Goal: Task Accomplishment & Management: Manage account settings

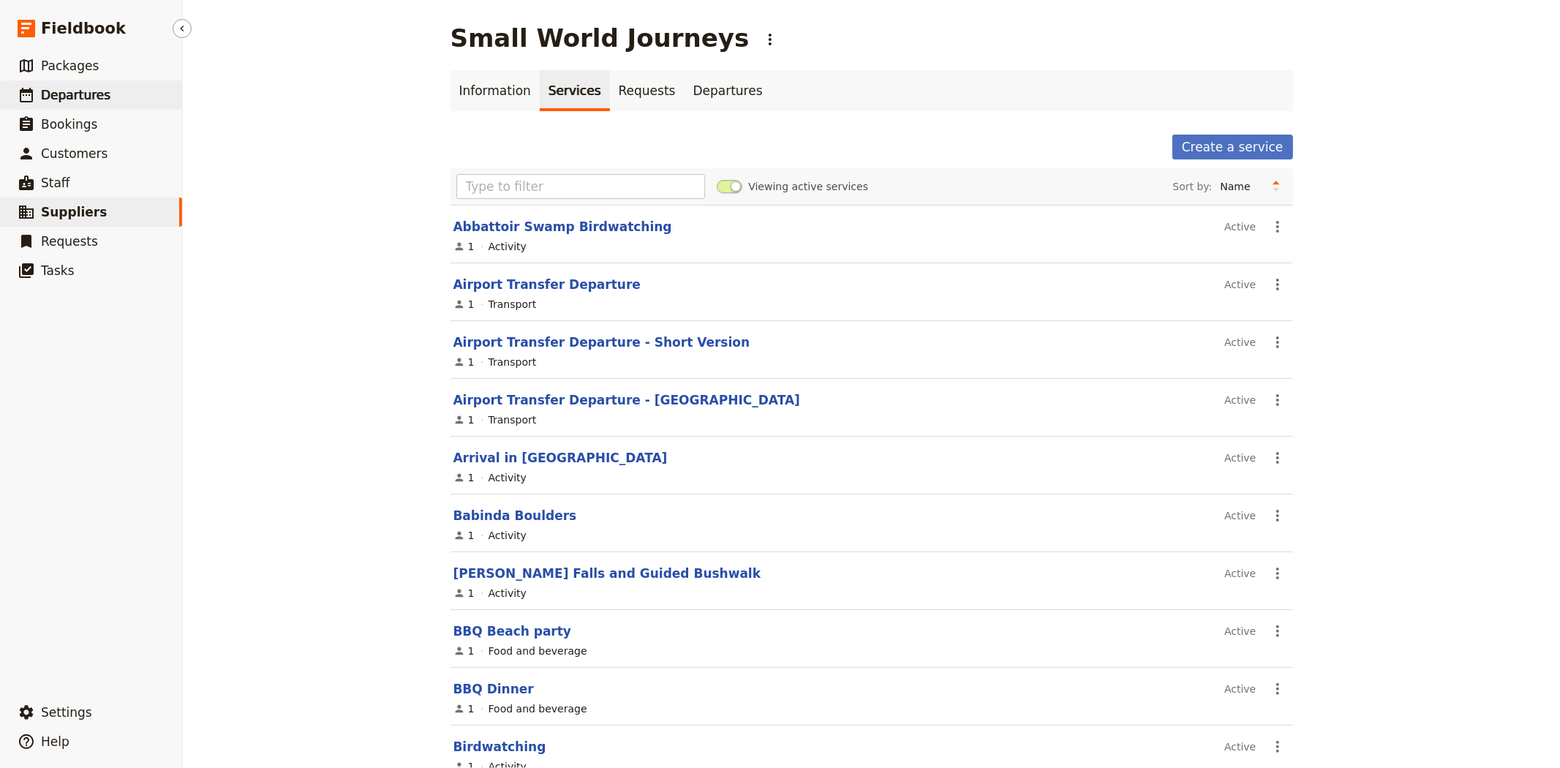
click at [84, 96] on span "Departures" at bounding box center [75, 95] width 69 height 15
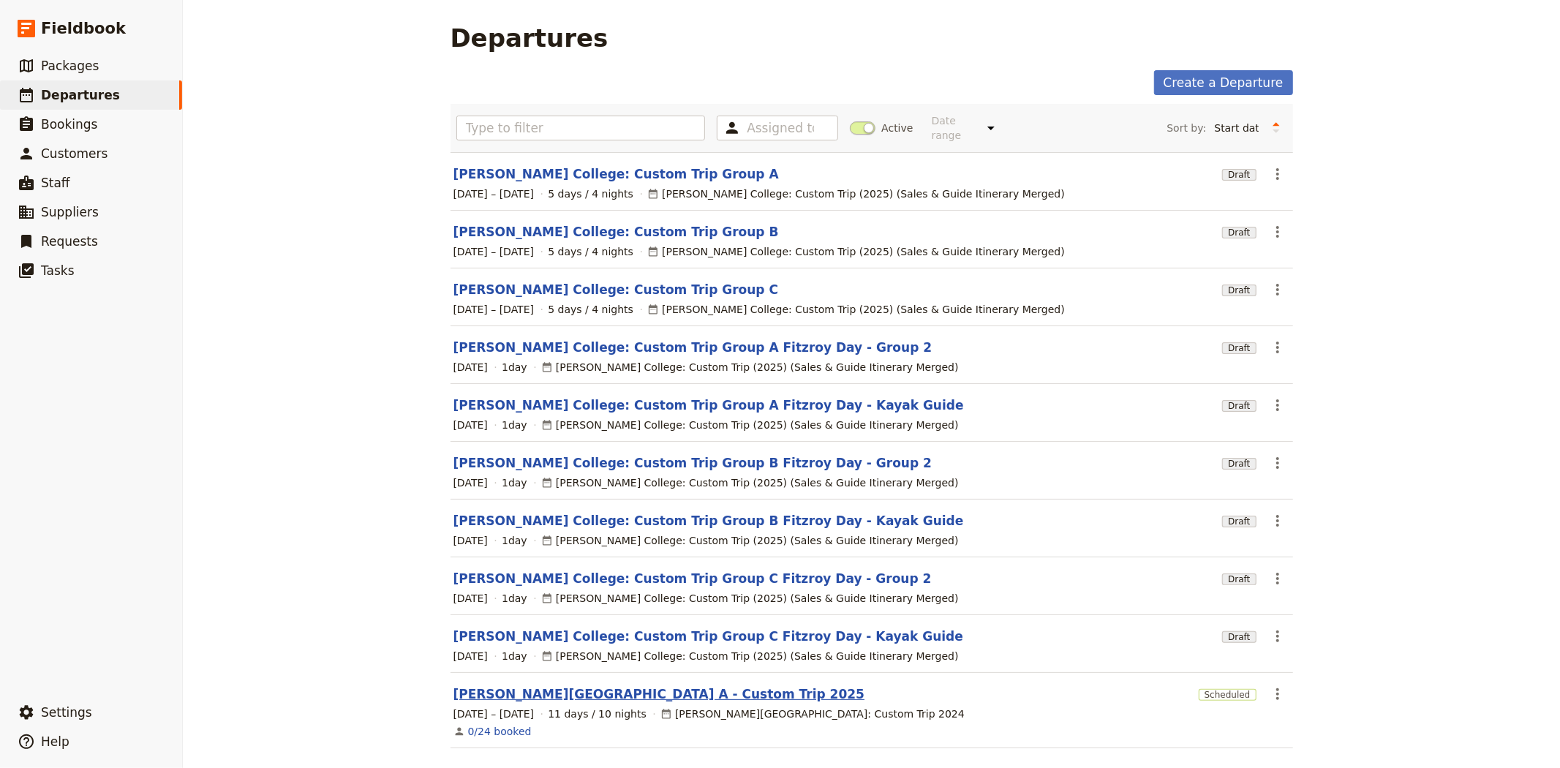
click at [597, 685] on link "[PERSON_NAME][GEOGRAPHIC_DATA] A - Custom Trip 2025" at bounding box center [659, 694] width 412 height 18
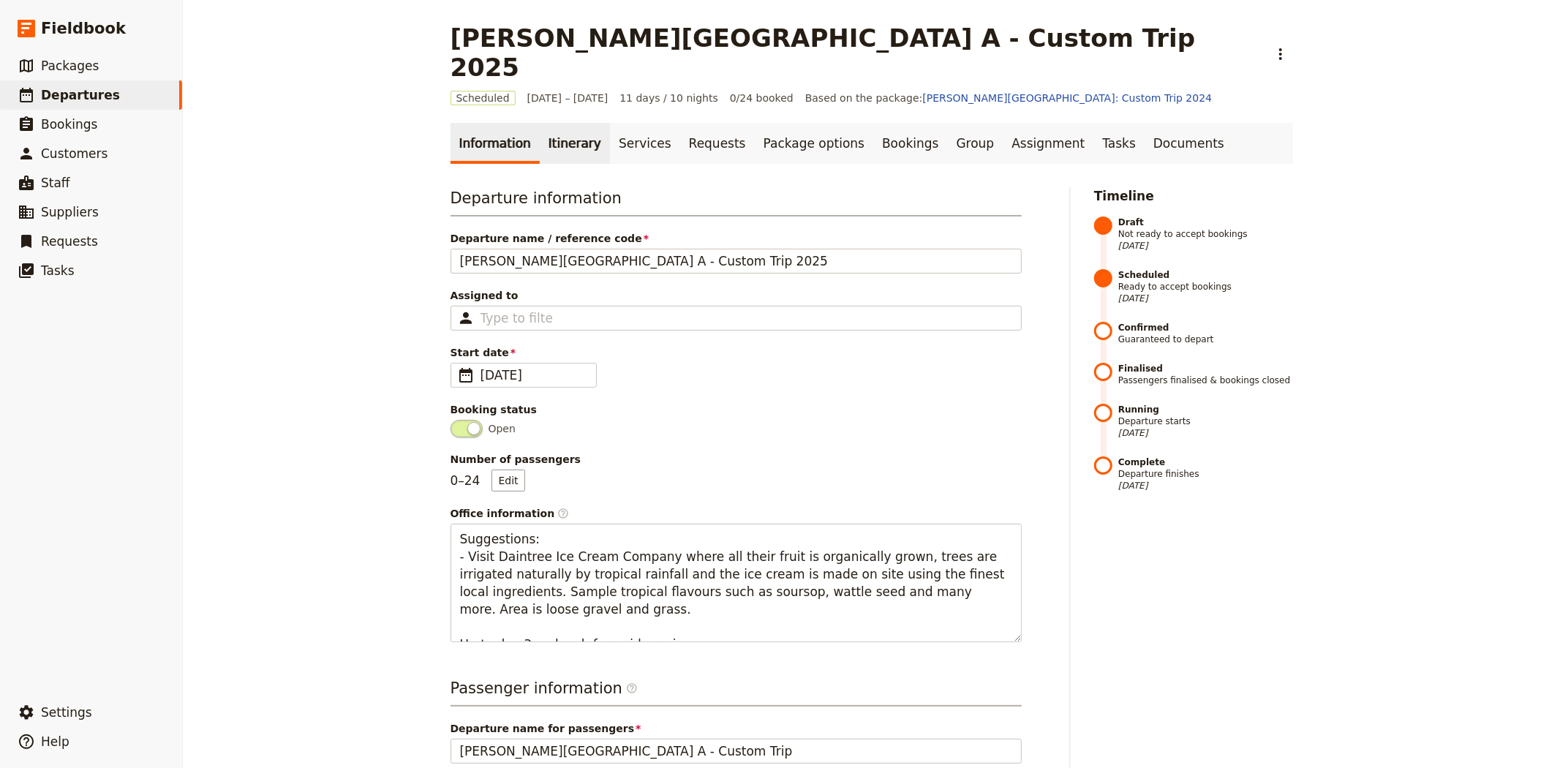
click at [551, 123] on link "Itinerary" at bounding box center [575, 143] width 70 height 41
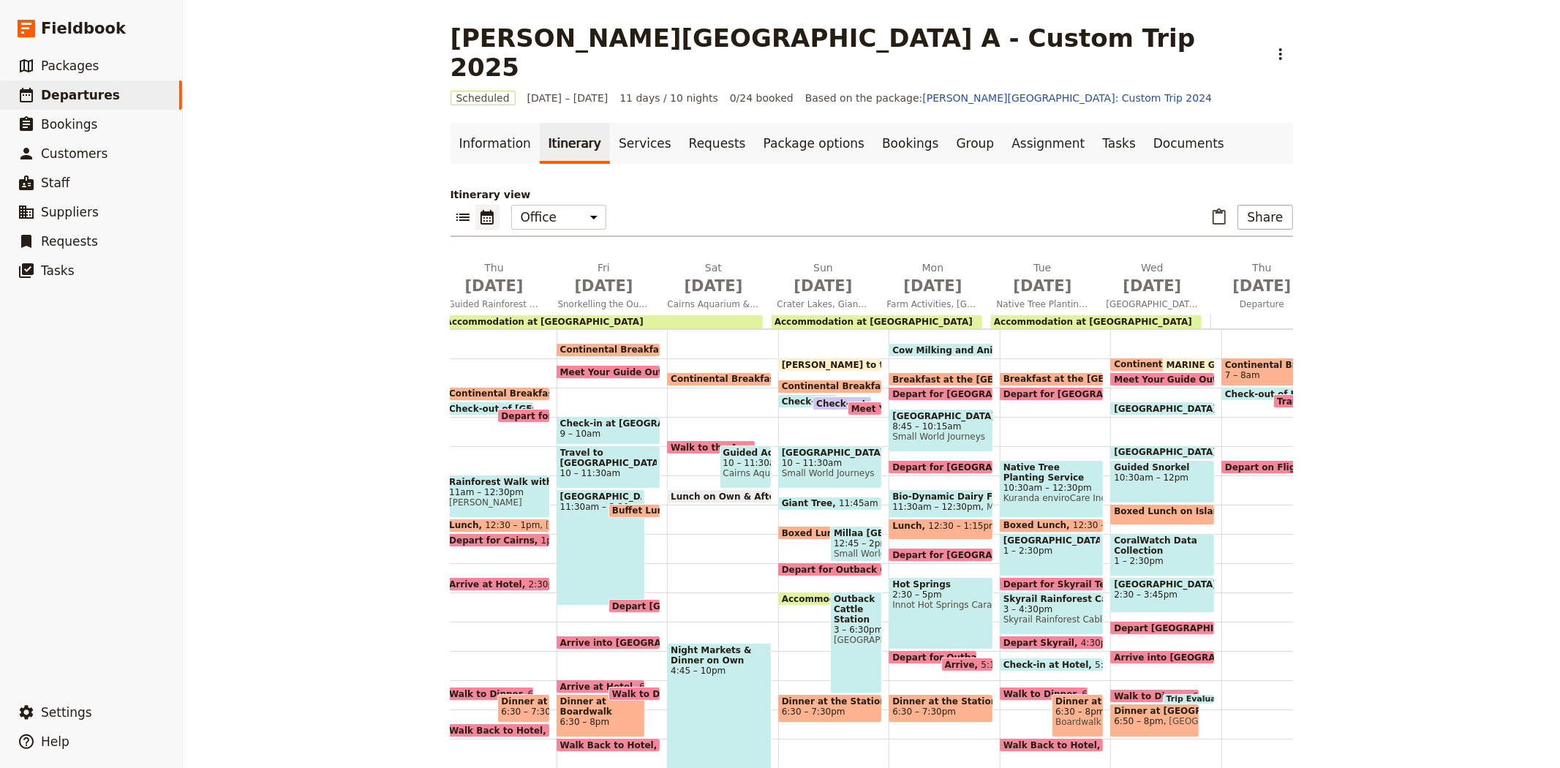
scroll to position [0, 375]
click at [924, 706] on span "6:30 – 7:30pm" at bounding box center [923, 711] width 64 height 10
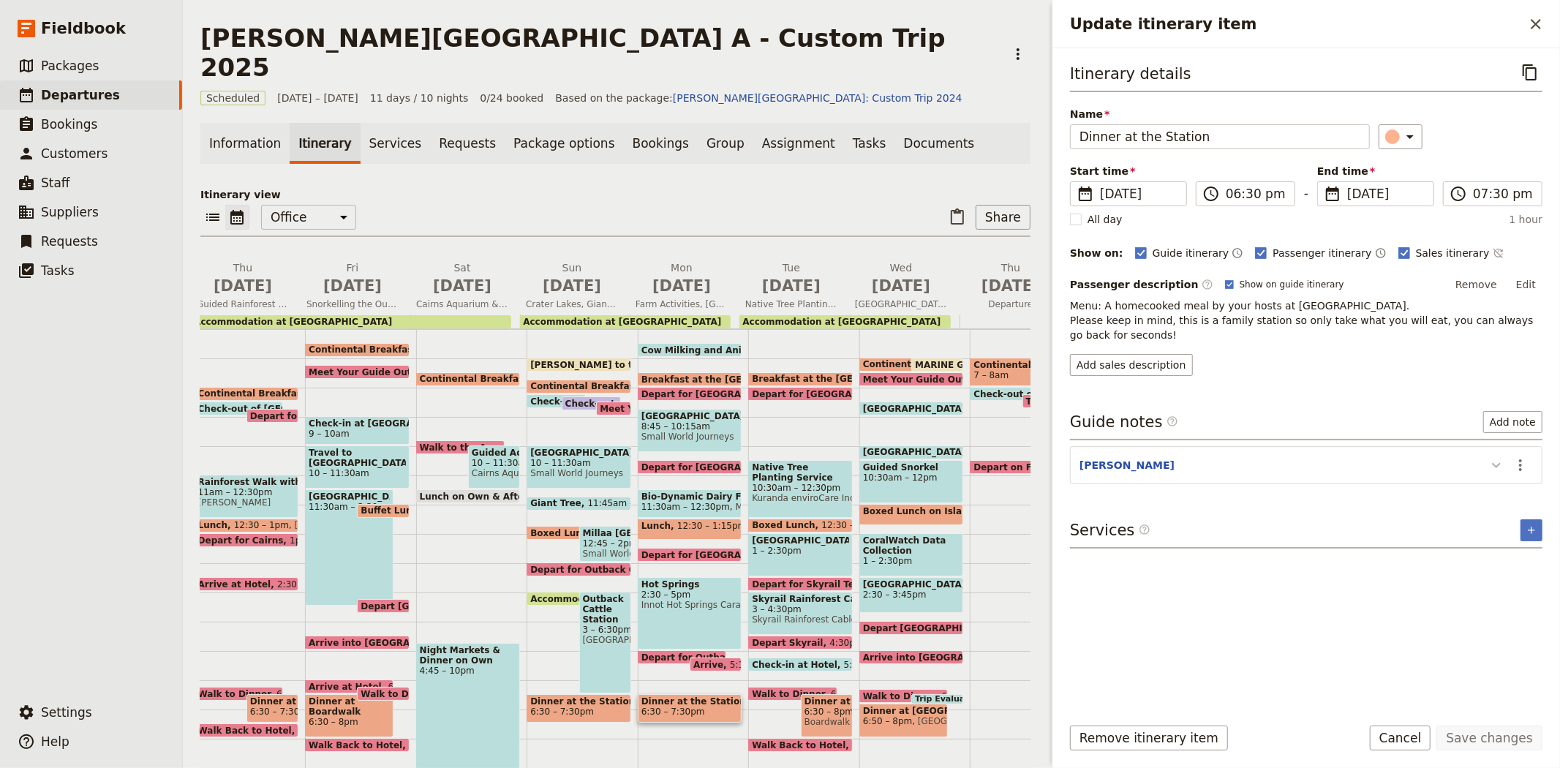
click at [1494, 468] on icon "Update itinerary item" at bounding box center [1496, 465] width 18 height 18
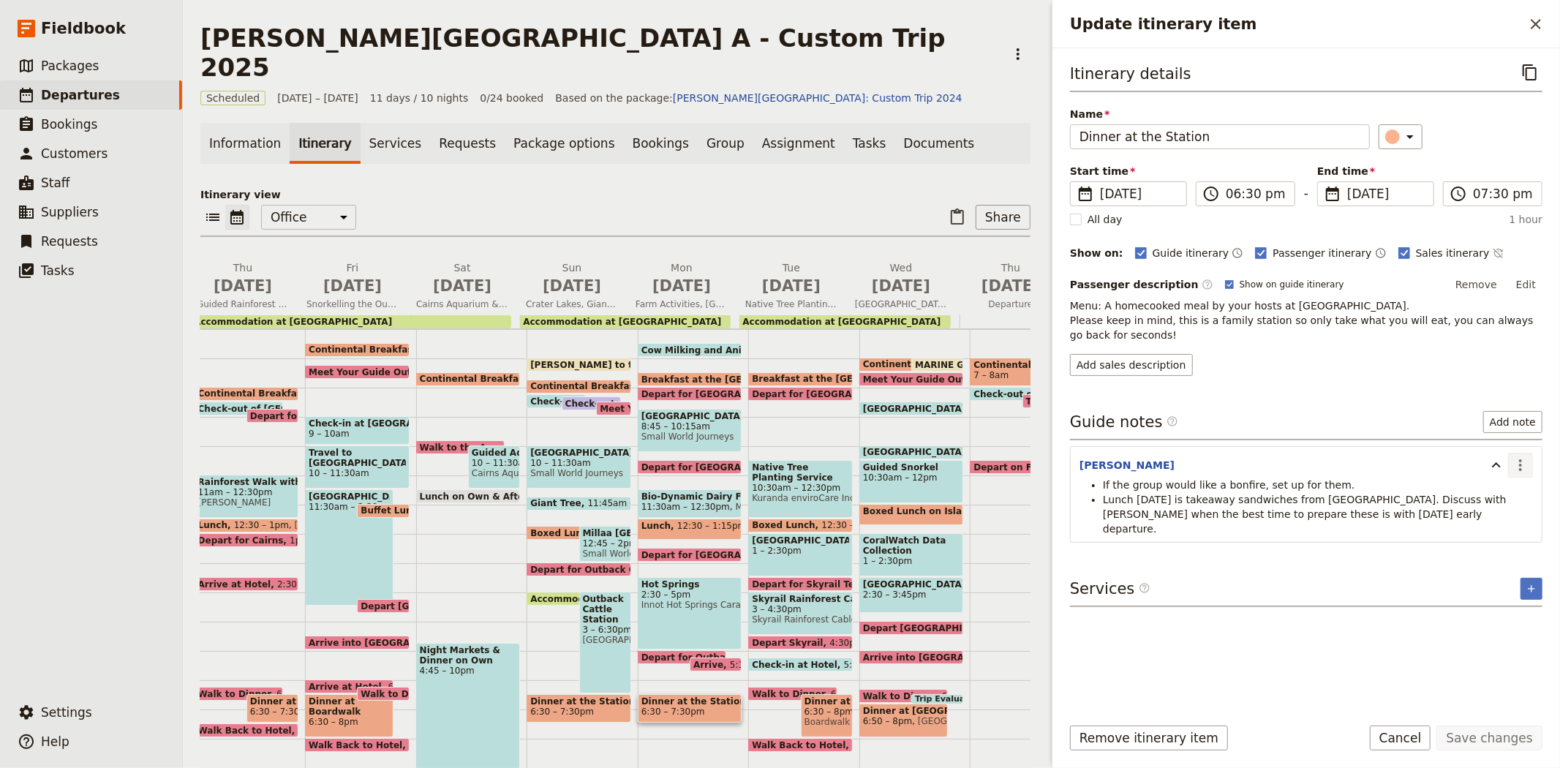
click at [1519, 466] on icon "Actions" at bounding box center [1520, 465] width 18 height 18
click at [1494, 524] on span "Remove note" at bounding box center [1489, 517] width 68 height 15
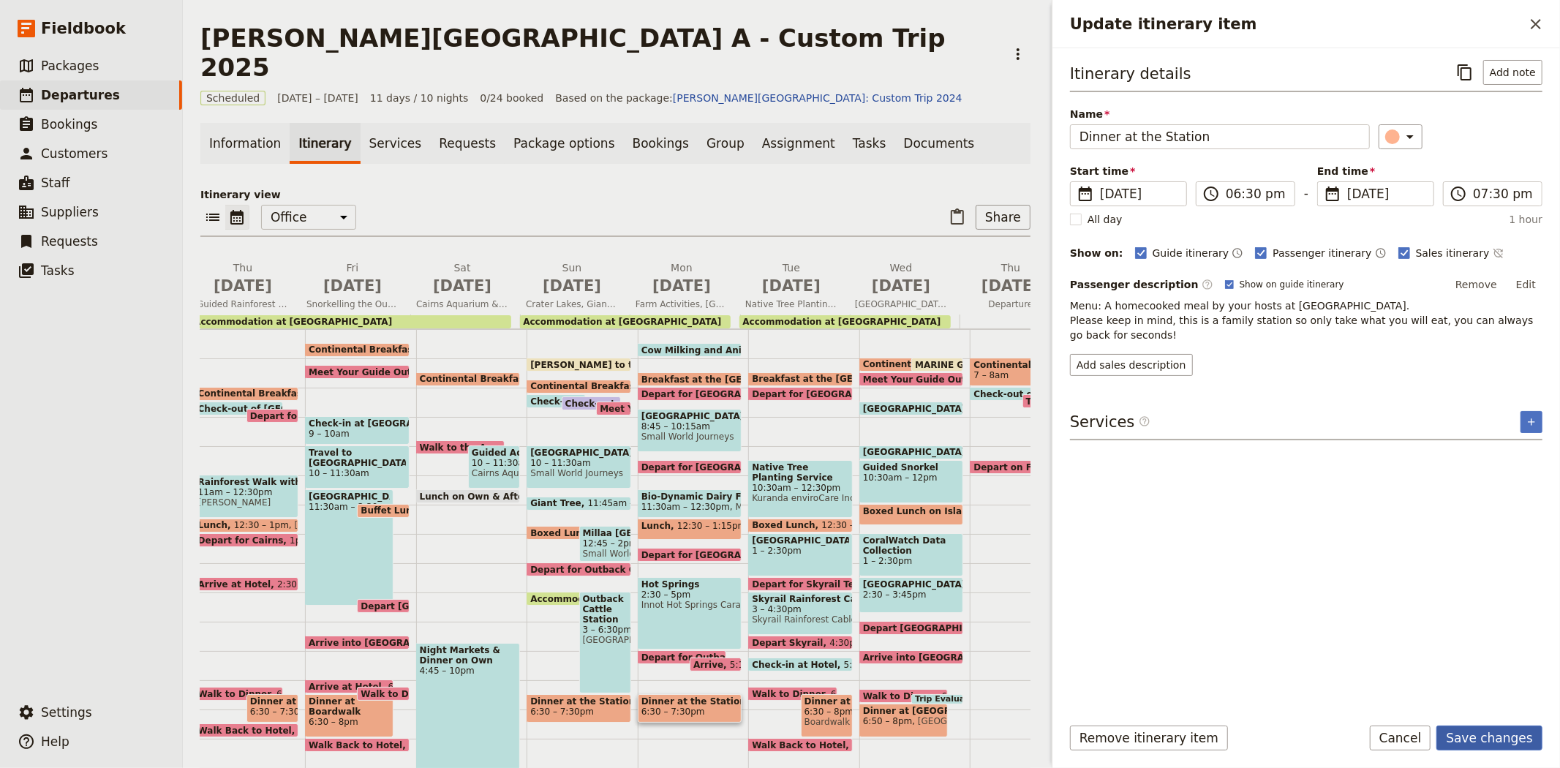
click at [1480, 737] on button "Save changes" at bounding box center [1489, 737] width 106 height 25
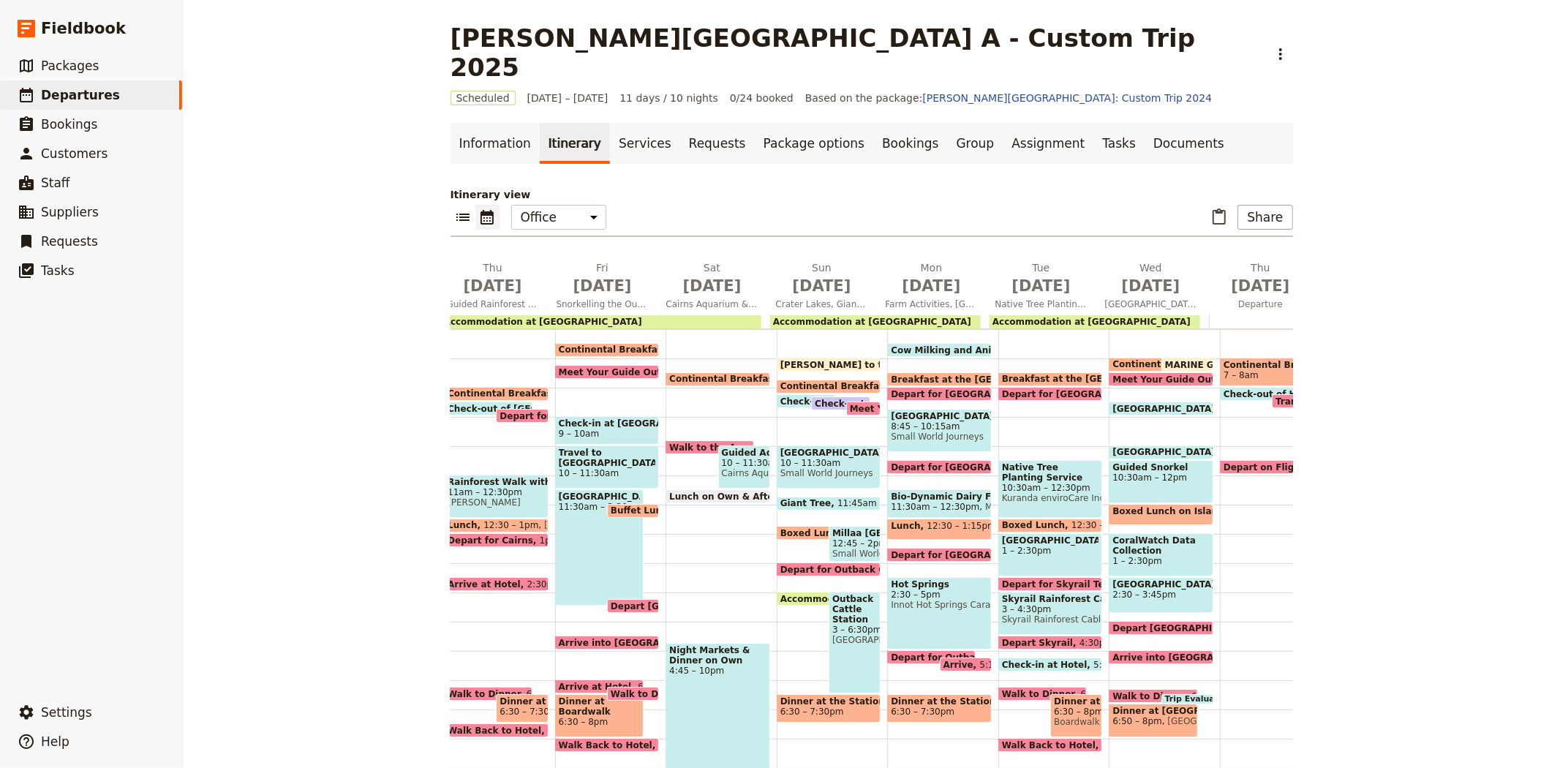
click at [905, 374] on span "Breakfast at the [GEOGRAPHIC_DATA]" at bounding box center [987, 379] width 193 height 10
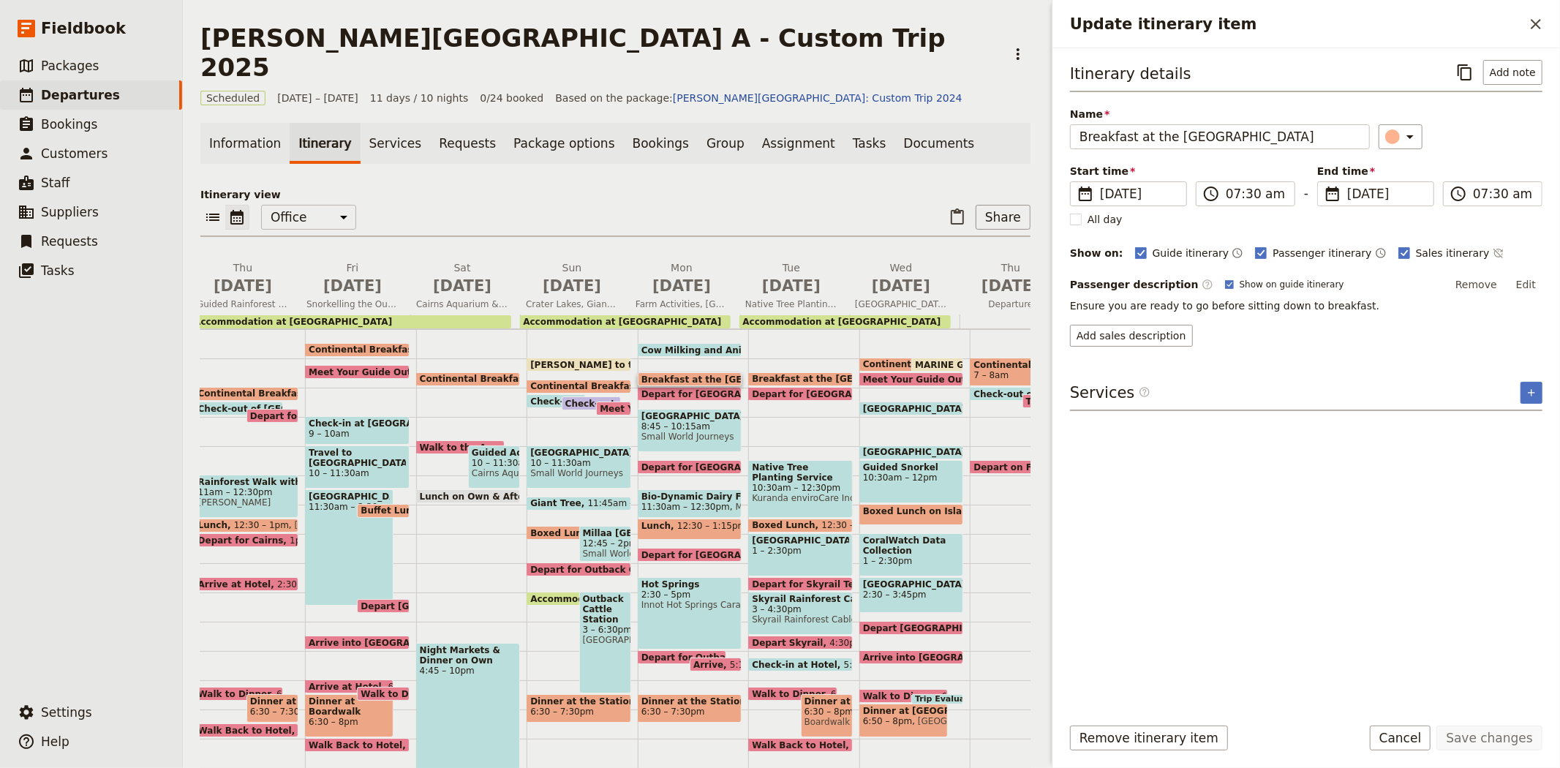
click at [697, 394] on span at bounding box center [689, 397] width 103 height 6
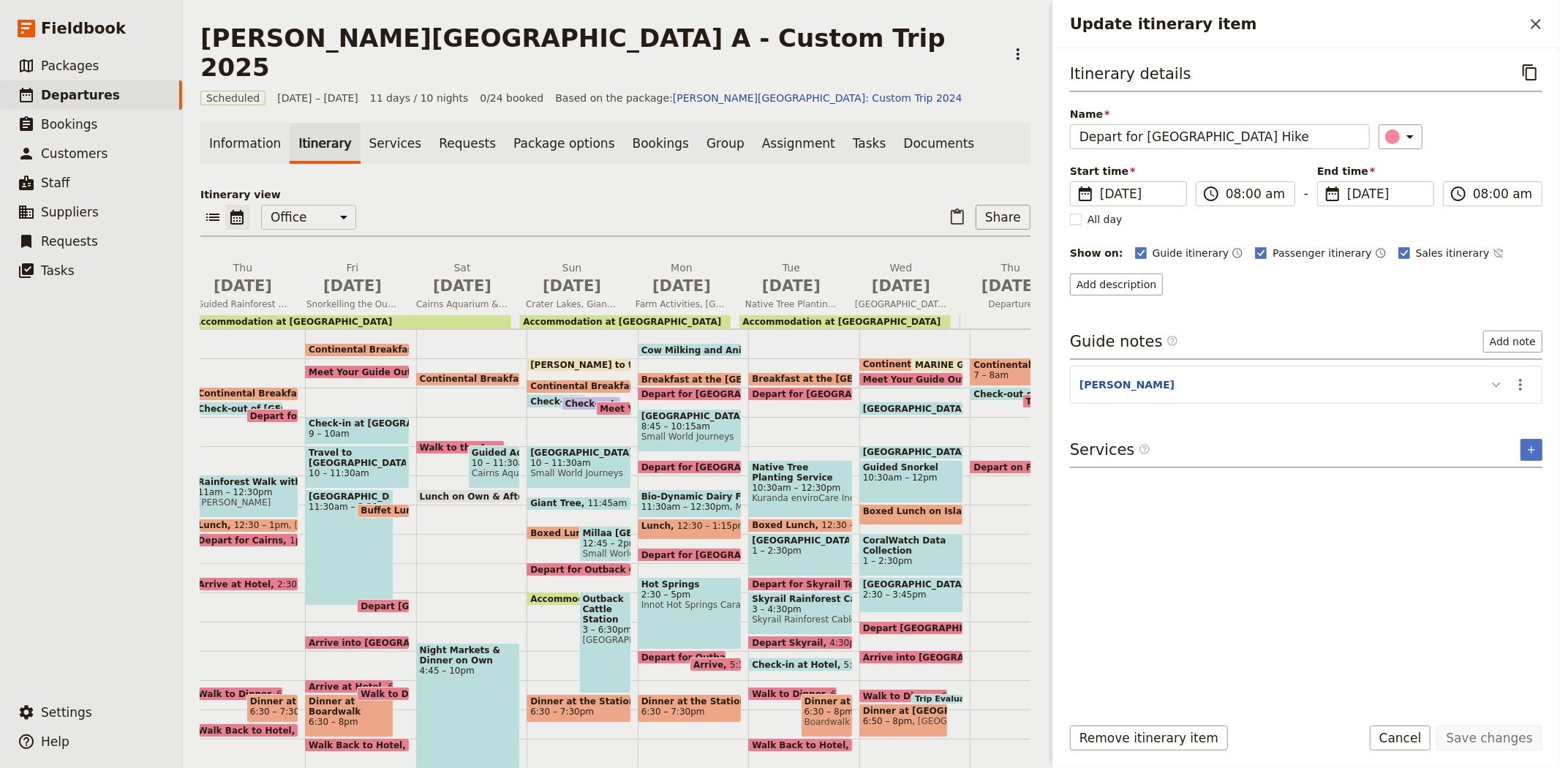
click at [1494, 382] on icon "Update itinerary item" at bounding box center [1496, 385] width 18 height 18
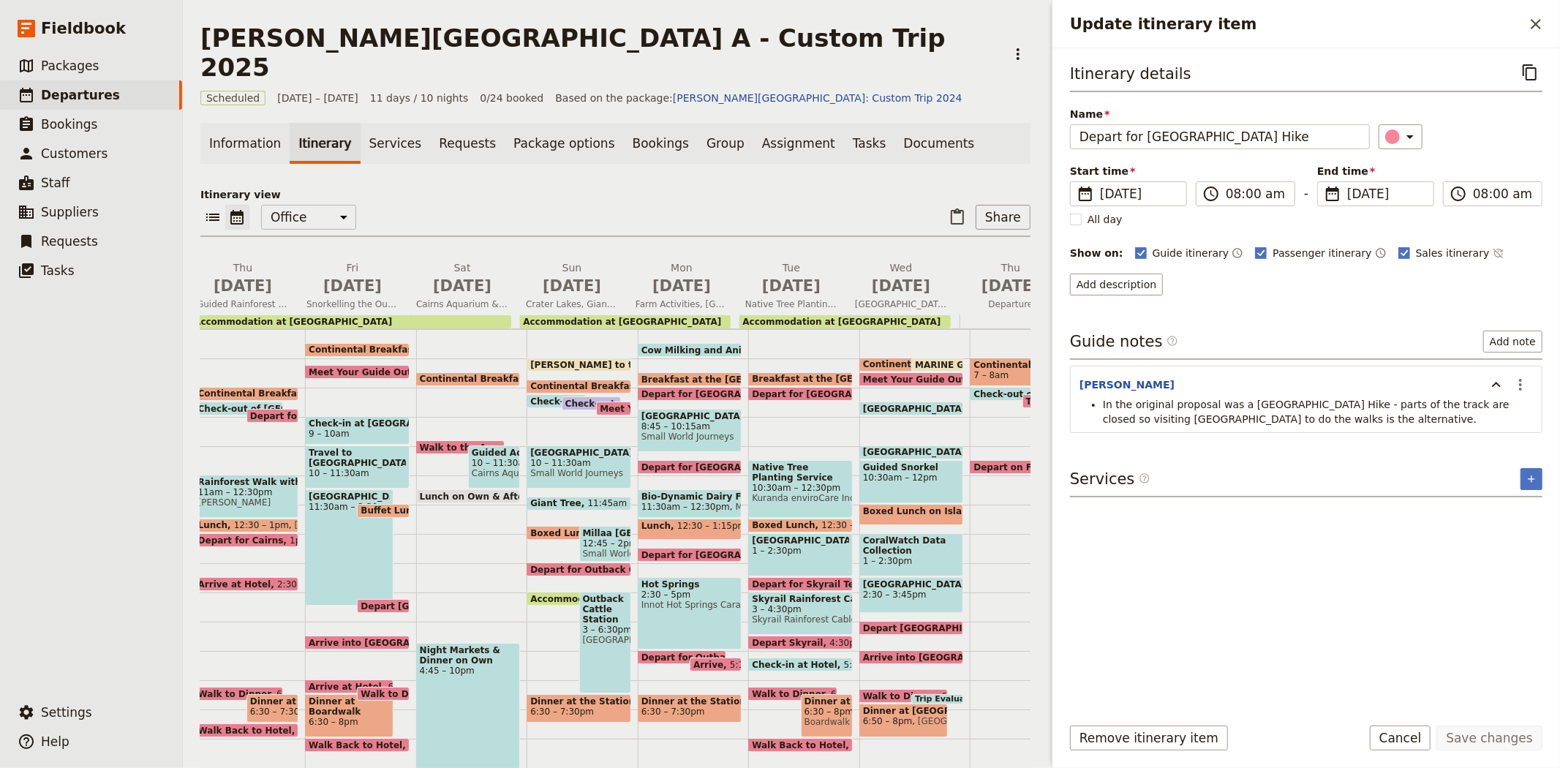
click at [670, 374] on span "Breakfast at the [GEOGRAPHIC_DATA]" at bounding box center [737, 379] width 193 height 10
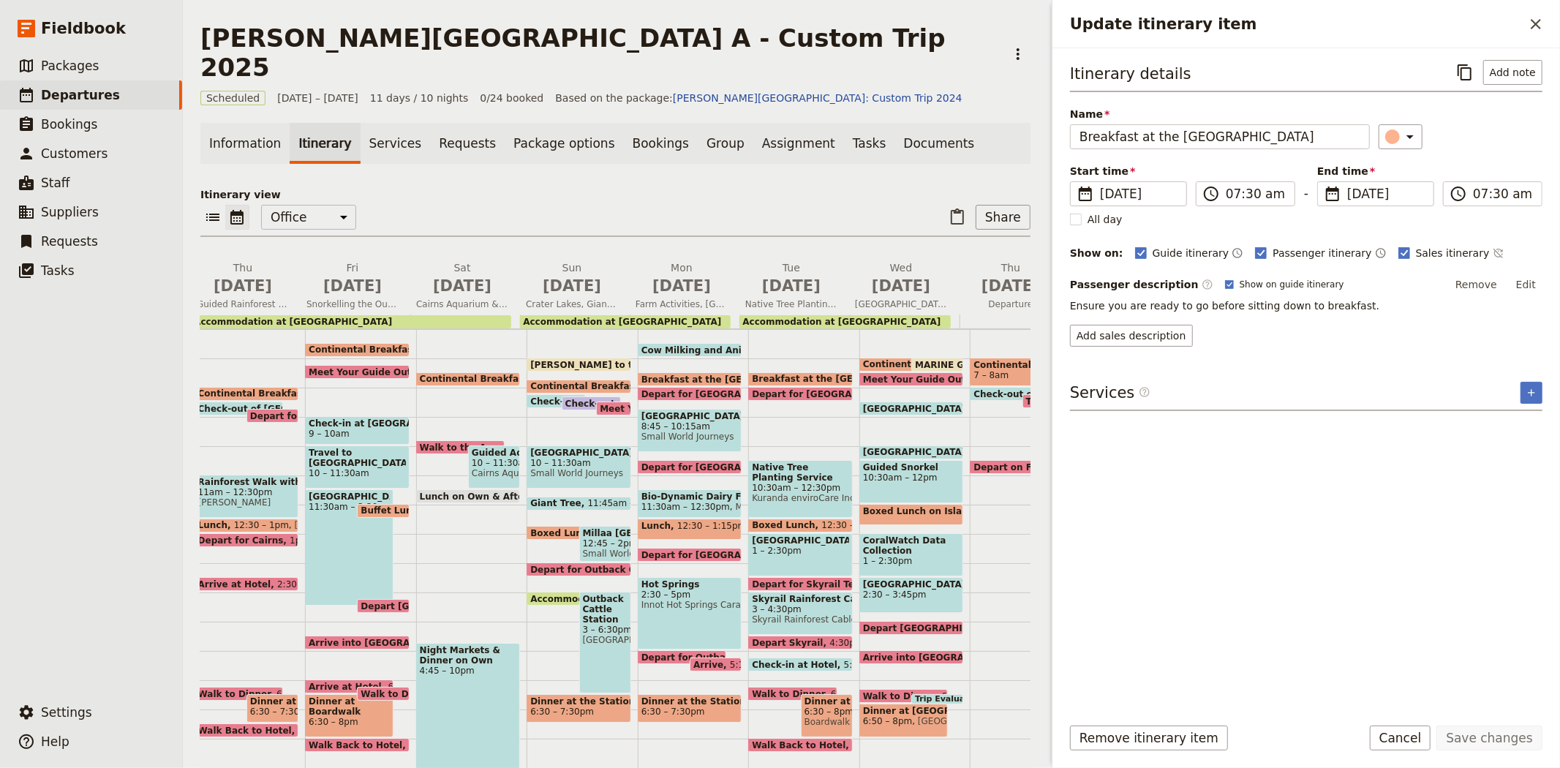
click at [679, 345] on span "Cow Milking and Animals" at bounding box center [706, 350] width 130 height 10
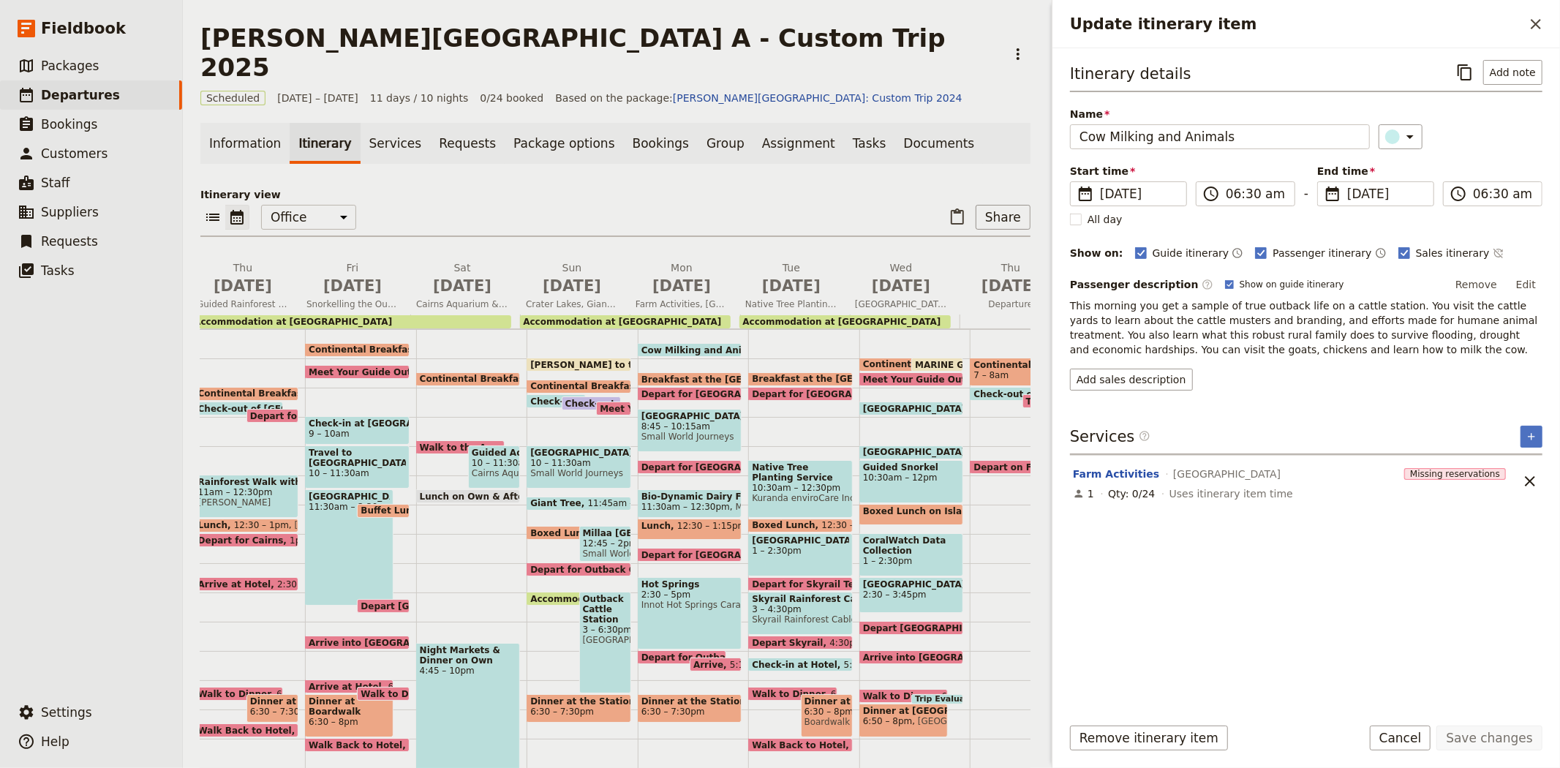
click at [670, 374] on span "Breakfast at the [GEOGRAPHIC_DATA]" at bounding box center [737, 379] width 193 height 10
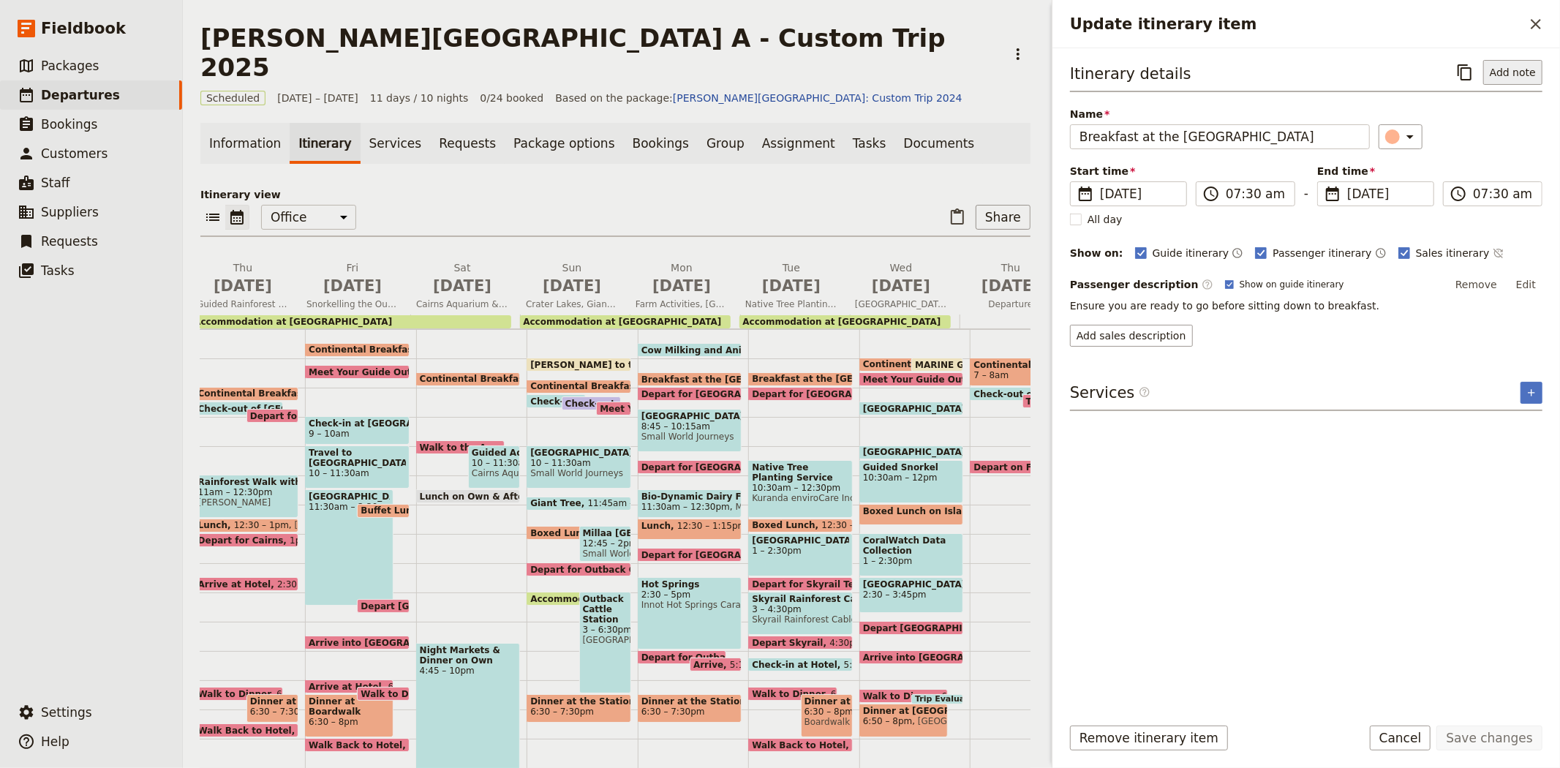
click at [1509, 76] on button "Add note" at bounding box center [1512, 72] width 59 height 25
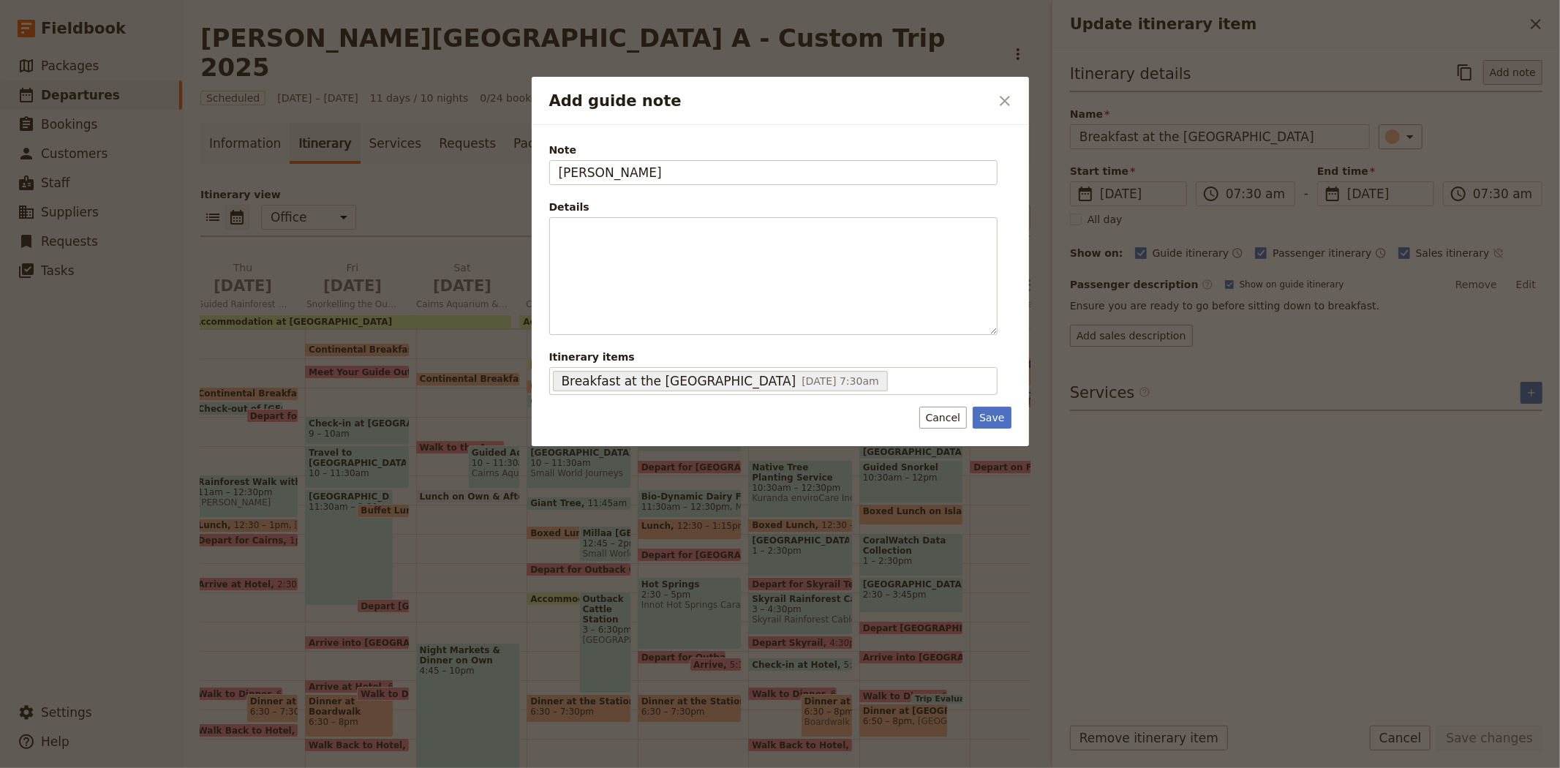
type input "[PERSON_NAME]"
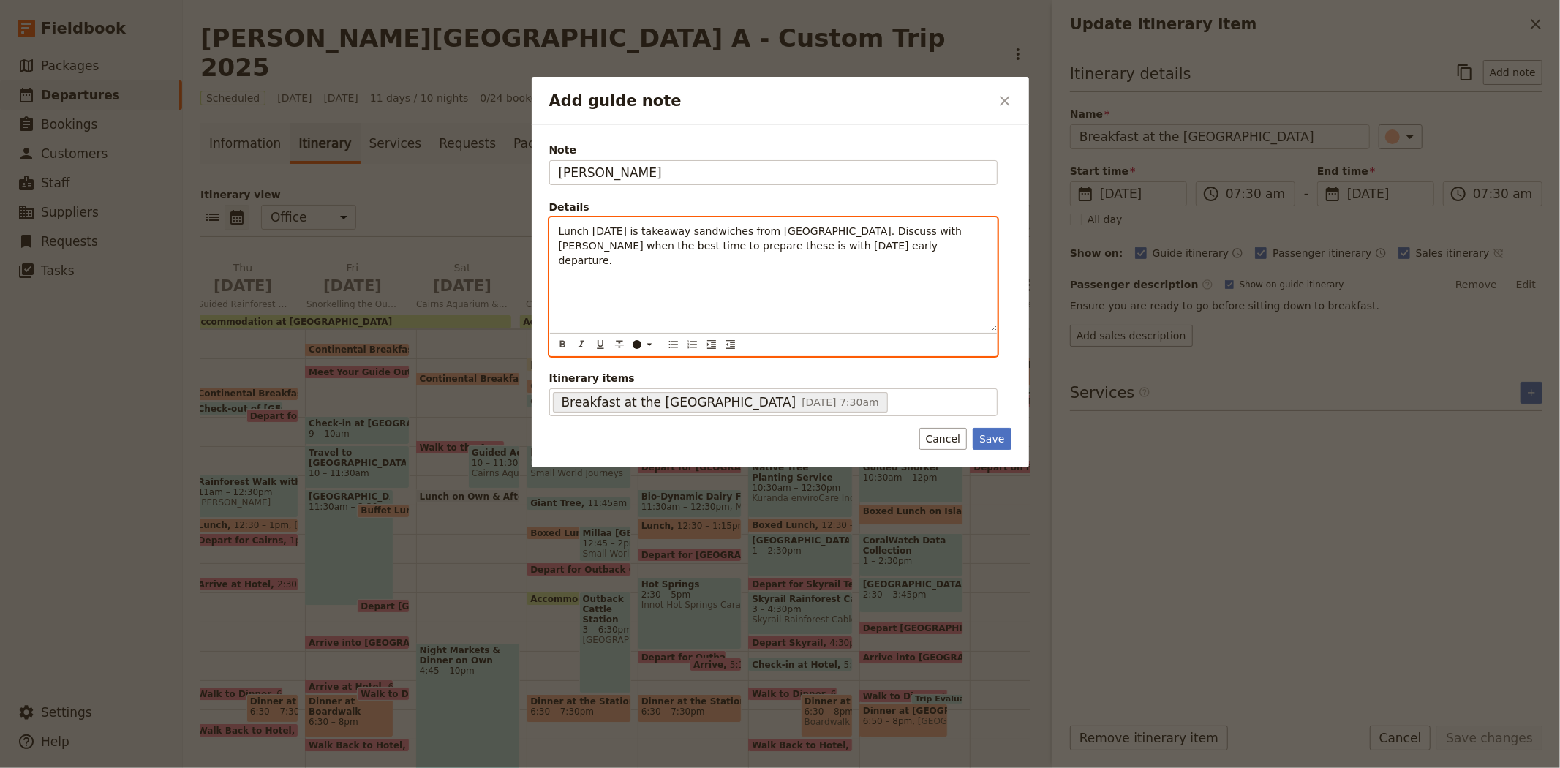
click at [554, 227] on div "Lunch [DATE] is takeaway sandwiches from [GEOGRAPHIC_DATA]. Discuss with [PERSO…" at bounding box center [773, 275] width 447 height 114
click at [668, 344] on icon "Bulleted list" at bounding box center [674, 345] width 12 height 12
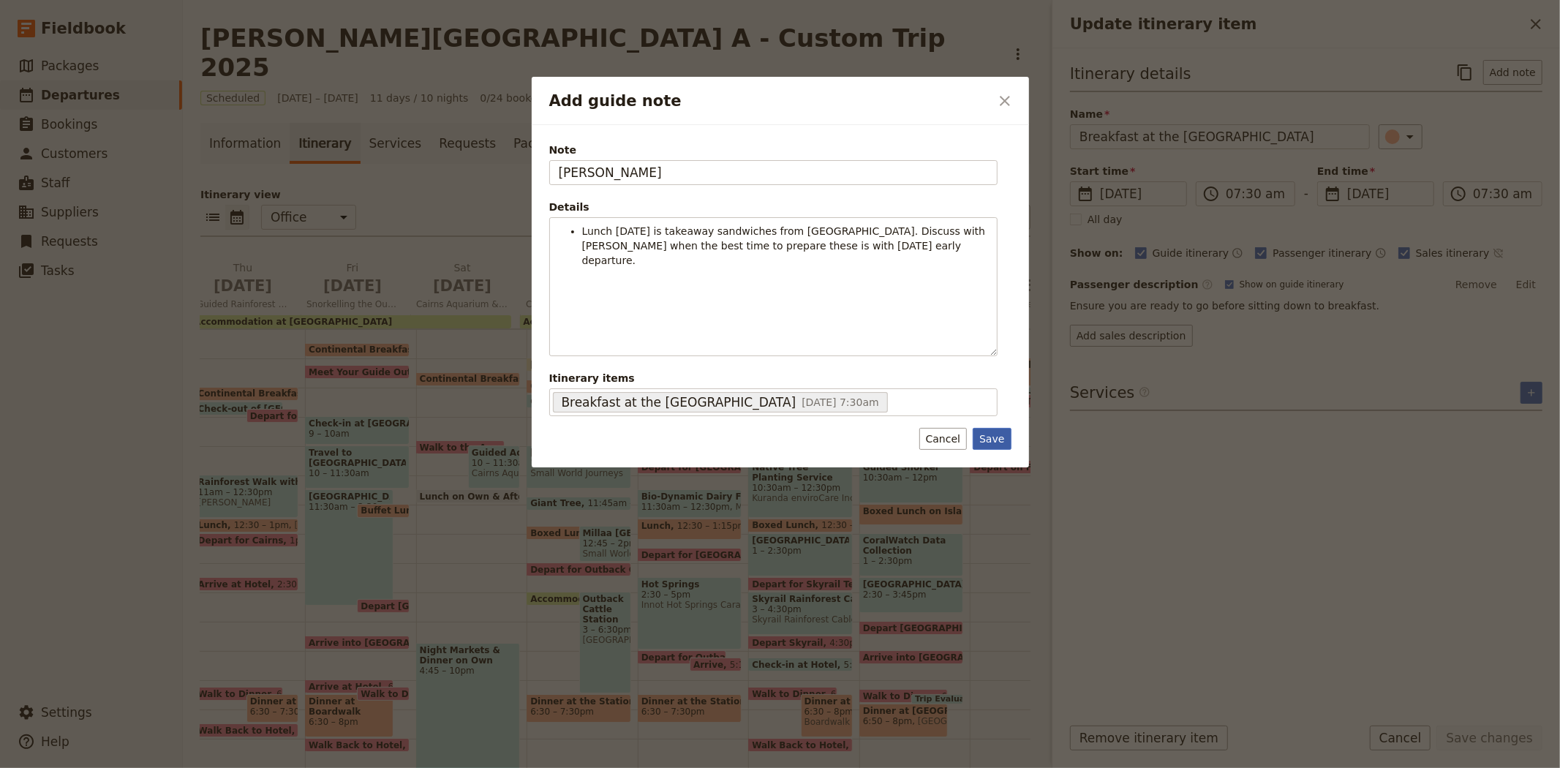
click at [989, 439] on button "Save" at bounding box center [991, 439] width 38 height 22
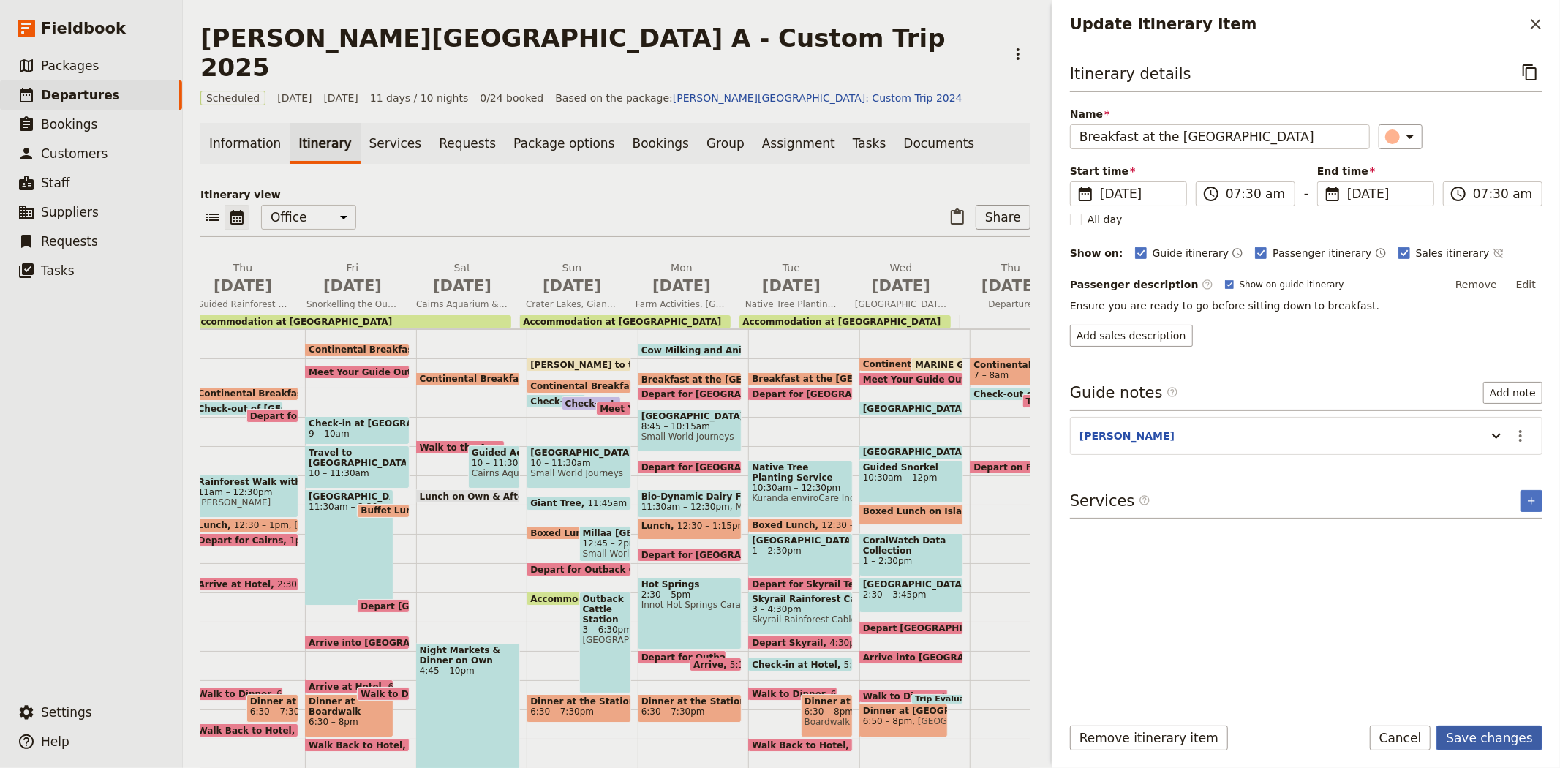
click at [1492, 732] on button "Save changes" at bounding box center [1489, 737] width 106 height 25
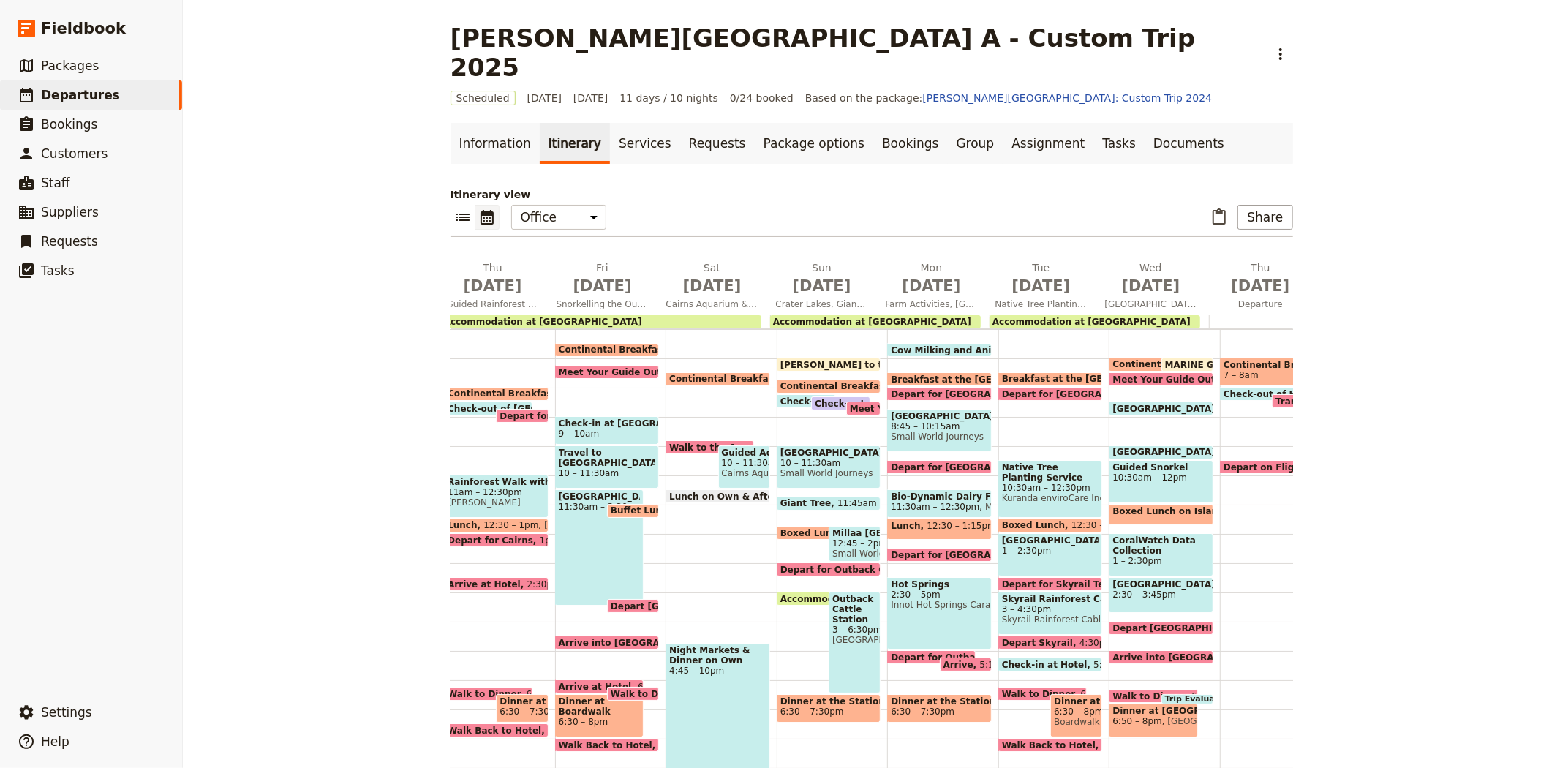
click at [1056, 389] on span "Depart for [GEOGRAPHIC_DATA]" at bounding box center [1084, 394] width 164 height 10
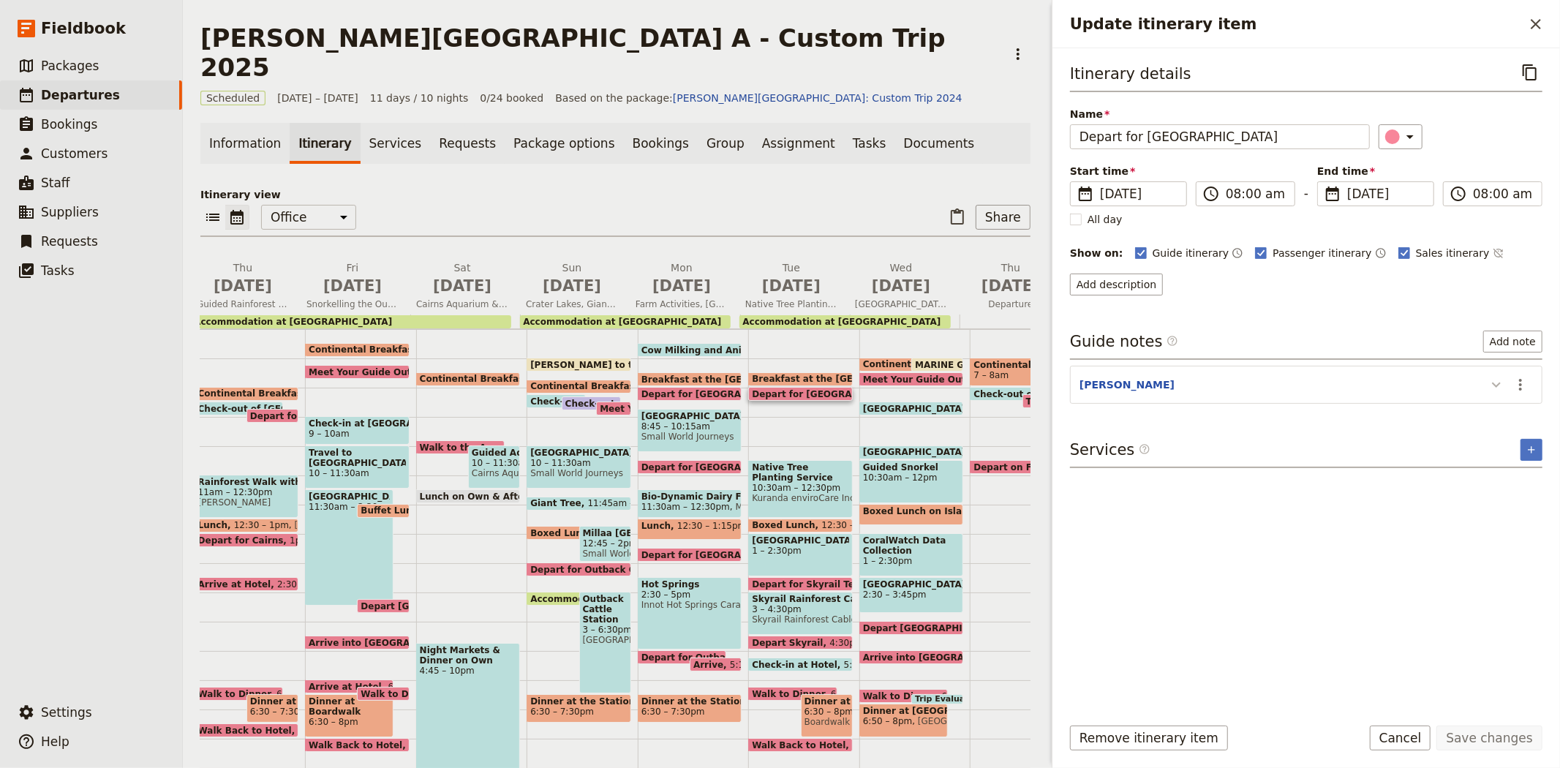
click at [1507, 388] on button "Update itinerary item" at bounding box center [1495, 384] width 23 height 24
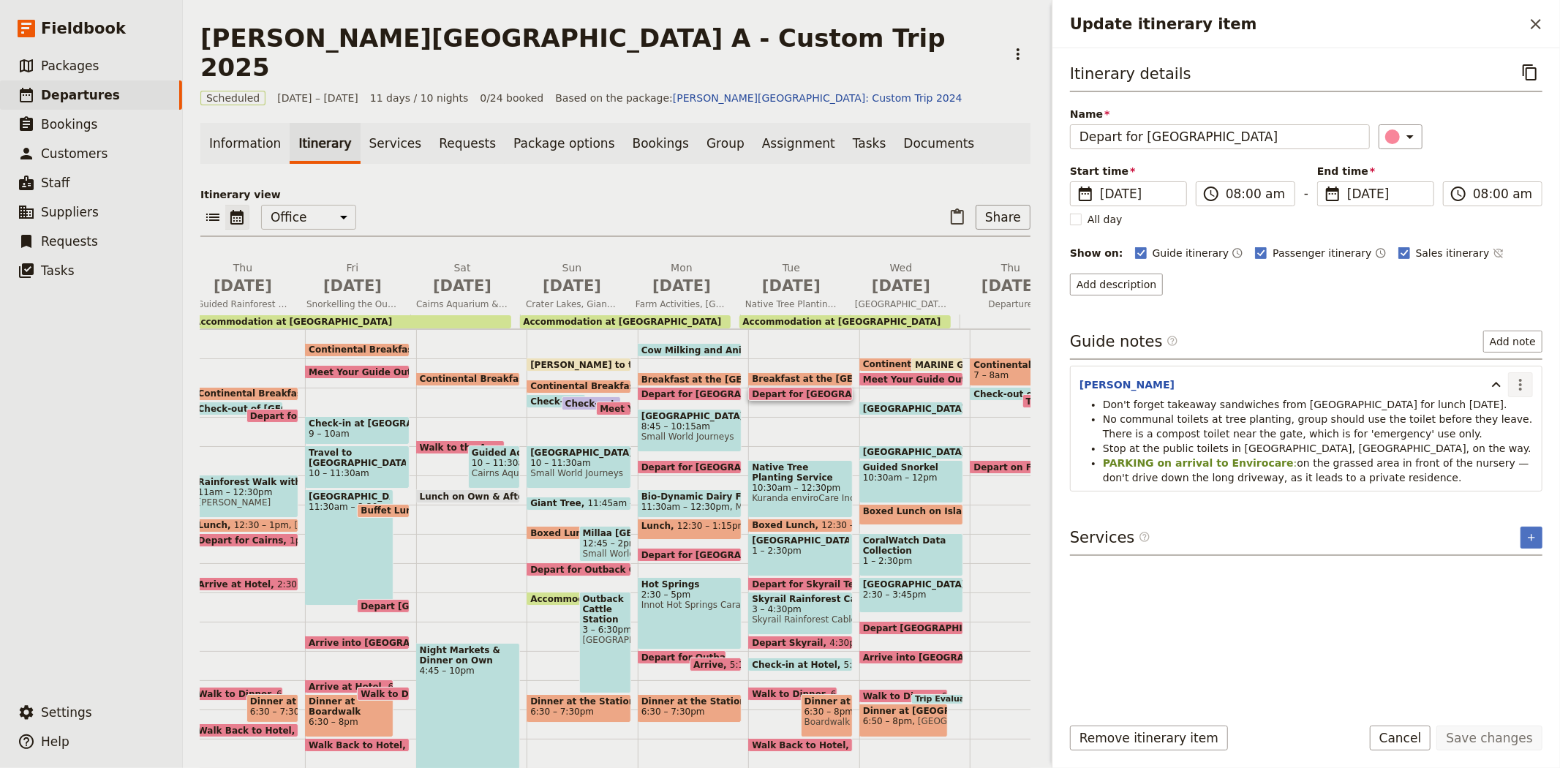
click at [1508, 388] on button "​" at bounding box center [1520, 384] width 25 height 25
click at [1500, 413] on span "Edit note" at bounding box center [1478, 416] width 46 height 15
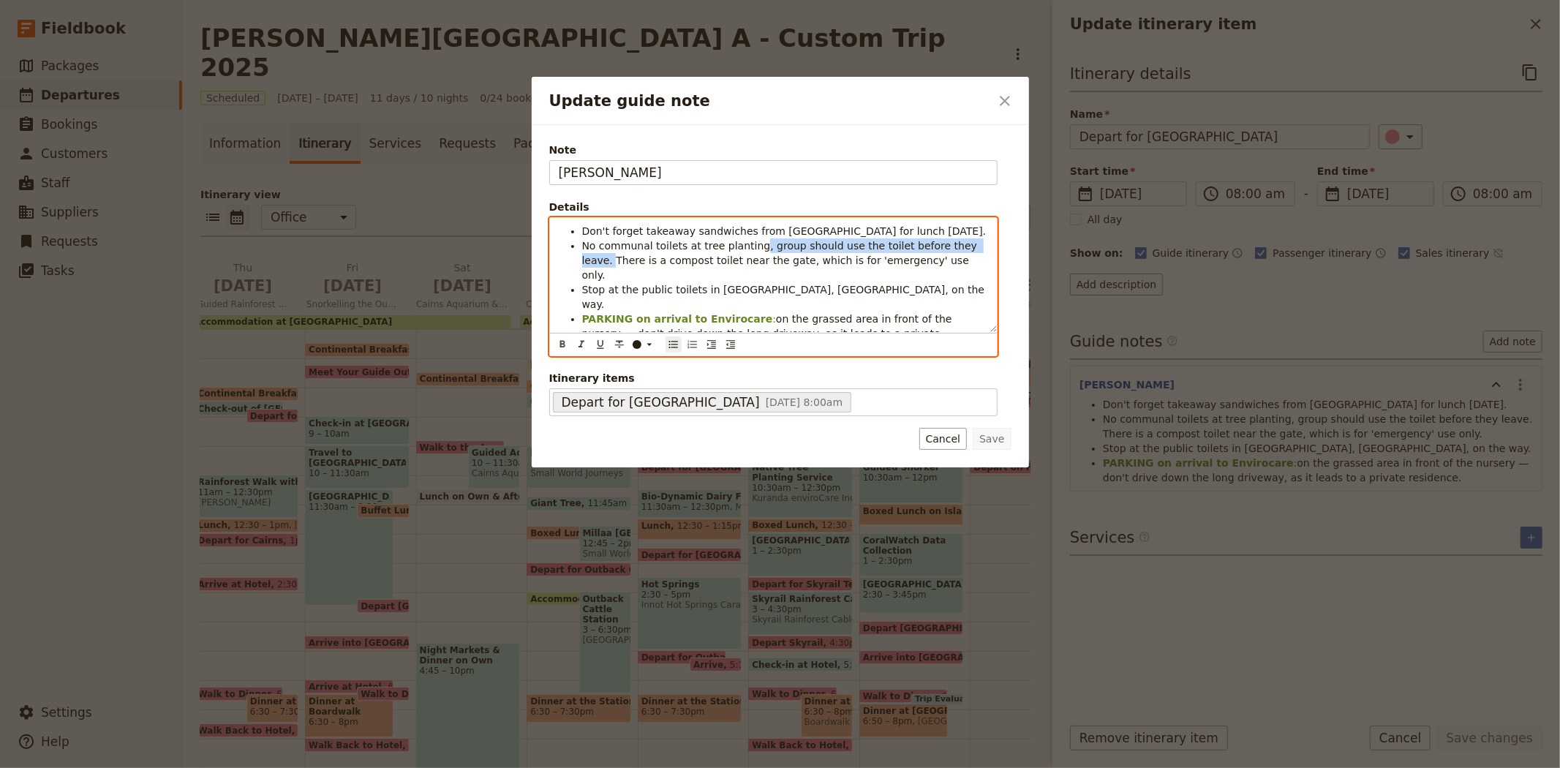
drag, startPoint x: 962, startPoint y: 246, endPoint x: 747, endPoint y: 246, distance: 215.0
click at [747, 246] on span "No communal toilets at tree planting, group should use the toilet before they l…" at bounding box center [781, 260] width 398 height 41
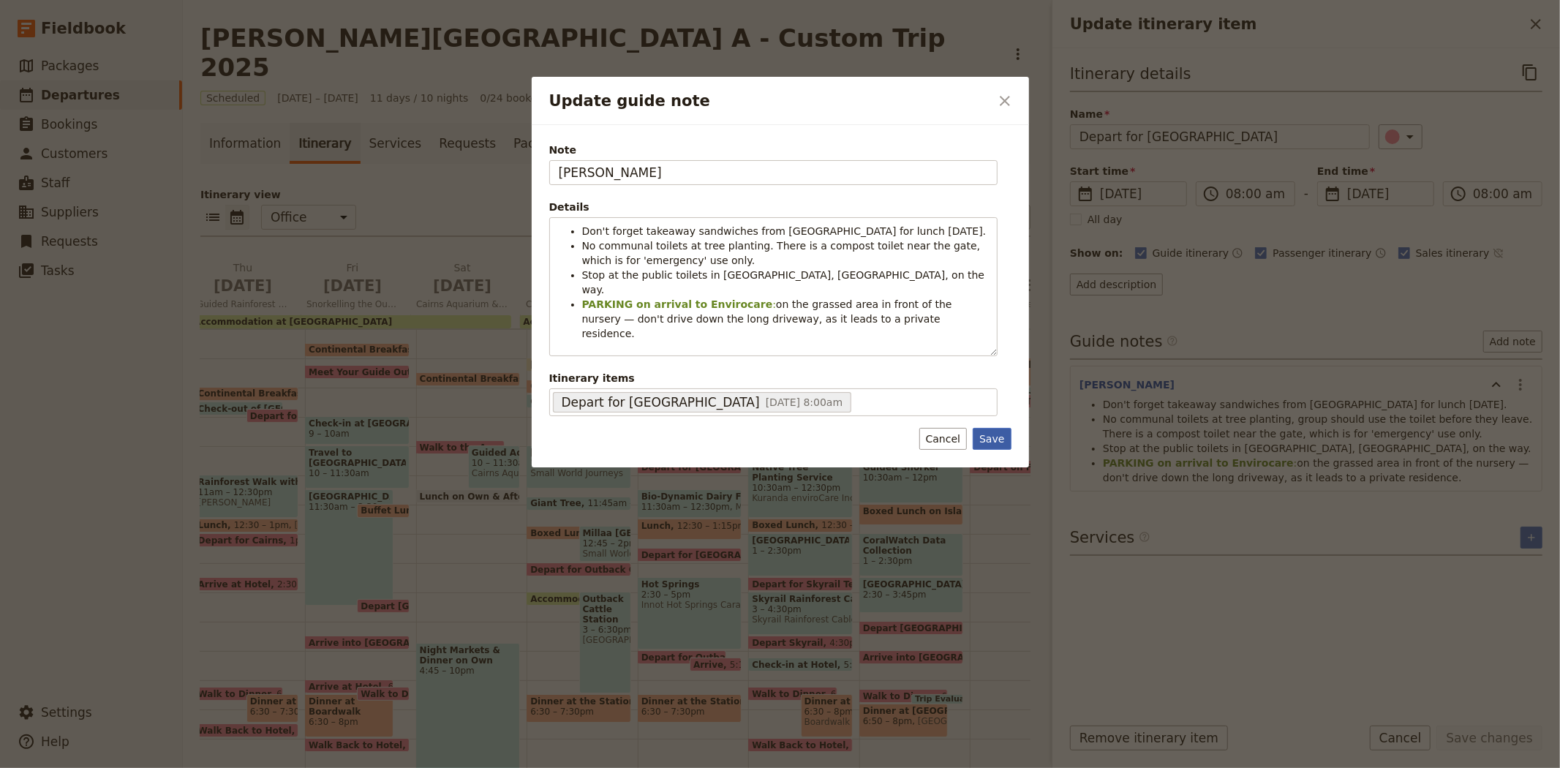
click at [1002, 444] on button "Save" at bounding box center [991, 439] width 38 height 22
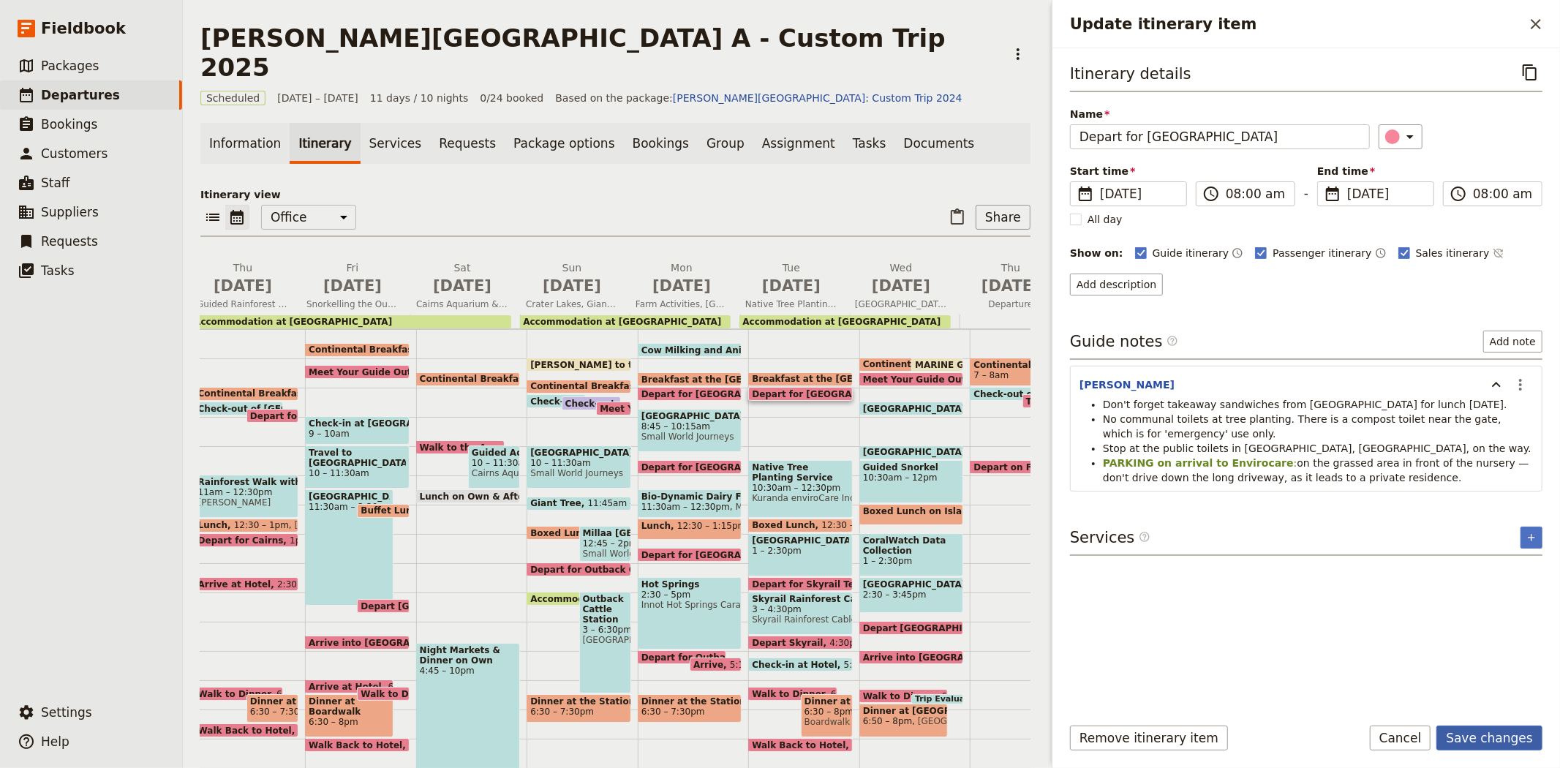
click at [1505, 742] on button "Save changes" at bounding box center [1489, 737] width 106 height 25
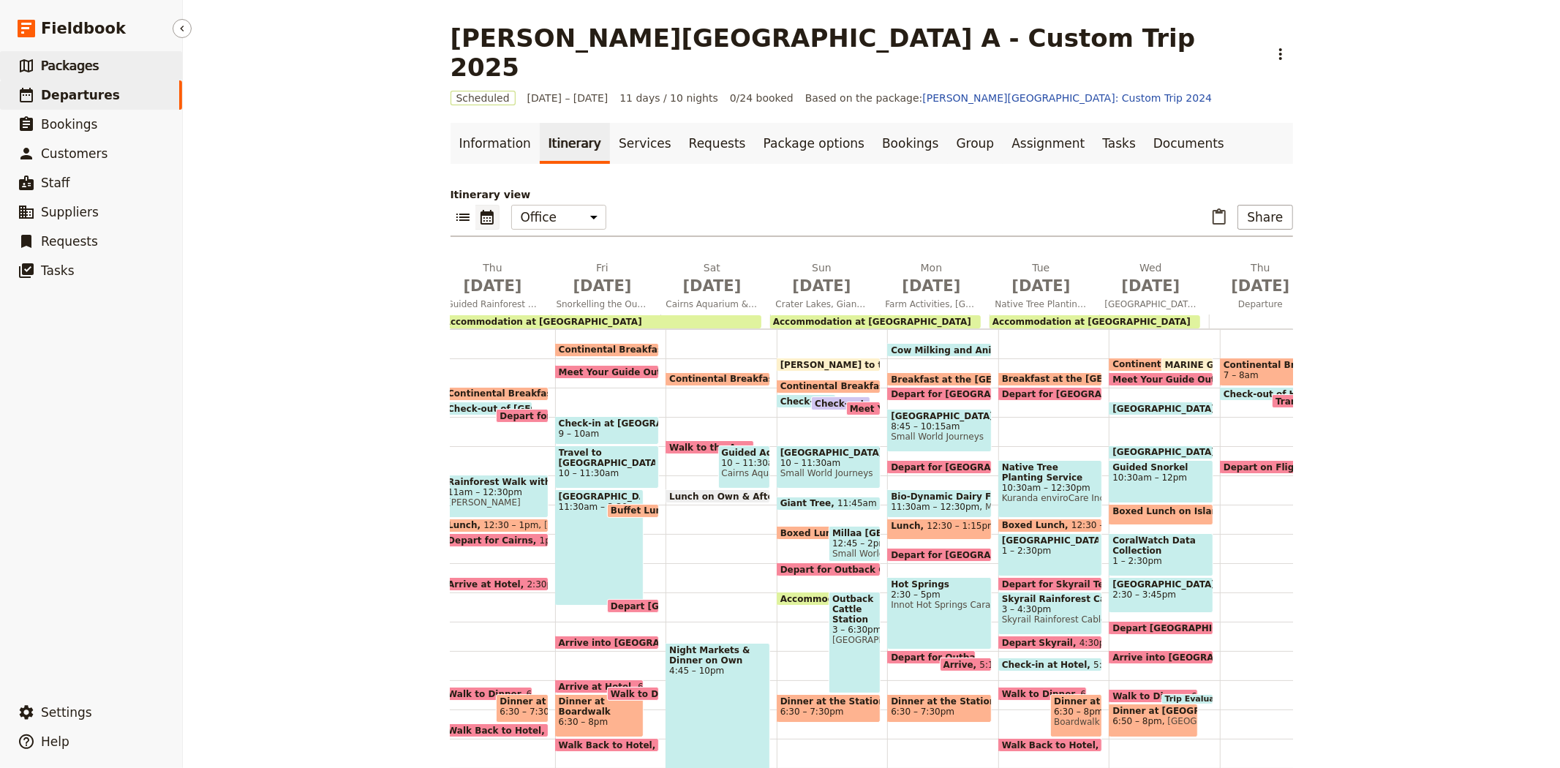
click at [116, 68] on link "​ Packages" at bounding box center [91, 65] width 182 height 29
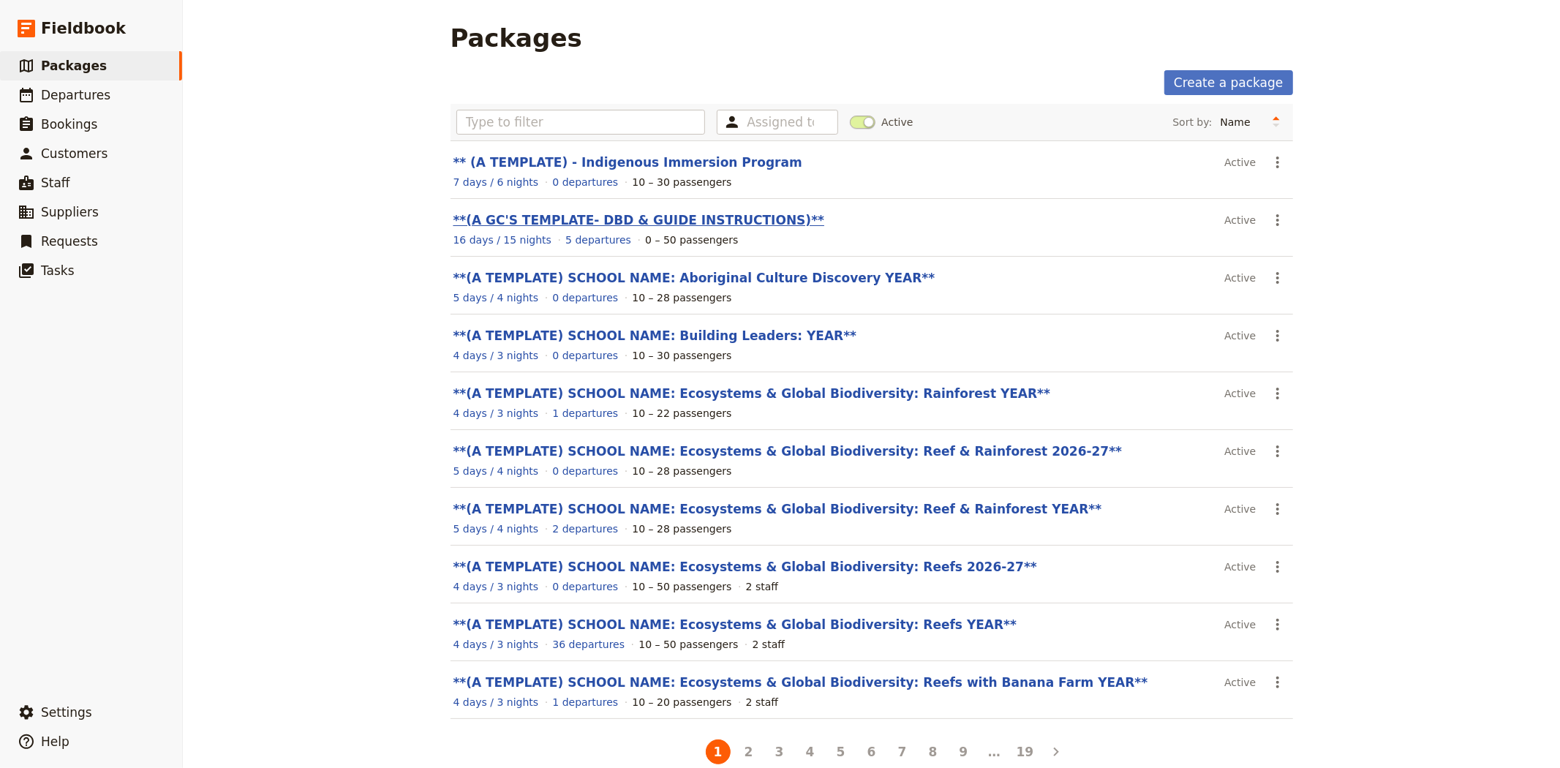
click at [669, 214] on link "**(A GC'S TEMPLATE- DBD & GUIDE INSTRUCTIONS)**" at bounding box center [638, 220] width 371 height 15
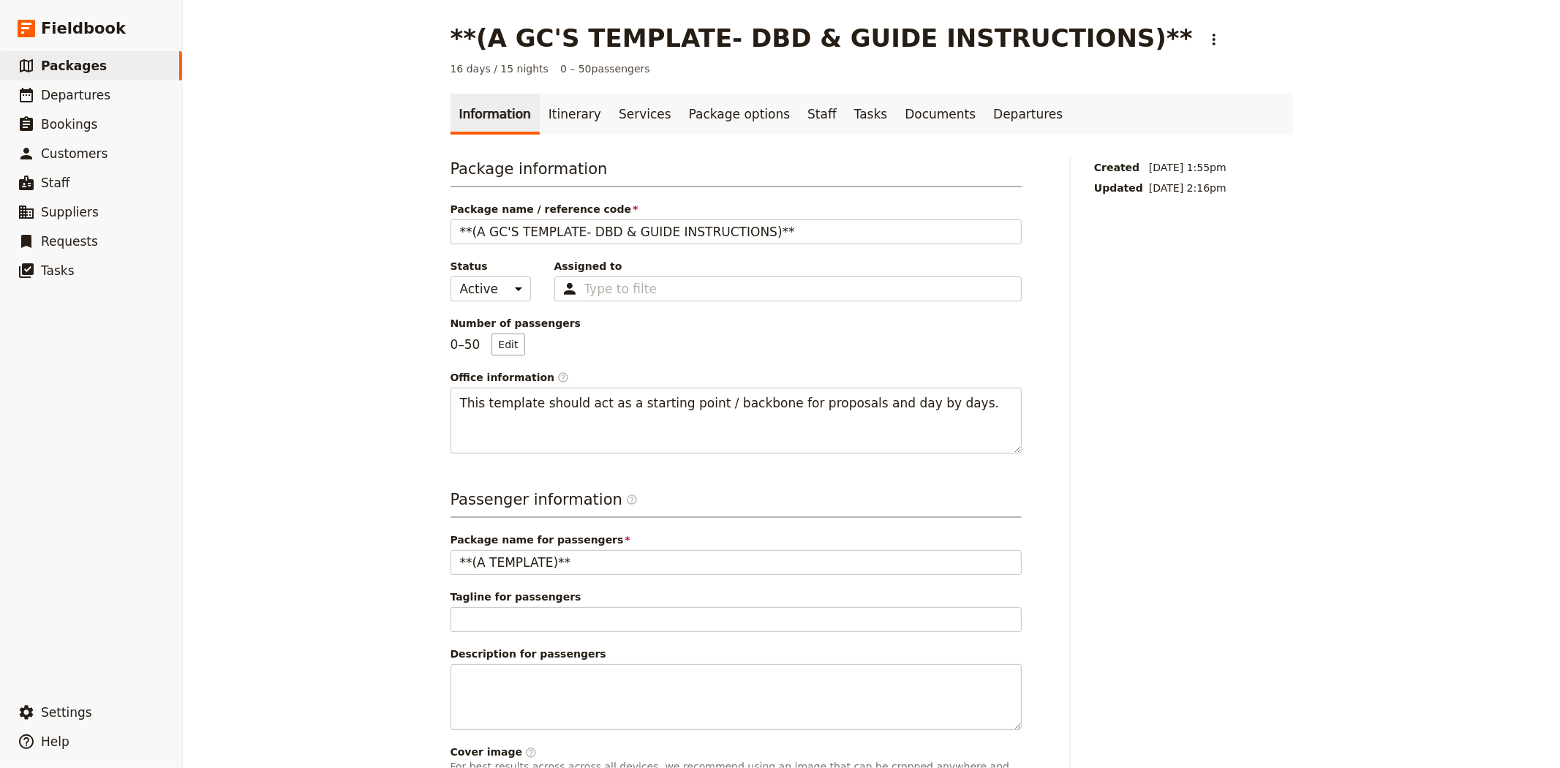
click at [524, 111] on link "Information" at bounding box center [494, 114] width 89 height 41
click at [585, 107] on link "Itinerary" at bounding box center [575, 114] width 70 height 41
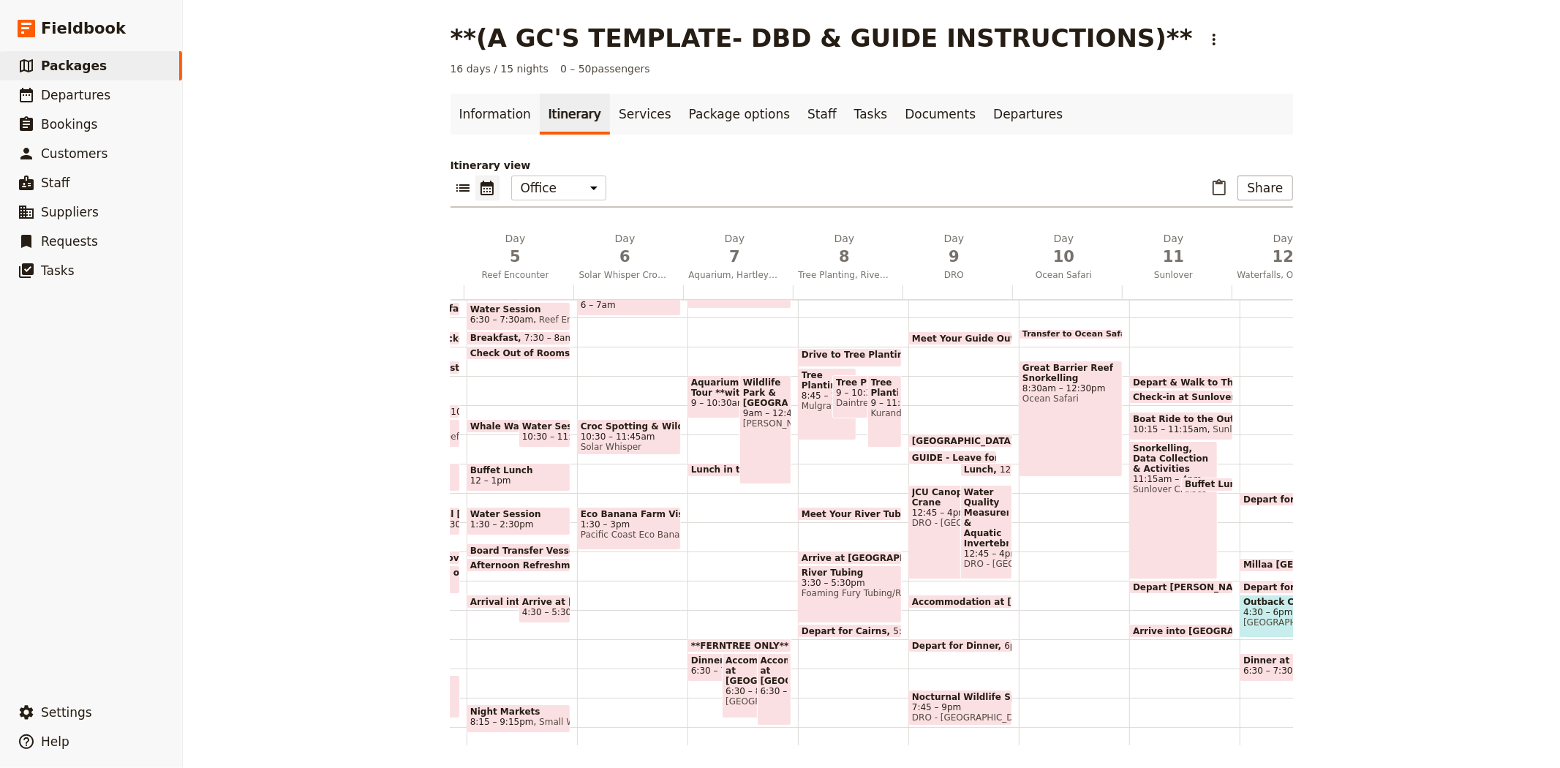
scroll to position [106, 0]
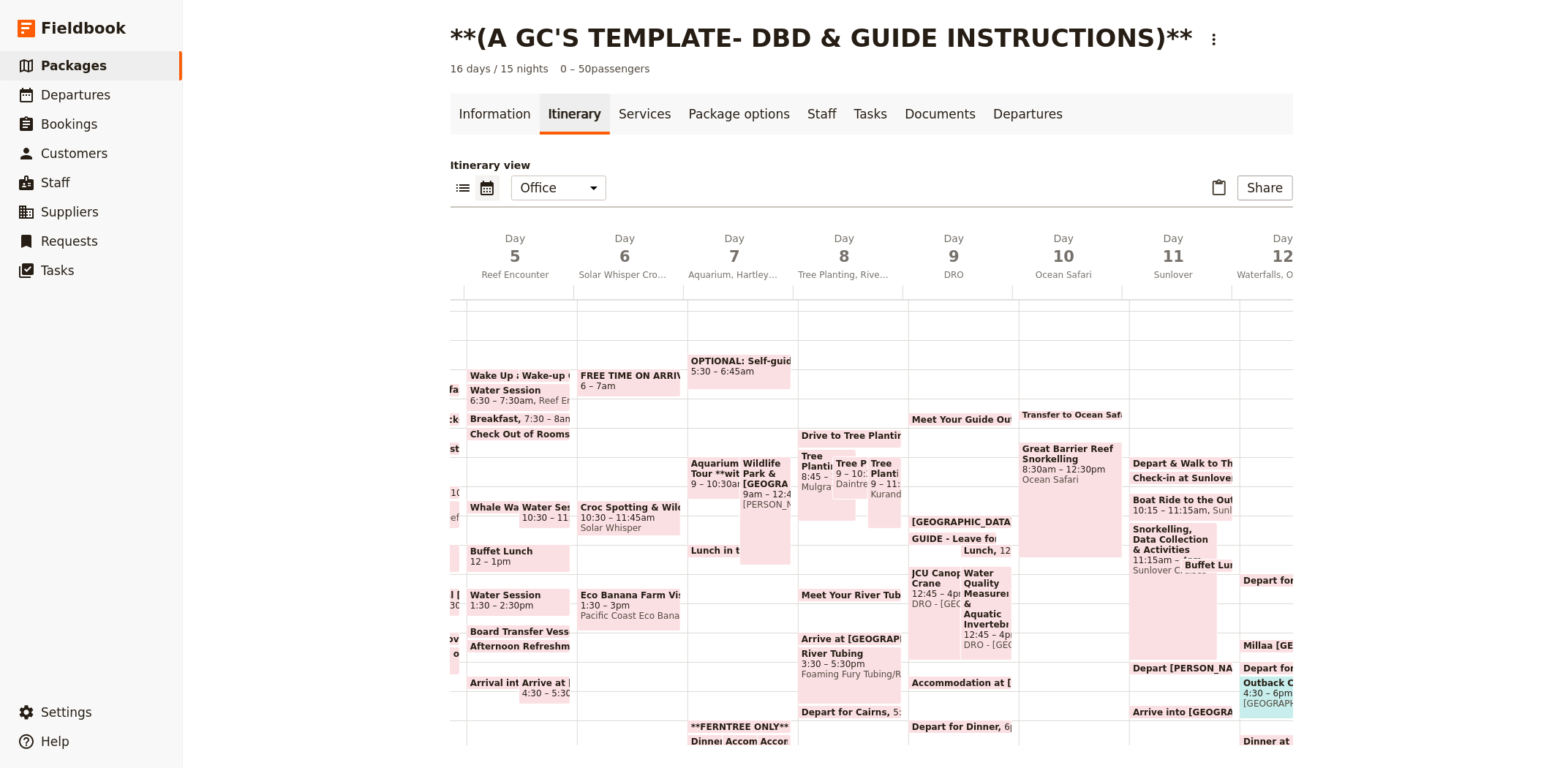
click at [871, 494] on span "Kuranda enviroCare Inc" at bounding box center [884, 494] width 27 height 10
select select "8"
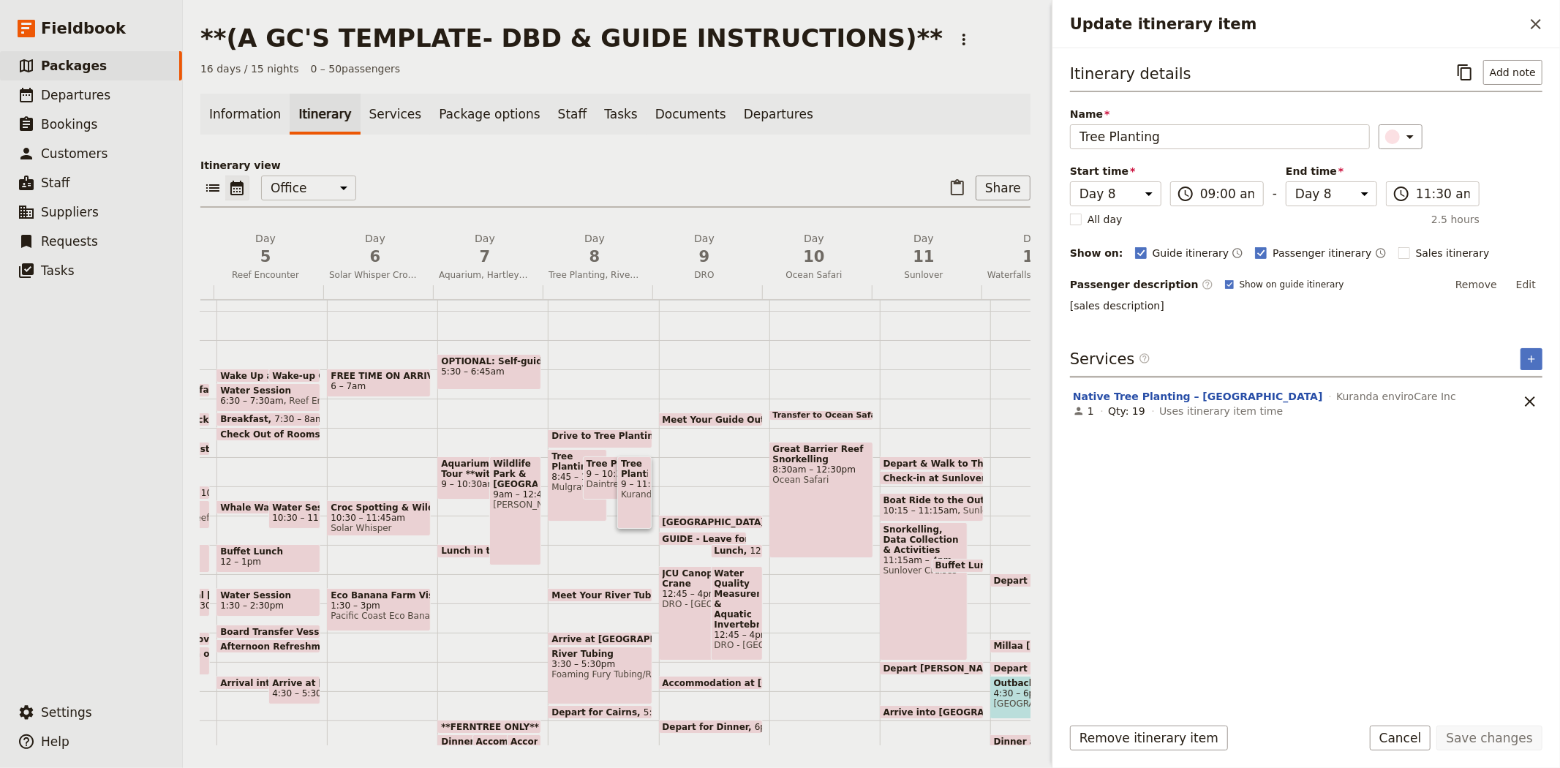
click at [605, 434] on span "Drive to Tree Planting site" at bounding box center [619, 436] width 136 height 10
select select "8"
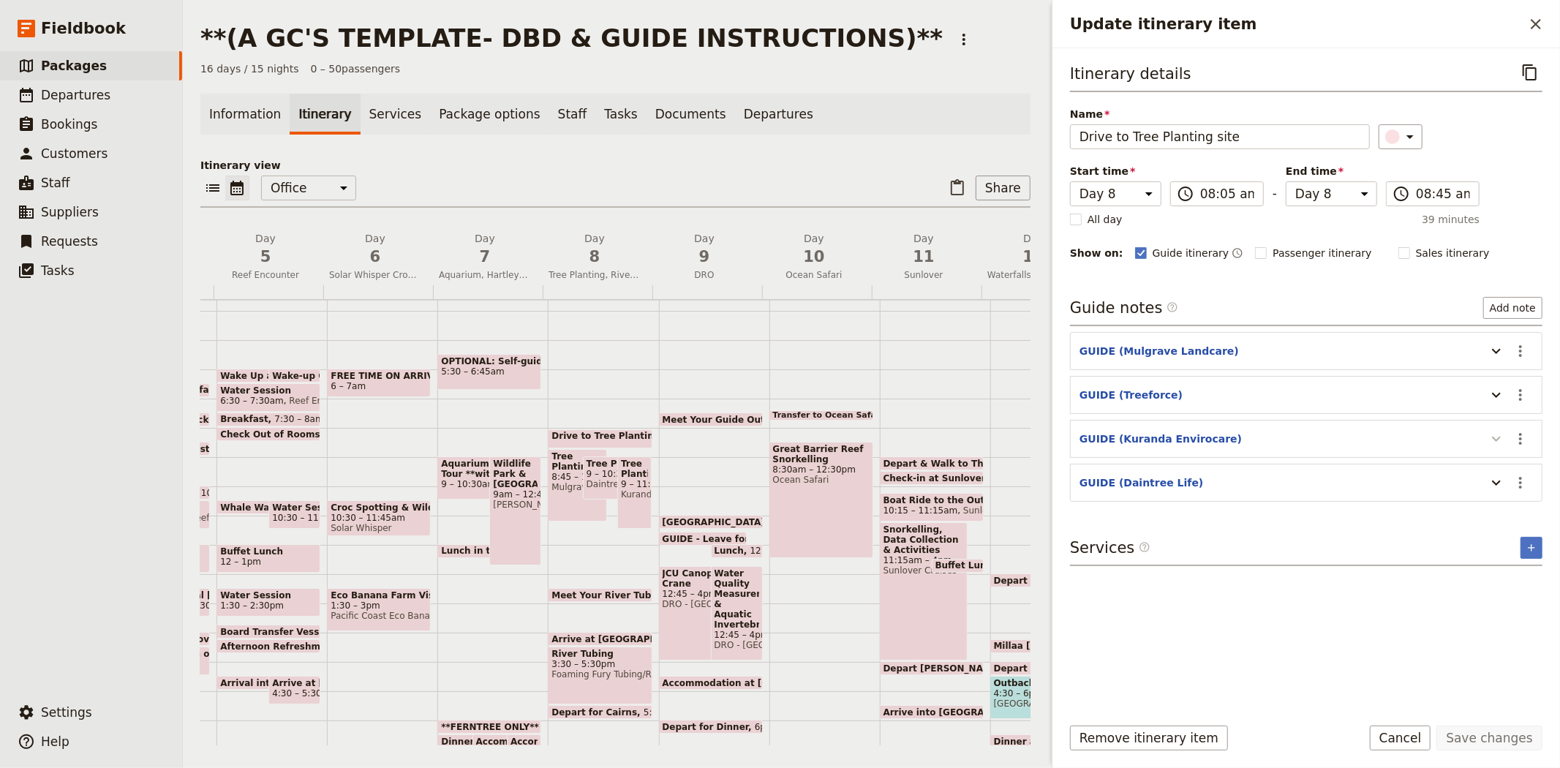
click at [1500, 440] on icon "Update itinerary item" at bounding box center [1496, 439] width 18 height 18
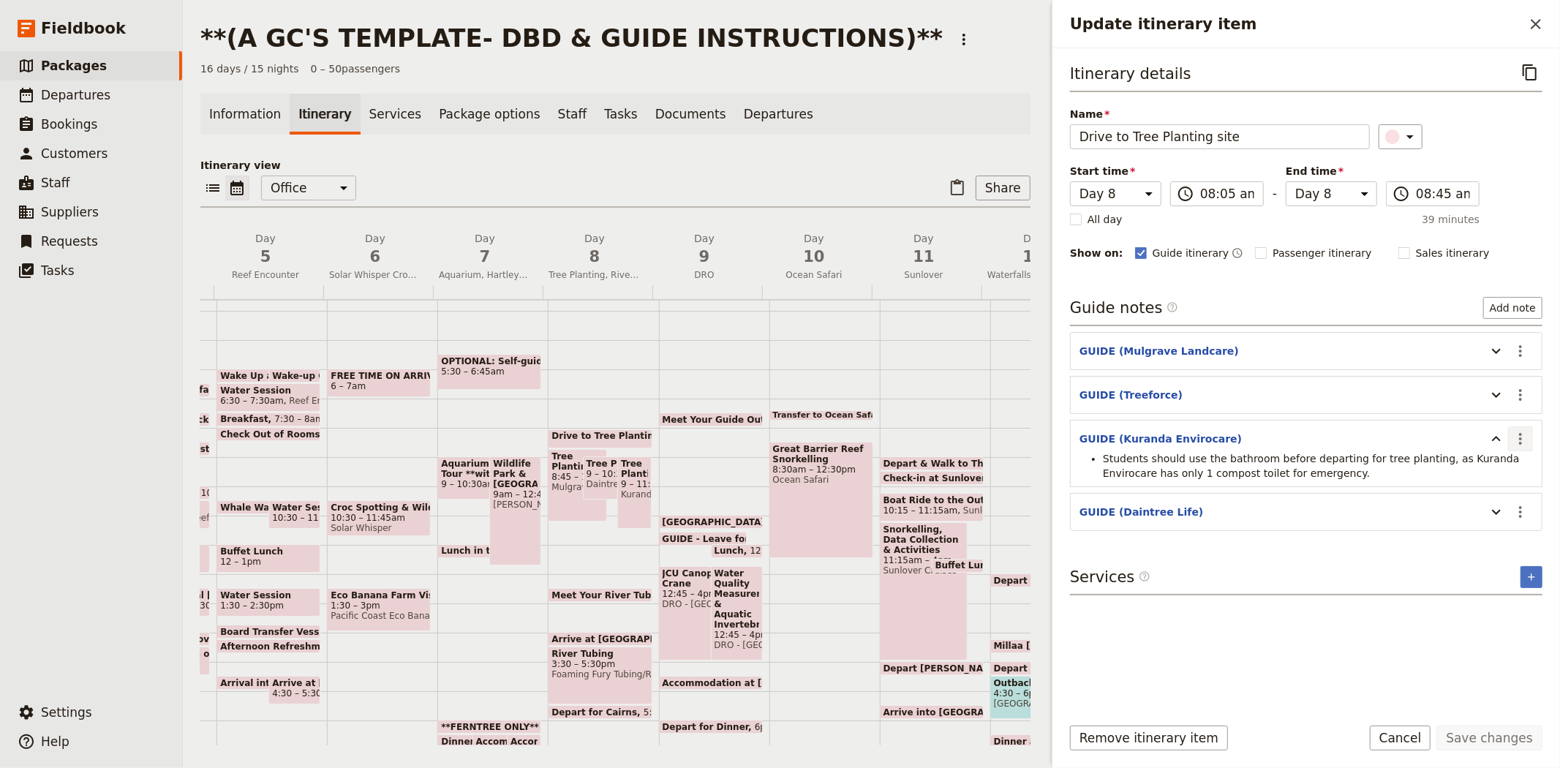
click at [1519, 444] on icon "Actions" at bounding box center [1520, 439] width 3 height 12
click at [1495, 473] on span "Edit note" at bounding box center [1478, 471] width 46 height 15
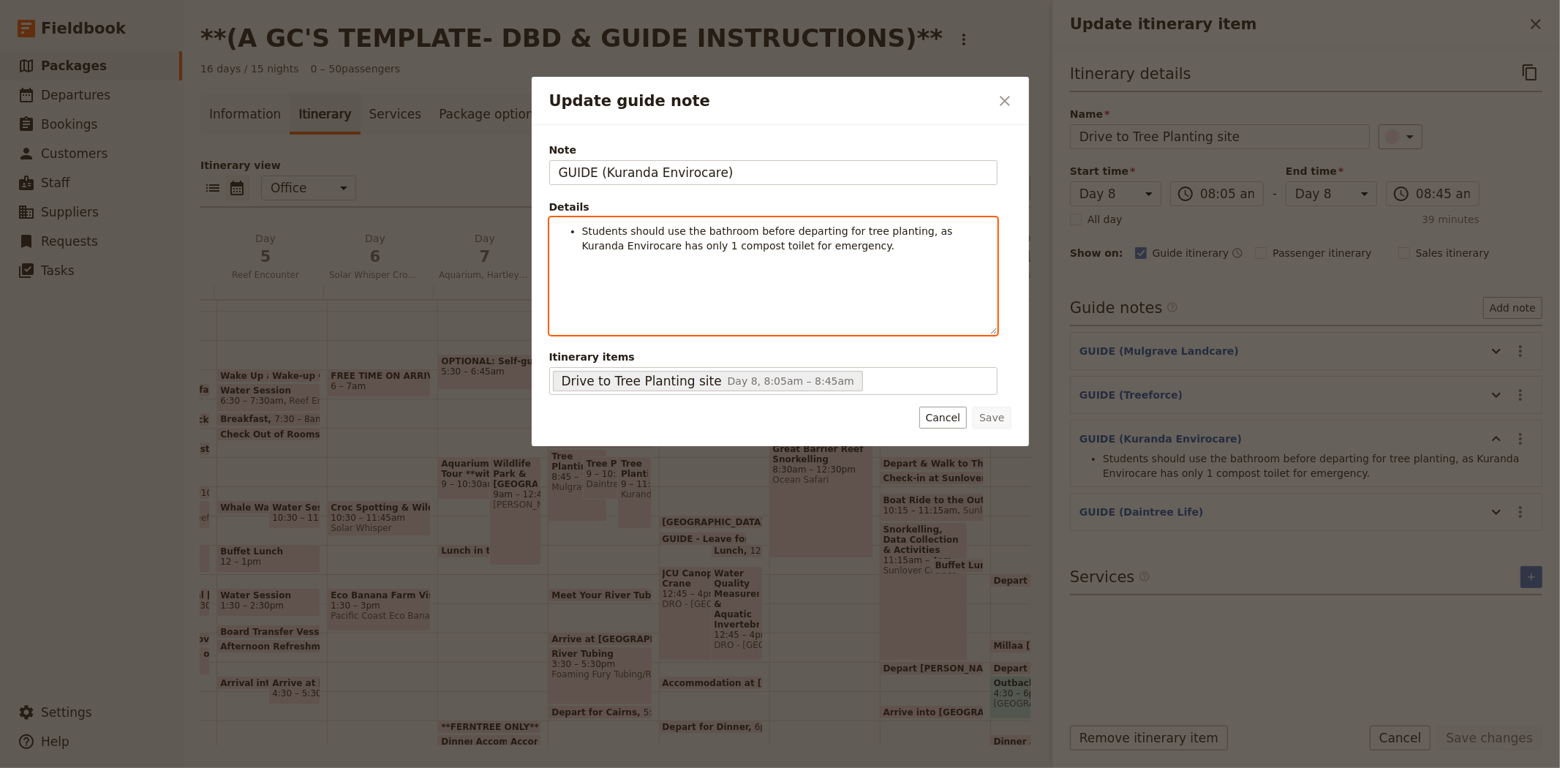
click at [850, 252] on li "Students should use the bathroom before departing for tree planting, as Kuranda…" at bounding box center [785, 238] width 406 height 29
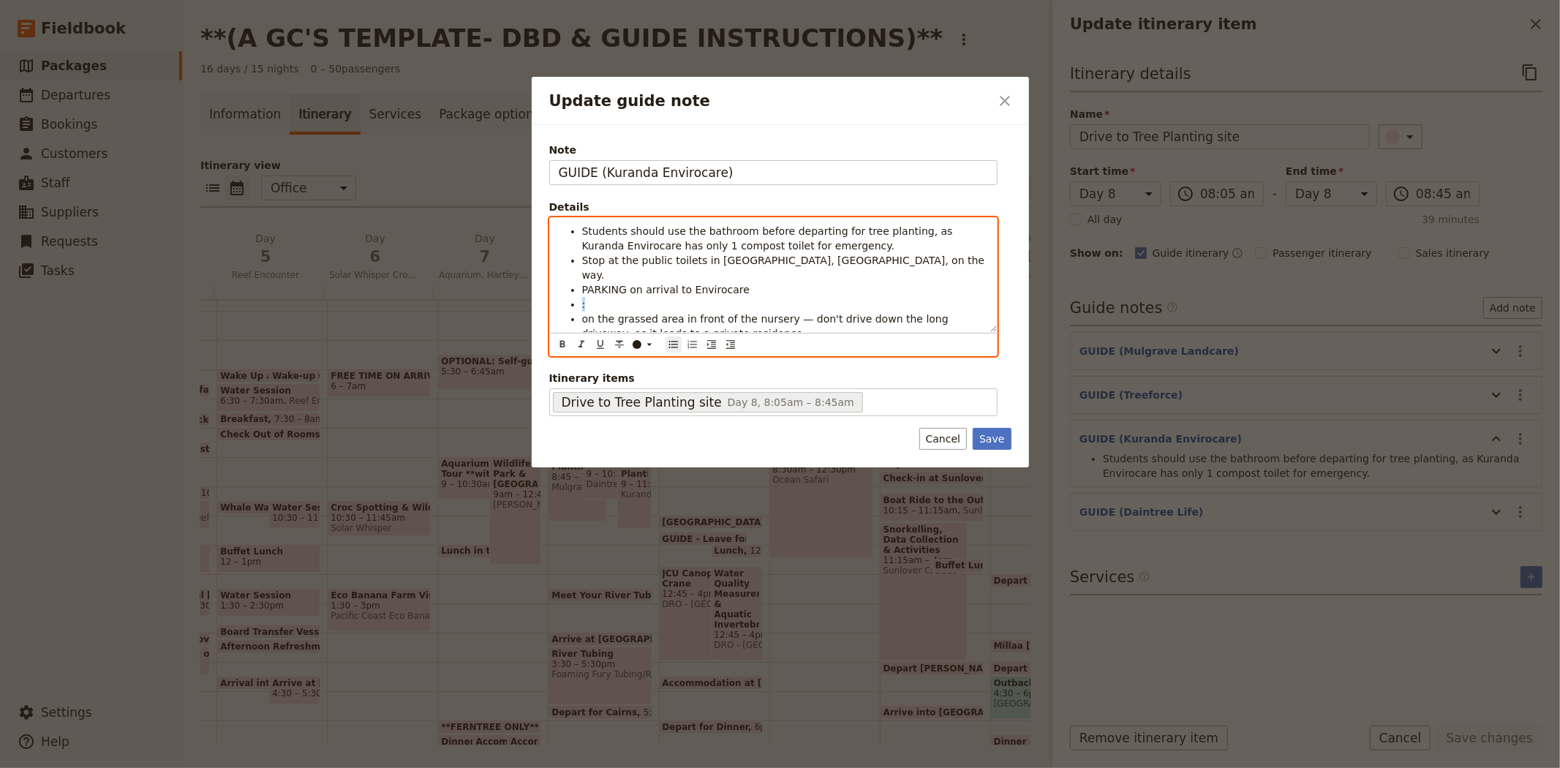
drag, startPoint x: 590, startPoint y: 289, endPoint x: 536, endPoint y: 295, distance: 54.4
click at [536, 295] on div "Note GUIDE (Kuranda Envirocare) Details Students should use the bathroom before…" at bounding box center [780, 296] width 497 height 342
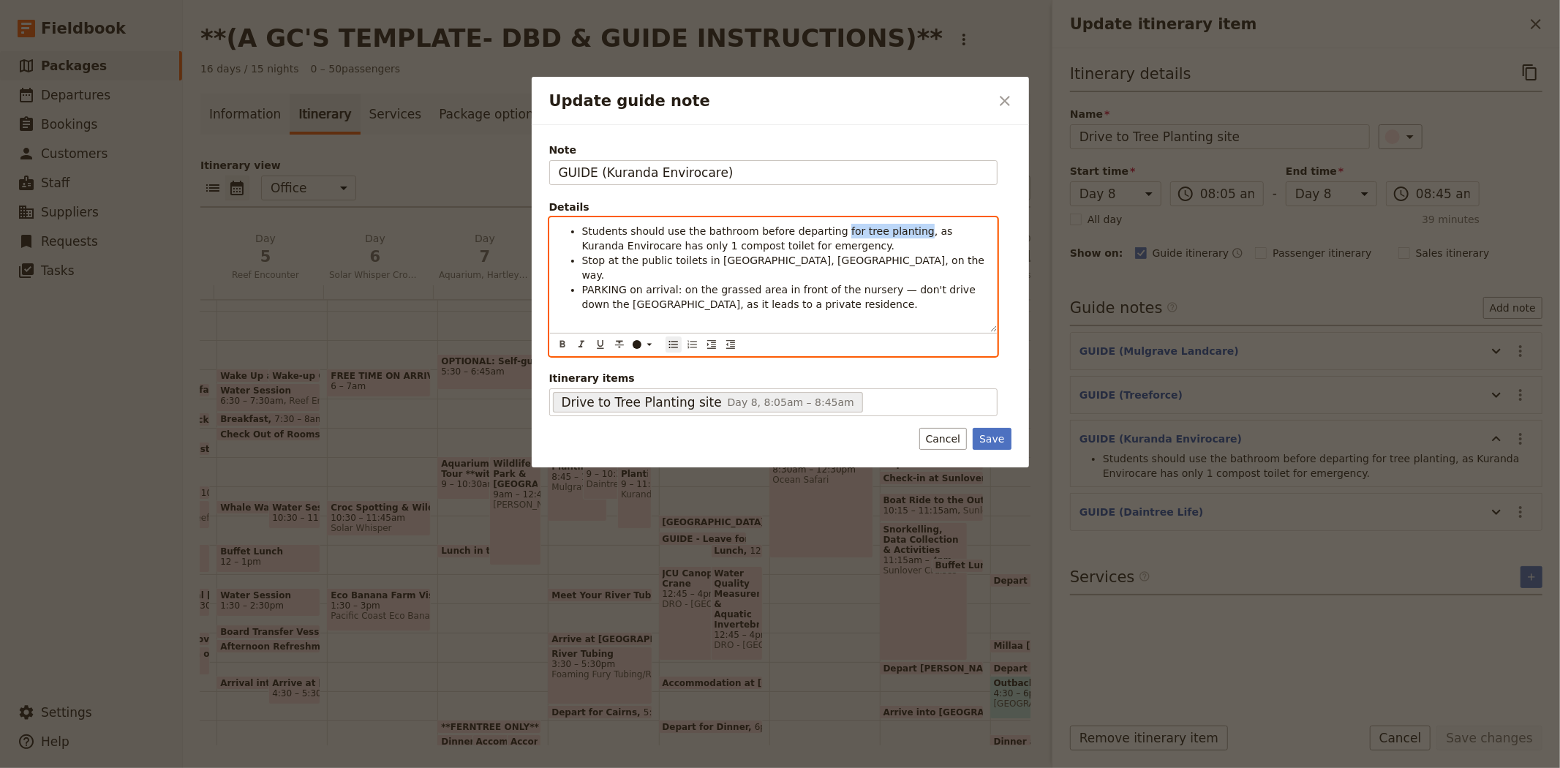
drag, startPoint x: 819, startPoint y: 231, endPoint x: 892, endPoint y: 230, distance: 73.1
click at [892, 230] on span "Students should use the bathroom before departing for tree planting, as Kuranda…" at bounding box center [769, 238] width 374 height 26
click at [868, 260] on span "Stop at the public toilets in [GEOGRAPHIC_DATA], [GEOGRAPHIC_DATA], on the way." at bounding box center [785, 267] width 406 height 26
drag, startPoint x: 669, startPoint y: 273, endPoint x: 578, endPoint y: 271, distance: 91.4
click at [578, 271] on ul "Students should use the bathroom before departing, as only 1 compost toilet for…" at bounding box center [773, 268] width 429 height 88
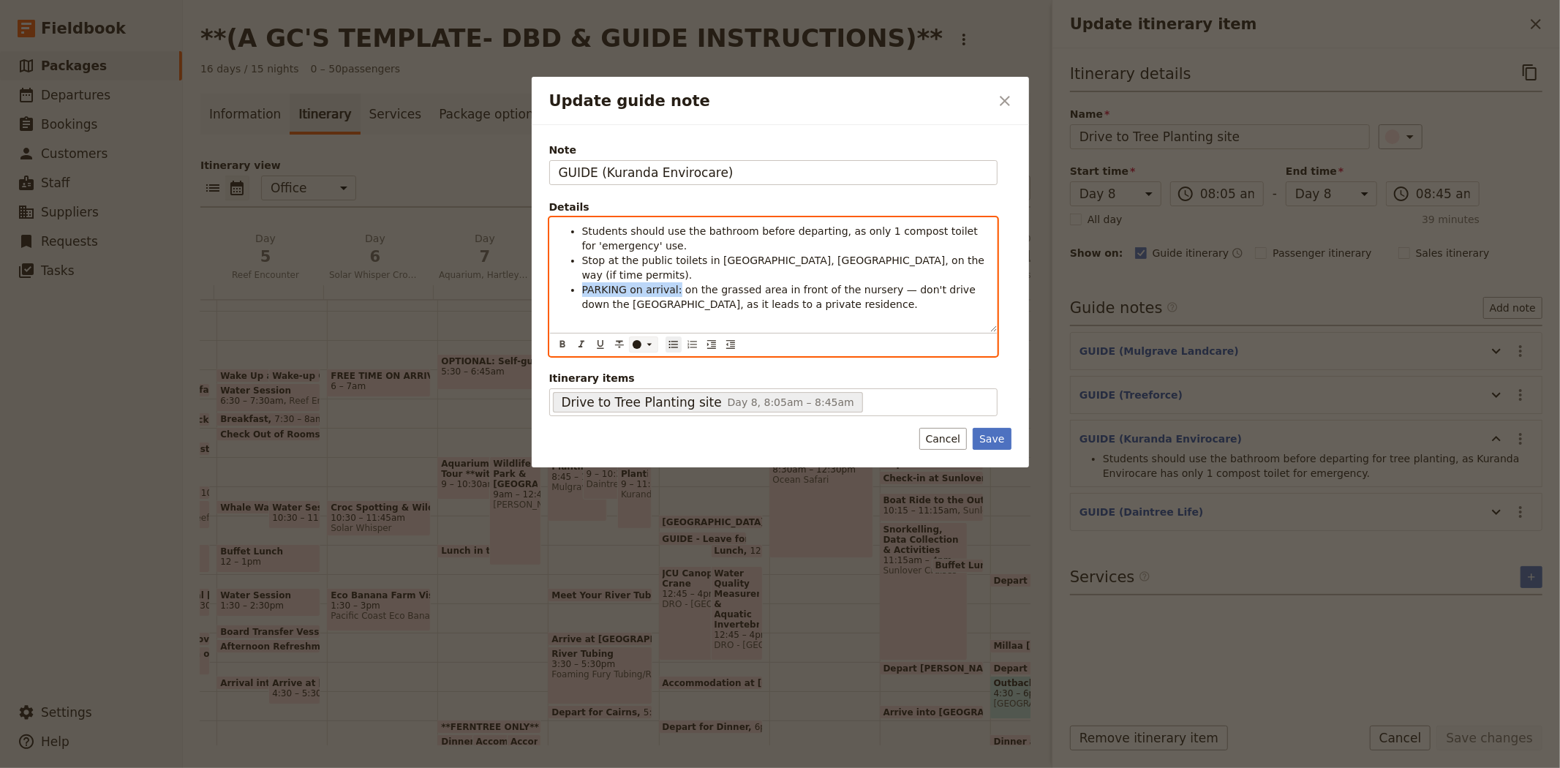
click at [636, 344] on div "Update guide note" at bounding box center [636, 344] width 9 height 9
click at [635, 396] on div "button" at bounding box center [637, 392] width 9 height 9
click at [713, 244] on li "Students should use the bathroom before departing, as only 1 compost toilet for…" at bounding box center [785, 238] width 406 height 29
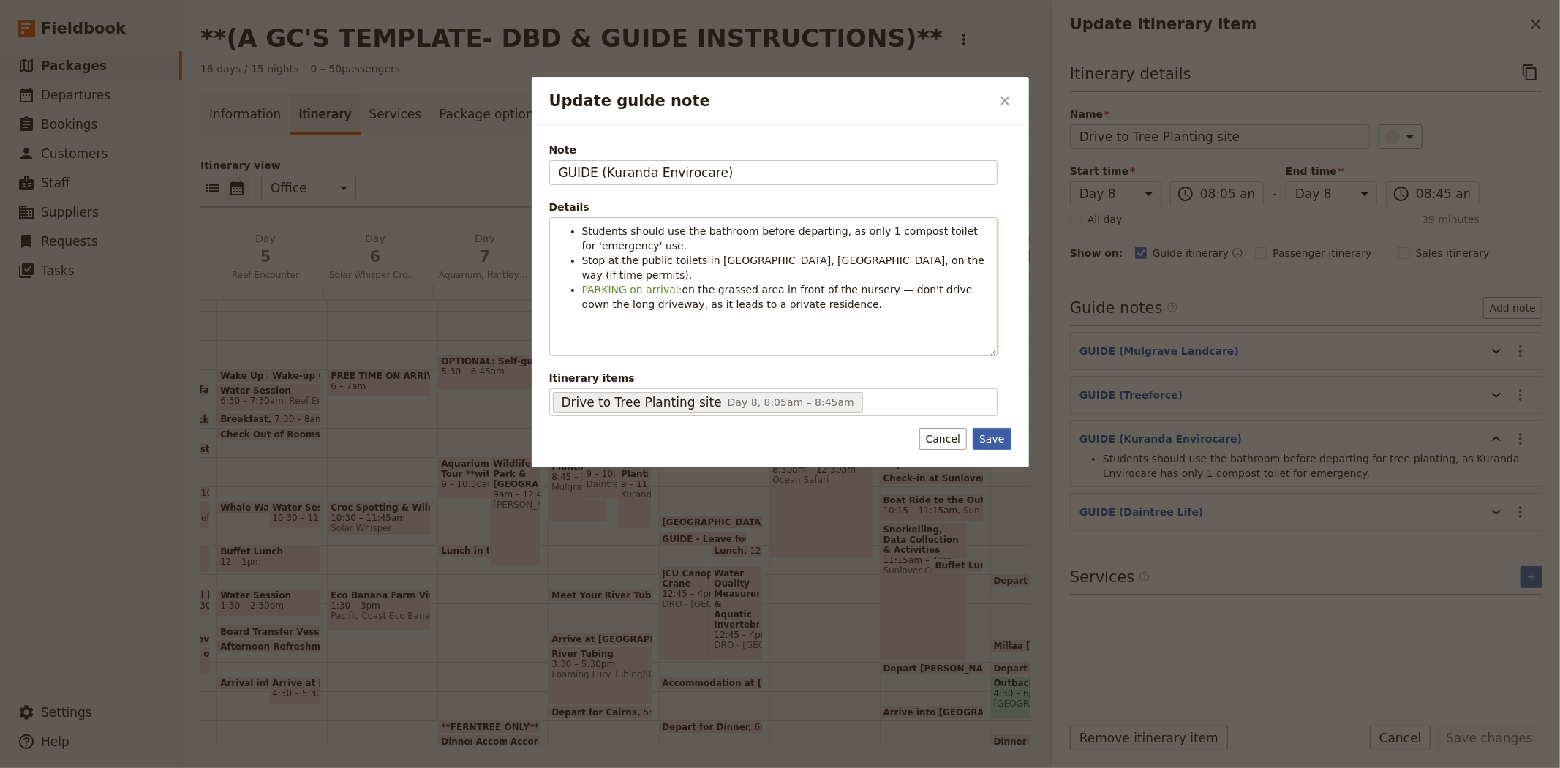
click at [1000, 439] on button "Save" at bounding box center [991, 439] width 38 height 22
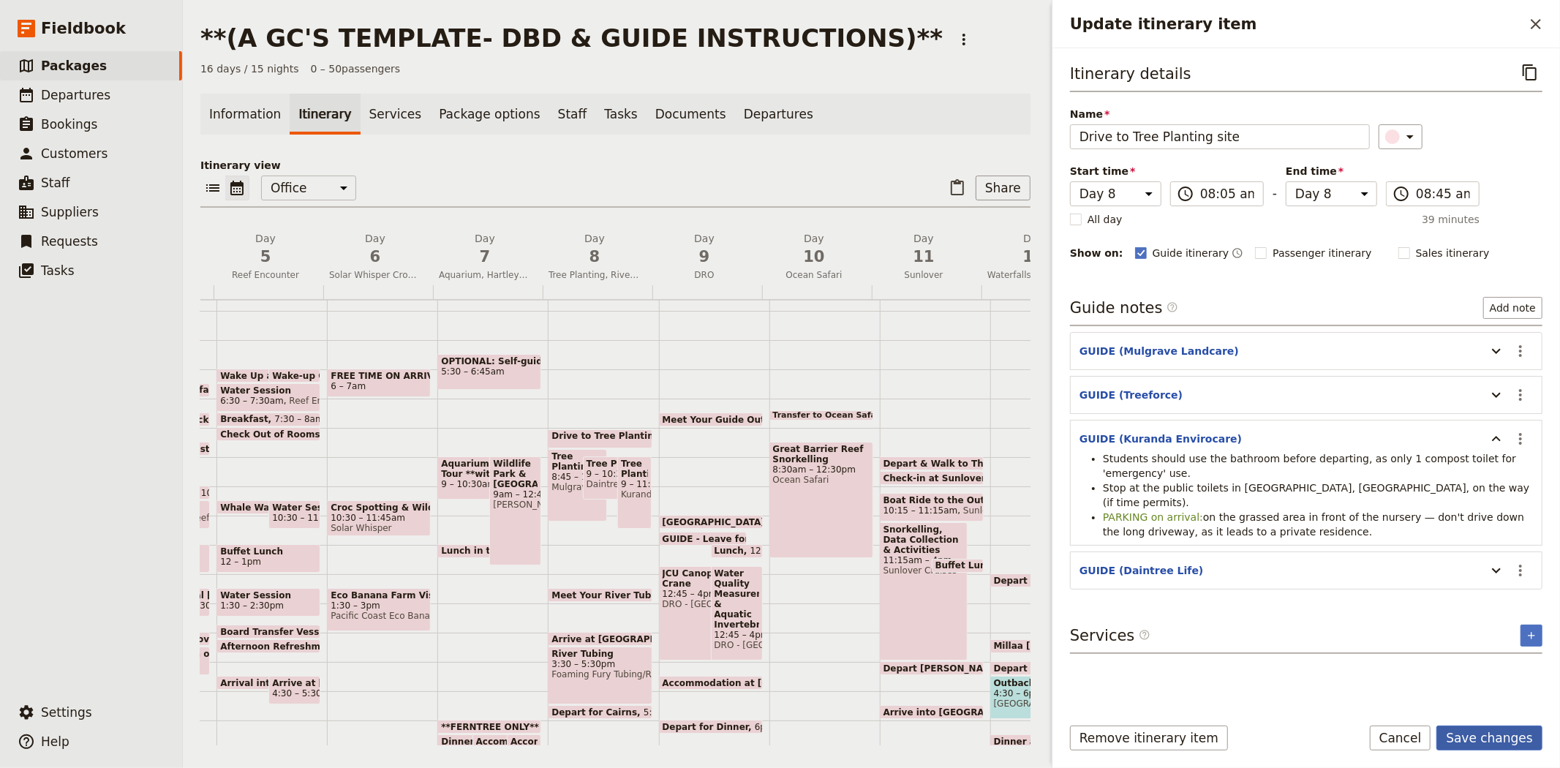
click at [1511, 742] on button "Save changes" at bounding box center [1489, 737] width 106 height 25
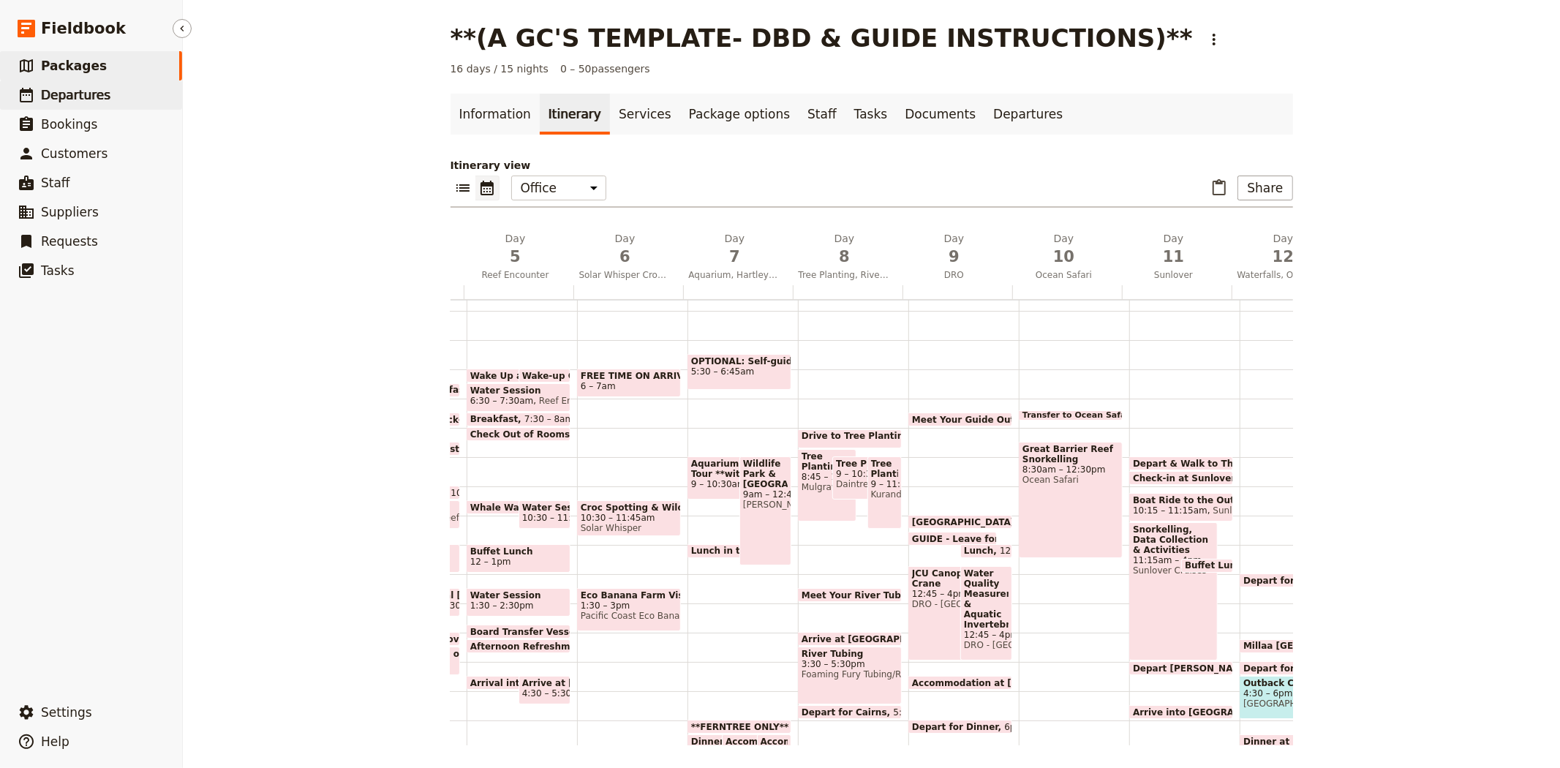
click at [92, 97] on span "Departures" at bounding box center [75, 95] width 69 height 15
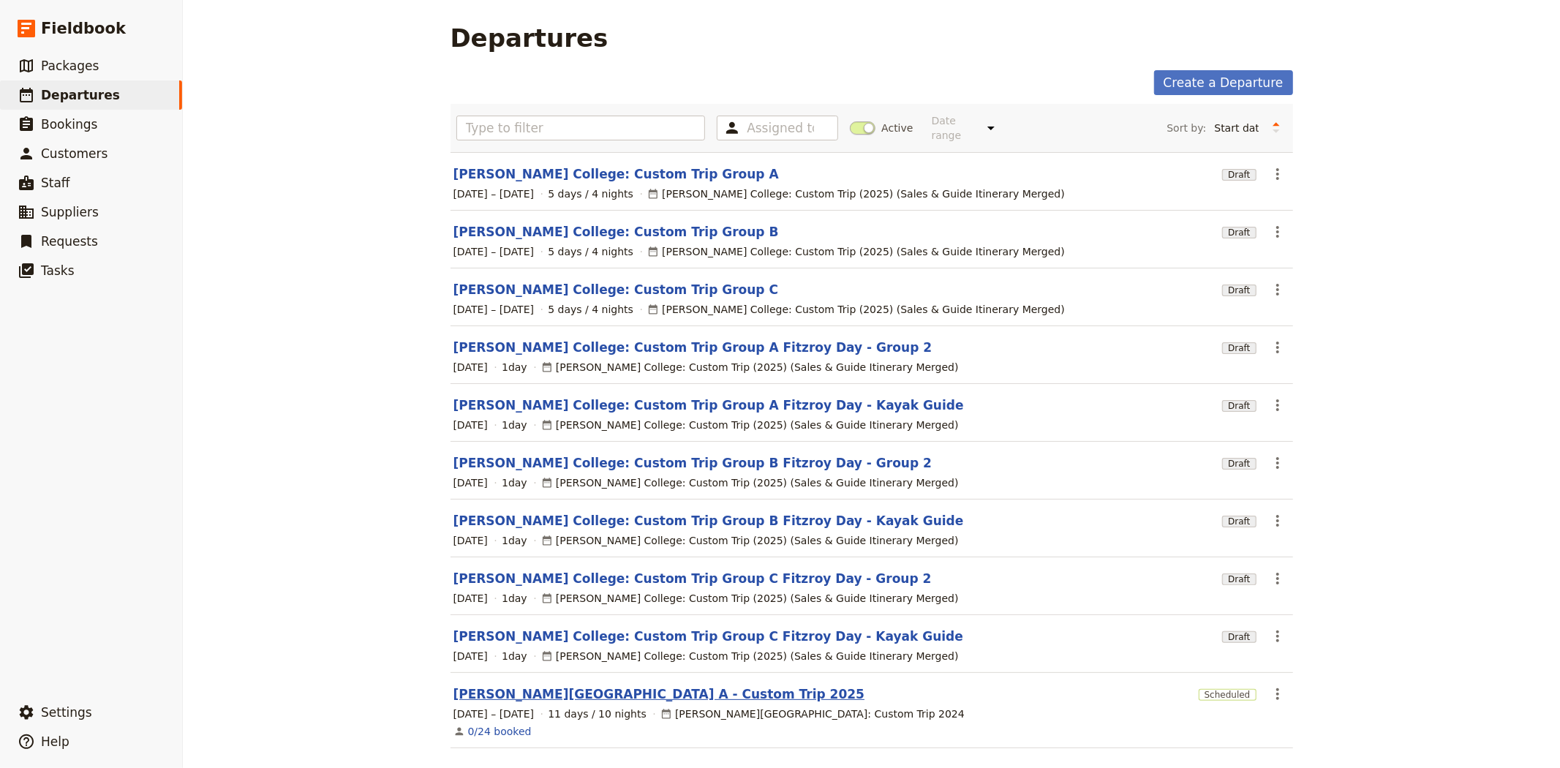
click at [644, 685] on link "[PERSON_NAME][GEOGRAPHIC_DATA] A - Custom Trip 2025" at bounding box center [659, 694] width 412 height 18
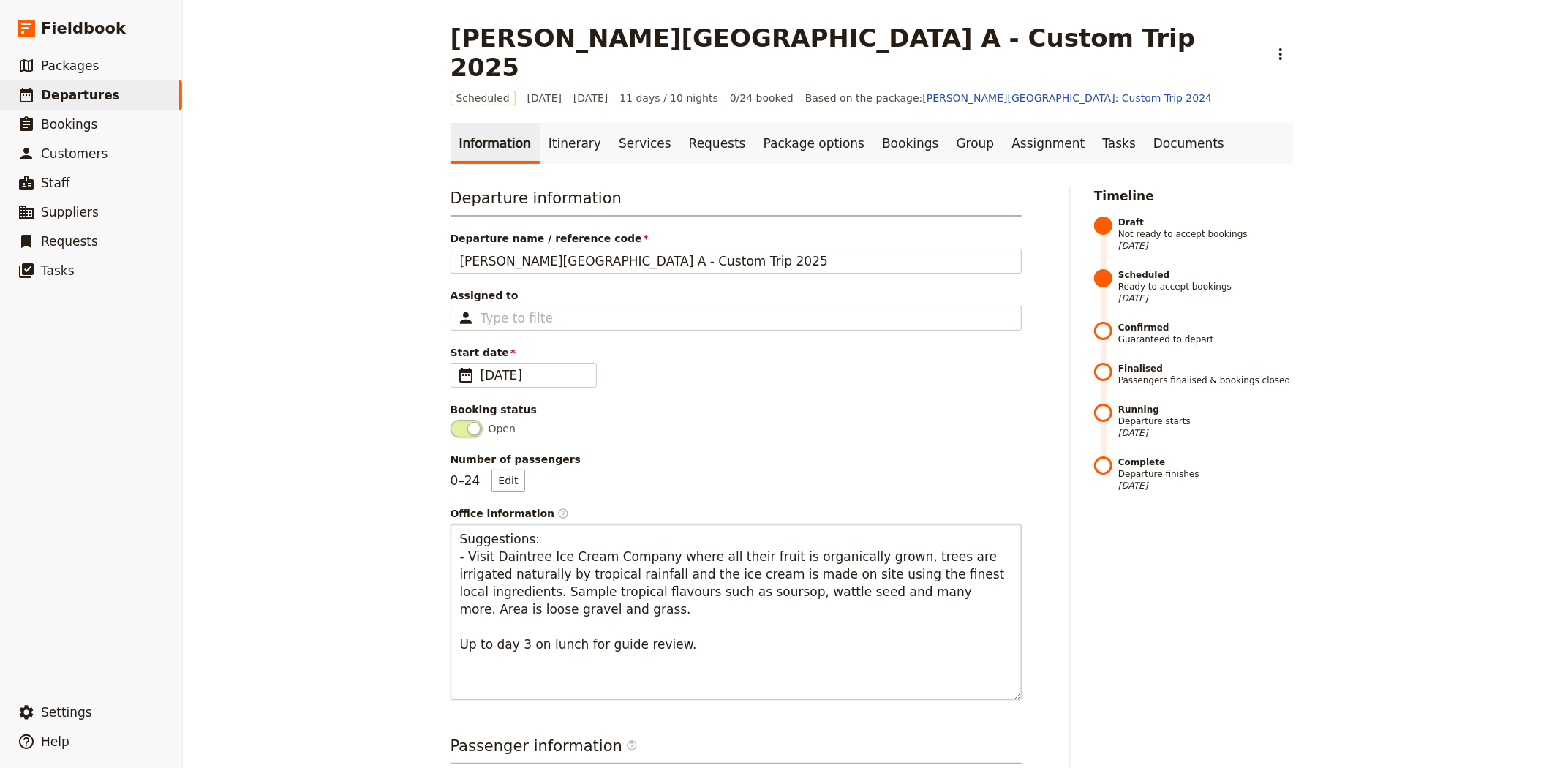
drag, startPoint x: 1006, startPoint y: 607, endPoint x: 1004, endPoint y: 664, distance: 57.1
click at [1004, 664] on textarea "Suggestions: - Visit Daintree Ice Cream Company where all their fruit is organi…" at bounding box center [735, 612] width 571 height 176
click at [567, 123] on link "Itinerary" at bounding box center [575, 143] width 70 height 41
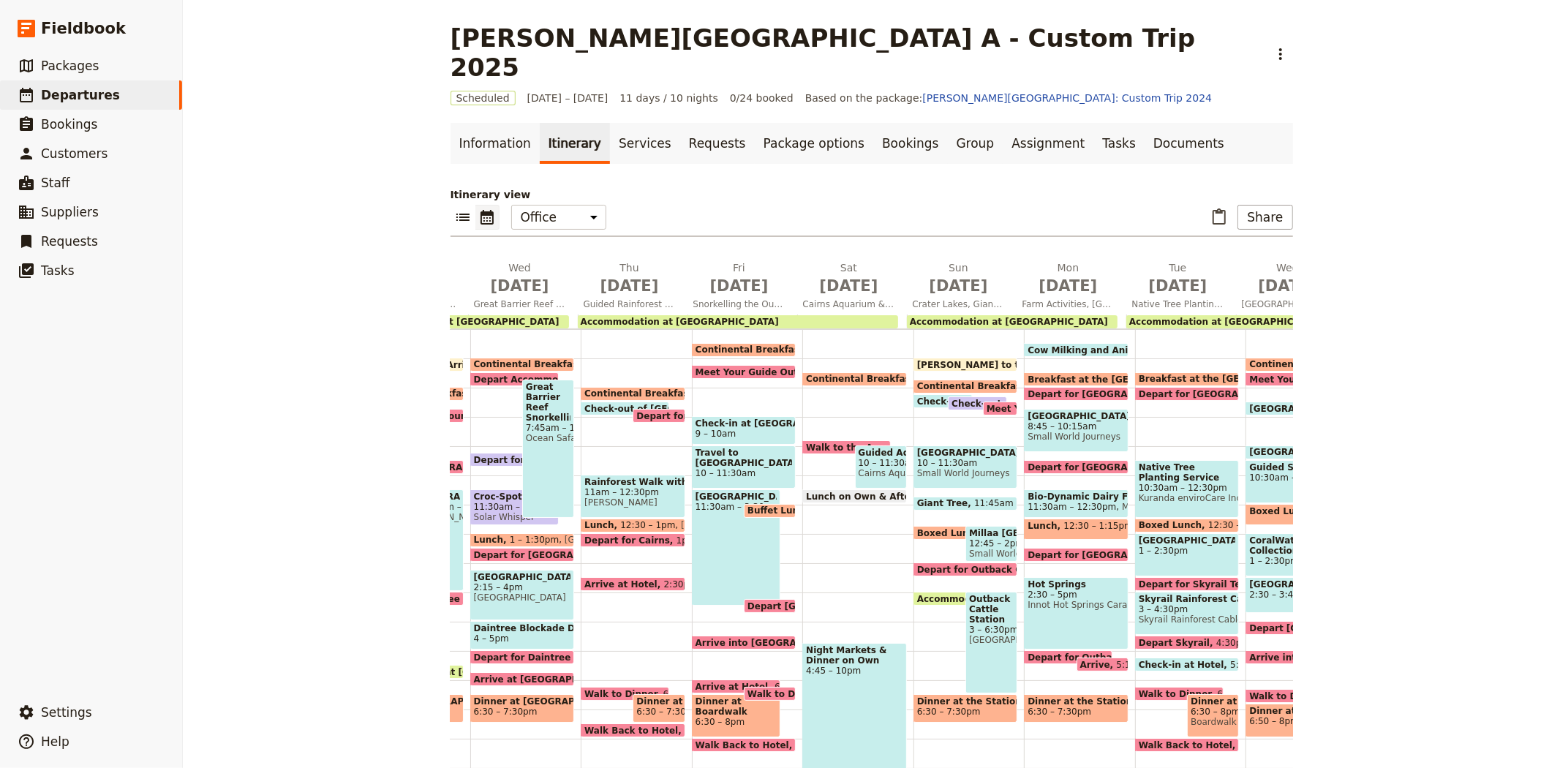
scroll to position [0, 420]
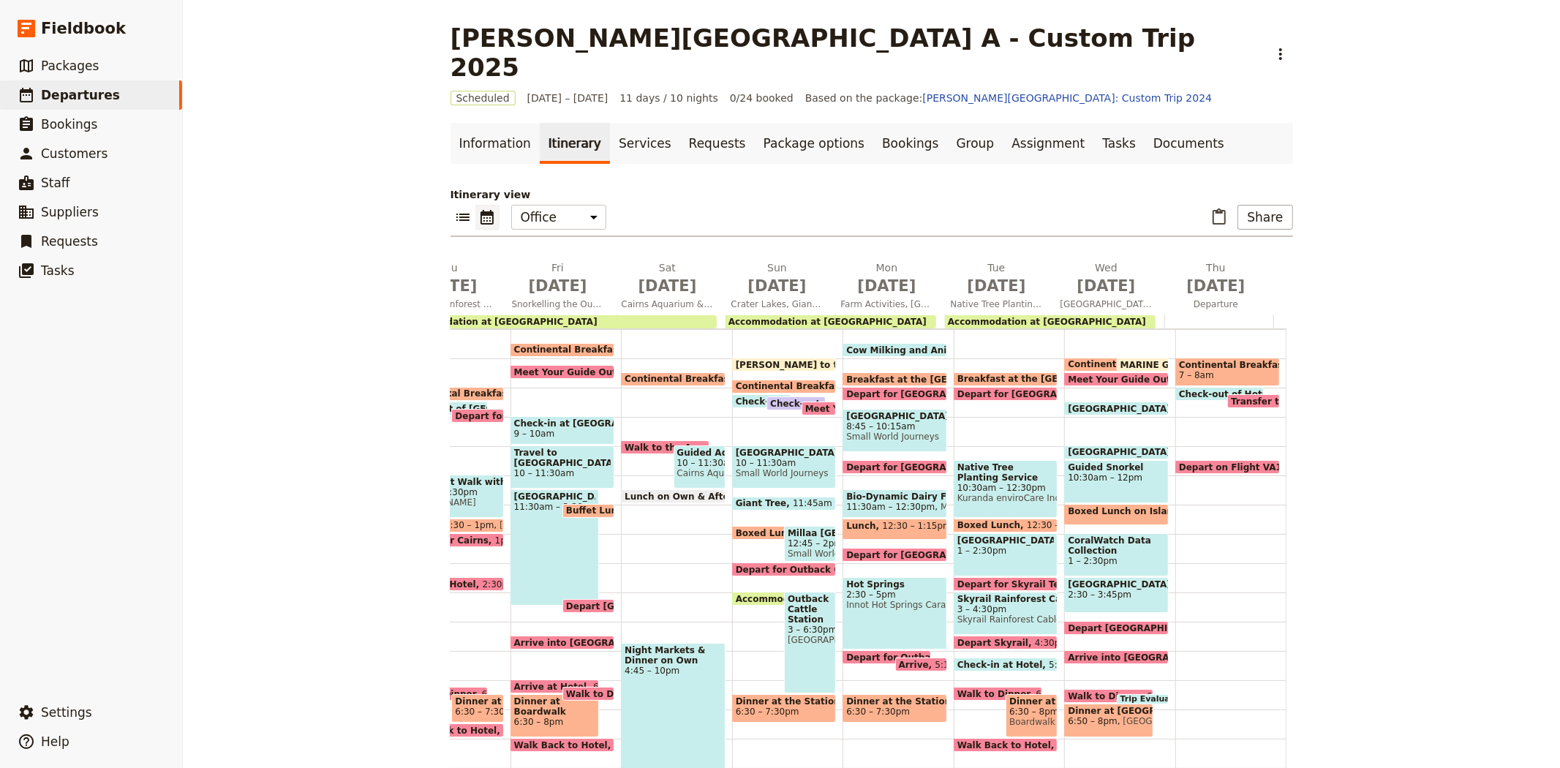
click at [1027, 520] on span "12:30 – 1pm" at bounding box center [1054, 525] width 55 height 10
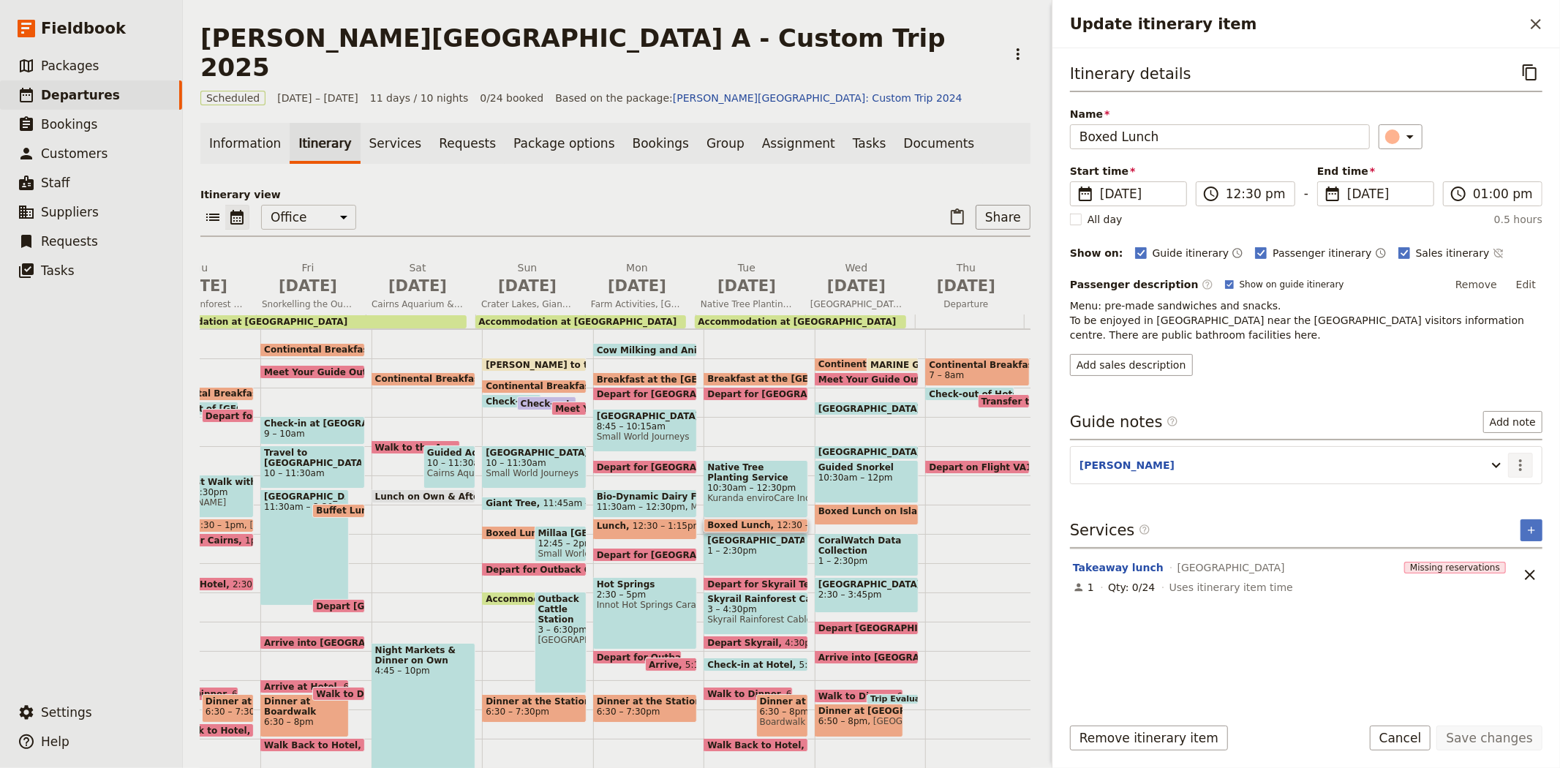
click at [1518, 470] on icon "Actions" at bounding box center [1520, 465] width 18 height 18
click at [1481, 499] on span "Edit note" at bounding box center [1478, 497] width 46 height 15
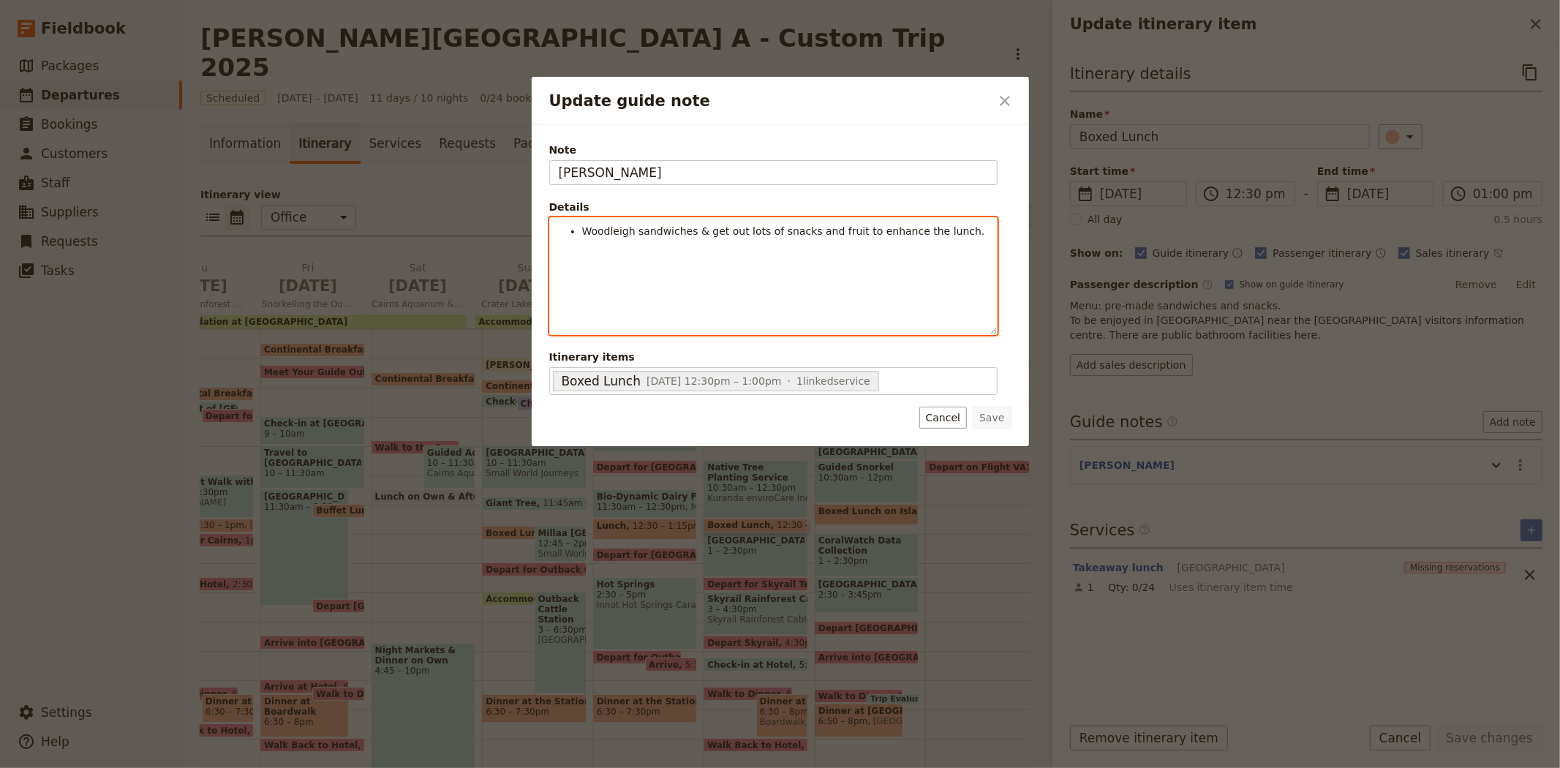
click at [947, 239] on div "Woodleigh sandwiches & get out lots of snacks and fruit to enhance the lunch." at bounding box center [773, 276] width 447 height 116
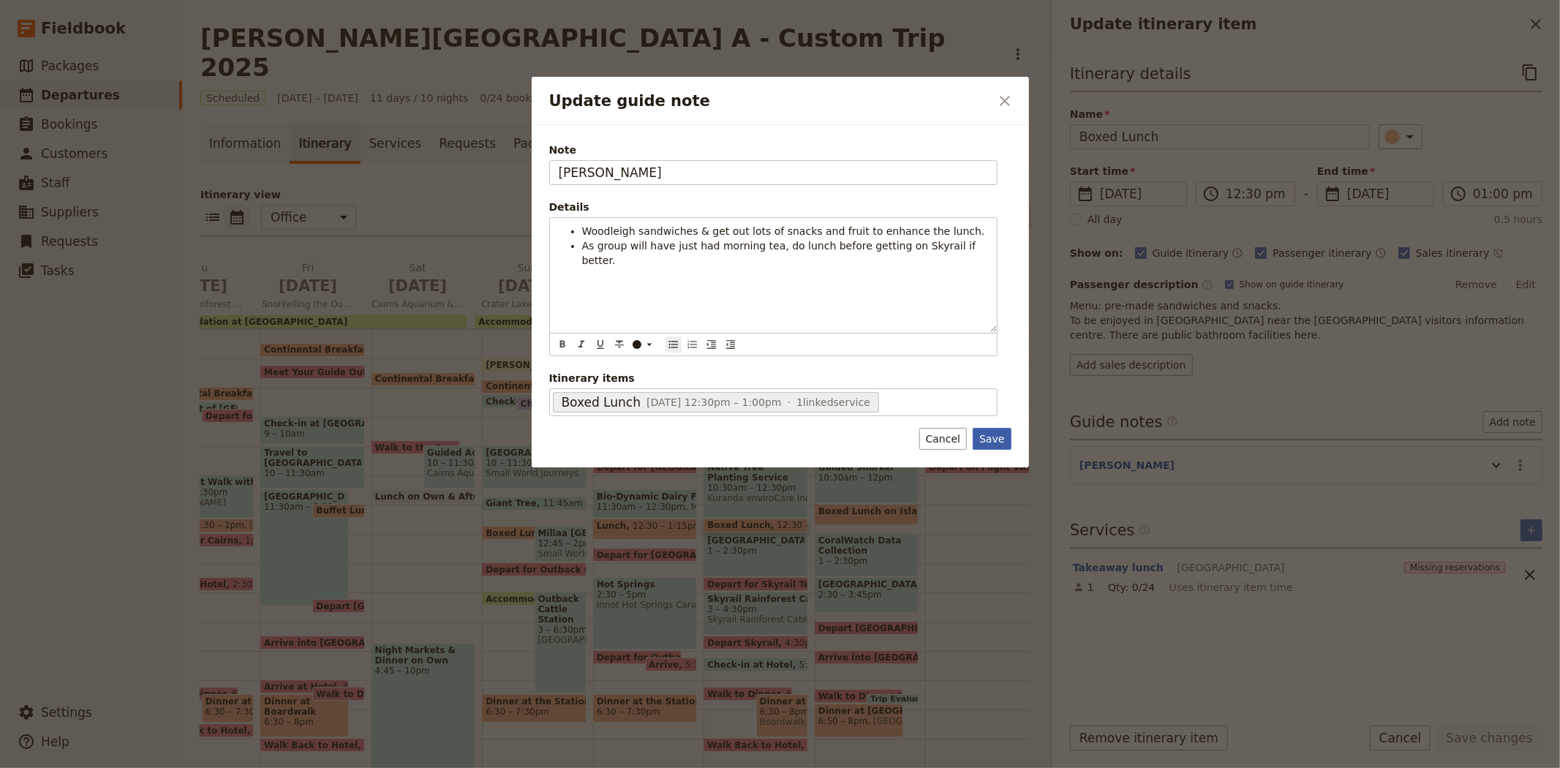
click at [985, 449] on button "Save" at bounding box center [991, 439] width 38 height 22
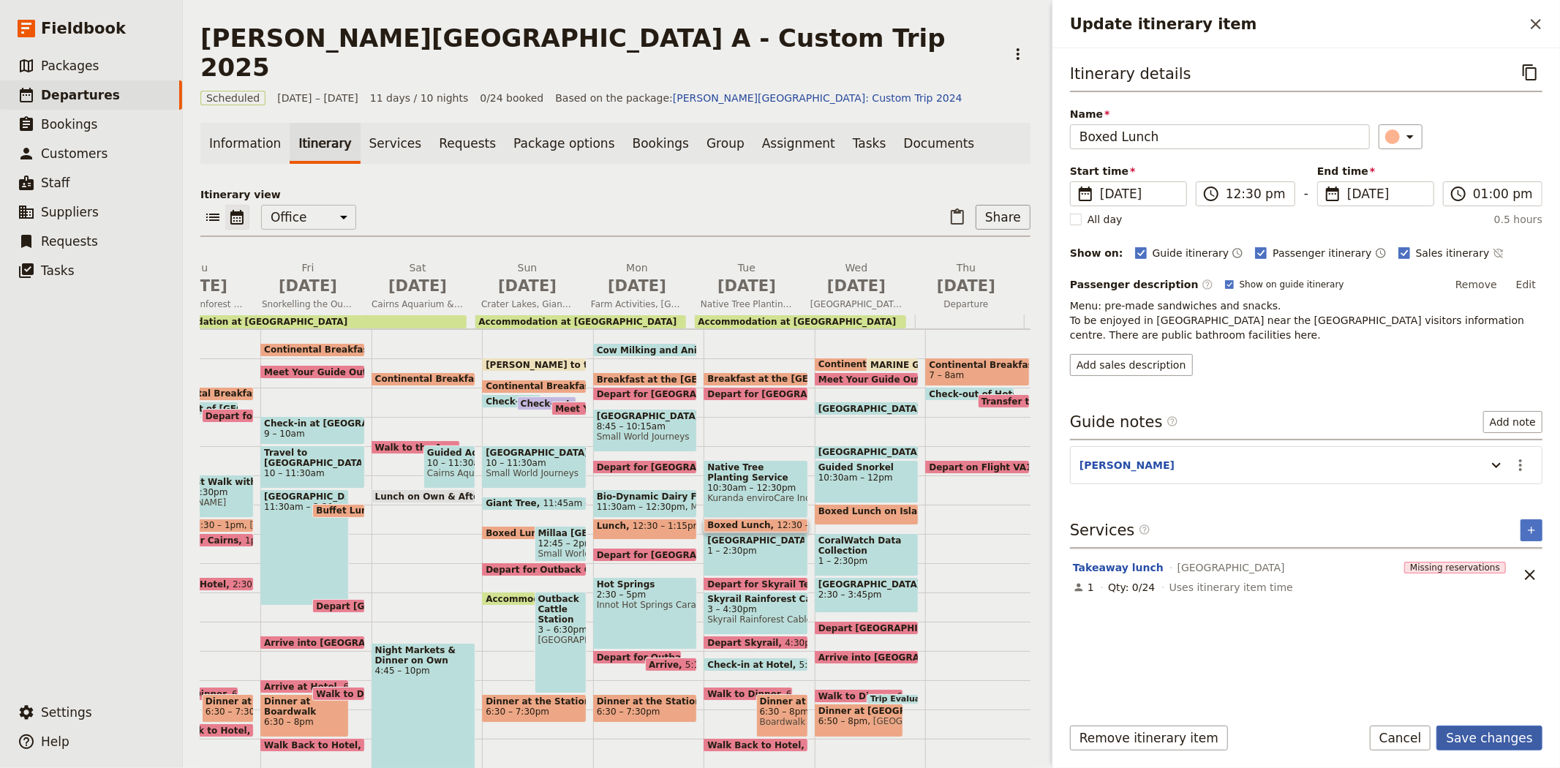
click at [1478, 734] on button "Save changes" at bounding box center [1489, 737] width 106 height 25
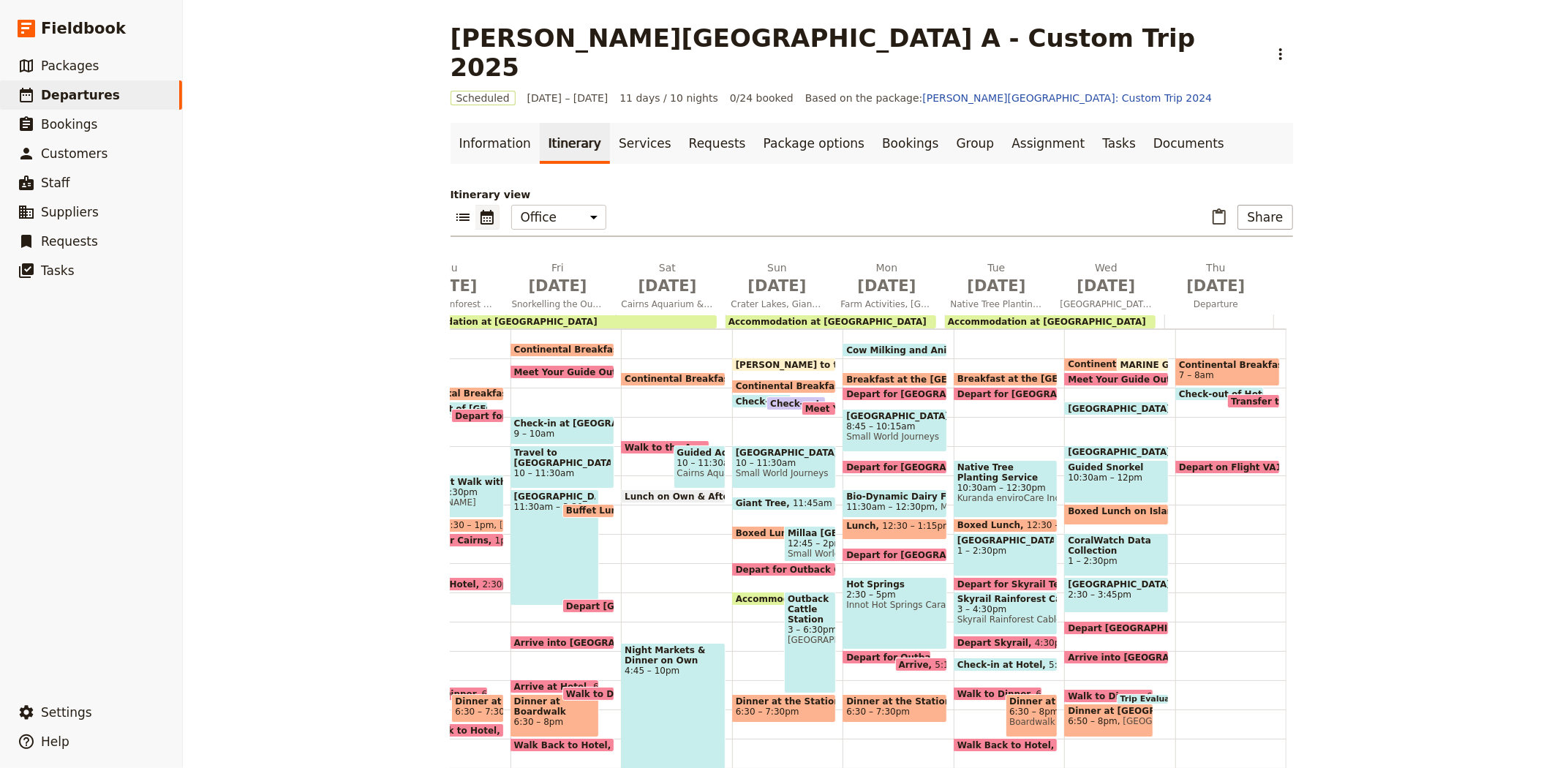
click at [987, 594] on span "Skyrail Rainforest Cableway" at bounding box center [1005, 599] width 97 height 10
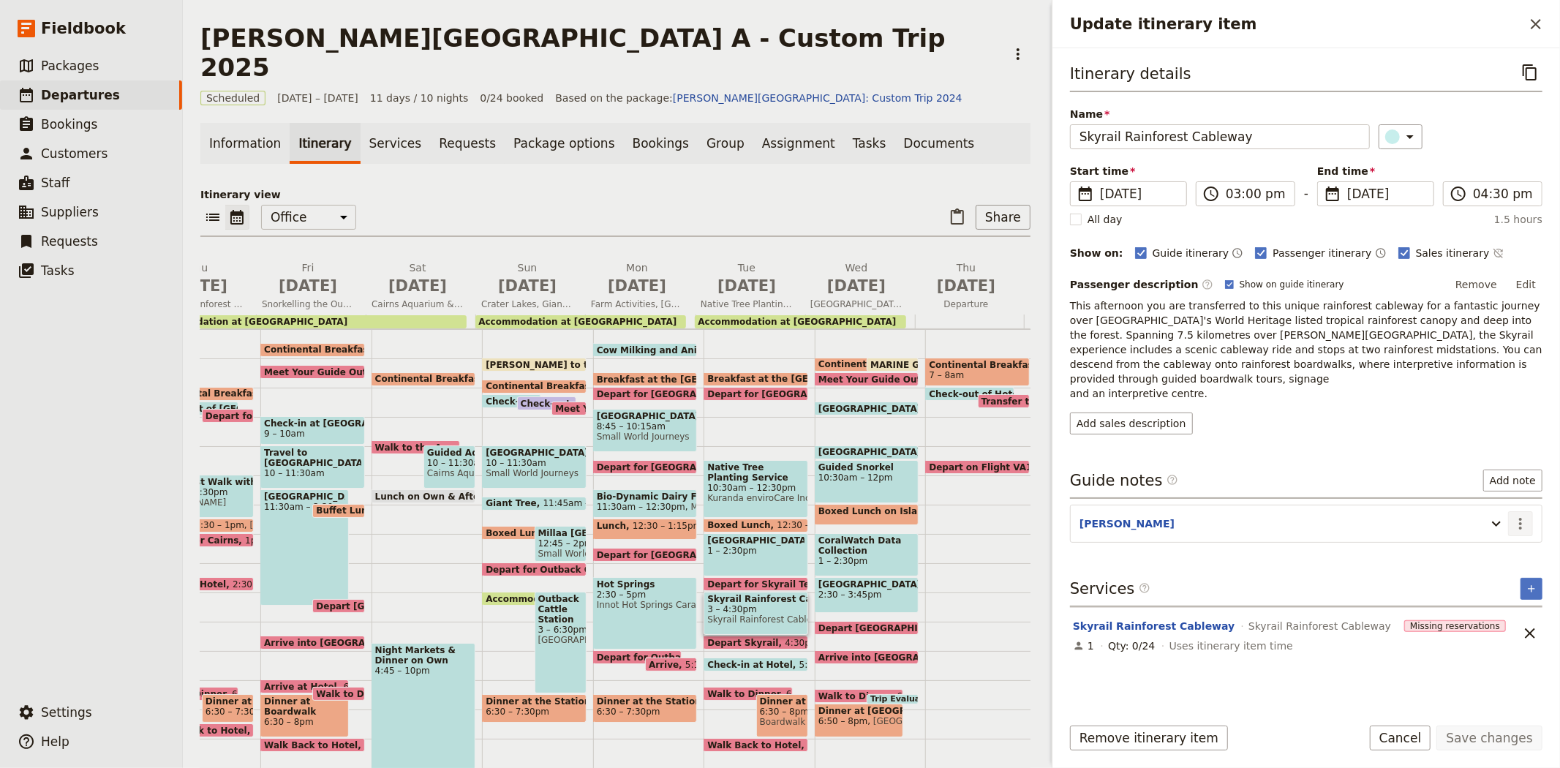
click at [1514, 515] on icon "Actions" at bounding box center [1520, 524] width 18 height 18
click at [1481, 563] on span "Remove note" at bounding box center [1489, 561] width 68 height 15
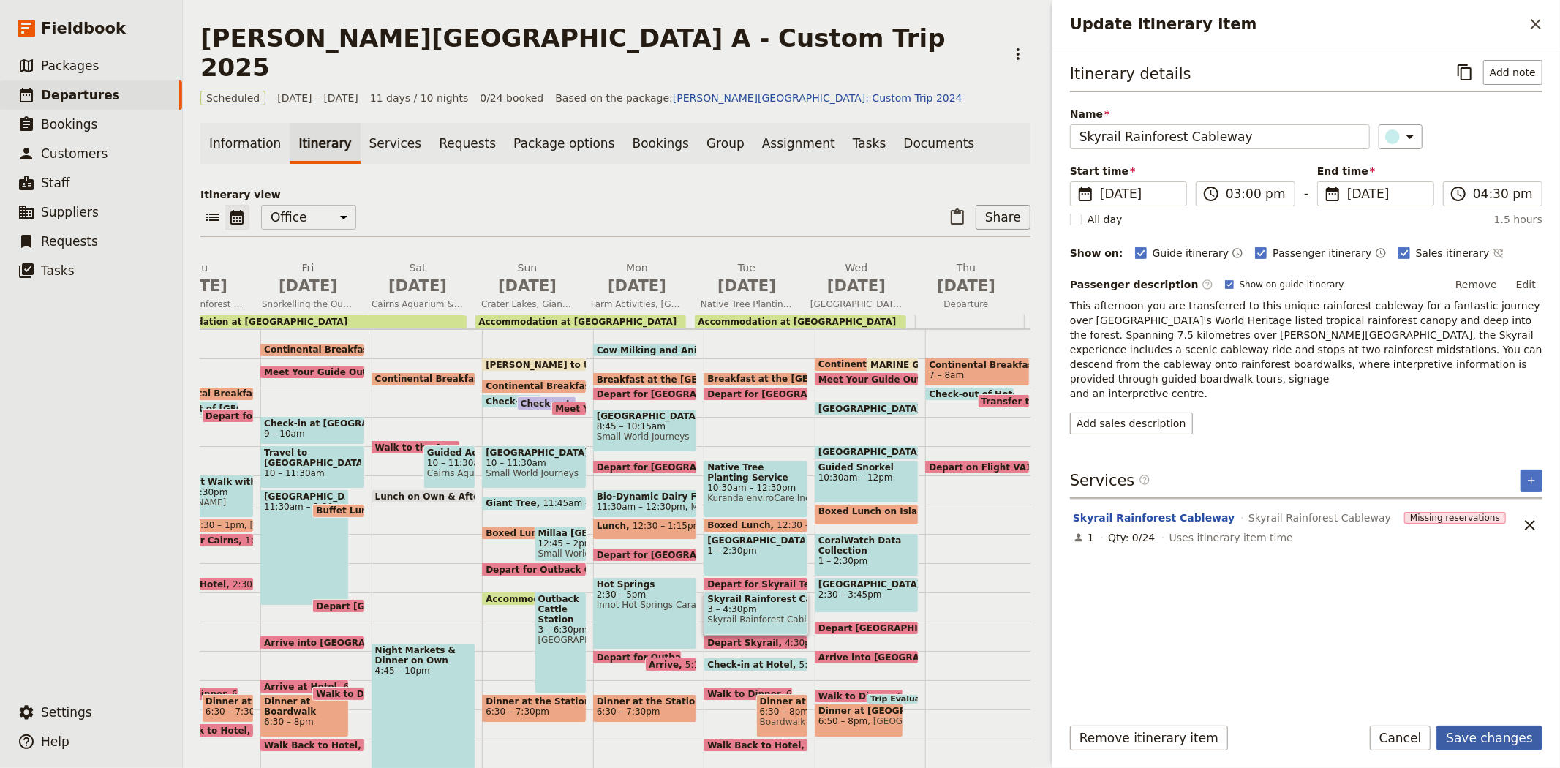
click at [1483, 733] on button "Save changes" at bounding box center [1489, 737] width 106 height 25
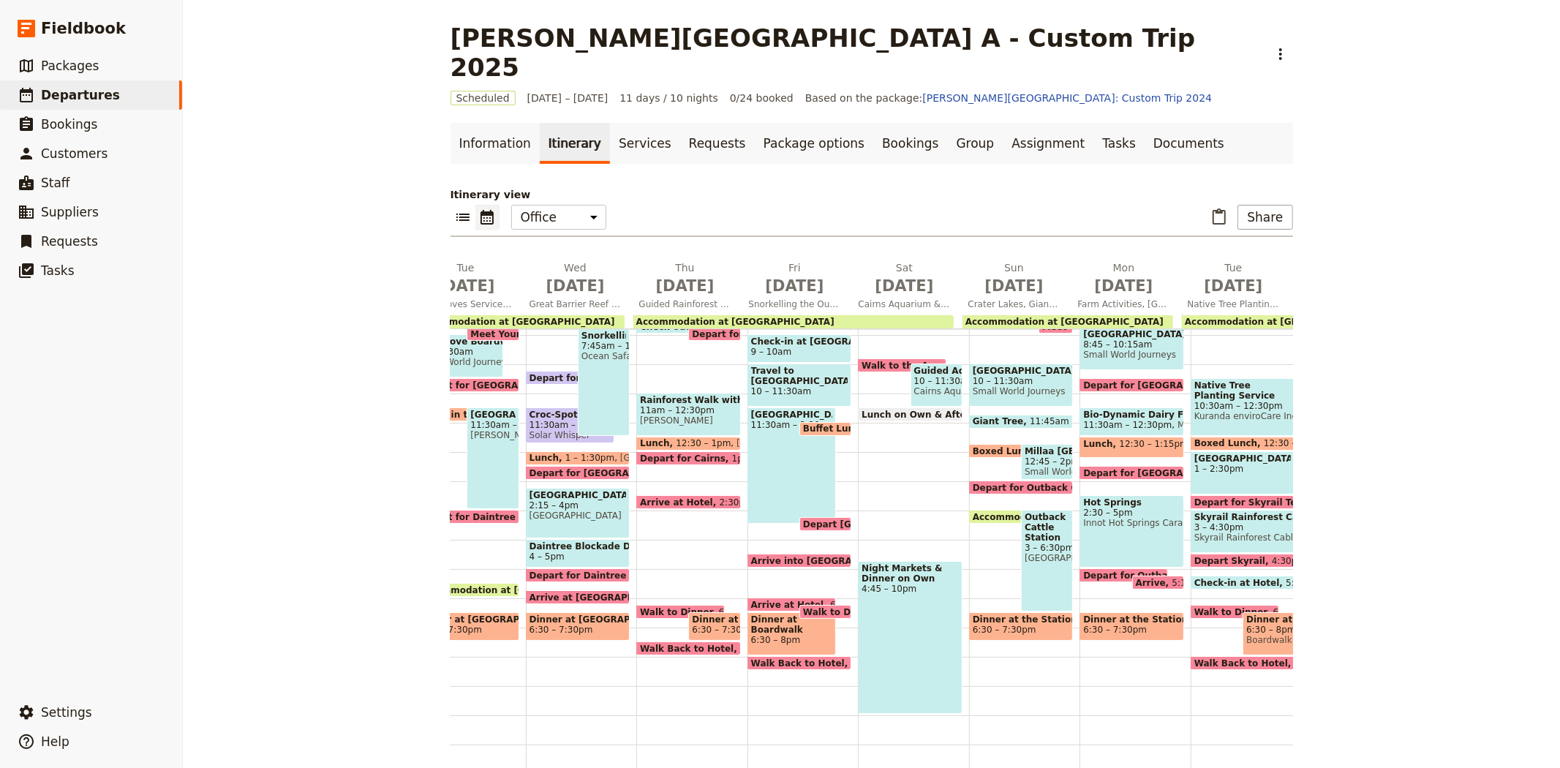
scroll to position [0, 178]
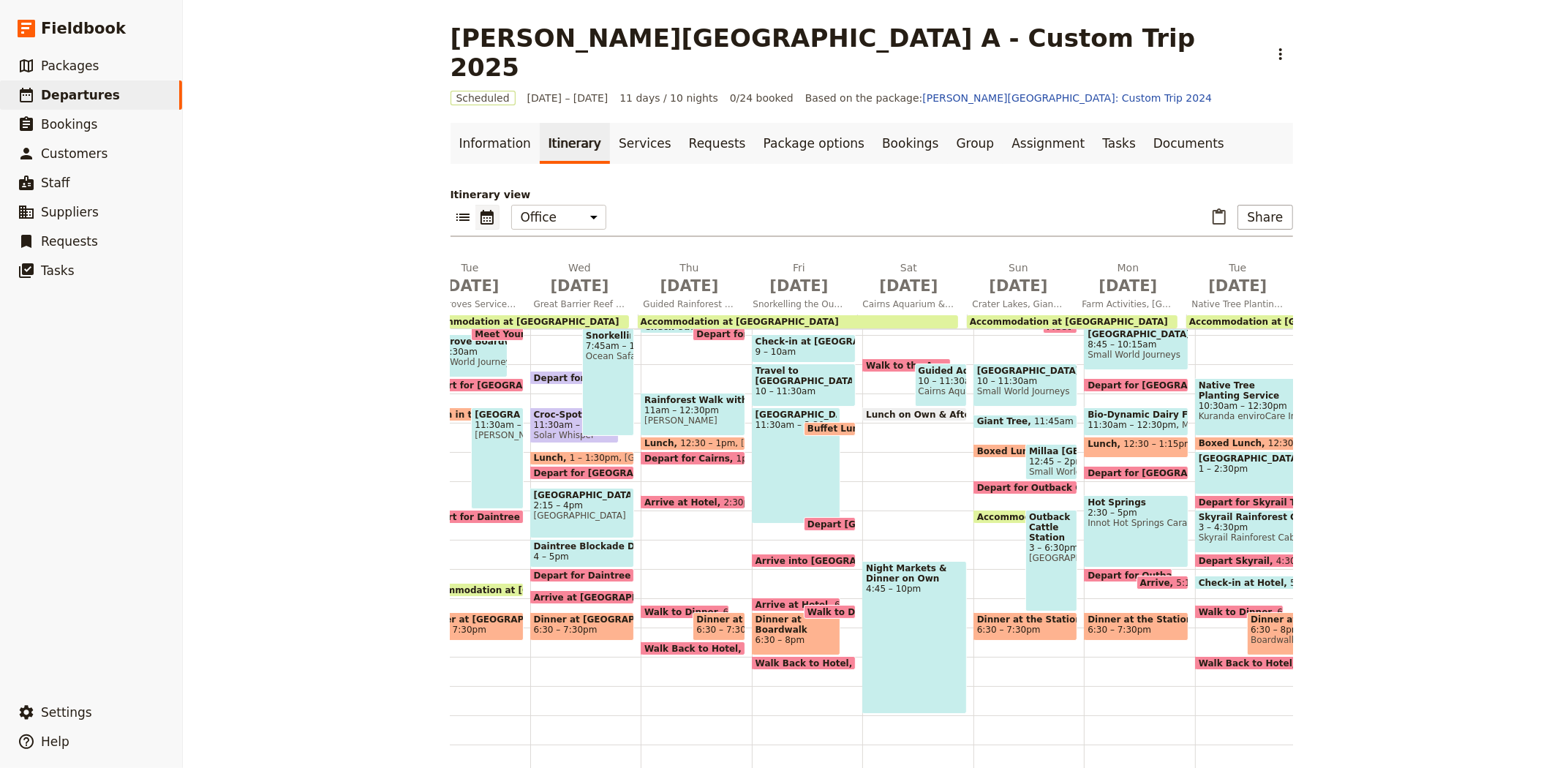
click at [660, 497] on span "Arrive at Hotel" at bounding box center [683, 502] width 79 height 10
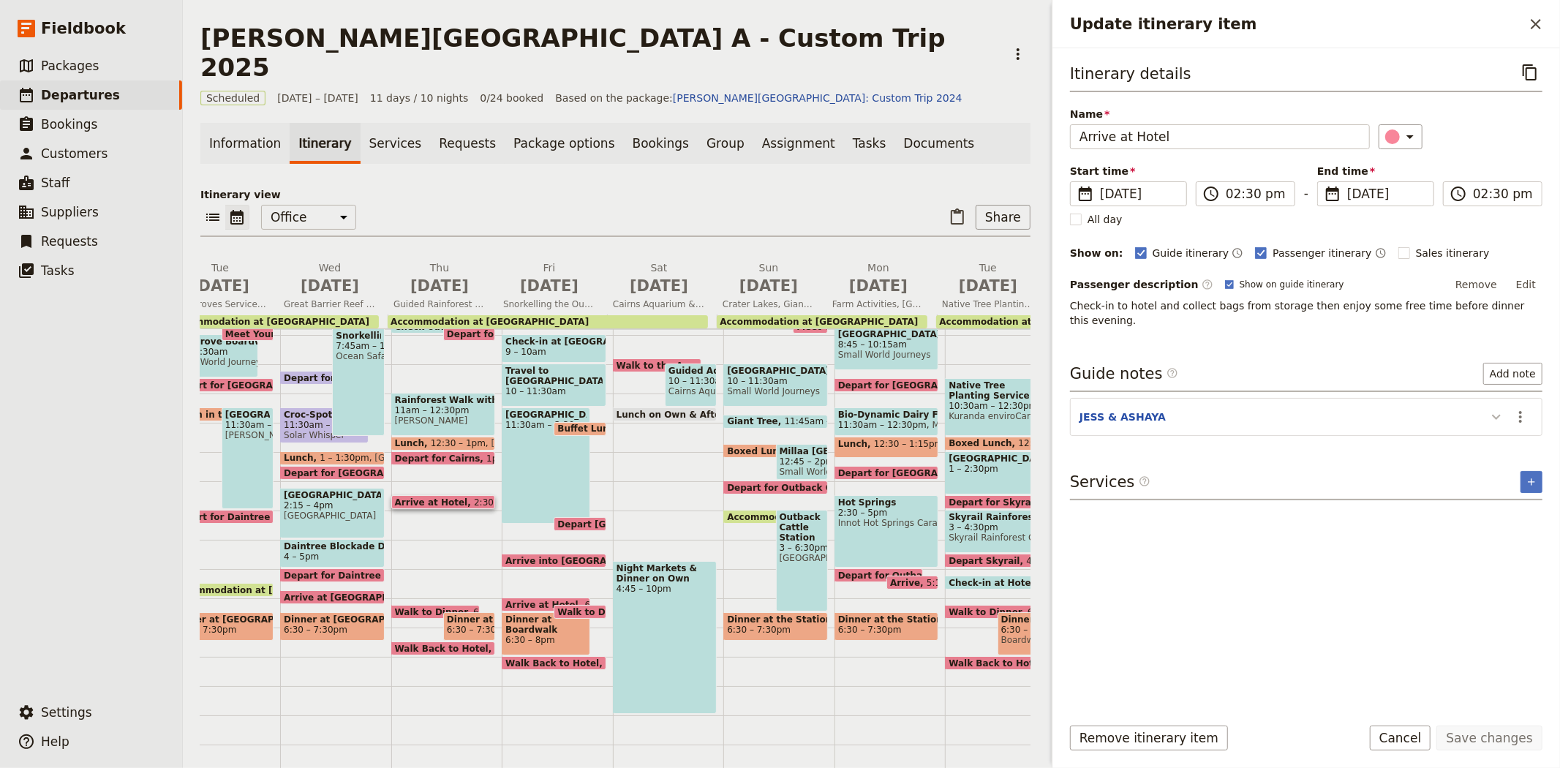
click at [1490, 408] on icon "Update itinerary item" at bounding box center [1496, 417] width 18 height 18
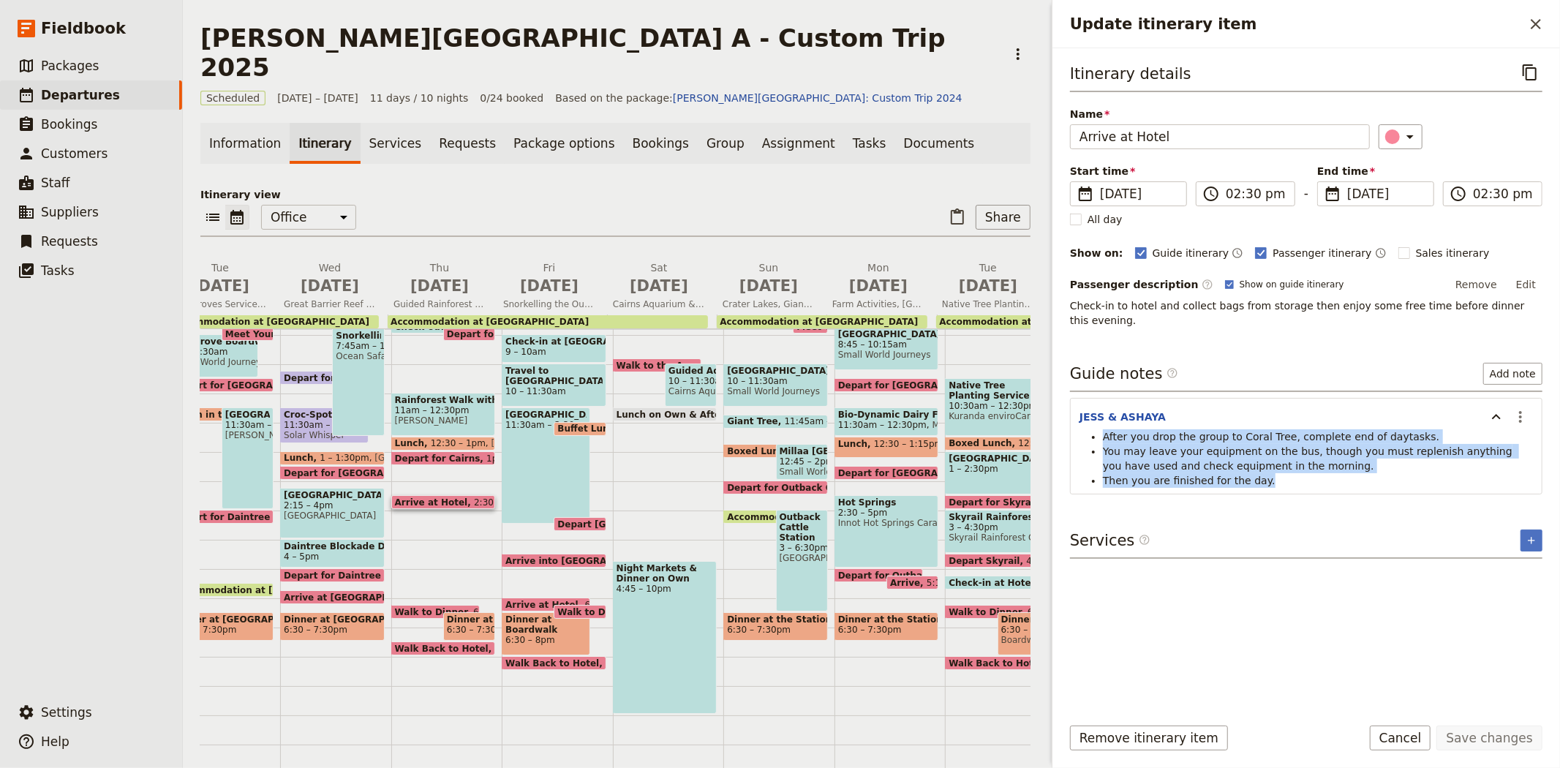
drag, startPoint x: 1105, startPoint y: 419, endPoint x: 1291, endPoint y: 466, distance: 191.5
click at [1291, 466] on ul "After you drop the group to Coral Tree, complete end of daytasks. You may leave…" at bounding box center [1305, 458] width 453 height 58
copy ul "After you drop the group to Coral Tree, complete end of daytasks. You may leave…"
click at [1410, 739] on button "Cancel" at bounding box center [1399, 737] width 61 height 25
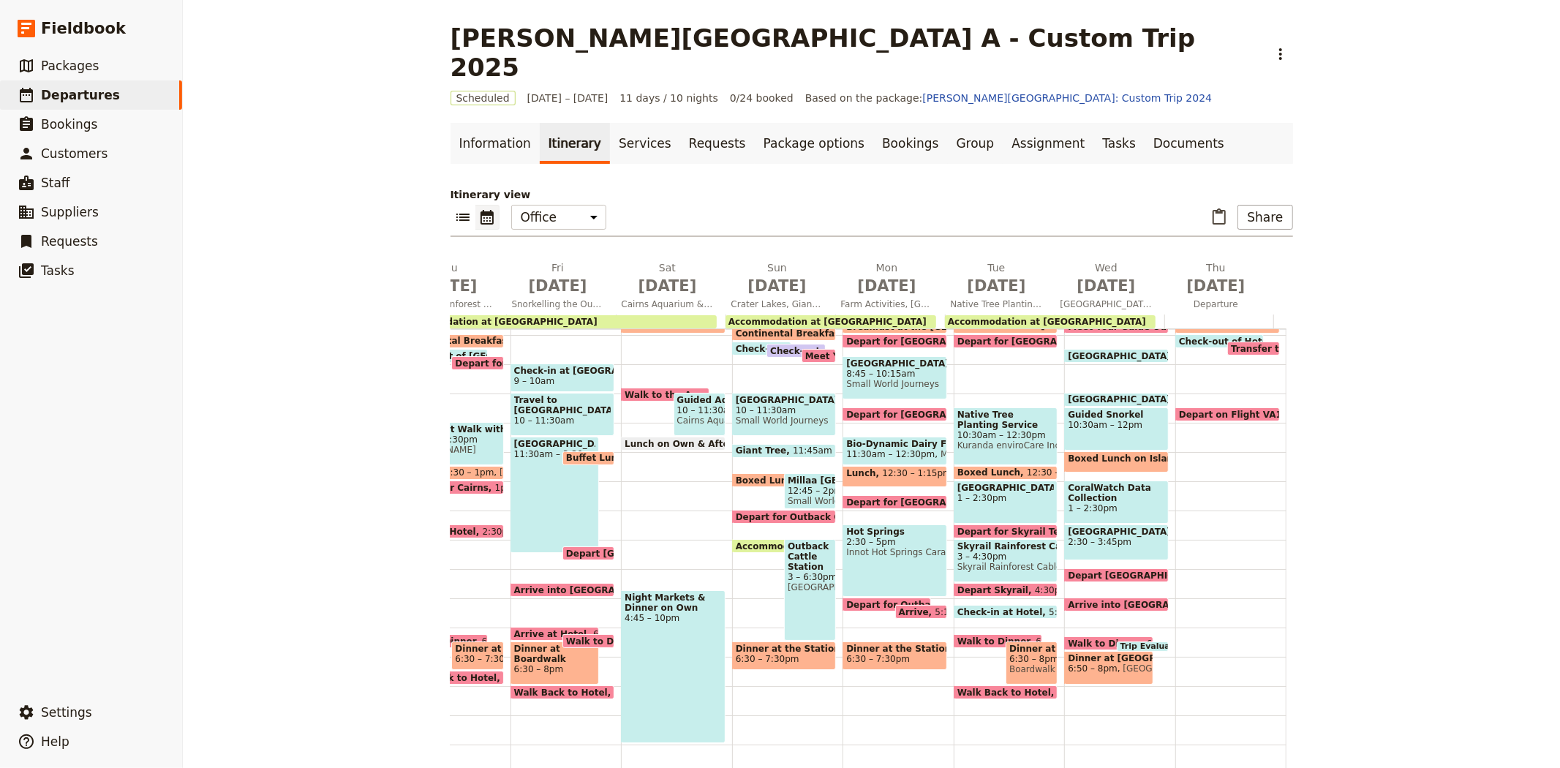
scroll to position [200, 0]
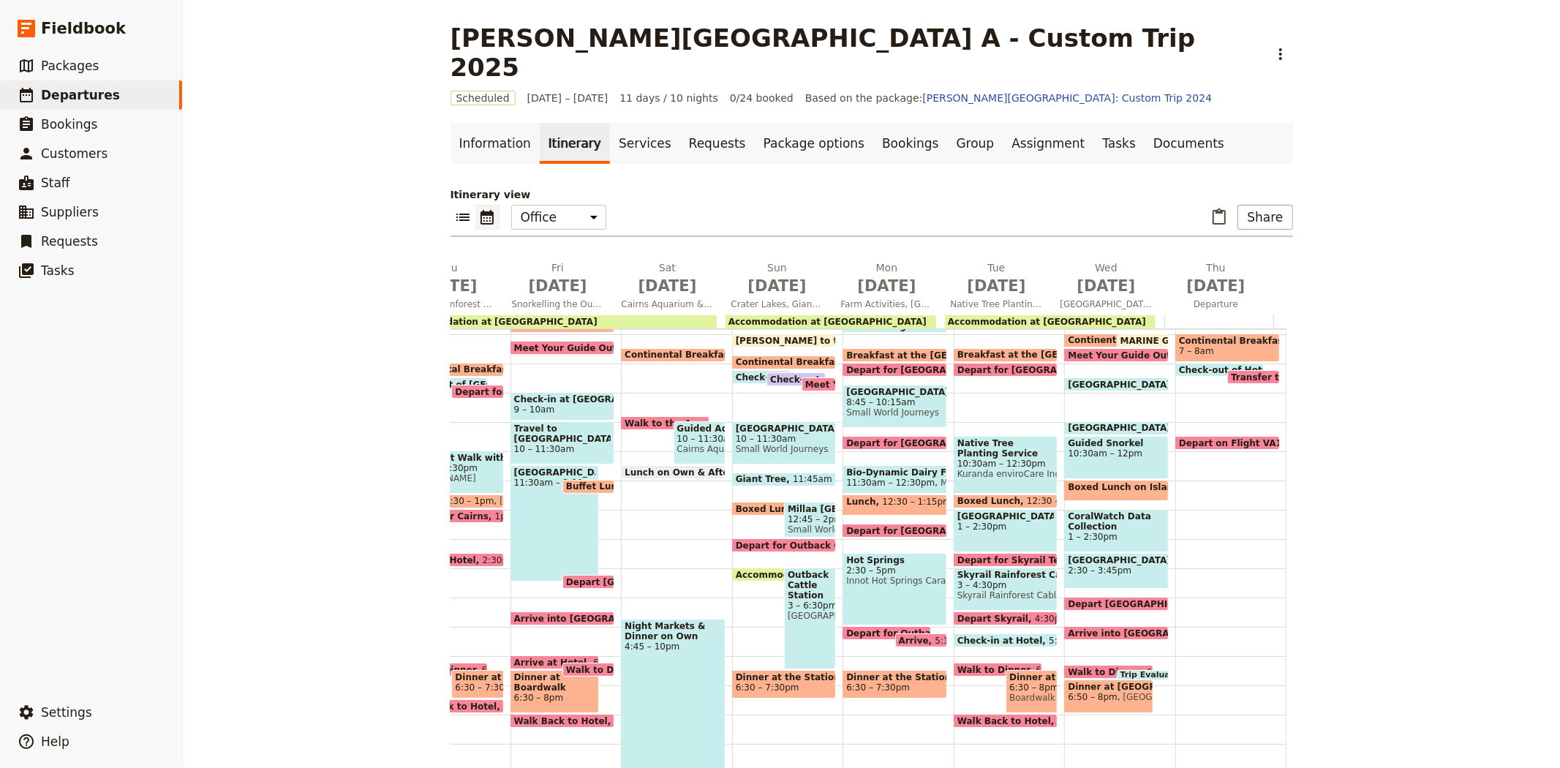
click at [998, 635] on span "Check-in at Hotel" at bounding box center [1002, 640] width 91 height 10
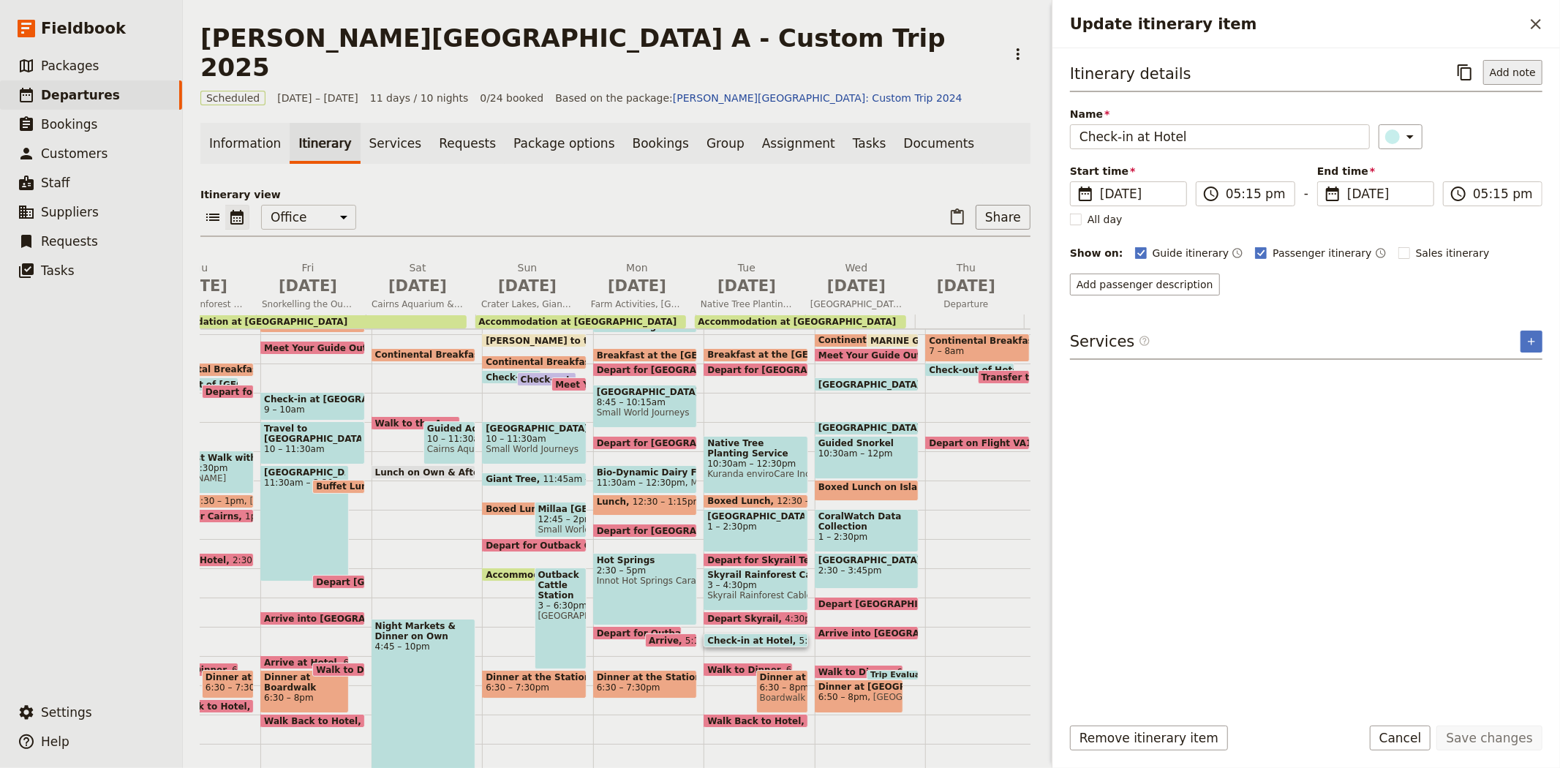
click at [1523, 79] on button "Add note" at bounding box center [1512, 72] width 59 height 25
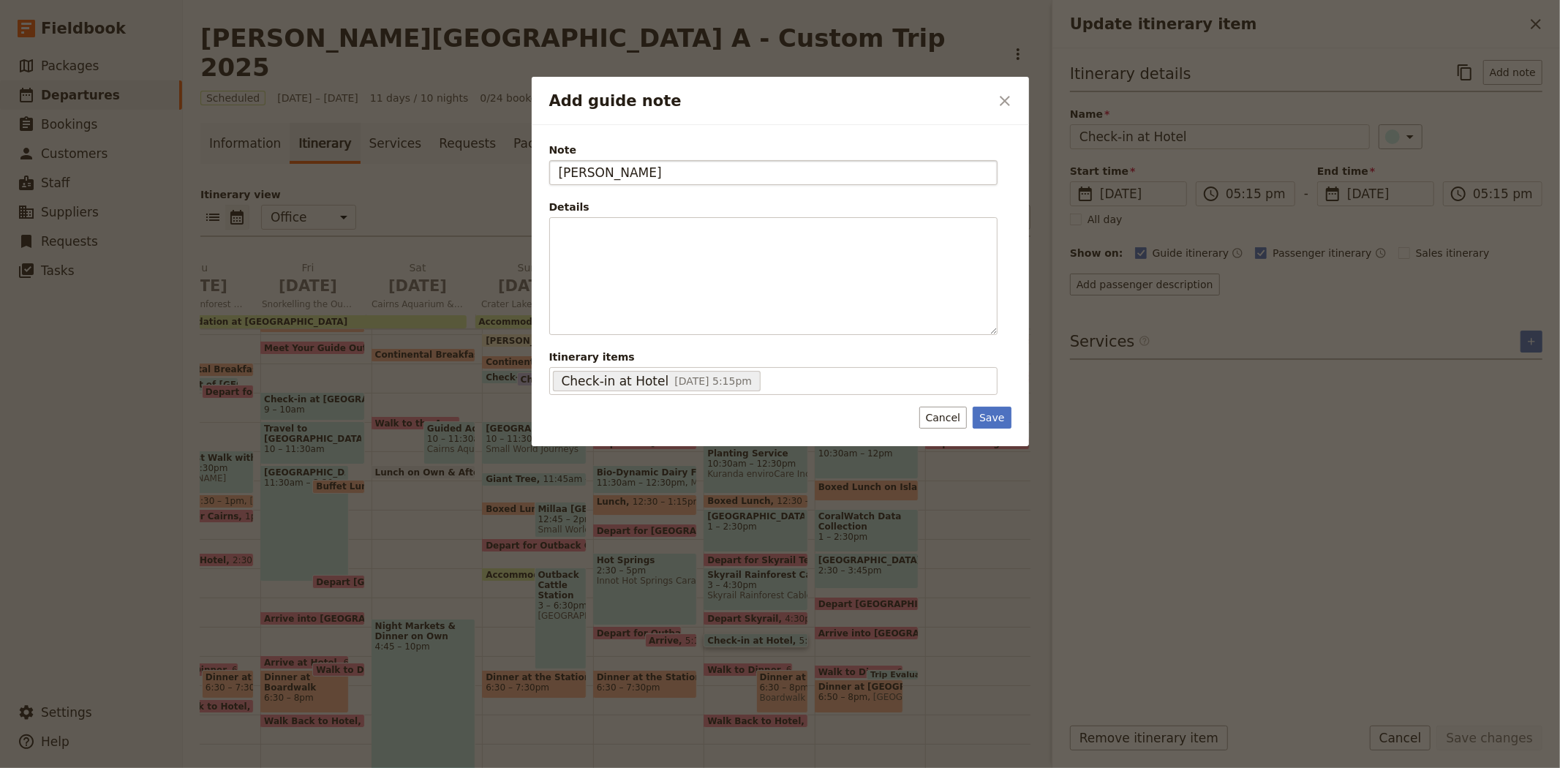
type input "[PERSON_NAME]"
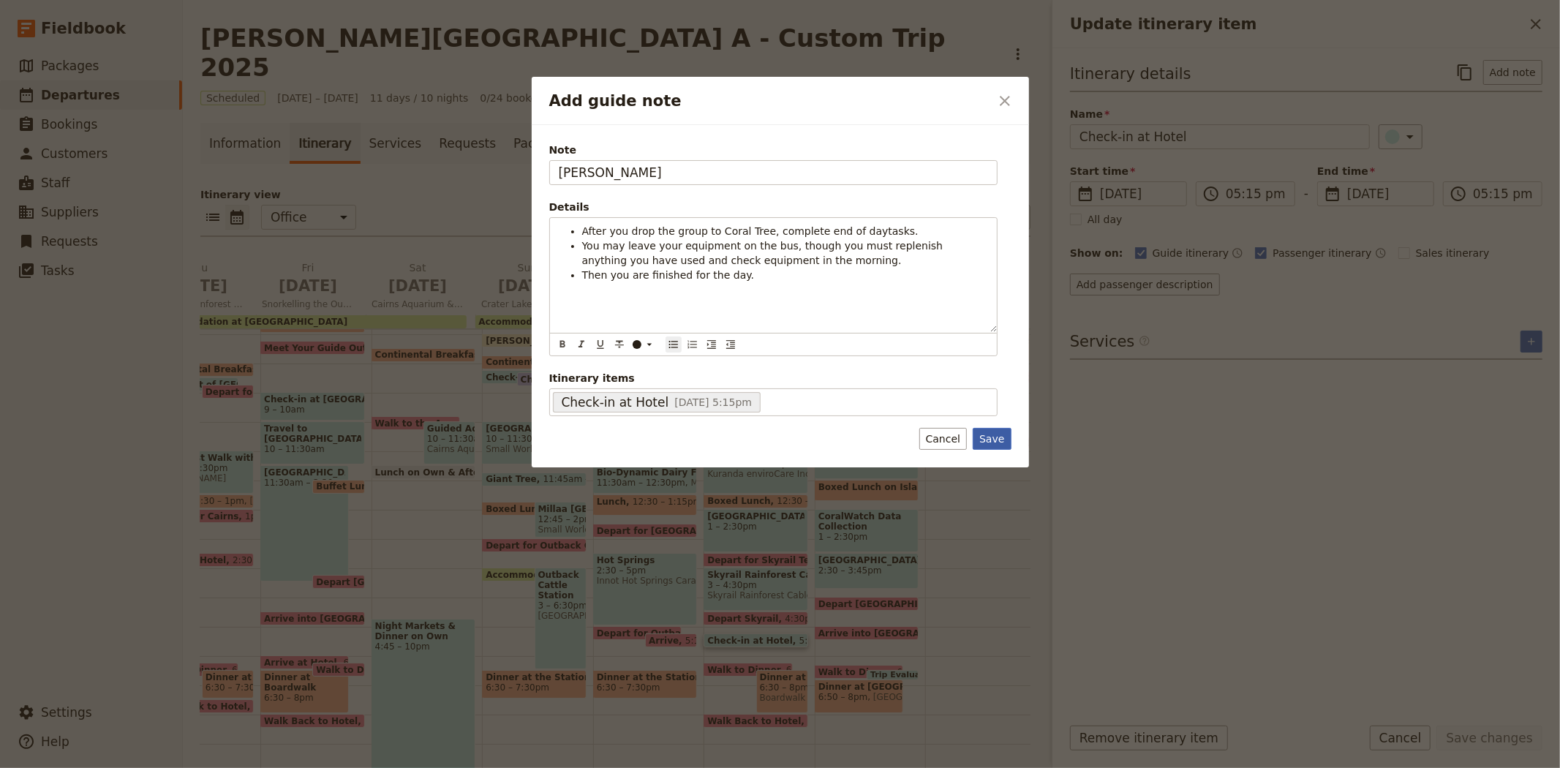
click at [989, 432] on button "Save" at bounding box center [991, 439] width 38 height 22
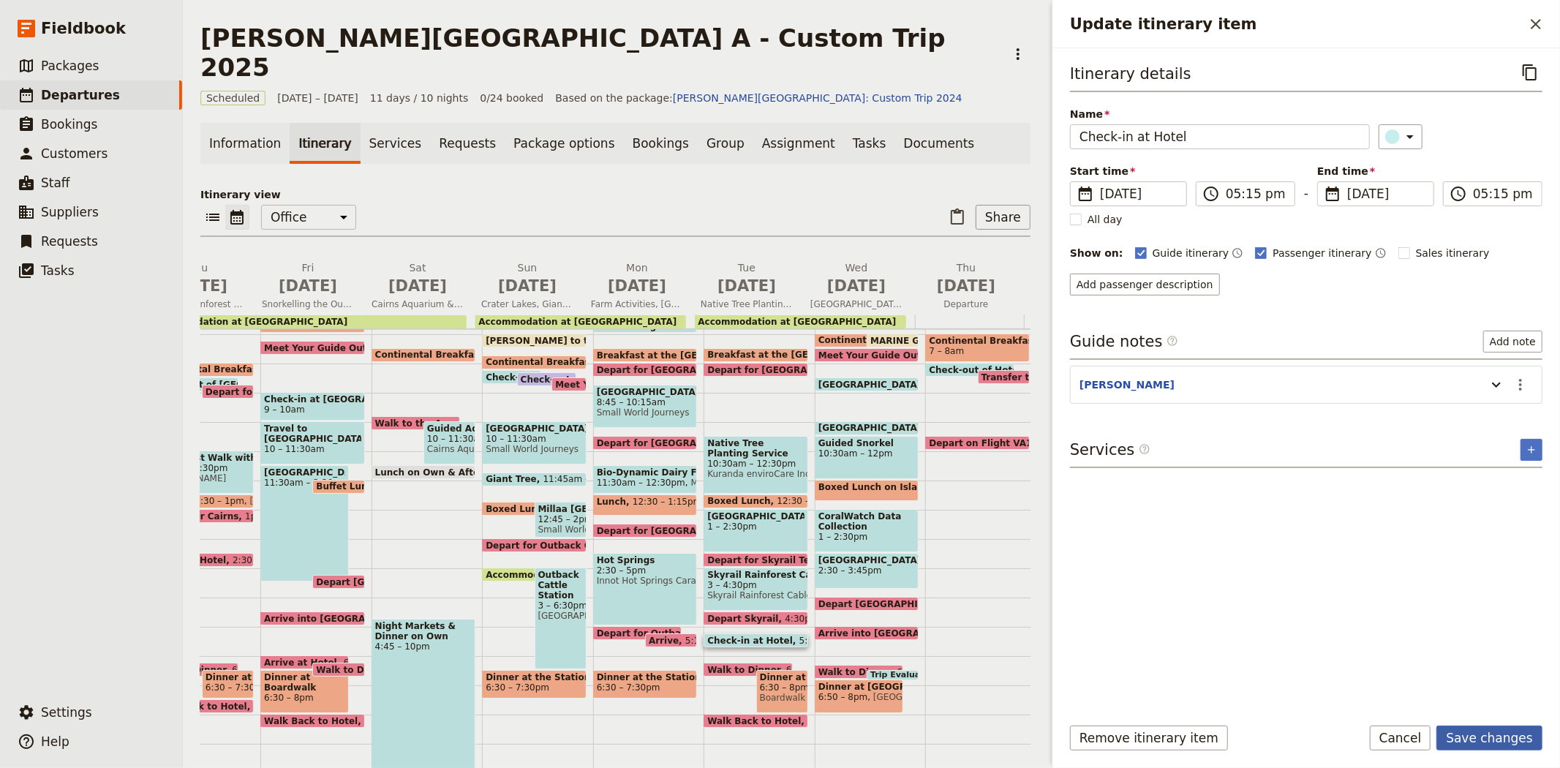
click at [1492, 741] on button "Save changes" at bounding box center [1489, 737] width 106 height 25
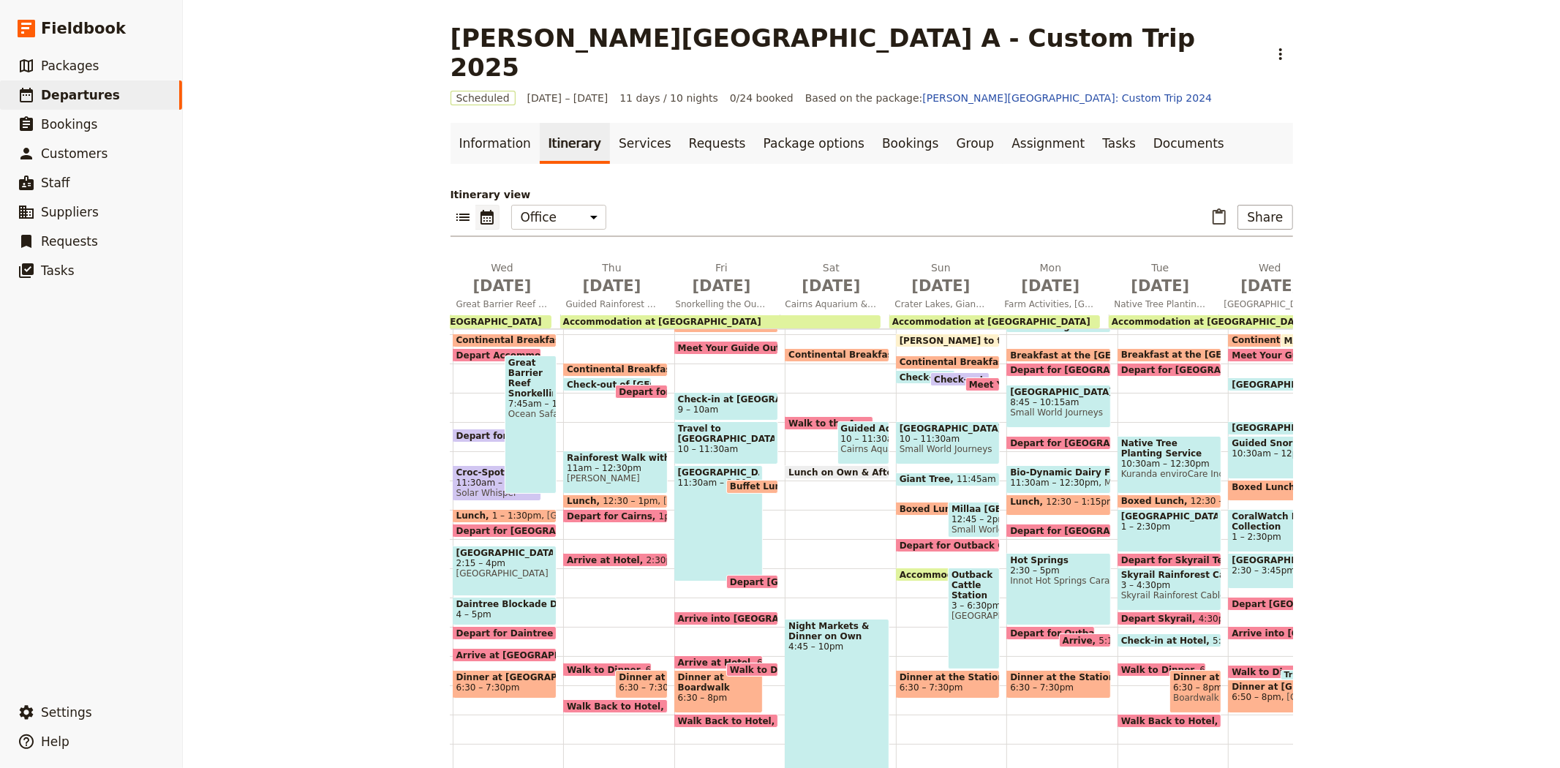
scroll to position [281, 0]
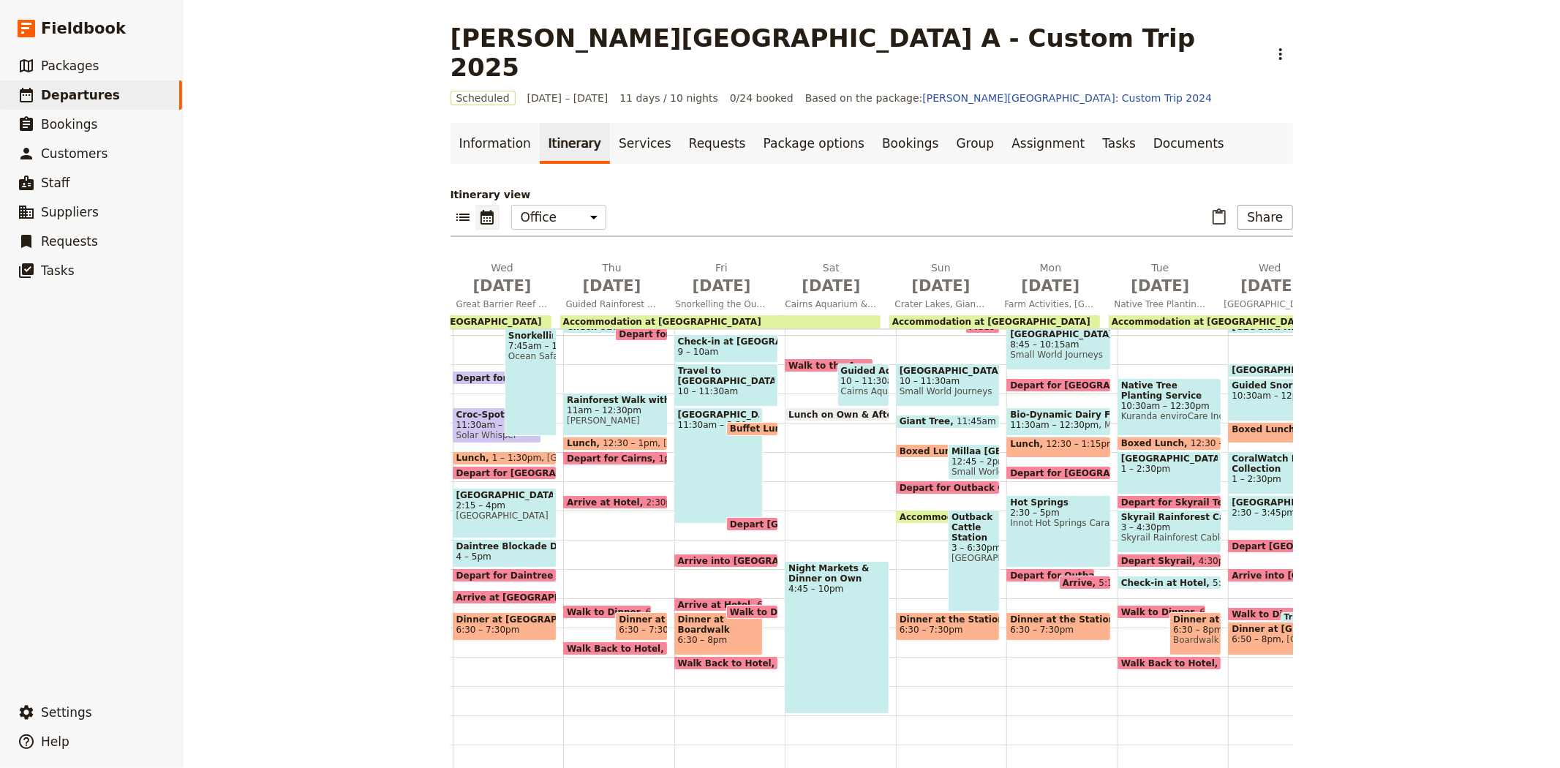
click at [681, 600] on span "Arrive at Hotel" at bounding box center [717, 605] width 79 height 10
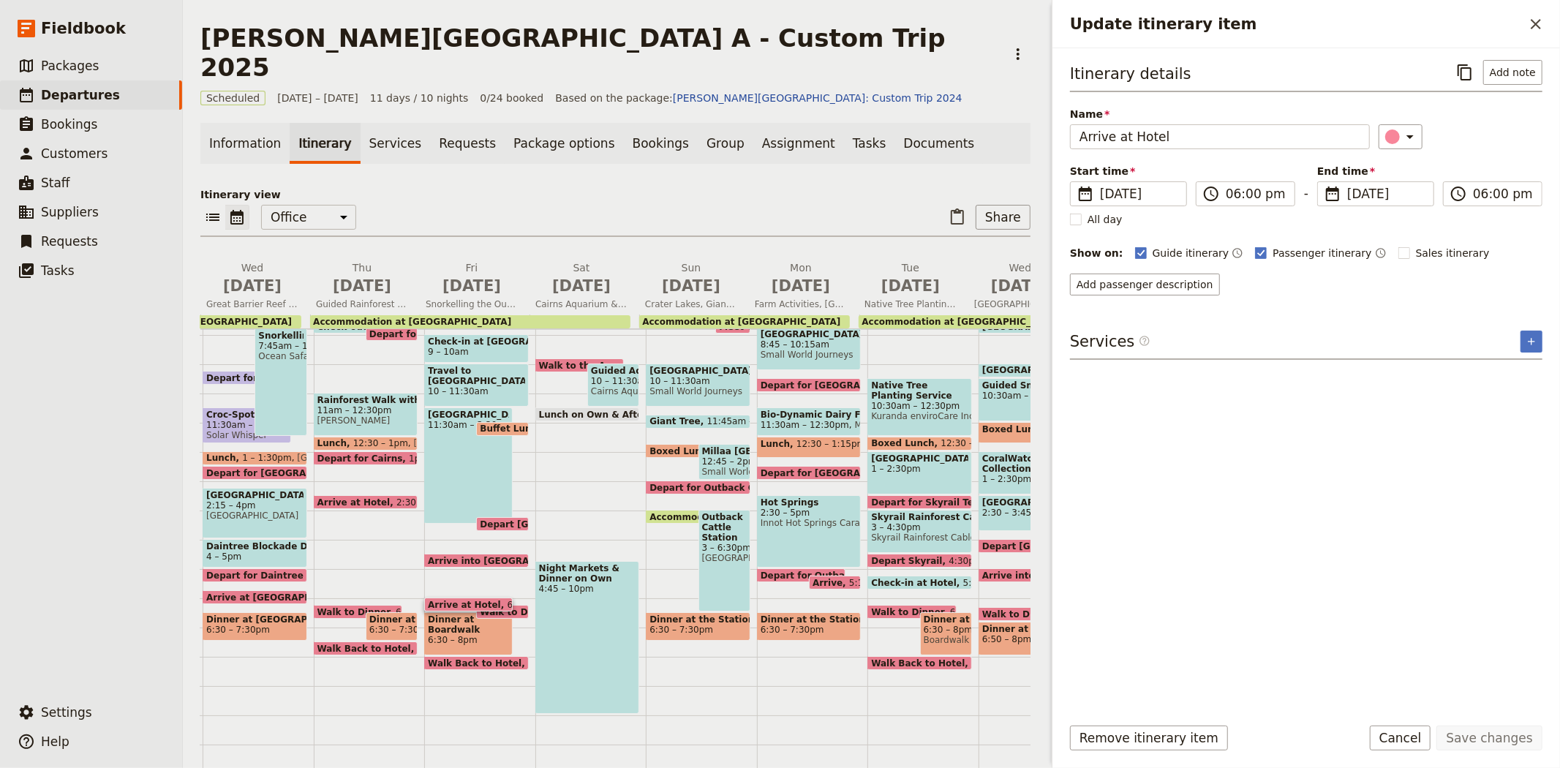
click at [491, 556] on span "Arrive into [GEOGRAPHIC_DATA][PERSON_NAME]" at bounding box center [551, 561] width 246 height 10
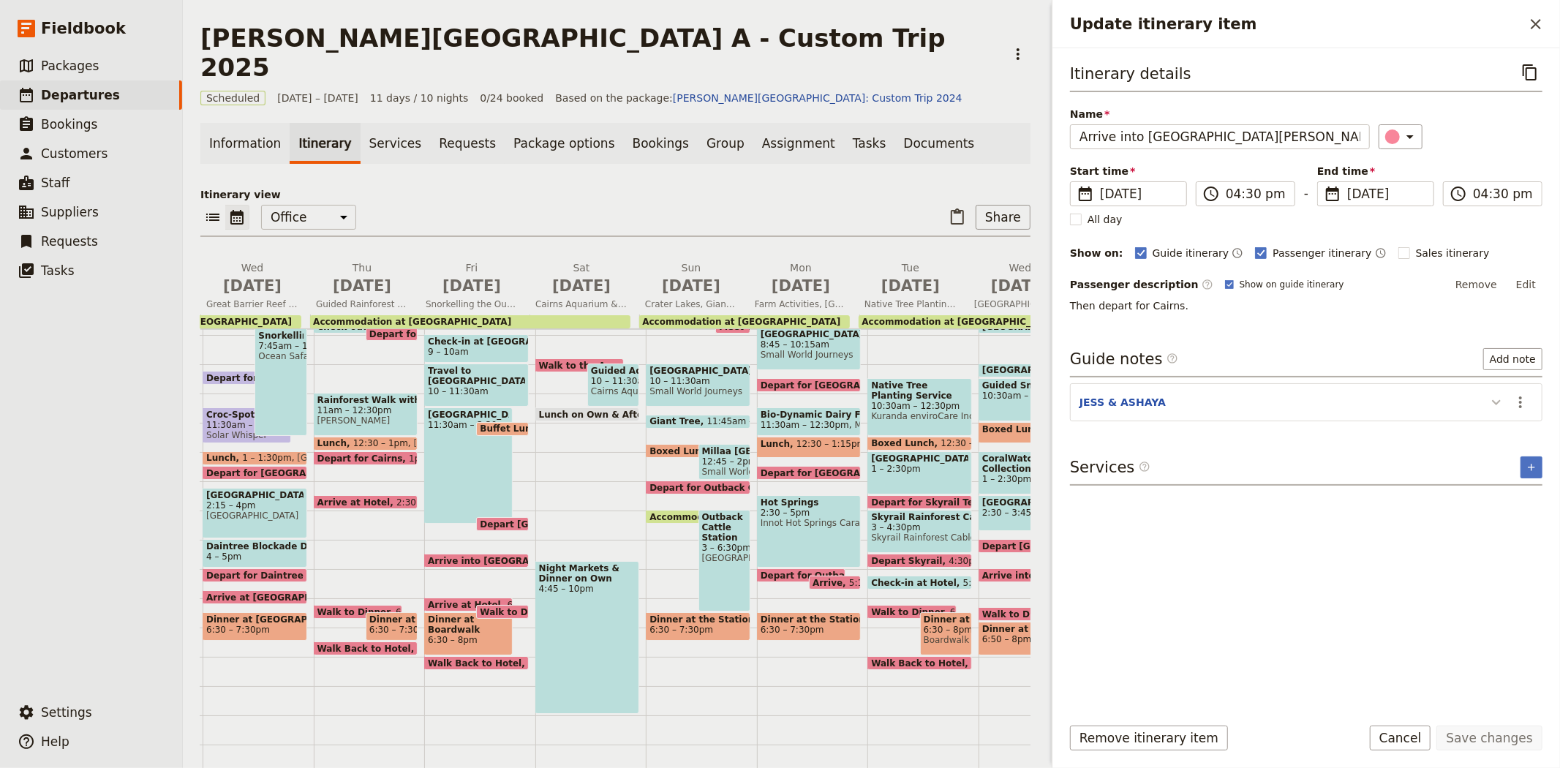
click at [1489, 403] on icon "Update itinerary item" at bounding box center [1496, 402] width 18 height 18
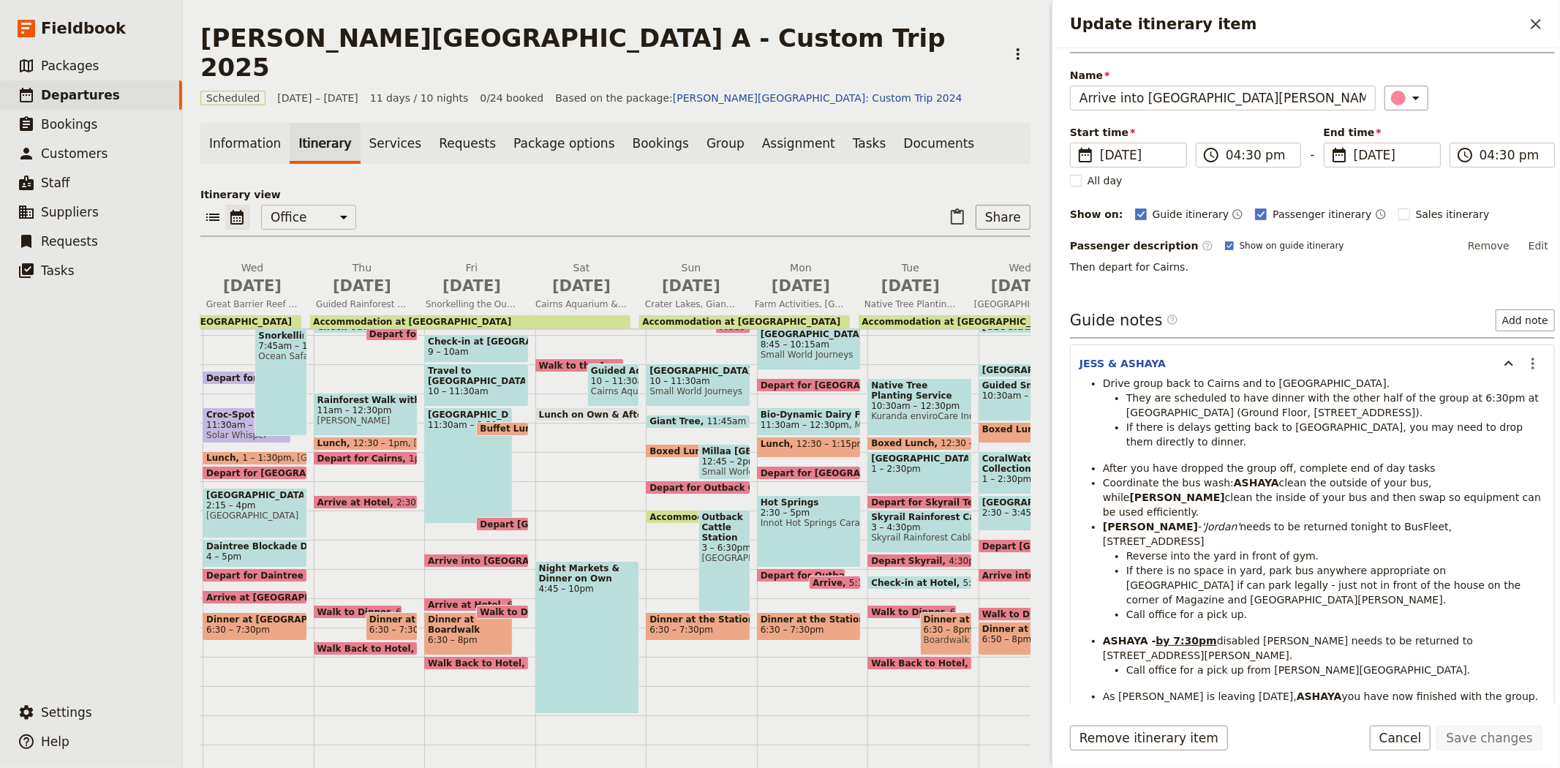
scroll to position [50, 0]
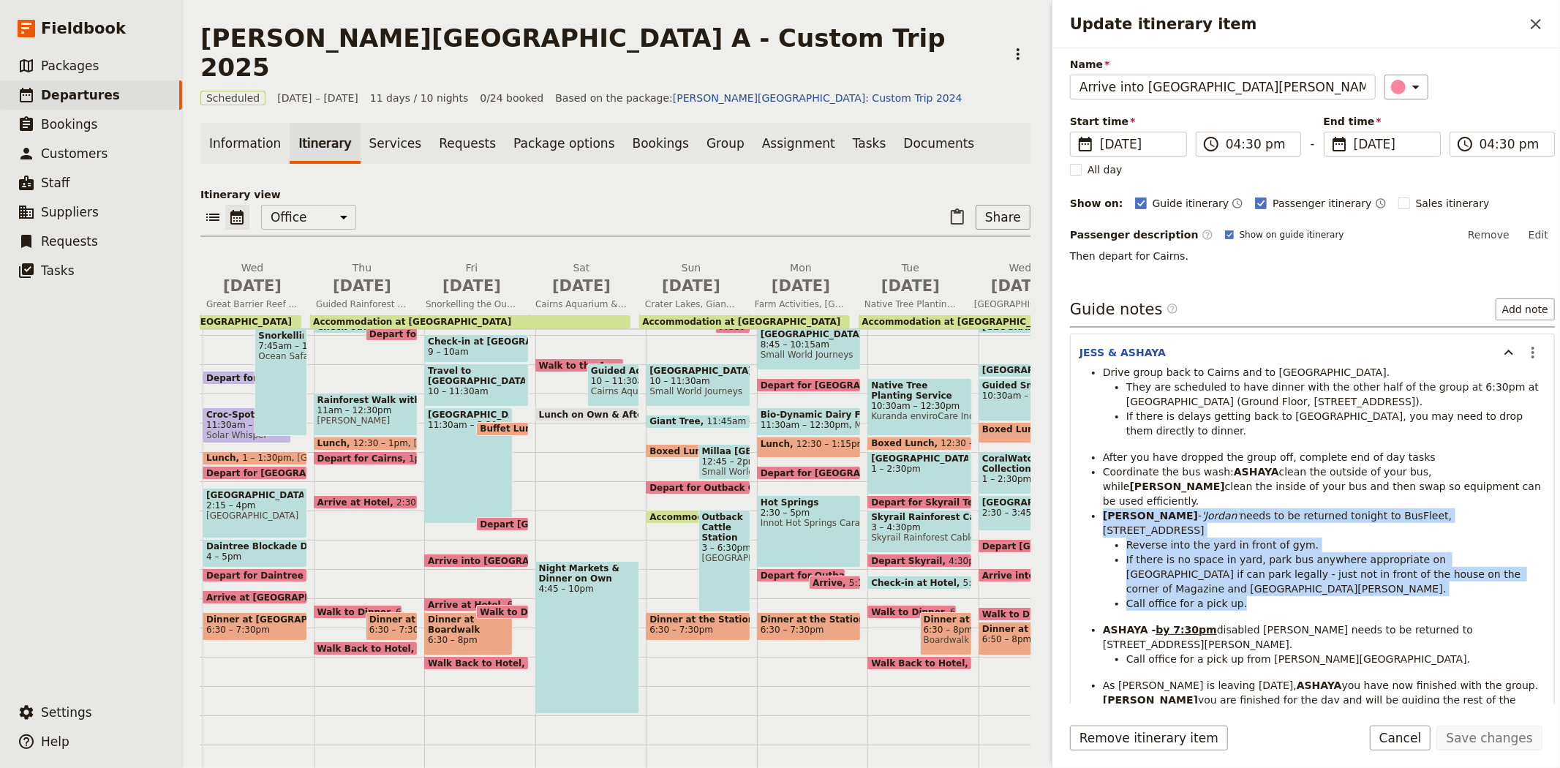
drag, startPoint x: 1101, startPoint y: 486, endPoint x: 1298, endPoint y: 550, distance: 206.7
click at [1298, 550] on ul "Drive group back to Cairns and to [GEOGRAPHIC_DATA]. They are scheduled to have…" at bounding box center [1312, 543] width 466 height 357
copy ul "[PERSON_NAME] - '[PERSON_NAME]' needs to be returned tonight to BusFleet,[STREE…"
click at [1531, 27] on icon "Close drawer" at bounding box center [1535, 24] width 10 height 10
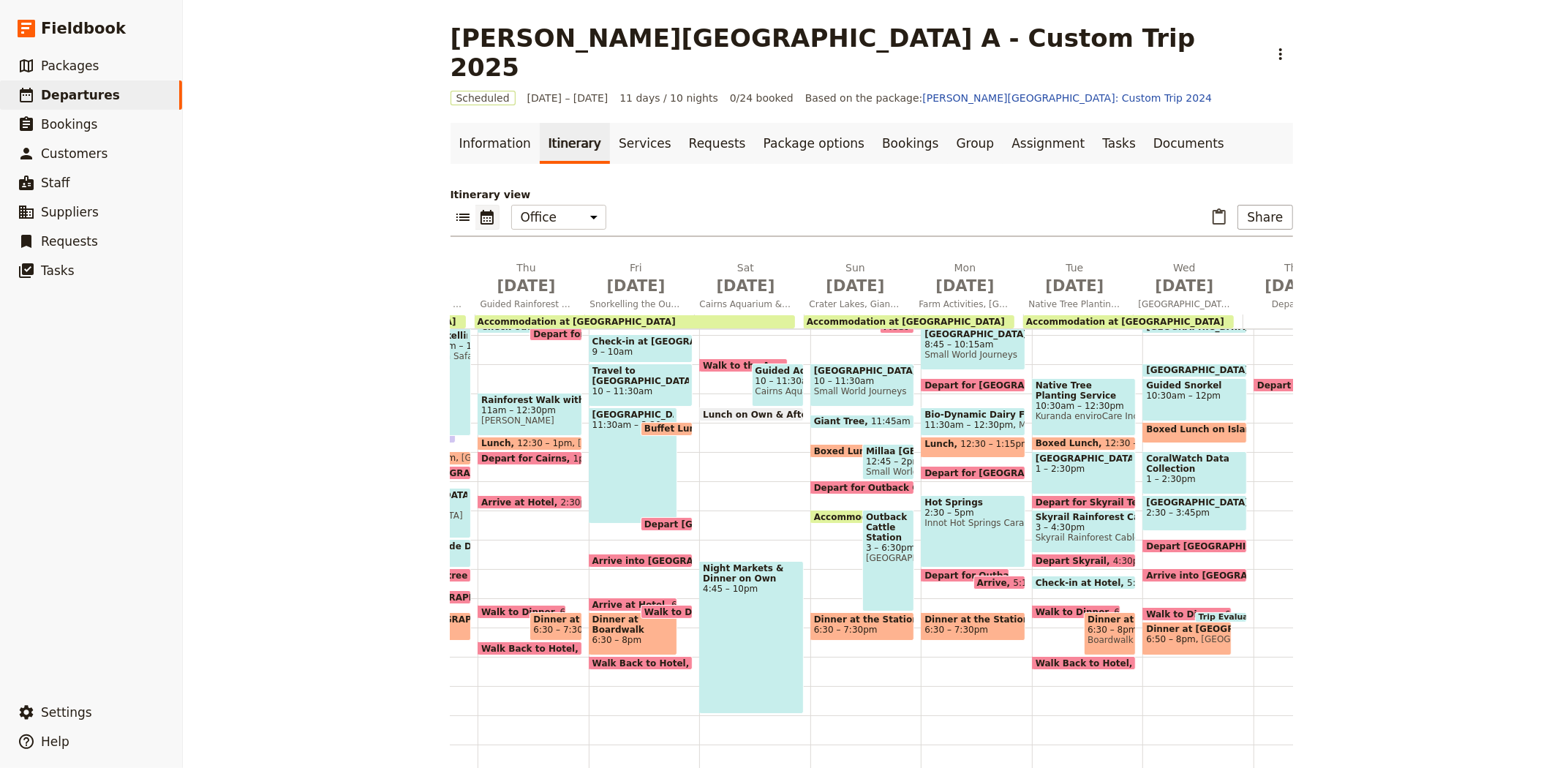
scroll to position [0, 420]
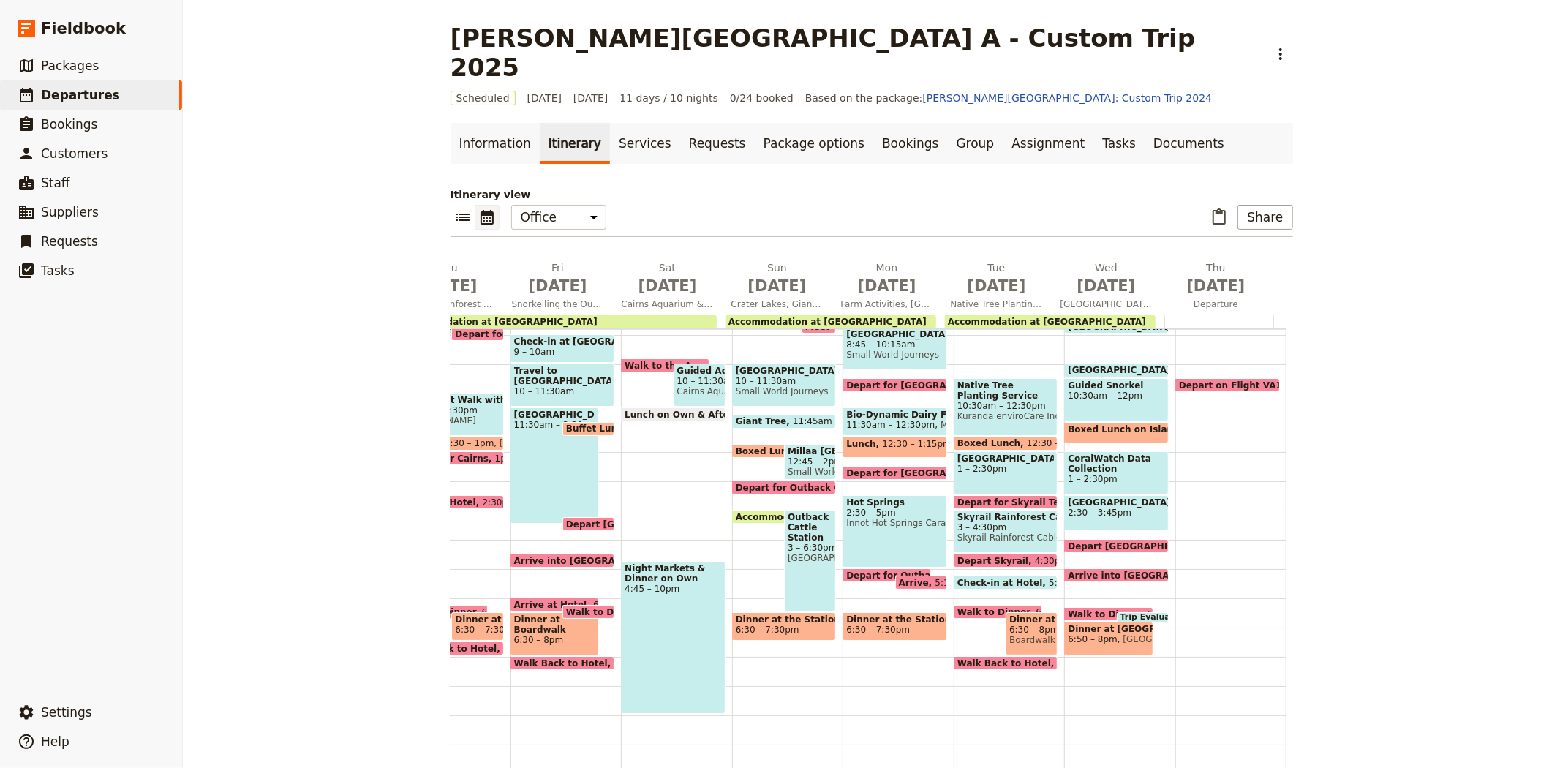
click at [962, 607] on span "Walk to Dinner" at bounding box center [996, 612] width 79 height 10
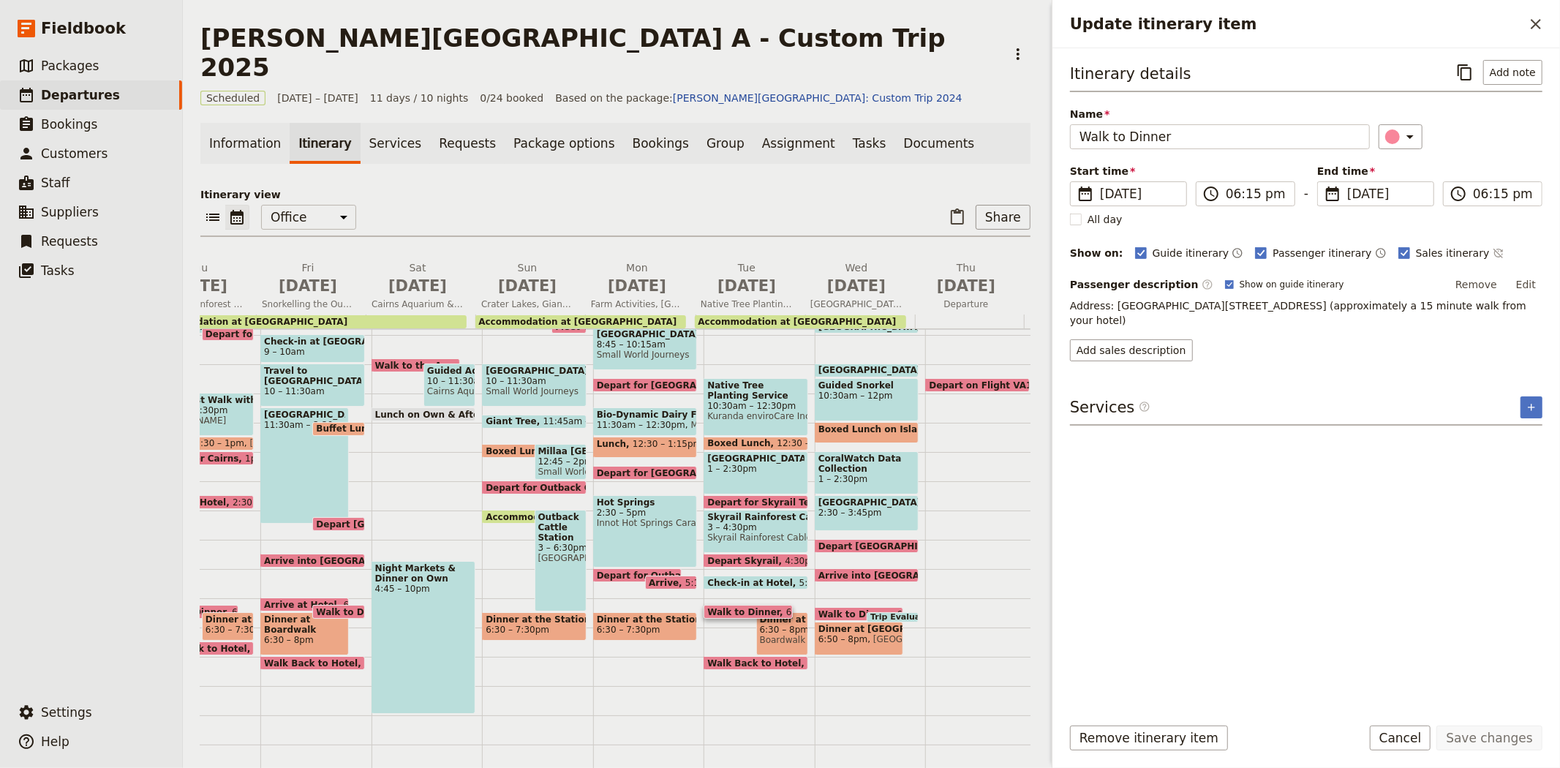
click at [737, 578] on span "Check-in at Hotel" at bounding box center [752, 583] width 91 height 10
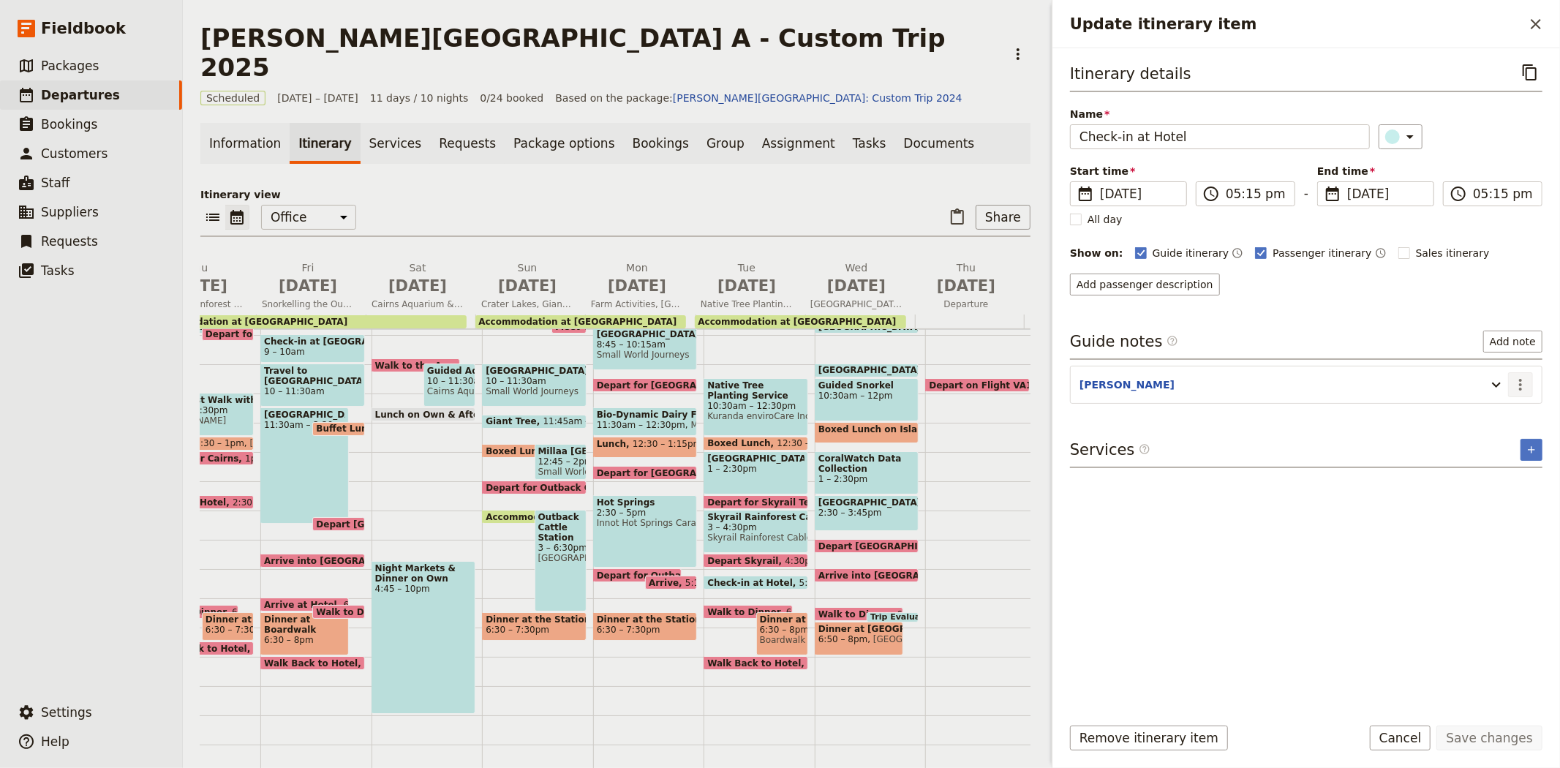
click at [1514, 382] on icon "Actions" at bounding box center [1520, 385] width 18 height 18
click at [1481, 404] on ul "Edit note Remove note" at bounding box center [1489, 427] width 87 height 48
click at [1480, 414] on span "Edit note" at bounding box center [1478, 416] width 46 height 15
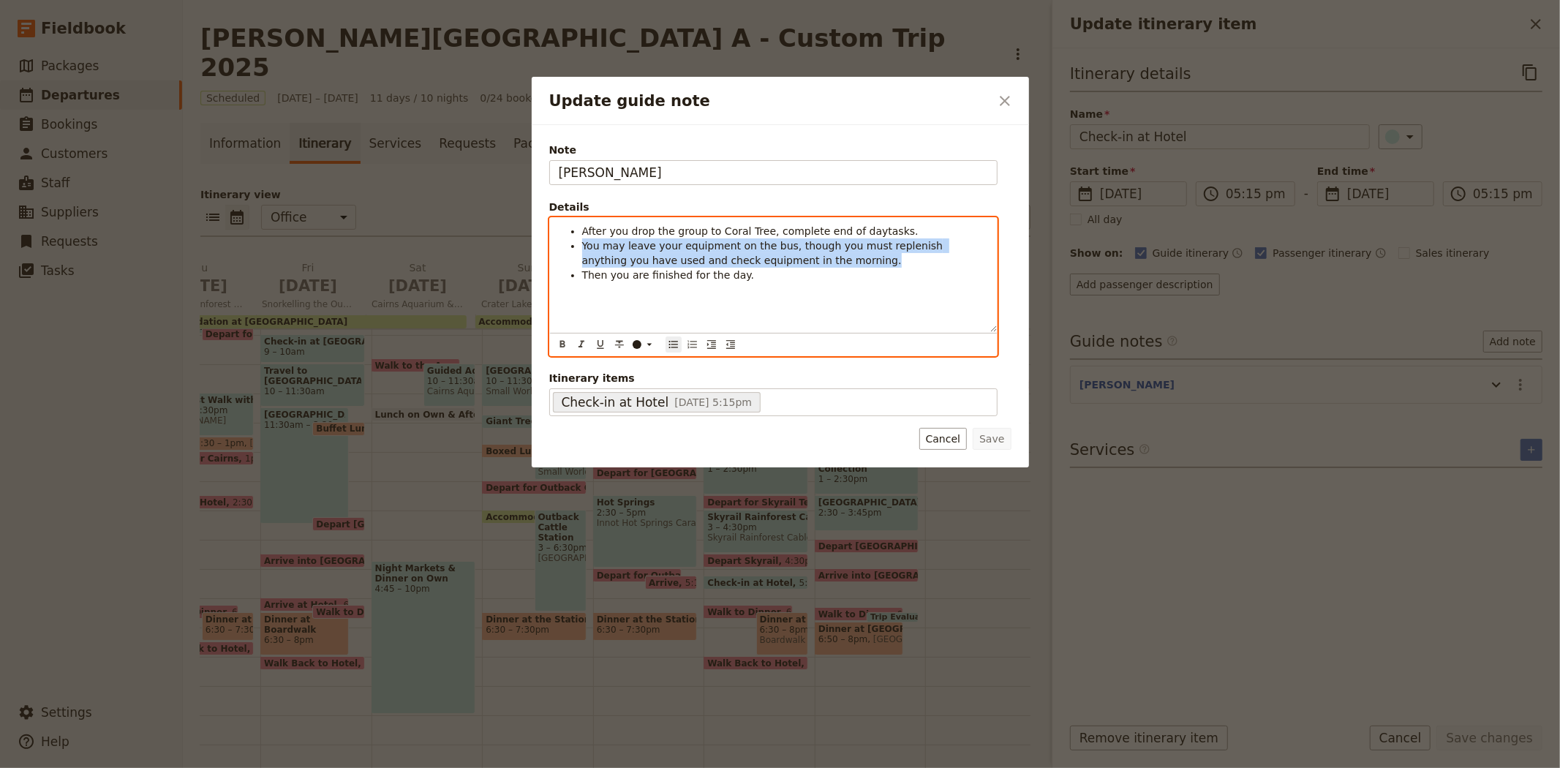
drag, startPoint x: 797, startPoint y: 259, endPoint x: 581, endPoint y: 250, distance: 216.6
click at [581, 250] on ul "After you drop the group to Coral Tree, complete end of daytasks. You may leave…" at bounding box center [773, 253] width 429 height 58
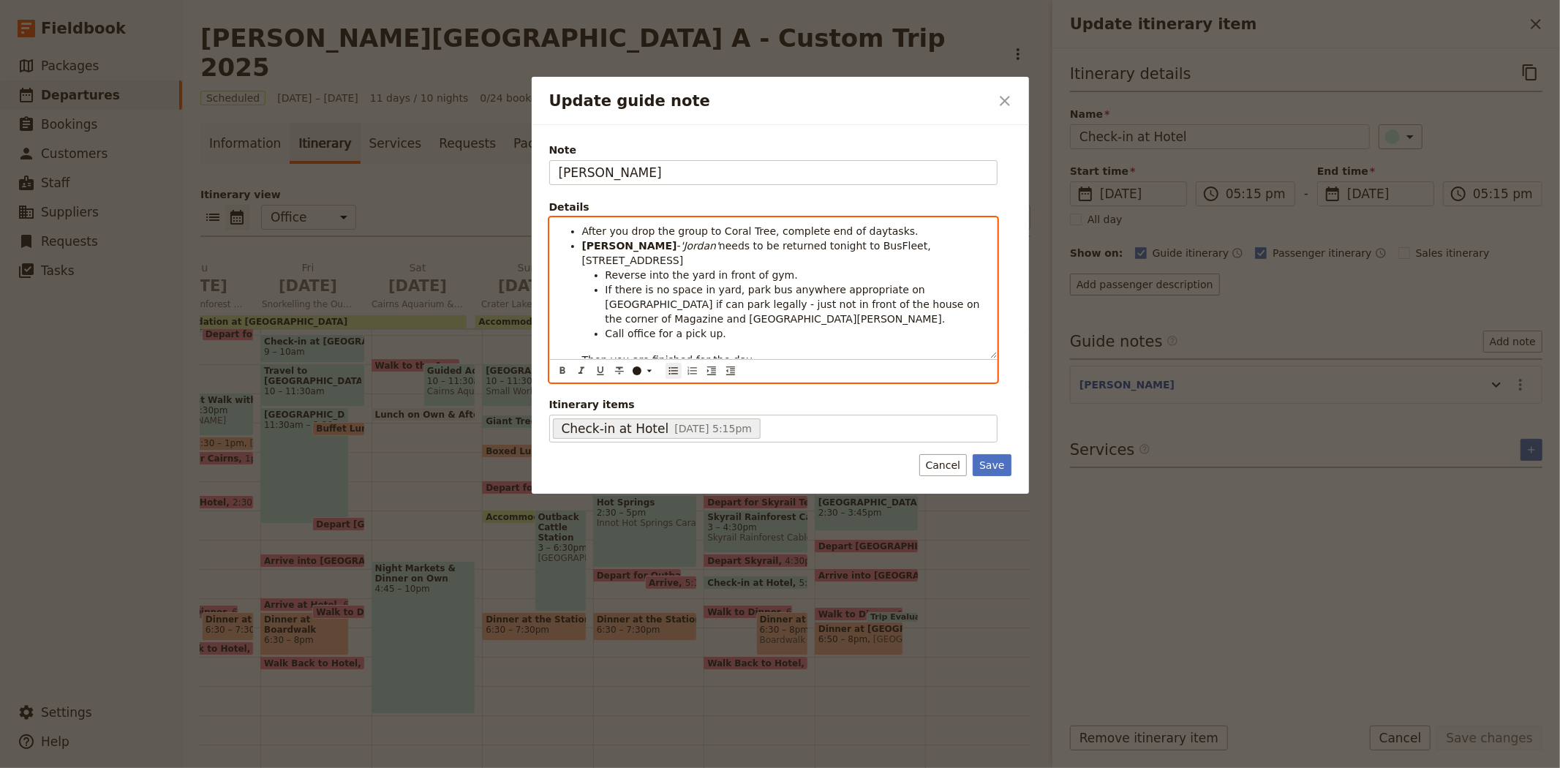
drag, startPoint x: 612, startPoint y: 243, endPoint x: 567, endPoint y: 243, distance: 45.3
click at [567, 243] on ul "After you drop the group to Coral Tree, complete end of daytasks. [PERSON_NAME]…" at bounding box center [773, 295] width 429 height 143
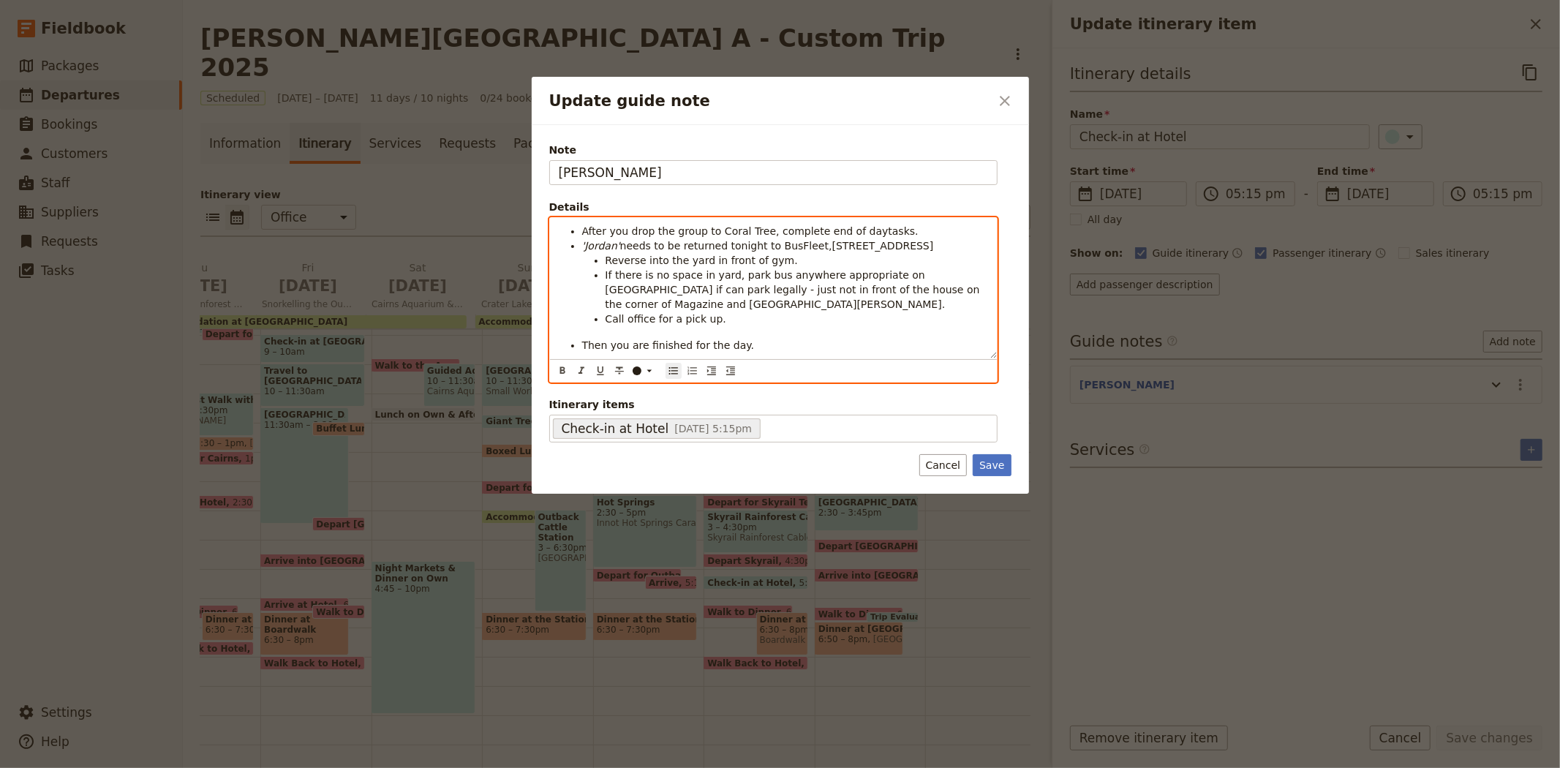
drag, startPoint x: 801, startPoint y: 246, endPoint x: 959, endPoint y: 247, distance: 157.2
click at [959, 247] on li "'Jordan' needs to be returned tonight to BusFleet,[STREET_ADDRESS]" at bounding box center [785, 245] width 406 height 15
click at [853, 231] on span "After you drop the group to Coral Tree, complete end of daytasks." at bounding box center [750, 231] width 336 height 12
click at [632, 341] on span "Then you are finished for the day." at bounding box center [668, 345] width 173 height 12
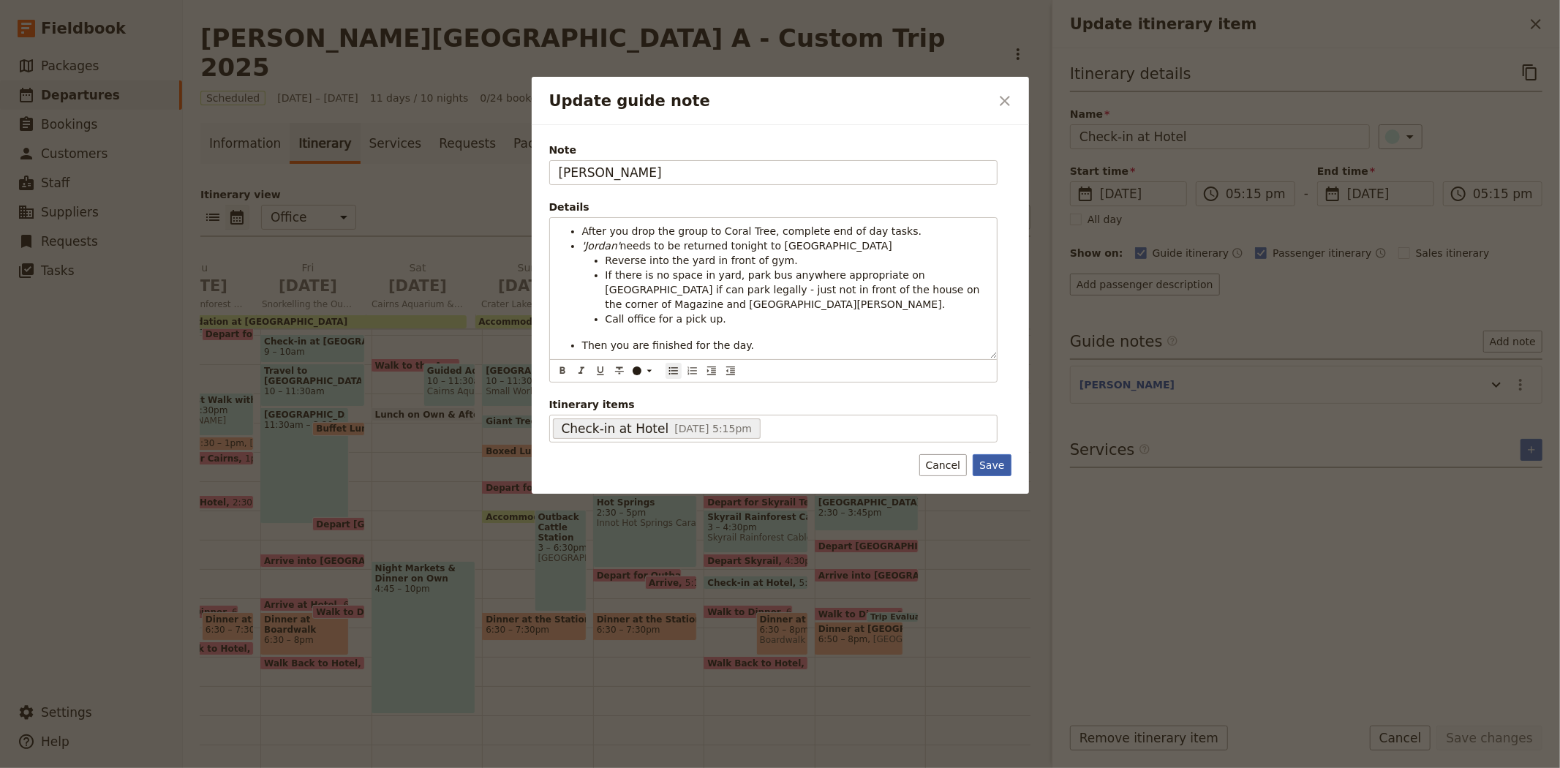
click at [994, 466] on button "Save" at bounding box center [991, 465] width 38 height 22
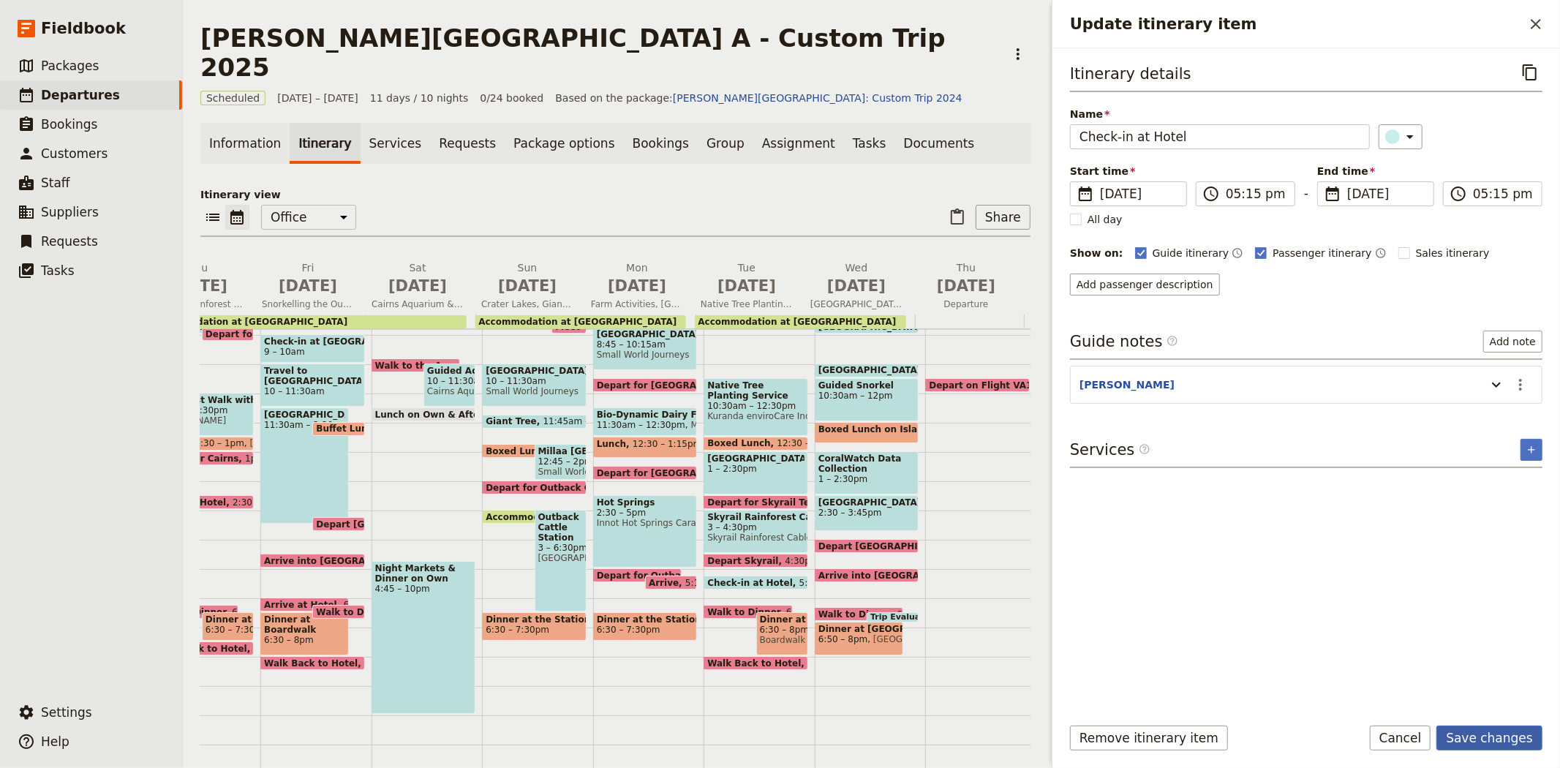
click at [1478, 740] on button "Save changes" at bounding box center [1489, 737] width 106 height 25
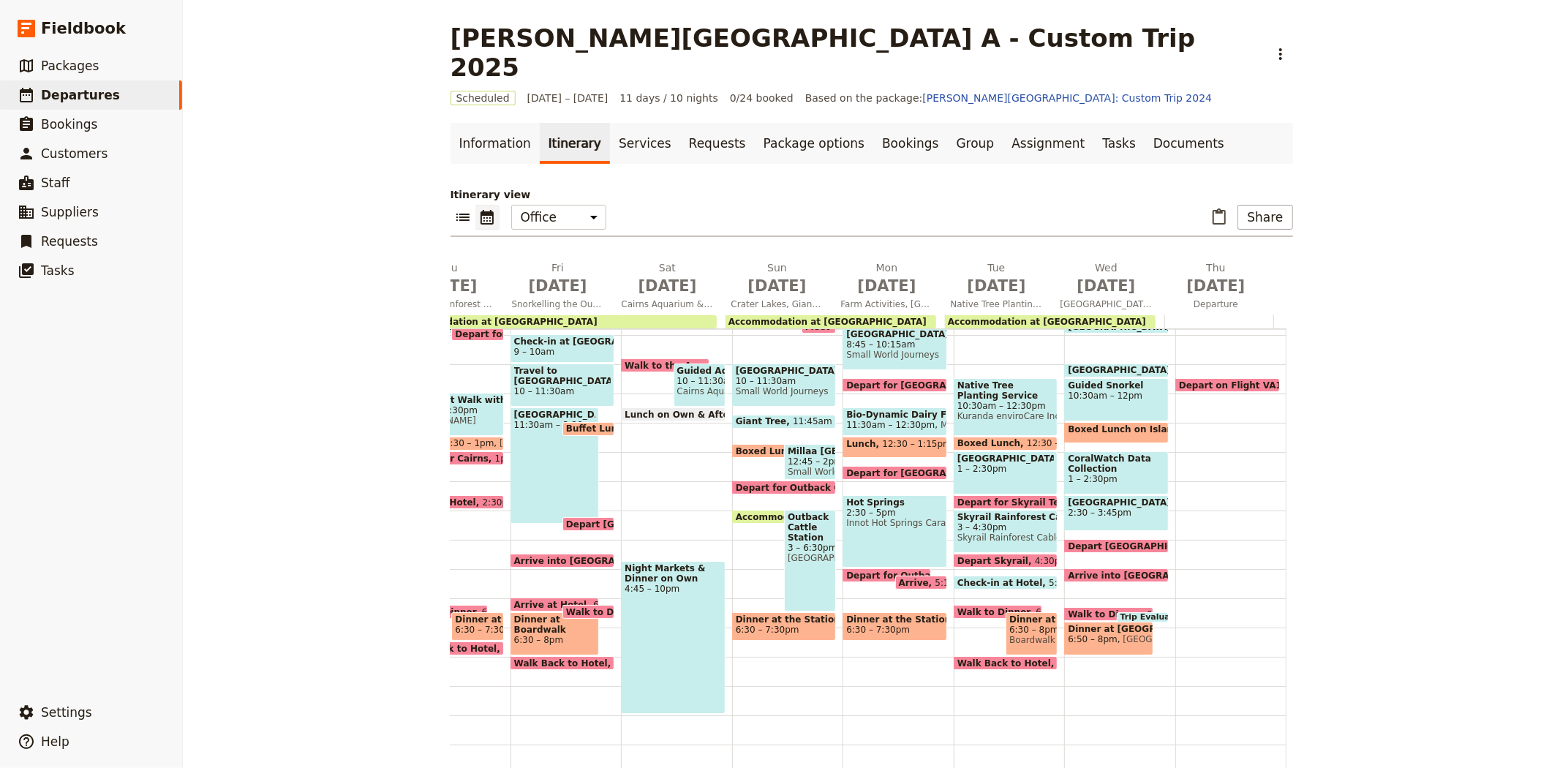
click at [1146, 609] on span "6:20pm" at bounding box center [1163, 614] width 34 height 10
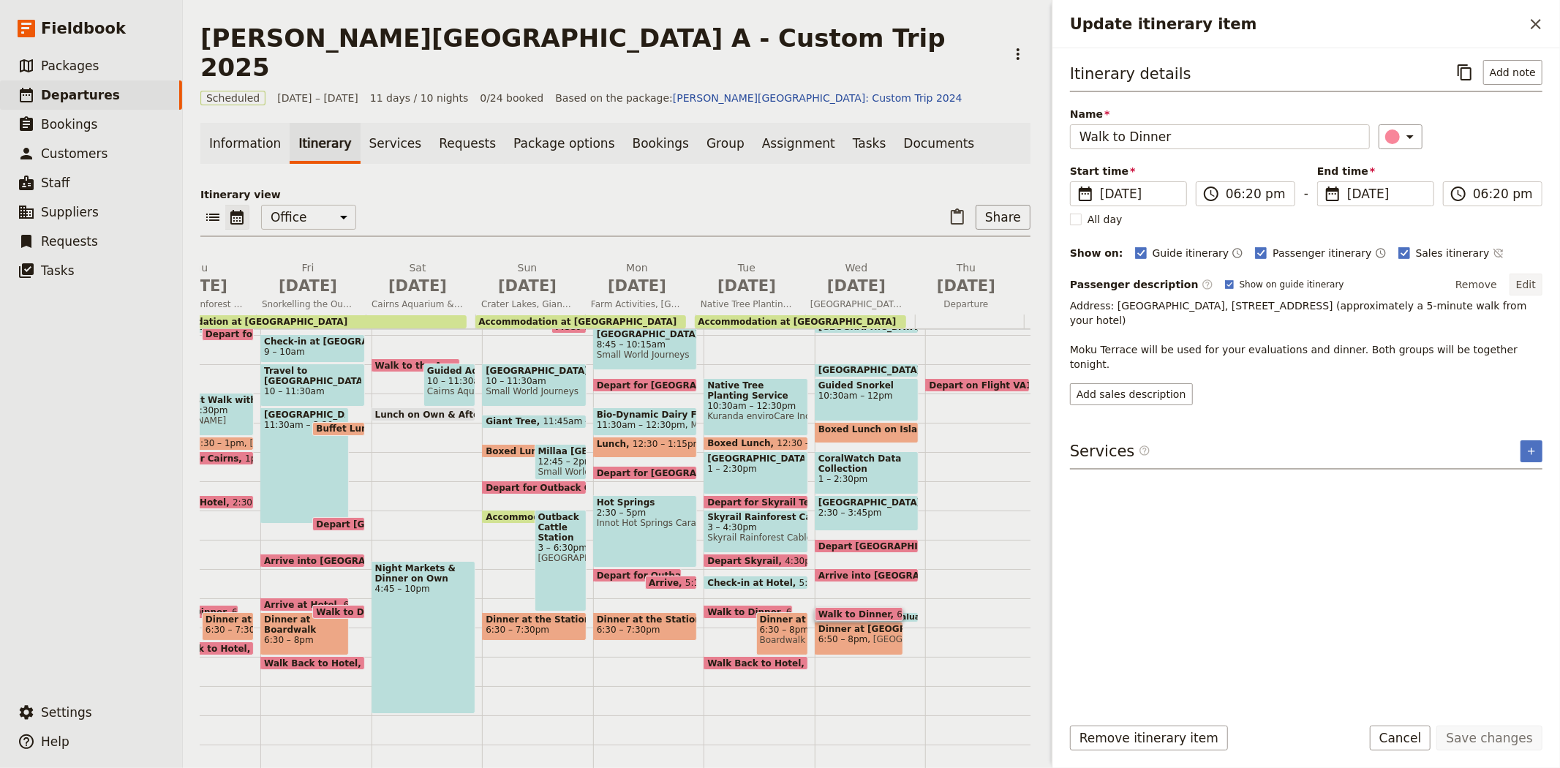
click at [1527, 282] on button "Edit" at bounding box center [1525, 284] width 33 height 22
click at [1427, 733] on button "Cancel" at bounding box center [1399, 737] width 61 height 25
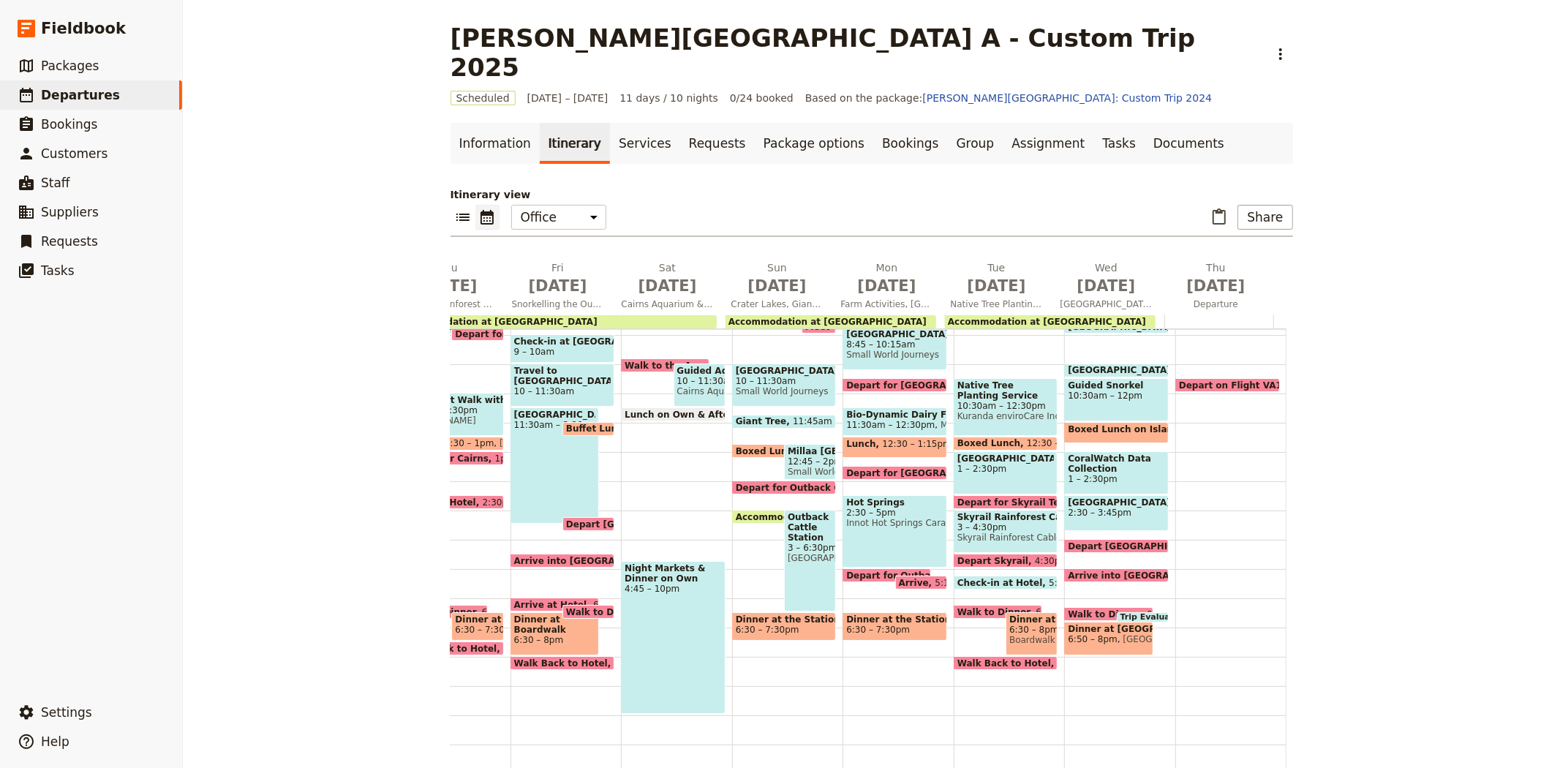
click at [1142, 612] on div "Trip Evaluations 6:30 – 6:50pm" at bounding box center [1143, 617] width 52 height 10
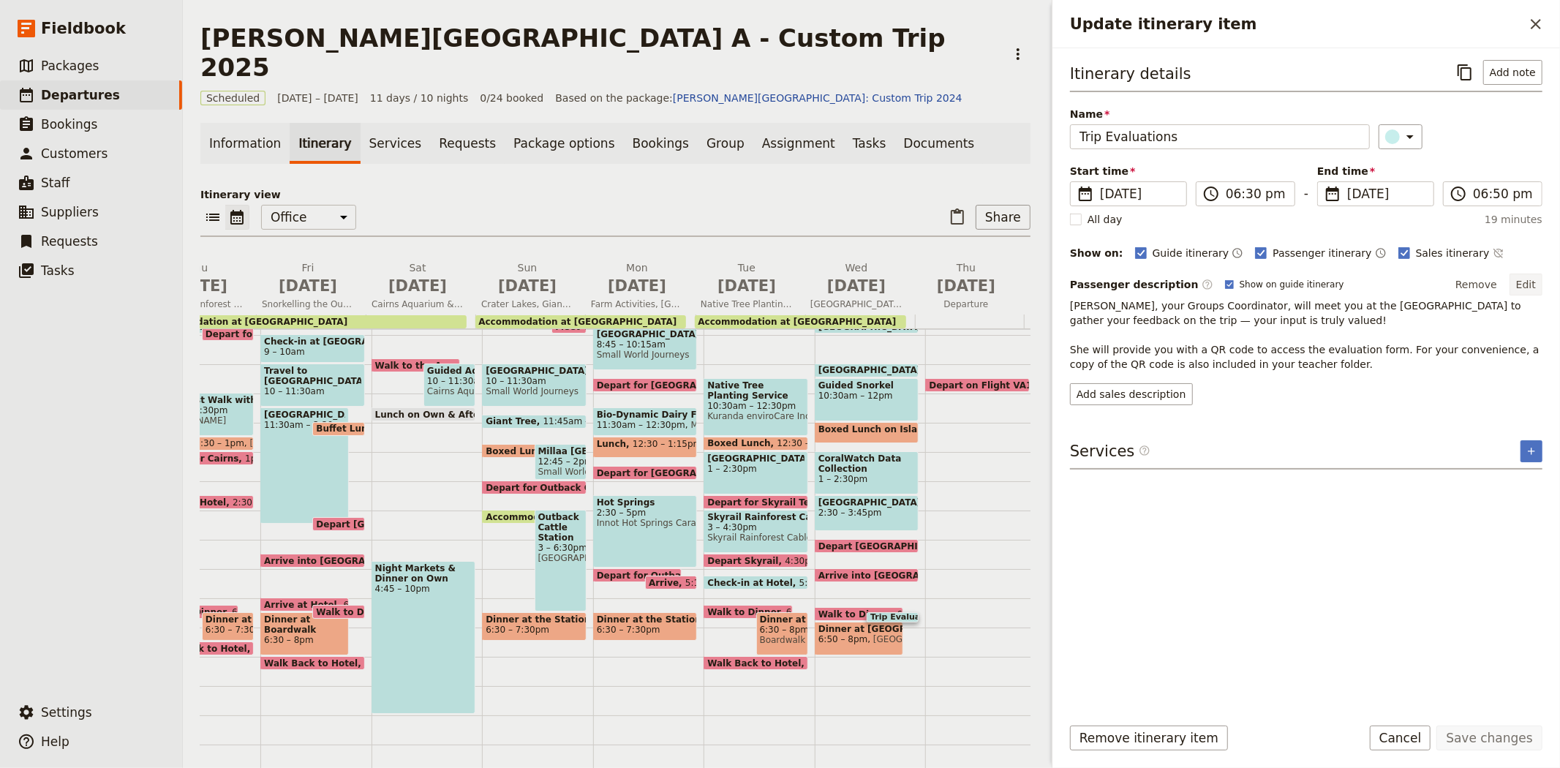
click at [1529, 279] on button "Edit" at bounding box center [1525, 284] width 33 height 22
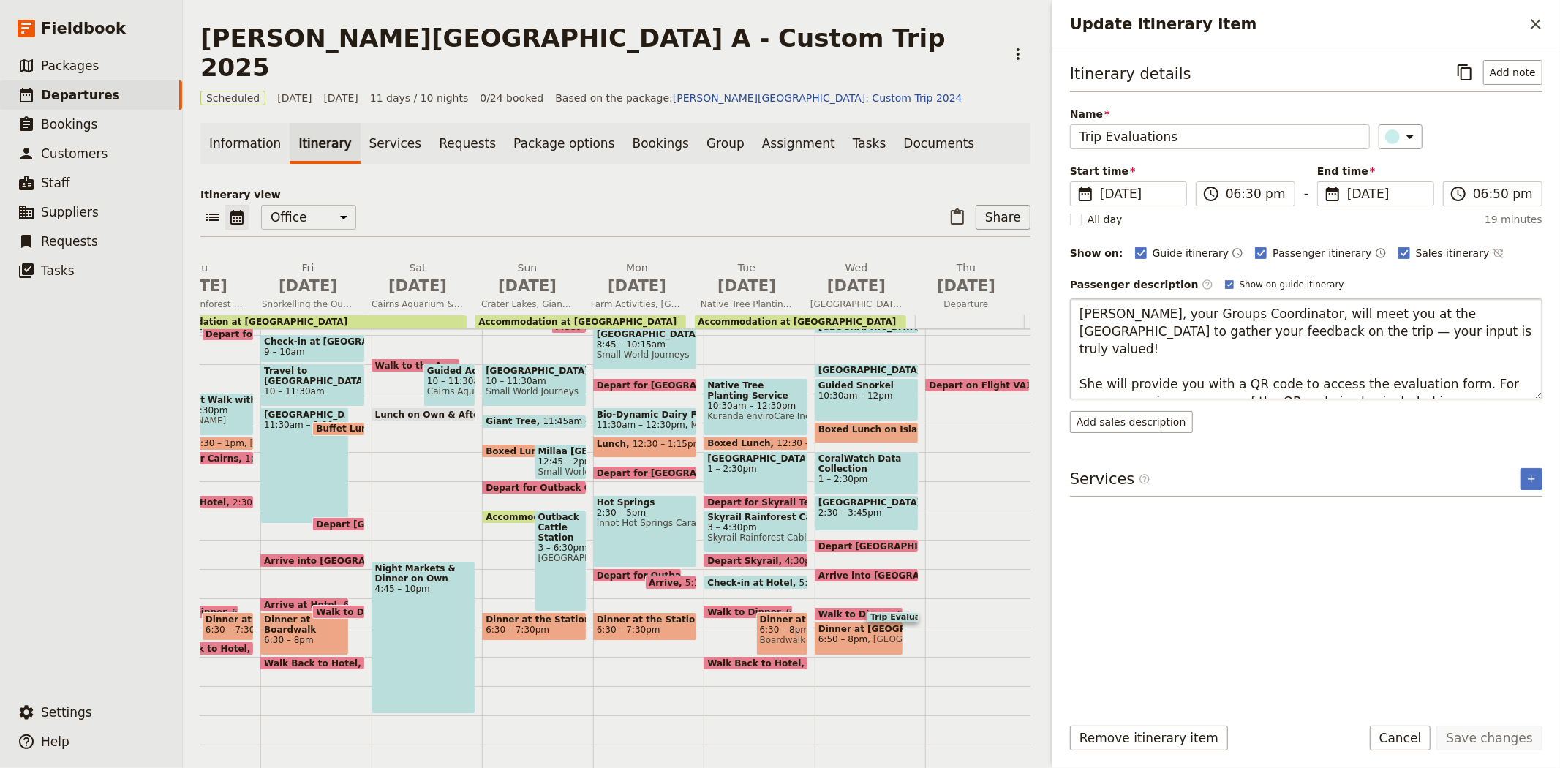
click at [1372, 334] on textarea "[PERSON_NAME], your Groups Coordinator, will meet you at the [GEOGRAPHIC_DATA] …" at bounding box center [1306, 348] width 472 height 101
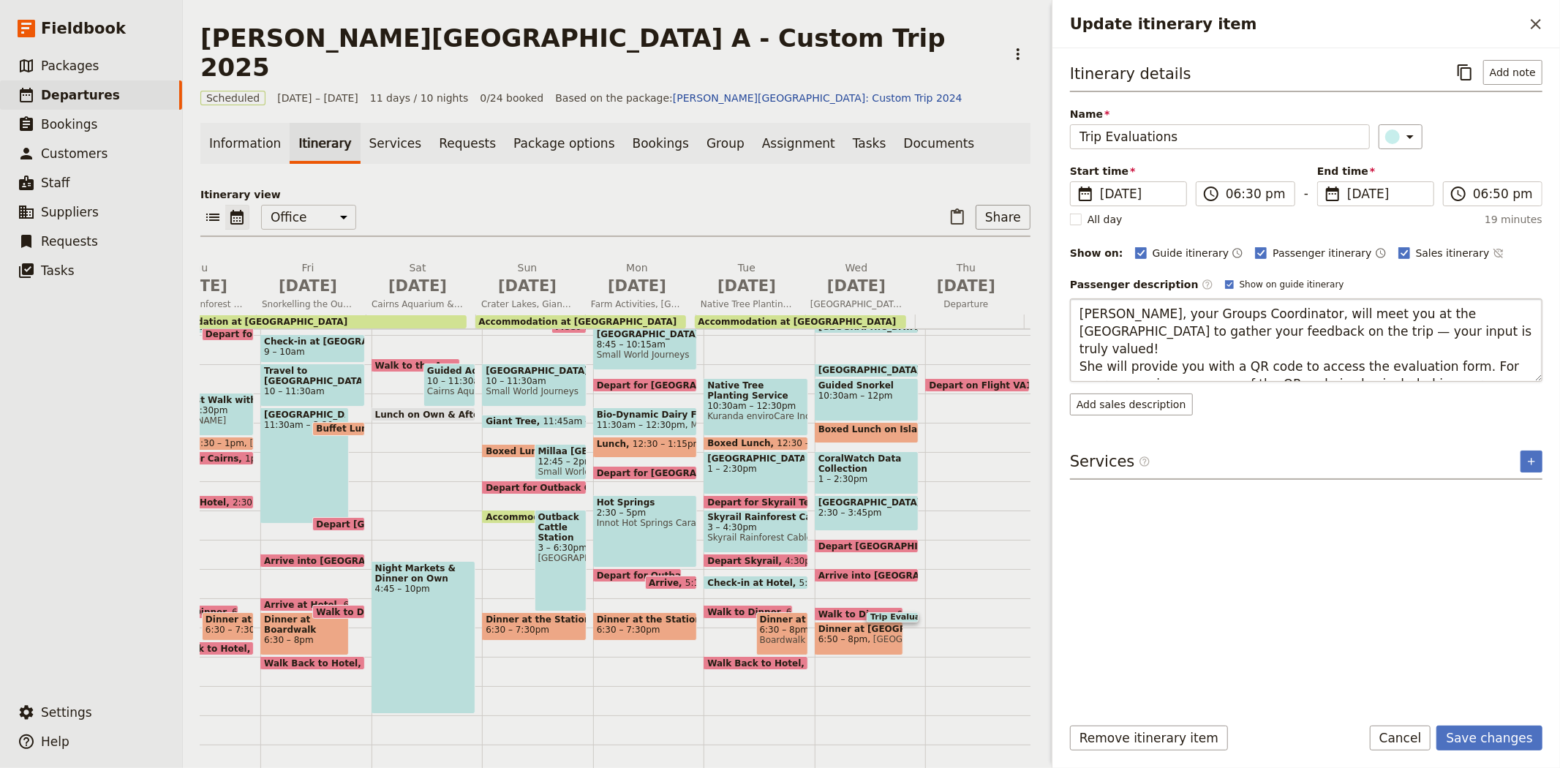
type textarea "[PERSON_NAME], your Groups Coordinator, will meet you at the [GEOGRAPHIC_DATA] …"
click at [1461, 733] on button "Save changes" at bounding box center [1489, 737] width 106 height 25
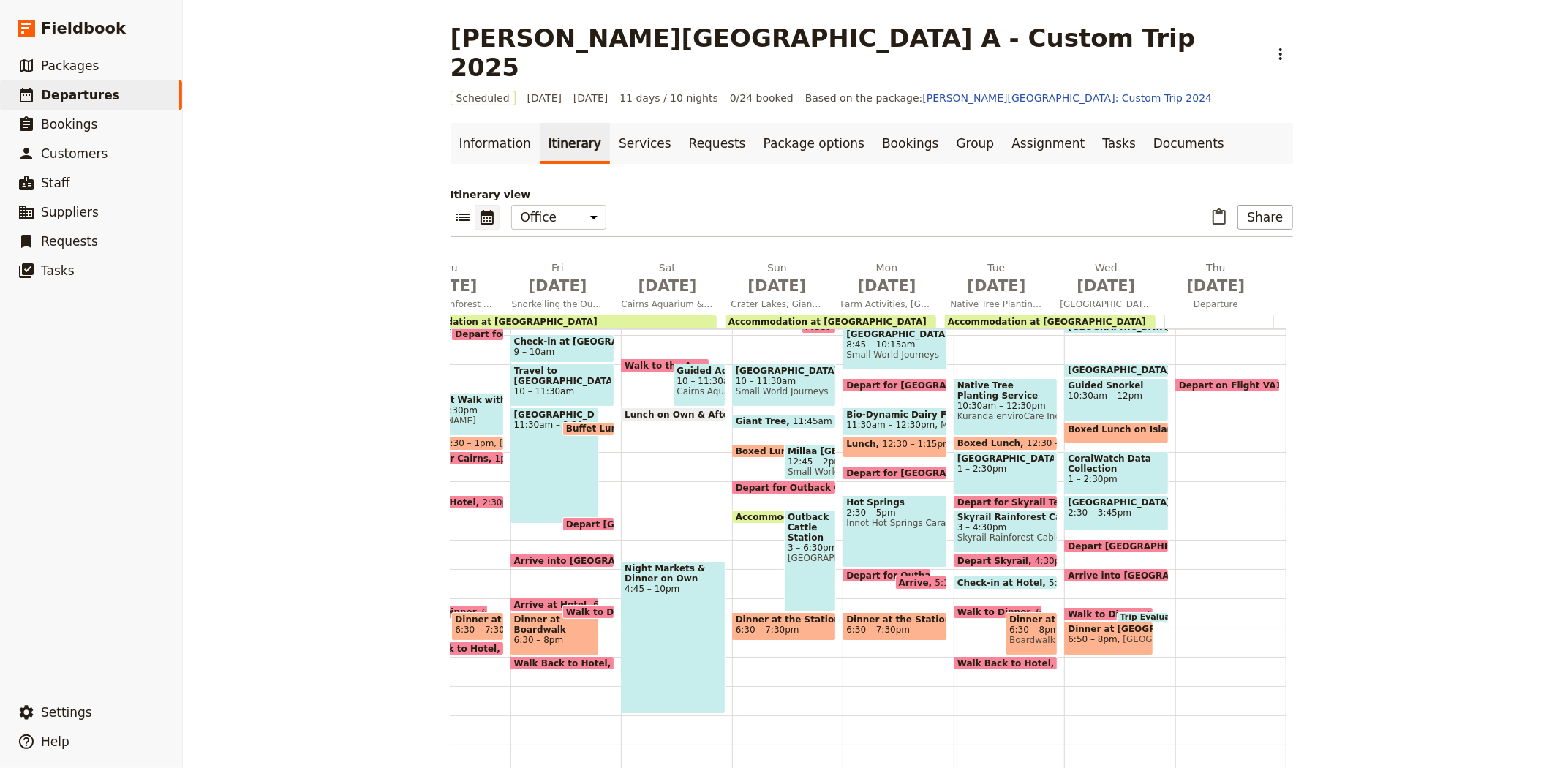
click at [958, 658] on span "Walk Back to Hotel" at bounding box center [1007, 663] width 100 height 10
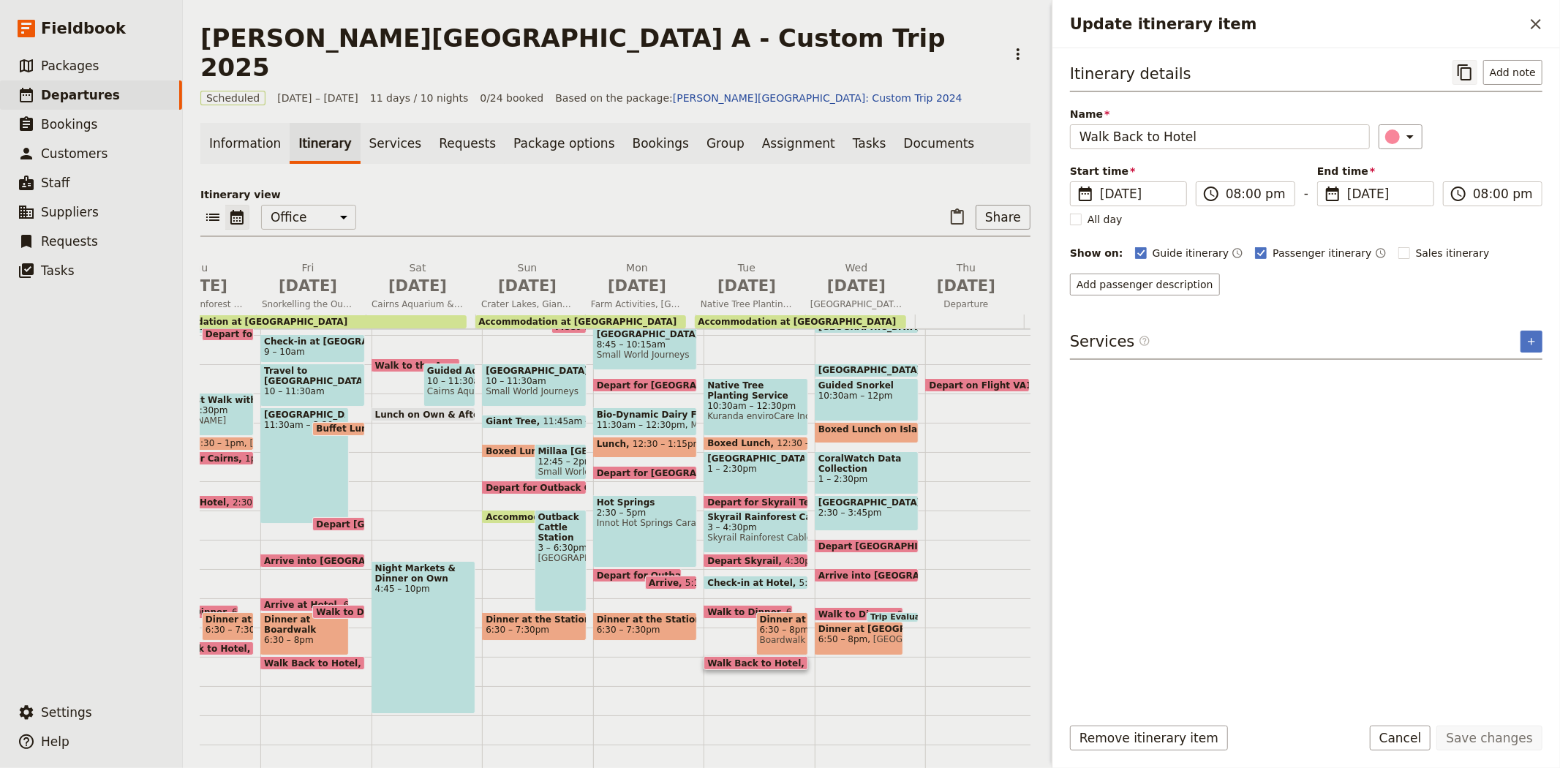
click at [1459, 75] on icon "Copy itinerary item" at bounding box center [1465, 73] width 18 height 18
click at [948, 208] on icon "Paste itinerary item" at bounding box center [957, 217] width 18 height 18
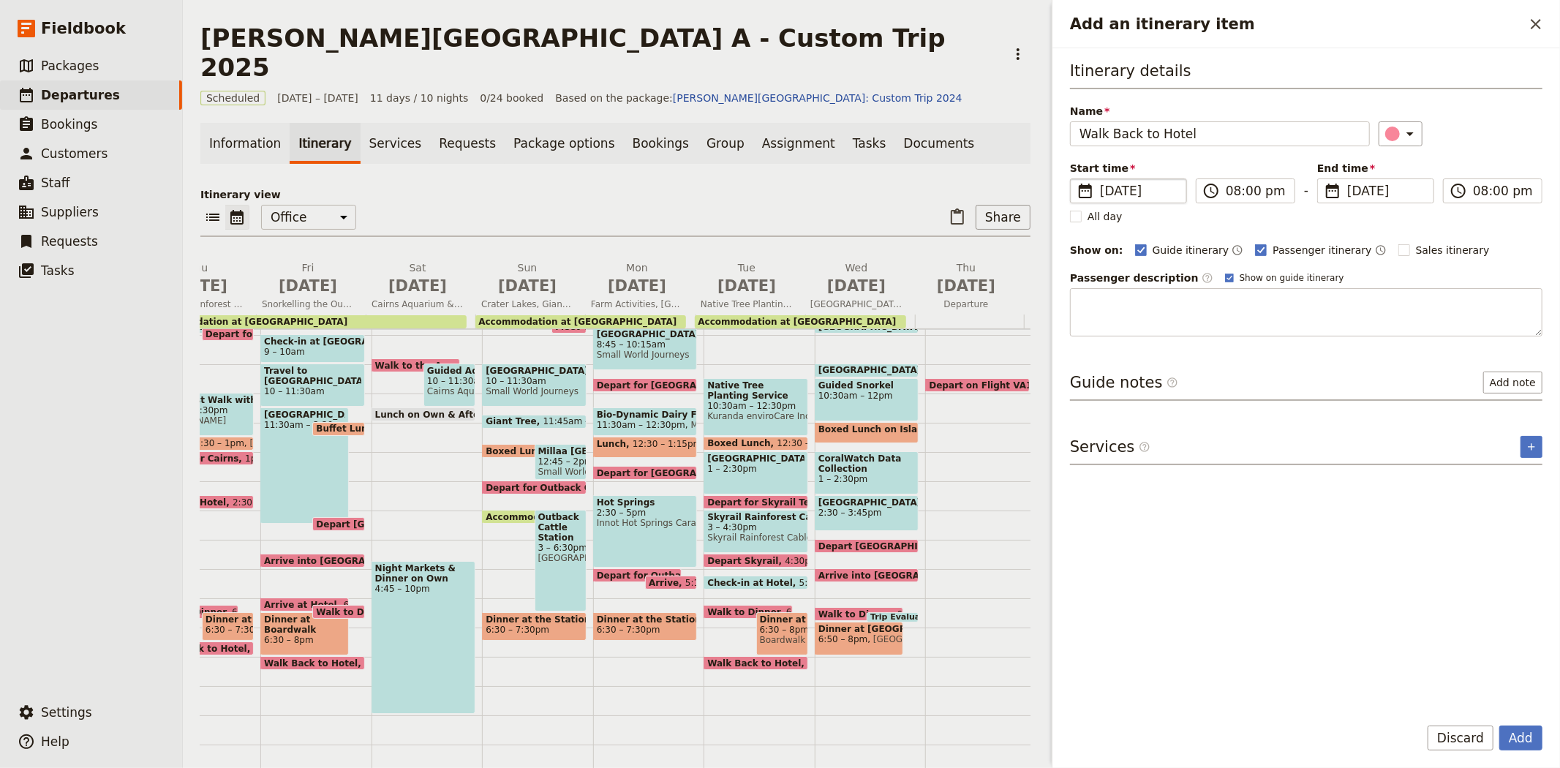
click at [1108, 186] on span "[DATE]" at bounding box center [1139, 191] width 78 height 18
click at [1076, 179] on input "[DATE]" at bounding box center [1076, 178] width 1 height 1
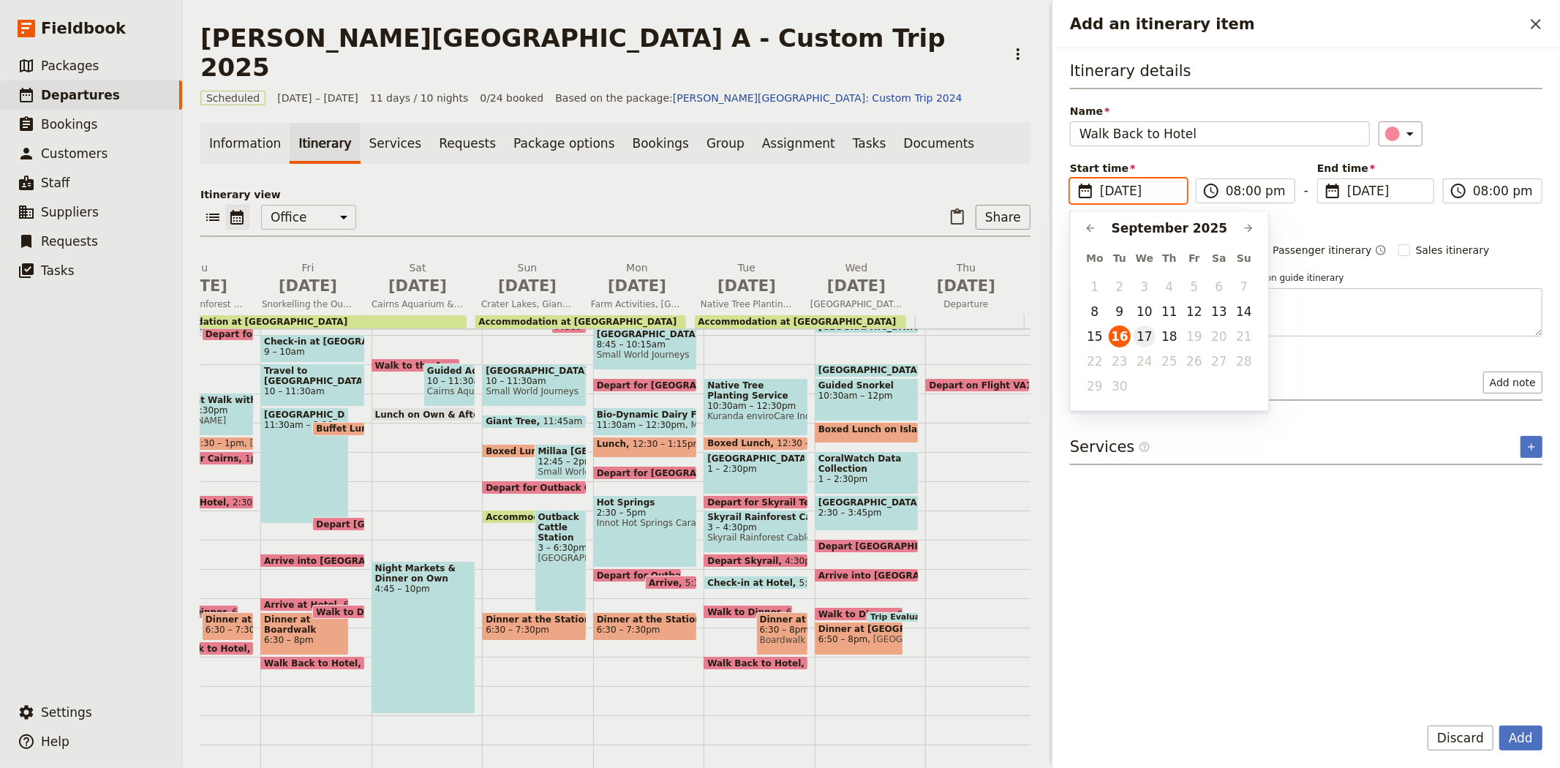
click at [1150, 337] on button "17" at bounding box center [1144, 336] width 22 height 22
type input "[DATE]"
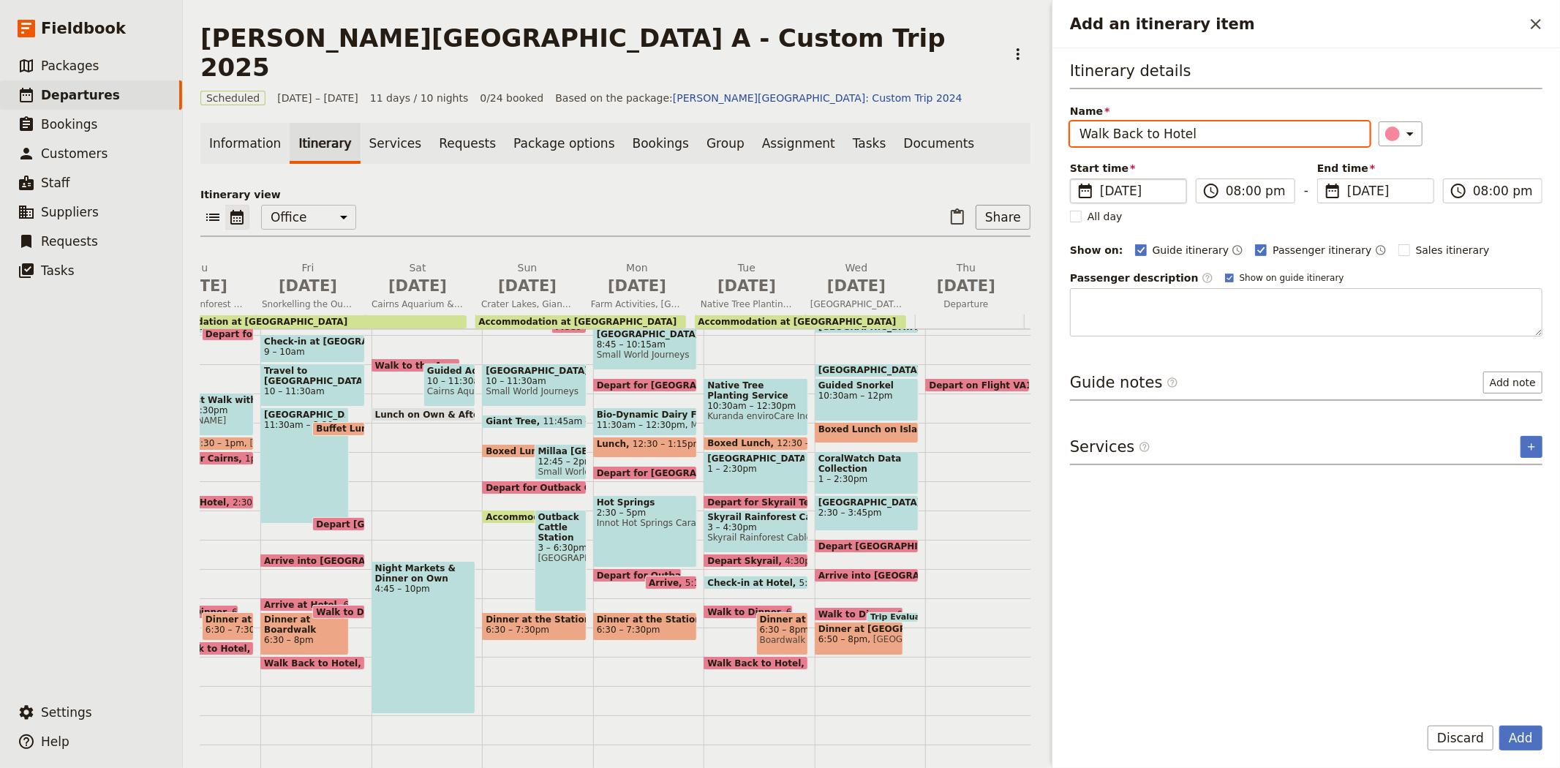
type input "[DATE]"
click at [1416, 610] on div "Itinerary details Name Walk Back to Hotel ​ Start time ​ [DATE] [DATE] 20:00 ​ …" at bounding box center [1306, 381] width 472 height 642
click at [1515, 729] on button "Add" at bounding box center [1520, 737] width 43 height 25
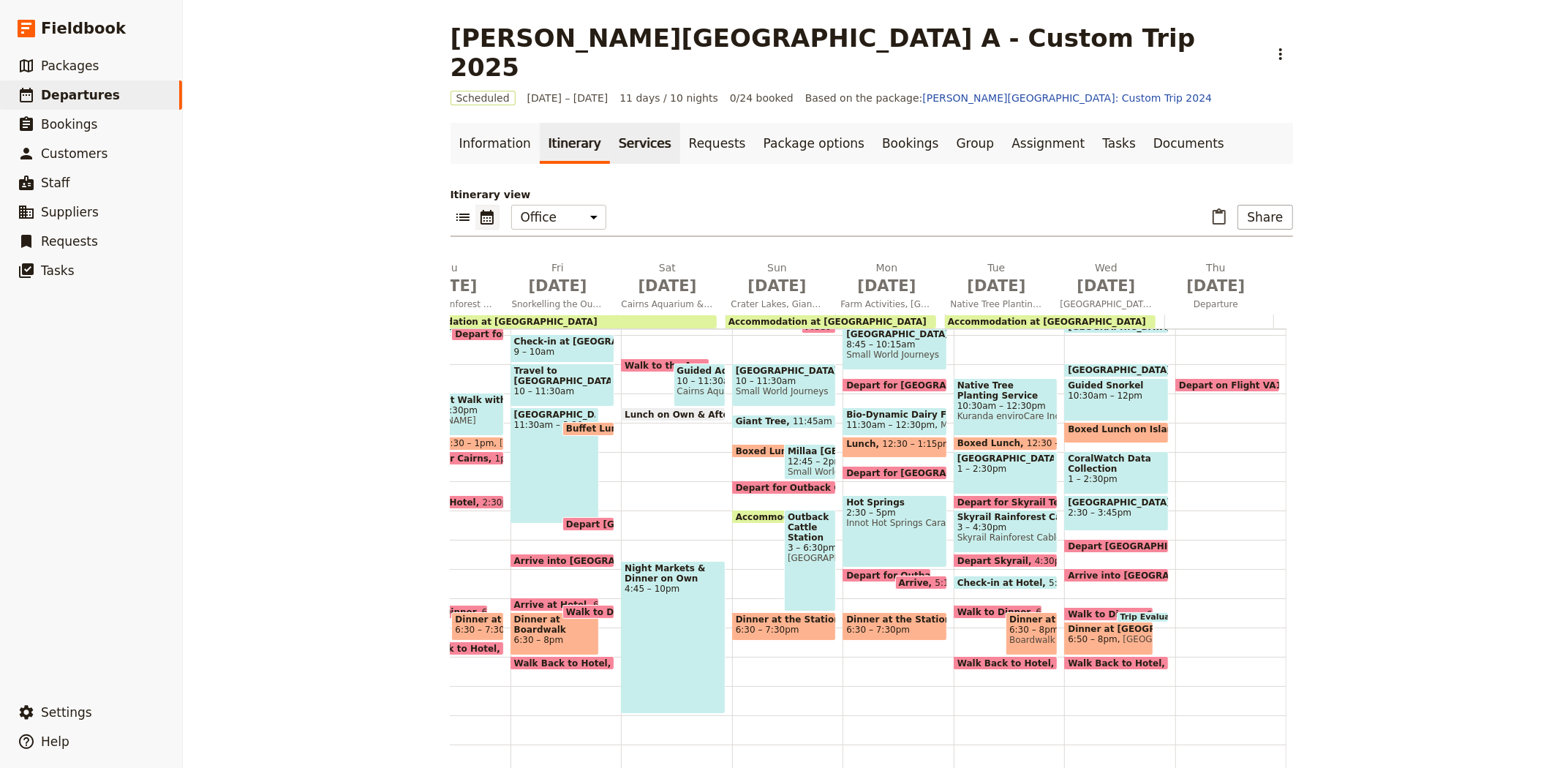
click at [627, 123] on link "Services" at bounding box center [645, 143] width 70 height 41
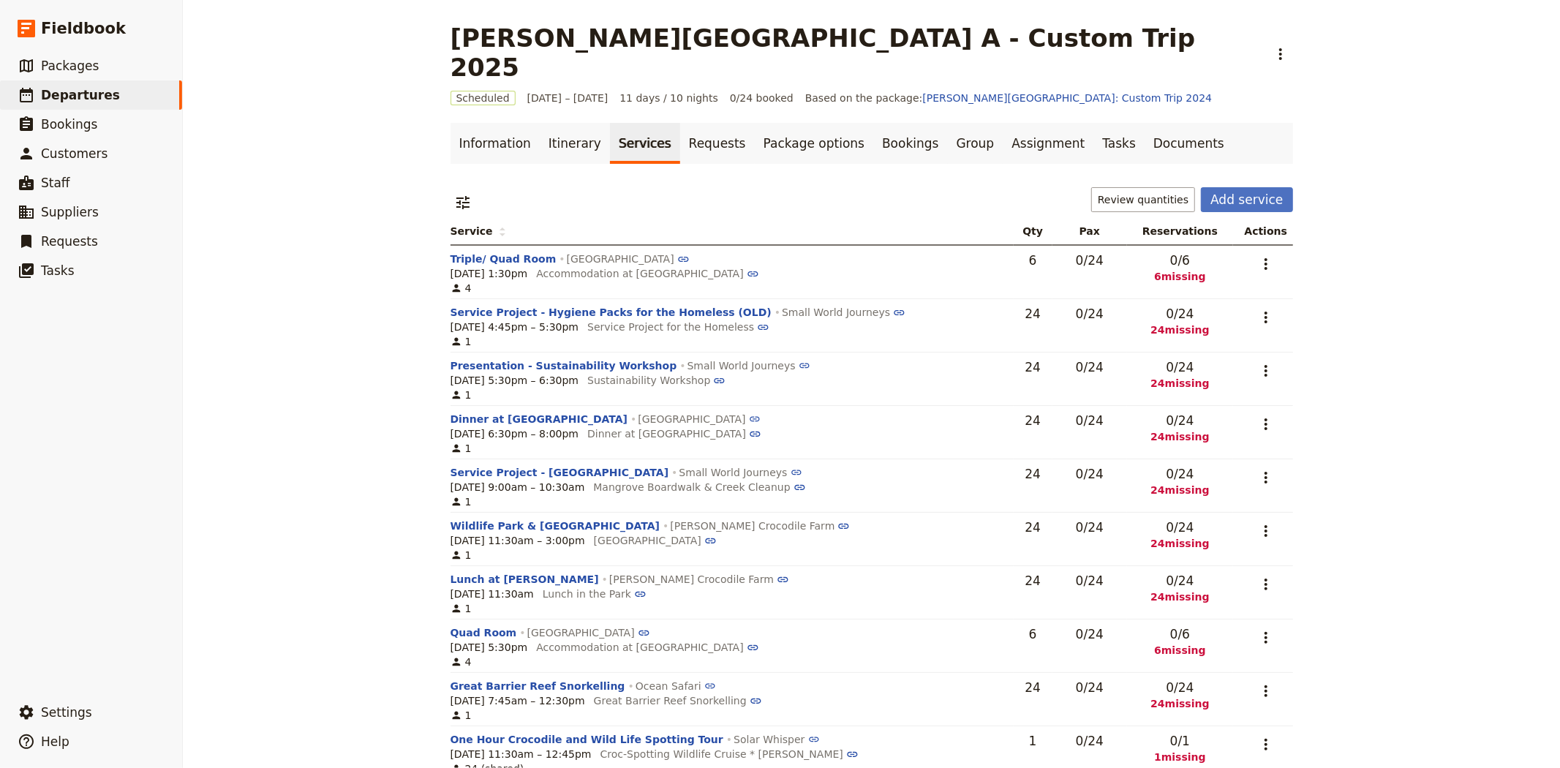
click at [384, 366] on div "[PERSON_NAME][GEOGRAPHIC_DATA] A - Custom Trip 2025 ​ Scheduled [DATE] – [DATE]…" at bounding box center [871, 384] width 1377 height 768
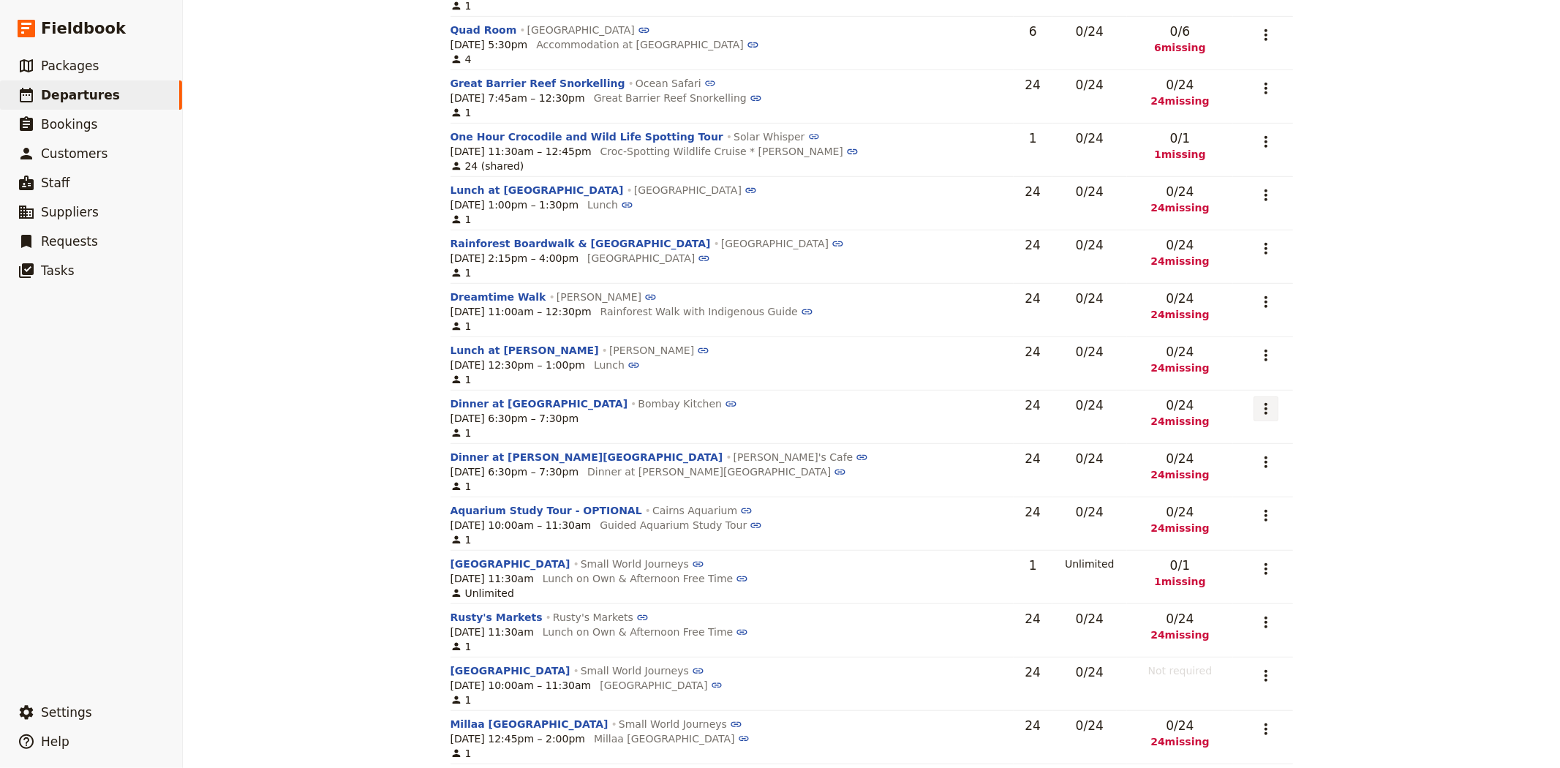
click at [1266, 400] on icon "Actions" at bounding box center [1266, 409] width 18 height 18
click at [1182, 483] on span "Remove service" at bounding box center [1183, 482] width 81 height 15
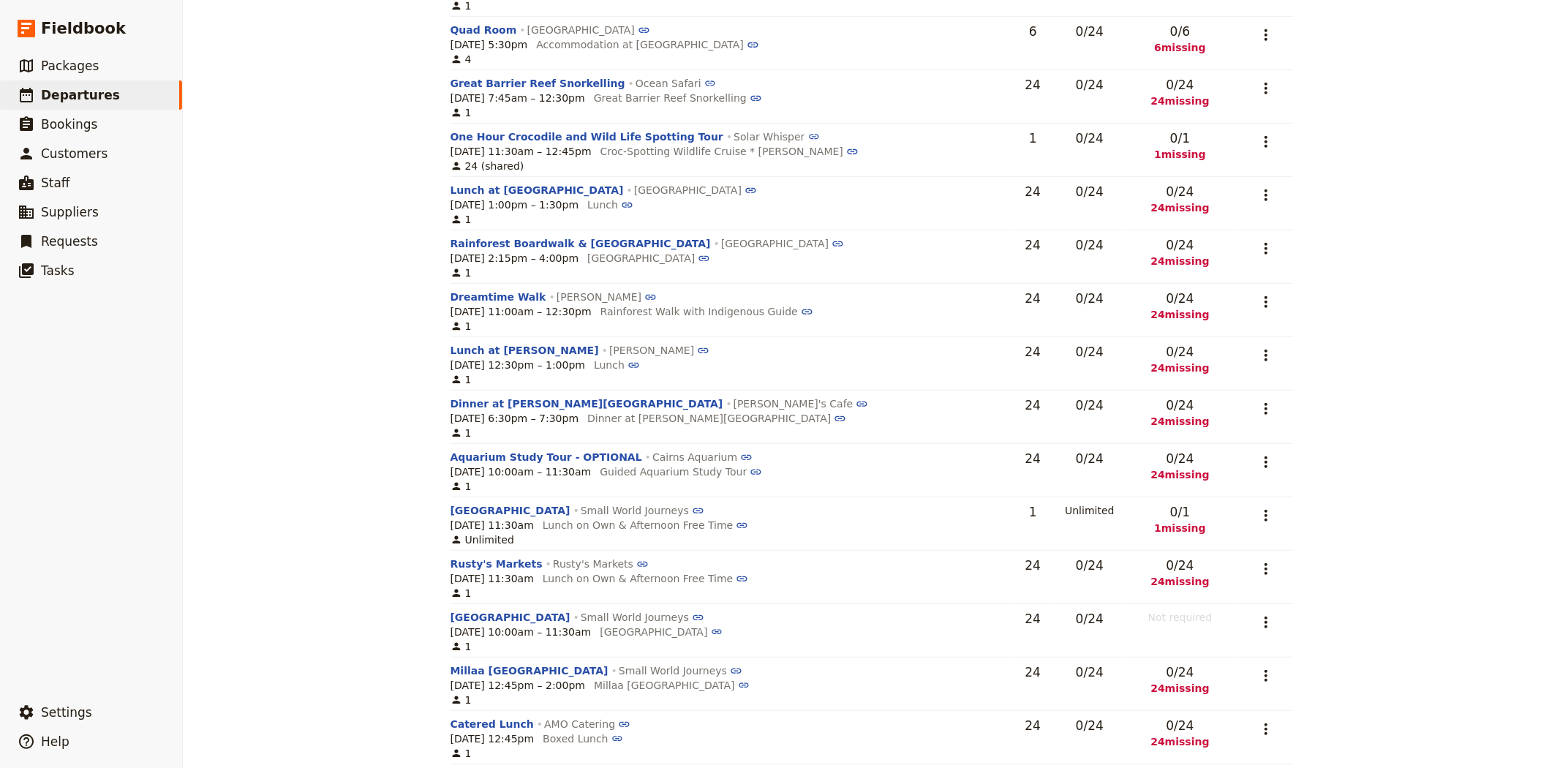
click at [294, 386] on div "[PERSON_NAME][GEOGRAPHIC_DATA] A - Custom Trip 2025 ​ Scheduled [DATE] – [DATE]…" at bounding box center [871, 384] width 1377 height 768
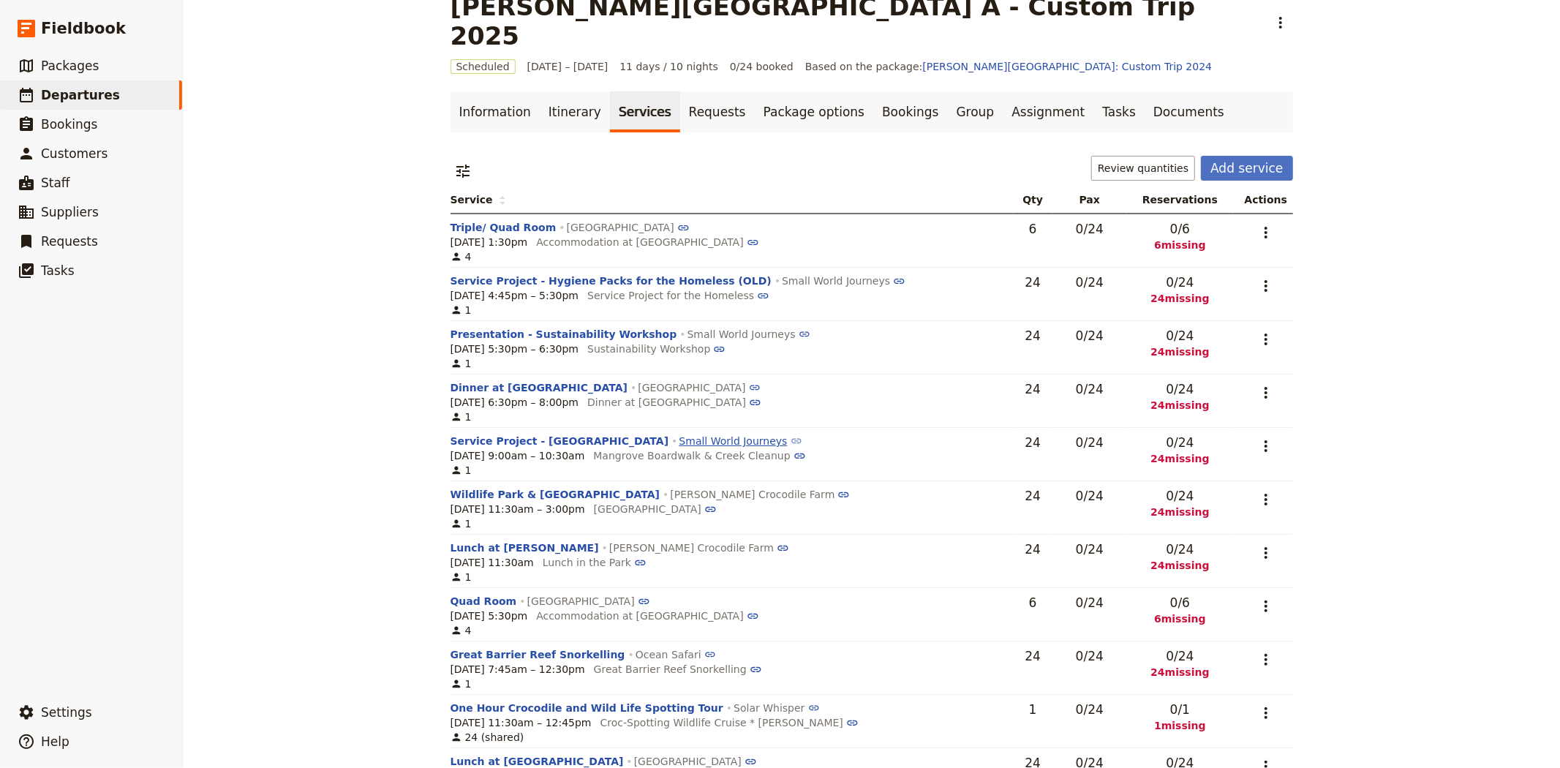
scroll to position [0, 0]
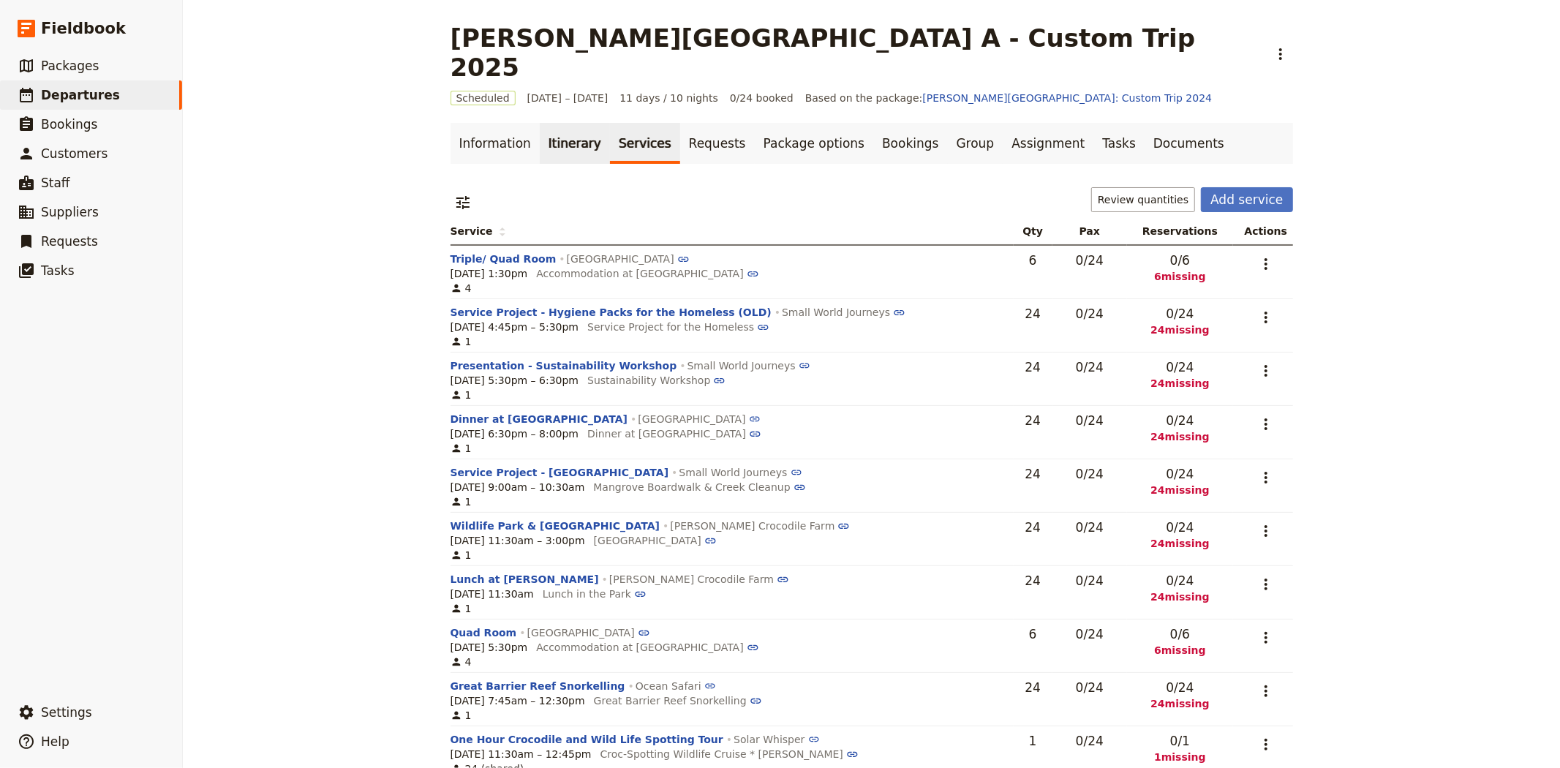
click at [557, 123] on link "Itinerary" at bounding box center [575, 143] width 70 height 41
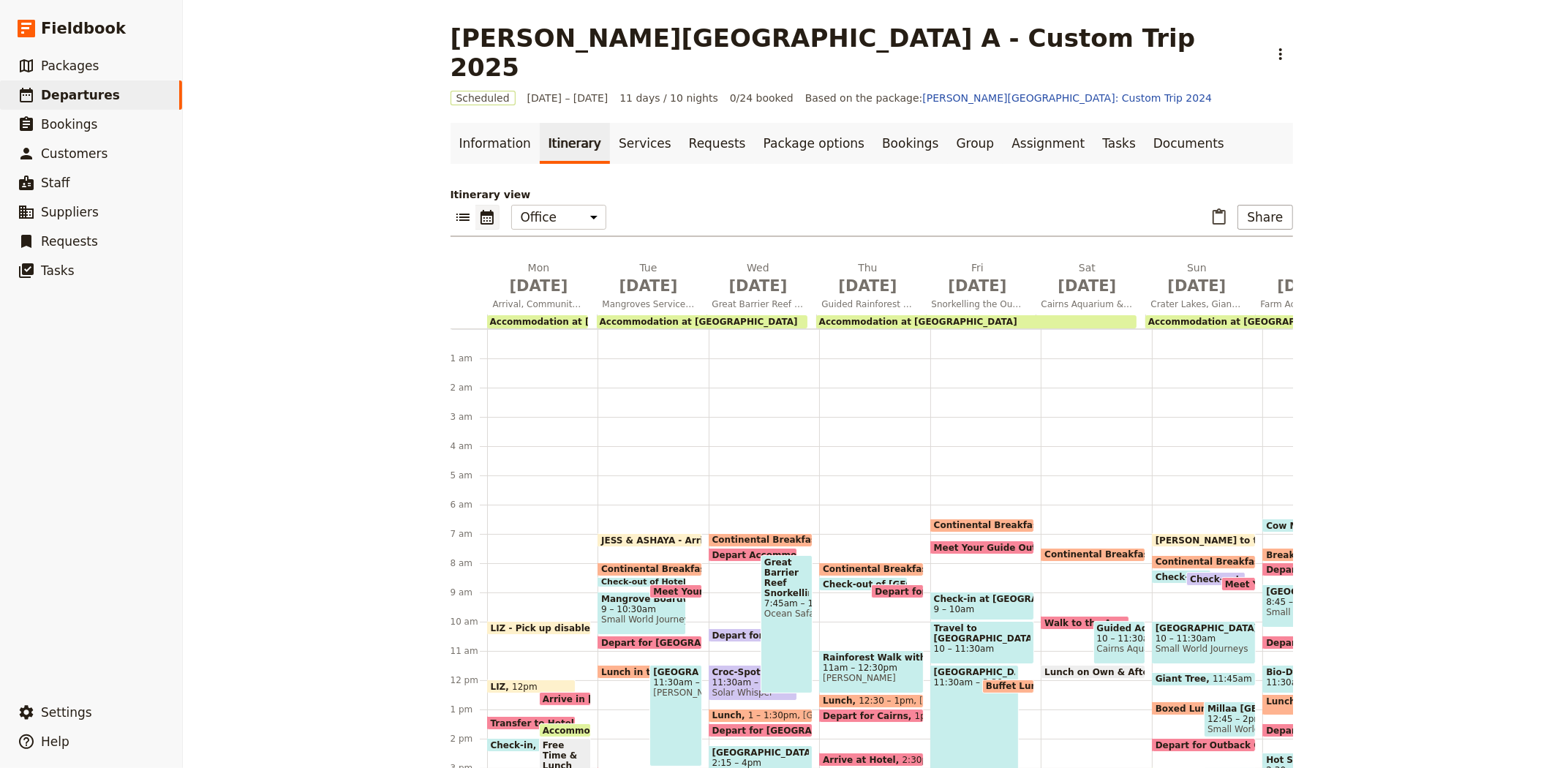
scroll to position [175, 0]
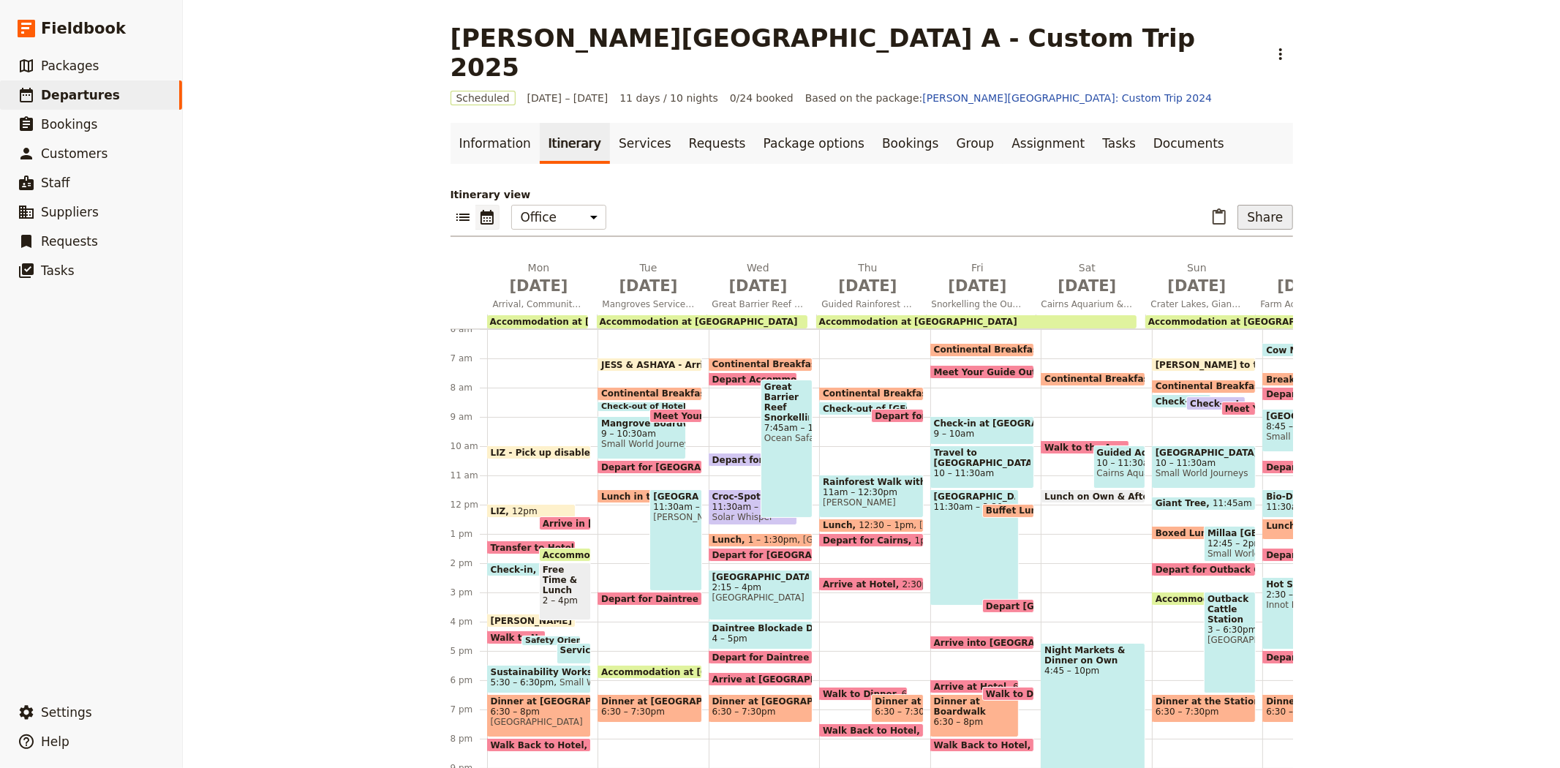
click at [1268, 205] on button "Share" at bounding box center [1264, 217] width 55 height 25
click at [1225, 218] on span "Guide itinerary" at bounding box center [1216, 220] width 77 height 15
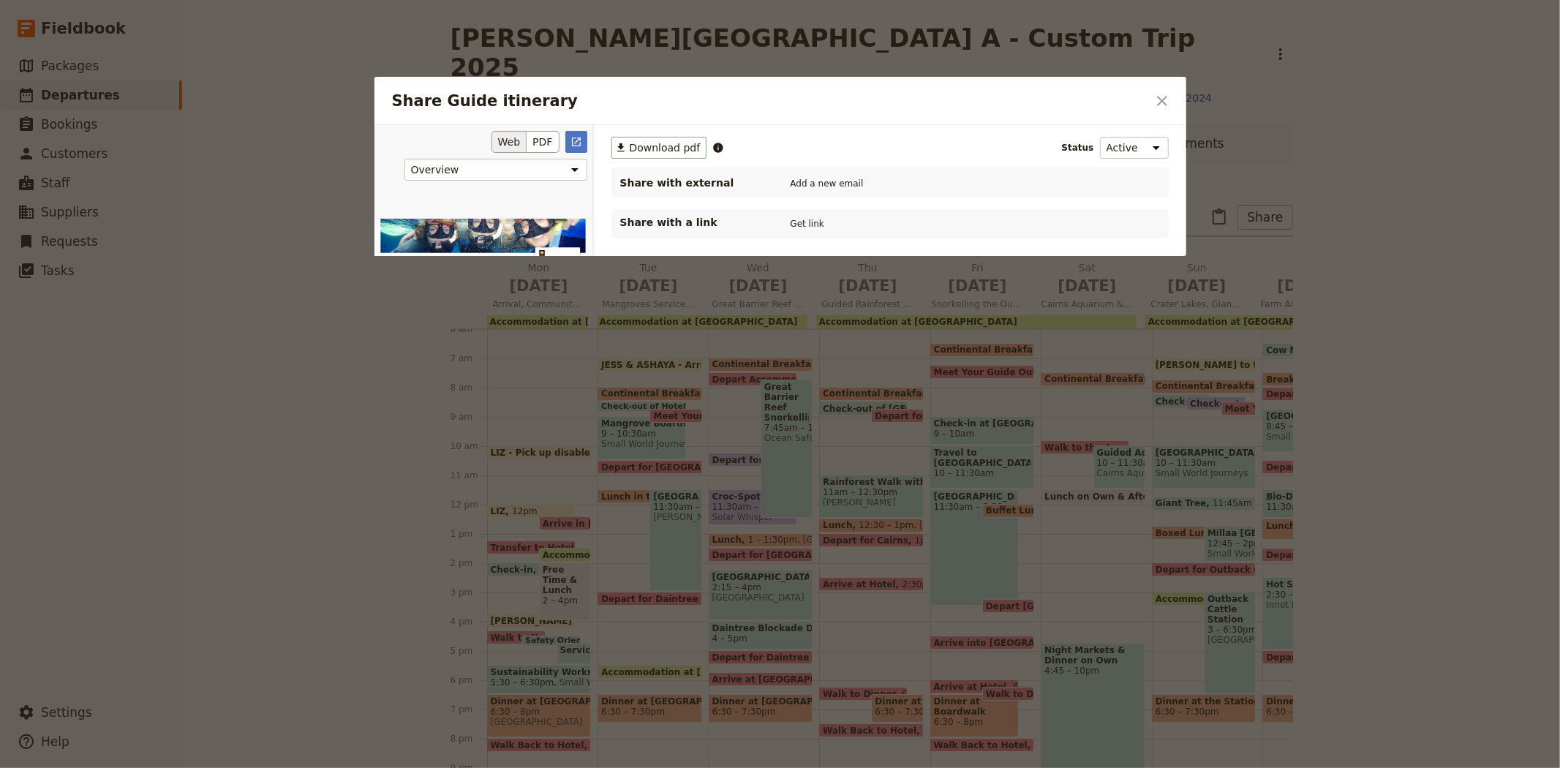
scroll to position [0, 0]
click at [546, 139] on button "PDF" at bounding box center [542, 142] width 32 height 22
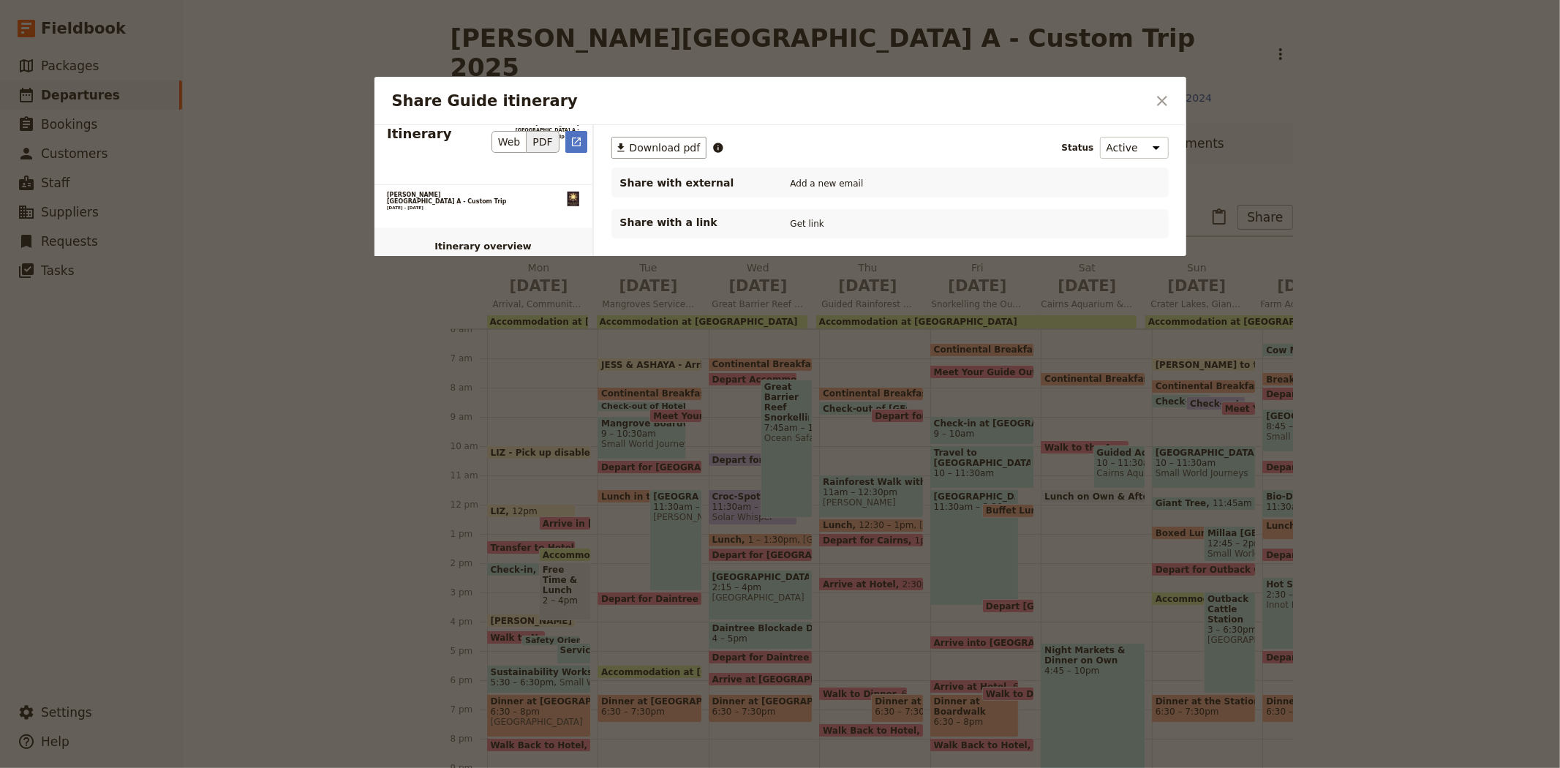
scroll to position [812, 0]
click at [578, 140] on icon "Open full preview" at bounding box center [576, 141] width 9 height 9
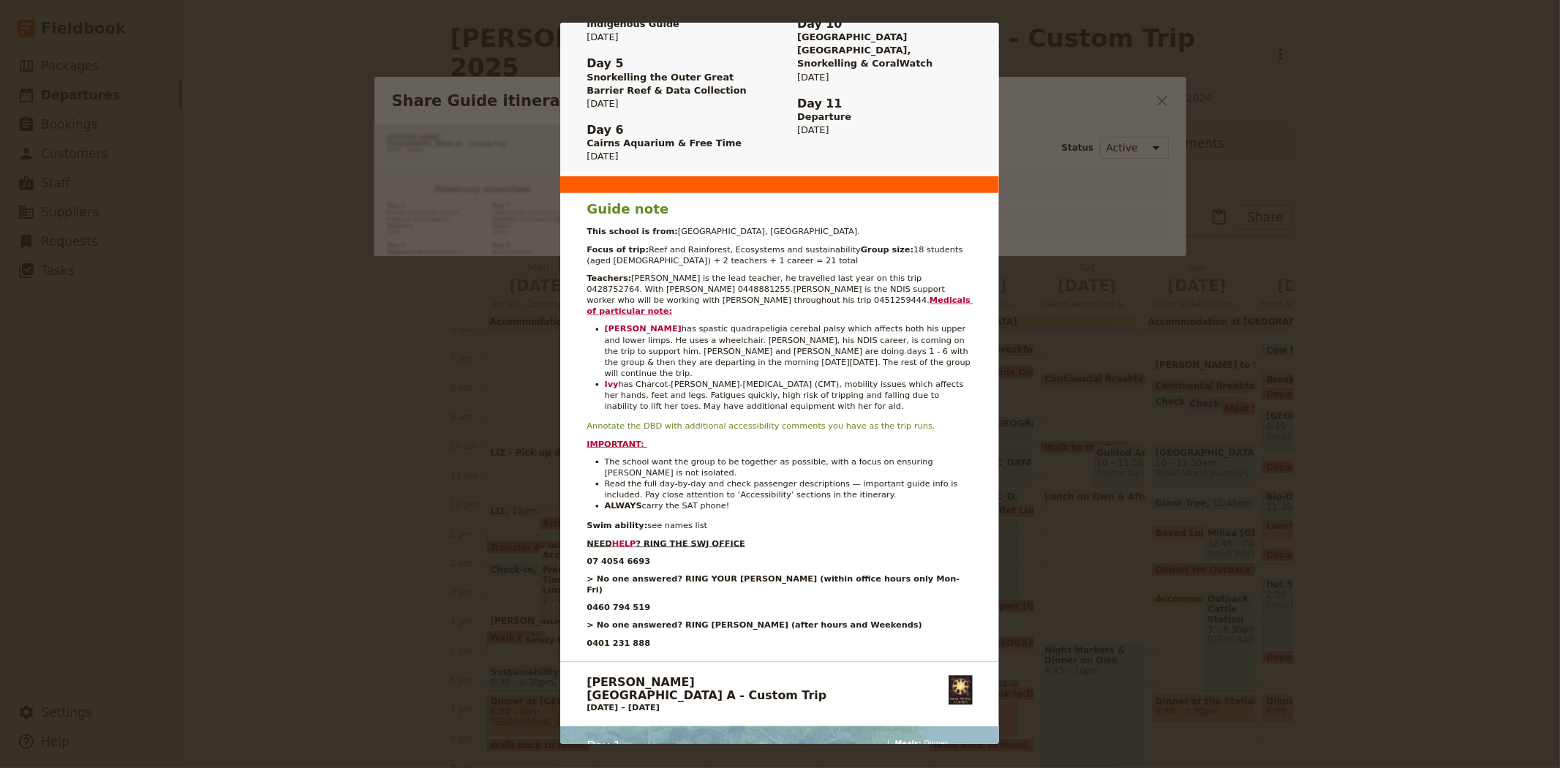
scroll to position [1380, 0]
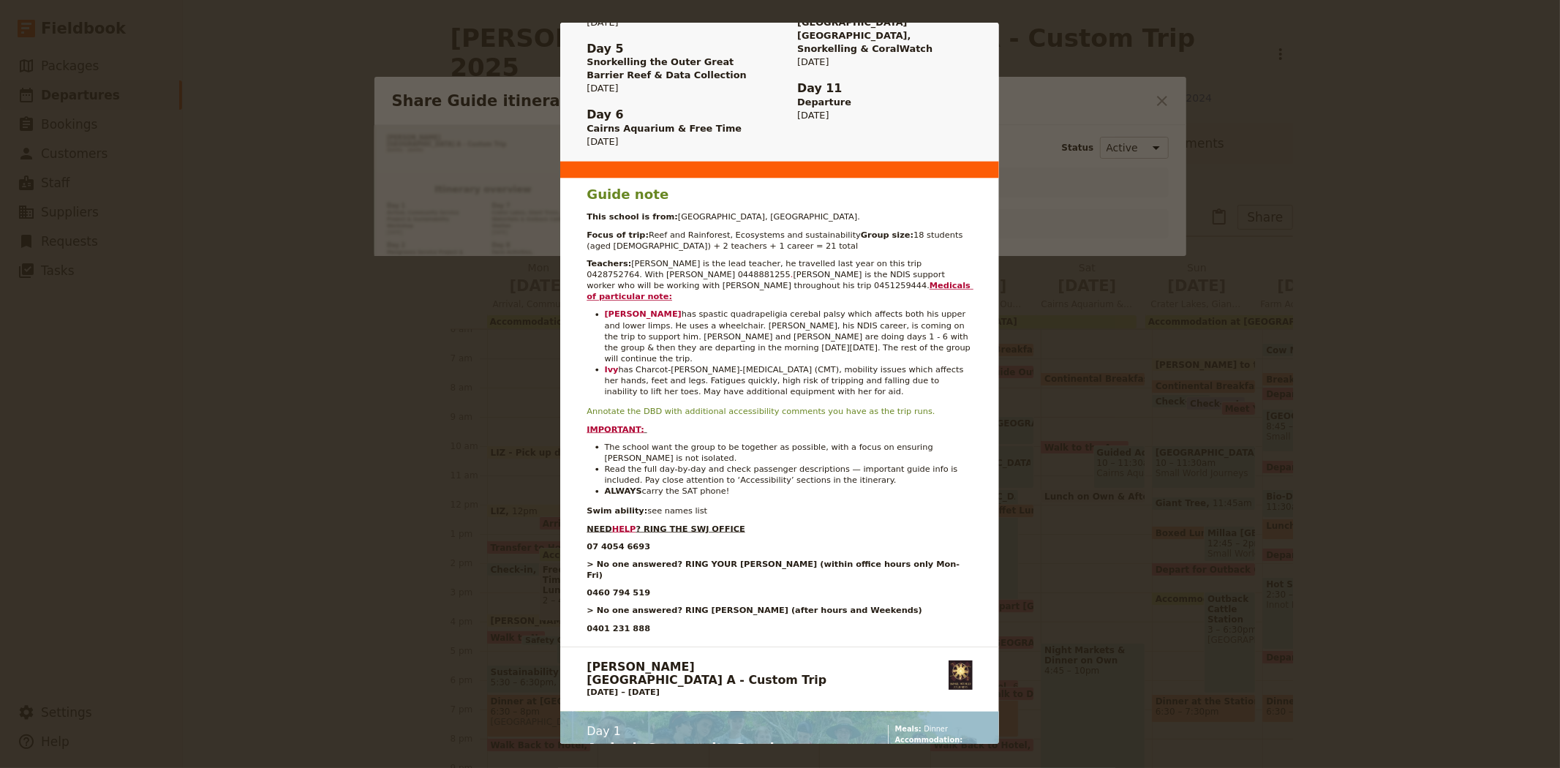
click at [1122, 322] on div "[PERSON_NAME][GEOGRAPHIC_DATA] A - Custom Trip [DATE] – [DATE] 07 4054 6693 [EM…" at bounding box center [780, 384] width 1560 height 768
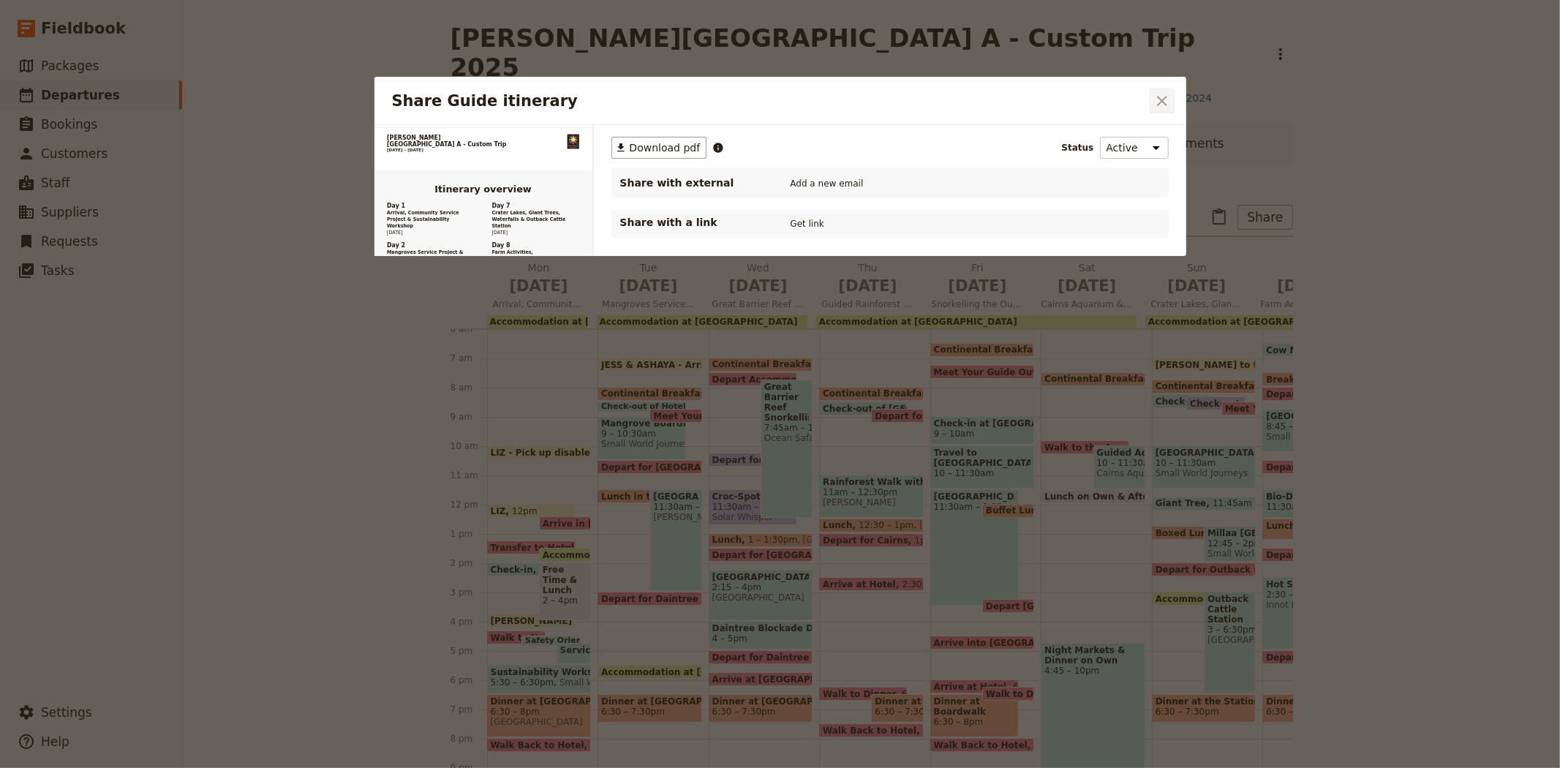
click at [1159, 107] on icon "Close dialog" at bounding box center [1162, 101] width 18 height 18
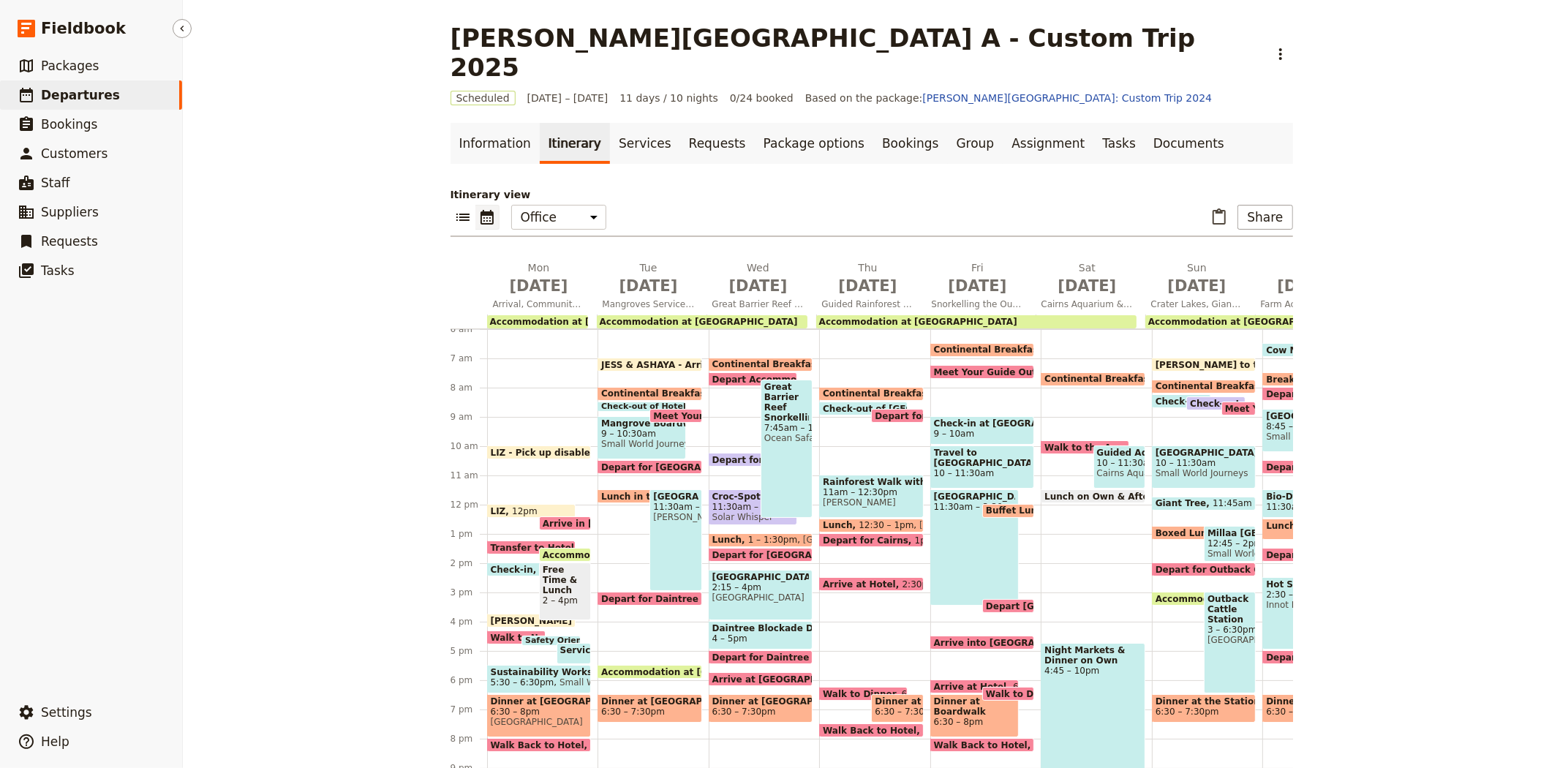
click at [86, 96] on span "Departures" at bounding box center [80, 95] width 79 height 15
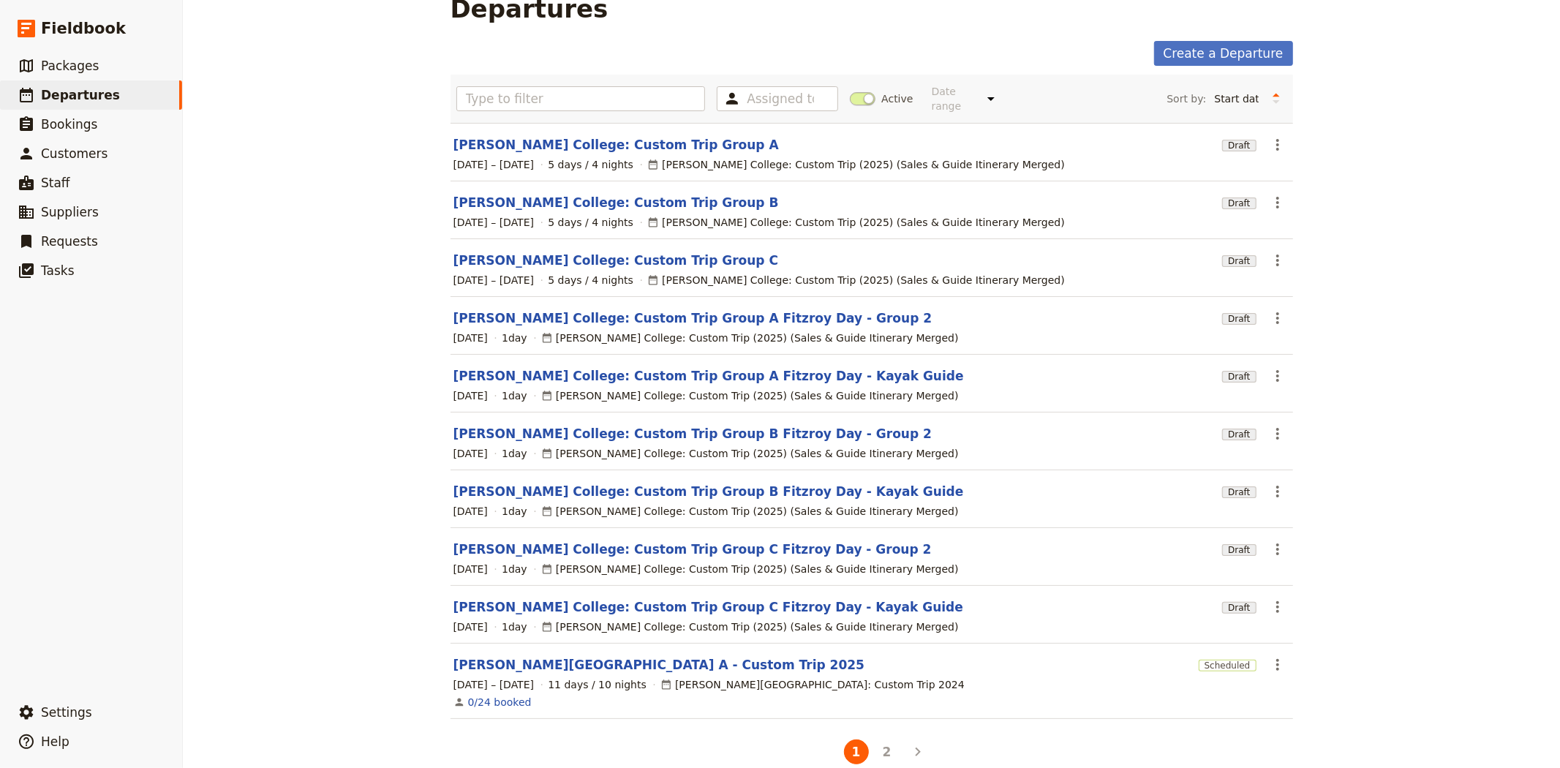
scroll to position [42, 0]
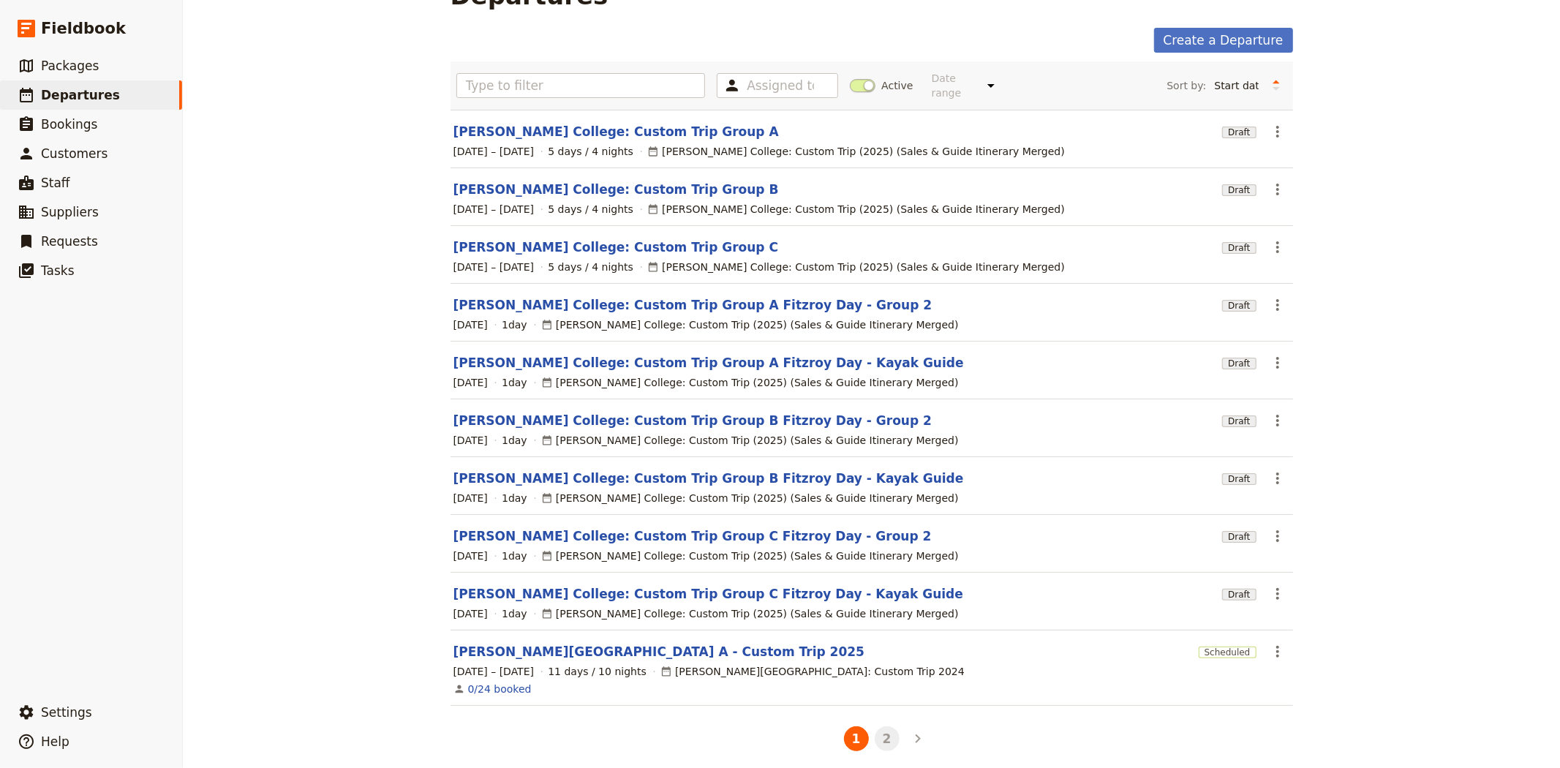
click at [886, 728] on button "2" at bounding box center [886, 738] width 25 height 25
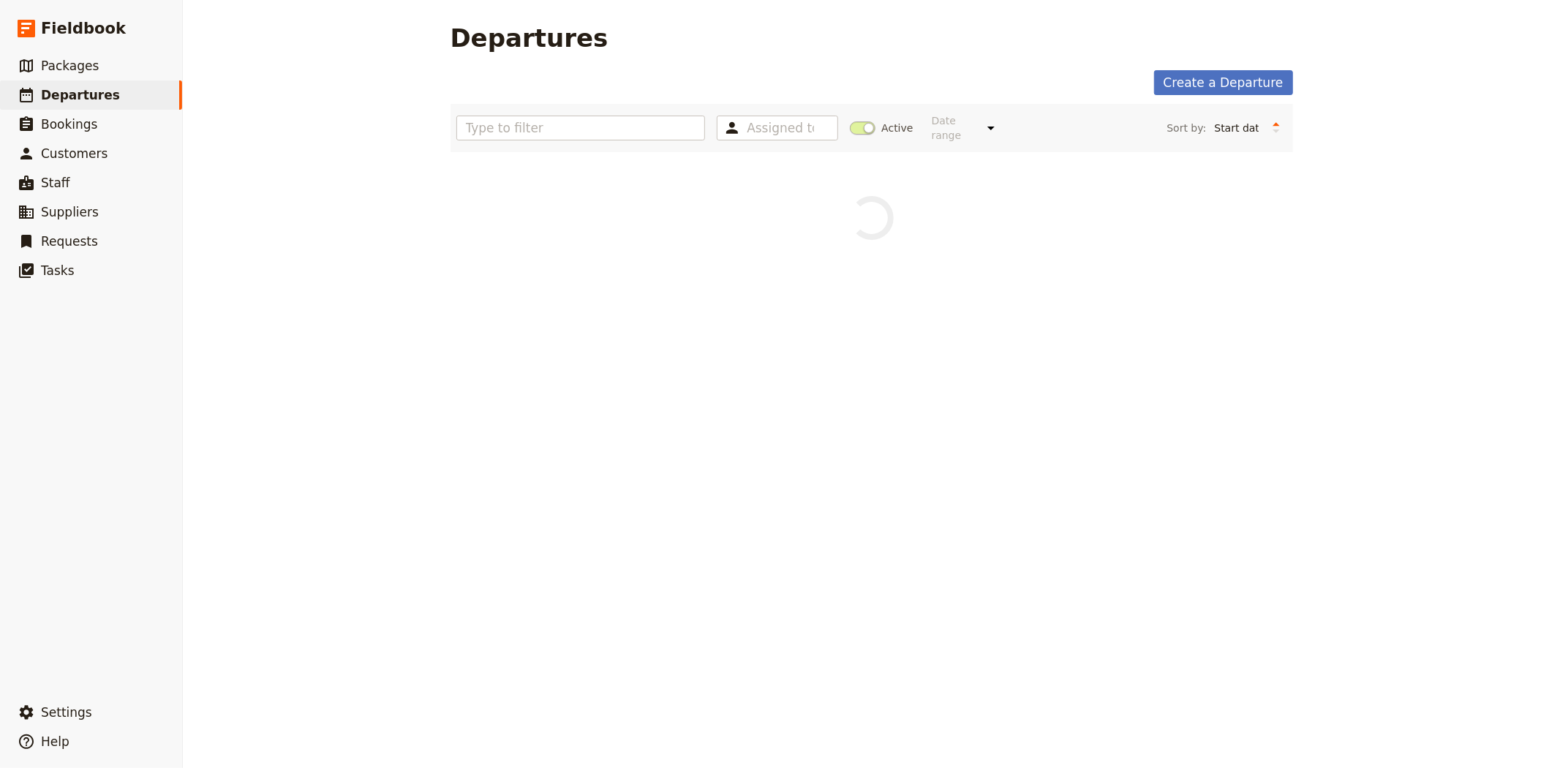
scroll to position [0, 0]
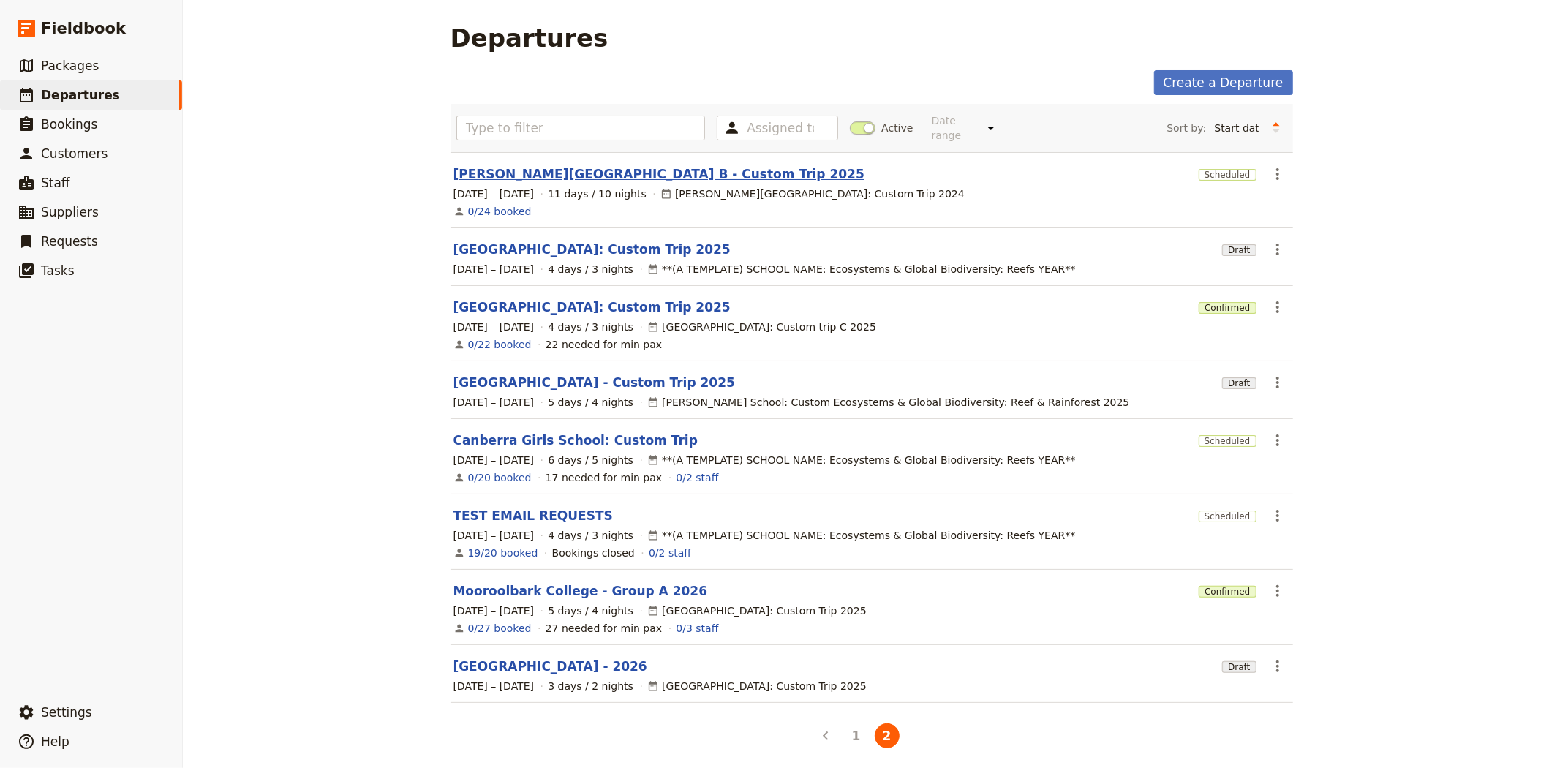
click at [575, 165] on link "[PERSON_NAME][GEOGRAPHIC_DATA] B - Custom Trip 2025" at bounding box center [658, 174] width 411 height 18
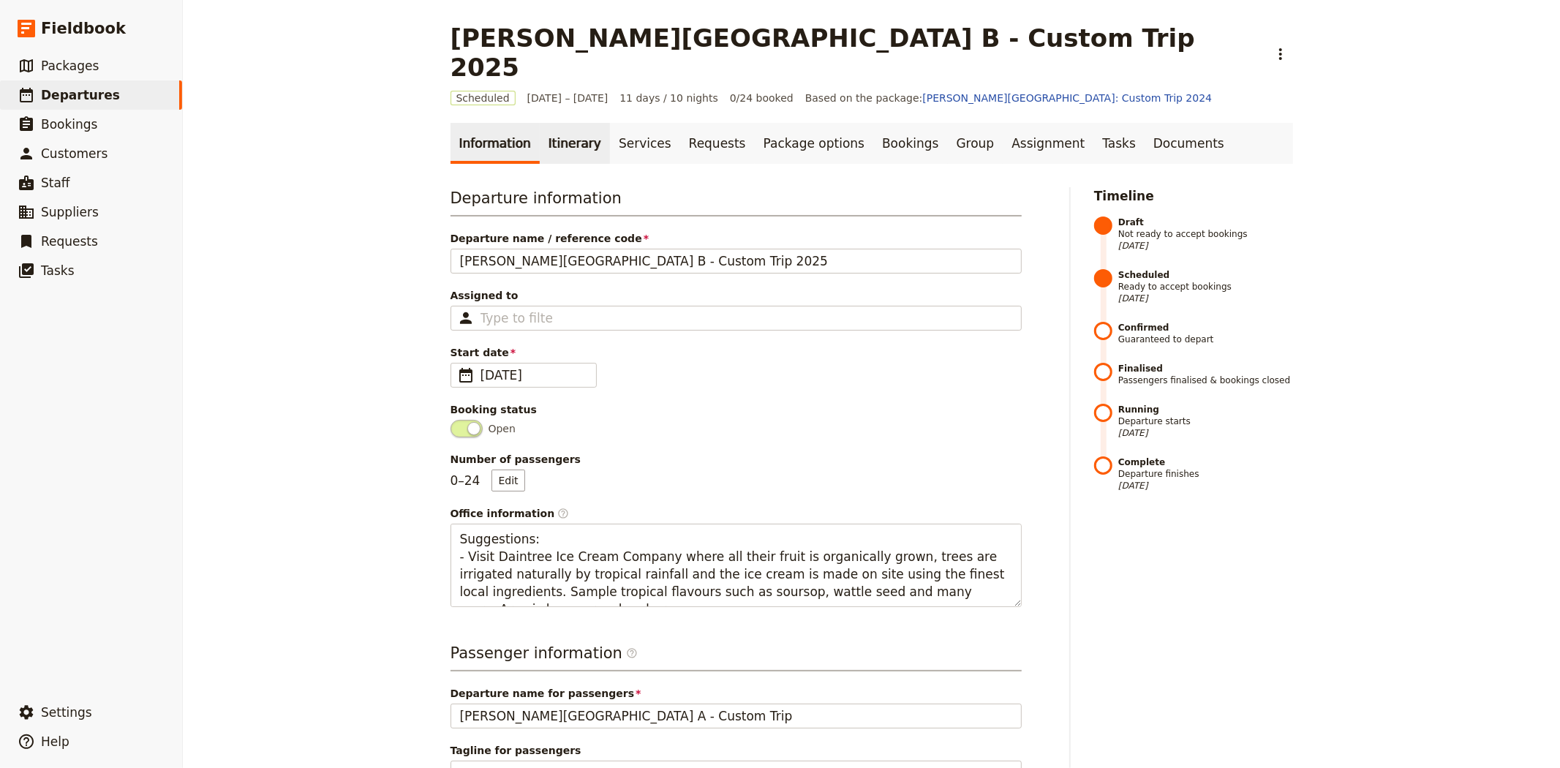
click at [568, 123] on link "Itinerary" at bounding box center [575, 143] width 70 height 41
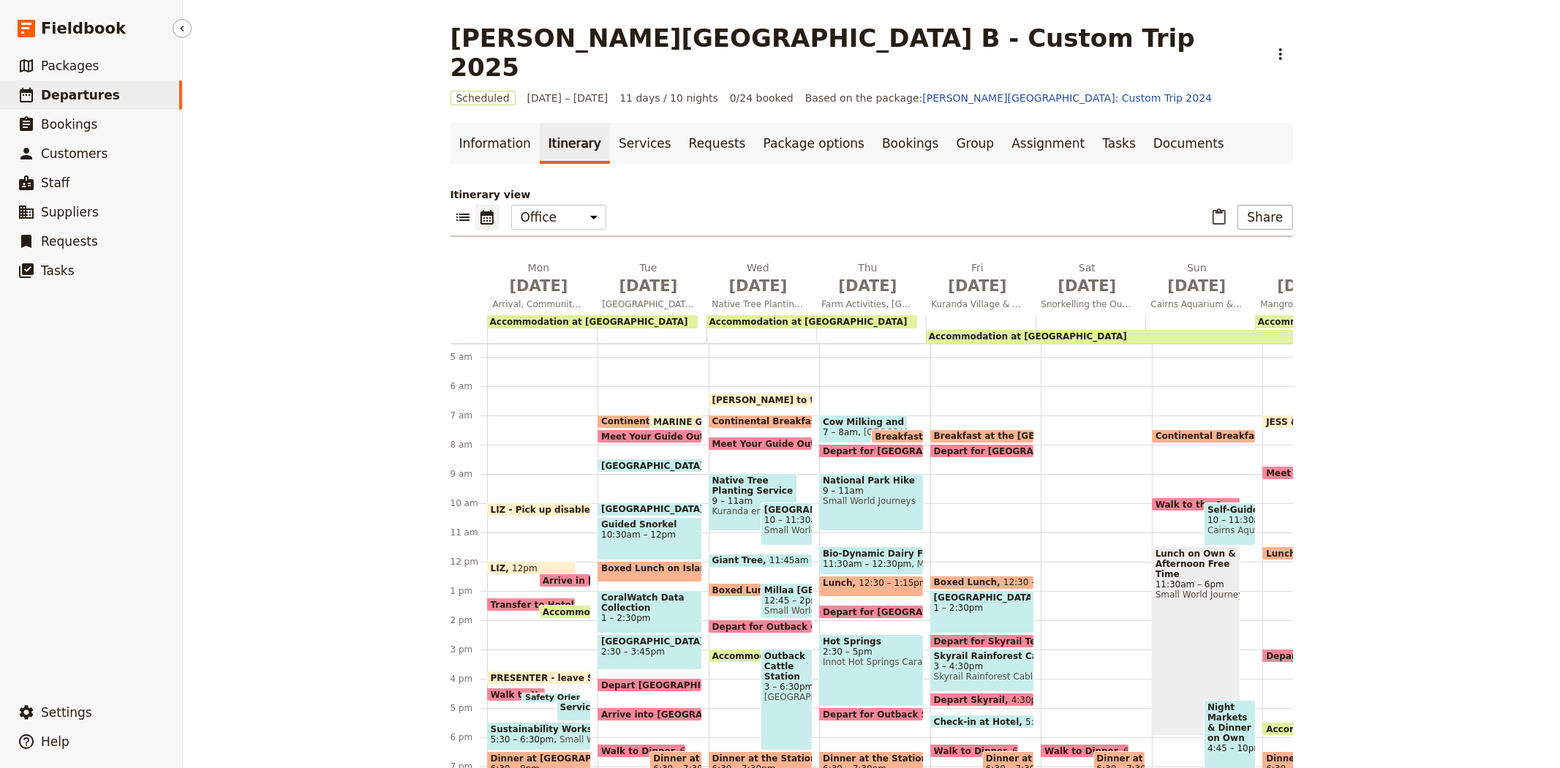
click at [95, 88] on span "Departures" at bounding box center [80, 95] width 79 height 15
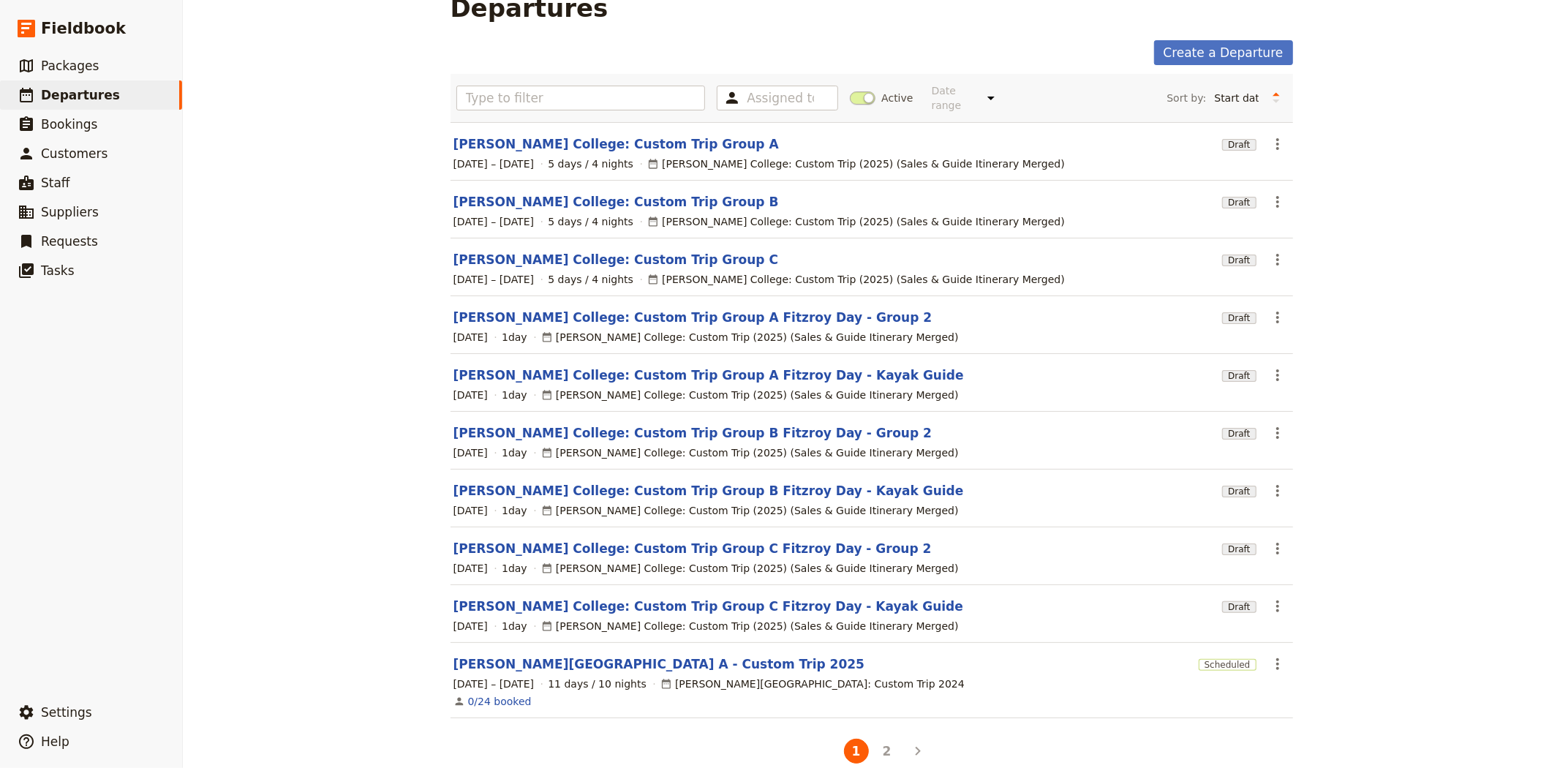
scroll to position [42, 0]
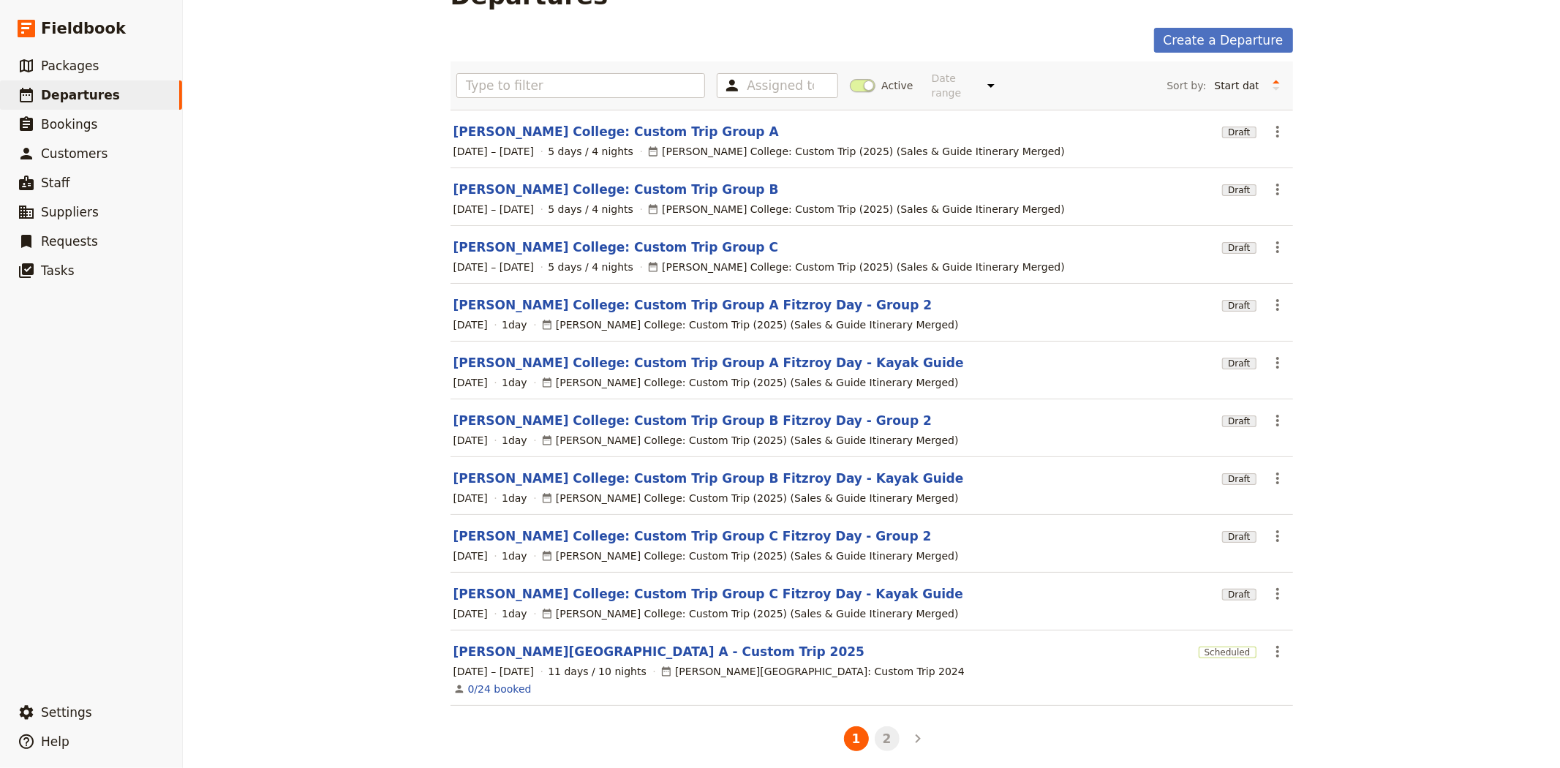
click at [880, 729] on button "2" at bounding box center [886, 738] width 25 height 25
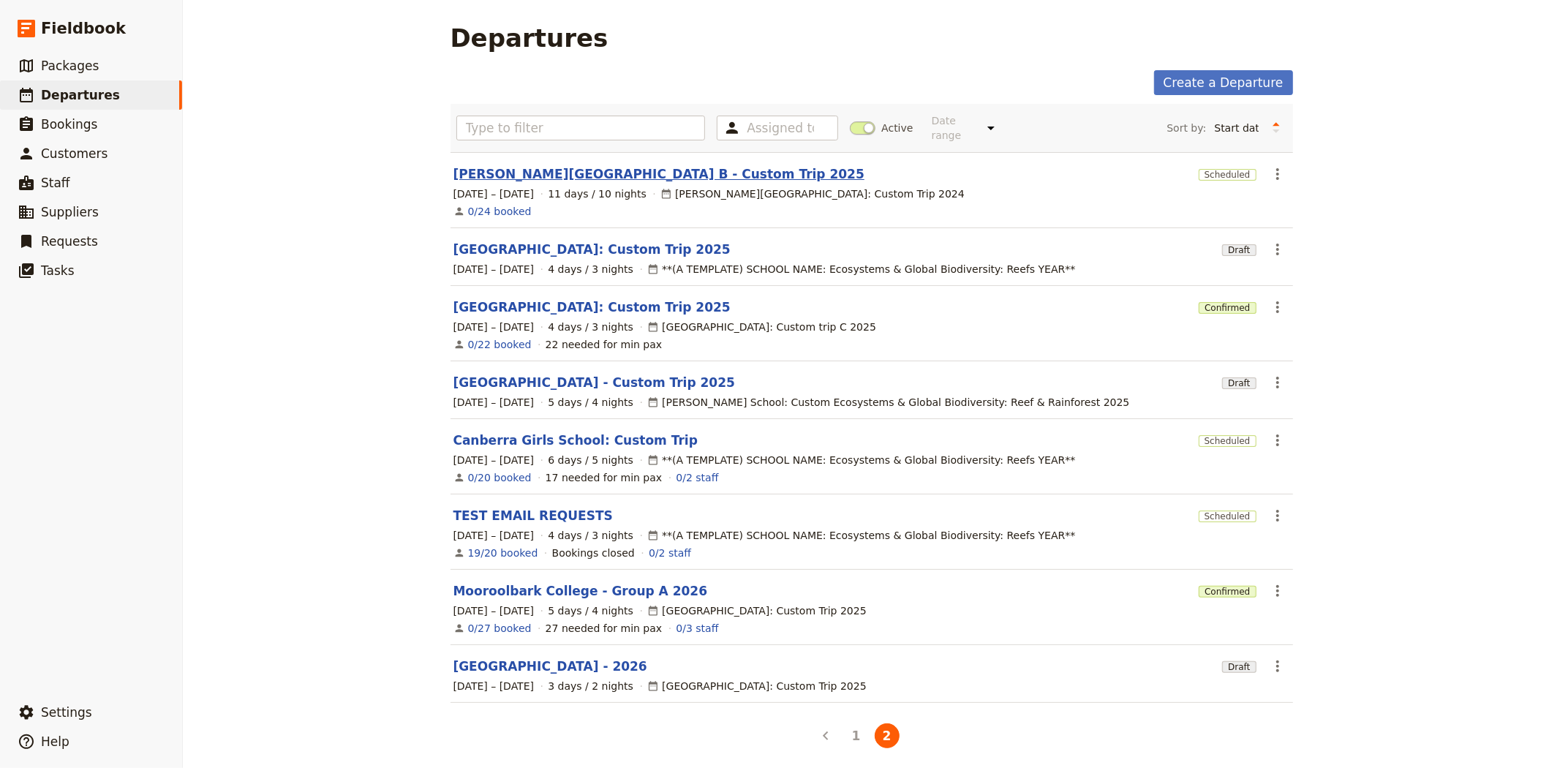
click at [632, 165] on link "[PERSON_NAME][GEOGRAPHIC_DATA] B - Custom Trip 2025" at bounding box center [658, 174] width 411 height 18
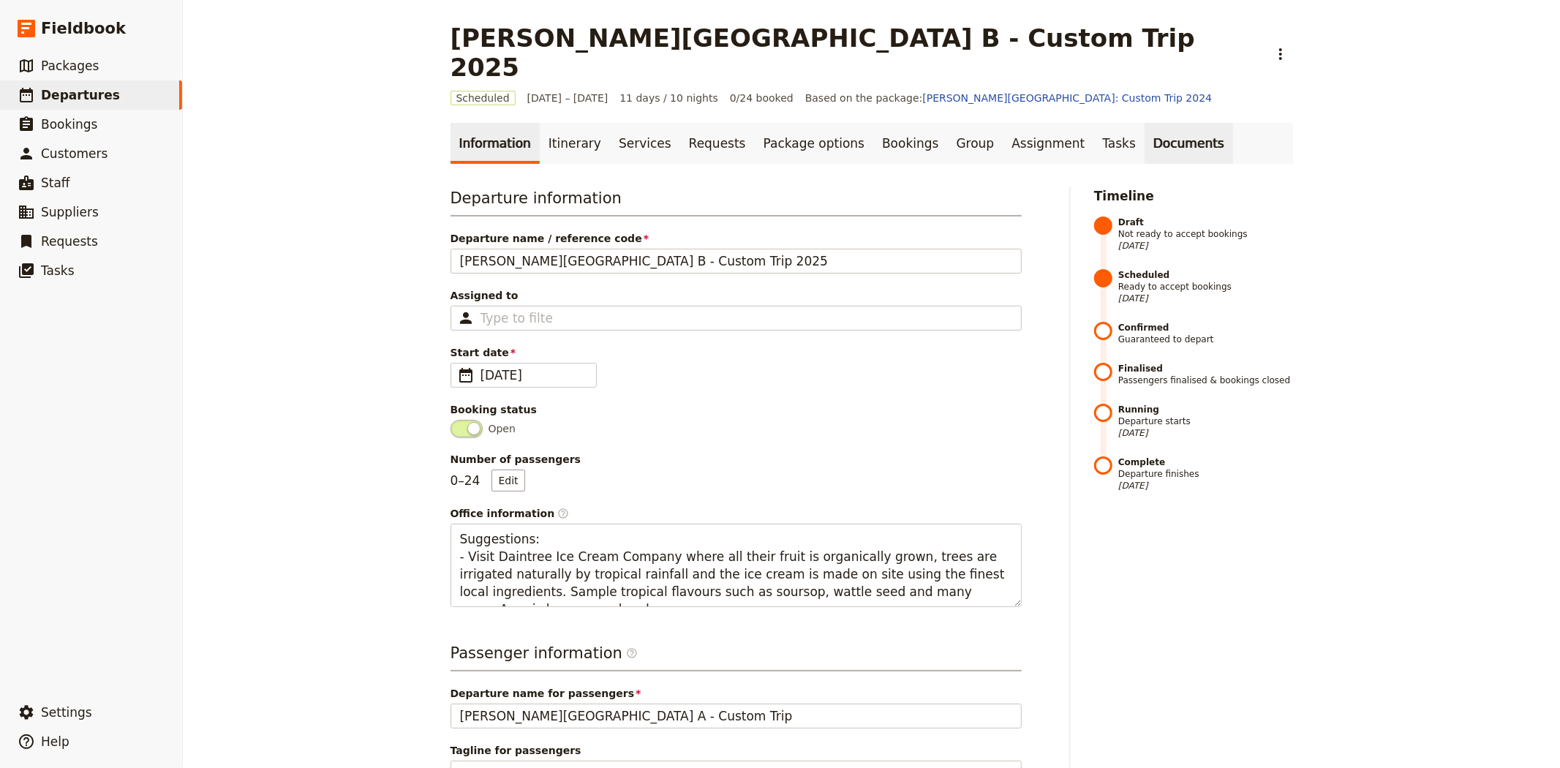
click at [1144, 123] on link "Documents" at bounding box center [1188, 143] width 88 height 41
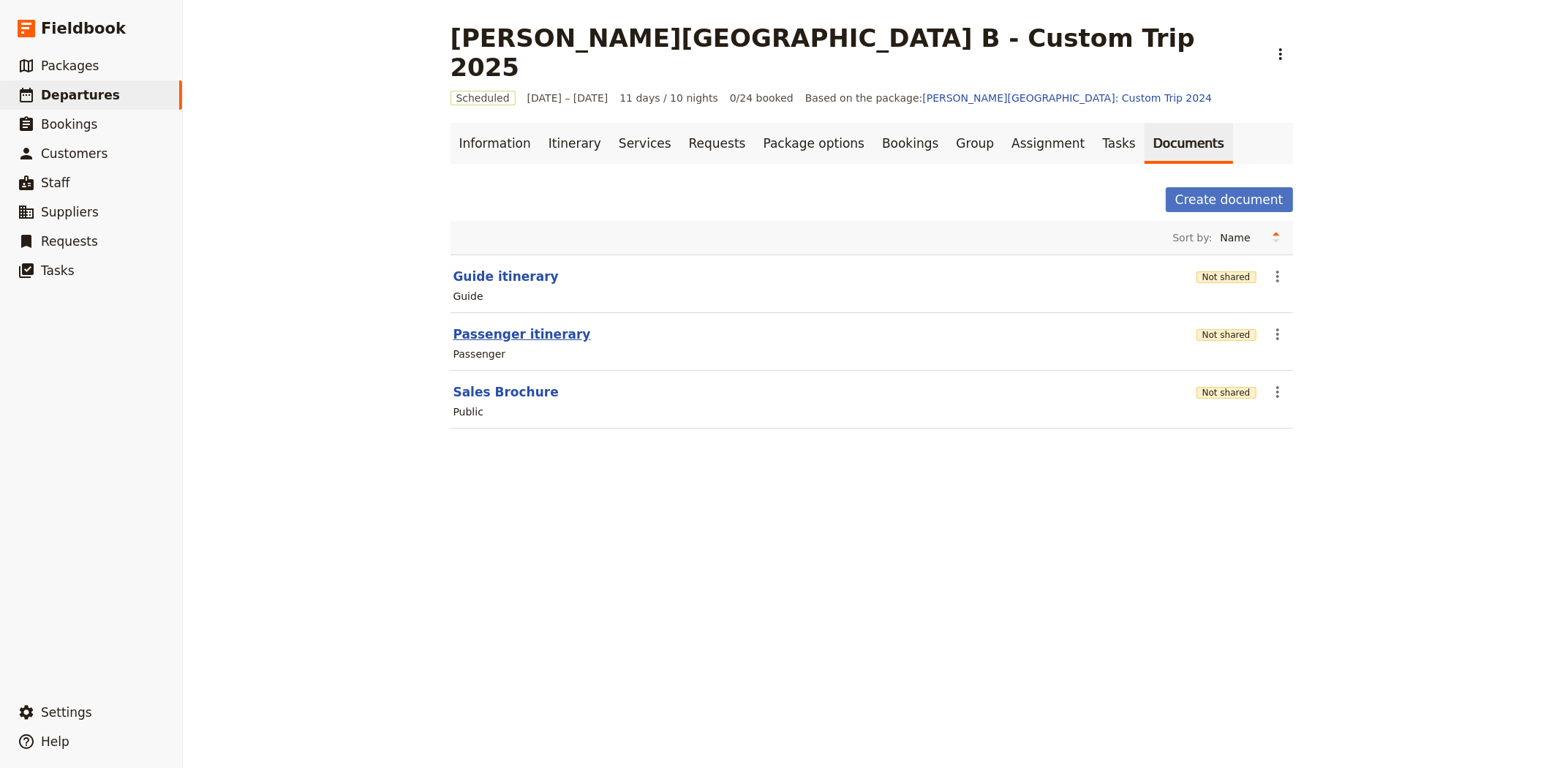
click at [486, 325] on button "Passenger itinerary" at bounding box center [521, 334] width 137 height 18
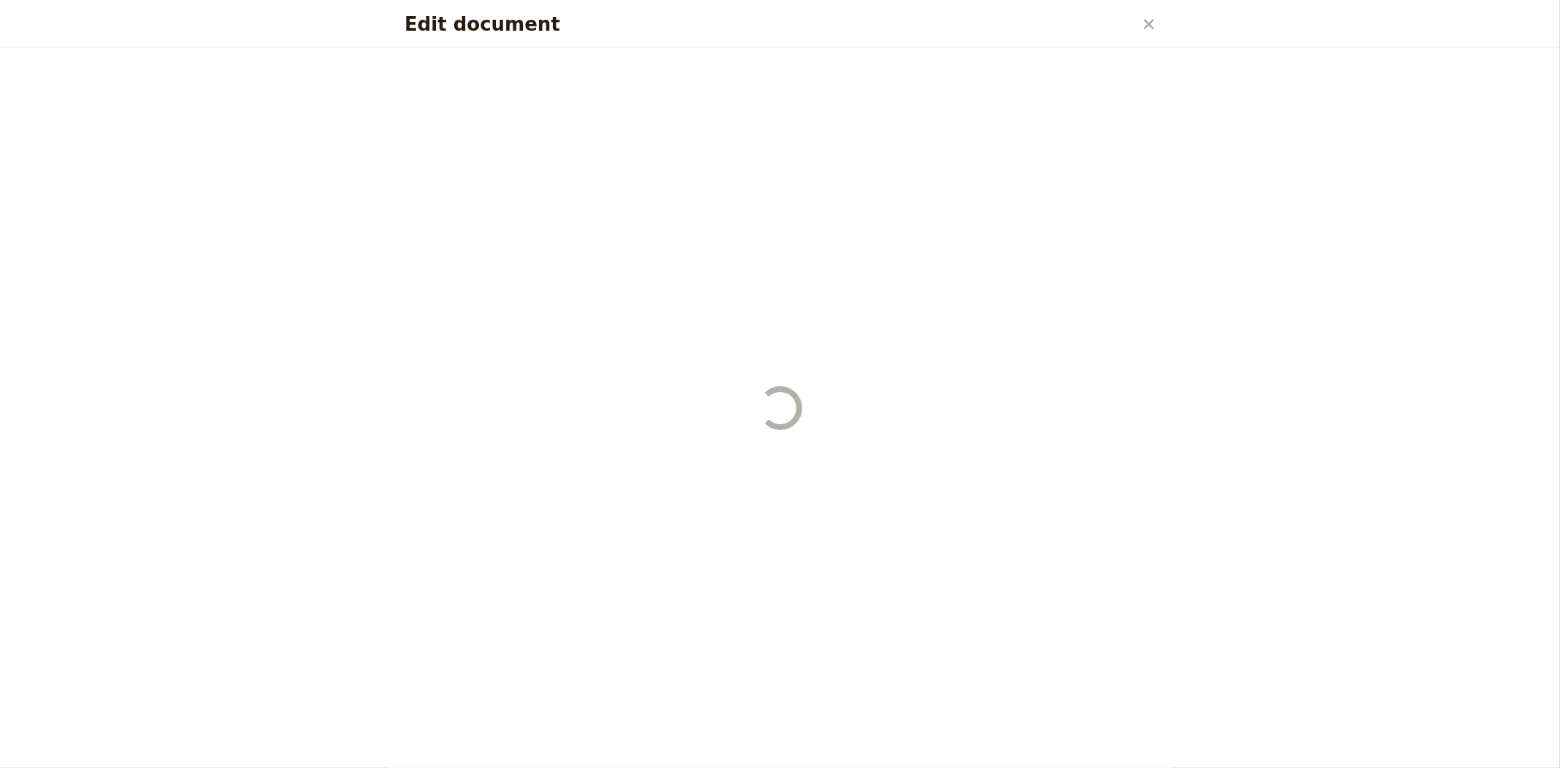
select select "PASSENGER"
select select "RUN_SHEET"
select select "DEFAULT"
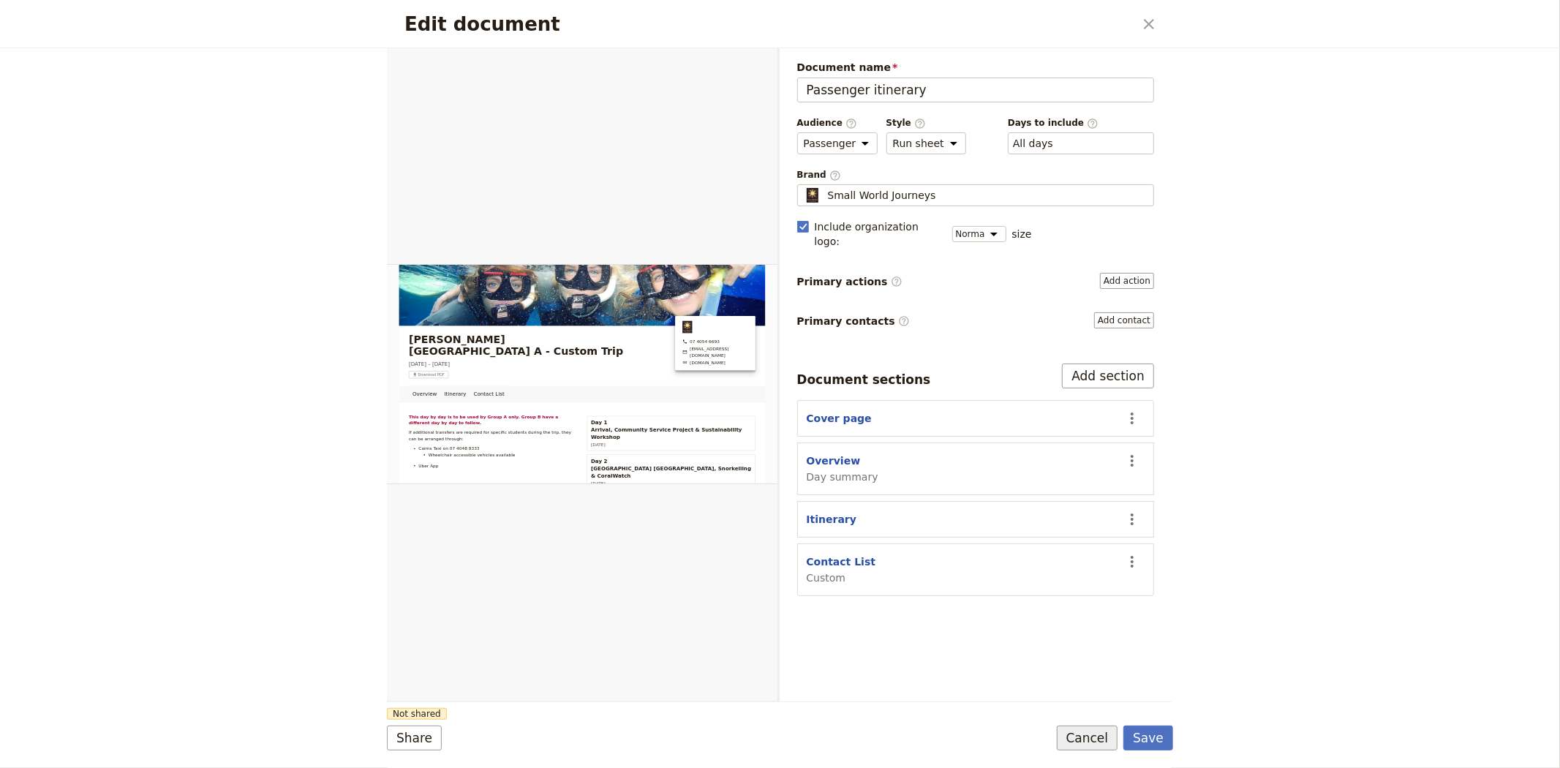
click at [1082, 725] on button "Cancel" at bounding box center [1087, 737] width 61 height 25
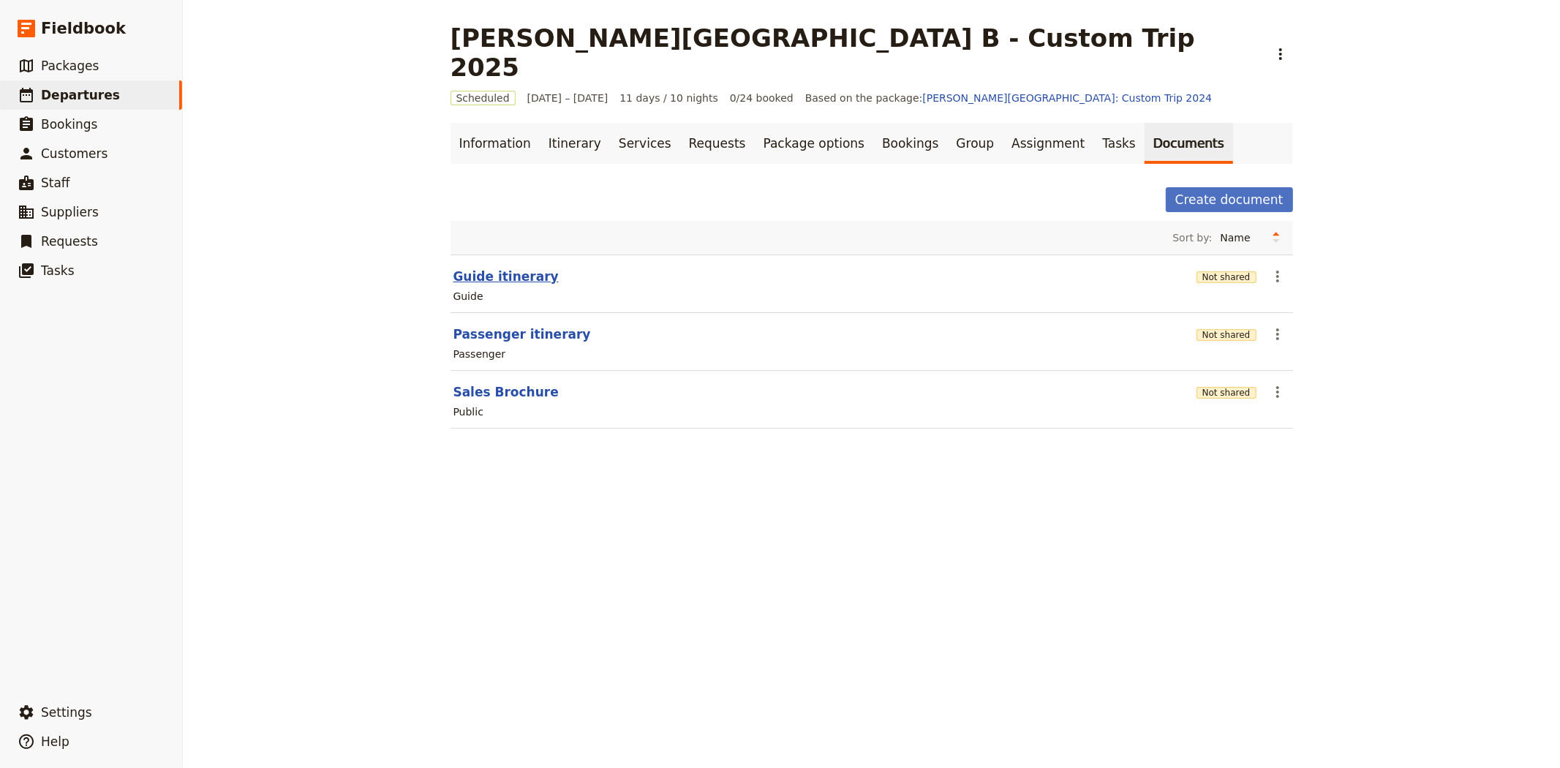
click at [474, 268] on button "Guide itinerary" at bounding box center [505, 277] width 105 height 18
select select "STAFF"
select select "RUN_SHEET"
select select "DEFAULT"
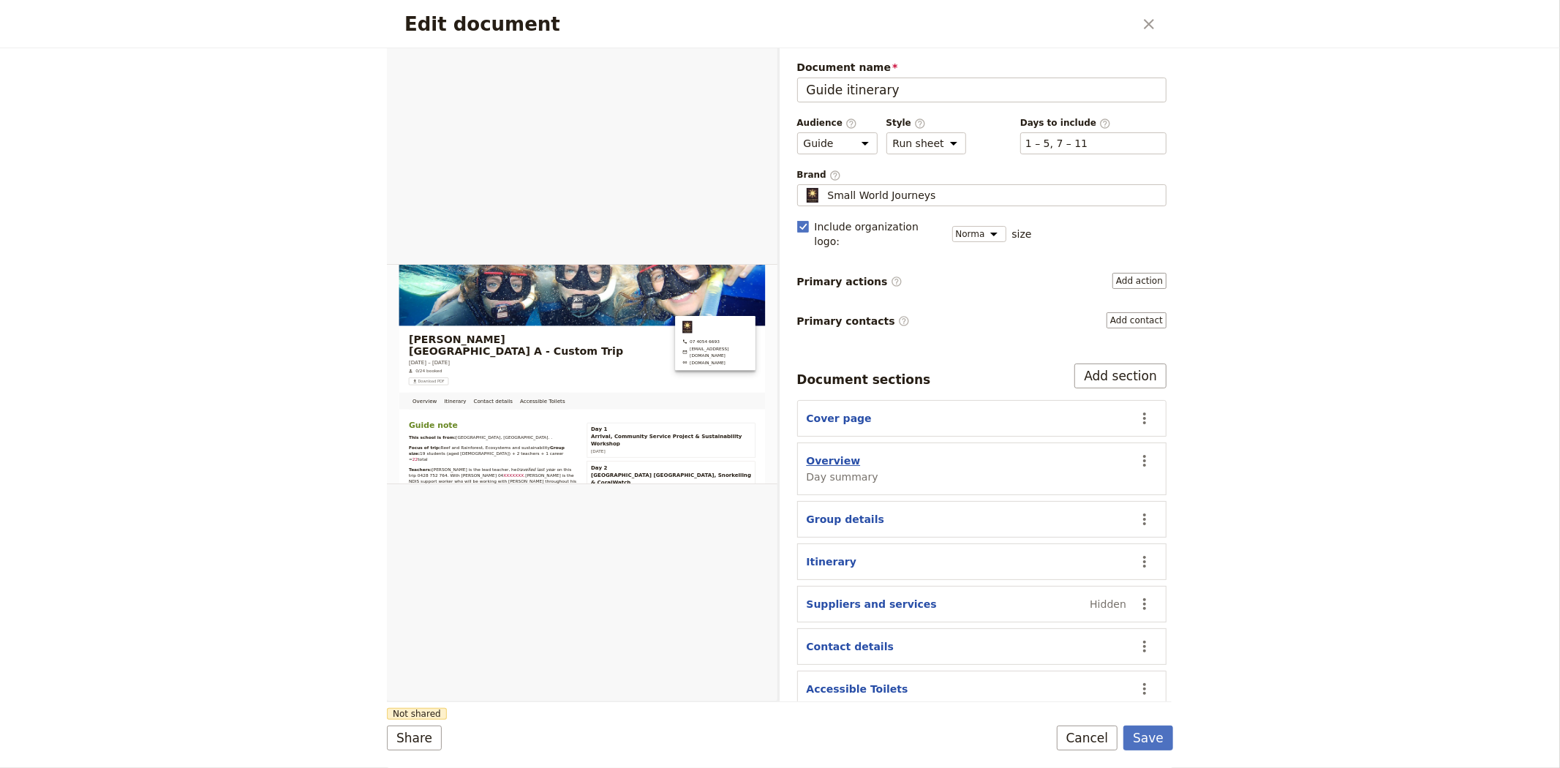
click at [823, 453] on button "Overview" at bounding box center [833, 460] width 54 height 15
select select "DAY_SUMMARY"
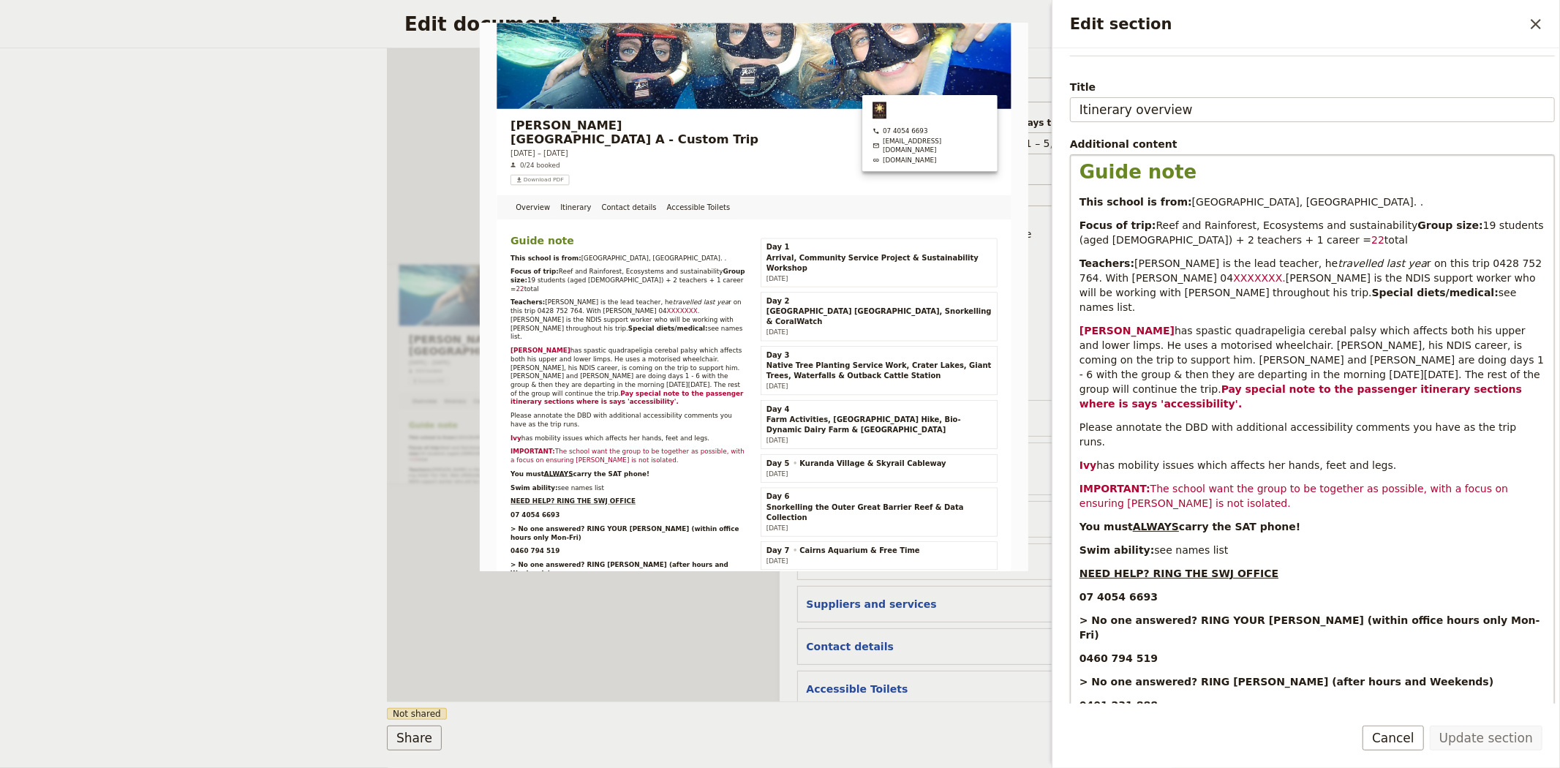
scroll to position [271, 0]
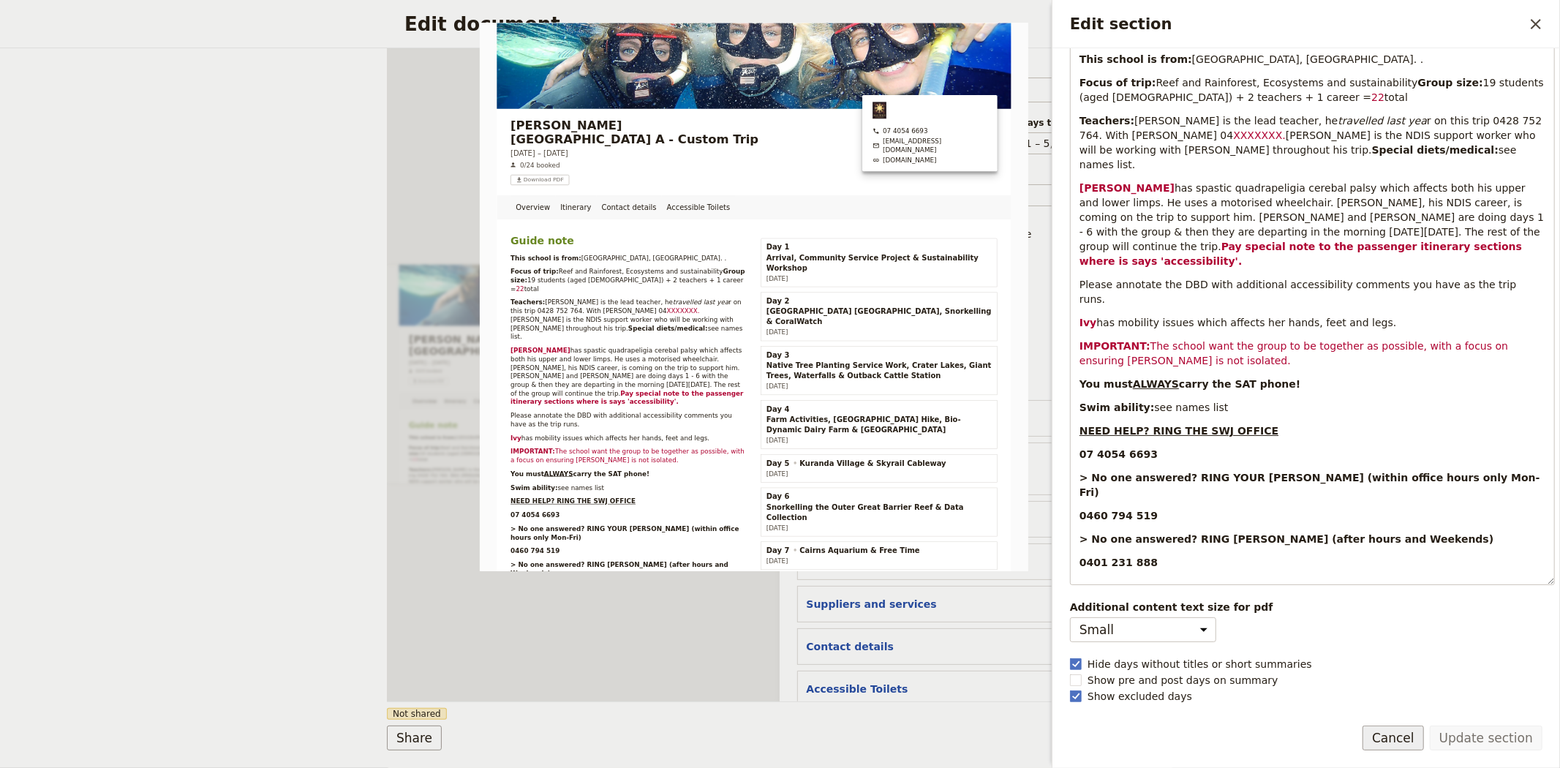
click at [1394, 735] on button "Cancel" at bounding box center [1392, 737] width 61 height 25
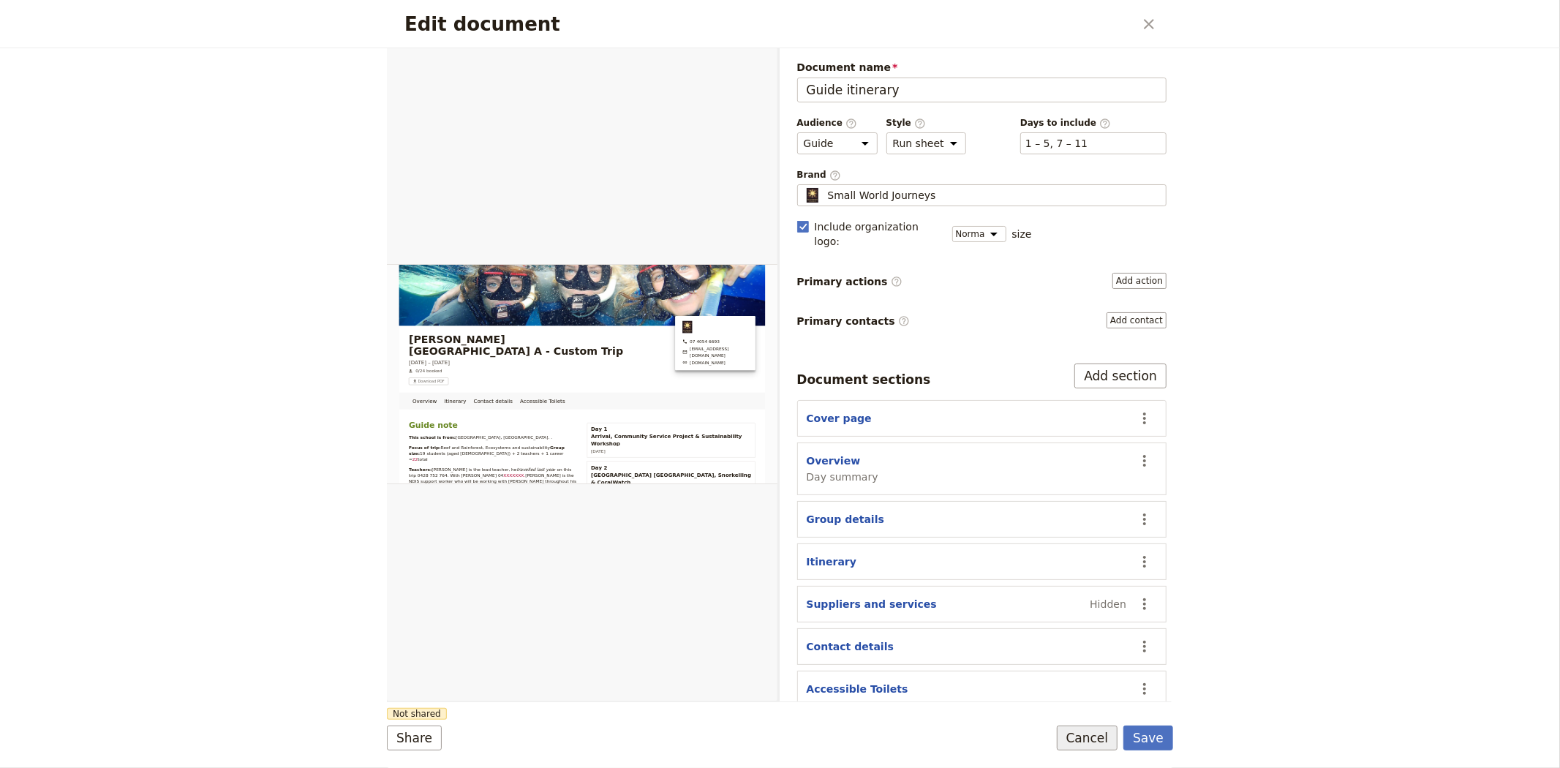
click at [1097, 736] on button "Cancel" at bounding box center [1087, 737] width 61 height 25
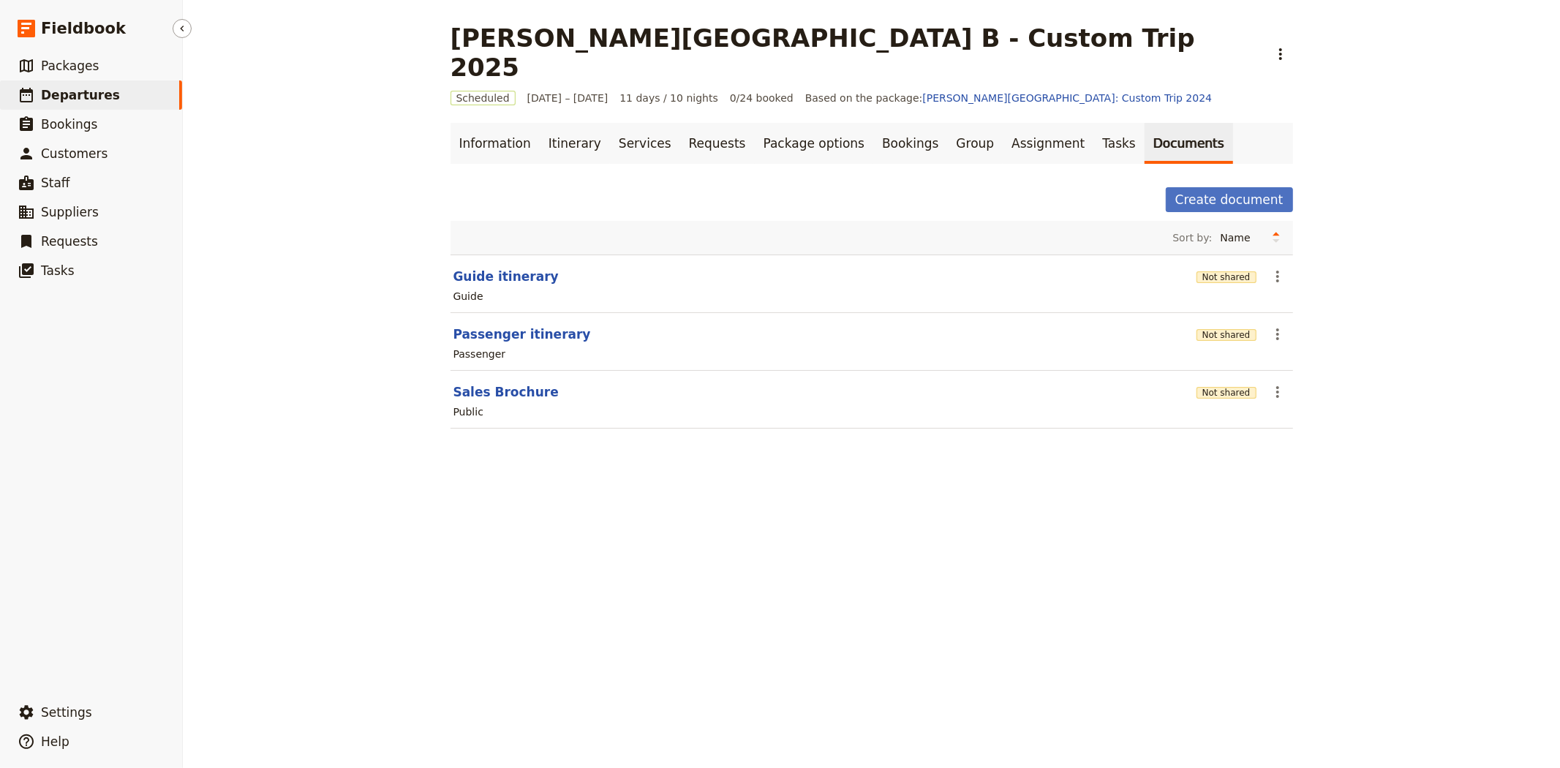
click at [83, 90] on span "Departures" at bounding box center [80, 95] width 79 height 15
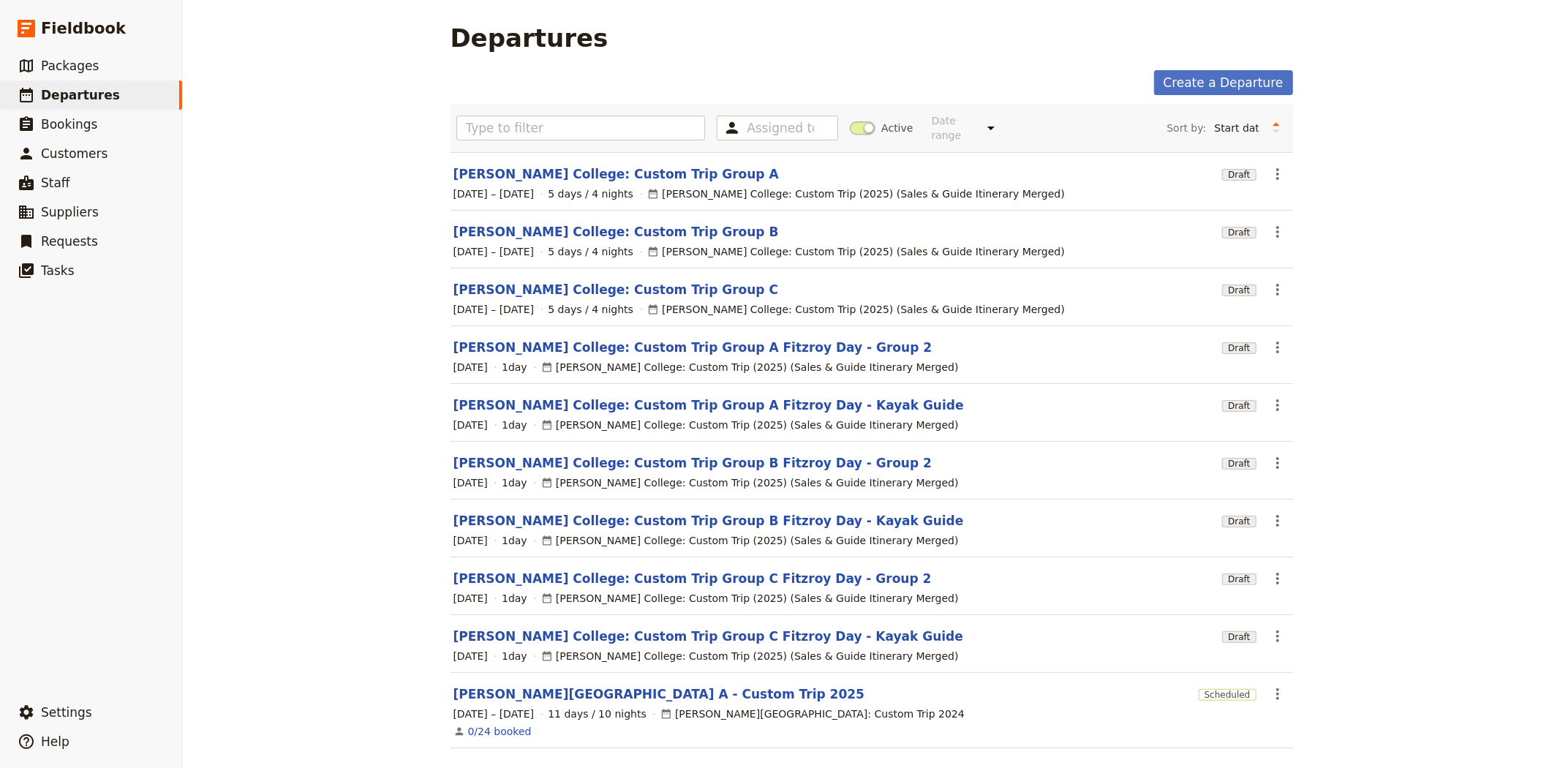
scroll to position [42, 0]
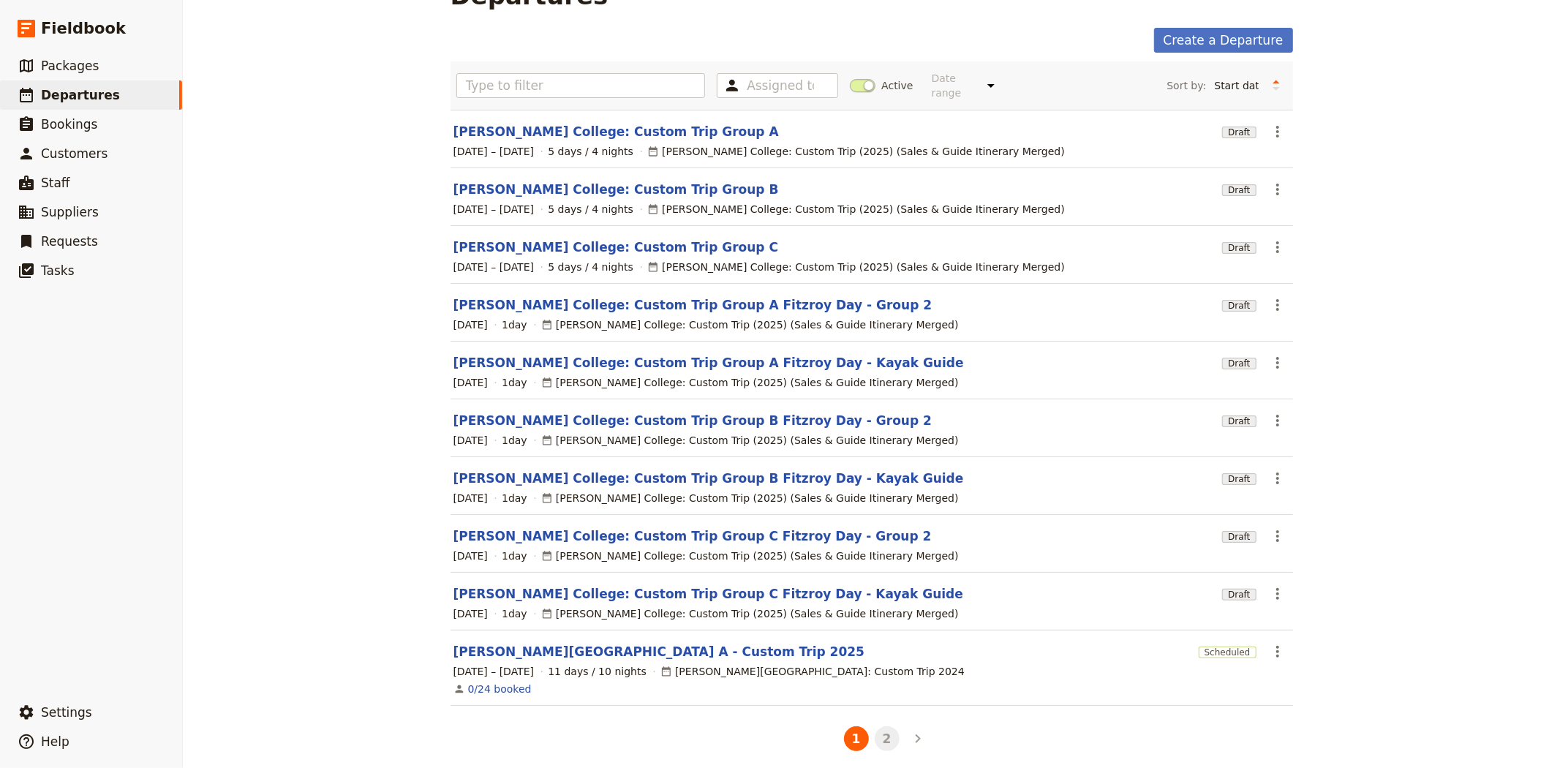
click at [877, 728] on button "2" at bounding box center [886, 738] width 25 height 25
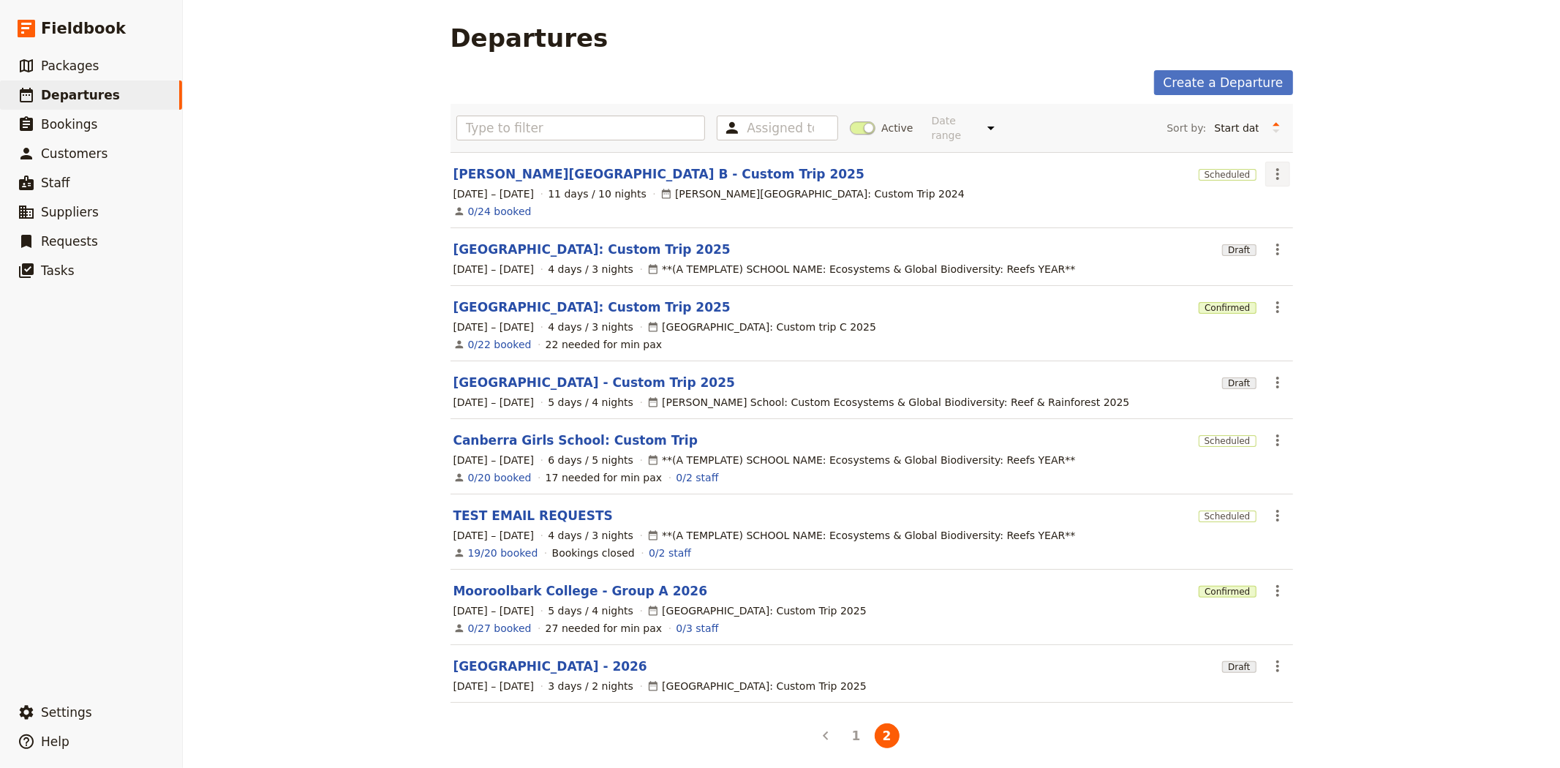
click at [1274, 165] on icon "Actions" at bounding box center [1278, 174] width 18 height 18
click at [1323, 237] on span "Delete Departure..." at bounding box center [1317, 236] width 99 height 15
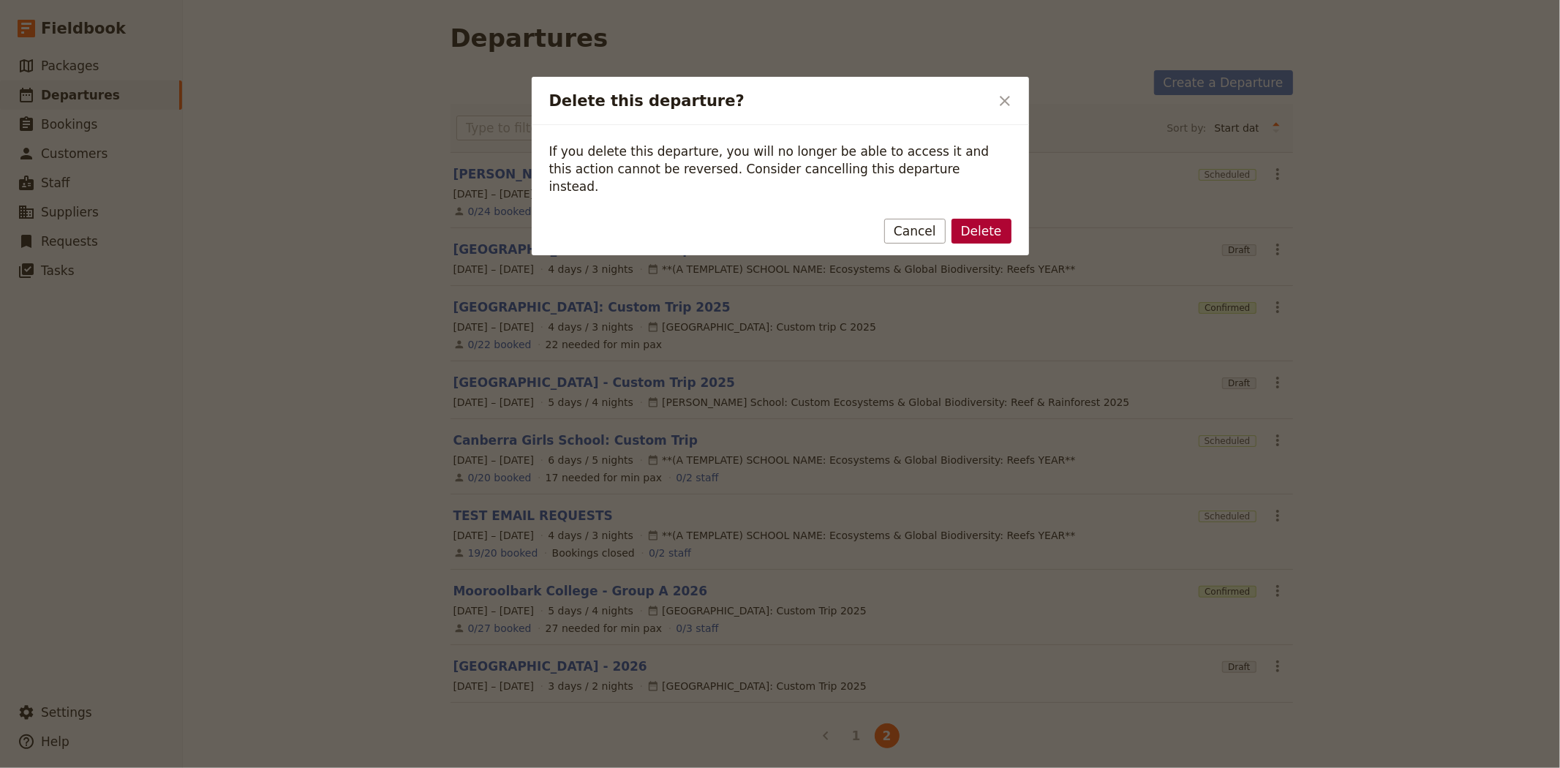
click at [990, 219] on button "Delete" at bounding box center [981, 231] width 60 height 25
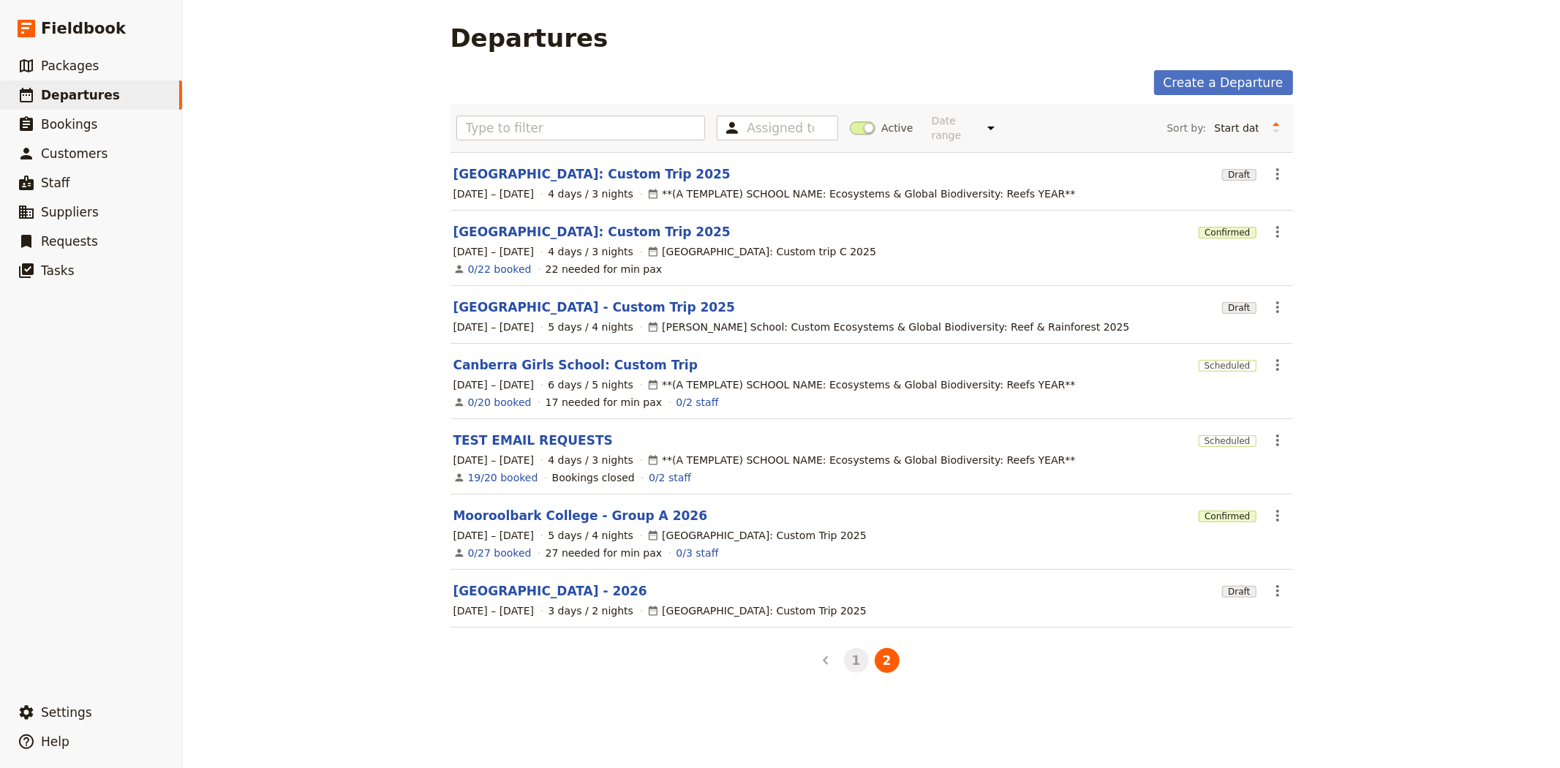
click at [853, 657] on button "1" at bounding box center [856, 660] width 25 height 25
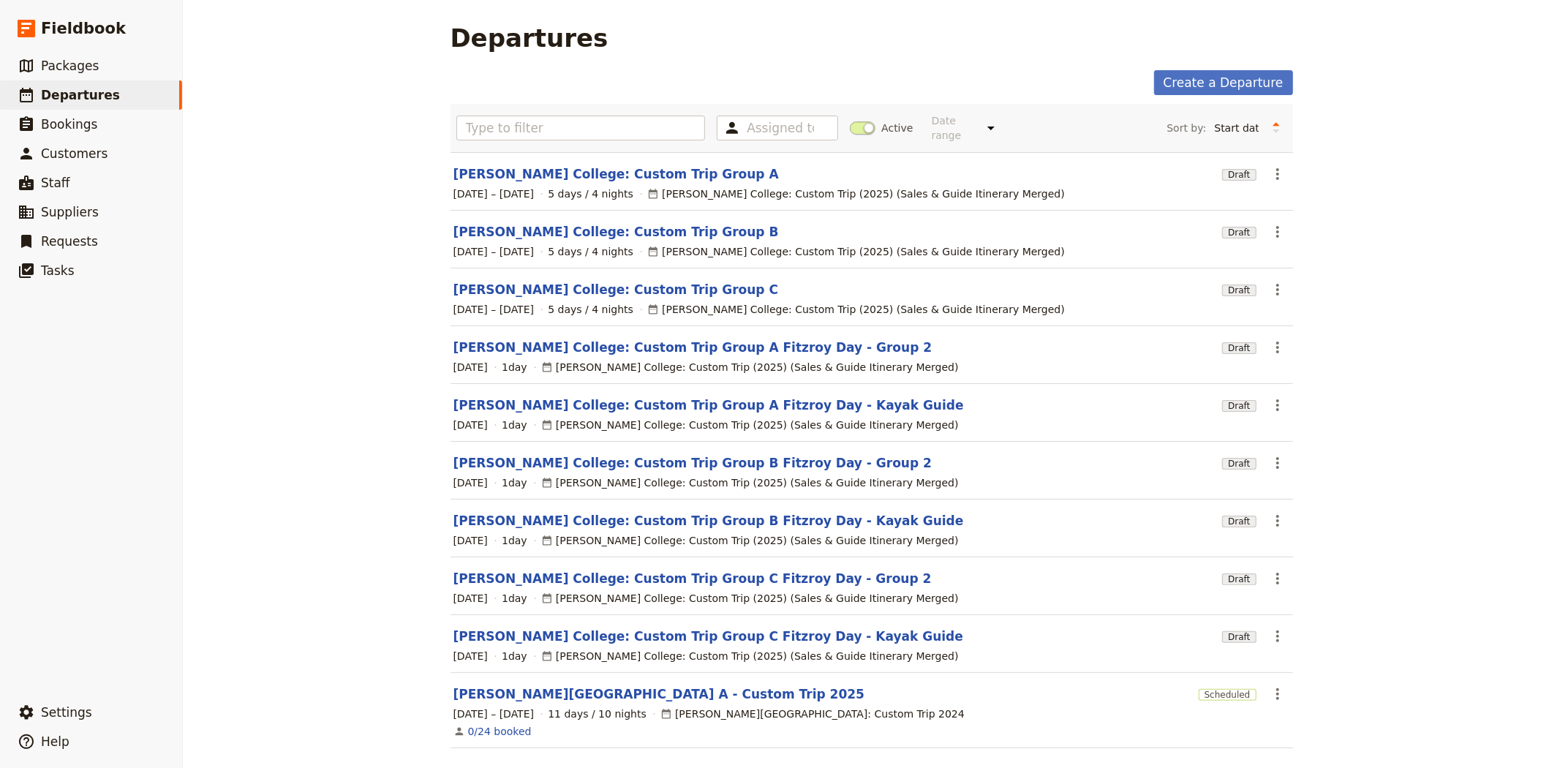
scroll to position [42, 0]
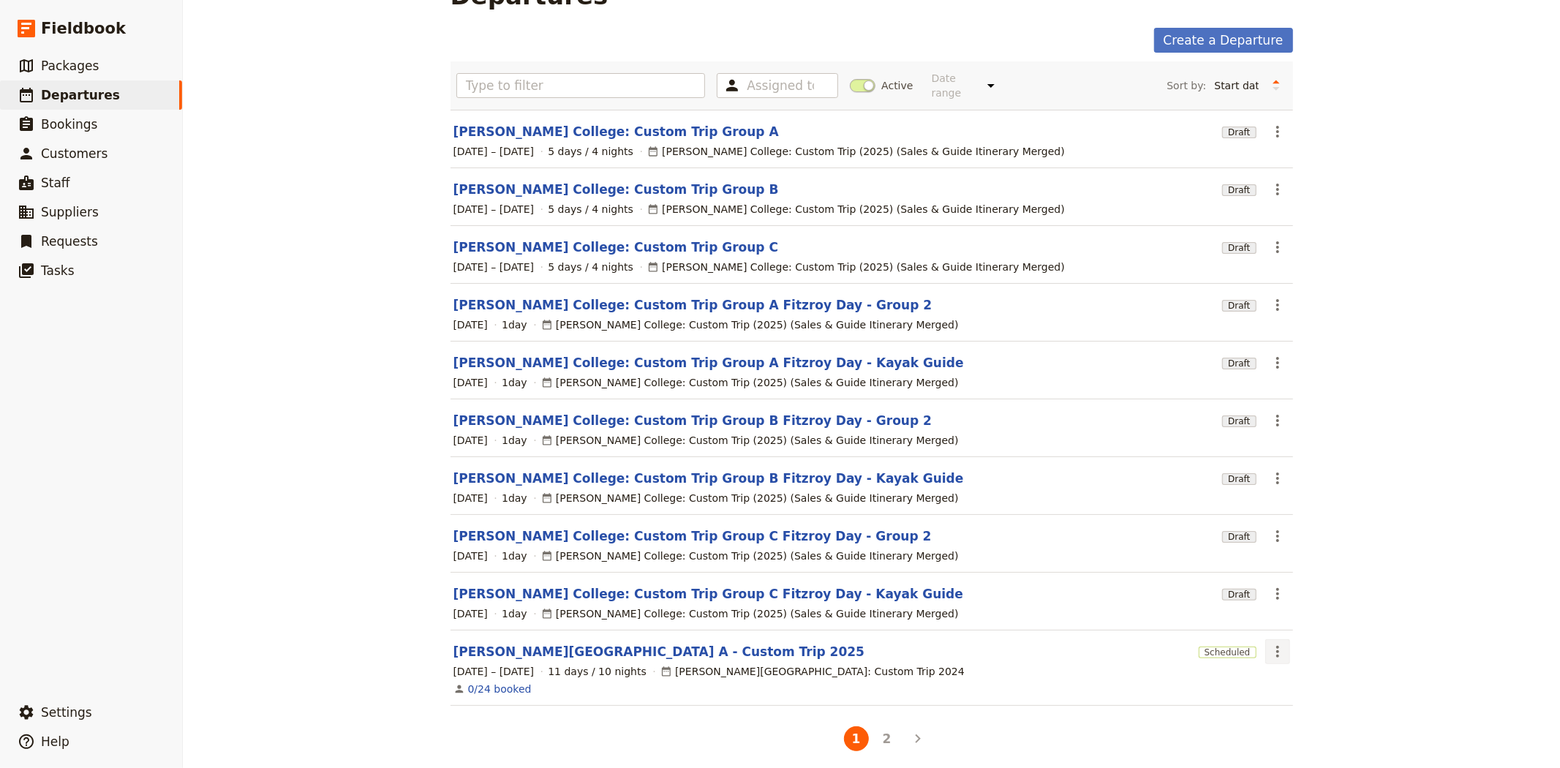
click at [1276, 646] on icon "Actions" at bounding box center [1277, 652] width 3 height 12
click at [1299, 521] on span "Clone this departure" at bounding box center [1320, 523] width 105 height 15
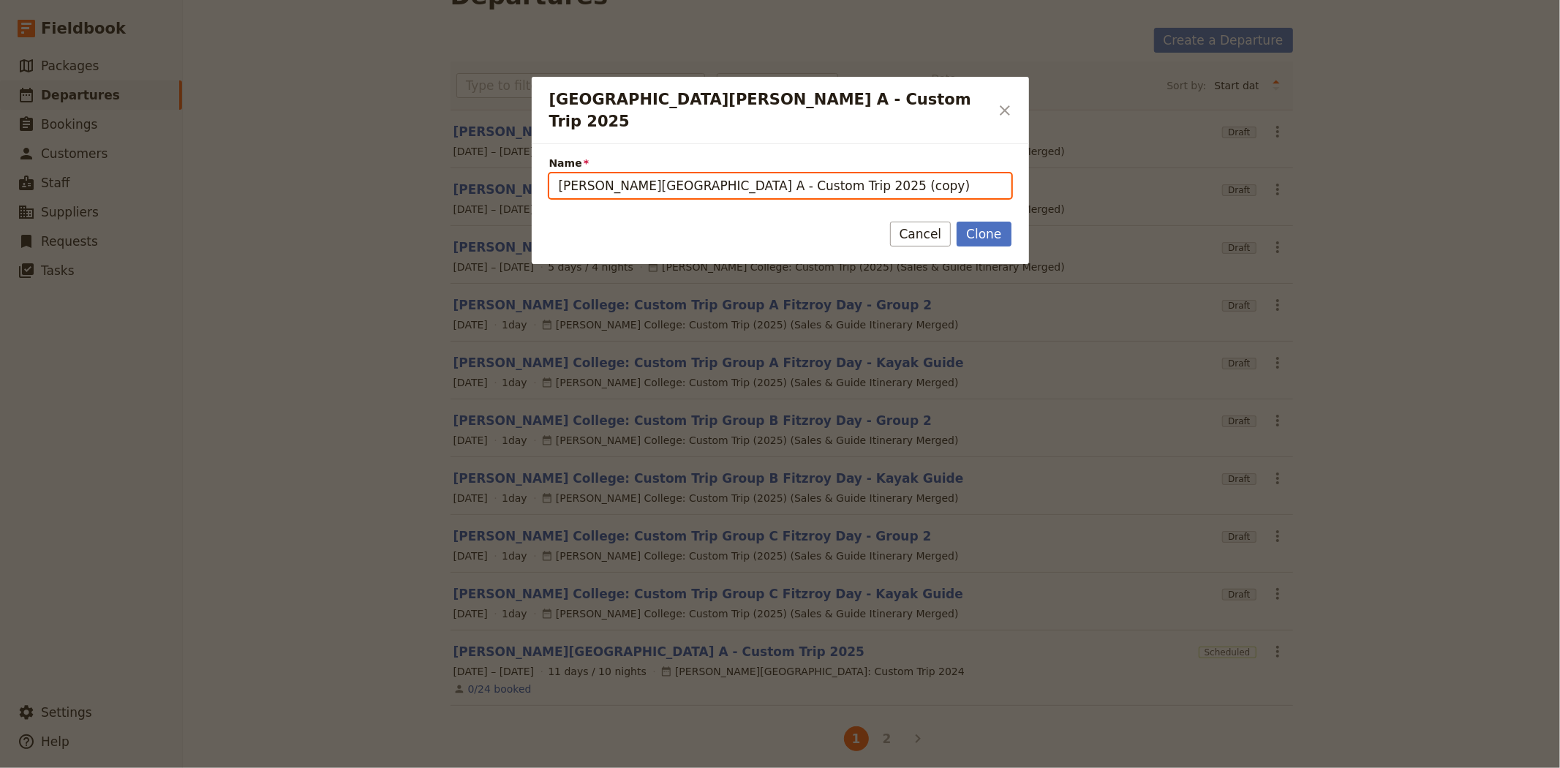
click at [665, 173] on input "[PERSON_NAME][GEOGRAPHIC_DATA] A - Custom Trip 2025 (copy)" at bounding box center [780, 185] width 462 height 25
drag, startPoint x: 821, startPoint y: 170, endPoint x: 785, endPoint y: 164, distance: 37.1
click at [785, 173] on input "[PERSON_NAME][GEOGRAPHIC_DATA] B - Custom Trip 2025 (copy)" at bounding box center [780, 185] width 462 height 25
type input "[PERSON_NAME][GEOGRAPHIC_DATA] B - Custom Trip 2025"
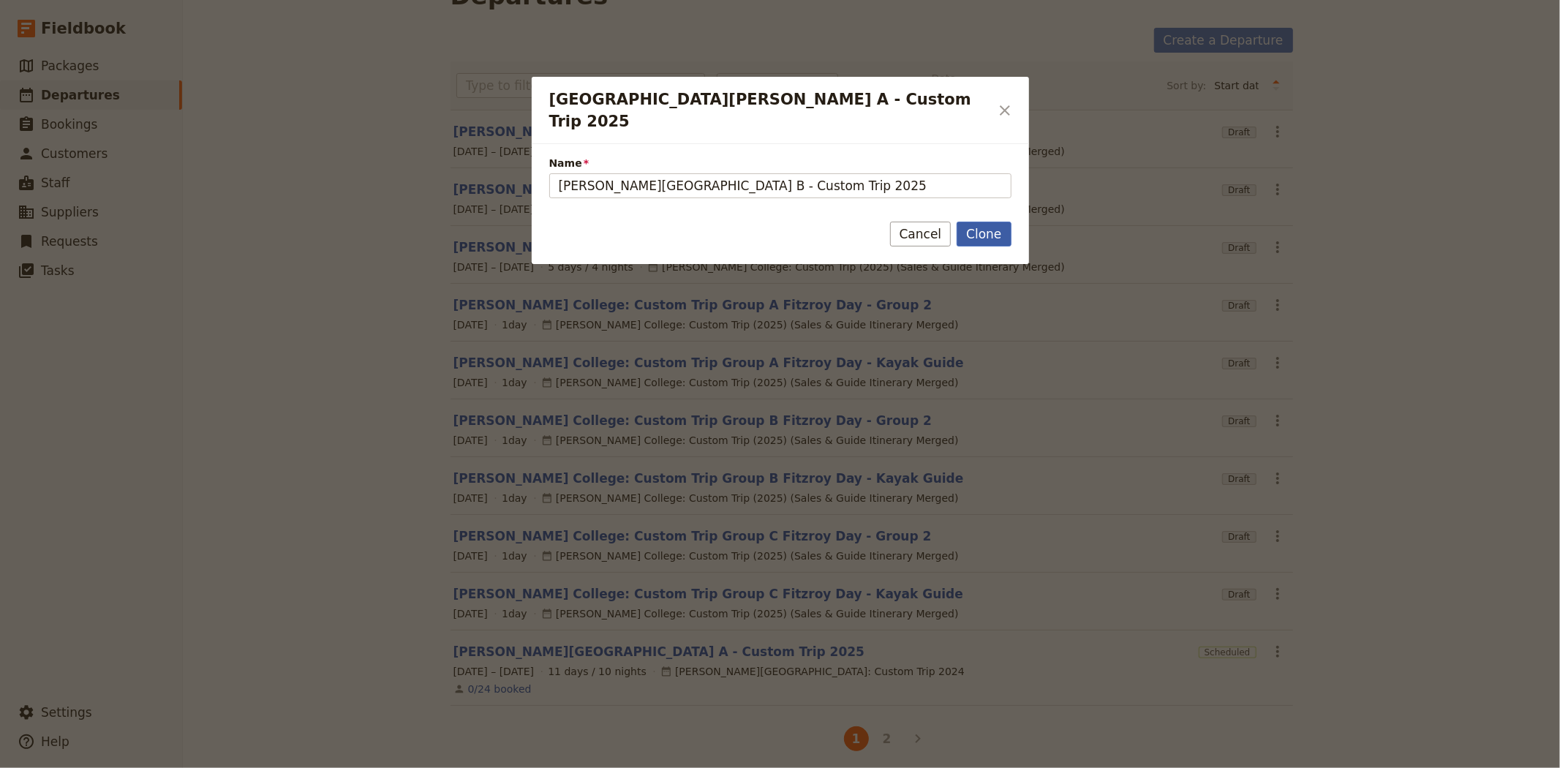
click at [992, 222] on button "Clone" at bounding box center [983, 234] width 54 height 25
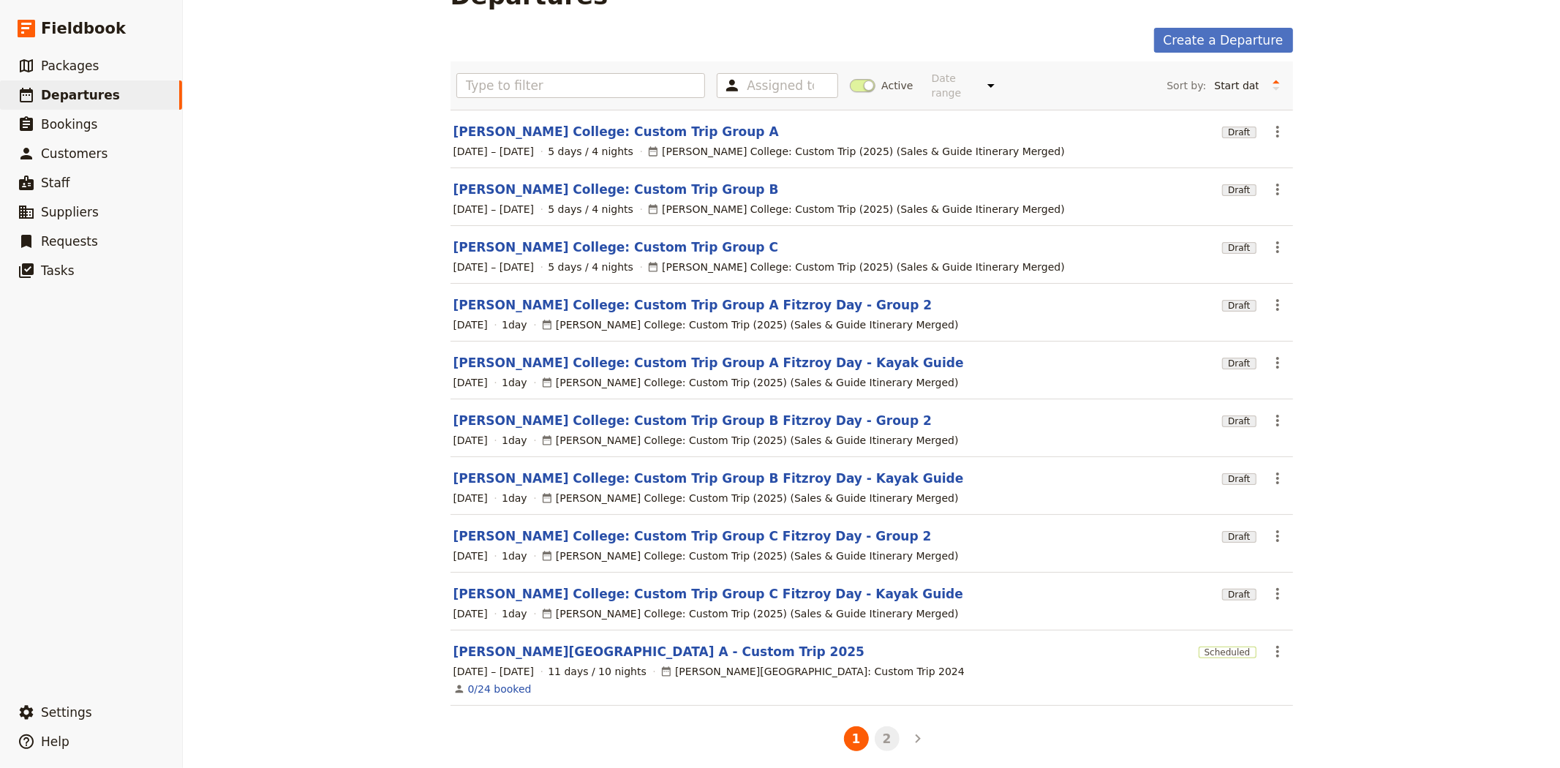
click at [887, 726] on button "2" at bounding box center [886, 738] width 25 height 25
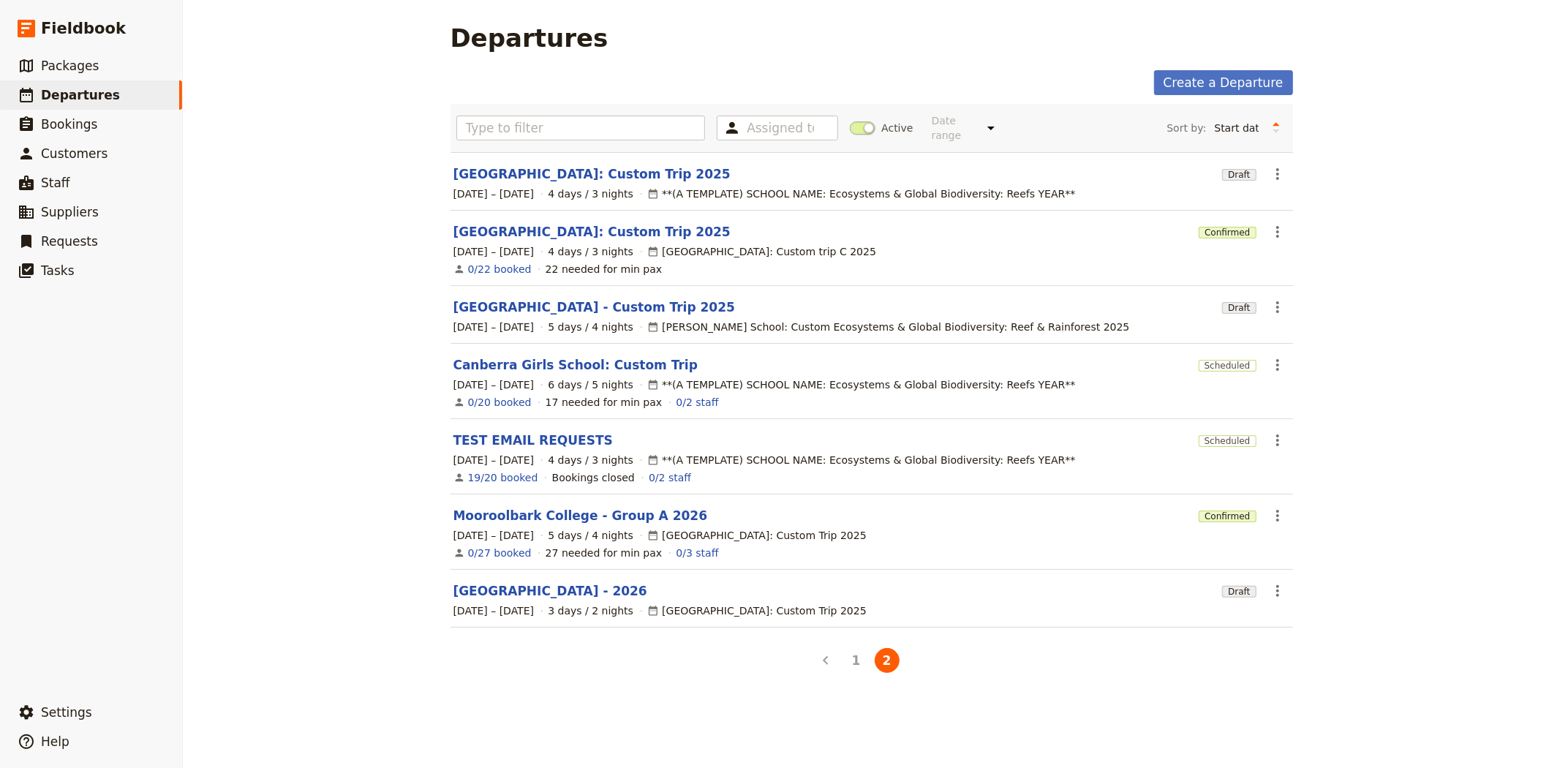
scroll to position [0, 0]
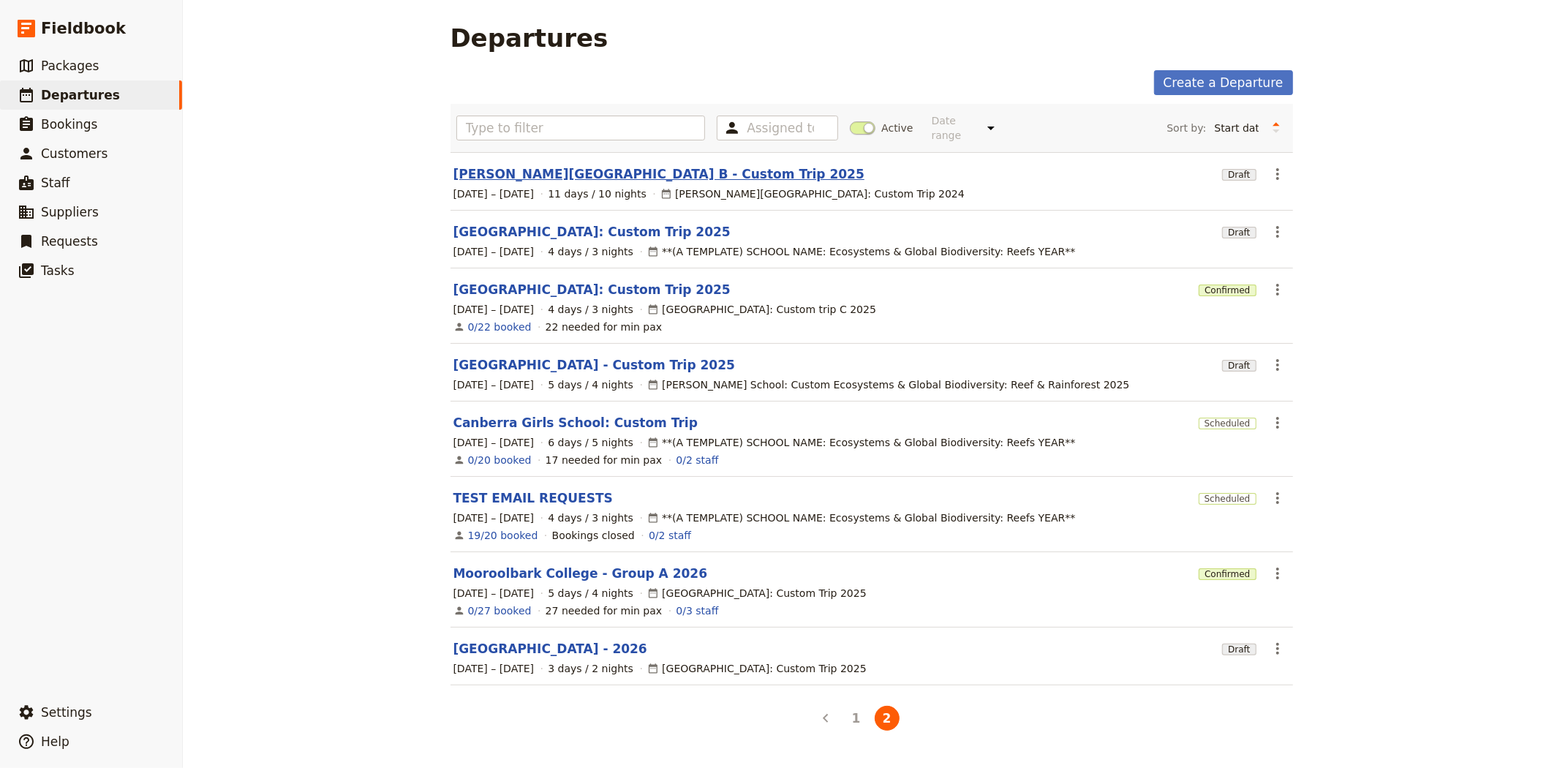
click at [562, 165] on link "[PERSON_NAME][GEOGRAPHIC_DATA] B - Custom Trip 2025" at bounding box center [658, 174] width 411 height 18
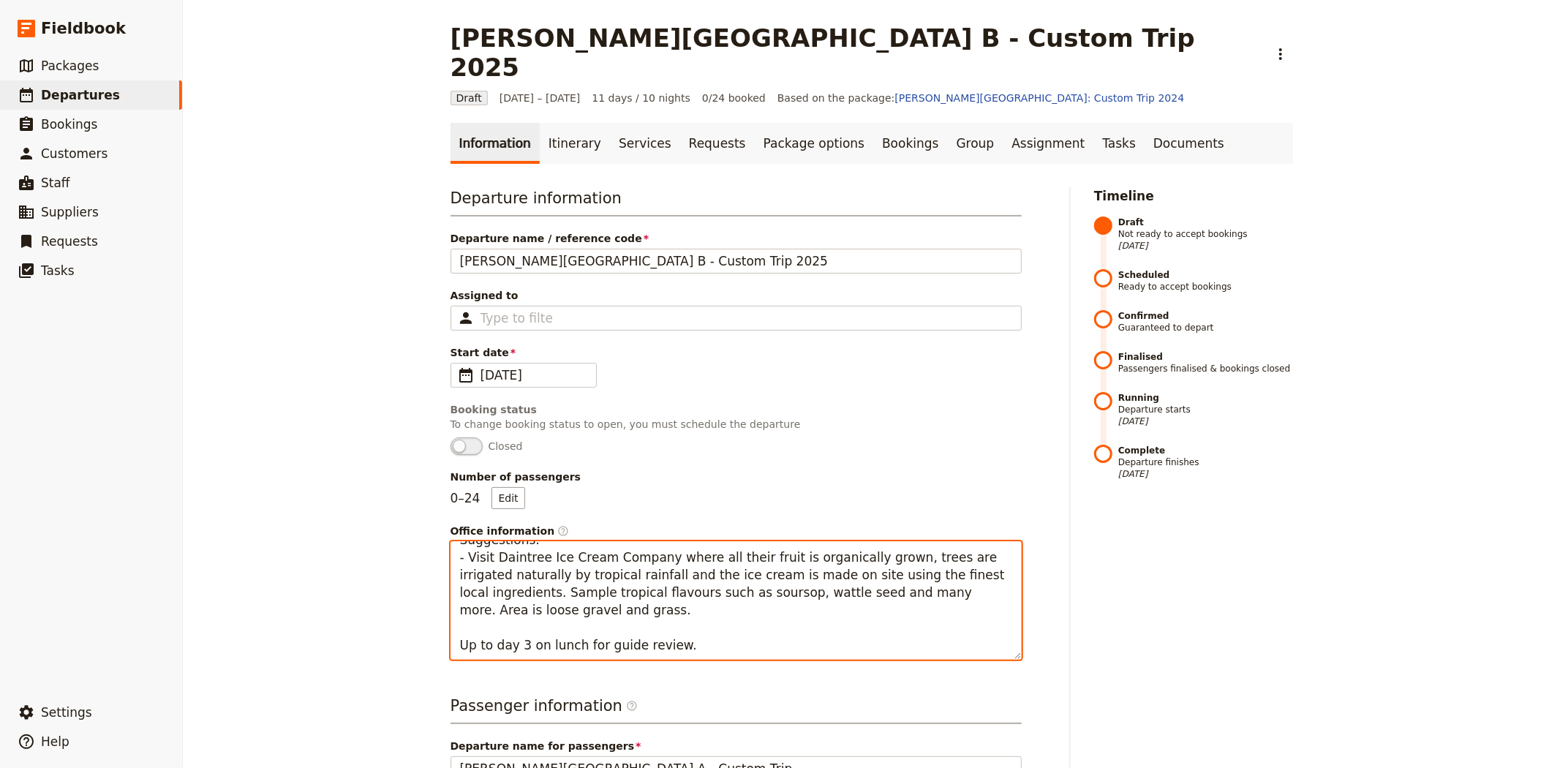
scroll to position [18, 0]
drag, startPoint x: 704, startPoint y: 616, endPoint x: 444, endPoint y: 594, distance: 261.2
click at [450, 594] on textarea "Suggestions: - Visit Daintree Ice Cream Company where all their fruit is organi…" at bounding box center [735, 600] width 571 height 118
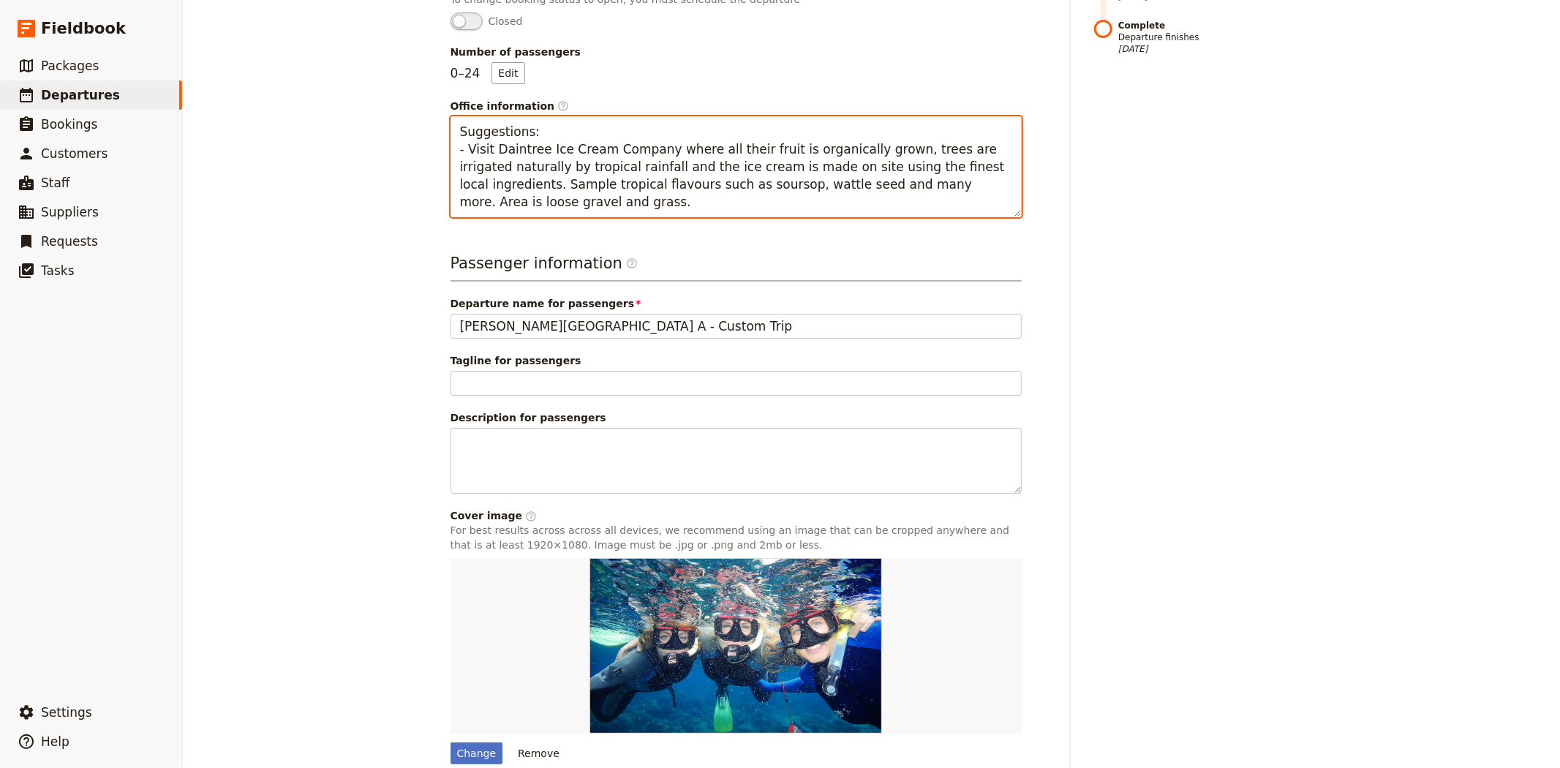
scroll to position [464, 0]
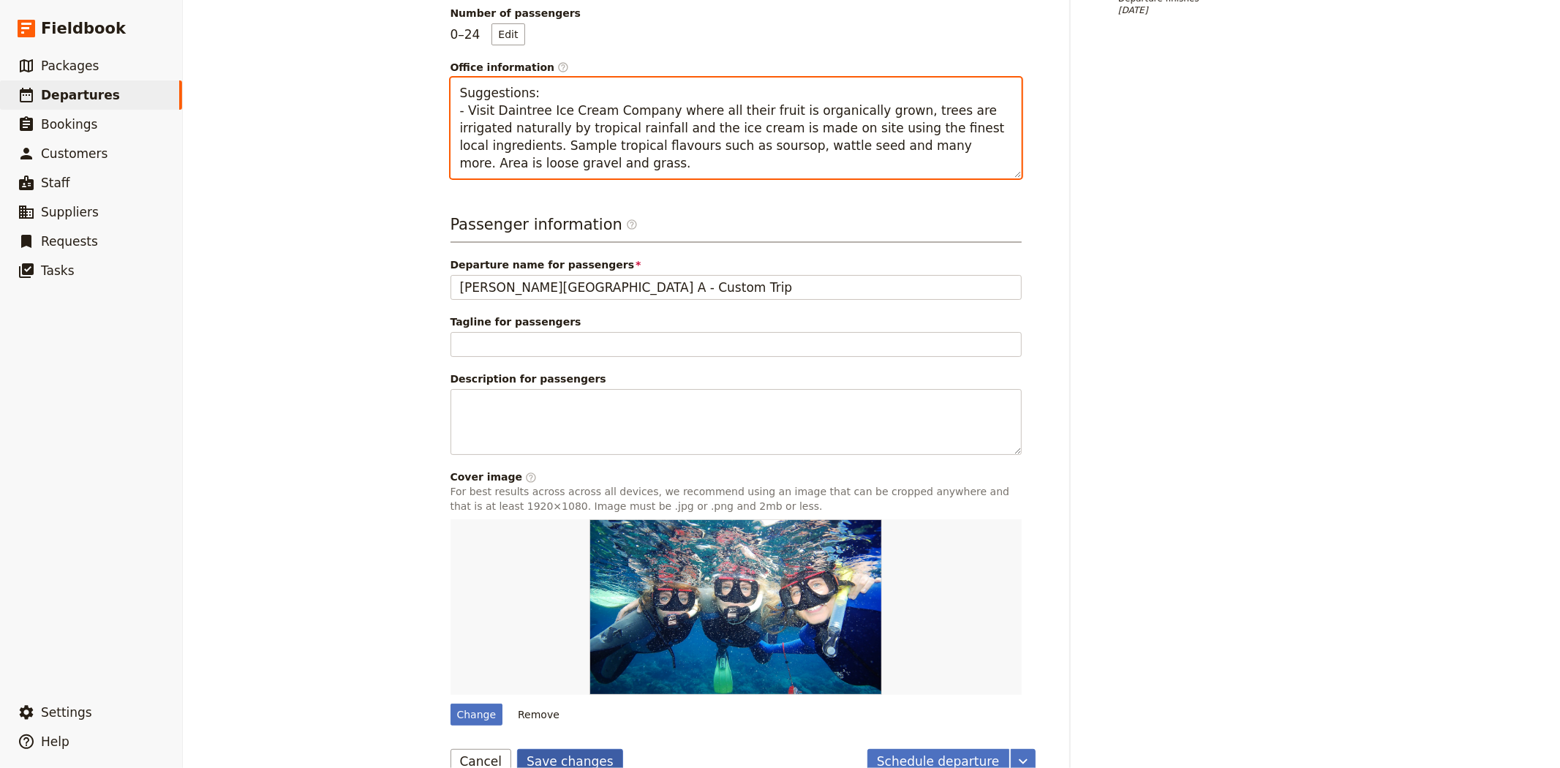
type textarea "Suggestions: - Visit Daintree Ice Cream Company where all their fruit is organi…"
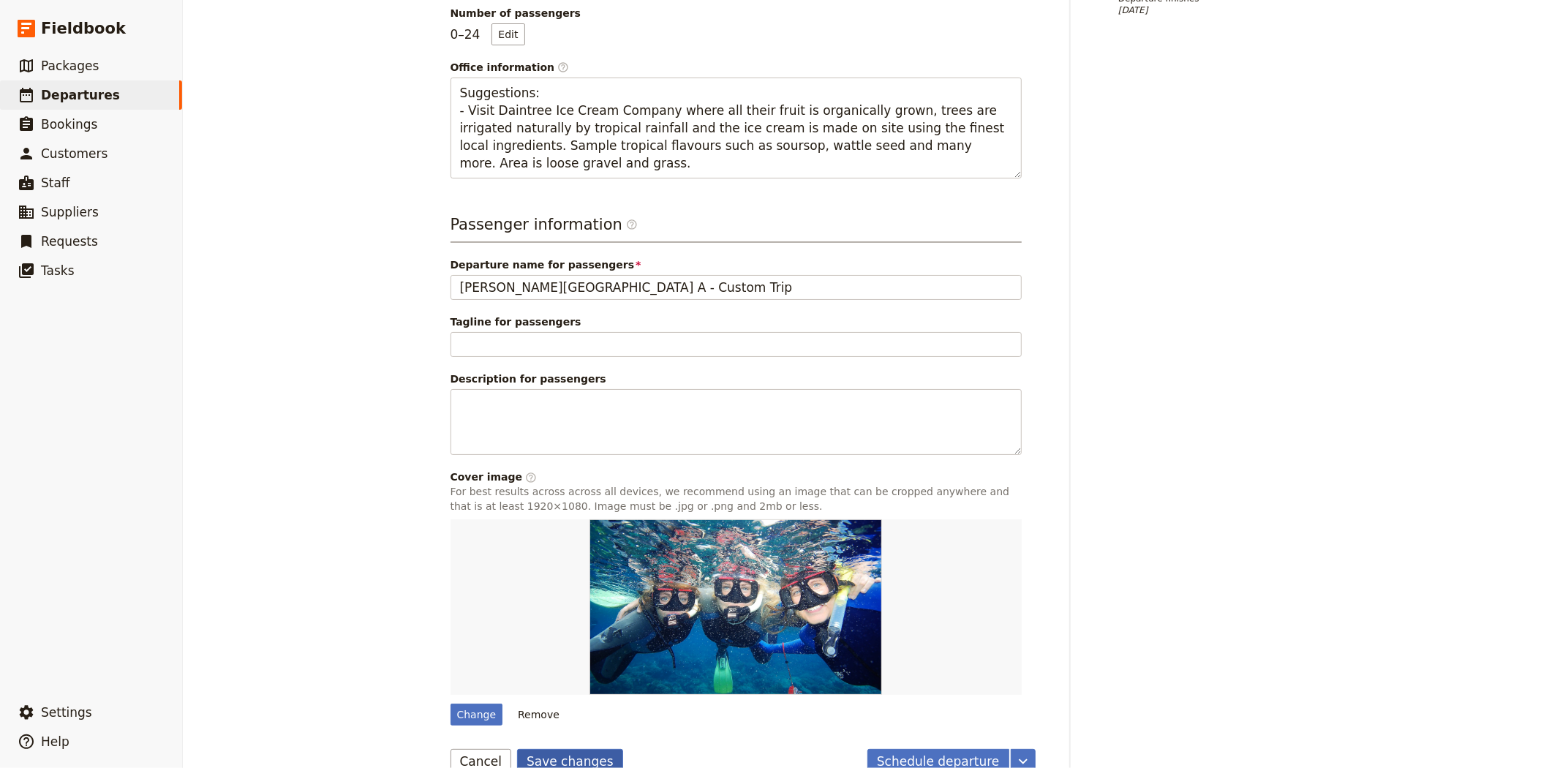
click at [575, 749] on button "Save changes" at bounding box center [570, 761] width 106 height 25
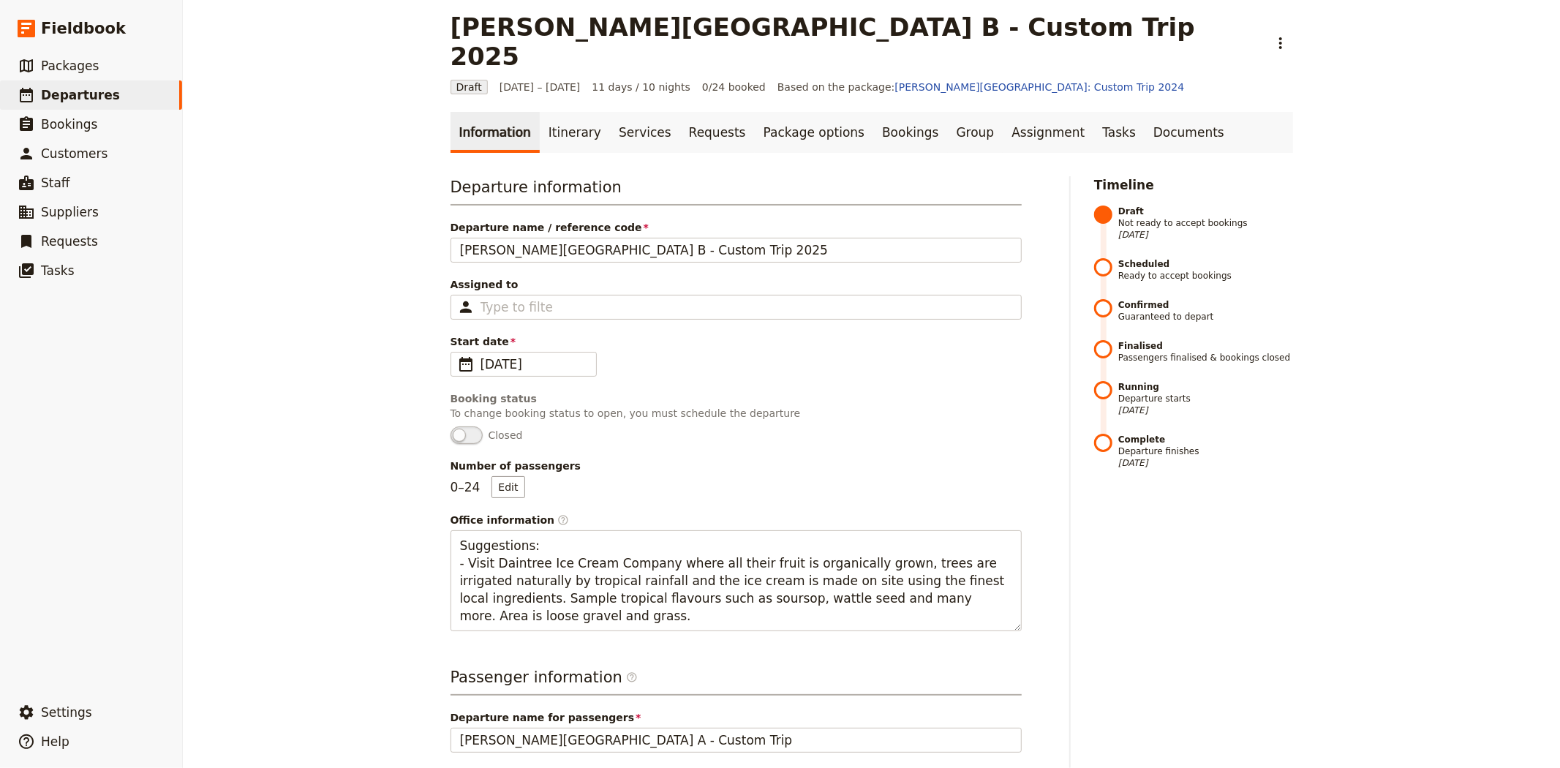
scroll to position [0, 0]
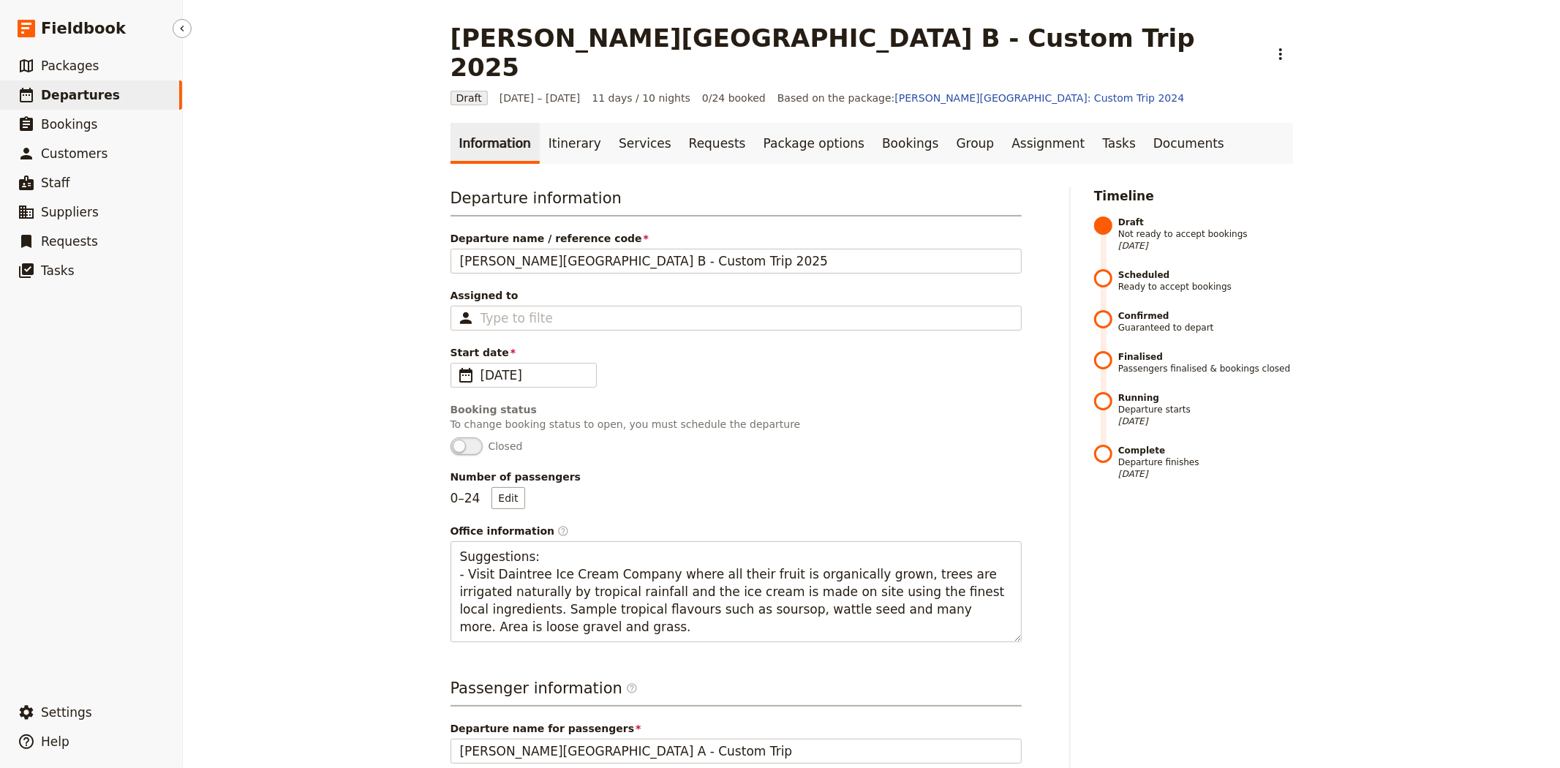
click at [98, 99] on span "Departures" at bounding box center [80, 95] width 79 height 15
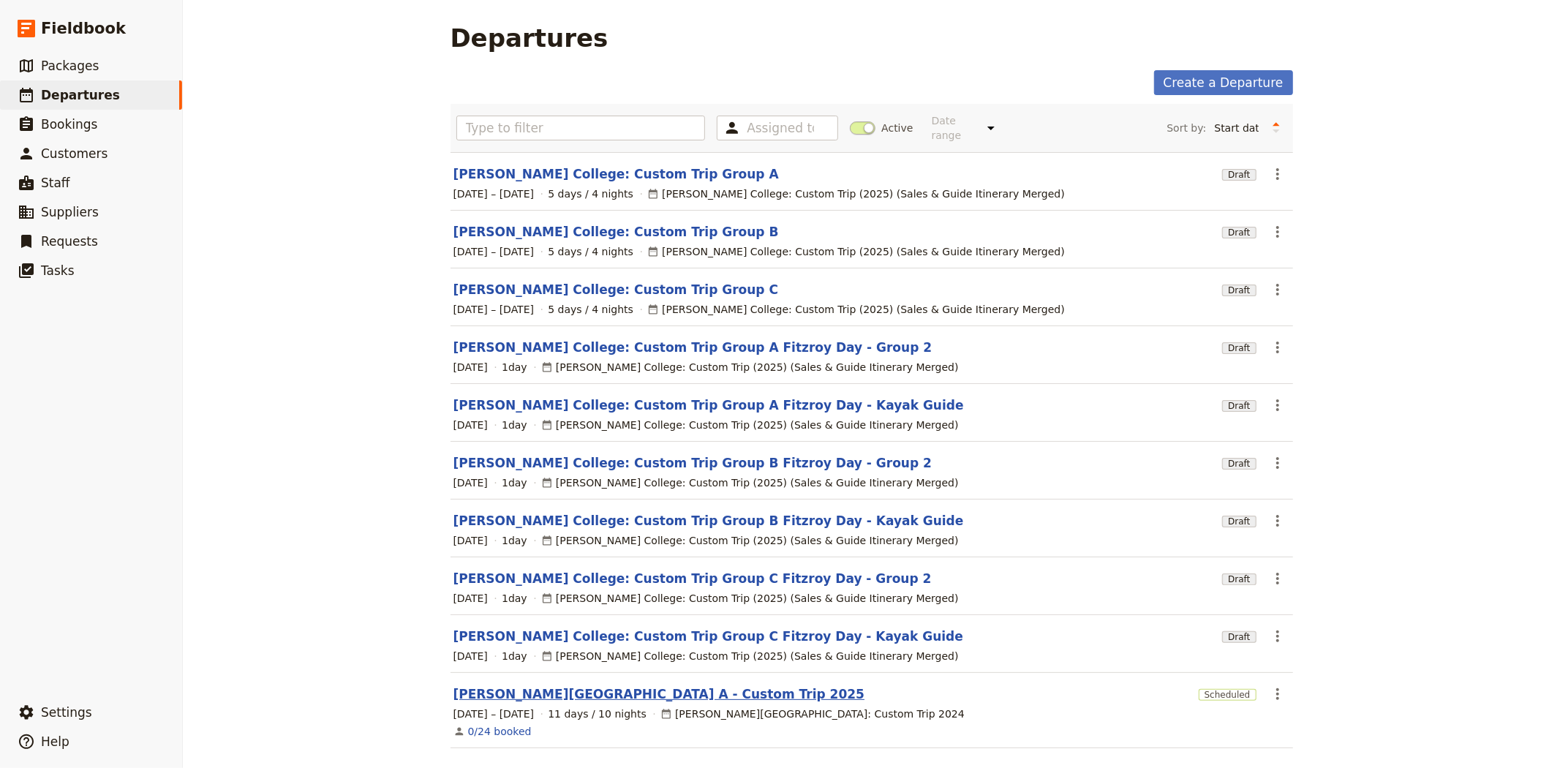
click at [552, 685] on link "[PERSON_NAME][GEOGRAPHIC_DATA] A - Custom Trip 2025" at bounding box center [659, 694] width 412 height 18
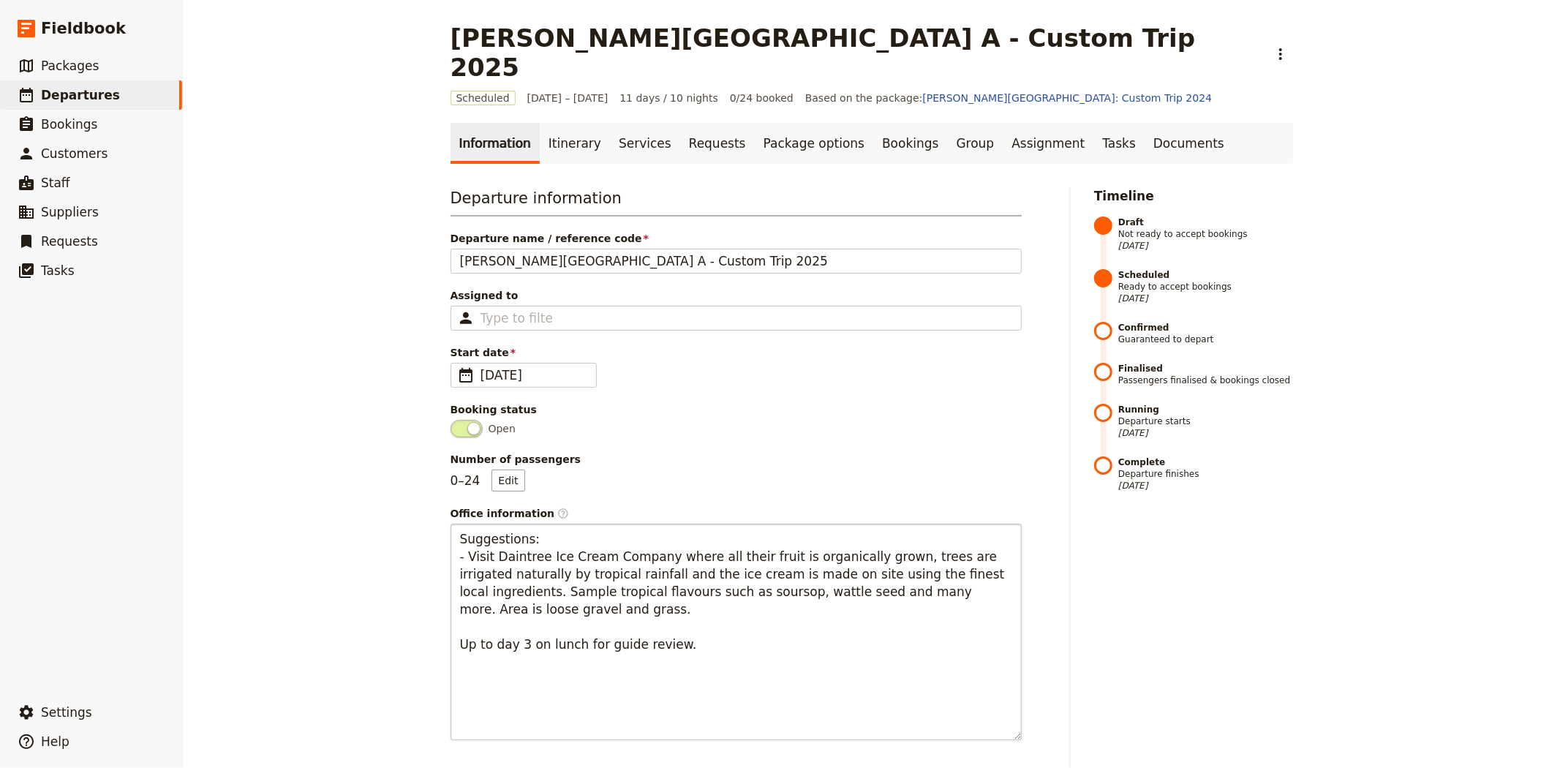
drag, startPoint x: 1008, startPoint y: 608, endPoint x: 991, endPoint y: 714, distance: 107.2
click at [991, 714] on textarea "Suggestions: - Visit Daintree Ice Cream Company where all their fruit is organi…" at bounding box center [735, 632] width 571 height 216
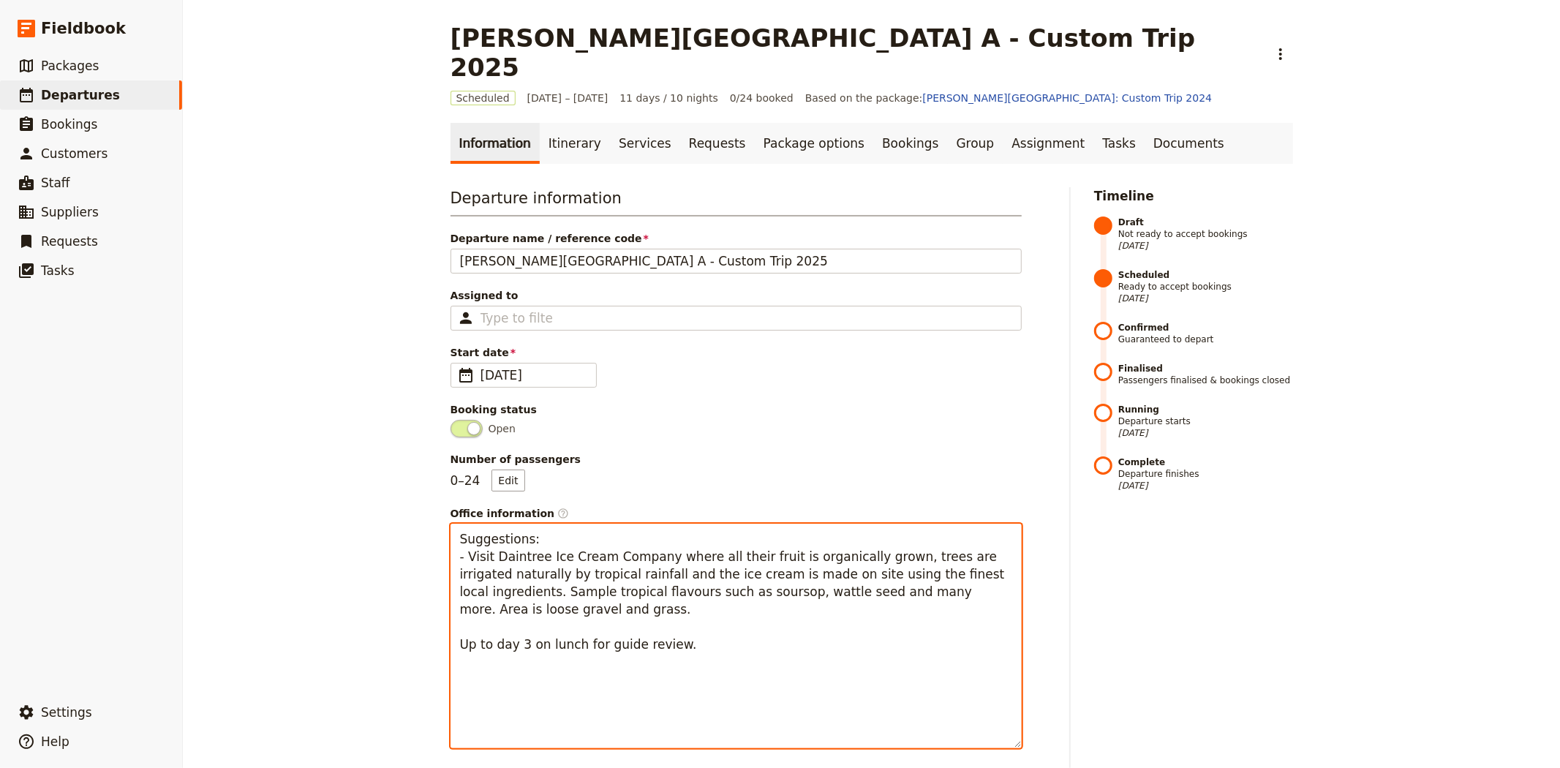
drag, startPoint x: 717, startPoint y: 601, endPoint x: 388, endPoint y: 589, distance: 330.0
click at [388, 589] on div "[PERSON_NAME][GEOGRAPHIC_DATA] A - Custom Trip 2025 ​ Scheduled [DATE] – [DATE]…" at bounding box center [871, 384] width 1377 height 768
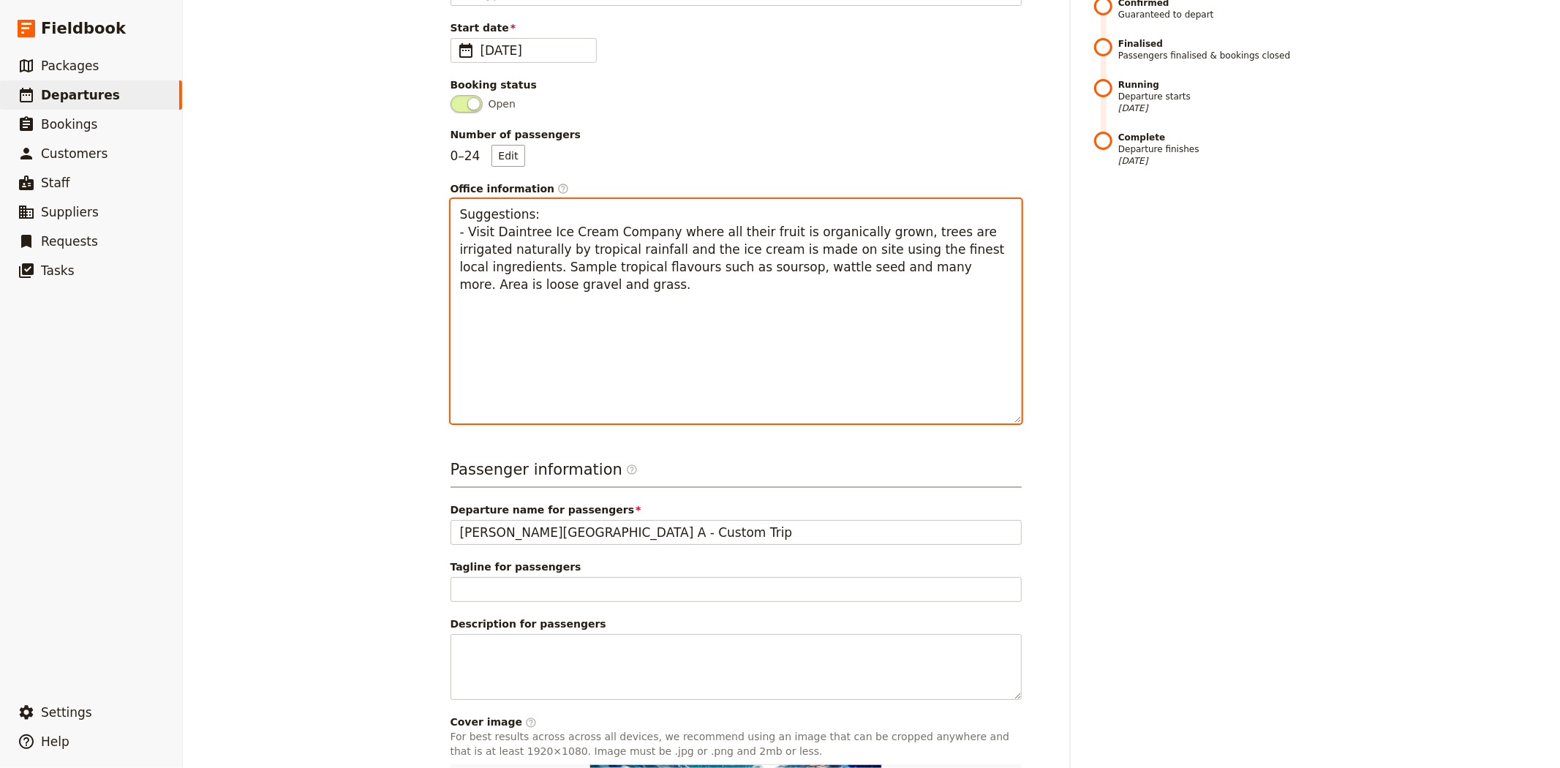
scroll to position [569, 0]
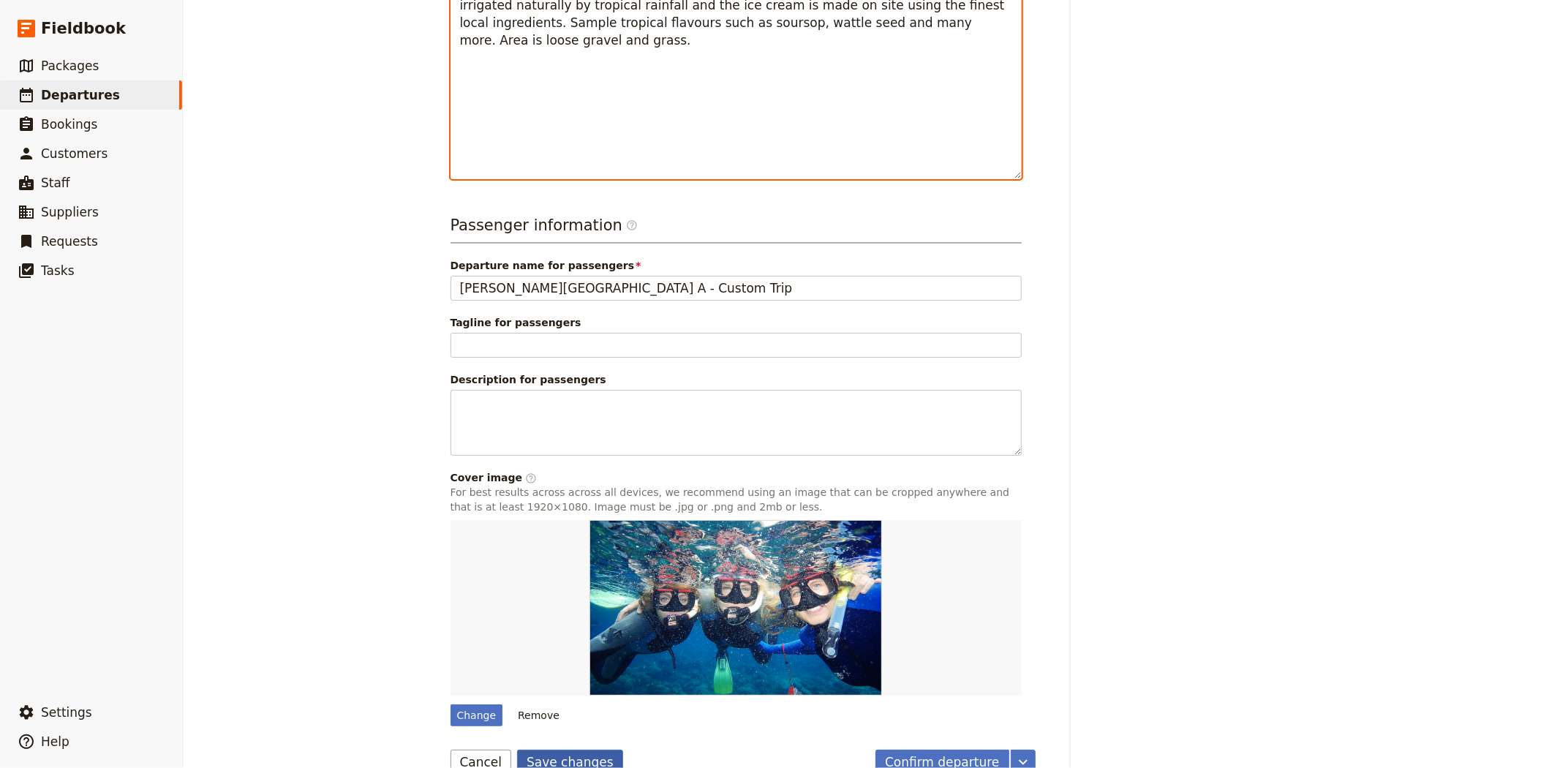
type textarea "Suggestions: - Visit Daintree Ice Cream Company where all their fruit is organi…"
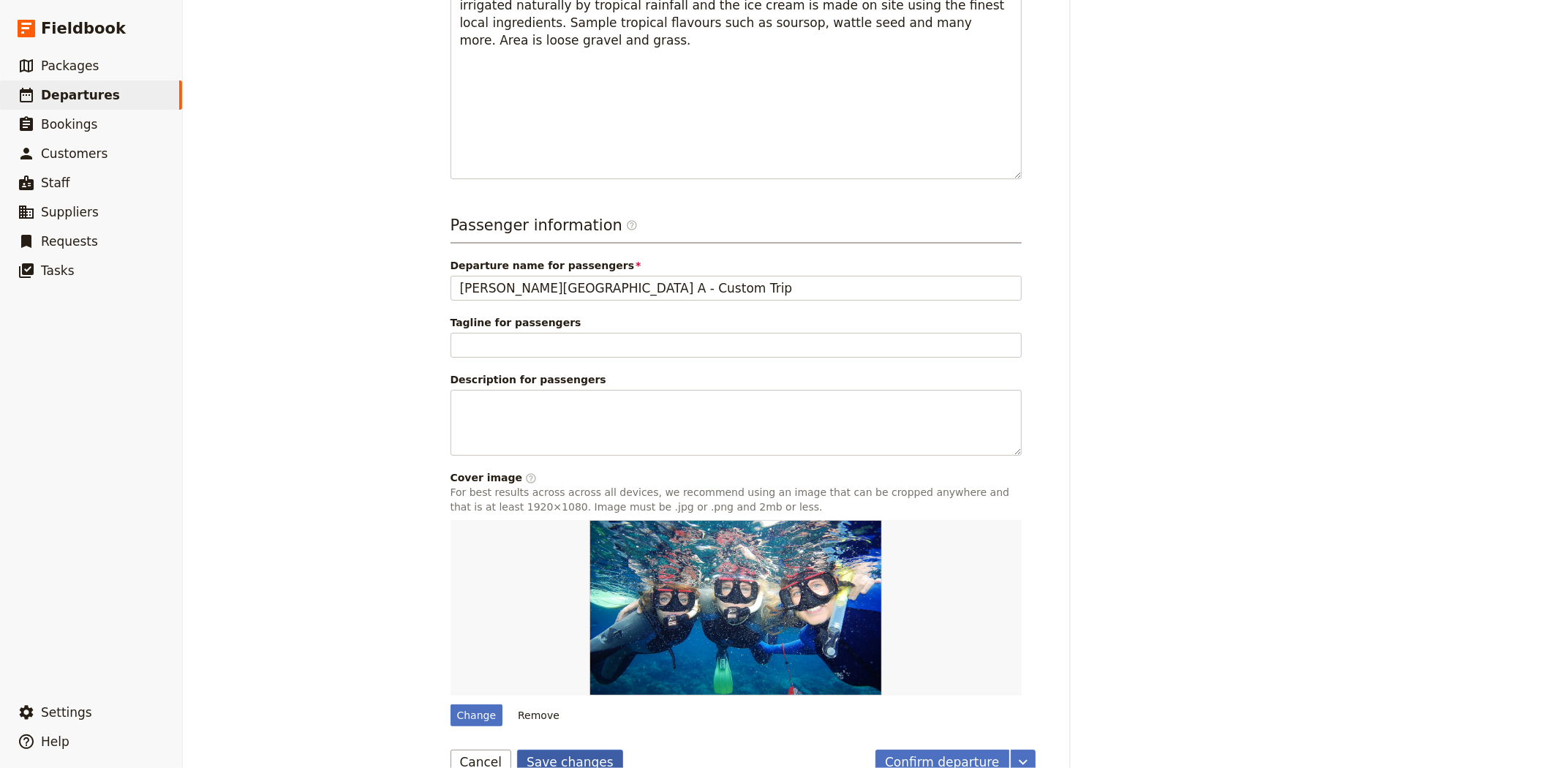
click at [556, 749] on button "Save changes" at bounding box center [570, 761] width 106 height 25
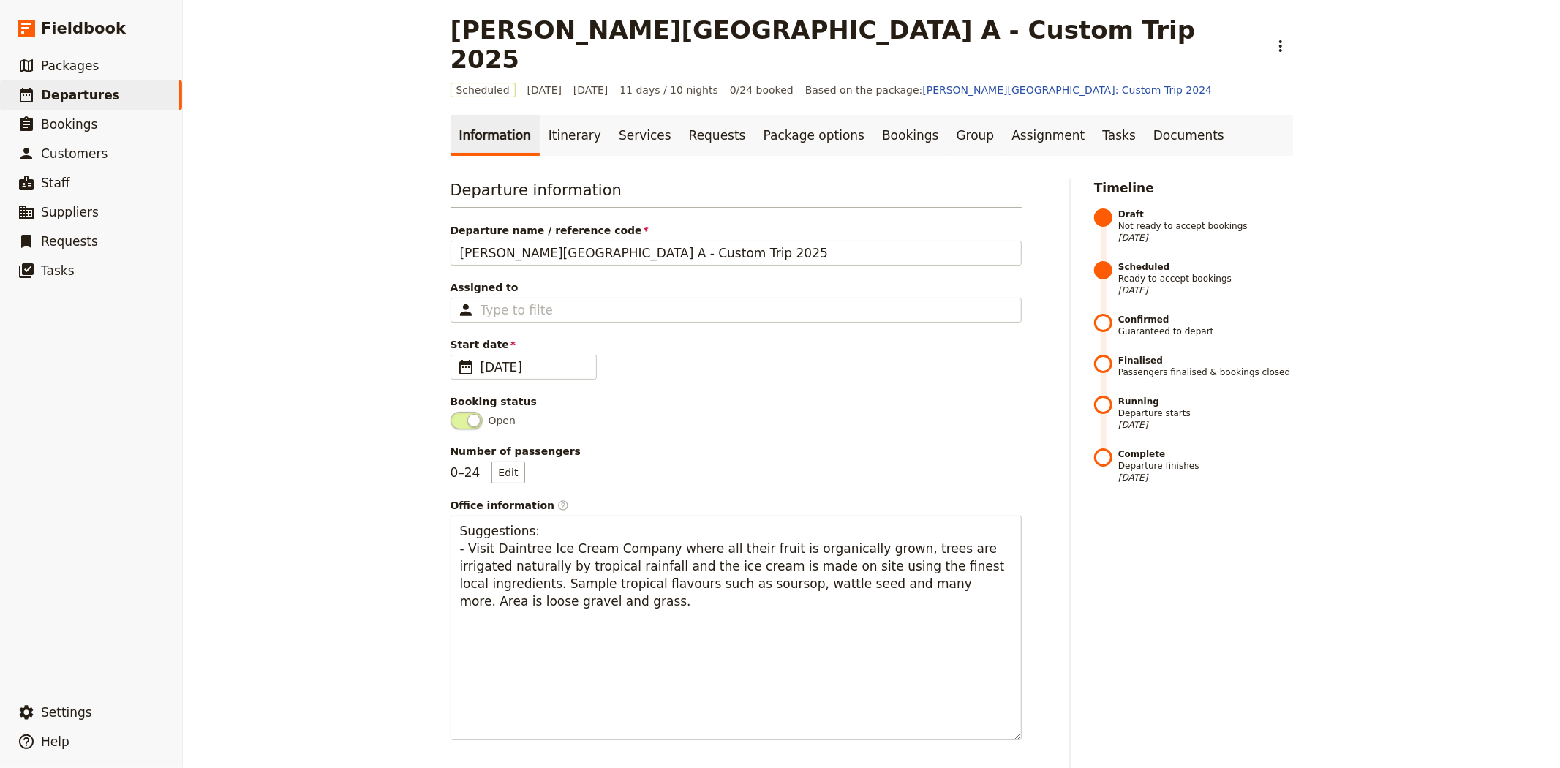
scroll to position [0, 0]
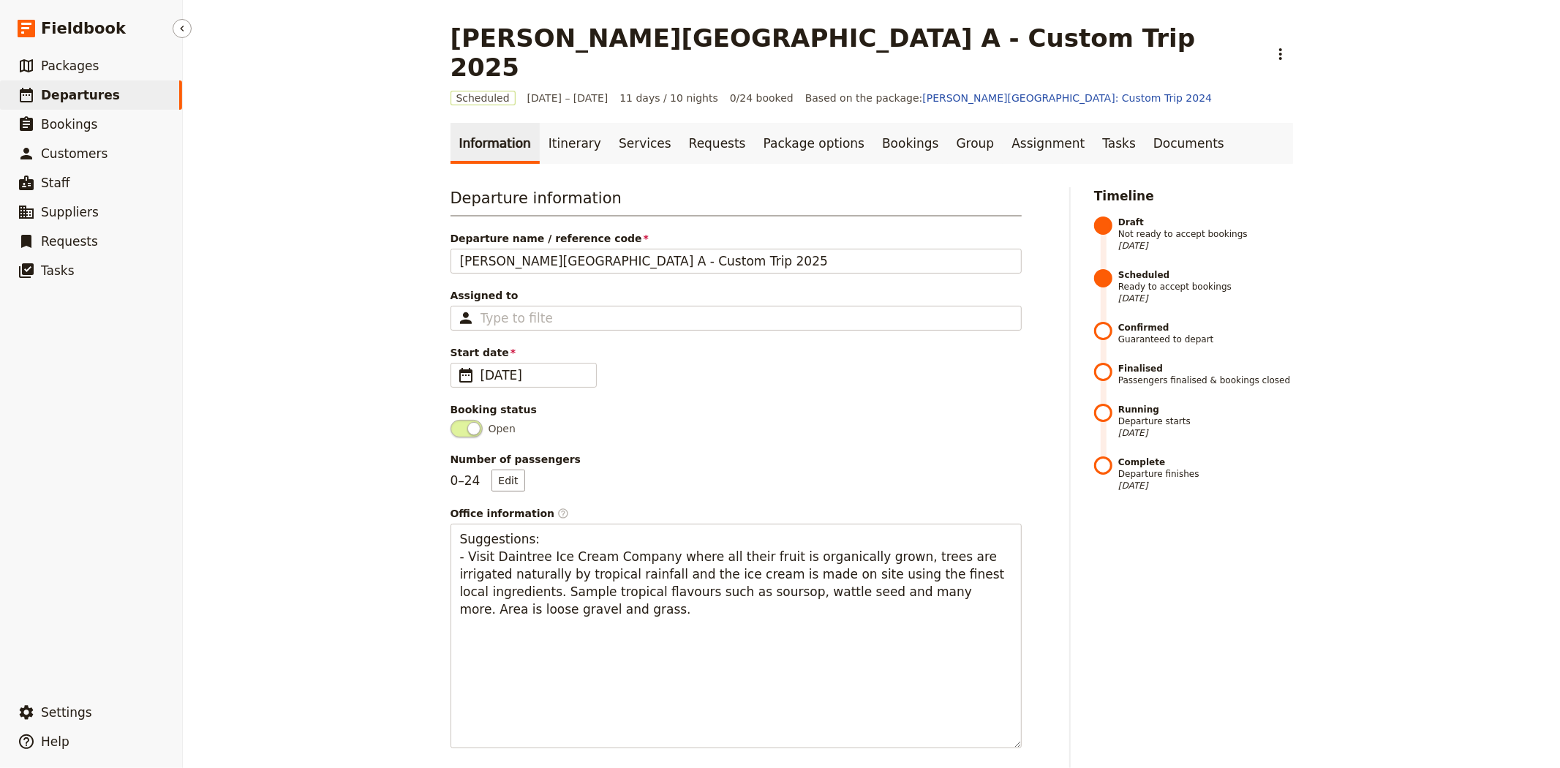
click at [97, 99] on span "Departures" at bounding box center [80, 95] width 79 height 15
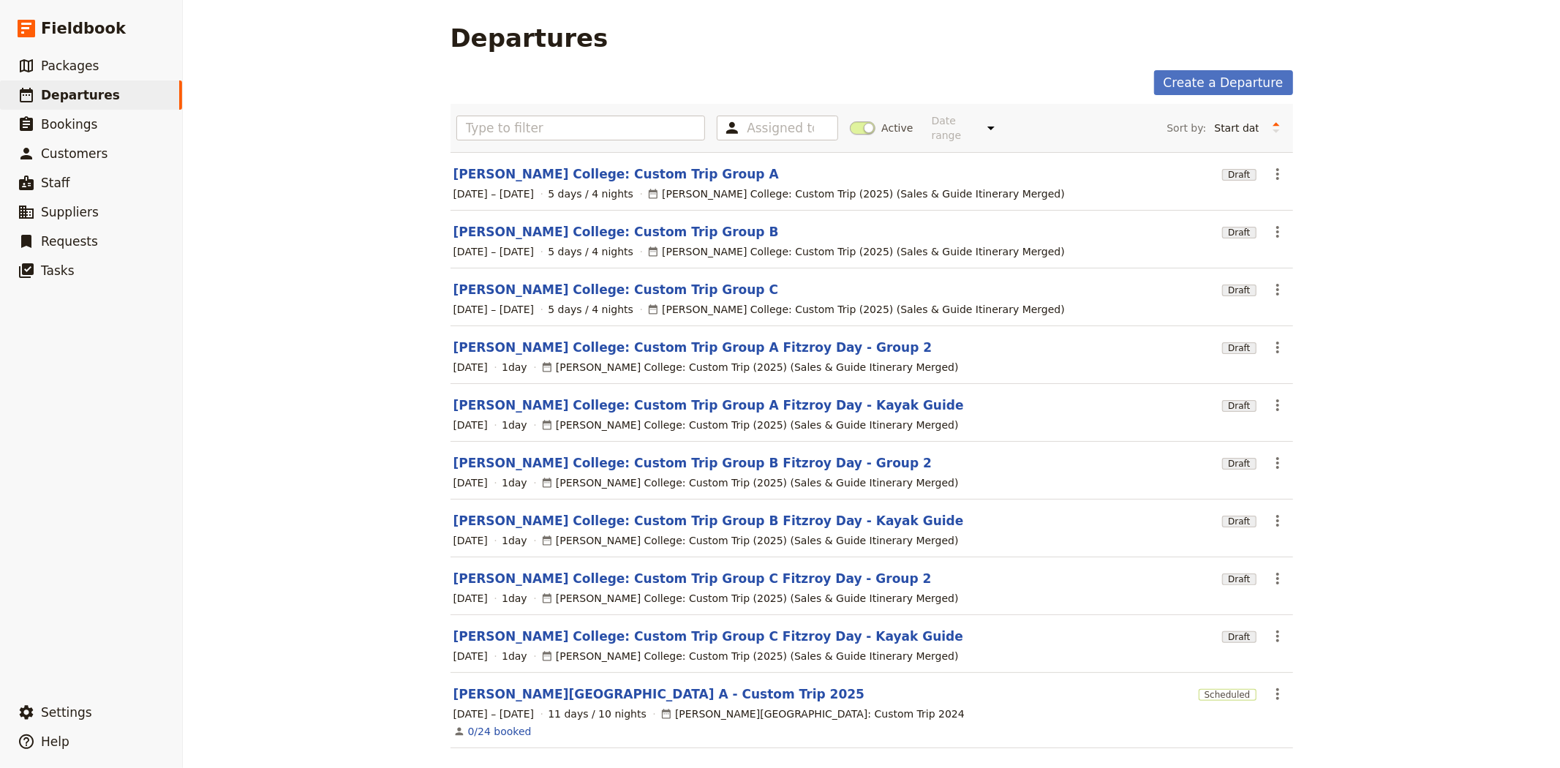
scroll to position [42, 0]
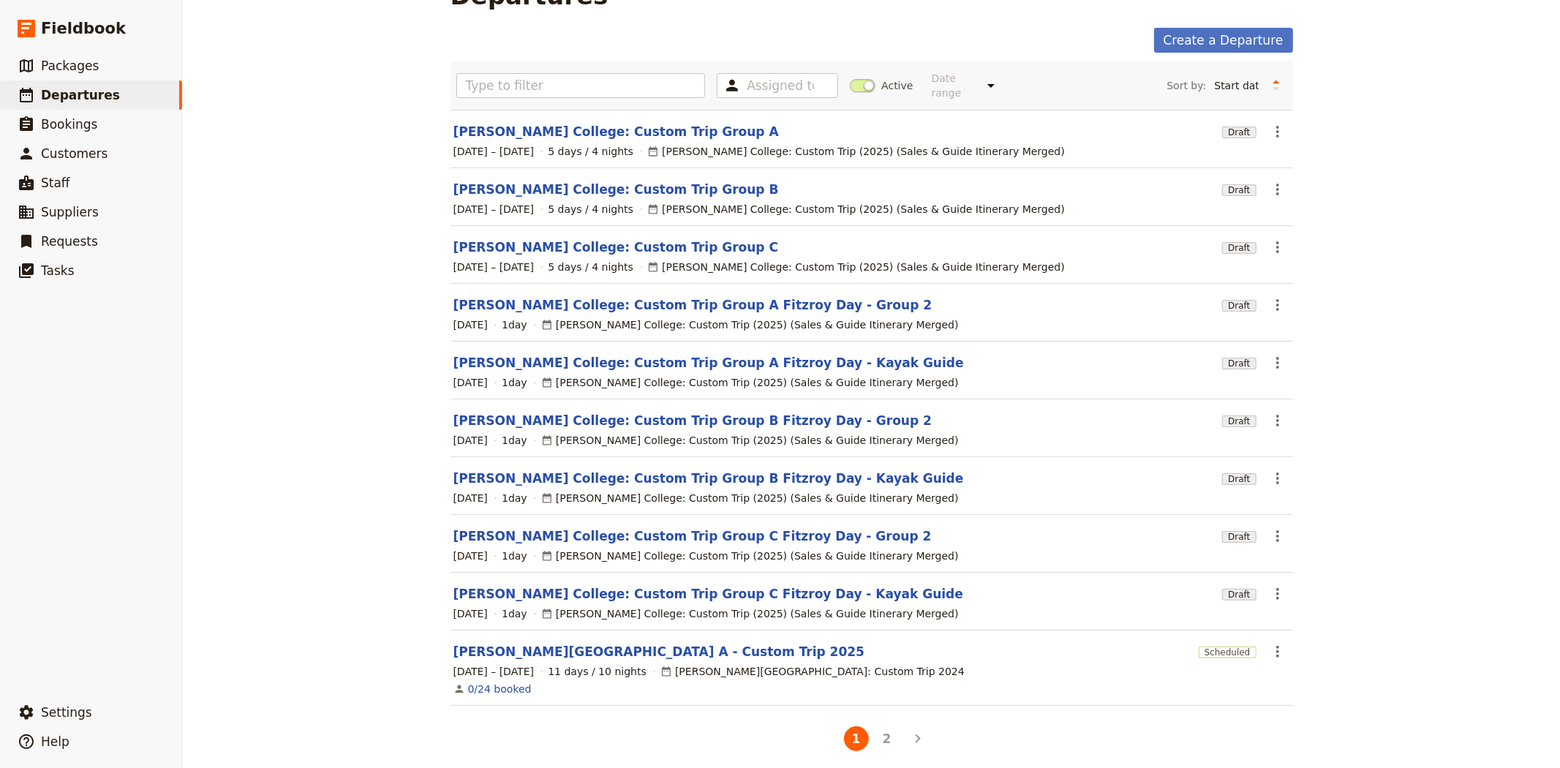
click at [888, 741] on li "2" at bounding box center [887, 738] width 31 height 31
click at [879, 733] on button "2" at bounding box center [886, 738] width 25 height 25
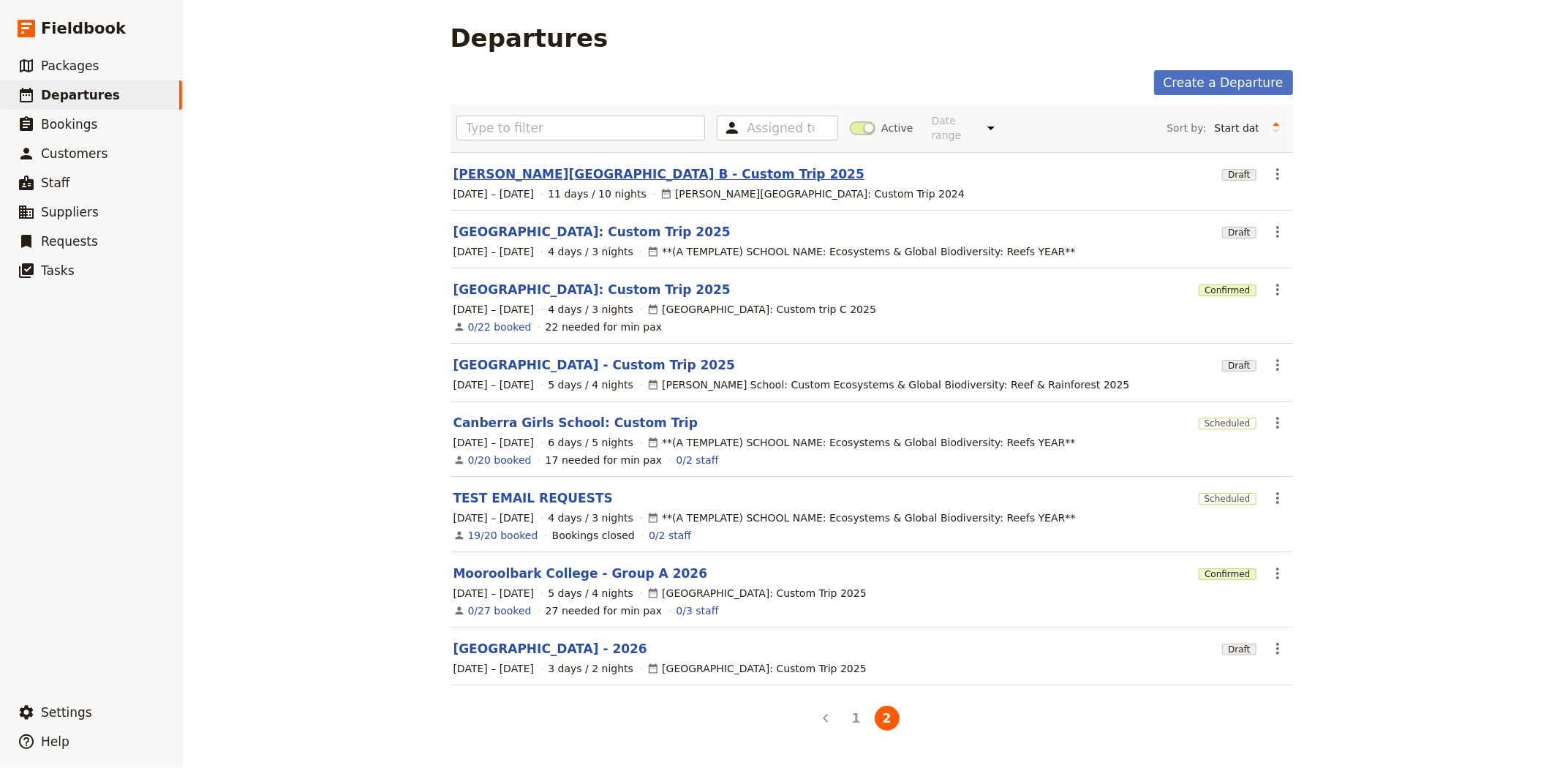
click at [525, 165] on link "[PERSON_NAME][GEOGRAPHIC_DATA] B - Custom Trip 2025" at bounding box center [658, 174] width 411 height 18
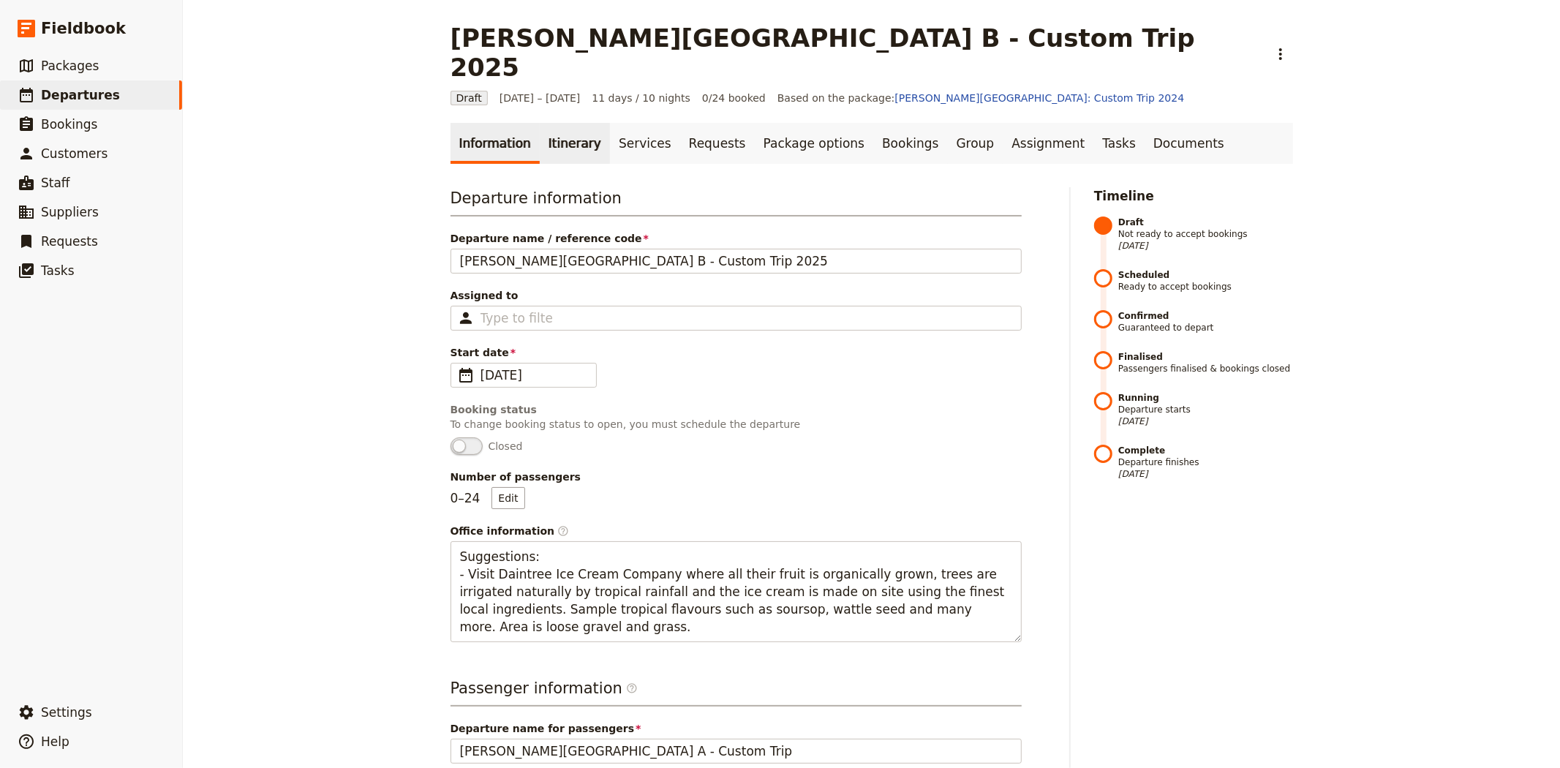
click at [571, 123] on link "Itinerary" at bounding box center [575, 143] width 70 height 41
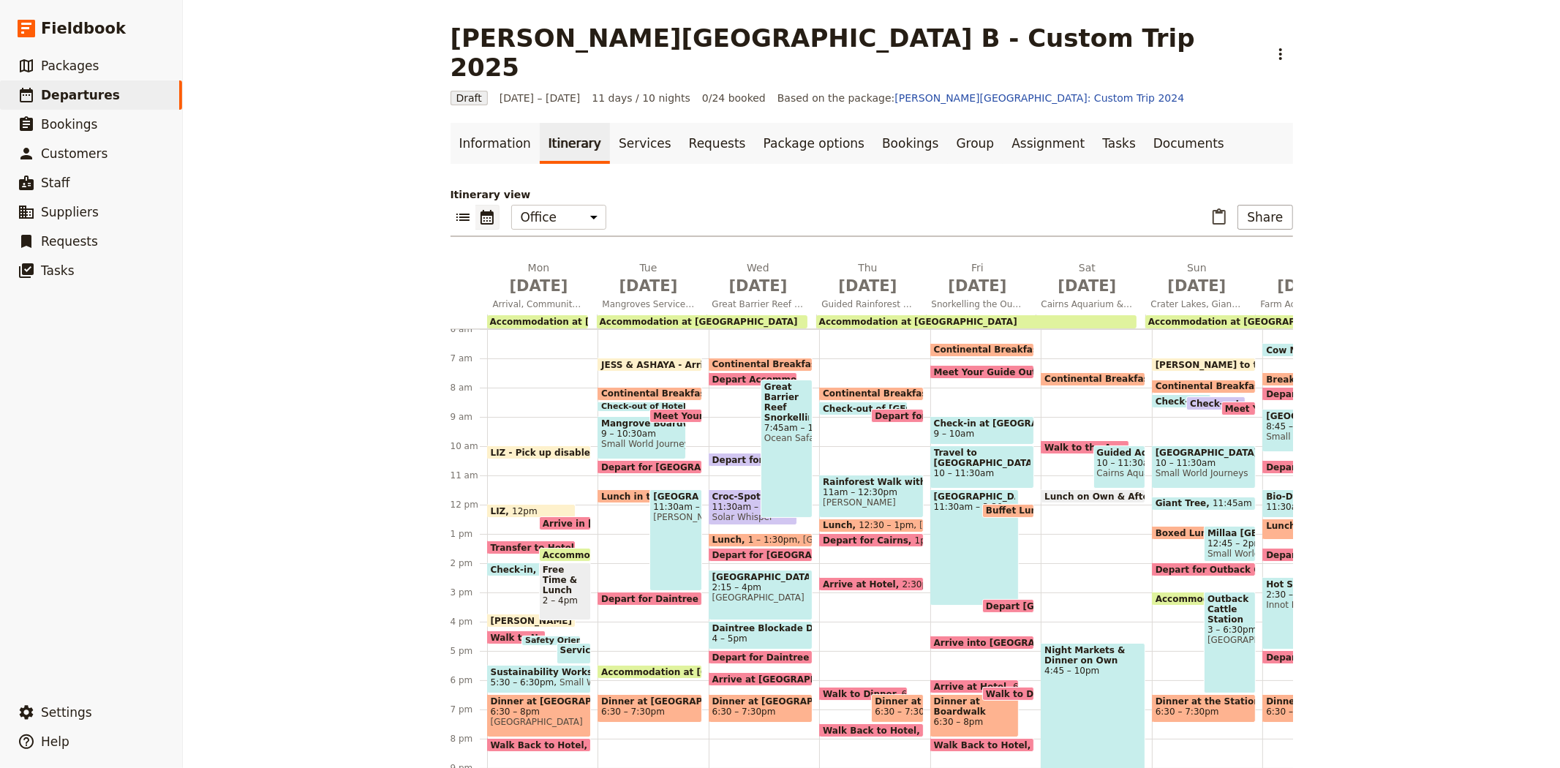
scroll to position [200, 0]
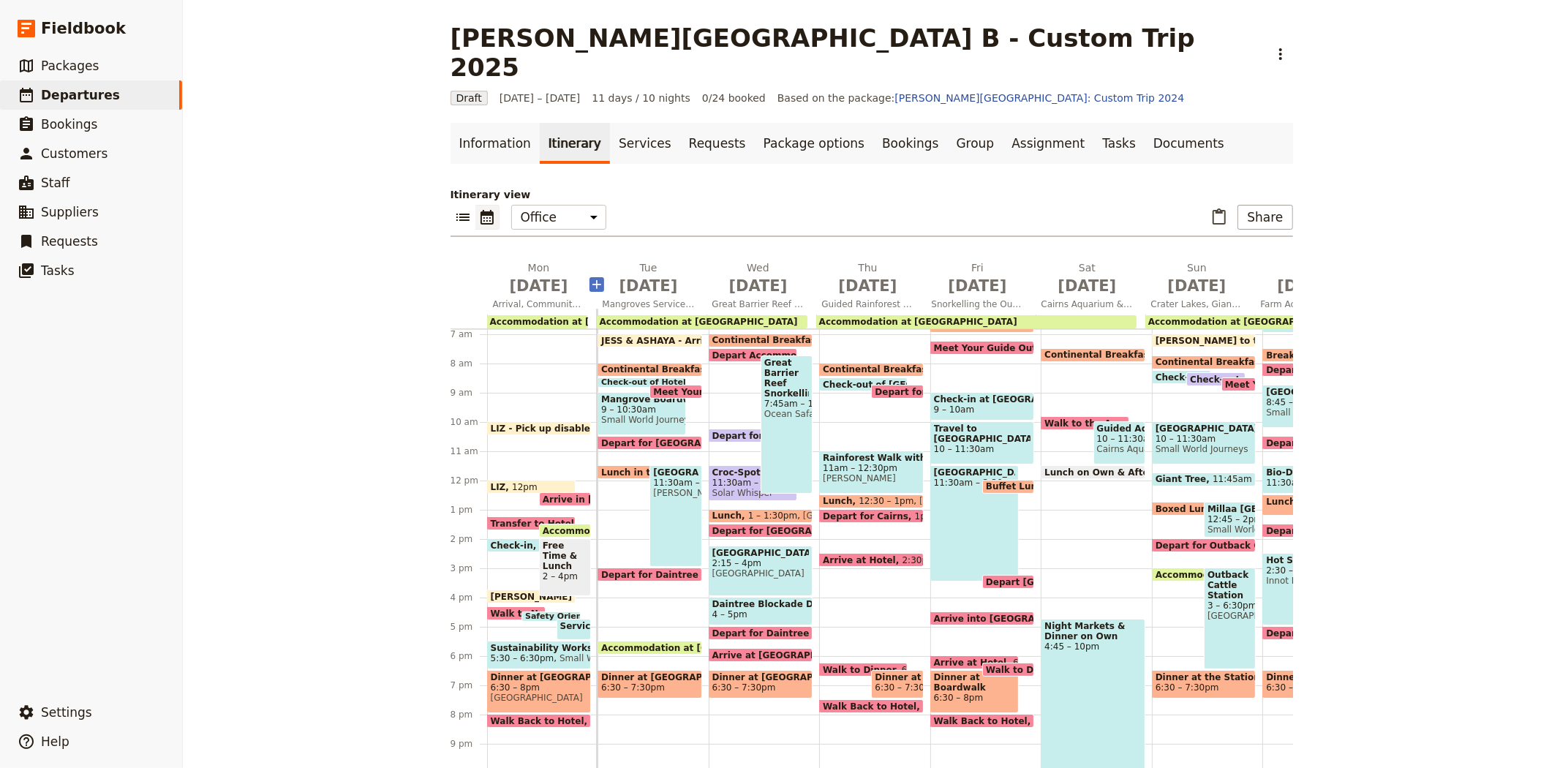
click at [589, 277] on icon "Add before day 2" at bounding box center [596, 284] width 15 height 15
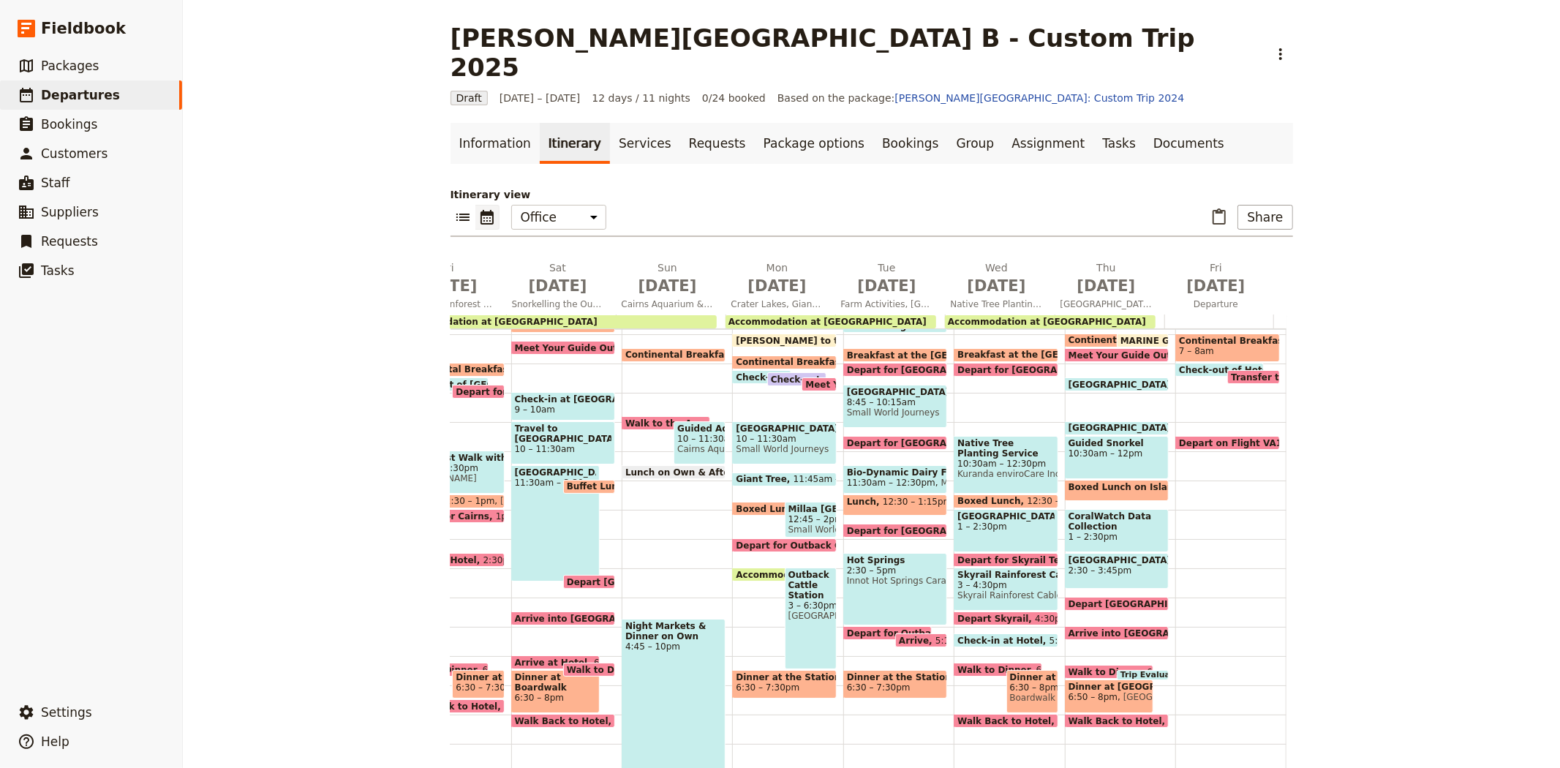
scroll to position [118, 0]
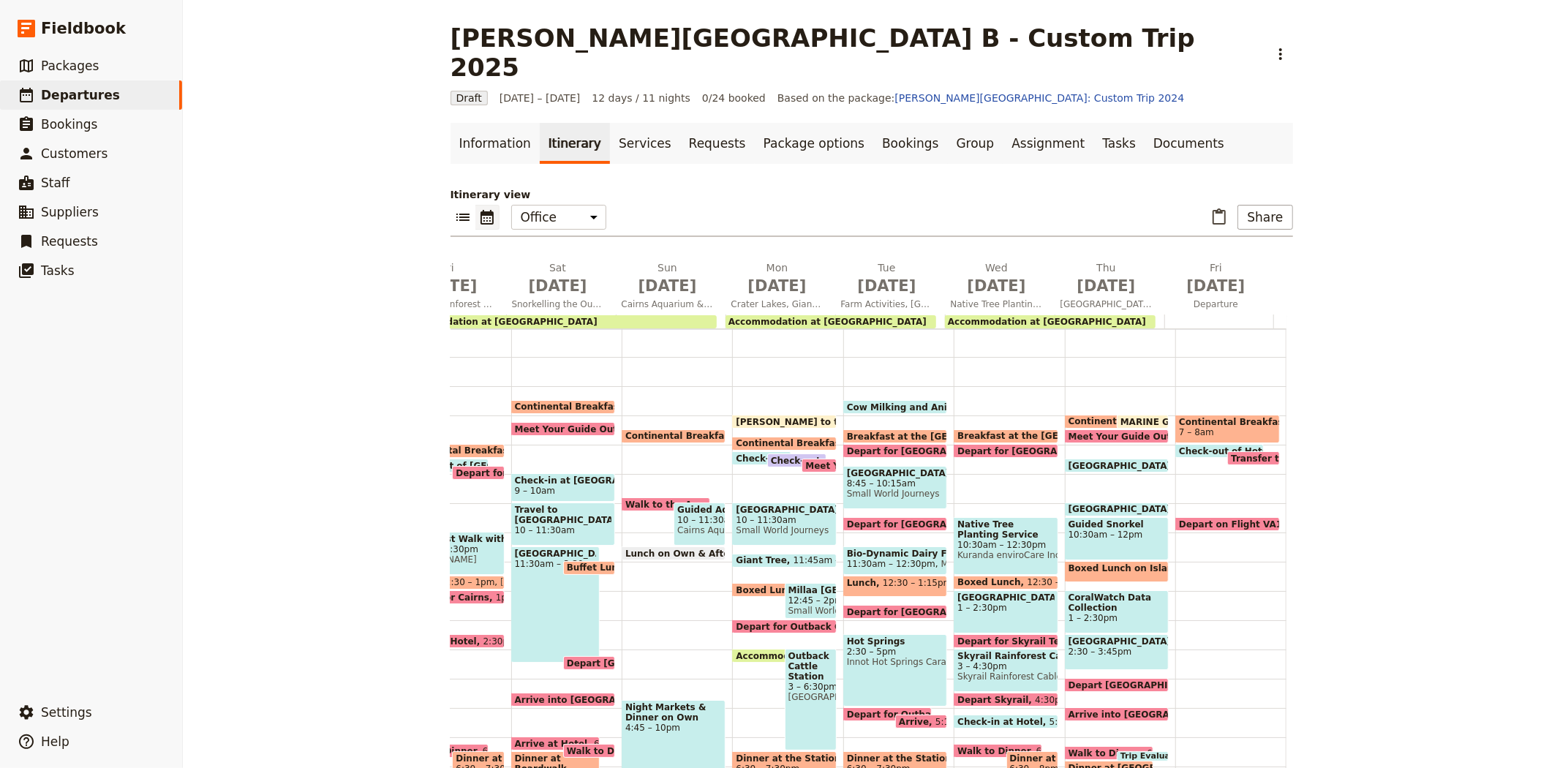
click at [1077, 416] on span "Continental Breakfast at Hotel" at bounding box center [1147, 421] width 158 height 10
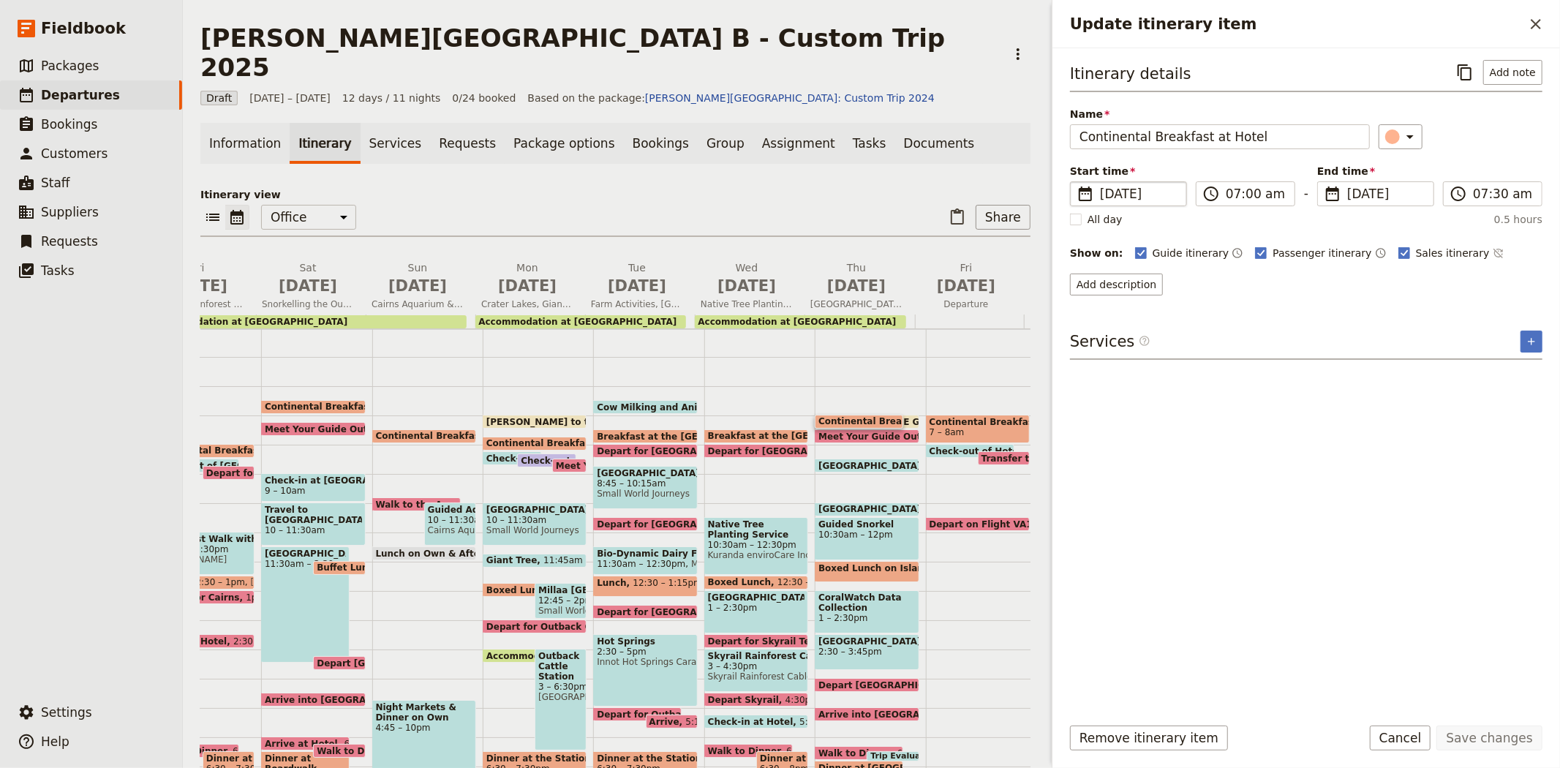
click at [1106, 194] on span "[DATE]" at bounding box center [1139, 194] width 78 height 18
click at [1076, 182] on input "[DATE]" at bounding box center [1076, 181] width 1 height 1
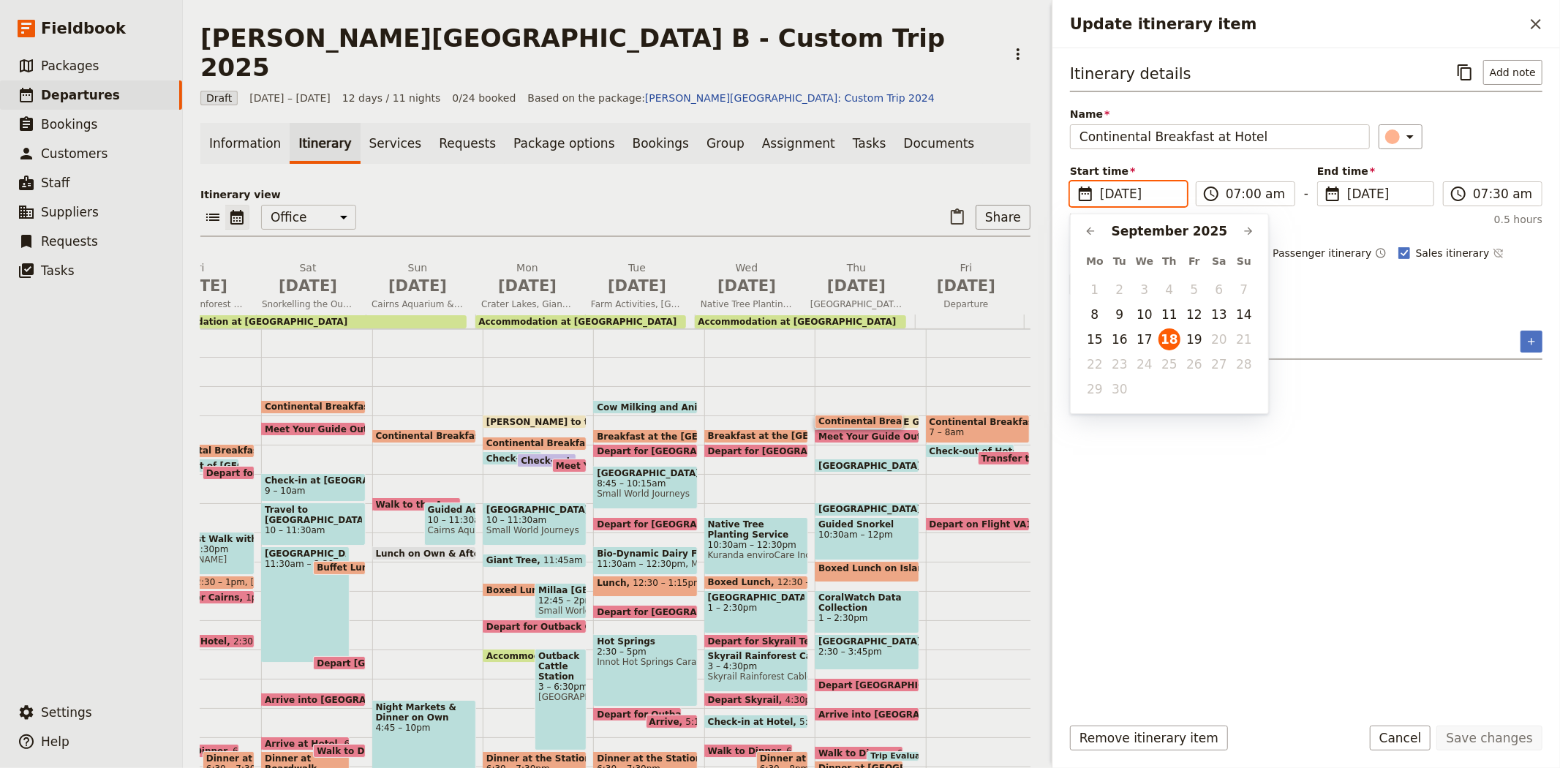
scroll to position [0, 0]
click at [1351, 195] on span "[DATE]" at bounding box center [1386, 194] width 78 height 18
click at [1323, 182] on input "[DATE]" at bounding box center [1323, 181] width 1 height 1
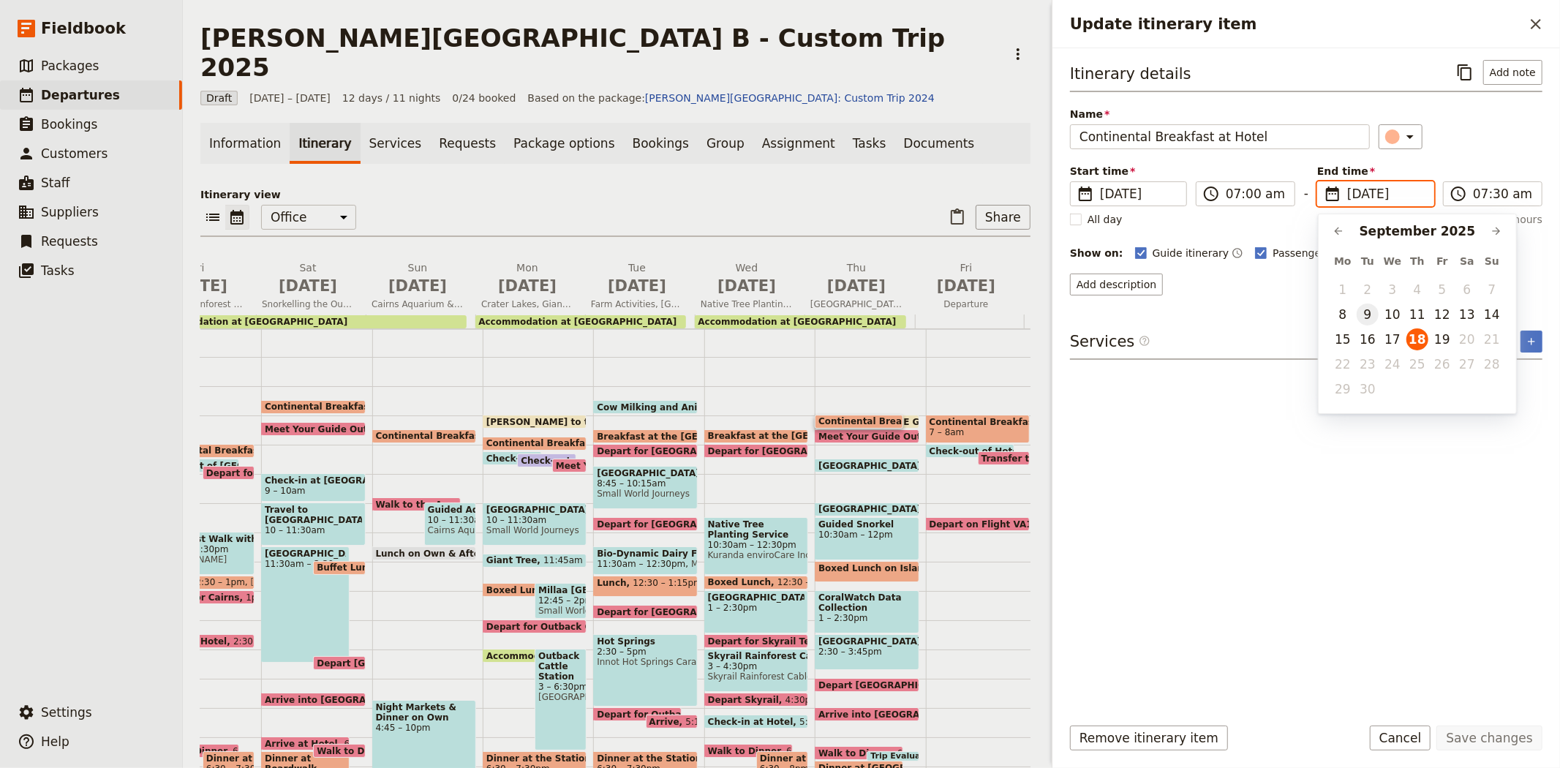
click at [1364, 311] on button "9" at bounding box center [1367, 314] width 22 height 22
type input "[DATE]"
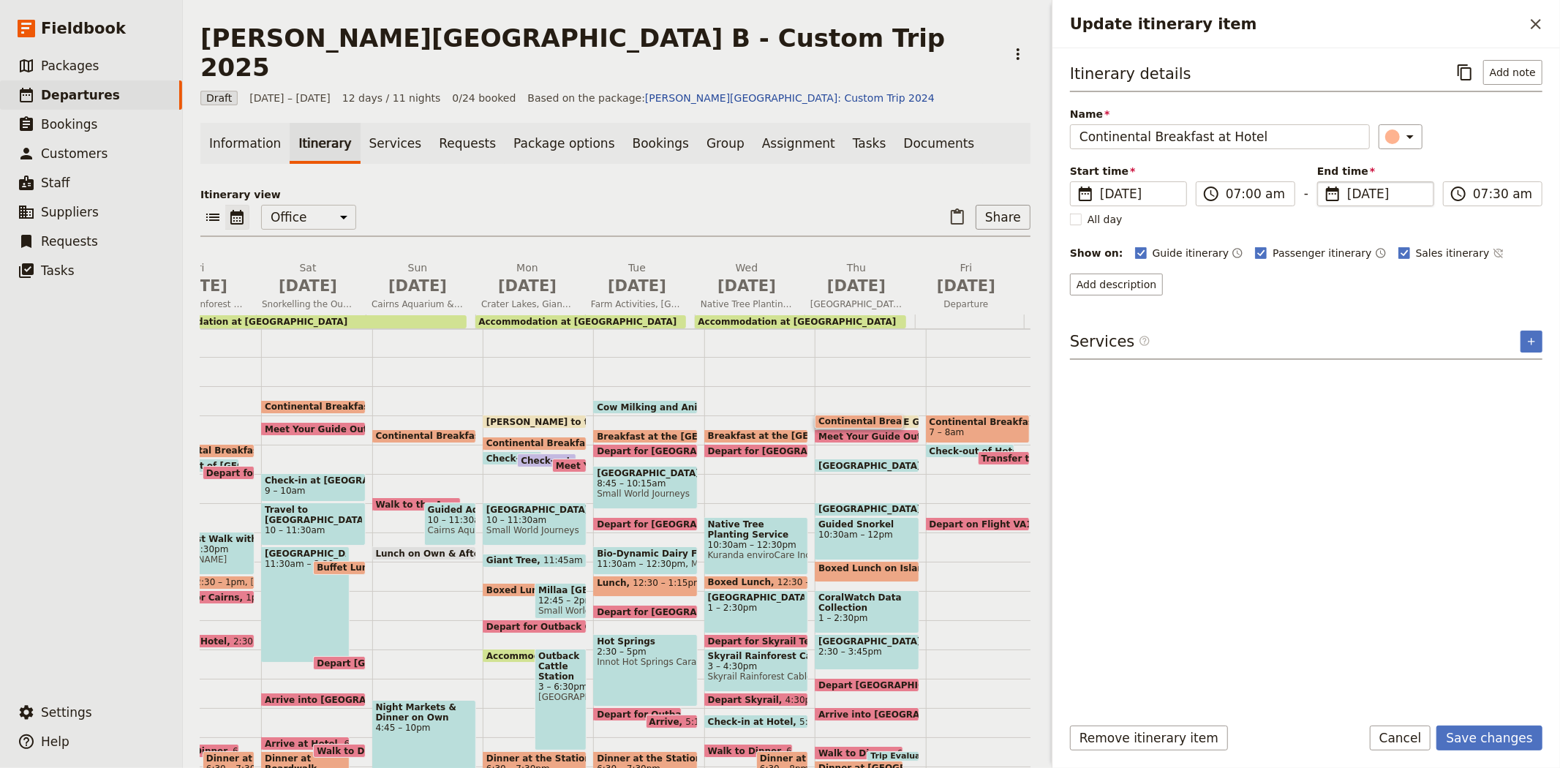
type input "[DATE]"
click at [1376, 363] on div "Itinerary details ​ Add note Name Continental Breakfast at Hotel ​ Start time ​…" at bounding box center [1306, 381] width 472 height 642
click at [1477, 736] on button "Save changes" at bounding box center [1489, 737] width 106 height 25
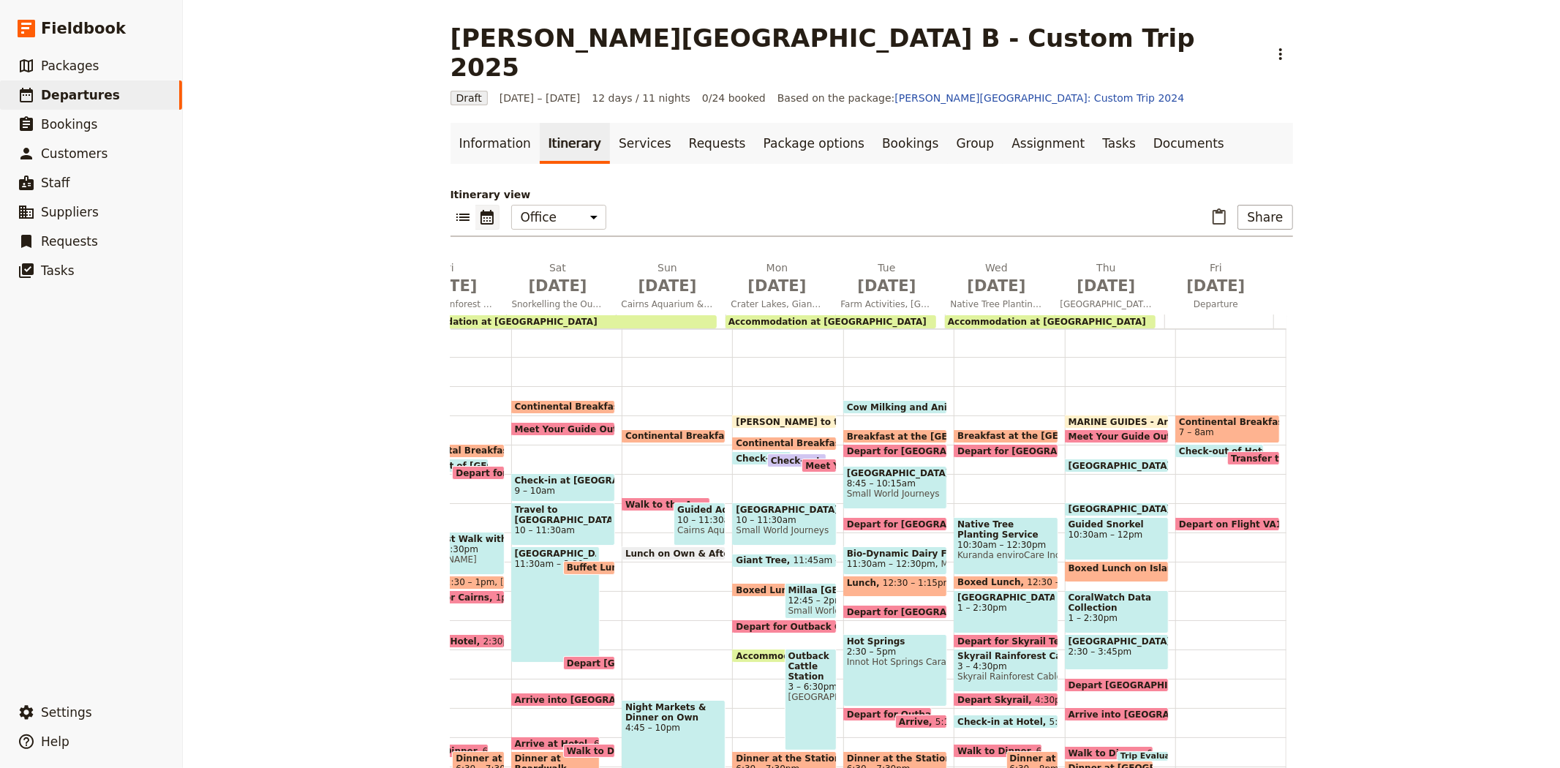
click at [1095, 417] on span "MARINE GUIDES - Arrive at Office" at bounding box center [1153, 422] width 170 height 10
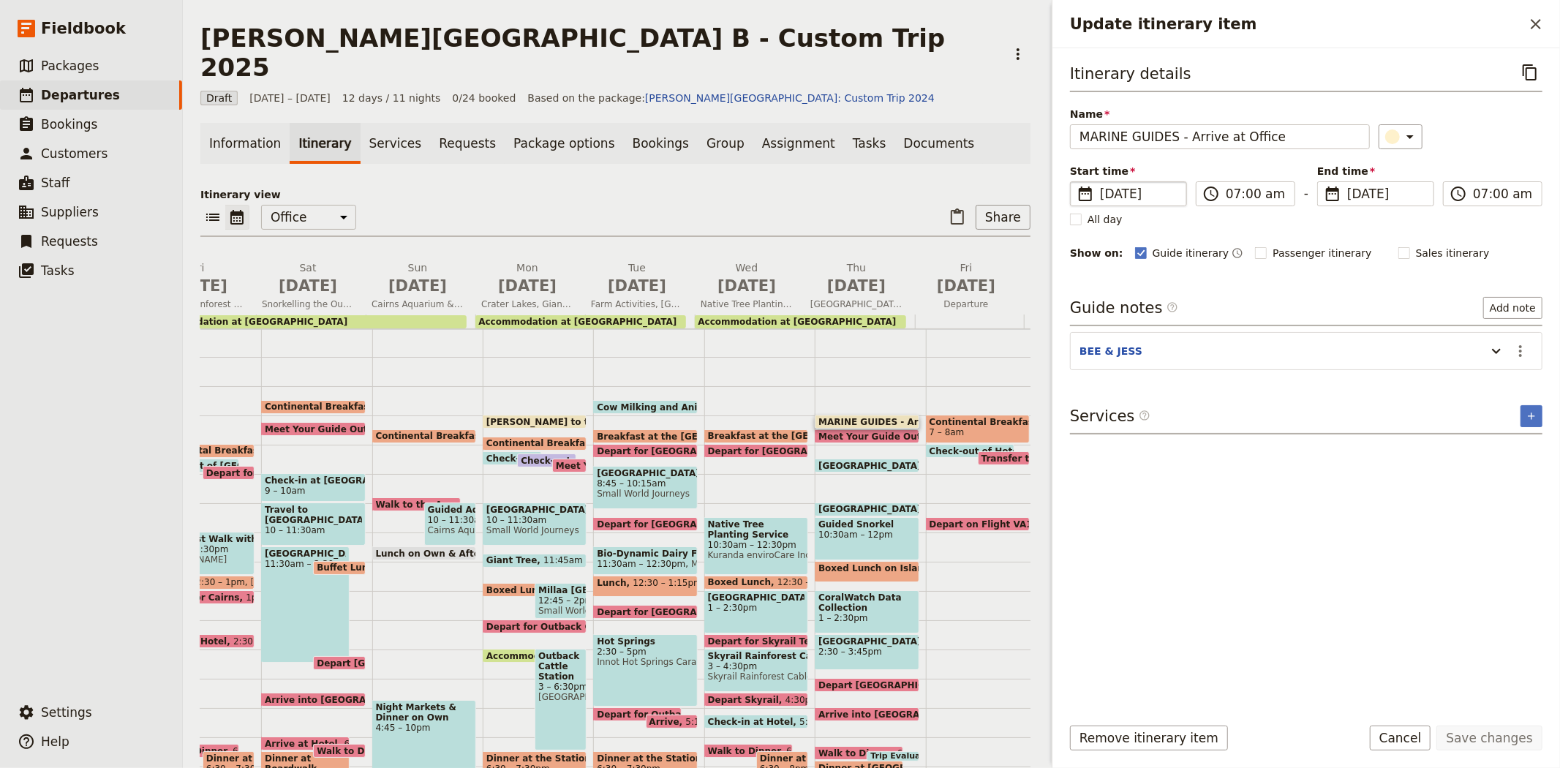
click at [1114, 196] on span "[DATE]" at bounding box center [1139, 194] width 78 height 18
click at [1076, 182] on input "[DATE]" at bounding box center [1076, 181] width 1 height 1
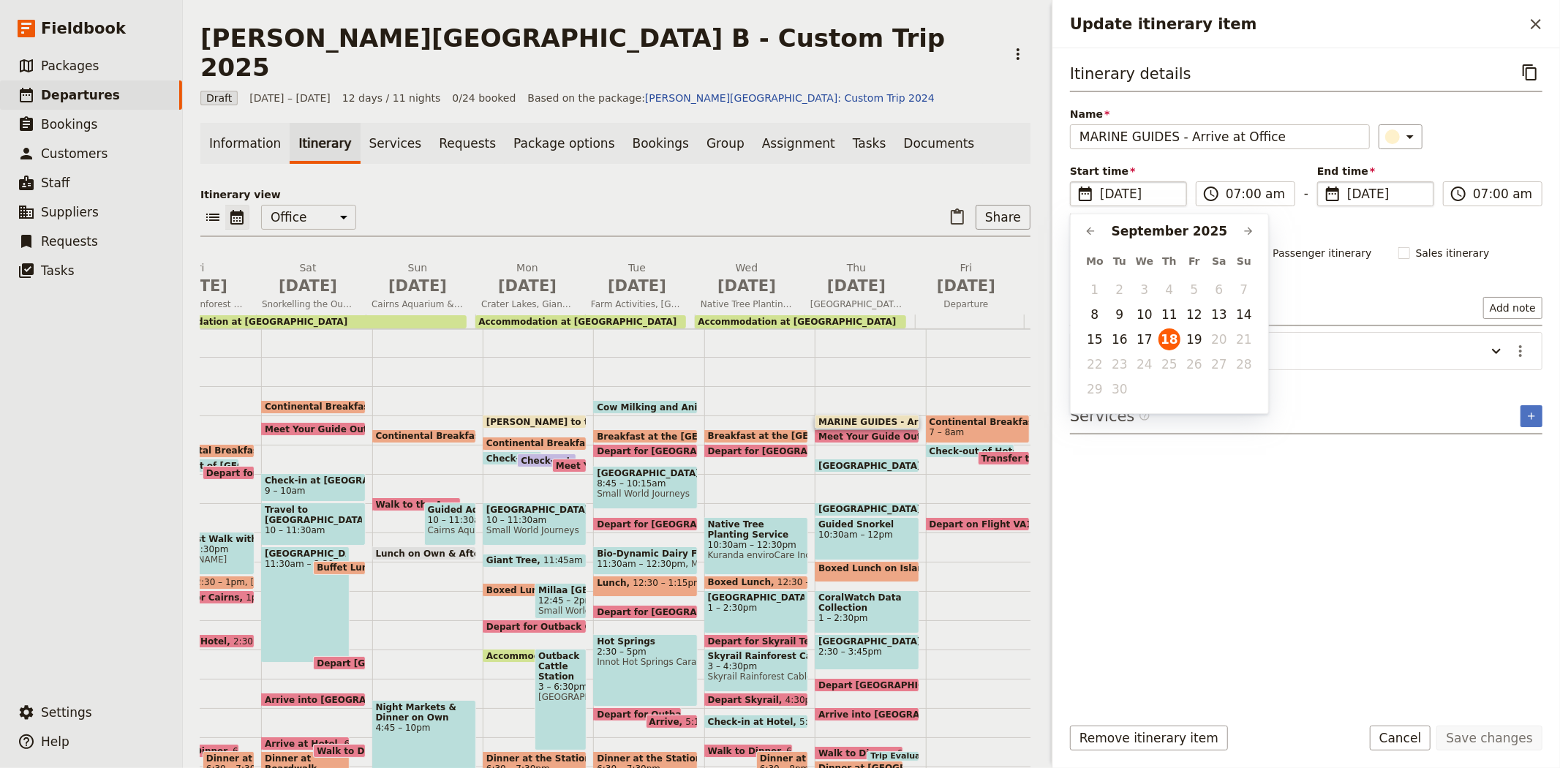
click at [1346, 194] on fieldset "​ [DATE] [DATE]" at bounding box center [1375, 193] width 117 height 25
click at [1323, 182] on input "[DATE]" at bounding box center [1323, 181] width 1 height 1
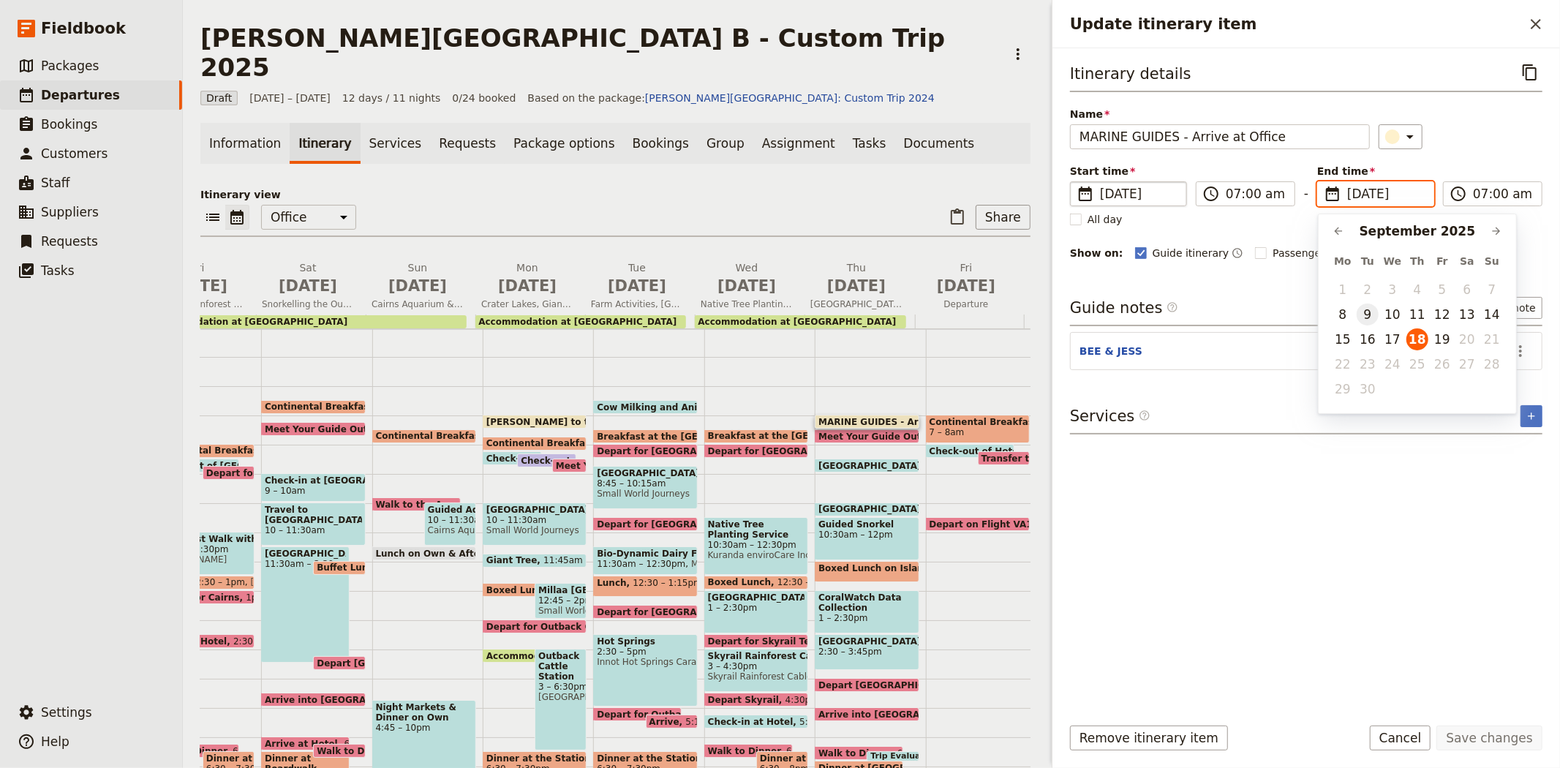
click at [1364, 309] on button "9" at bounding box center [1367, 314] width 22 height 22
type input "[DATE]"
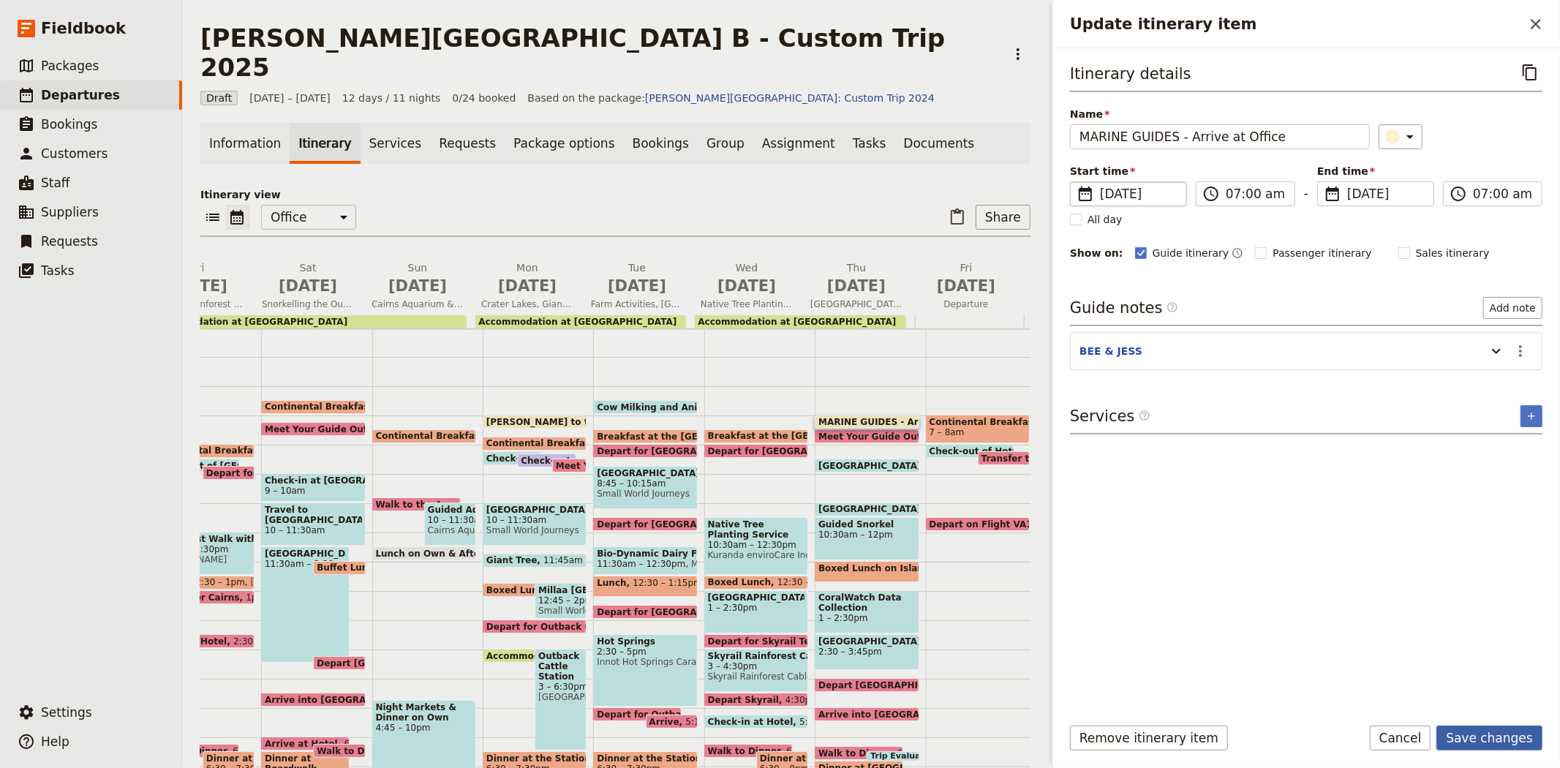
type input "[DATE]"
click at [1473, 741] on button "Save changes" at bounding box center [1489, 737] width 106 height 25
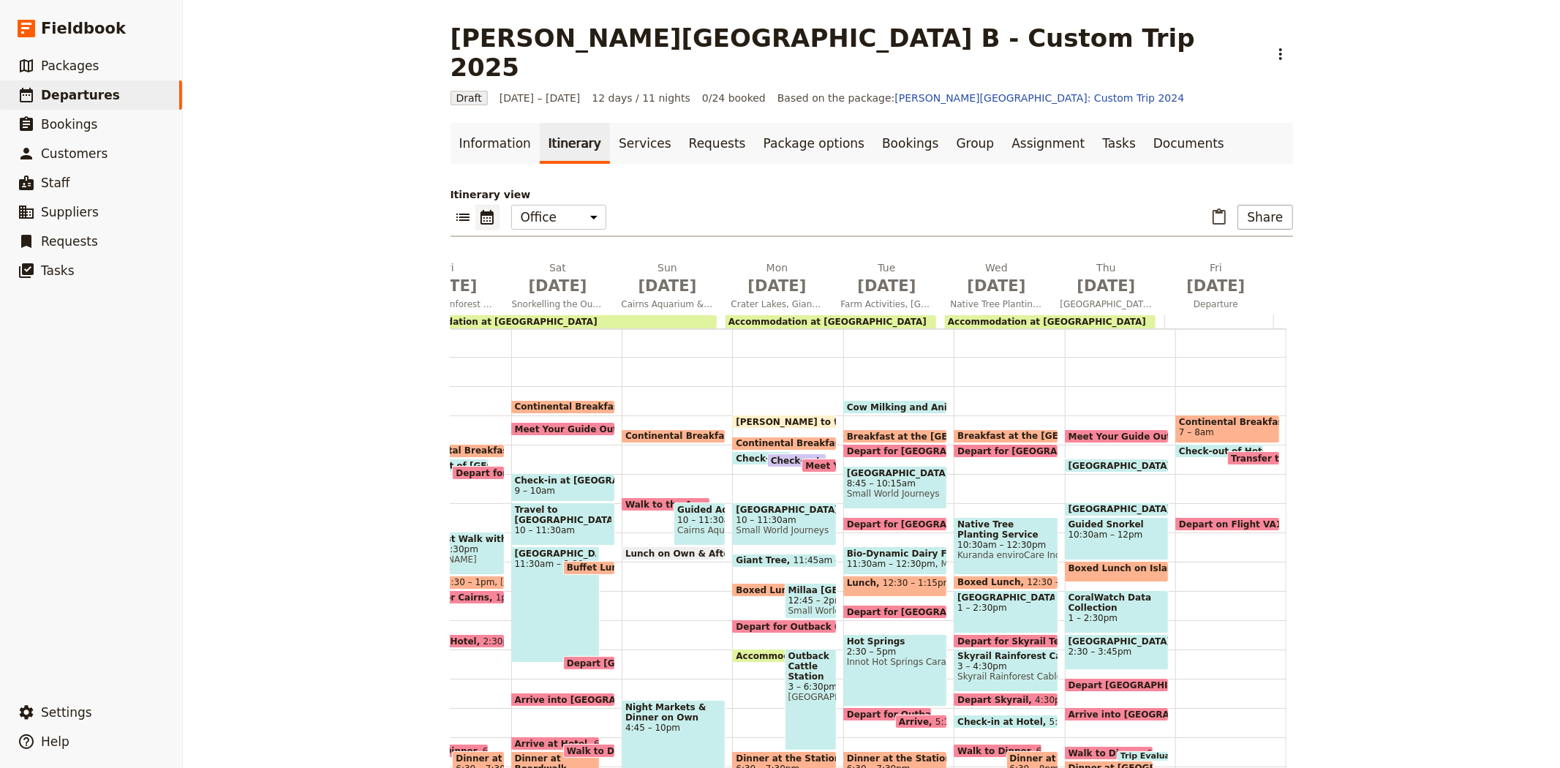
click at [1087, 431] on span "Meet Your Guide Outside Reception & Depart" at bounding box center [1183, 436] width 230 height 10
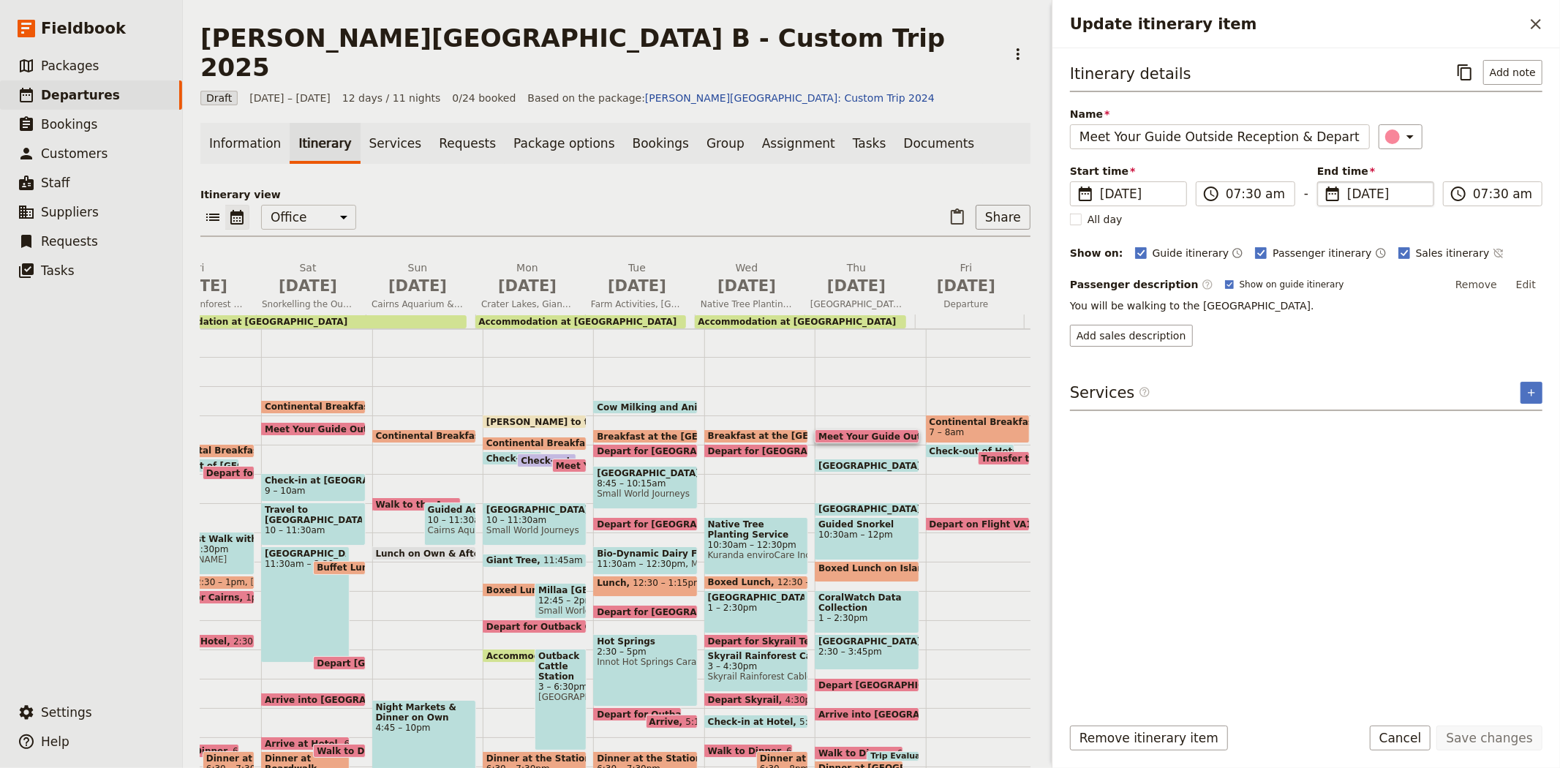
click at [1361, 190] on span "[DATE]" at bounding box center [1386, 194] width 78 height 18
click at [1323, 182] on input "[DATE]" at bounding box center [1323, 181] width 1 height 1
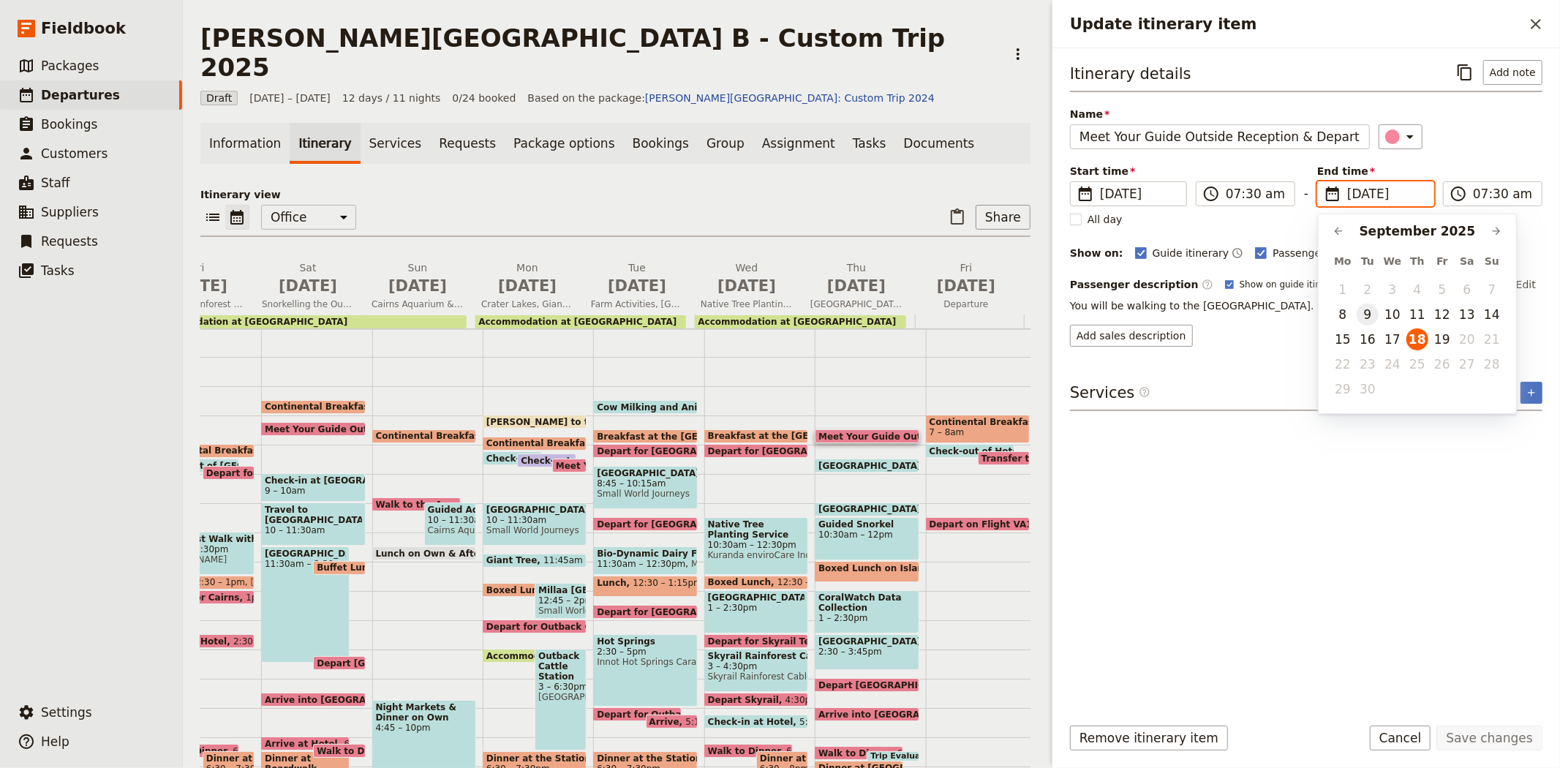
click at [1361, 310] on button "9" at bounding box center [1367, 314] width 22 height 22
type input "[DATE]"
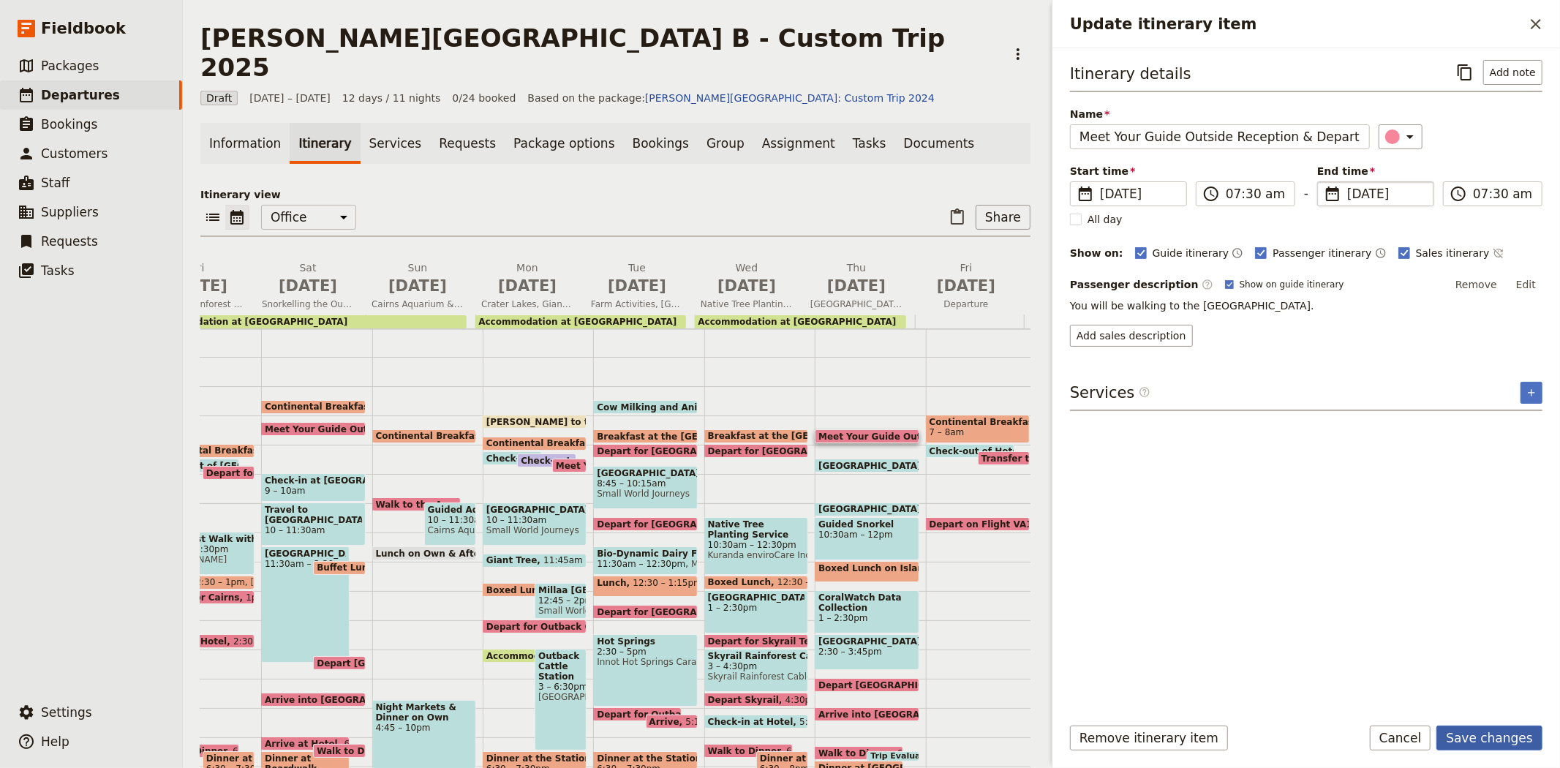
type input "[DATE]"
click at [1503, 744] on button "Save changes" at bounding box center [1489, 737] width 106 height 25
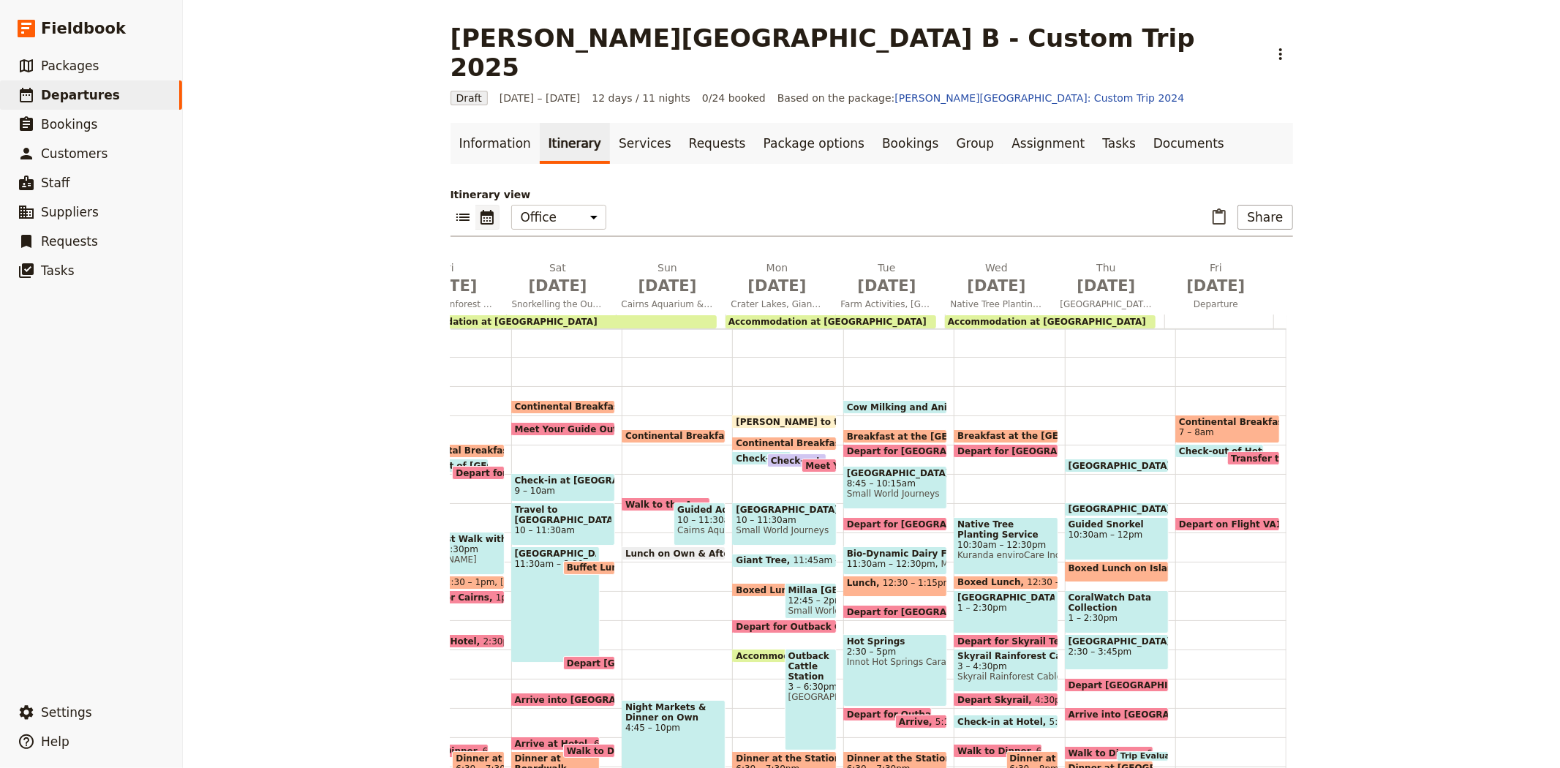
click at [1078, 458] on div "[GEOGRAPHIC_DATA] 8:30am Fitzroy Island Adventures" at bounding box center [1117, 465] width 104 height 14
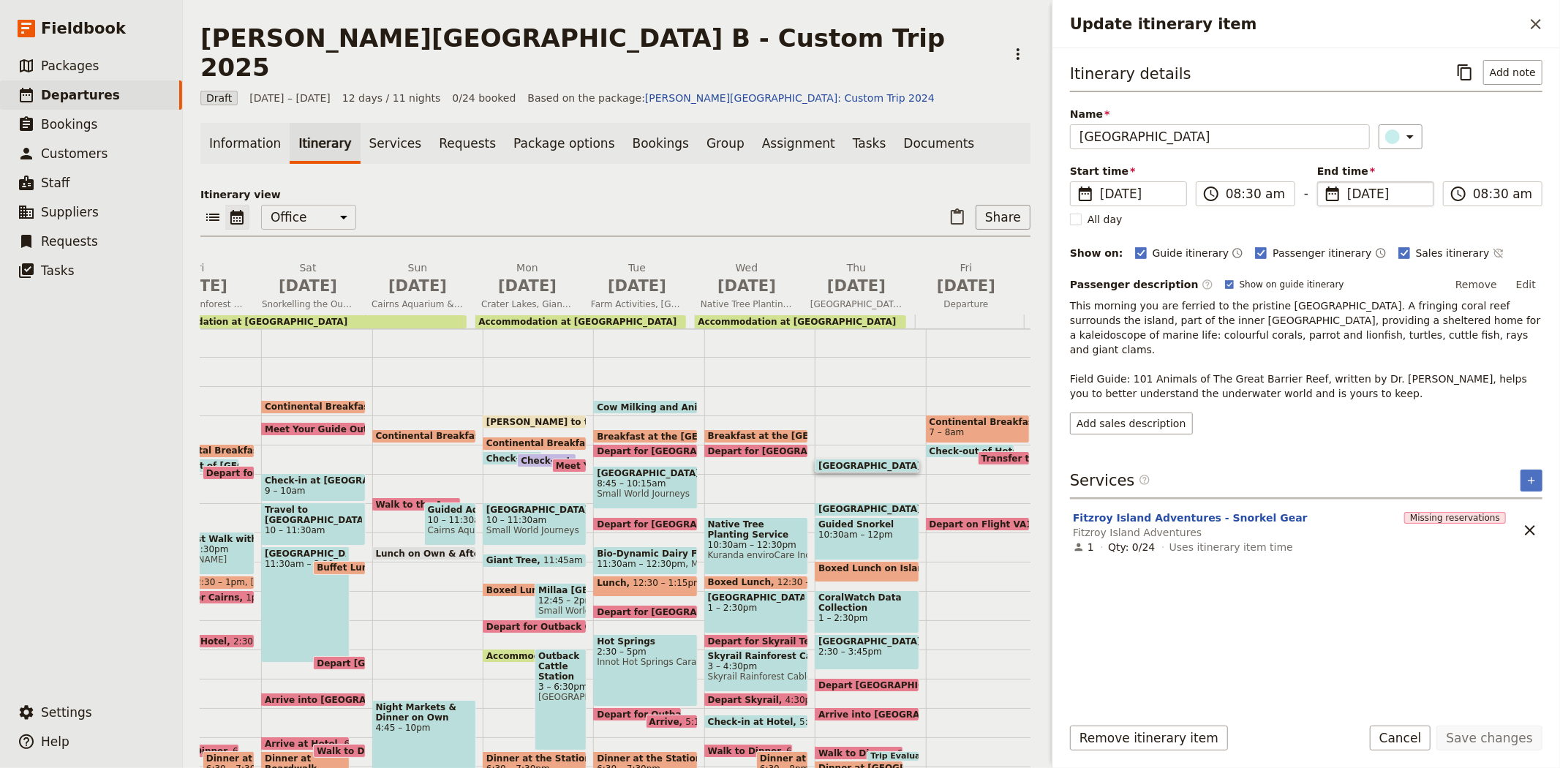
click at [1353, 189] on span "[DATE]" at bounding box center [1386, 194] width 78 height 18
click at [1323, 182] on input "[DATE]" at bounding box center [1323, 181] width 1 height 1
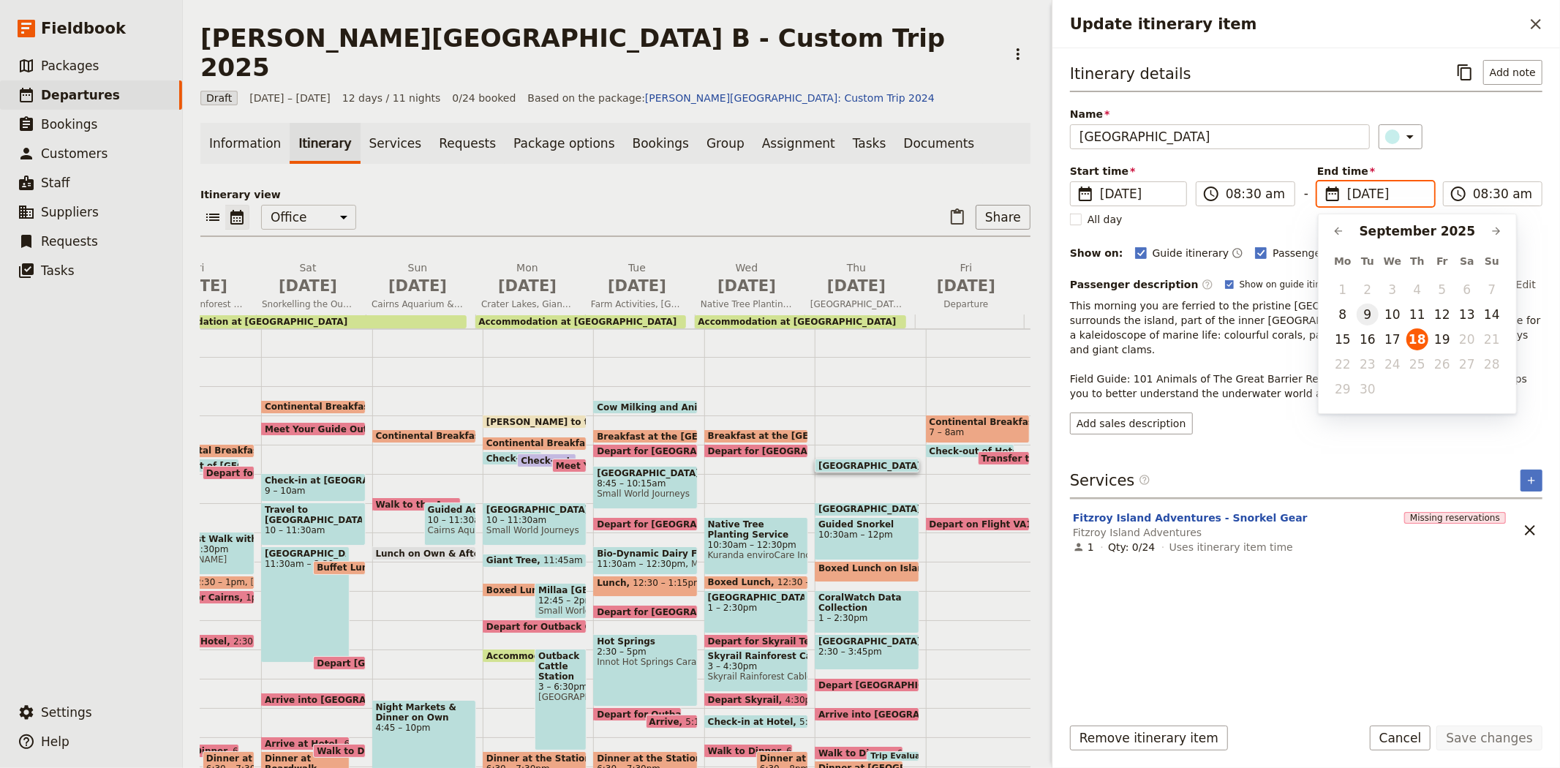
click at [1366, 309] on button "9" at bounding box center [1367, 314] width 22 height 22
type input "[DATE]"
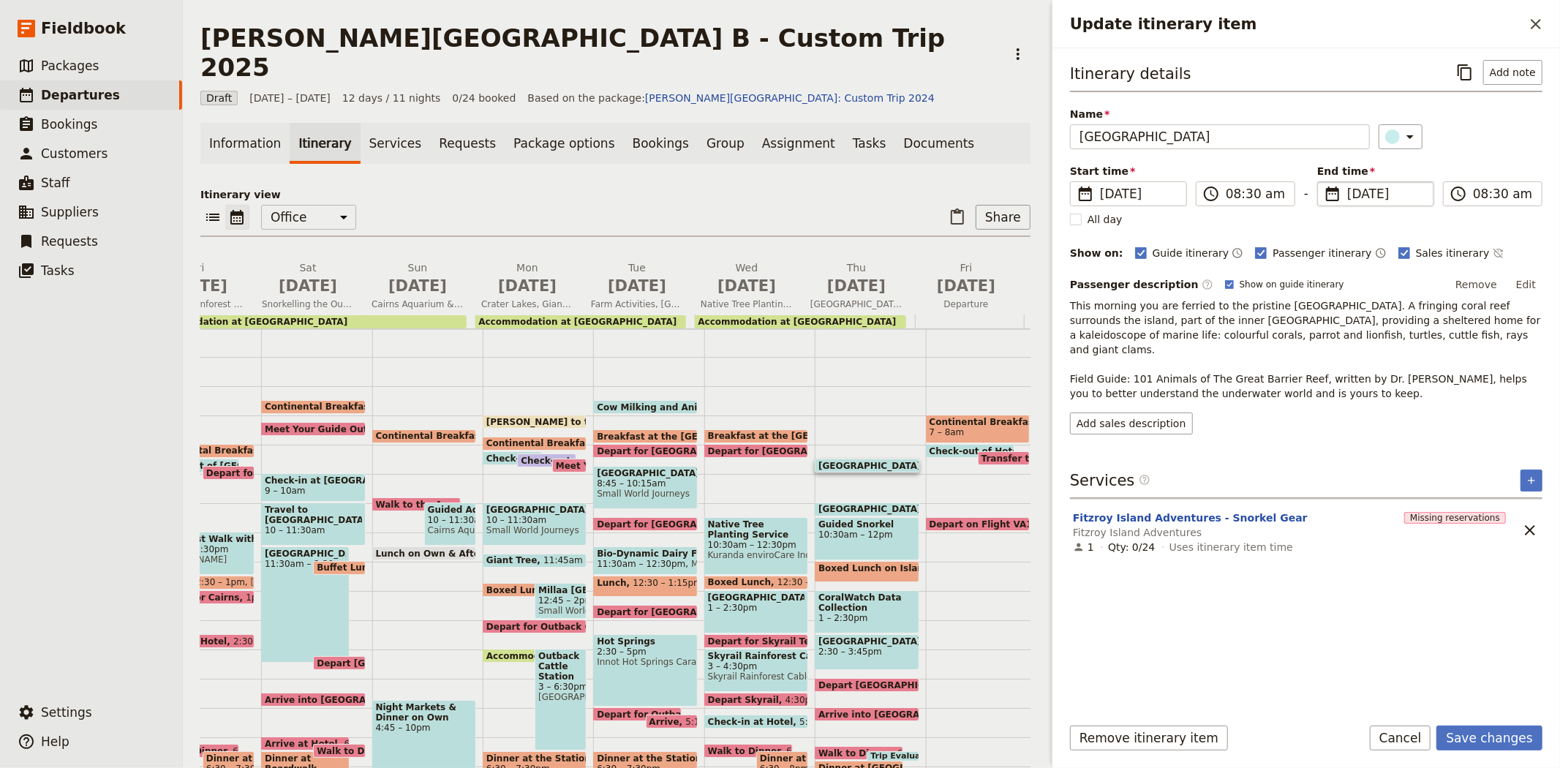
type input "[DATE]"
click at [1459, 667] on div "Itinerary details ​ Add note Name [GEOGRAPHIC_DATA] ​ Start time ​ [DATE] [DATE…" at bounding box center [1306, 381] width 472 height 642
click at [1489, 727] on button "Save changes" at bounding box center [1489, 737] width 106 height 25
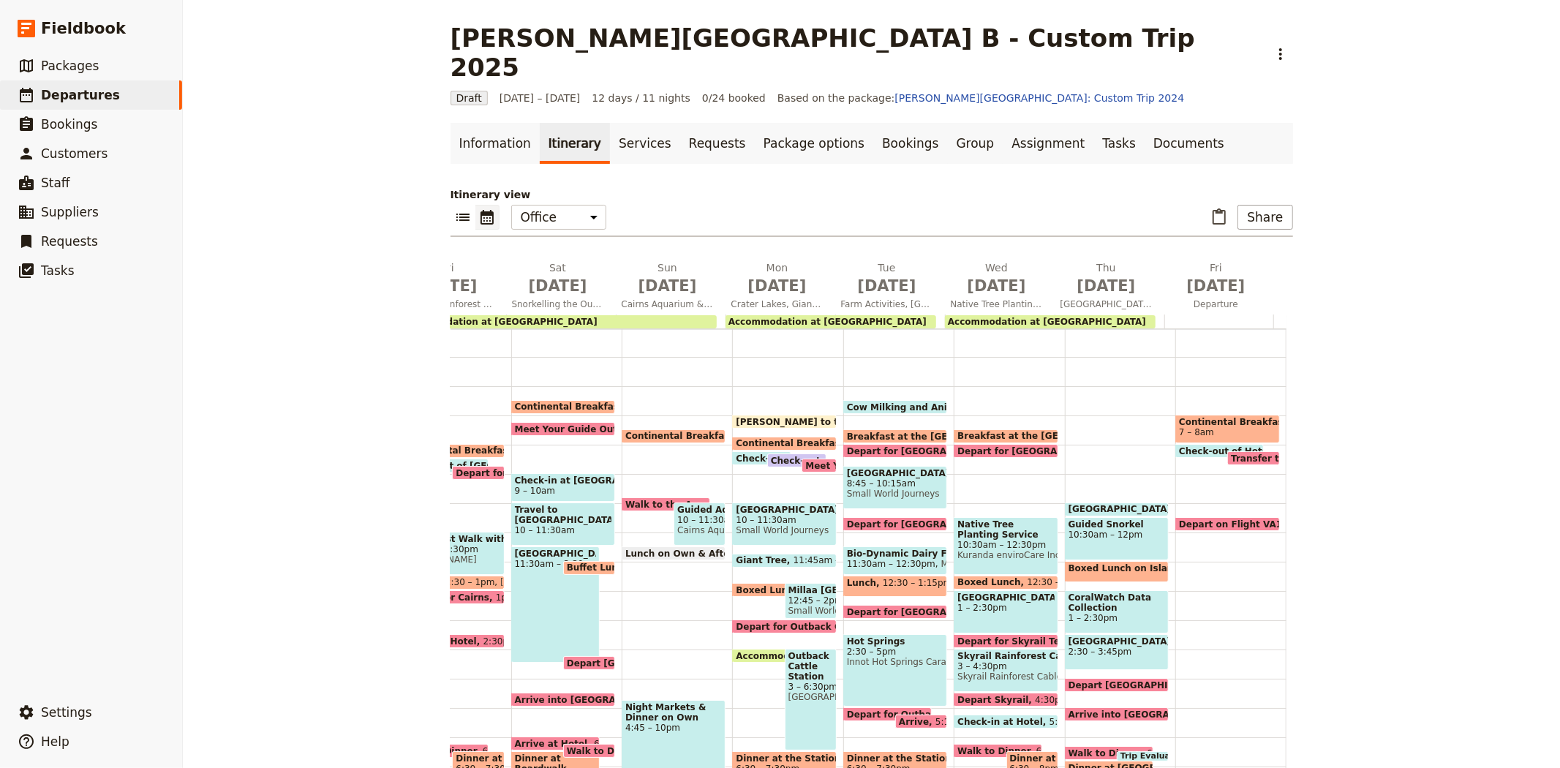
click at [1131, 504] on span "[GEOGRAPHIC_DATA]" at bounding box center [1122, 509] width 109 height 10
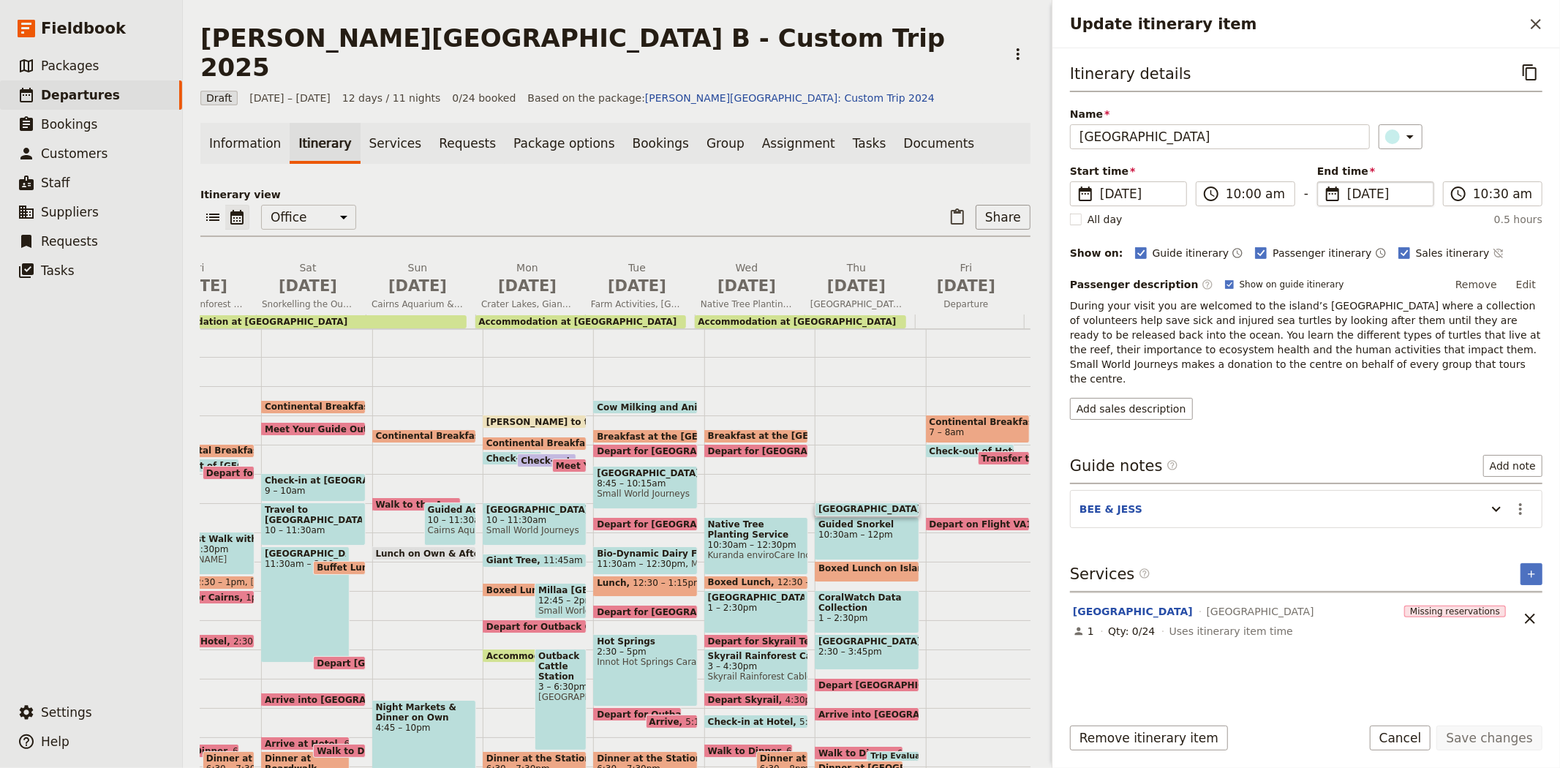
click at [1356, 191] on span "[DATE]" at bounding box center [1386, 194] width 78 height 18
click at [1323, 182] on input "[DATE]" at bounding box center [1323, 181] width 1 height 1
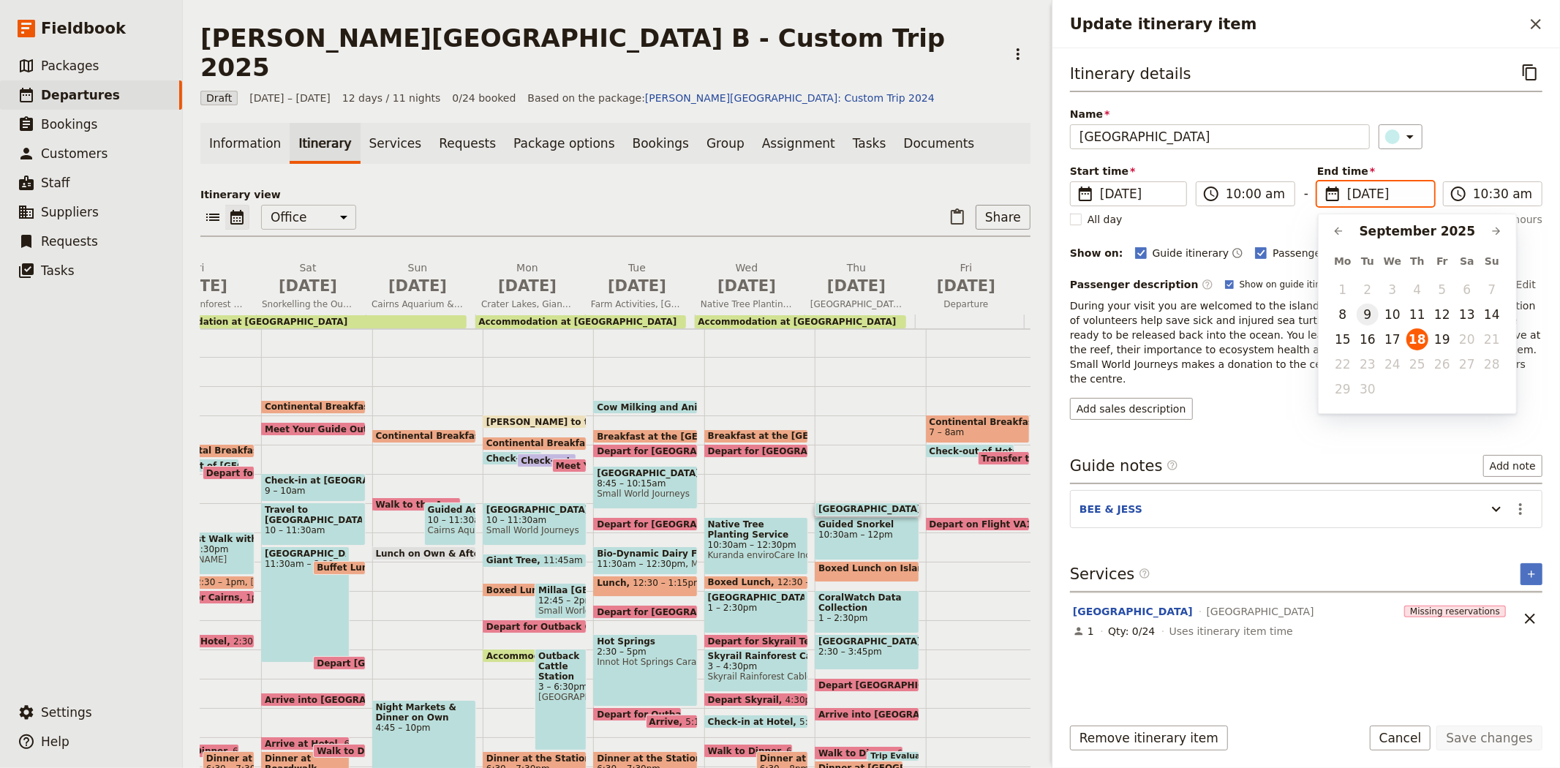
click at [1370, 311] on button "9" at bounding box center [1367, 314] width 22 height 22
type input "[DATE]"
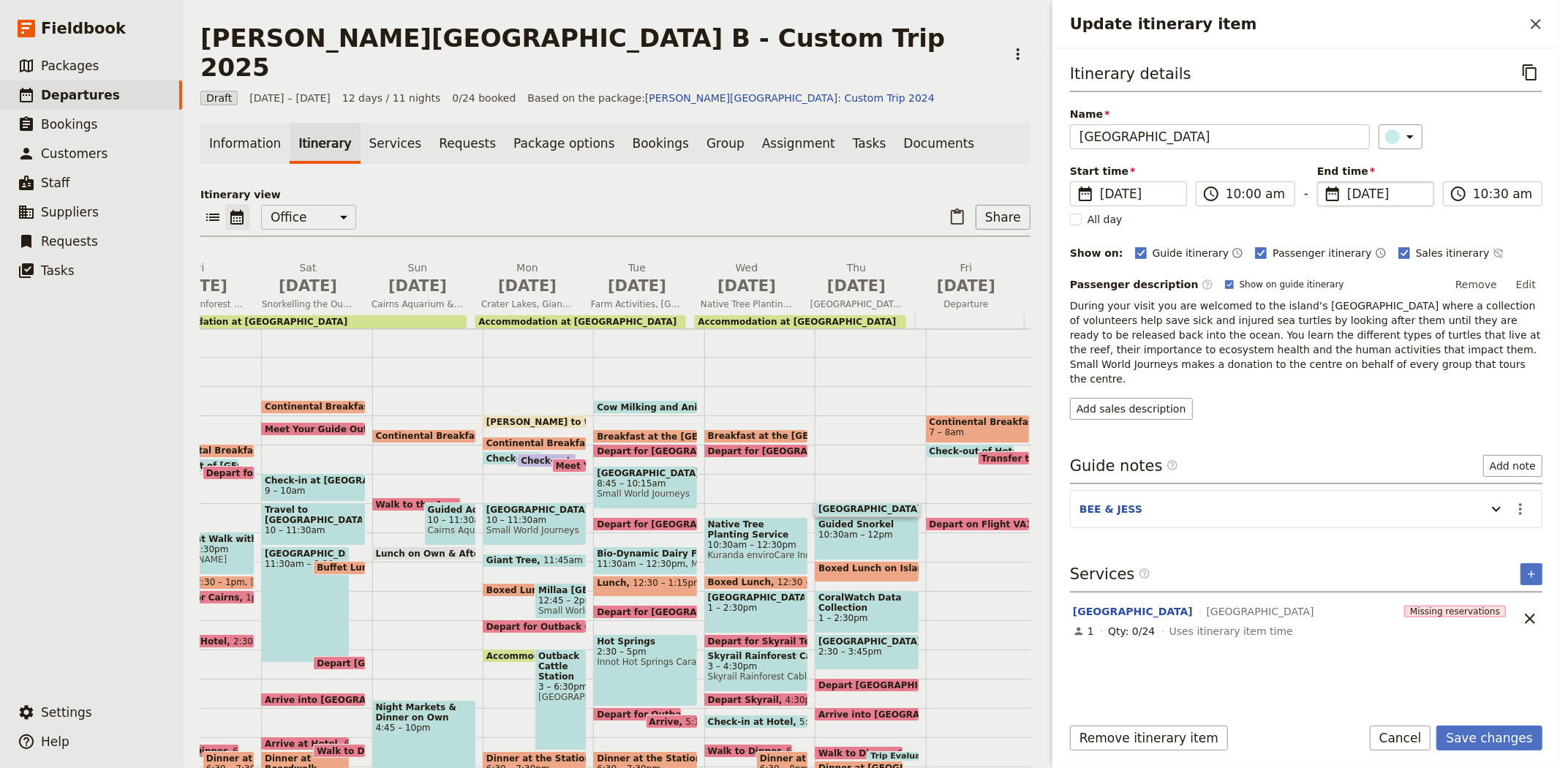
type input "[DATE]"
click at [1336, 404] on div "Add sales description" at bounding box center [1306, 409] width 472 height 22
click at [1484, 735] on button "Save changes" at bounding box center [1489, 737] width 106 height 25
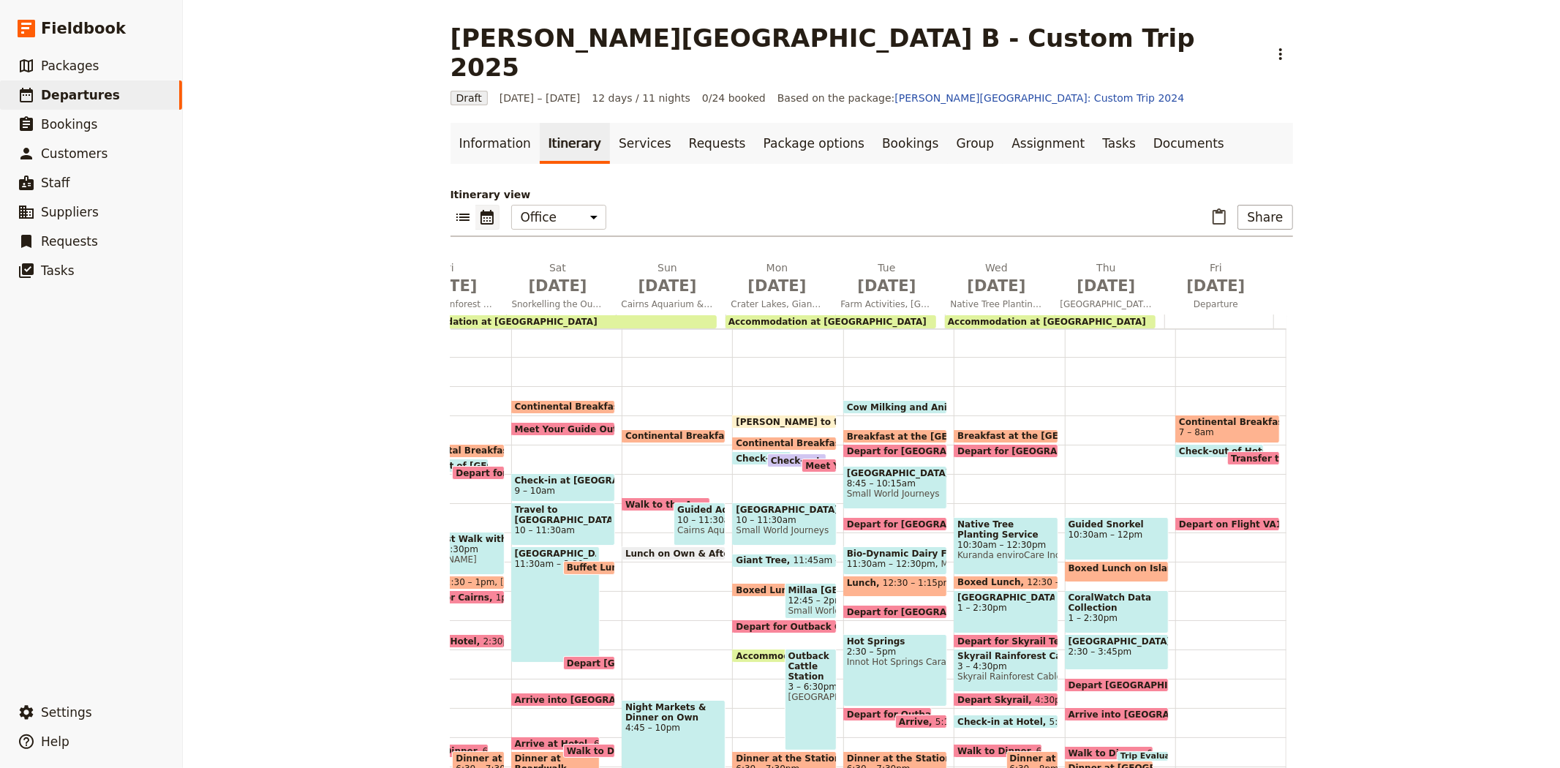
click at [1089, 529] on span "10:30am – 12pm" at bounding box center [1116, 534] width 97 height 10
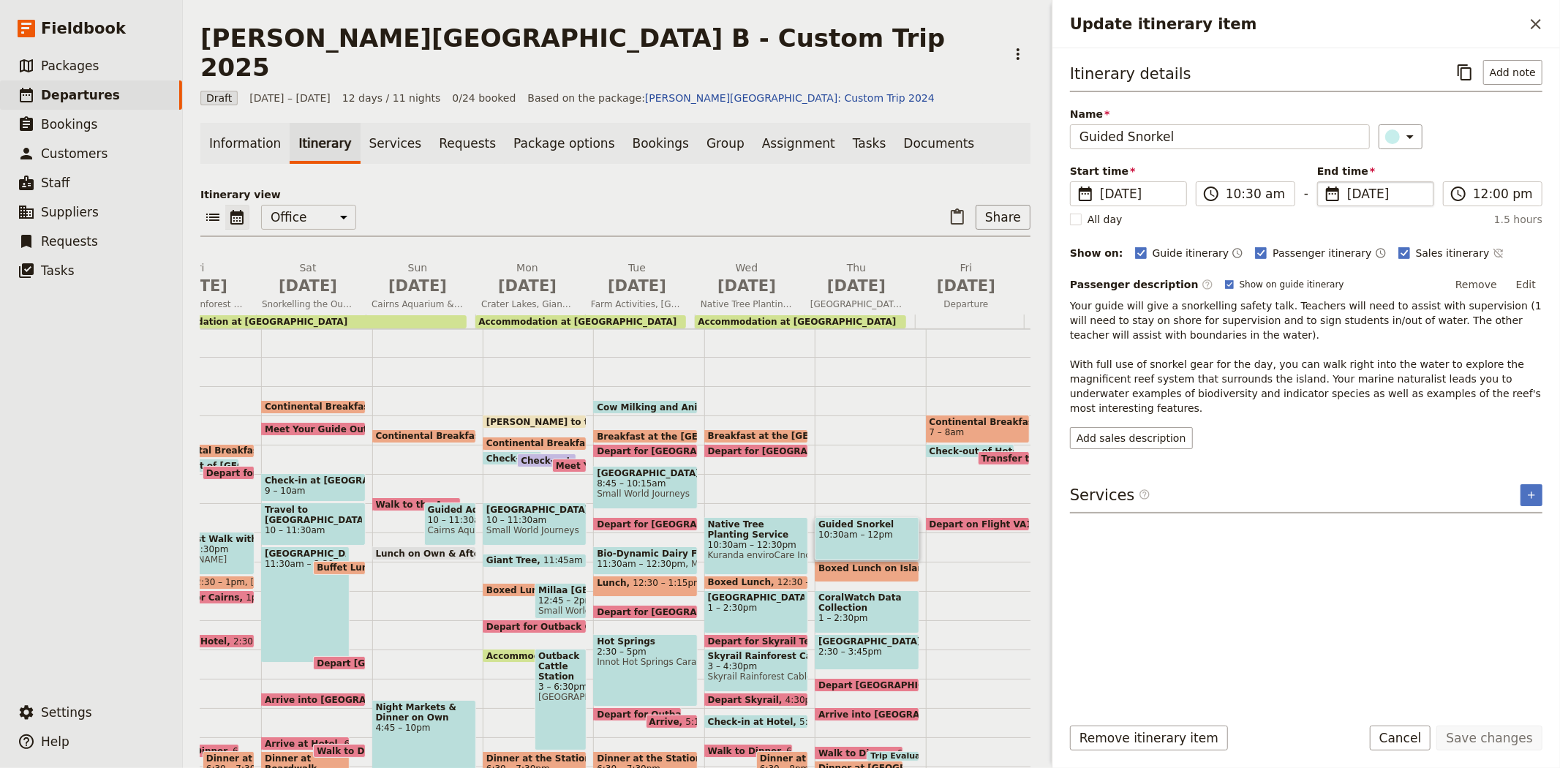
click at [1353, 195] on span "[DATE]" at bounding box center [1386, 194] width 78 height 18
click at [1323, 182] on input "[DATE]" at bounding box center [1323, 181] width 1 height 1
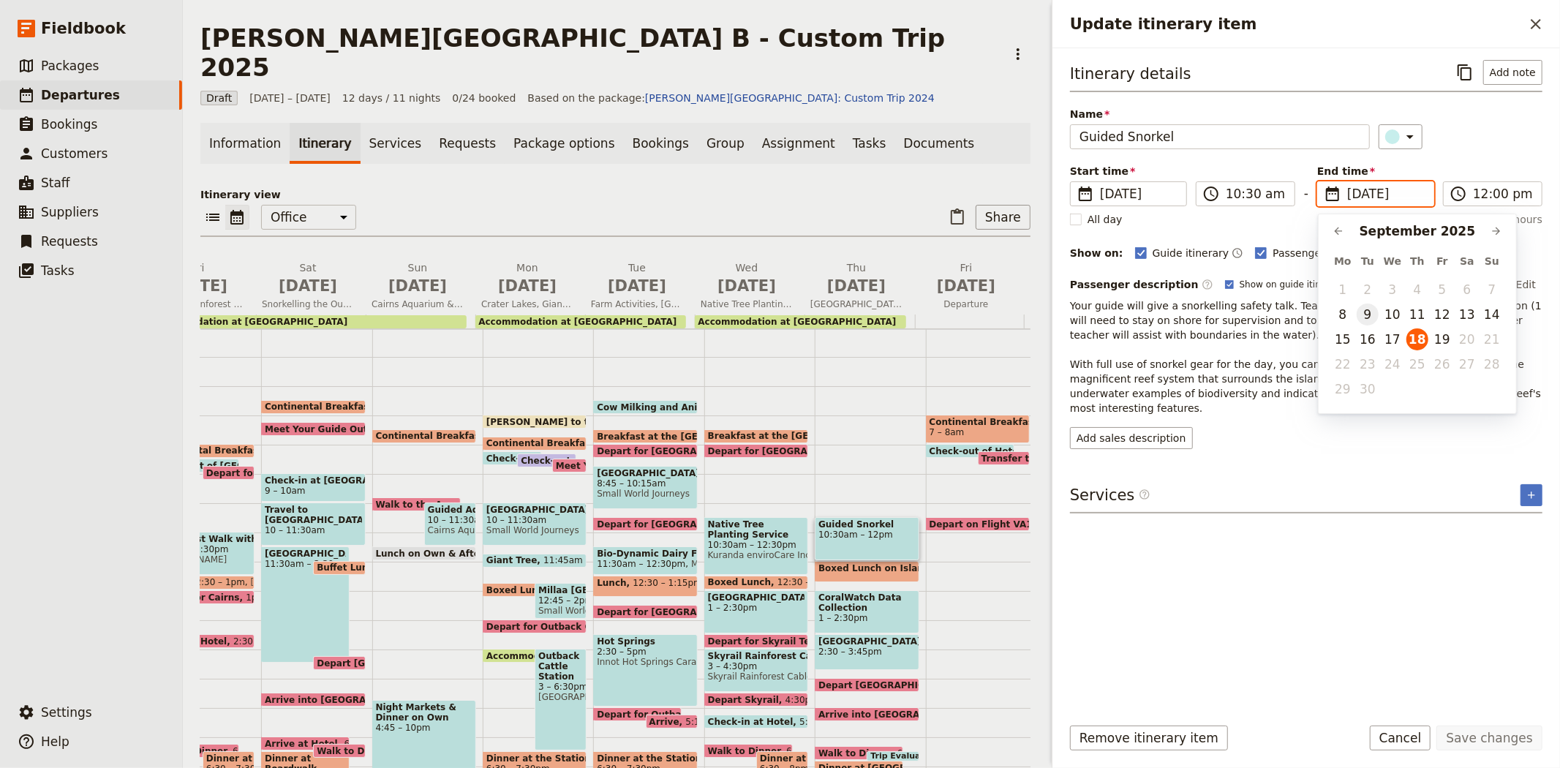
click at [1369, 317] on button "9" at bounding box center [1367, 314] width 22 height 22
type input "[DATE]"
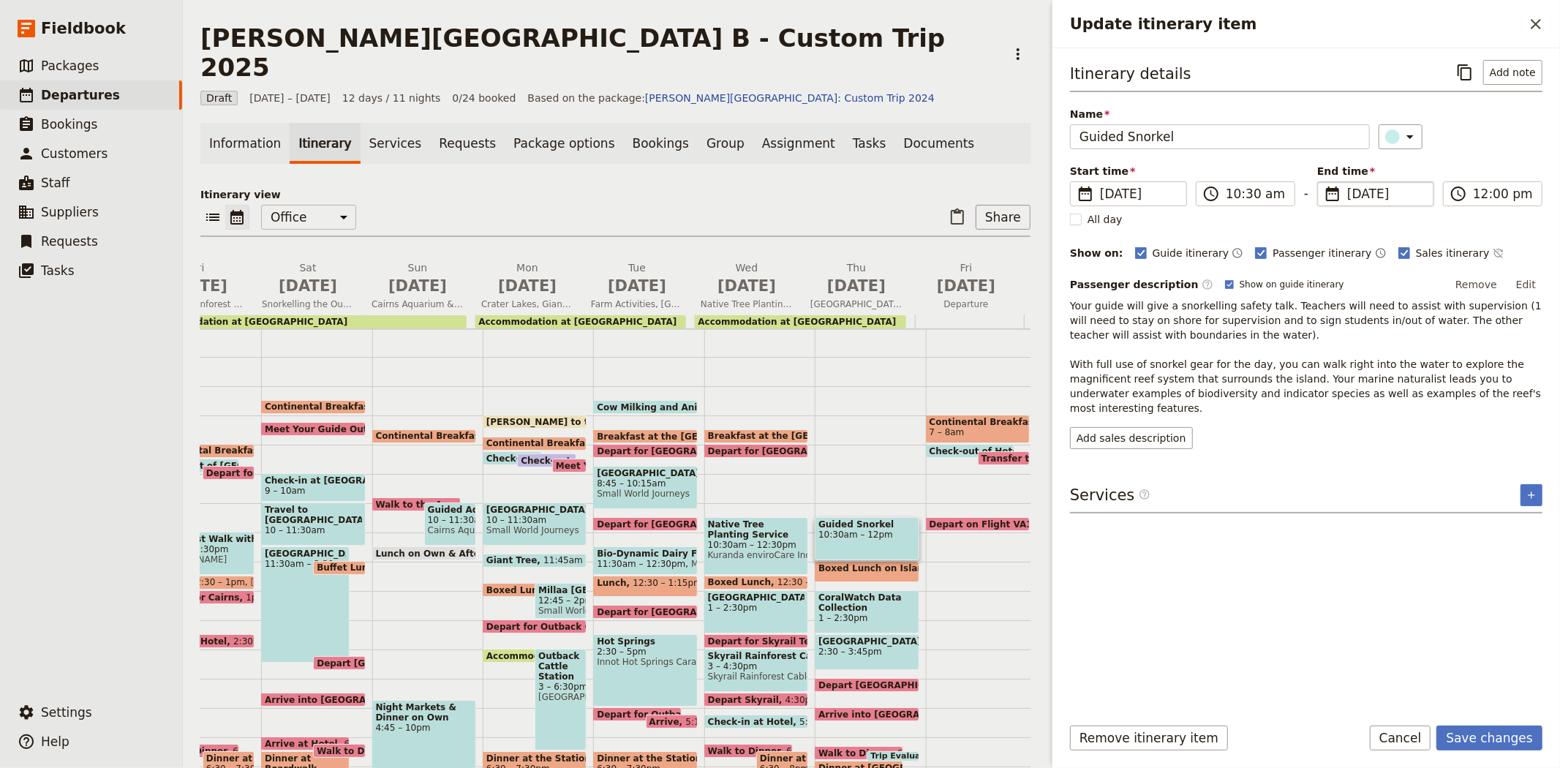
type input "[DATE]"
click at [1421, 463] on div "Itinerary details ​ Add note Name Guided Snorkel ​ Start time ​ [DATE] [DATE] […" at bounding box center [1306, 381] width 472 height 642
click at [1473, 739] on button "Save changes" at bounding box center [1489, 737] width 106 height 25
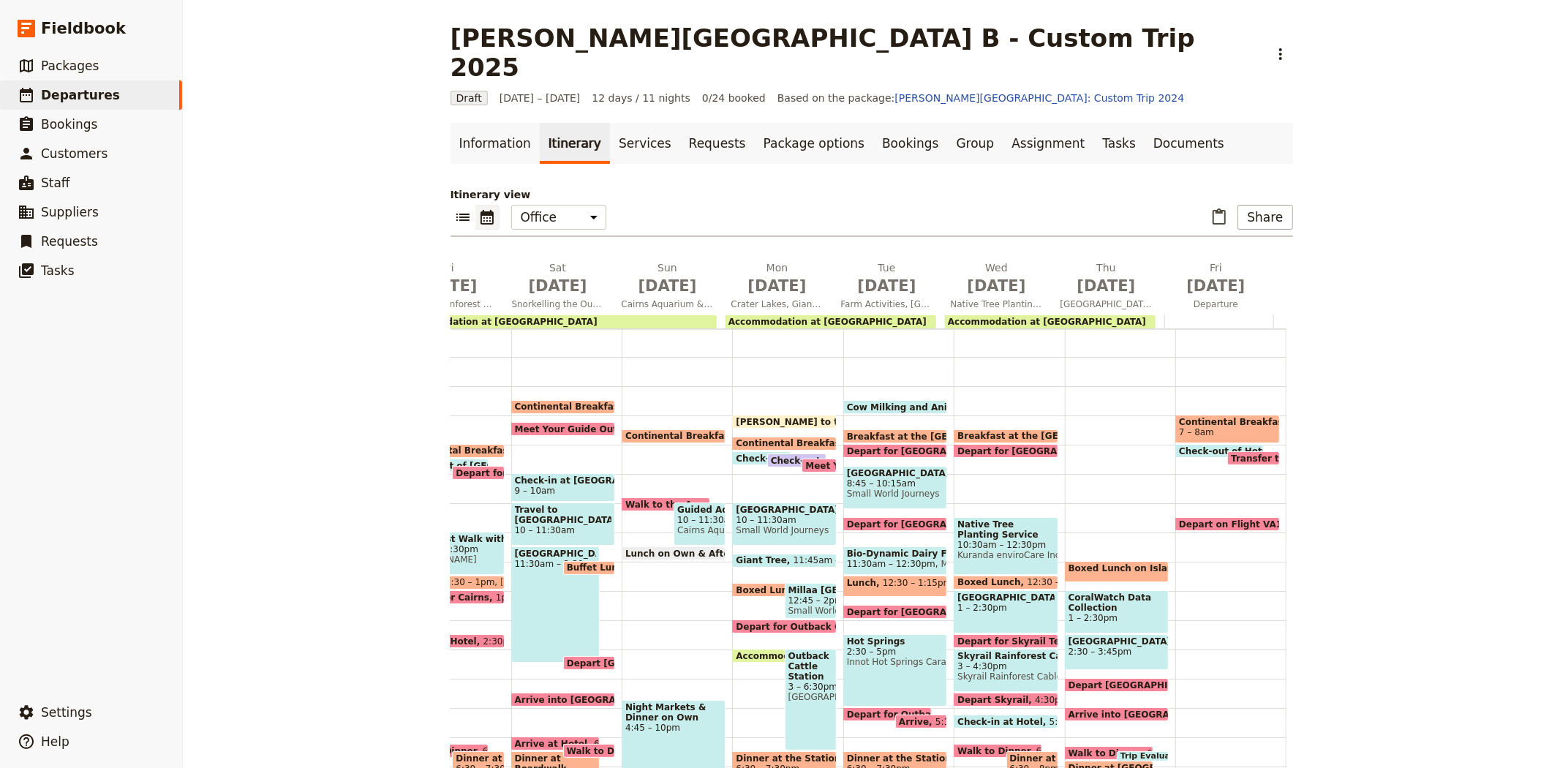
click at [1112, 563] on span "Boxed Lunch on Island" at bounding box center [1127, 568] width 118 height 10
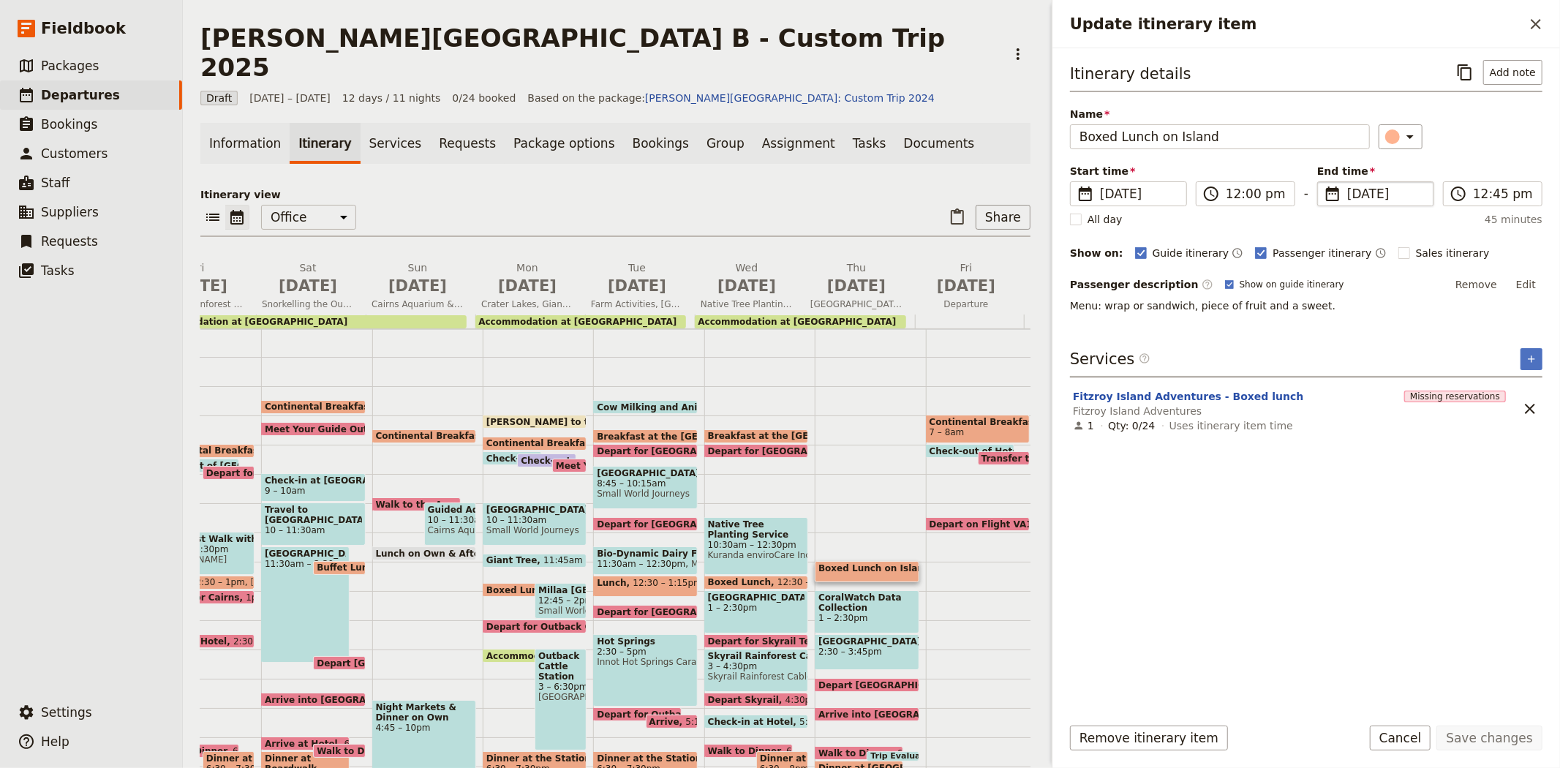
click at [1368, 194] on span "[DATE]" at bounding box center [1386, 194] width 78 height 18
click at [1323, 182] on input "[DATE]" at bounding box center [1323, 181] width 1 height 1
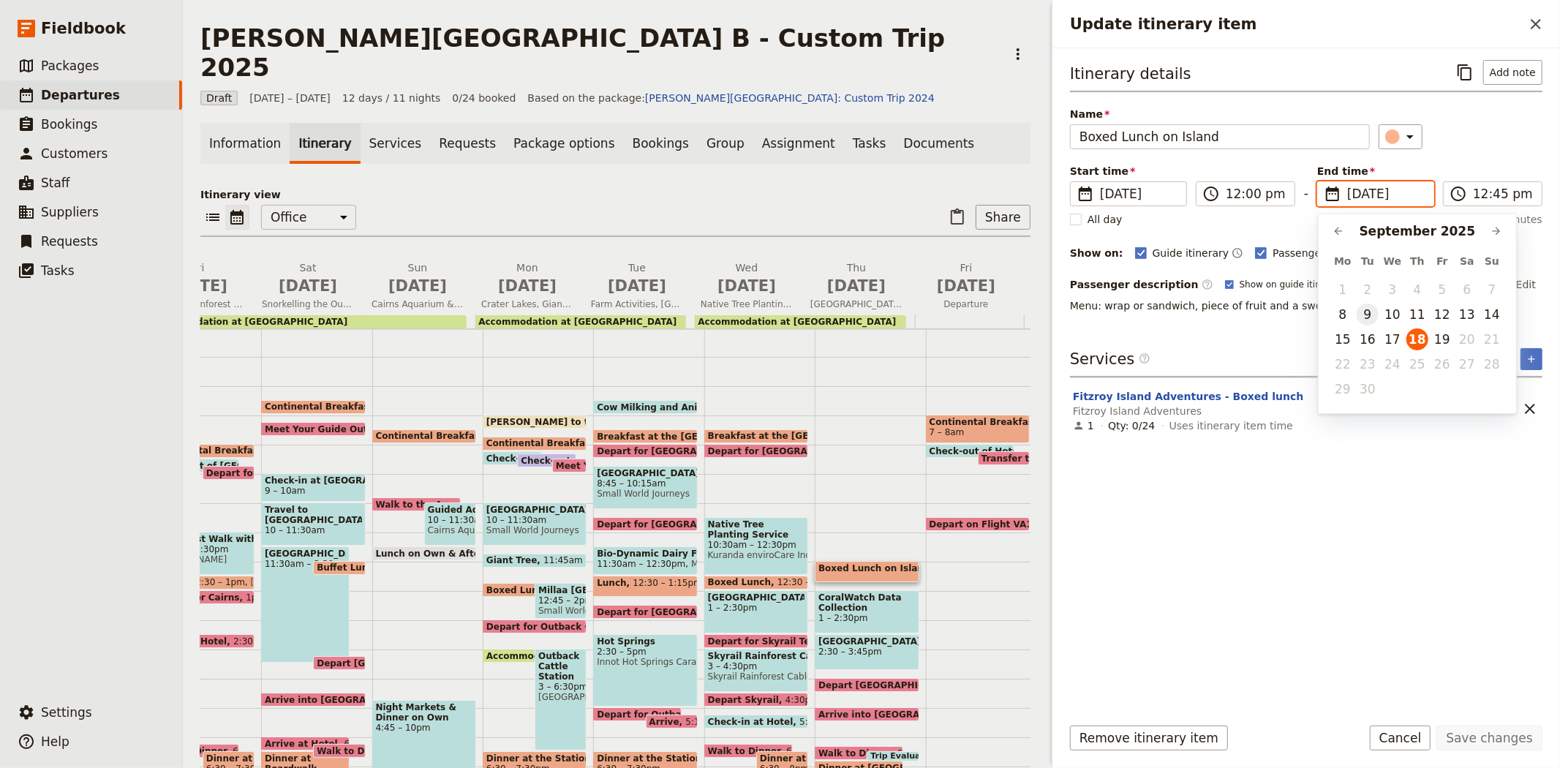
click at [1371, 314] on button "9" at bounding box center [1367, 314] width 22 height 22
type input "[DATE]"
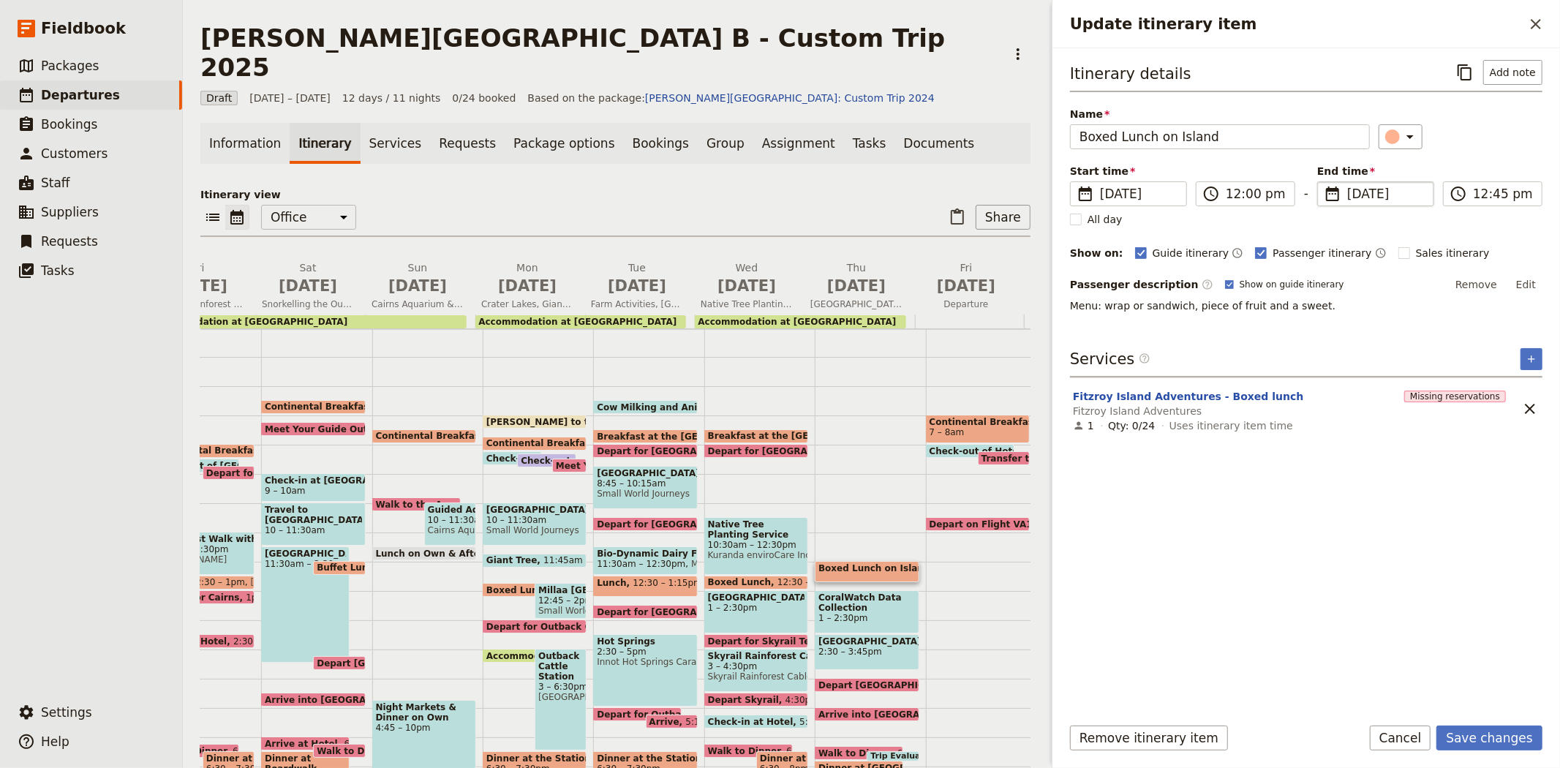
type input "[DATE]"
click at [1395, 597] on div "Itinerary details ​ Add note Name Boxed Lunch on Island ​ Start time ​ [DATE] […" at bounding box center [1306, 381] width 472 height 642
click at [1470, 742] on button "Save changes" at bounding box center [1489, 737] width 106 height 25
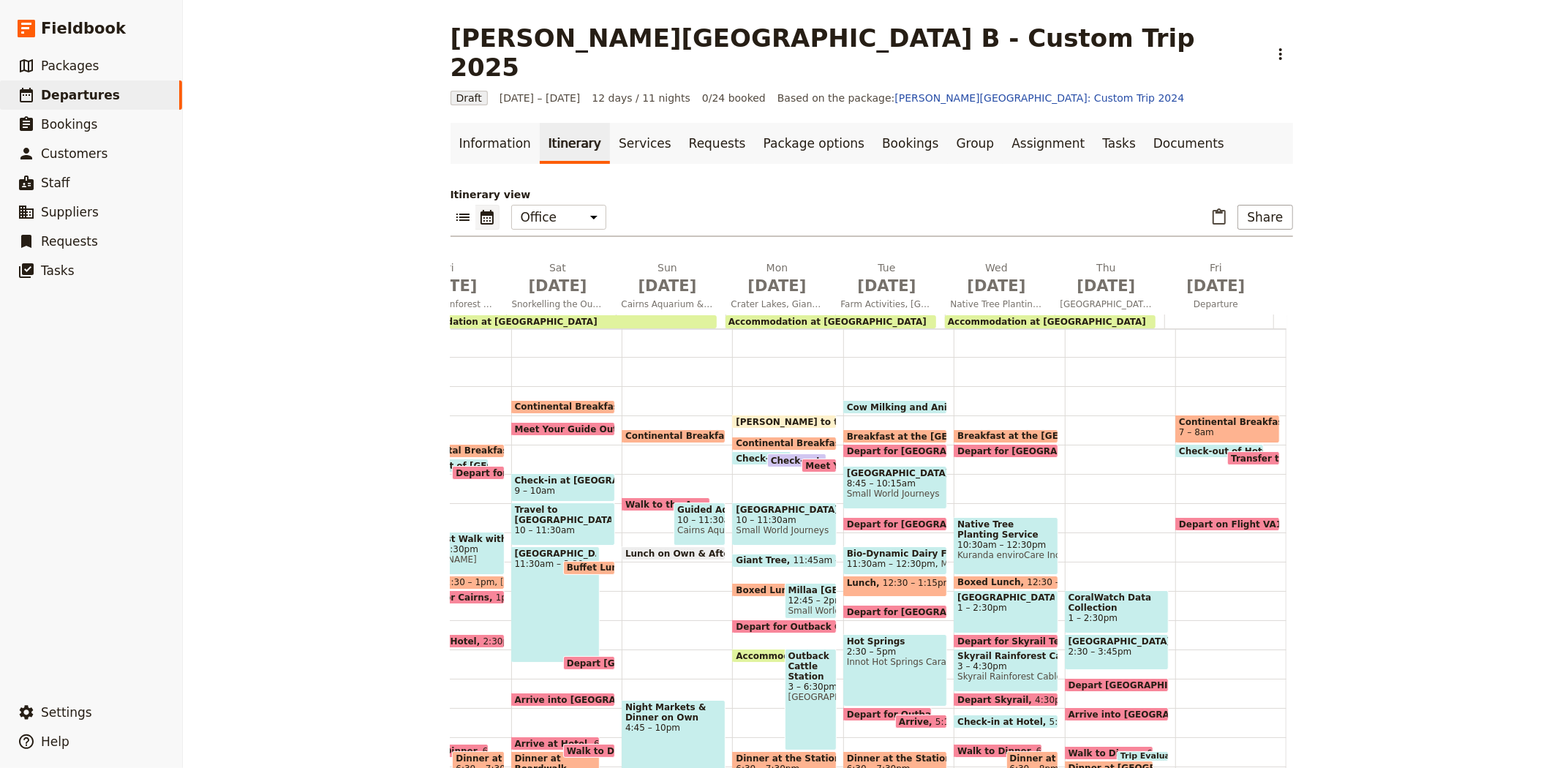
click at [1117, 592] on span "CoralWatch Data Collection" at bounding box center [1116, 602] width 97 height 20
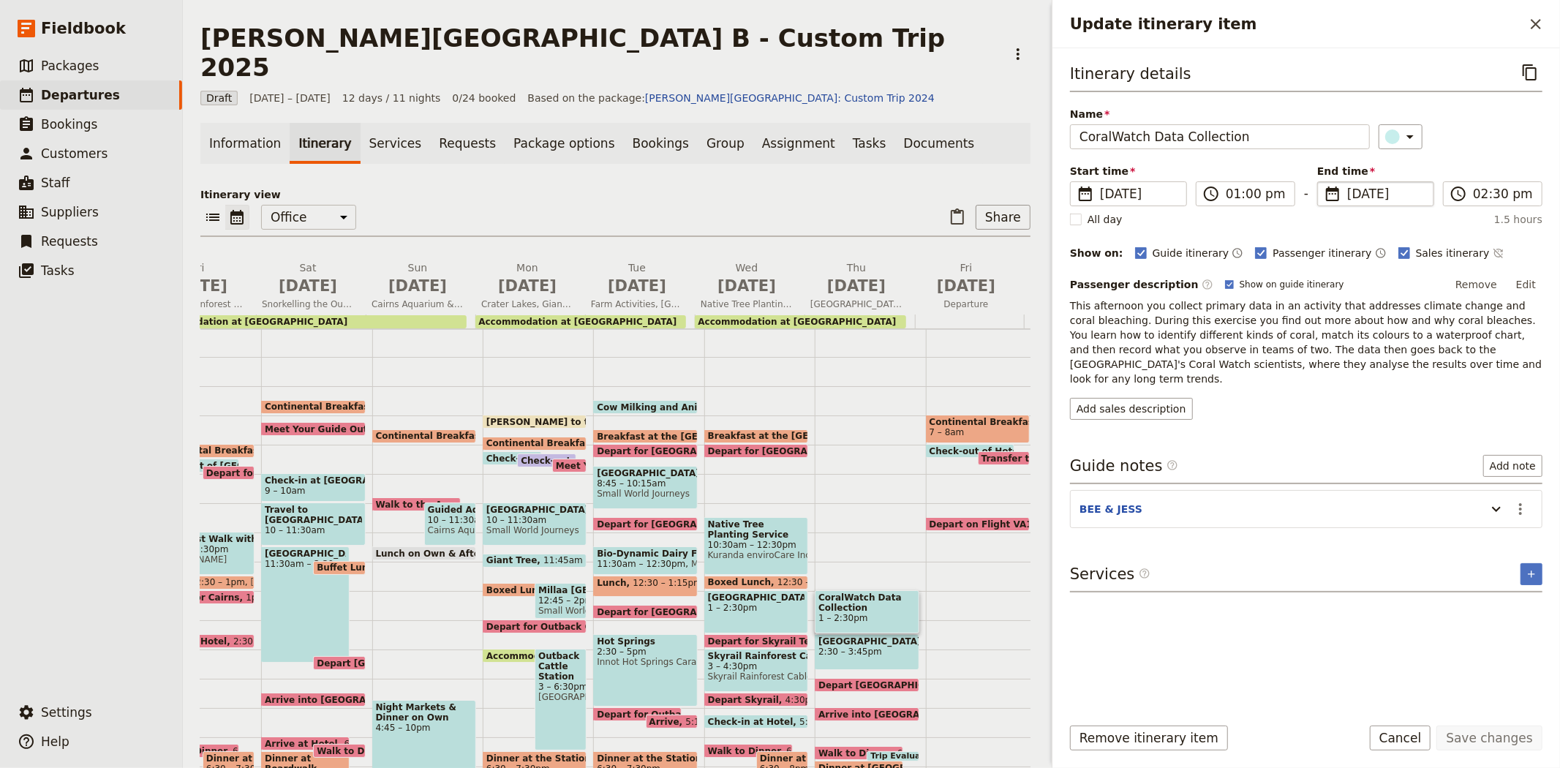
click at [1363, 193] on span "[DATE]" at bounding box center [1386, 194] width 78 height 18
click at [1323, 182] on input "[DATE]" at bounding box center [1323, 181] width 1 height 1
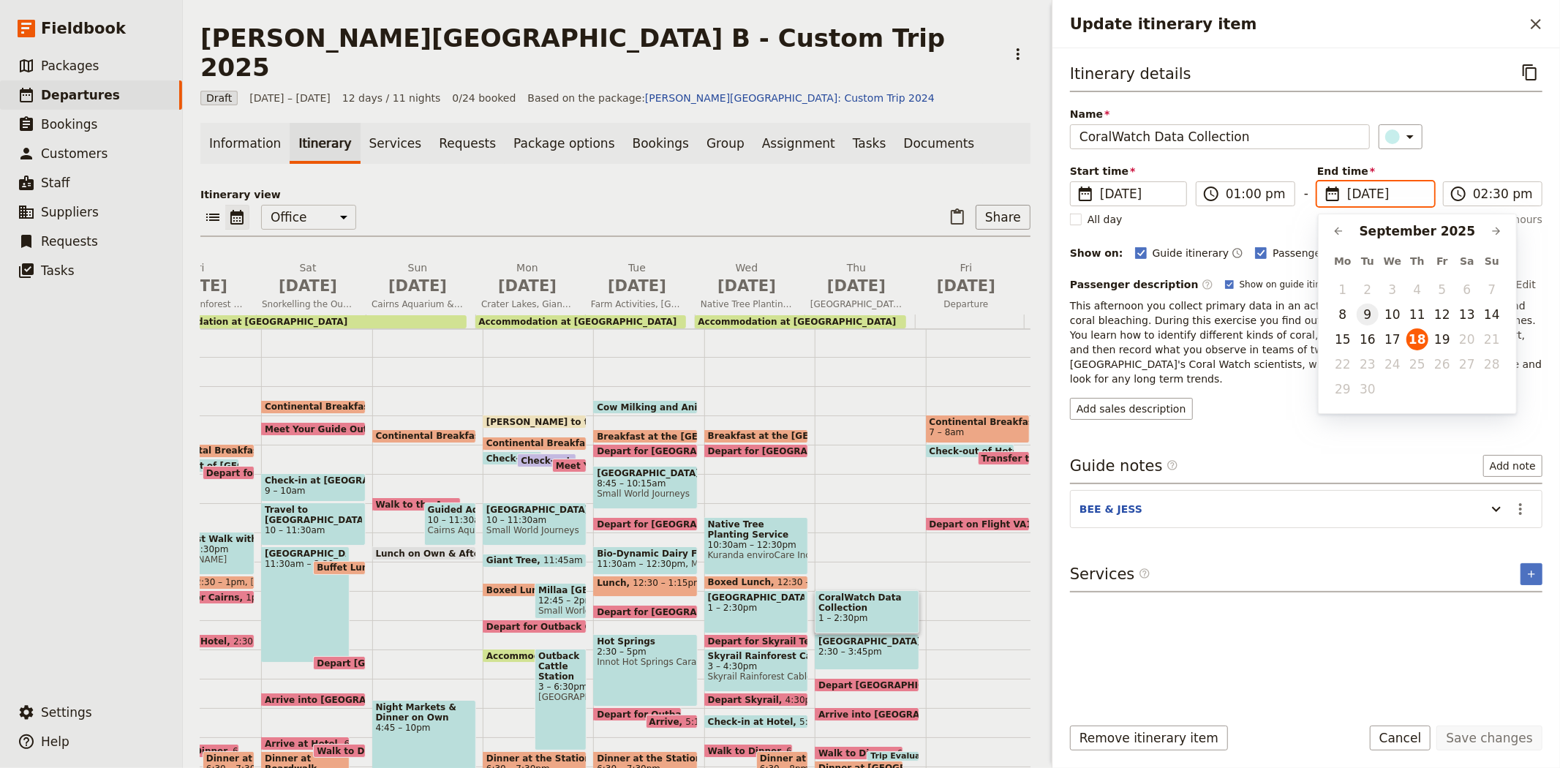
click at [1372, 310] on button "9" at bounding box center [1367, 314] width 22 height 22
type input "[DATE]"
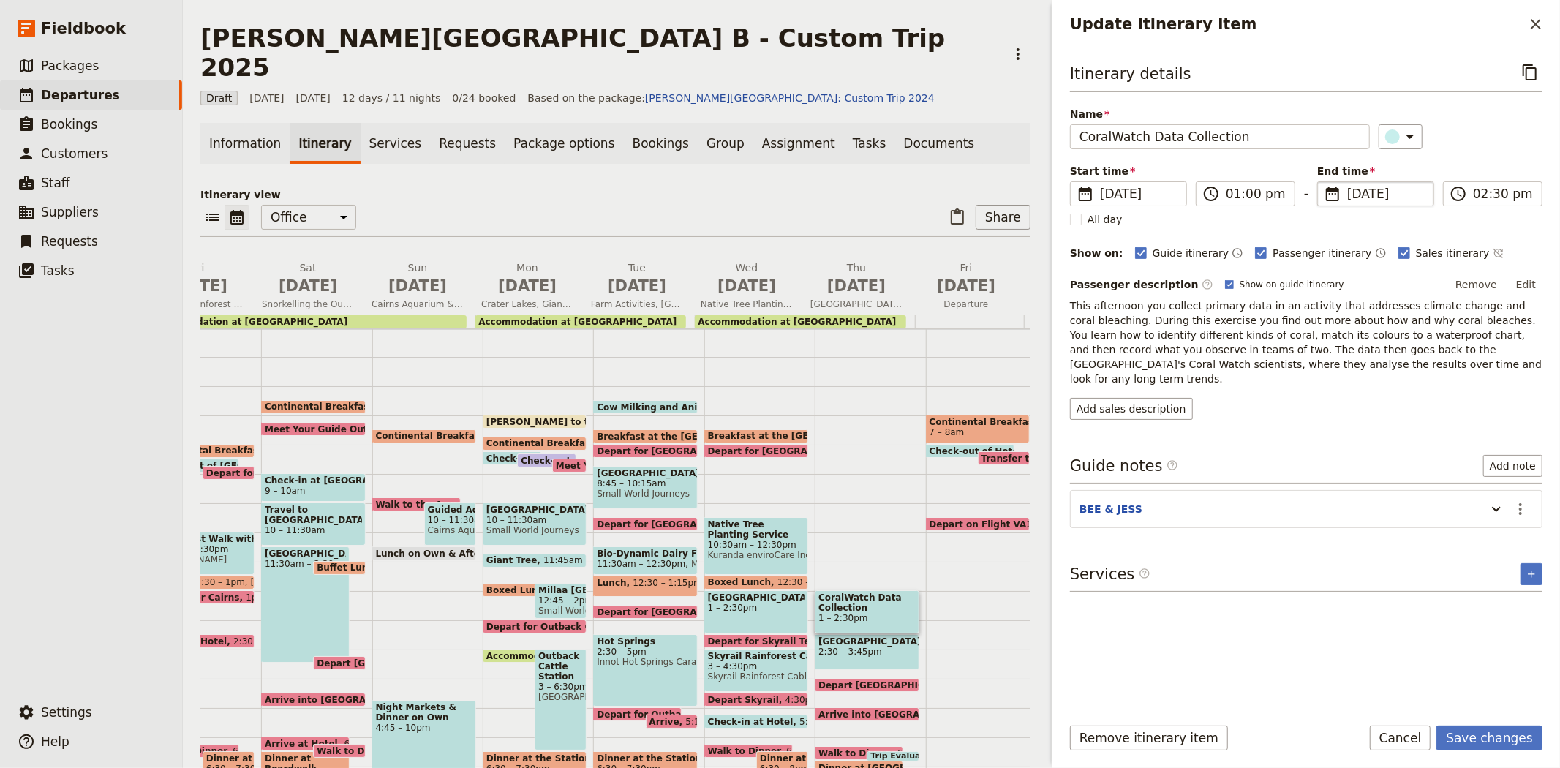
type input "[DATE]"
click at [1419, 659] on div "Itinerary details ​ Name CoralWatch Data Collection ​ Start time ​ [DATE] [DATE…" at bounding box center [1306, 381] width 472 height 642
click at [1478, 741] on button "Save changes" at bounding box center [1489, 737] width 106 height 25
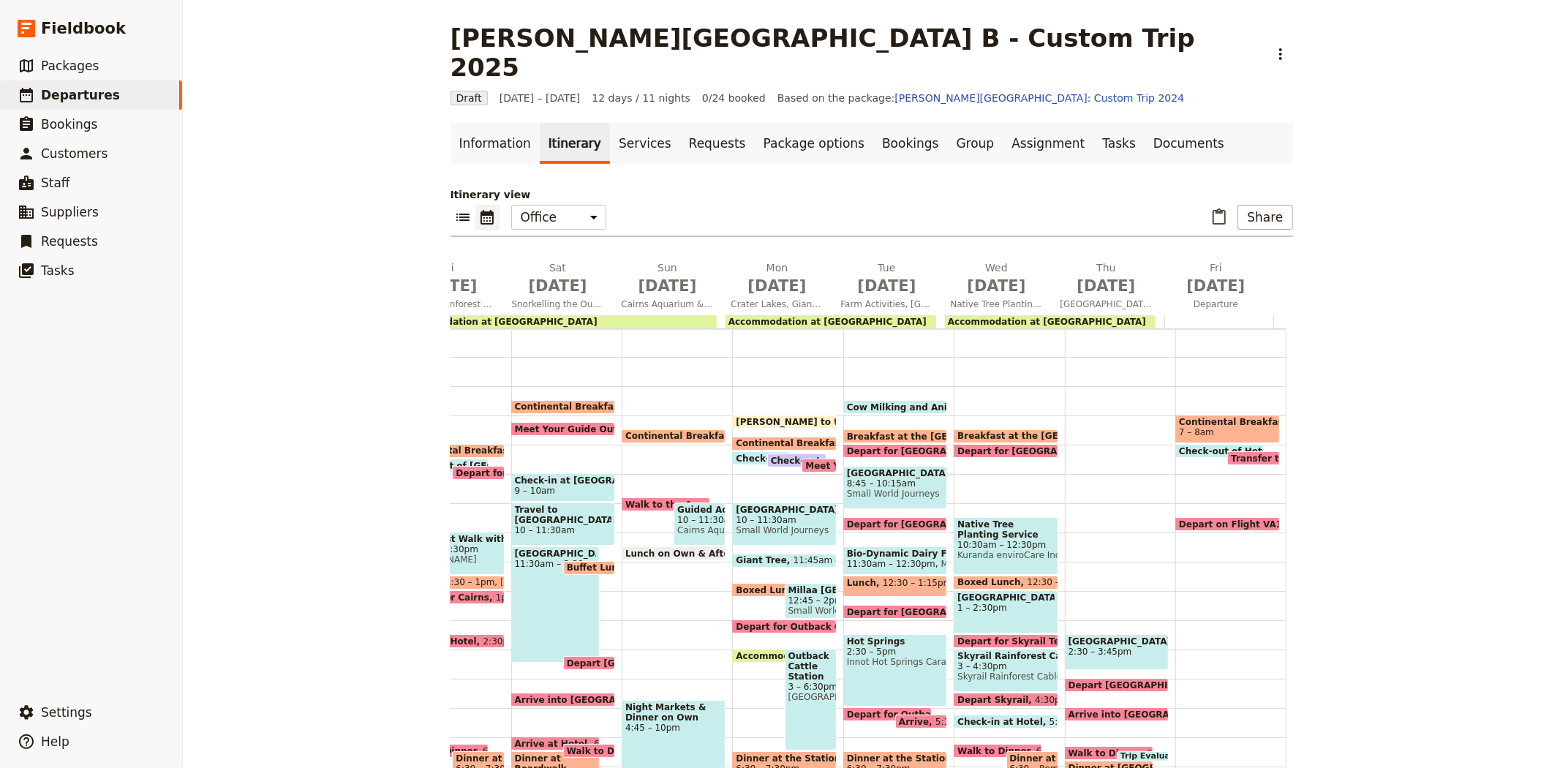
click at [1111, 636] on span "[GEOGRAPHIC_DATA]" at bounding box center [1116, 641] width 97 height 10
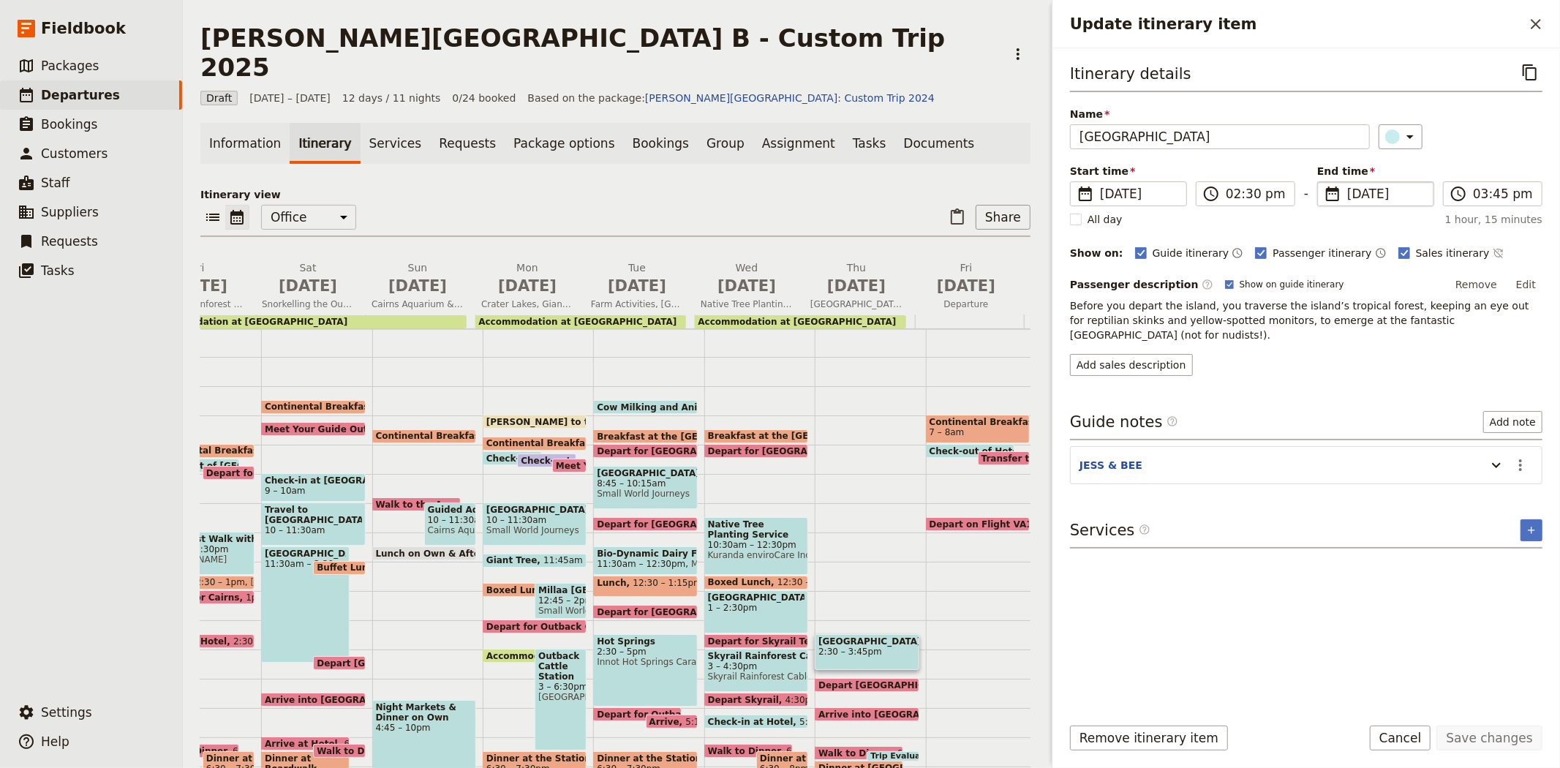
click at [1368, 190] on span "[DATE]" at bounding box center [1386, 194] width 78 height 18
click at [1323, 182] on input "[DATE]" at bounding box center [1323, 181] width 1 height 1
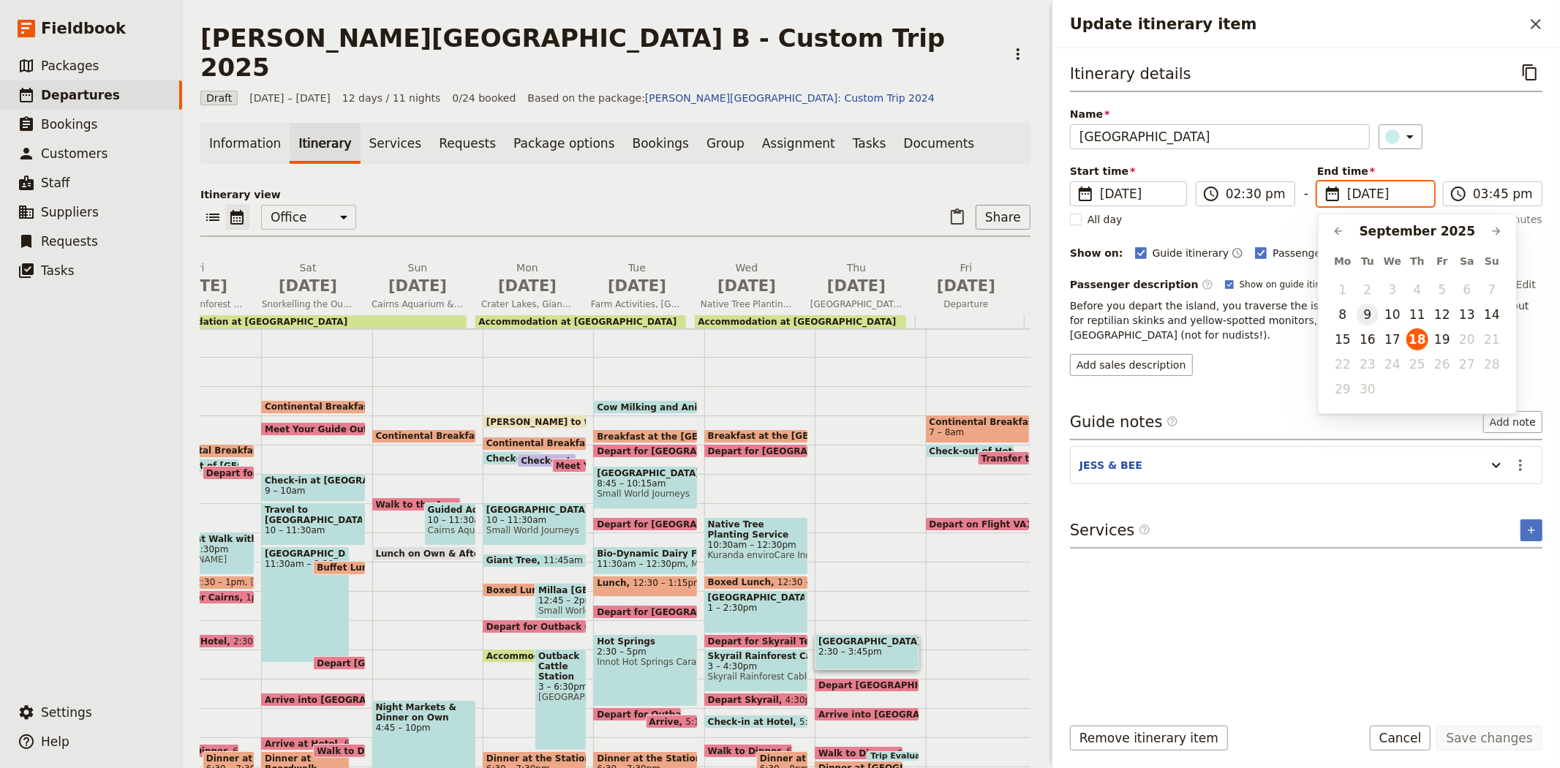
click at [1368, 312] on button "9" at bounding box center [1367, 314] width 22 height 22
type input "[DATE]"
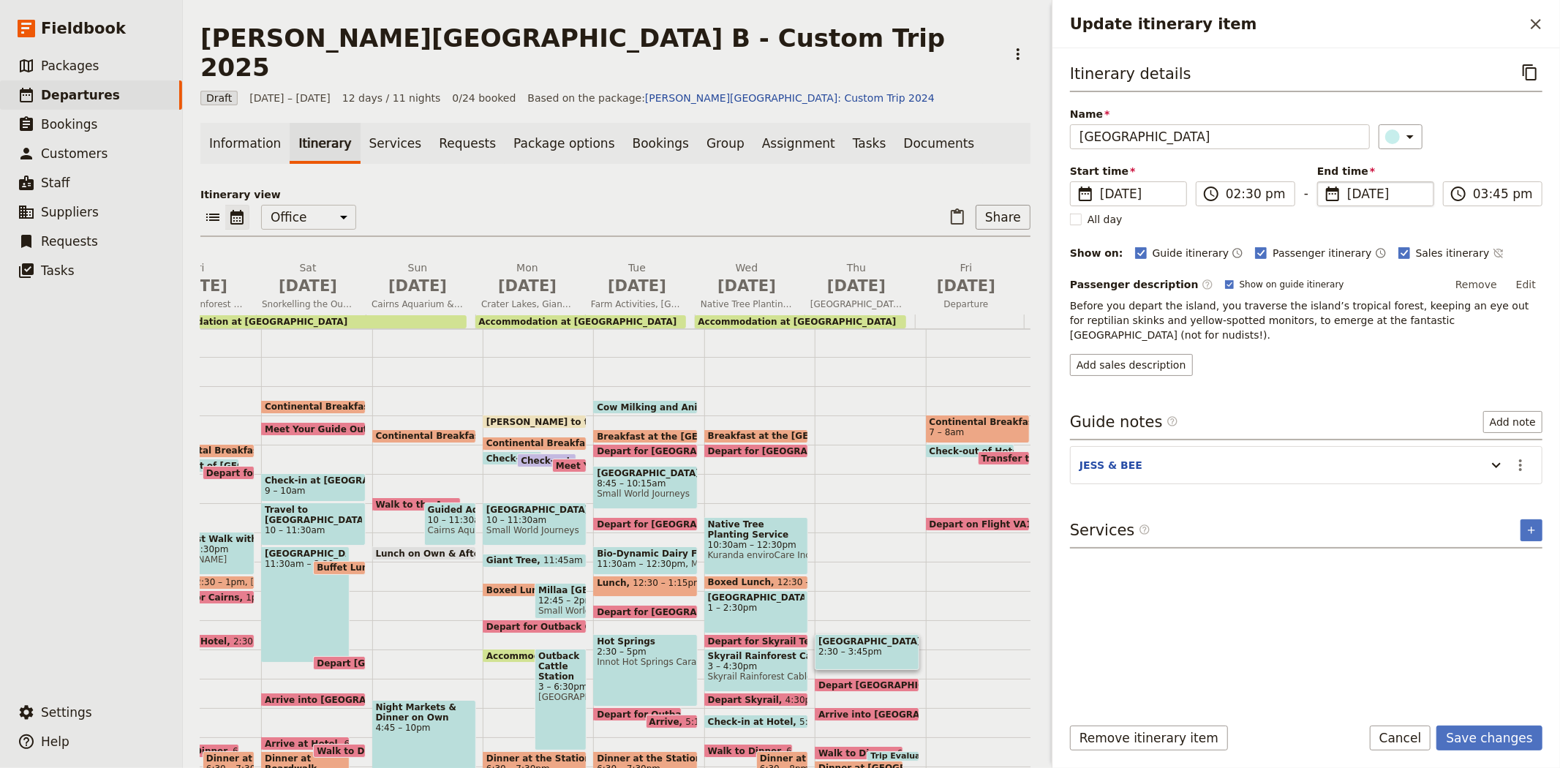
type input "[DATE]"
click at [1373, 549] on div "Itinerary details ​ Name [GEOGRAPHIC_DATA] Walk ​ Start time ​ [DATE] [DATE] [D…" at bounding box center [1306, 381] width 472 height 642
click at [1484, 747] on button "Save changes" at bounding box center [1489, 737] width 106 height 25
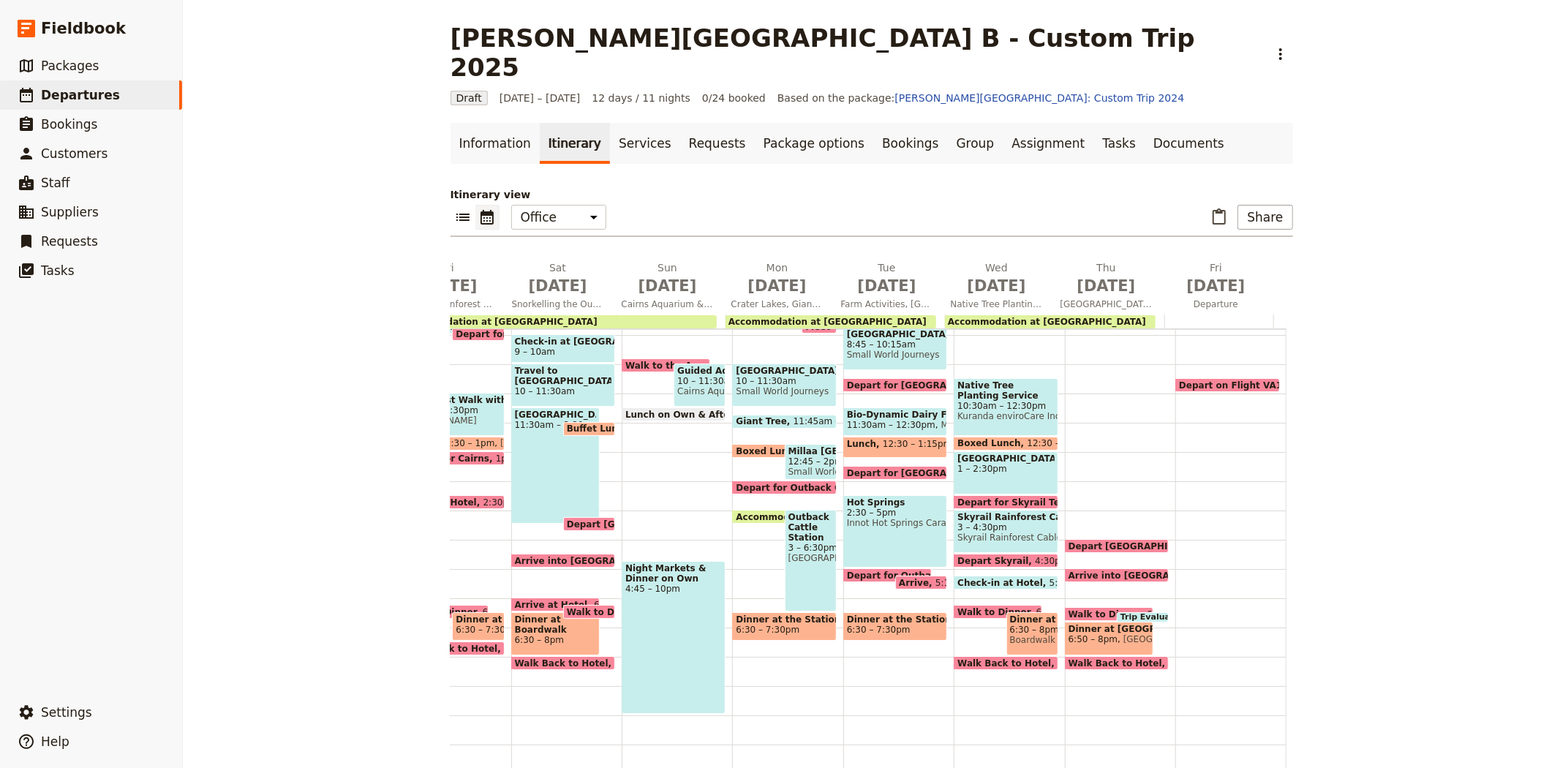
scroll to position [281, 0]
click at [1082, 541] on span "Depart [GEOGRAPHIC_DATA]" at bounding box center [1141, 546] width 146 height 10
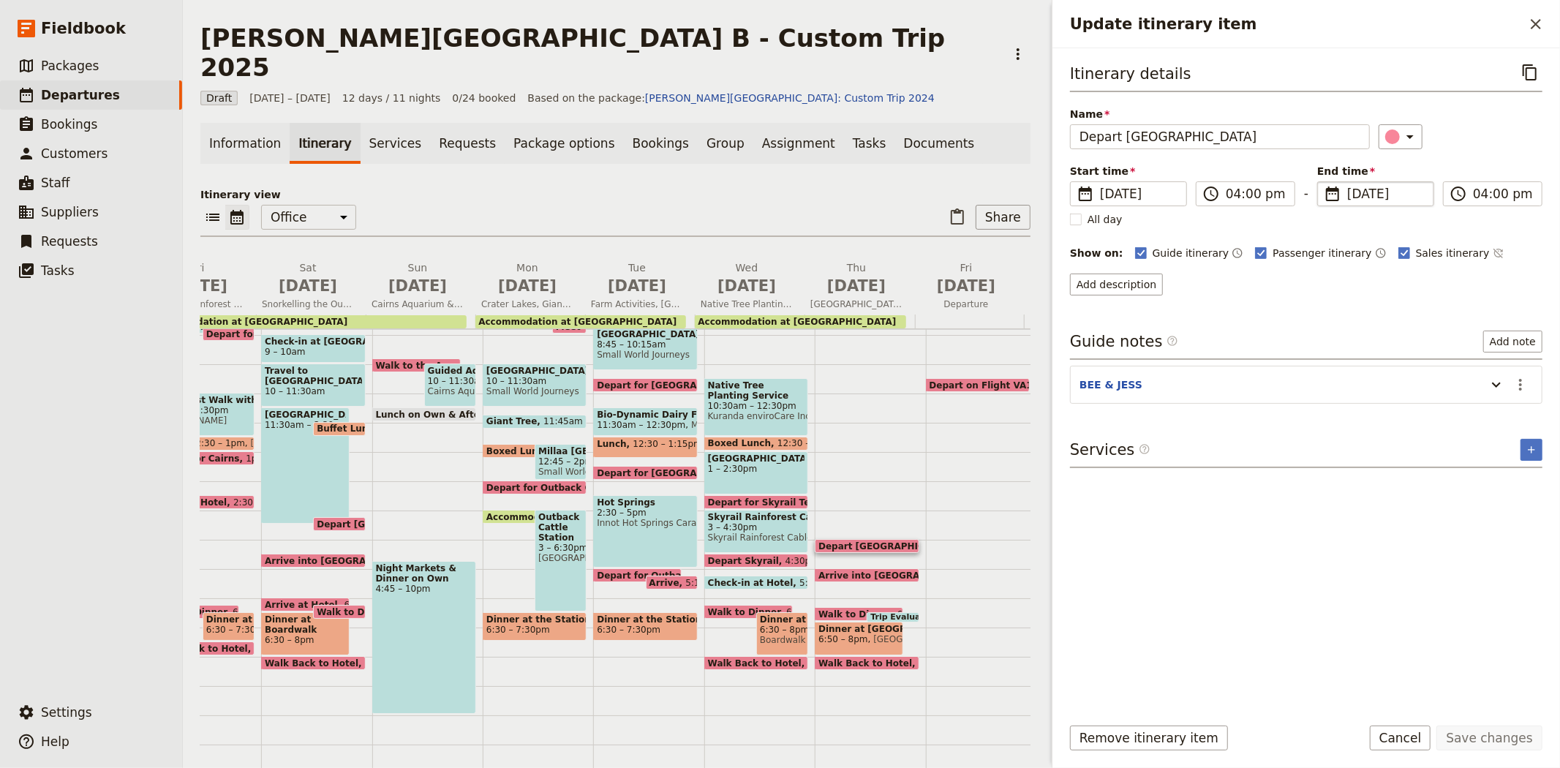
click at [1348, 185] on span "[DATE]" at bounding box center [1386, 194] width 78 height 18
click at [1323, 182] on input "[DATE]" at bounding box center [1323, 181] width 1 height 1
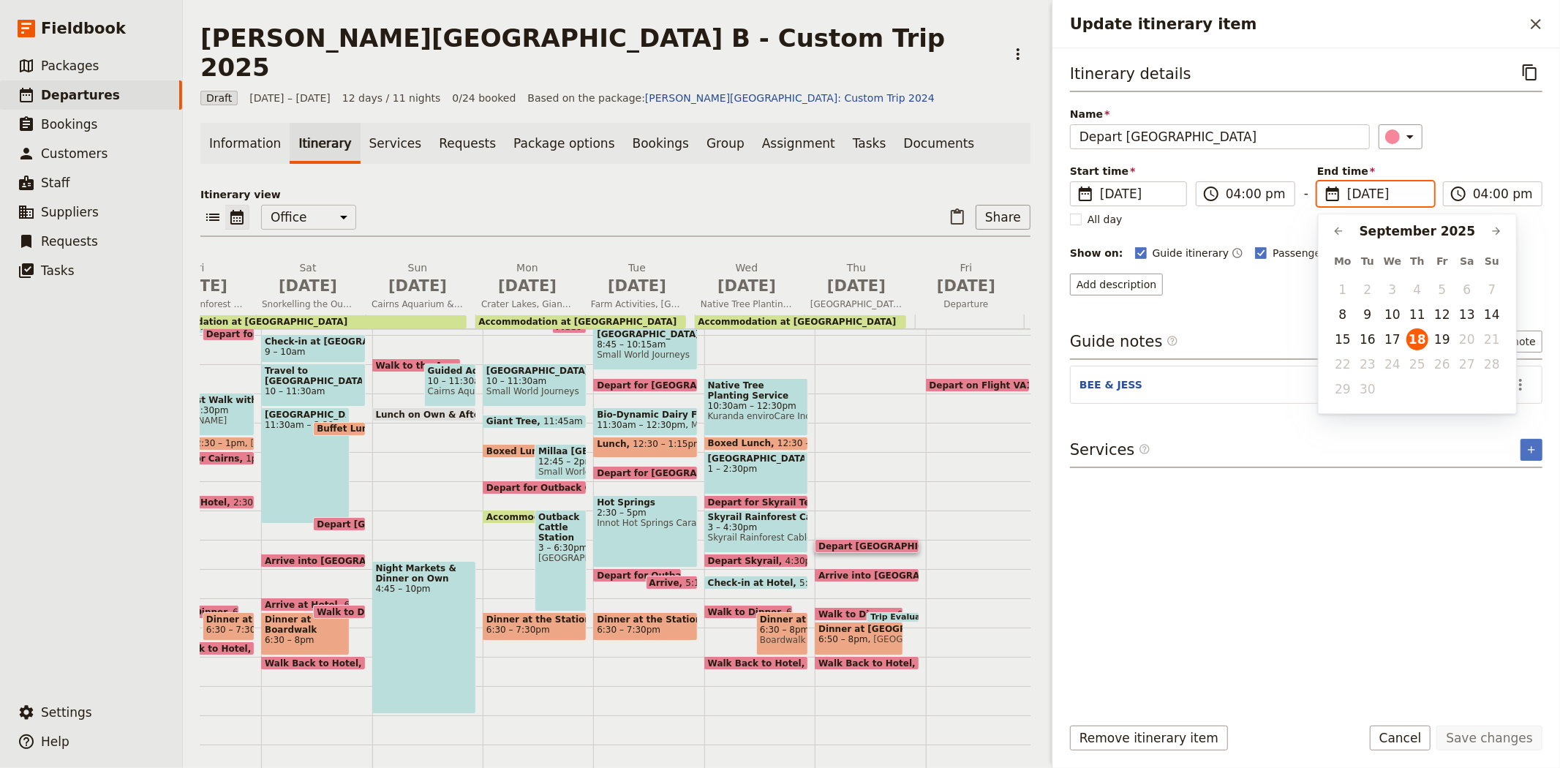
scroll to position [0, 0]
click at [1369, 304] on button "9" at bounding box center [1367, 314] width 22 height 22
type input "[DATE]"
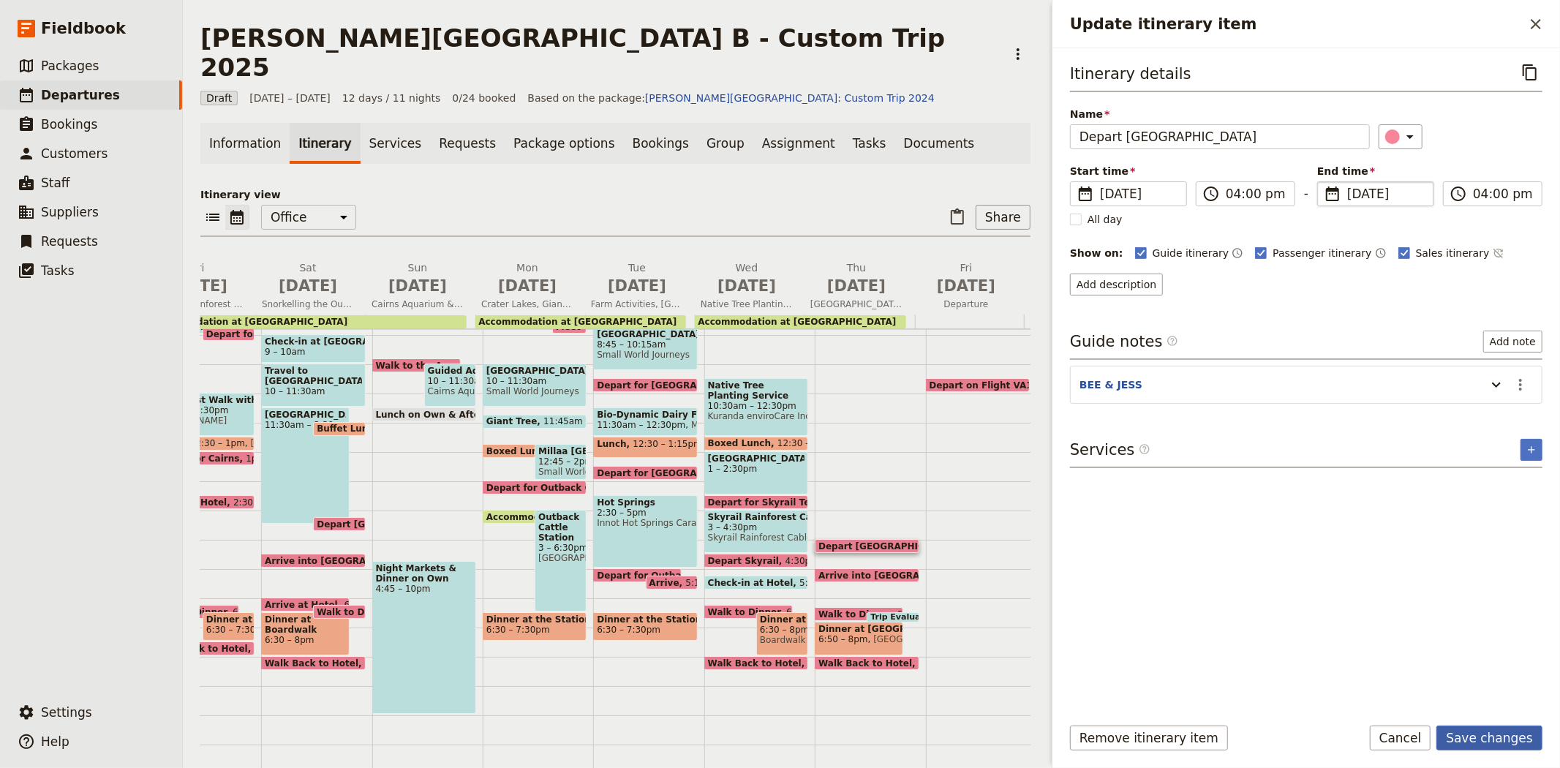
type input "[DATE]"
click at [1472, 733] on button "Save changes" at bounding box center [1489, 737] width 106 height 25
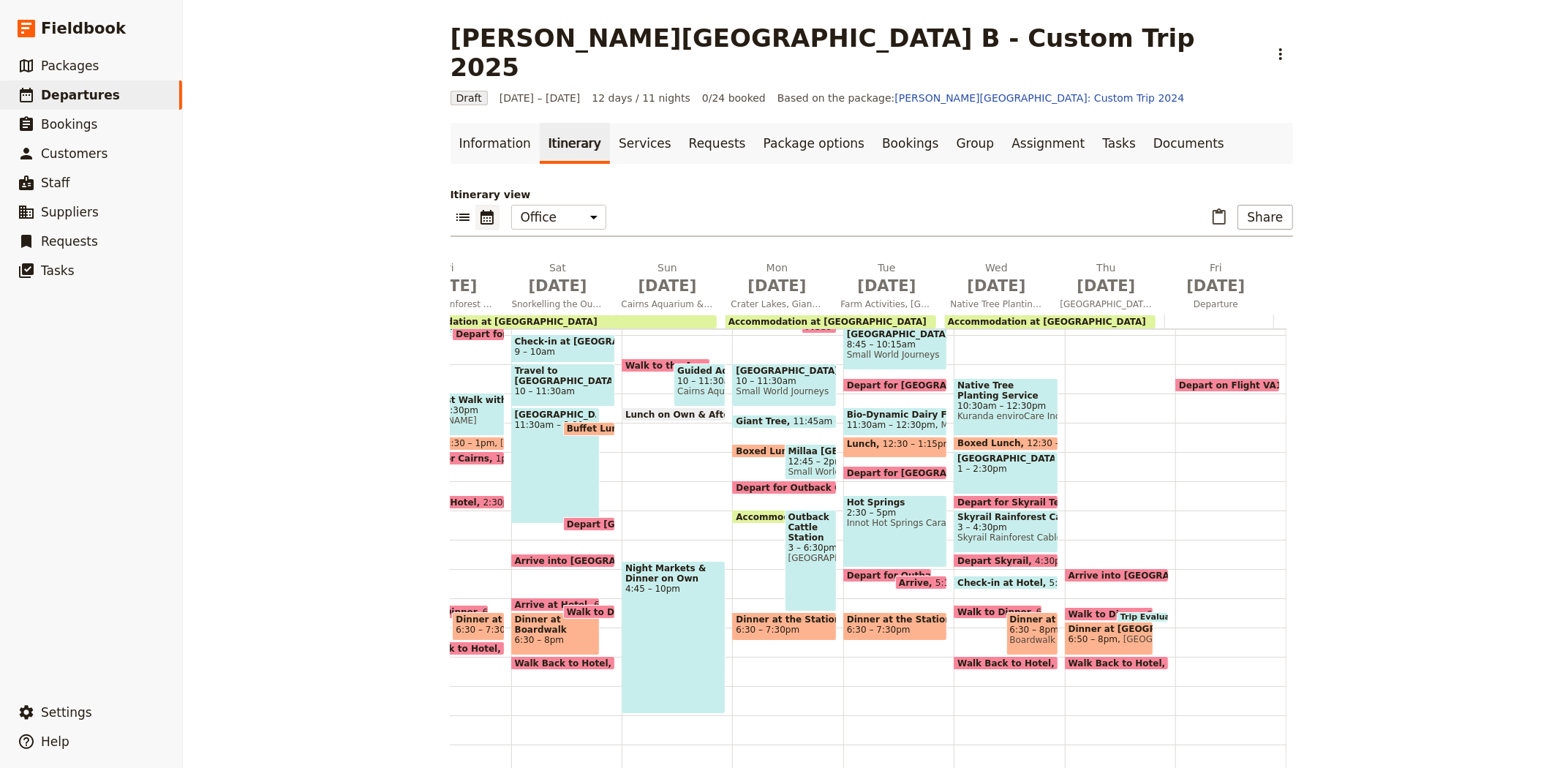
click at [1070, 570] on span "Arrive into [GEOGRAPHIC_DATA]" at bounding box center [1150, 575] width 165 height 10
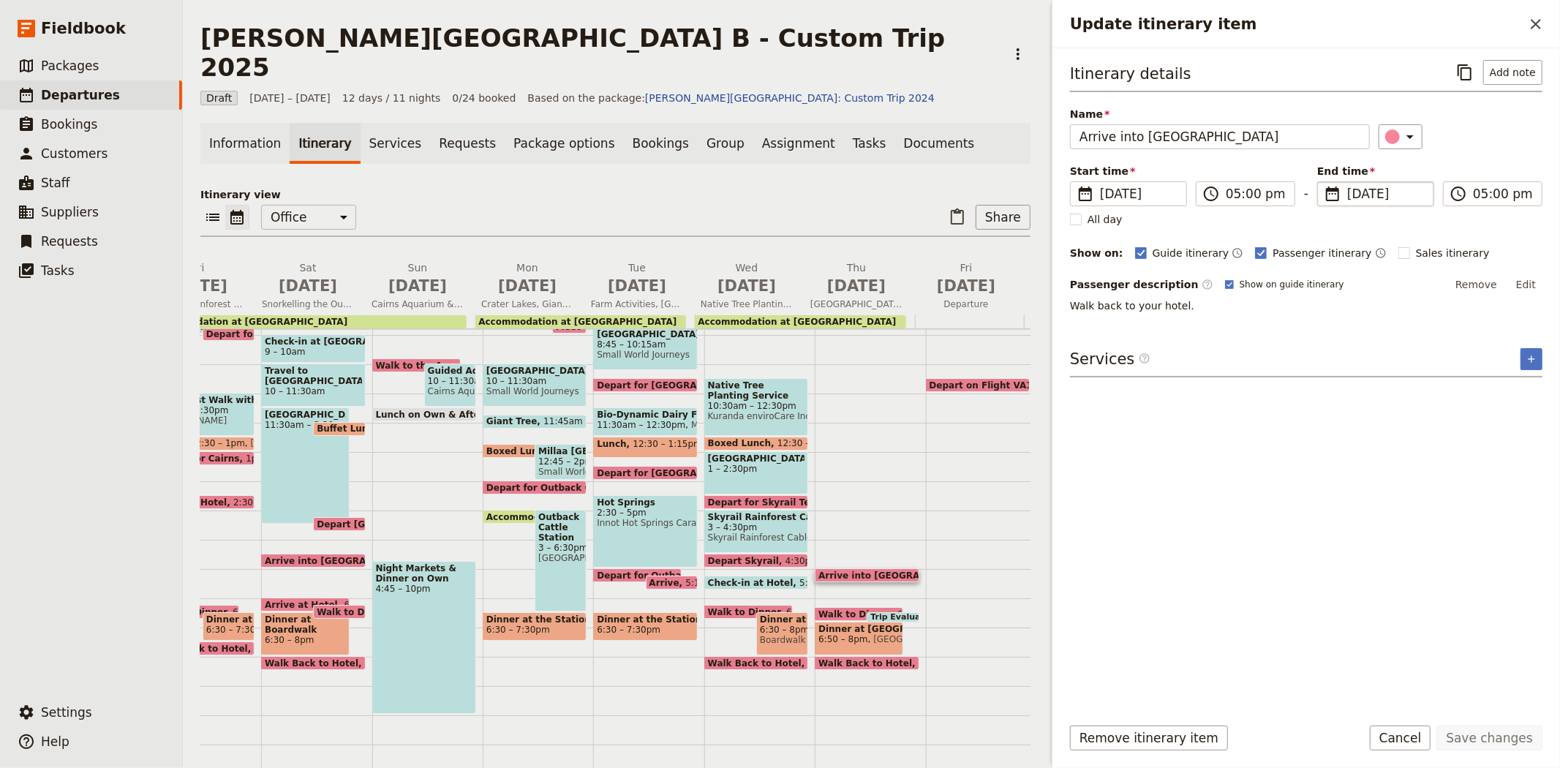
click at [1348, 198] on span "[DATE]" at bounding box center [1386, 194] width 78 height 18
click at [1323, 182] on input "[DATE]" at bounding box center [1323, 181] width 1 height 1
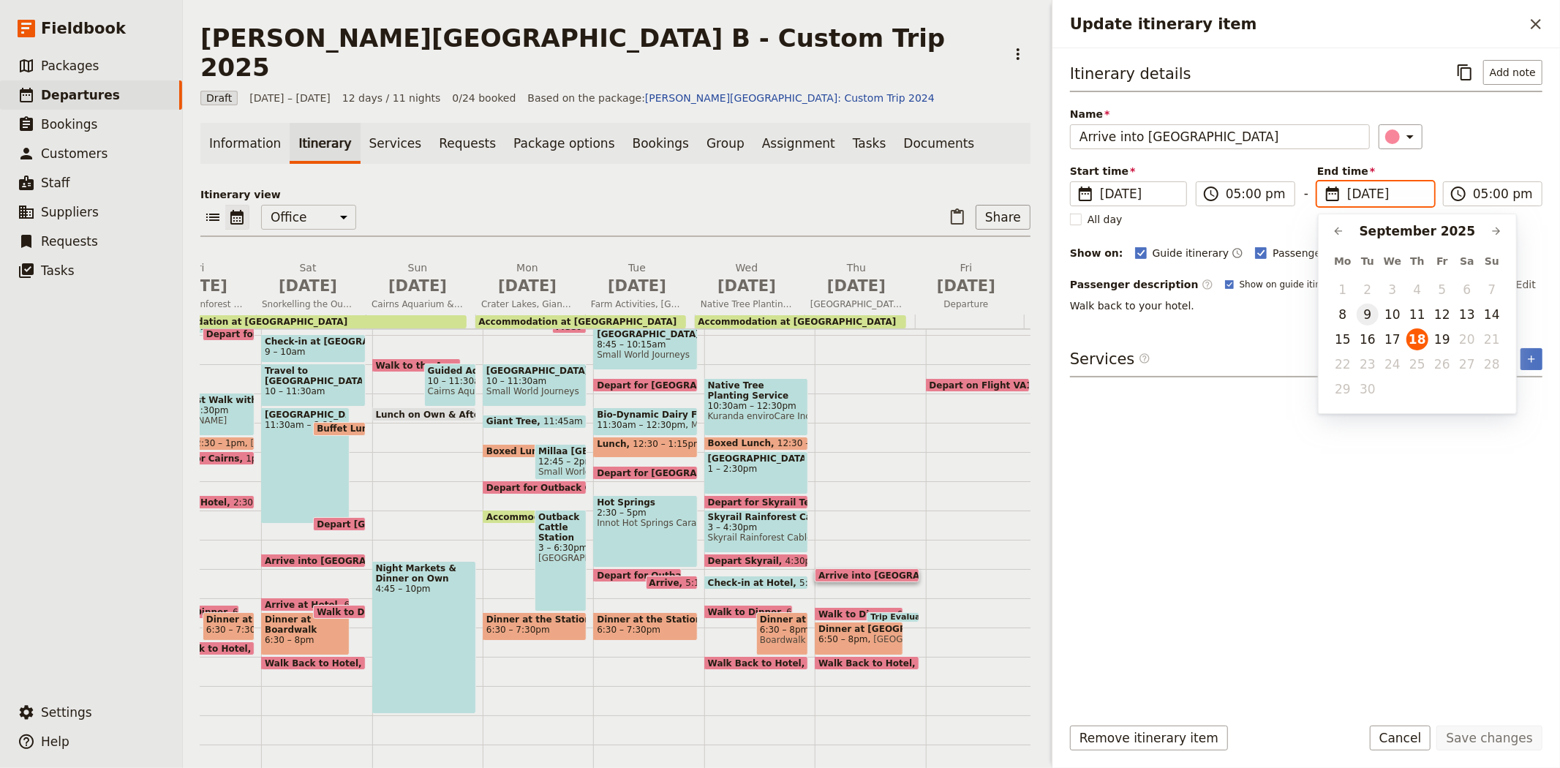
click at [1369, 312] on button "9" at bounding box center [1367, 314] width 22 height 22
type input "[DATE]"
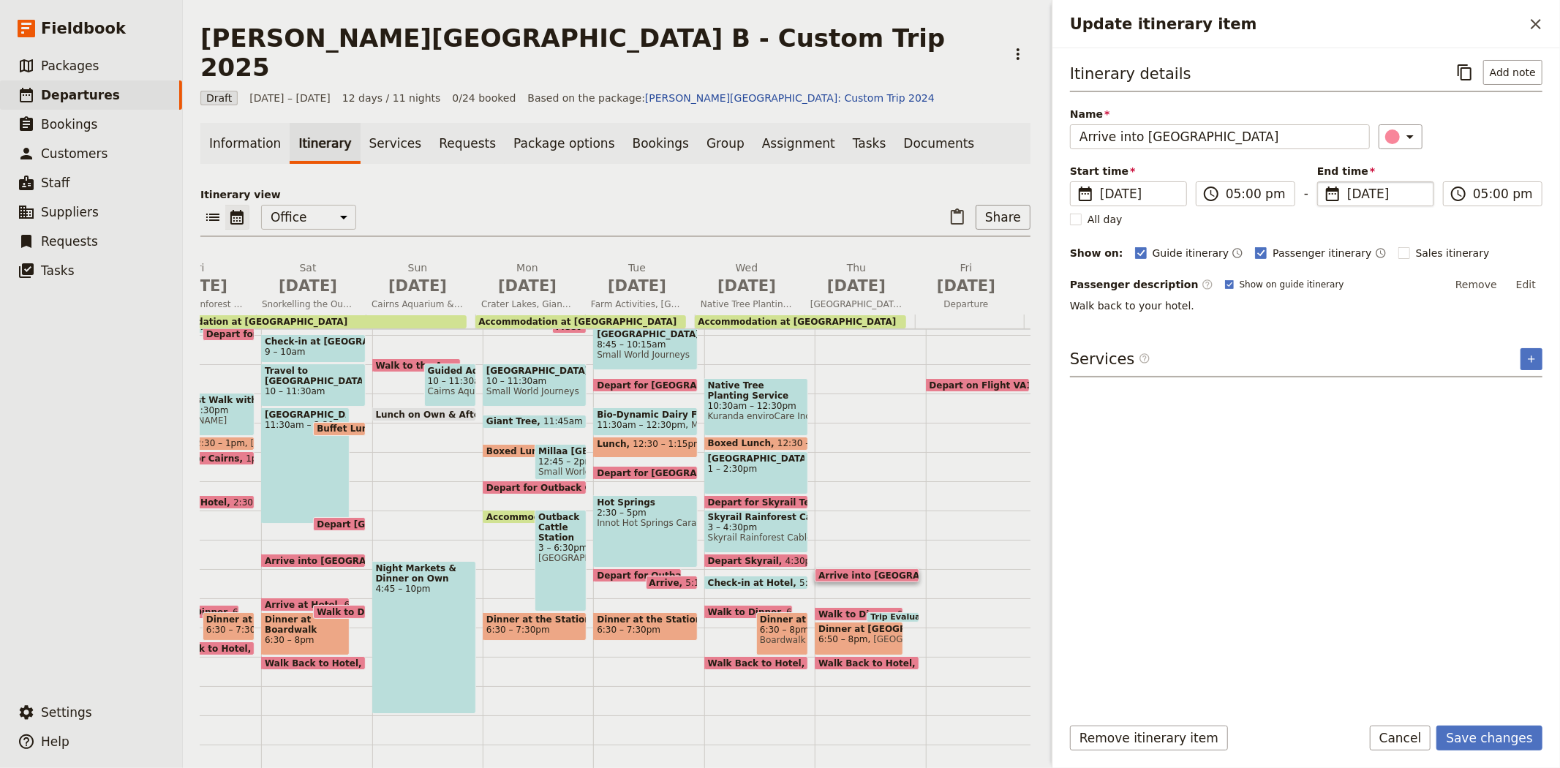
type input "[DATE]"
click at [1461, 651] on div "Itinerary details ​ Add note Name Arrive into [GEOGRAPHIC_DATA] ​ Start time ​ …" at bounding box center [1306, 381] width 472 height 642
click at [1485, 740] on button "Save changes" at bounding box center [1489, 737] width 106 height 25
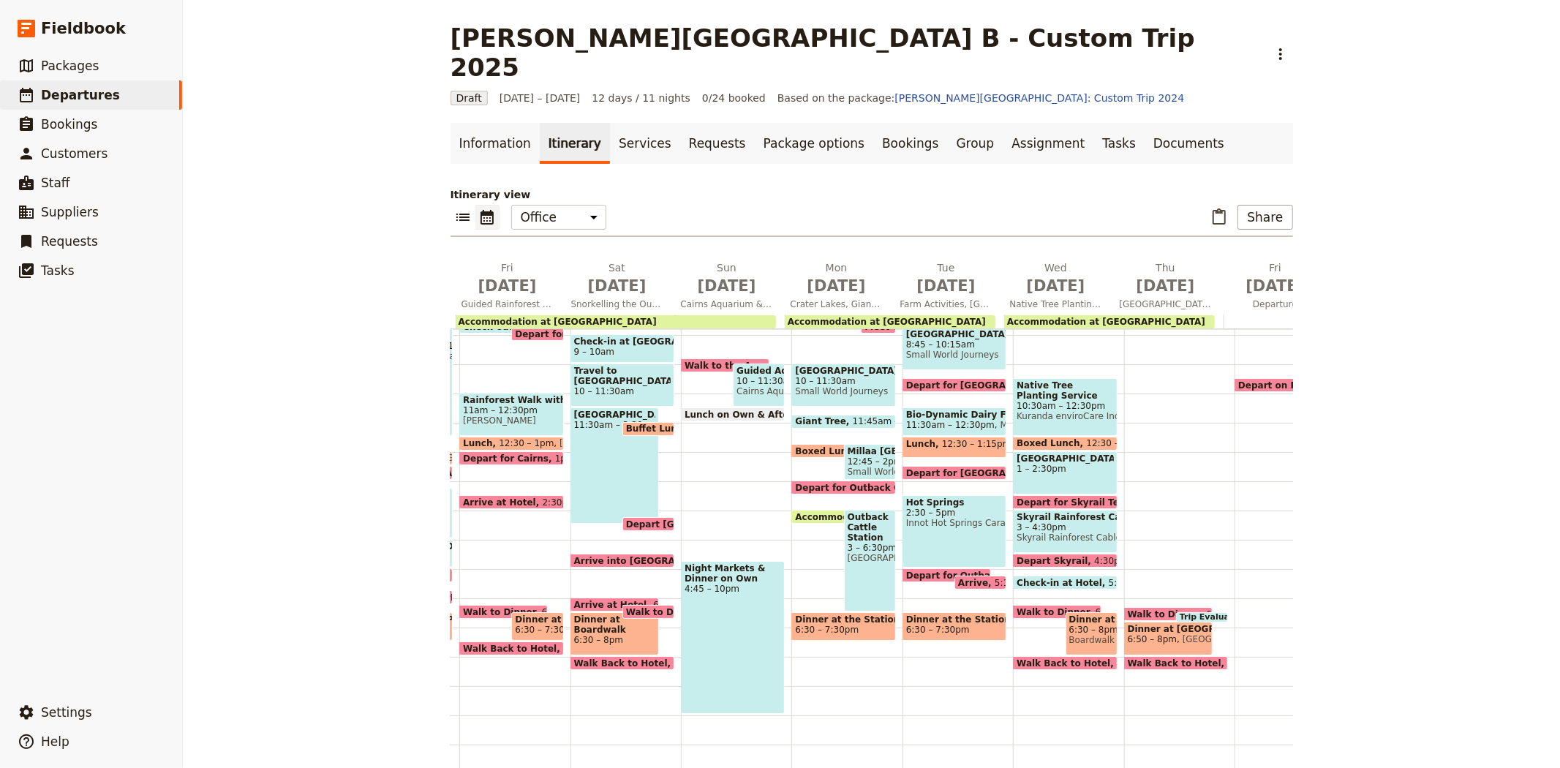
scroll to position [0, 505]
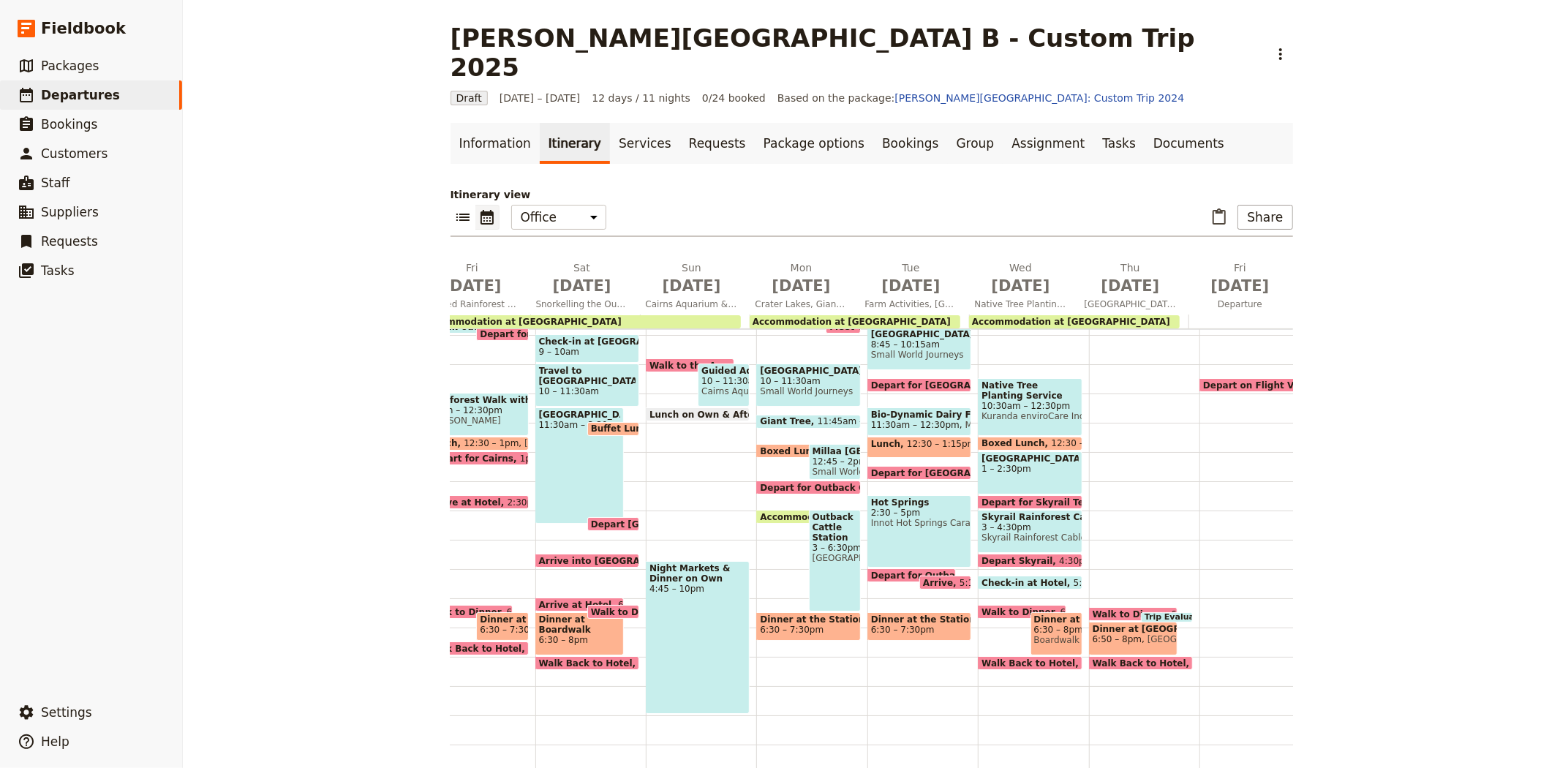
click at [1002, 607] on span "Walk to Dinner" at bounding box center [1020, 612] width 79 height 10
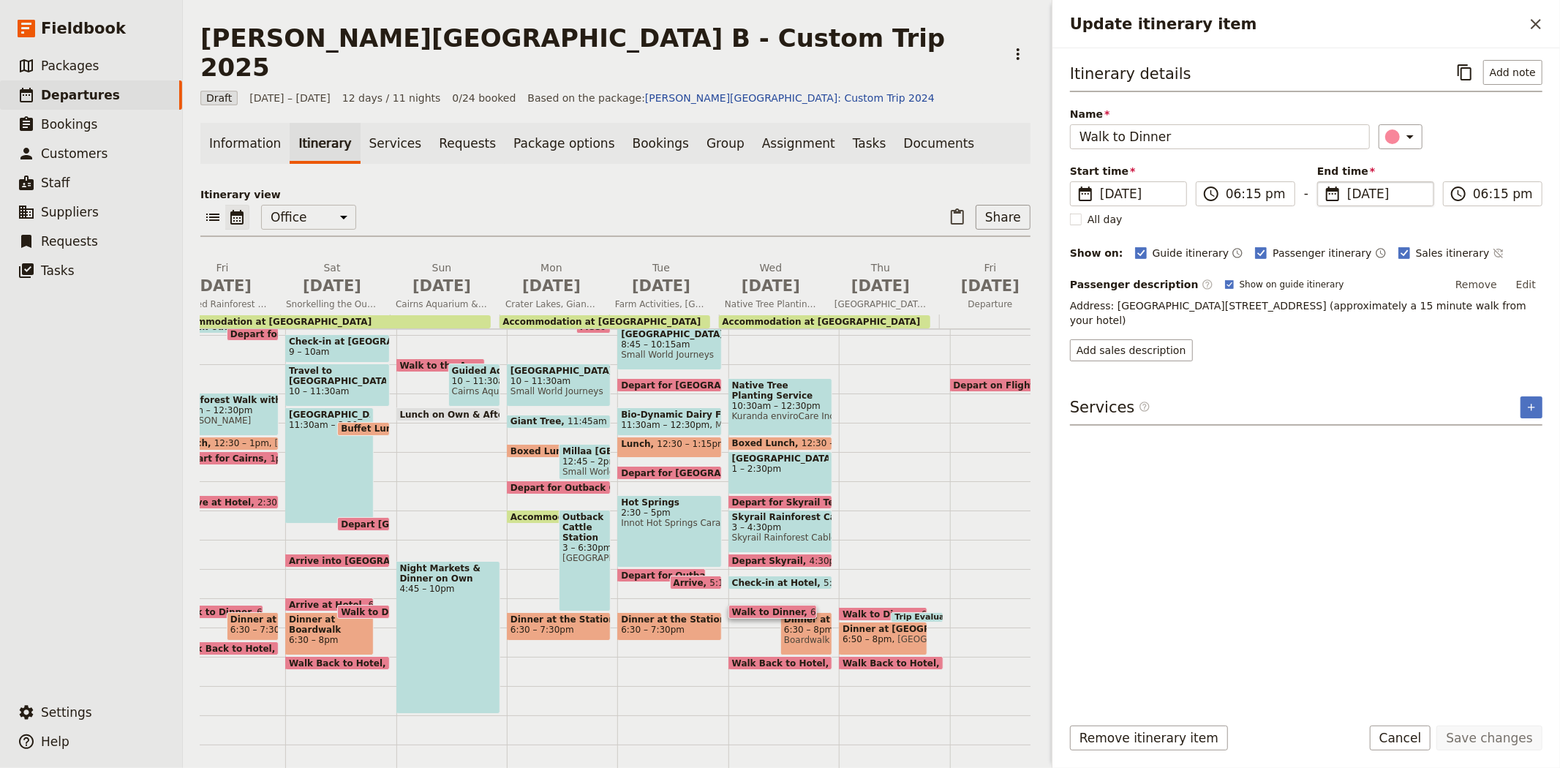
click at [1363, 188] on span "[DATE]" at bounding box center [1386, 194] width 78 height 18
click at [1323, 182] on input "[DATE]" at bounding box center [1323, 181] width 1 height 1
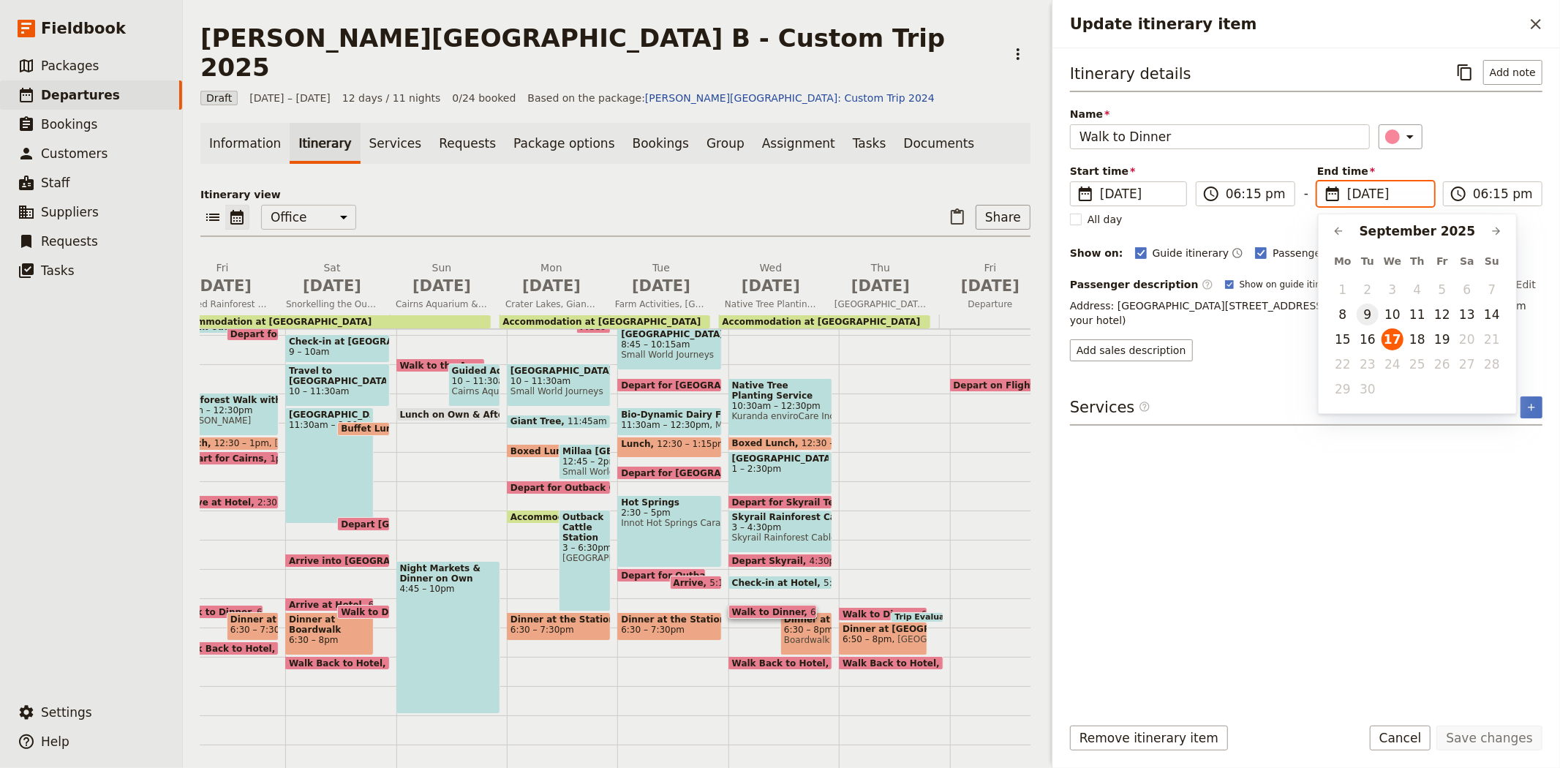
click at [1360, 318] on button "9" at bounding box center [1367, 314] width 22 height 22
type input "[DATE]"
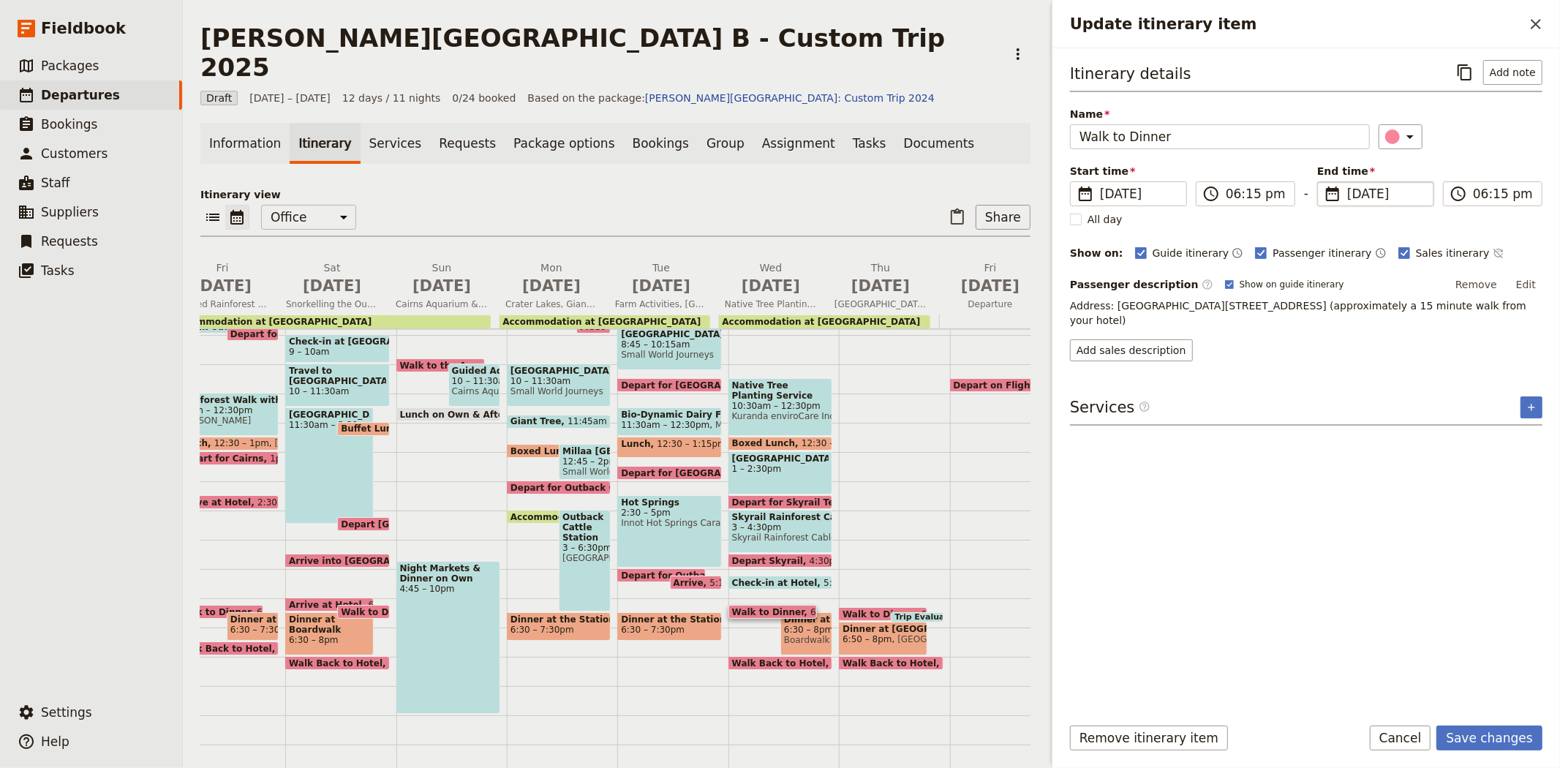
type input "[DATE]"
click at [1437, 578] on div "Itinerary details ​ Add note Name Walk to Dinner ​ Start time ​ [DATE] [DATE] […" at bounding box center [1306, 381] width 472 height 642
click at [1495, 739] on button "Save changes" at bounding box center [1489, 737] width 106 height 25
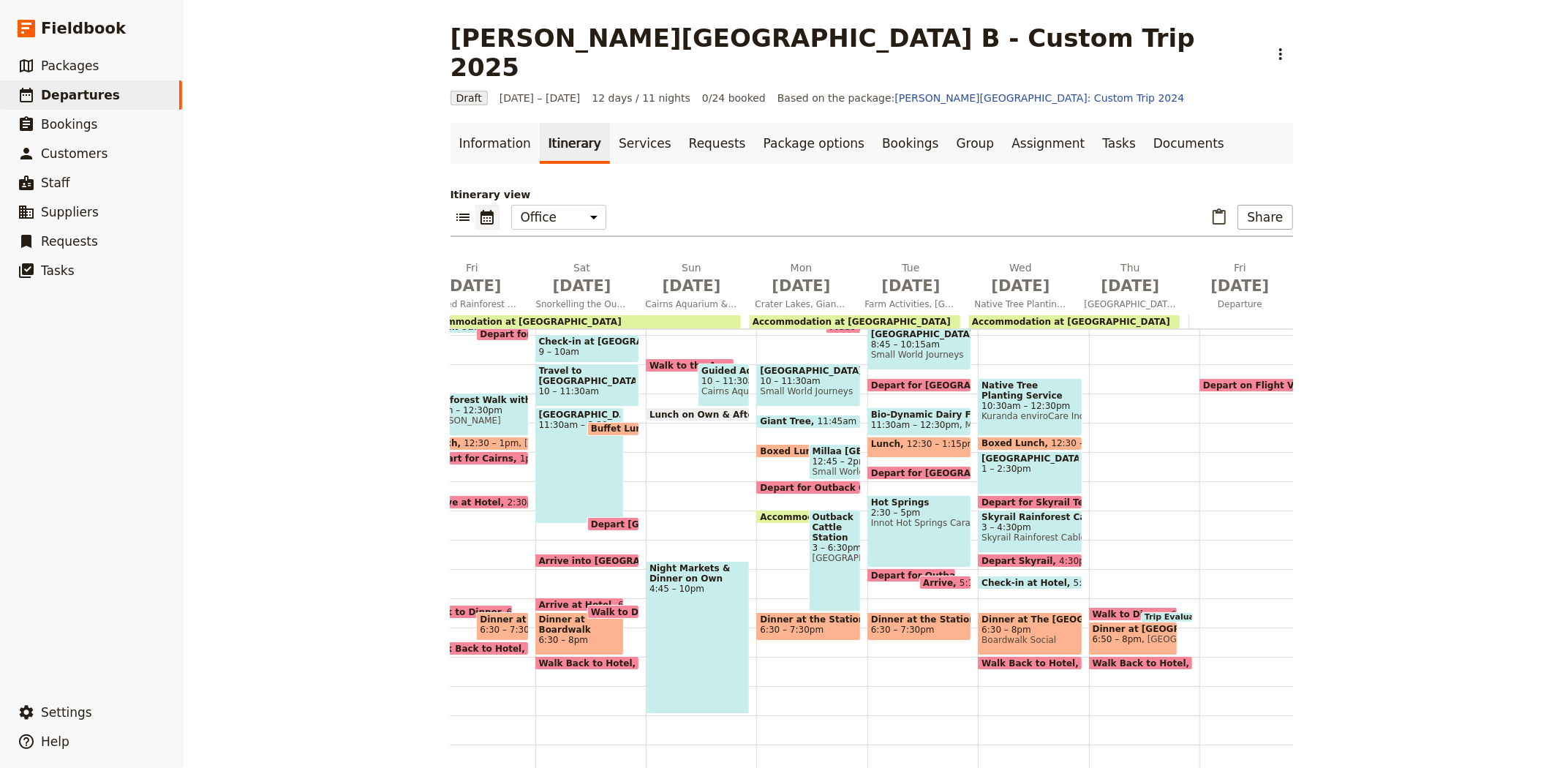
click at [1043, 624] on span "6:30 – 8pm" at bounding box center [1029, 629] width 97 height 10
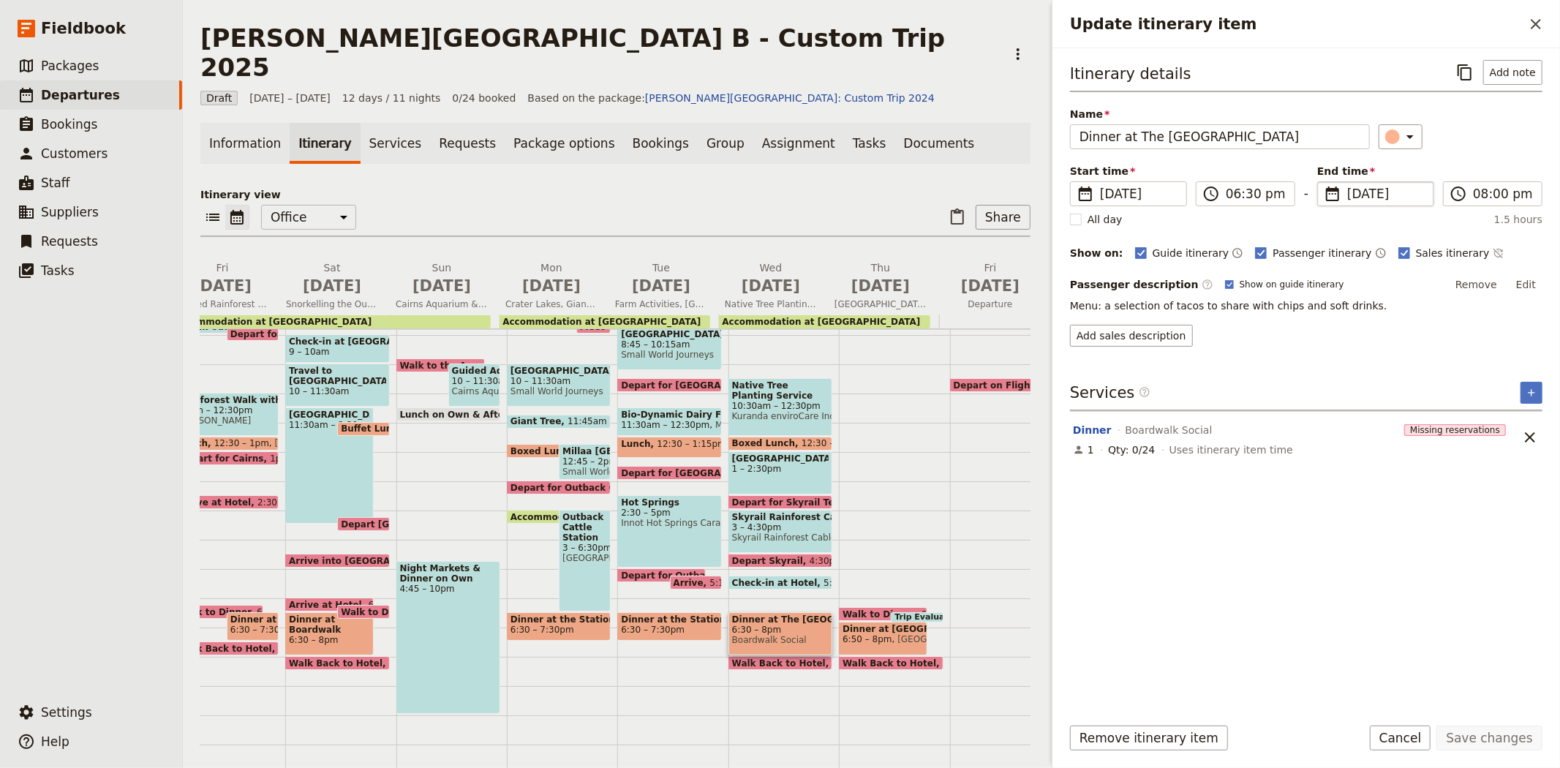
click at [1356, 191] on span "[DATE]" at bounding box center [1386, 194] width 78 height 18
click at [1323, 182] on input "[DATE]" at bounding box center [1323, 181] width 1 height 1
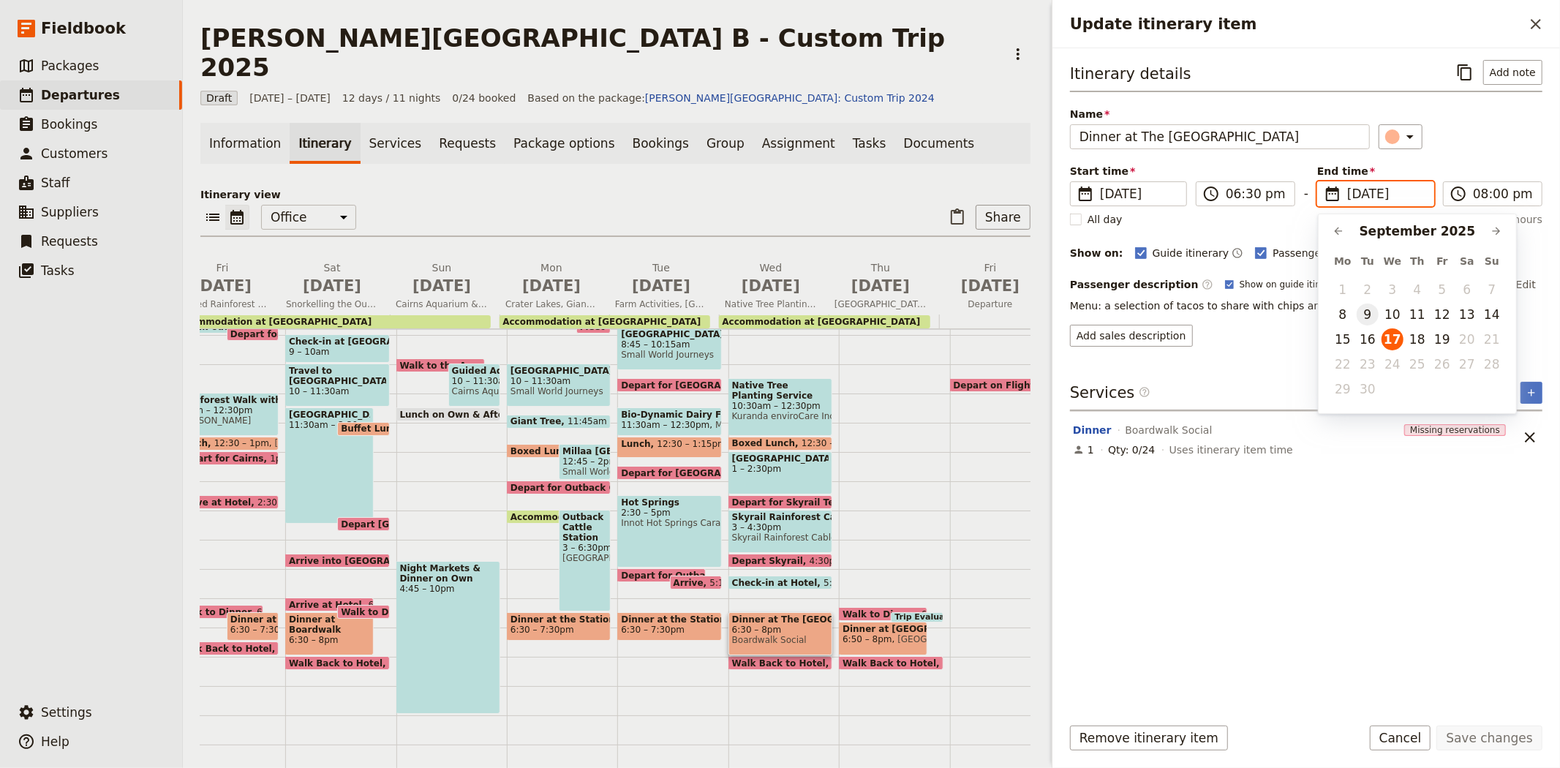
click at [1367, 320] on button "9" at bounding box center [1367, 314] width 22 height 22
type input "[DATE]"
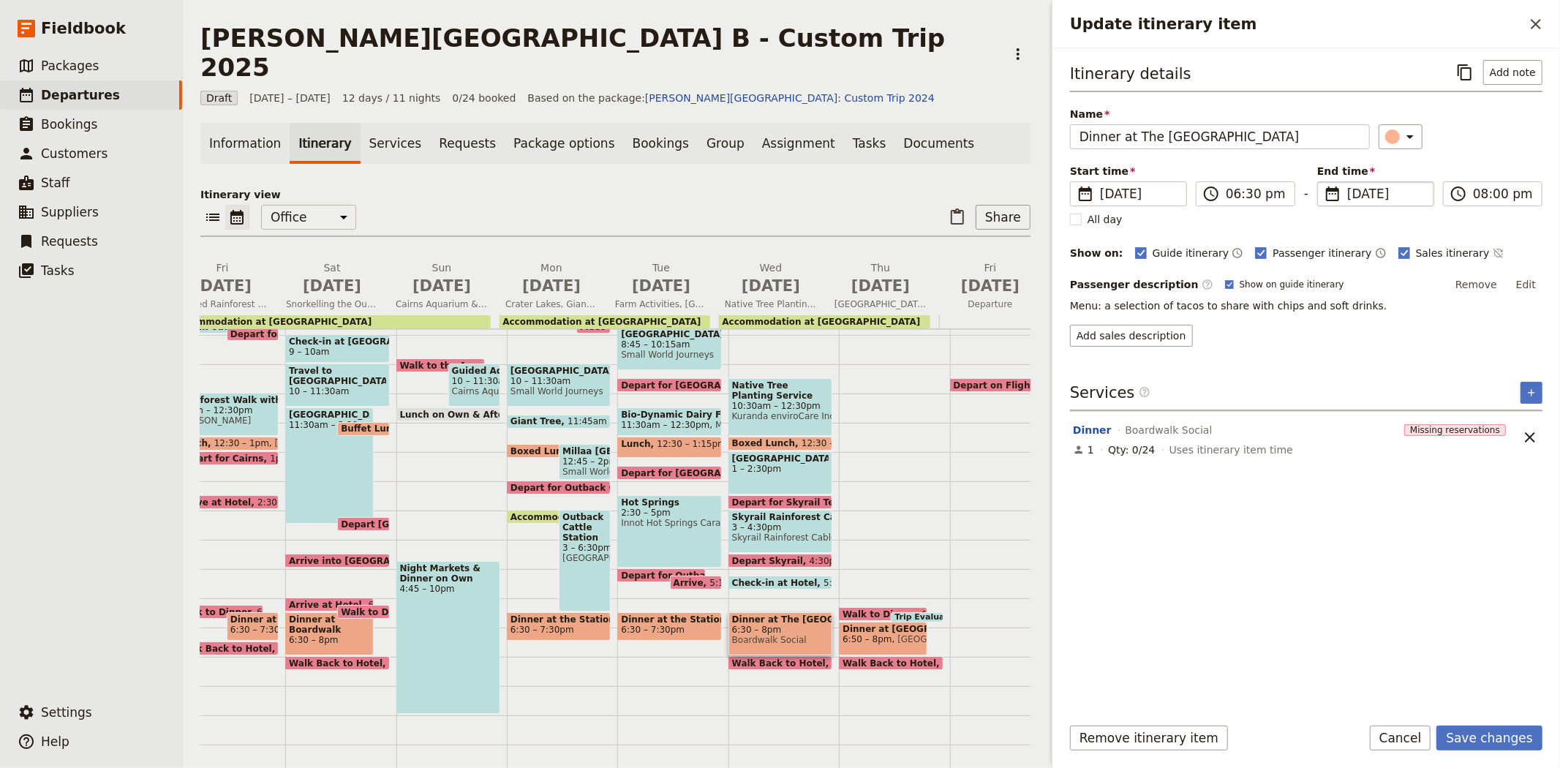
type input "[DATE]"
click at [1388, 659] on div "Itinerary details ​ Add note Name Dinner at The Courtyard Cairns ​ Start time ​…" at bounding box center [1306, 381] width 472 height 642
click at [1481, 743] on button "Save changes" at bounding box center [1489, 737] width 106 height 25
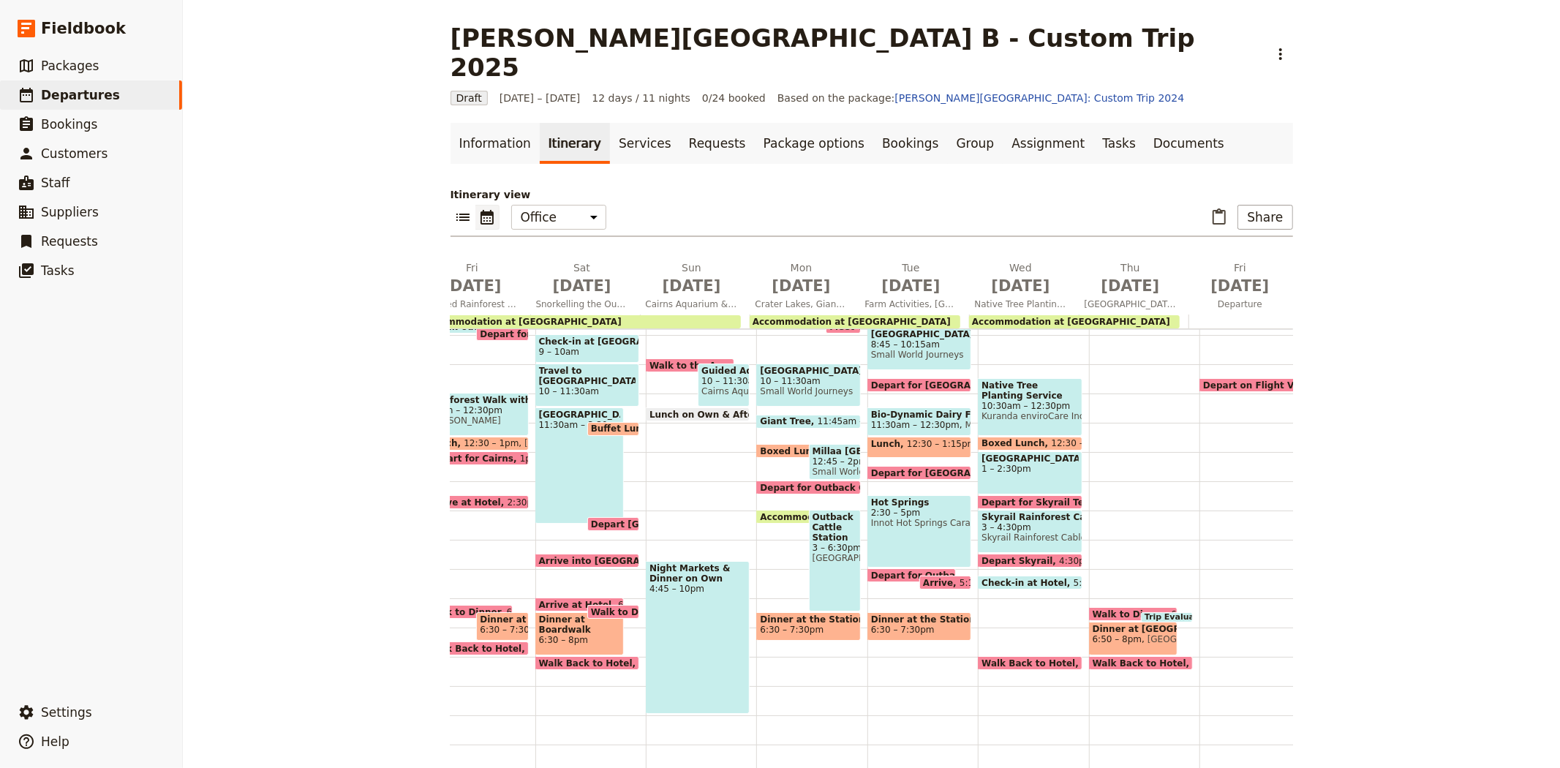
click at [1015, 658] on span "Walk Back to Hotel" at bounding box center [1031, 663] width 100 height 10
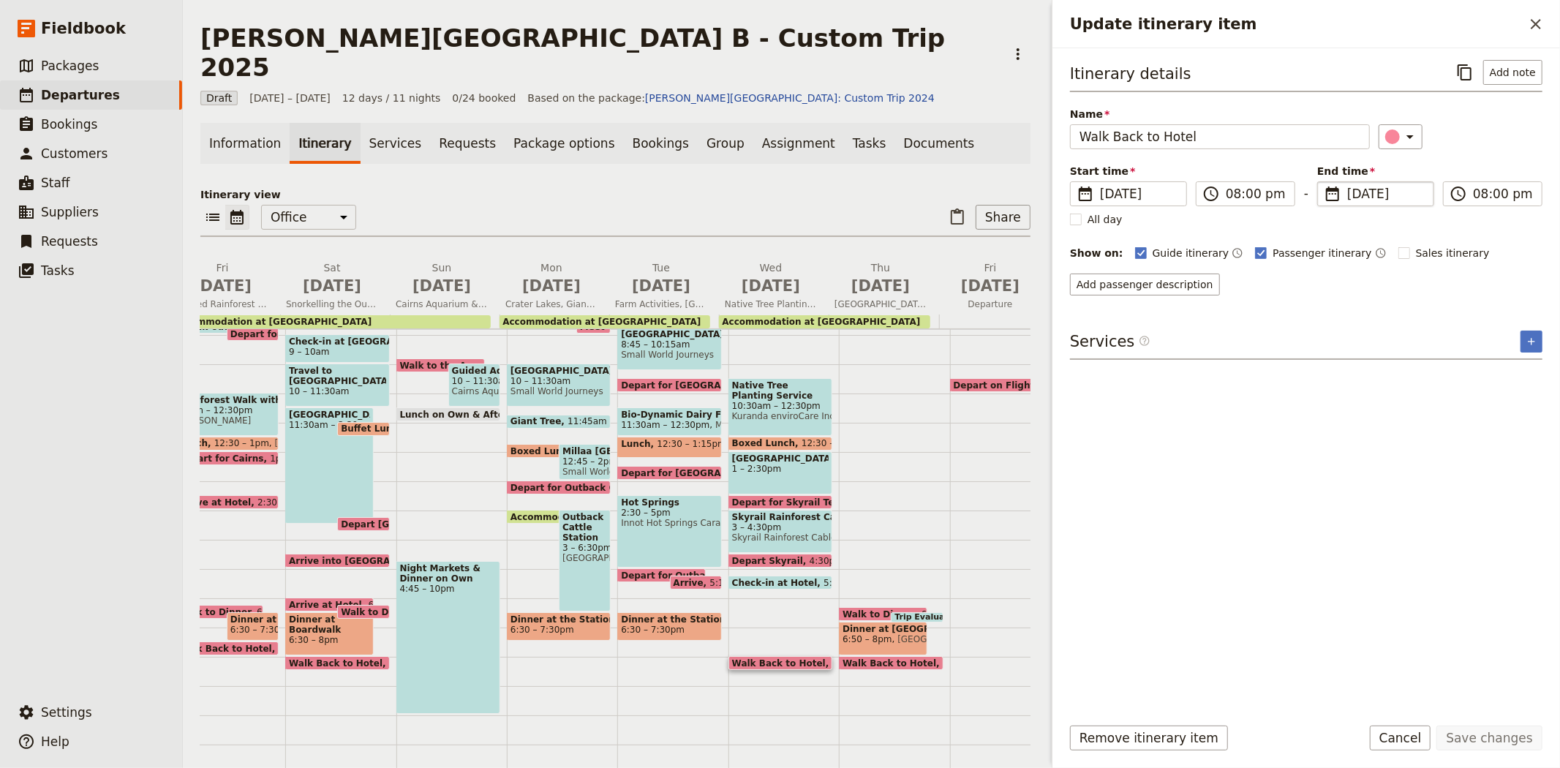
click at [1361, 196] on span "[DATE]" at bounding box center [1386, 194] width 78 height 18
click at [1323, 182] on input "[DATE]" at bounding box center [1323, 181] width 1 height 1
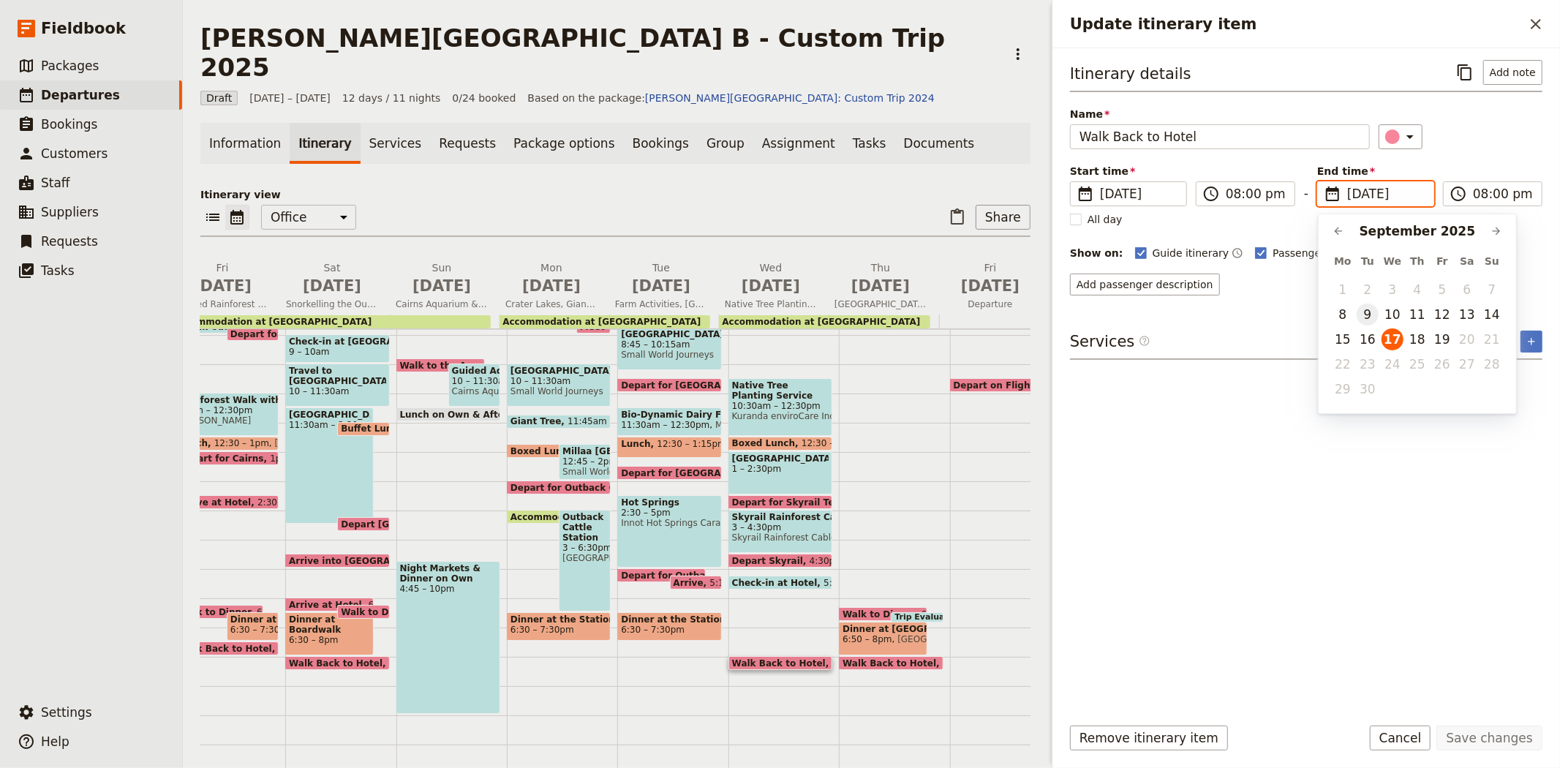
click at [1373, 309] on button "9" at bounding box center [1367, 314] width 22 height 22
type input "[DATE]"
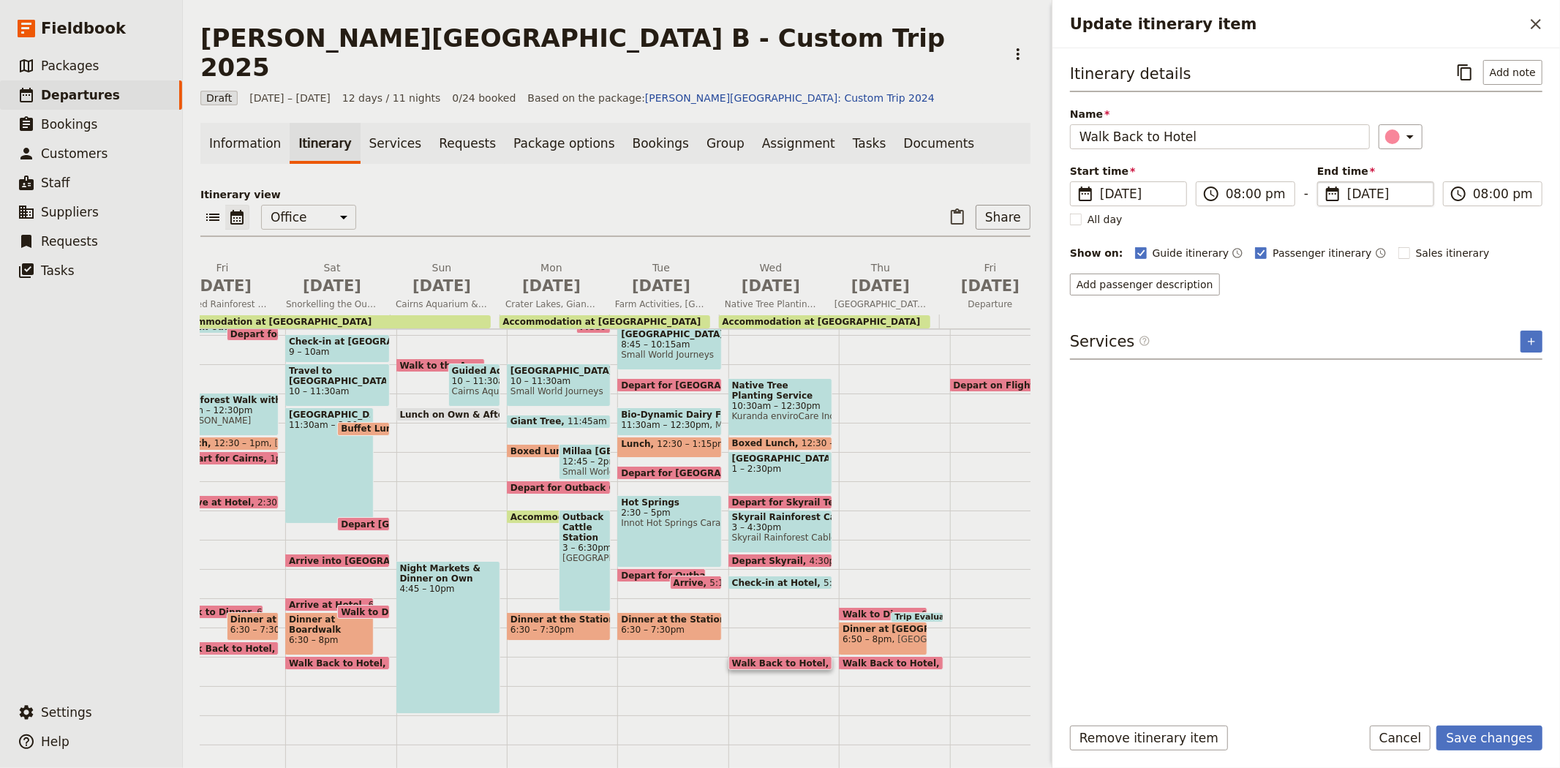
type input "[DATE]"
click at [1324, 590] on div "Itinerary details ​ Add note Name Walk Back to Hotel ​ Start time ​ [DATE] [DAT…" at bounding box center [1306, 381] width 472 height 642
click at [1467, 741] on button "Save changes" at bounding box center [1489, 737] width 106 height 25
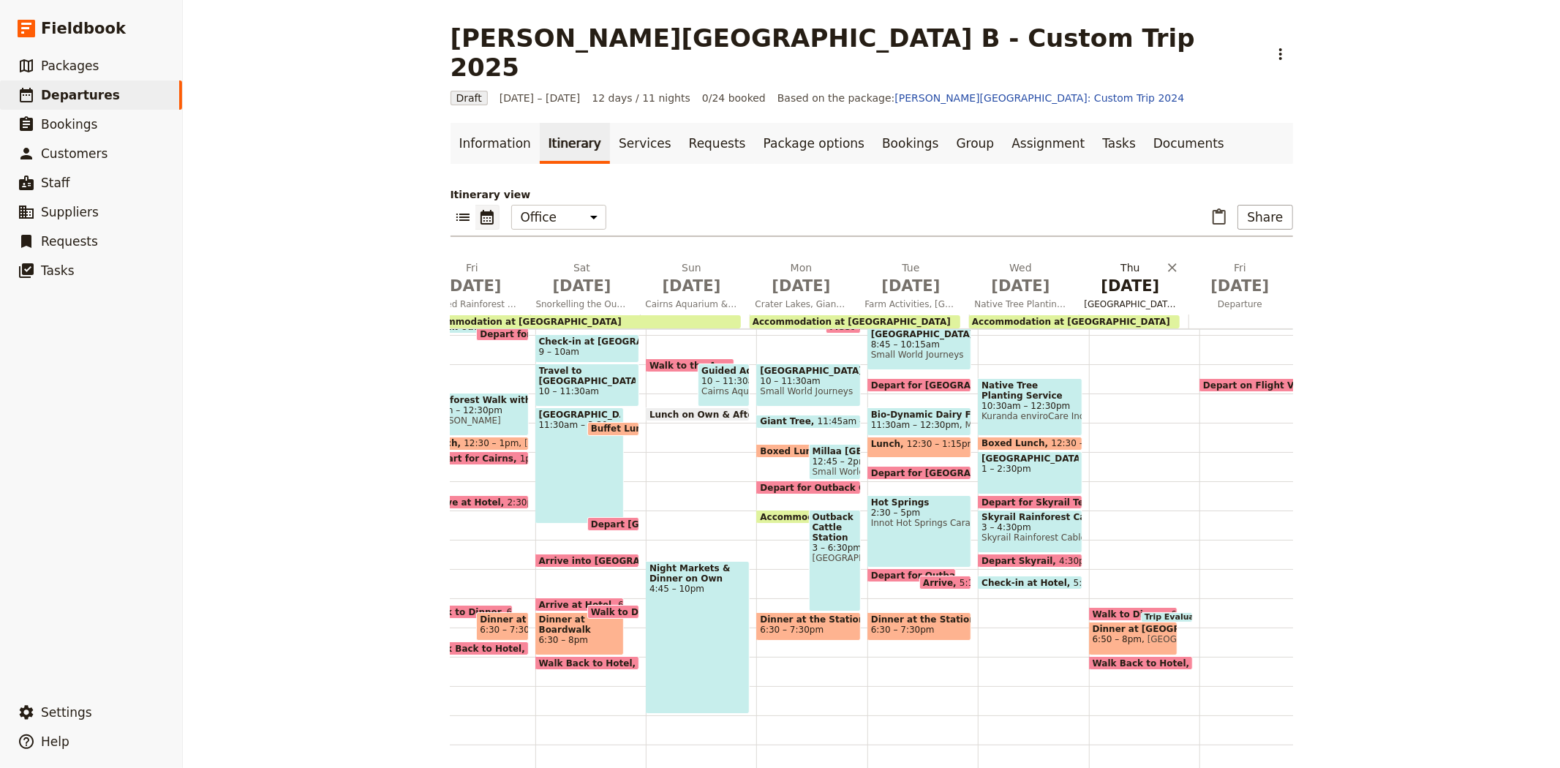
click at [1111, 298] on span "[GEOGRAPHIC_DATA] [GEOGRAPHIC_DATA], Snorkelling & CoralWatch" at bounding box center [1130, 304] width 104 height 12
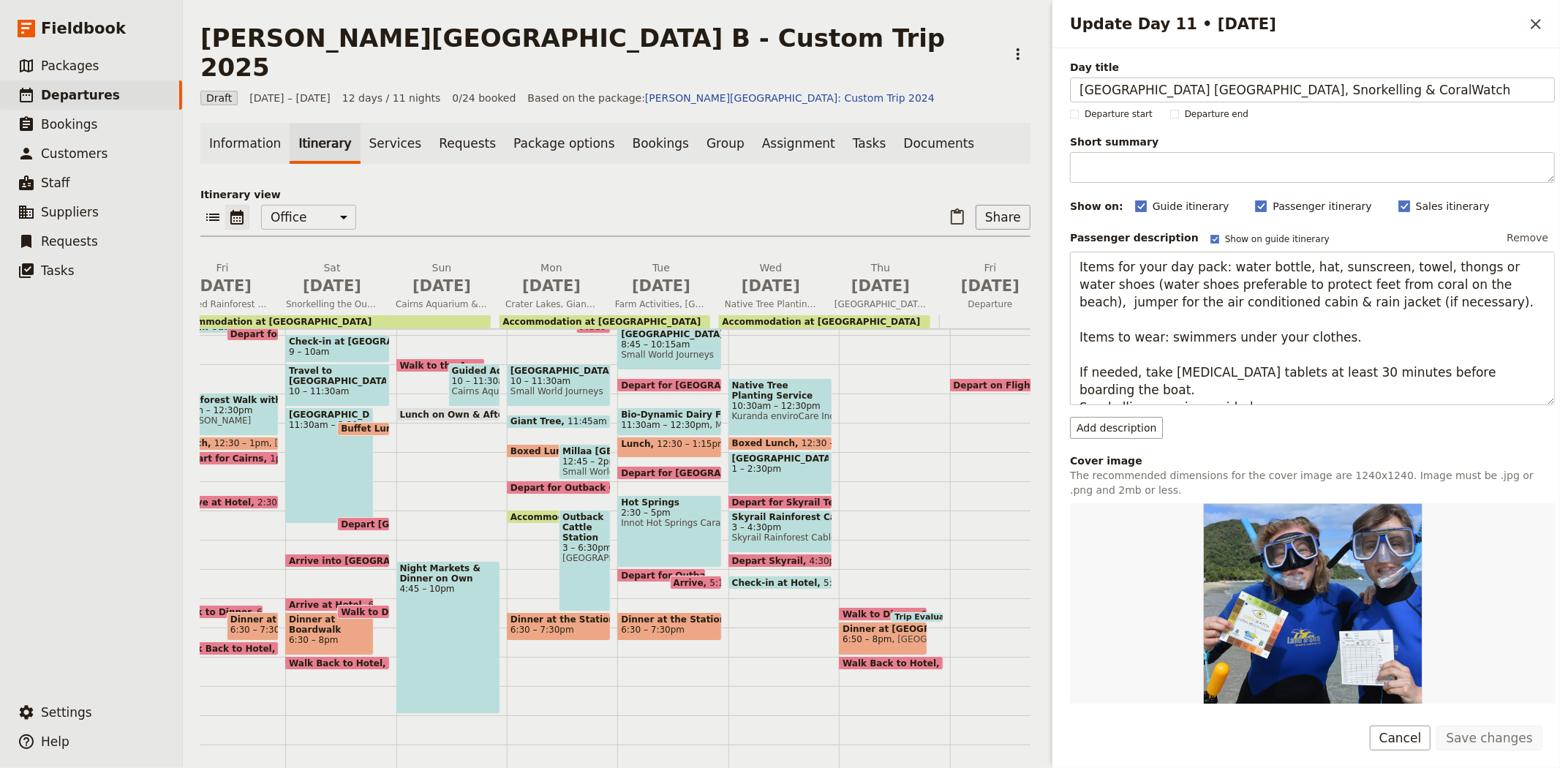
drag, startPoint x: 1459, startPoint y: 88, endPoint x: 1021, endPoint y: 85, distance: 437.3
click at [1021, 85] on div "[PERSON_NAME][GEOGRAPHIC_DATA] B - Custom Trip 2025 ​ Draft [DATE] – [DATE] 12 …" at bounding box center [871, 384] width 1377 height 768
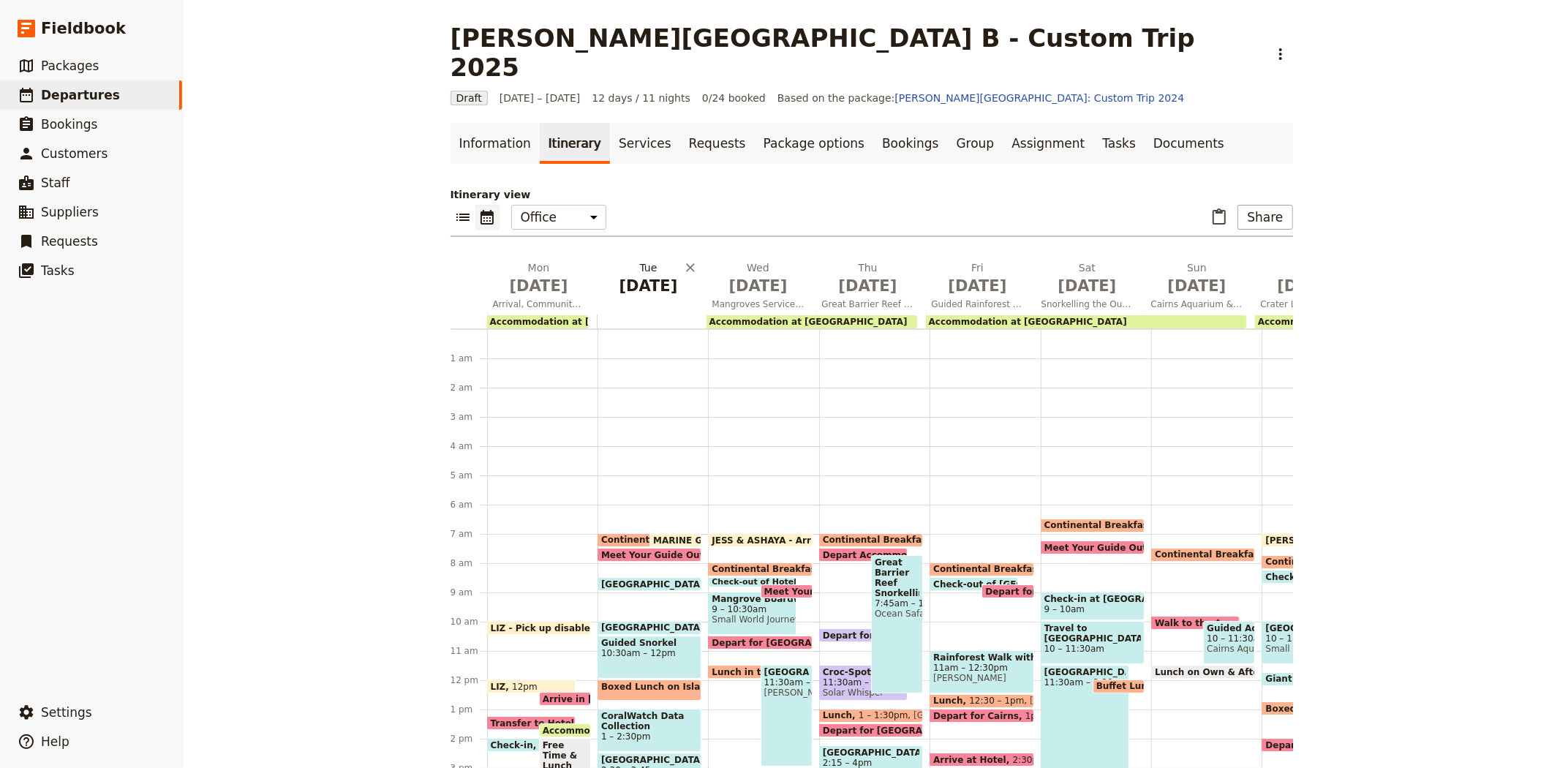
click at [630, 260] on h2 "[DATE]" at bounding box center [648, 278] width 92 height 37
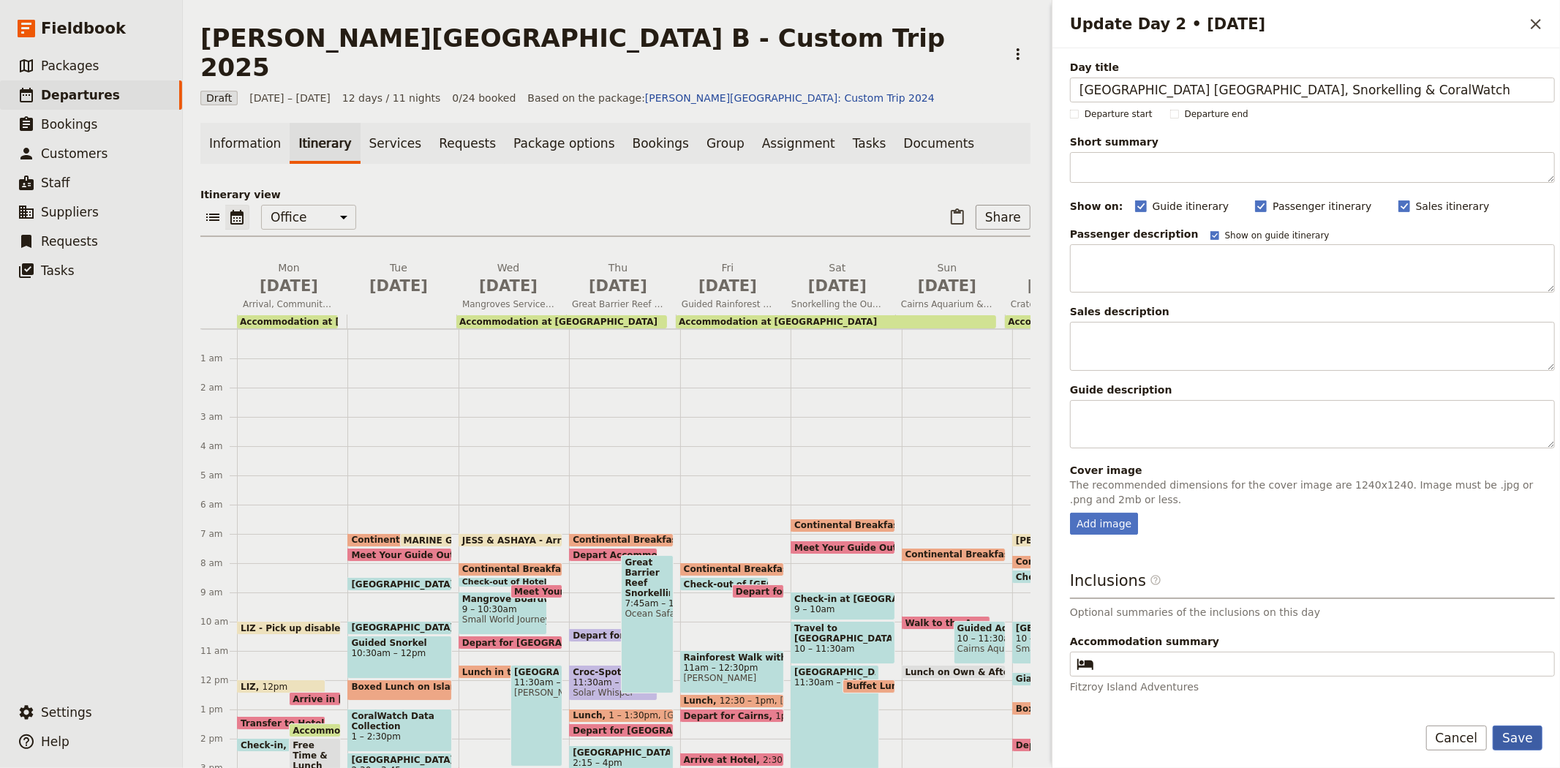
type input "[GEOGRAPHIC_DATA] [GEOGRAPHIC_DATA], Snorkelling & CoralWatch"
click at [1531, 742] on button "Save" at bounding box center [1517, 737] width 50 height 25
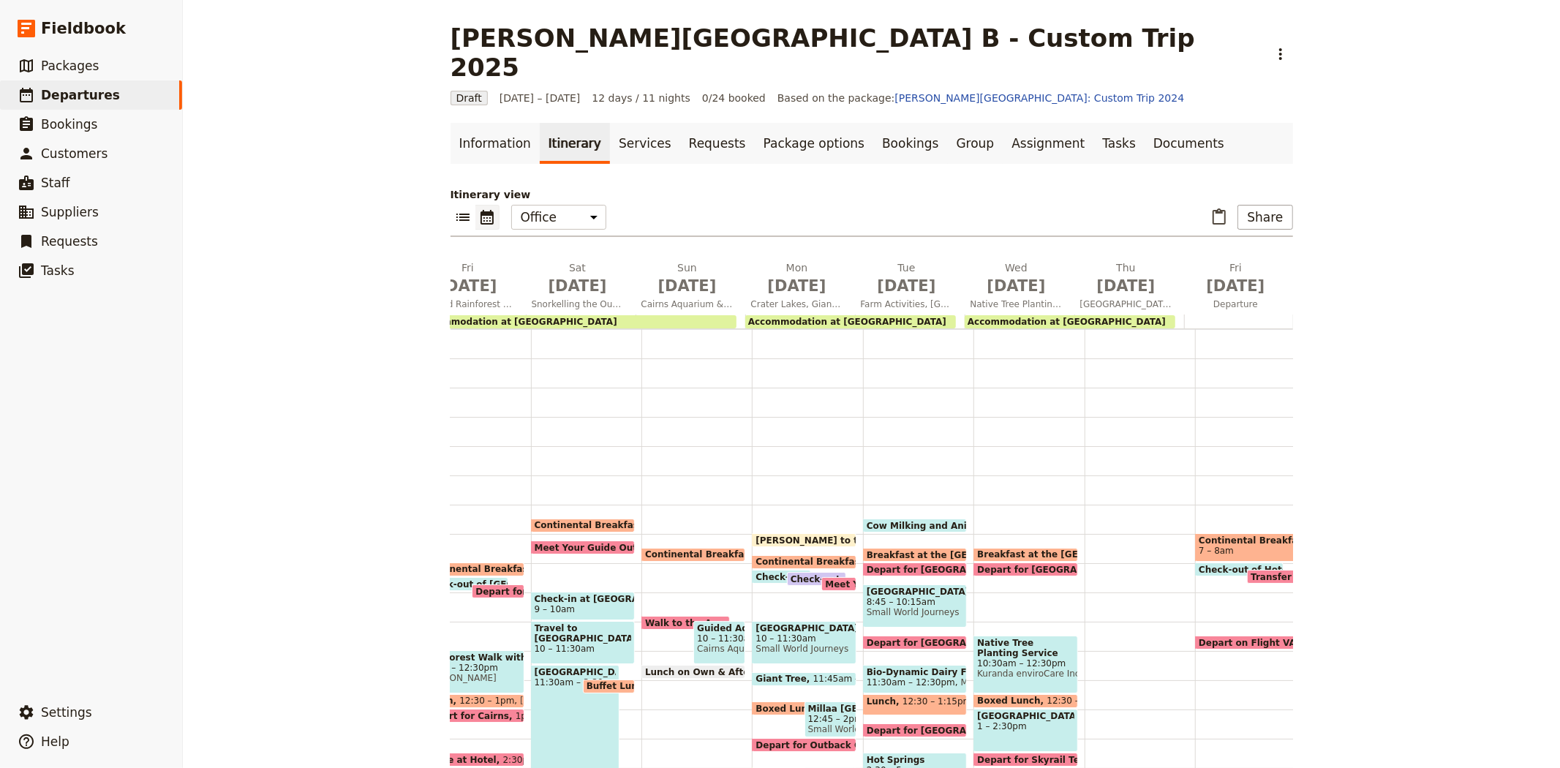
scroll to position [0, 529]
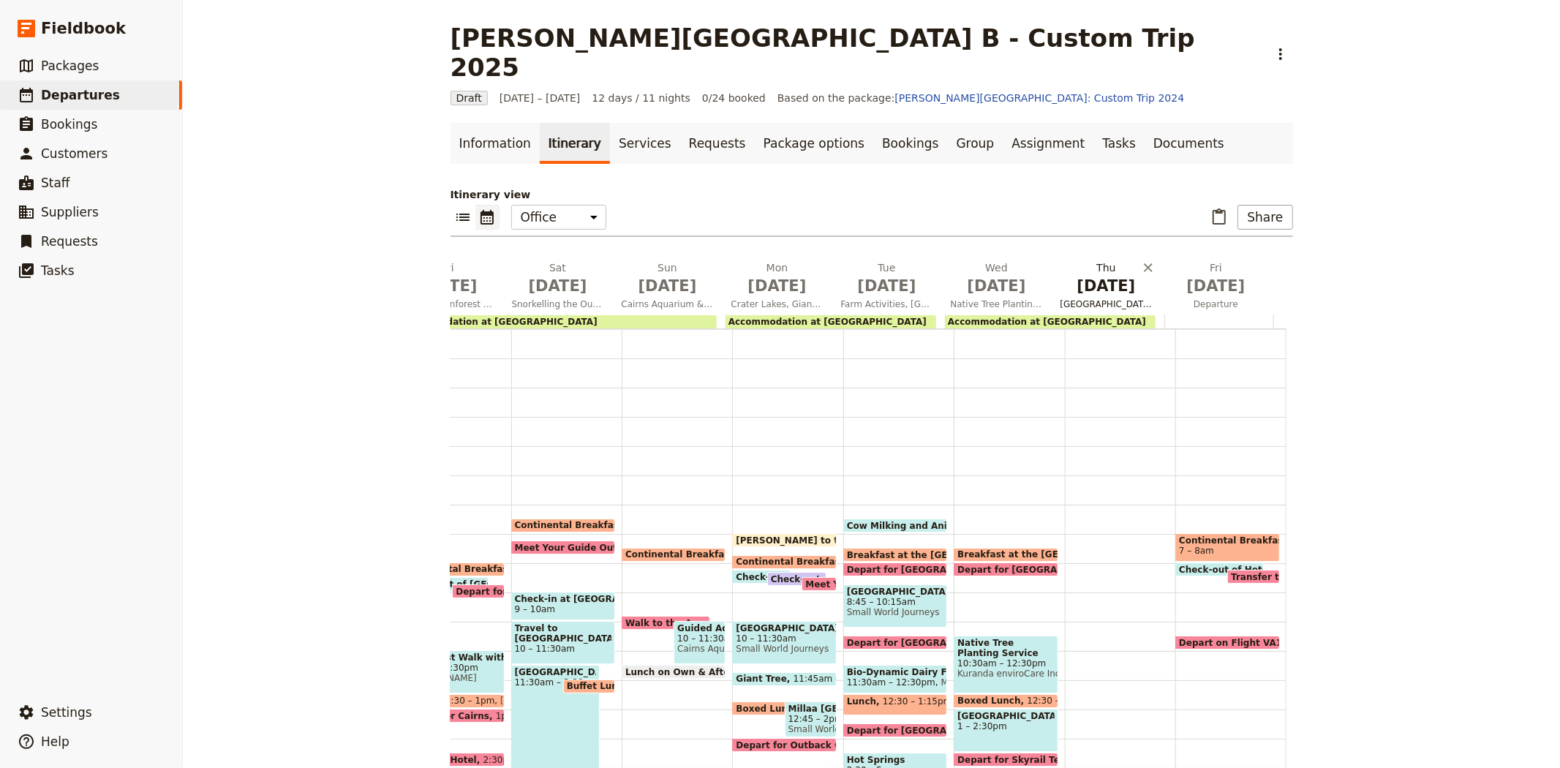
click at [1087, 275] on span "[DATE]" at bounding box center [1106, 286] width 92 height 22
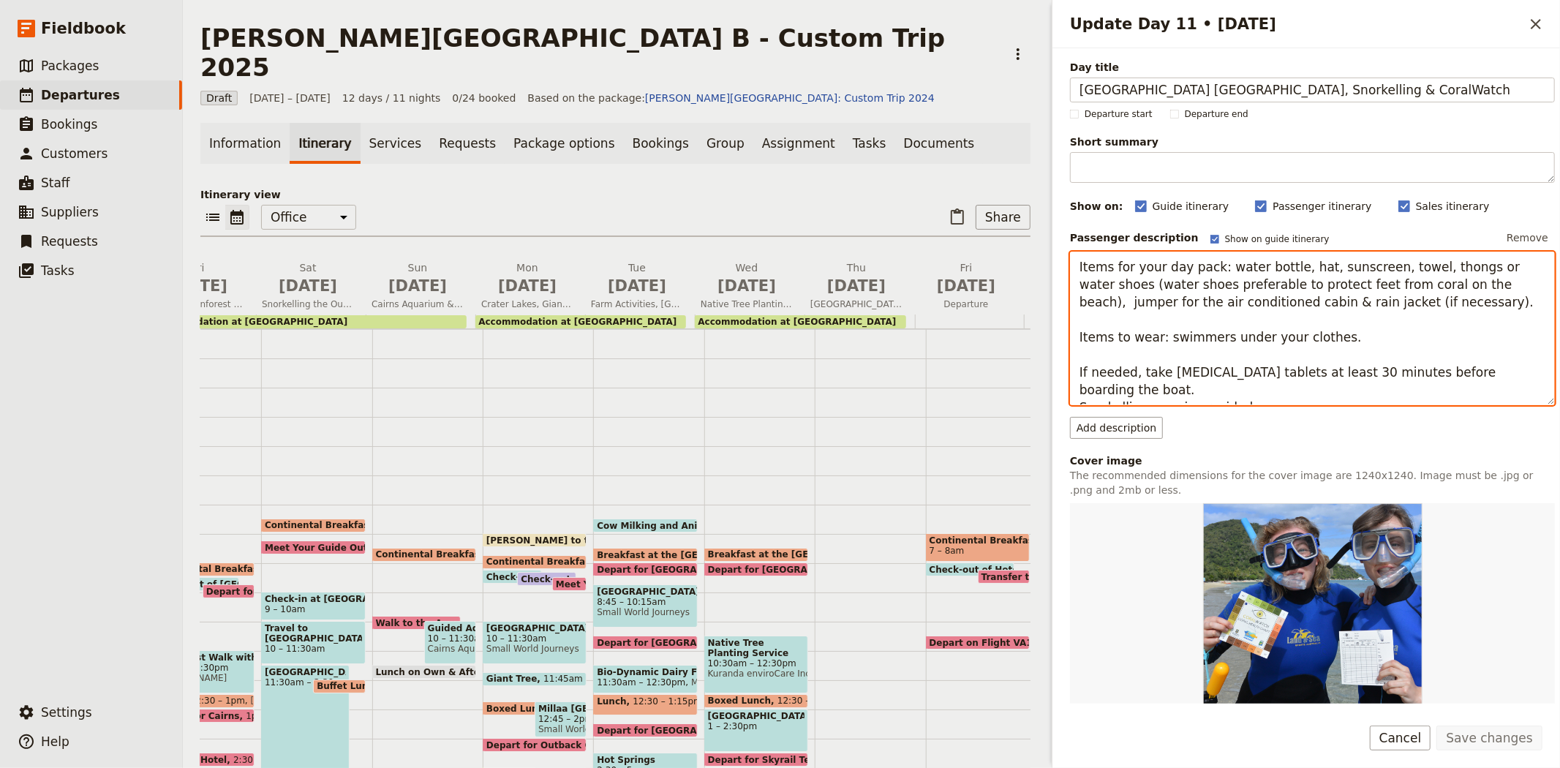
drag, startPoint x: 1266, startPoint y: 396, endPoint x: 1026, endPoint y: 257, distance: 277.2
click at [1026, 257] on div "[PERSON_NAME][GEOGRAPHIC_DATA] B - Custom Trip 2025 ​ Draft [DATE] – [DATE] 12 …" at bounding box center [871, 384] width 1377 height 768
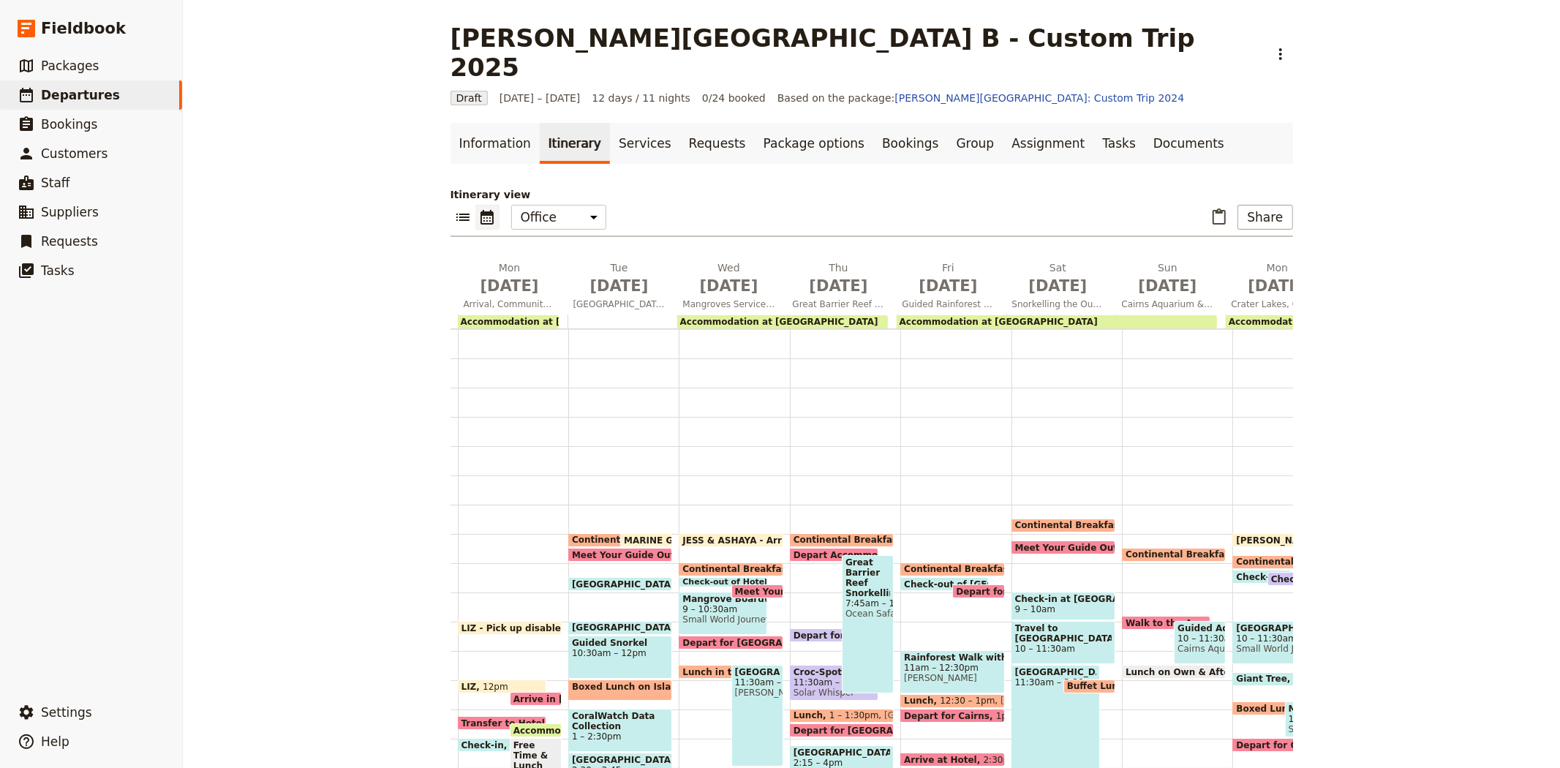
scroll to position [0, 0]
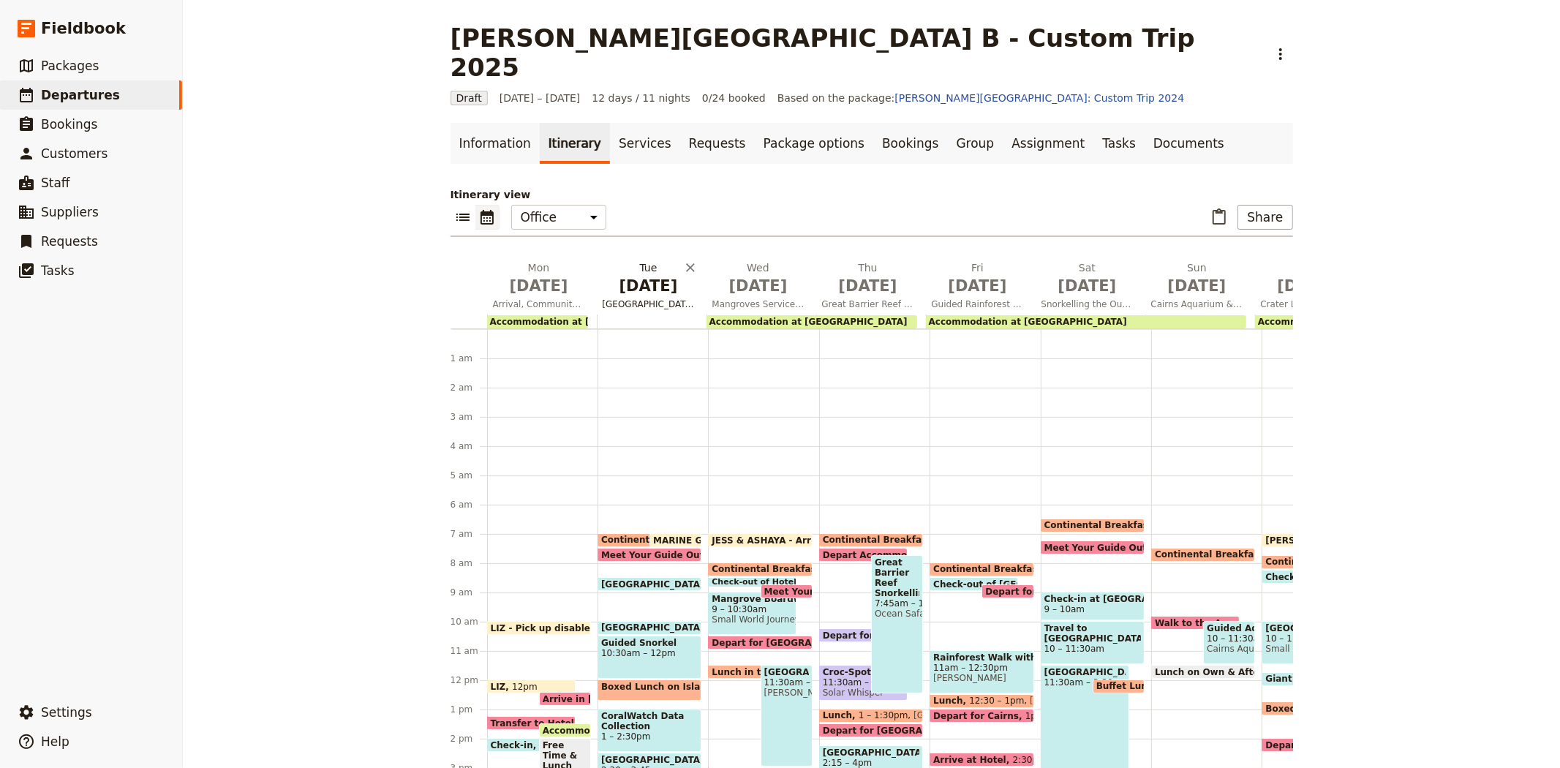
click at [648, 275] on span "[DATE]" at bounding box center [648, 286] width 92 height 22
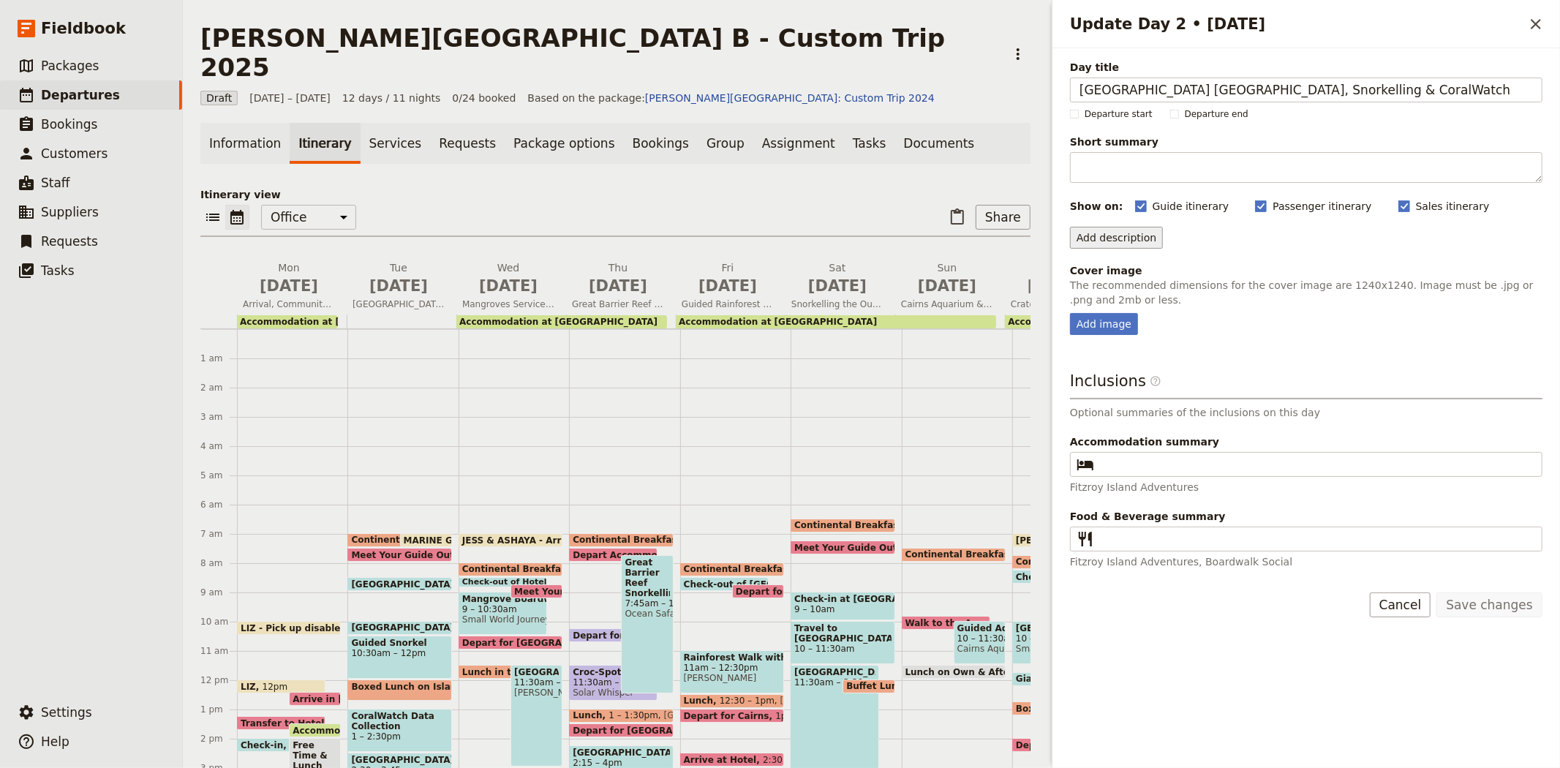
click at [1110, 246] on button "Add description" at bounding box center [1116, 238] width 93 height 22
click at [1112, 267] on span "Passenger description" at bounding box center [1135, 269] width 113 height 15
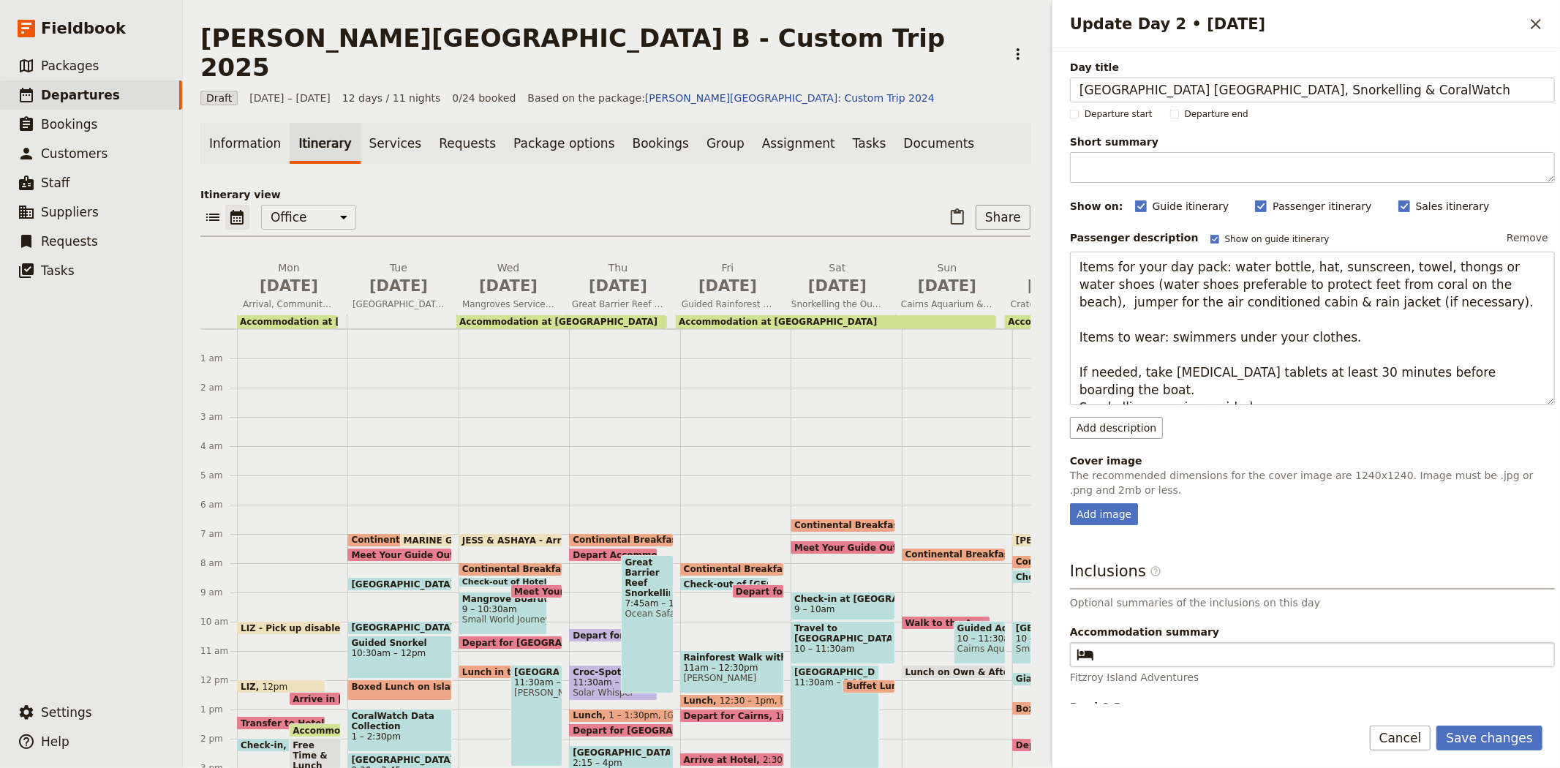
type textarea "Items for your day pack: water bottle, hat, sunscreen, towel, thongs or water s…"
click at [1130, 662] on input "Accommodation summary ​" at bounding box center [1322, 655] width 445 height 18
type input "c"
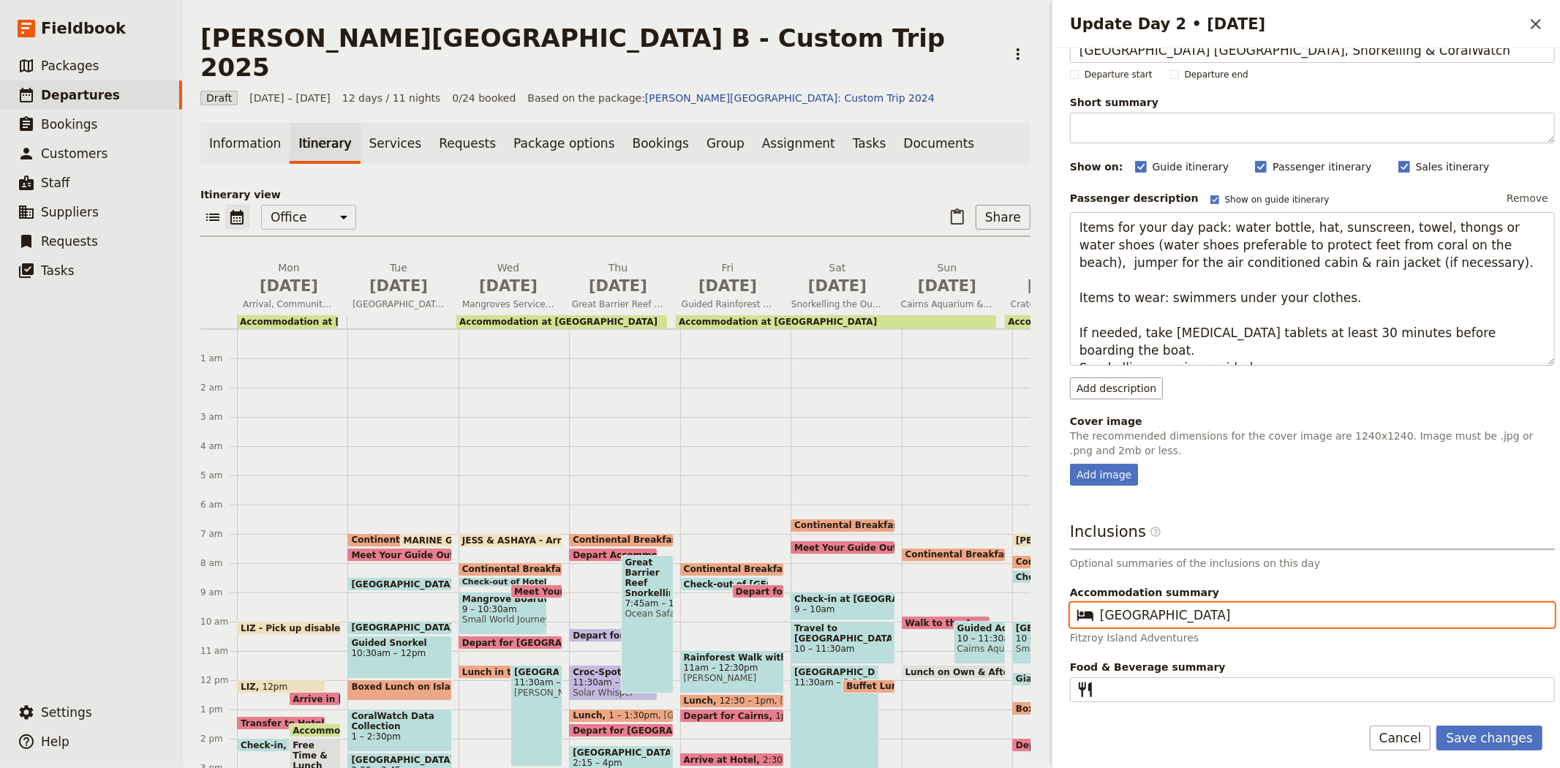
scroll to position [57, 0]
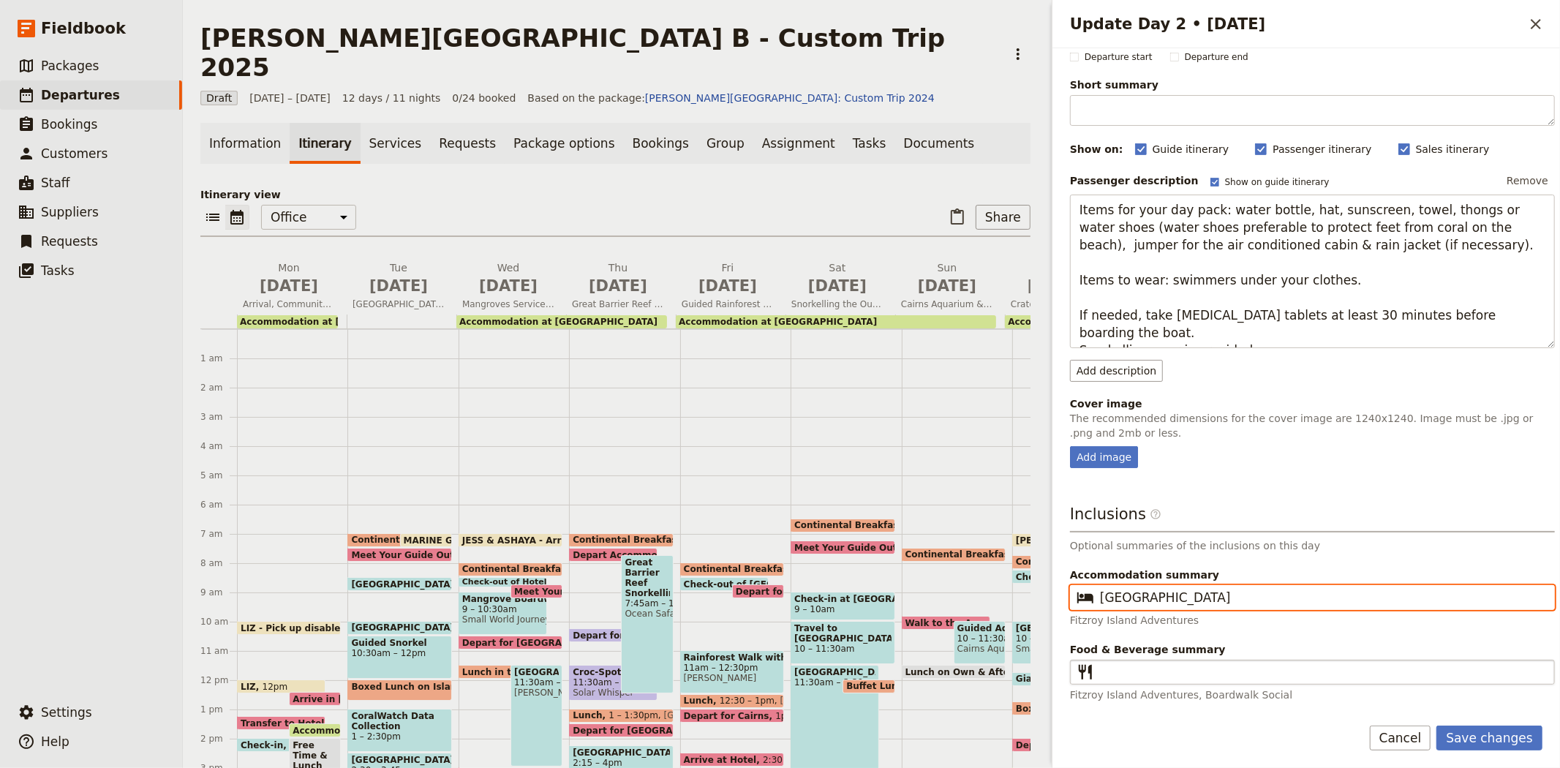
type input "[GEOGRAPHIC_DATA]"
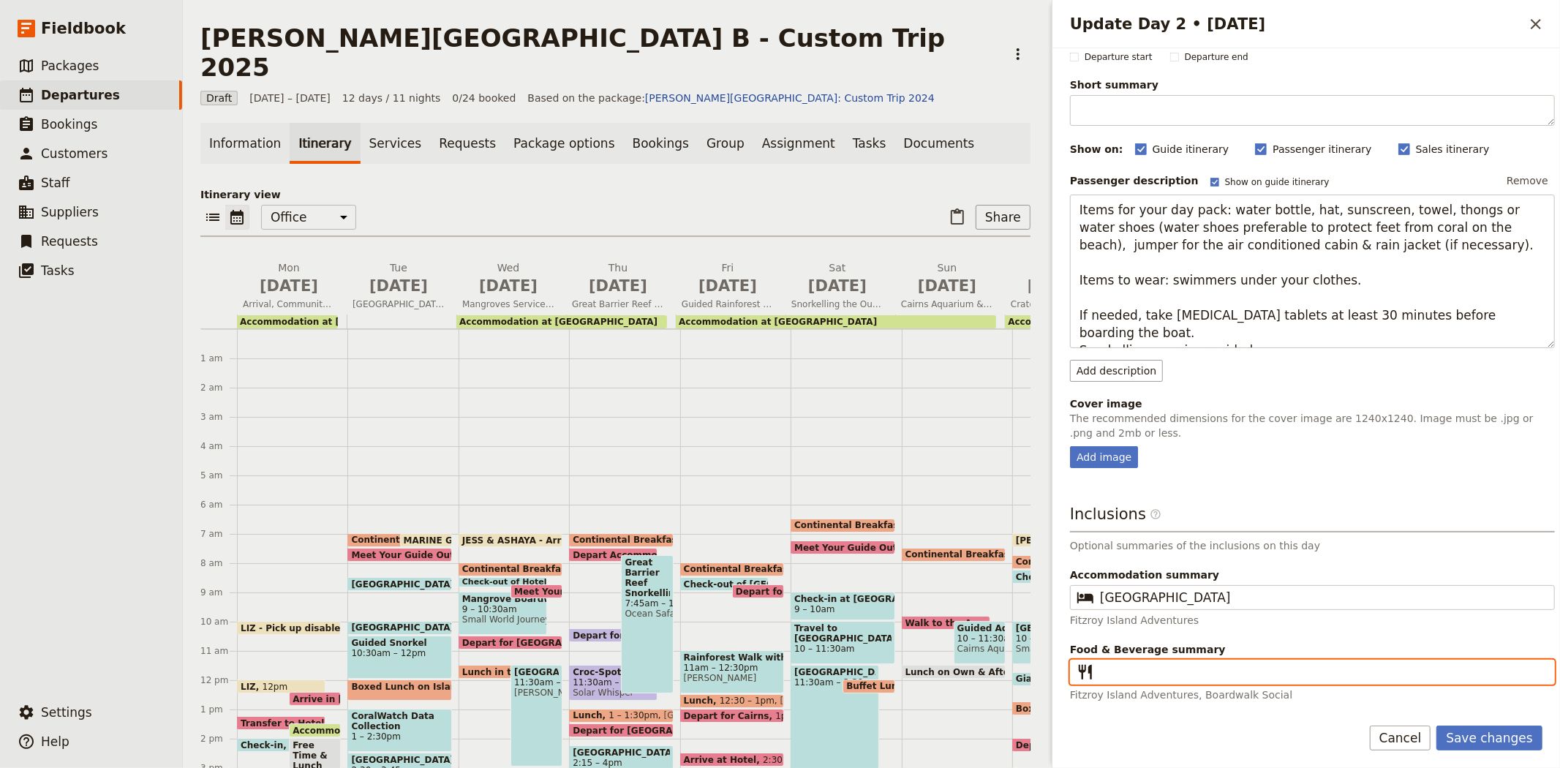
click at [1126, 674] on input "Food & Beverage summary ​" at bounding box center [1322, 672] width 445 height 18
type input "Breakfast, Lunch, Dinner"
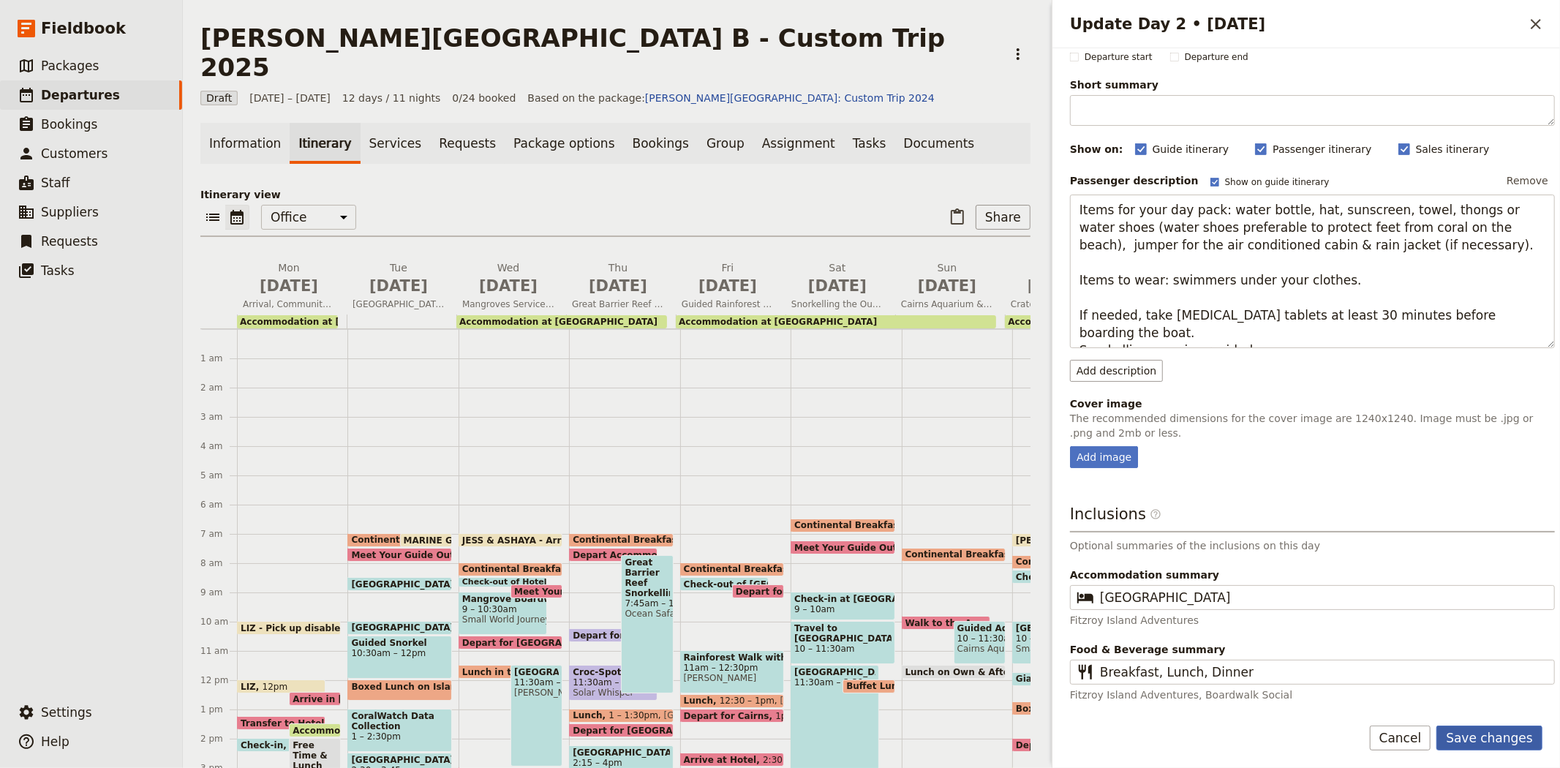
click at [1488, 735] on button "Save changes" at bounding box center [1489, 737] width 106 height 25
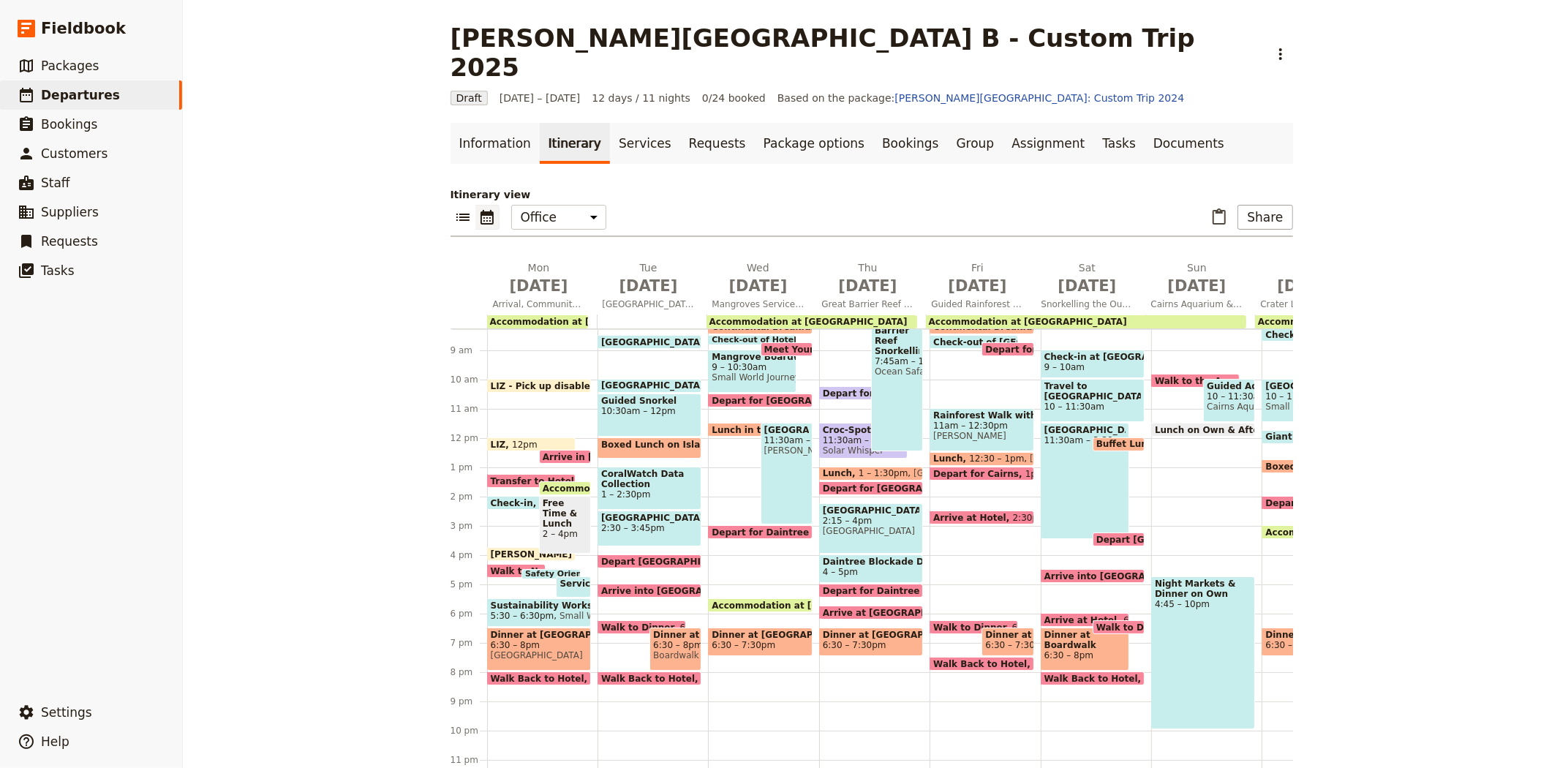
scroll to position [243, 0]
click at [537, 317] on span "Accommodation at [GEOGRAPHIC_DATA]" at bounding box center [589, 322] width 198 height 10
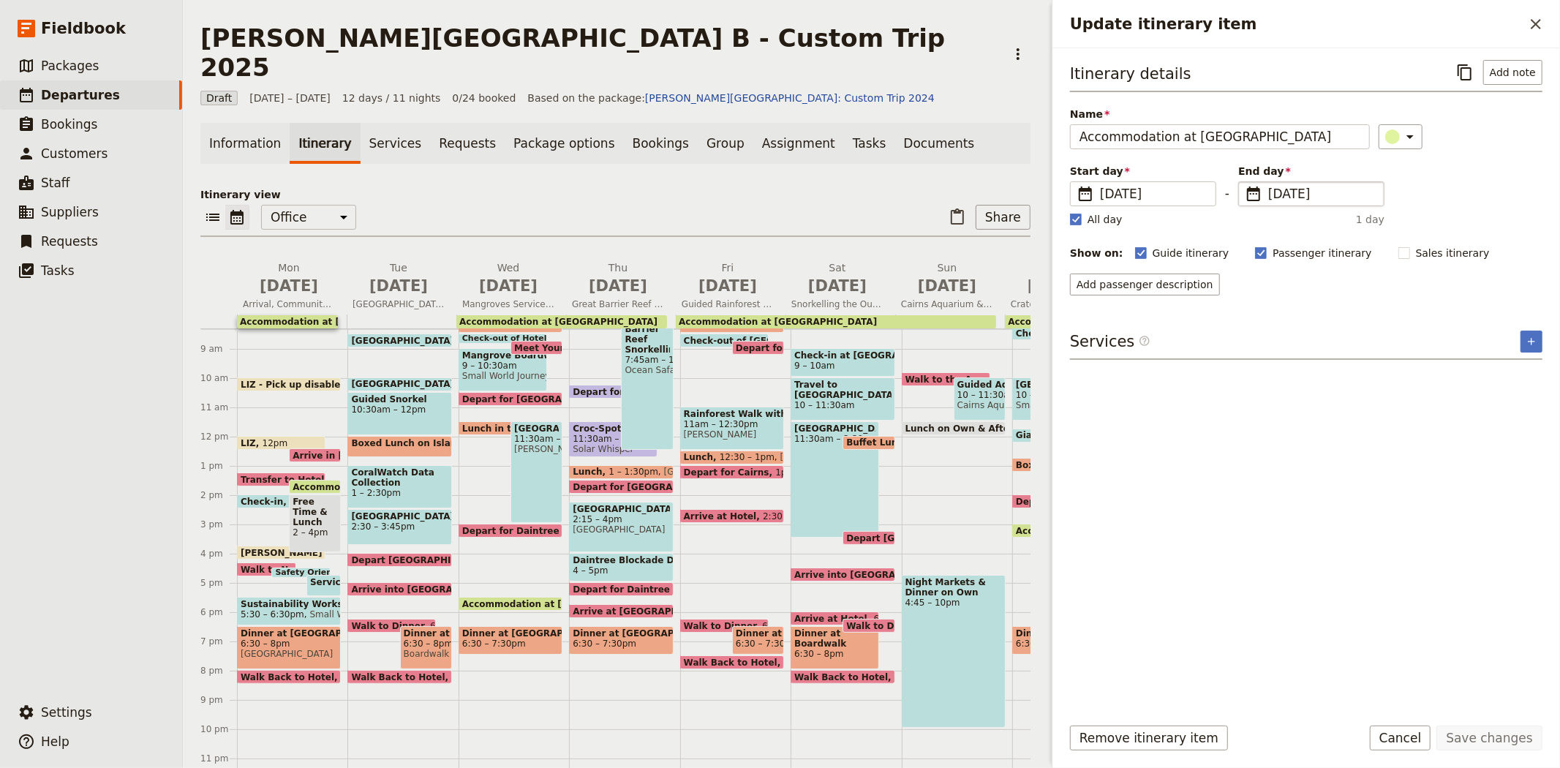
click at [1284, 190] on span "[DATE]" at bounding box center [1321, 194] width 107 height 18
click at [1244, 182] on input "[DATE]" at bounding box center [1244, 181] width 1 height 1
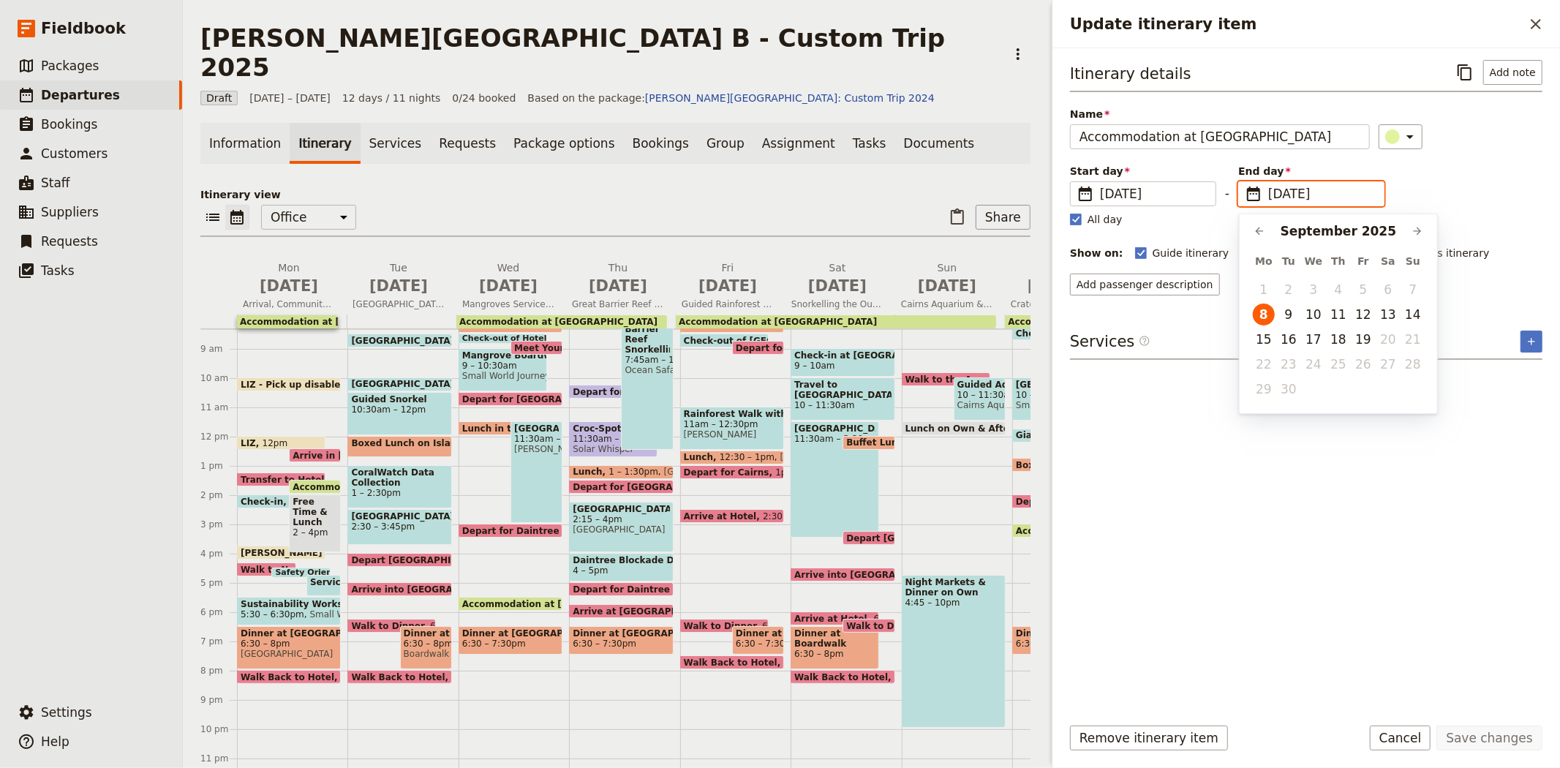
scroll to position [0, 0]
click at [1291, 316] on button "9" at bounding box center [1288, 314] width 22 height 22
type input "[DATE]"
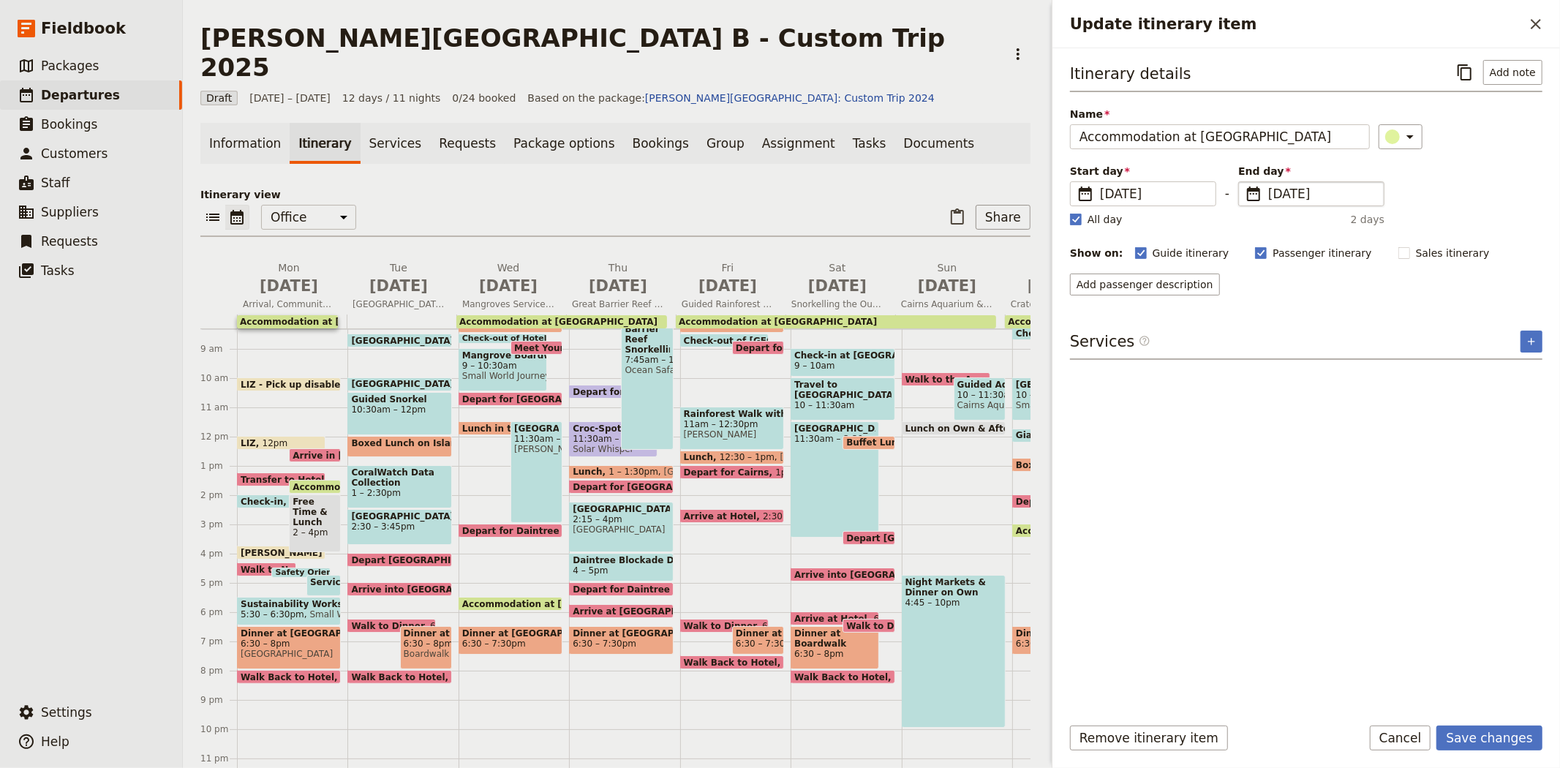
click at [1361, 560] on div "Itinerary details ​ Add note Name Accommodation at [GEOGRAPHIC_DATA] ​ Start da…" at bounding box center [1306, 381] width 472 height 642
click at [1519, 736] on button "Save changes" at bounding box center [1489, 737] width 106 height 25
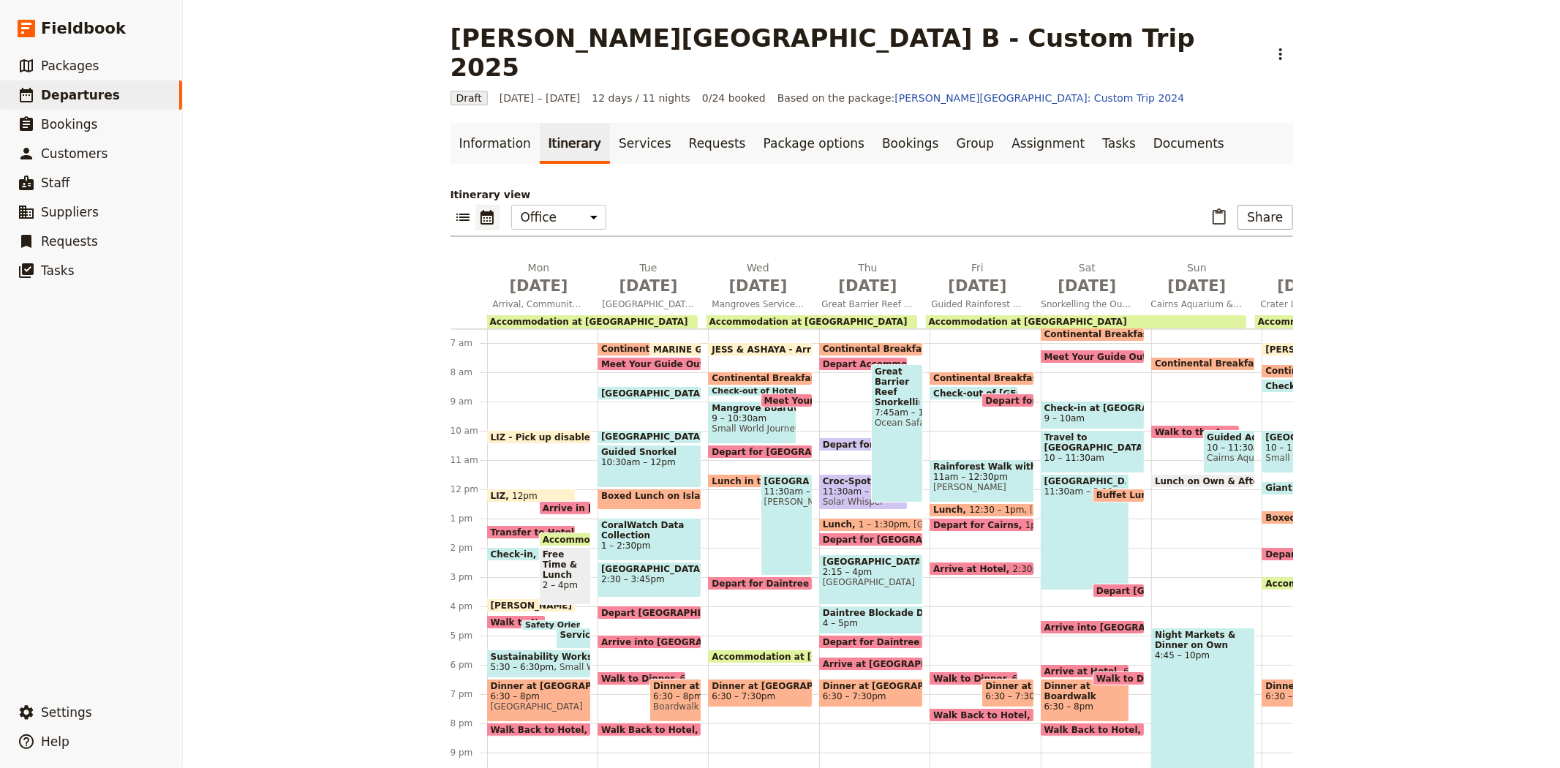
scroll to position [162, 0]
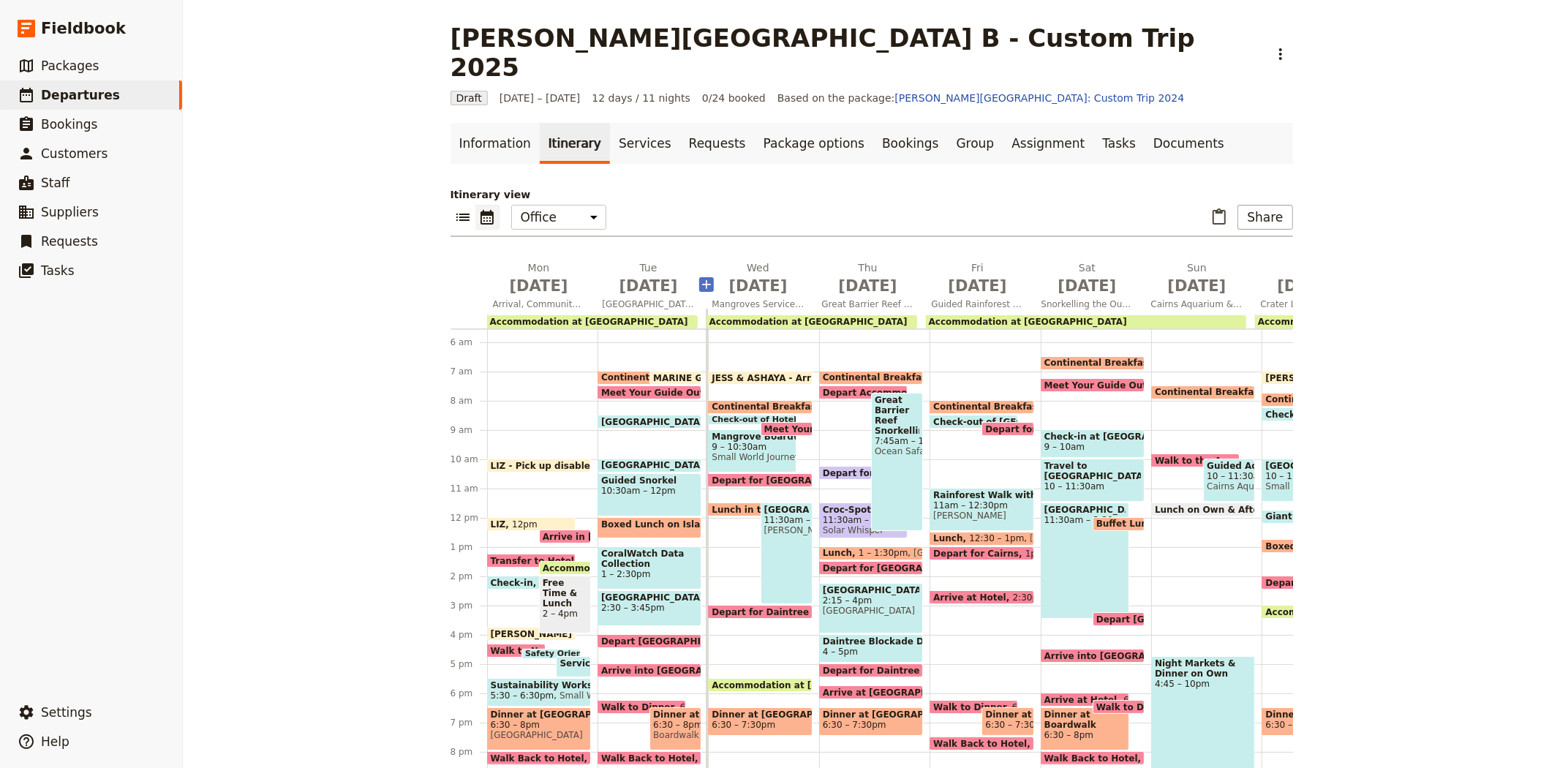
click at [699, 277] on icon "Add before day 3" at bounding box center [706, 284] width 15 height 15
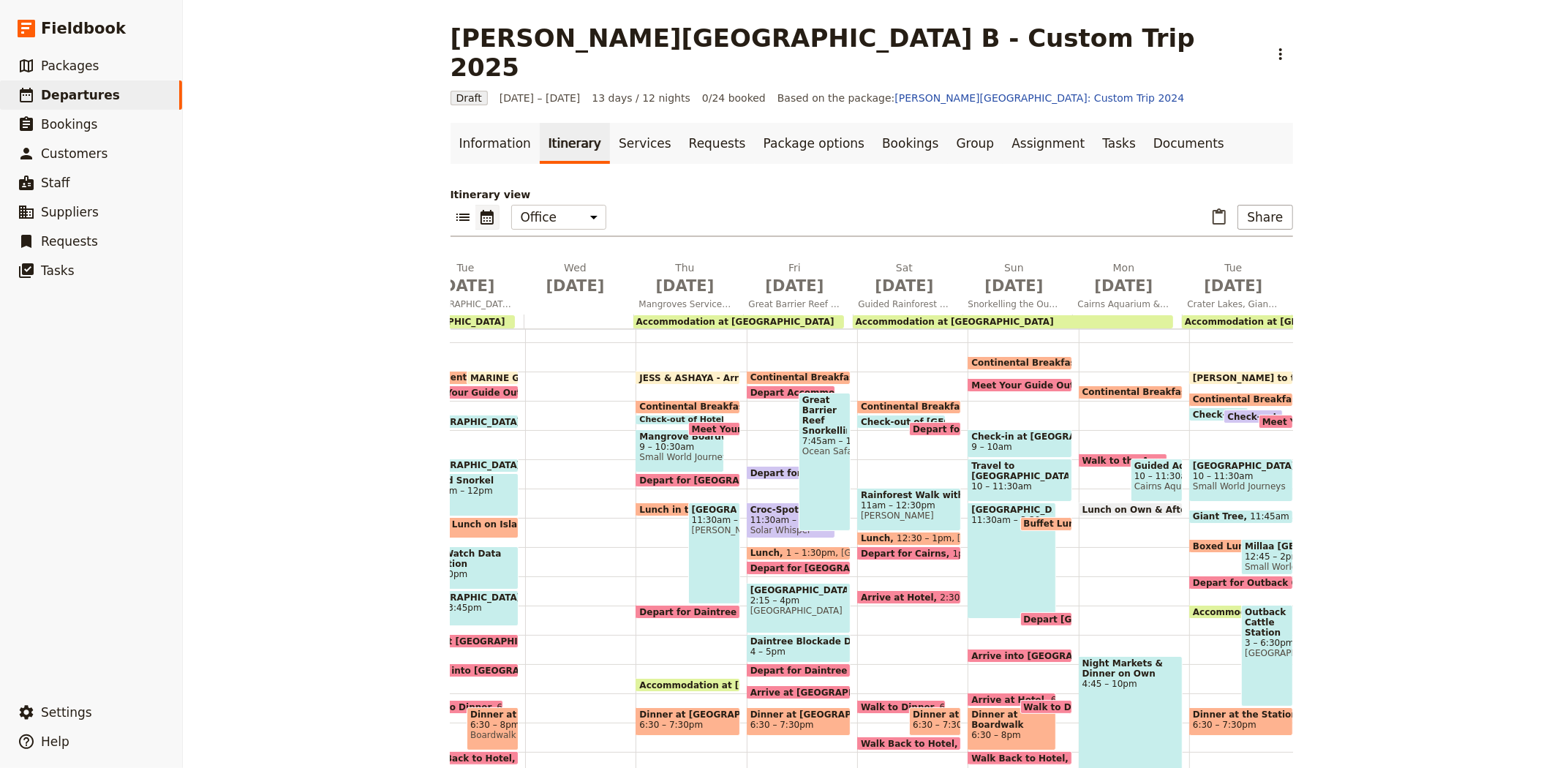
scroll to position [0, 206]
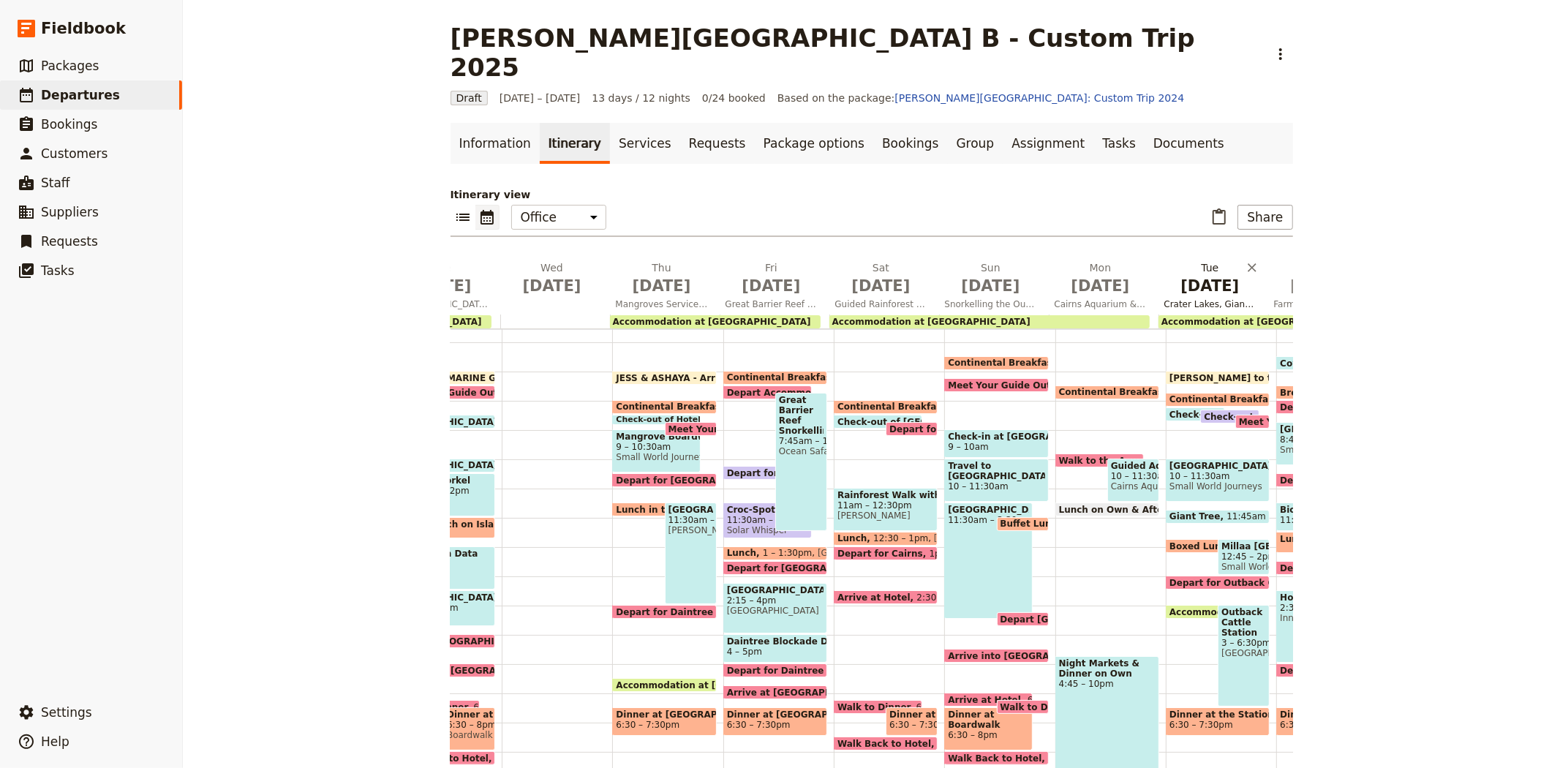
click at [1193, 298] on span "Crater Lakes, Giant Trees, Waterfalls & Outback Cattle Station" at bounding box center [1210, 304] width 104 height 12
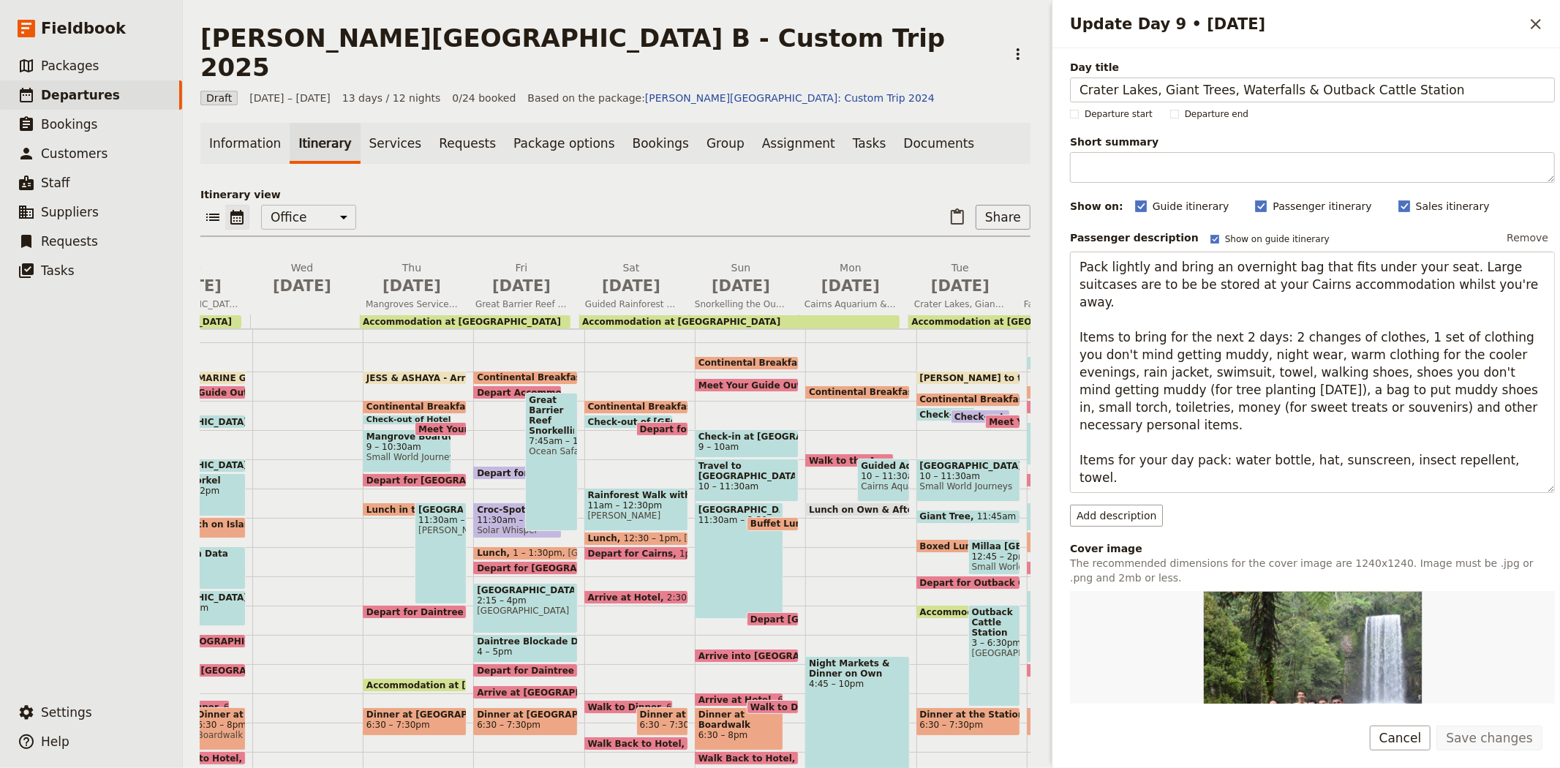
drag, startPoint x: 1430, startPoint y: 93, endPoint x: 1065, endPoint y: 91, distance: 364.9
click at [1065, 91] on div "Day title Crater Lakes, Giant Trees, Waterfalls & Outback Cattle Station Depart…" at bounding box center [1305, 375] width 507 height 655
click at [294, 275] on span "[DATE]" at bounding box center [302, 286] width 92 height 22
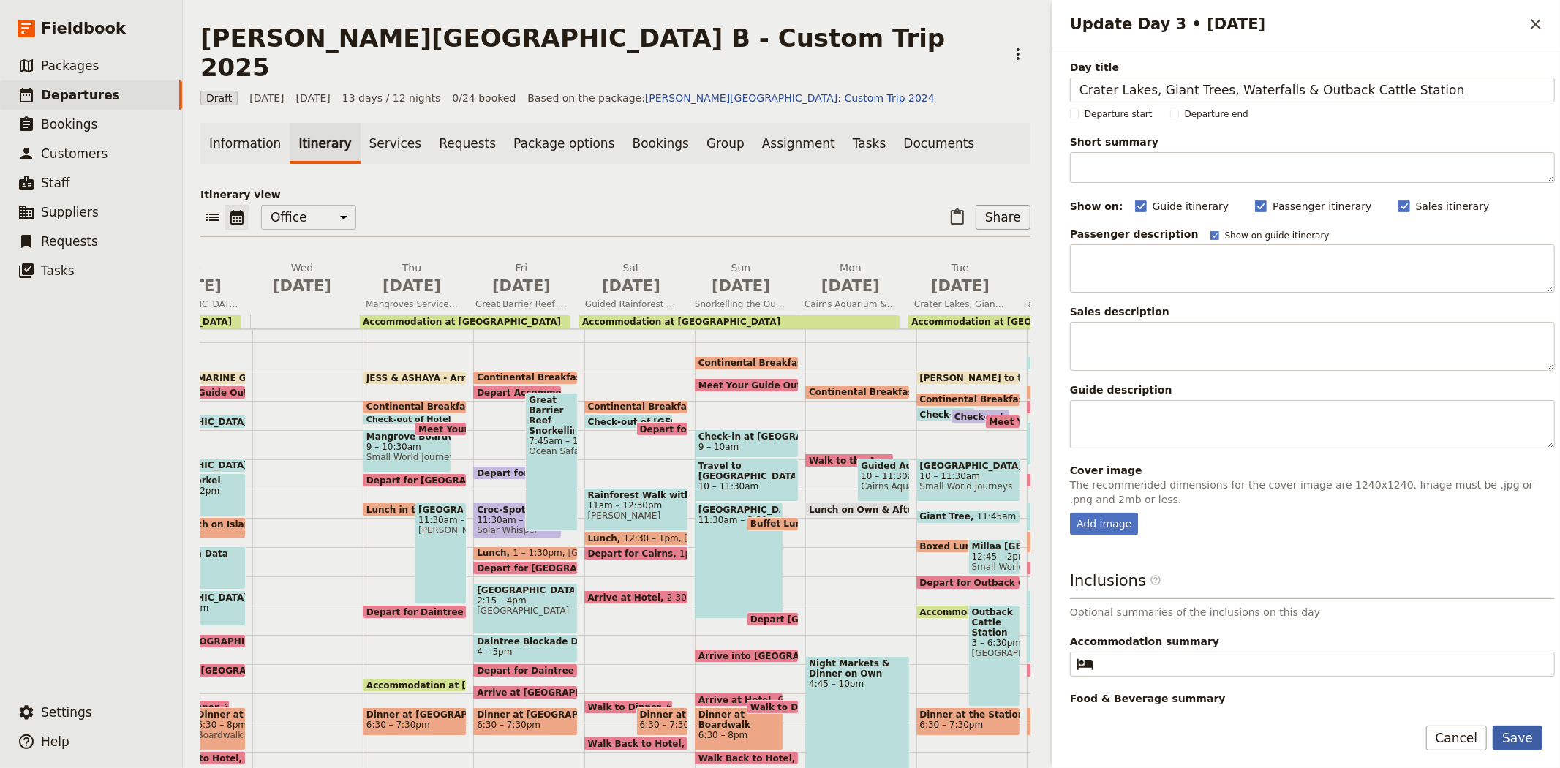
type input "Crater Lakes, Giant Trees, Waterfalls & Outback Cattle Station"
click at [1527, 736] on button "Save" at bounding box center [1517, 737] width 50 height 25
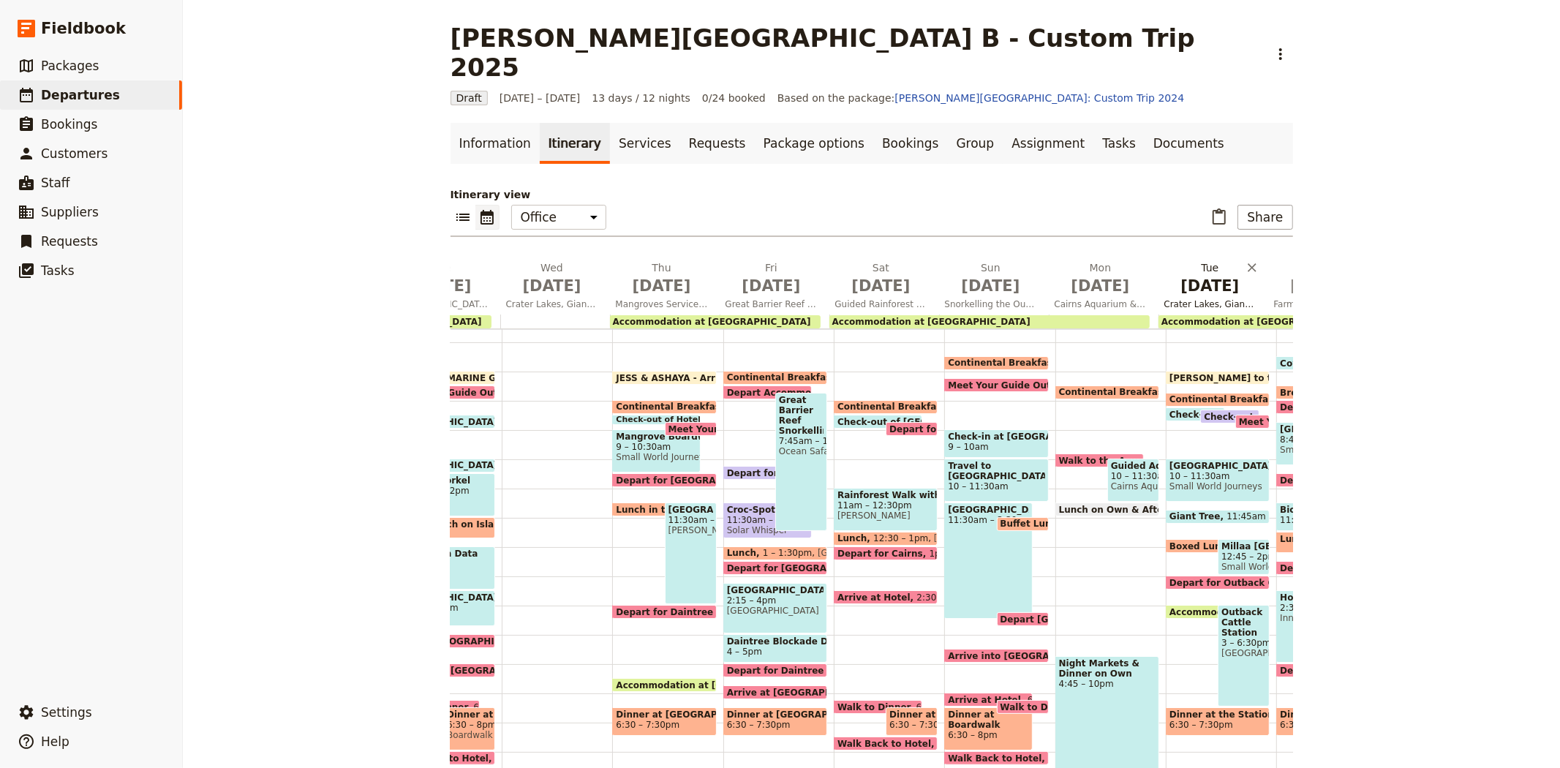
click at [1209, 275] on span "[DATE]" at bounding box center [1210, 286] width 92 height 22
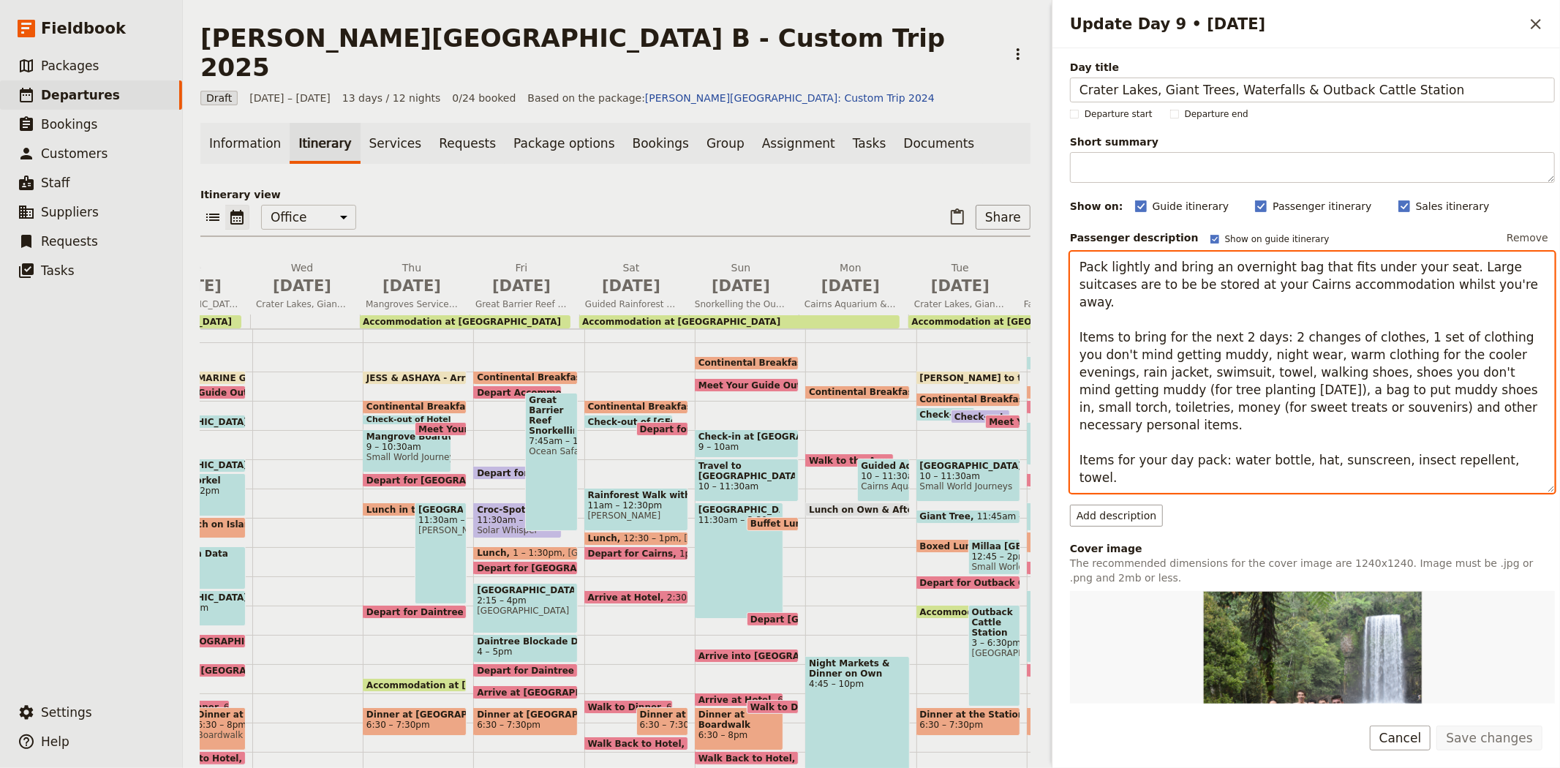
drag, startPoint x: 1337, startPoint y: 480, endPoint x: 1036, endPoint y: 256, distance: 375.1
click at [1036, 256] on div "[PERSON_NAME][GEOGRAPHIC_DATA] B - Custom Trip 2025 ​ Draft [DATE] – [DATE] 13 …" at bounding box center [871, 384] width 1377 height 768
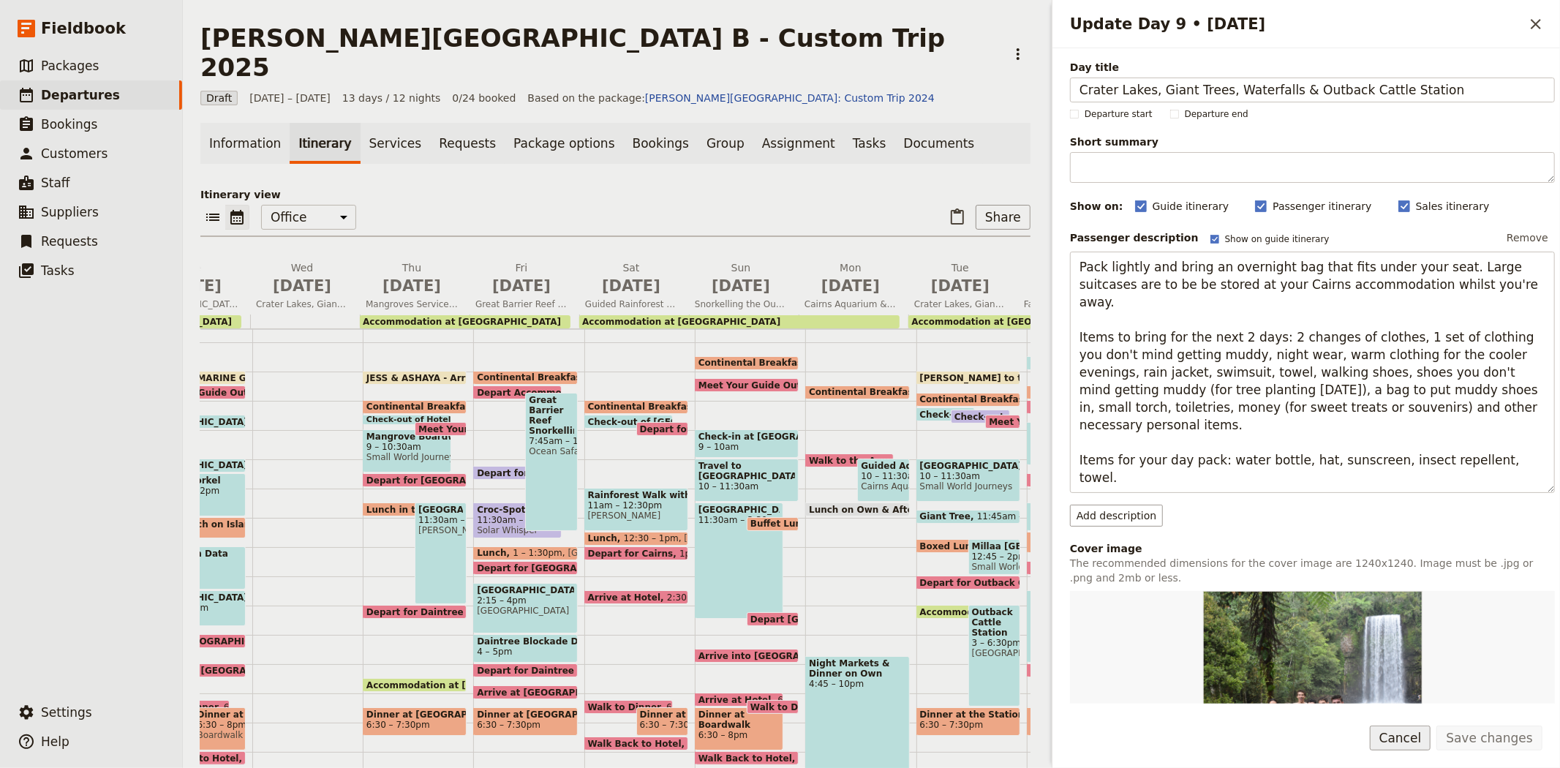
click at [1422, 734] on button "Cancel" at bounding box center [1399, 737] width 61 height 25
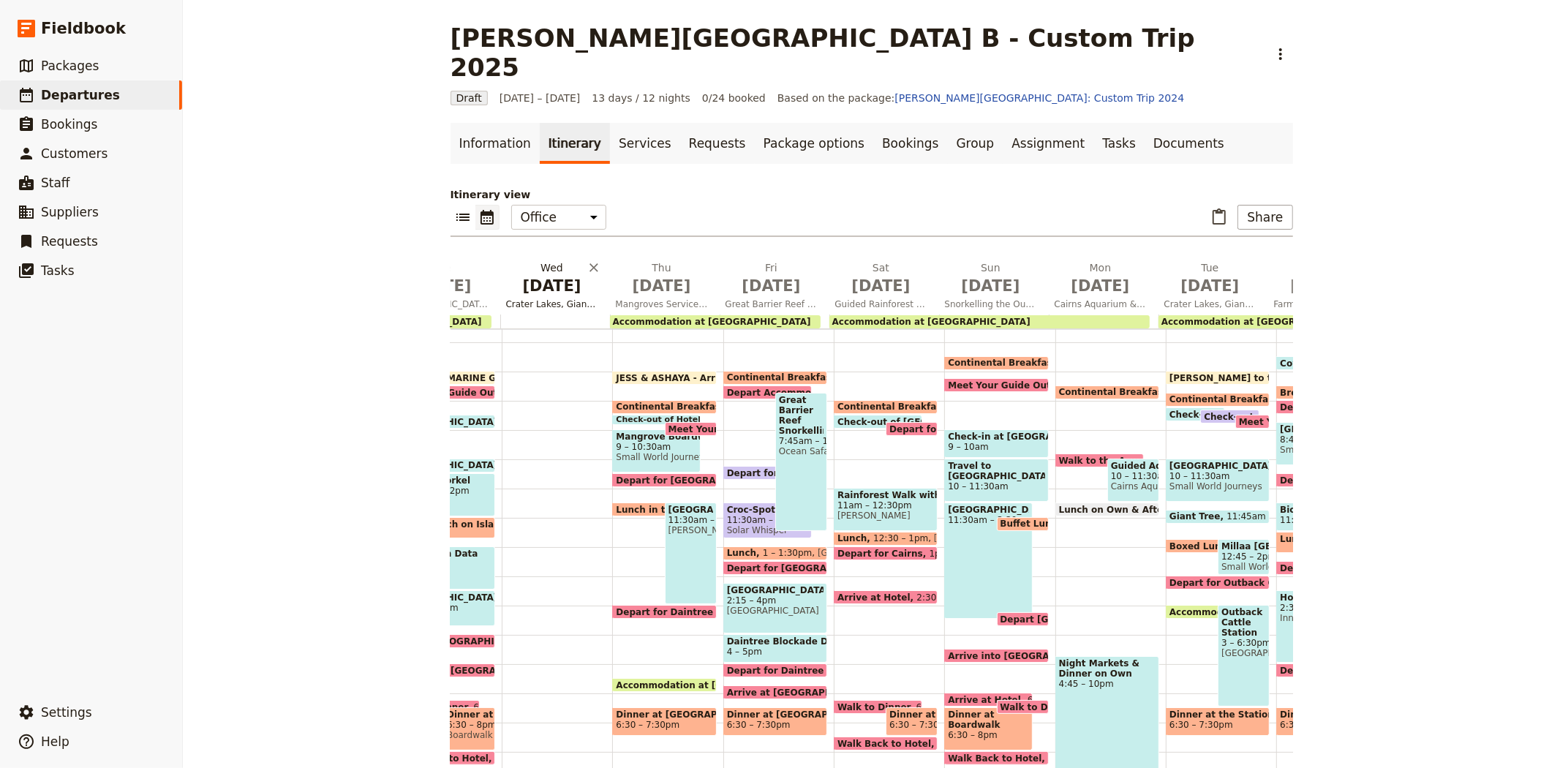
click at [542, 275] on span "[DATE]" at bounding box center [552, 286] width 92 height 22
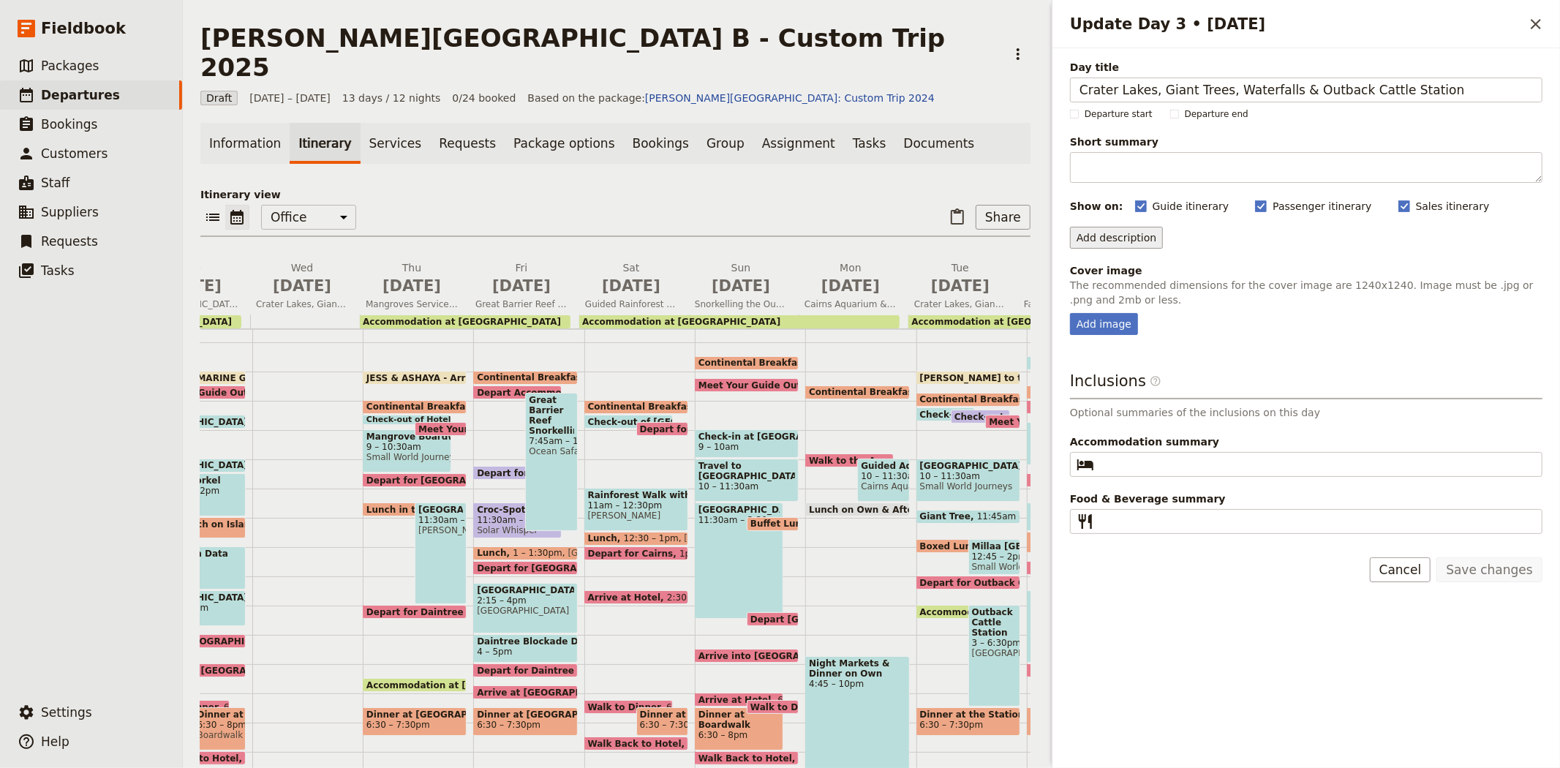
click at [1105, 241] on button "Add description" at bounding box center [1116, 238] width 93 height 22
click at [1116, 276] on span "Passenger description is included on the passenger itinerary and the guide itin…" at bounding box center [1263, 282] width 369 height 12
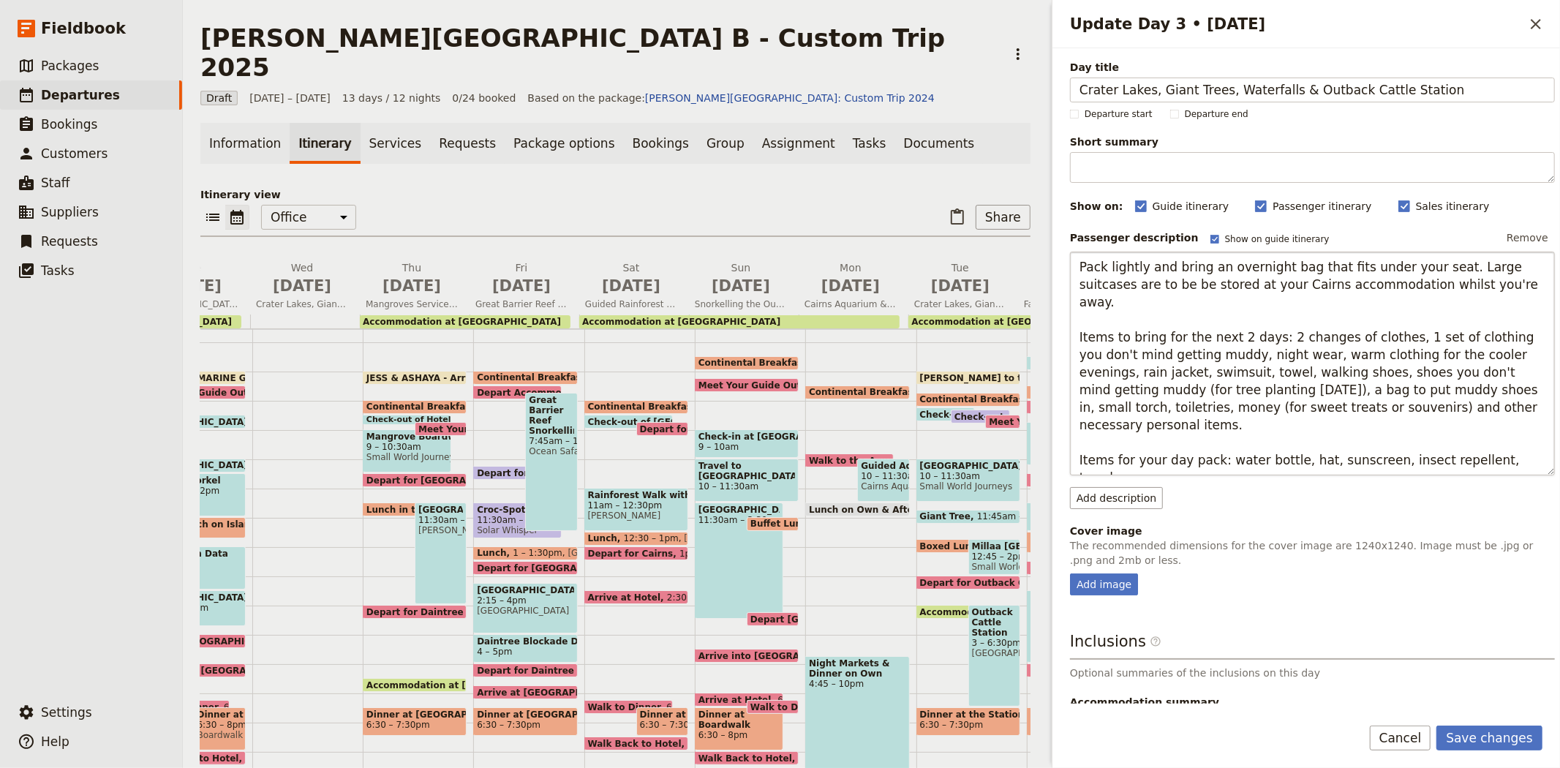
scroll to position [17, 0]
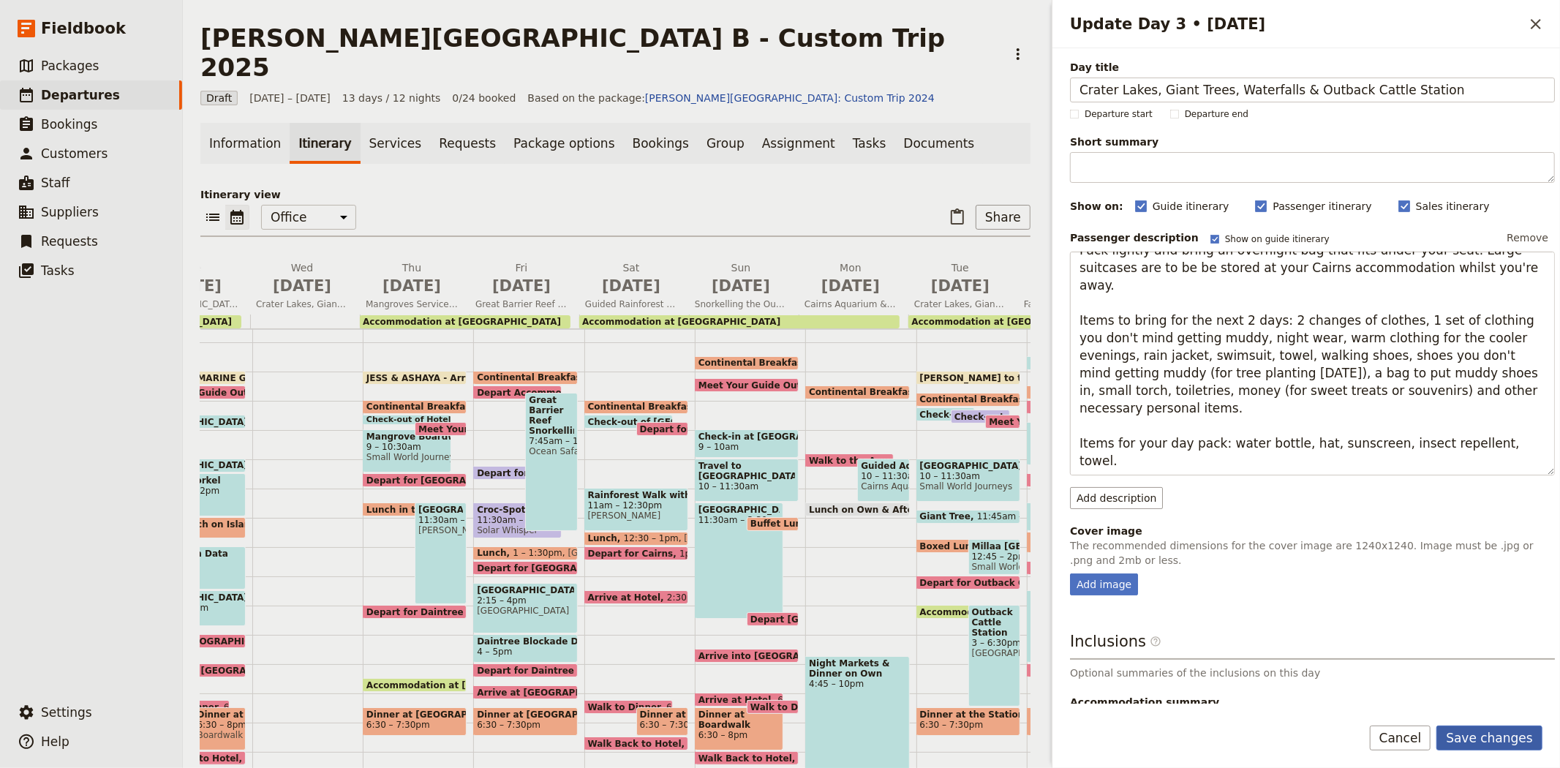
type textarea "Pack lightly and bring an overnight bag that fits under your seat. Large suitca…"
click at [1497, 738] on button "Save changes" at bounding box center [1489, 737] width 106 height 25
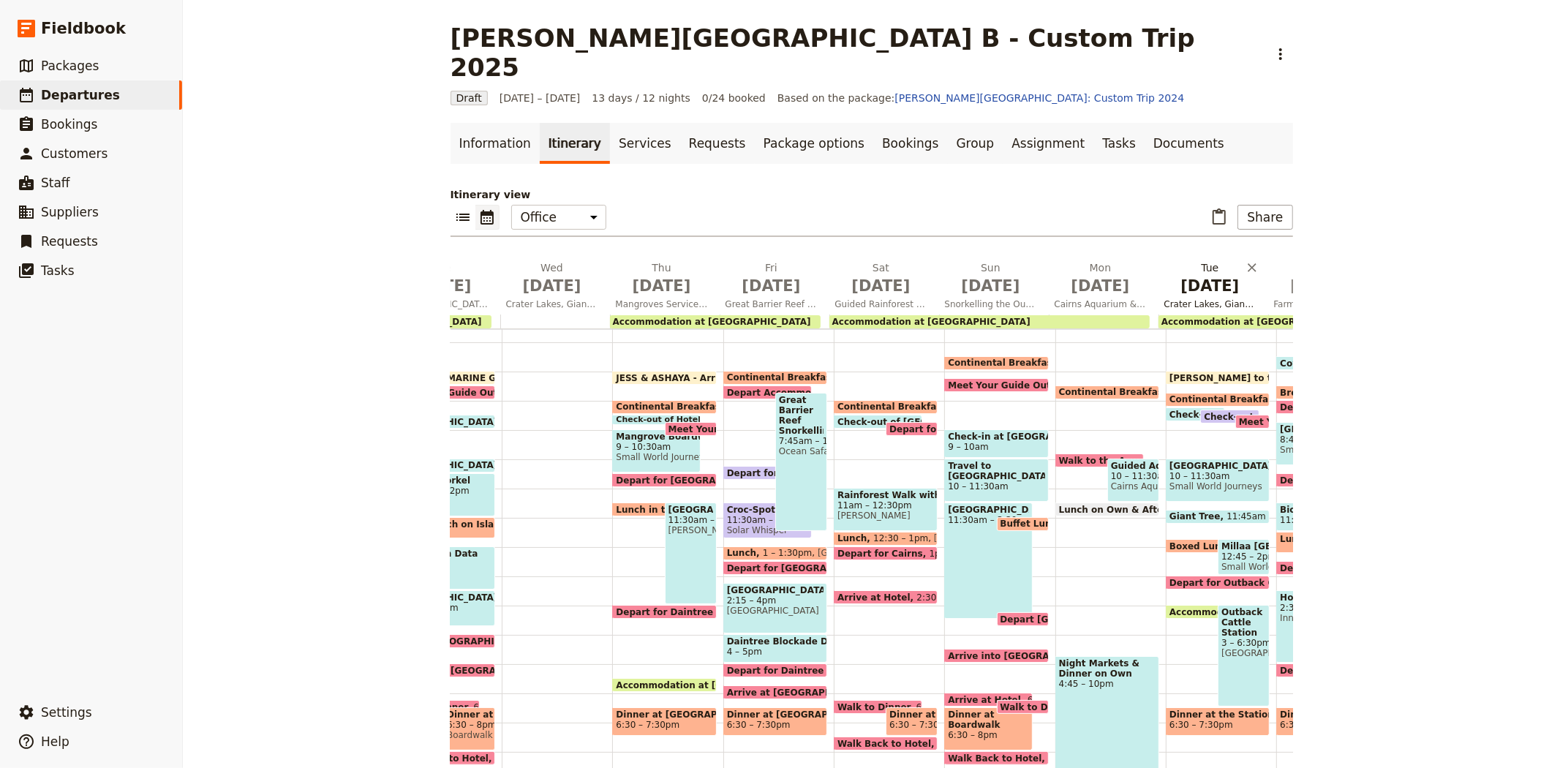
click at [1197, 275] on span "[DATE]" at bounding box center [1210, 286] width 92 height 22
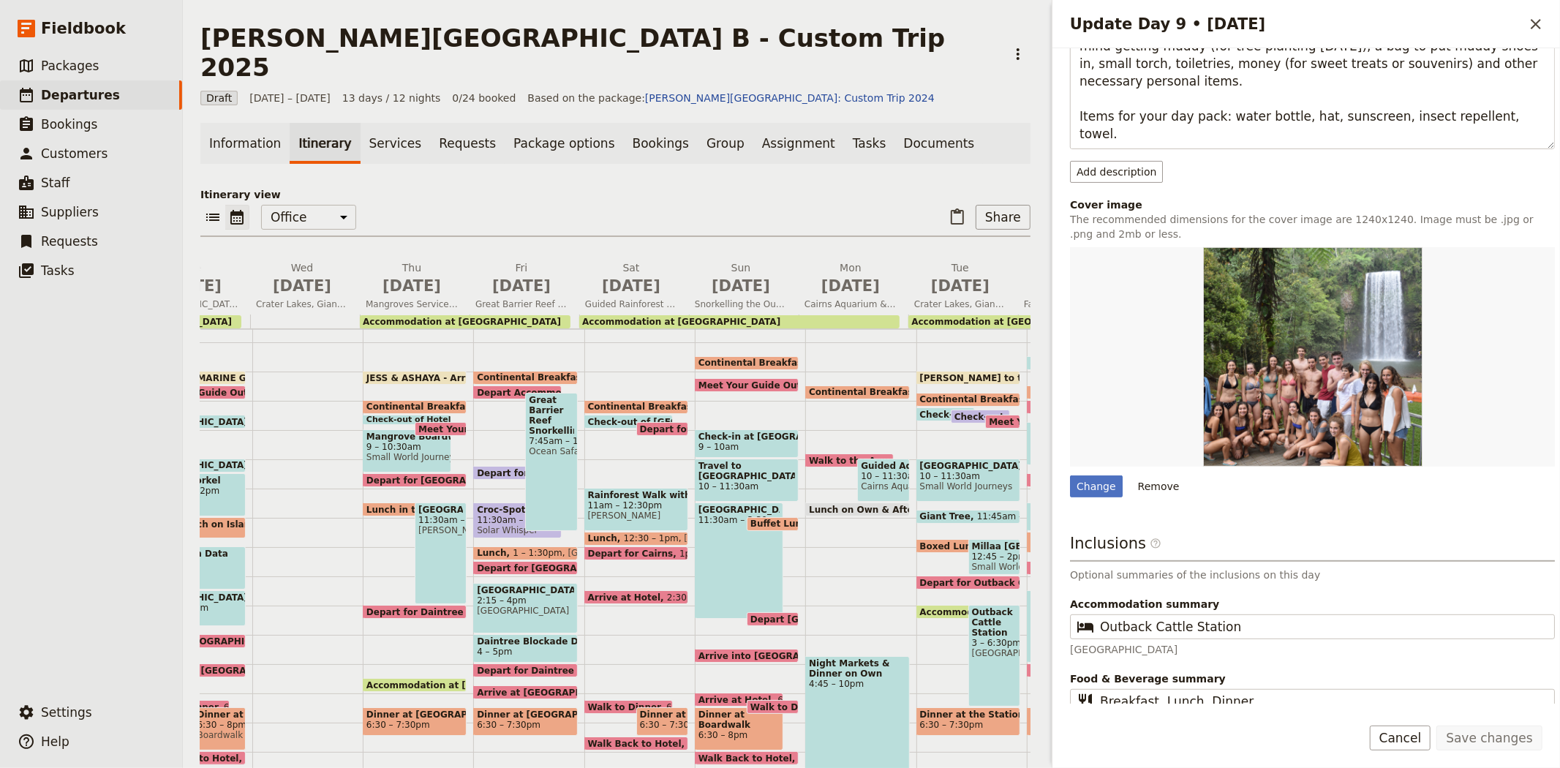
scroll to position [374, 0]
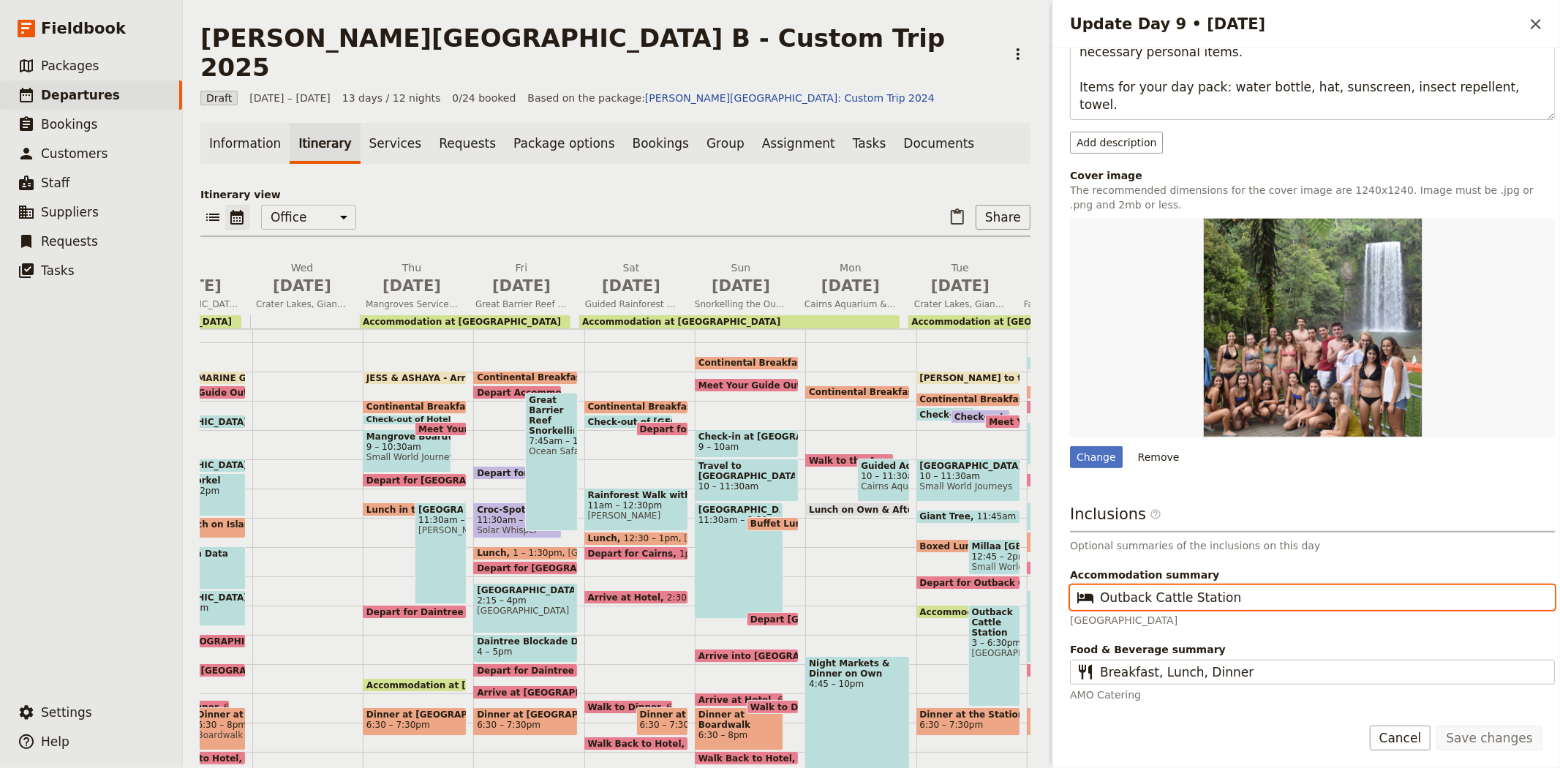
drag, startPoint x: 1244, startPoint y: 598, endPoint x: 1062, endPoint y: 597, distance: 182.1
click at [1062, 597] on div "Day title Crater Lakes, Giant Trees, Waterfalls & Outback Cattle Station Depart…" at bounding box center [1305, 375] width 507 height 655
click at [301, 275] on span "[DATE]" at bounding box center [302, 286] width 92 height 22
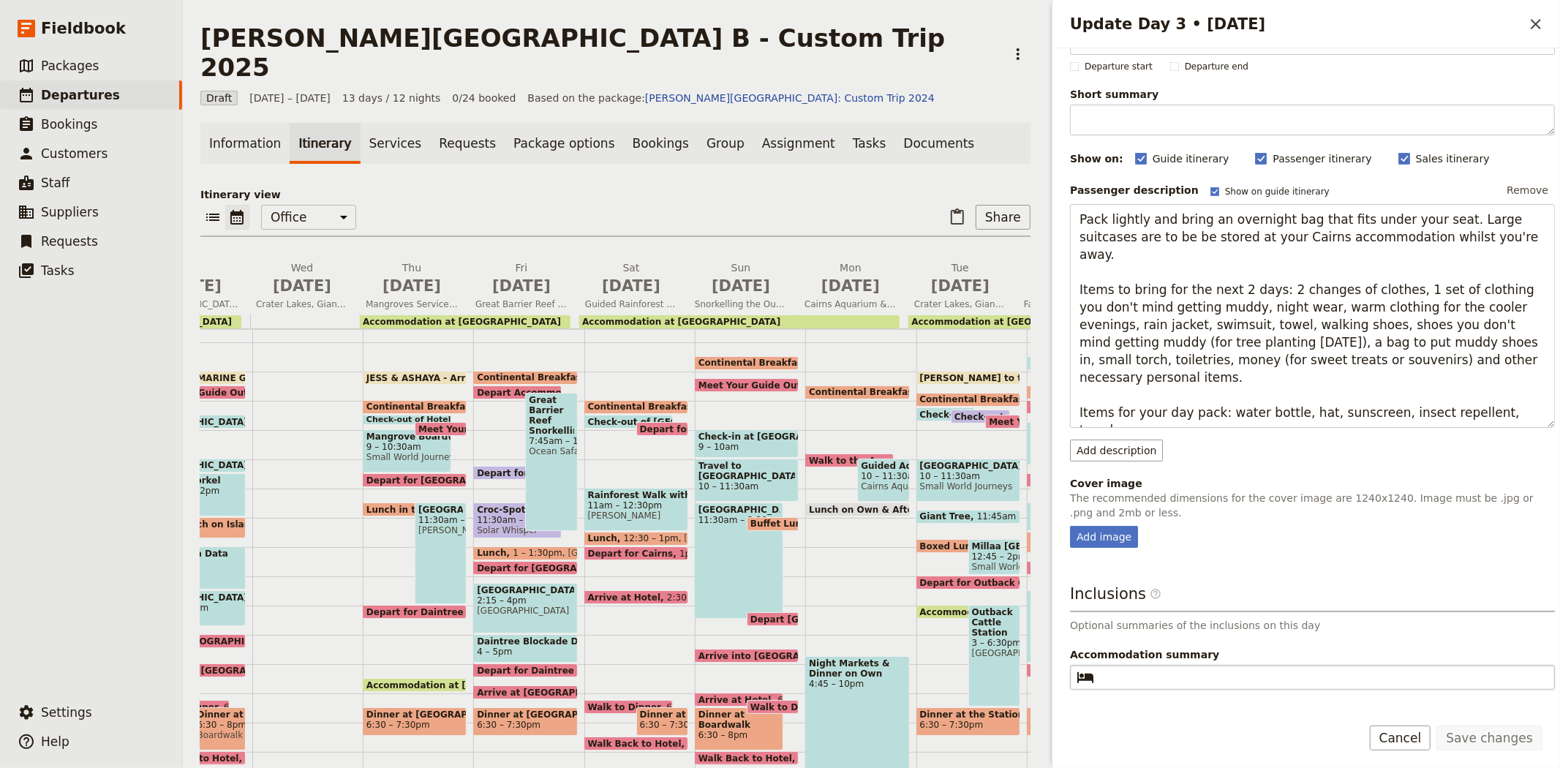
scroll to position [92, 0]
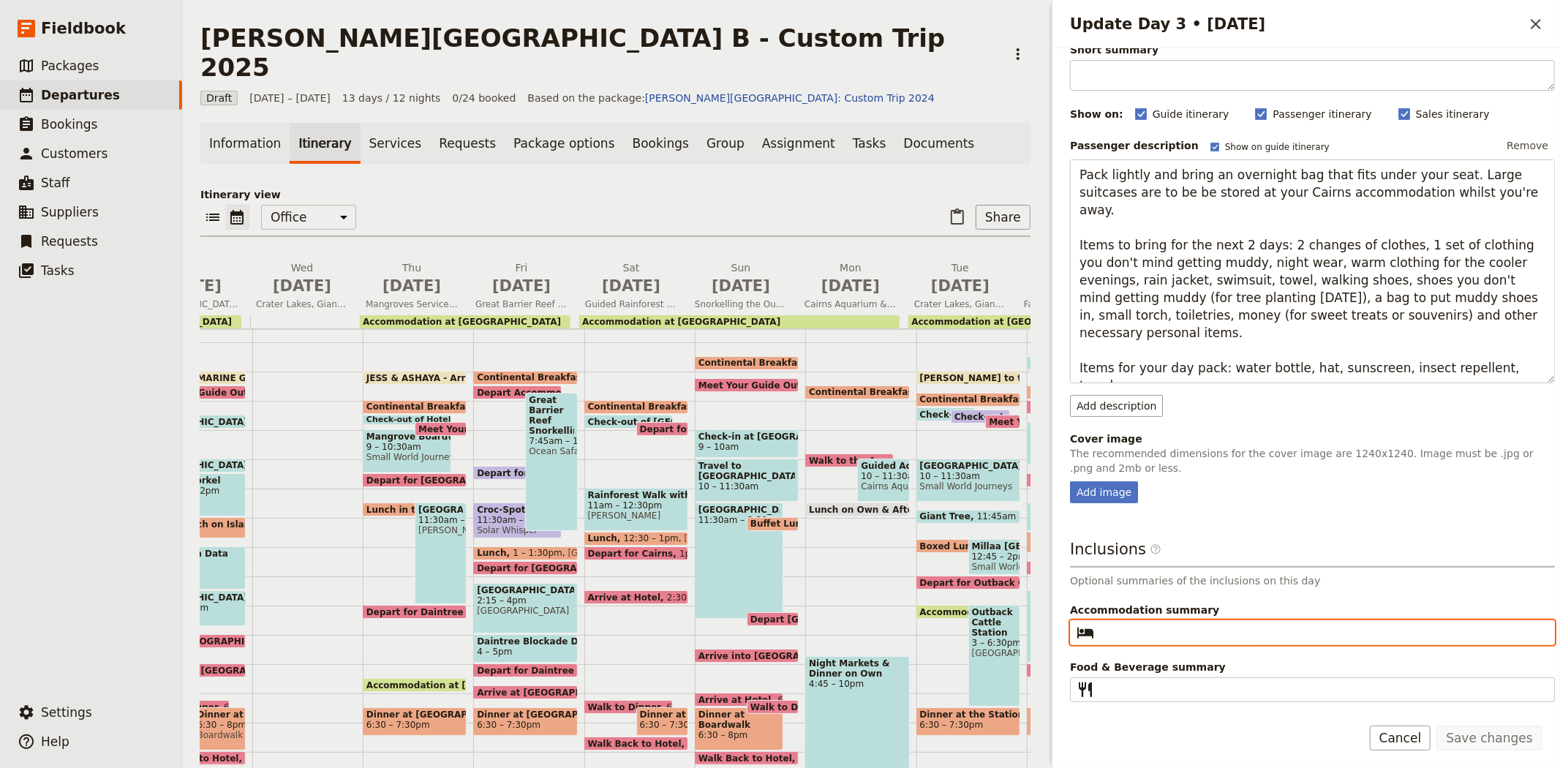
click at [1172, 627] on input "Accommodation summary ​" at bounding box center [1322, 633] width 445 height 18
paste input "Outback Cattle Station"
type input "Outback Cattle Station"
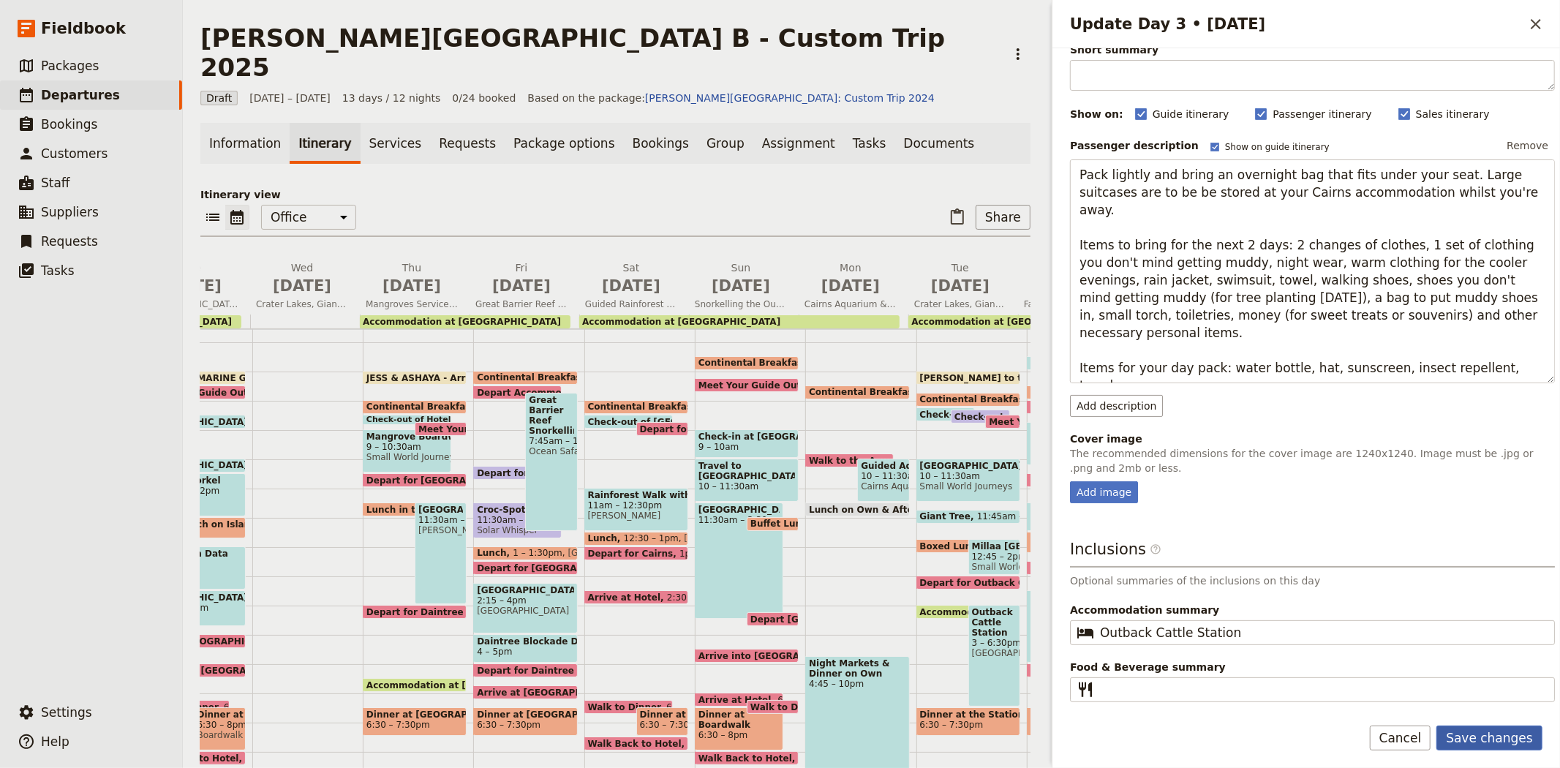
click at [1494, 741] on button "Save changes" at bounding box center [1489, 737] width 106 height 25
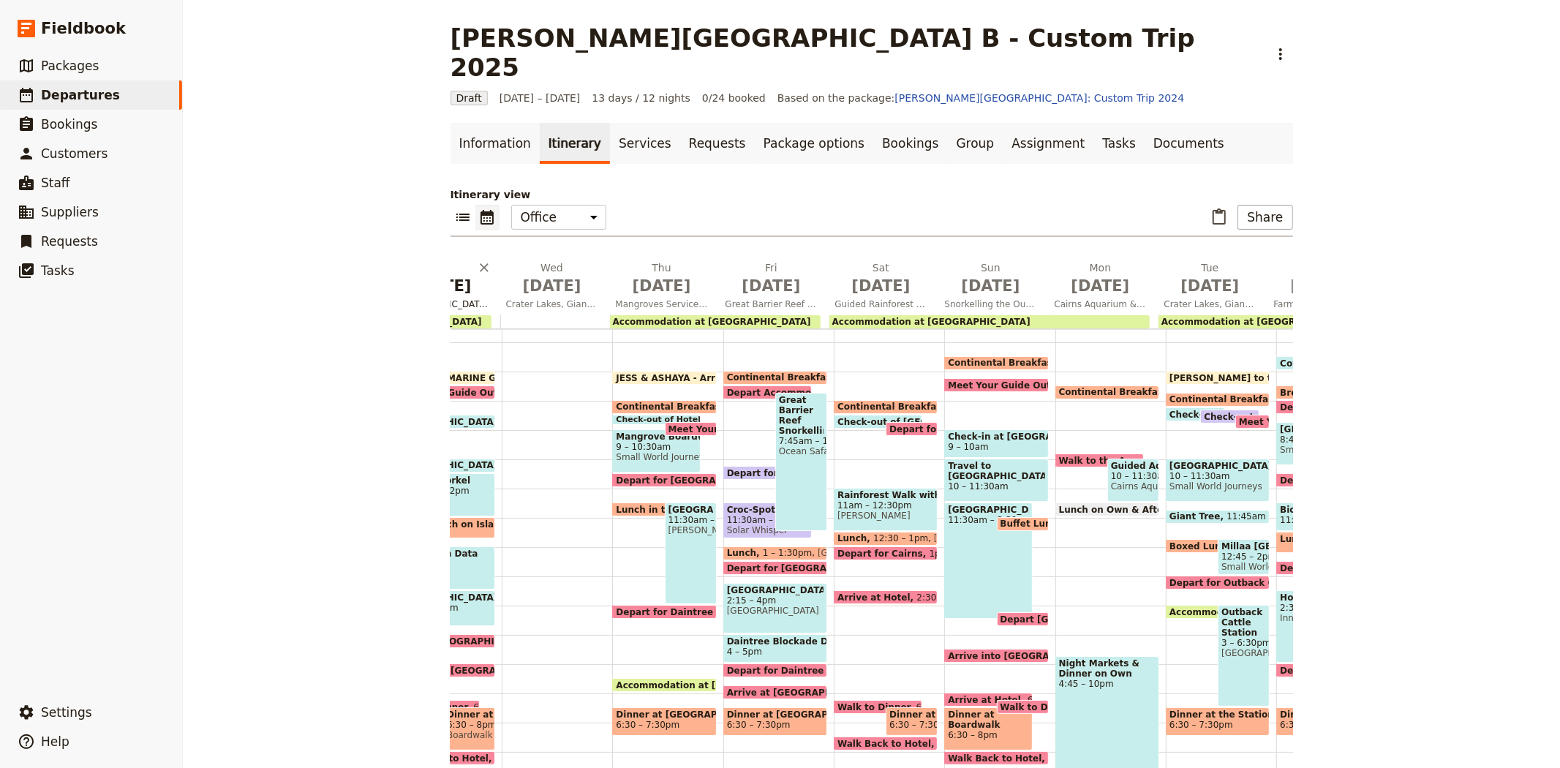
click at [463, 275] on span "[DATE]" at bounding box center [442, 286] width 92 height 22
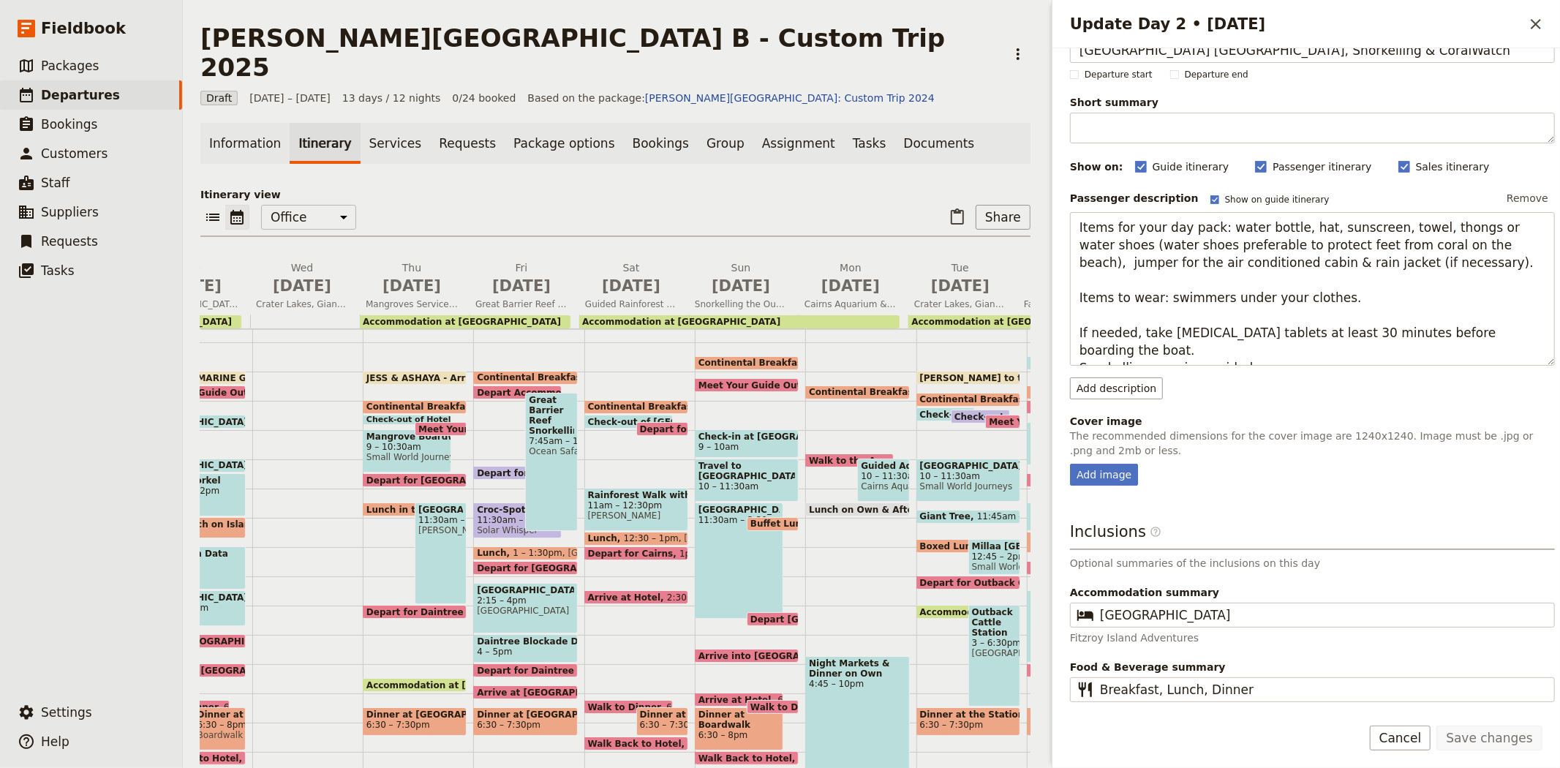
scroll to position [57, 0]
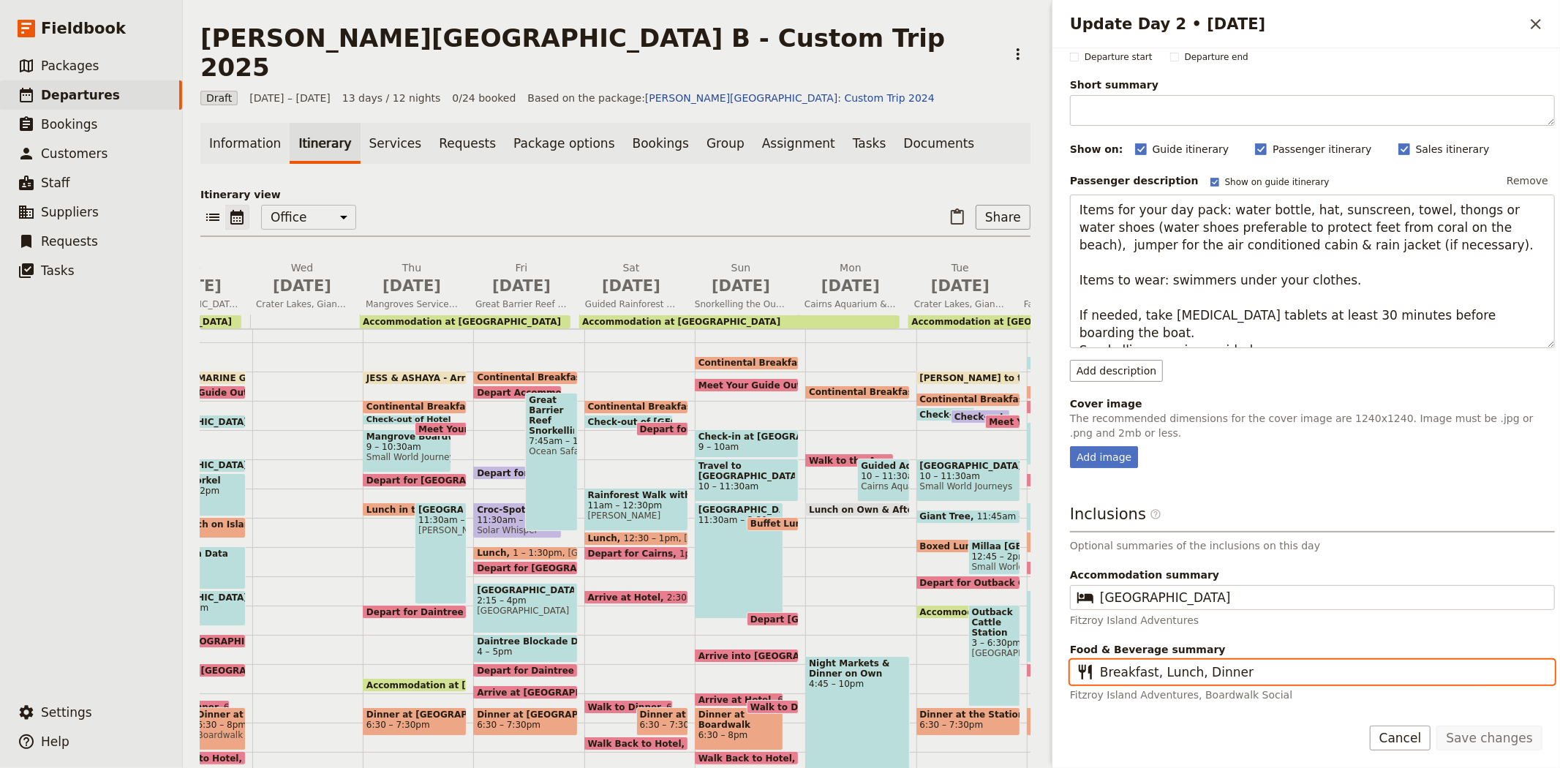
drag, startPoint x: 1243, startPoint y: 664, endPoint x: 1040, endPoint y: 670, distance: 202.6
click at [1040, 670] on div "[PERSON_NAME][GEOGRAPHIC_DATA] B - Custom Trip 2025 ​ Draft [DATE] – [DATE] 13 …" at bounding box center [871, 384] width 1377 height 768
click at [324, 275] on span "[DATE]" at bounding box center [302, 286] width 92 height 22
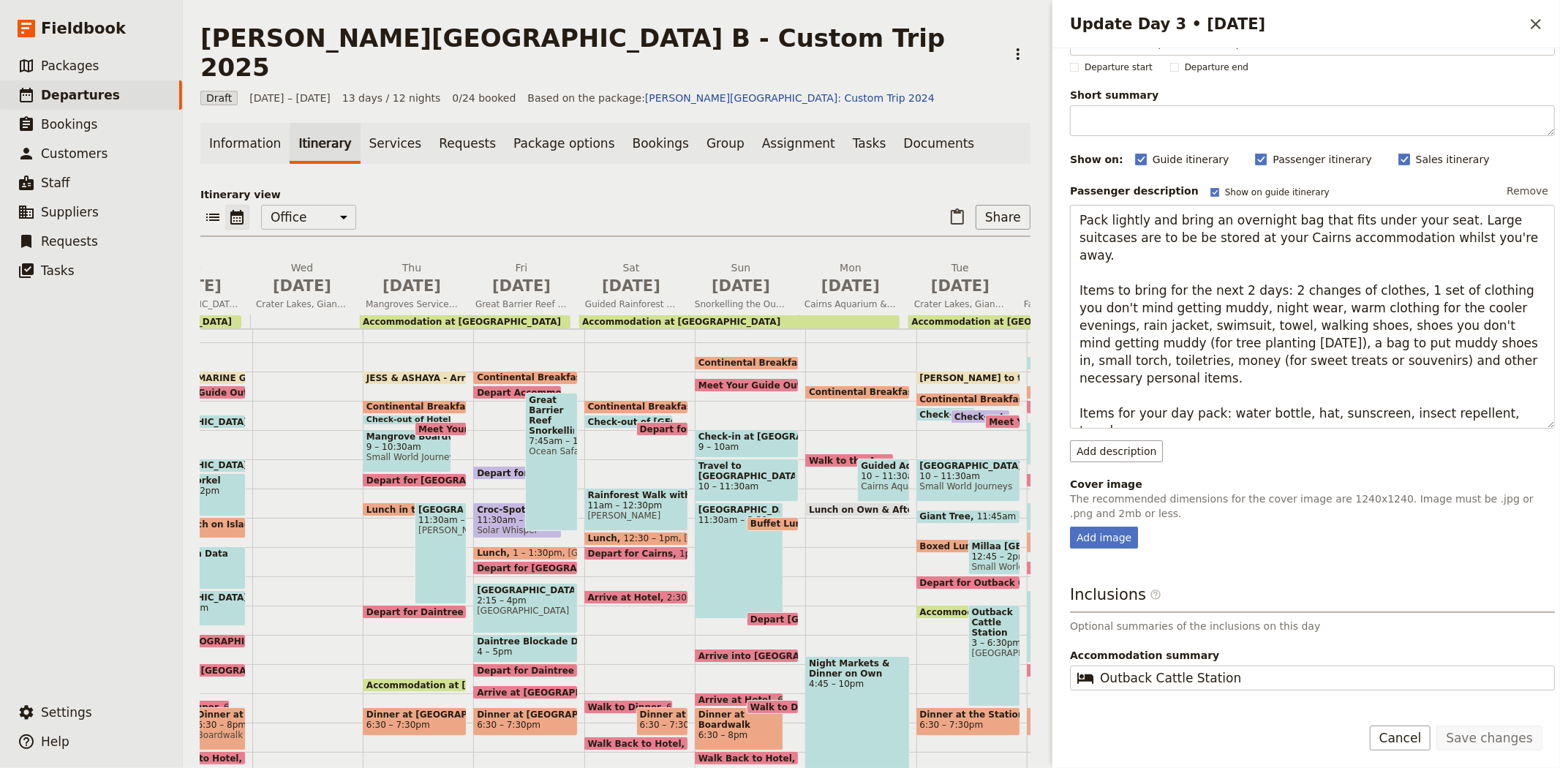
scroll to position [92, 0]
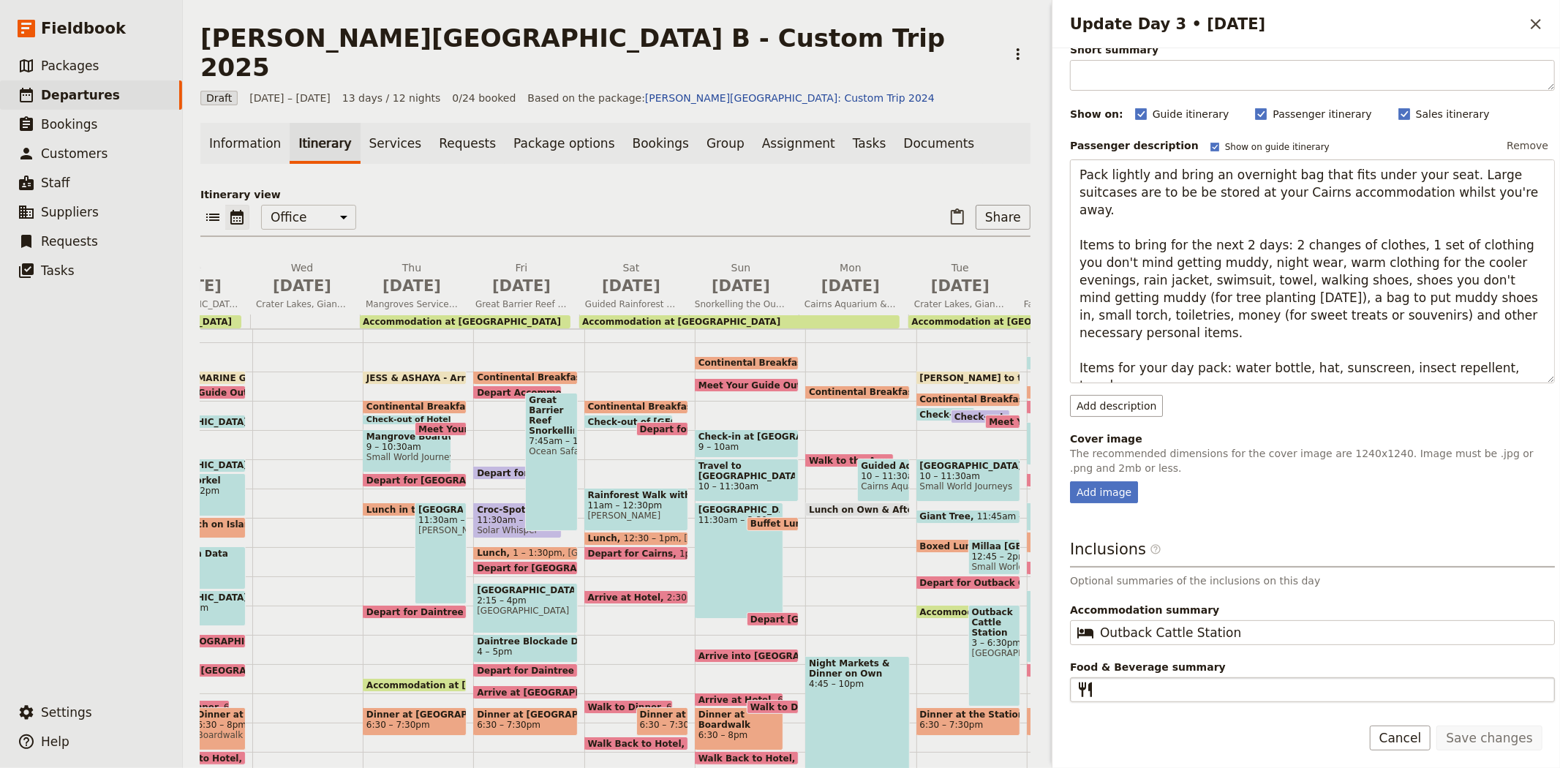
click at [1149, 698] on fieldset "​" at bounding box center [1312, 689] width 485 height 25
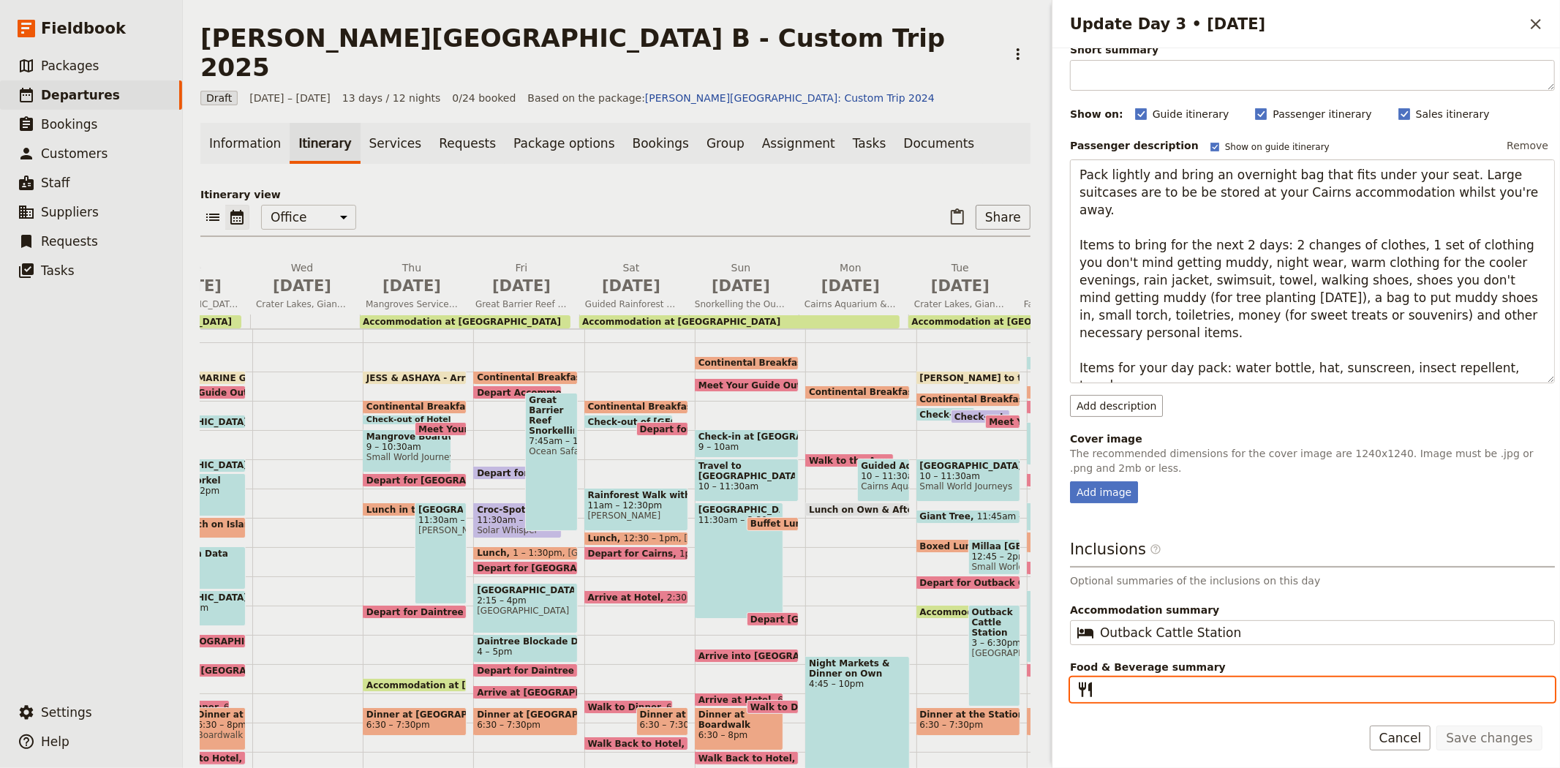
click at [1149, 698] on input "Food & Beverage summary ​" at bounding box center [1322, 690] width 445 height 18
click at [1146, 691] on input "Food & Beverage summary ​" at bounding box center [1322, 690] width 445 height 18
paste input "Breakfast, Lunch, Dinner"
type input "Breakfast, Lunch, Dinner"
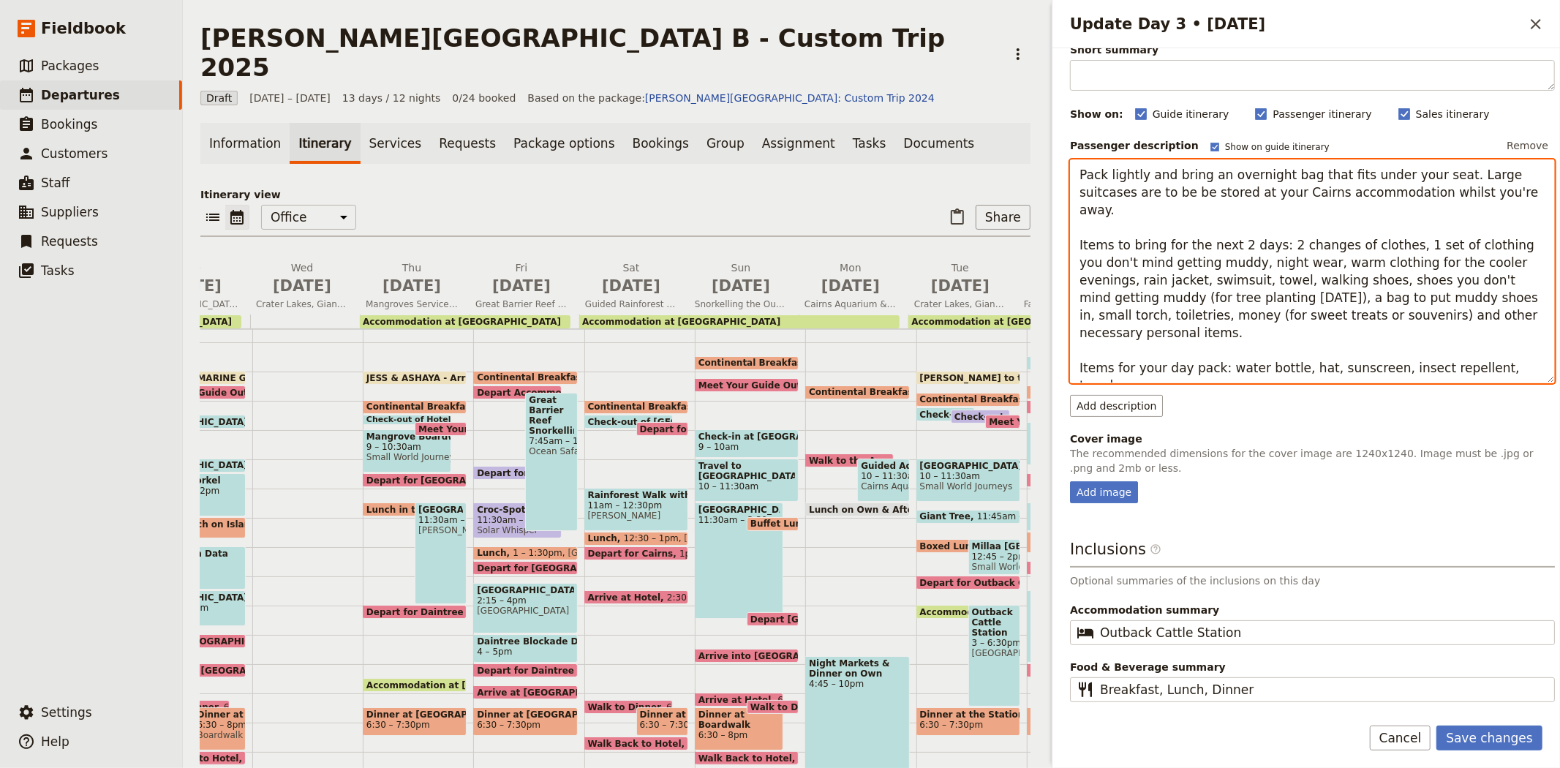
drag, startPoint x: 1244, startPoint y: 281, endPoint x: 1057, endPoint y: 286, distance: 188.0
click at [1057, 286] on div "Day title Crater Lakes, Giant Trees, Waterfalls & Outback Cattle Station Depart…" at bounding box center [1305, 375] width 507 height 655
type textarea "Pack lightly and bring an overnight bag that fits under your seat. Large suitca…"
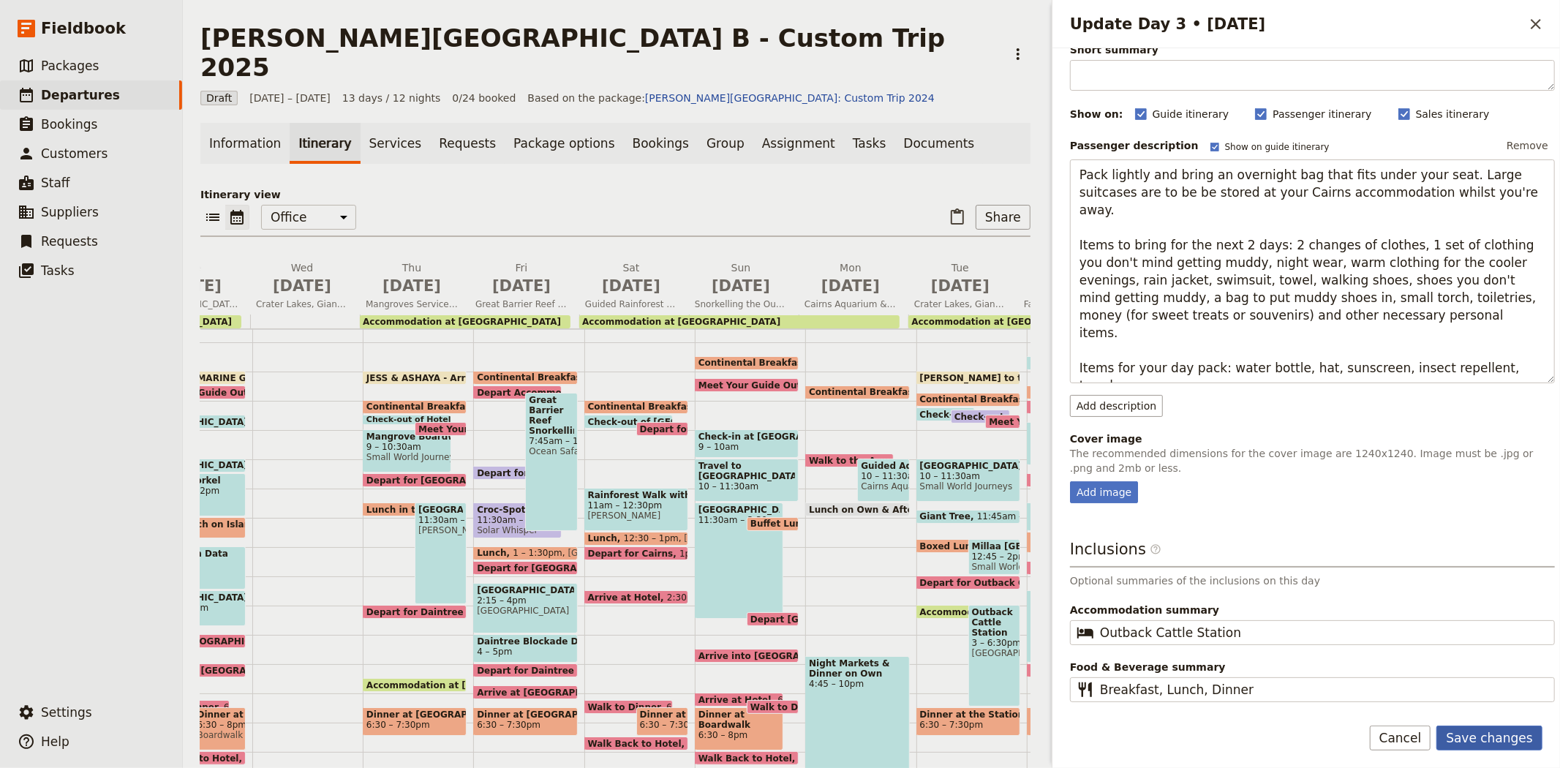
click at [1473, 743] on button "Save changes" at bounding box center [1489, 737] width 106 height 25
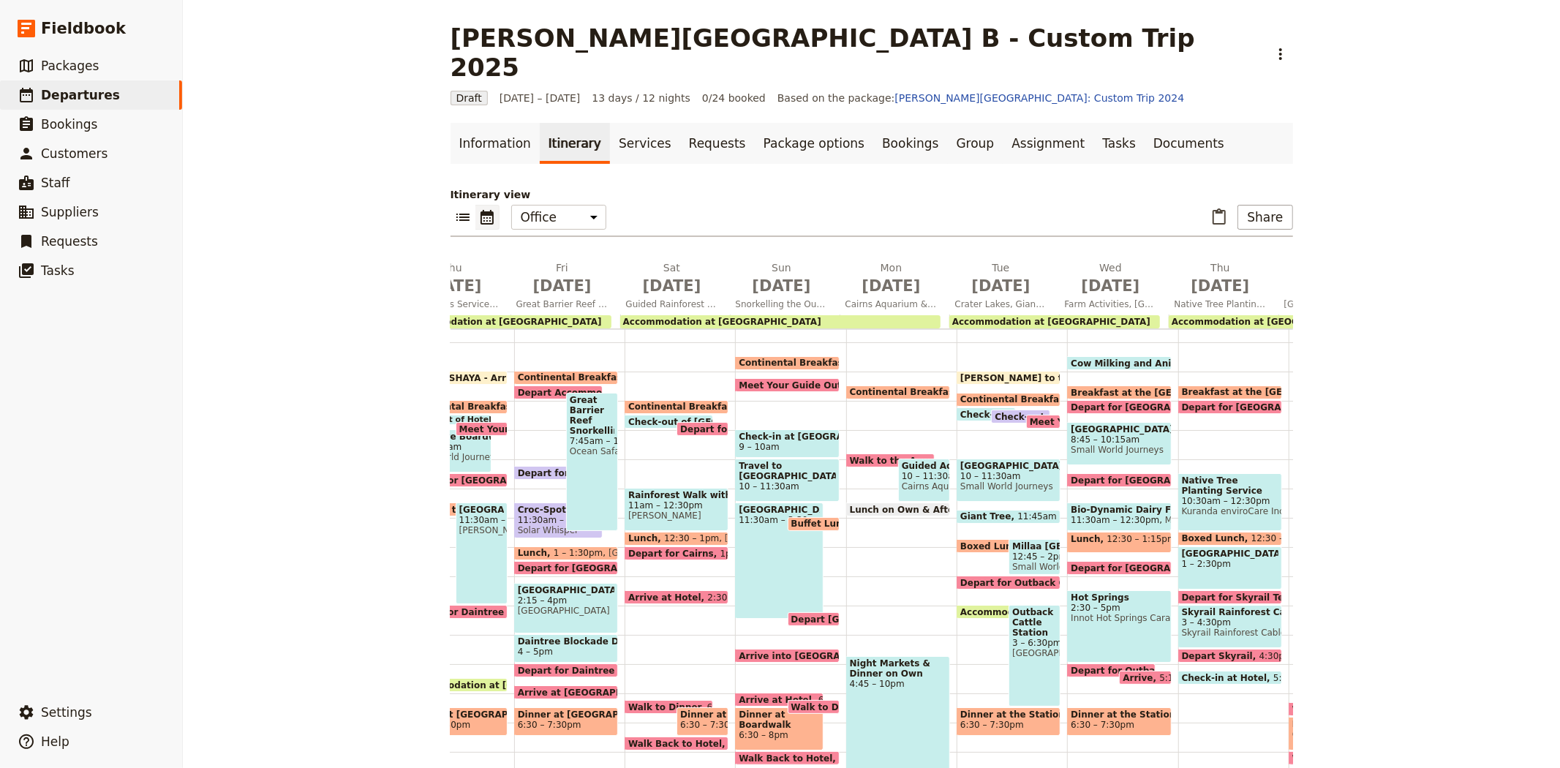
scroll to position [0, 520]
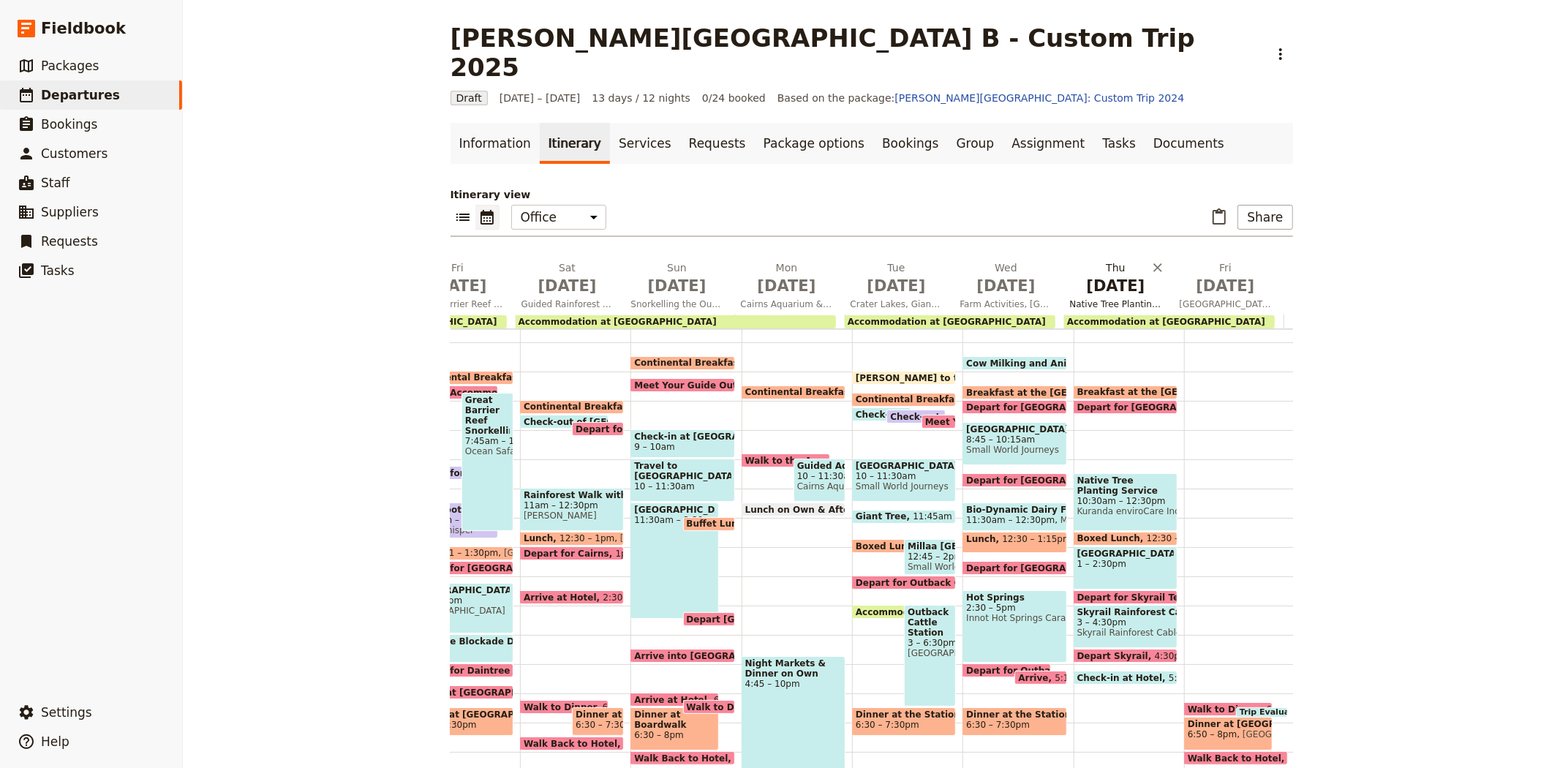
click at [1111, 275] on span "[DATE]" at bounding box center [1116, 286] width 92 height 22
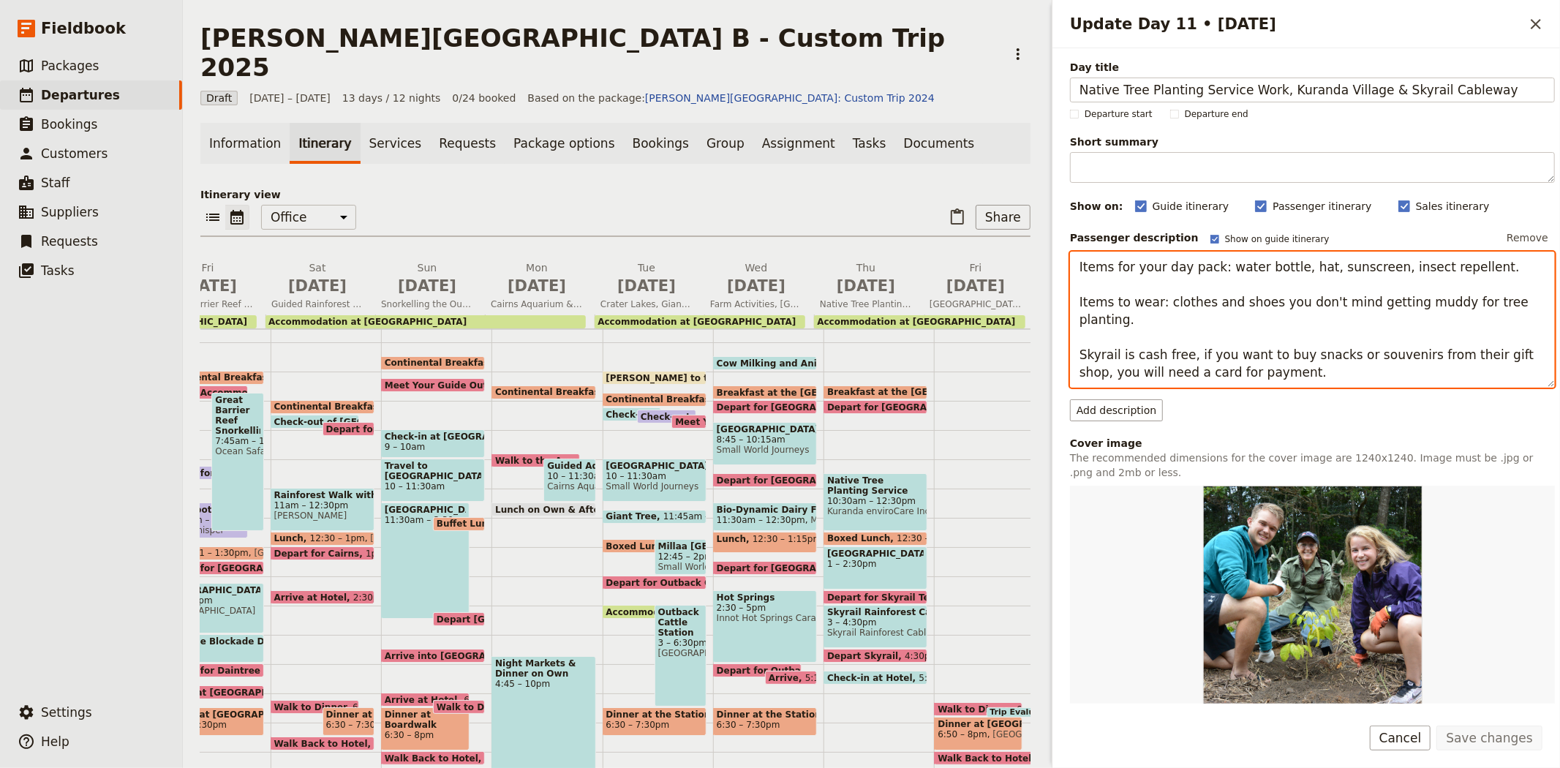
drag, startPoint x: 1160, startPoint y: 300, endPoint x: 1529, endPoint y: 301, distance: 368.5
click at [1529, 301] on textarea "Items for your day pack: water bottle, hat, sunscreen, insect repellent. Items …" at bounding box center [1312, 320] width 485 height 136
click at [525, 205] on div "​ ​ Office Guide Passenger Sales ​ Share" at bounding box center [615, 221] width 830 height 32
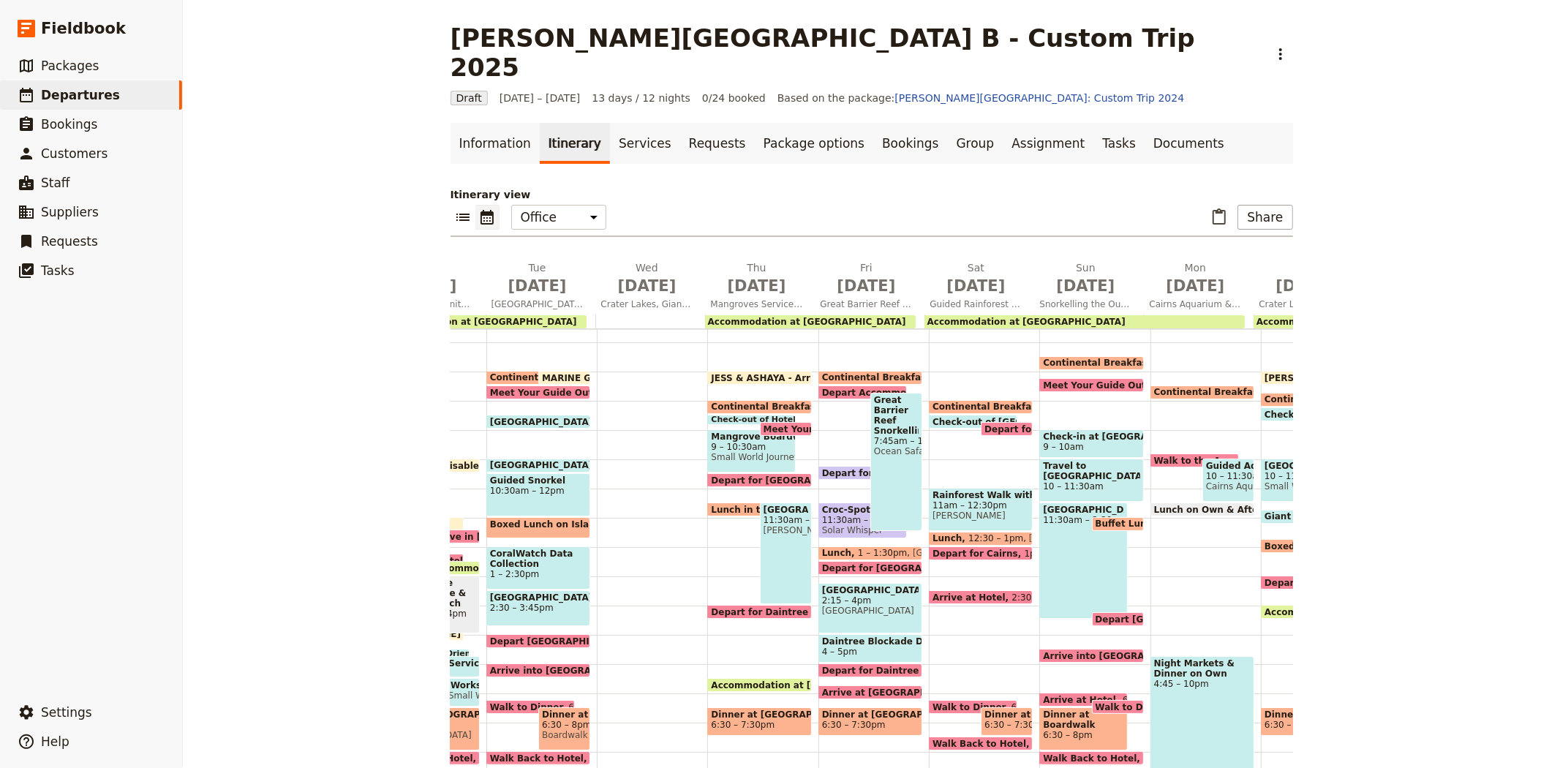
scroll to position [0, 107]
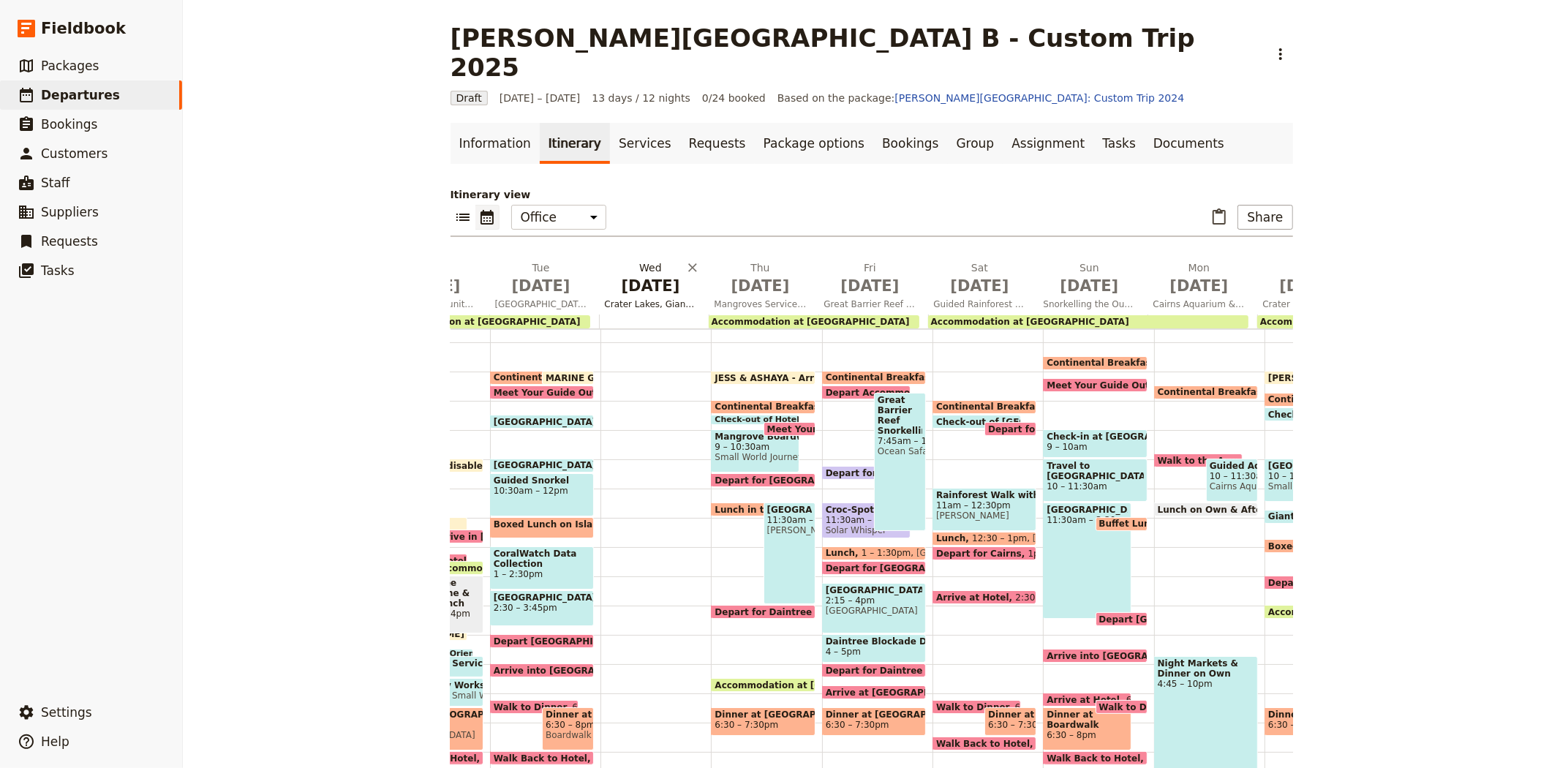
click at [627, 275] on span "[DATE]" at bounding box center [651, 286] width 92 height 22
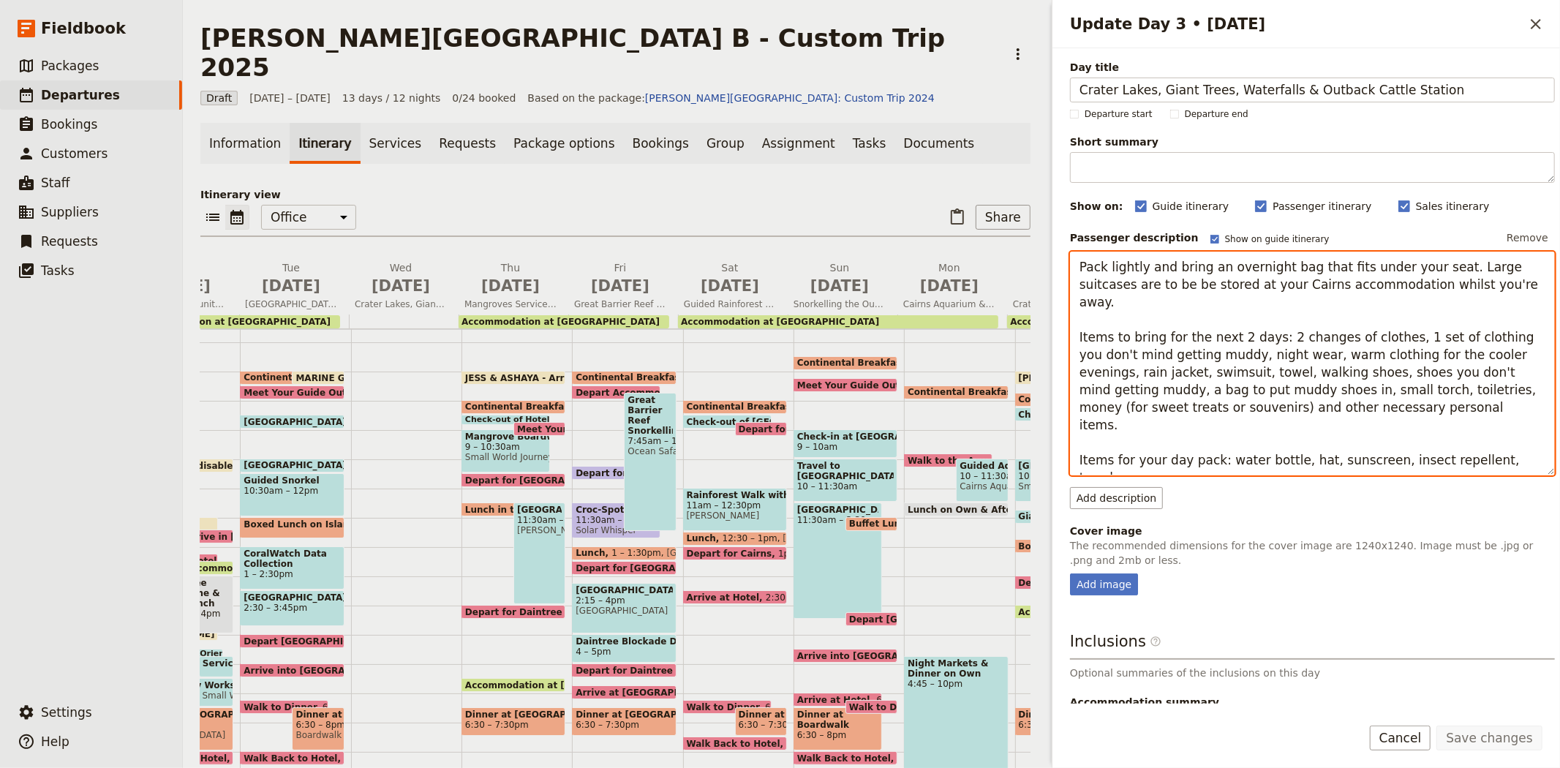
click at [1160, 458] on textarea "Pack lightly and bring an overnight bag that fits under your seat. Large suitca…" at bounding box center [1312, 364] width 485 height 224
paste textarea "clothes and shoes you don't mind getting muddy for tree planting."
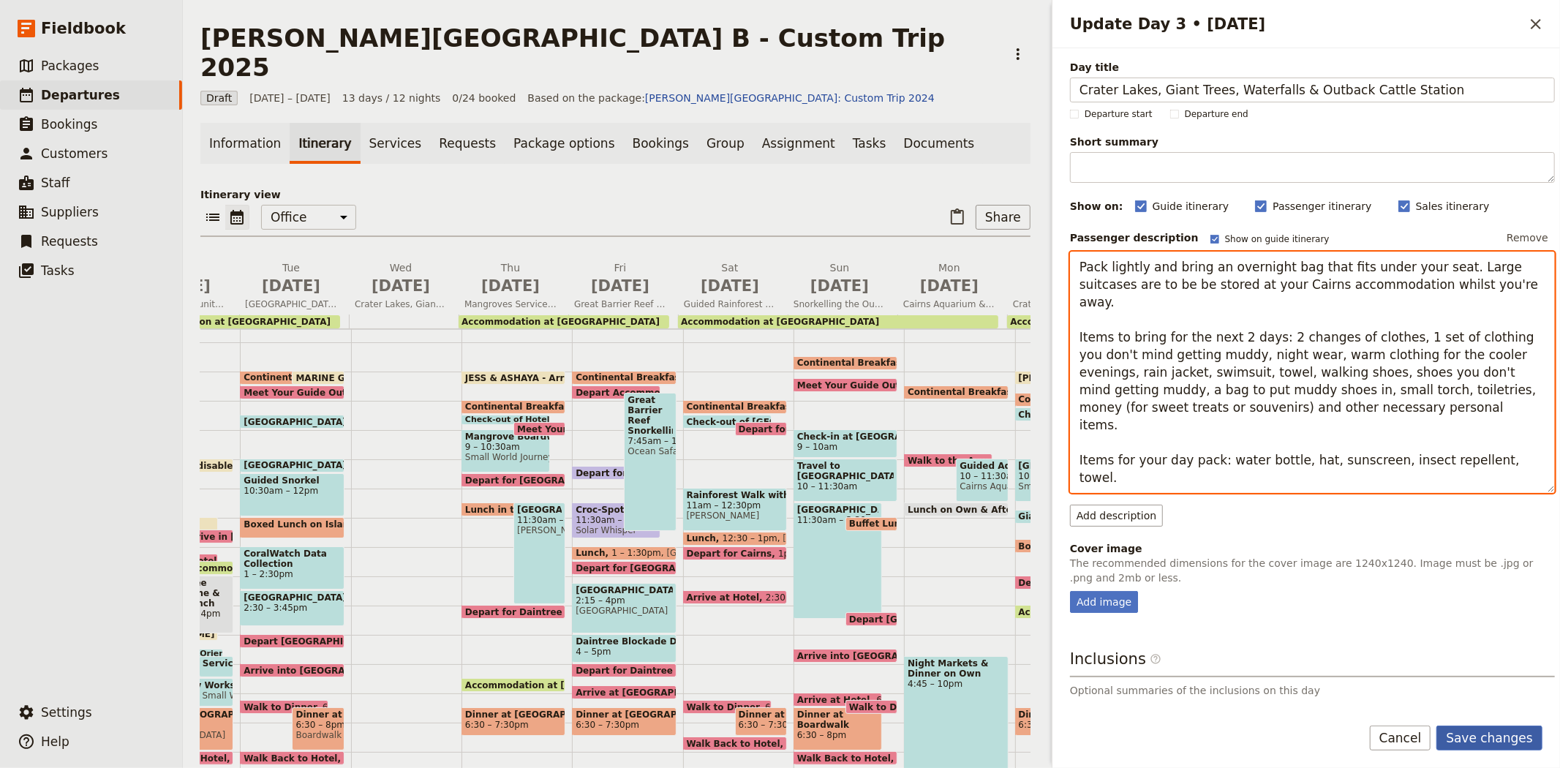
type textarea "Pack lightly and bring an overnight bag that fits under your seat. Large suitca…"
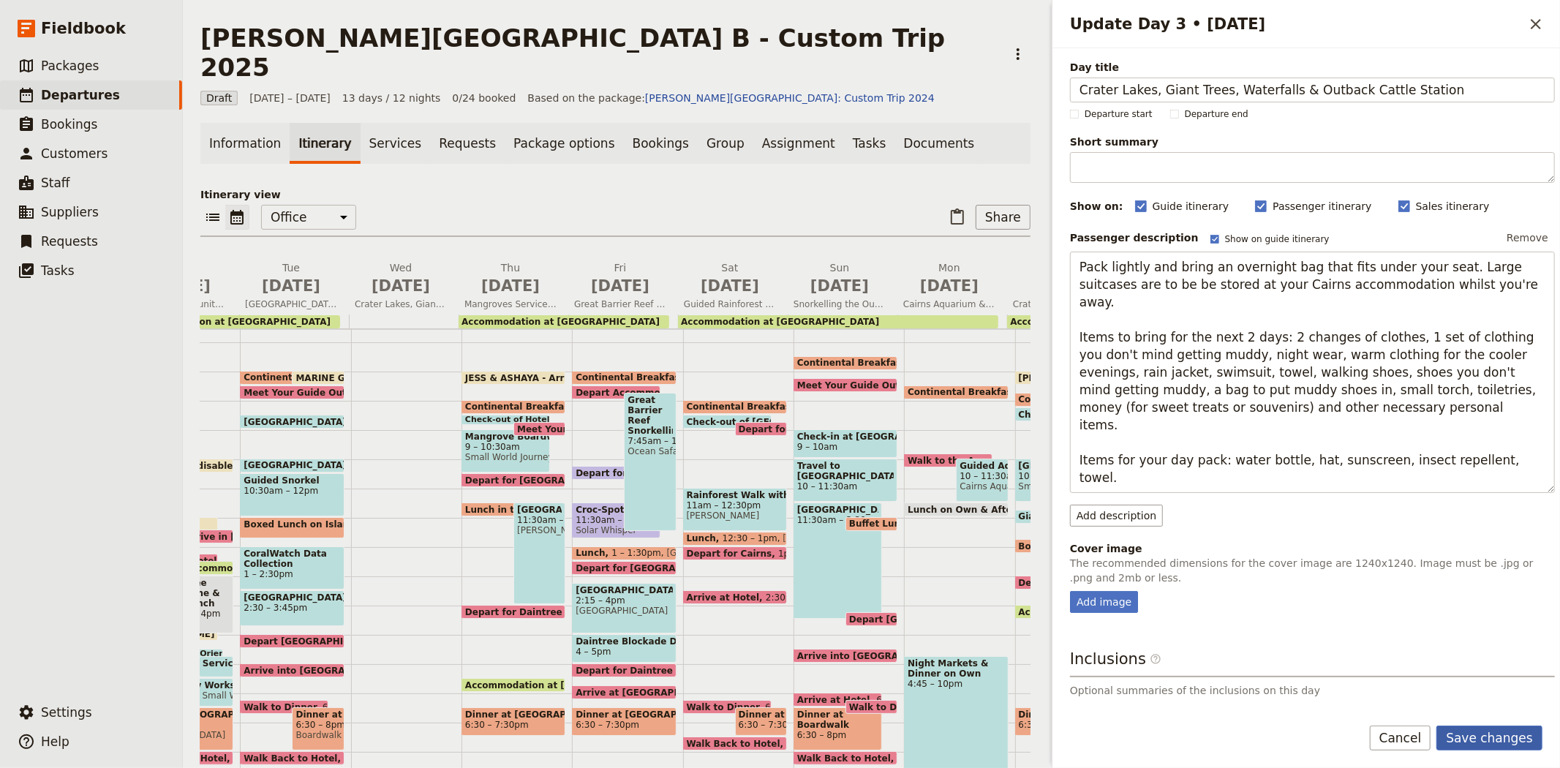
click at [1495, 728] on button "Save changes" at bounding box center [1489, 737] width 106 height 25
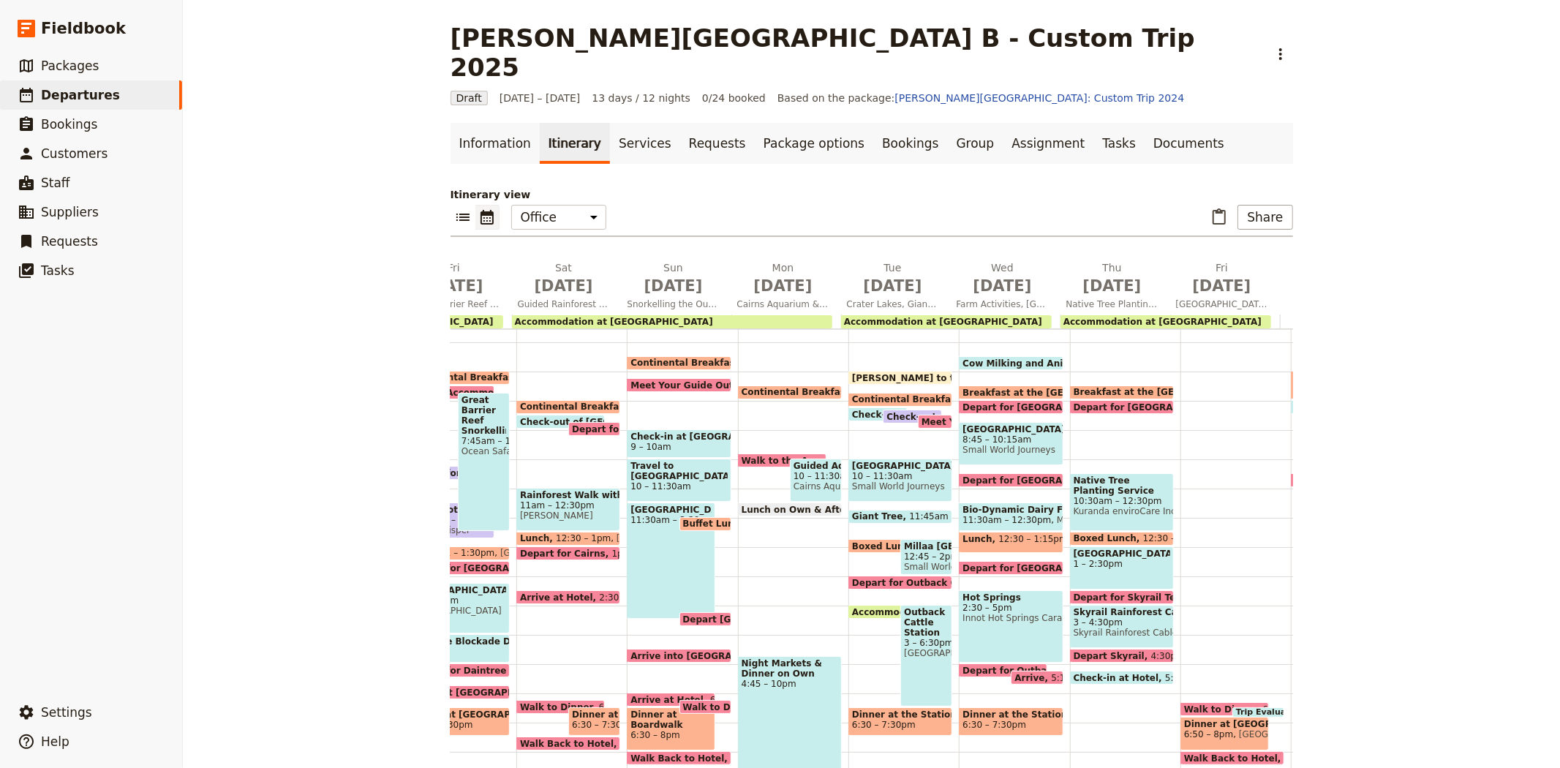
scroll to position [0, 549]
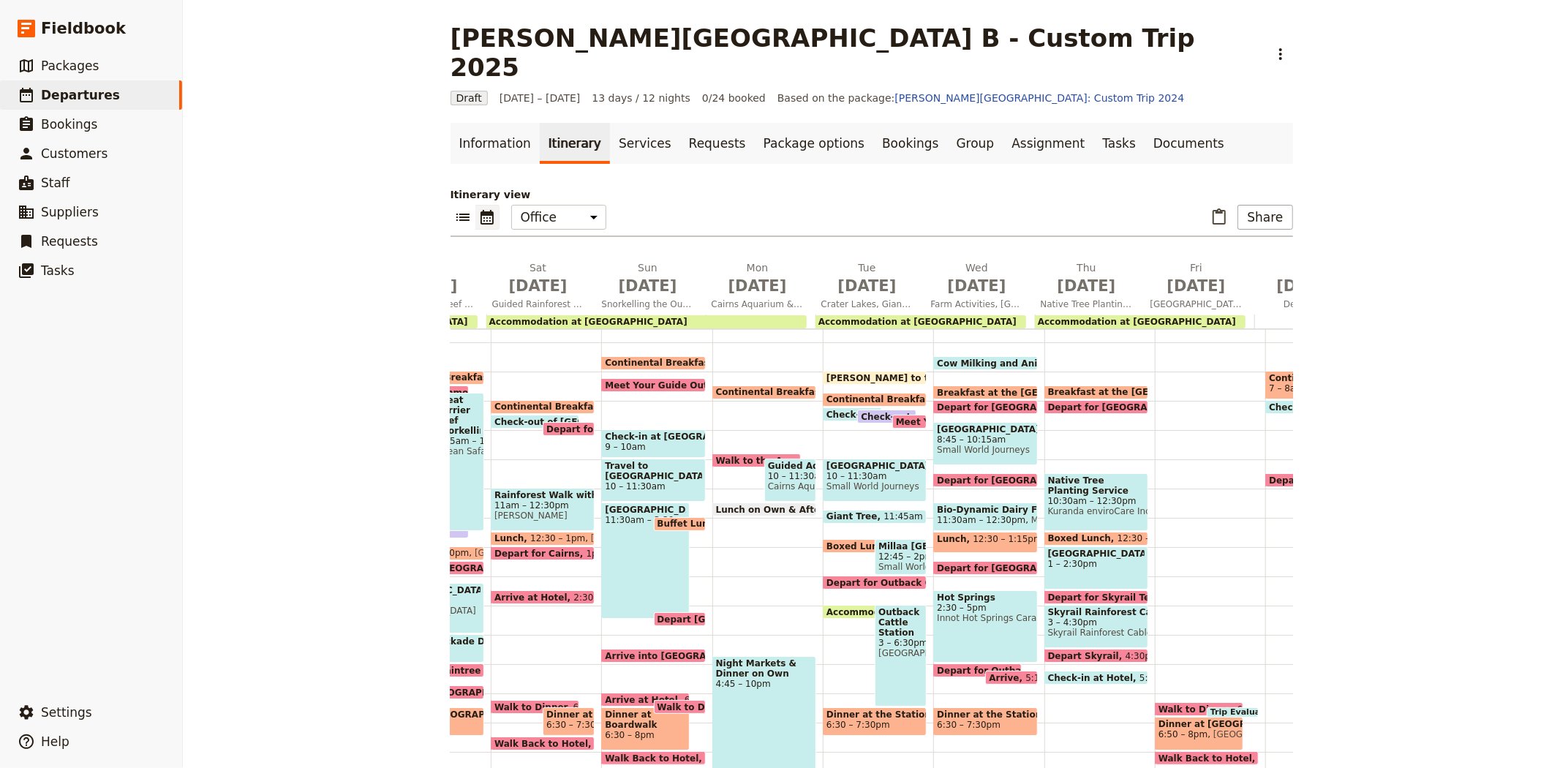
click at [1111, 496] on span "10:30am – 12:30pm" at bounding box center [1096, 501] width 97 height 10
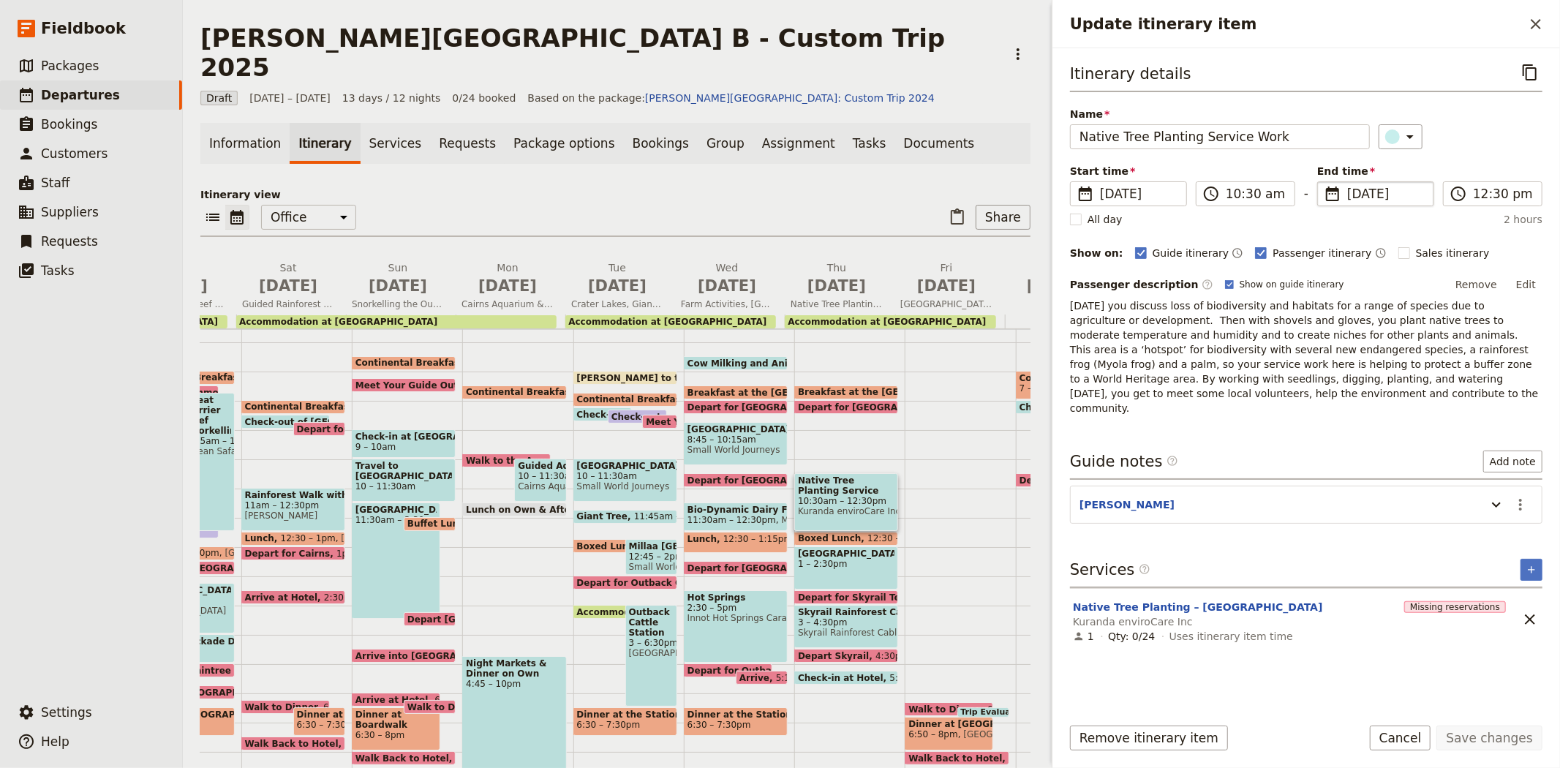
click at [1358, 186] on span "[DATE]" at bounding box center [1386, 194] width 78 height 18
click at [1323, 182] on input "[DATE]" at bounding box center [1323, 181] width 1 height 1
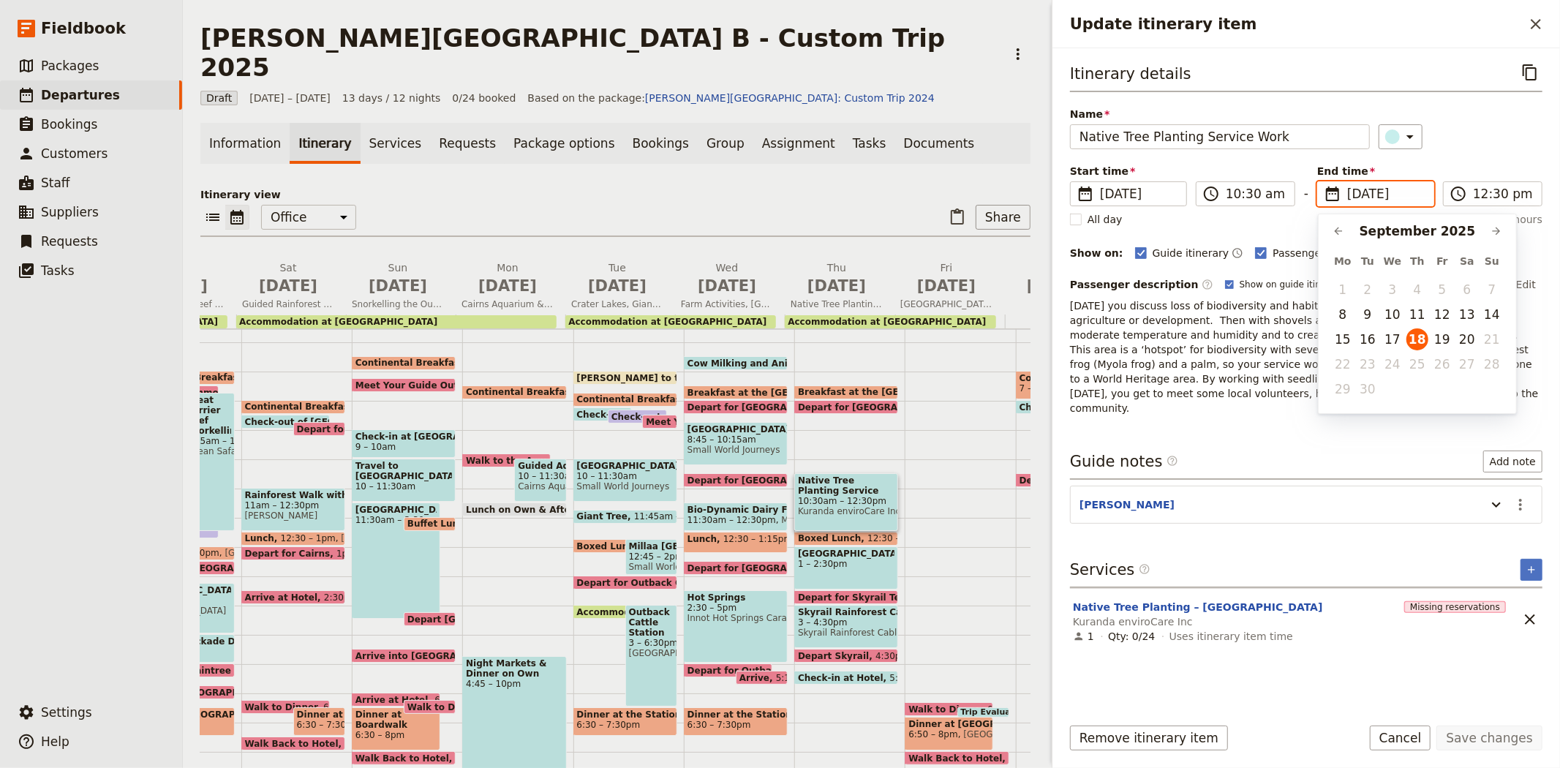
scroll to position [0, 0]
click at [1395, 312] on button "10" at bounding box center [1392, 314] width 22 height 22
type input "[DATE]"
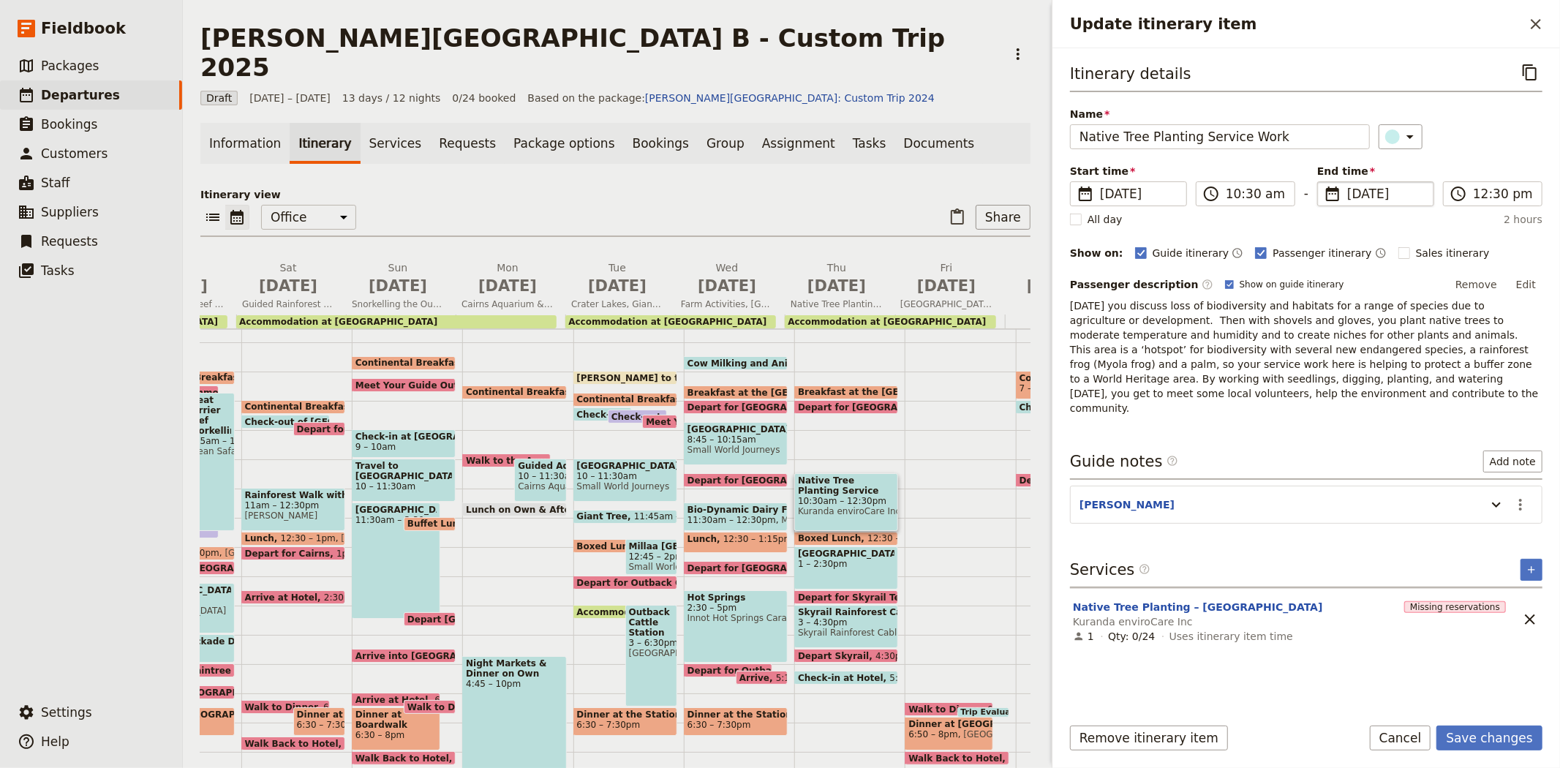
type input "[DATE]"
click at [1481, 125] on div "​" at bounding box center [1460, 136] width 165 height 25
click at [1231, 194] on input "10:30 am" at bounding box center [1255, 194] width 60 height 18
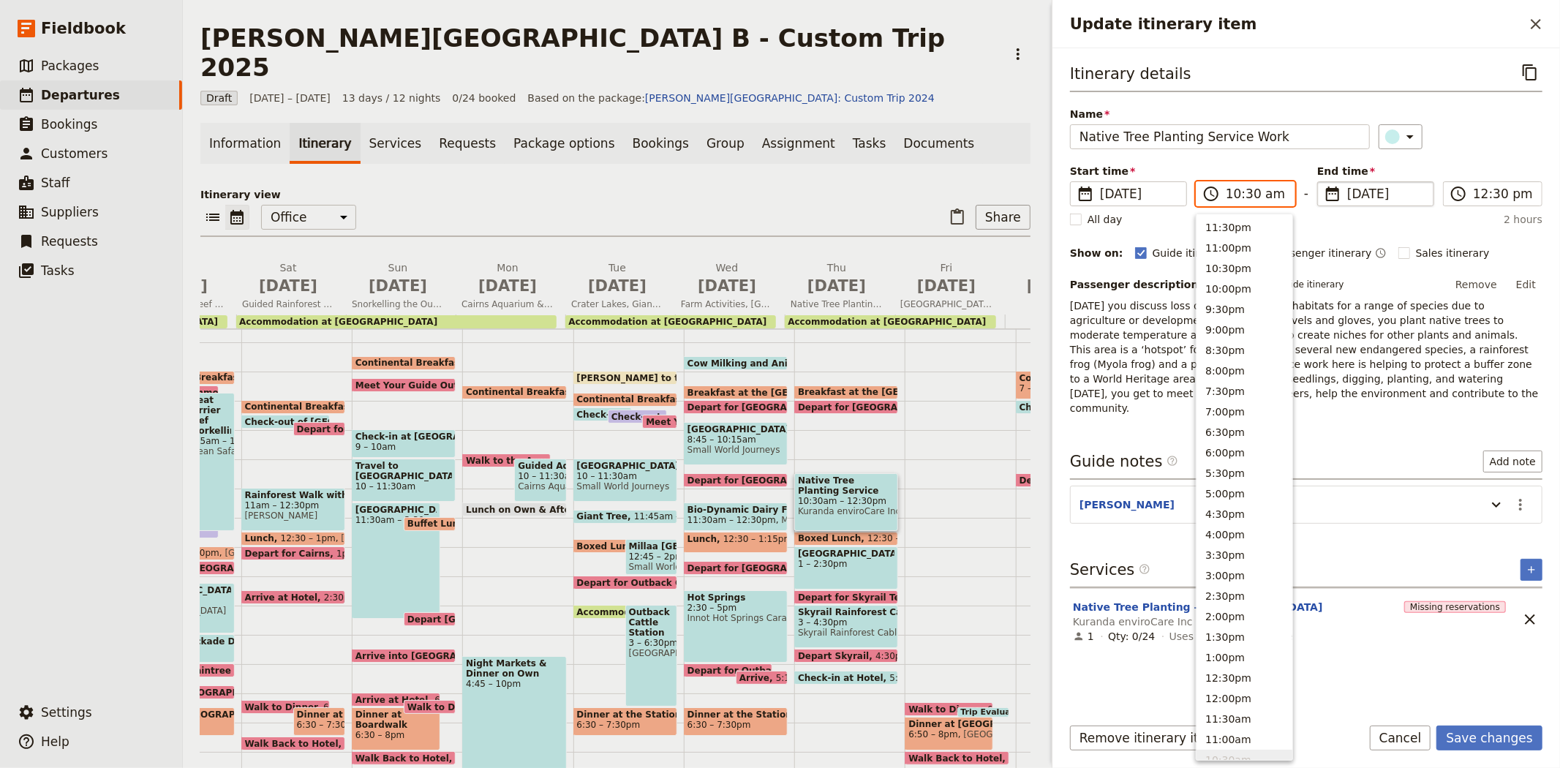
scroll to position [442, 0]
click at [1239, 374] on button "9:00am" at bounding box center [1244, 379] width 96 height 20
type input "09:00 am"
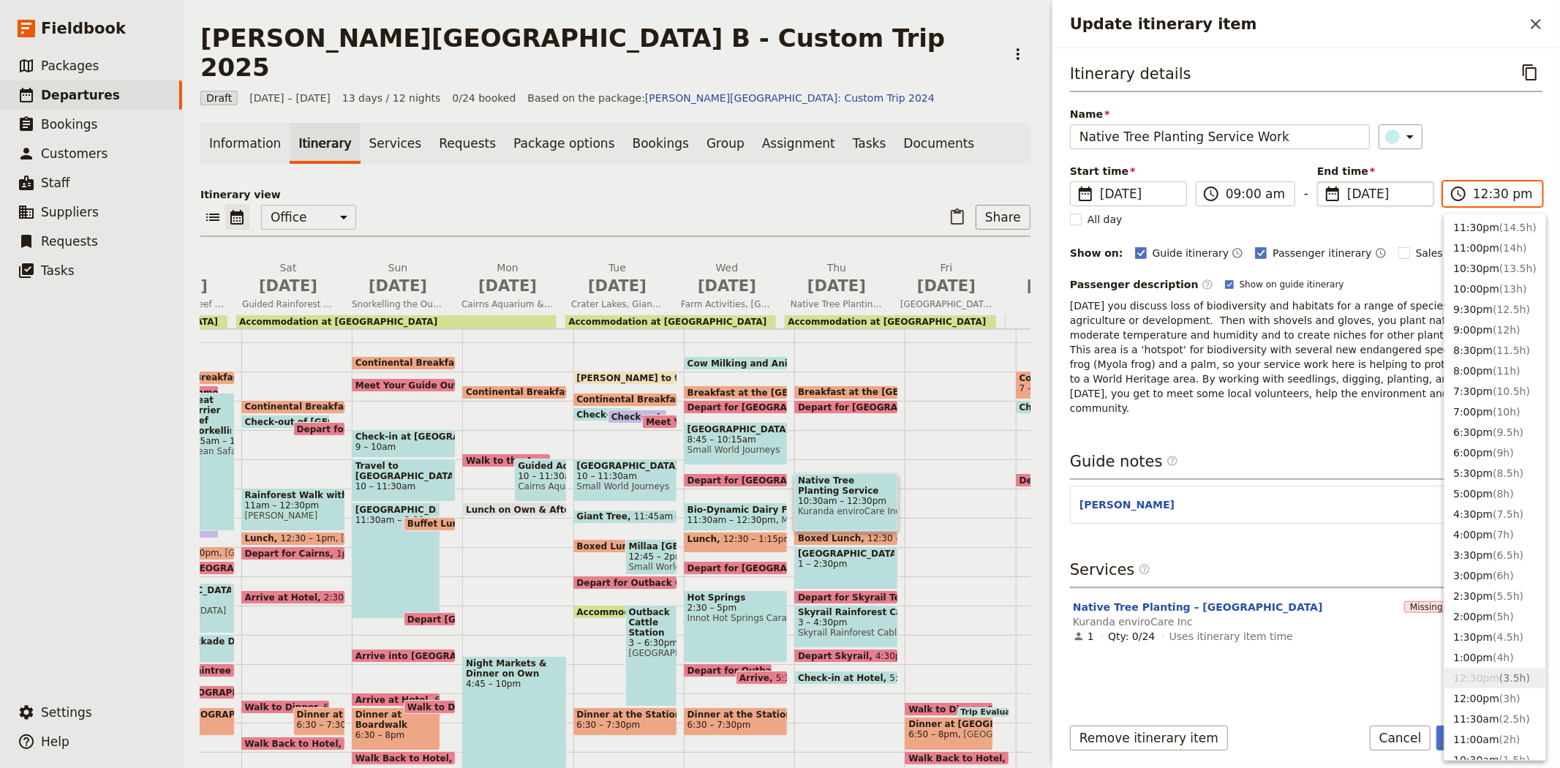
click at [1489, 194] on input "12:30 pm" at bounding box center [1503, 194] width 60 height 18
click at [1499, 736] on span "( 2h )" at bounding box center [1509, 739] width 21 height 12
type input "11:00 am"
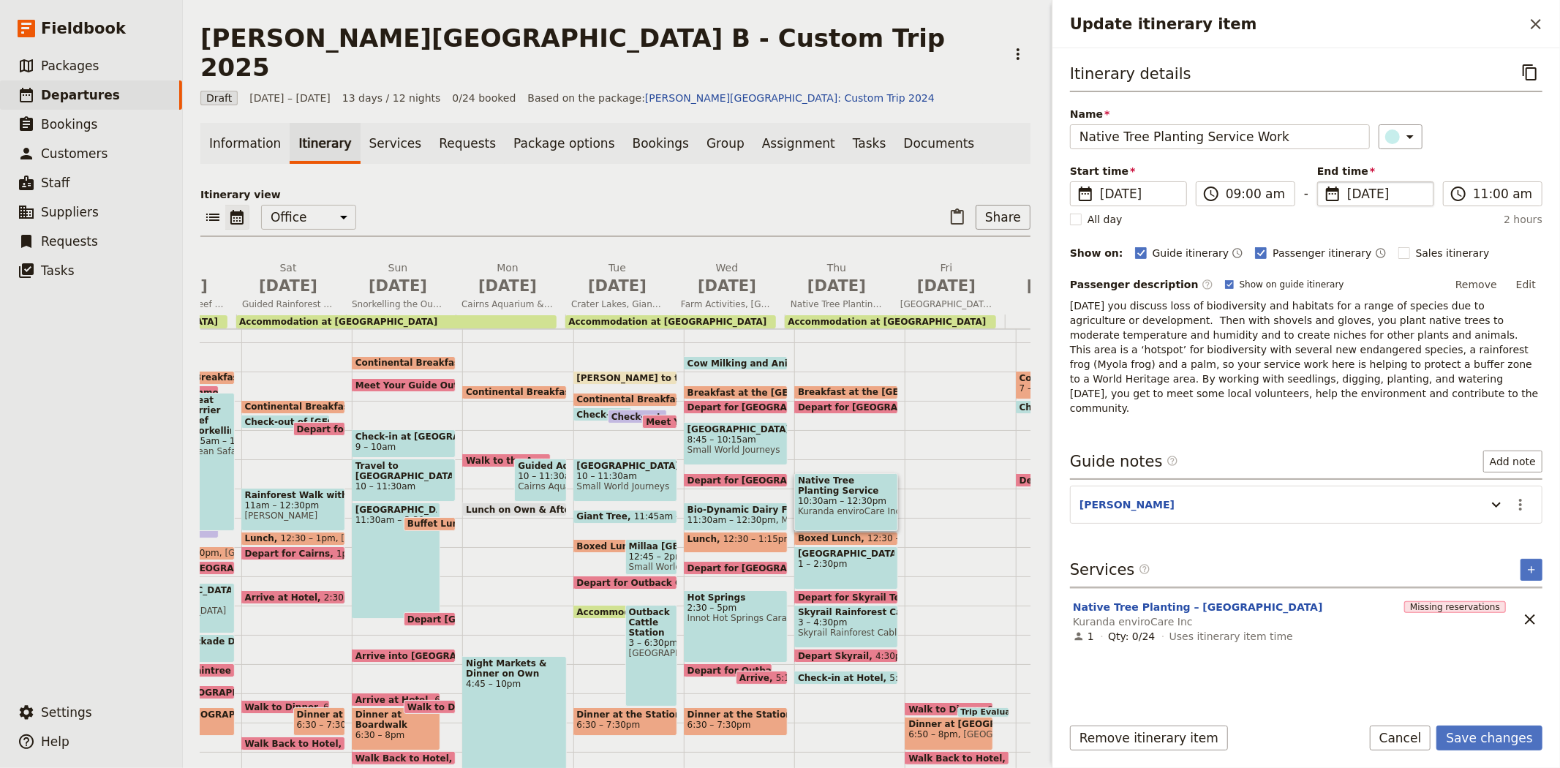
click at [1323, 421] on div "Itinerary details ​ Name Native Tree Planting Service Work ​ Start time ​ [DATE…" at bounding box center [1306, 381] width 472 height 642
click at [1488, 732] on button "Save changes" at bounding box center [1489, 737] width 106 height 25
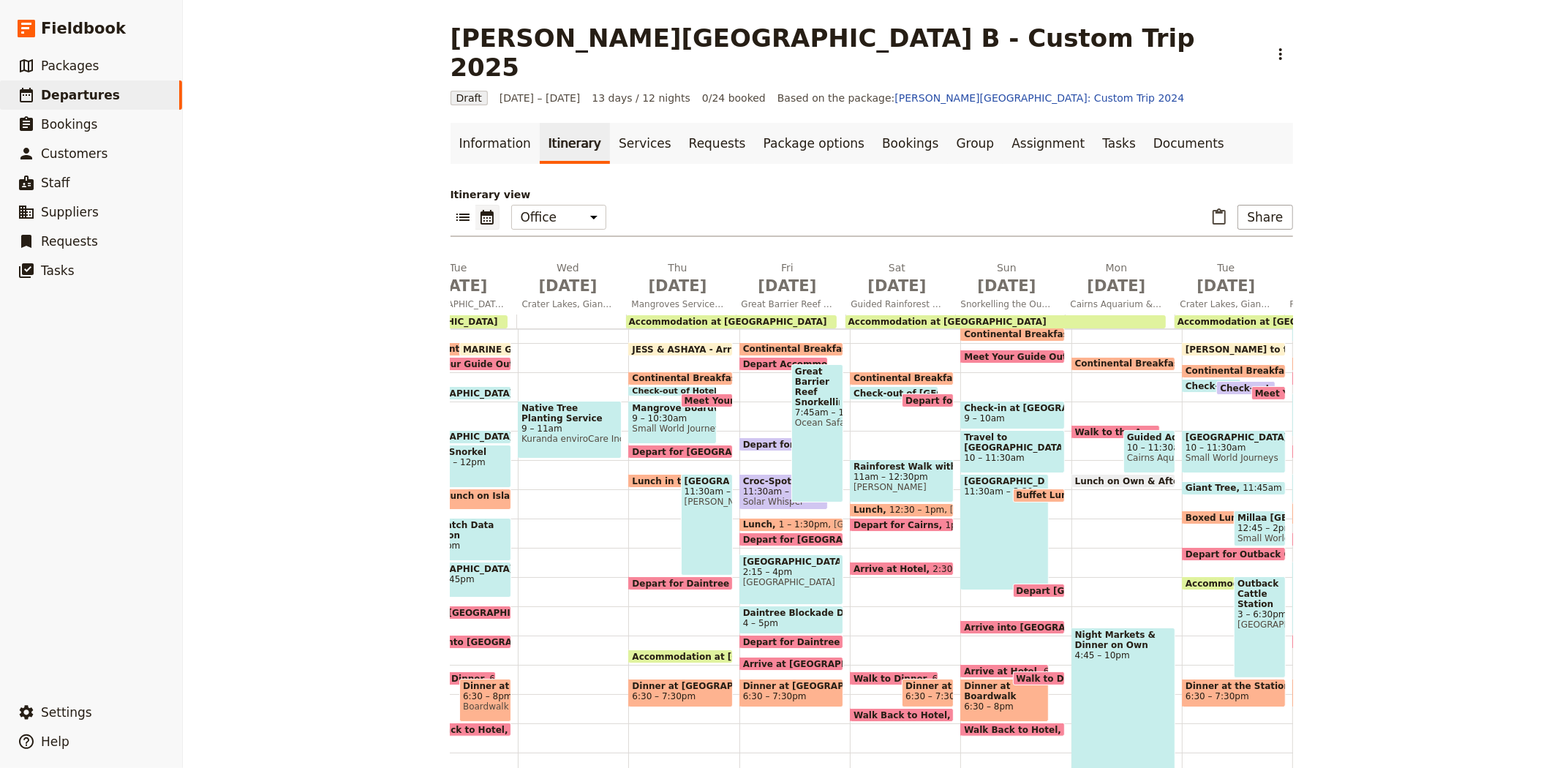
scroll to position [162, 0]
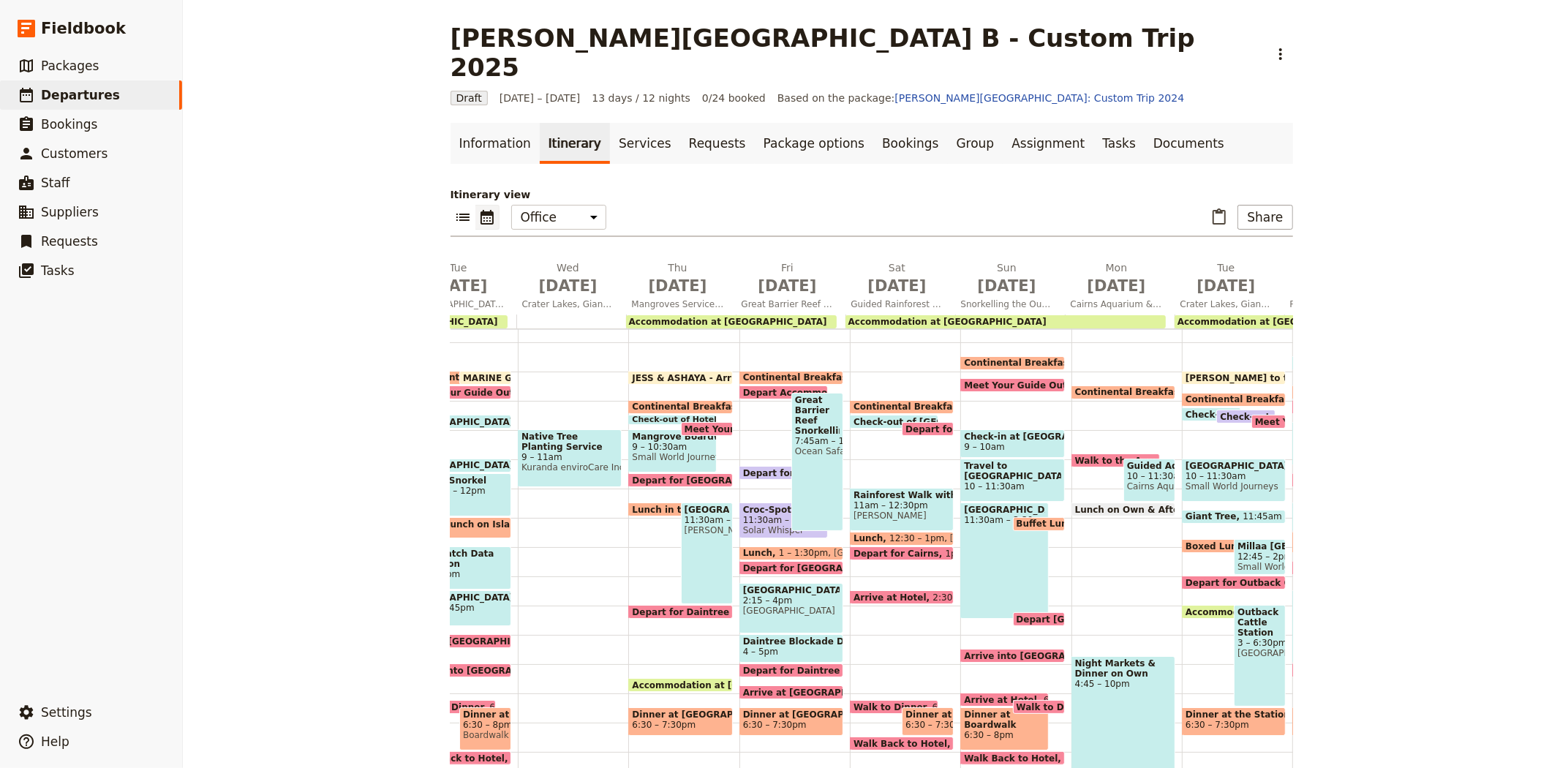
click at [1187, 373] on span "[PERSON_NAME] to the Office" at bounding box center [1261, 378] width 152 height 10
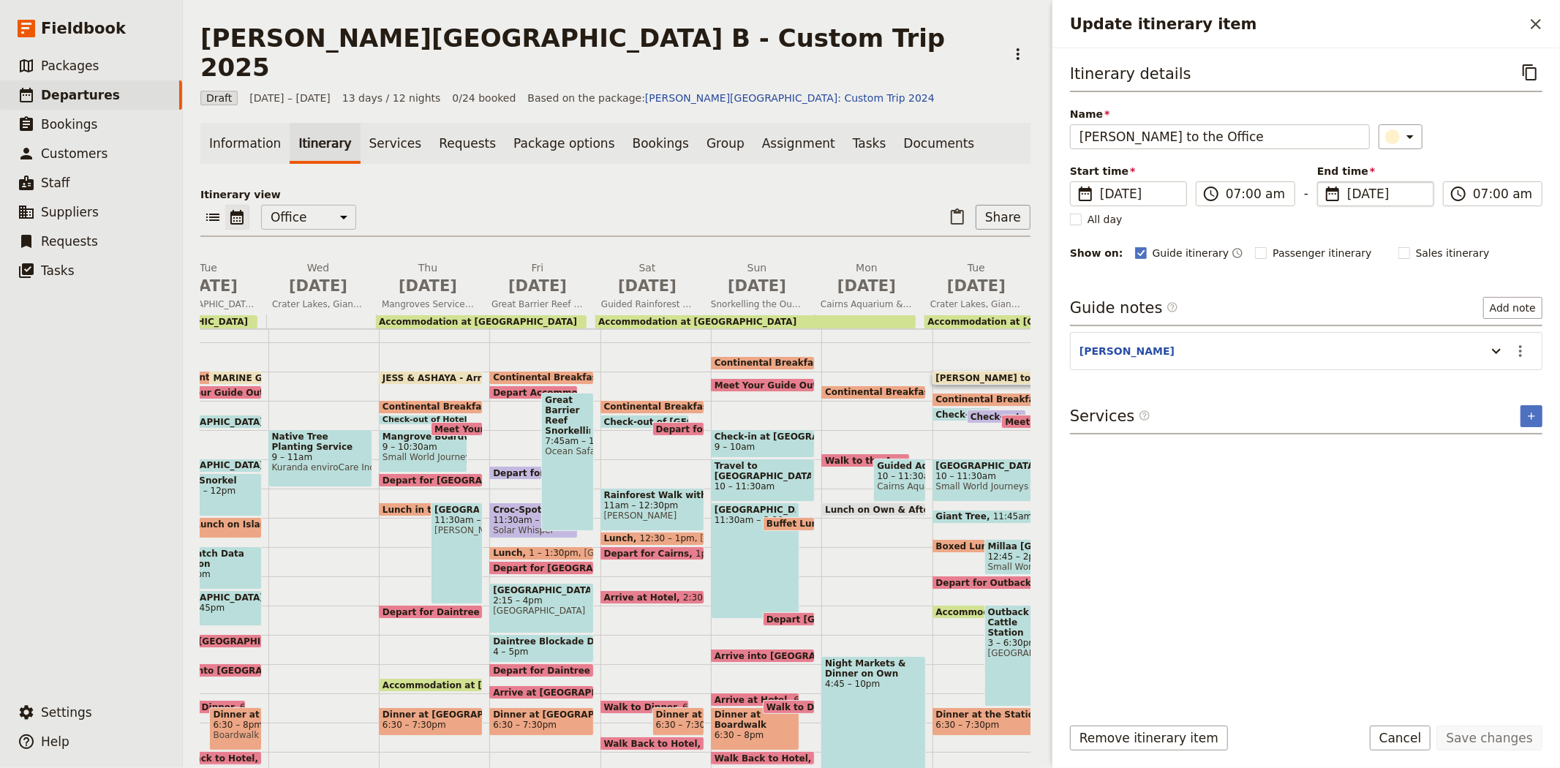
click at [1362, 187] on span "[DATE]" at bounding box center [1386, 194] width 78 height 18
click at [1323, 182] on input "[DATE]" at bounding box center [1323, 181] width 1 height 1
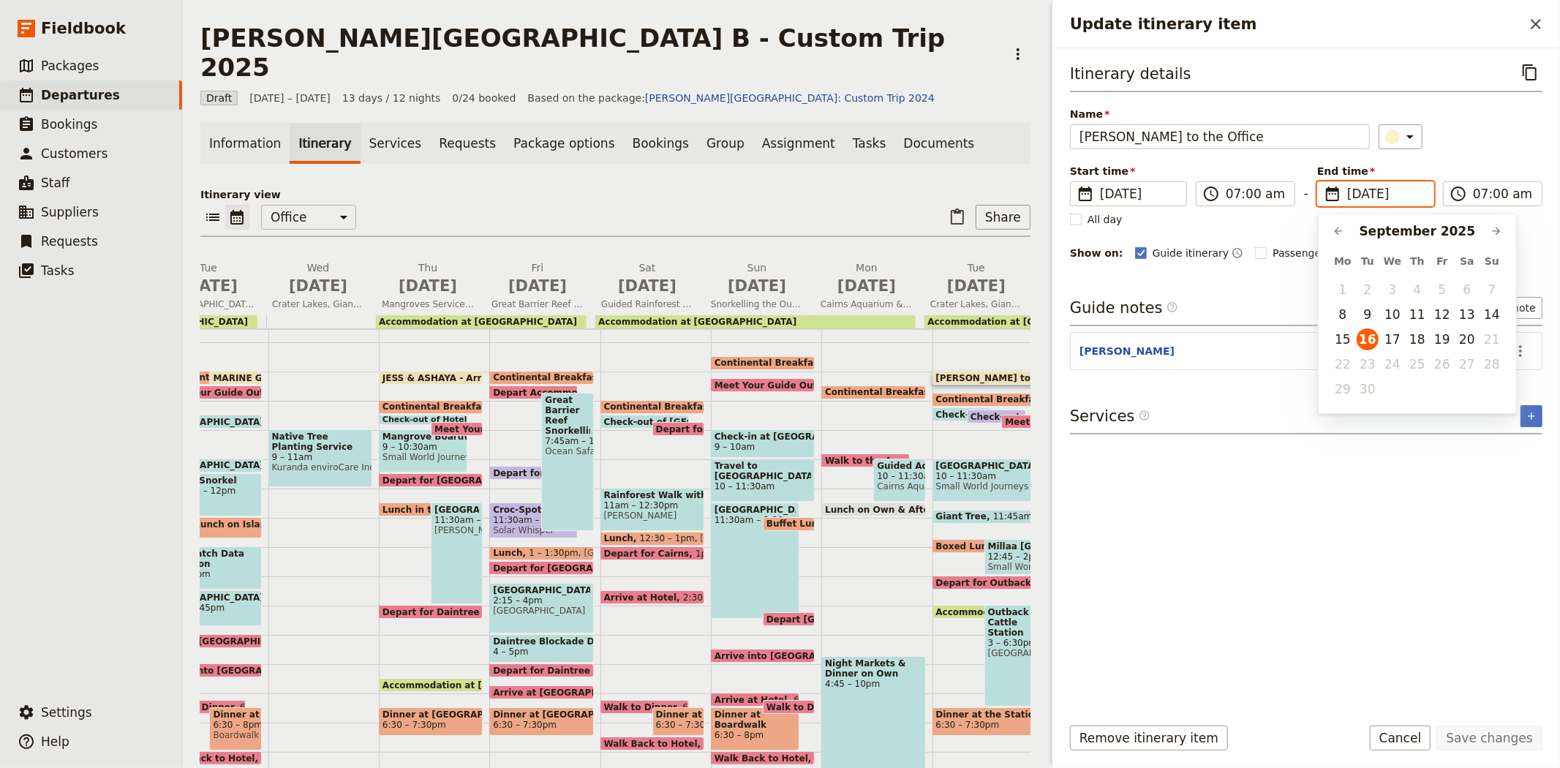
scroll to position [0, 0]
click at [1390, 310] on button "10" at bounding box center [1392, 314] width 22 height 22
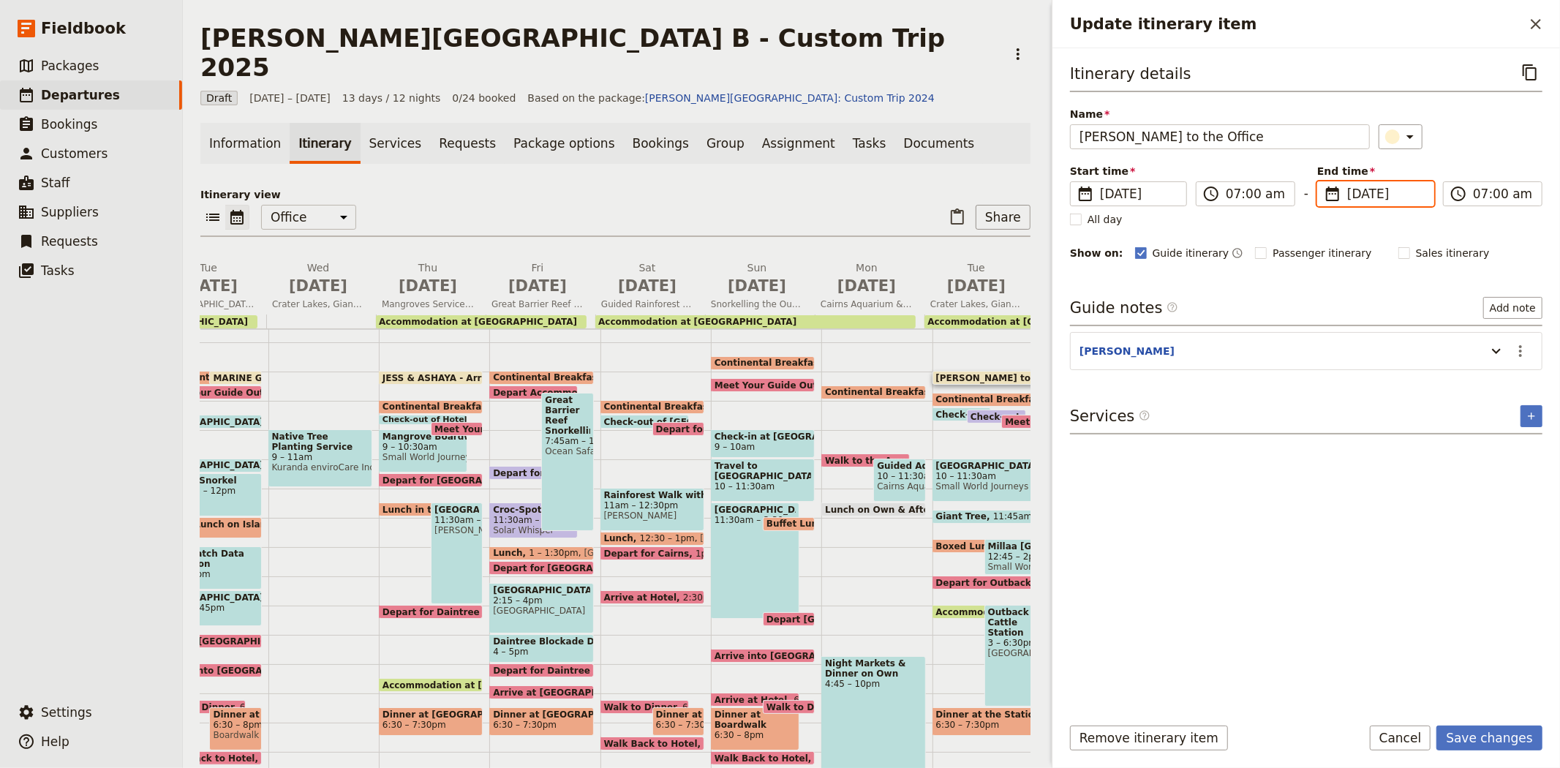
type input "[DATE]"
click at [1373, 278] on div "Itinerary details ​ Name [PERSON_NAME] - Arrive to the Office ​ Start time ​ [D…" at bounding box center [1306, 381] width 472 height 642
click at [1484, 736] on button "Save changes" at bounding box center [1489, 737] width 106 height 25
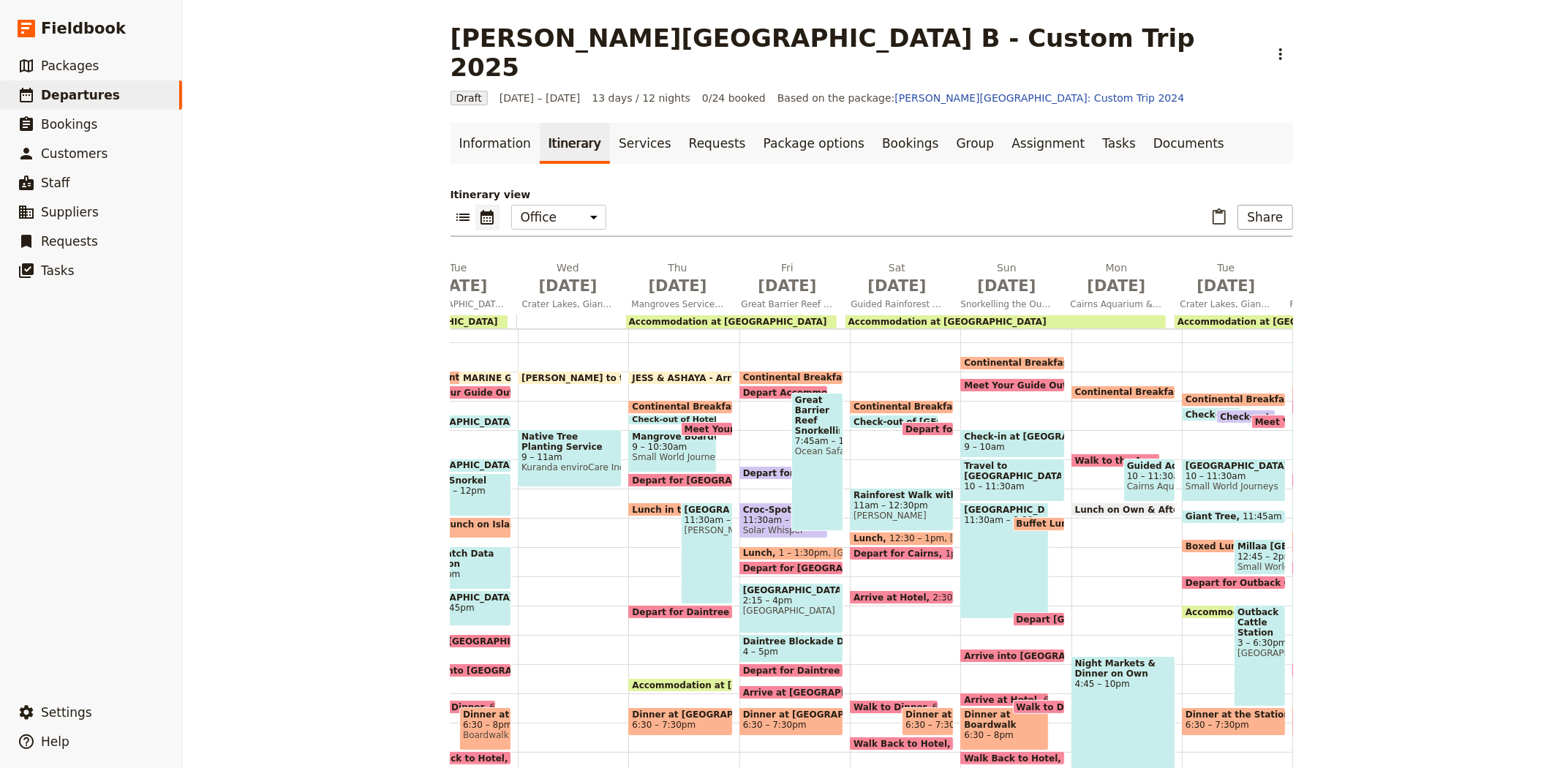
click at [1195, 394] on span "Continental Breakfast at Hotel" at bounding box center [1264, 399] width 158 height 10
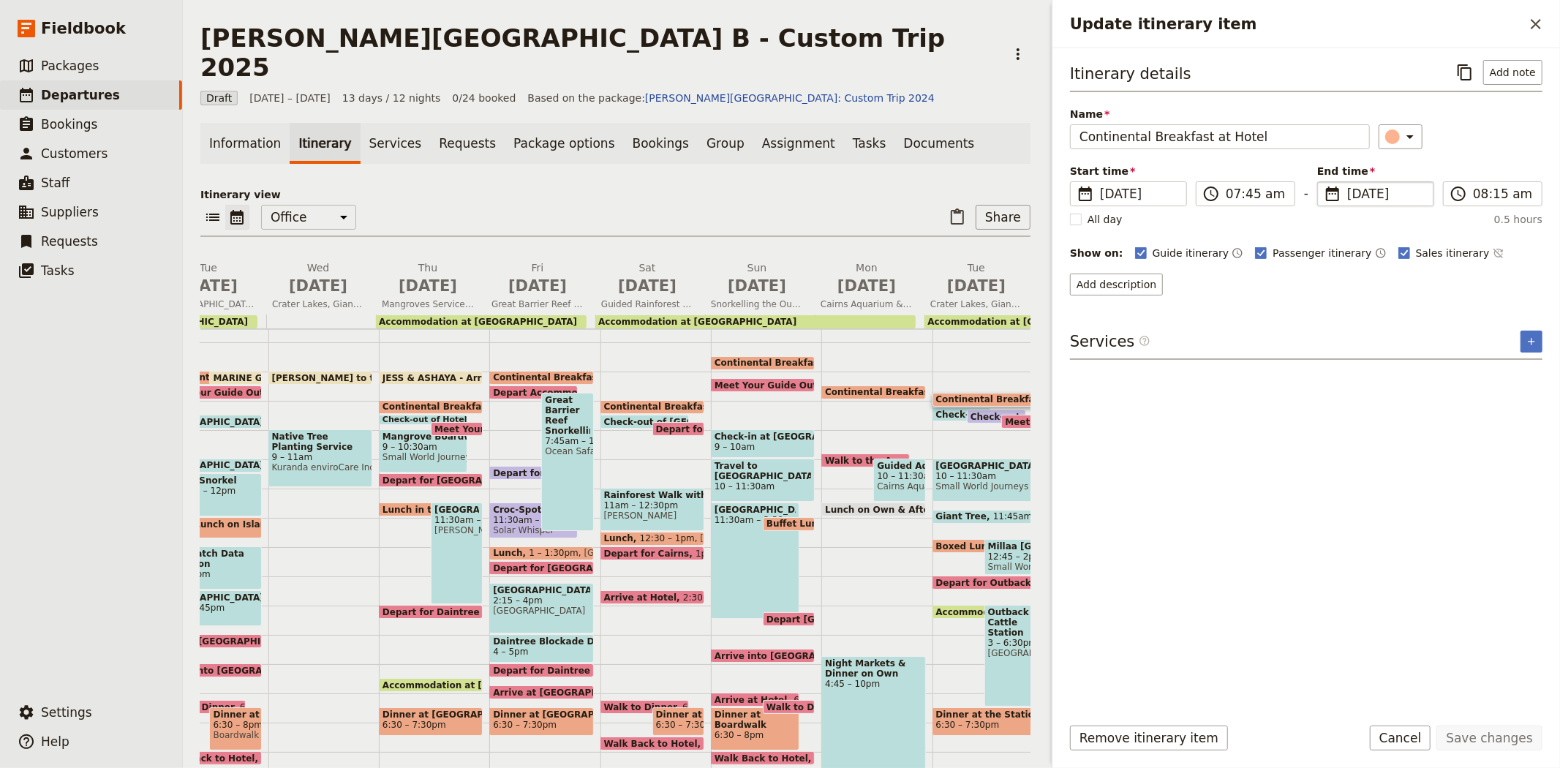
click at [1356, 187] on span "[DATE]" at bounding box center [1386, 194] width 78 height 18
click at [1323, 182] on input "[DATE]" at bounding box center [1323, 181] width 1 height 1
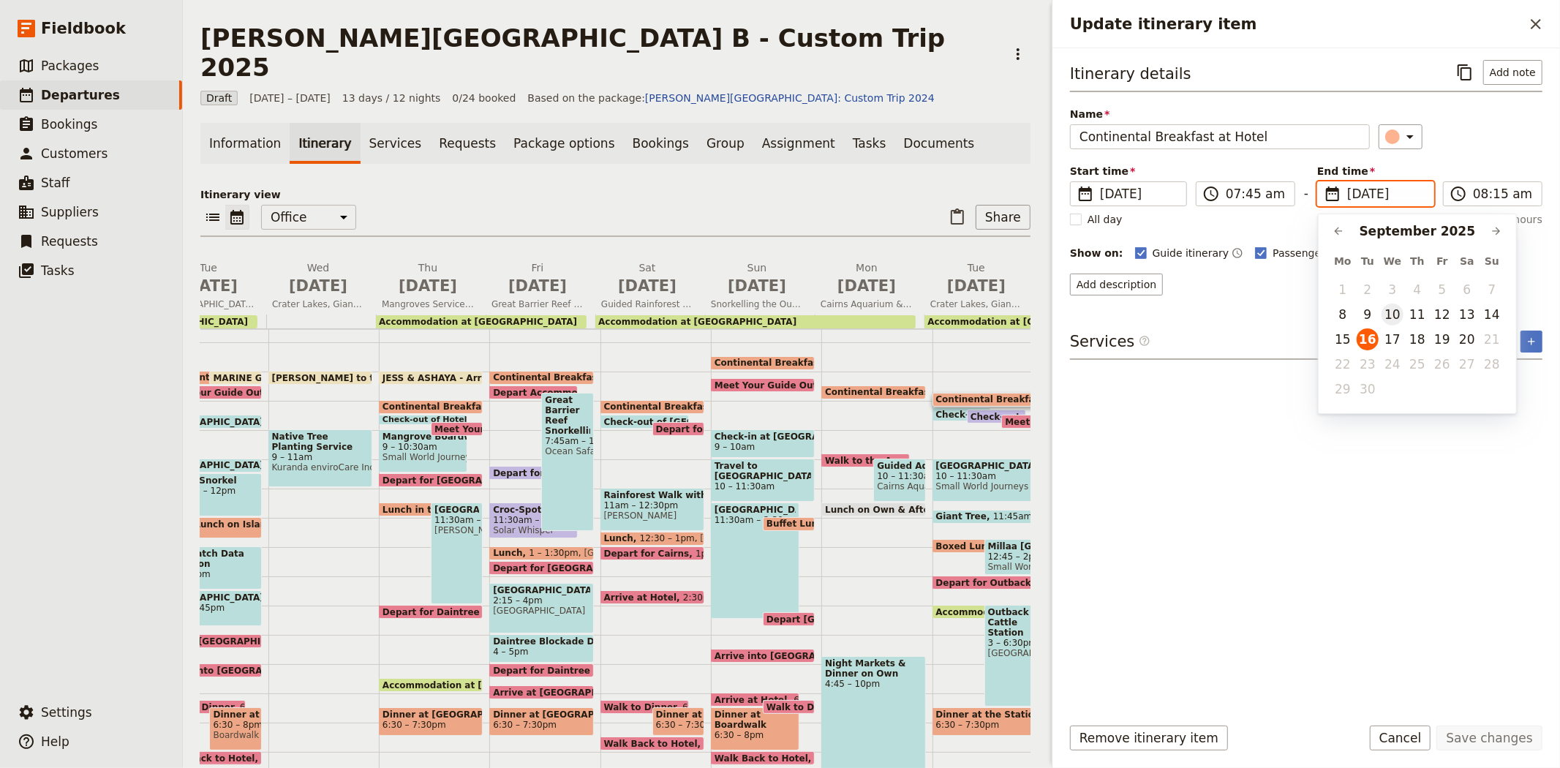
click at [1389, 316] on button "10" at bounding box center [1392, 314] width 22 height 22
type input "[DATE]"
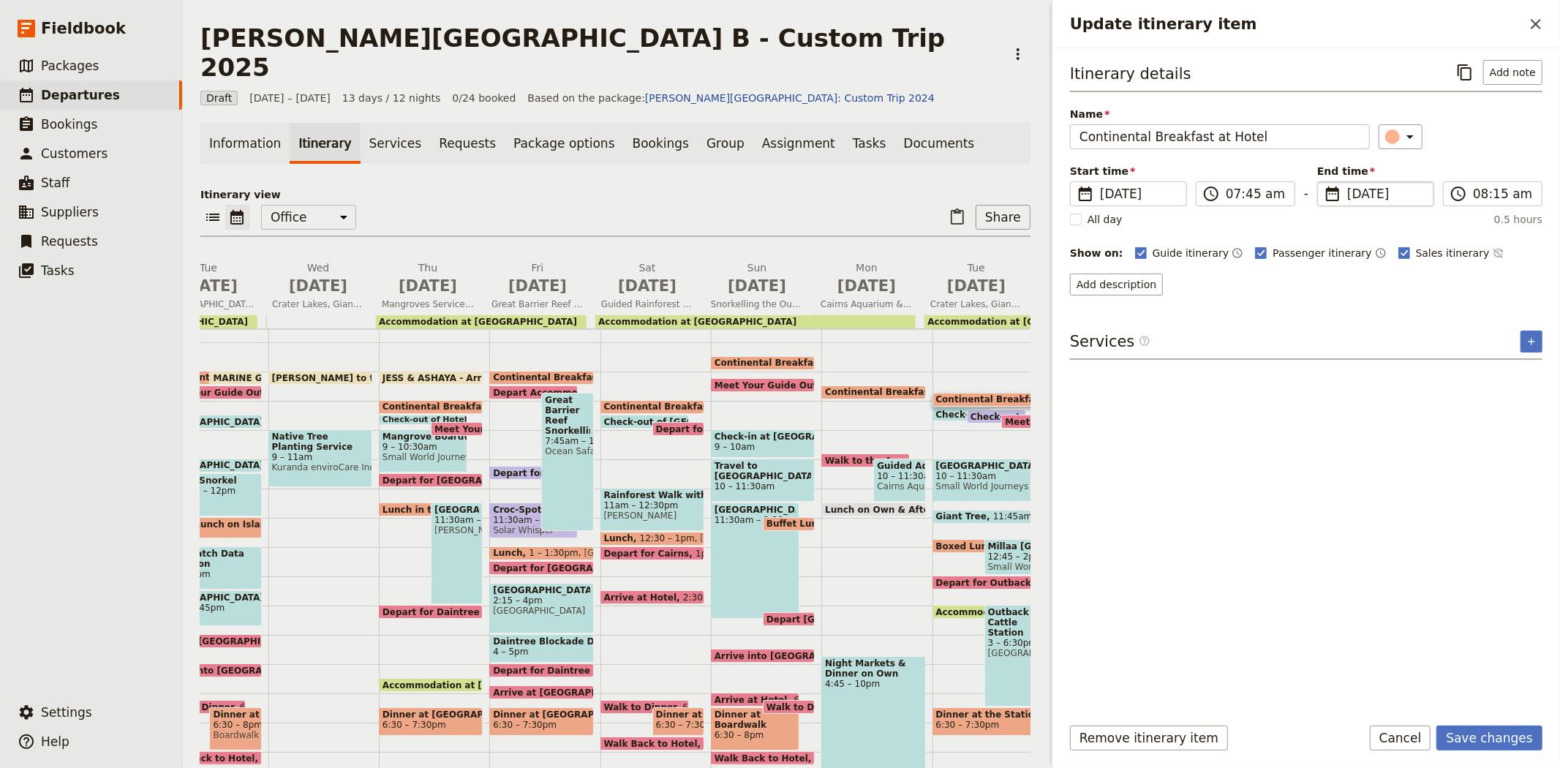
drag, startPoint x: 1388, startPoint y: 514, endPoint x: 1465, endPoint y: 664, distance: 168.7
click at [1388, 515] on div "Itinerary details ​ Add note Name Continental Breakfast at Hotel ​ Start time ​…" at bounding box center [1306, 381] width 472 height 642
click at [1485, 741] on button "Save changes" at bounding box center [1489, 737] width 106 height 25
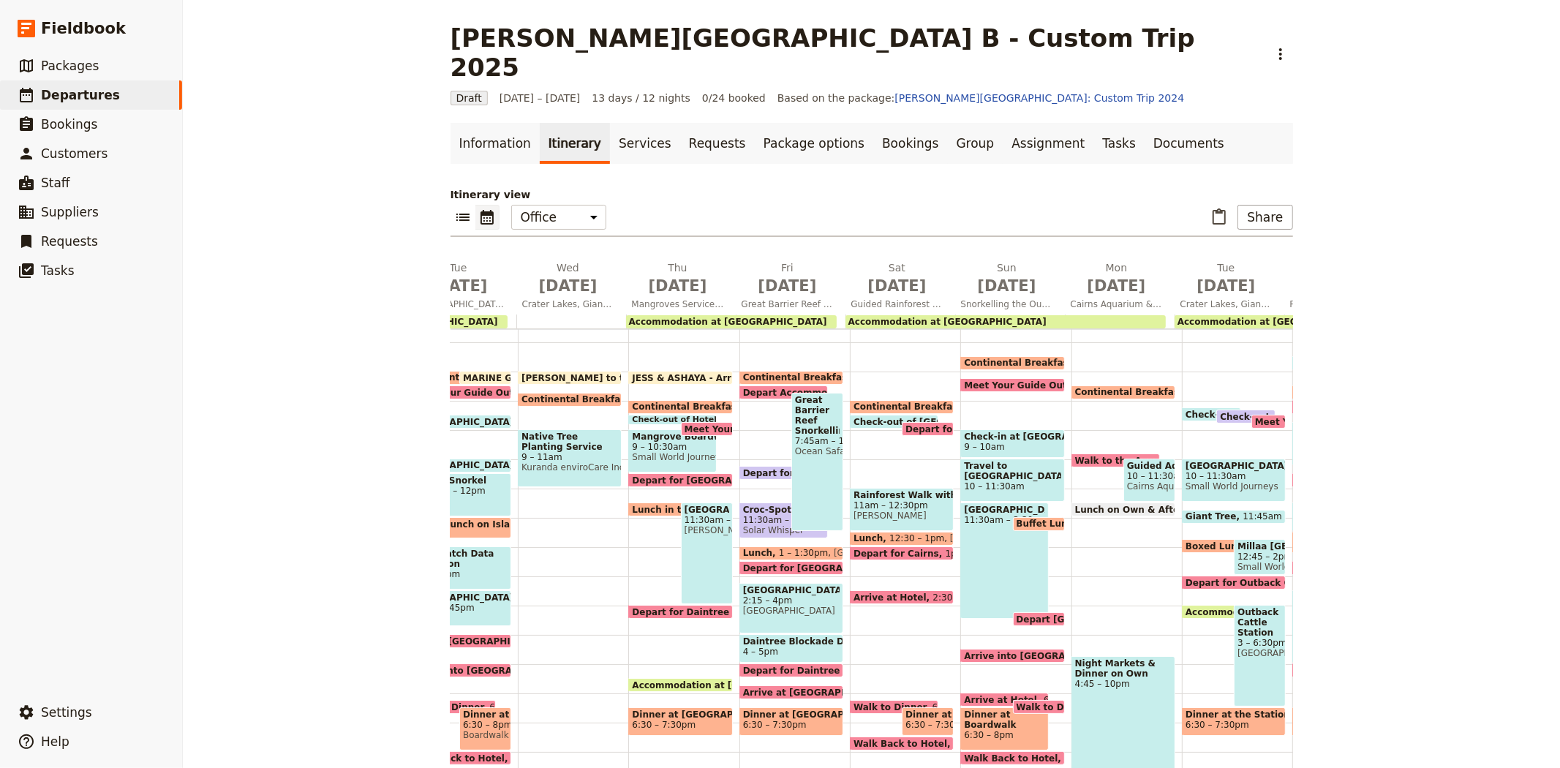
click at [1190, 409] on span "Check-out of Hotel" at bounding box center [1234, 414] width 99 height 10
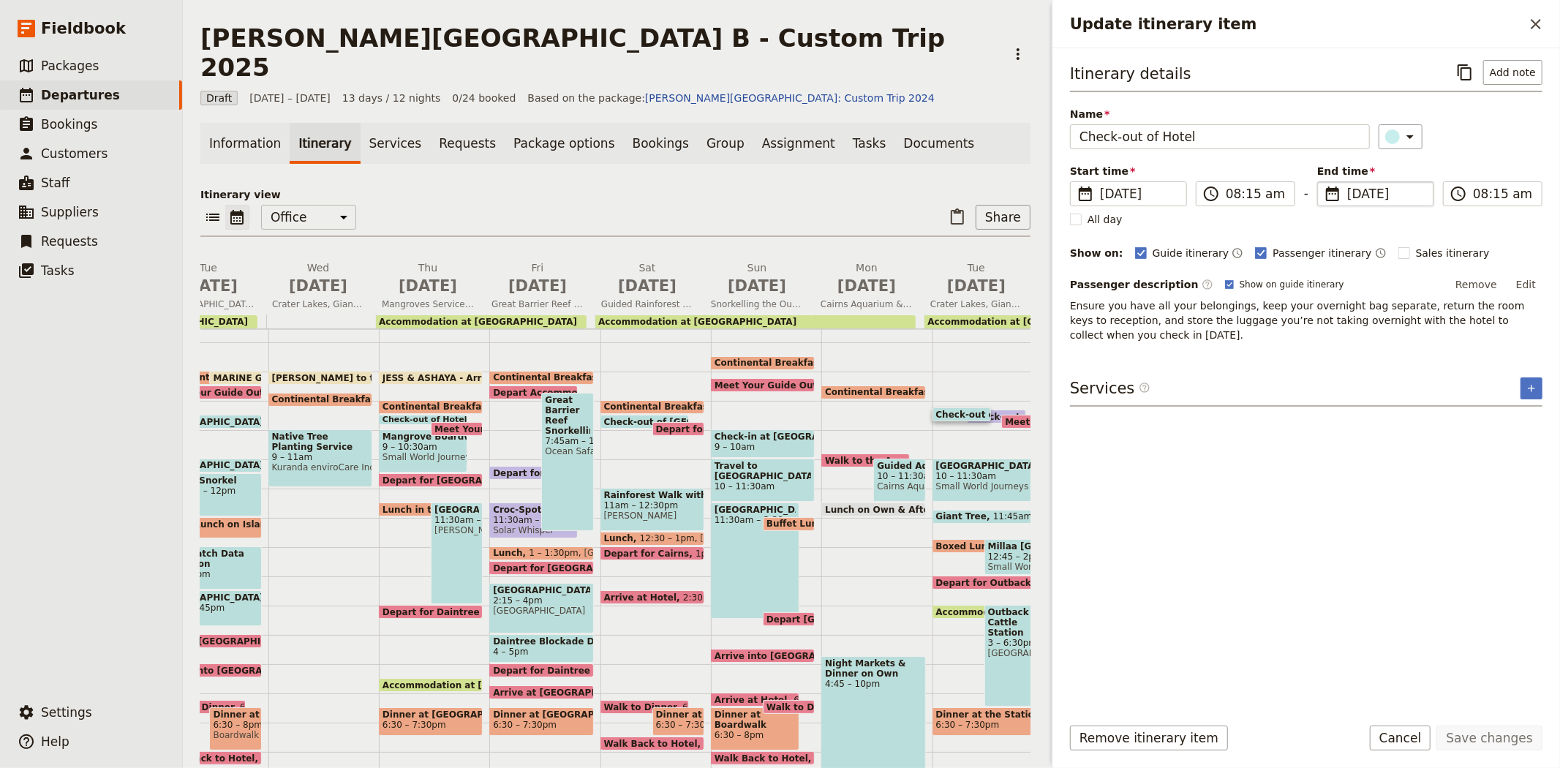
click at [1357, 196] on span "[DATE]" at bounding box center [1386, 194] width 78 height 18
click at [1323, 182] on input "[DATE]" at bounding box center [1323, 181] width 1 height 1
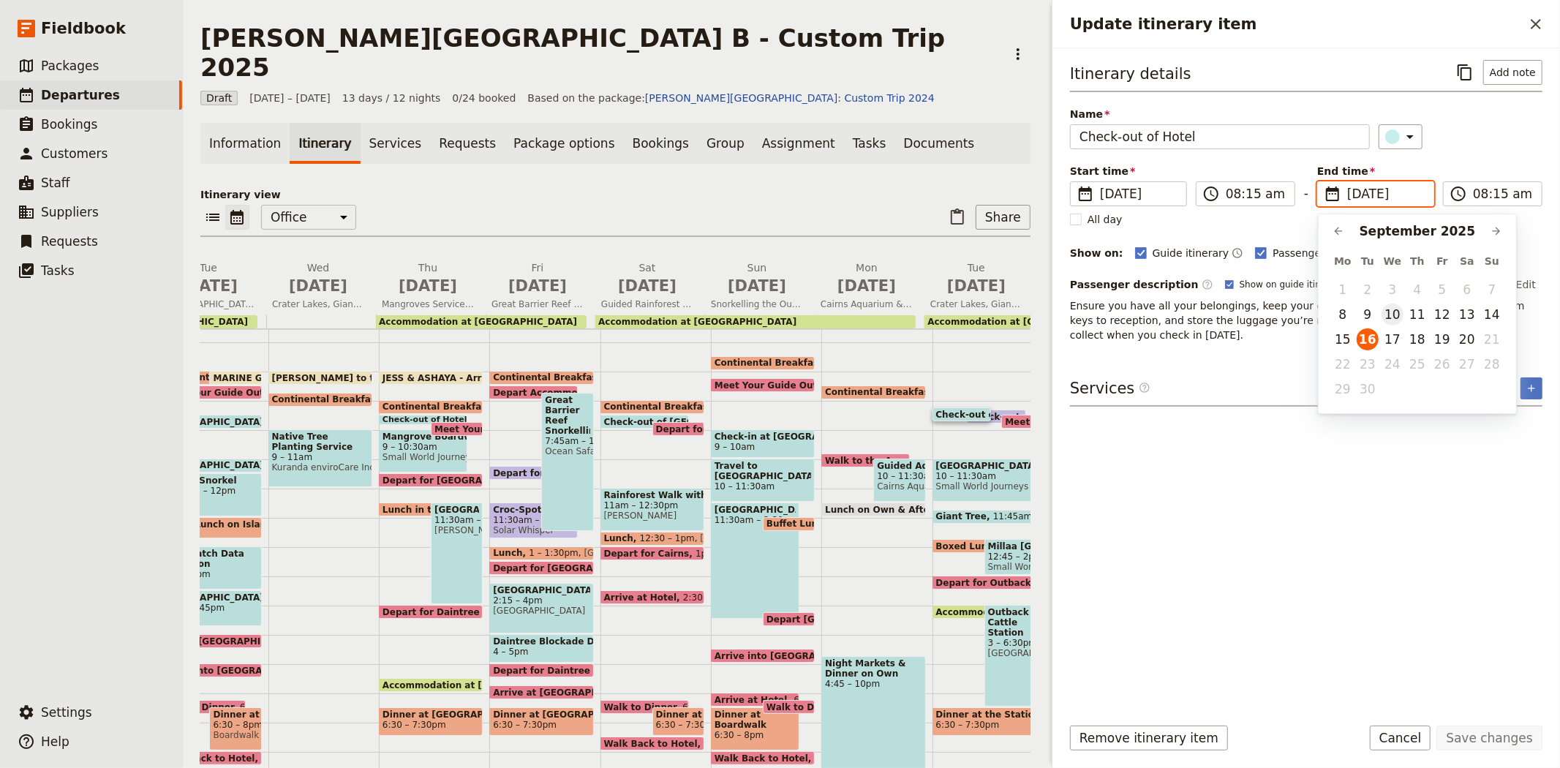
click at [1397, 312] on button "10" at bounding box center [1392, 314] width 22 height 22
type input "[DATE]"
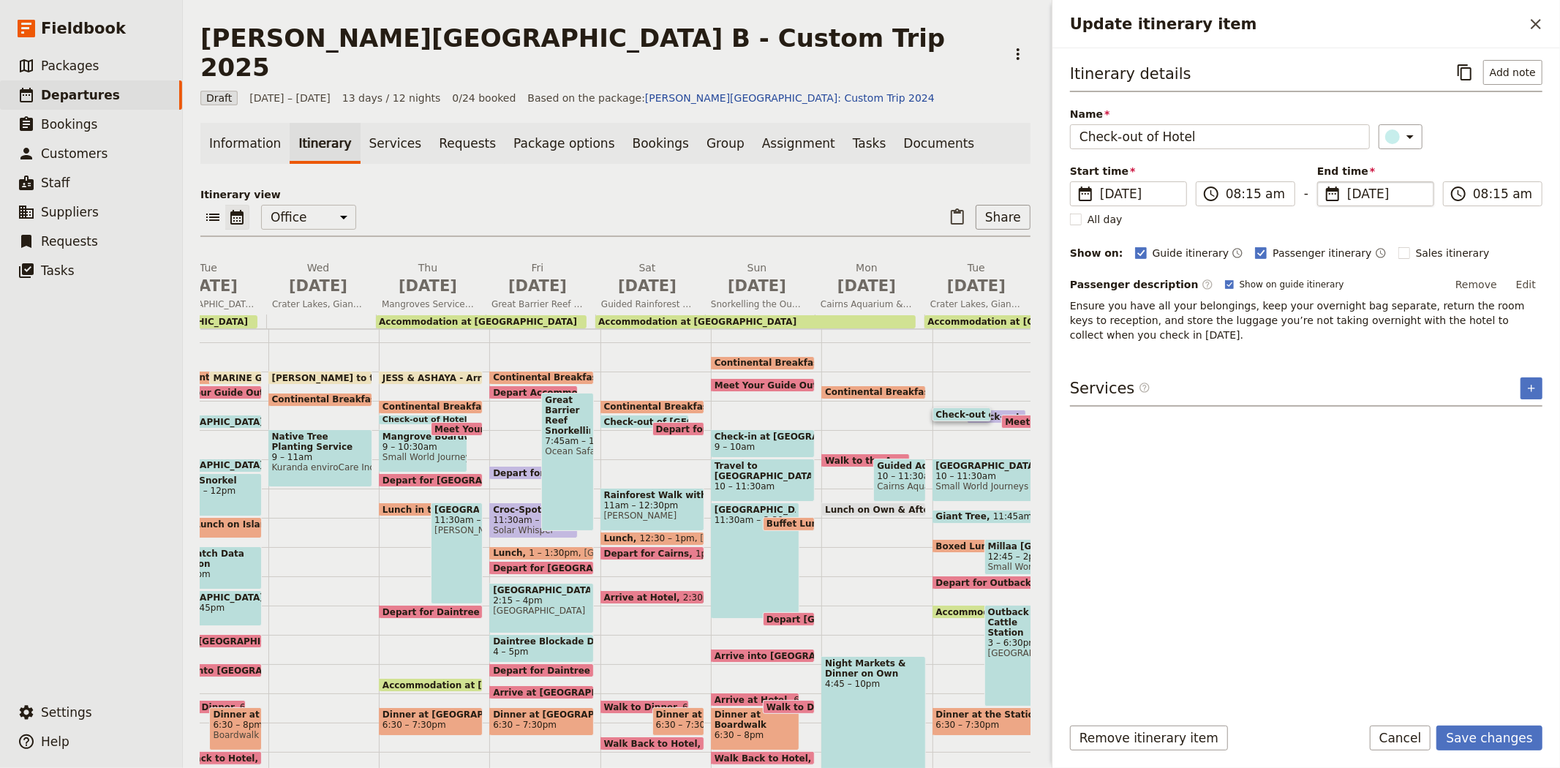
type input "[DATE]"
click at [1341, 377] on div "Services ​ ​" at bounding box center [1306, 391] width 472 height 29
click at [1470, 738] on button "Save changes" at bounding box center [1489, 737] width 106 height 25
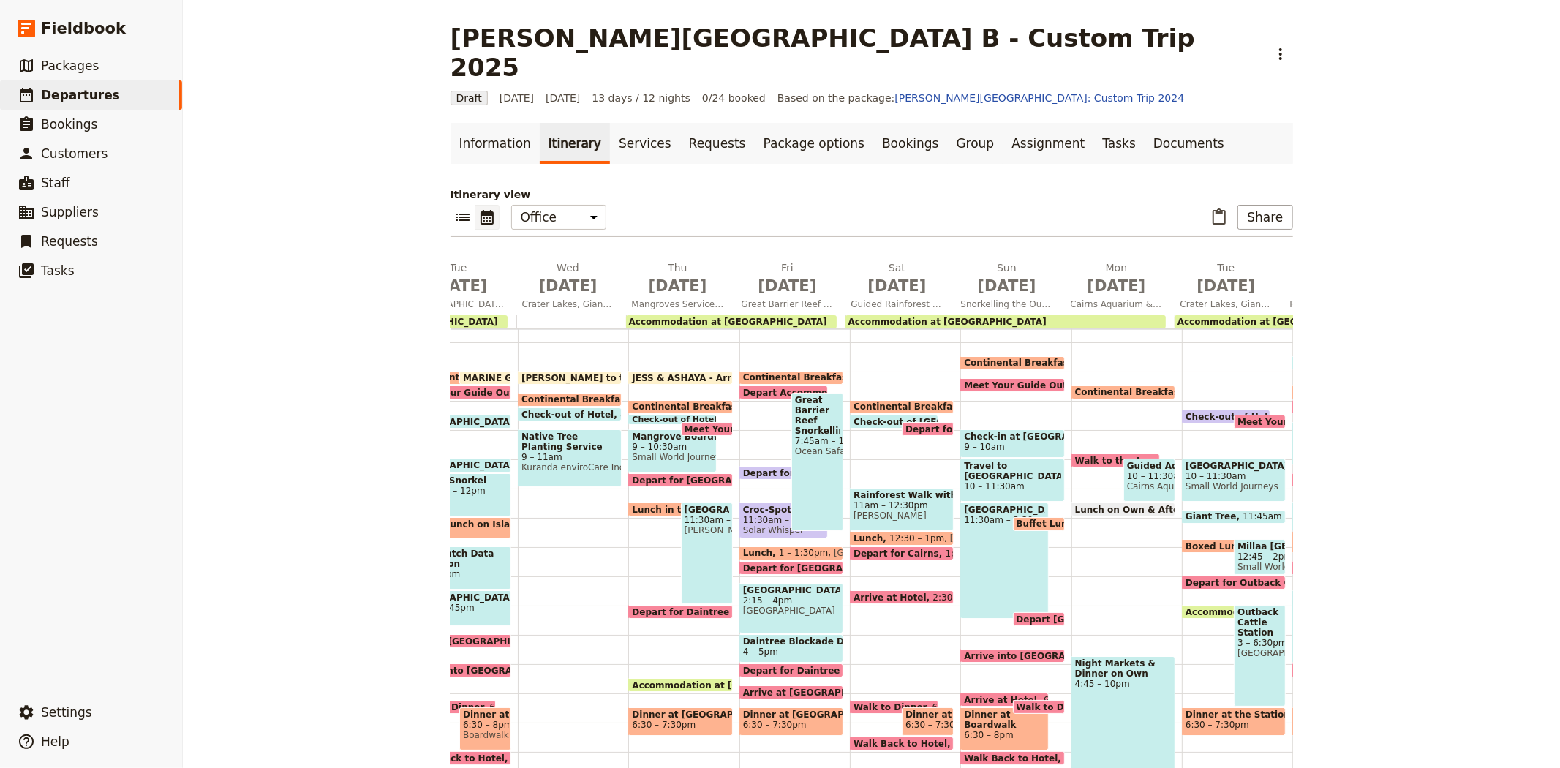
click at [1239, 417] on span "Meet Your Guide Outside Reception & Depart" at bounding box center [1352, 422] width 230 height 10
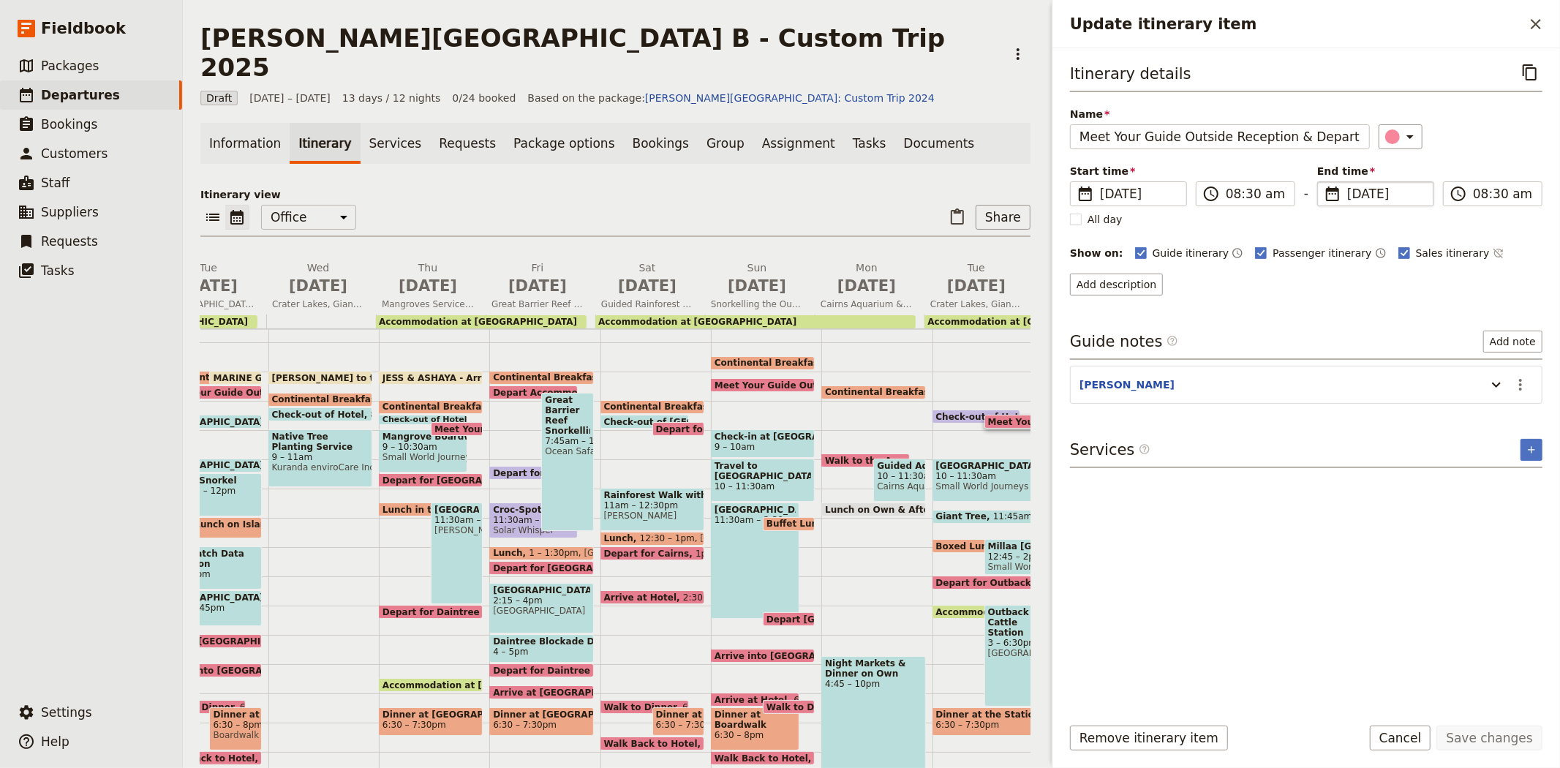
click at [1354, 192] on span "[DATE]" at bounding box center [1386, 194] width 78 height 18
click at [1323, 182] on input "[DATE]" at bounding box center [1323, 181] width 1 height 1
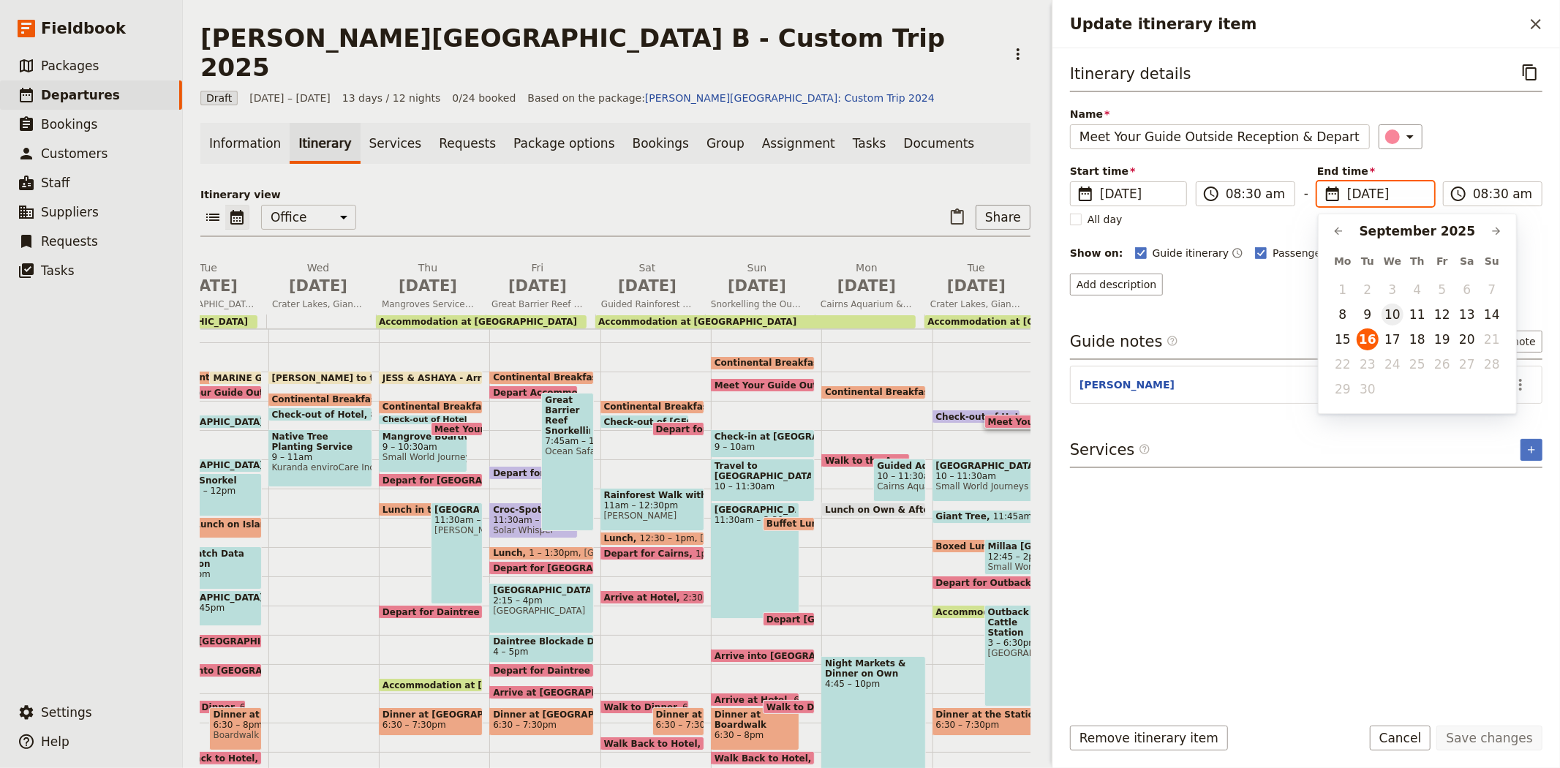
click at [1383, 317] on button "10" at bounding box center [1392, 314] width 22 height 22
type input "[DATE]"
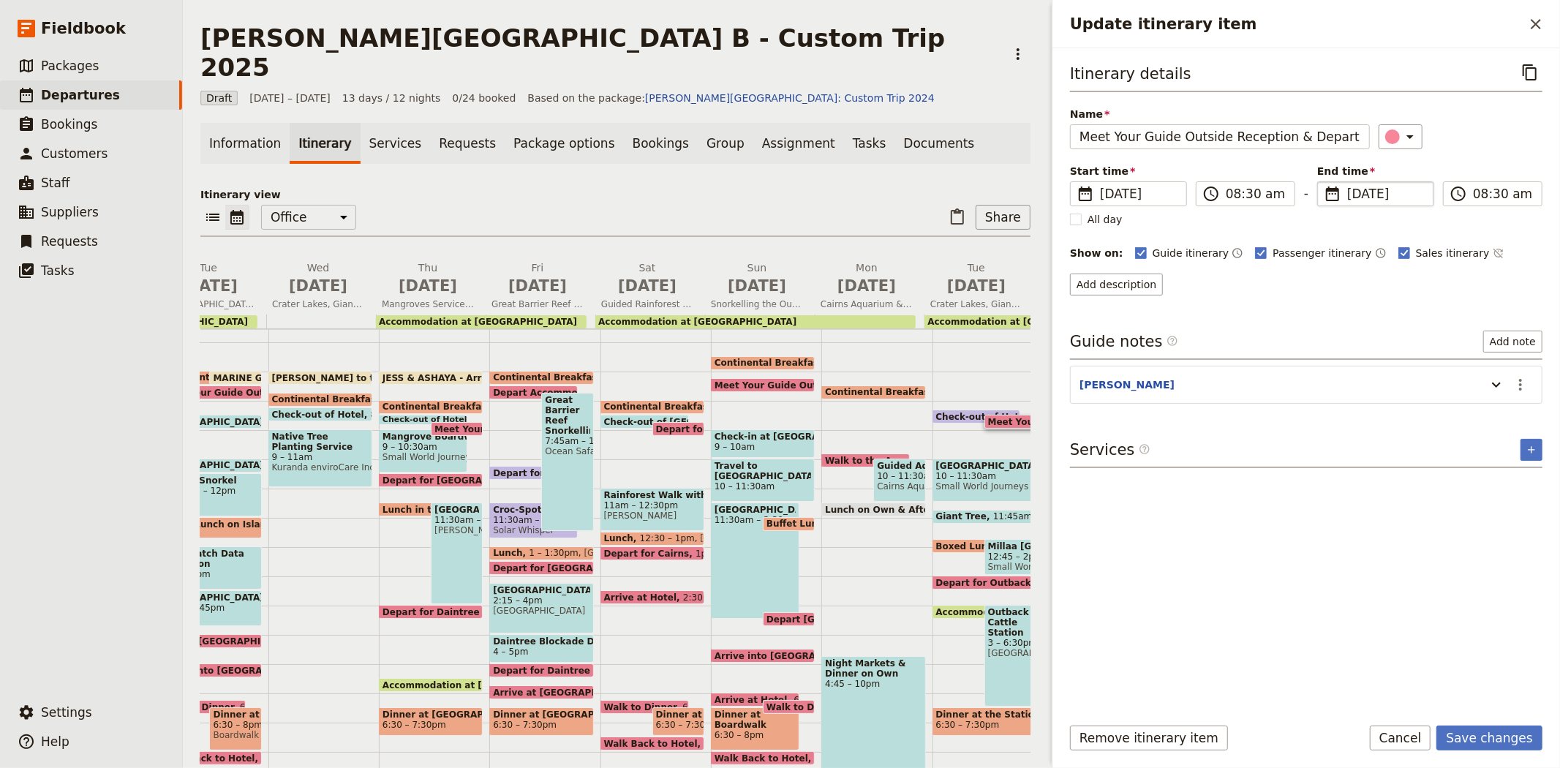
type input "[DATE]"
click at [1419, 534] on div "Itinerary details ​ Name Meet Your Guide Outside Reception & Depart ​ Start tim…" at bounding box center [1306, 381] width 472 height 642
click at [1489, 744] on button "Save changes" at bounding box center [1489, 737] width 106 height 25
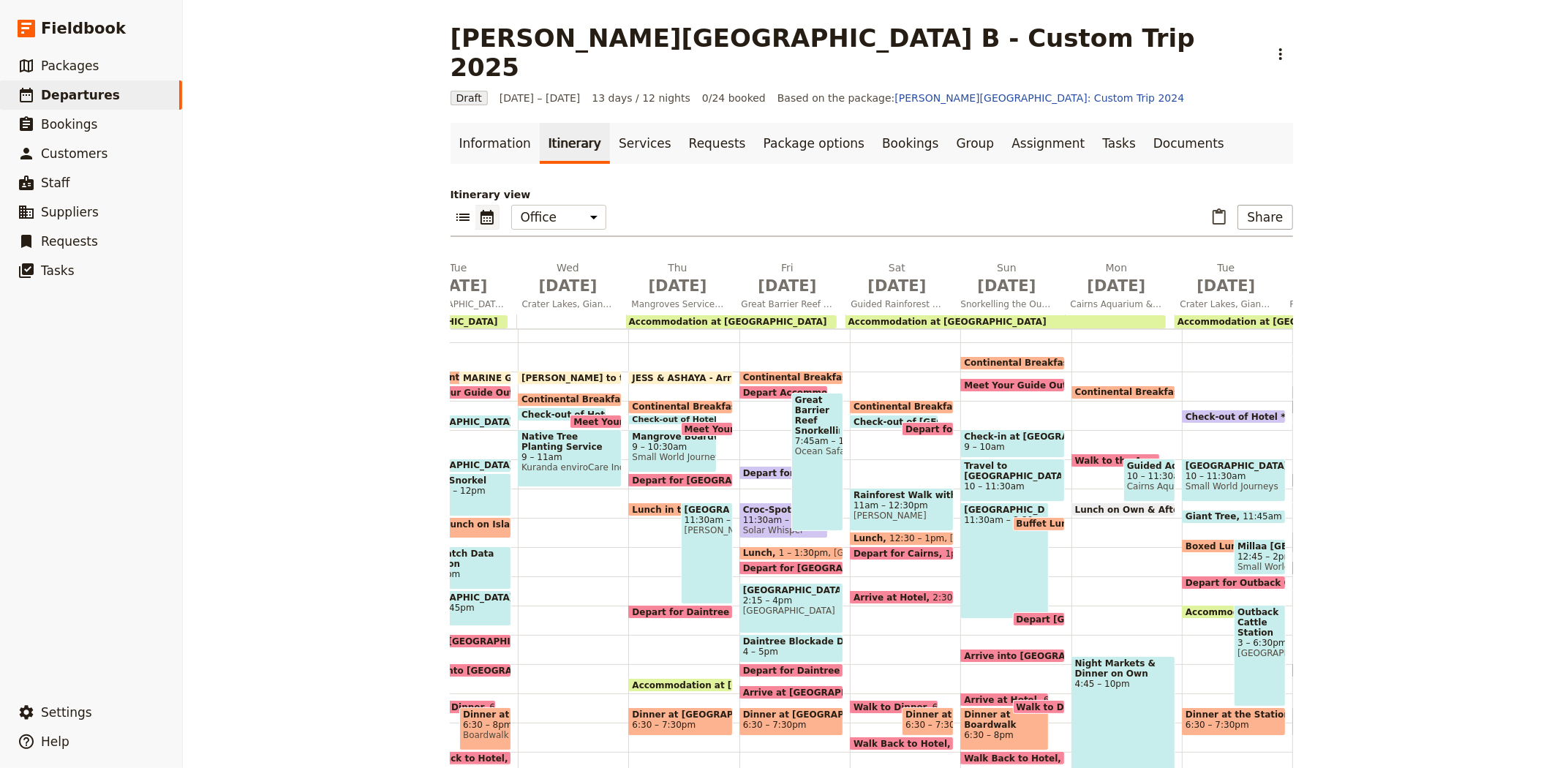
click at [1207, 481] on span "Small World Journeys" at bounding box center [1233, 486] width 97 height 10
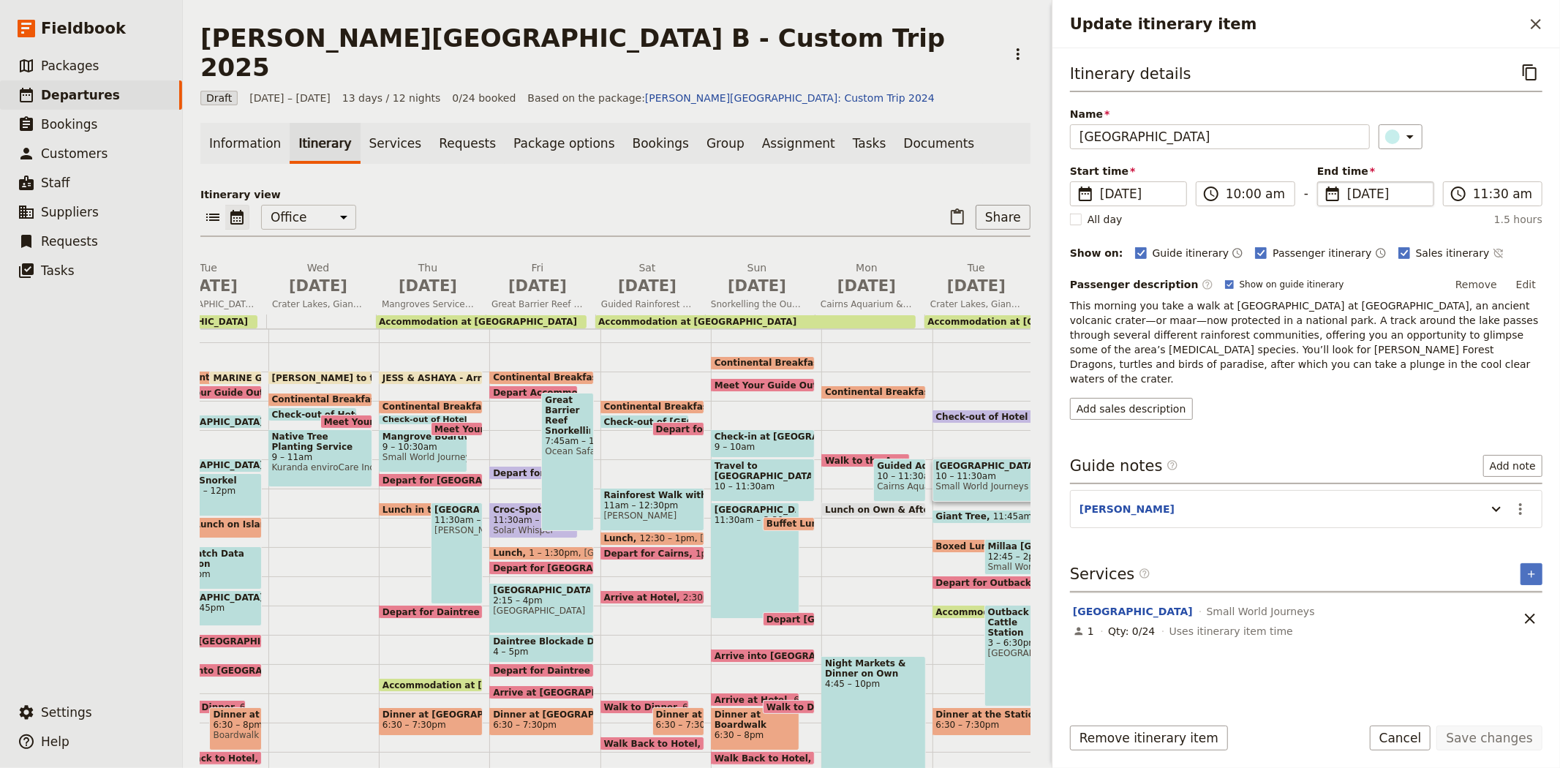
click at [1350, 199] on span "[DATE]" at bounding box center [1386, 194] width 78 height 18
click at [1323, 182] on input "[DATE]" at bounding box center [1323, 181] width 1 height 1
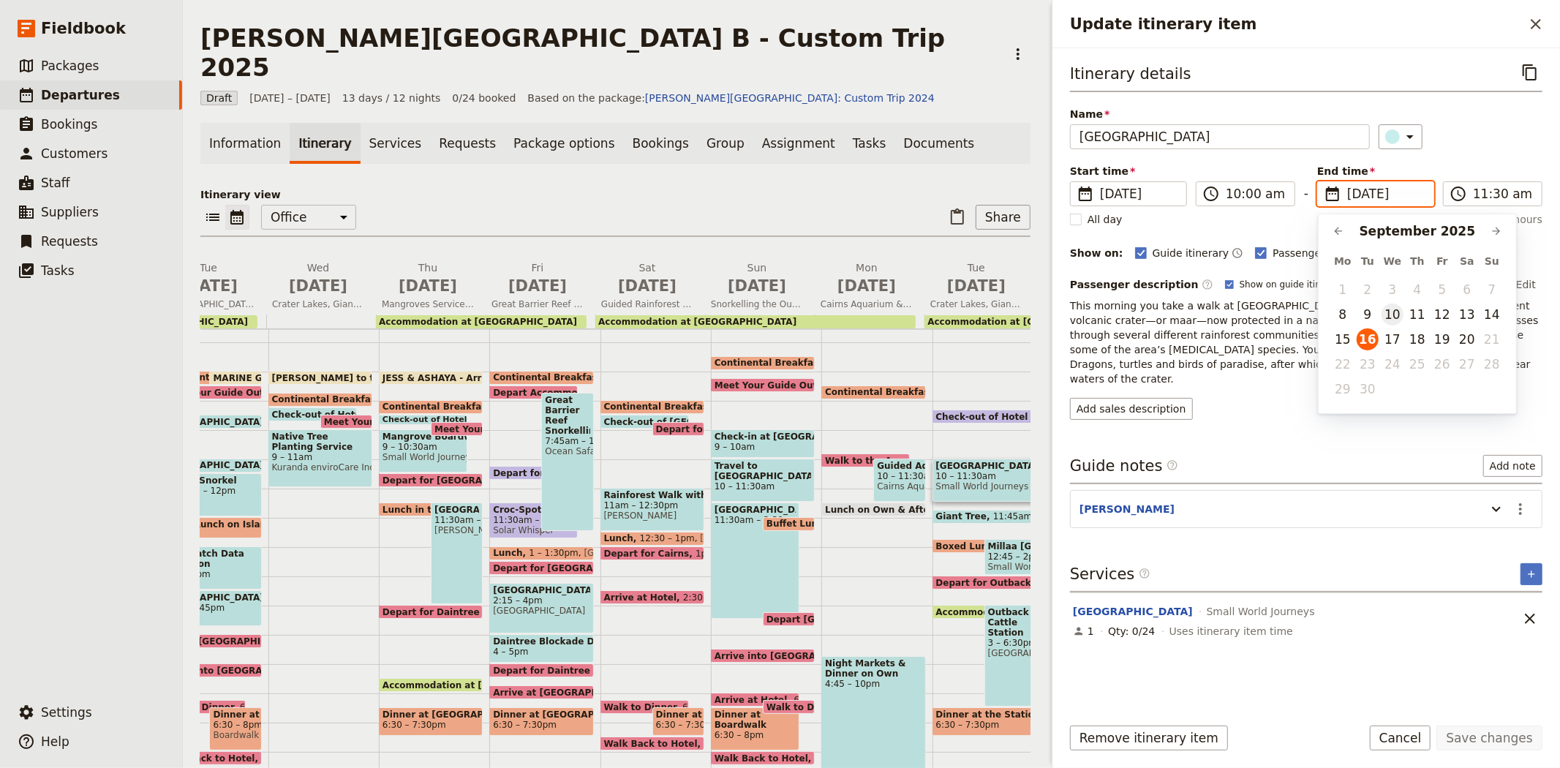
click at [1399, 313] on button "10" at bounding box center [1392, 314] width 22 height 22
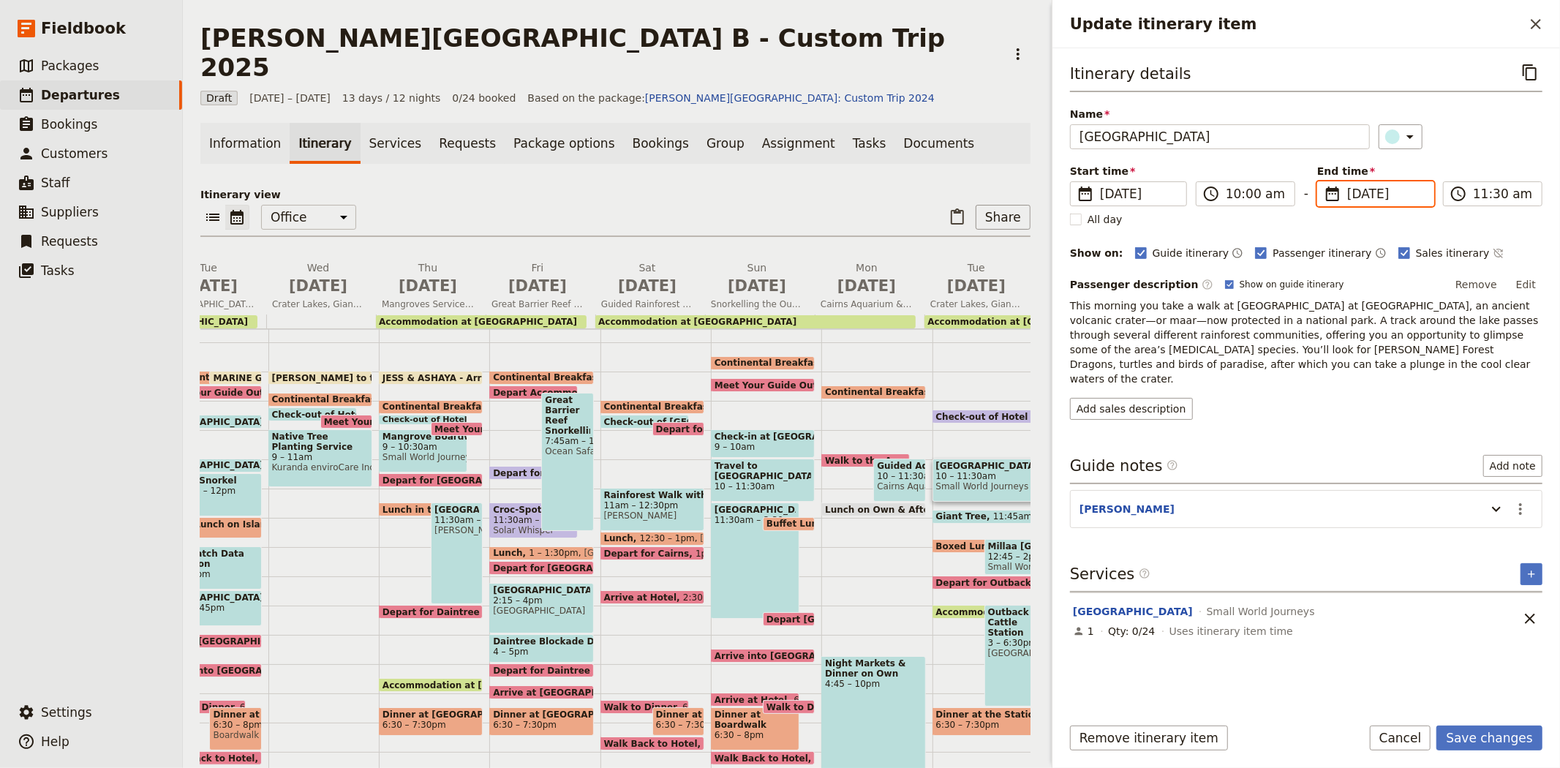
type input "[DATE]"
click at [1335, 398] on div "Add sales description" at bounding box center [1306, 409] width 472 height 22
click at [1478, 744] on button "Save changes" at bounding box center [1489, 737] width 106 height 25
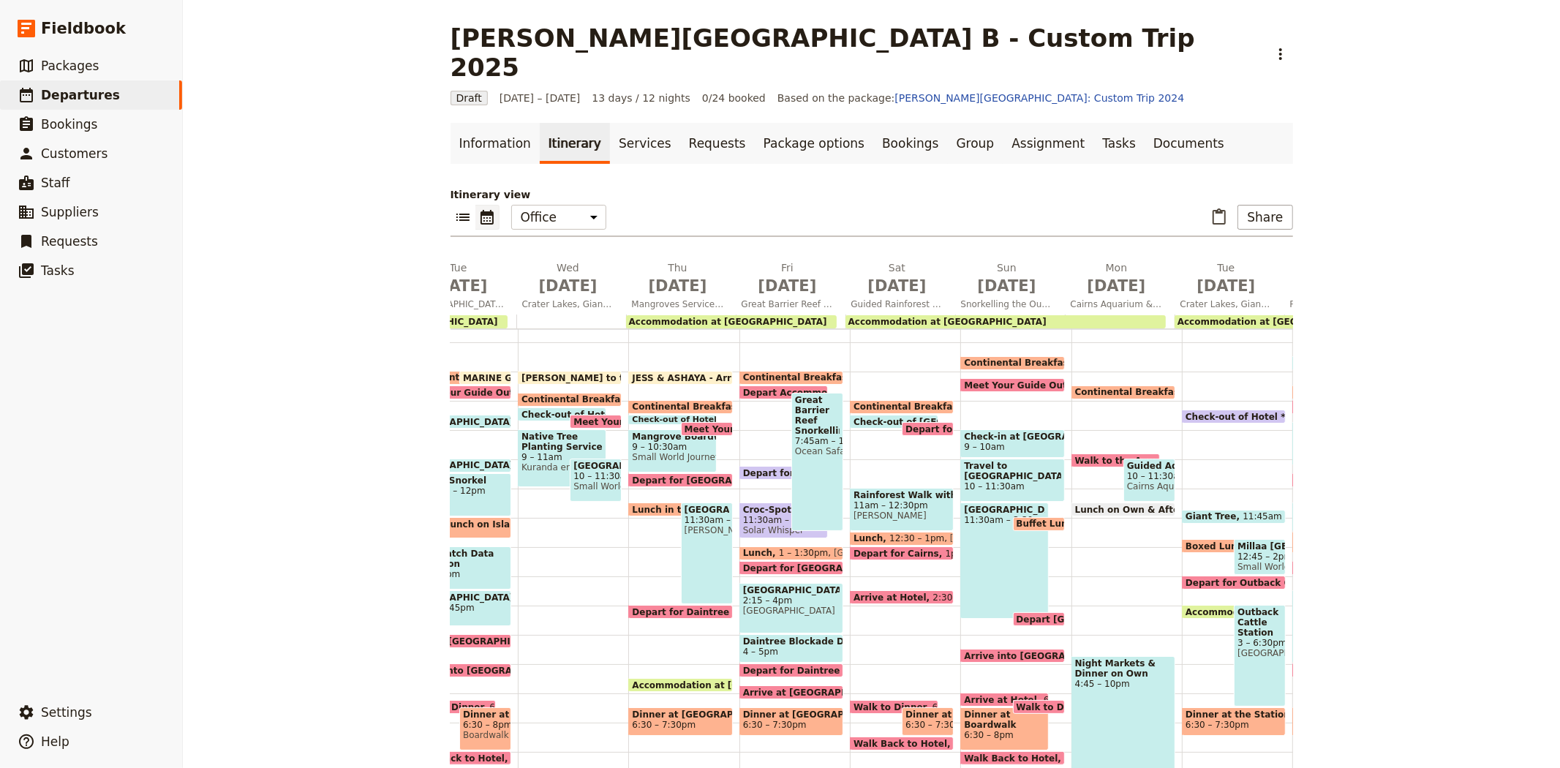
click at [1192, 511] on span "Giant Tree" at bounding box center [1213, 516] width 57 height 10
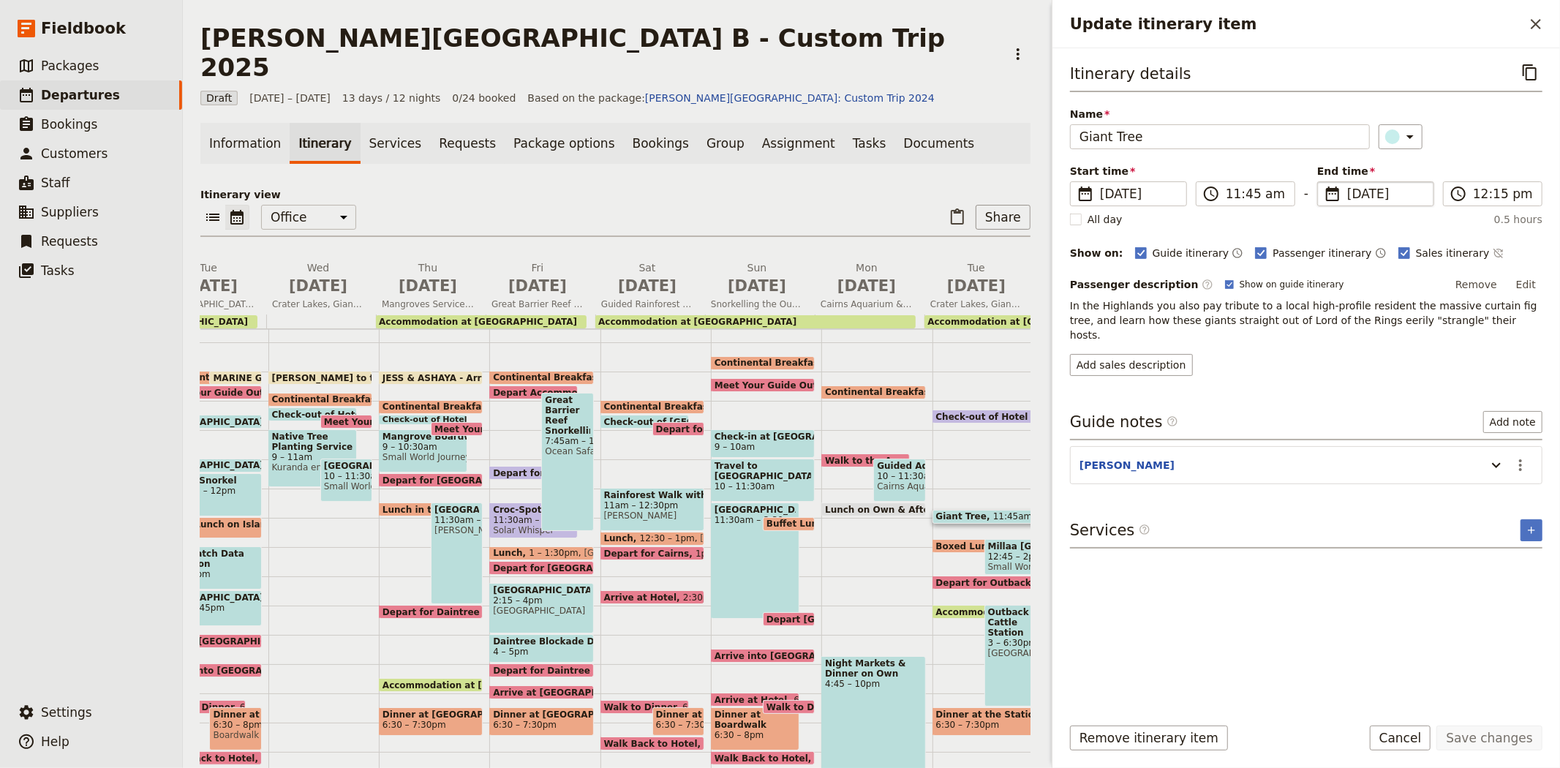
click at [1369, 195] on span "[DATE]" at bounding box center [1386, 194] width 78 height 18
click at [1323, 182] on input "[DATE]" at bounding box center [1323, 181] width 1 height 1
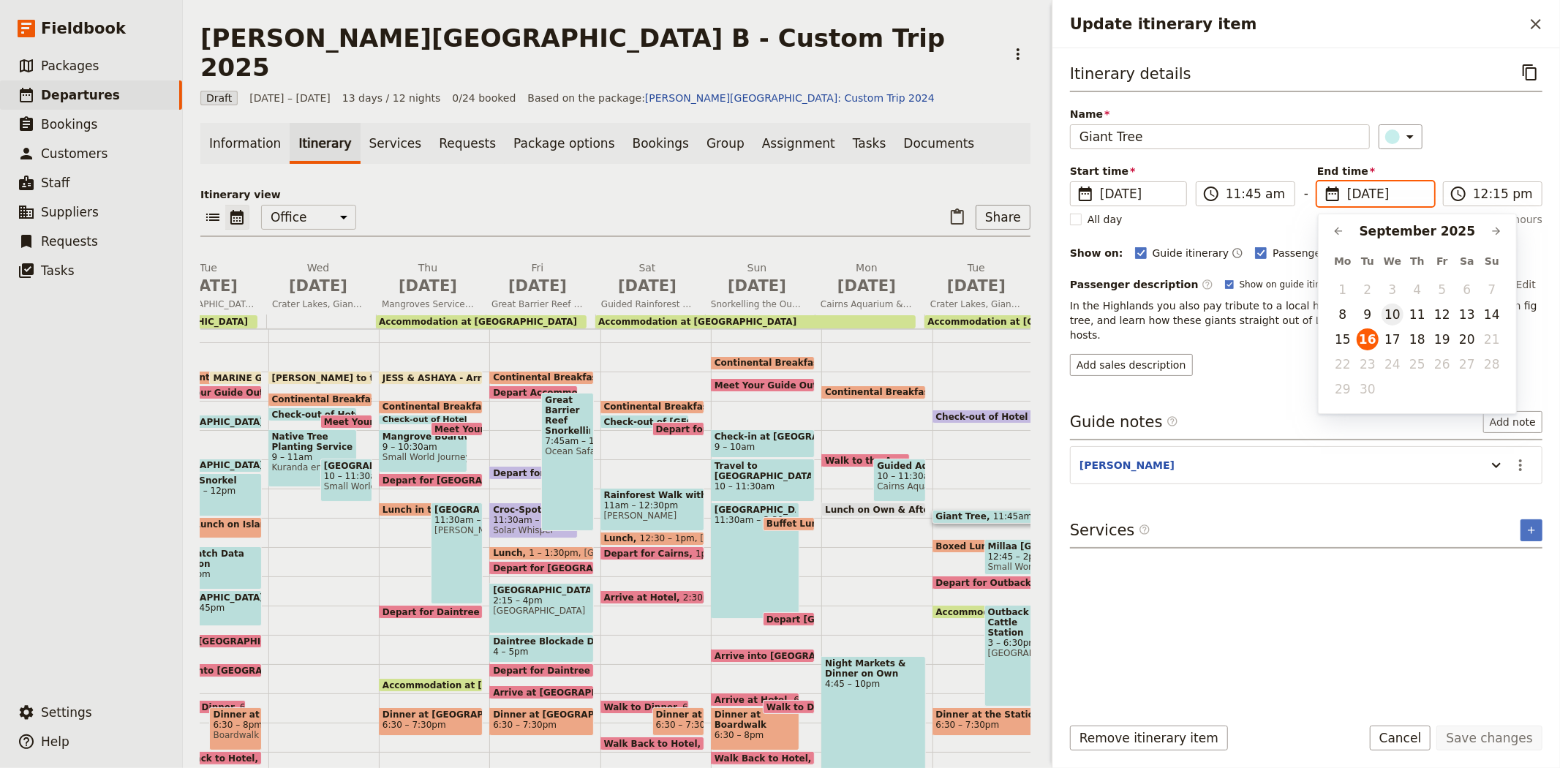
click at [1389, 311] on button "10" at bounding box center [1392, 314] width 22 height 22
type input "[DATE]"
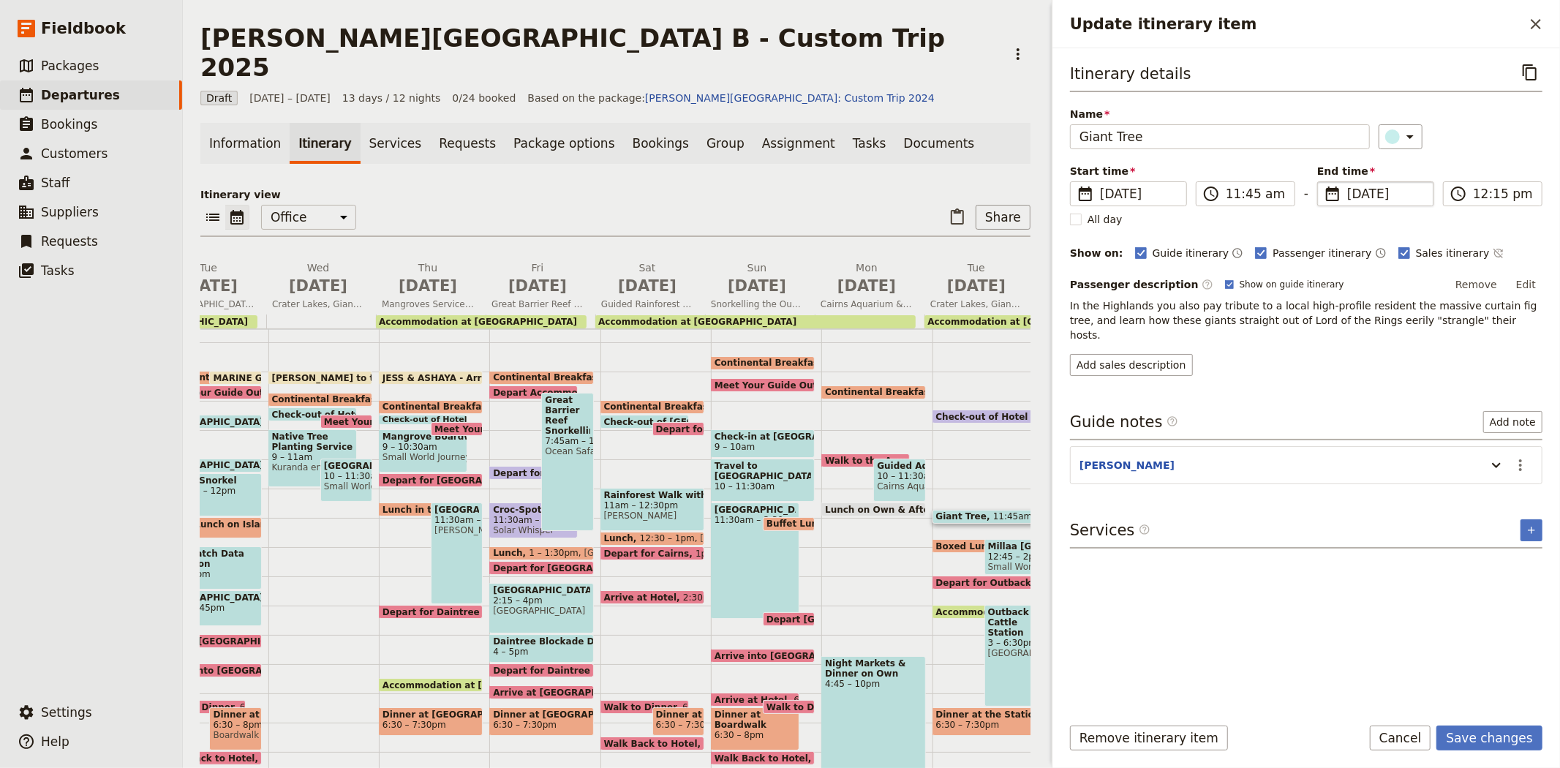
type input "[DATE]"
click at [1310, 354] on div "Add sales description" at bounding box center [1306, 365] width 472 height 22
click at [1486, 743] on button "Save changes" at bounding box center [1489, 737] width 106 height 25
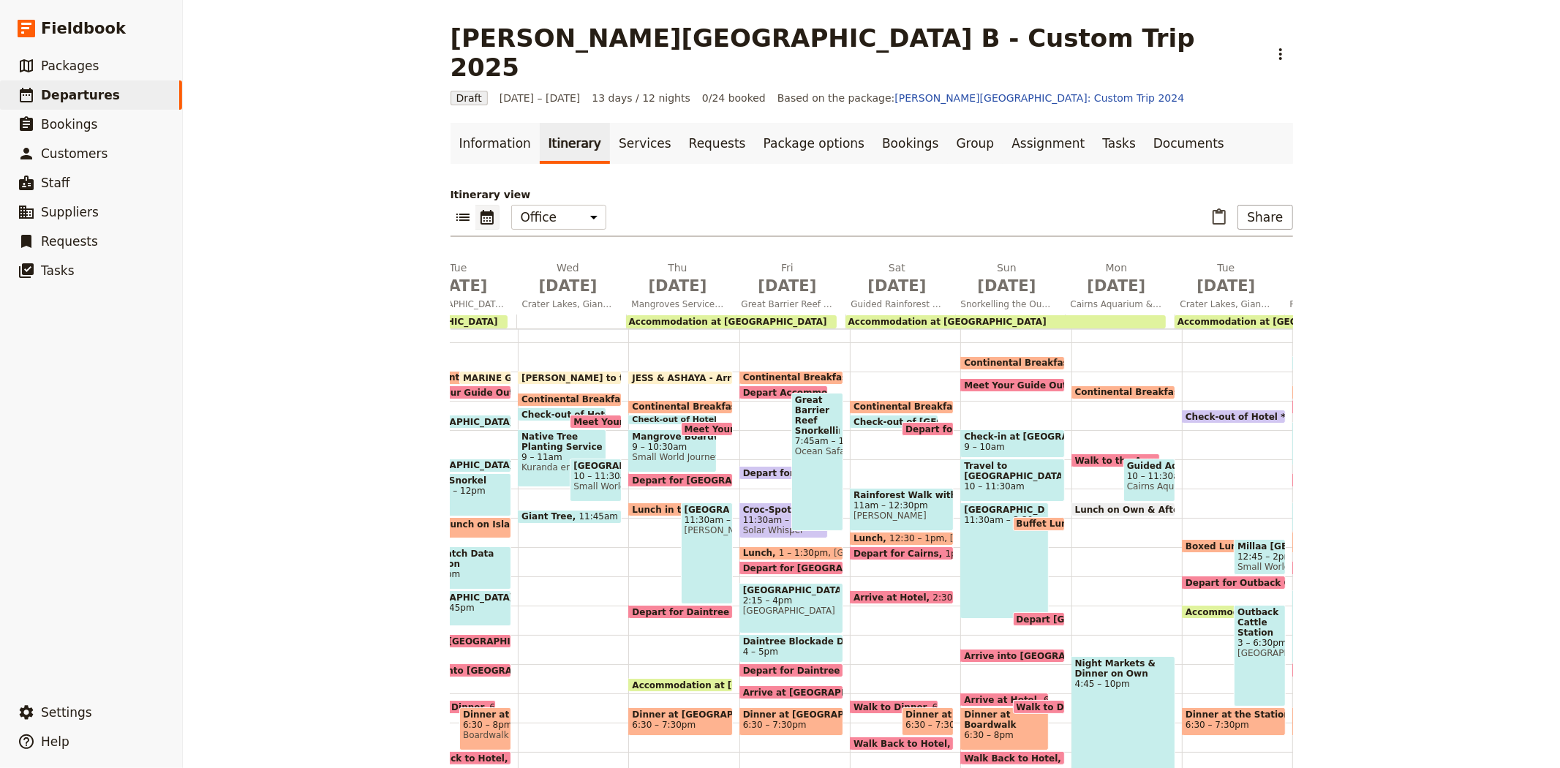
click at [1193, 541] on span "Boxed Lunch" at bounding box center [1219, 546] width 69 height 10
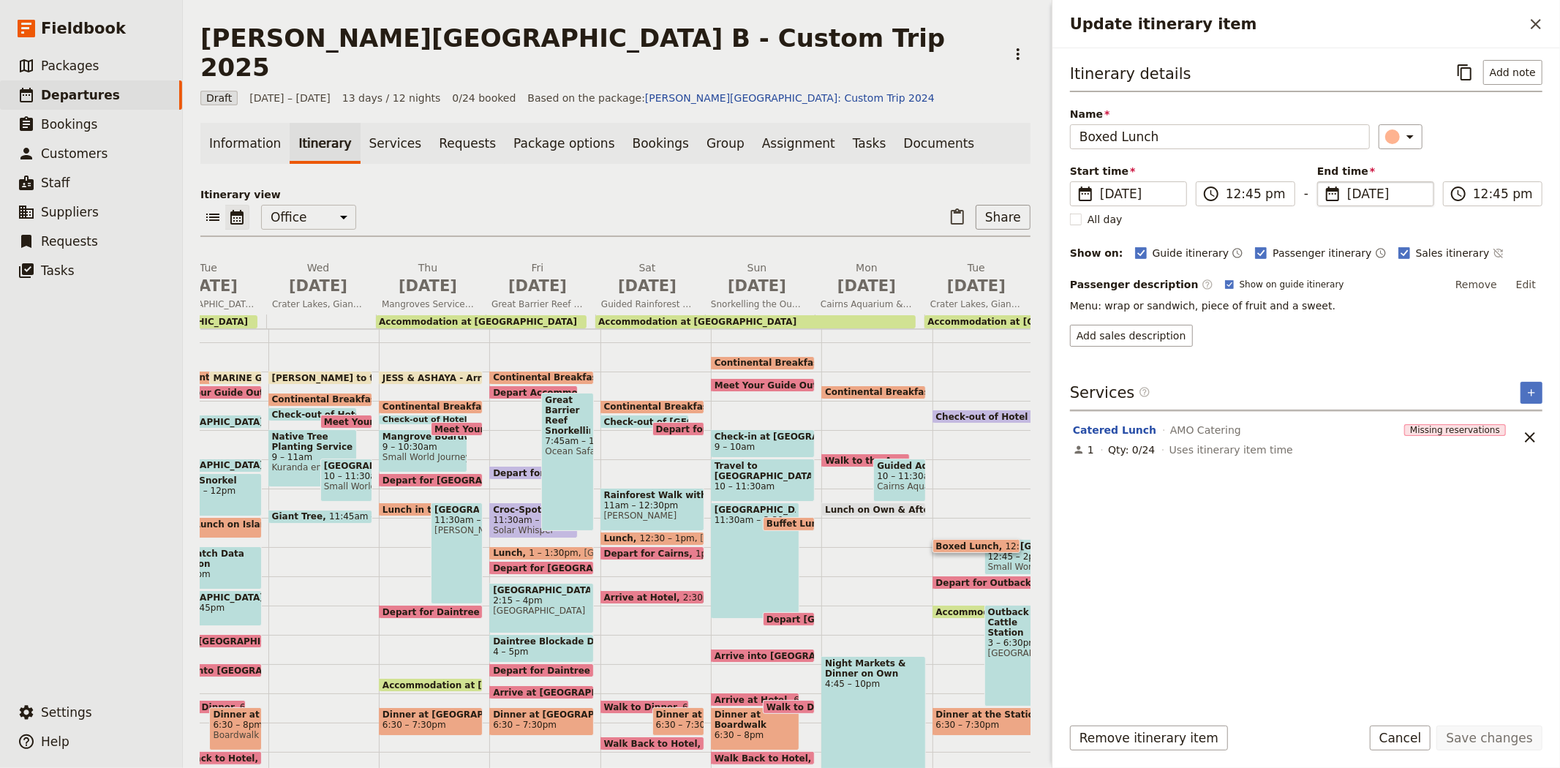
click at [1361, 194] on span "[DATE]" at bounding box center [1386, 194] width 78 height 18
click at [1323, 182] on input "[DATE]" at bounding box center [1323, 181] width 1 height 1
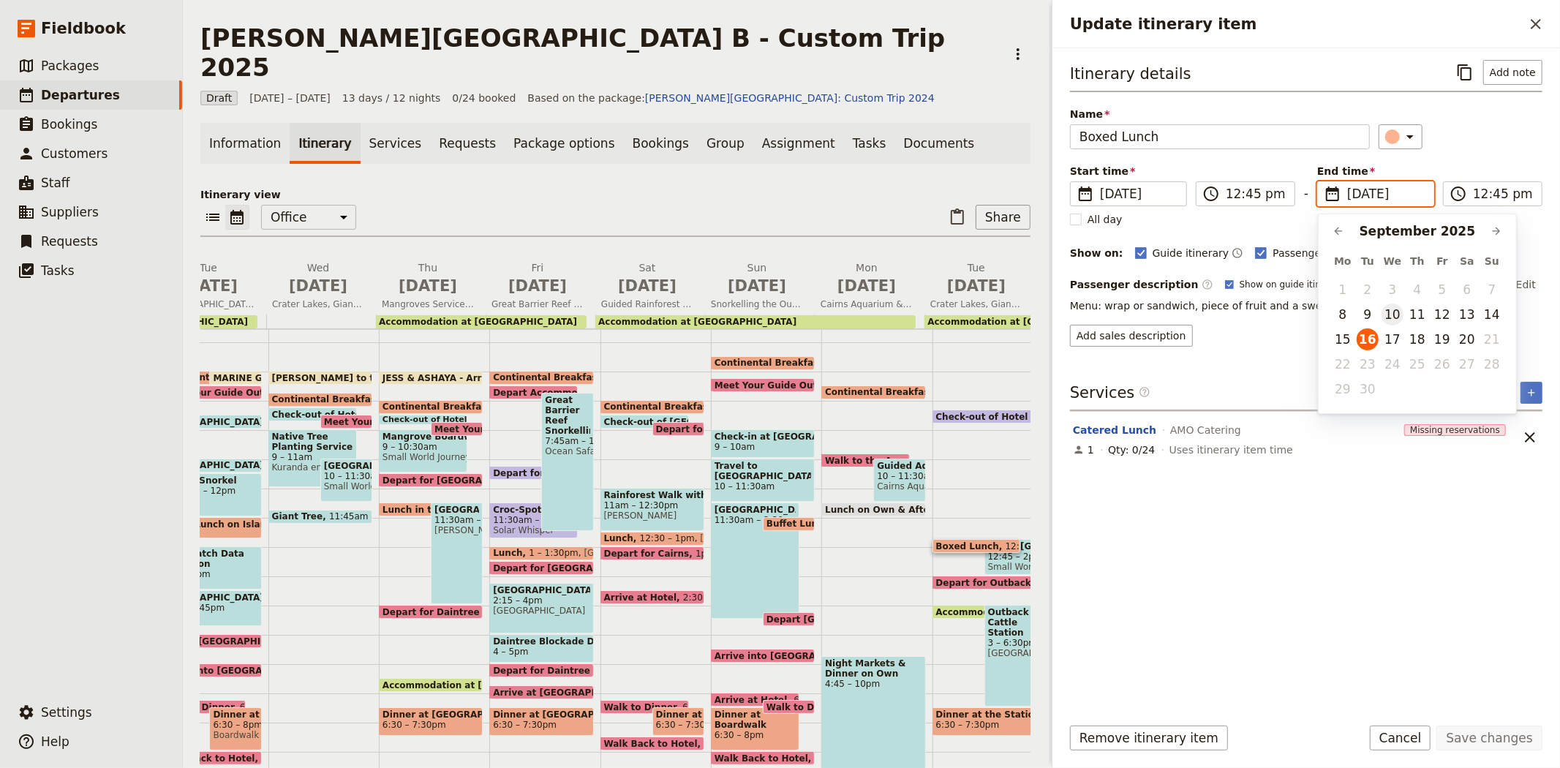
click at [1389, 319] on button "10" at bounding box center [1392, 314] width 22 height 22
type input "[DATE]"
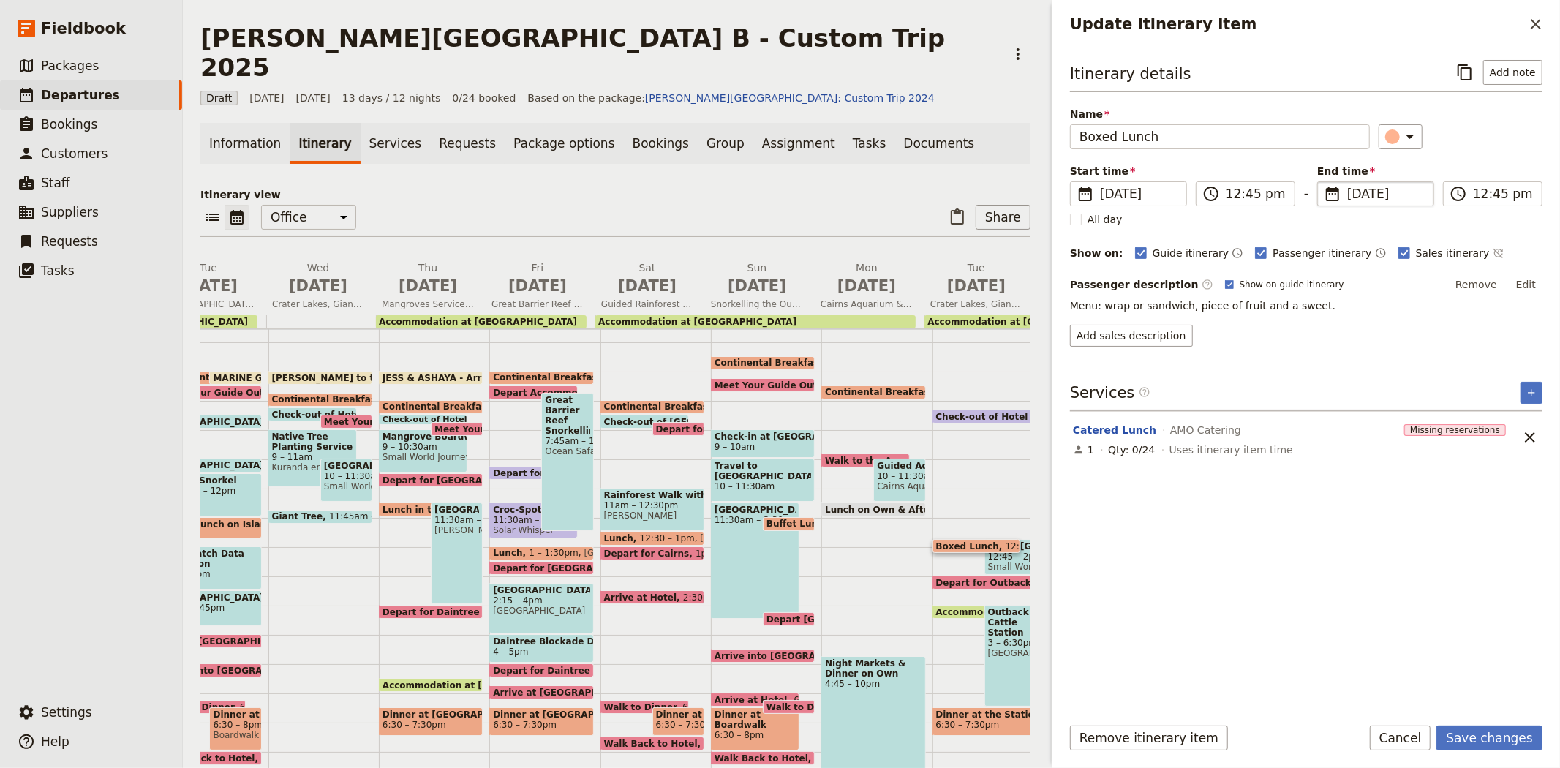
type input "[DATE]"
click at [1377, 539] on div "Itinerary details ​ Add note Name Boxed Lunch ​ Start time ​ [DATE] [DATE] [DAT…" at bounding box center [1306, 381] width 472 height 642
click at [1481, 742] on button "Save changes" at bounding box center [1489, 737] width 106 height 25
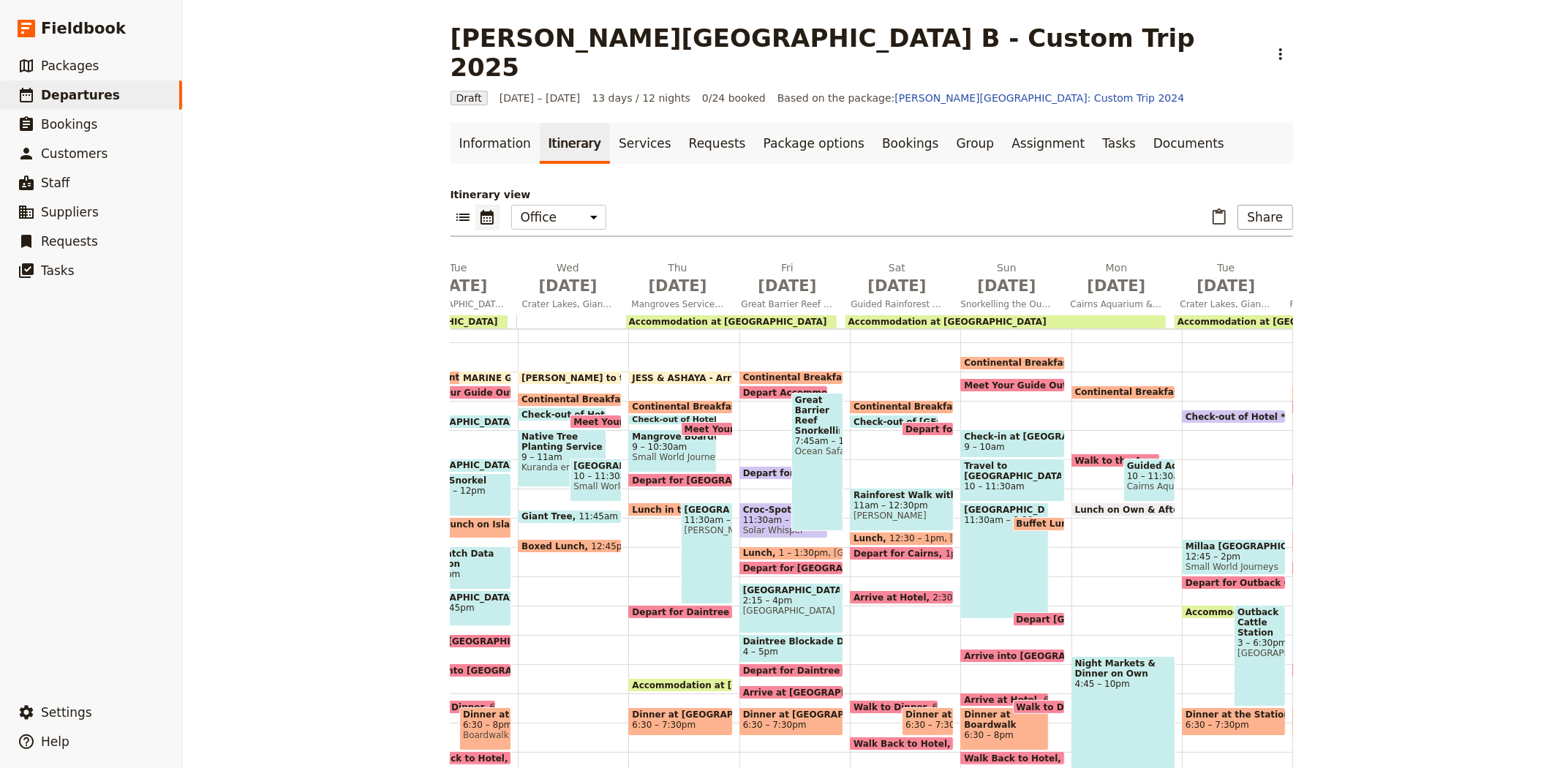
click at [1206, 551] on span "12:45 – 2pm" at bounding box center [1233, 556] width 97 height 10
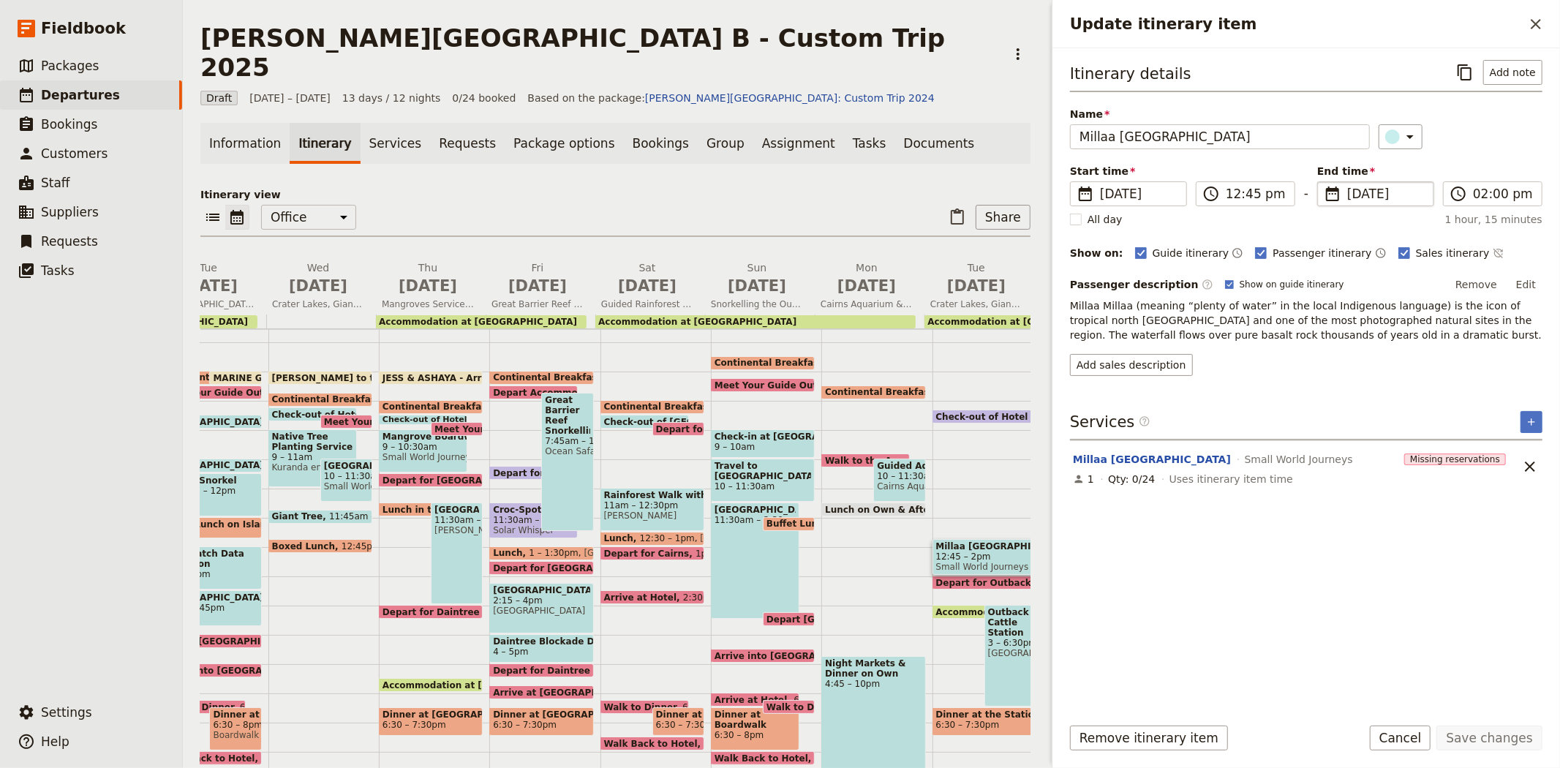
click at [1356, 194] on span "[DATE]" at bounding box center [1386, 194] width 78 height 18
click at [1323, 182] on input "[DATE]" at bounding box center [1323, 181] width 1 height 1
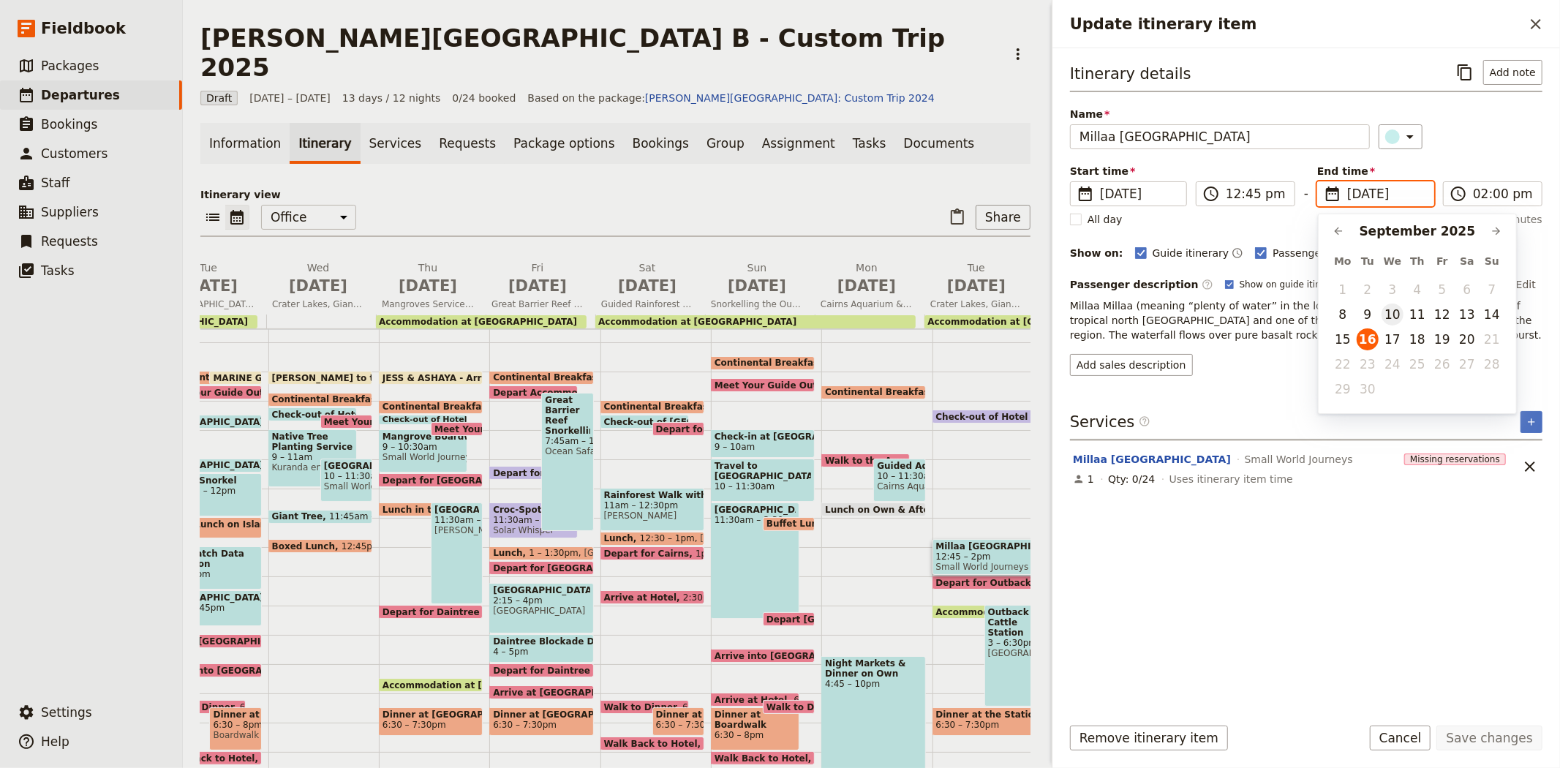
click at [1386, 323] on button "10" at bounding box center [1392, 314] width 22 height 22
type input "[DATE]"
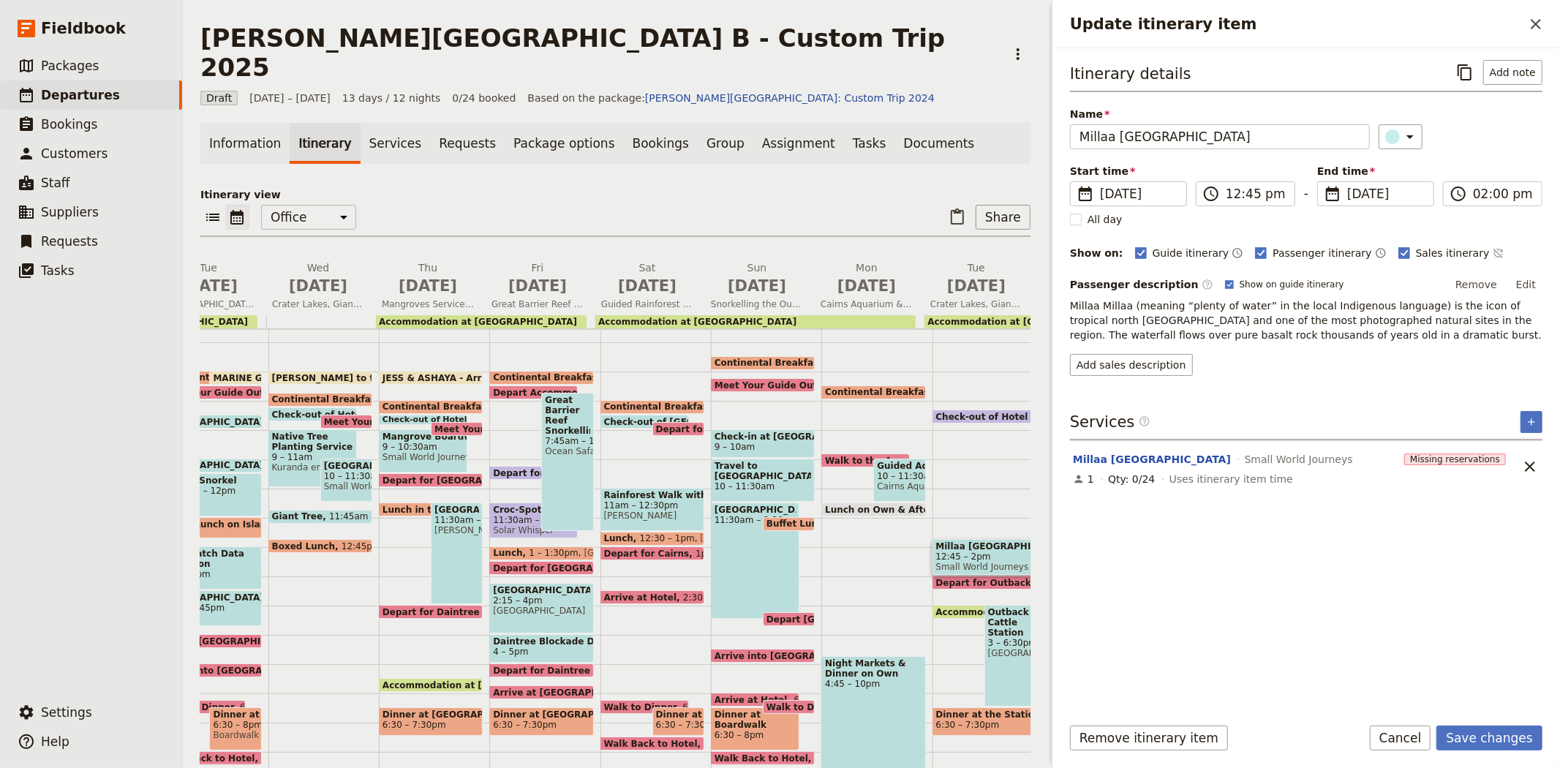
type input "[DATE]"
click at [1448, 642] on div "Itinerary details ​ Add note Name [GEOGRAPHIC_DATA] ​ Start time ​ [DATE] [DATE…" at bounding box center [1306, 381] width 472 height 642
click at [1492, 734] on button "Save changes" at bounding box center [1489, 737] width 106 height 25
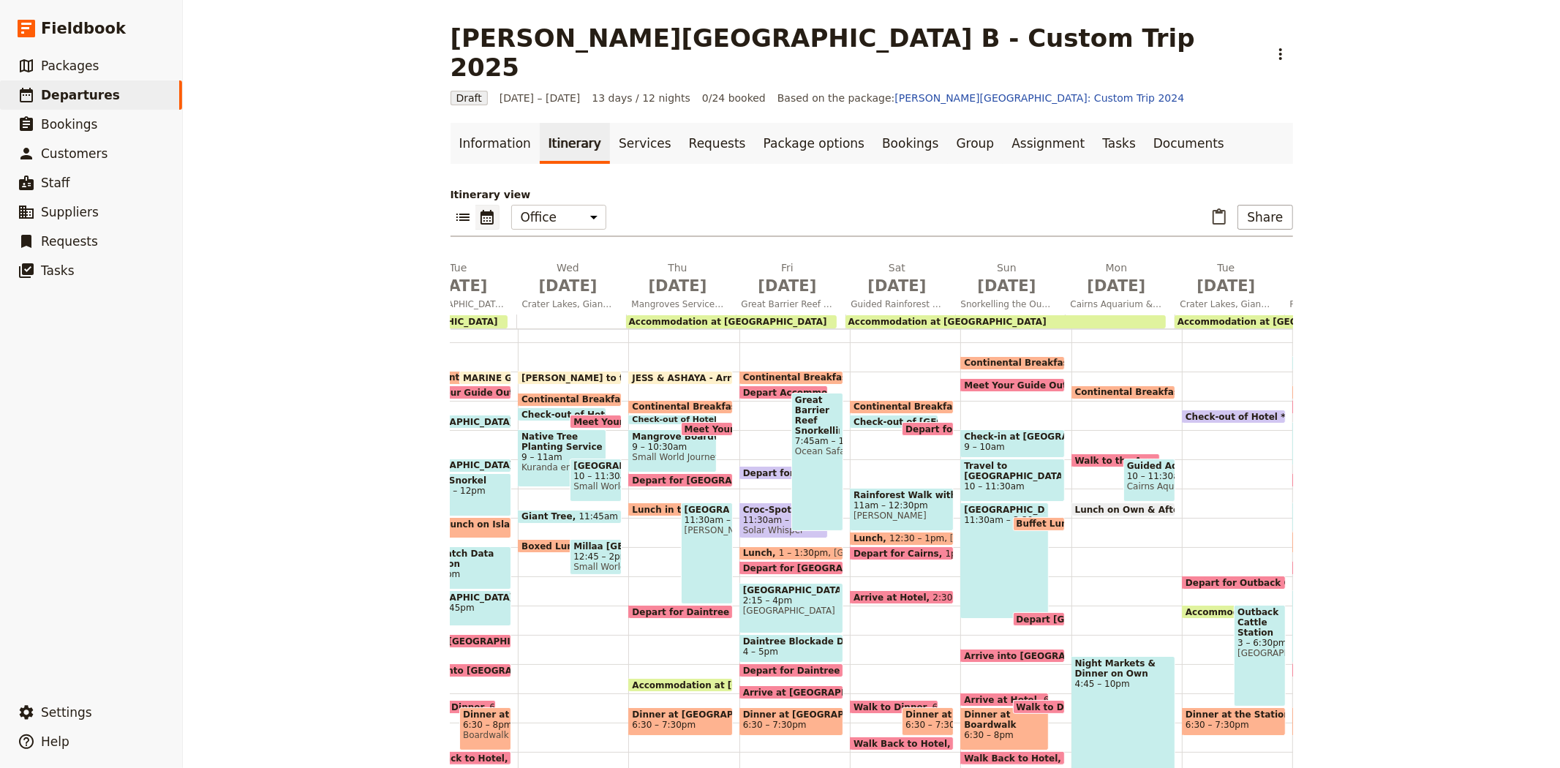
click at [1200, 578] on span "Depart for Outback Cattle Station" at bounding box center [1271, 583] width 173 height 10
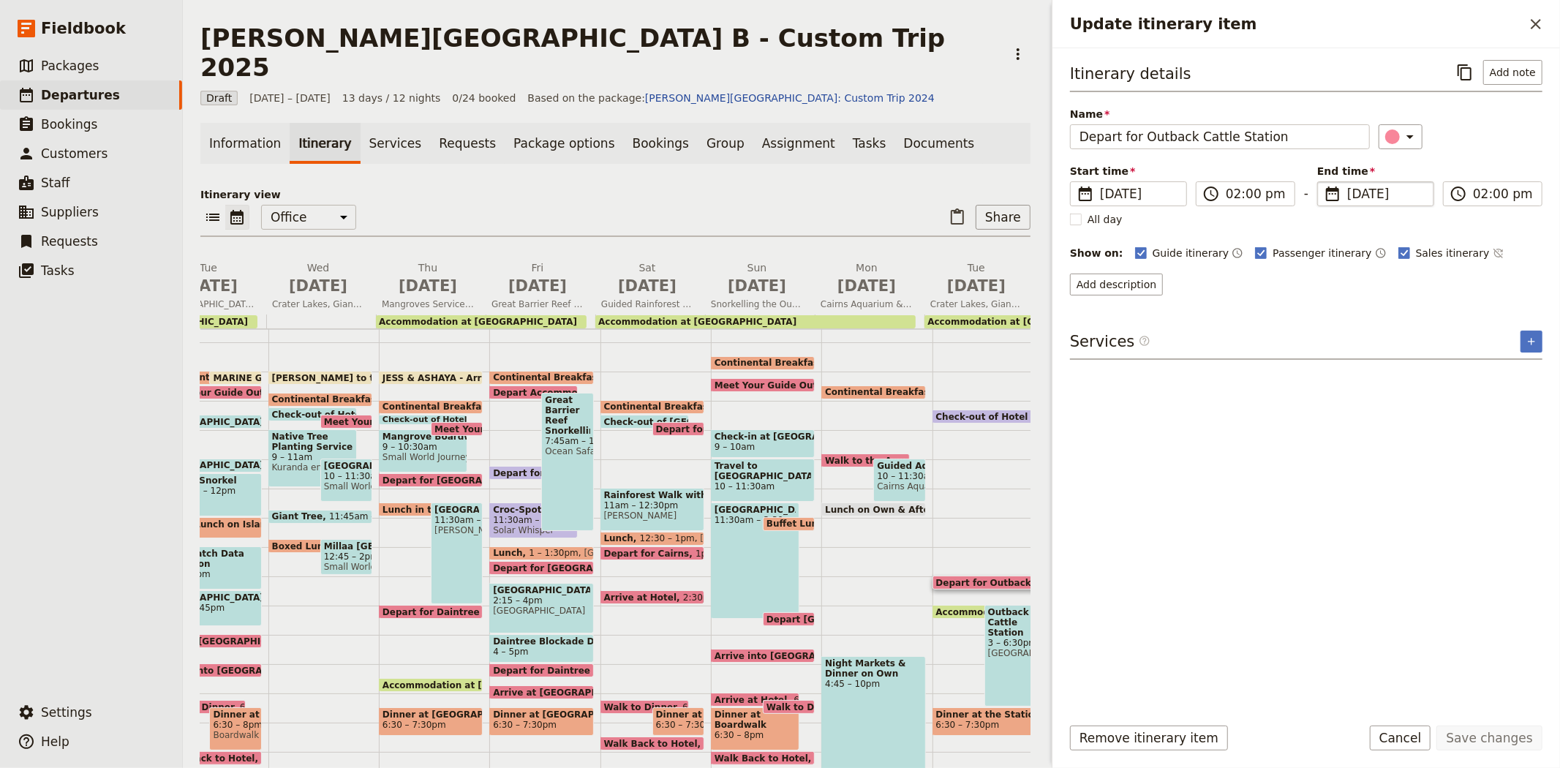
click at [1353, 195] on span "[DATE]" at bounding box center [1386, 194] width 78 height 18
click at [1323, 182] on input "[DATE]" at bounding box center [1323, 181] width 1 height 1
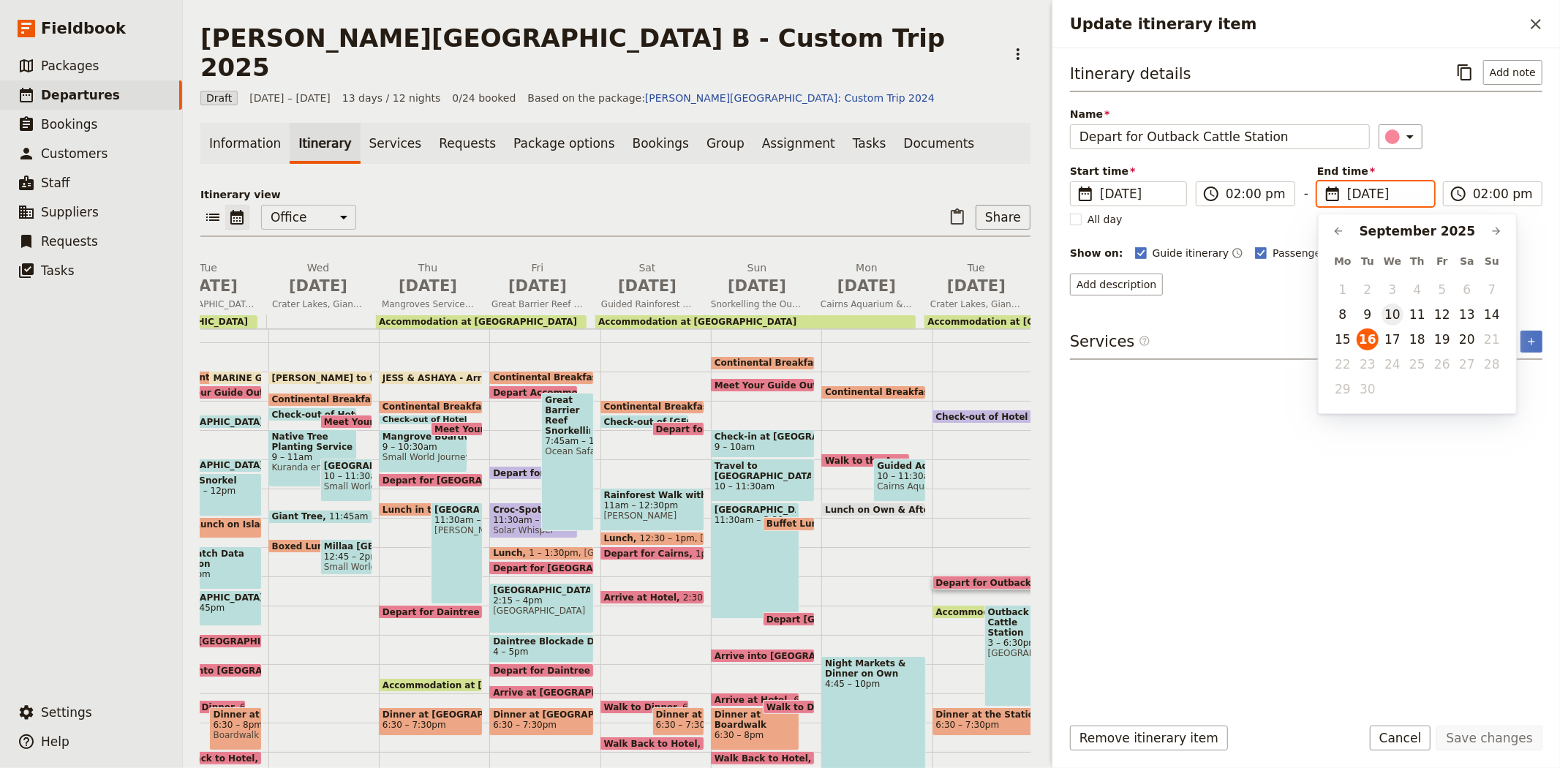
click at [1385, 314] on button "10" at bounding box center [1392, 314] width 22 height 22
type input "[DATE]"
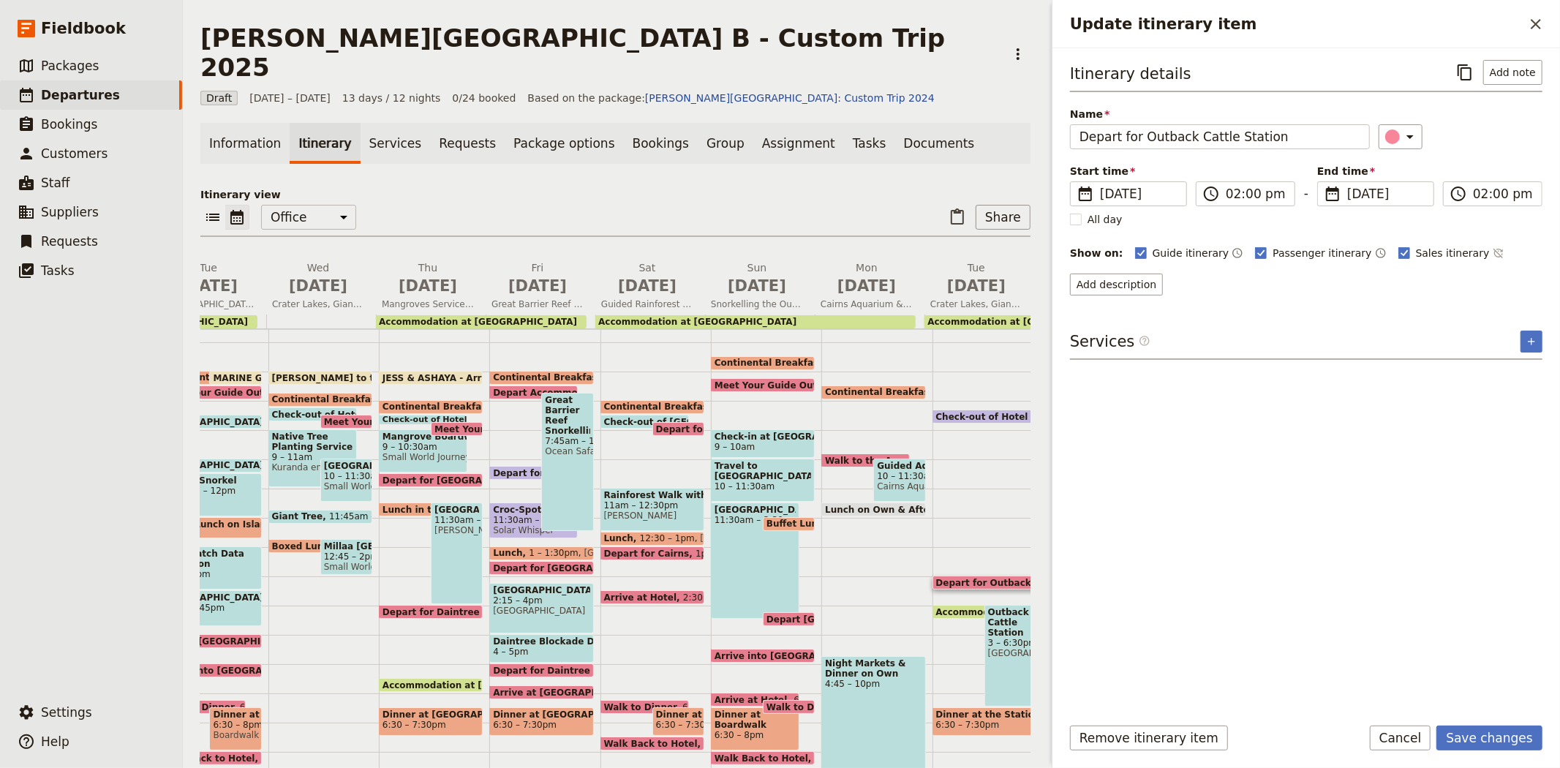
type input "[DATE]"
click at [1348, 507] on div "Itinerary details ​ Add note Name Depart for Outback Cattle Station ​ Start tim…" at bounding box center [1306, 381] width 472 height 642
click at [1474, 736] on button "Save changes" at bounding box center [1489, 737] width 106 height 25
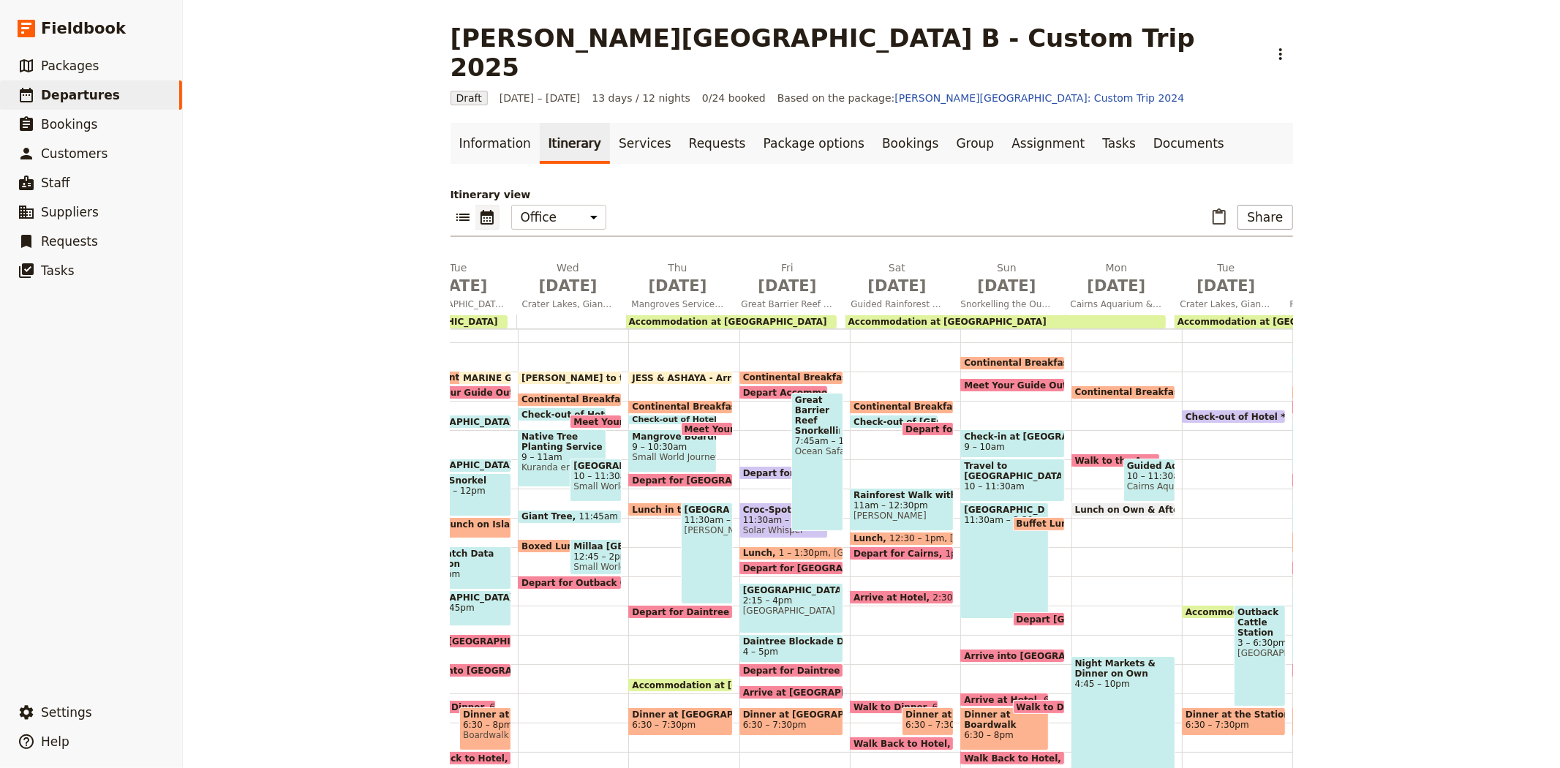
click at [1199, 607] on span "Accommodation at [GEOGRAPHIC_DATA]" at bounding box center [1287, 612] width 205 height 10
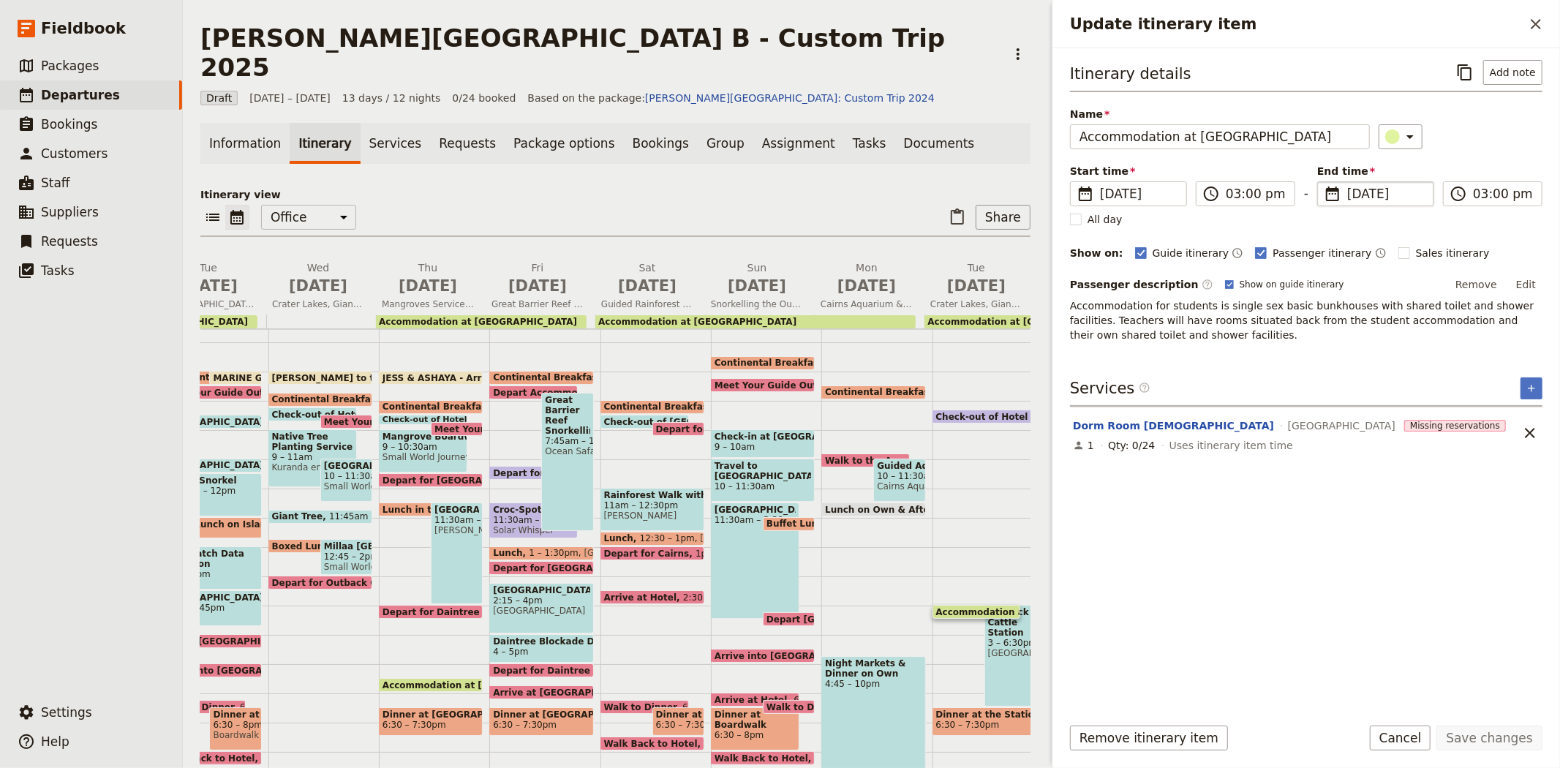
click at [1358, 188] on span "[DATE]" at bounding box center [1386, 194] width 78 height 18
click at [1323, 182] on input "[DATE]" at bounding box center [1323, 181] width 1 height 1
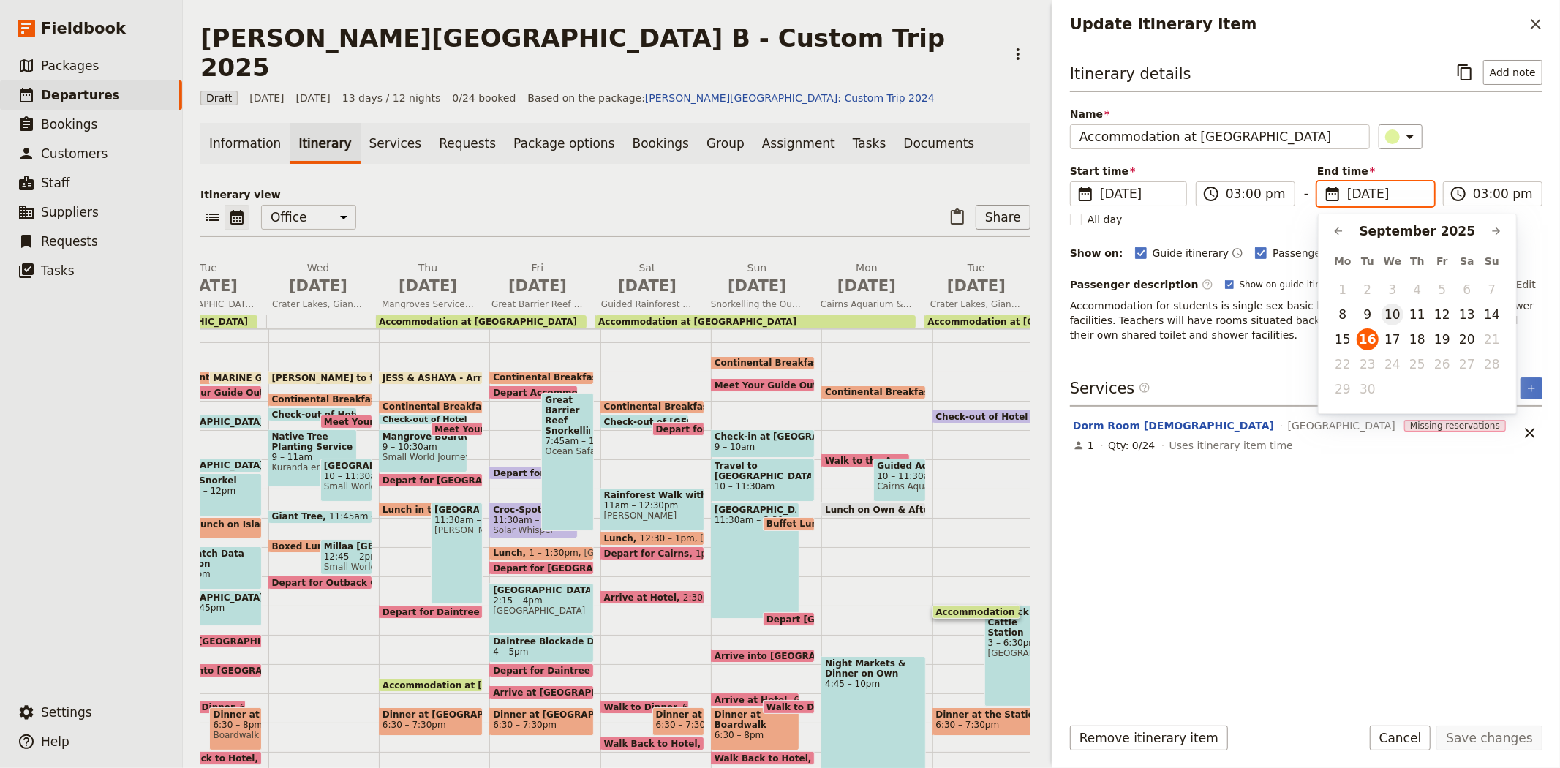
click at [1388, 311] on button "10" at bounding box center [1392, 314] width 22 height 22
type input "[DATE]"
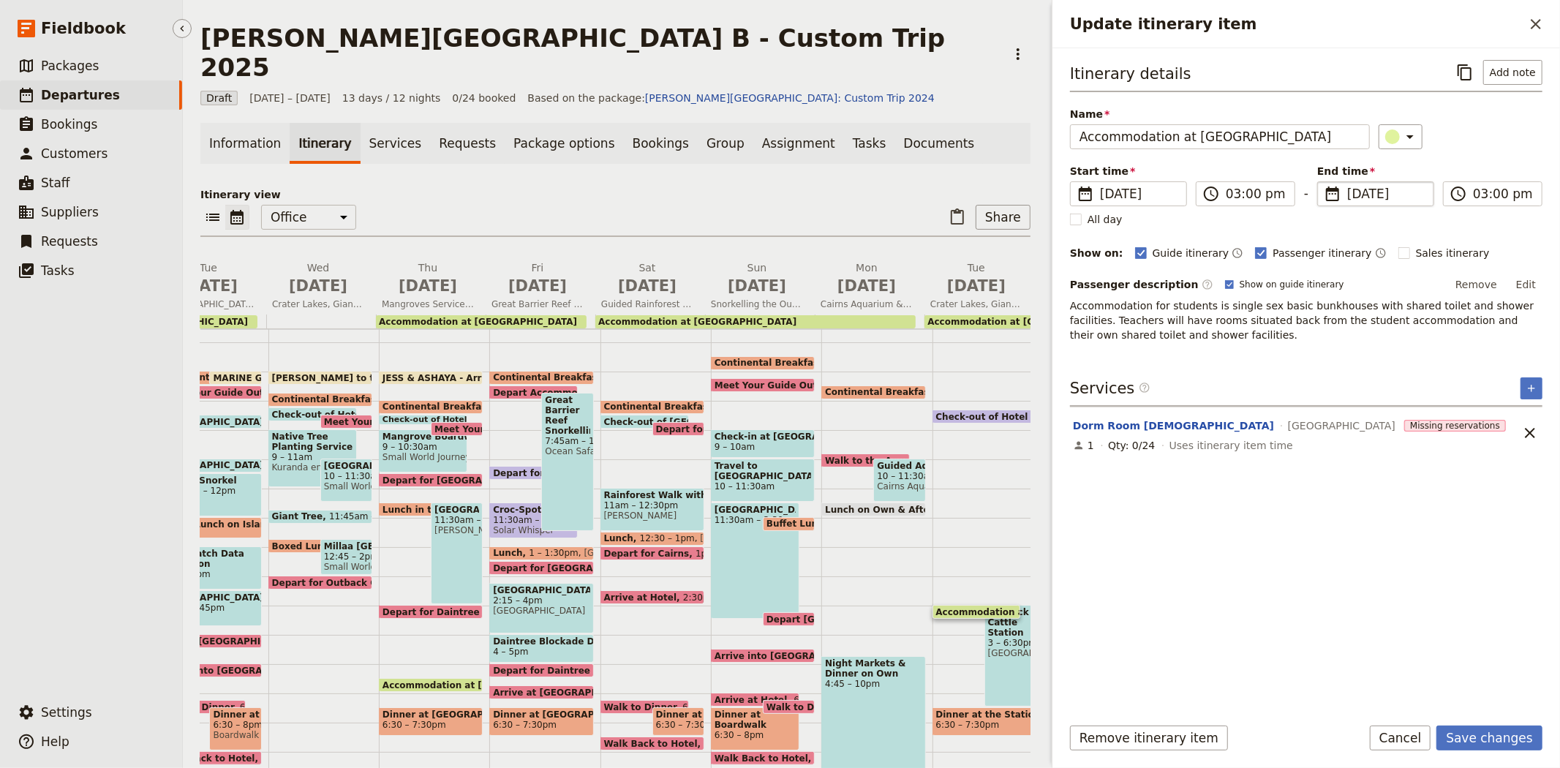
type input "[DATE]"
click at [1499, 742] on button "Save changes" at bounding box center [1489, 737] width 106 height 25
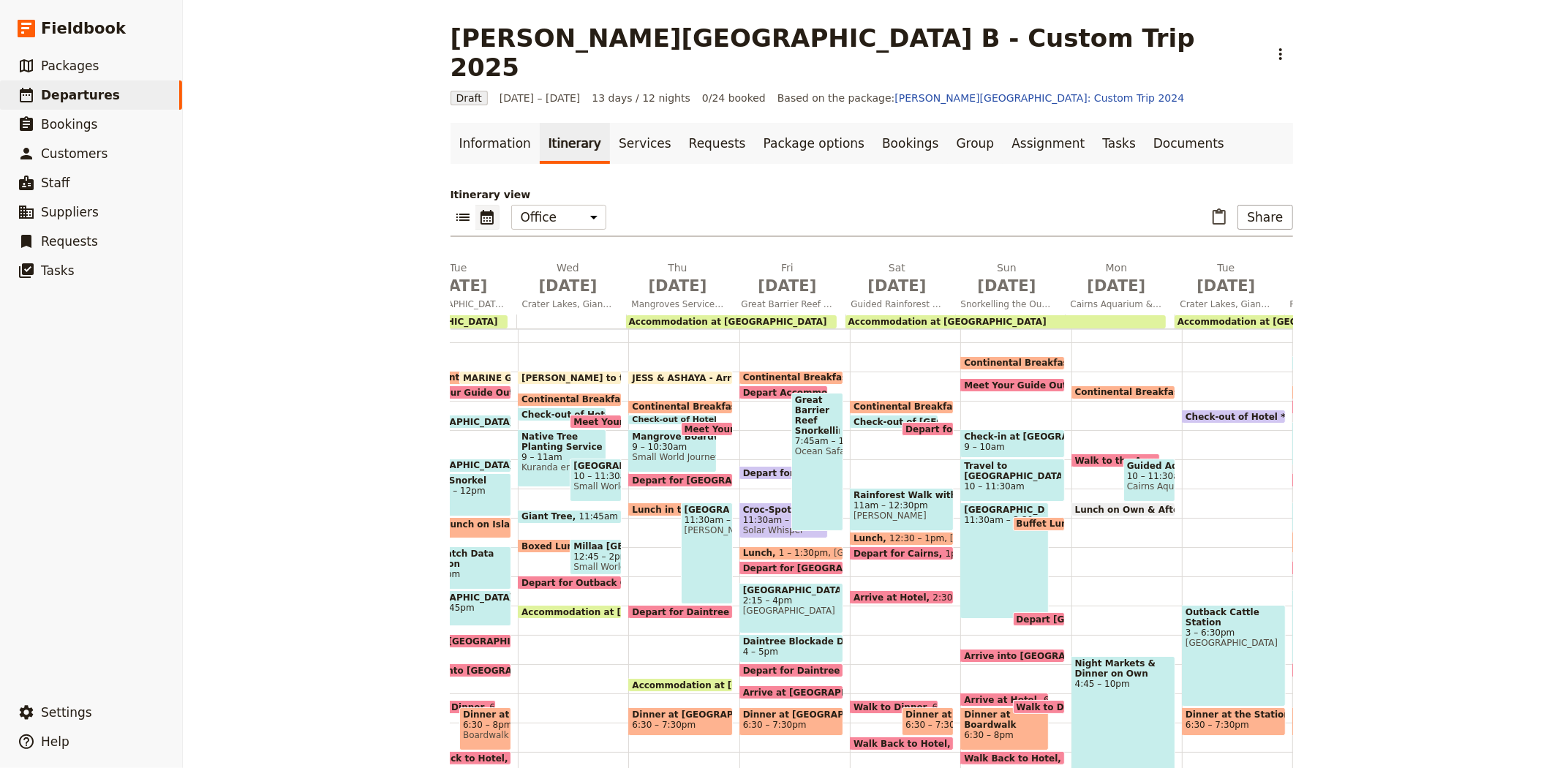
click at [1215, 638] on span "[GEOGRAPHIC_DATA]" at bounding box center [1233, 643] width 97 height 10
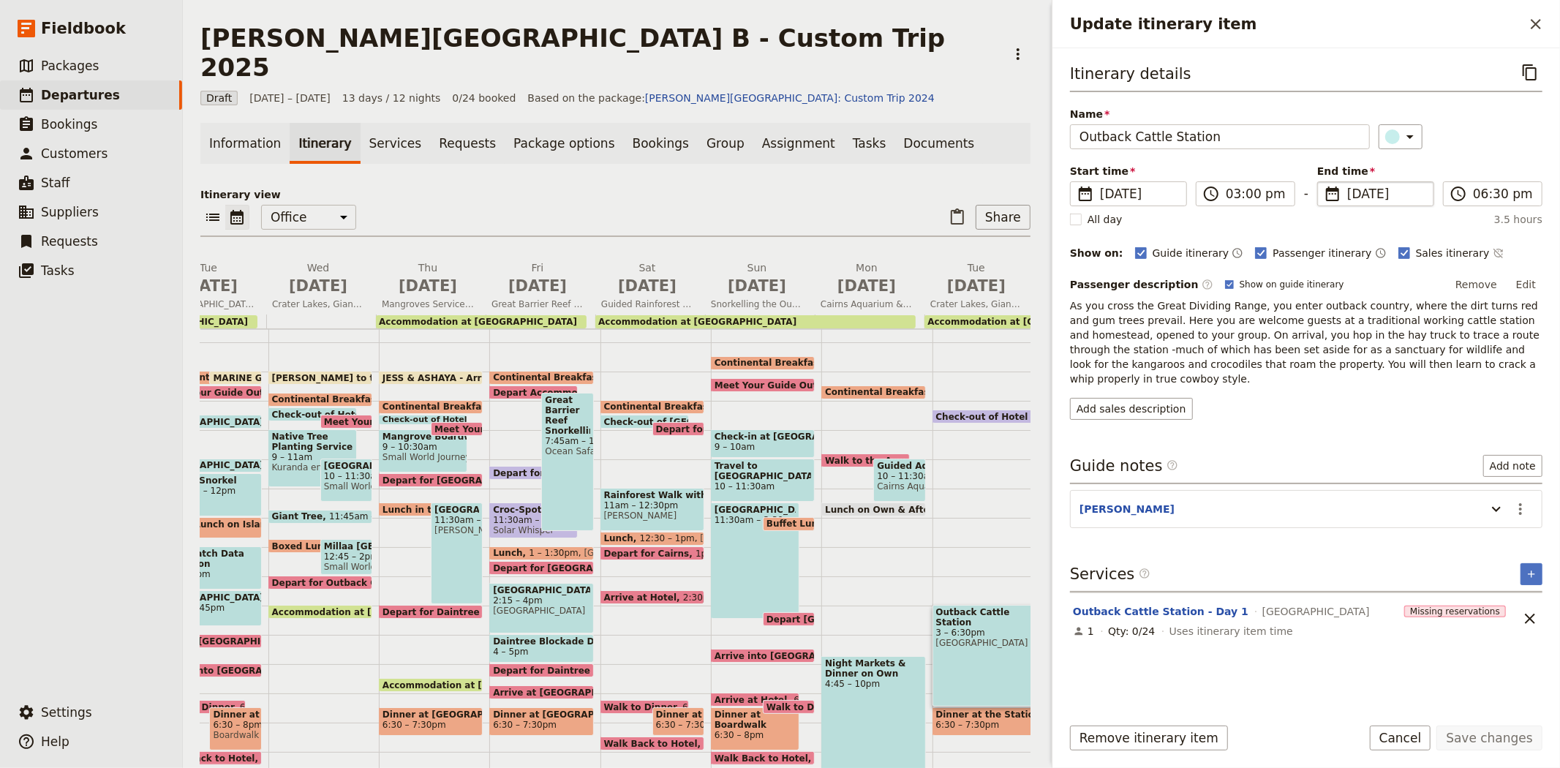
click at [1369, 193] on span "[DATE]" at bounding box center [1386, 194] width 78 height 18
click at [1323, 182] on input "[DATE]" at bounding box center [1323, 181] width 1 height 1
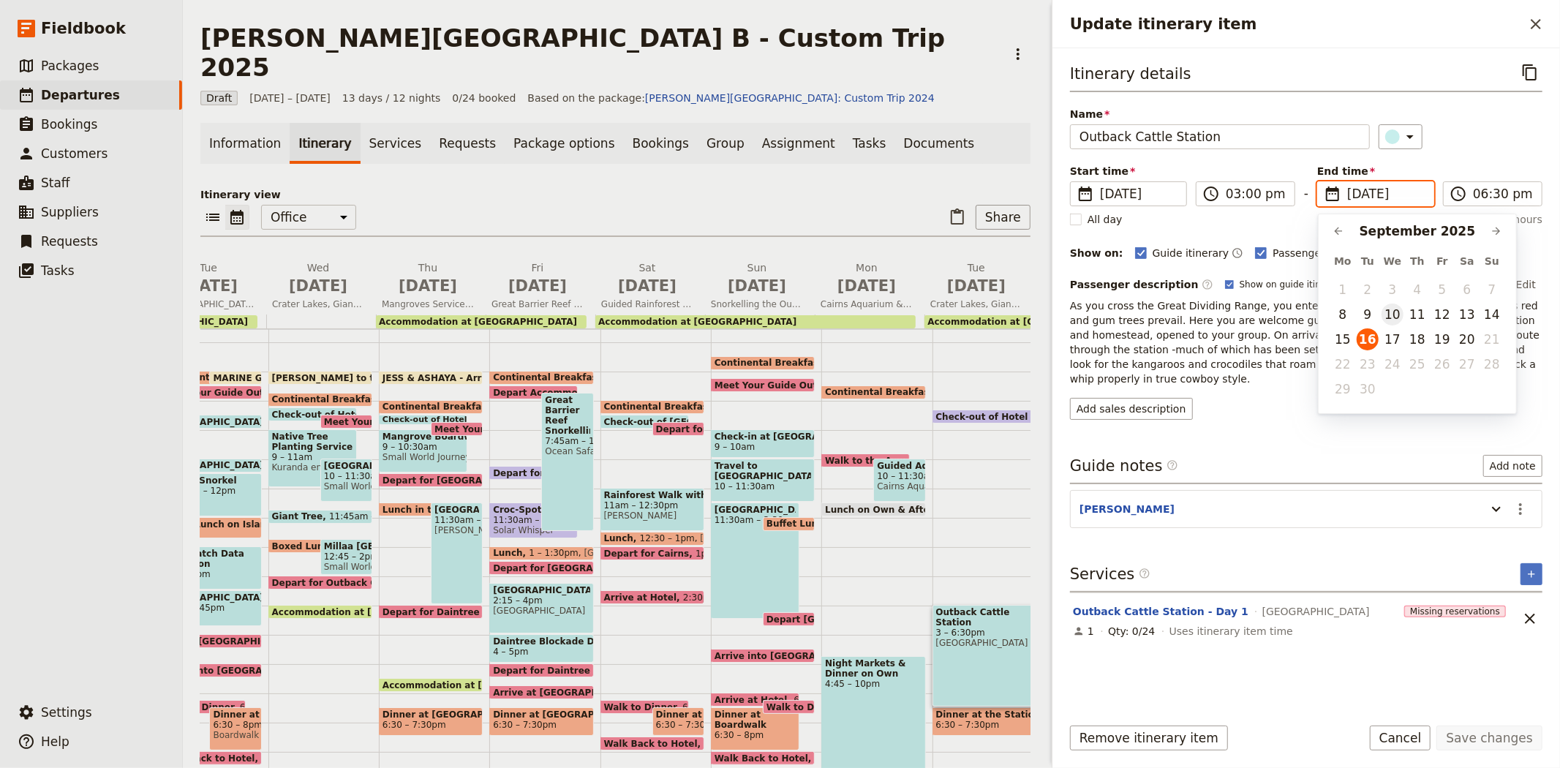
click at [1397, 313] on button "10" at bounding box center [1392, 314] width 22 height 22
type input "[DATE]"
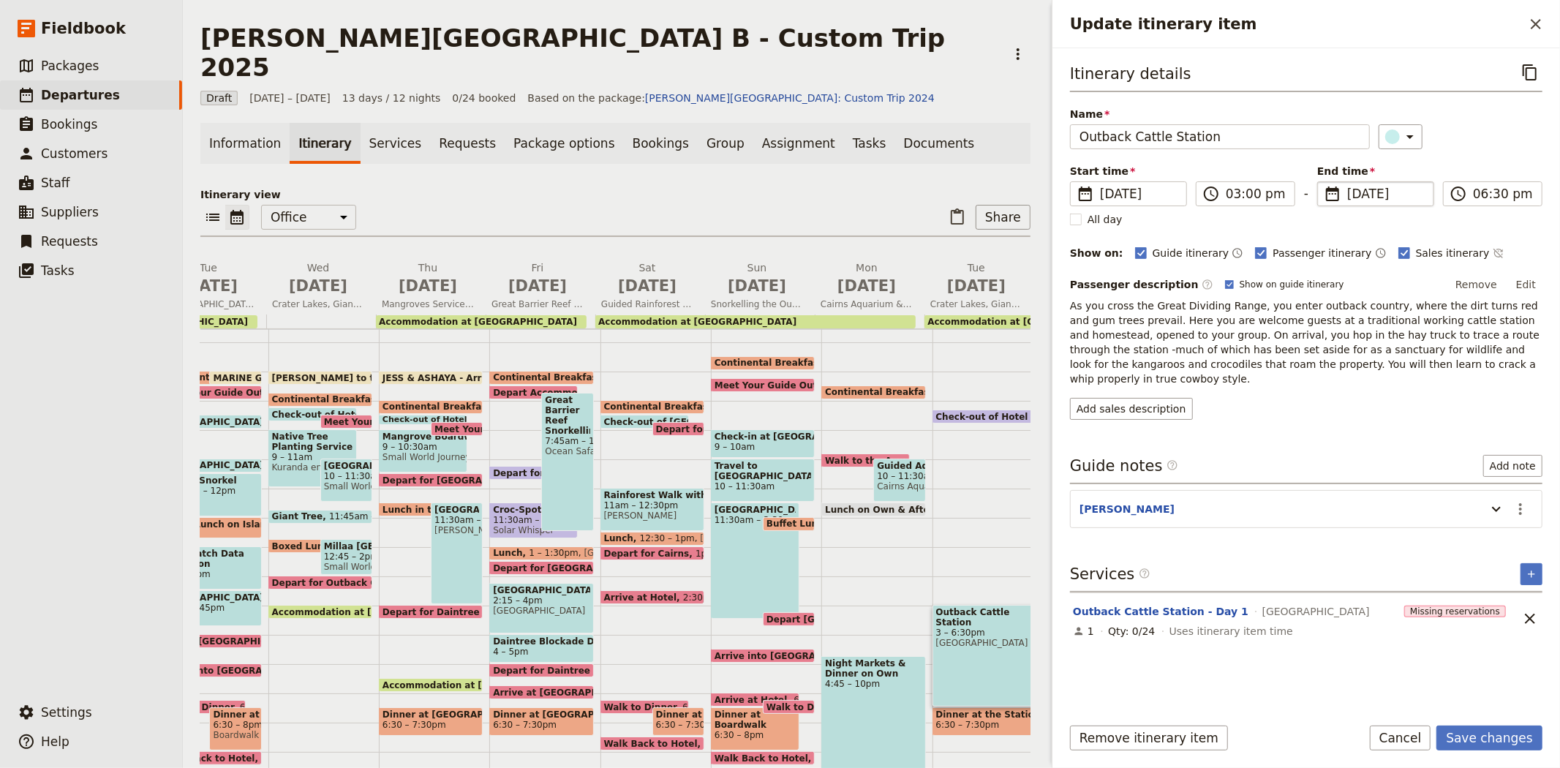
type input "[DATE]"
click at [1276, 398] on div "Add sales description" at bounding box center [1306, 409] width 472 height 22
click at [1472, 741] on button "Save changes" at bounding box center [1489, 737] width 106 height 25
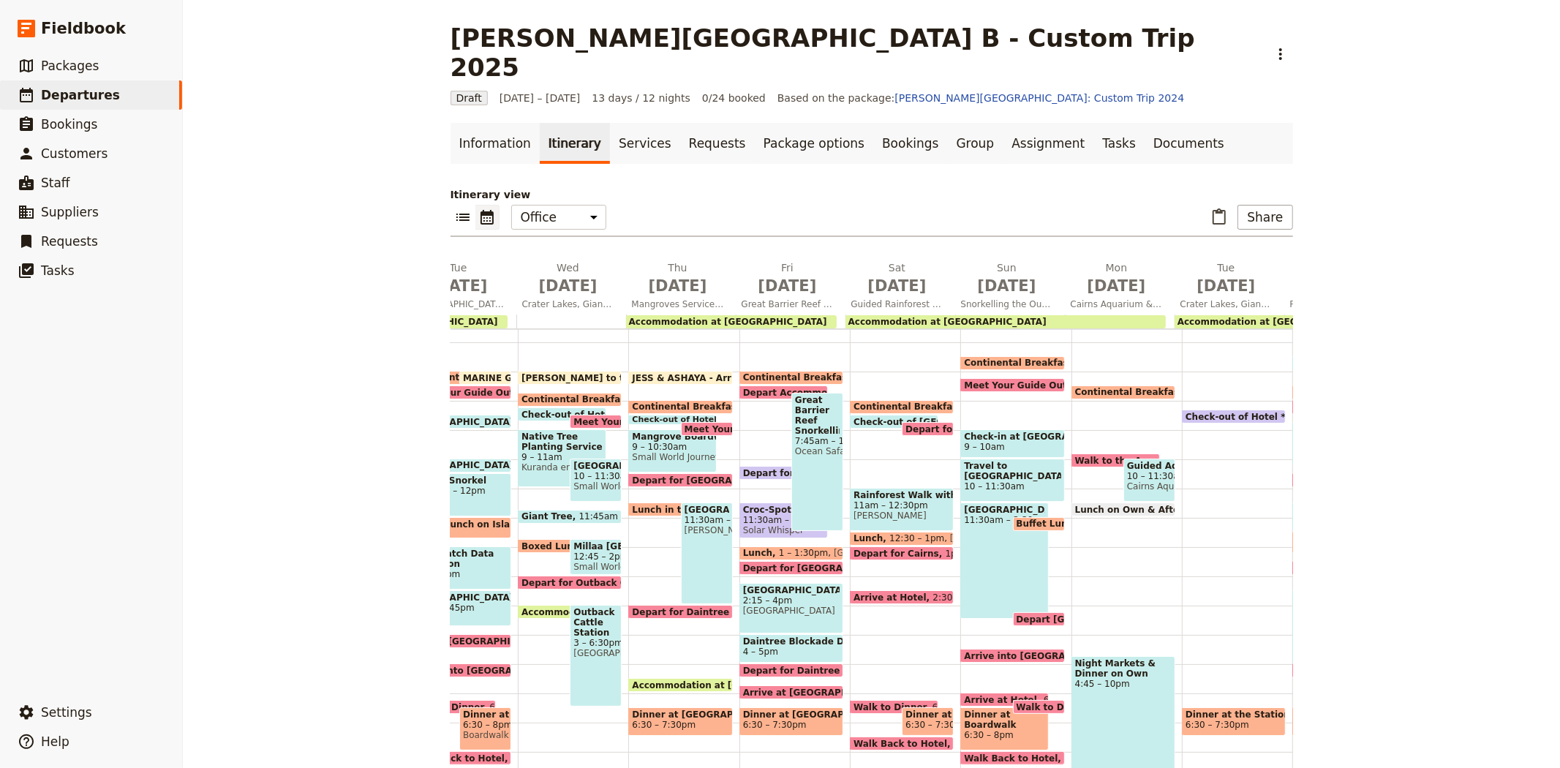
click at [1185, 709] on span "Dinner at the Station" at bounding box center [1233, 714] width 97 height 10
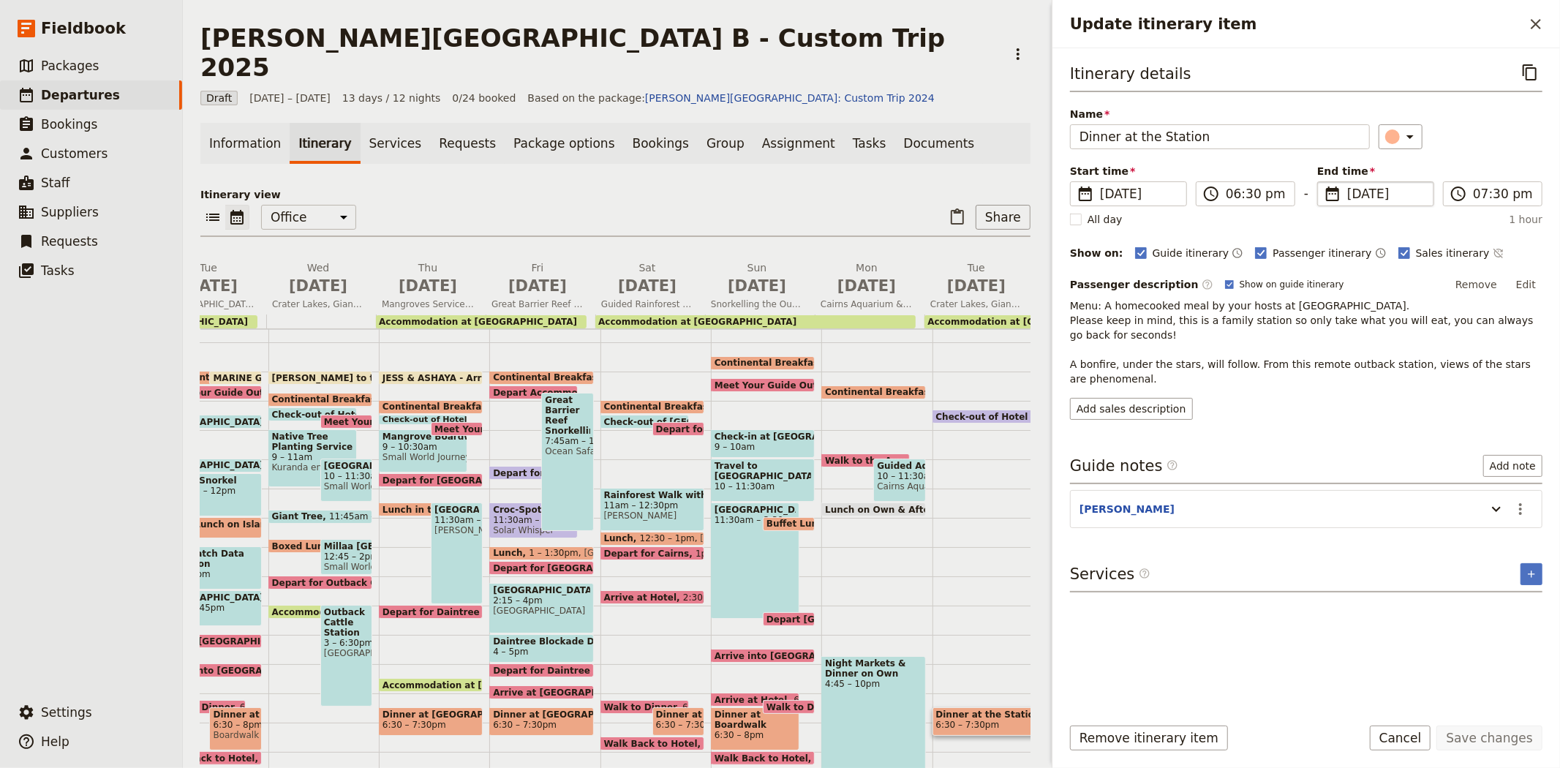
click at [1364, 191] on span "[DATE]" at bounding box center [1386, 194] width 78 height 18
click at [1323, 182] on input "[DATE]" at bounding box center [1323, 181] width 1 height 1
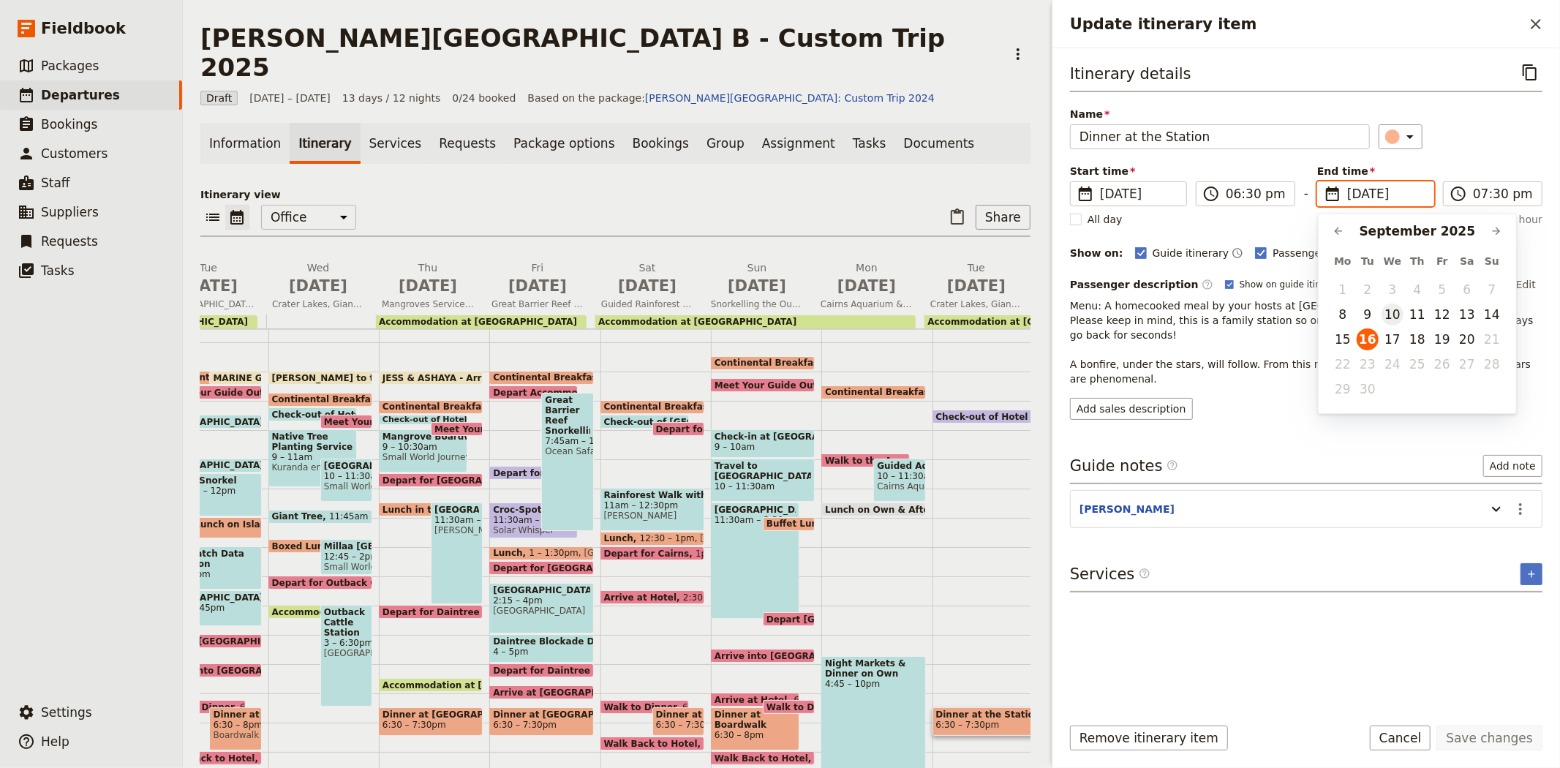
click at [1389, 310] on button "10" at bounding box center [1392, 314] width 22 height 22
type input "[DATE]"
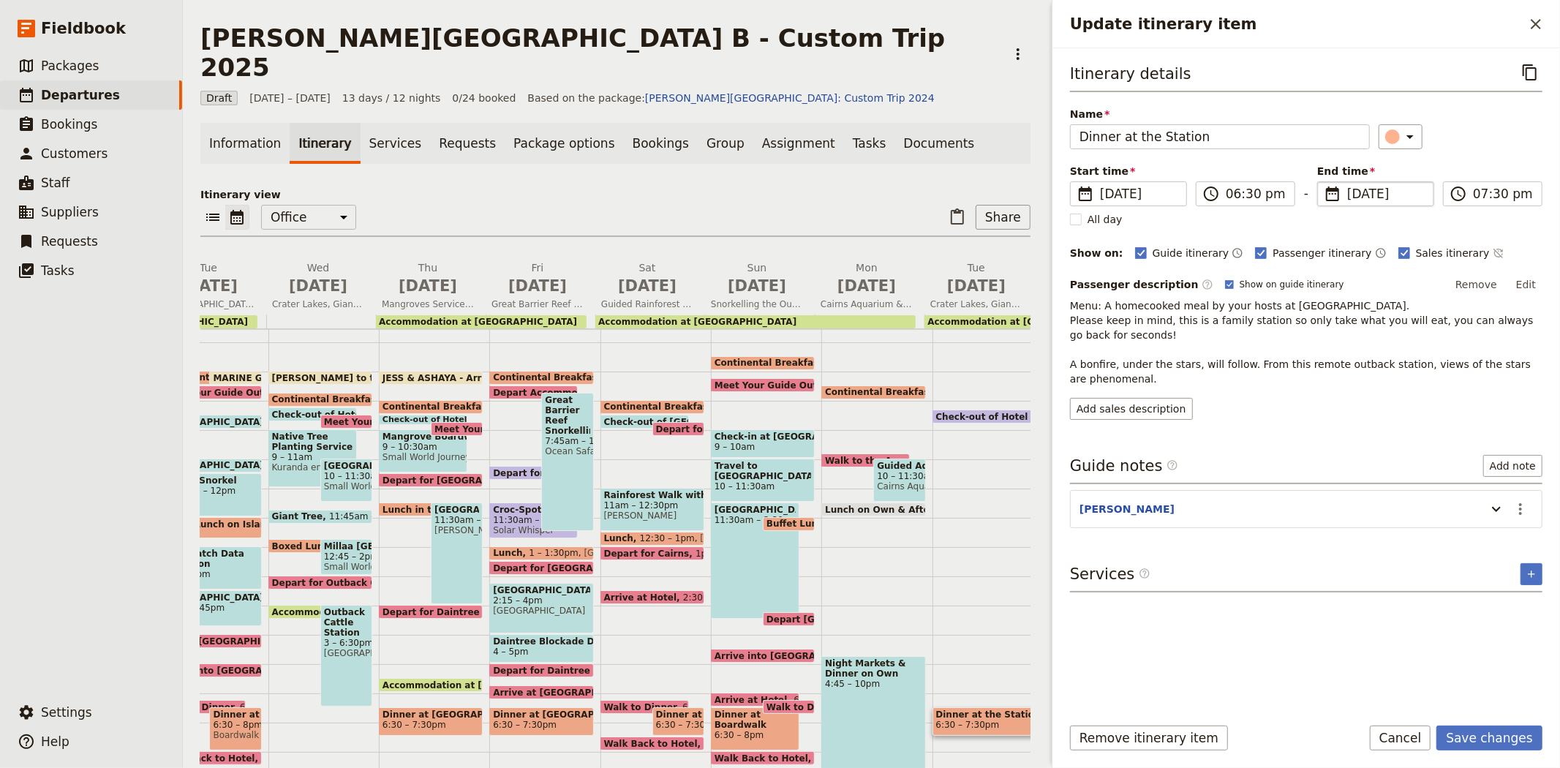
type input "[DATE]"
click at [1418, 413] on div "Add sales description" at bounding box center [1306, 409] width 472 height 22
click at [1497, 741] on button "Save changes" at bounding box center [1489, 737] width 106 height 25
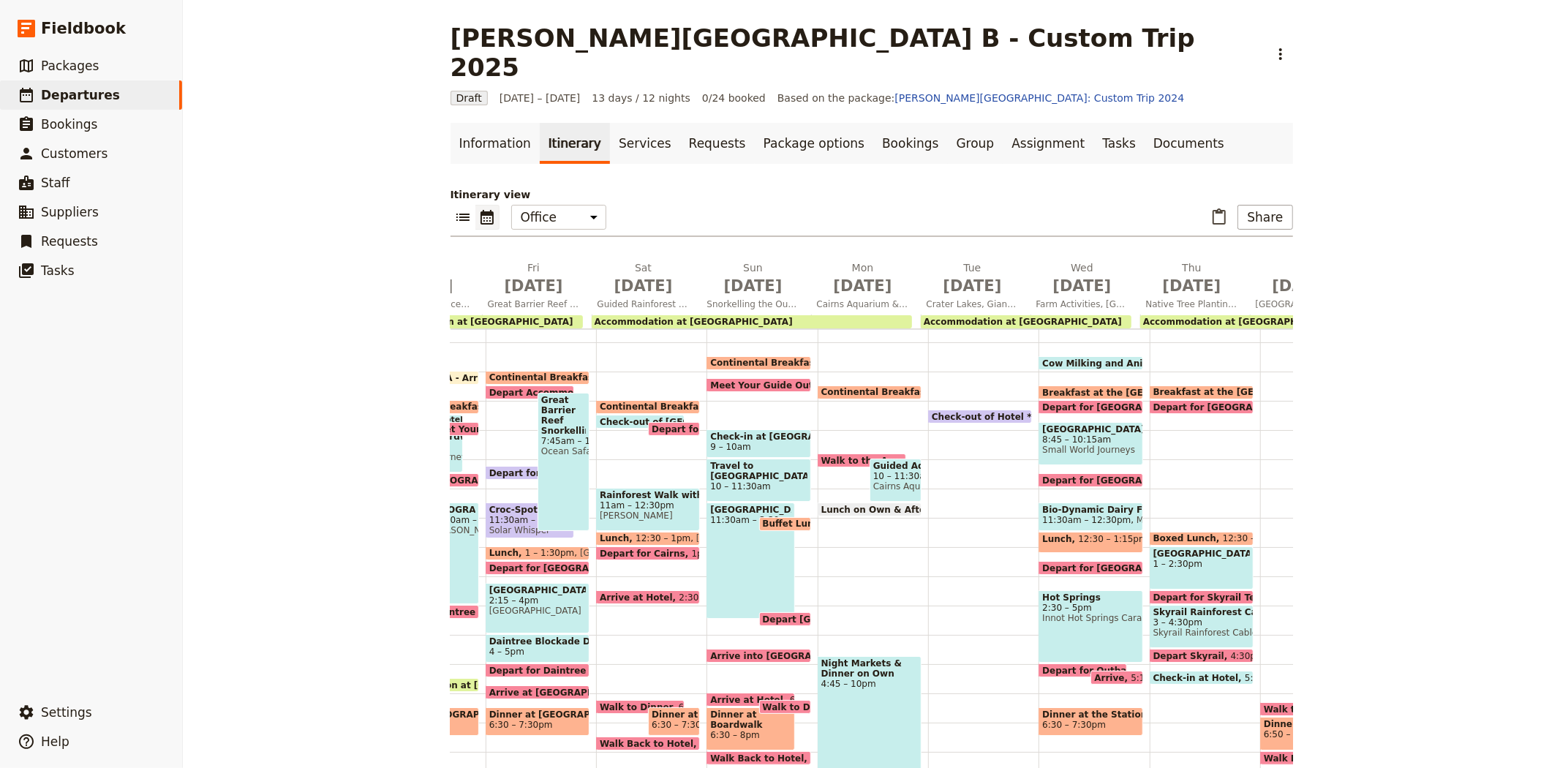
scroll to position [0, 456]
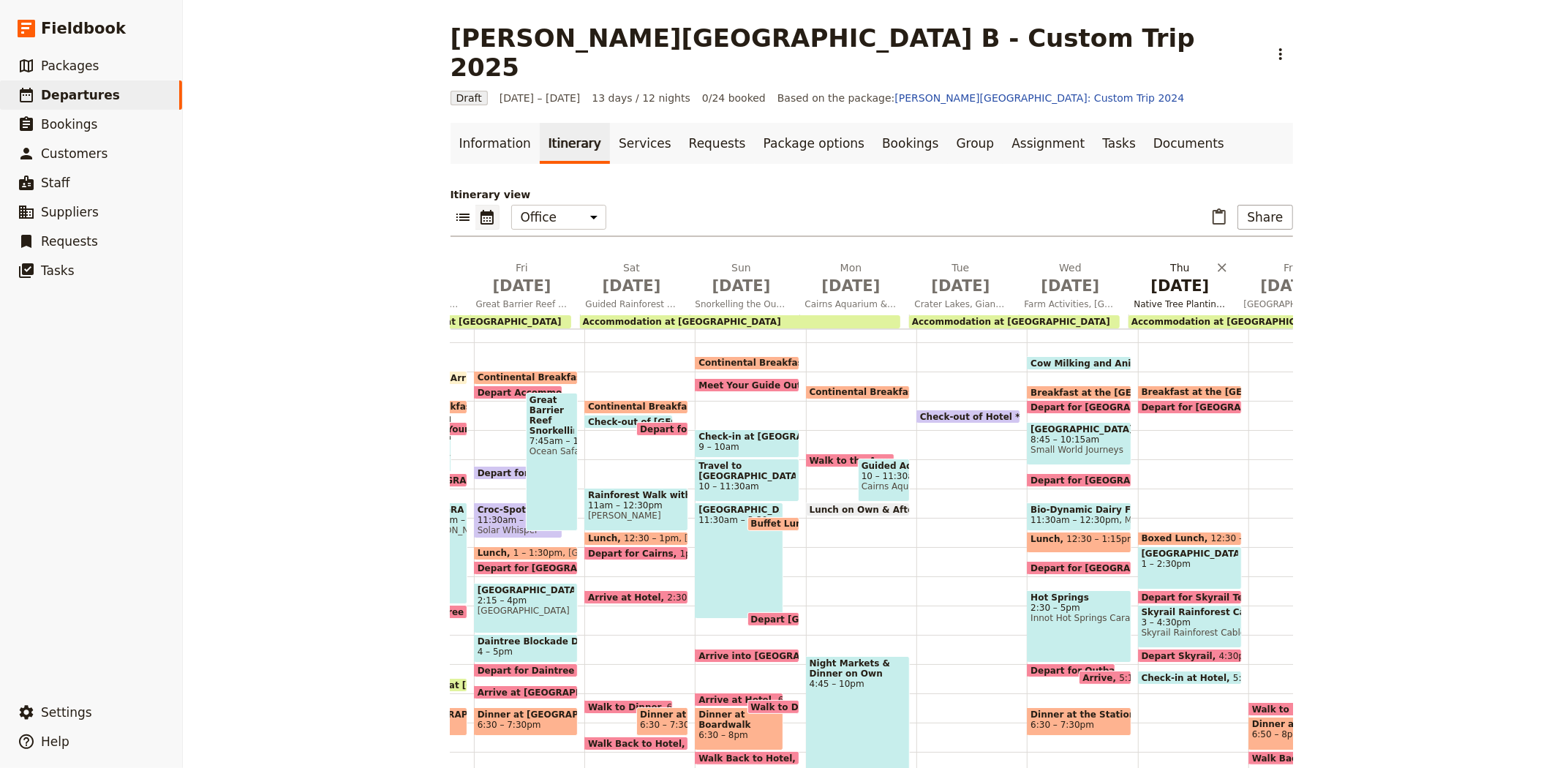
click at [1165, 275] on span "[DATE]" at bounding box center [1180, 286] width 92 height 22
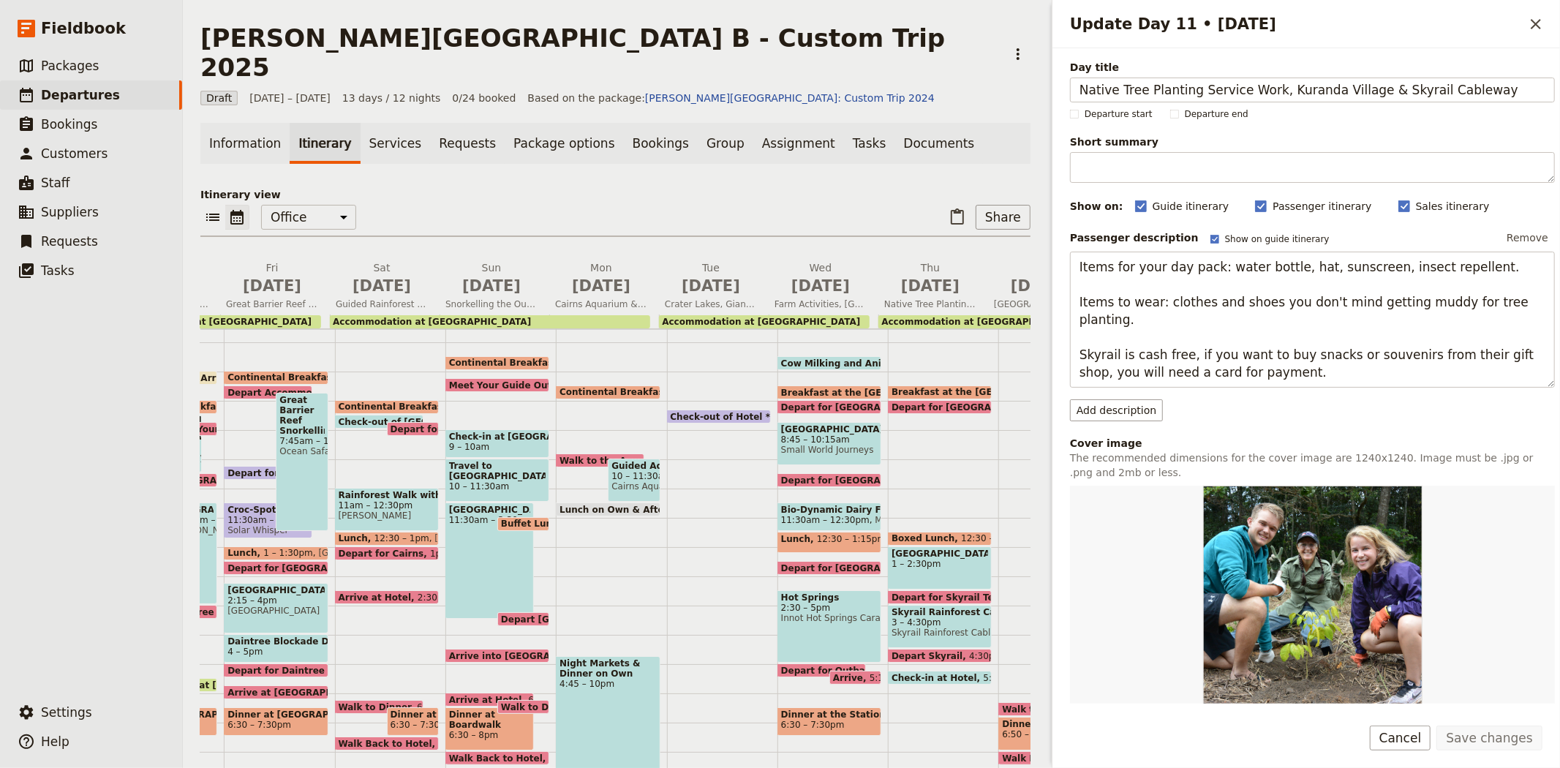
drag, startPoint x: 1267, startPoint y: 88, endPoint x: 991, endPoint y: 96, distance: 275.8
click at [991, 96] on div "[PERSON_NAME][GEOGRAPHIC_DATA] B - Custom Trip 2025 ​ Draft [DATE] – [DATE] 13 …" at bounding box center [871, 384] width 1377 height 768
click at [647, 143] on div "Information Itinerary Services Requests Package options Bookings Group Assignme…" at bounding box center [615, 448] width 830 height 651
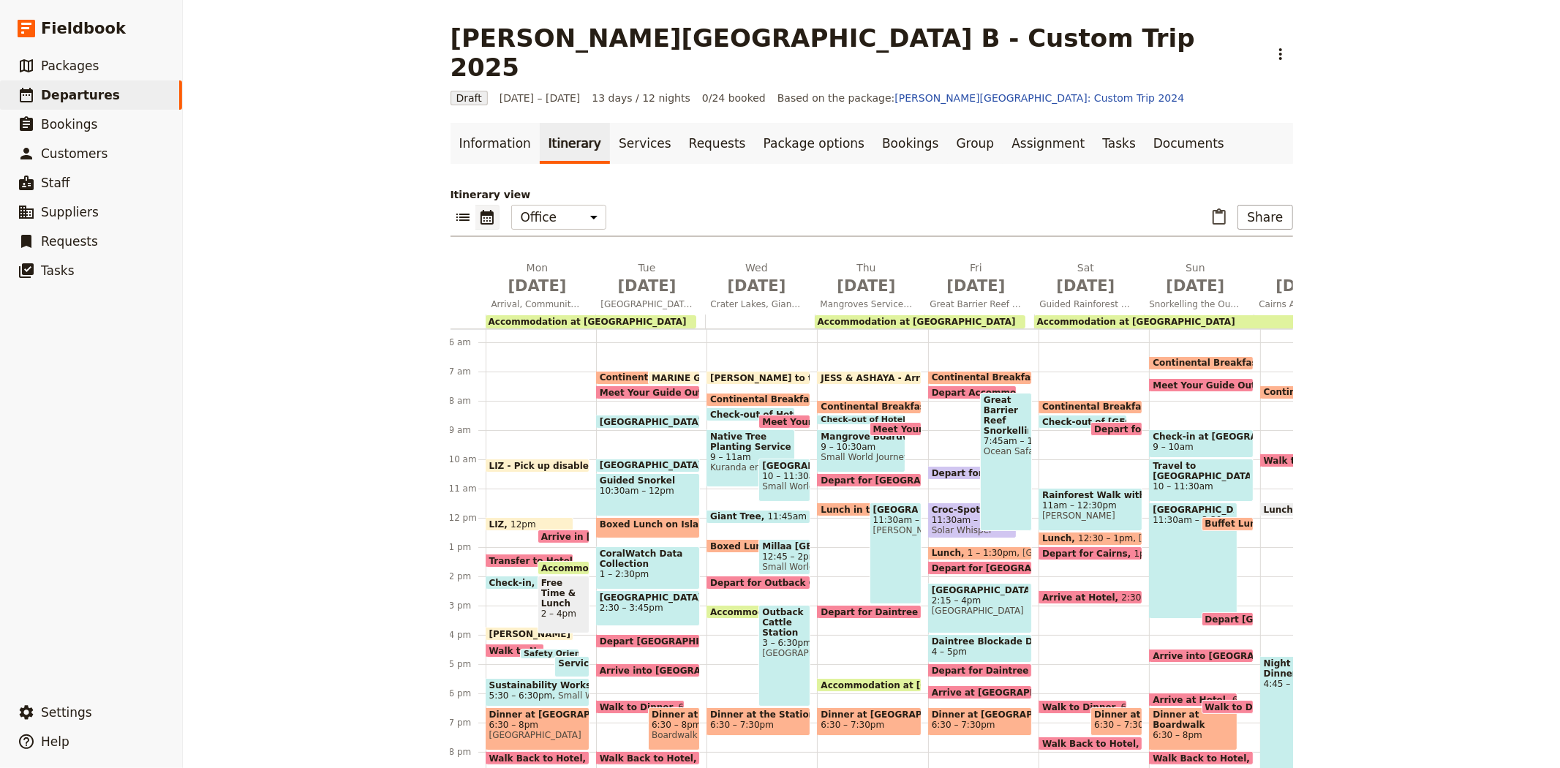
scroll to position [0, 0]
click at [737, 275] on span "[DATE]" at bounding box center [758, 286] width 92 height 22
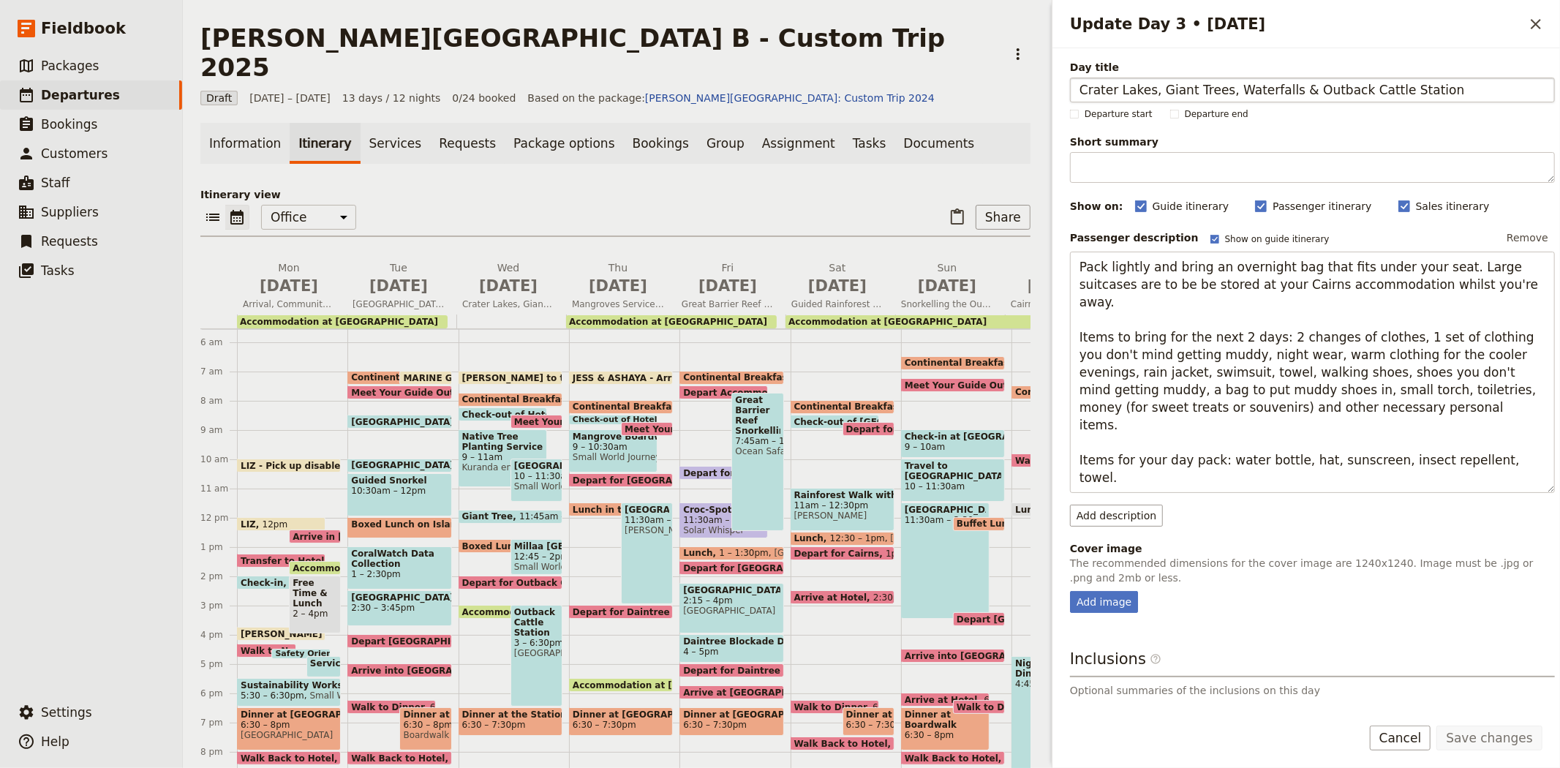
click at [1078, 84] on input "Crater Lakes, Giant Trees, Waterfalls & Outback Cattle Station" at bounding box center [1312, 90] width 485 height 25
type input "Native Tree Planting Service Work, Crater Lakes, Giant Trees, Waterfalls & Outb…"
click at [1486, 733] on button "Save changes" at bounding box center [1489, 737] width 106 height 25
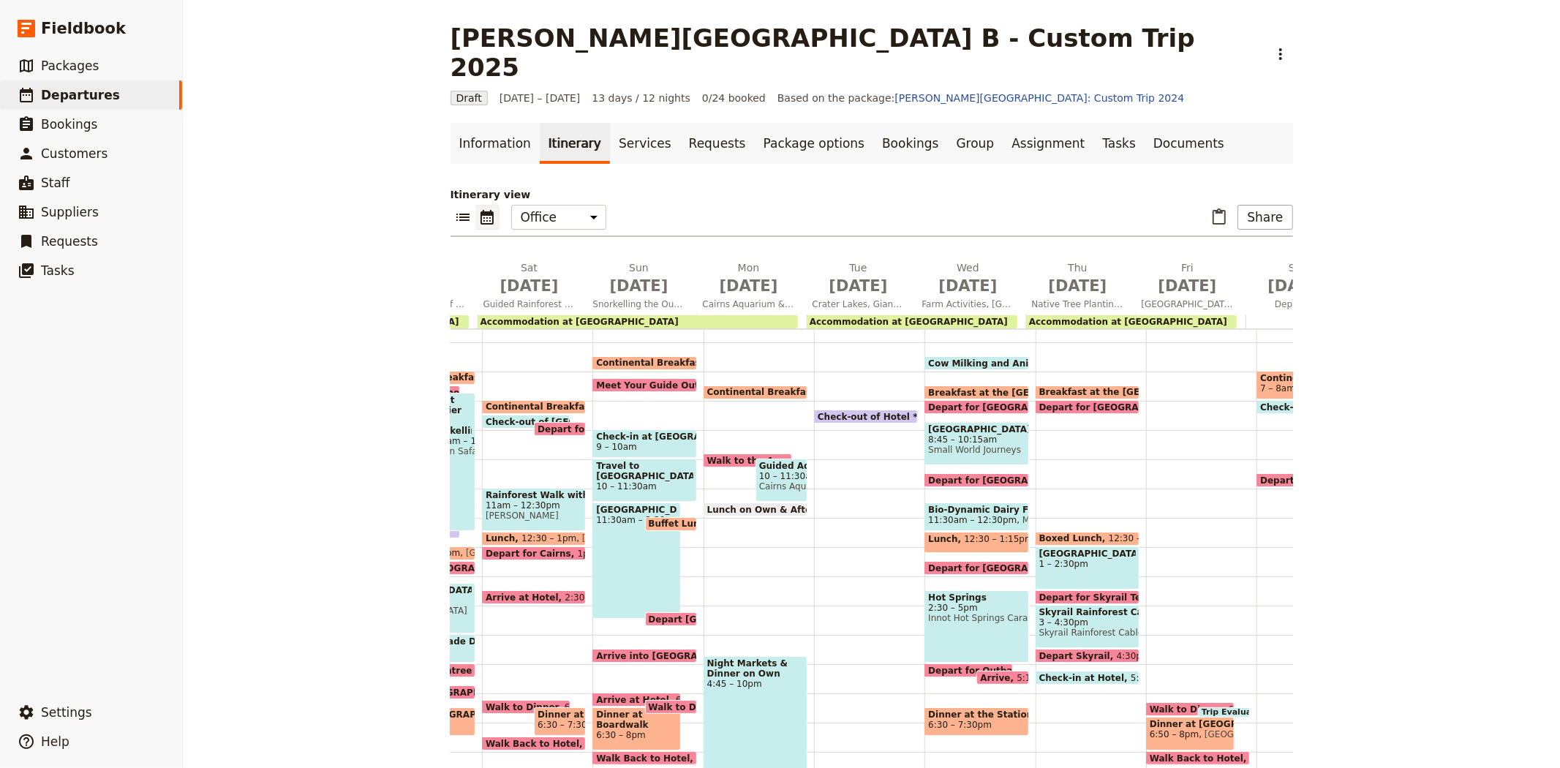
scroll to position [0, 506]
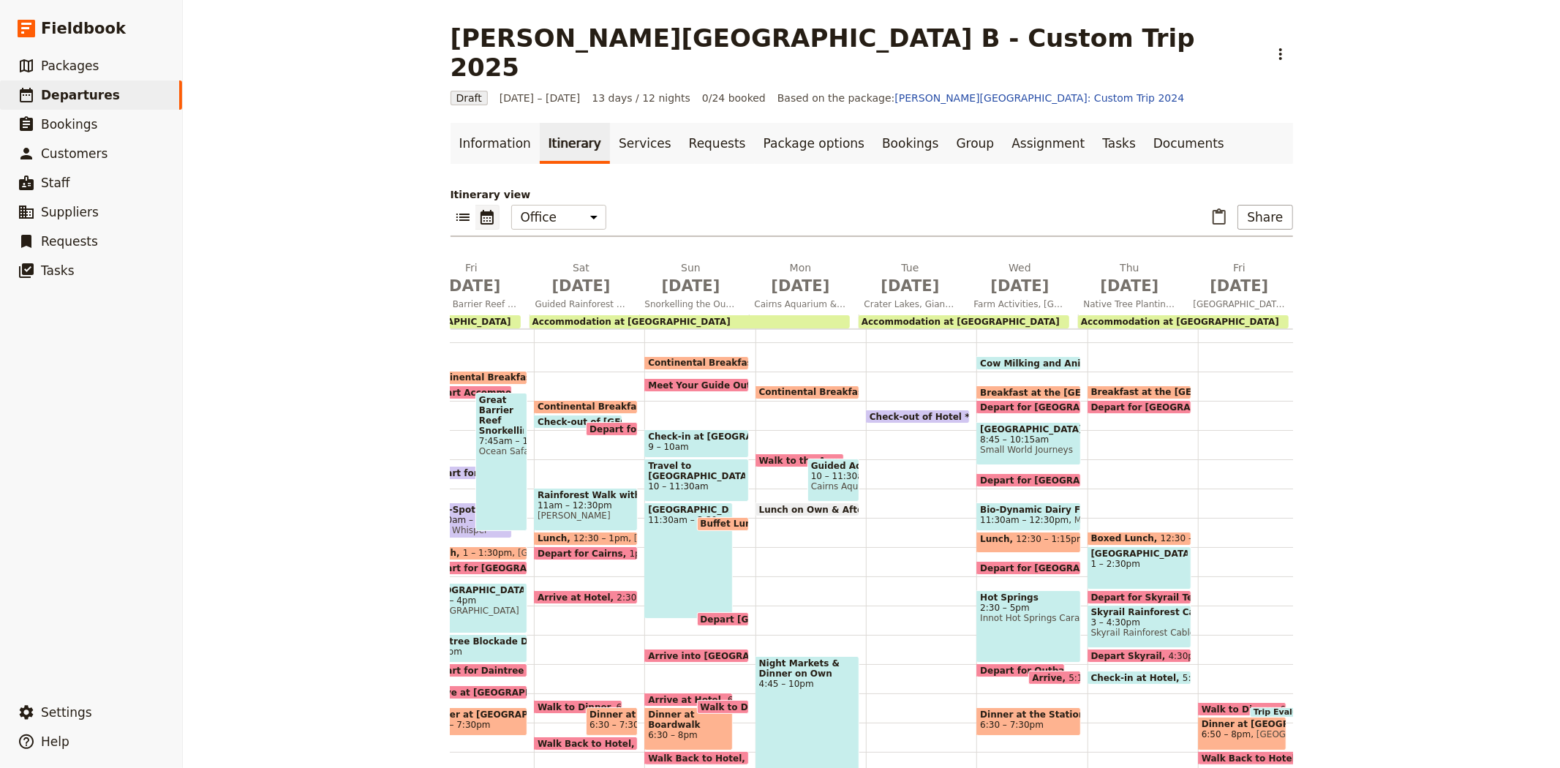
click at [908, 317] on span "Accommodation at [GEOGRAPHIC_DATA]" at bounding box center [960, 322] width 198 height 10
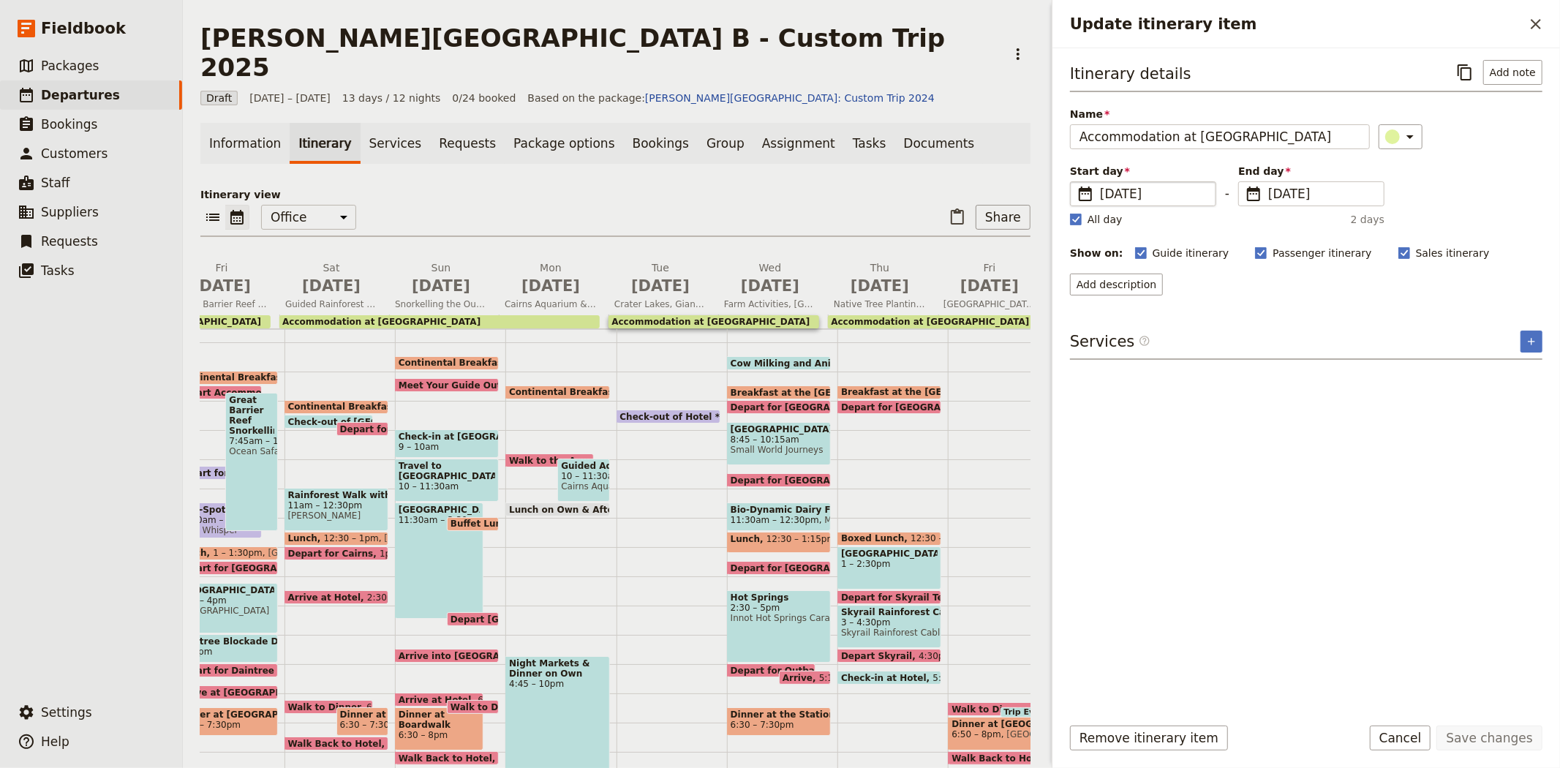
click at [1101, 192] on span "[DATE]" at bounding box center [1153, 194] width 107 height 18
click at [1076, 182] on input "[DATE]" at bounding box center [1076, 181] width 1 height 1
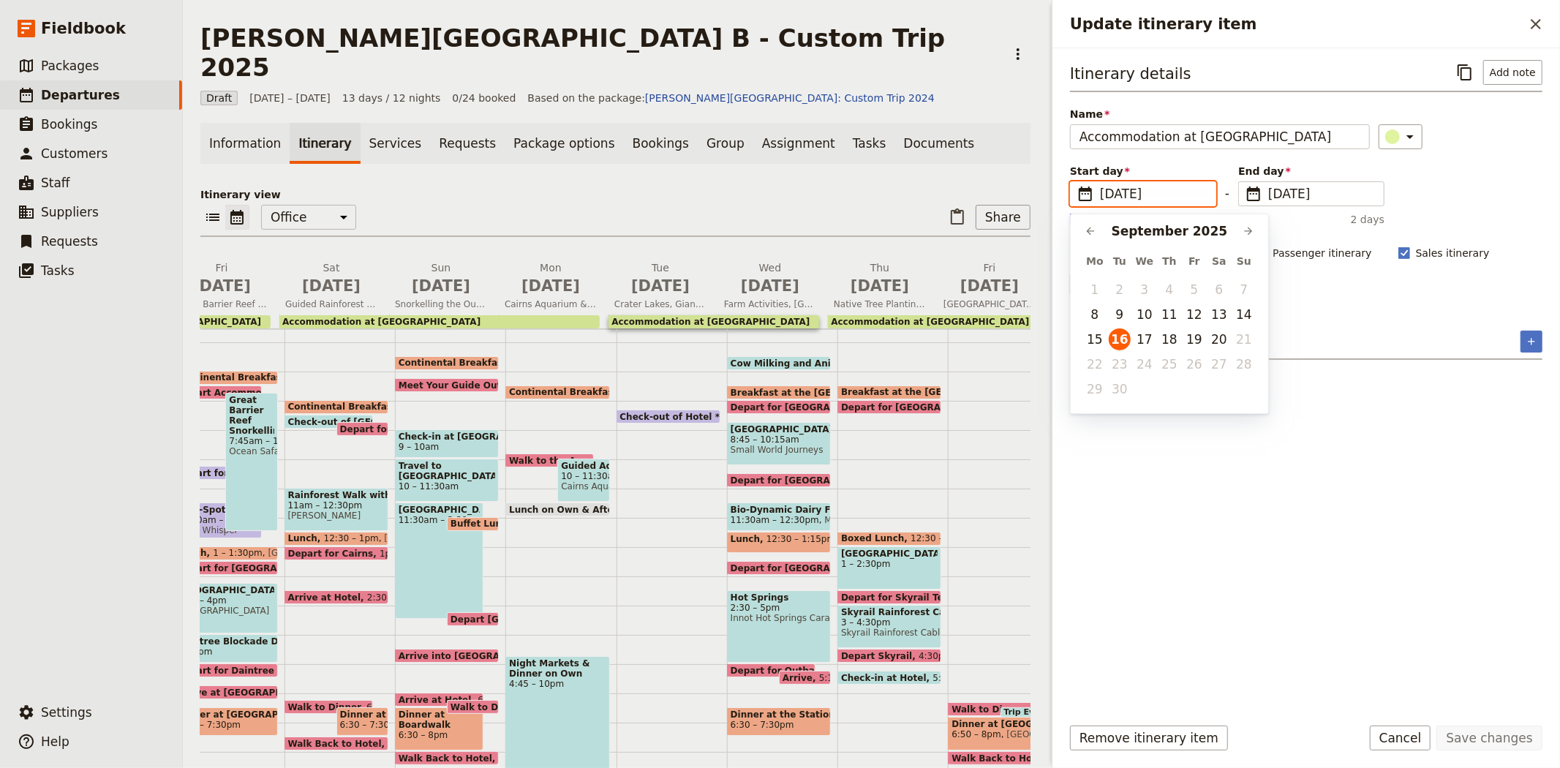
scroll to position [0, 0]
click at [1144, 315] on button "10" at bounding box center [1144, 314] width 22 height 22
type input "[DATE]"
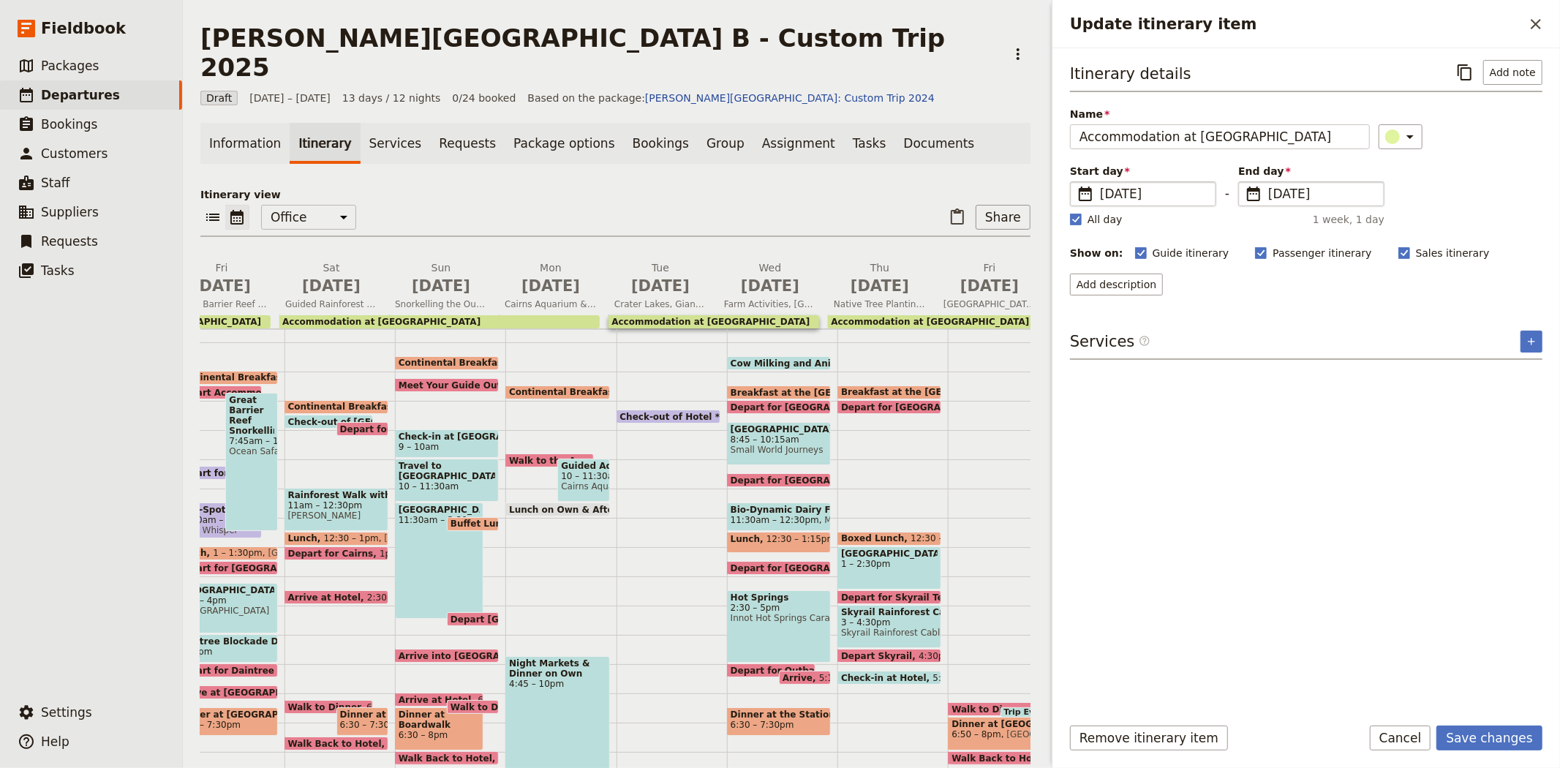
click at [1295, 198] on span "[DATE]" at bounding box center [1321, 194] width 107 height 18
click at [1244, 182] on input "[DATE]" at bounding box center [1244, 181] width 1 height 1
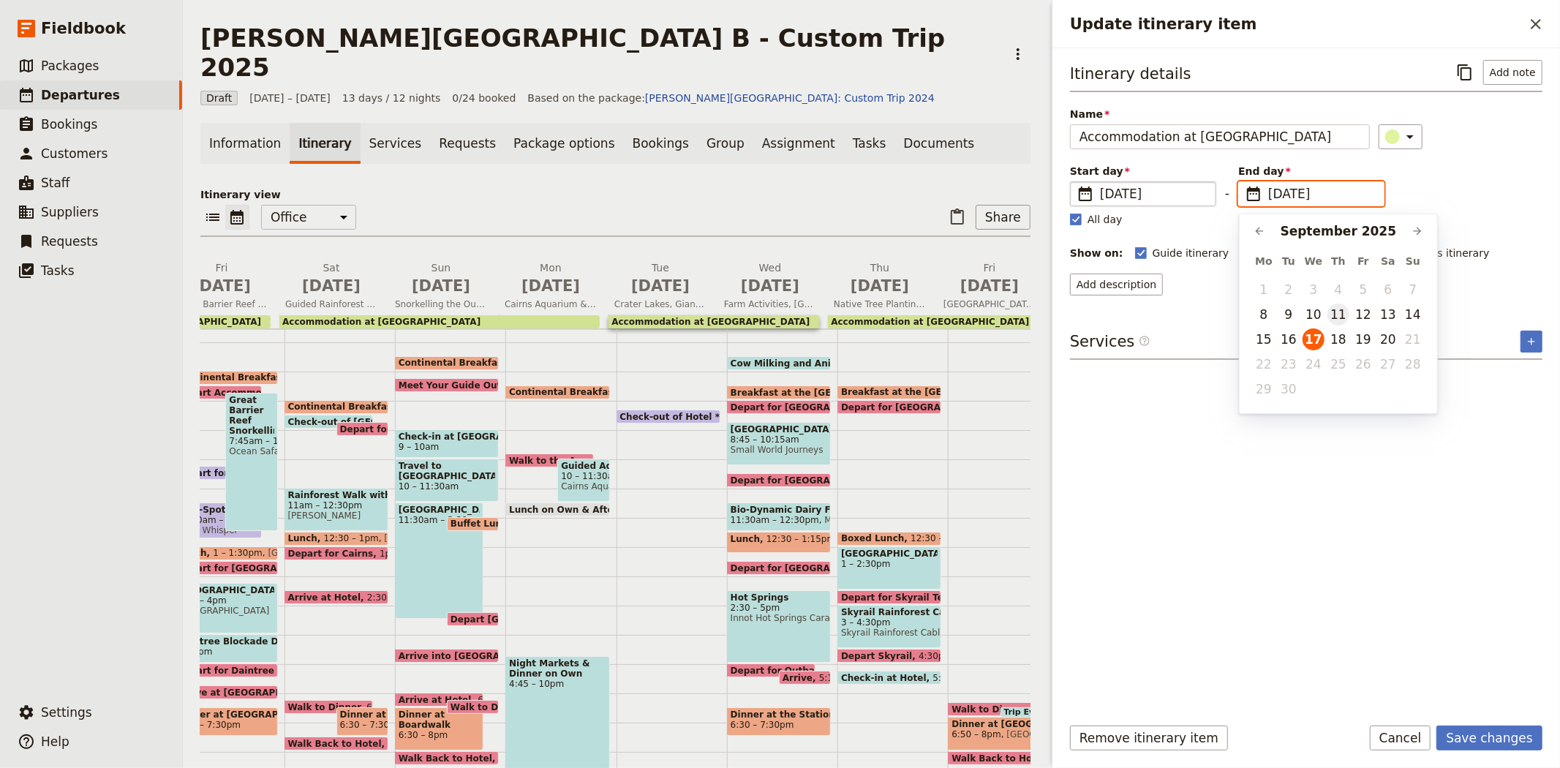
click at [1334, 313] on button "11" at bounding box center [1338, 314] width 22 height 22
type input "[DATE]"
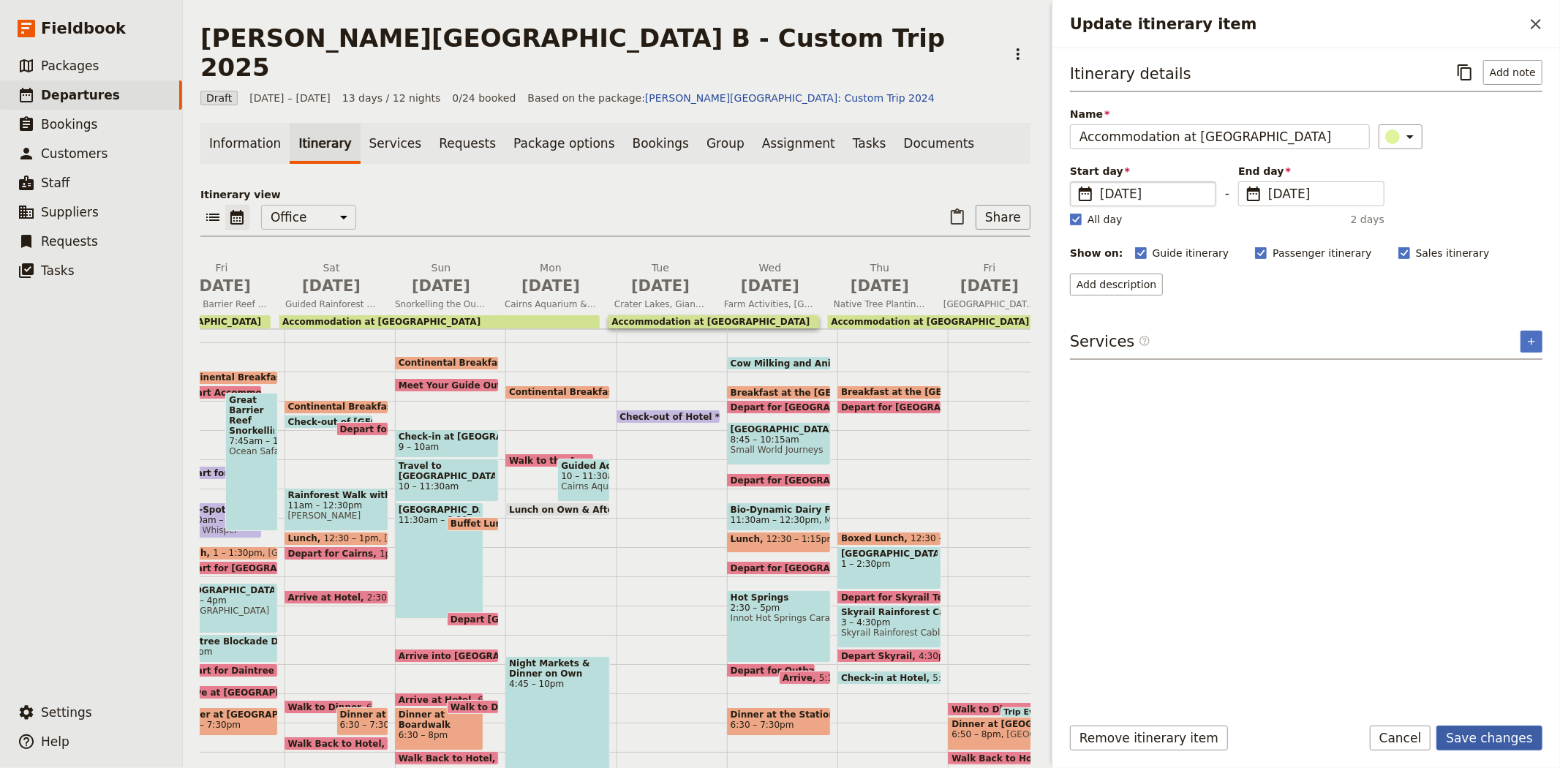
click at [1503, 736] on button "Save changes" at bounding box center [1489, 737] width 106 height 25
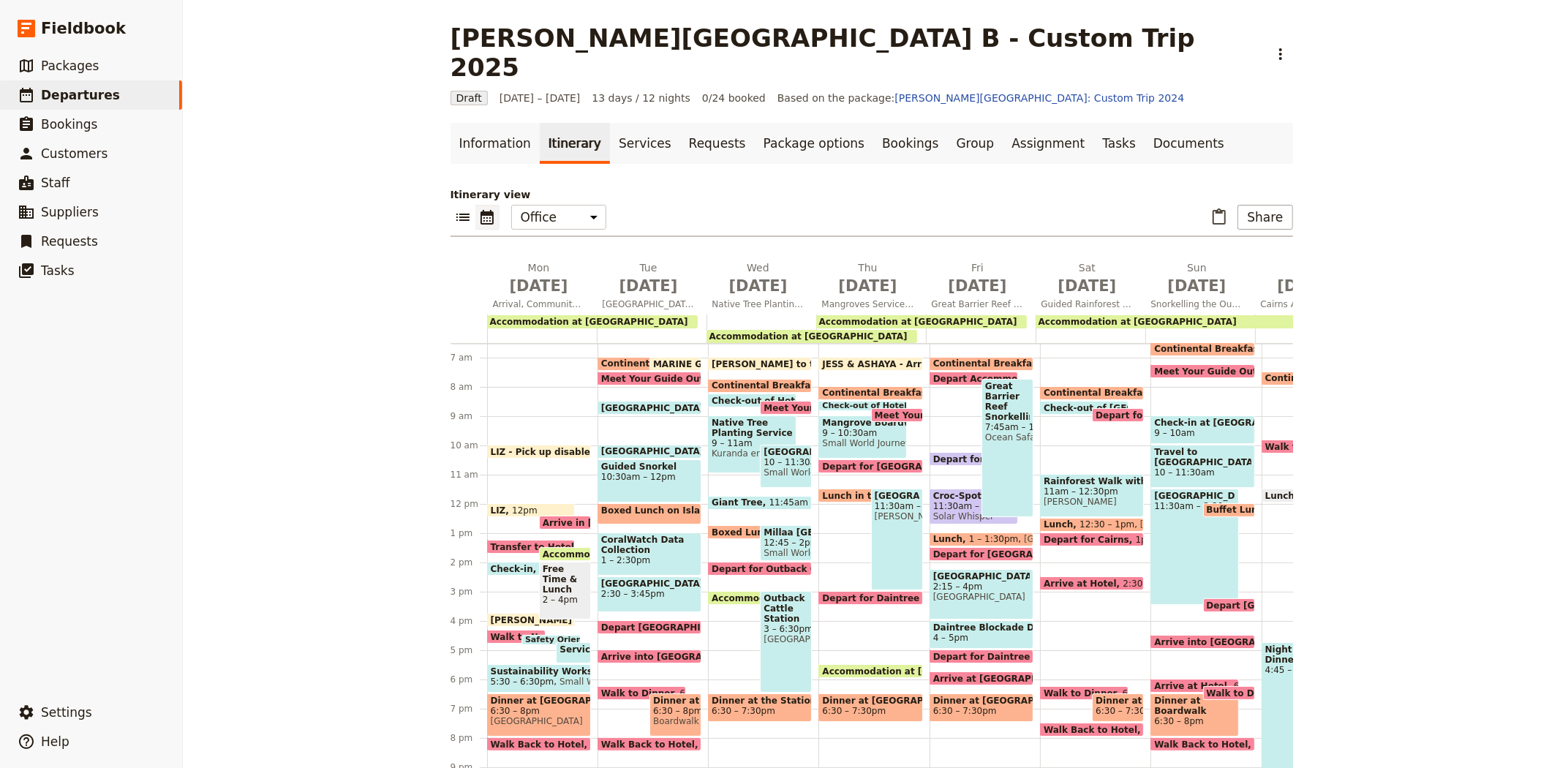
scroll to position [162, 0]
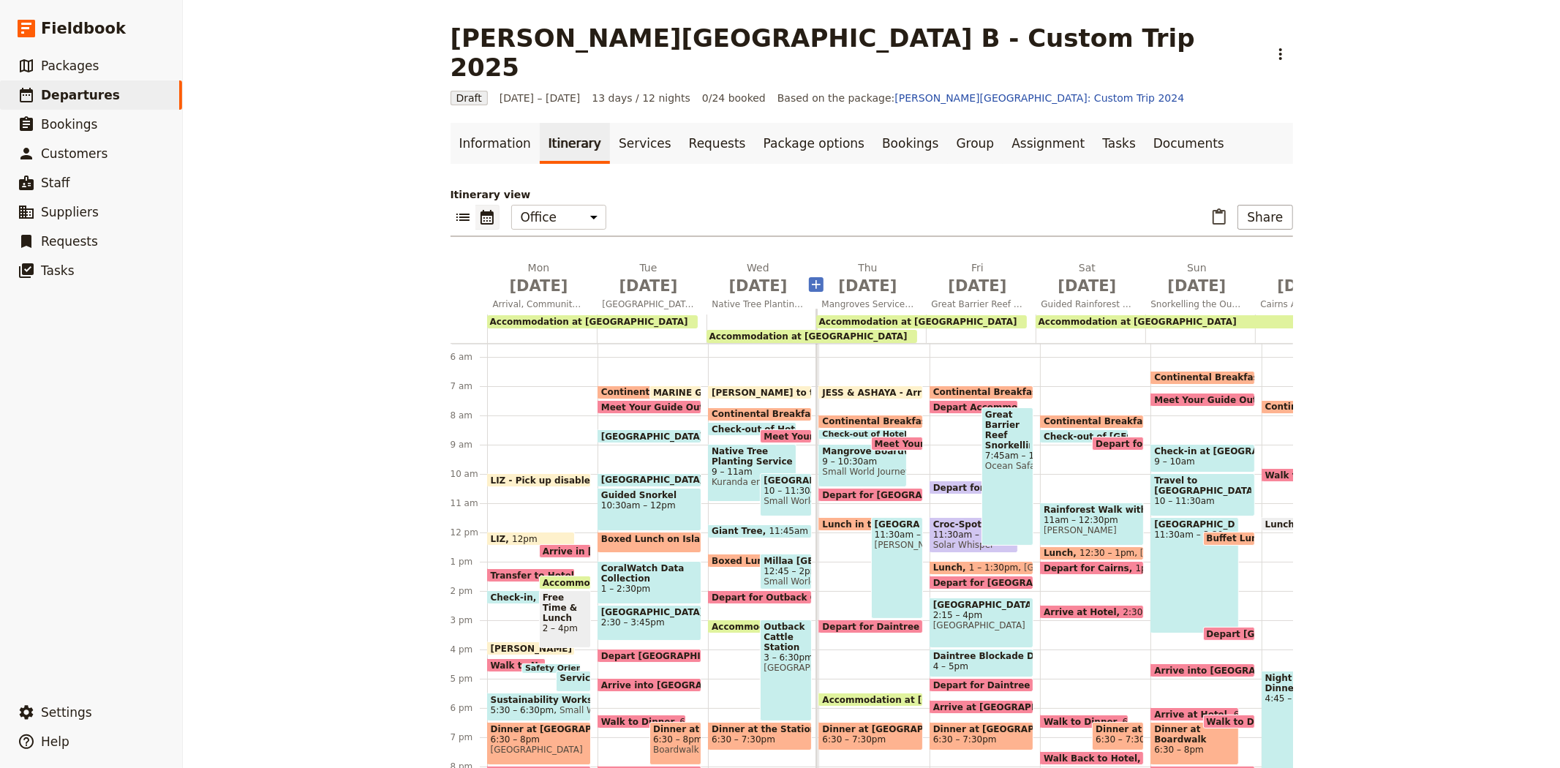
click at [812, 280] on icon "Add before day 4" at bounding box center [816, 284] width 9 height 9
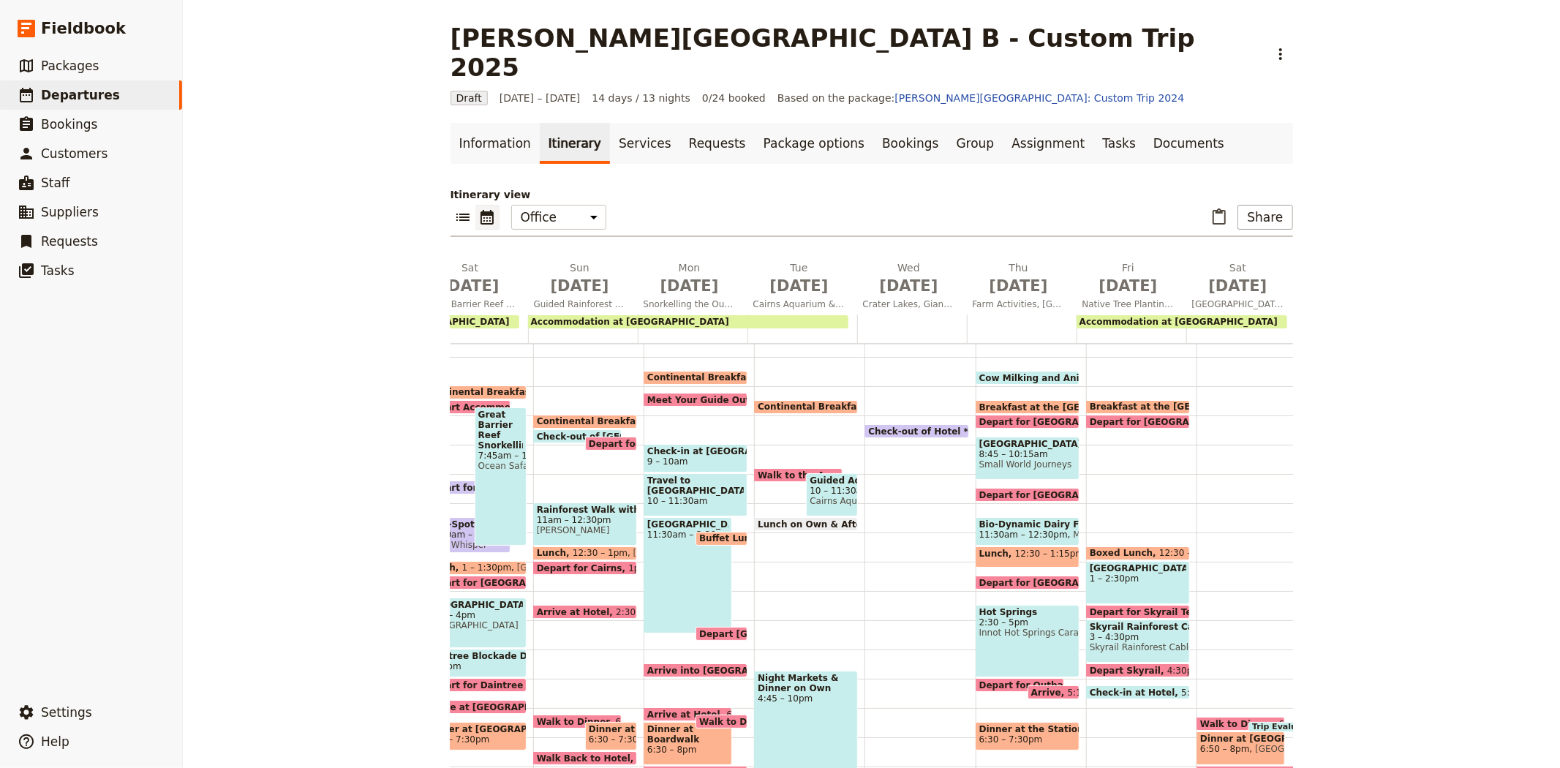
click at [994, 373] on span "Cow Milking and Animals" at bounding box center [1044, 378] width 130 height 10
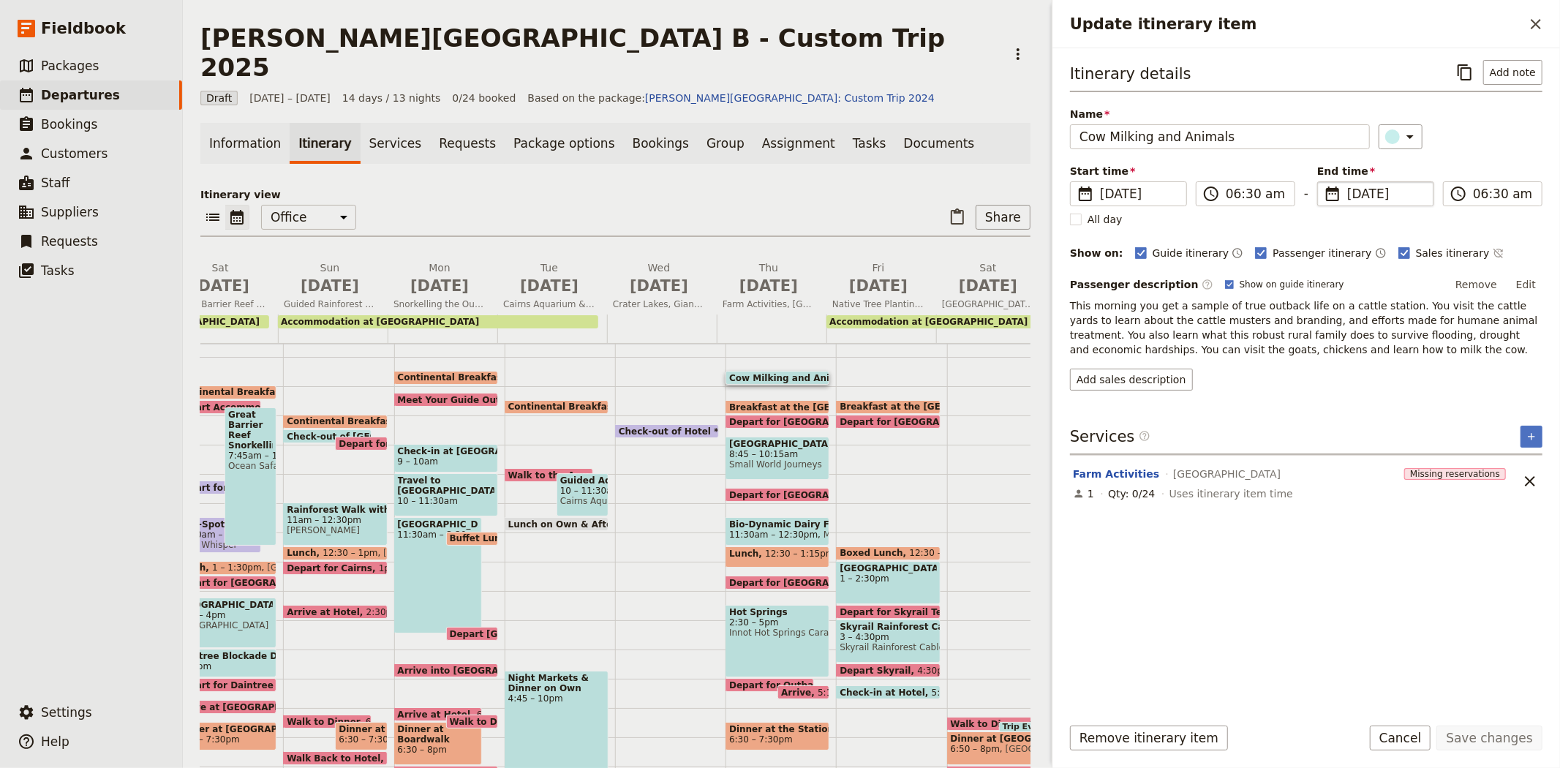
click at [1353, 194] on span "[DATE]" at bounding box center [1386, 194] width 78 height 18
click at [1323, 182] on input "[DATE]" at bounding box center [1323, 181] width 1 height 1
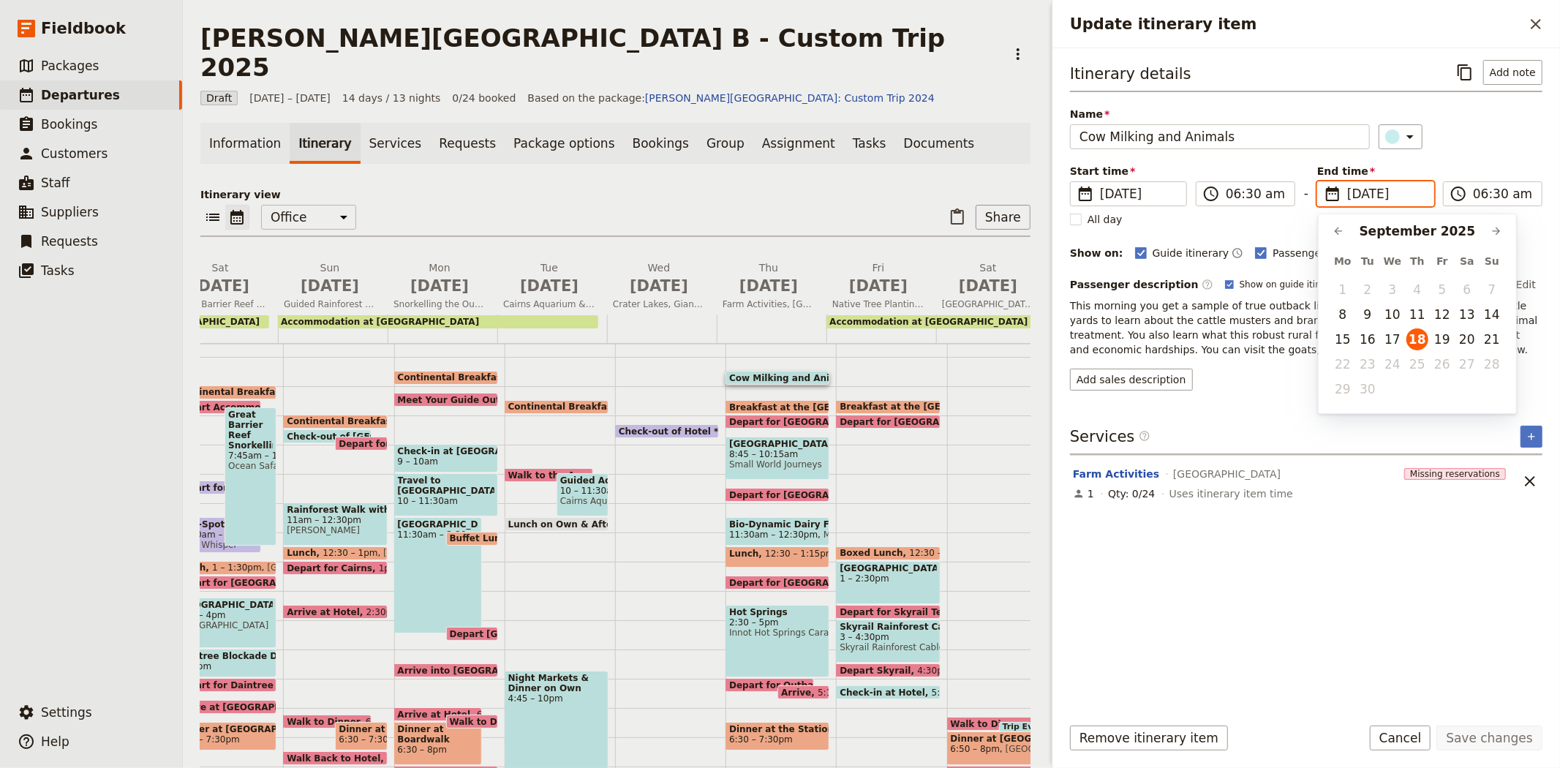
click at [1427, 307] on td "11" at bounding box center [1417, 314] width 25 height 25
click at [1420, 310] on button "11" at bounding box center [1417, 314] width 22 height 22
type input "[DATE]"
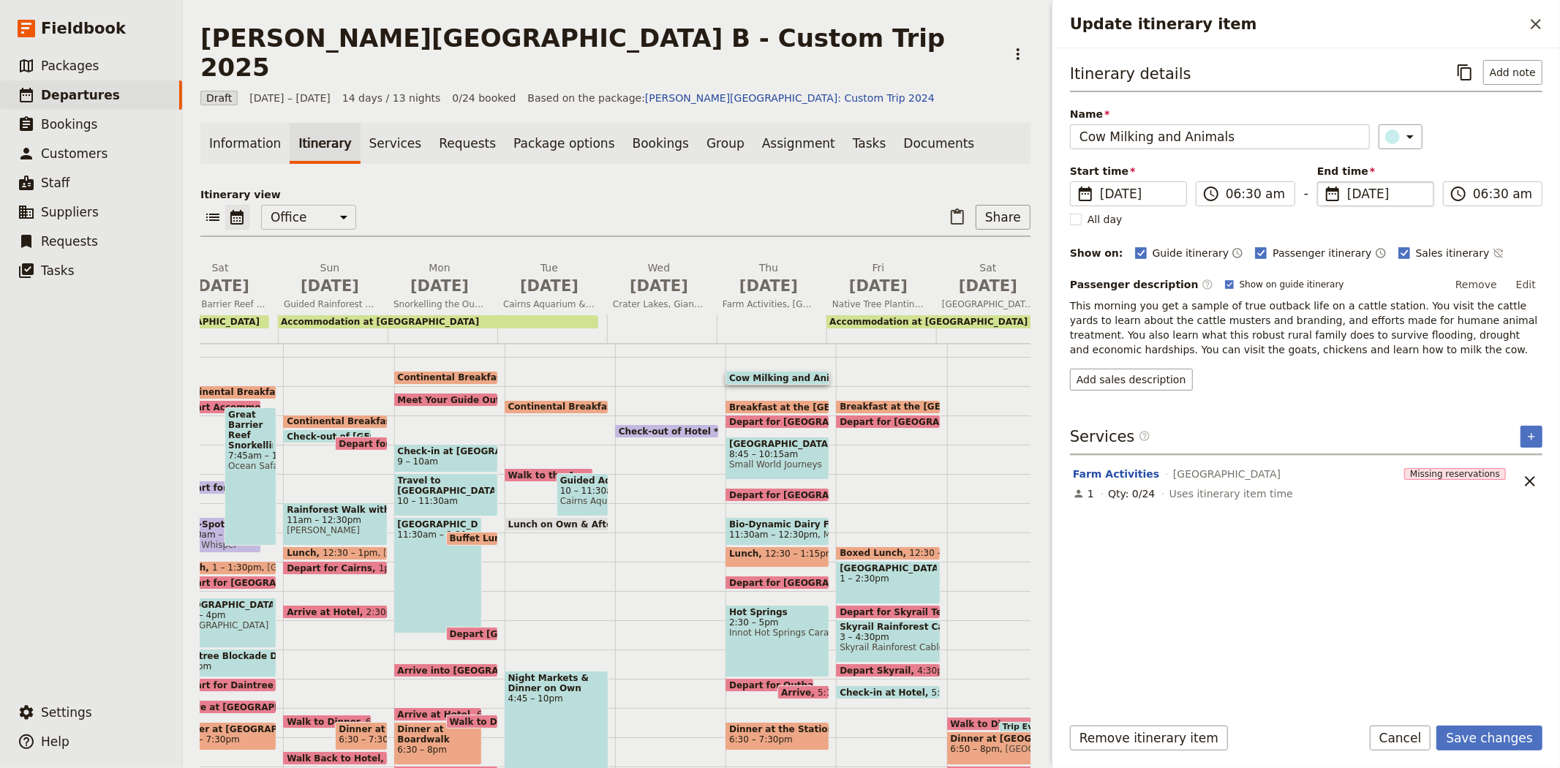
type input "[DATE]"
click at [1333, 356] on p "This morning you get a sample of true outback life on a cattle station. You vis…" at bounding box center [1306, 327] width 472 height 58
click at [1478, 732] on button "Save changes" at bounding box center [1489, 737] width 106 height 25
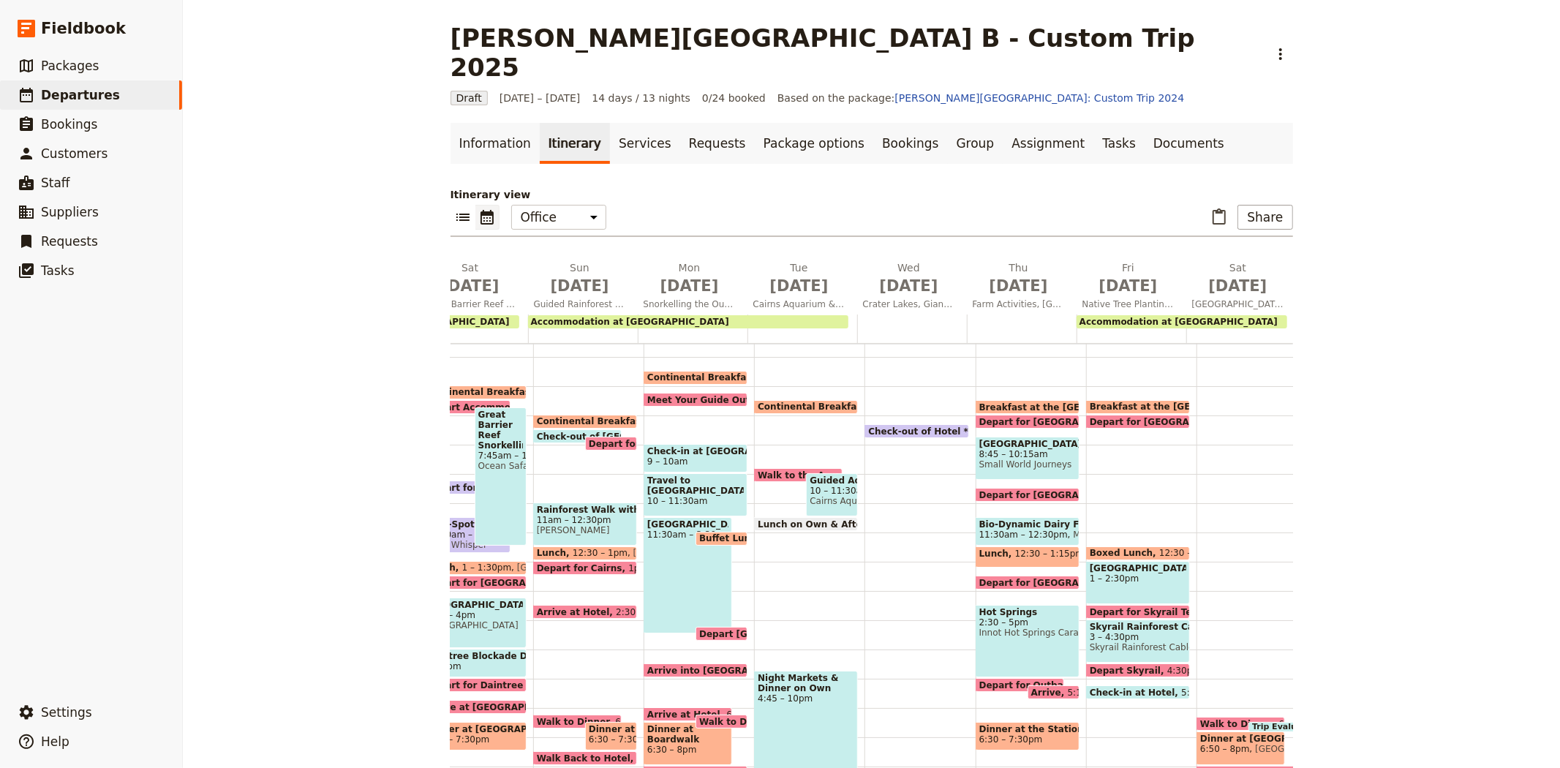
click at [983, 402] on span "Breakfast at the [GEOGRAPHIC_DATA]" at bounding box center [1075, 407] width 193 height 10
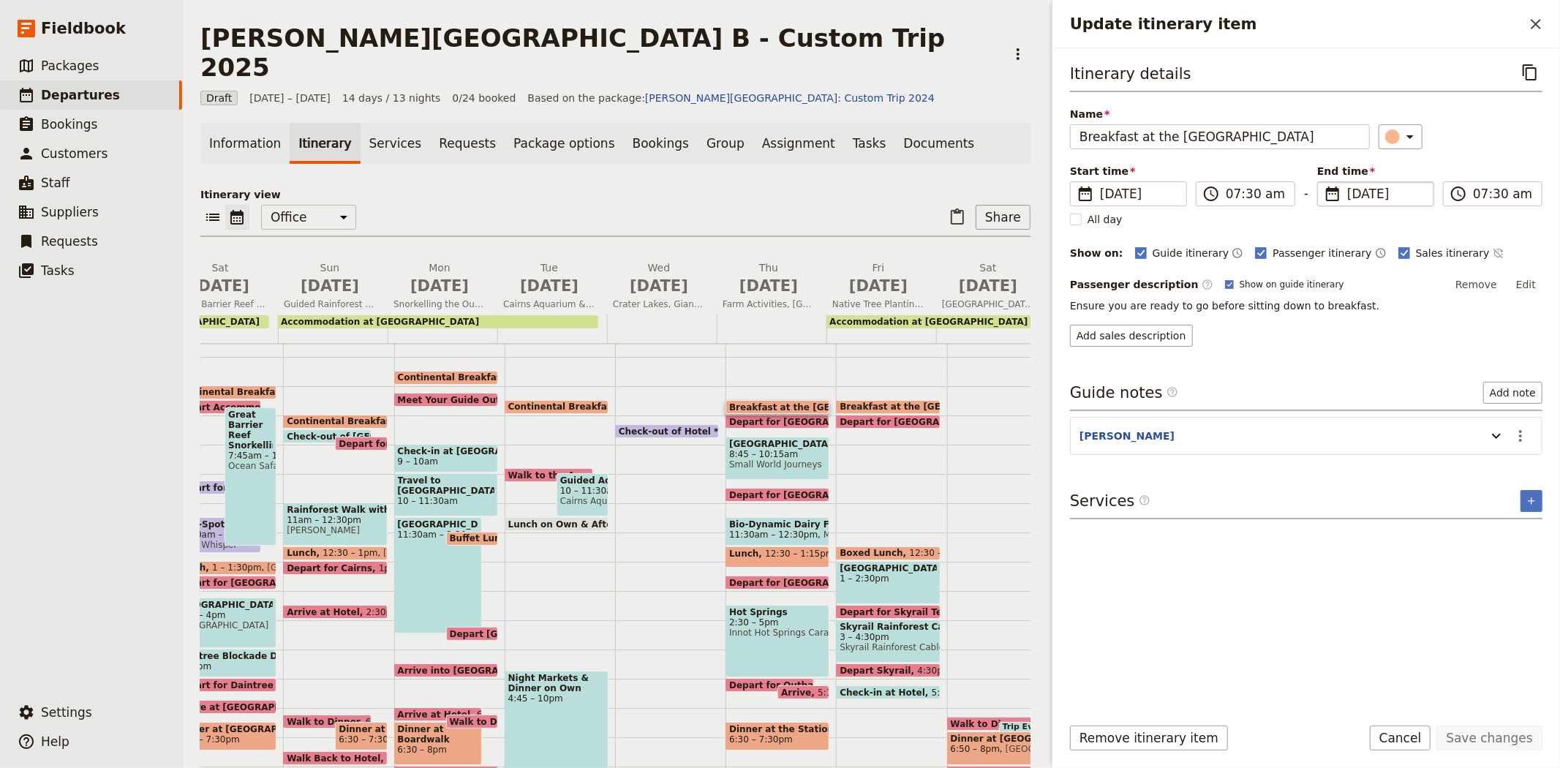
click at [1357, 190] on span "[DATE]" at bounding box center [1386, 194] width 78 height 18
click at [1323, 182] on input "[DATE]" at bounding box center [1323, 181] width 1 height 1
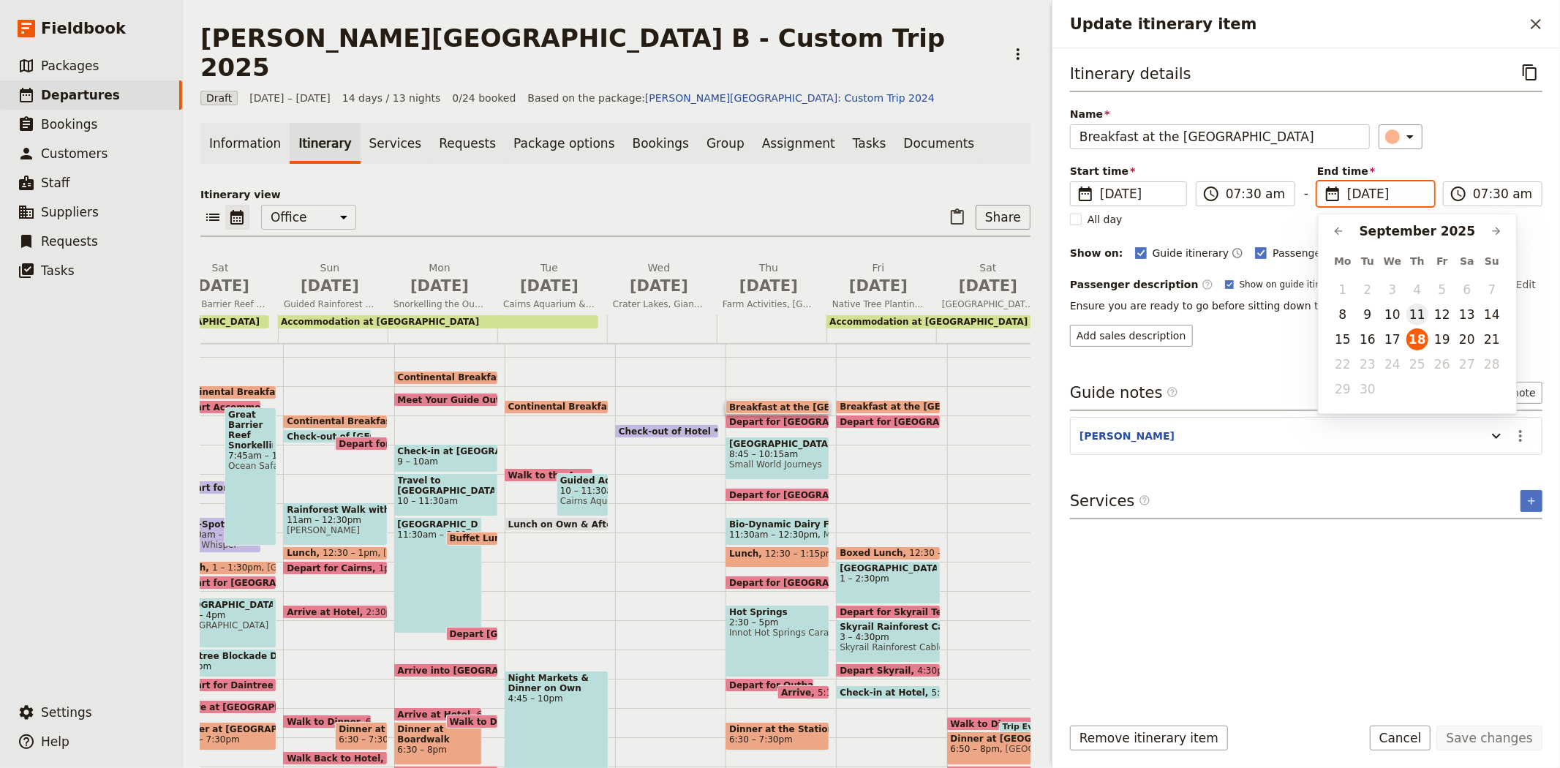
click at [1406, 311] on button "11" at bounding box center [1417, 314] width 22 height 22
type input "[DATE]"
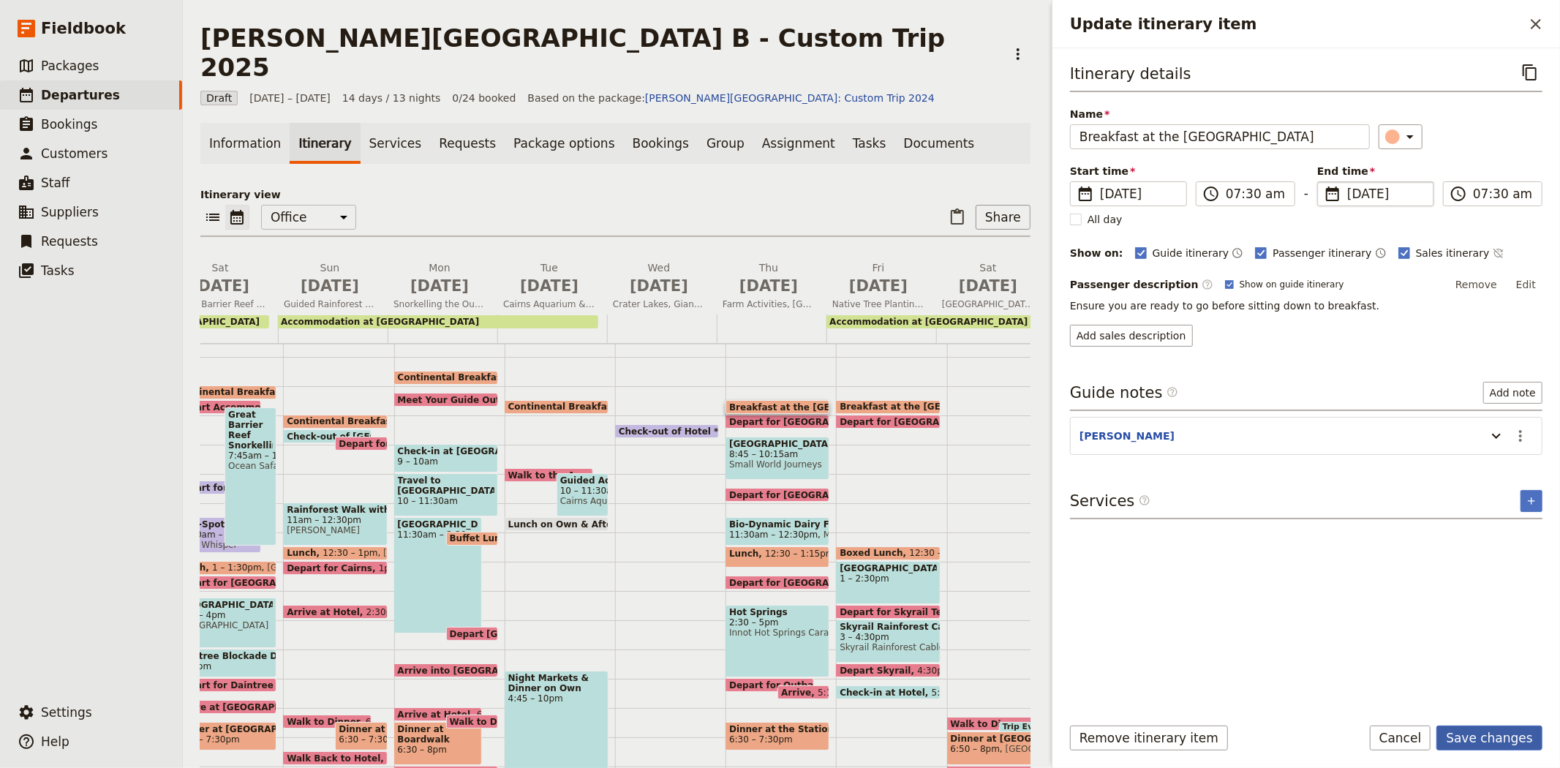
type input "[DATE]"
click at [1461, 735] on button "Save changes" at bounding box center [1489, 737] width 106 height 25
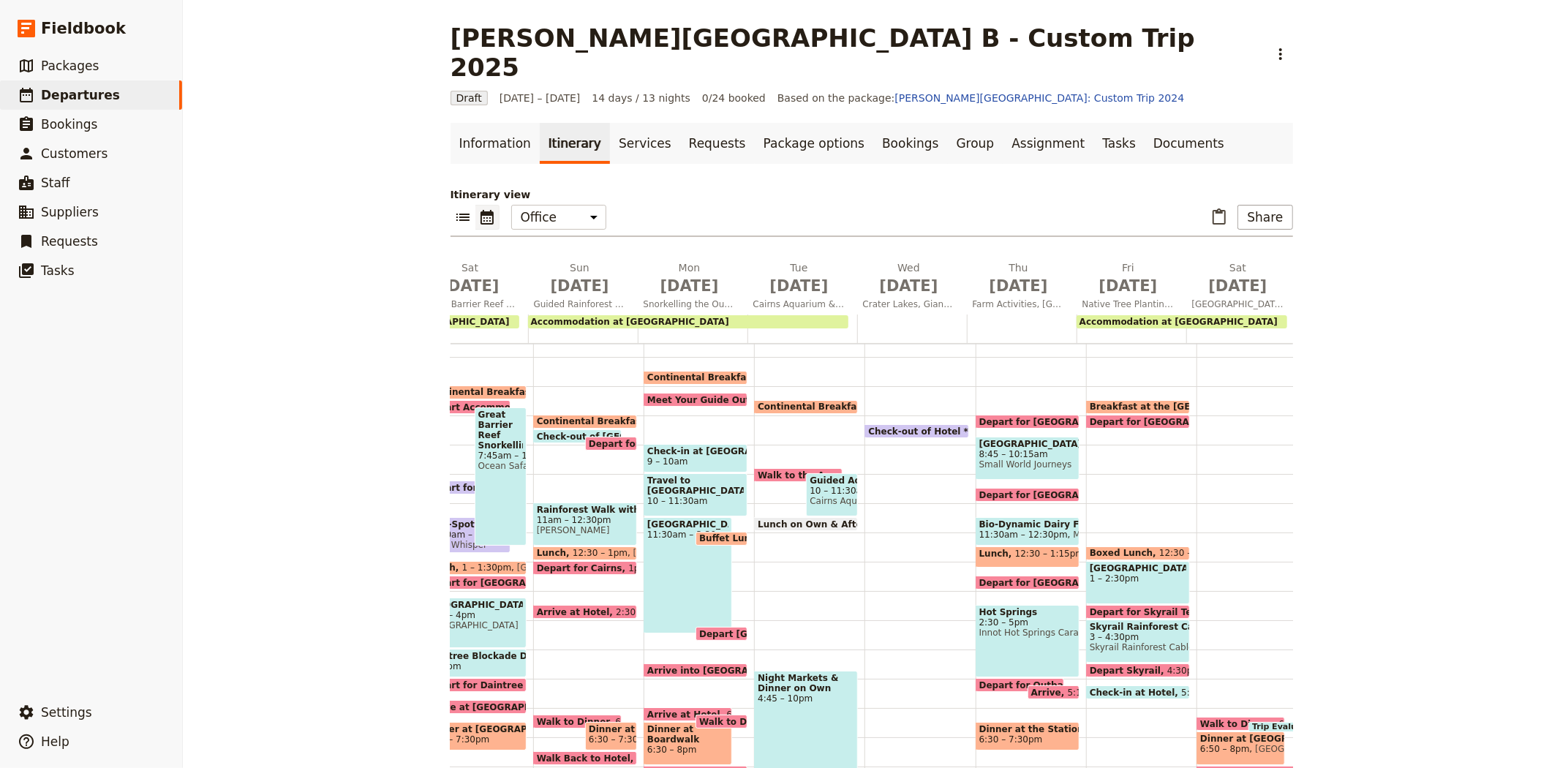
click at [996, 417] on span "Depart for [GEOGRAPHIC_DATA] Hike" at bounding box center [1073, 422] width 189 height 10
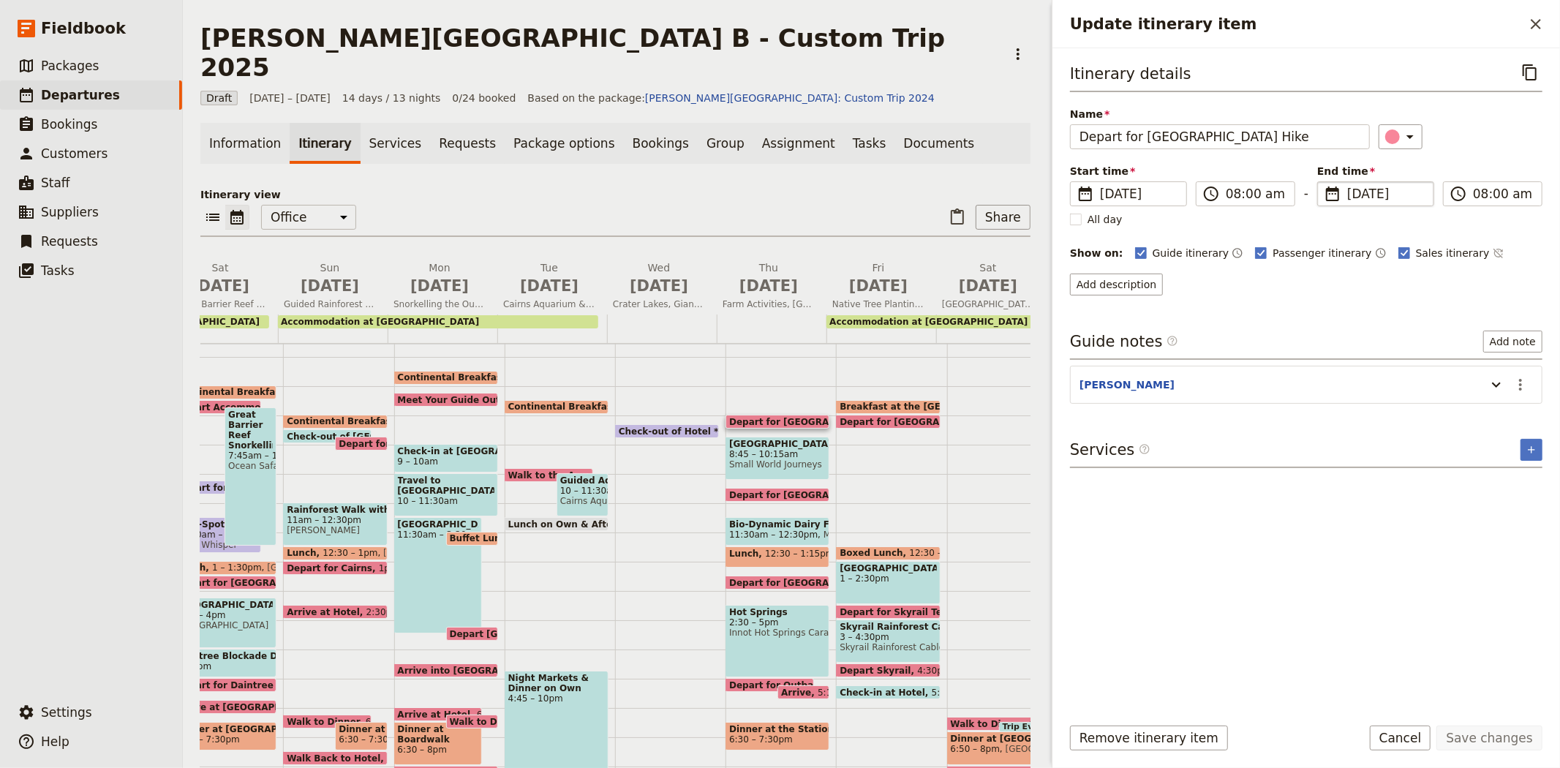
click at [1359, 192] on span "[DATE]" at bounding box center [1386, 194] width 78 height 18
click at [1323, 182] on input "[DATE]" at bounding box center [1323, 181] width 1 height 1
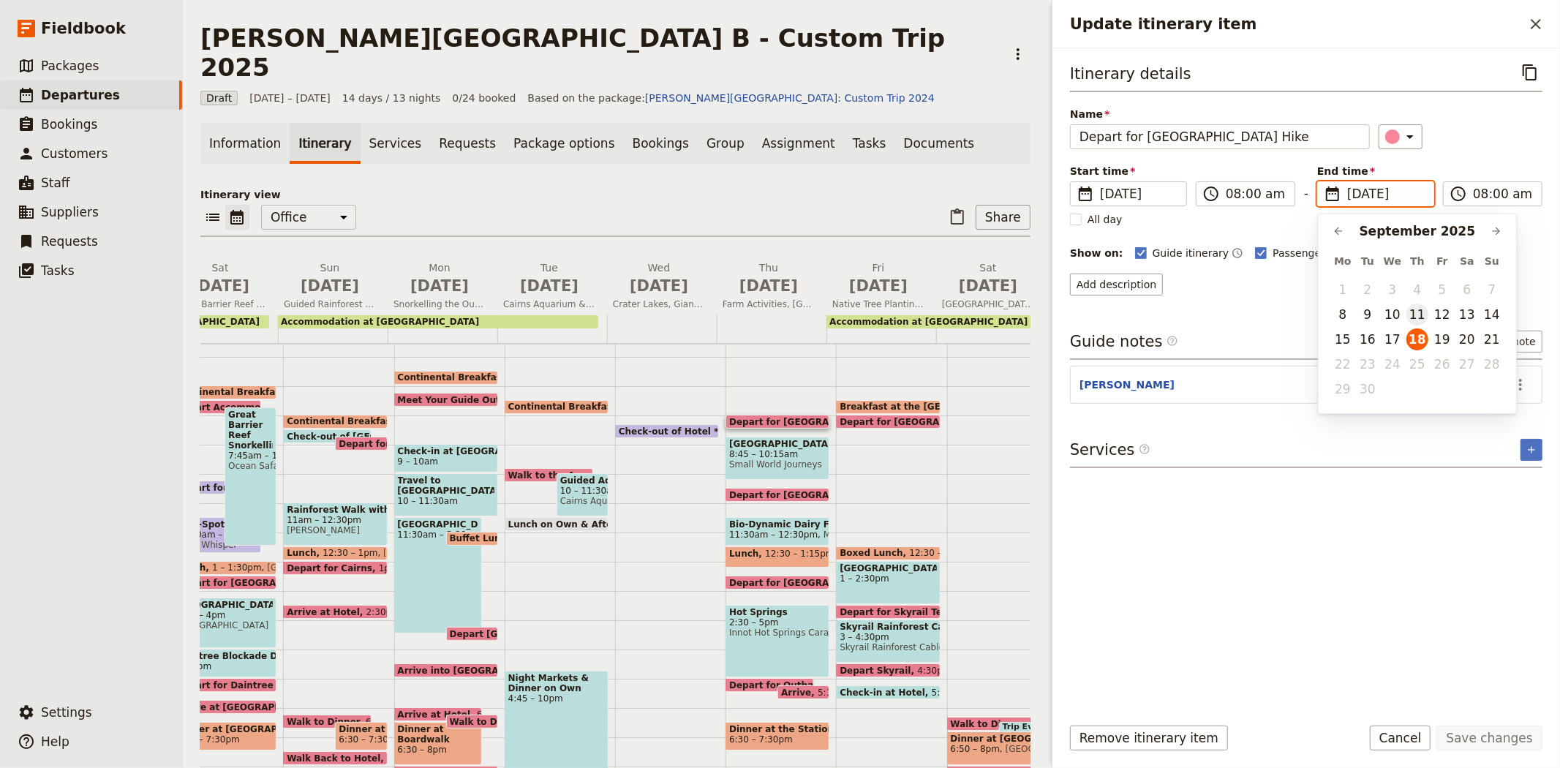
click at [1407, 309] on button "11" at bounding box center [1417, 314] width 22 height 22
type input "[DATE]"
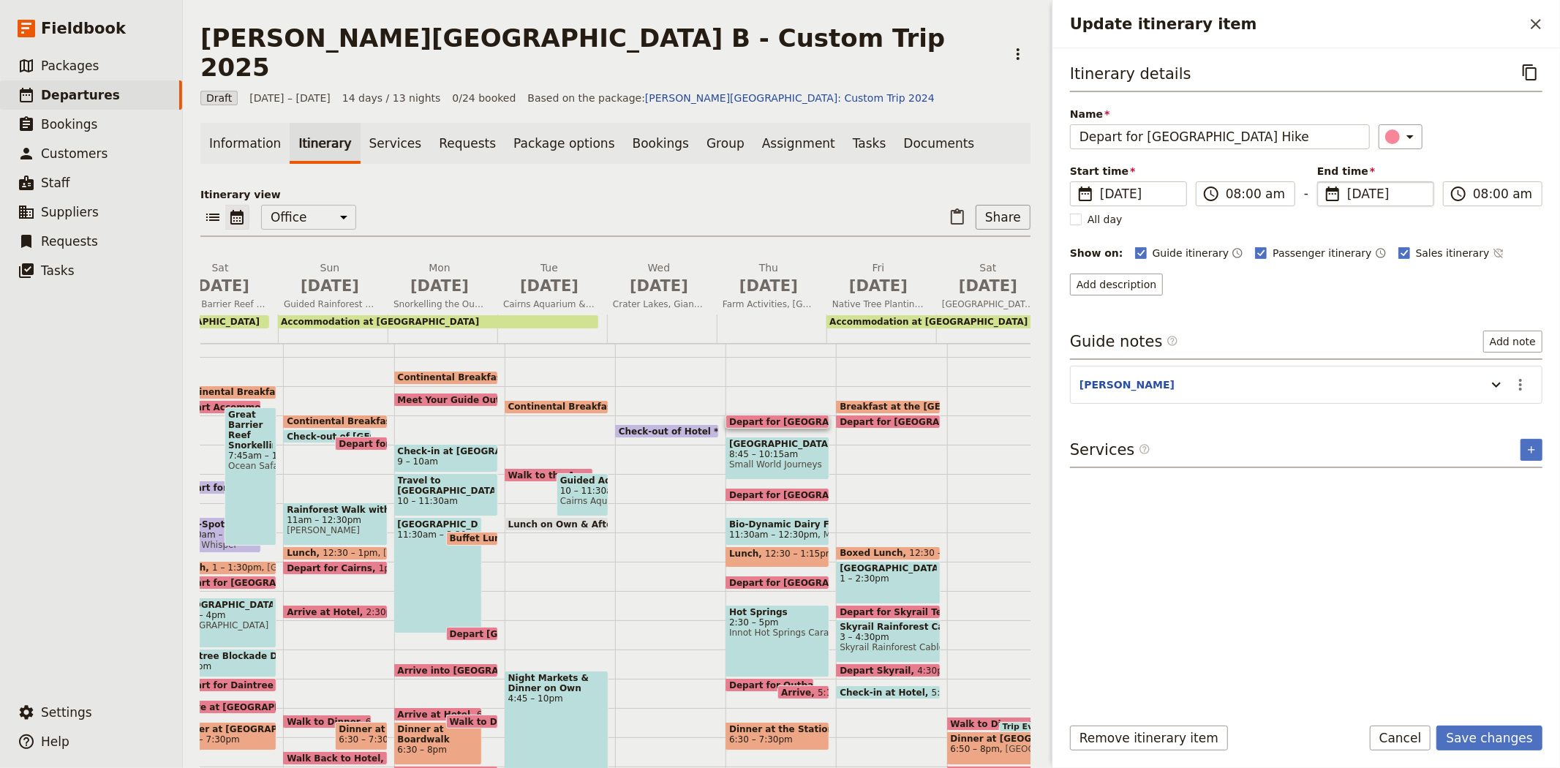
type input "[DATE]"
click at [1280, 575] on div "Itinerary details ​ Name Depart for [GEOGRAPHIC_DATA] Hike ​ Start time ​ [DATE…" at bounding box center [1306, 381] width 472 height 642
click at [1479, 737] on button "Save changes" at bounding box center [1489, 737] width 106 height 25
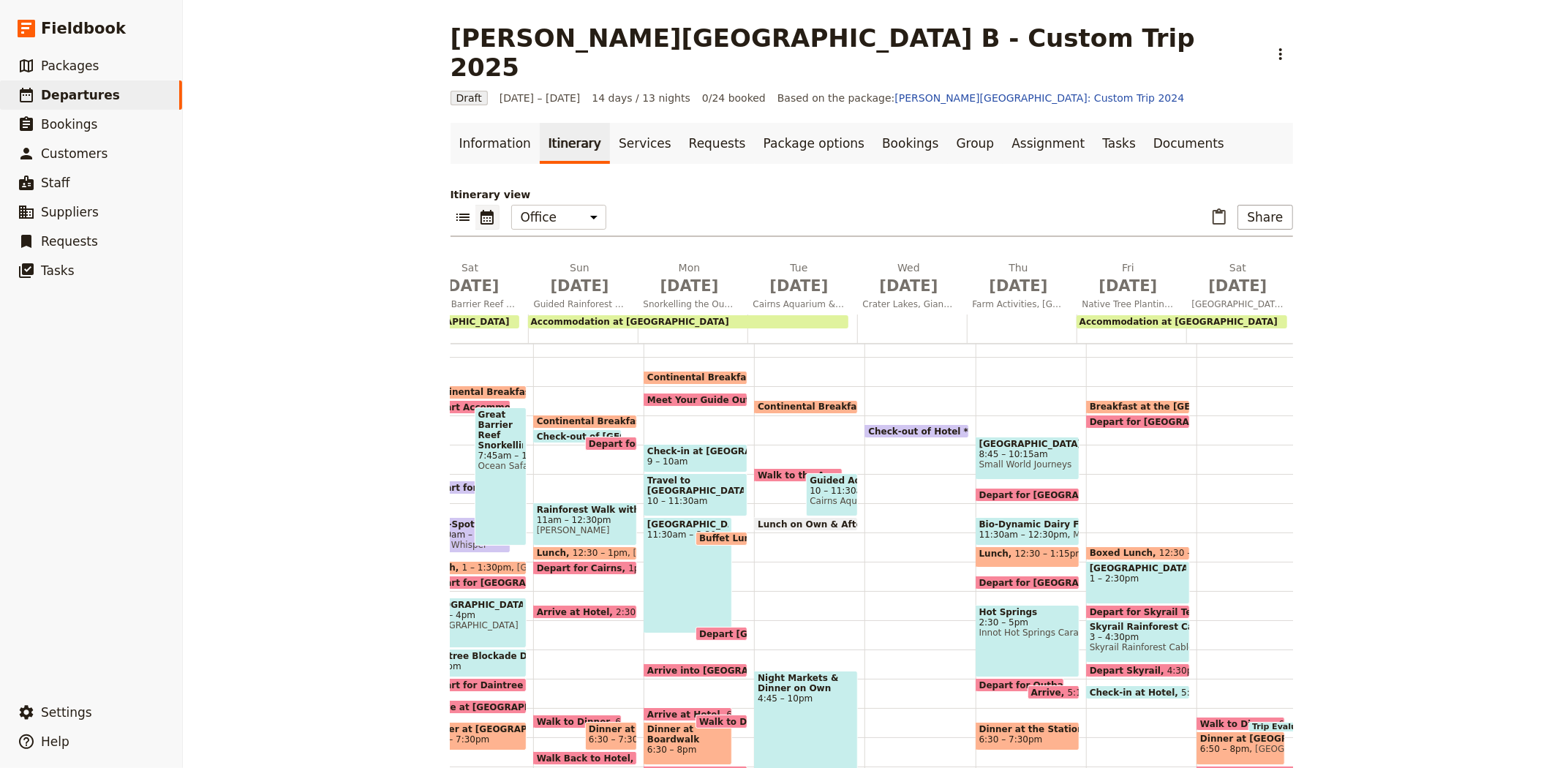
click at [1005, 459] on span "Small World Journeys" at bounding box center [1027, 464] width 97 height 10
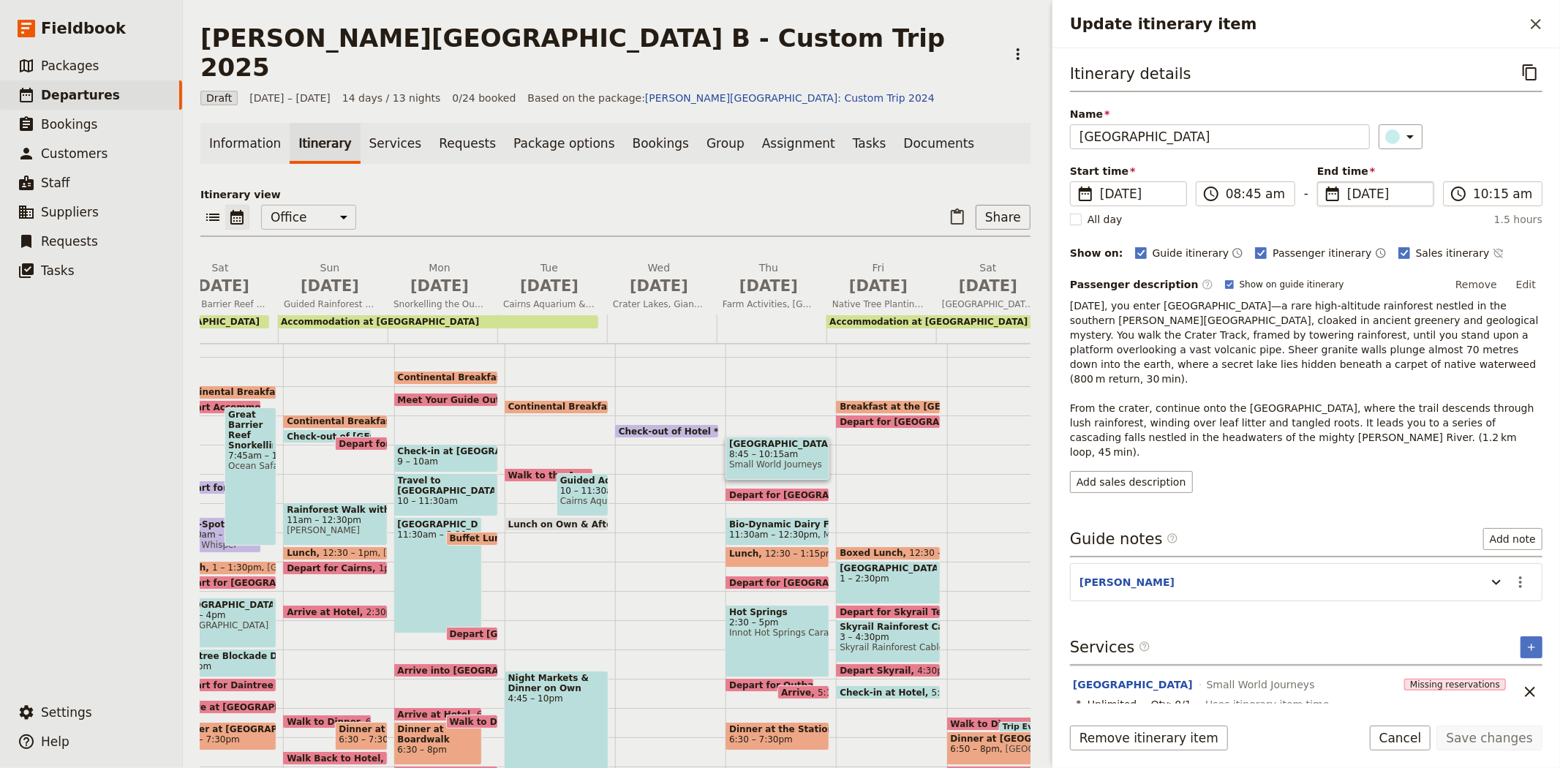
click at [1367, 194] on span "[DATE]" at bounding box center [1386, 194] width 78 height 18
click at [1323, 182] on input "[DATE]" at bounding box center [1323, 181] width 1 height 1
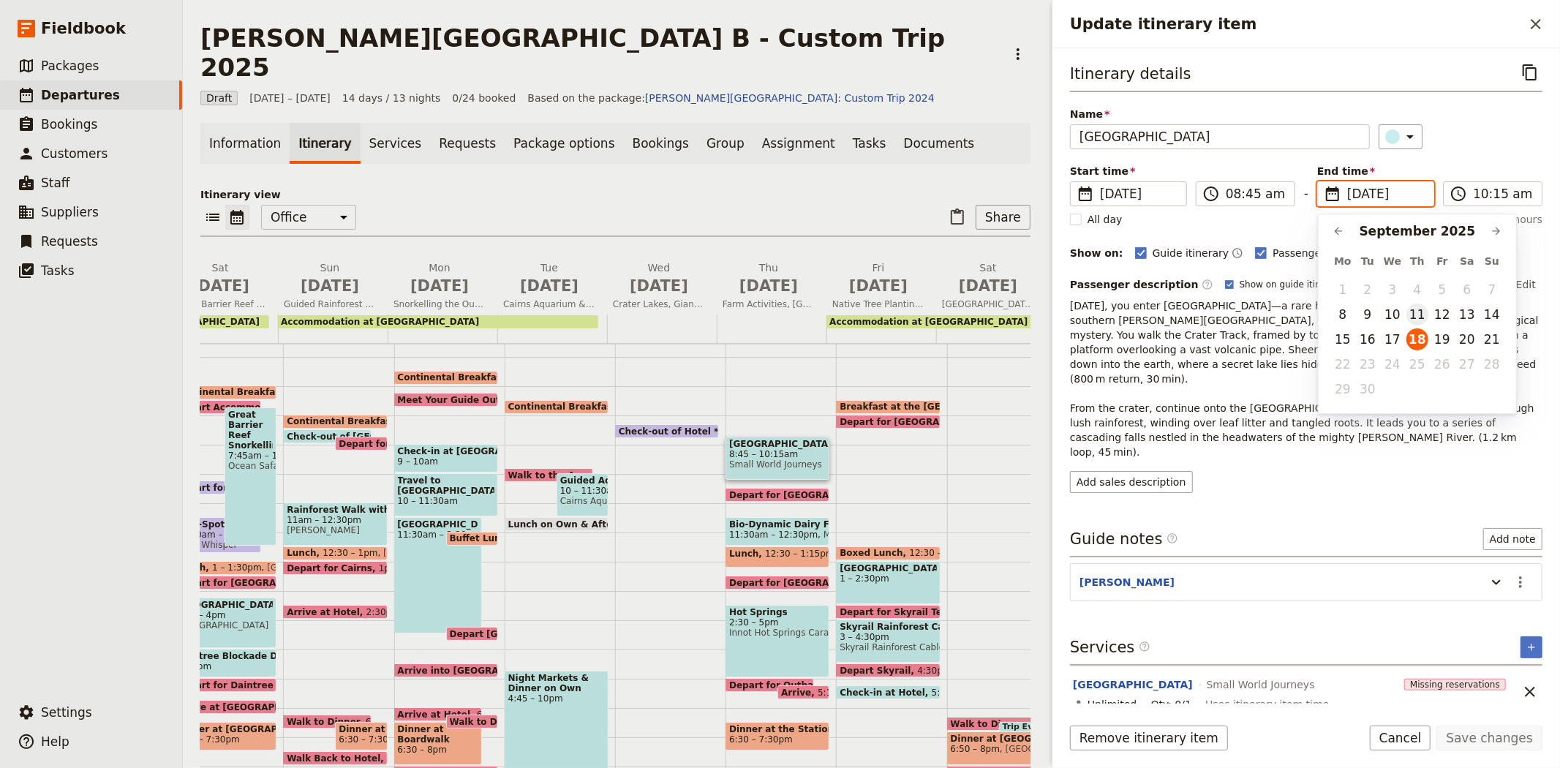
click at [1410, 309] on button "11" at bounding box center [1417, 314] width 22 height 22
type input "[DATE]"
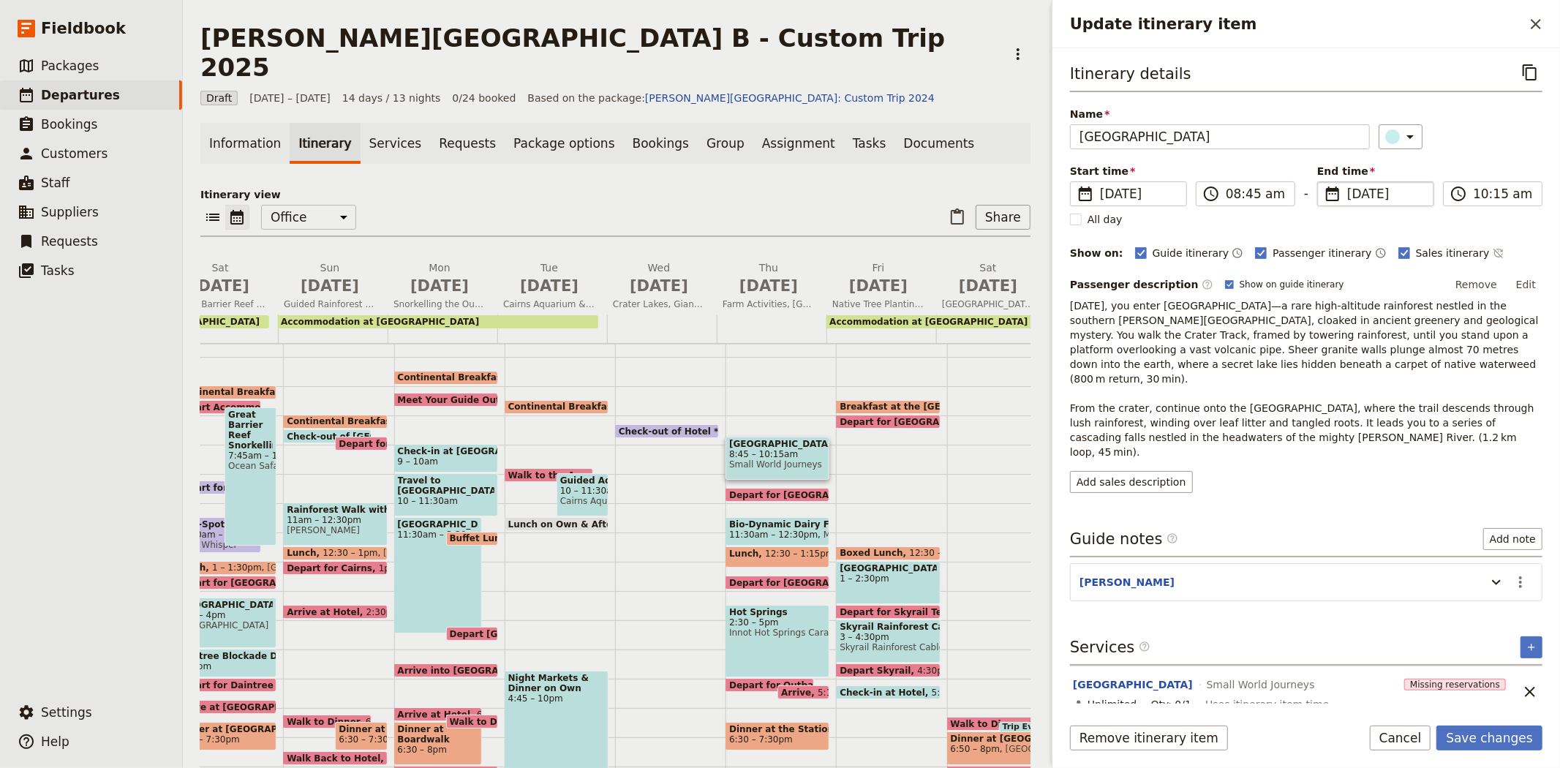
type input "[DATE]"
click at [1387, 471] on div "Add sales description" at bounding box center [1306, 482] width 472 height 22
click at [1479, 731] on button "Save changes" at bounding box center [1489, 737] width 106 height 25
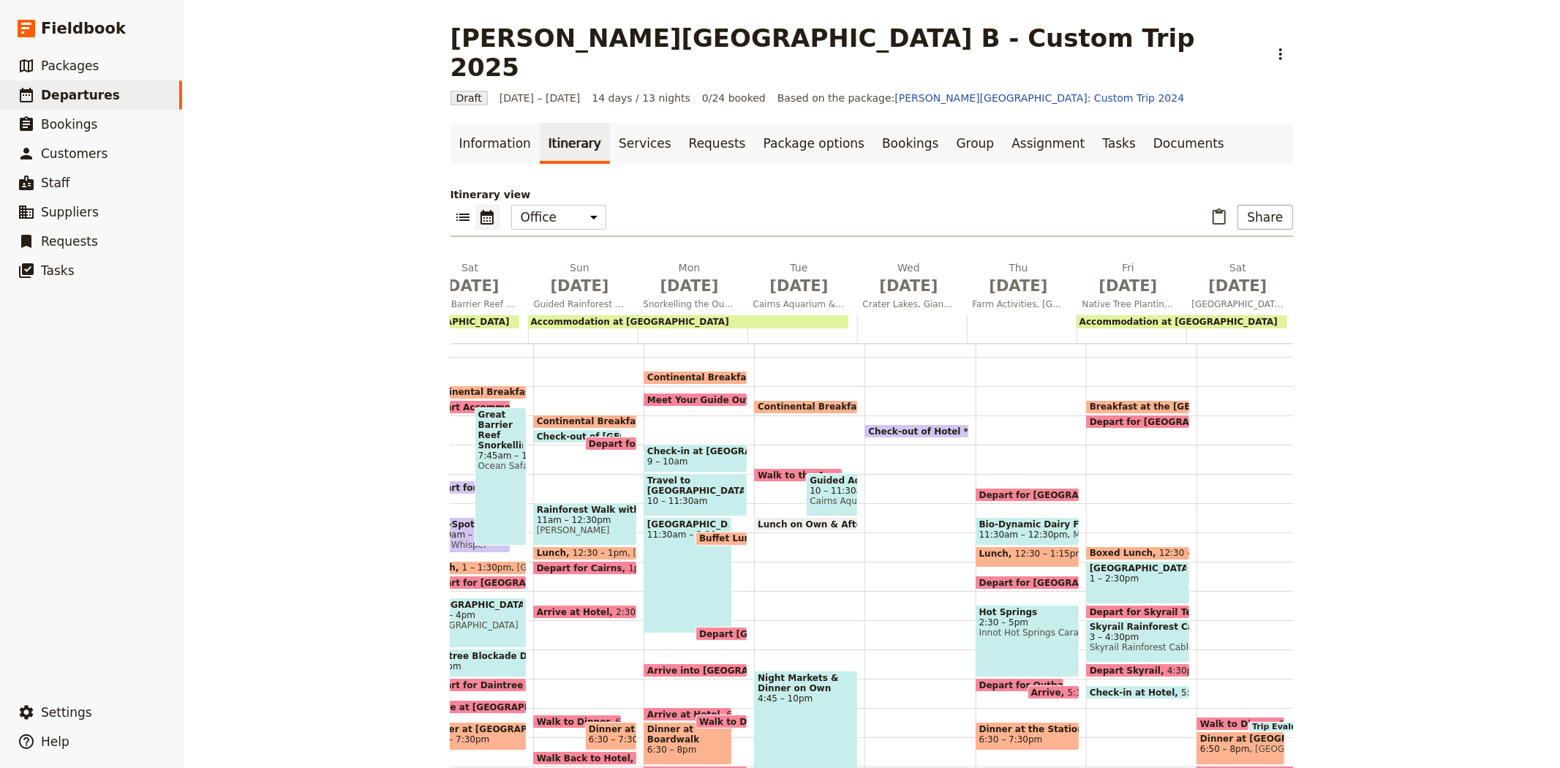
click at [979, 490] on span "Depart for [GEOGRAPHIC_DATA]" at bounding box center [1061, 495] width 164 height 10
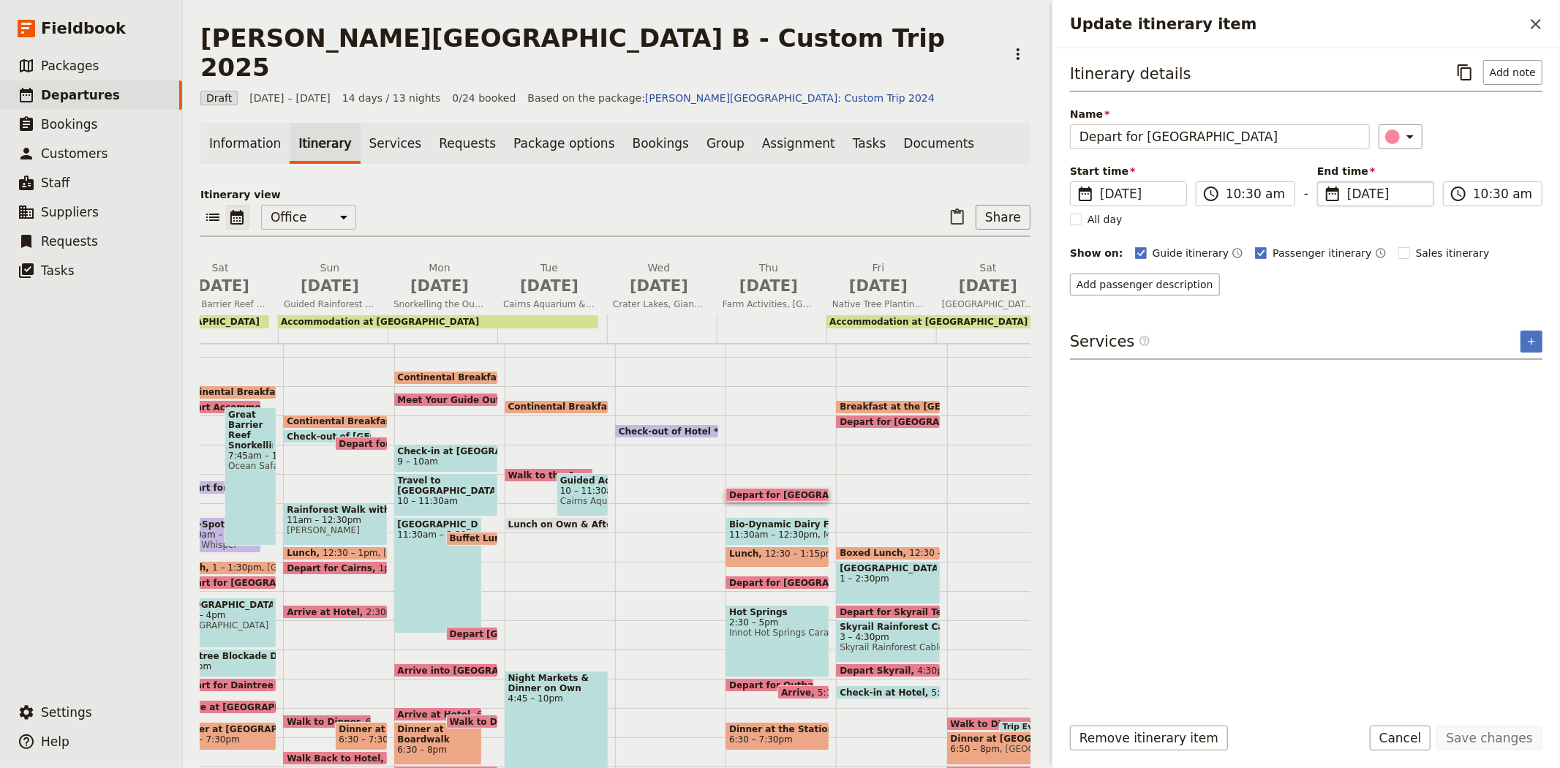
click at [1363, 194] on span "[DATE]" at bounding box center [1386, 194] width 78 height 18
click at [1323, 182] on input "[DATE]" at bounding box center [1323, 181] width 1 height 1
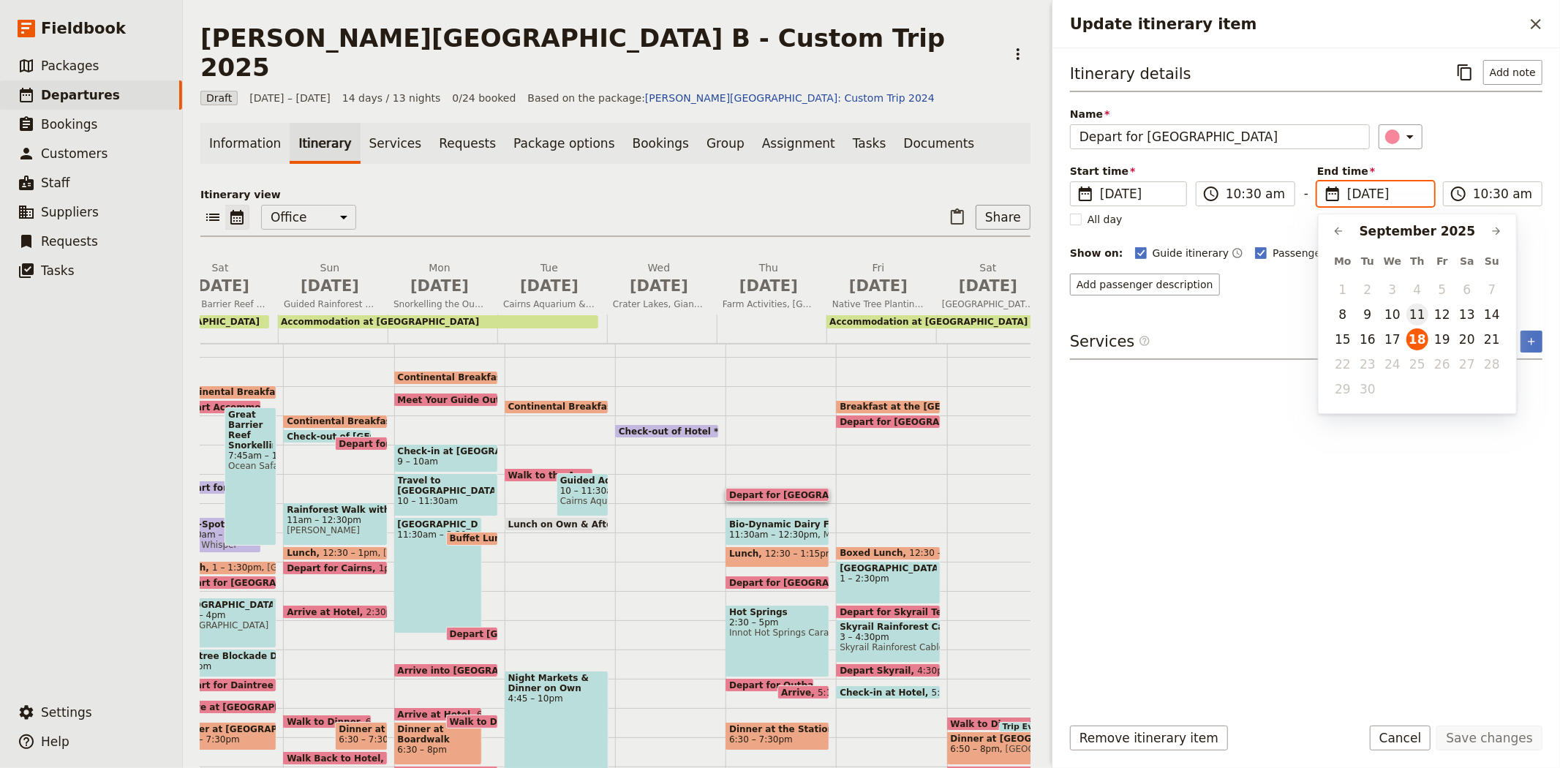
click at [1411, 317] on button "11" at bounding box center [1417, 314] width 22 height 22
type input "[DATE]"
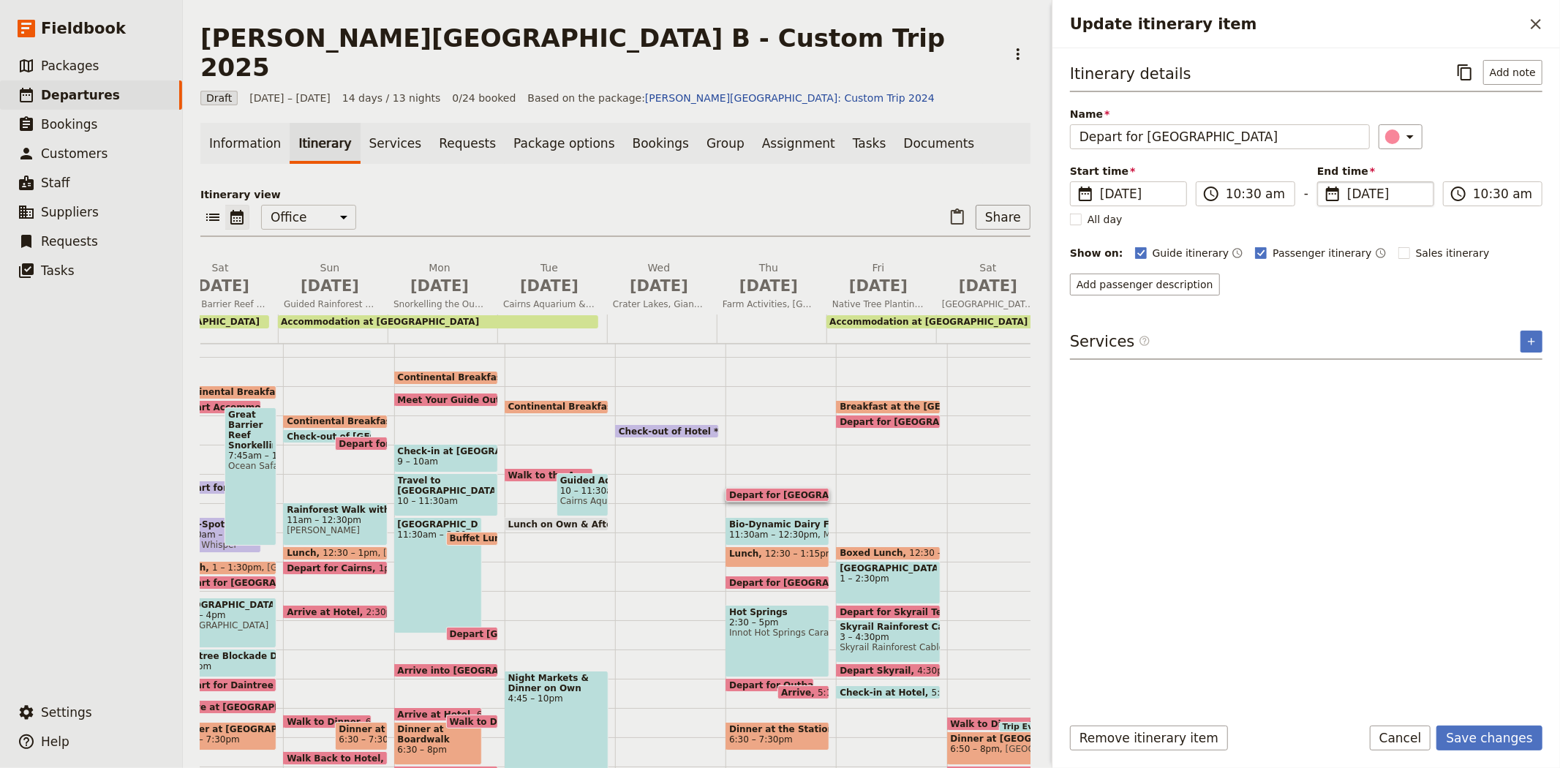
type input "[DATE]"
click at [1383, 472] on div "Itinerary details ​ Add note Name Depart for Dairy Farm ​ Start time ​ [DATE] […" at bounding box center [1306, 381] width 472 height 642
click at [1482, 729] on button "Save changes" at bounding box center [1489, 737] width 106 height 25
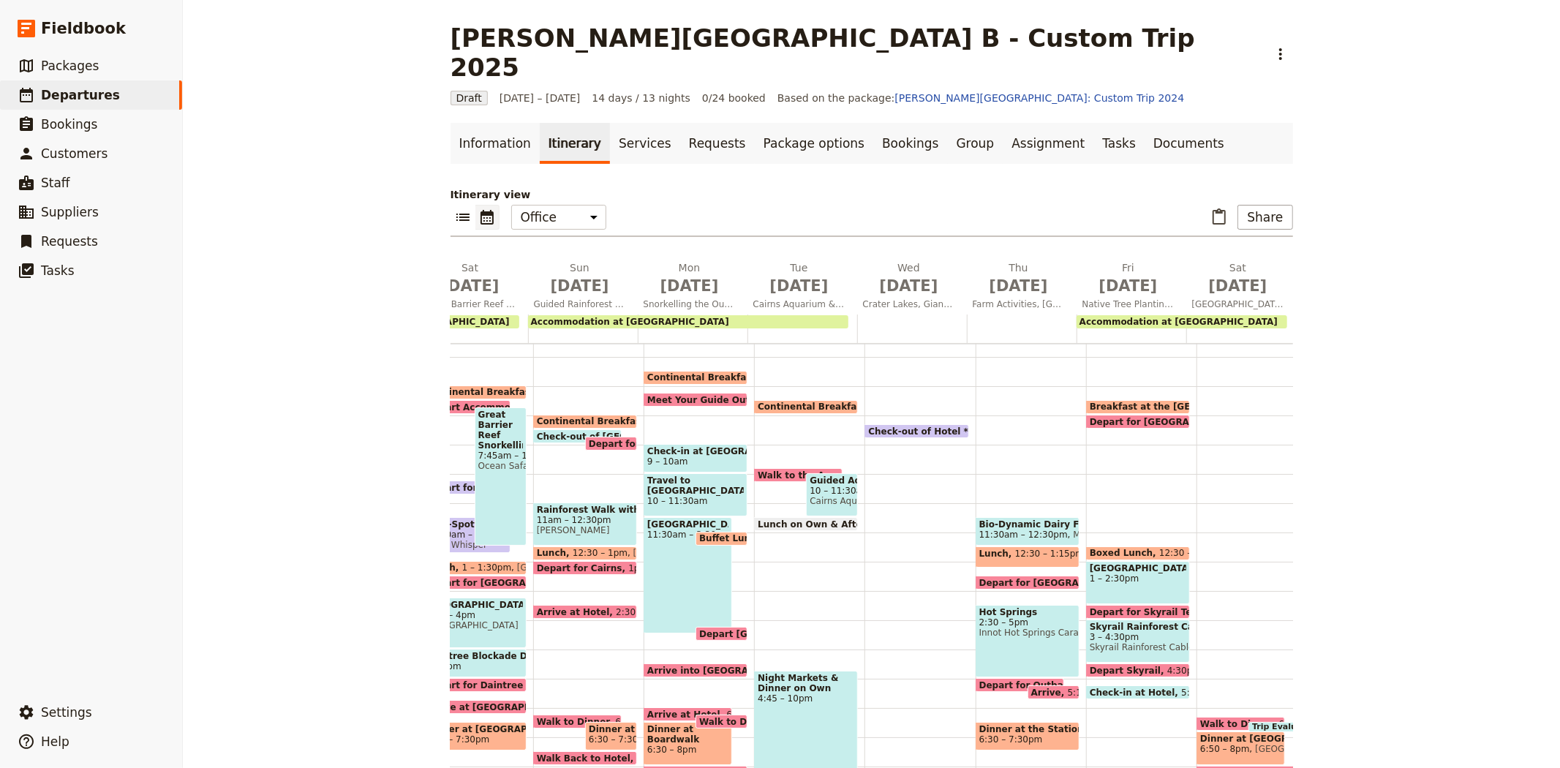
click at [985, 519] on span "Bio-Dynamic Dairy Farm" at bounding box center [1027, 524] width 97 height 10
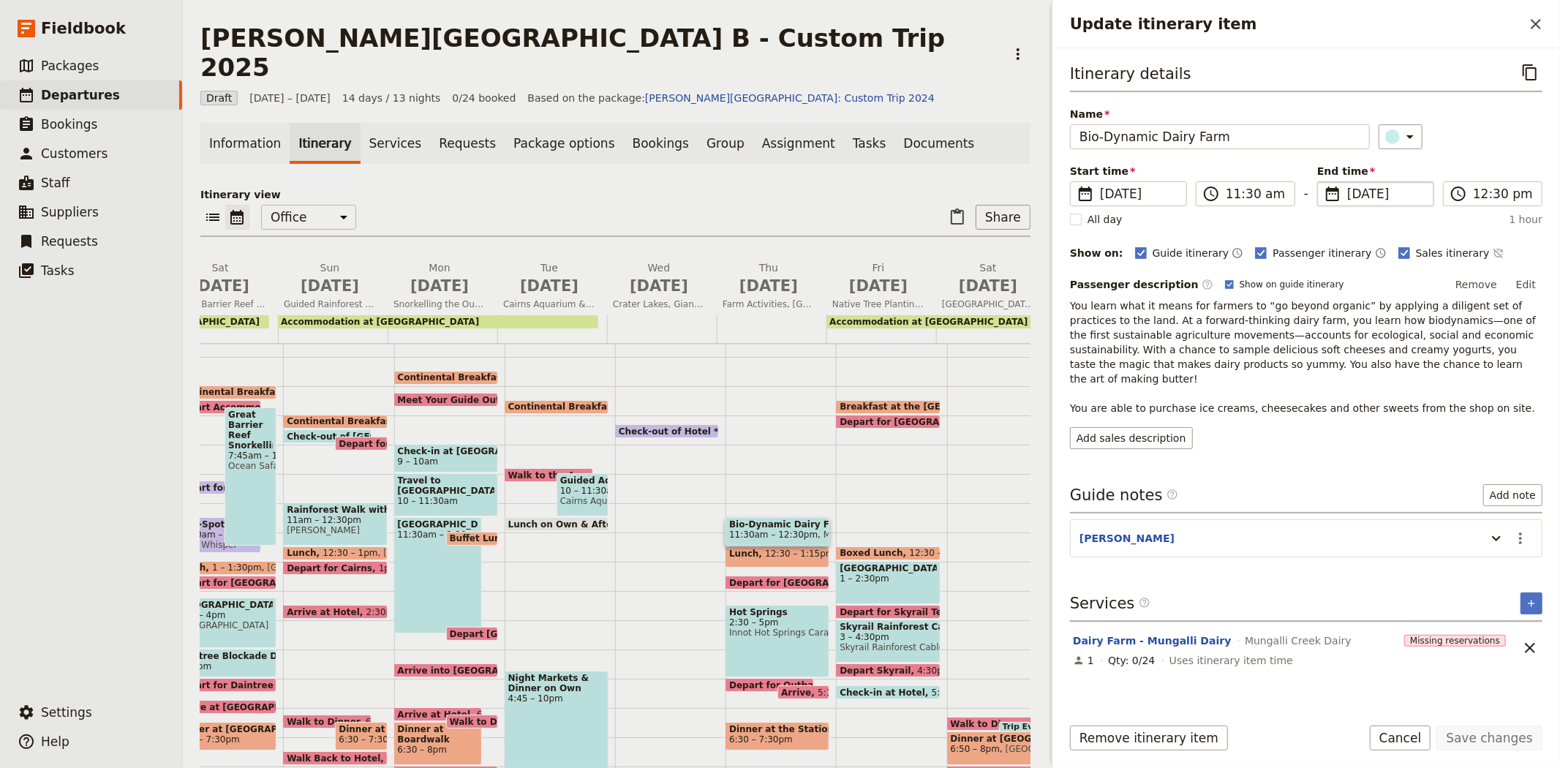
click at [1353, 193] on span "[DATE]" at bounding box center [1386, 194] width 78 height 18
click at [1323, 182] on input "[DATE]" at bounding box center [1323, 181] width 1 height 1
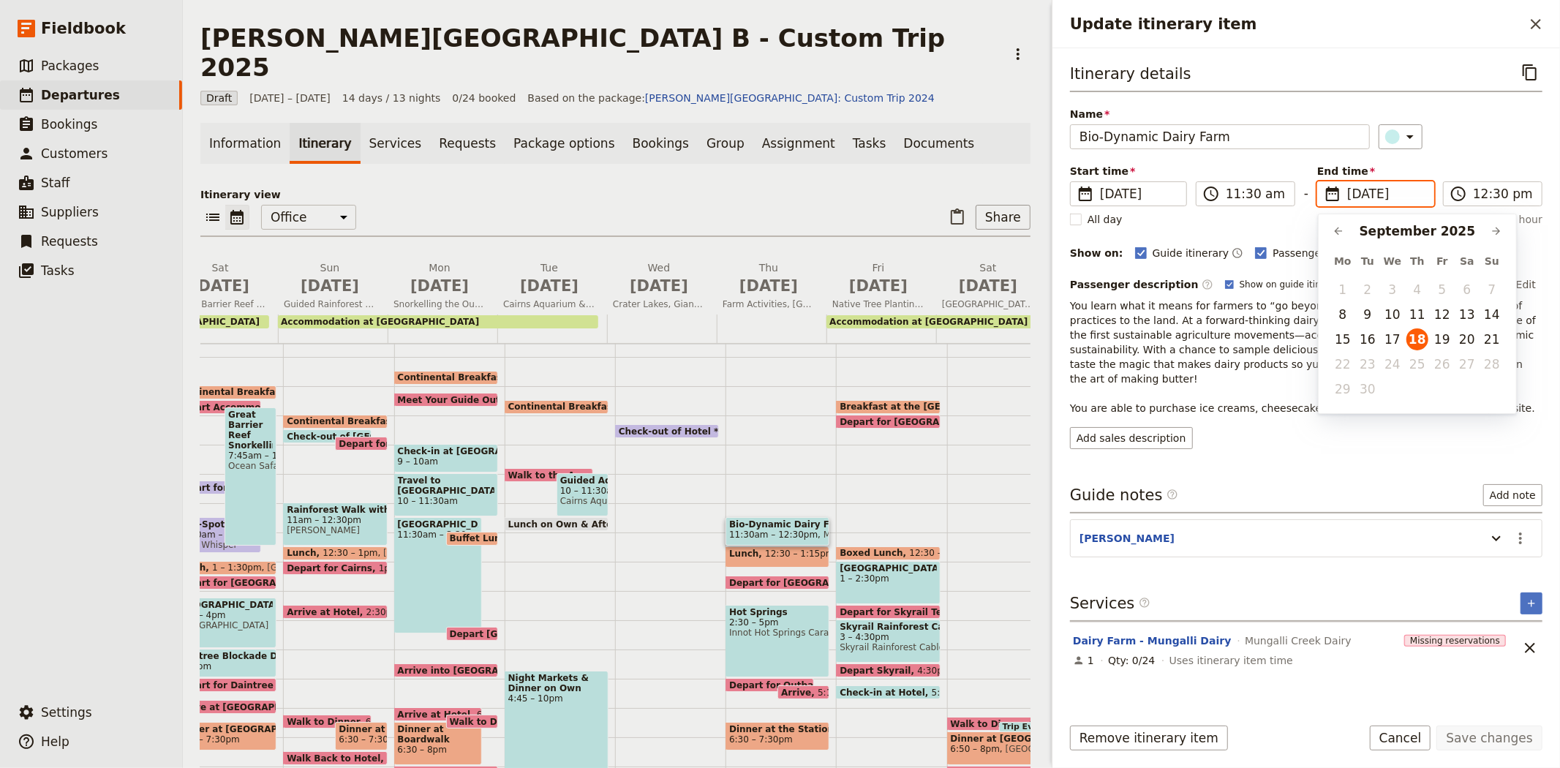
click at [1421, 303] on td "11" at bounding box center [1417, 314] width 25 height 25
click at [1417, 314] on button "11" at bounding box center [1417, 314] width 22 height 22
type input "[DATE]"
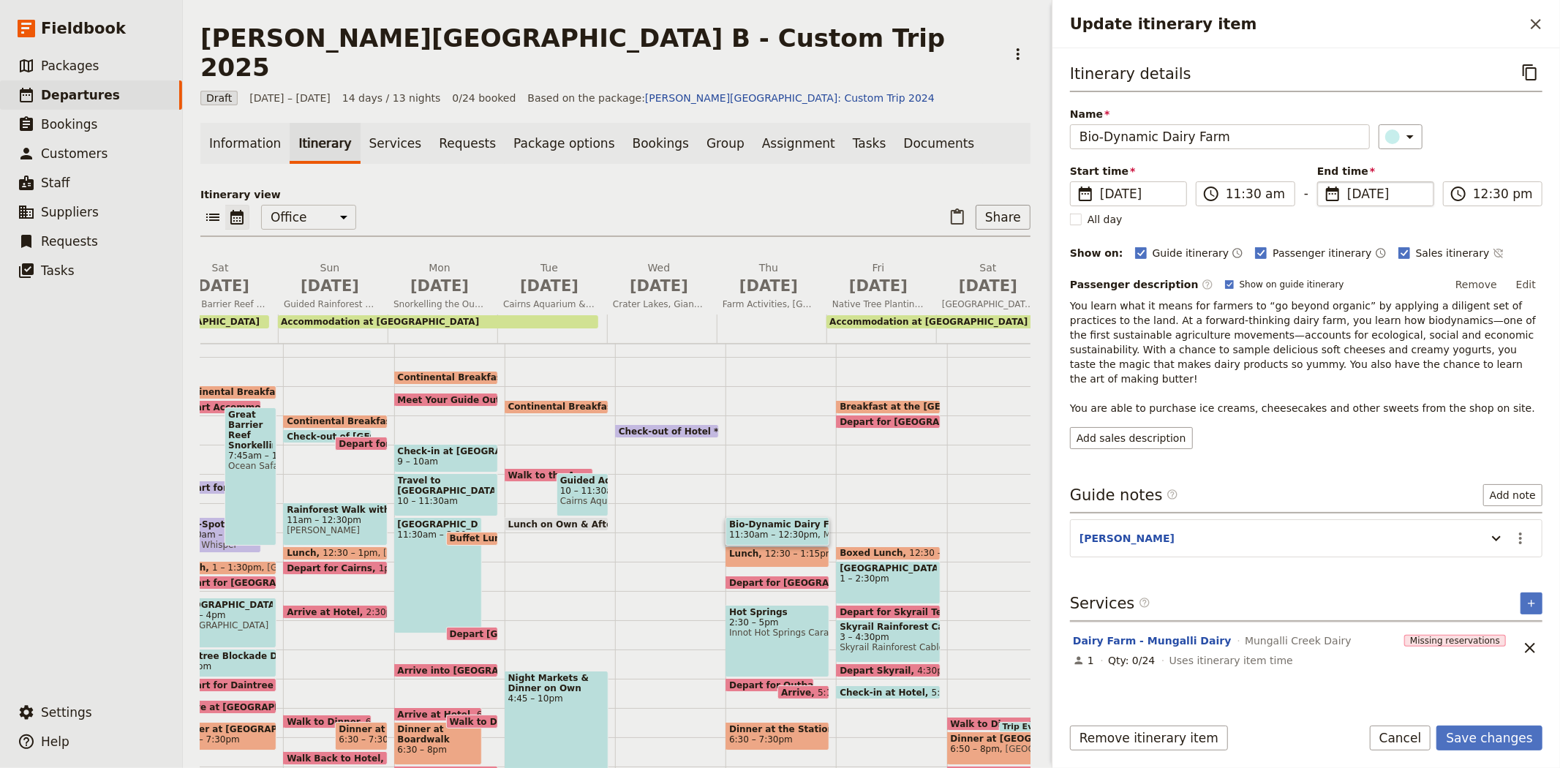
type input "[DATE]"
click at [1263, 363] on p "You learn what it means for farmers to “go beyond organic” by applying a dilige…" at bounding box center [1306, 356] width 472 height 117
click at [1492, 741] on button "Save changes" at bounding box center [1489, 737] width 106 height 25
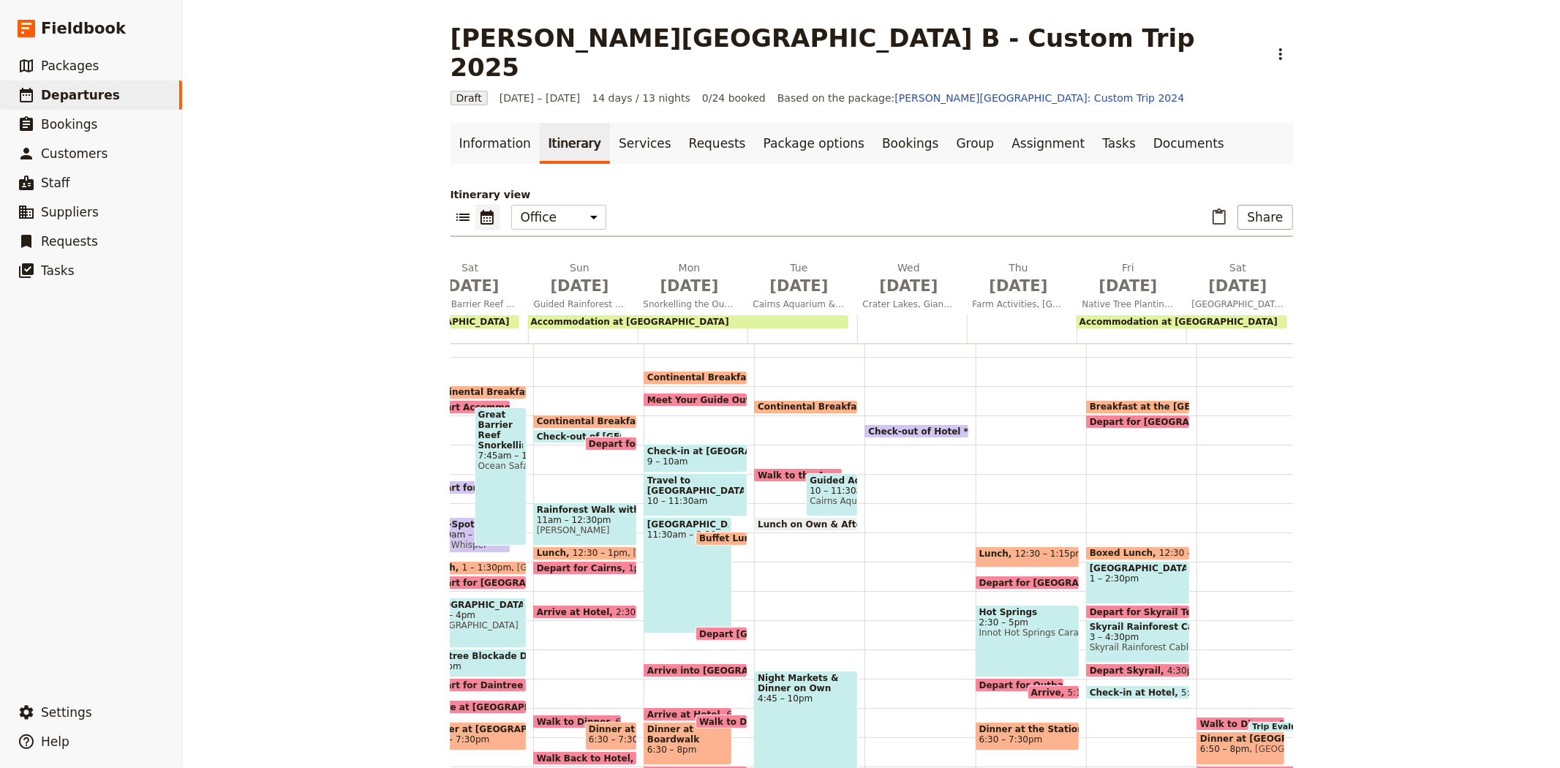
click at [1015, 548] on span "12:30 – 1:15pm" at bounding box center [1049, 556] width 69 height 17
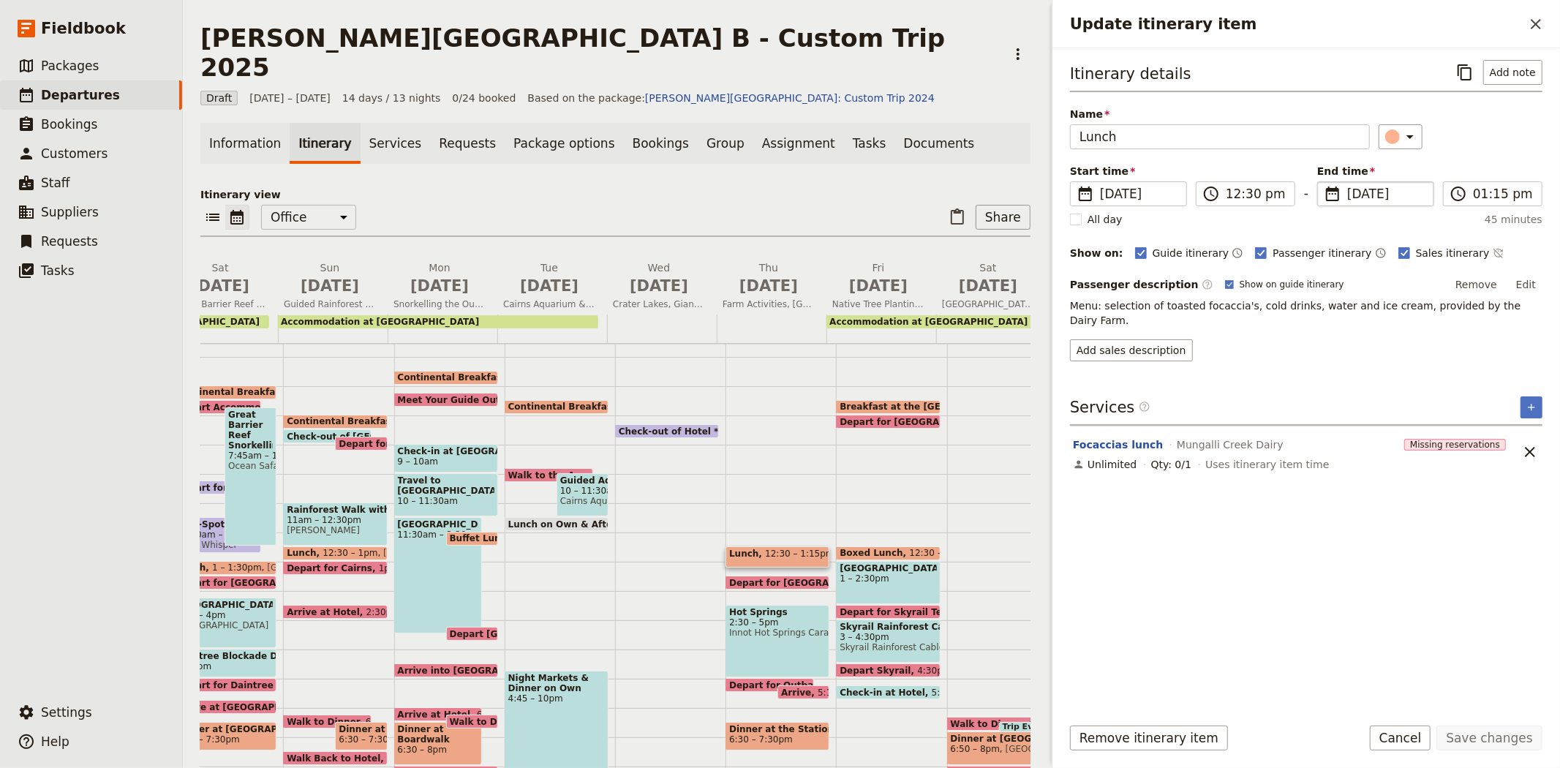
click at [1362, 194] on span "[DATE]" at bounding box center [1386, 194] width 78 height 18
click at [1323, 182] on input "[DATE]" at bounding box center [1323, 181] width 1 height 1
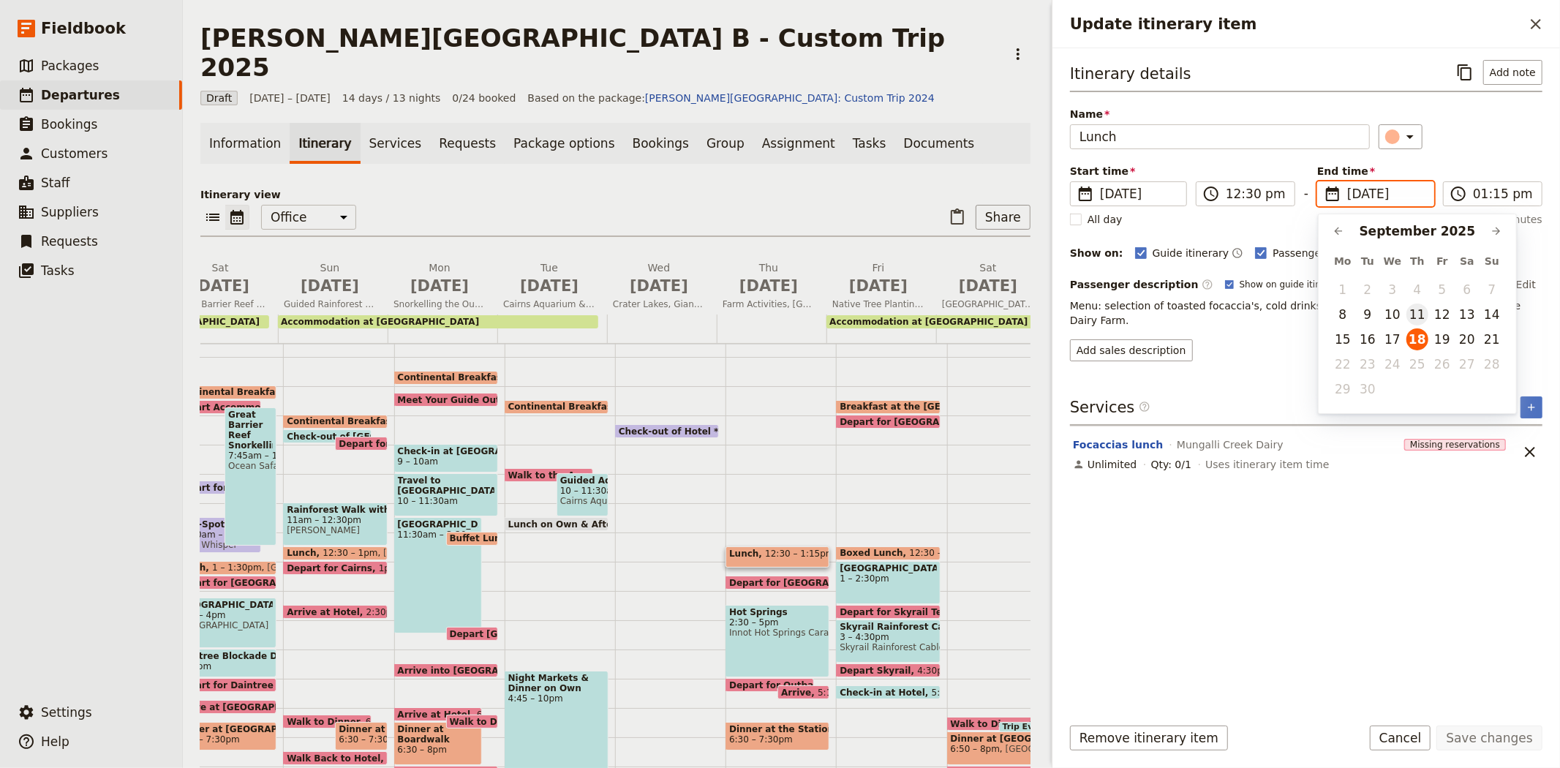
click at [1416, 313] on button "11" at bounding box center [1417, 314] width 22 height 22
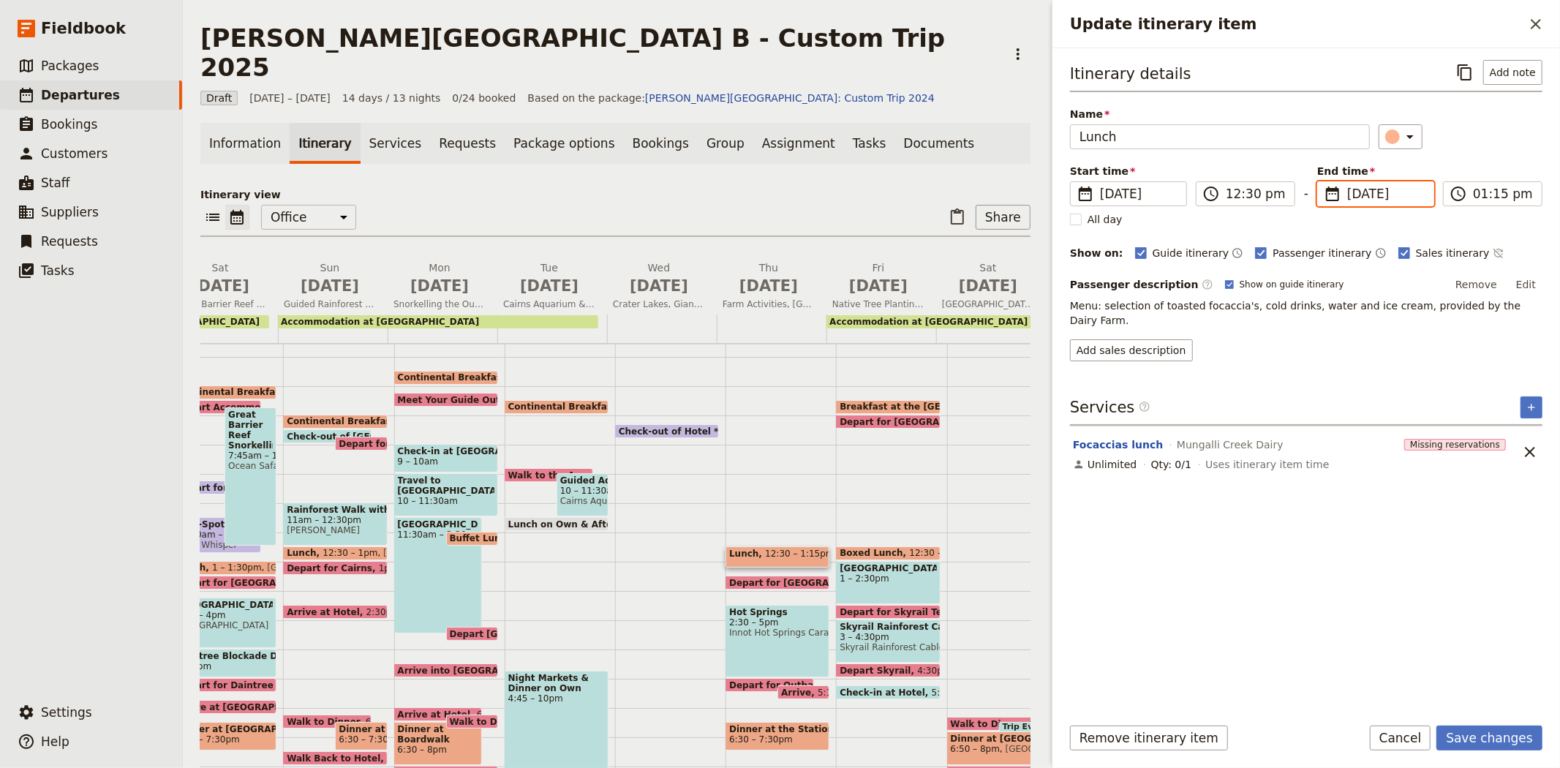
type input "[DATE]"
click at [1393, 521] on div "Itinerary details ​ Add note Name Lunch ​ Start time ​ [DATE] [DATE] [DATE] 12:…" at bounding box center [1306, 381] width 472 height 642
click at [1482, 733] on button "Save changes" at bounding box center [1489, 737] width 106 height 25
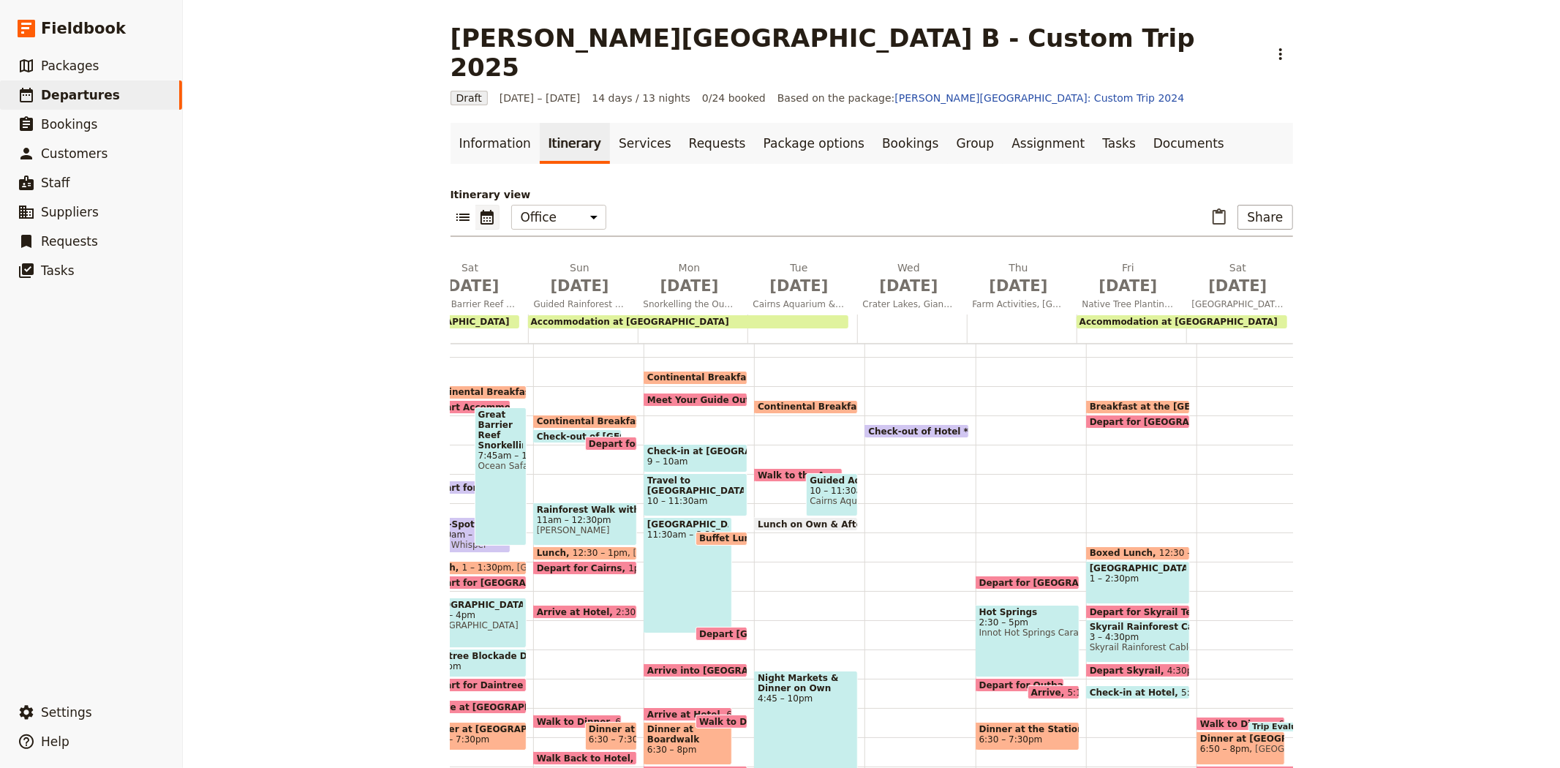
click at [1009, 578] on span "Depart for [GEOGRAPHIC_DATA]" at bounding box center [1061, 583] width 164 height 10
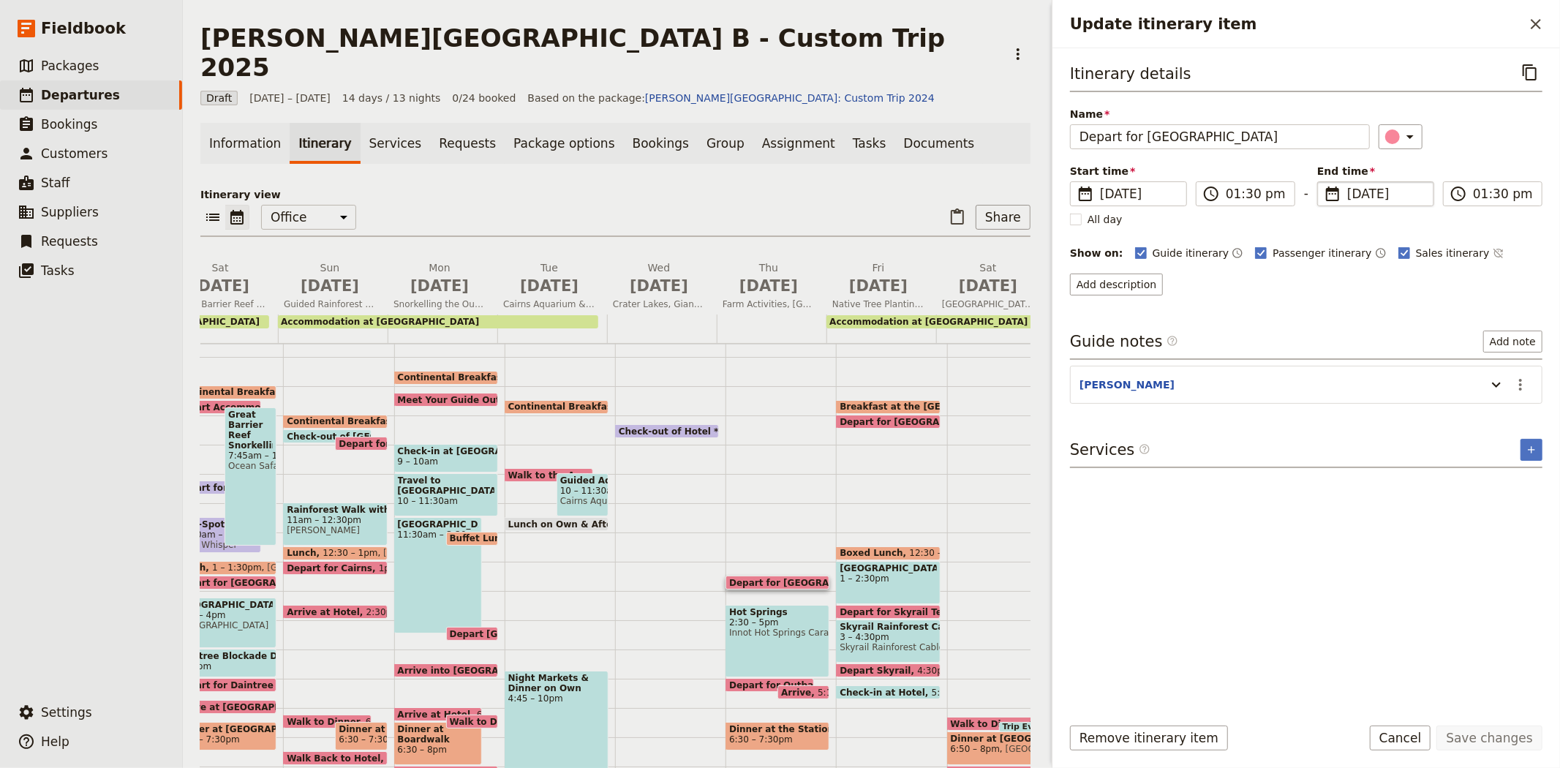
click at [1354, 193] on span "[DATE]" at bounding box center [1386, 194] width 78 height 18
click at [1323, 182] on input "[DATE]" at bounding box center [1323, 181] width 1 height 1
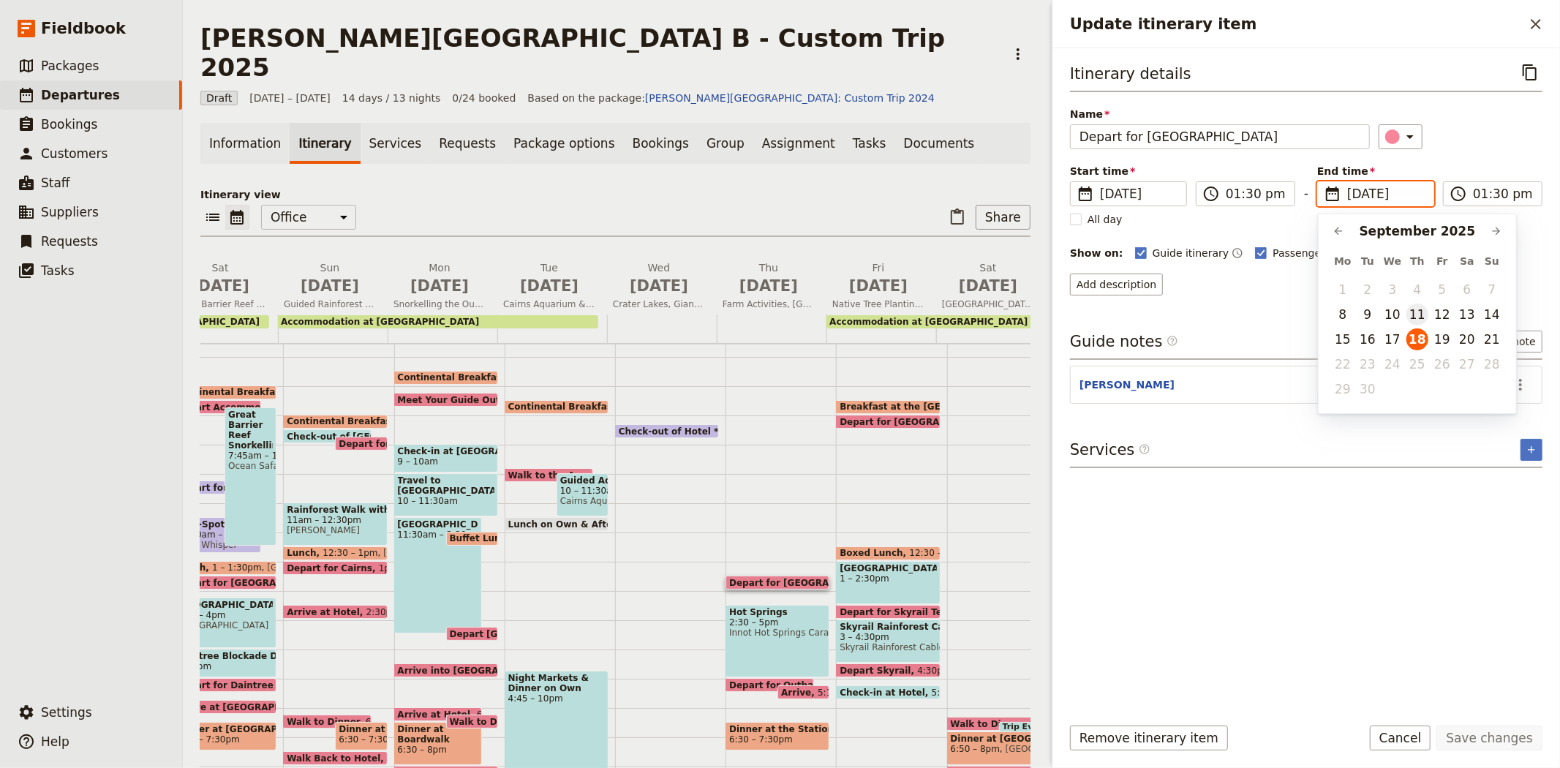
click at [1413, 311] on button "11" at bounding box center [1417, 314] width 22 height 22
type input "[DATE]"
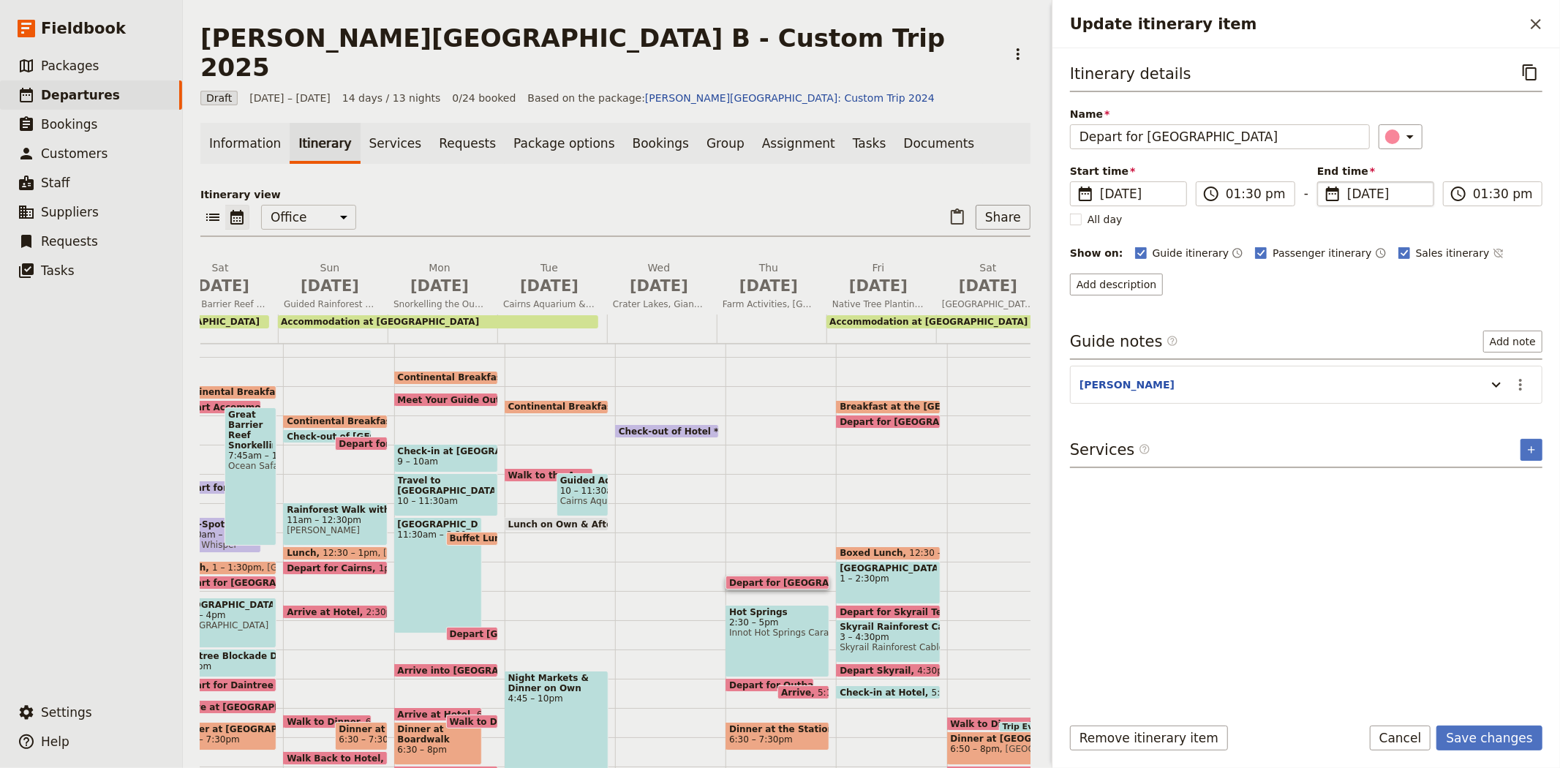
type input "[DATE]"
click at [1276, 618] on div "Itinerary details ​ Name Depart for Hot Springs ​ Start time ​ [DATE] [DATE] [D…" at bounding box center [1306, 381] width 472 height 642
click at [1488, 741] on button "Save changes" at bounding box center [1489, 737] width 106 height 25
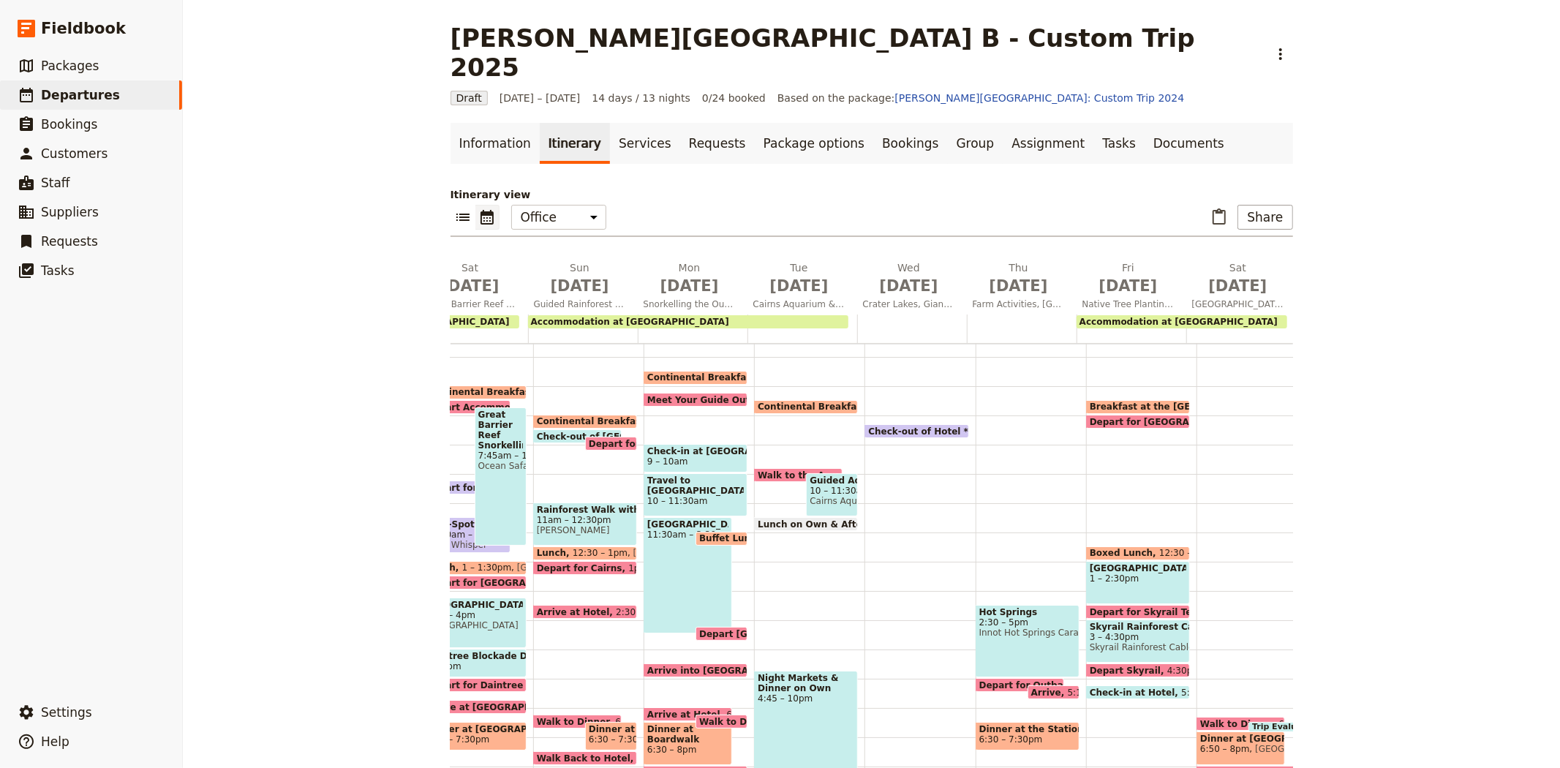
click at [1018, 610] on div "Hot Springs 2:30 – 5pm Innot [GEOGRAPHIC_DATA] [GEOGRAPHIC_DATA]" at bounding box center [1027, 641] width 104 height 72
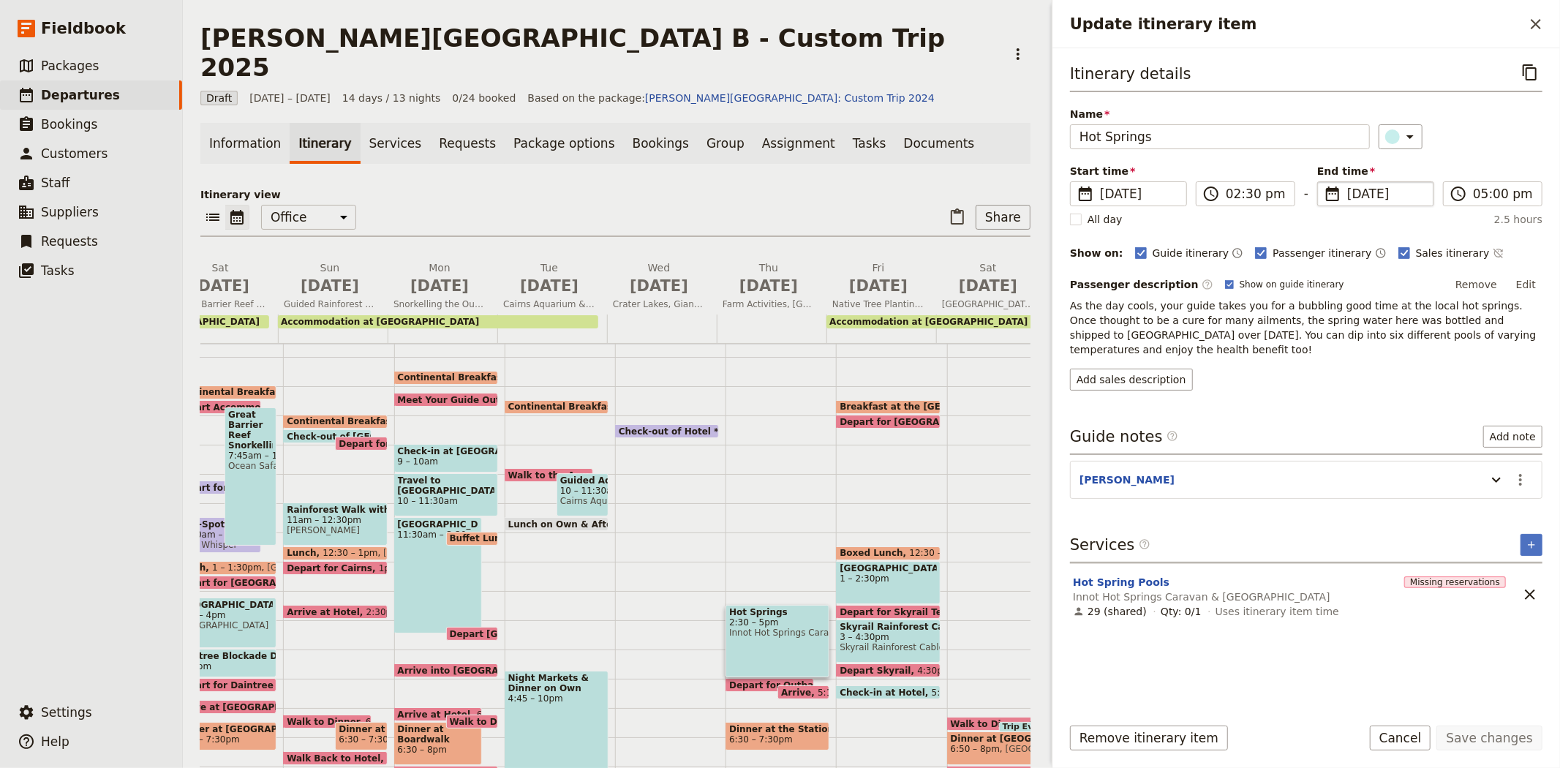
click at [1359, 193] on span "[DATE]" at bounding box center [1386, 194] width 78 height 18
click at [1323, 182] on input "[DATE]" at bounding box center [1323, 181] width 1 height 1
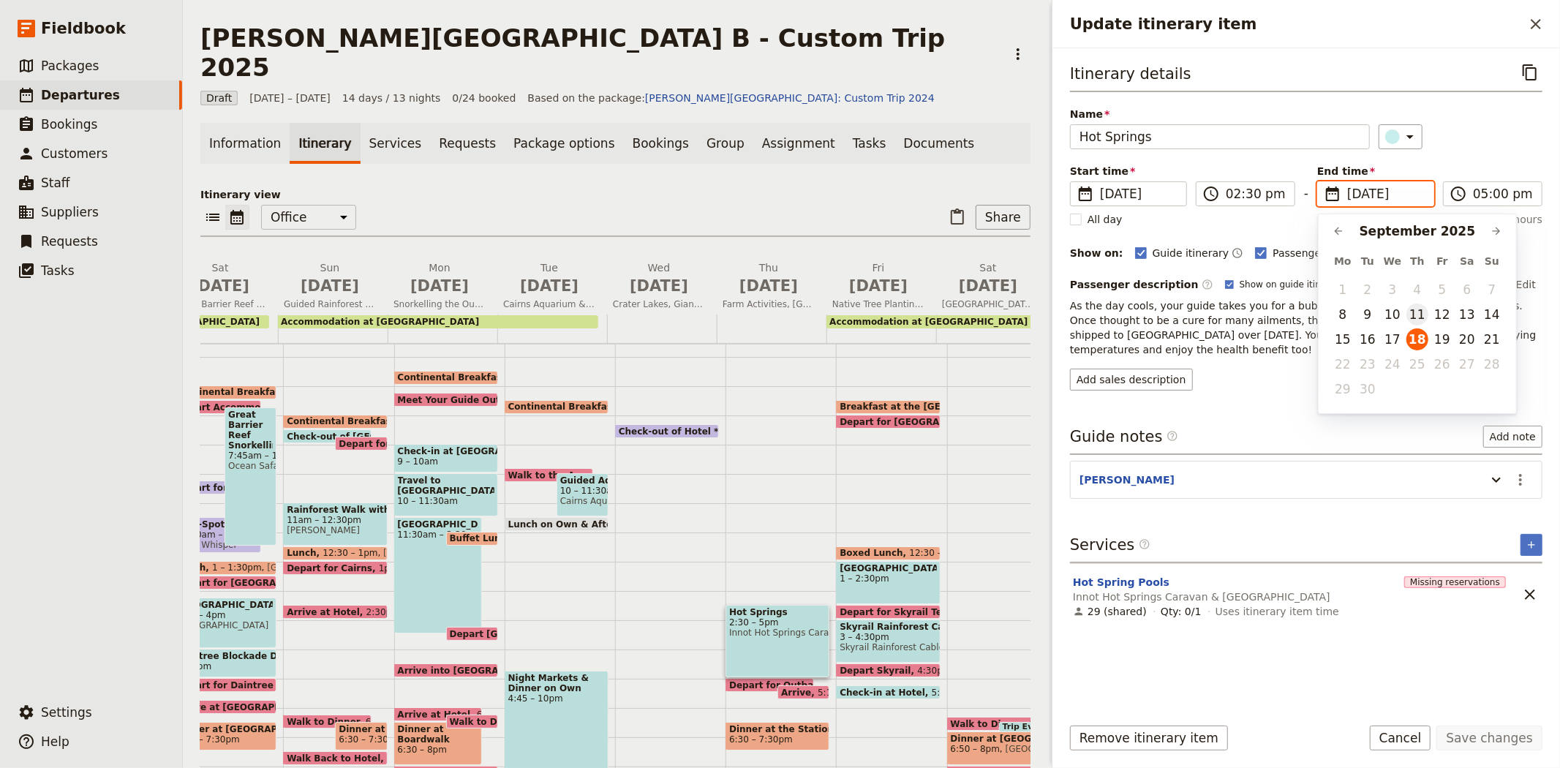
click at [1423, 316] on button "11" at bounding box center [1417, 314] width 22 height 22
type input "[DATE]"
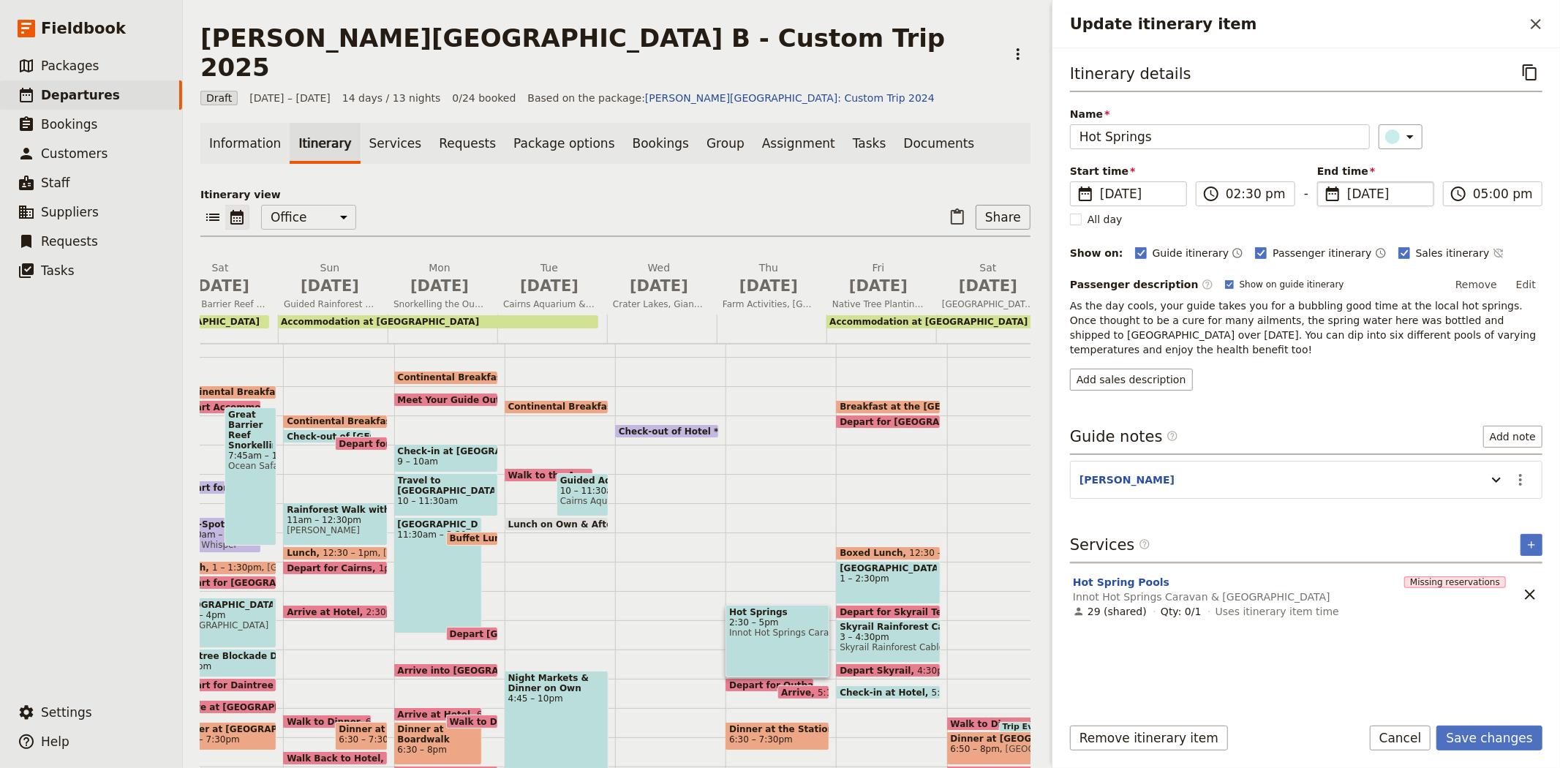
type input "[DATE]"
click at [1297, 344] on div "Passenger description ​ Show on guide itinerary Remove Edit As the day cools, y…" at bounding box center [1306, 331] width 472 height 117
click at [1497, 746] on button "Save changes" at bounding box center [1489, 737] width 106 height 25
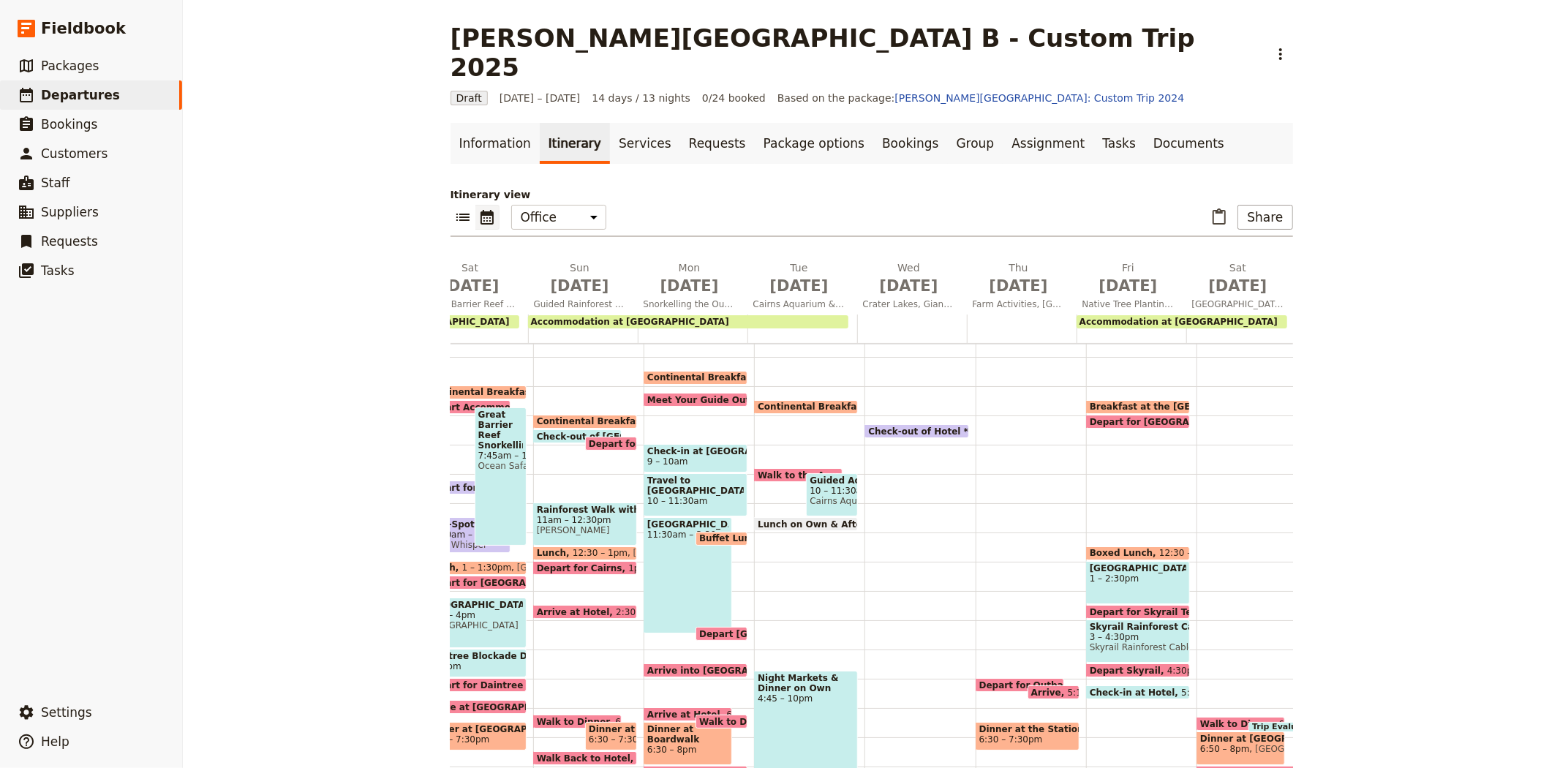
click at [979, 680] on span "Depart for Outback Station" at bounding box center [1049, 685] width 140 height 10
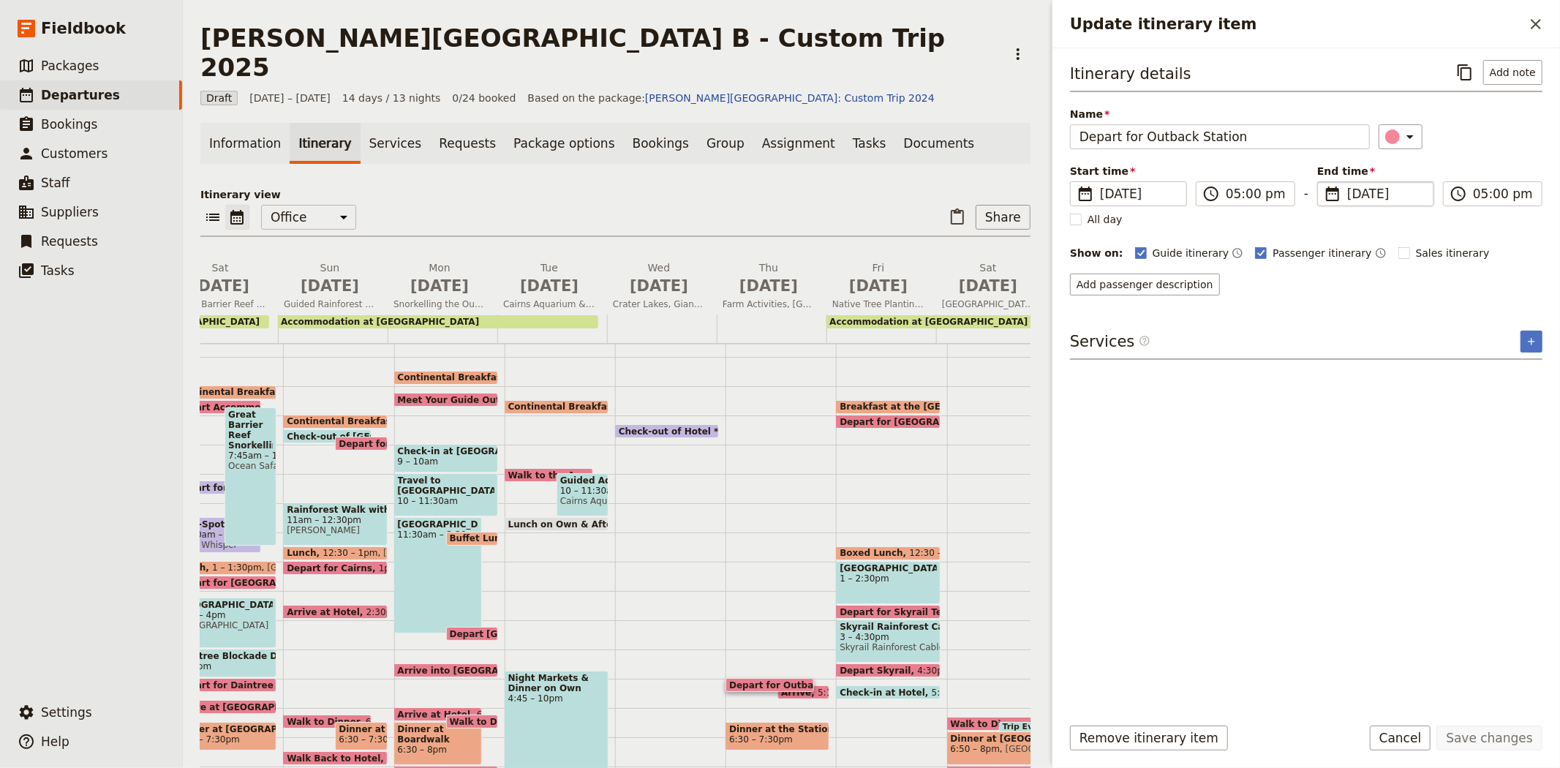
click at [1356, 194] on span "[DATE]" at bounding box center [1386, 194] width 78 height 18
click at [1323, 182] on input "[DATE]" at bounding box center [1323, 181] width 1 height 1
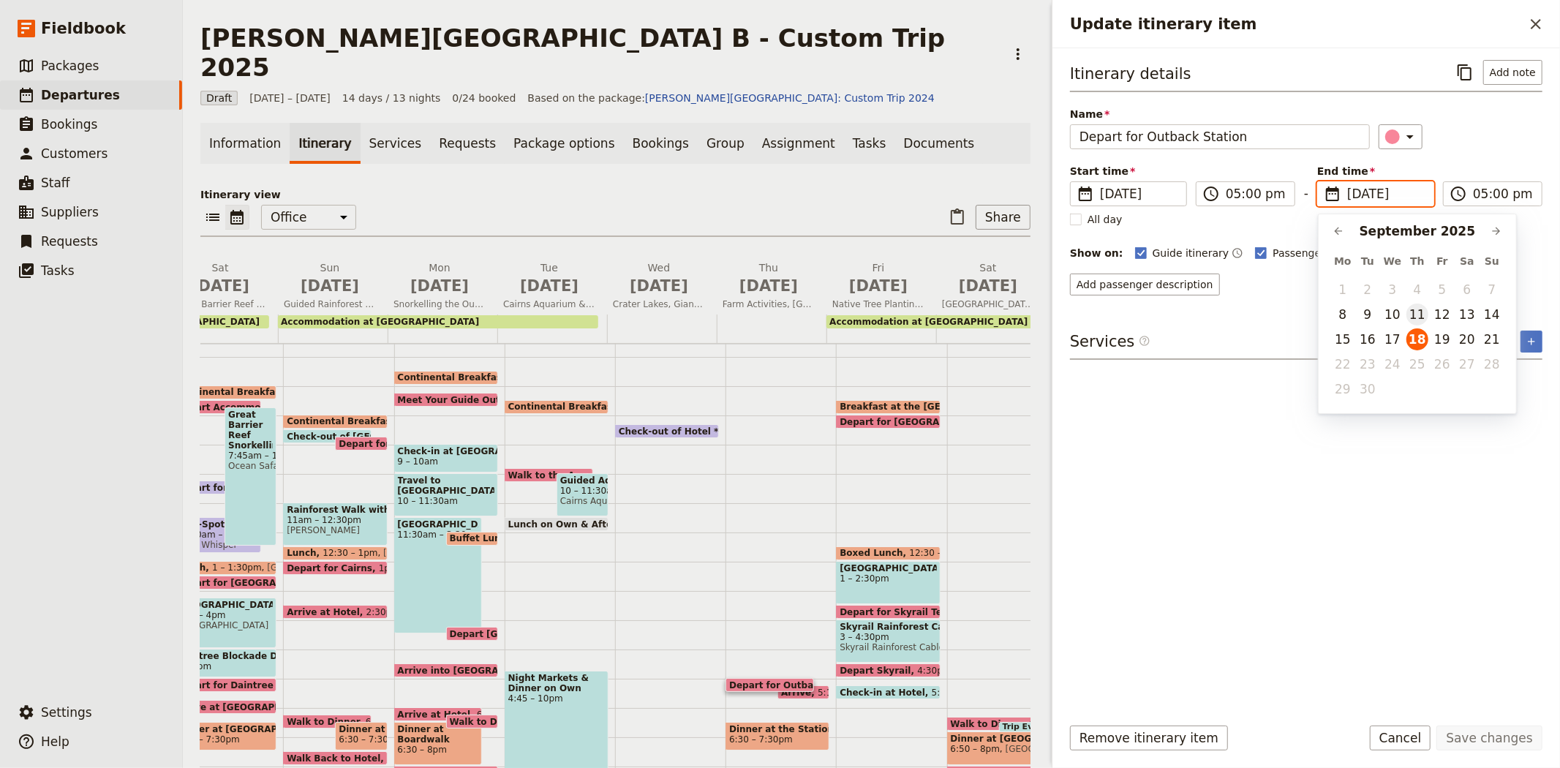
click at [1416, 313] on button "11" at bounding box center [1417, 314] width 22 height 22
type input "[DATE]"
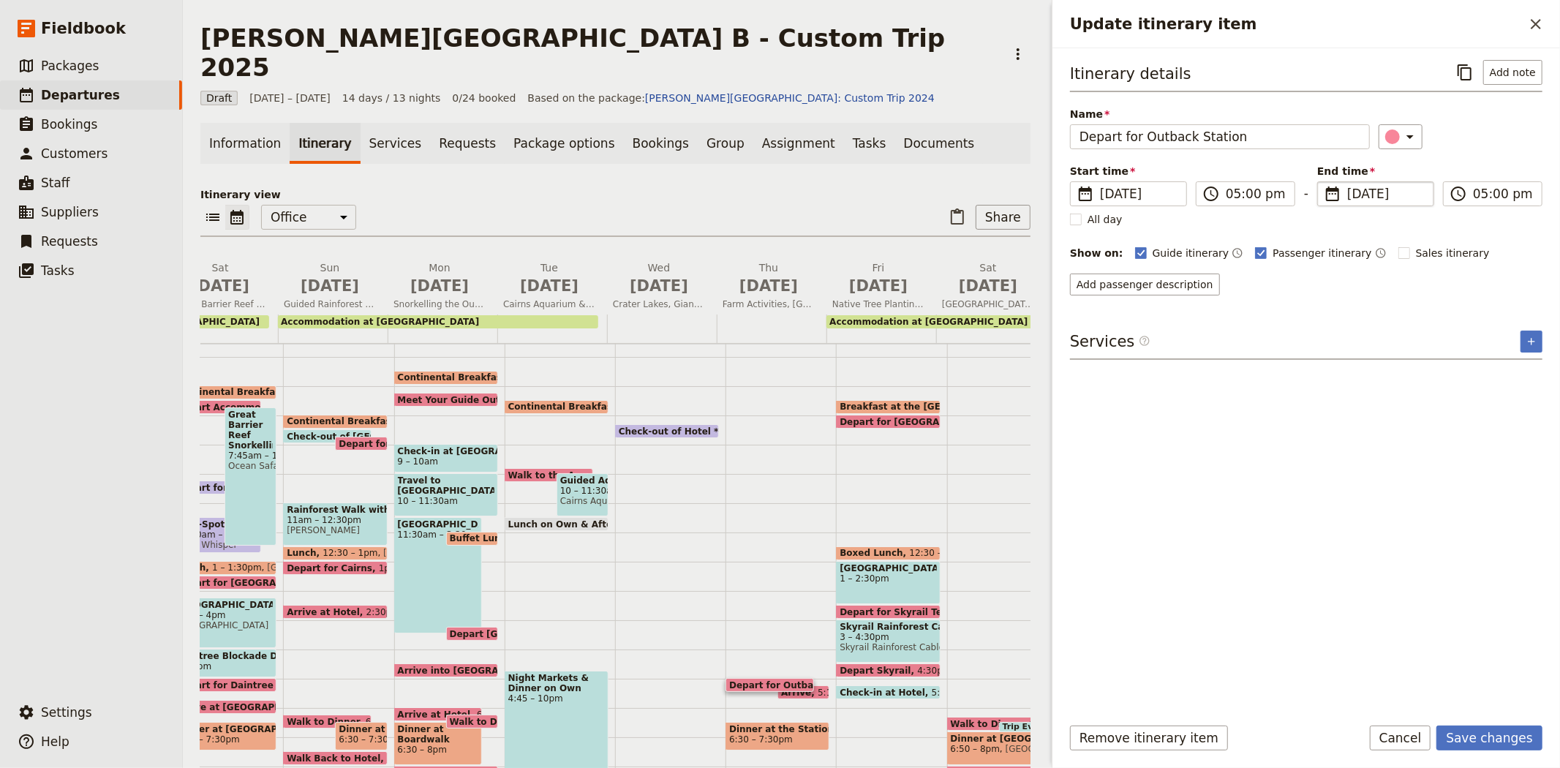
type input "[DATE]"
click at [1364, 551] on div "Itinerary details ​ Add note Name Depart for Outback Station ​ Start time ​ [DA…" at bounding box center [1306, 381] width 472 height 642
click at [1463, 726] on button "Save changes" at bounding box center [1489, 737] width 106 height 25
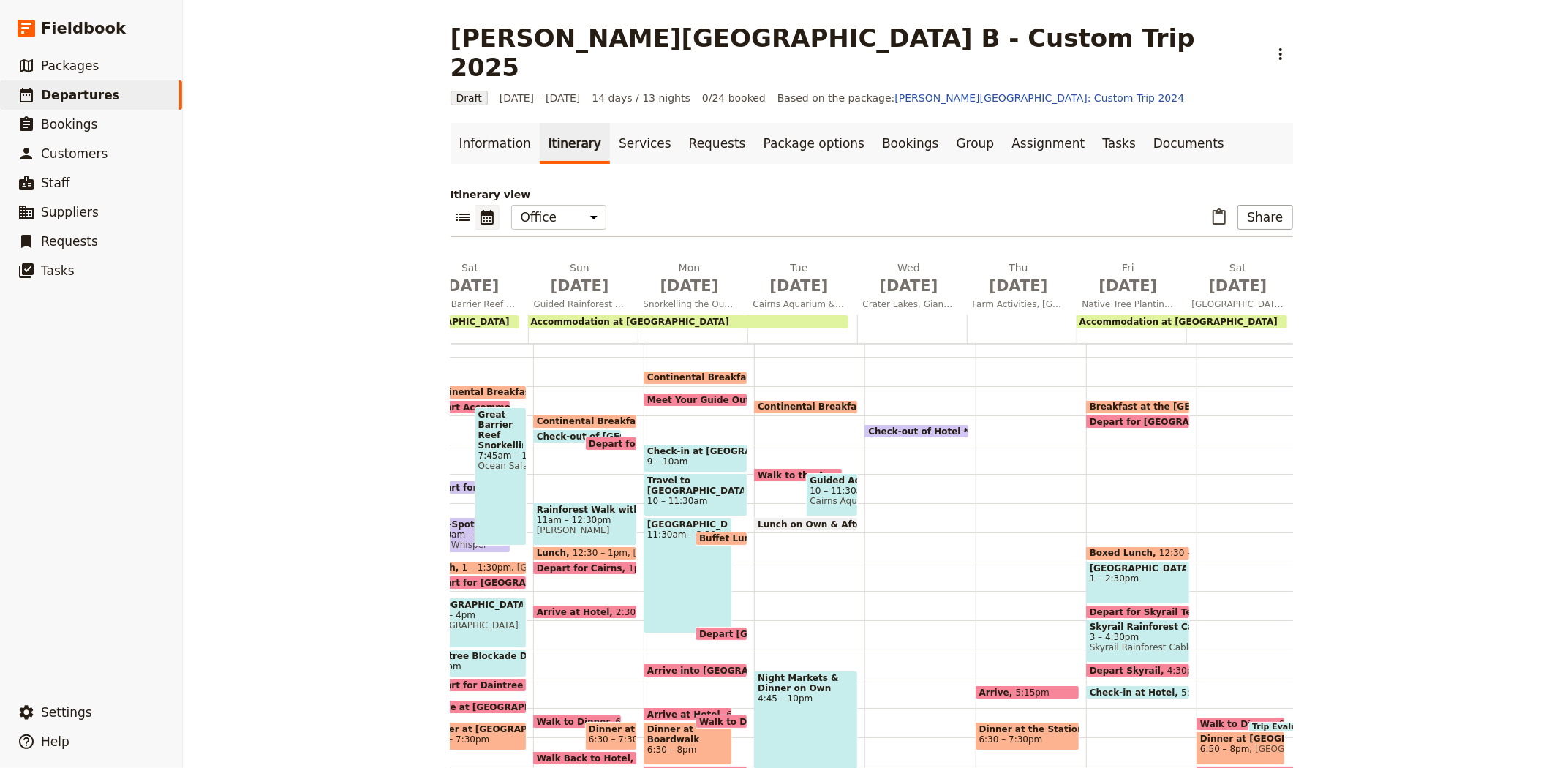
click at [975, 685] on div "Arrive 5:15pm" at bounding box center [1027, 692] width 104 height 14
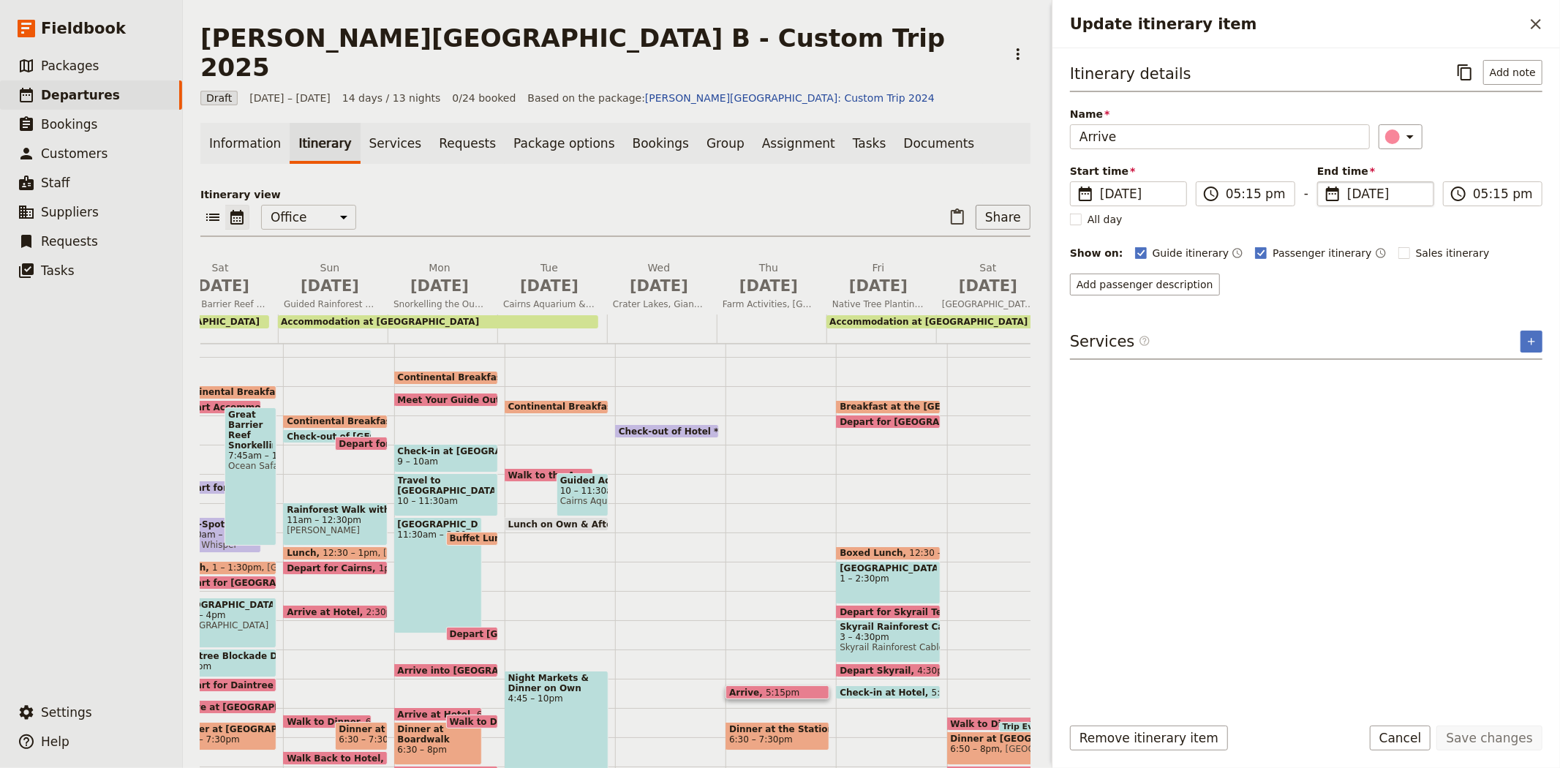
click at [1356, 194] on span "[DATE]" at bounding box center [1386, 194] width 78 height 18
click at [1323, 182] on input "[DATE]" at bounding box center [1323, 181] width 1 height 1
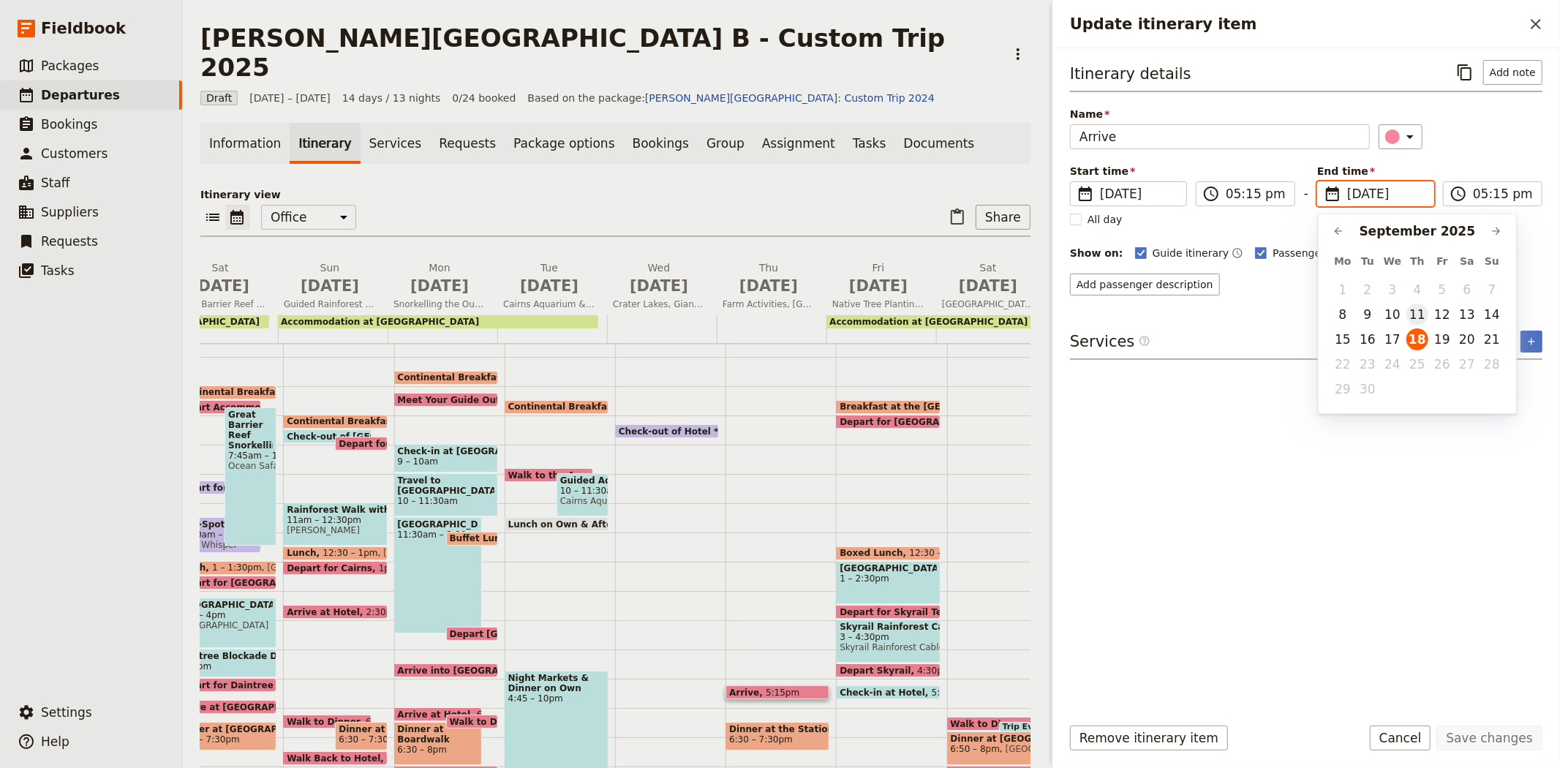
click at [1420, 311] on button "11" at bounding box center [1417, 314] width 22 height 22
type input "[DATE]"
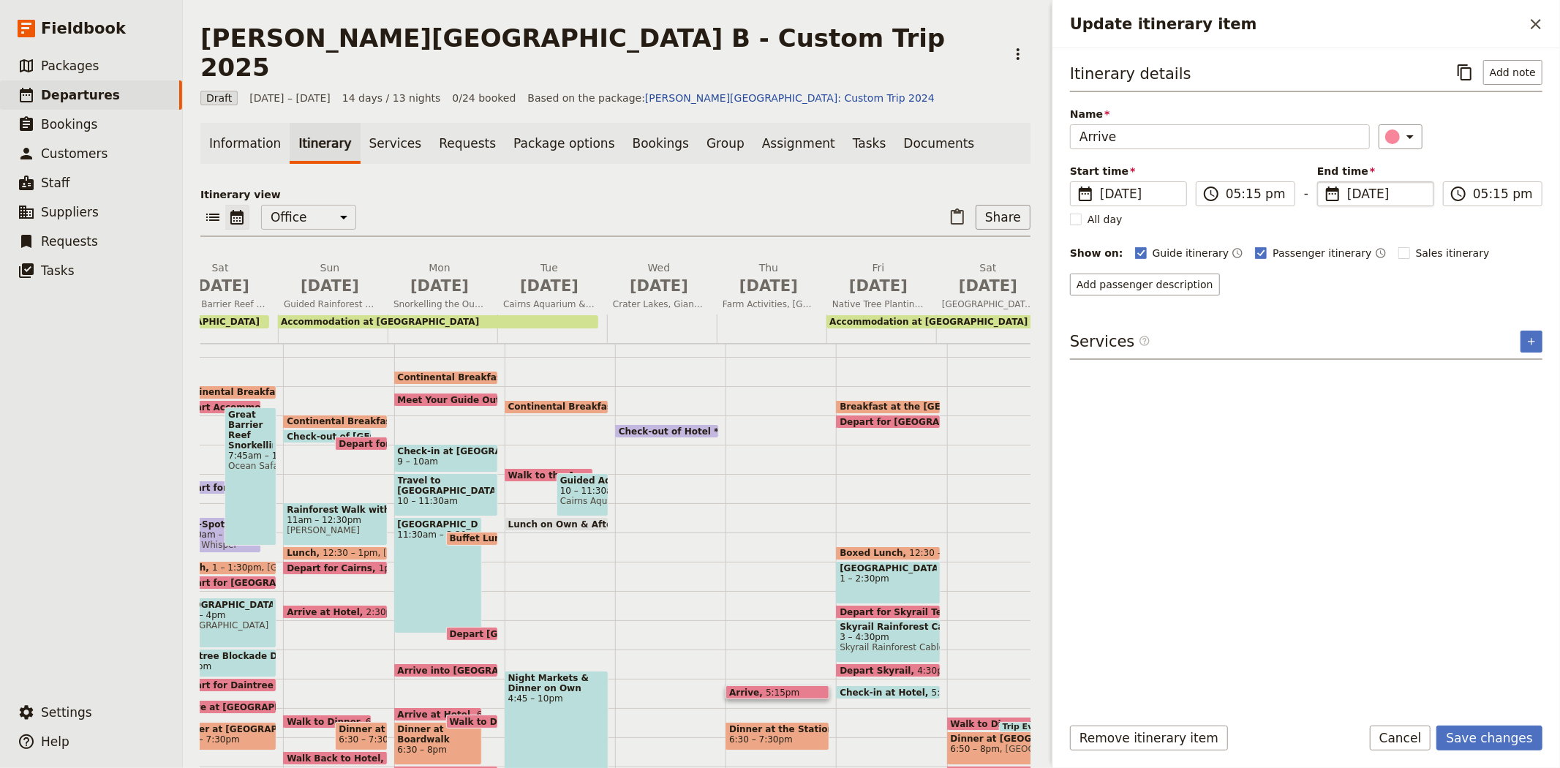
type input "[DATE]"
click at [1351, 498] on div "Itinerary details ​ Add note Name Arrive ​ Start time ​ [DATE] [DATE] [DATE] 17…" at bounding box center [1306, 381] width 472 height 642
click at [1481, 738] on button "Save changes" at bounding box center [1489, 737] width 106 height 25
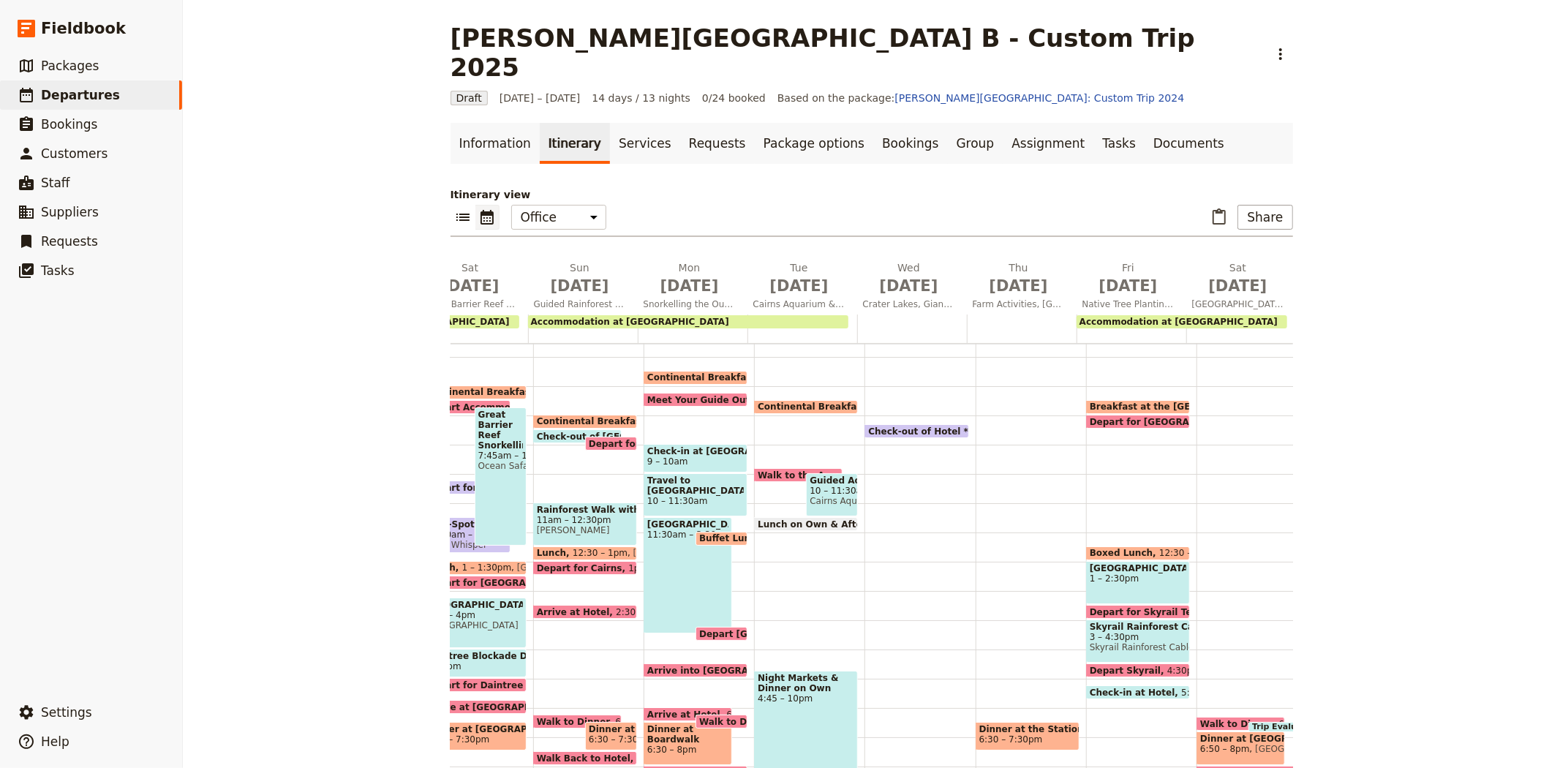
click at [997, 724] on span "Dinner at the Station" at bounding box center [1027, 729] width 97 height 10
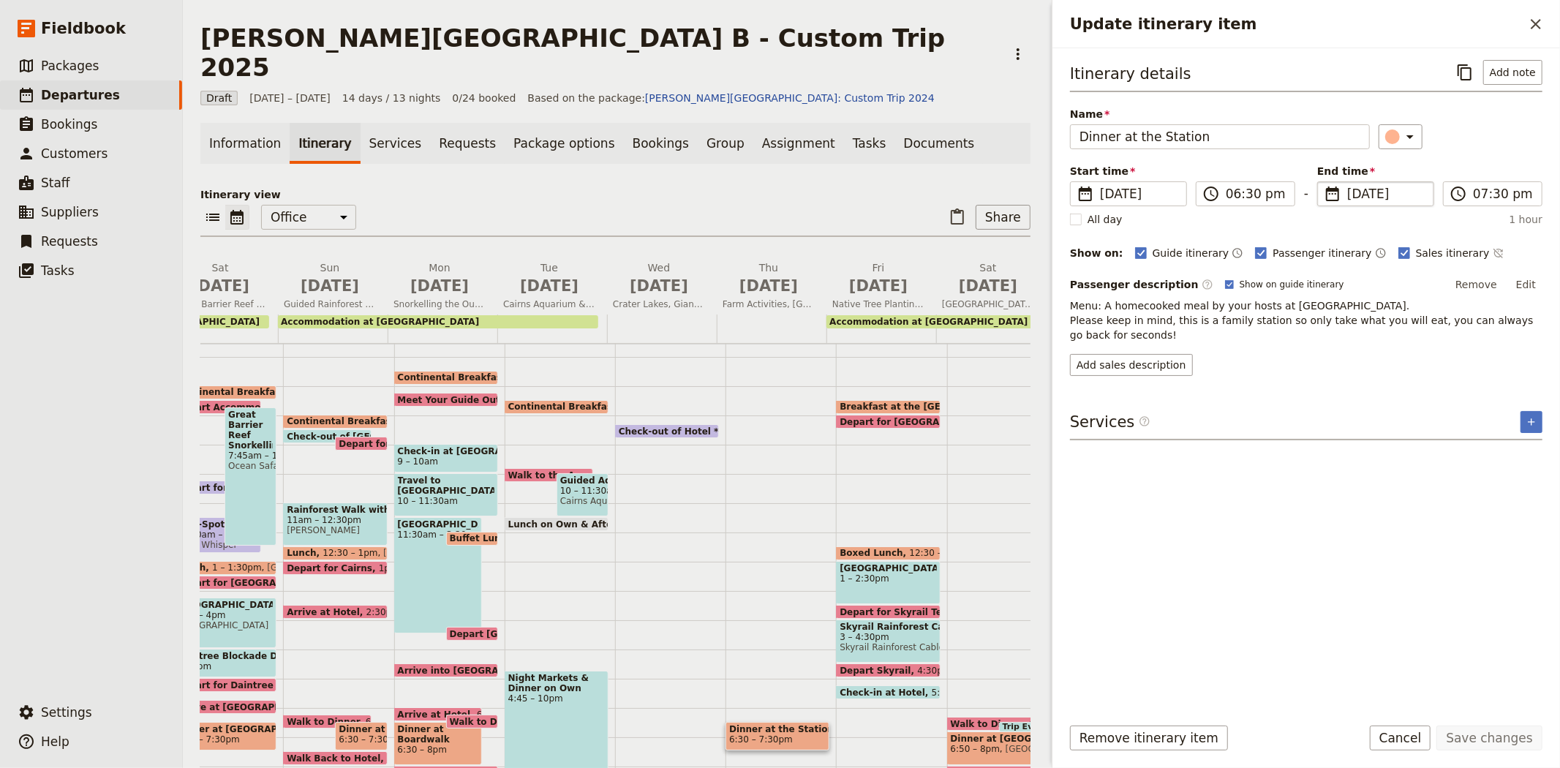
click at [1360, 192] on span "[DATE]" at bounding box center [1386, 194] width 78 height 18
click at [1323, 182] on input "[DATE]" at bounding box center [1323, 181] width 1 height 1
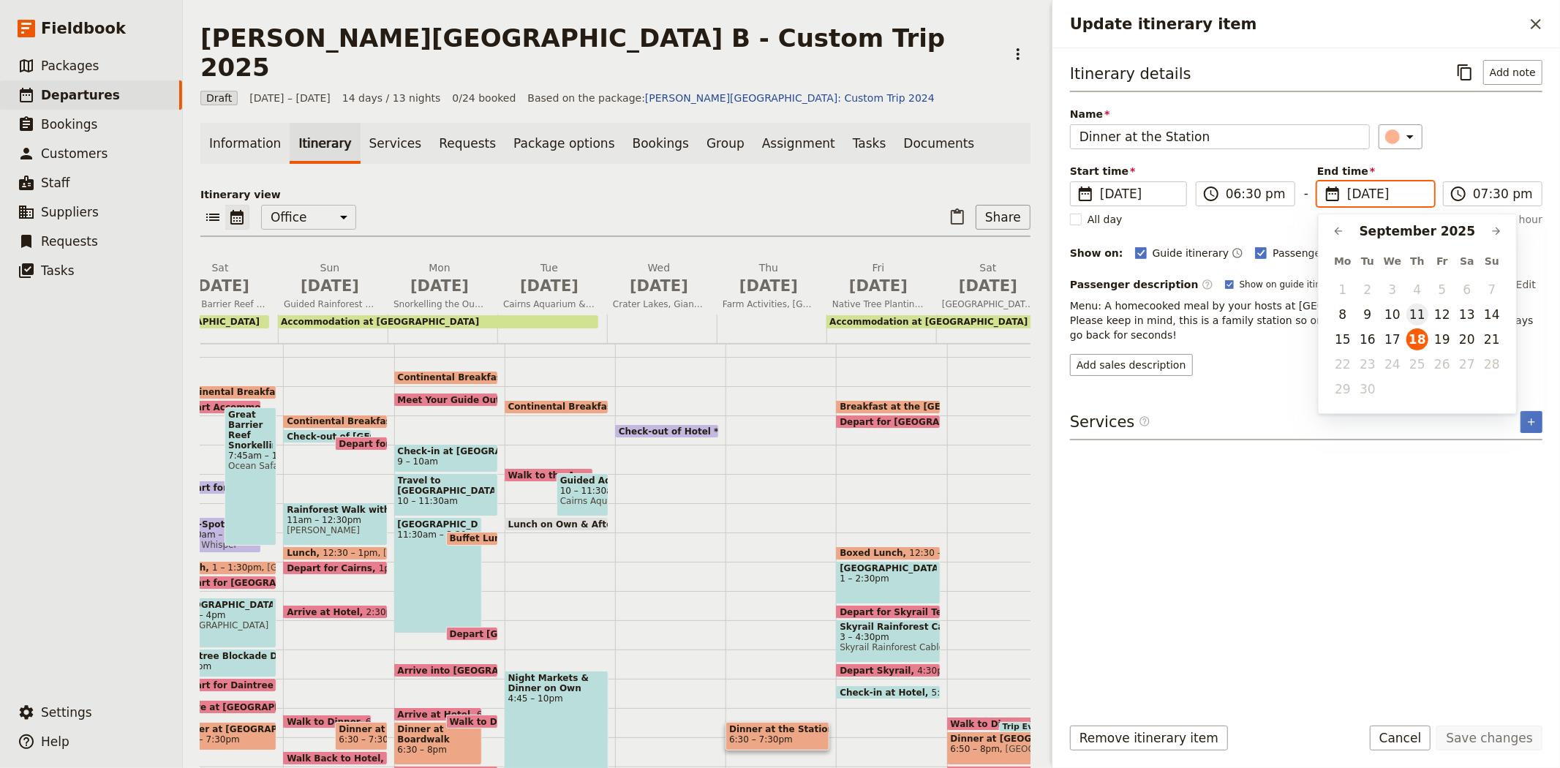
click at [1414, 312] on button "11" at bounding box center [1417, 314] width 22 height 22
type input "[DATE]"
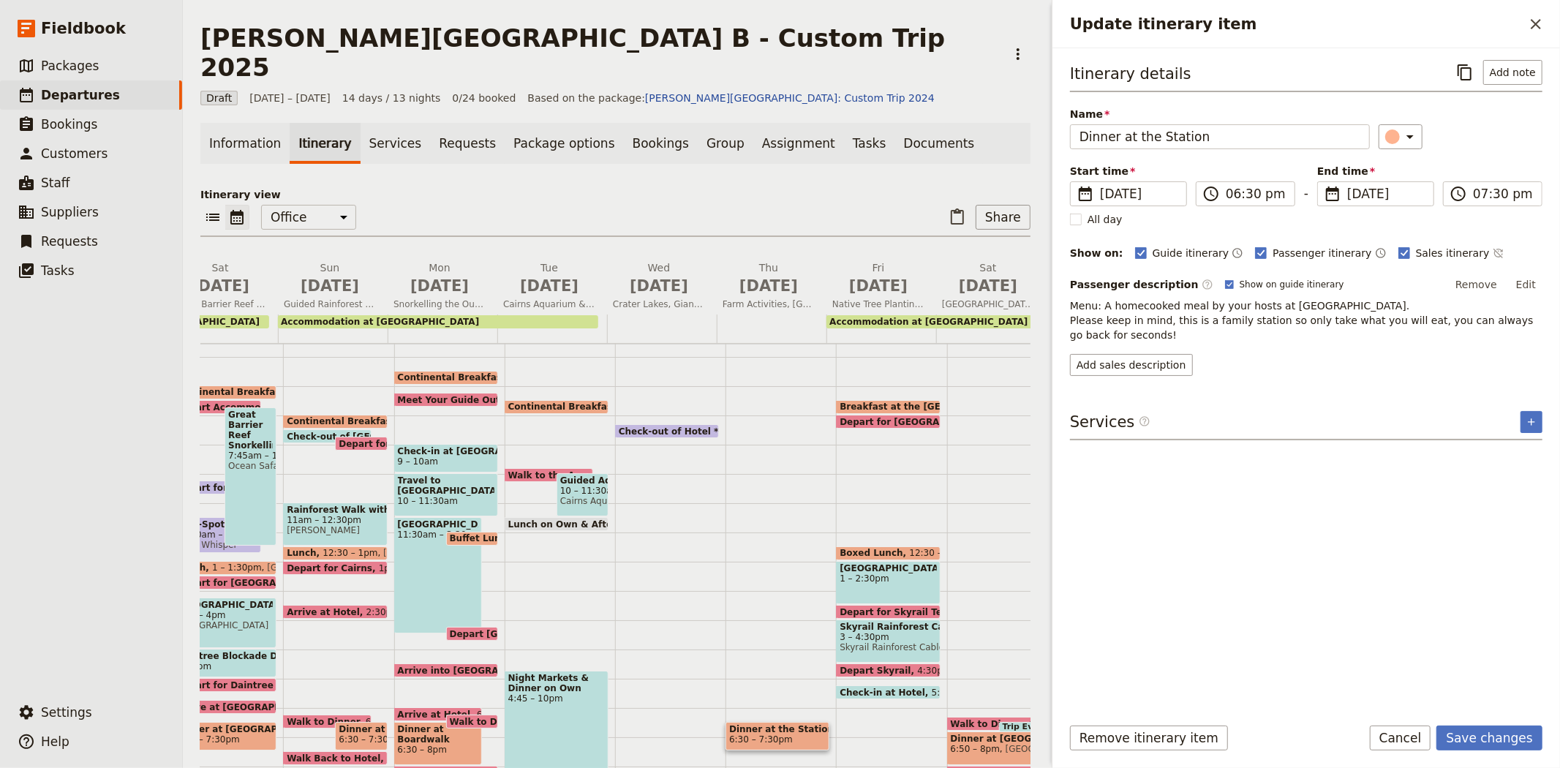
type input "[DATE]"
click at [1354, 595] on div "Itinerary details ​ Add note Name Dinner at the Station ​ Start time ​ [DATE] […" at bounding box center [1306, 381] width 472 height 642
click at [1503, 736] on button "Save changes" at bounding box center [1489, 737] width 106 height 25
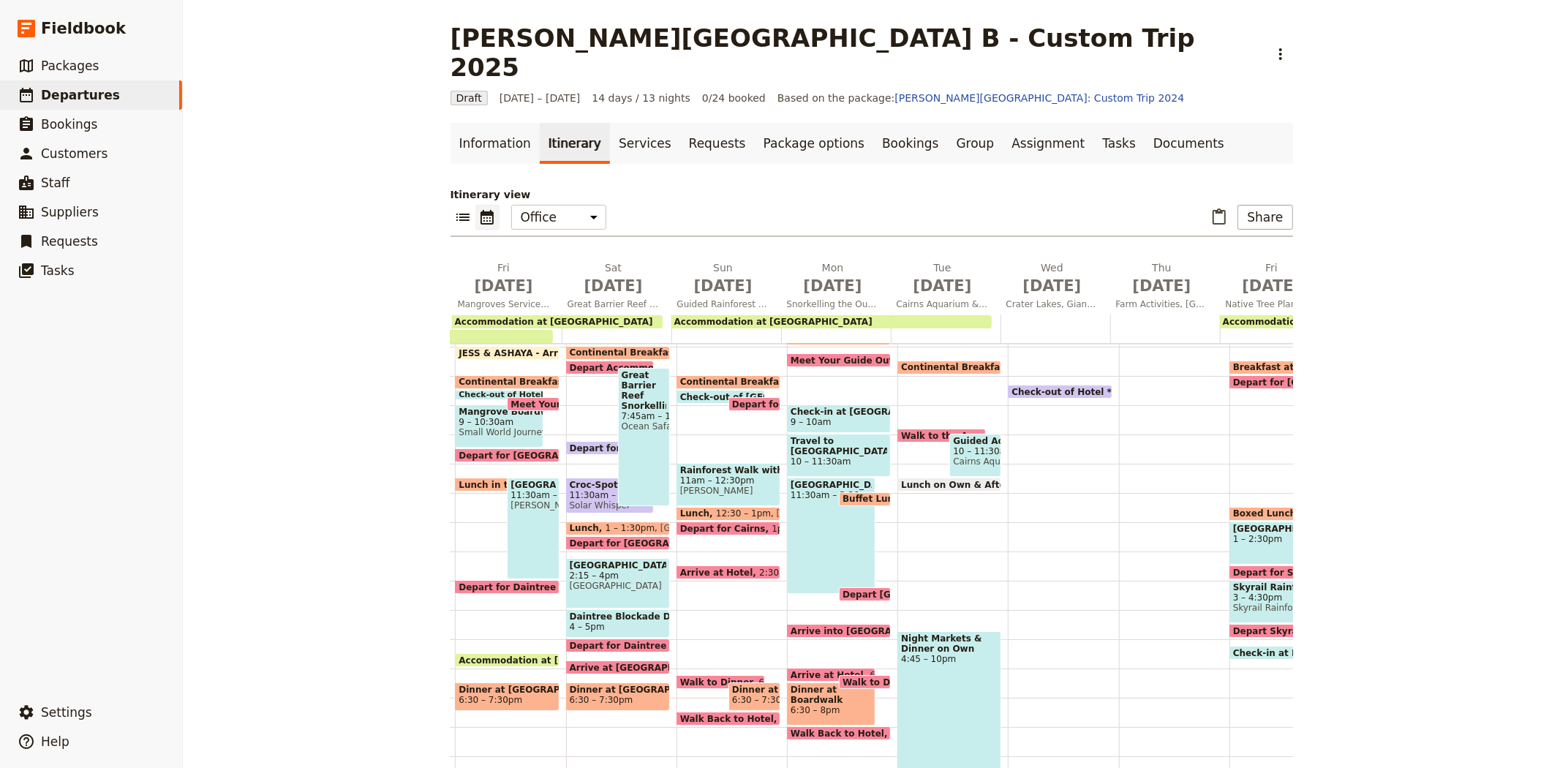
scroll to position [0, 479]
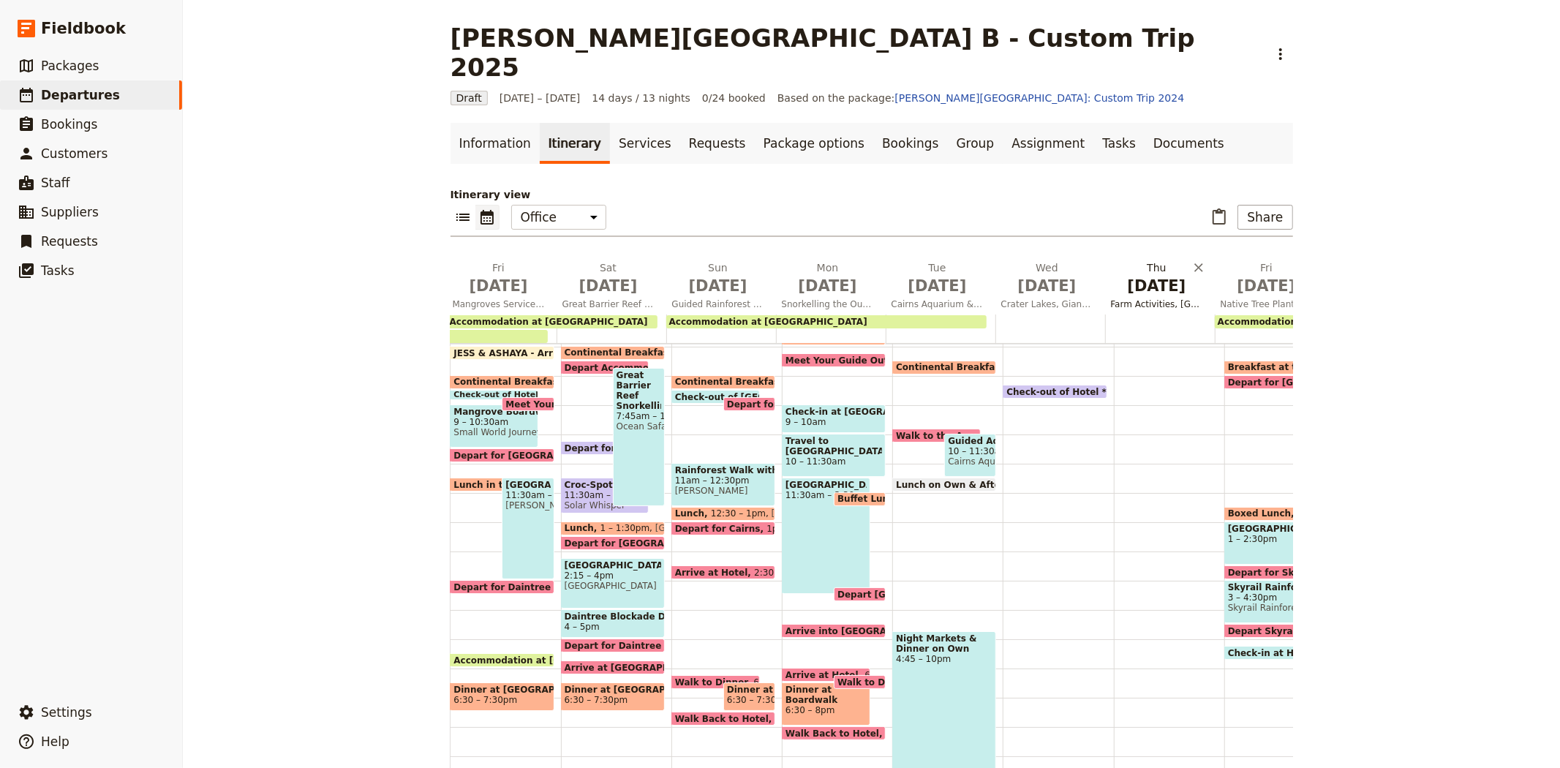
click at [1130, 275] on span "[DATE]" at bounding box center [1157, 286] width 92 height 22
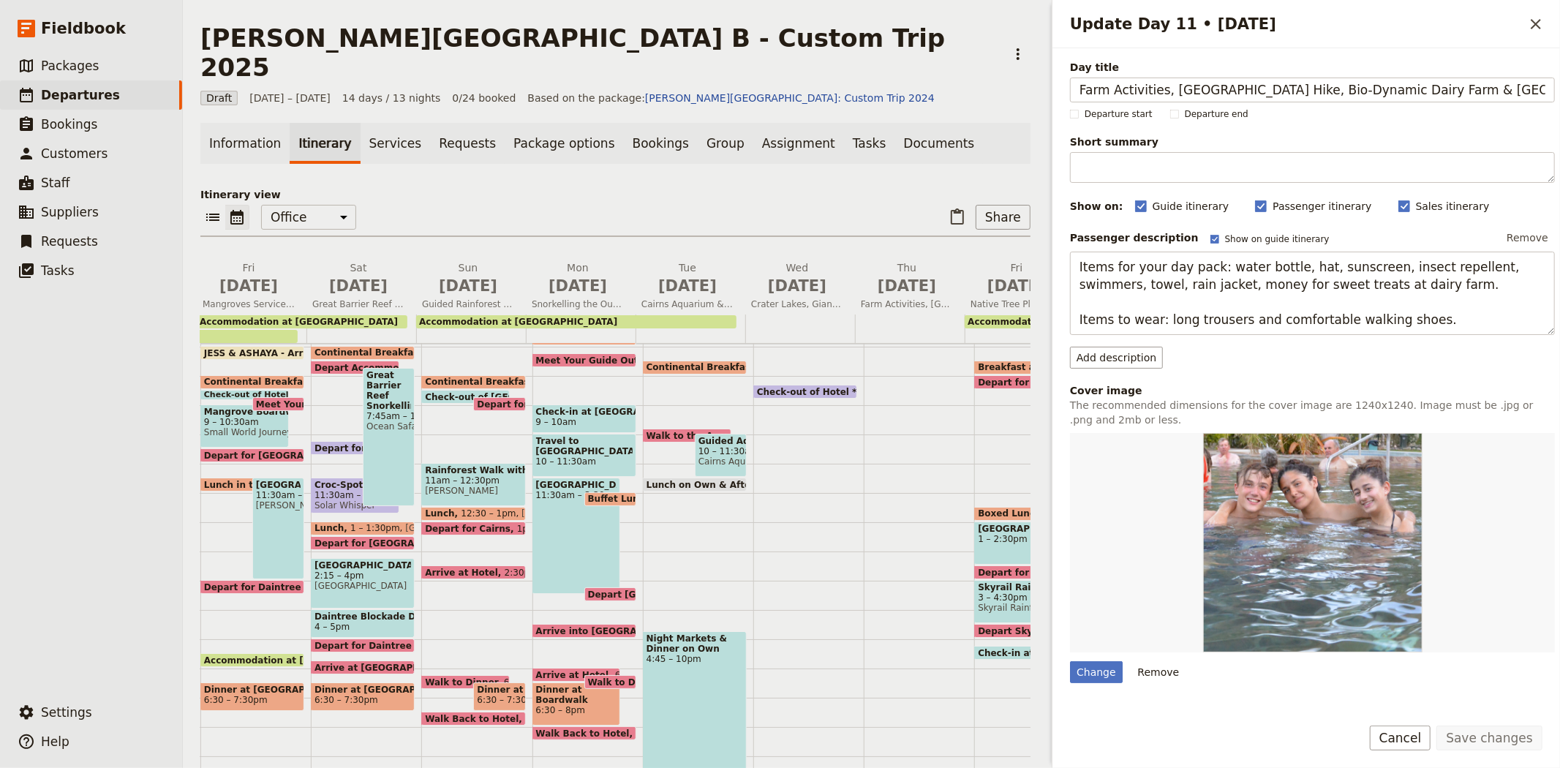
drag, startPoint x: 1495, startPoint y: 90, endPoint x: 1021, endPoint y: 103, distance: 473.3
click at [1021, 103] on div "[PERSON_NAME][GEOGRAPHIC_DATA] B - Custom Trip 2025 ​ Draft [DATE] – [DATE] 14 …" at bounding box center [871, 384] width 1377 height 768
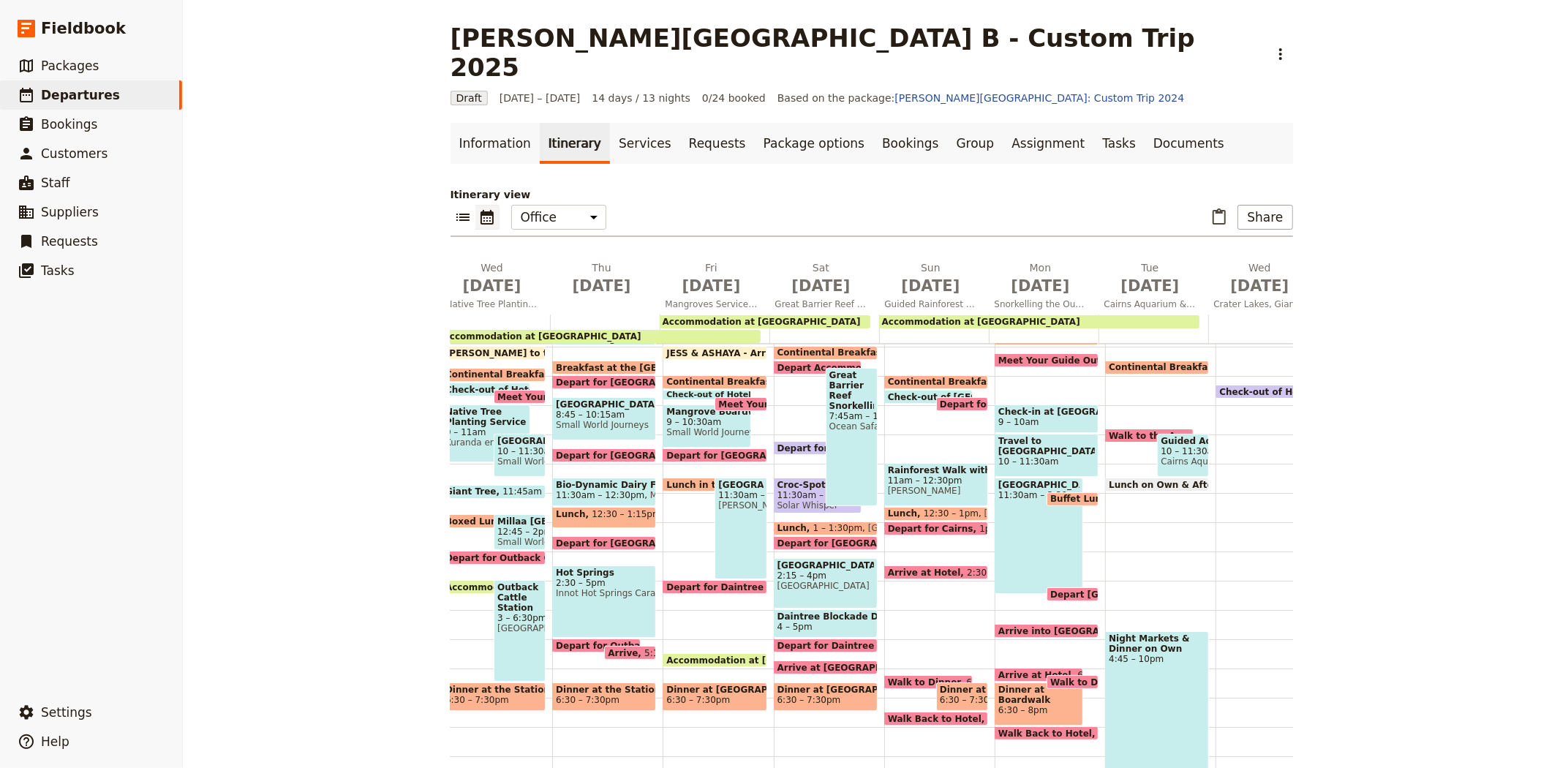
scroll to position [0, 265]
click at [594, 260] on h2 "[DATE]" at bounding box center [603, 278] width 92 height 37
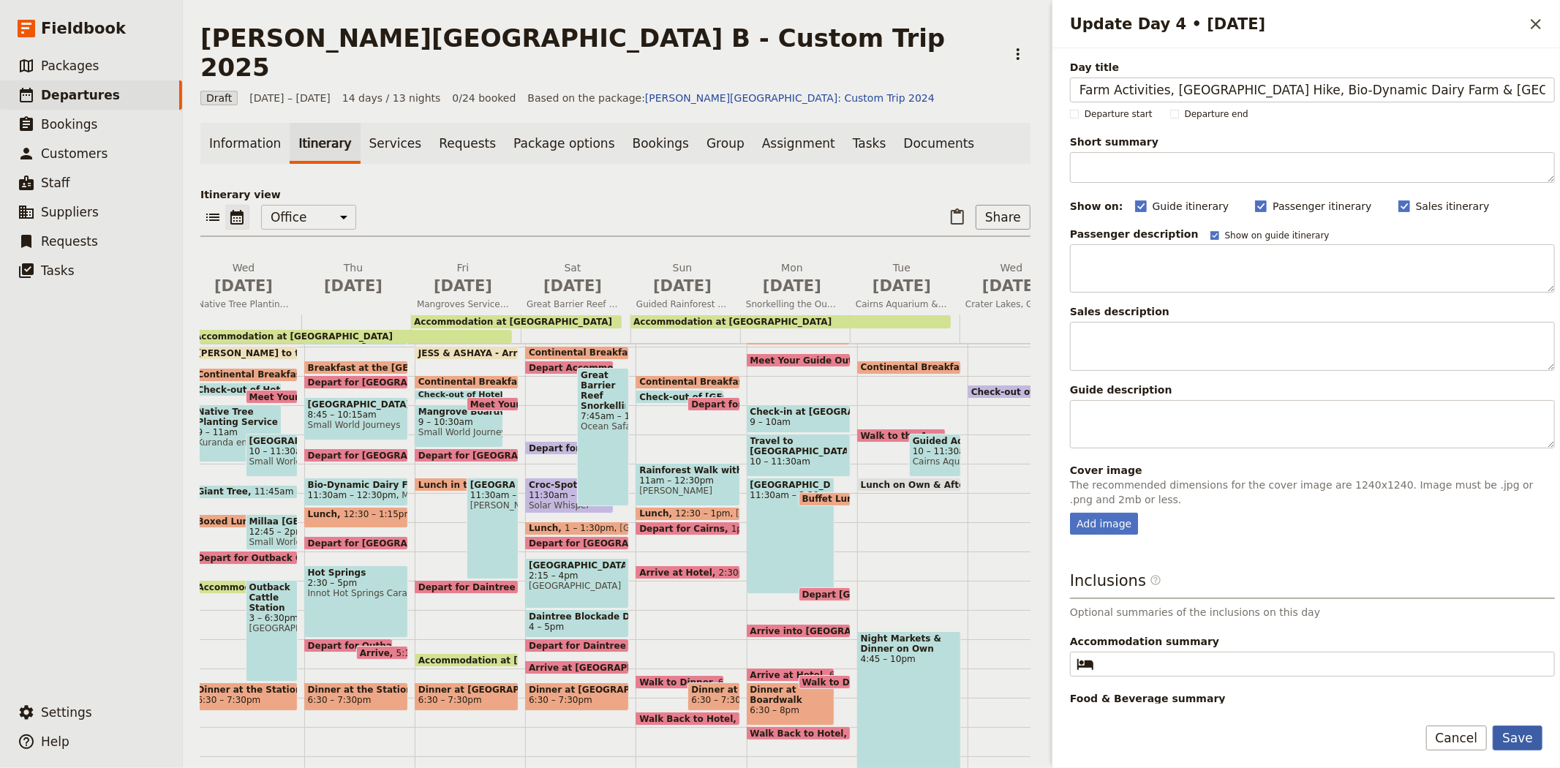
type input "Farm Activities, [GEOGRAPHIC_DATA] Hike, Bio-Dynamic Dairy Farm & [GEOGRAPHIC_D…"
click at [1509, 729] on button "Save" at bounding box center [1517, 737] width 50 height 25
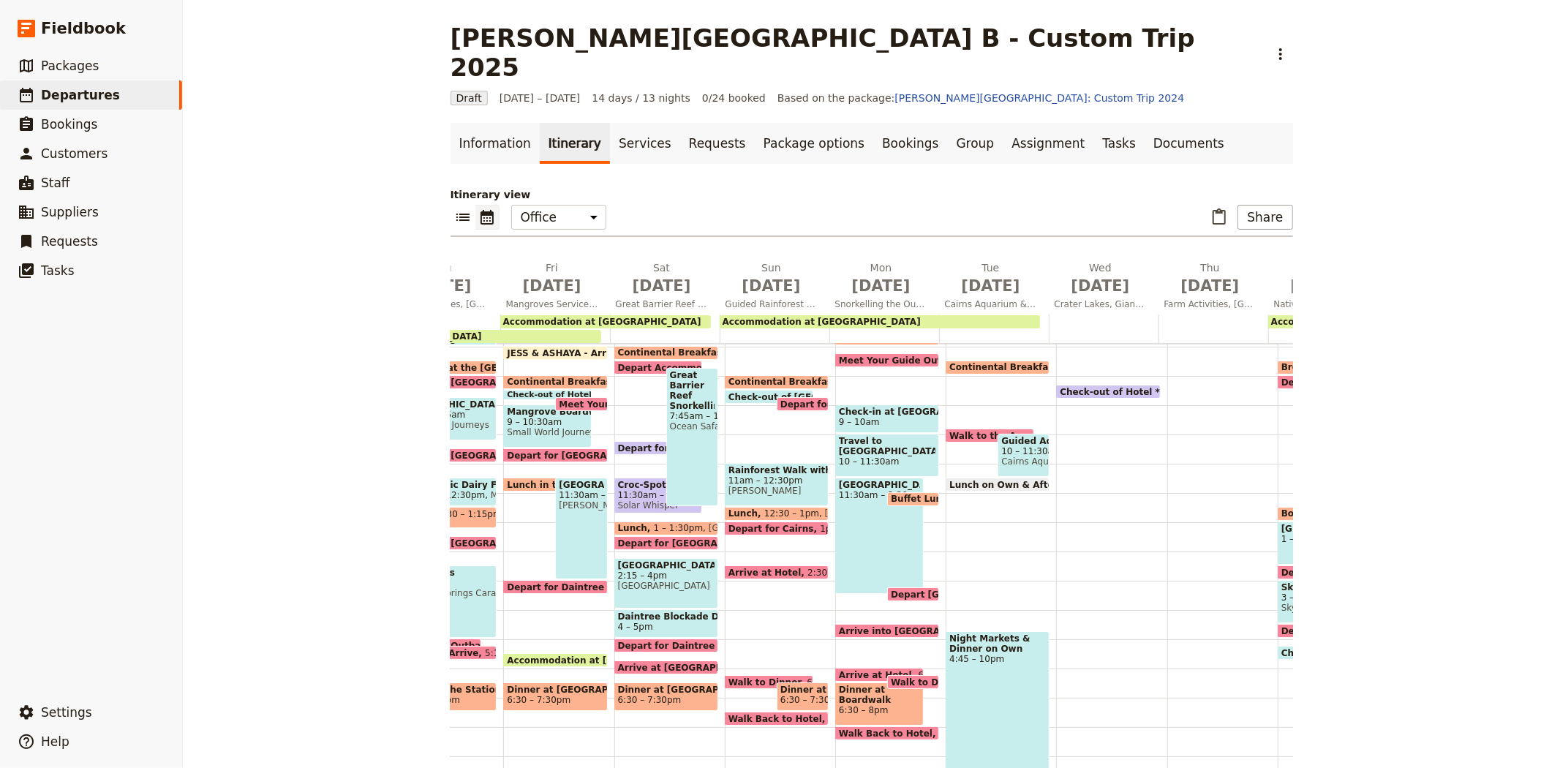
scroll to position [0, 483]
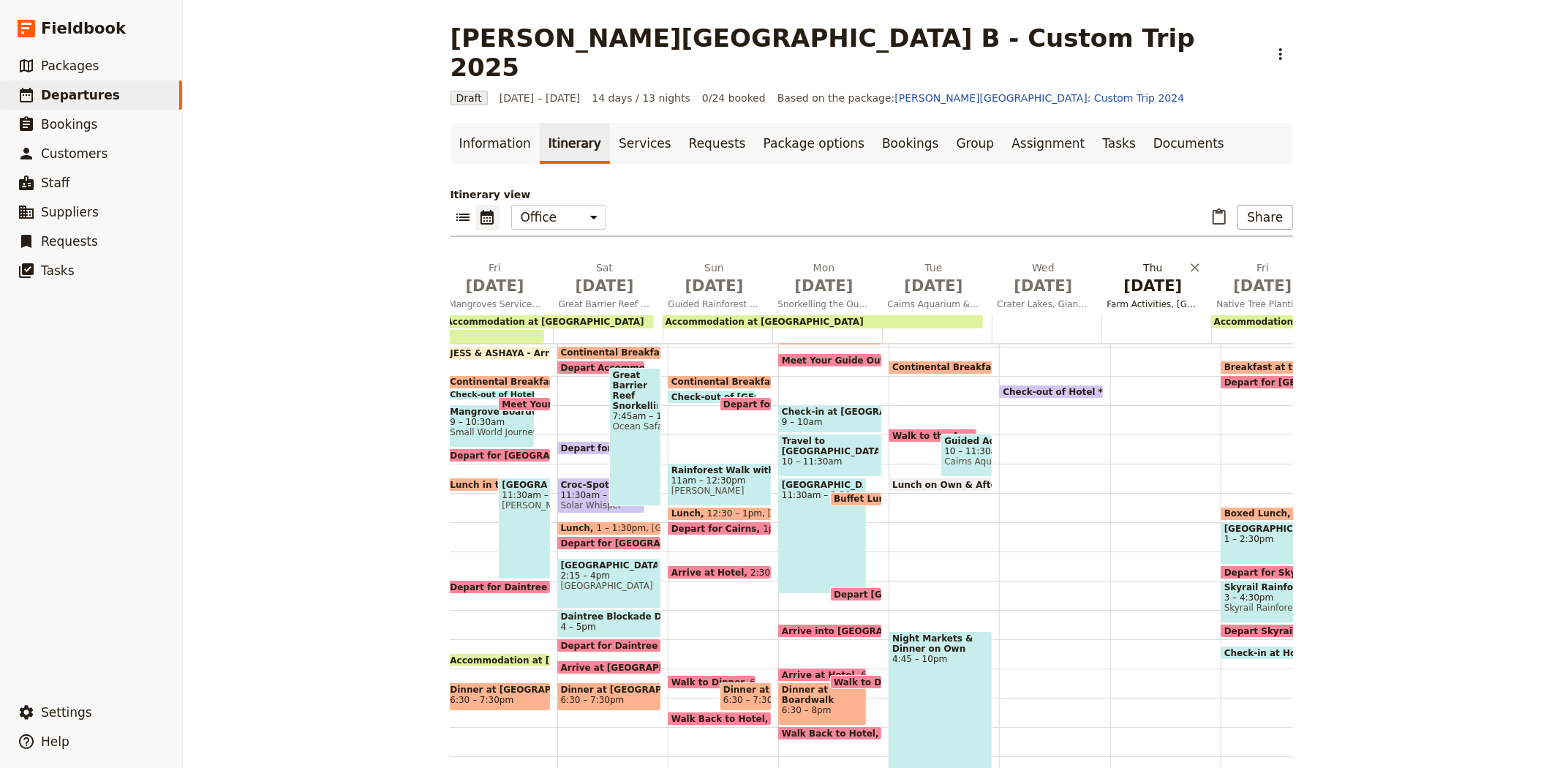
click at [1152, 275] on span "[DATE]" at bounding box center [1153, 286] width 92 height 22
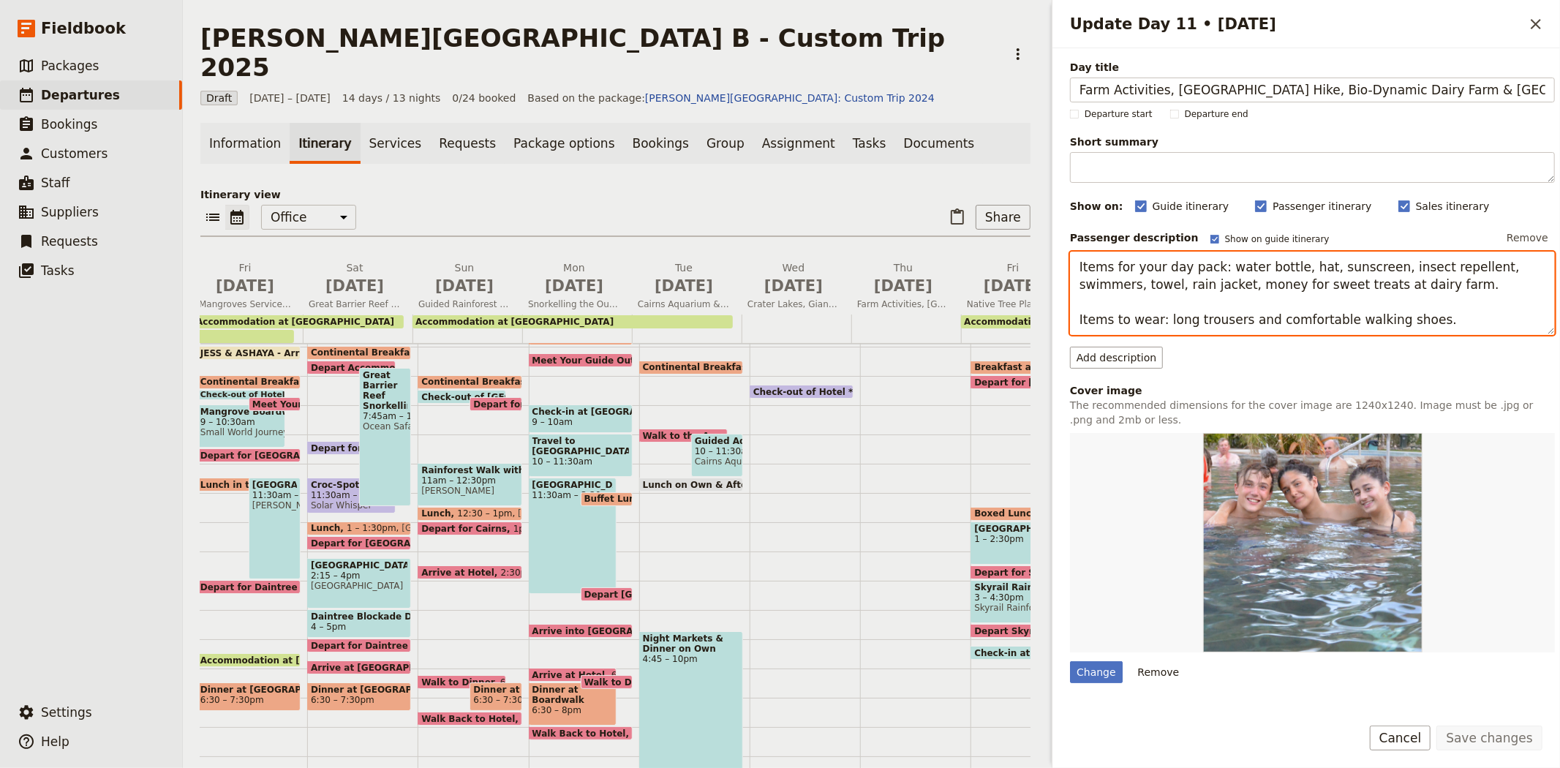
drag, startPoint x: 1426, startPoint y: 317, endPoint x: 1046, endPoint y: 260, distance: 384.6
click at [1046, 260] on div "[PERSON_NAME][GEOGRAPHIC_DATA] B - Custom Trip 2025 ​ Draft [DATE] – [DATE] 14 …" at bounding box center [871, 384] width 1377 height 768
click at [544, 187] on p "Itinerary view" at bounding box center [615, 194] width 830 height 15
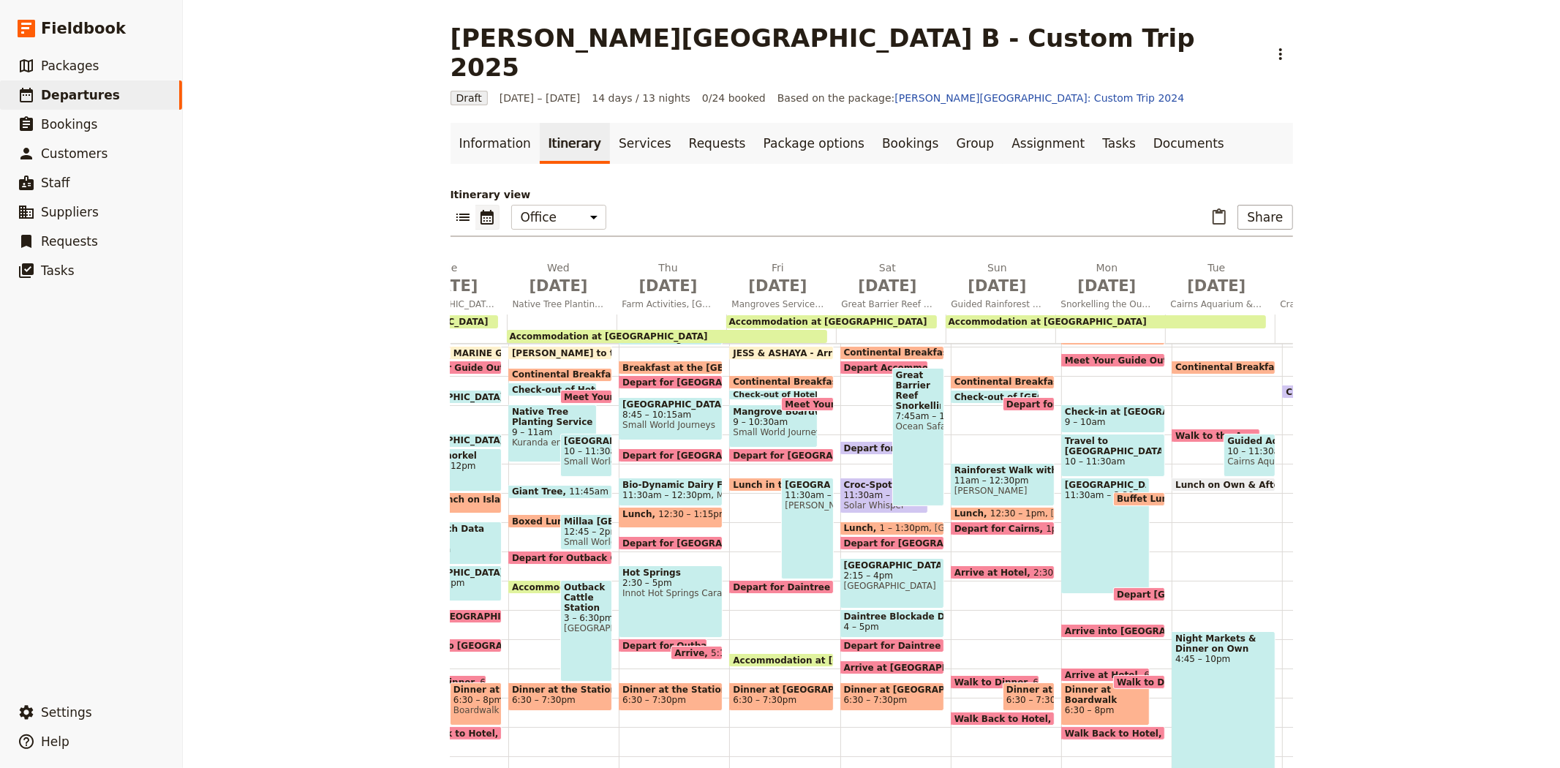
scroll to position [0, 129]
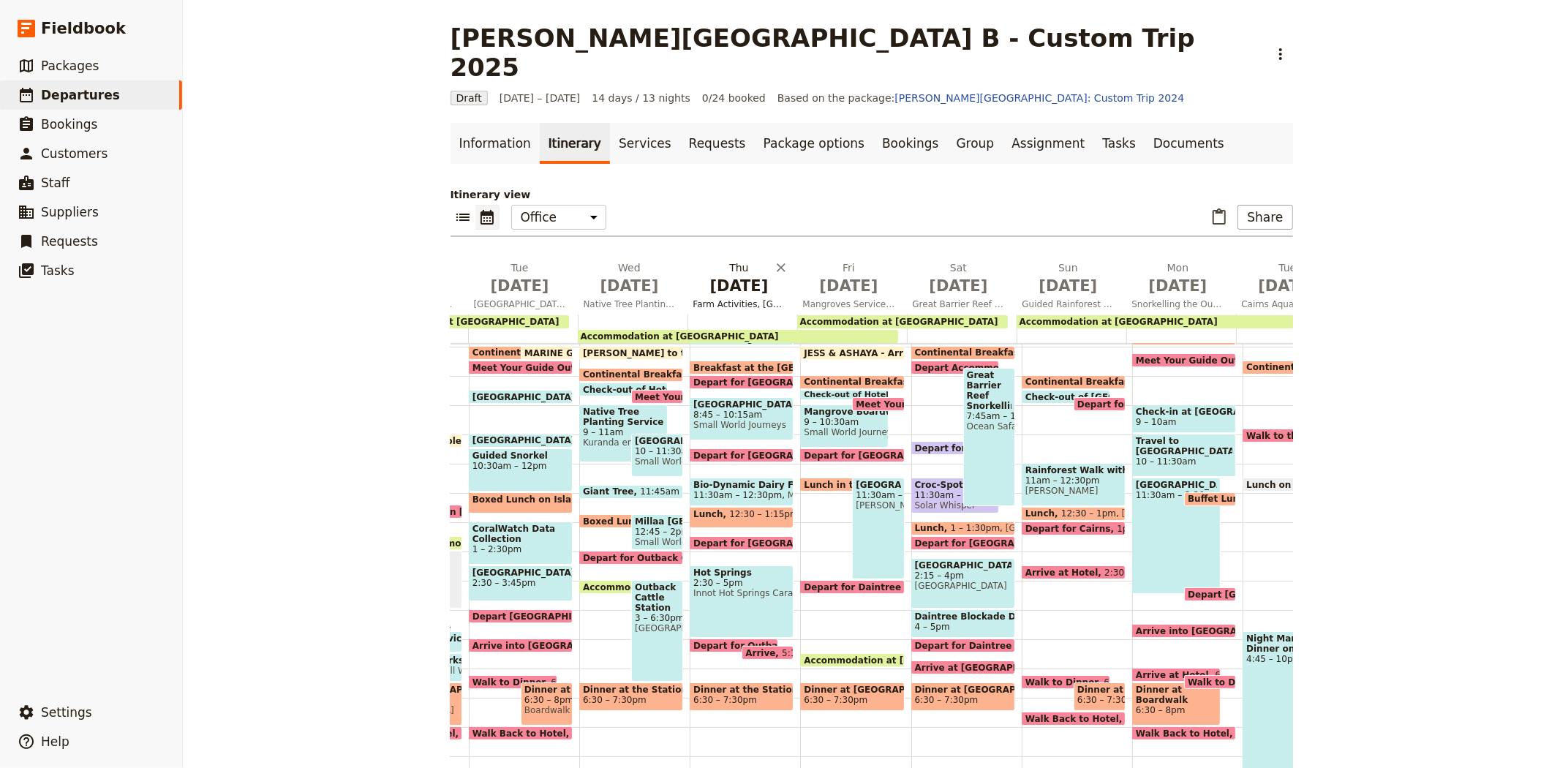
click at [735, 275] on span "[DATE]" at bounding box center [739, 286] width 92 height 22
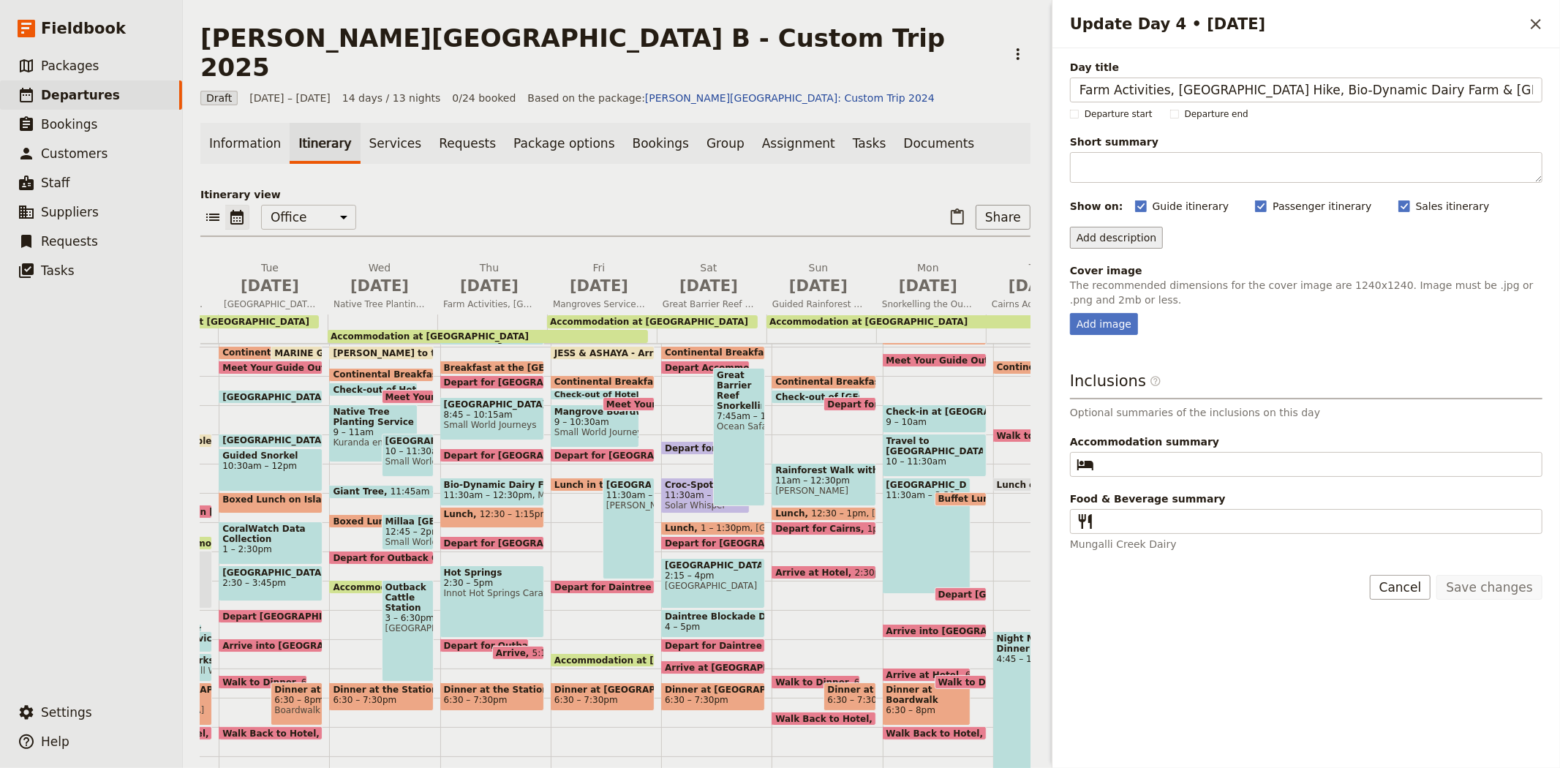
click at [1110, 230] on button "Add description" at bounding box center [1116, 238] width 93 height 22
click at [1135, 276] on span "Passenger description is included on the passenger itinerary and the guide itin…" at bounding box center [1263, 282] width 369 height 12
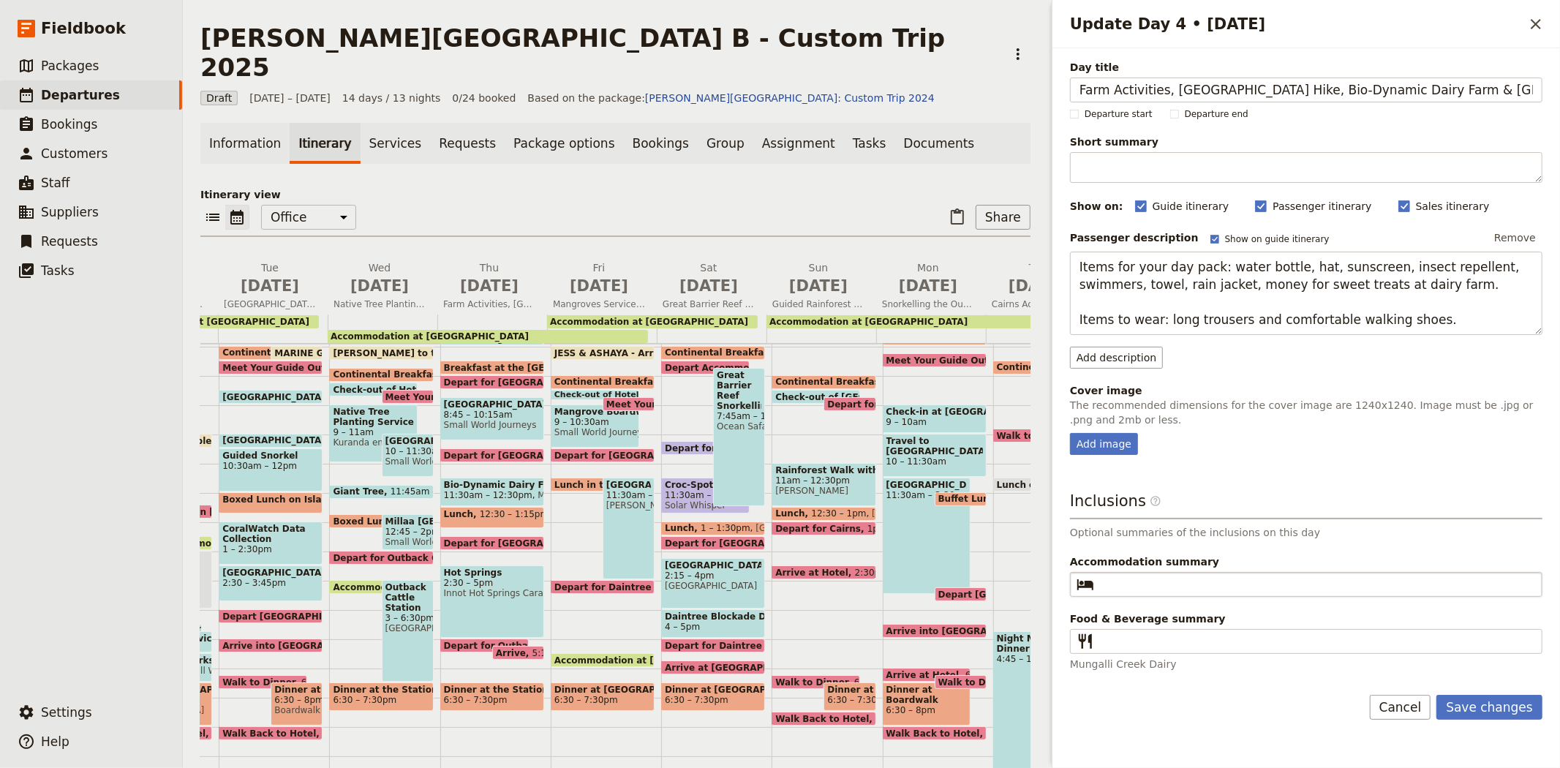
type textarea "Items for your day pack: water bottle, hat, sunscreen, insect repellent, swimme…"
click at [1172, 582] on input "Accommodation summary ​" at bounding box center [1316, 584] width 433 height 18
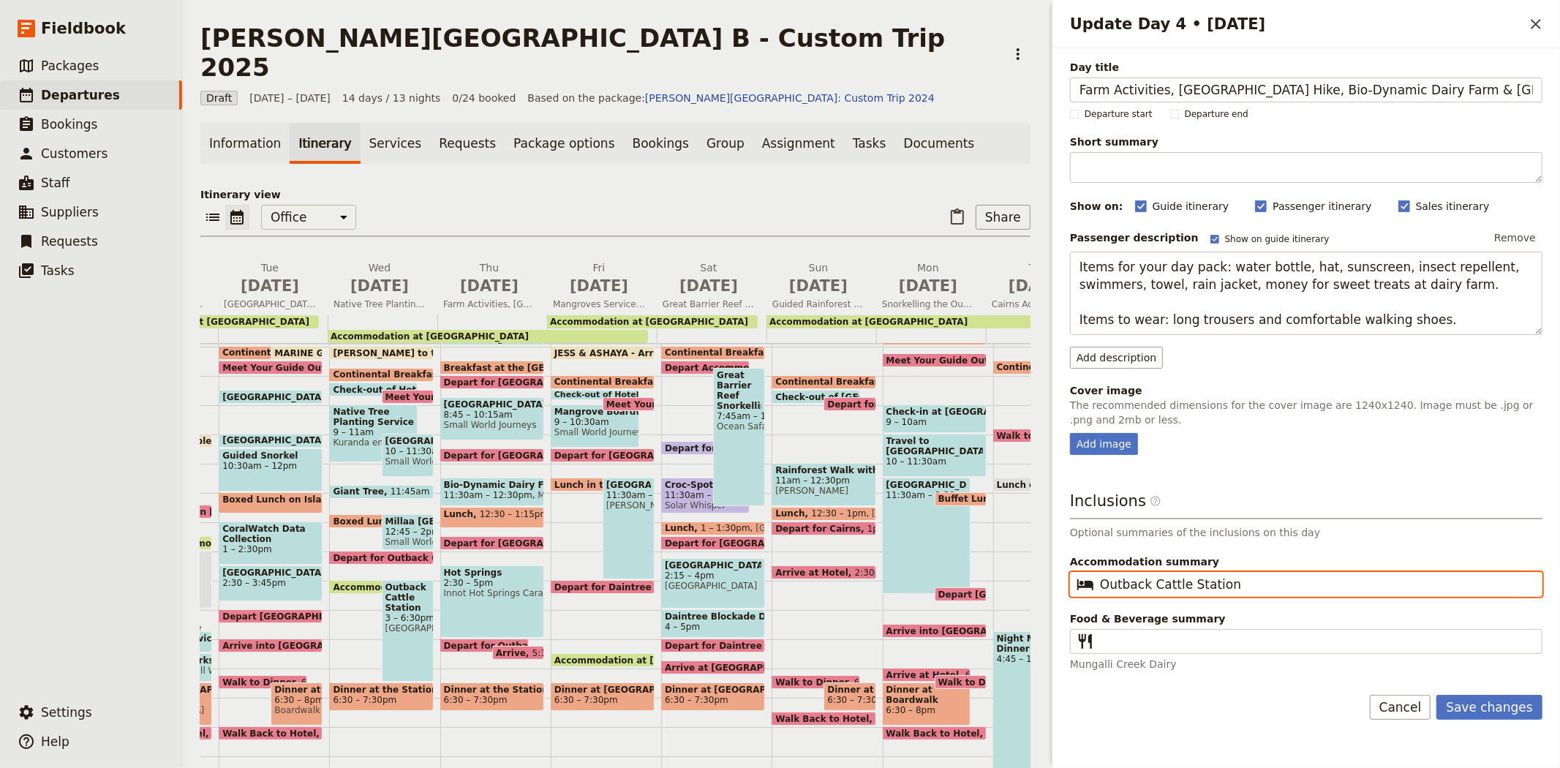
type input "Outback Cattle Station"
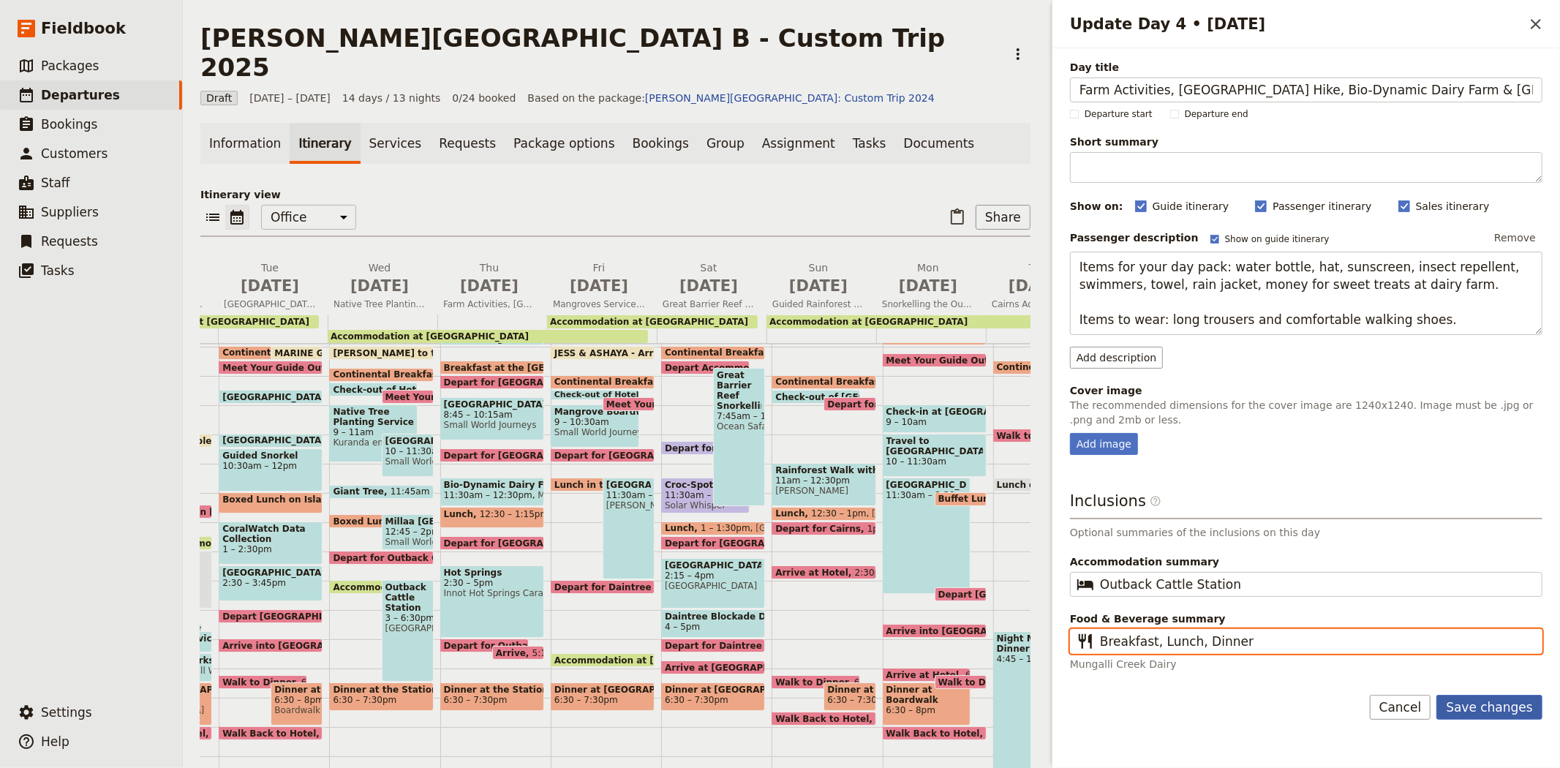
type input "Breakfast, Lunch, Dinner"
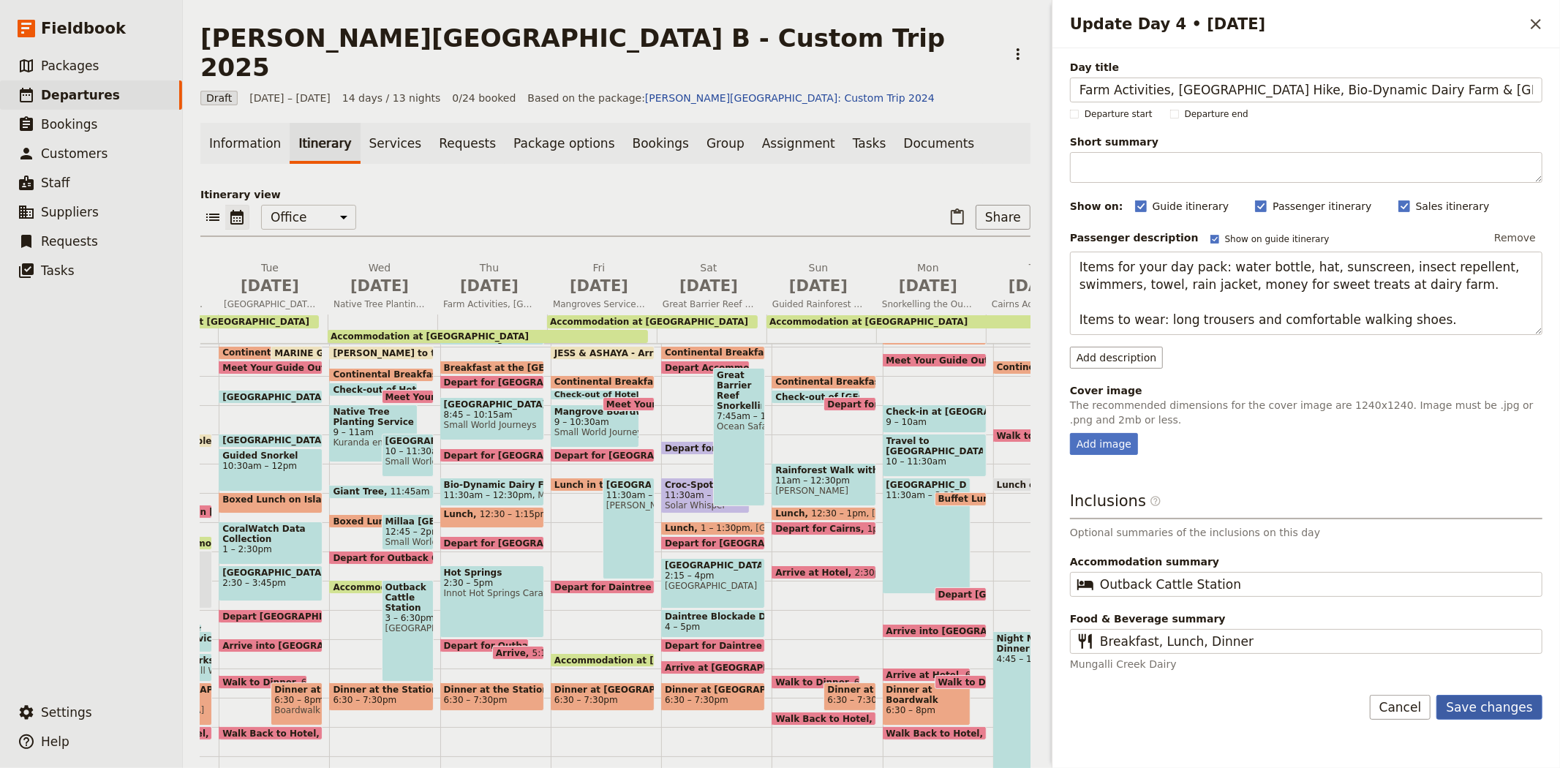
click at [1460, 712] on button "Save changes" at bounding box center [1489, 707] width 106 height 25
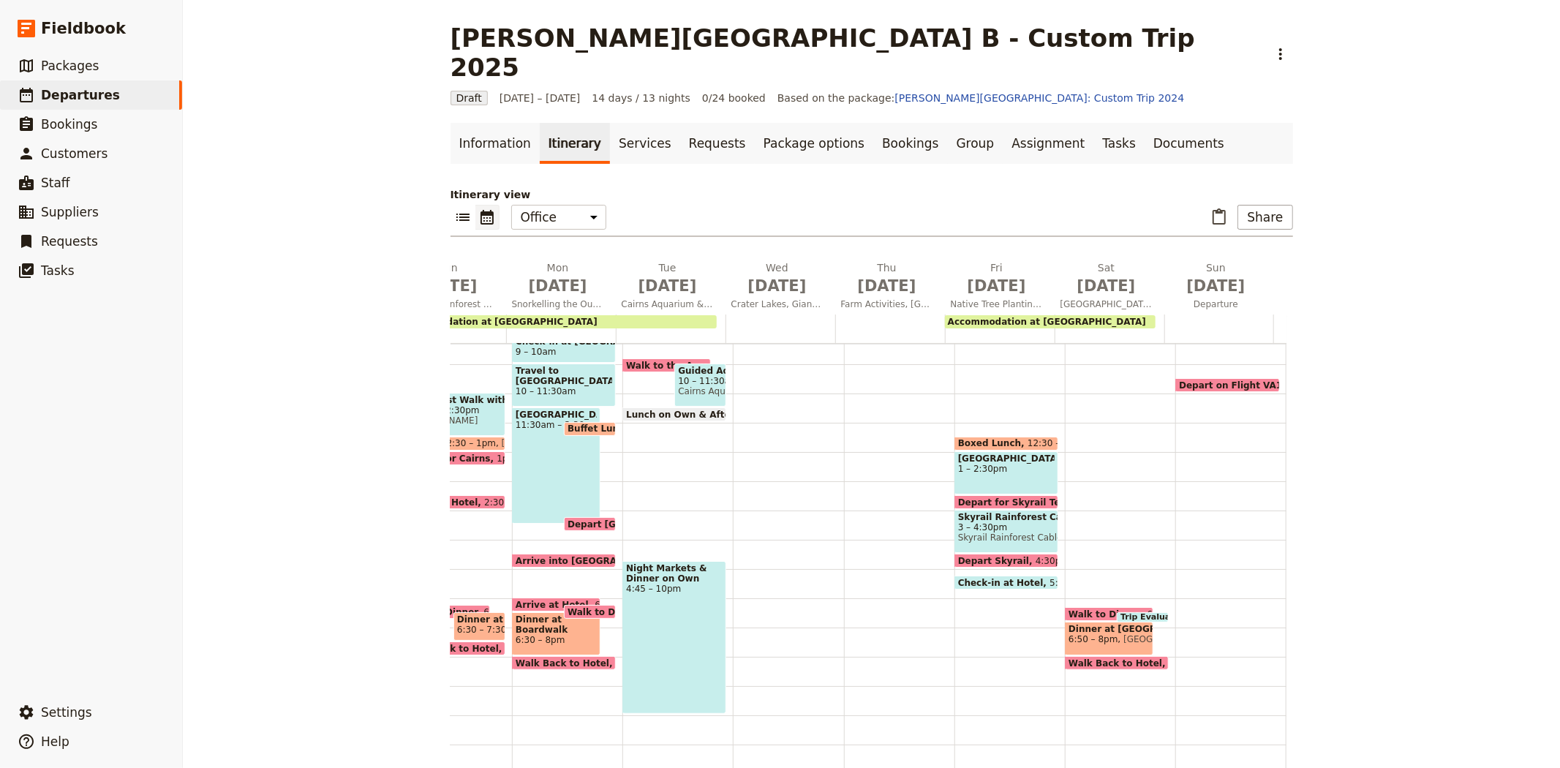
scroll to position [39, 0]
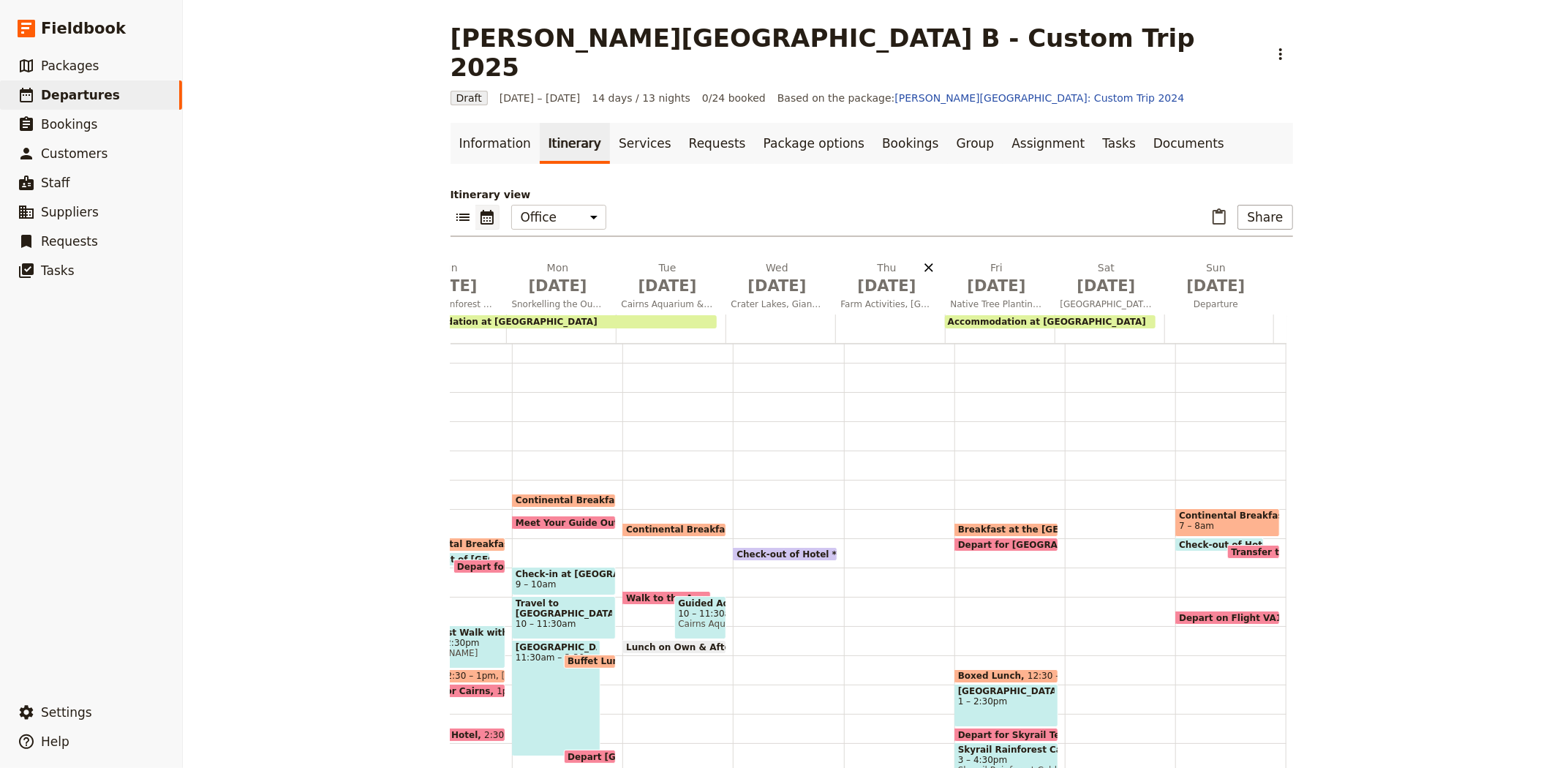
click at [923, 260] on icon "Delete Thu Sep 18" at bounding box center [928, 267] width 15 height 15
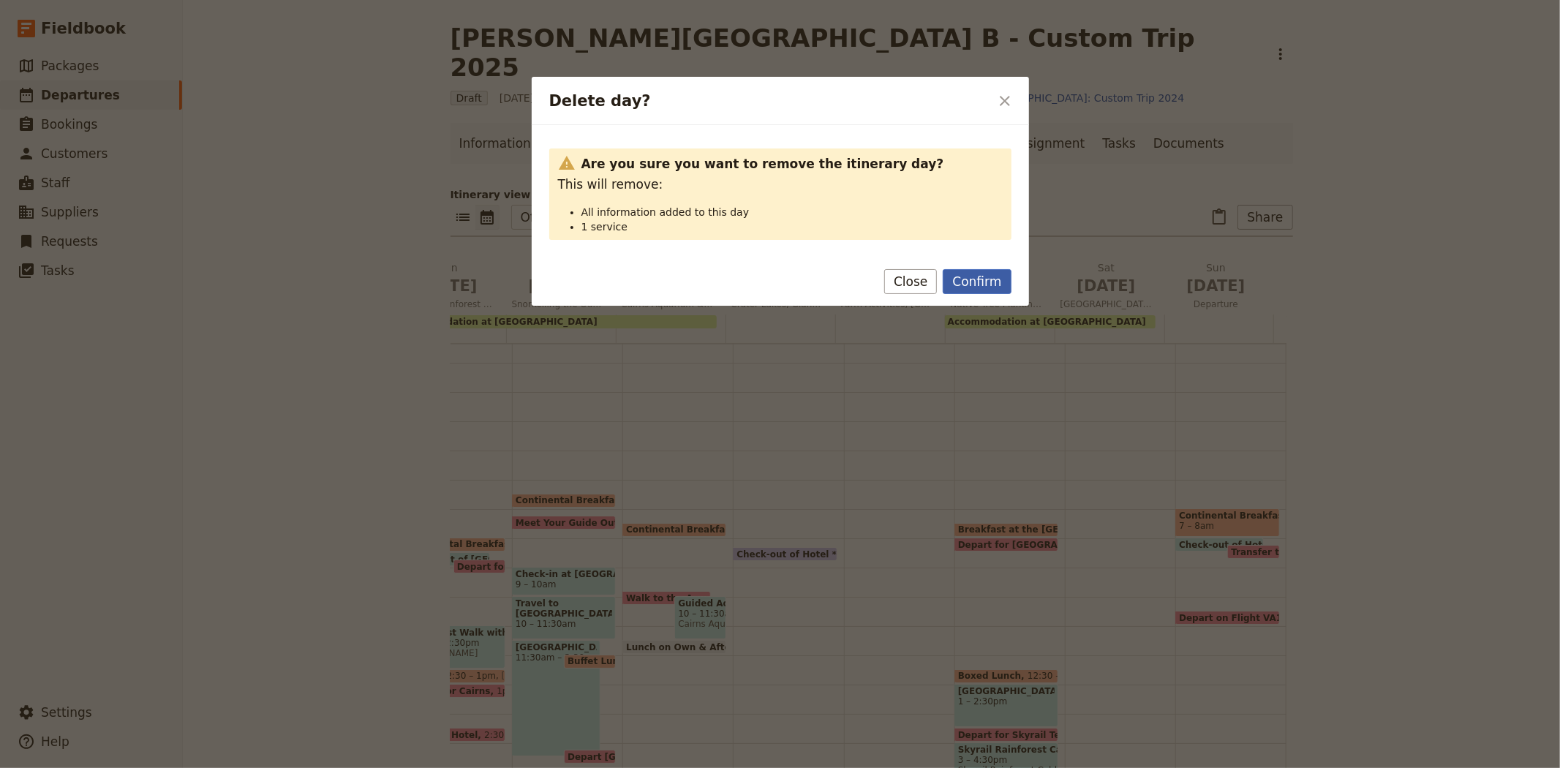
click at [974, 273] on button "Confirm" at bounding box center [976, 281] width 68 height 25
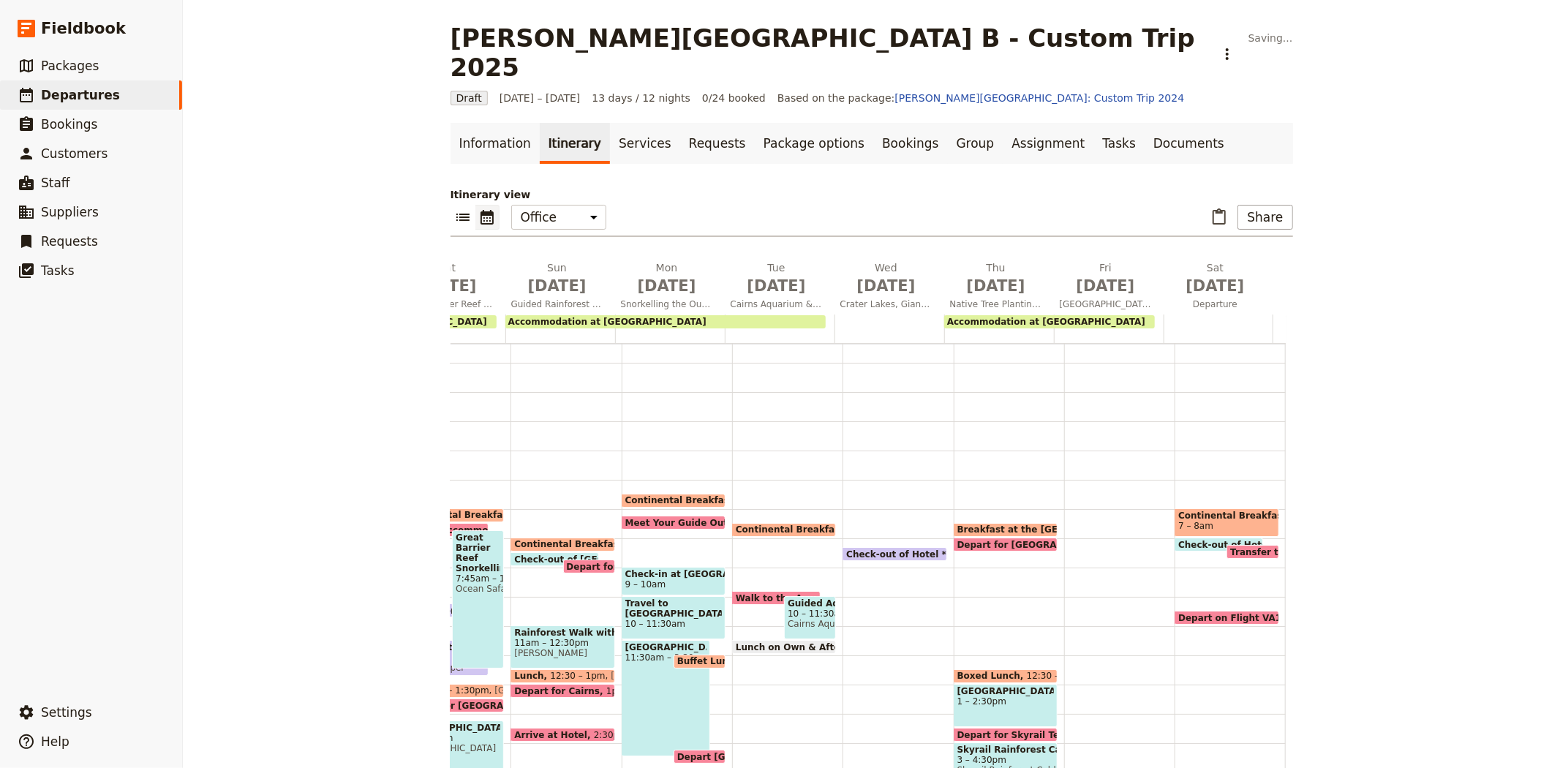
scroll to position [0, 639]
click at [874, 275] on span "[DATE]" at bounding box center [887, 286] width 92 height 22
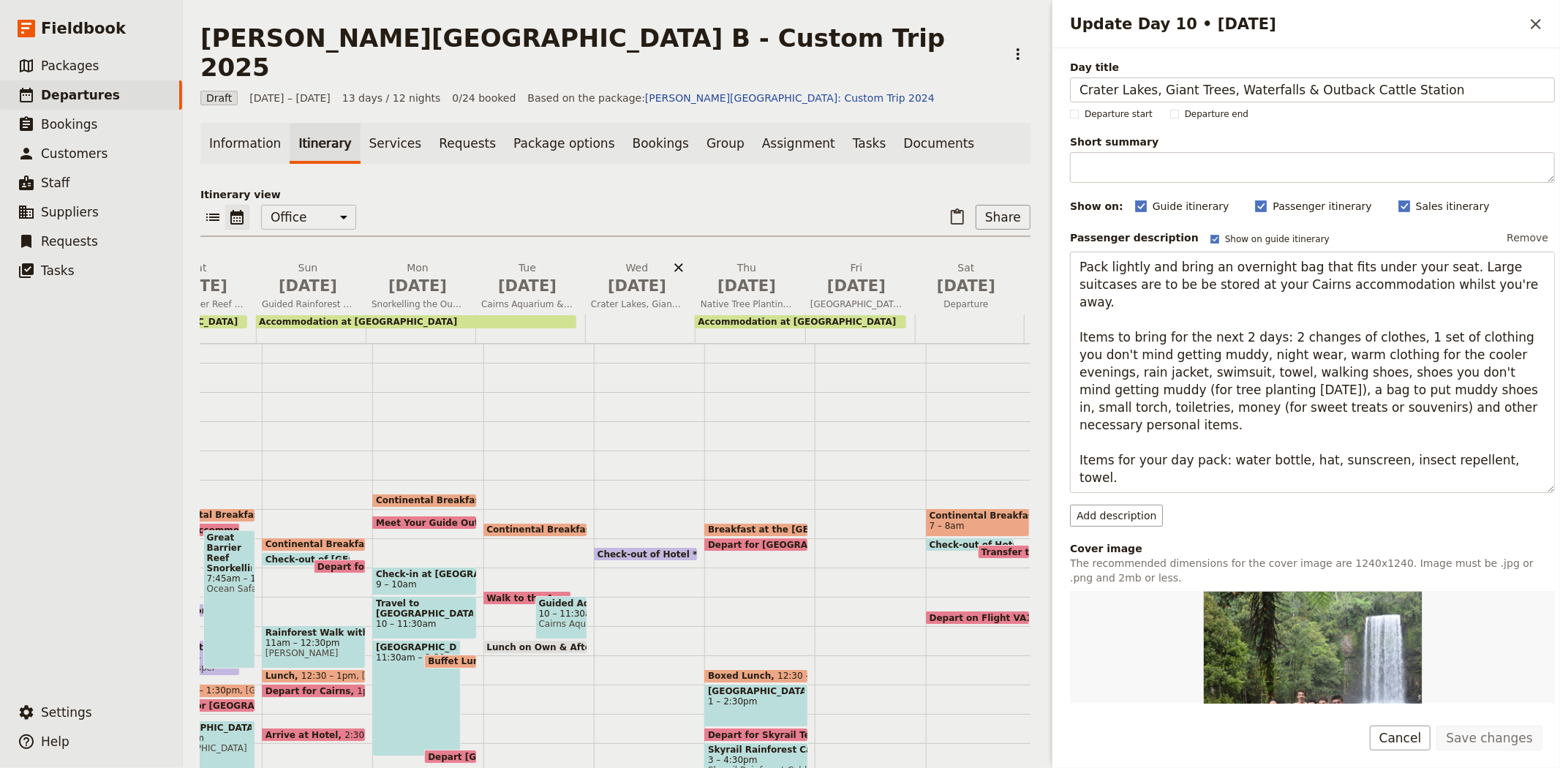
click at [671, 260] on icon "Delete Wed Sep 17" at bounding box center [678, 267] width 15 height 15
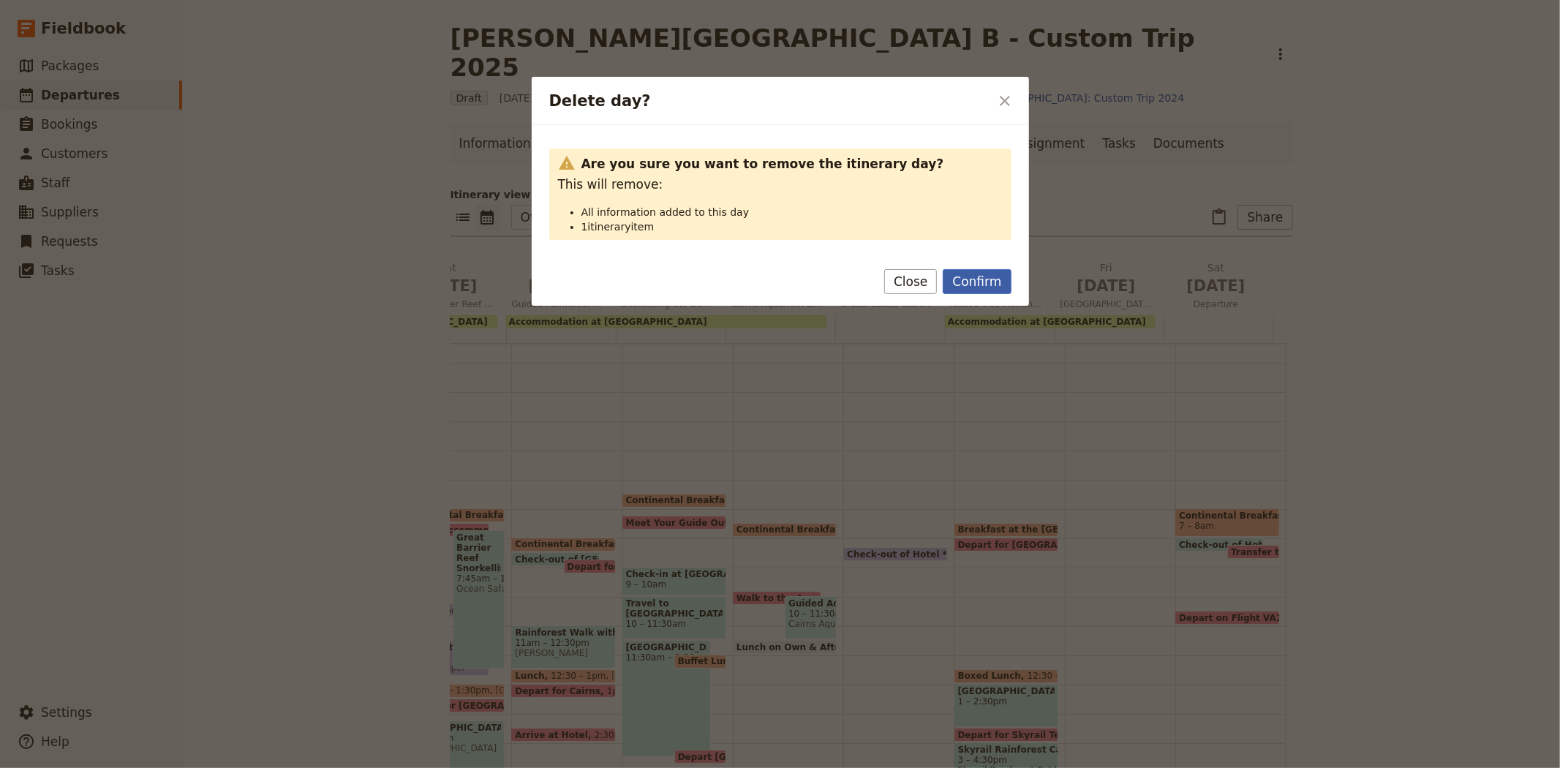
click at [1002, 287] on button "Confirm" at bounding box center [976, 281] width 68 height 25
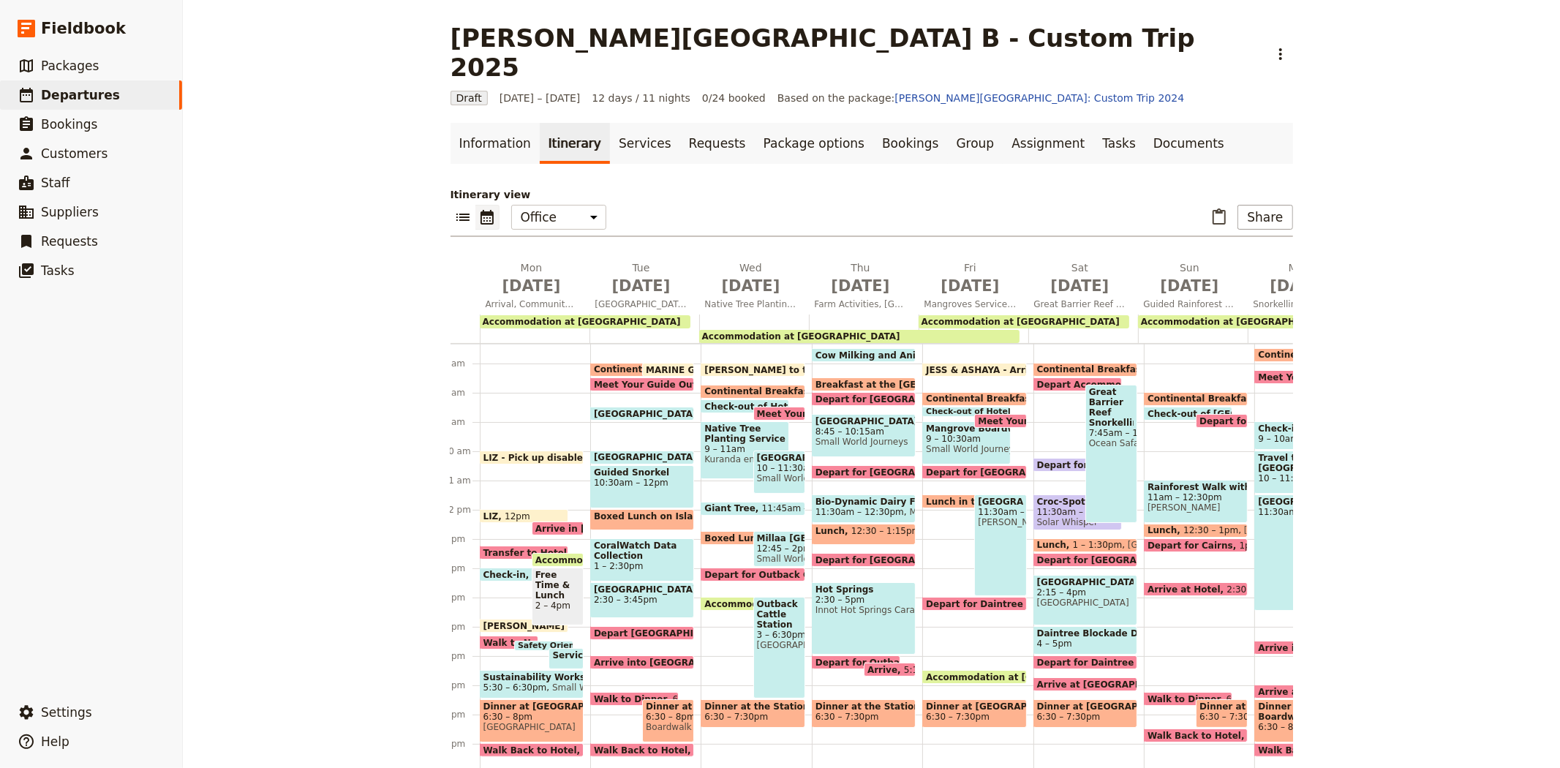
scroll to position [214, 0]
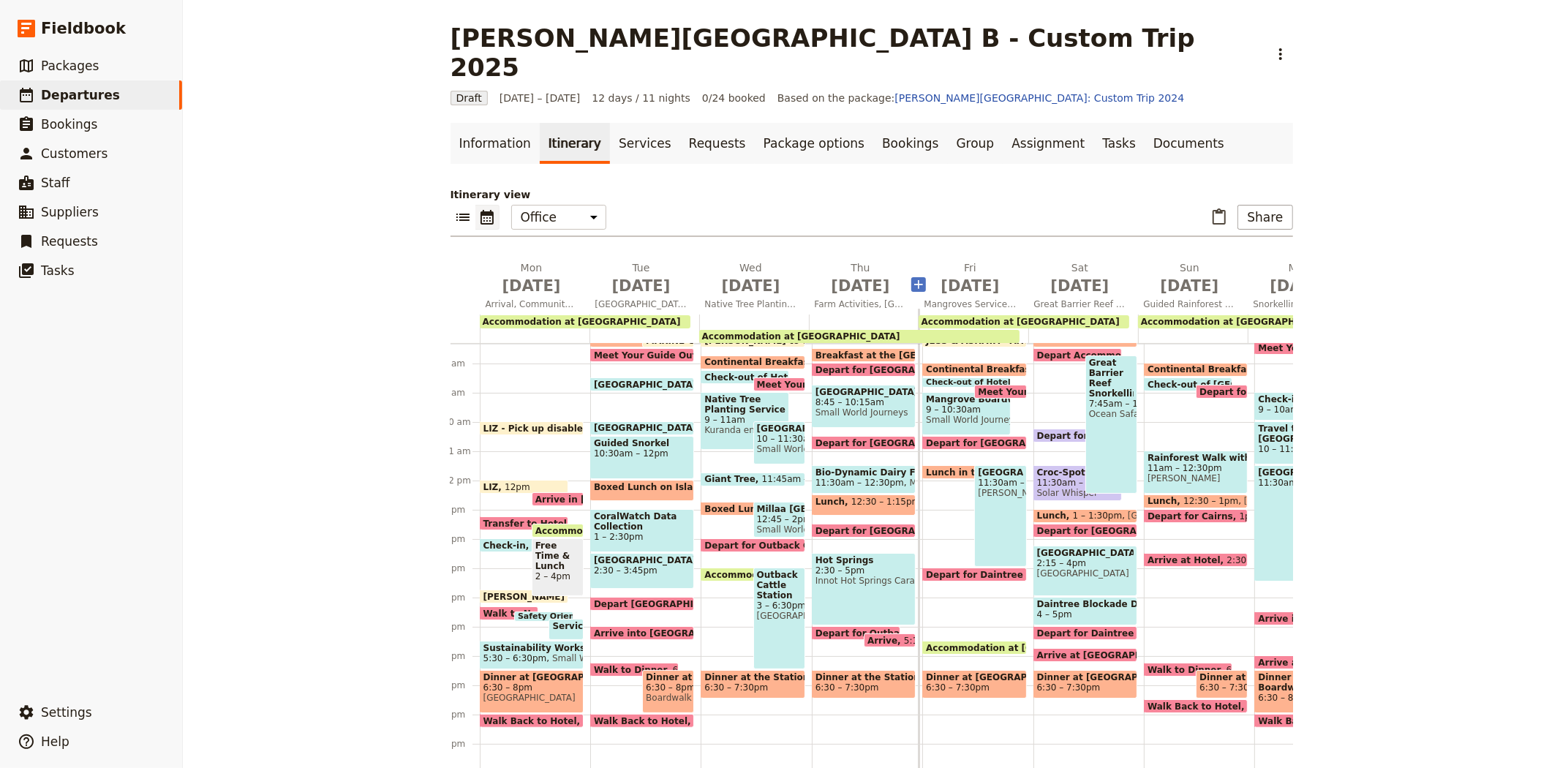
click at [911, 277] on icon "Add before day 5" at bounding box center [918, 284] width 15 height 15
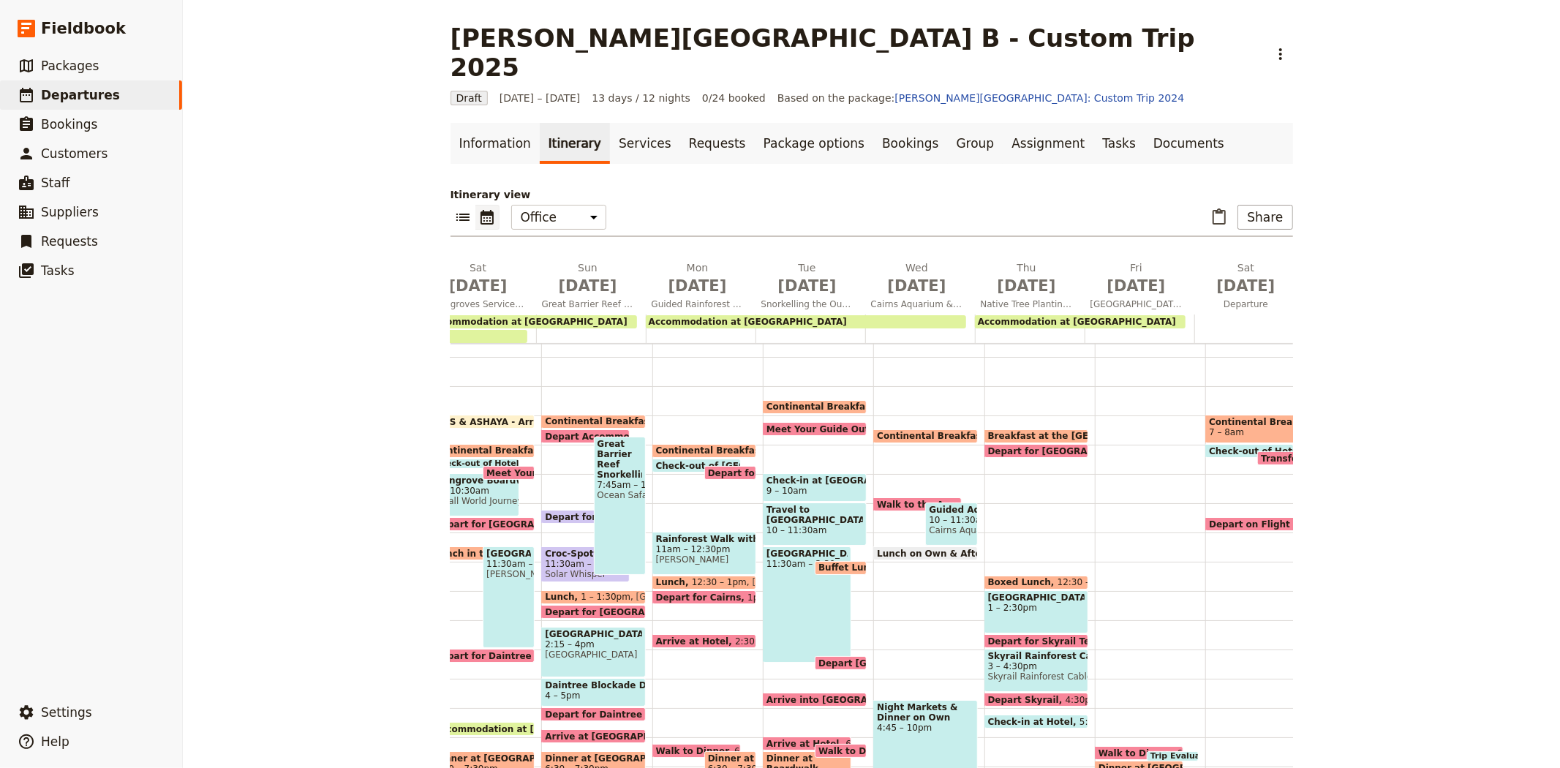
scroll to position [0, 639]
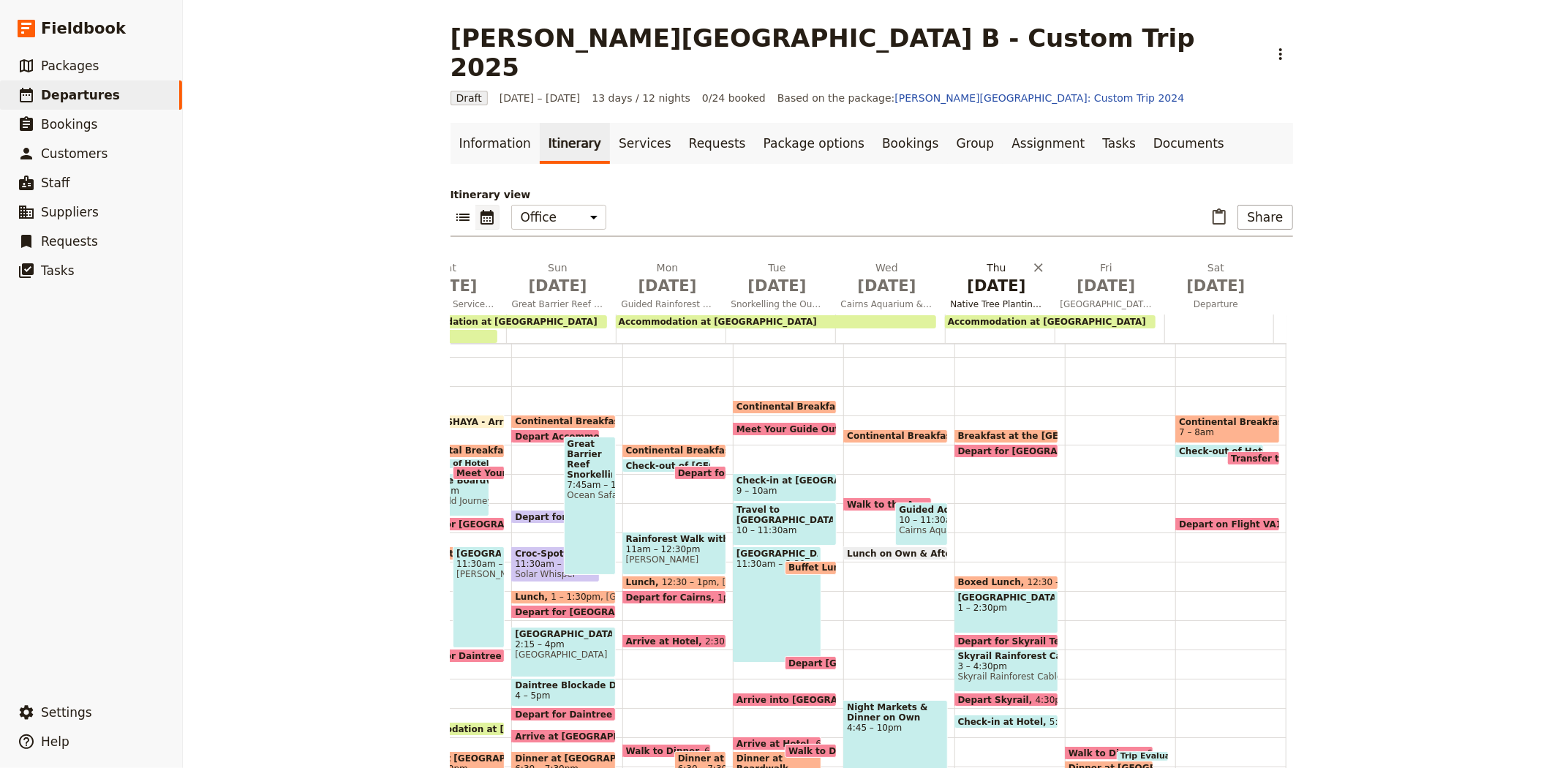
click at [998, 298] on span "Native Tree Planting Service Work, Kuranda Village & Skyrail Cableway" at bounding box center [997, 304] width 104 height 12
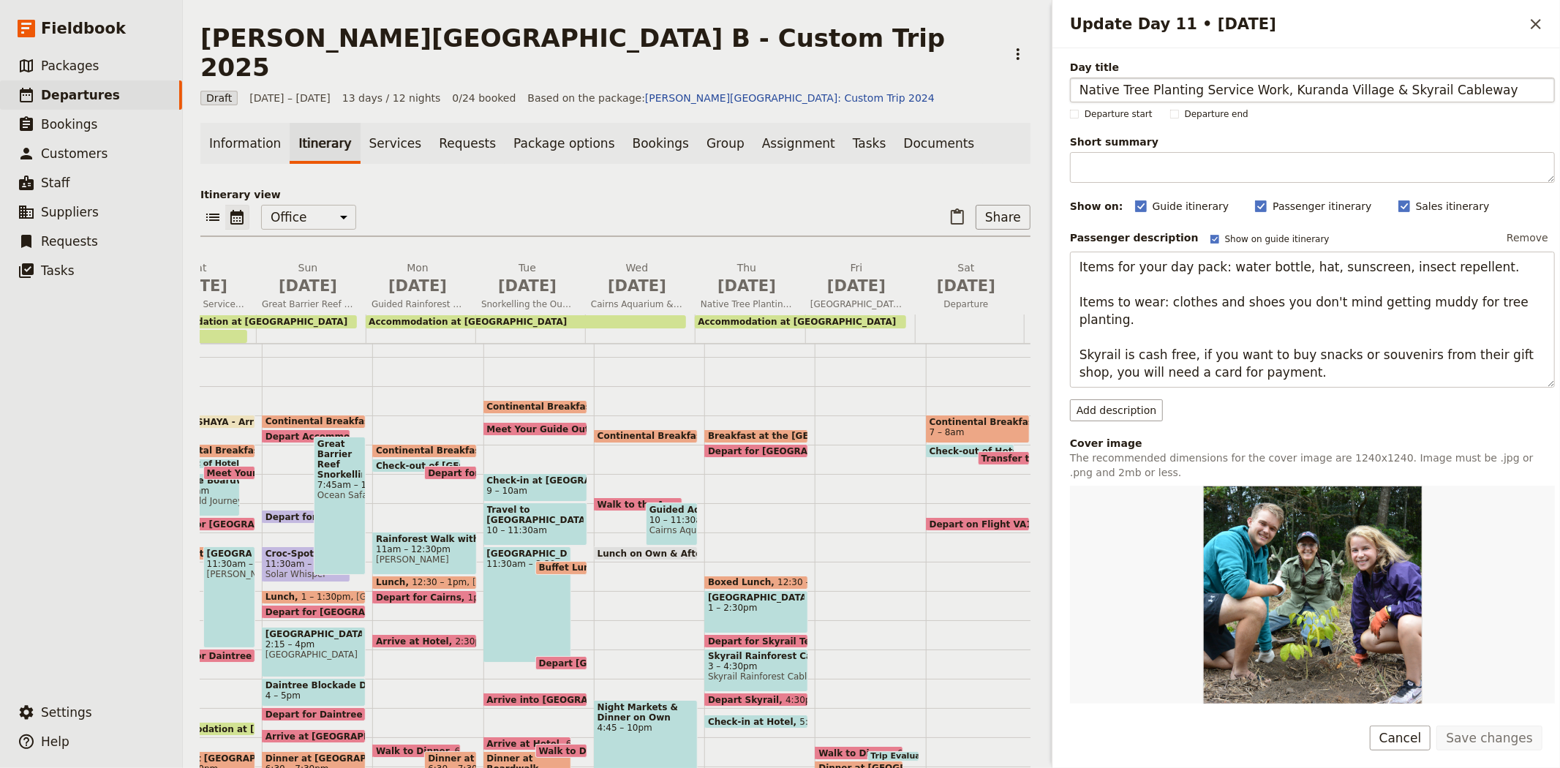
drag, startPoint x: 1269, startPoint y: 88, endPoint x: 1478, endPoint y: 88, distance: 209.1
click at [1478, 88] on input "Native Tree Planting Service Work, Kuranda Village & Skyrail Cableway" at bounding box center [1312, 90] width 485 height 25
click at [854, 187] on p "Itinerary view" at bounding box center [615, 194] width 830 height 15
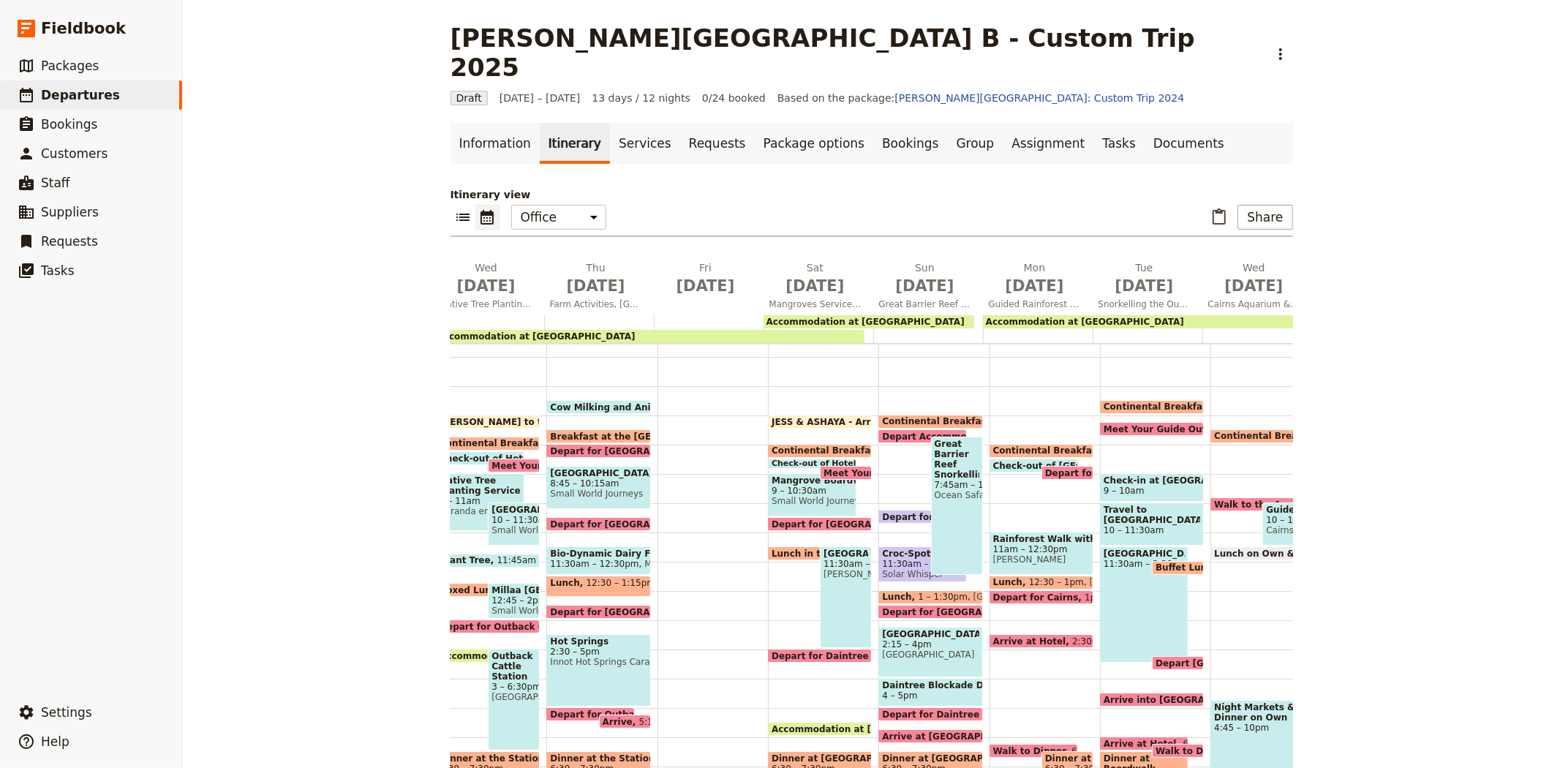
scroll to position [0, 243]
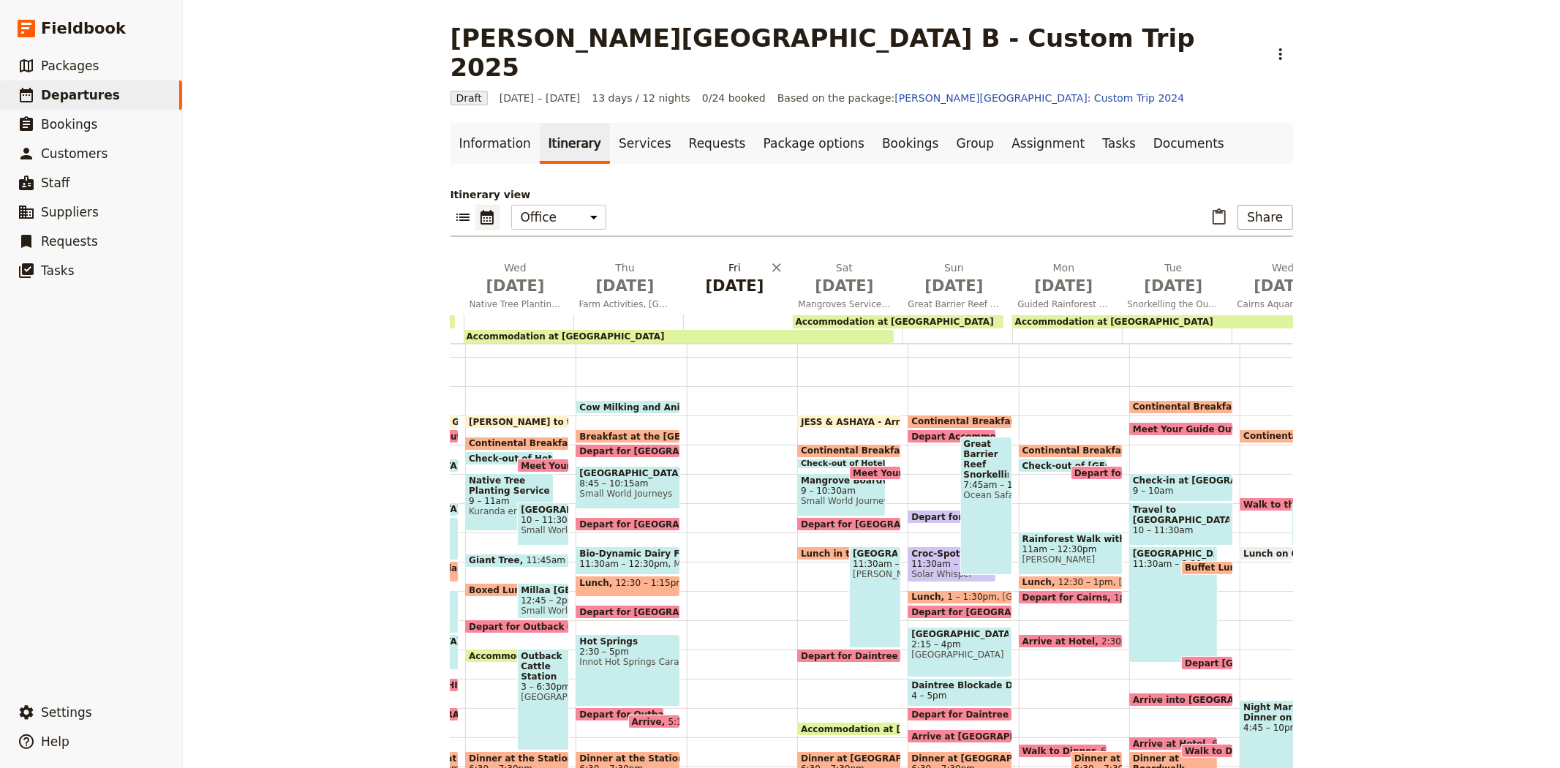
click at [722, 275] on span "[DATE]" at bounding box center [735, 286] width 92 height 22
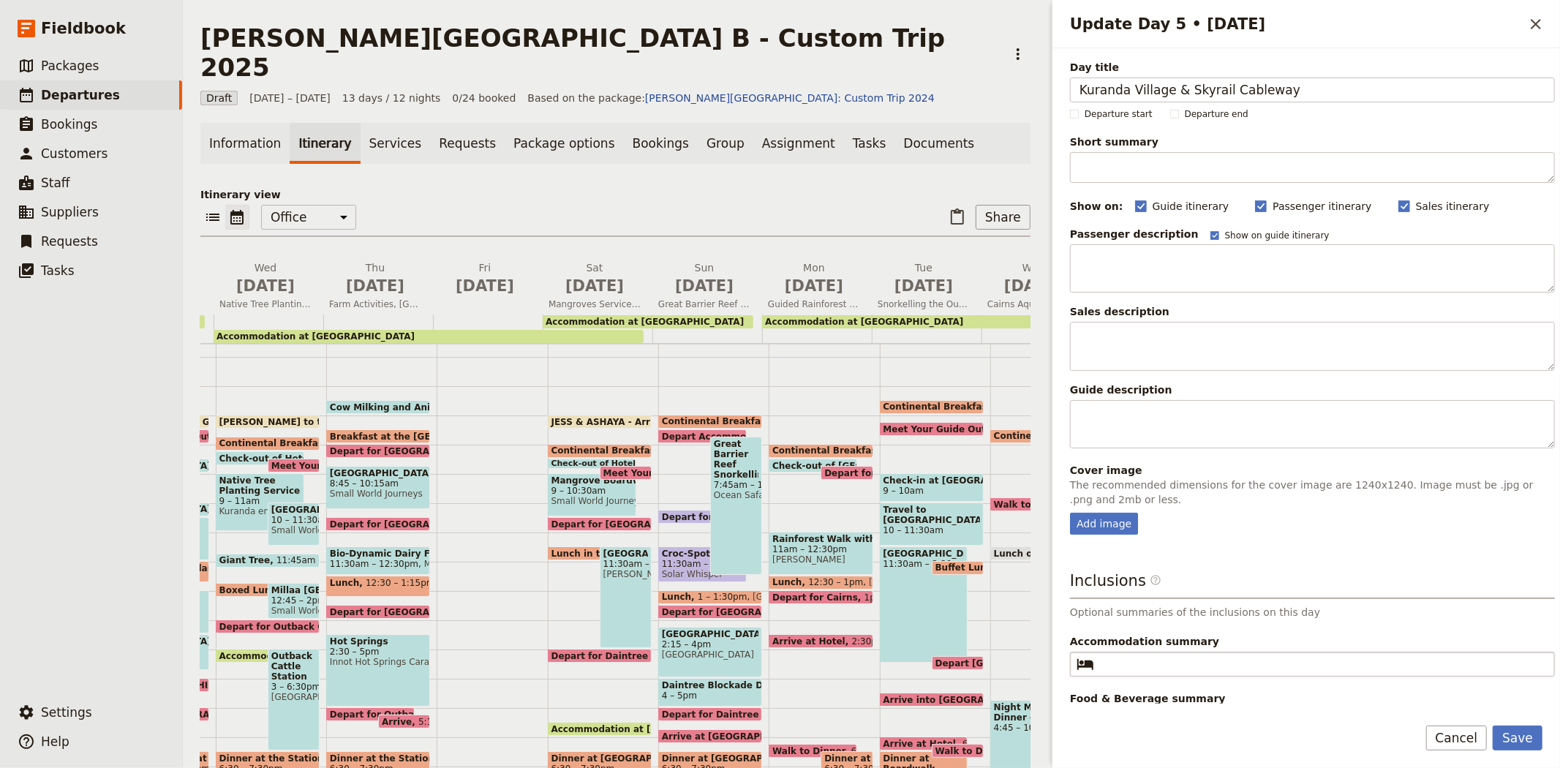
type input "Kuranda Village & Skyrail Cableway"
click at [1143, 668] on input "Accommodation summary ​" at bounding box center [1322, 664] width 445 height 18
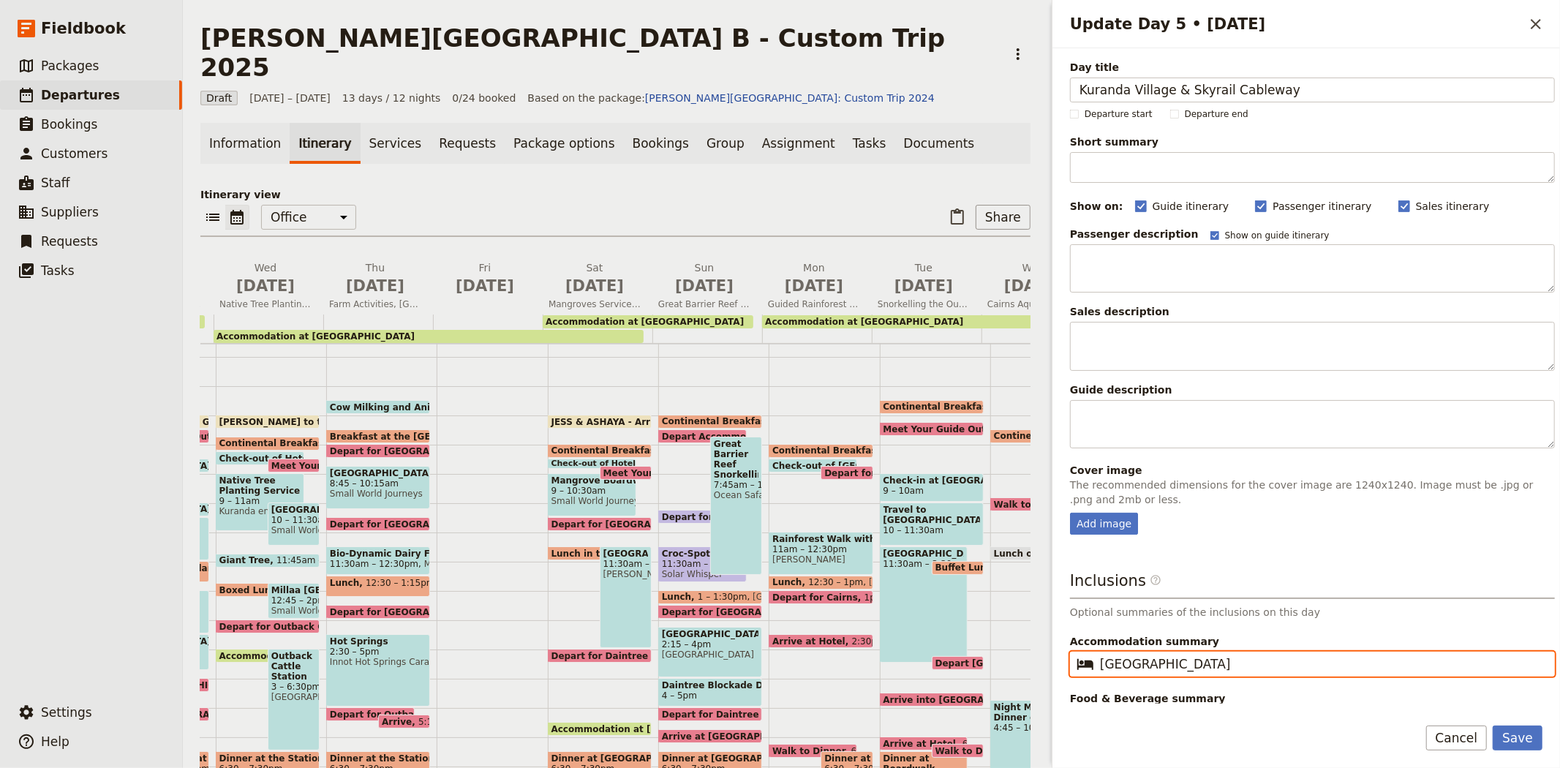
type input "[GEOGRAPHIC_DATA]"
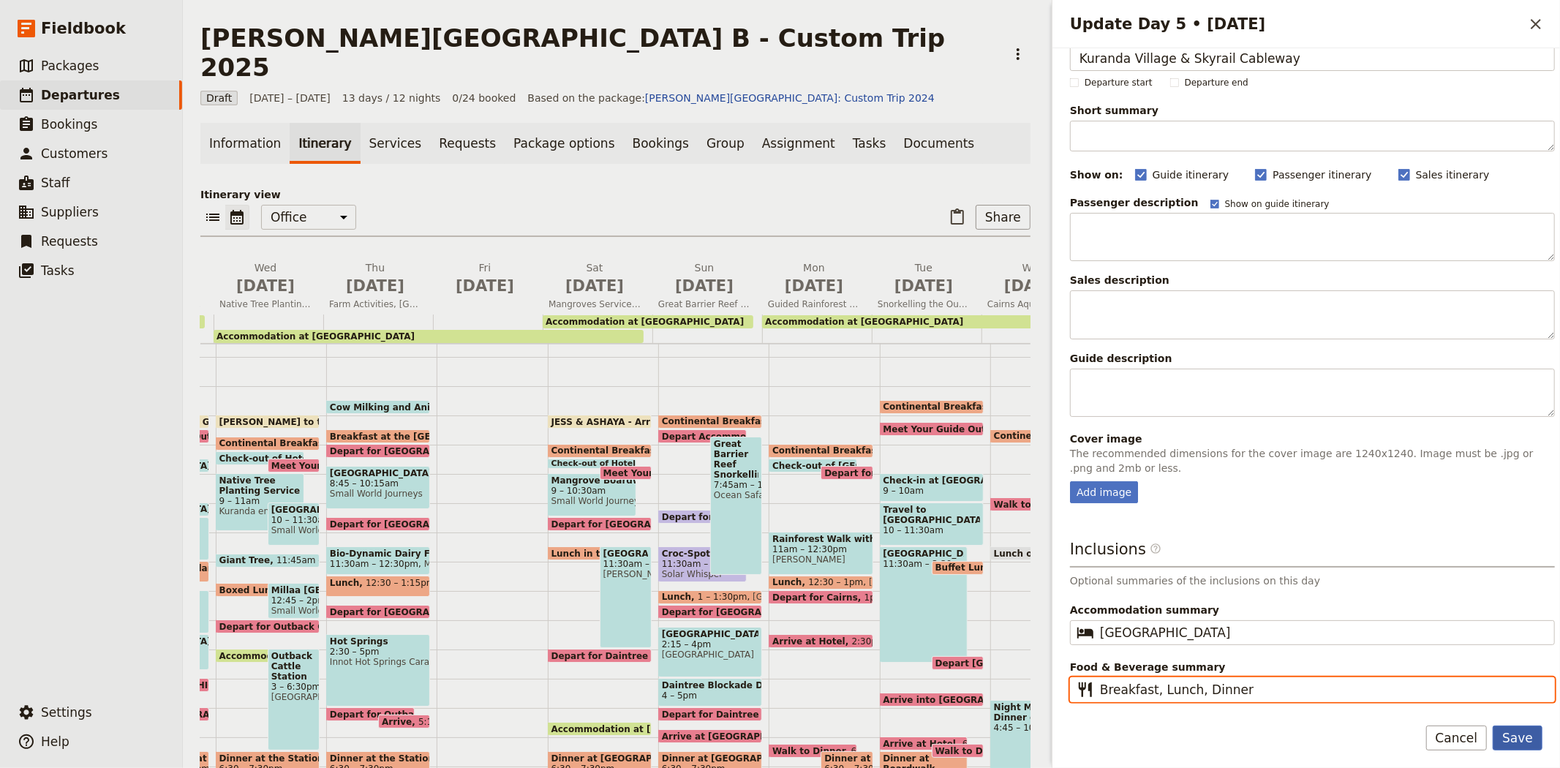
type input "Breakfast, Lunch, Dinner"
click at [1516, 735] on button "Save" at bounding box center [1517, 737] width 50 height 25
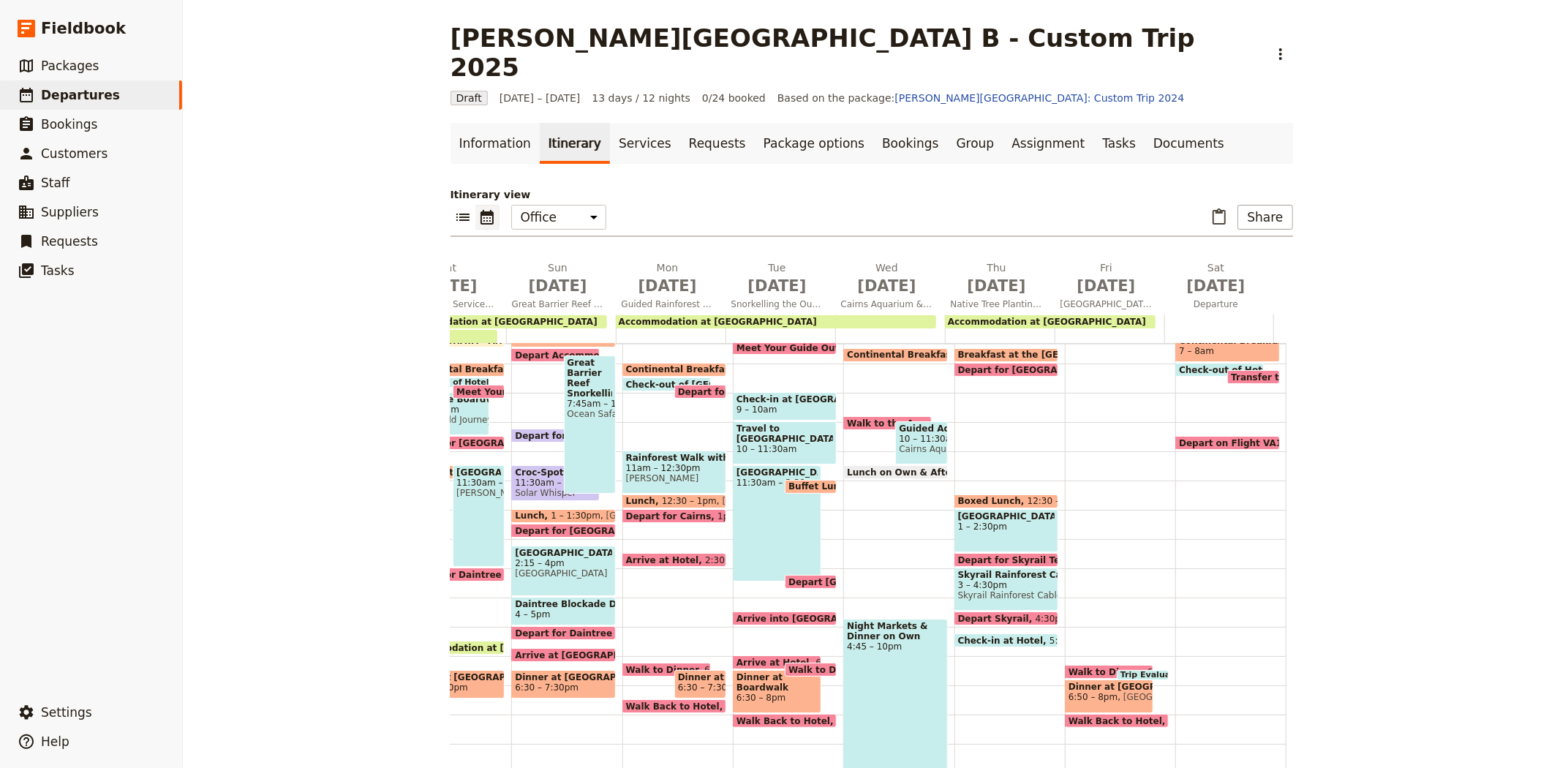
scroll to position [133, 0]
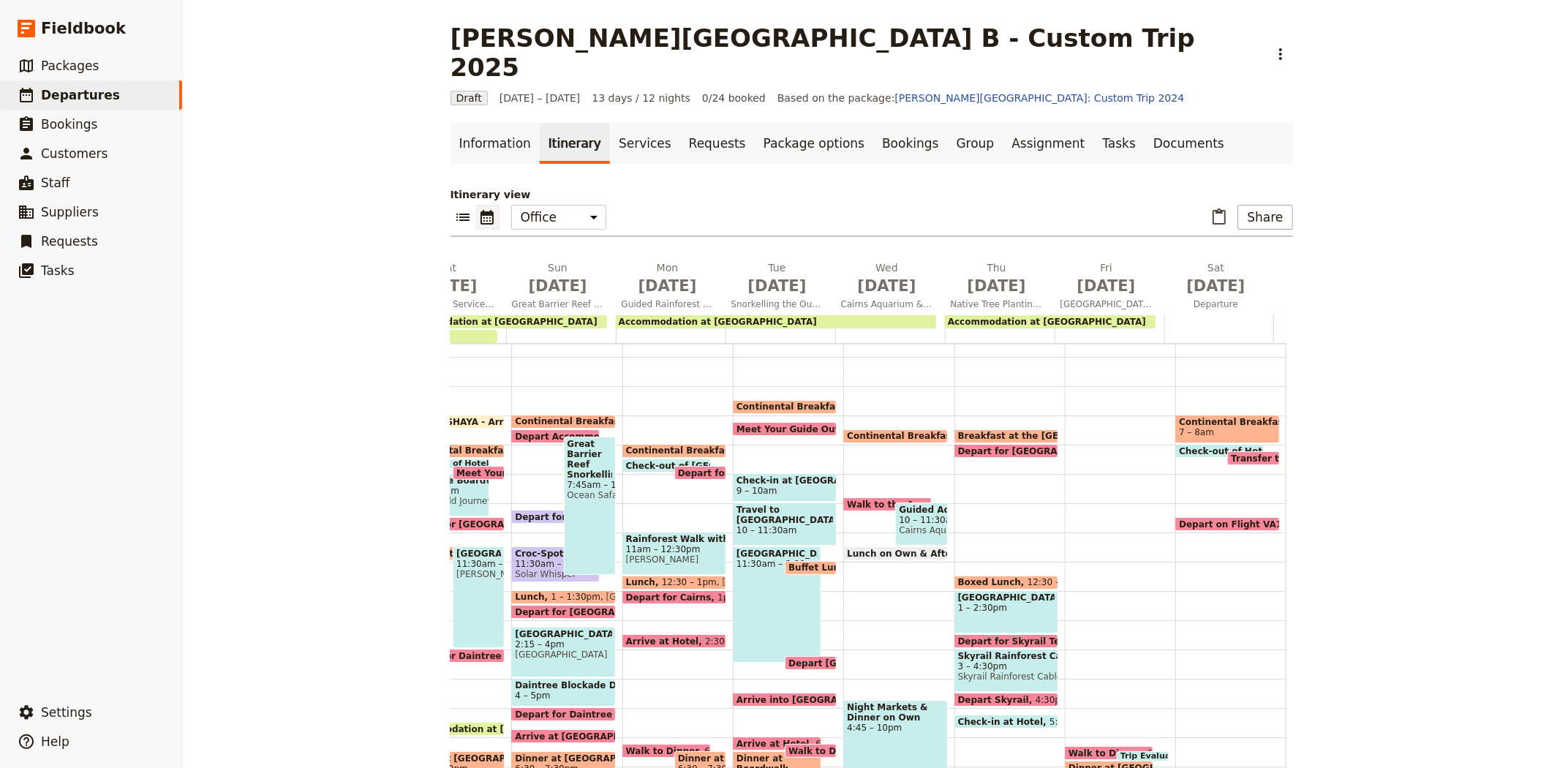
click at [962, 431] on span "Breakfast at the [GEOGRAPHIC_DATA]" at bounding box center [1054, 436] width 193 height 10
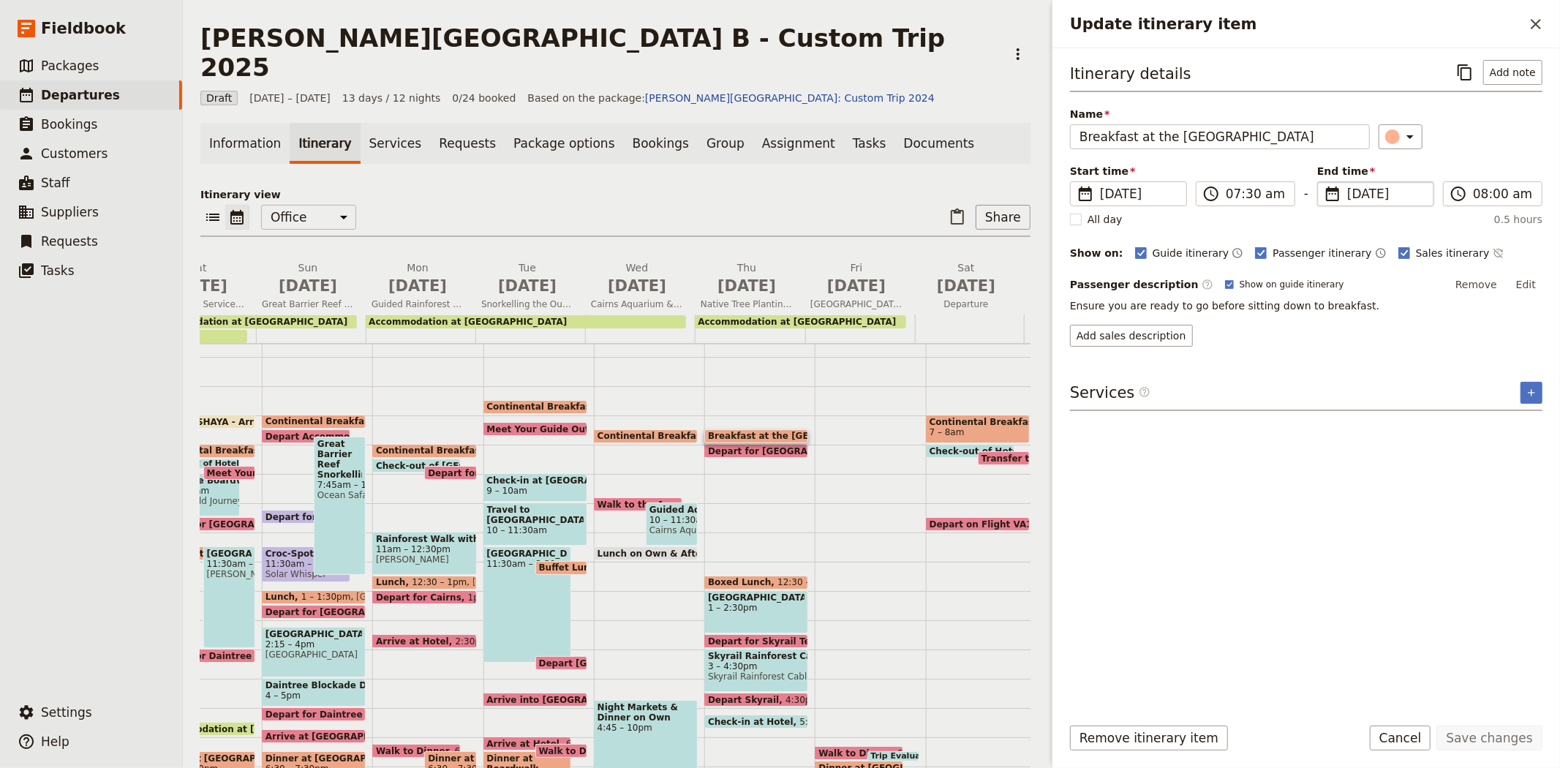
click at [1361, 192] on span "[DATE]" at bounding box center [1386, 194] width 78 height 18
click at [1323, 182] on input "[DATE]" at bounding box center [1323, 181] width 1 height 1
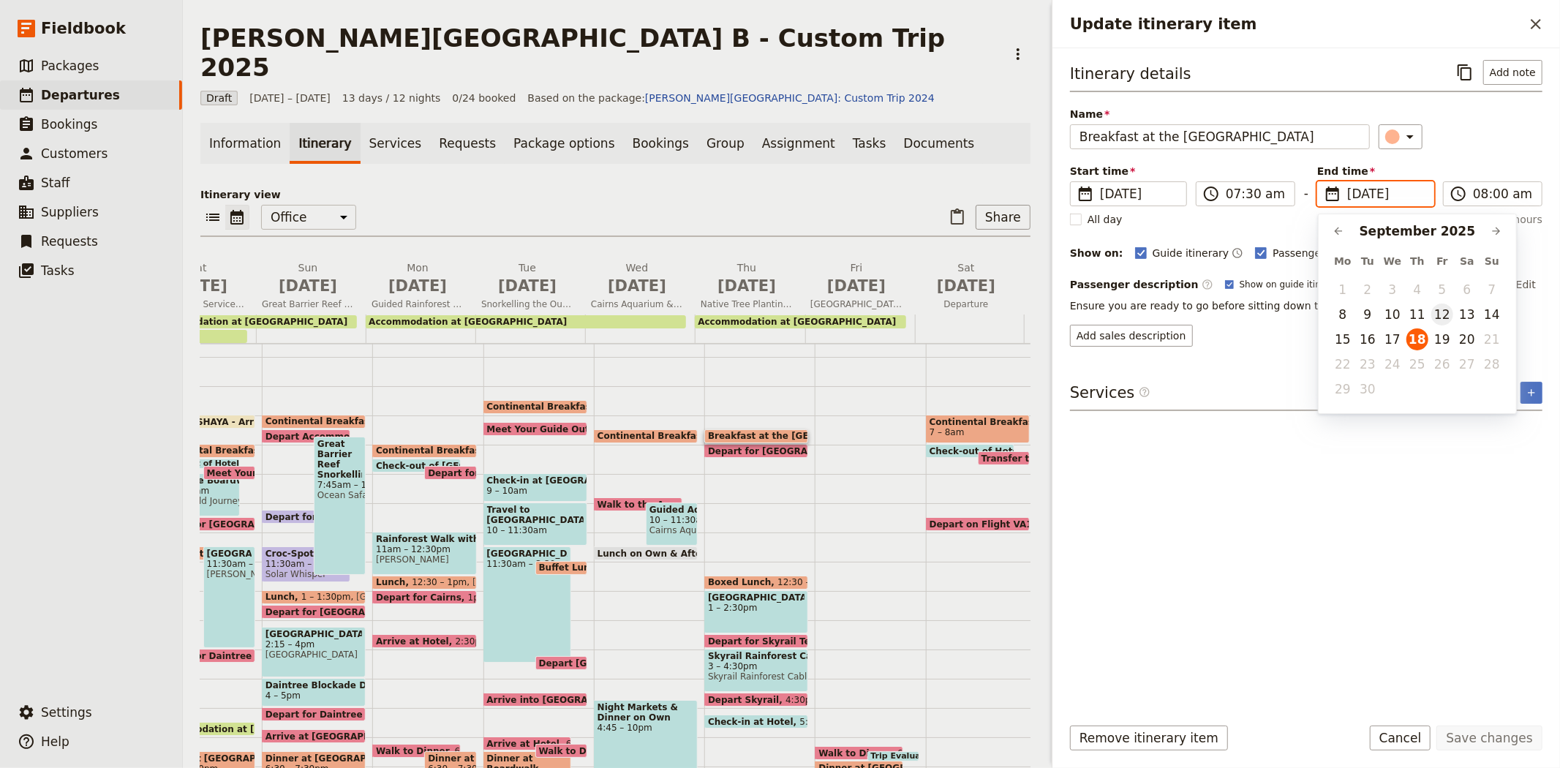
click at [1432, 309] on button "12" at bounding box center [1442, 314] width 22 height 22
type input "[DATE]"
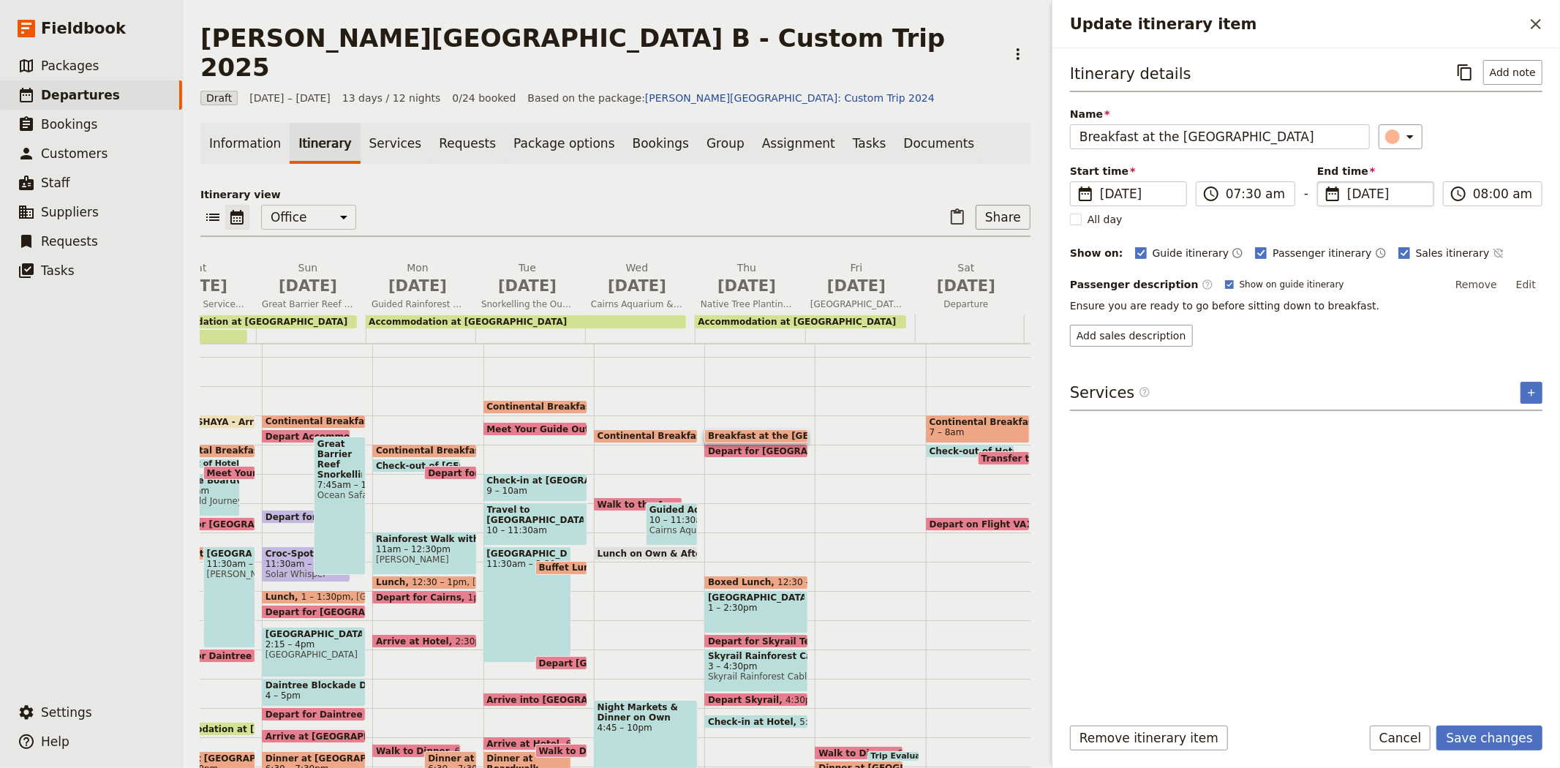
type input "[DATE]"
click at [1408, 441] on div "Itinerary details ​ Add note Name Breakfast at the [GEOGRAPHIC_DATA] ​ Start ti…" at bounding box center [1306, 381] width 472 height 642
click at [1470, 733] on button "Save changes" at bounding box center [1489, 737] width 106 height 25
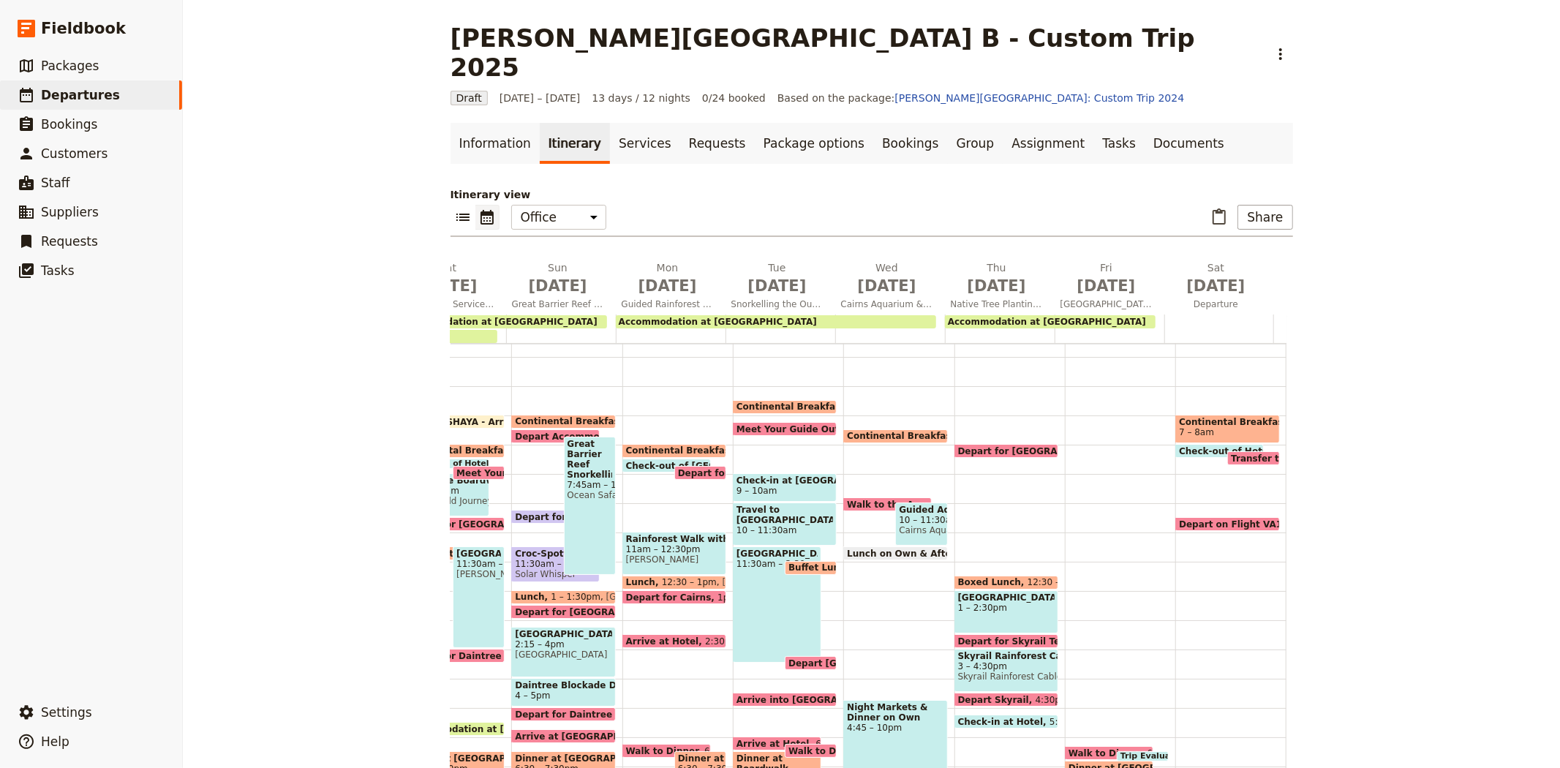
click at [990, 446] on span "Depart for [GEOGRAPHIC_DATA]" at bounding box center [1040, 451] width 164 height 10
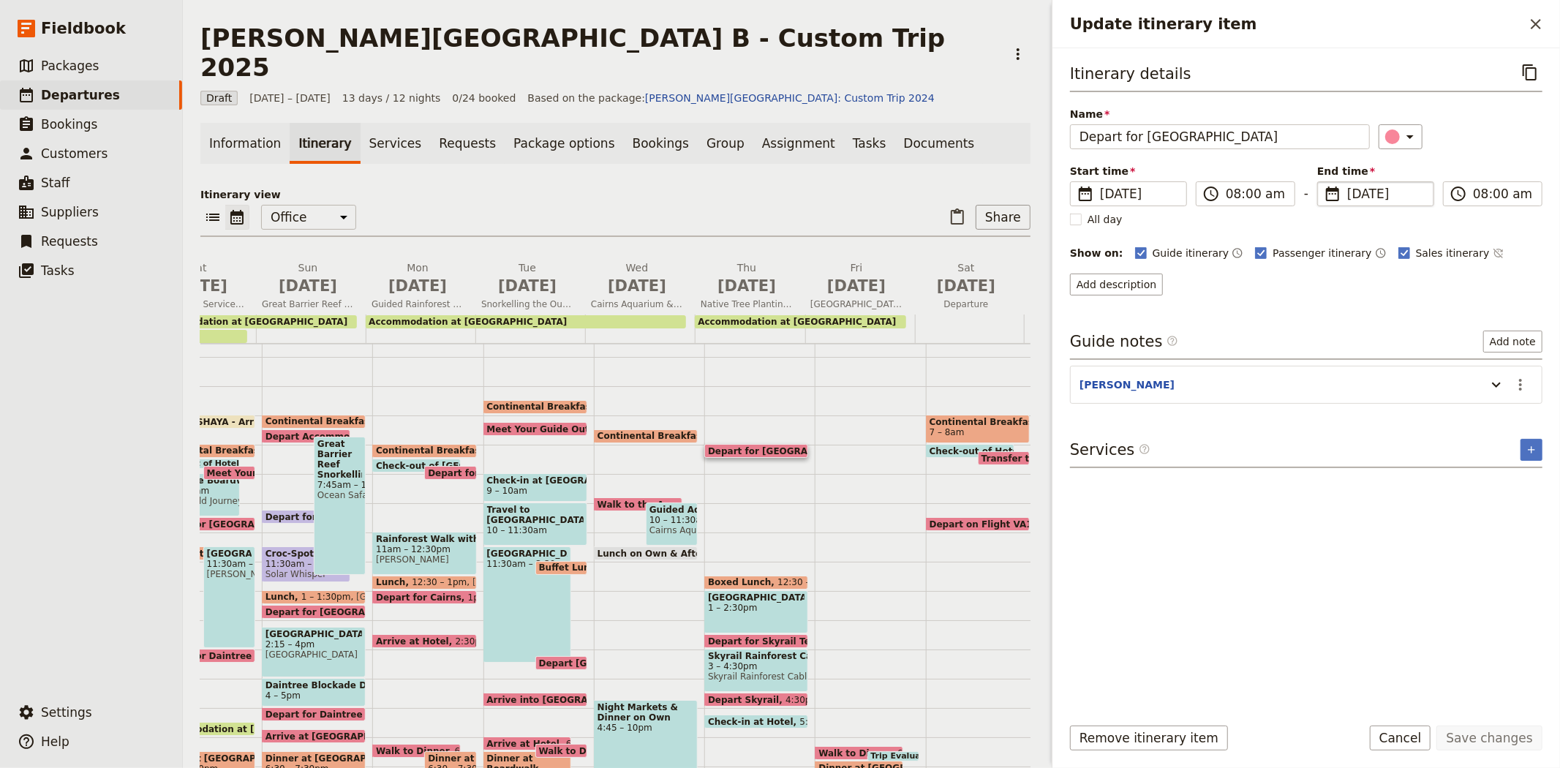
click at [1362, 188] on span "[DATE]" at bounding box center [1386, 194] width 78 height 18
click at [1323, 182] on input "[DATE]" at bounding box center [1323, 181] width 1 height 1
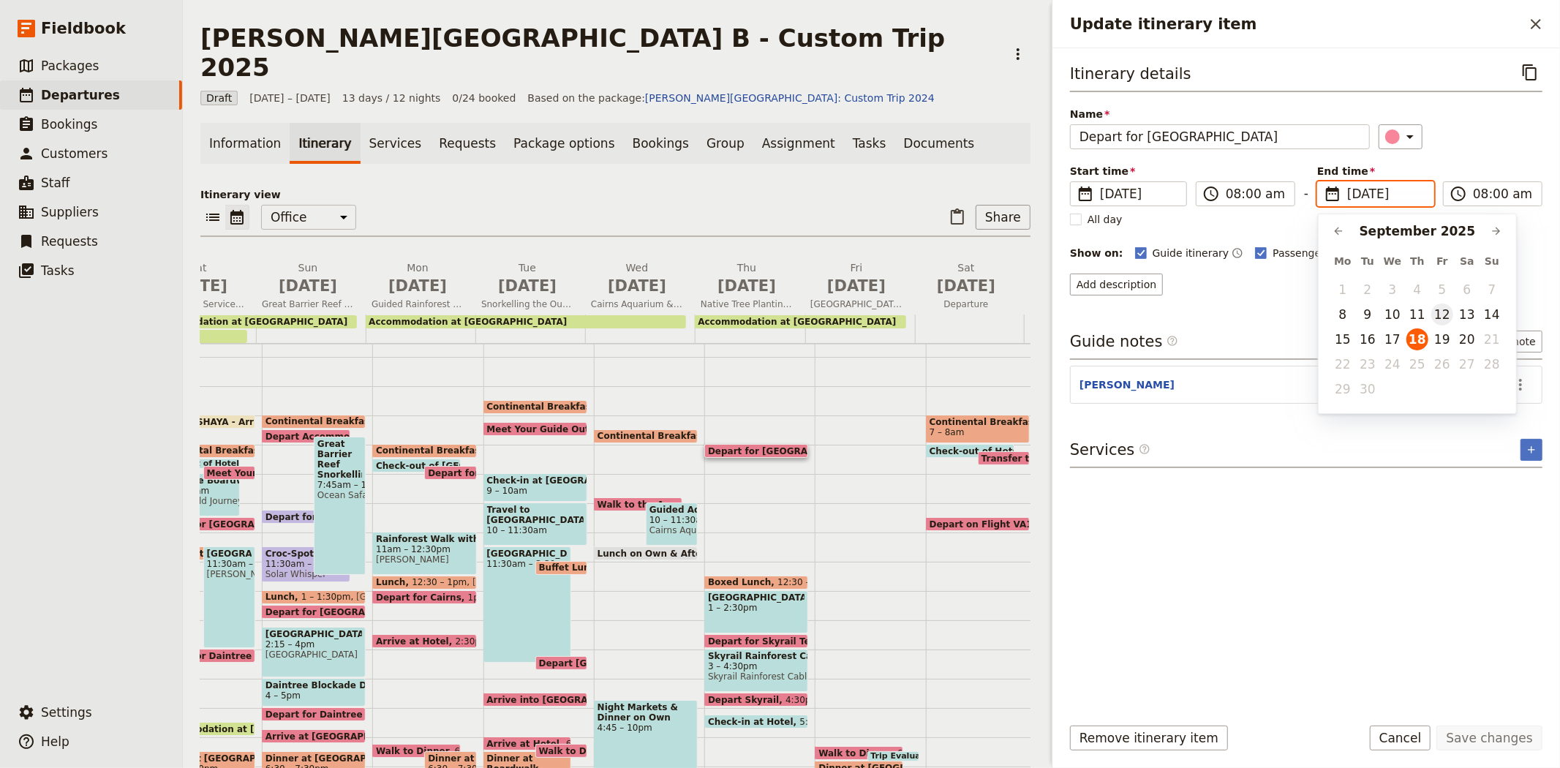
click at [1442, 310] on button "12" at bounding box center [1442, 314] width 22 height 22
type input "[DATE]"
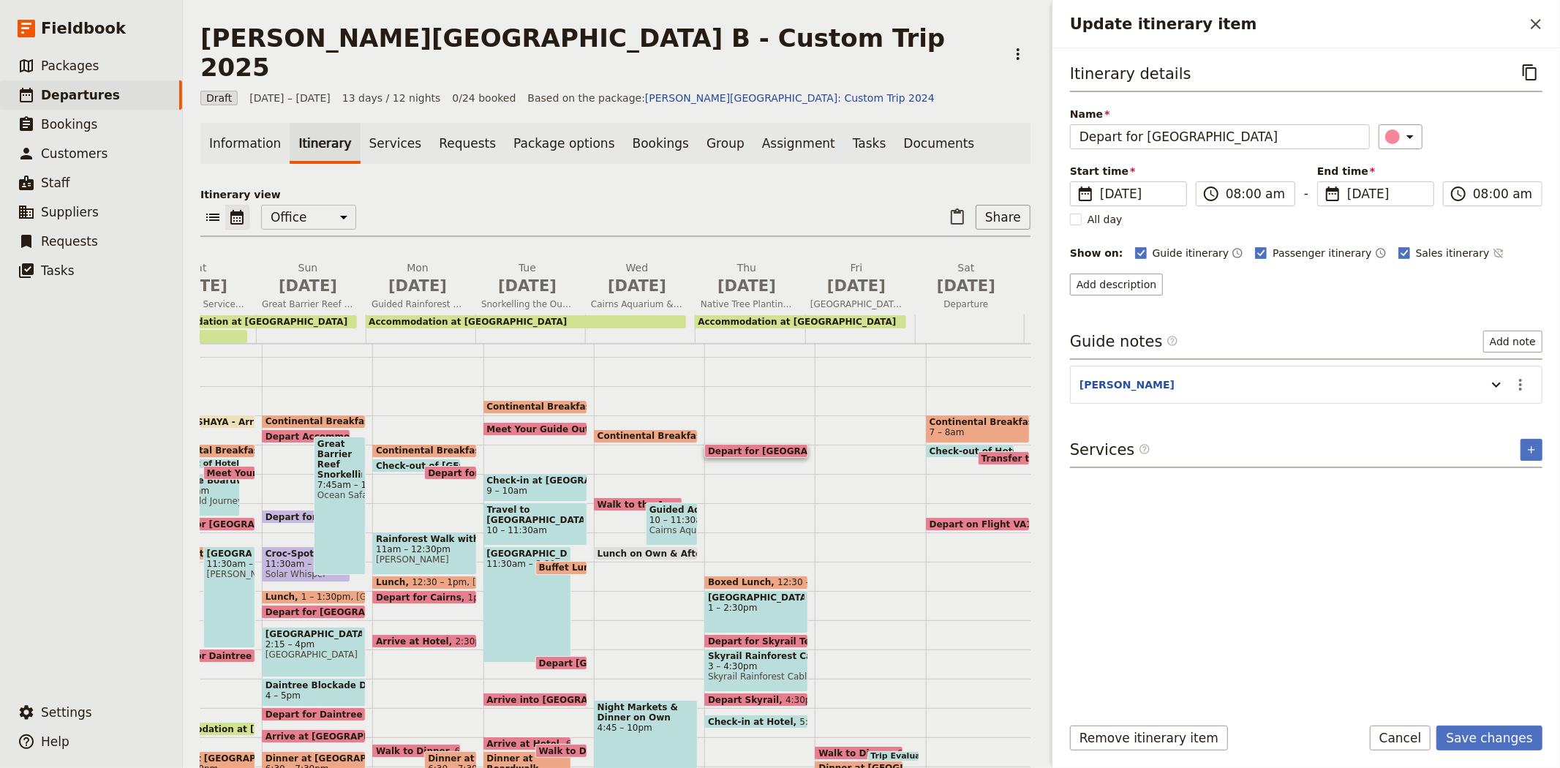
type input "[DATE]"
click at [1480, 571] on div "Itinerary details ​ Name Depart for [GEOGRAPHIC_DATA] ​ Start time ​ [DATE] [DA…" at bounding box center [1306, 381] width 472 height 642
click at [1484, 741] on button "Save changes" at bounding box center [1489, 737] width 106 height 25
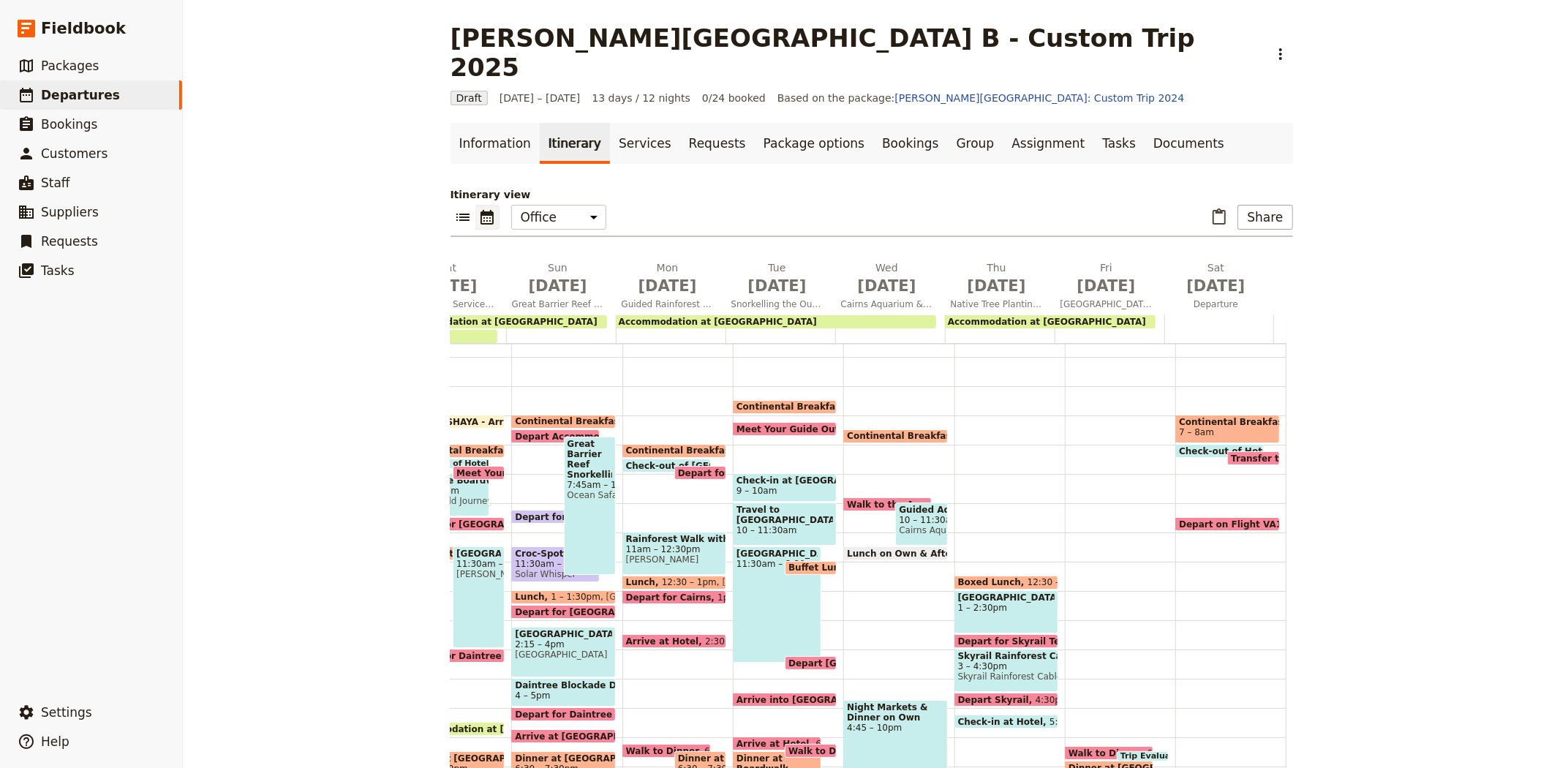
click at [975, 577] on span "Boxed Lunch" at bounding box center [992, 582] width 69 height 10
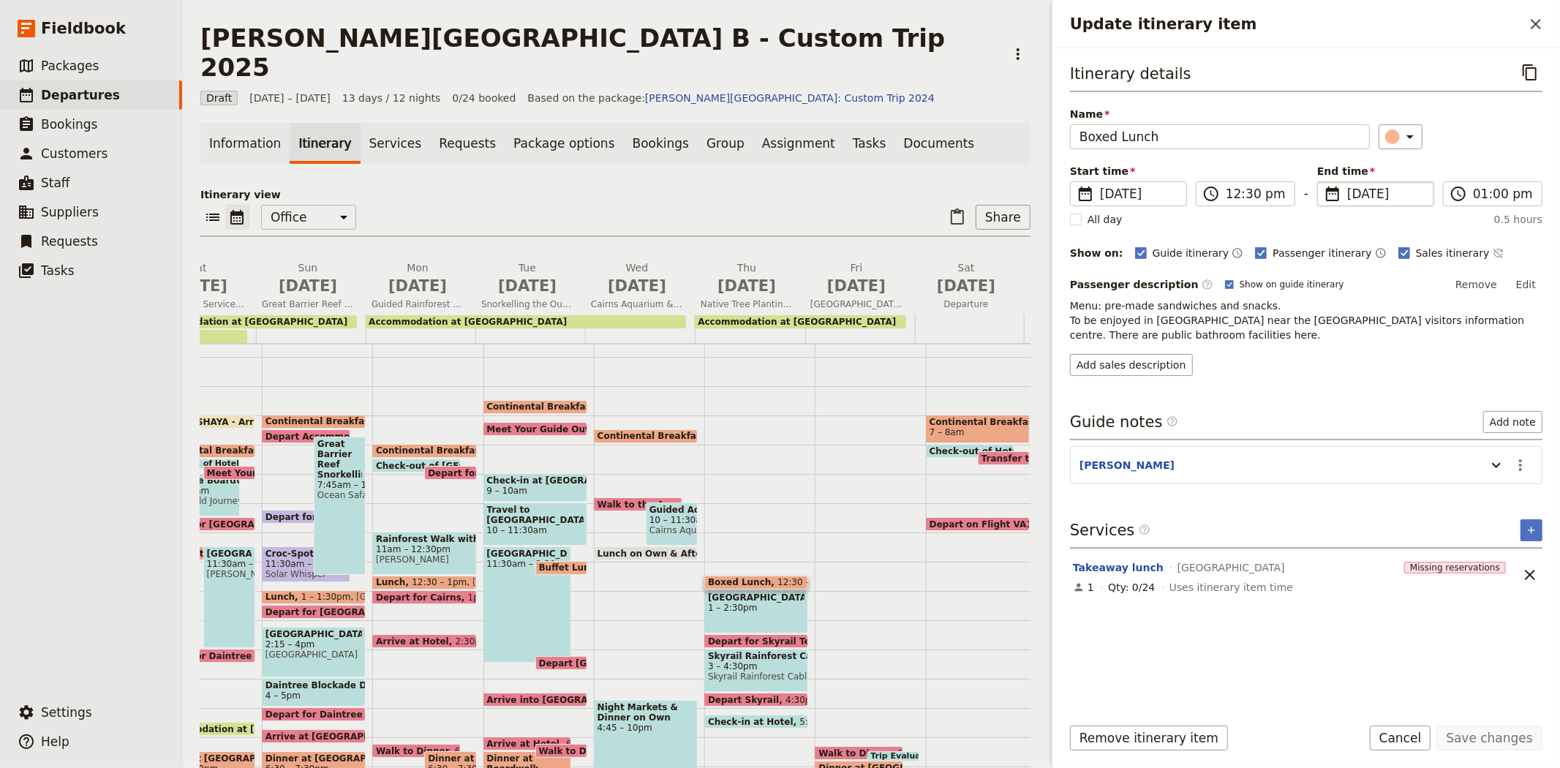
click at [1353, 193] on span "[DATE]" at bounding box center [1386, 194] width 78 height 18
click at [1323, 182] on input "[DATE]" at bounding box center [1323, 181] width 1 height 1
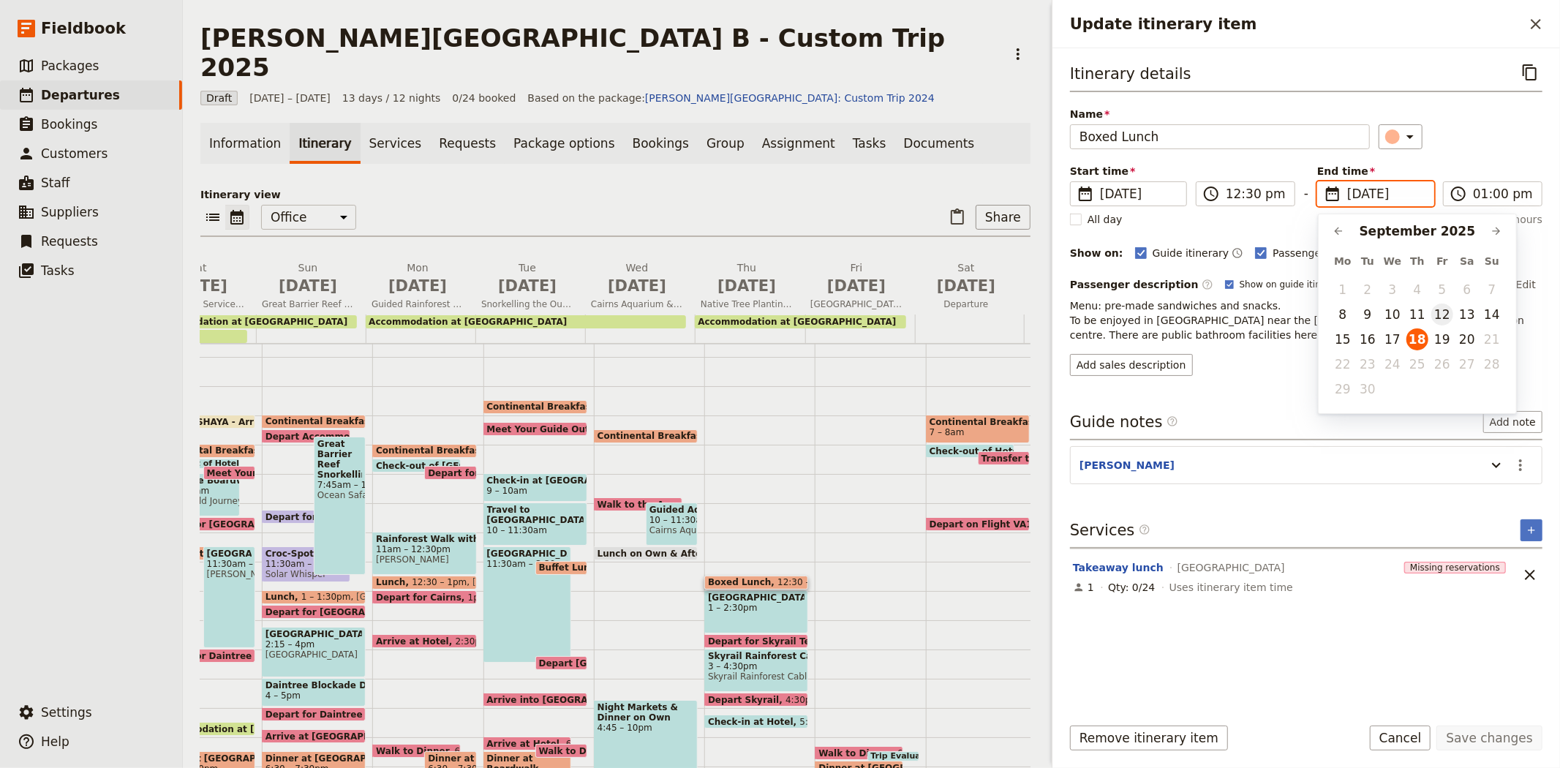
click at [1439, 312] on button "12" at bounding box center [1442, 314] width 22 height 22
type input "[DATE]"
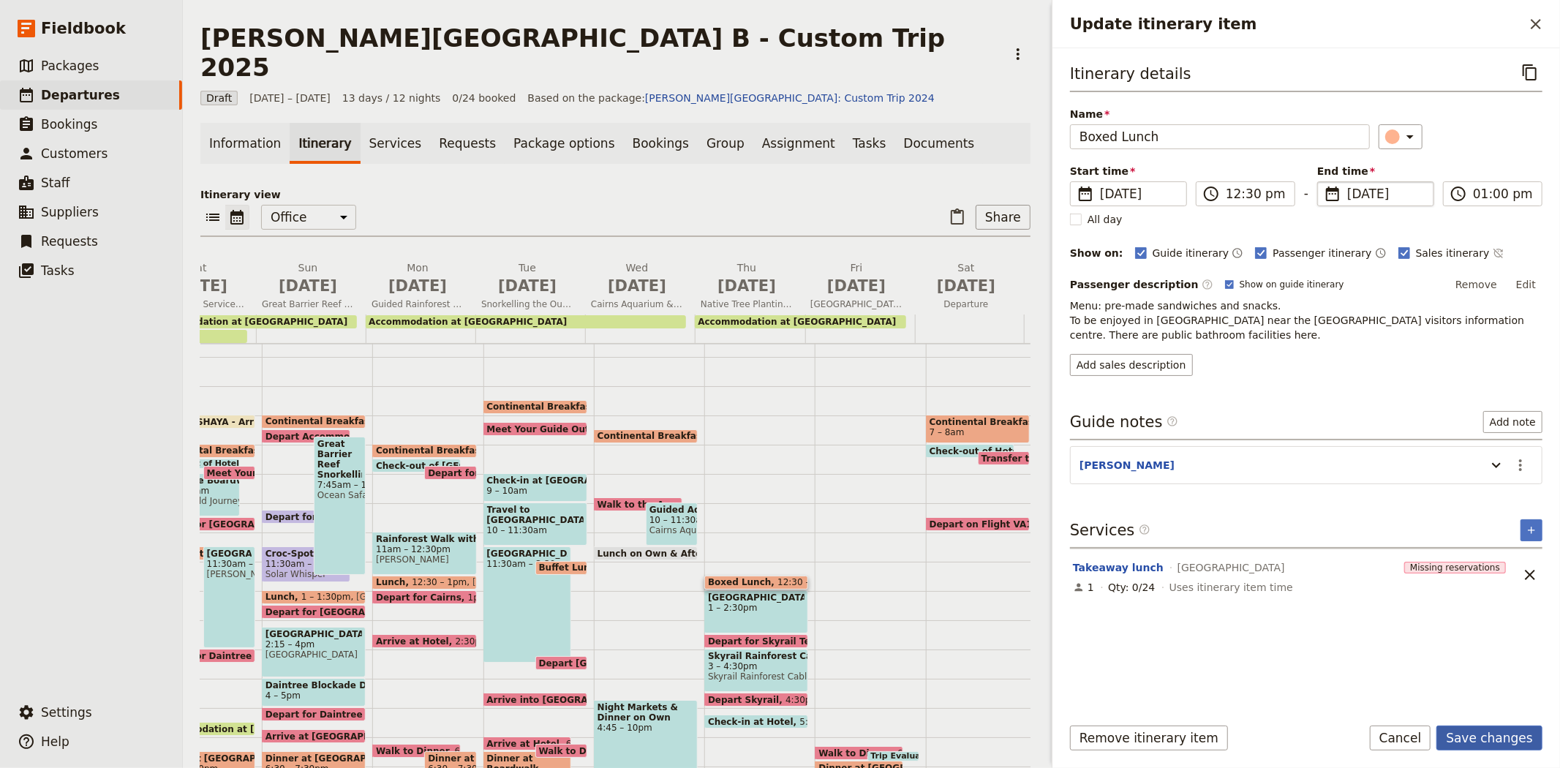
type input "[DATE]"
click at [1490, 738] on button "Save changes" at bounding box center [1489, 737] width 106 height 25
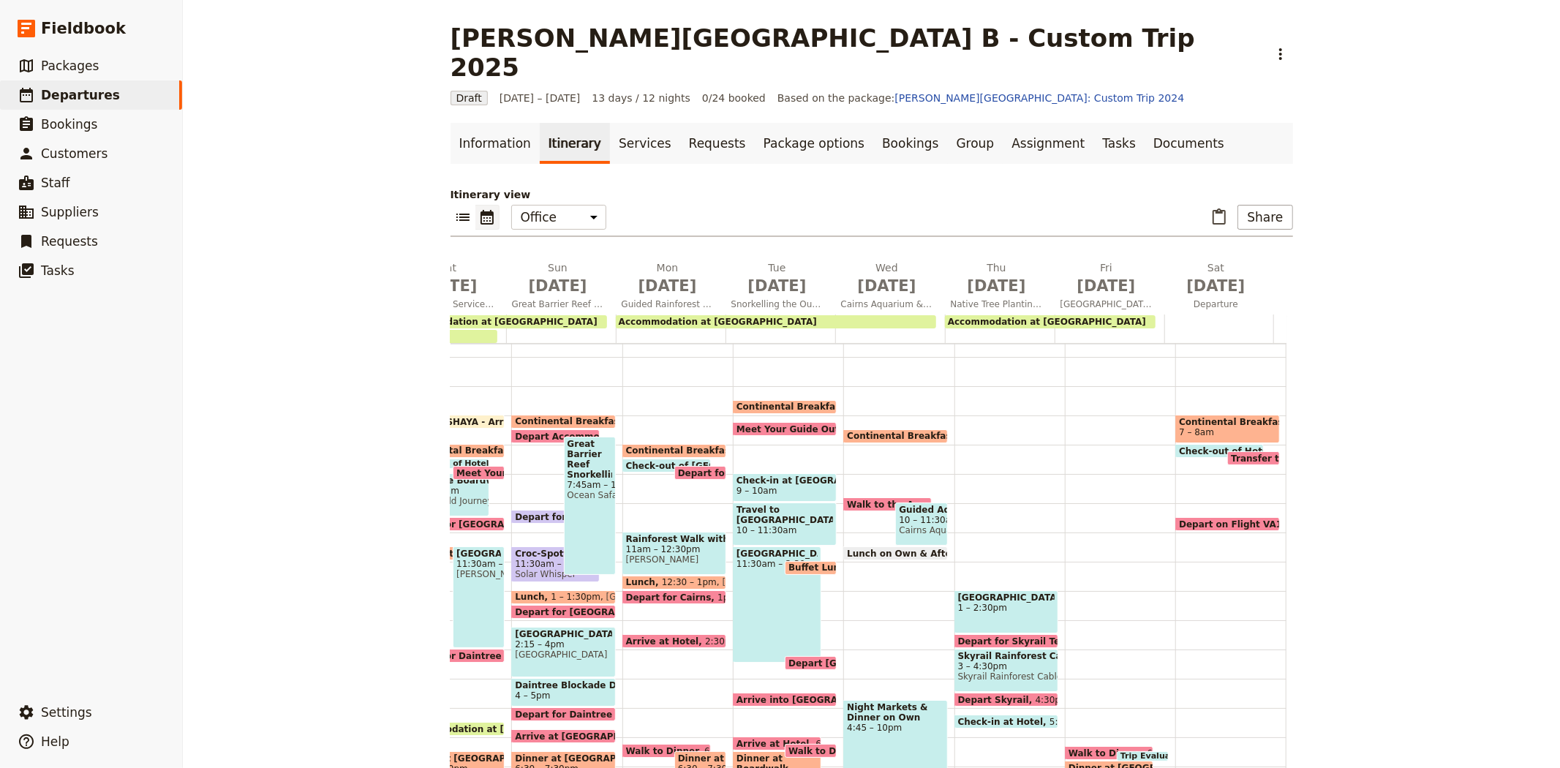
click at [978, 592] on span "[GEOGRAPHIC_DATA]" at bounding box center [1006, 597] width 97 height 10
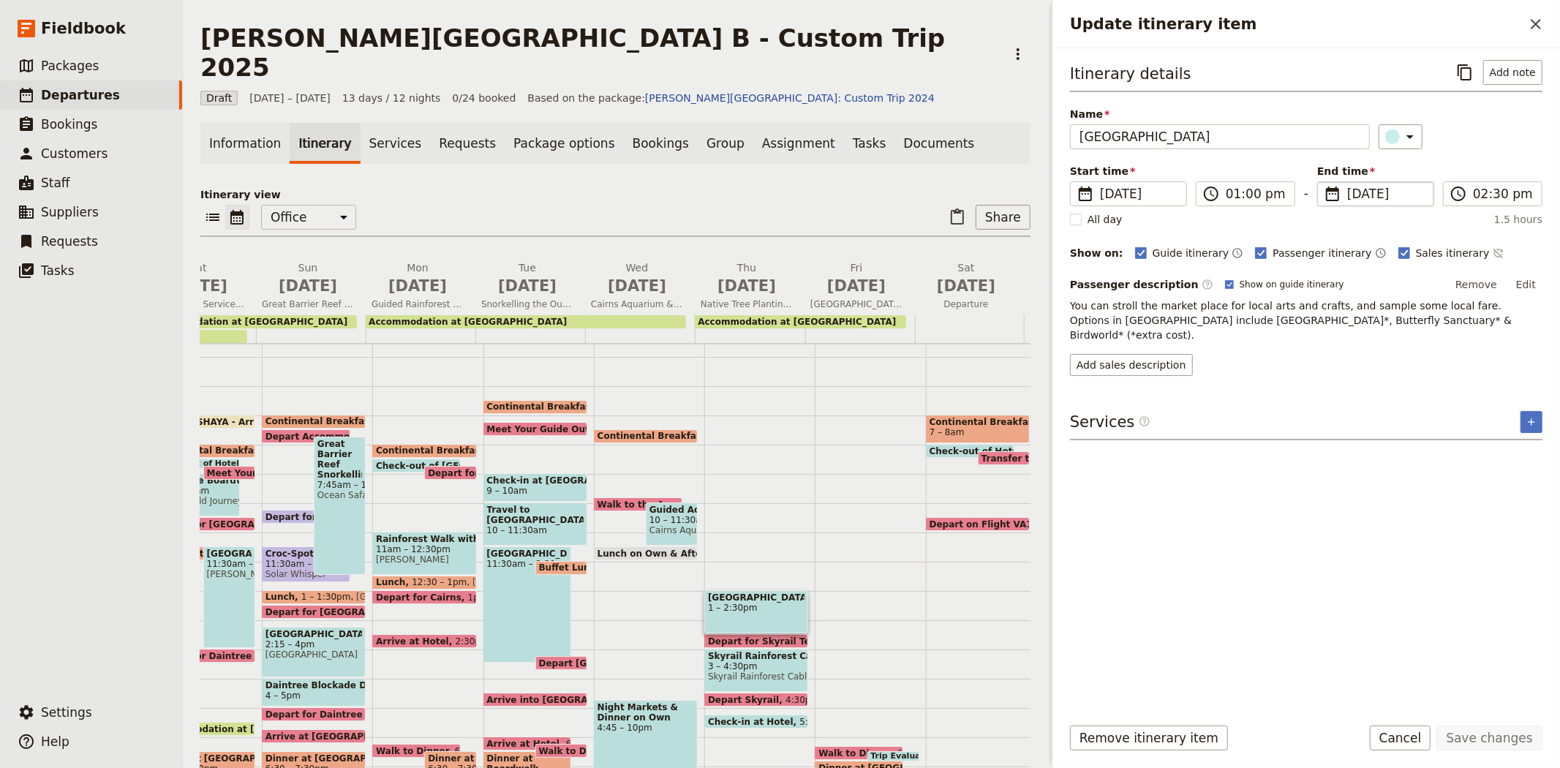
click at [1358, 194] on span "[DATE]" at bounding box center [1386, 194] width 78 height 18
click at [1323, 182] on input "[DATE]" at bounding box center [1323, 181] width 1 height 1
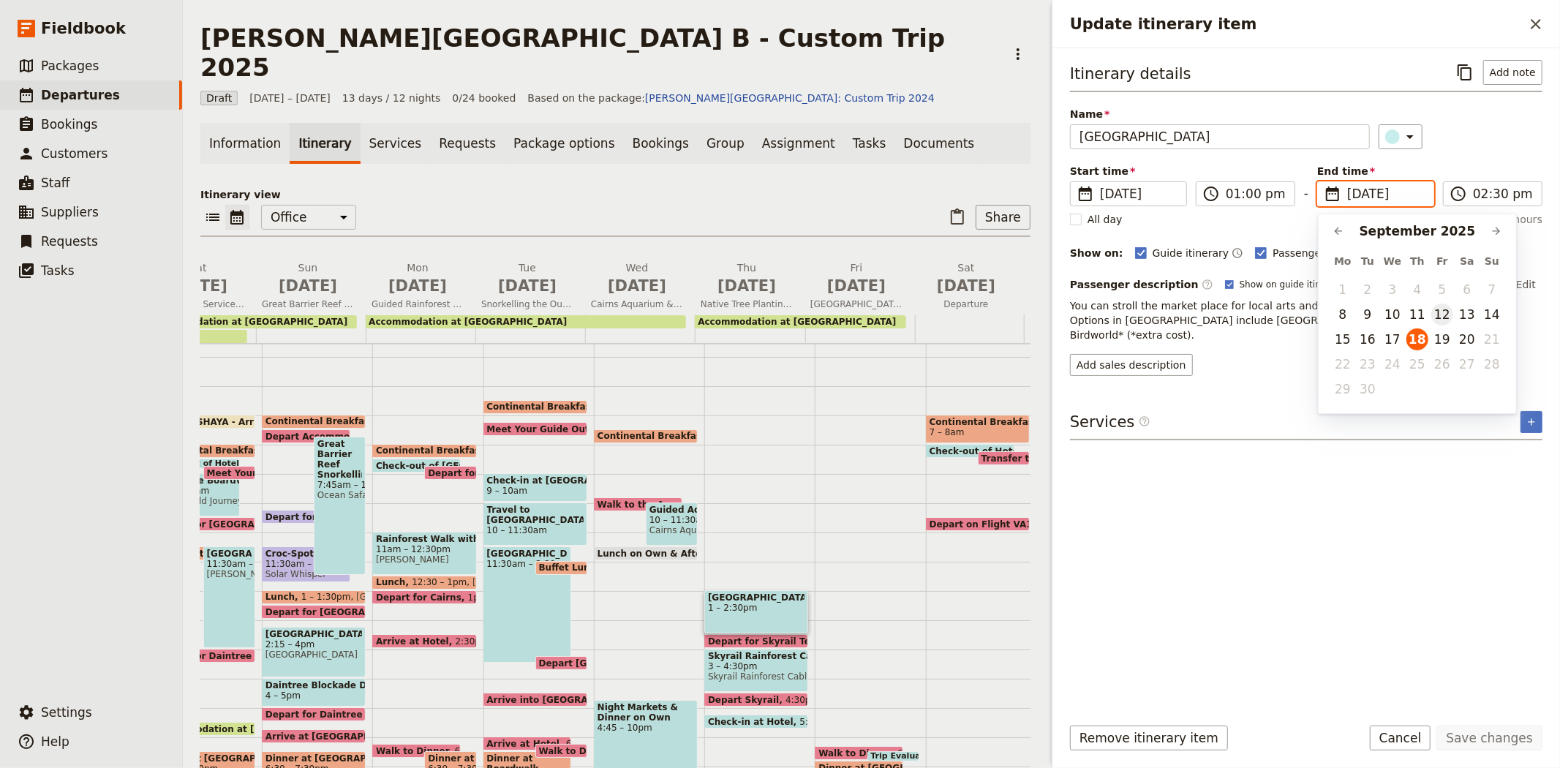
click at [1437, 314] on button "12" at bounding box center [1442, 314] width 22 height 22
type input "[DATE]"
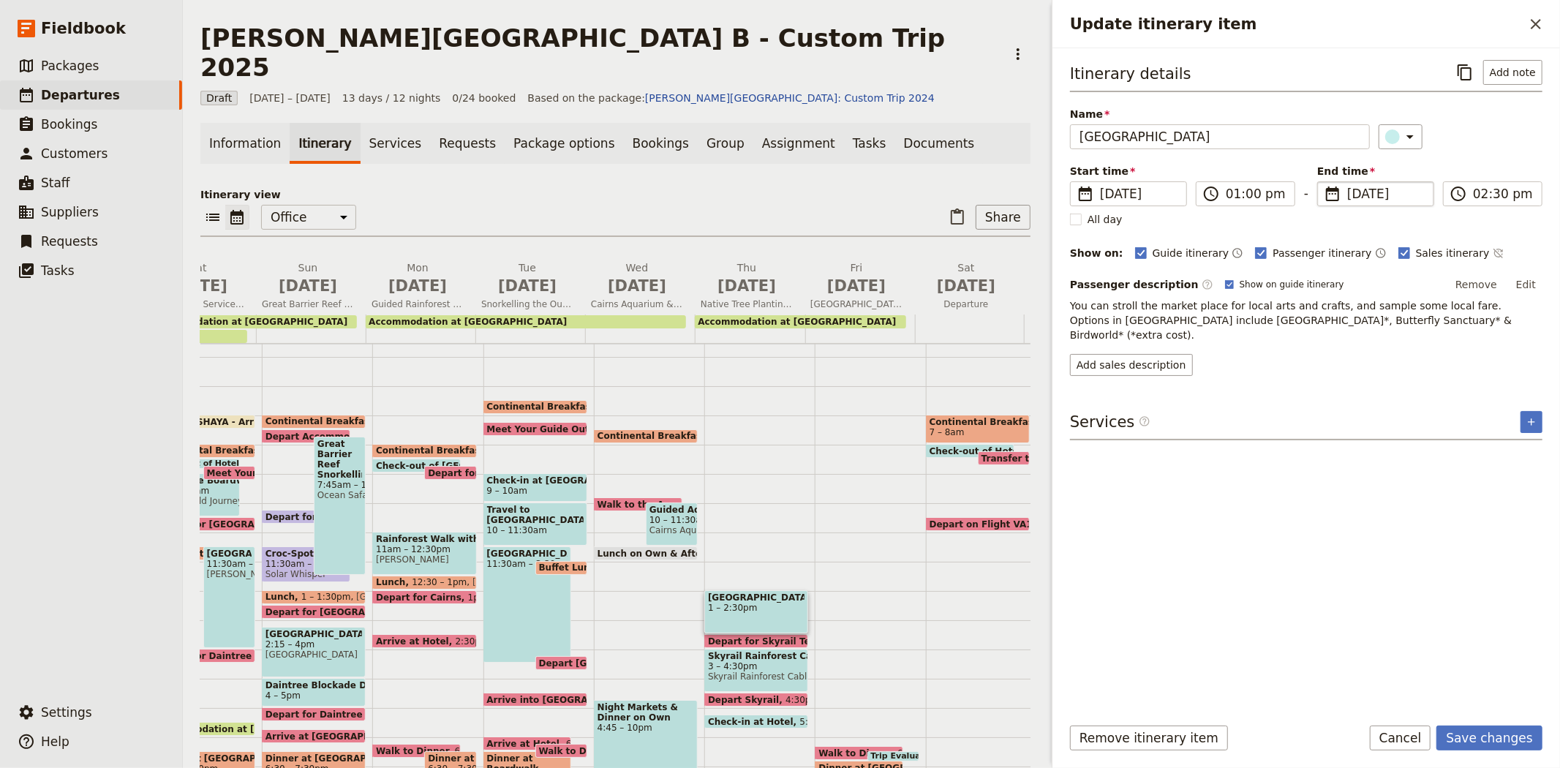
type input "[DATE]"
click at [1434, 477] on div "Itinerary details ​ Add note Name [GEOGRAPHIC_DATA] ​ Start time ​ [DATE] [DATE…" at bounding box center [1306, 381] width 472 height 642
click at [1464, 744] on button "Save changes" at bounding box center [1489, 737] width 106 height 25
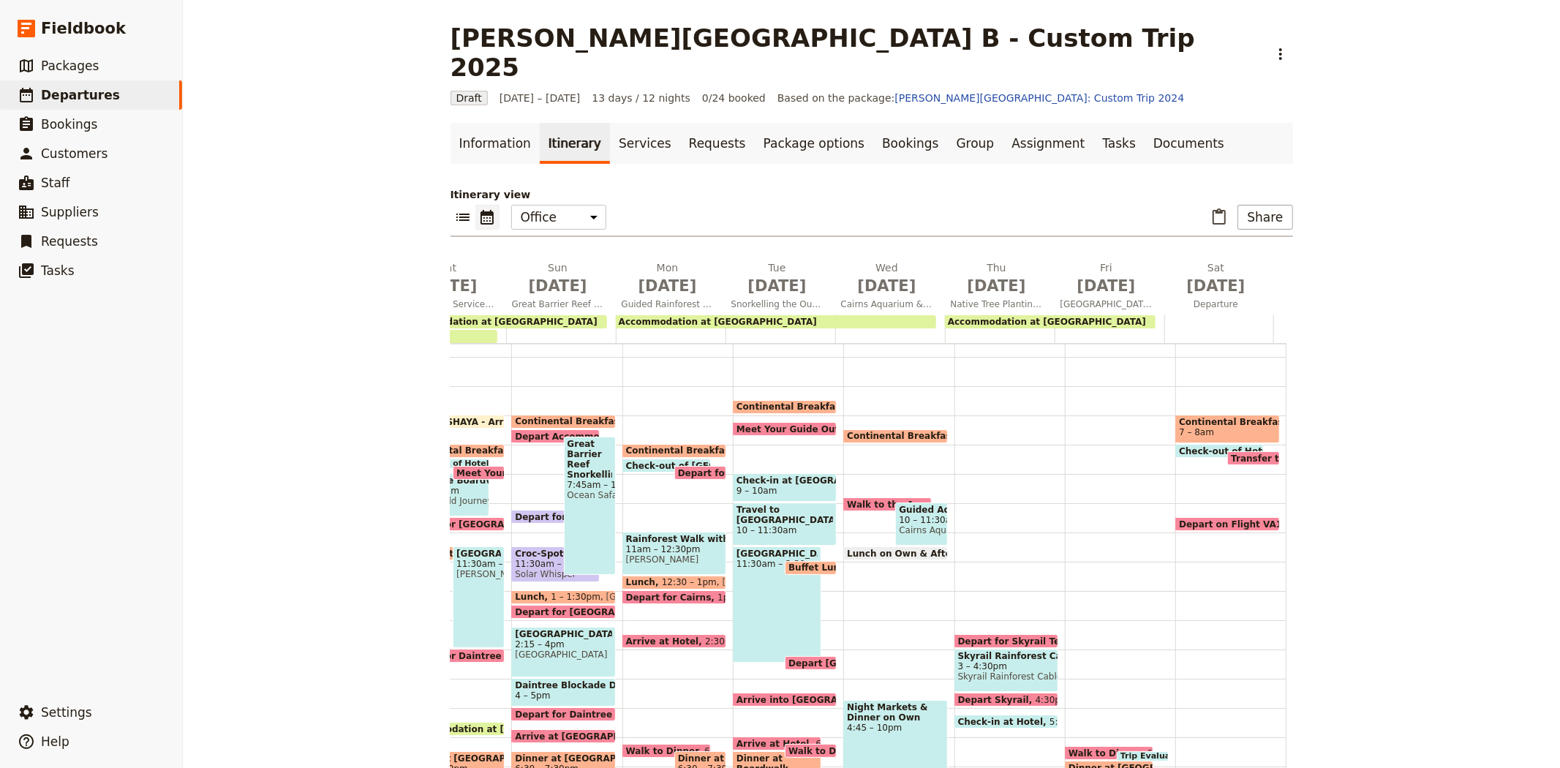
click at [1025, 636] on span "Depart for Skyrail Terminal" at bounding box center [1028, 641] width 140 height 10
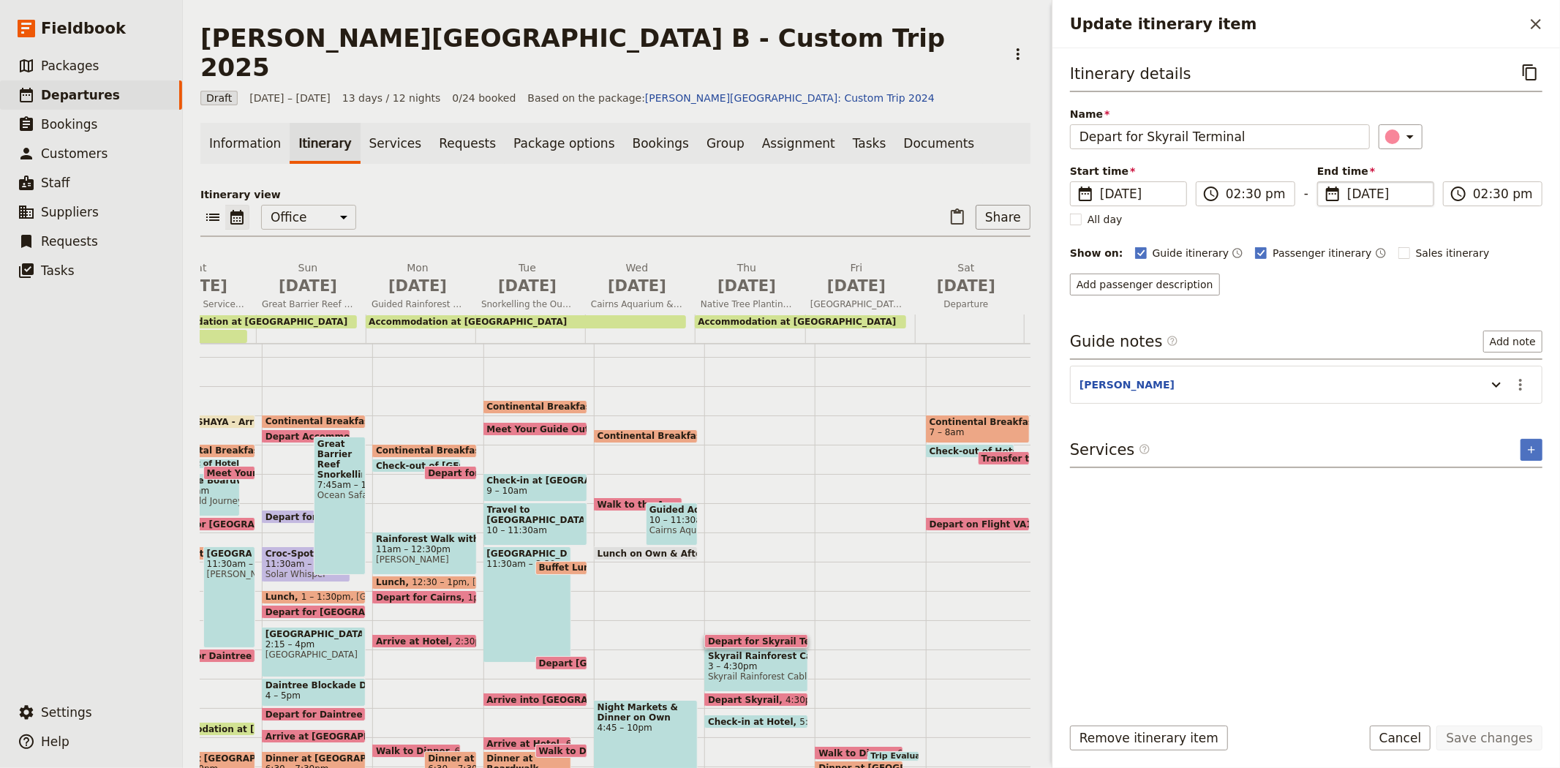
click at [1354, 191] on span "[DATE]" at bounding box center [1386, 194] width 78 height 18
click at [1323, 182] on input "[DATE]" at bounding box center [1323, 181] width 1 height 1
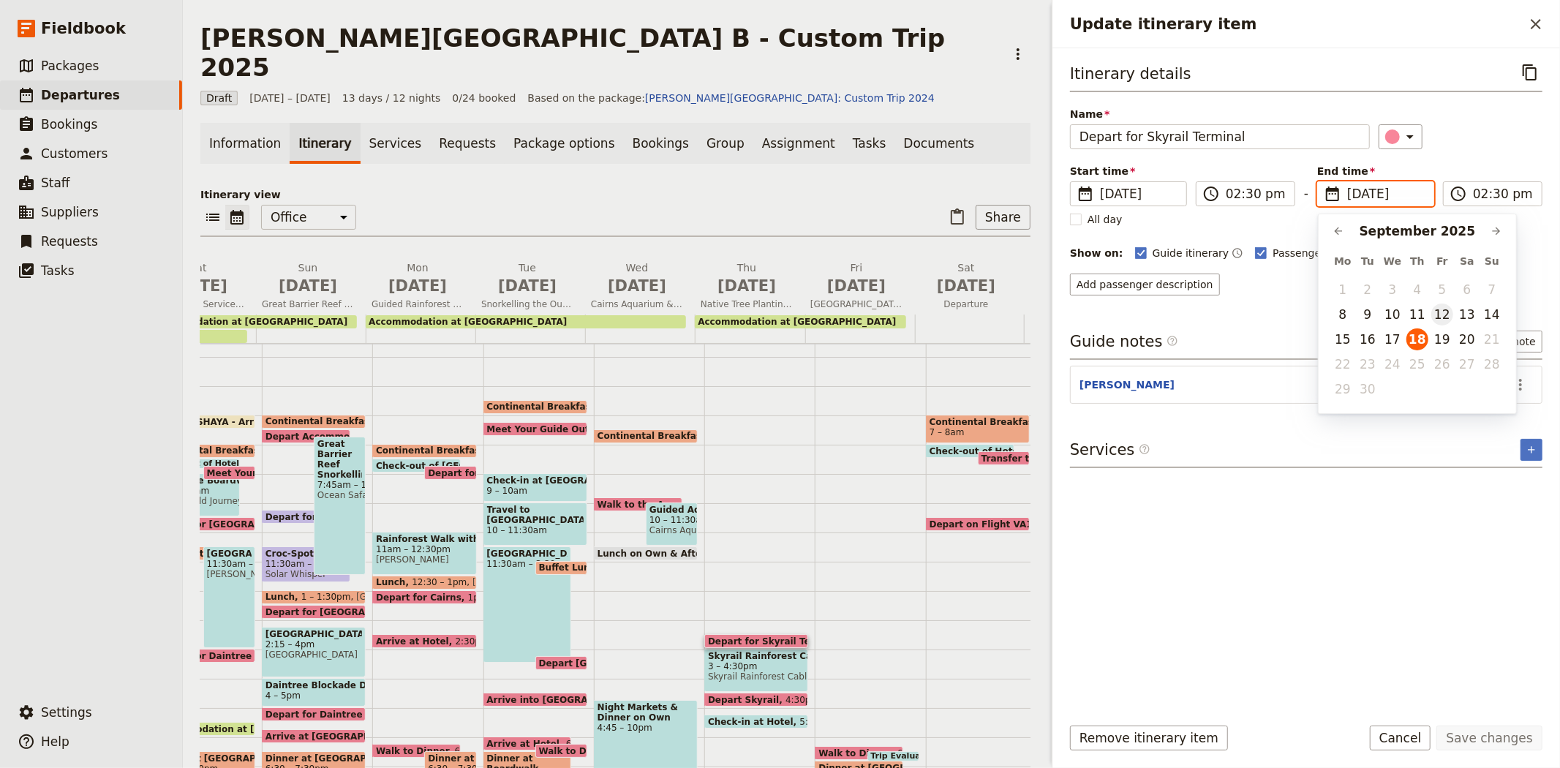
click at [1437, 318] on button "12" at bounding box center [1442, 314] width 22 height 22
type input "[DATE]"
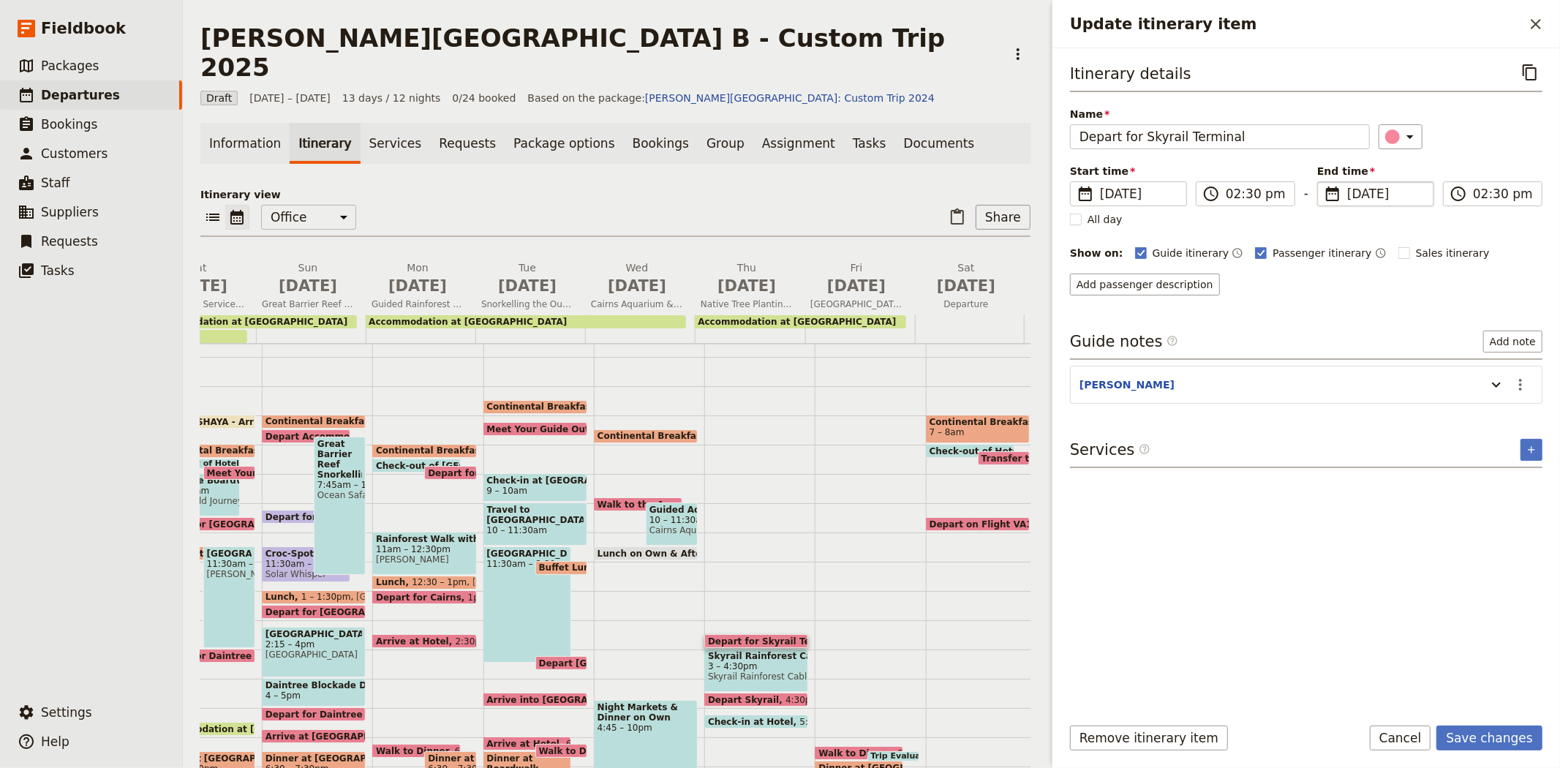
type input "[DATE]"
click at [1361, 567] on div "Itinerary details ​ Name Depart for Skyrail Terminal ​ Start time ​ [DATE] [DAT…" at bounding box center [1306, 381] width 472 height 642
click at [1470, 747] on button "Save changes" at bounding box center [1489, 737] width 106 height 25
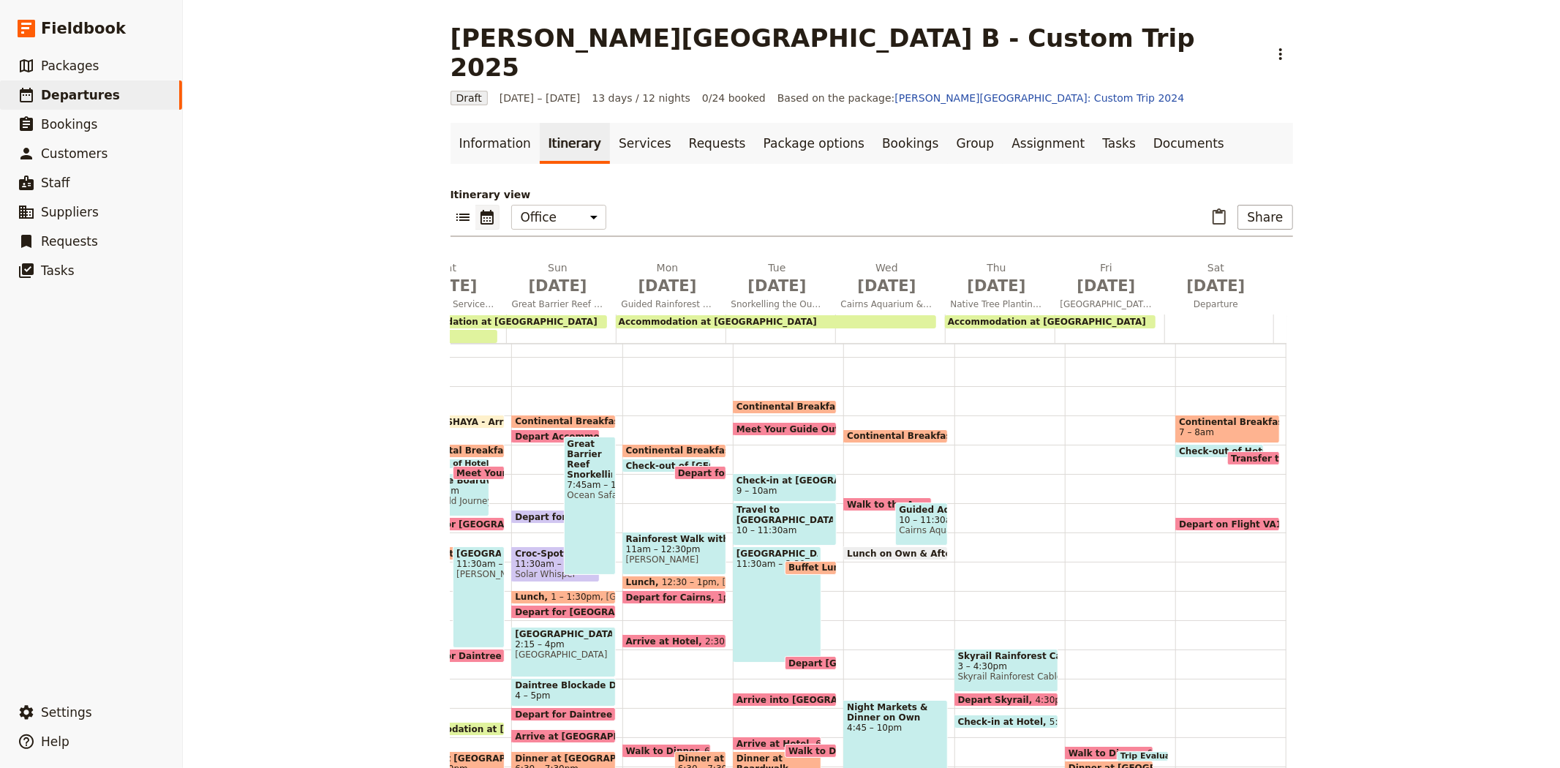
click at [987, 671] on span "Skyrail Rainforest Cableway" at bounding box center [1006, 676] width 97 height 10
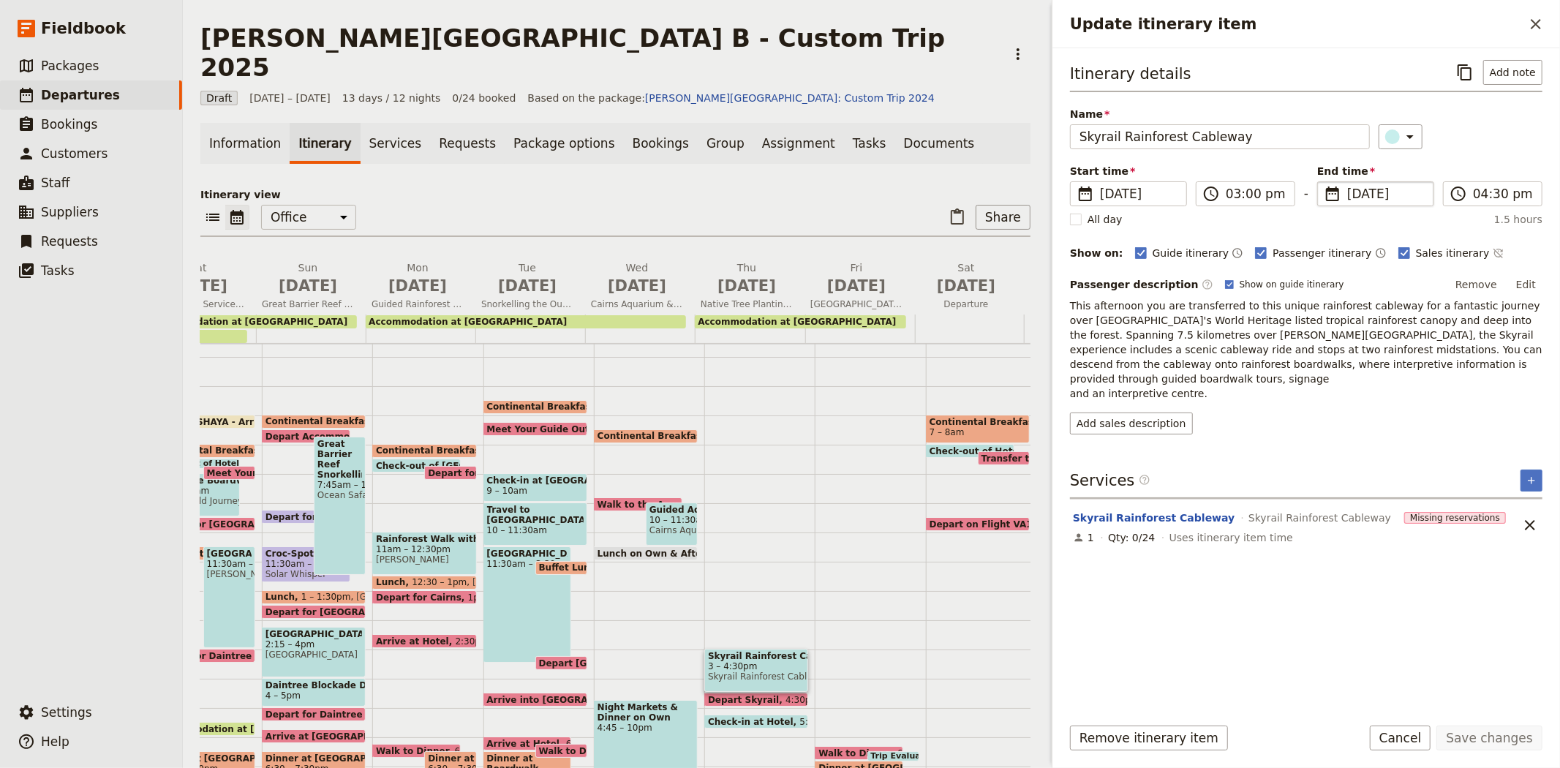
click at [1357, 192] on span "[DATE]" at bounding box center [1386, 194] width 78 height 18
click at [1323, 182] on input "[DATE]" at bounding box center [1323, 181] width 1 height 1
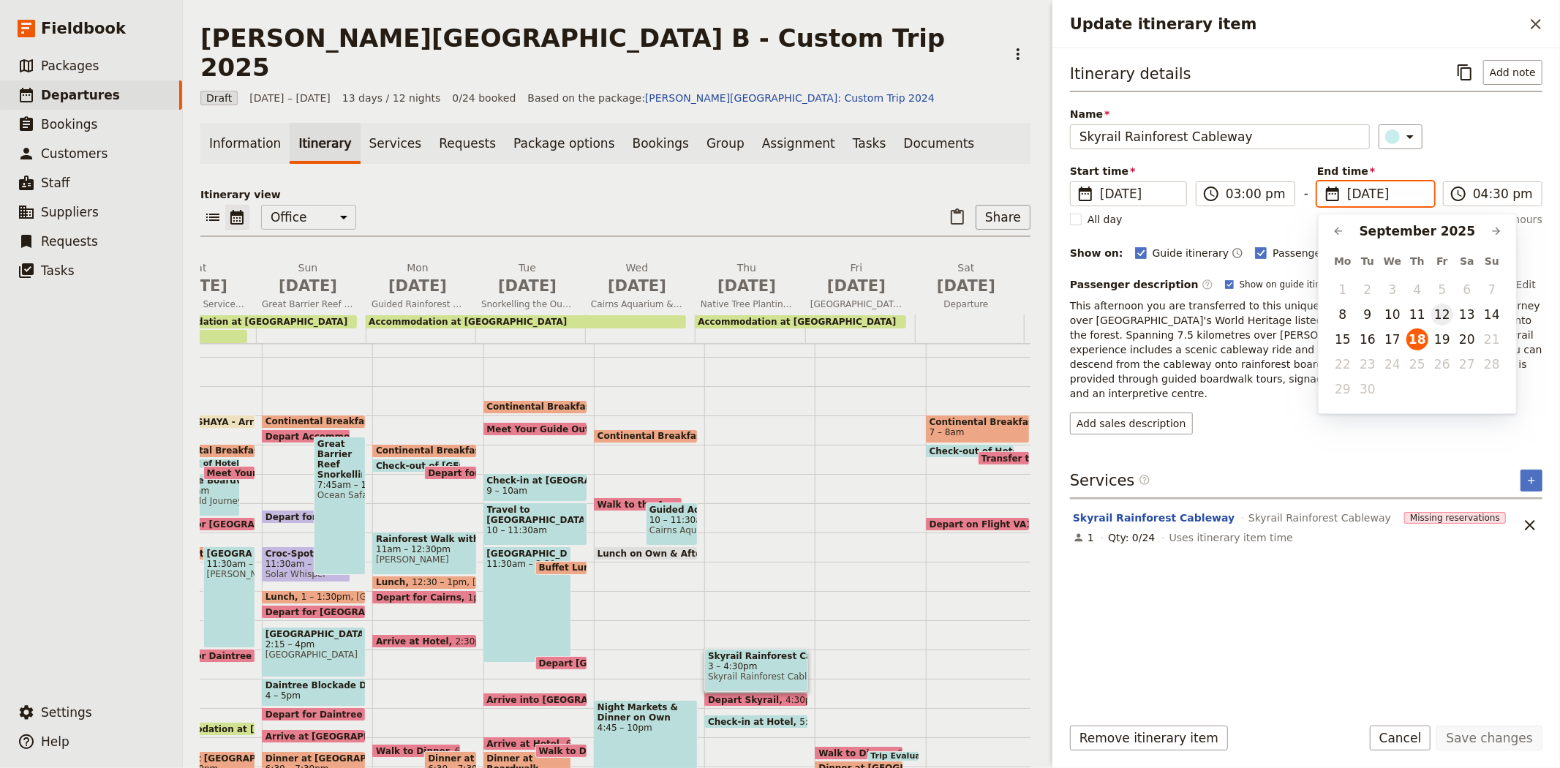
click at [1448, 310] on button "12" at bounding box center [1442, 314] width 22 height 22
type input "[DATE]"
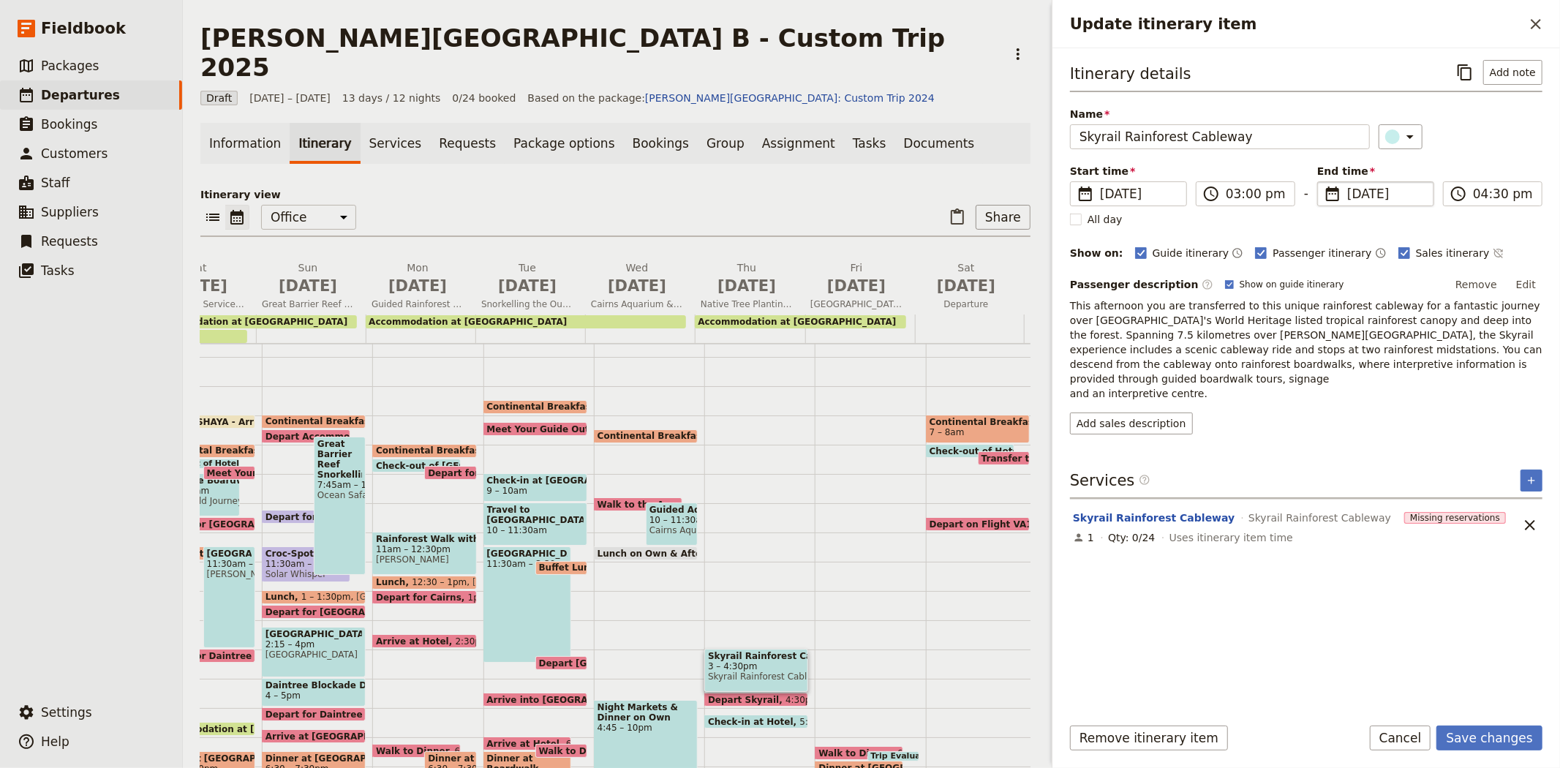
type input "[DATE]"
click at [1322, 434] on div "Itinerary details ​ Add note Name Skyrail Rainforest Cableway ​ Start time ​ [D…" at bounding box center [1306, 381] width 472 height 642
click at [1508, 747] on button "Save changes" at bounding box center [1489, 737] width 106 height 25
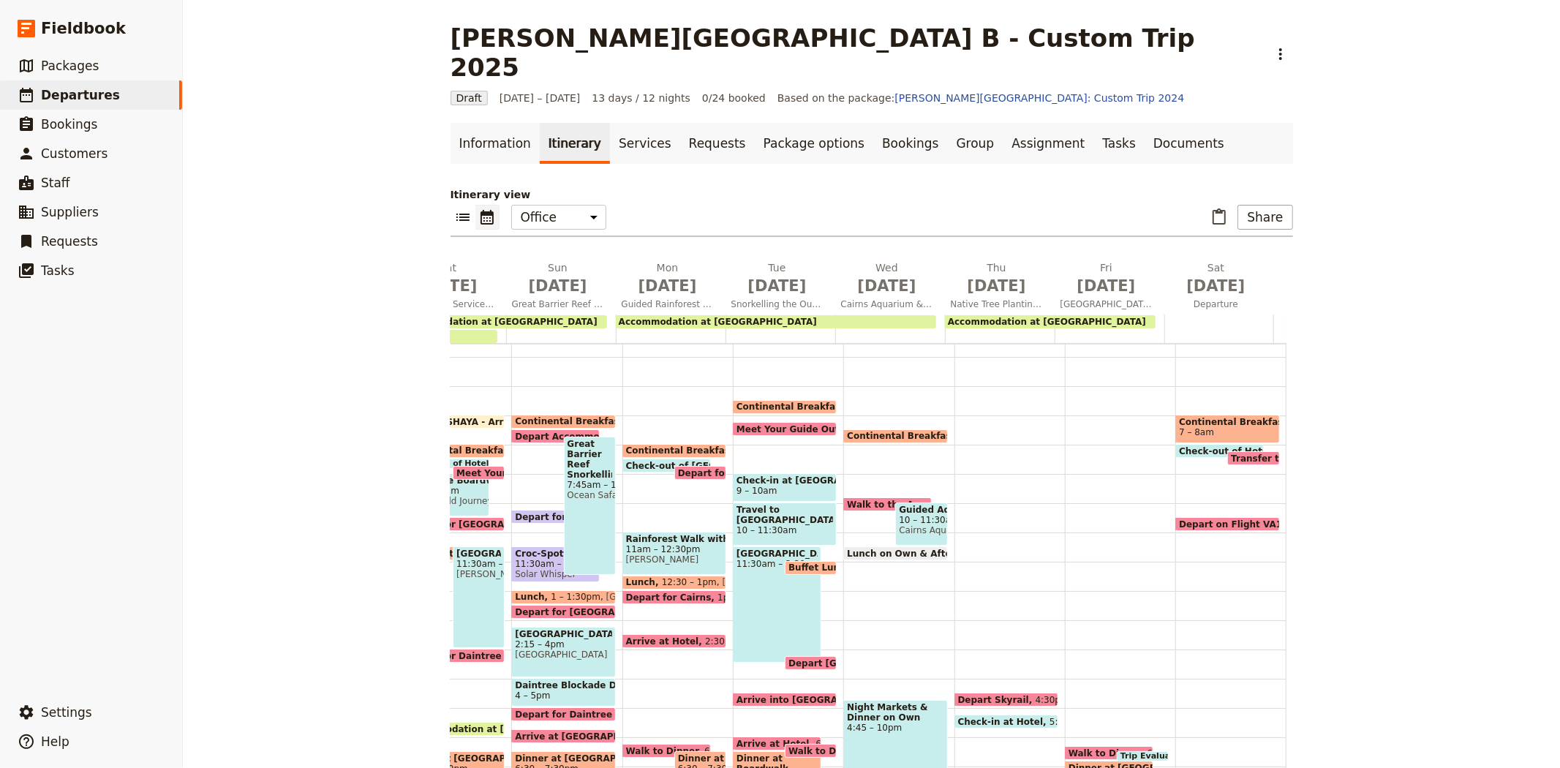
click at [966, 660] on div "Depart Skyrail 4:30pm Check-in at Hotel 5:15pm" at bounding box center [1009, 562] width 110 height 702
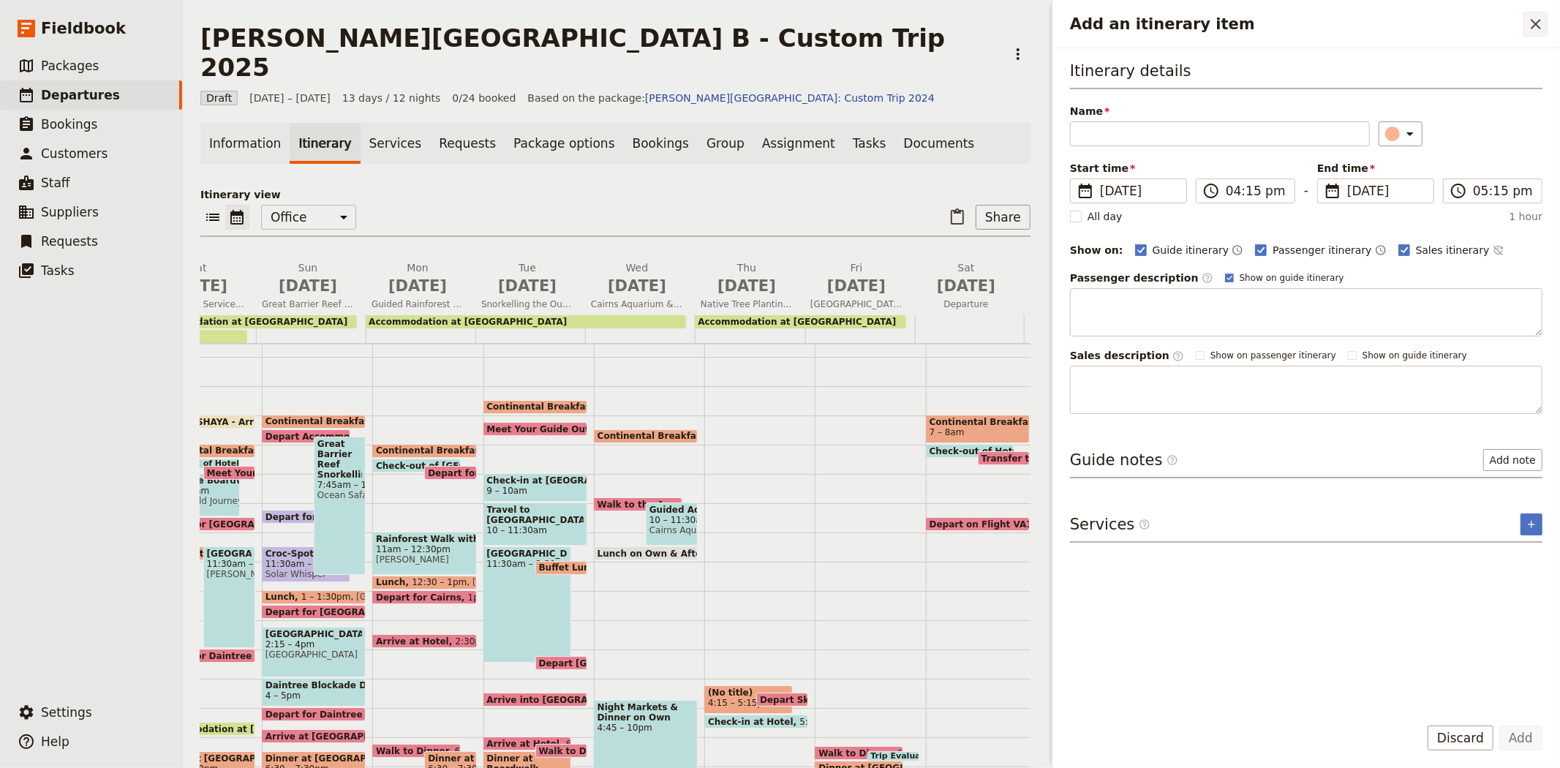
click at [1546, 26] on button "​" at bounding box center [1535, 24] width 25 height 25
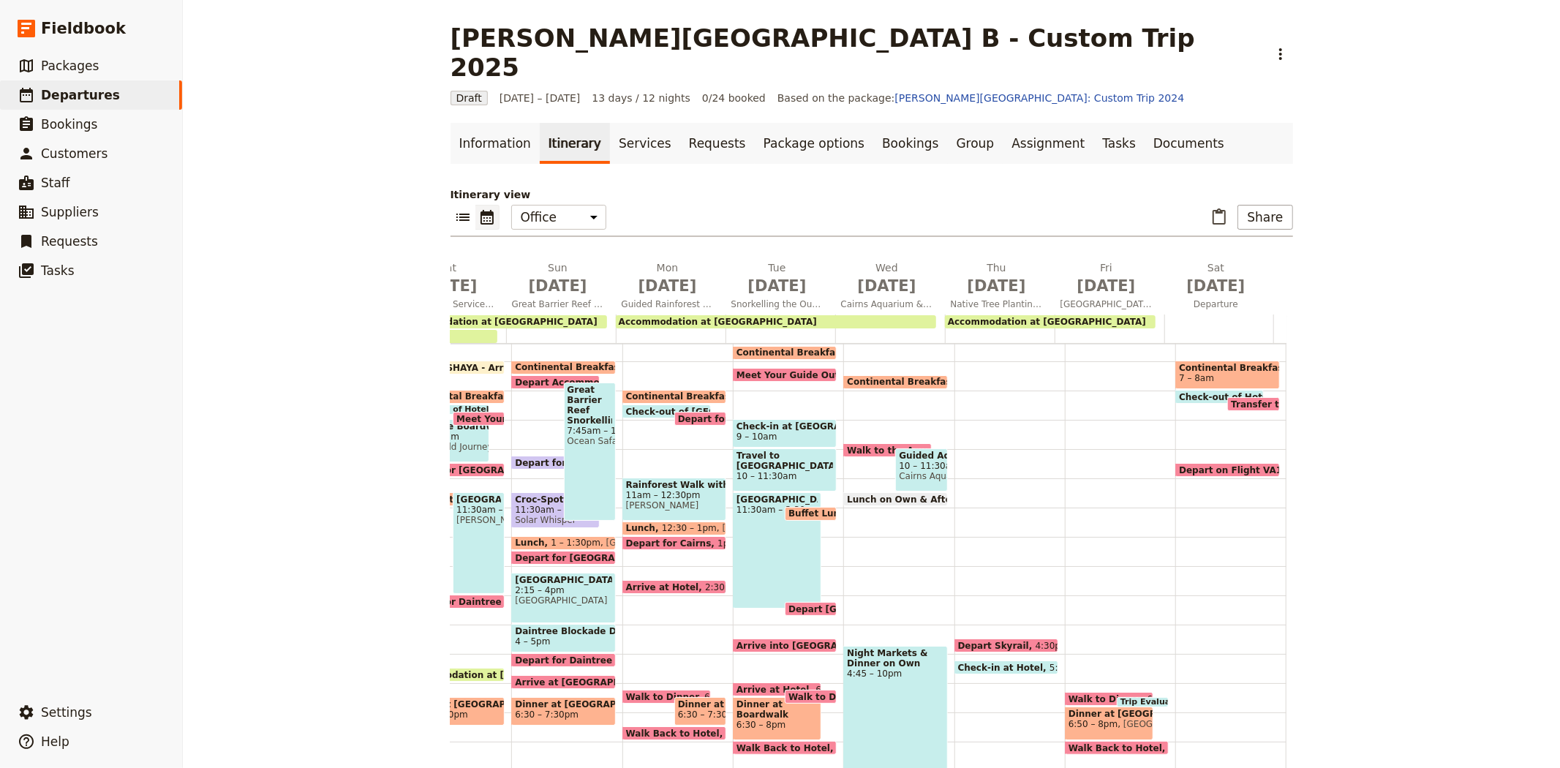
scroll to position [214, 0]
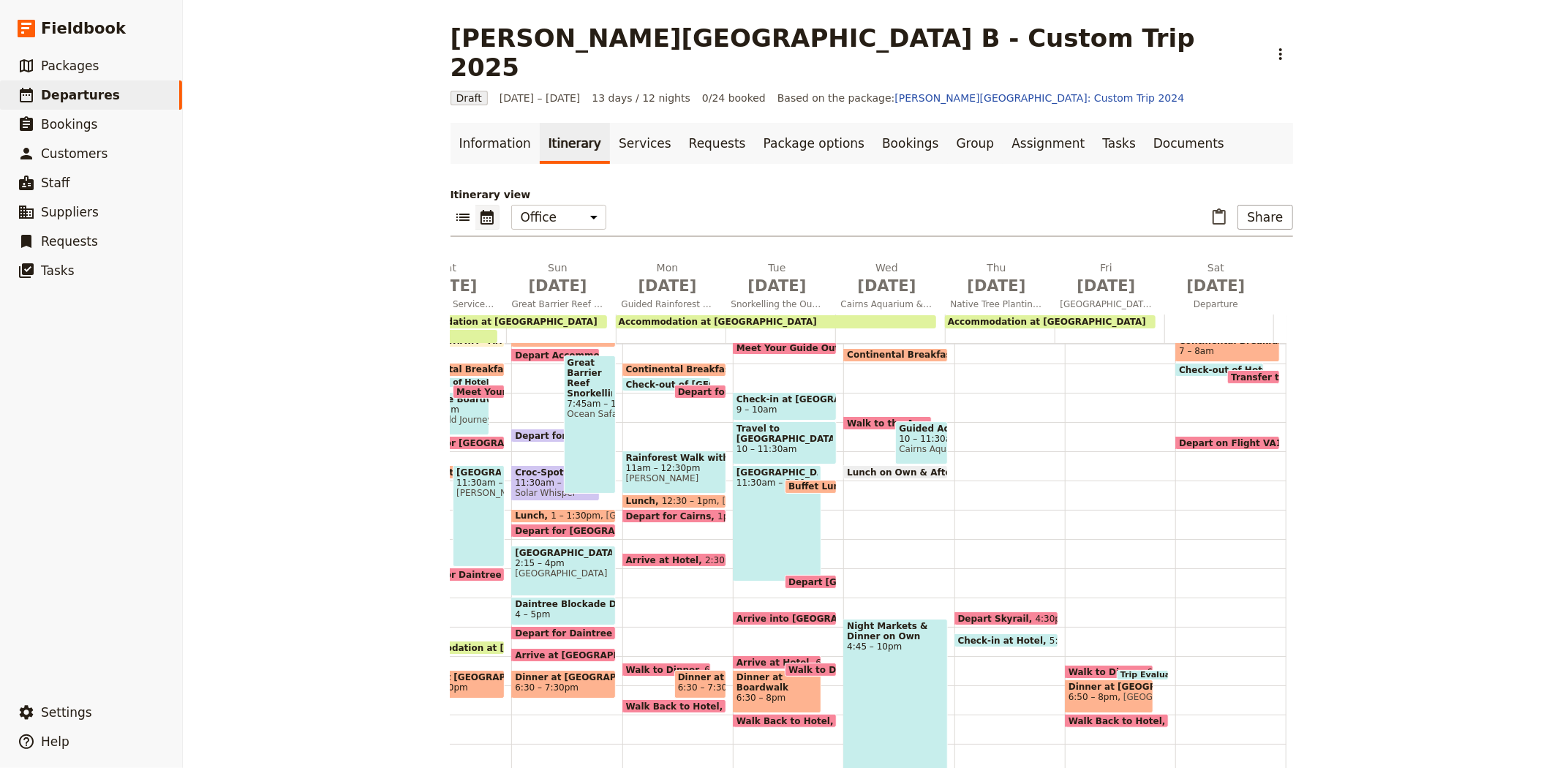
click at [997, 613] on span "Depart Skyrail" at bounding box center [997, 618] width 78 height 10
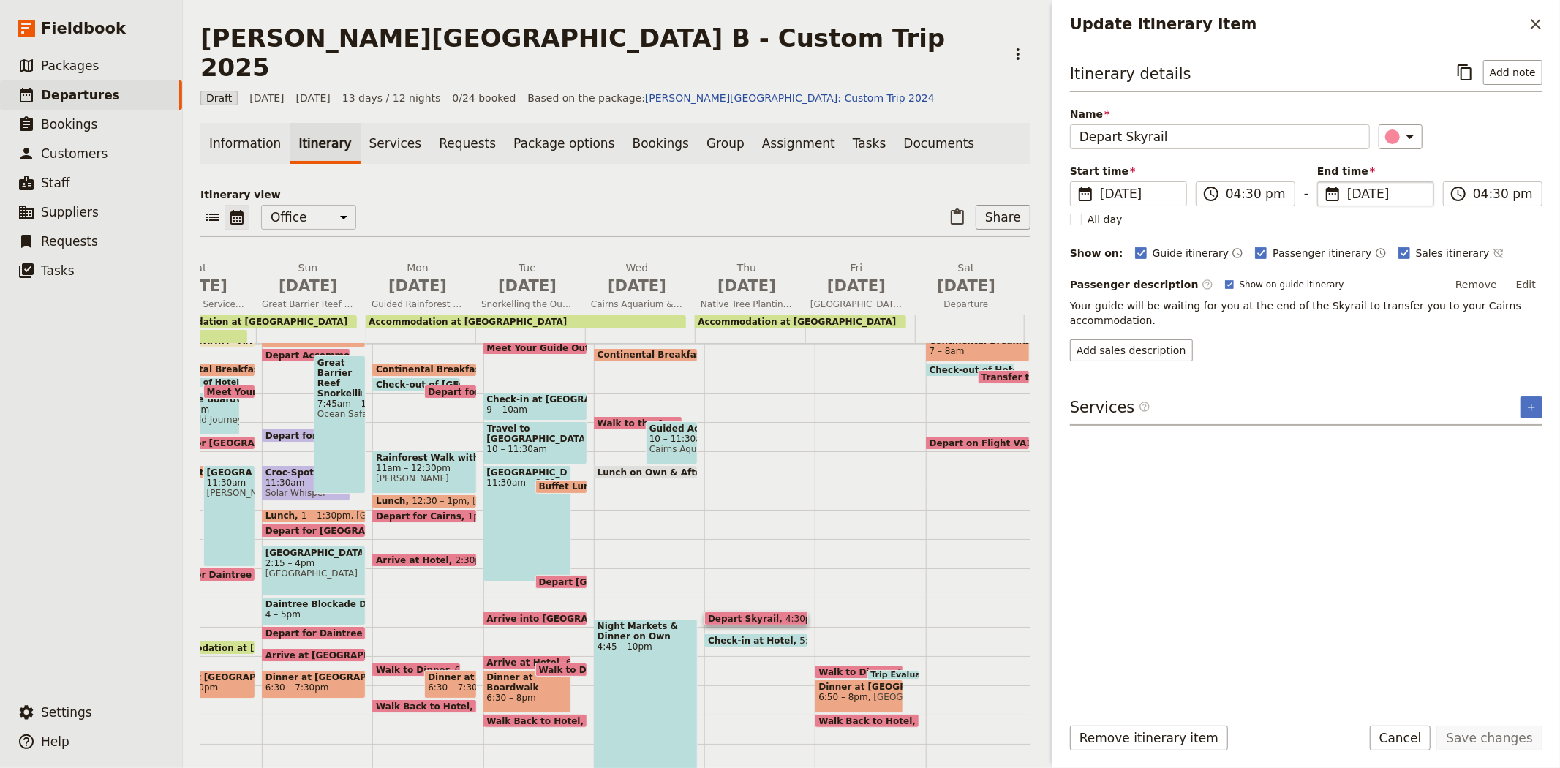
click at [1348, 192] on span "[DATE]" at bounding box center [1386, 194] width 78 height 18
click at [1323, 182] on input "[DATE]" at bounding box center [1323, 181] width 1 height 1
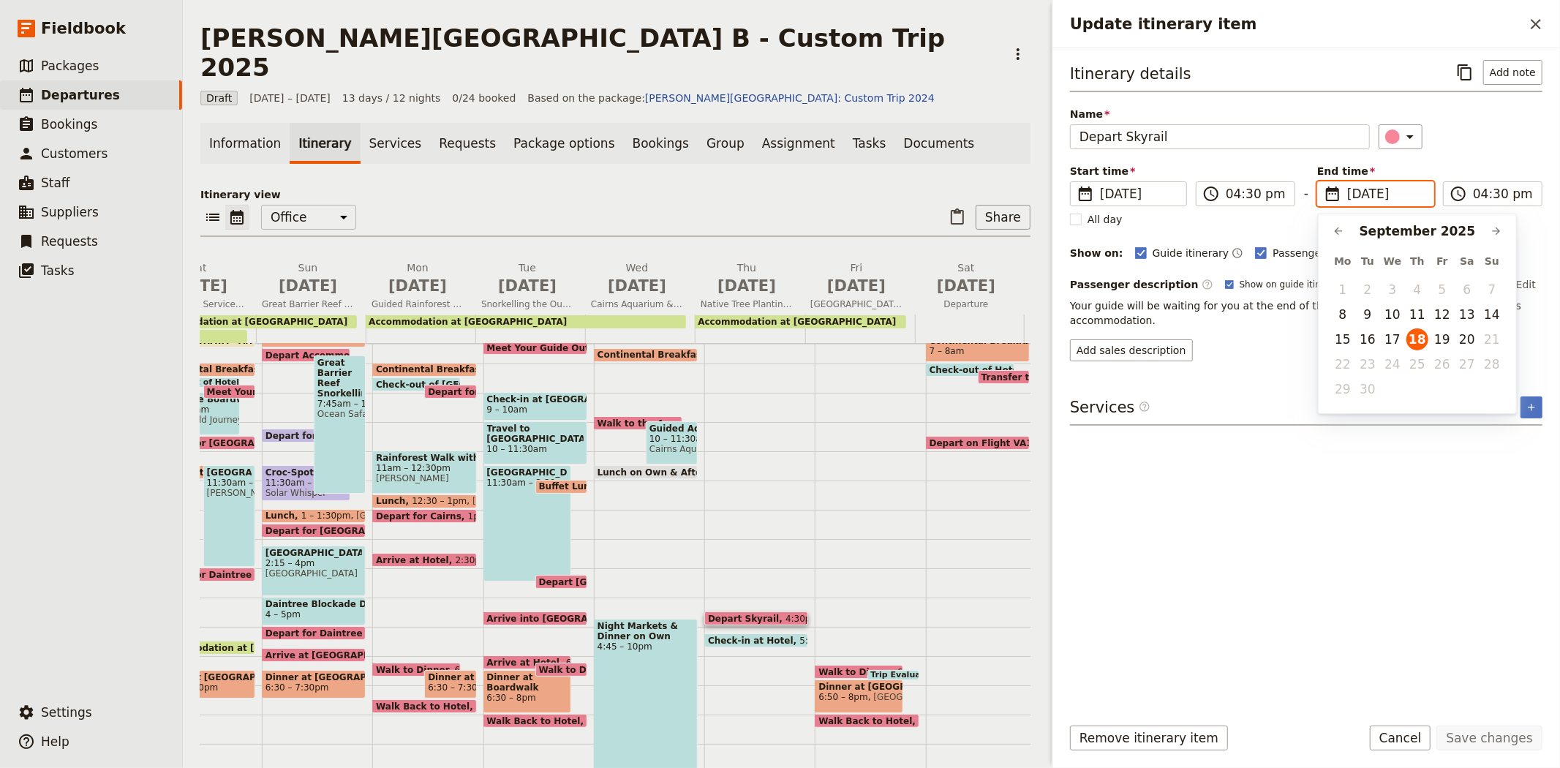
scroll to position [0, 0]
click at [1441, 318] on button "12" at bounding box center [1442, 314] width 22 height 22
type input "[DATE]"
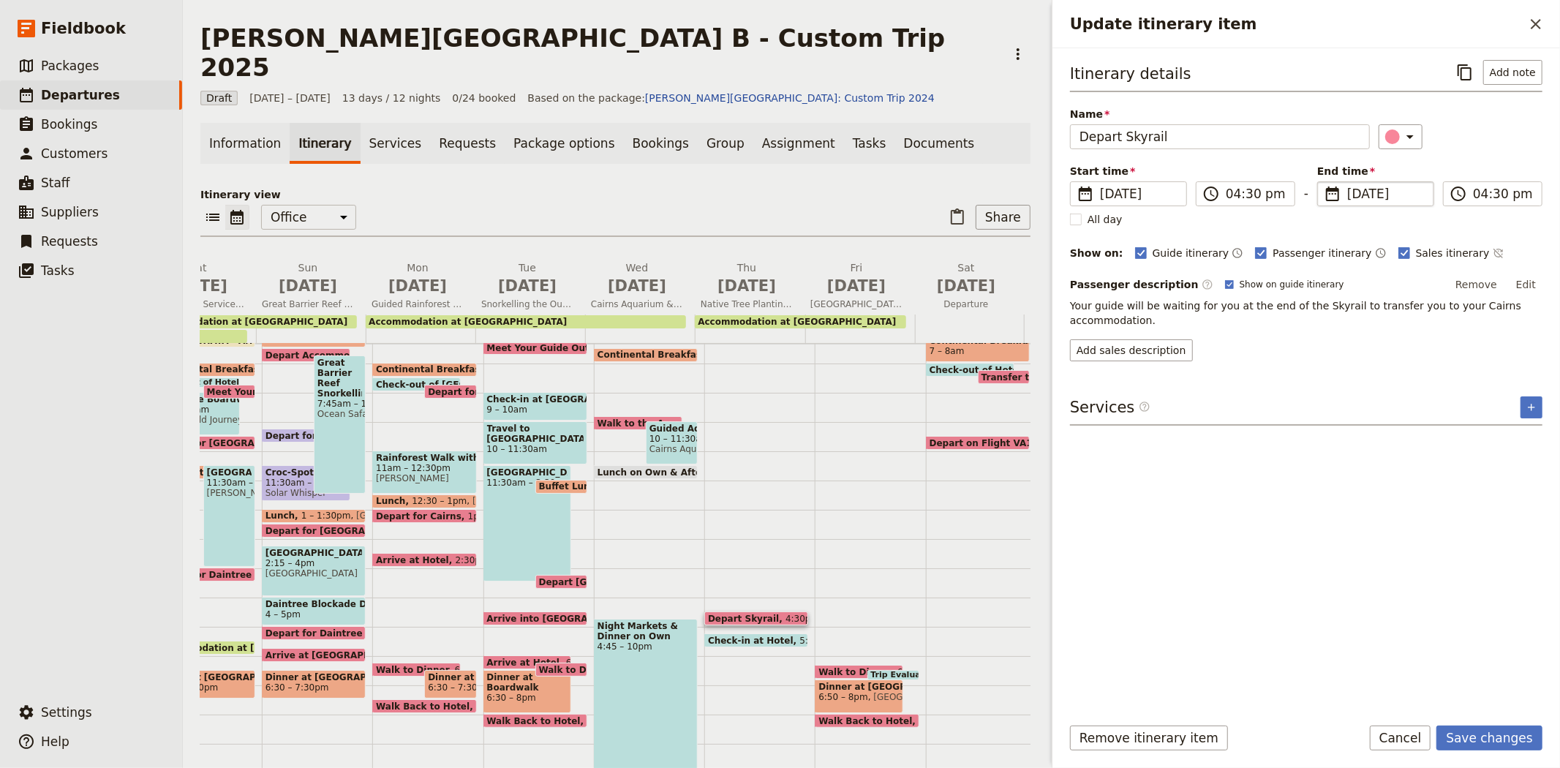
type input "[DATE]"
click at [1361, 616] on div "Itinerary details ​ Add note Name Depart Skyrail ​ Start time ​ [DATE] [DATE] […" at bounding box center [1306, 381] width 472 height 642
click at [1483, 739] on button "Save changes" at bounding box center [1489, 737] width 106 height 25
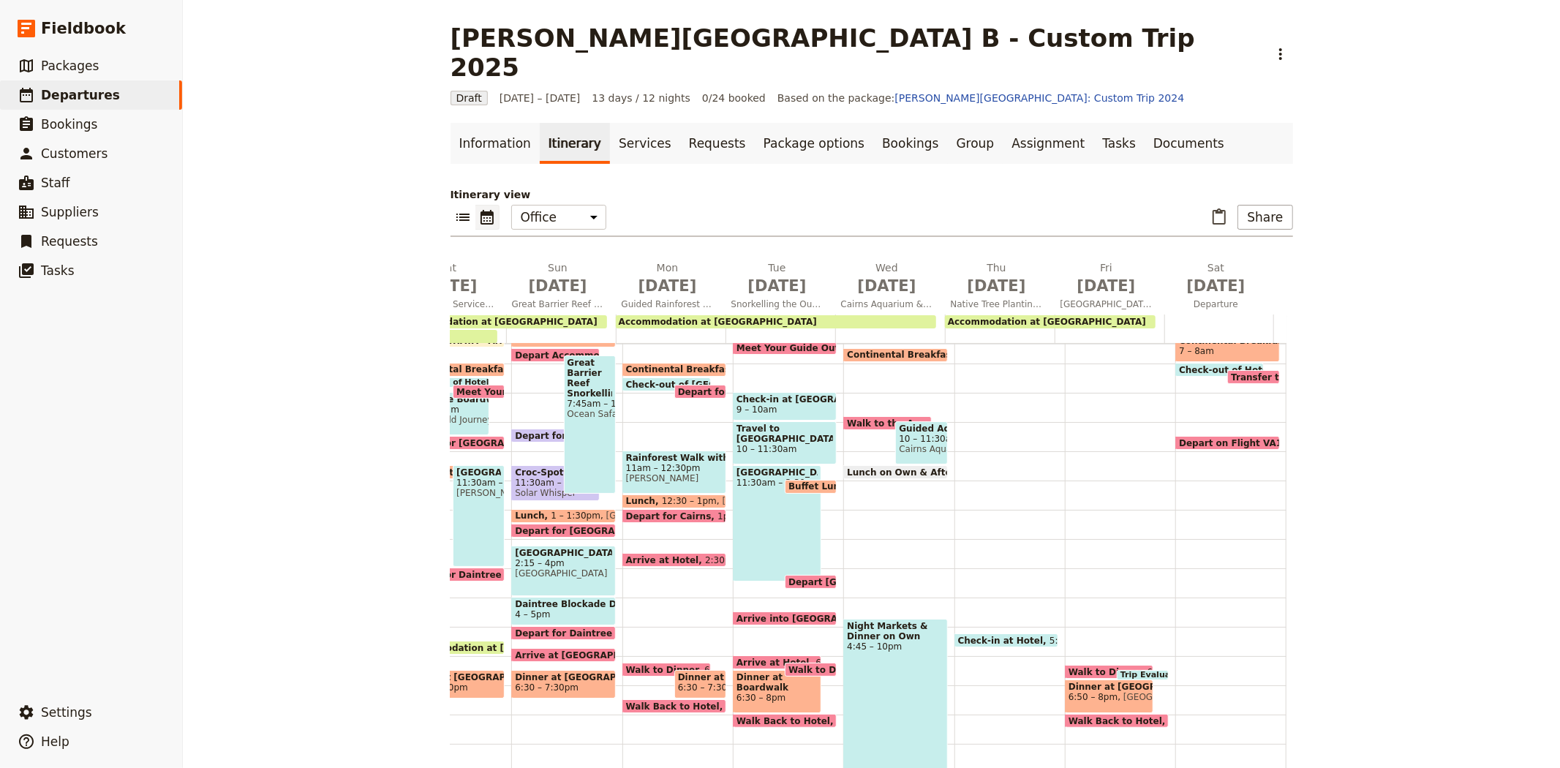
click at [989, 635] on span "Check-in at Hotel" at bounding box center [1003, 640] width 91 height 10
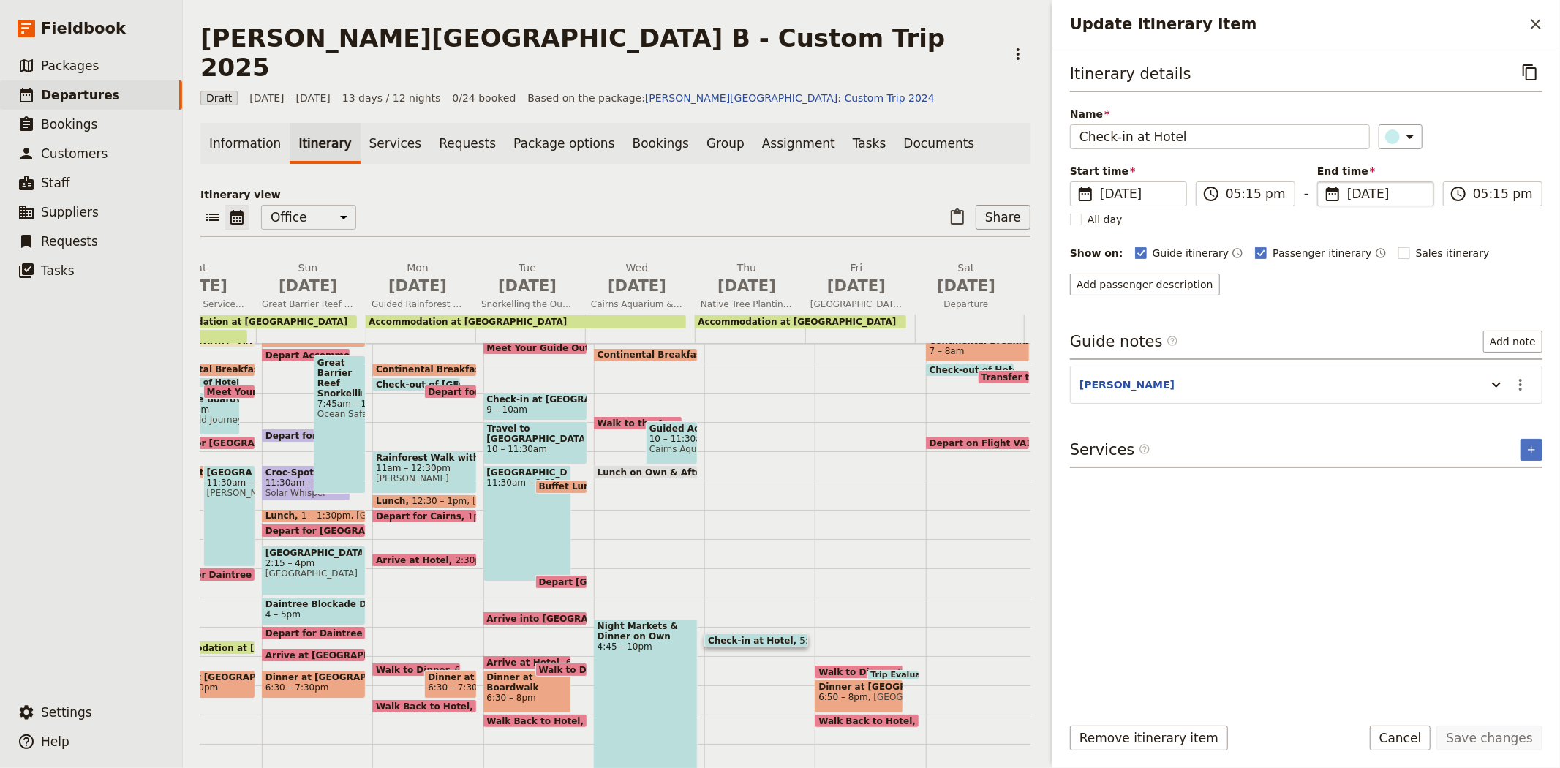
click at [1353, 192] on span "[DATE]" at bounding box center [1386, 194] width 78 height 18
click at [1323, 182] on input "[DATE]" at bounding box center [1323, 181] width 1 height 1
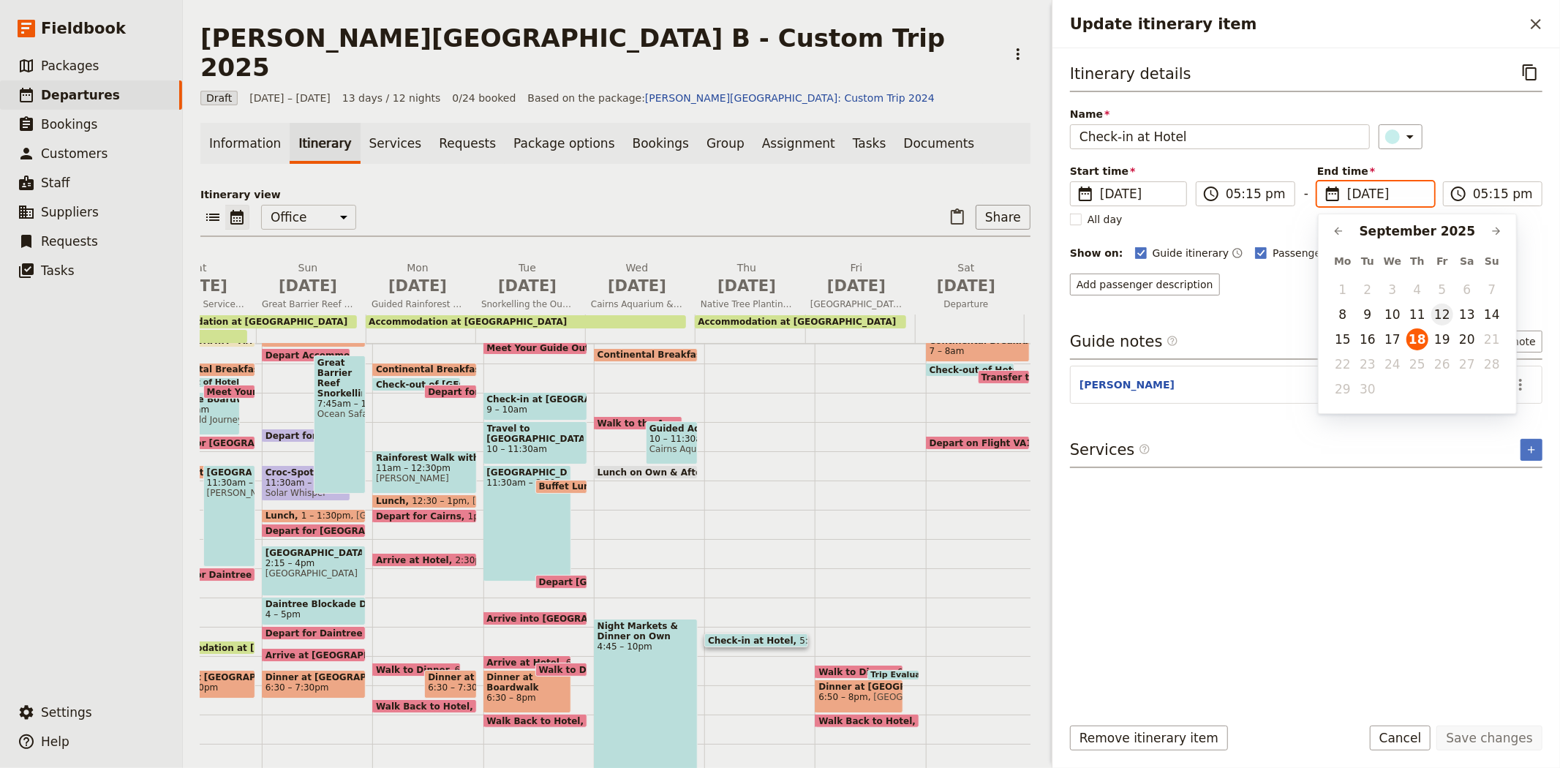
click at [1441, 312] on button "12" at bounding box center [1442, 314] width 22 height 22
type input "[DATE]"
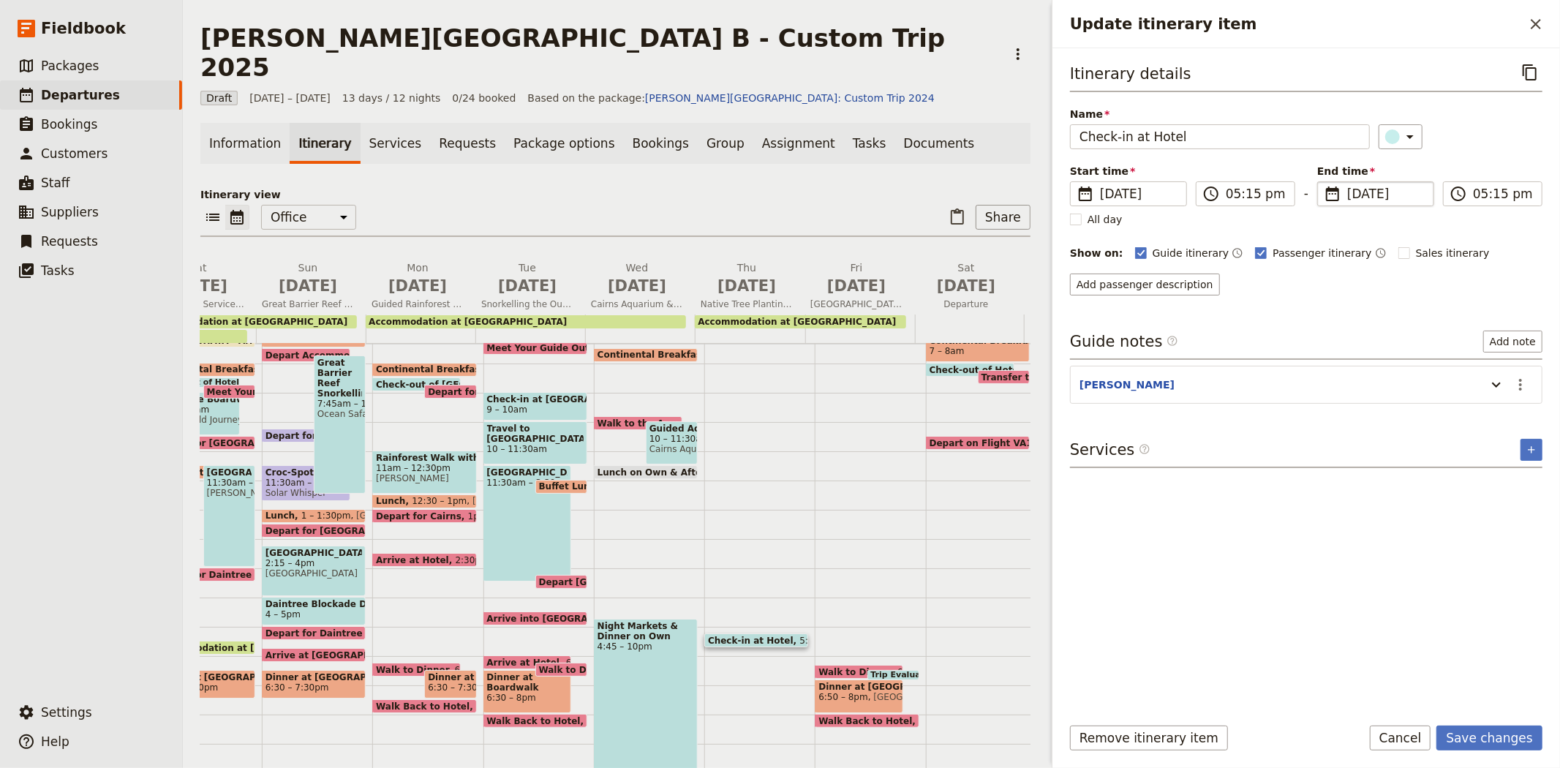
type input "[DATE]"
click at [1346, 602] on div "Itinerary details ​ Name Check-in at Hotel ​ Start time ​ [DATE] [DATE] [DATE] …" at bounding box center [1306, 381] width 472 height 642
click at [1466, 738] on button "Save changes" at bounding box center [1489, 737] width 106 height 25
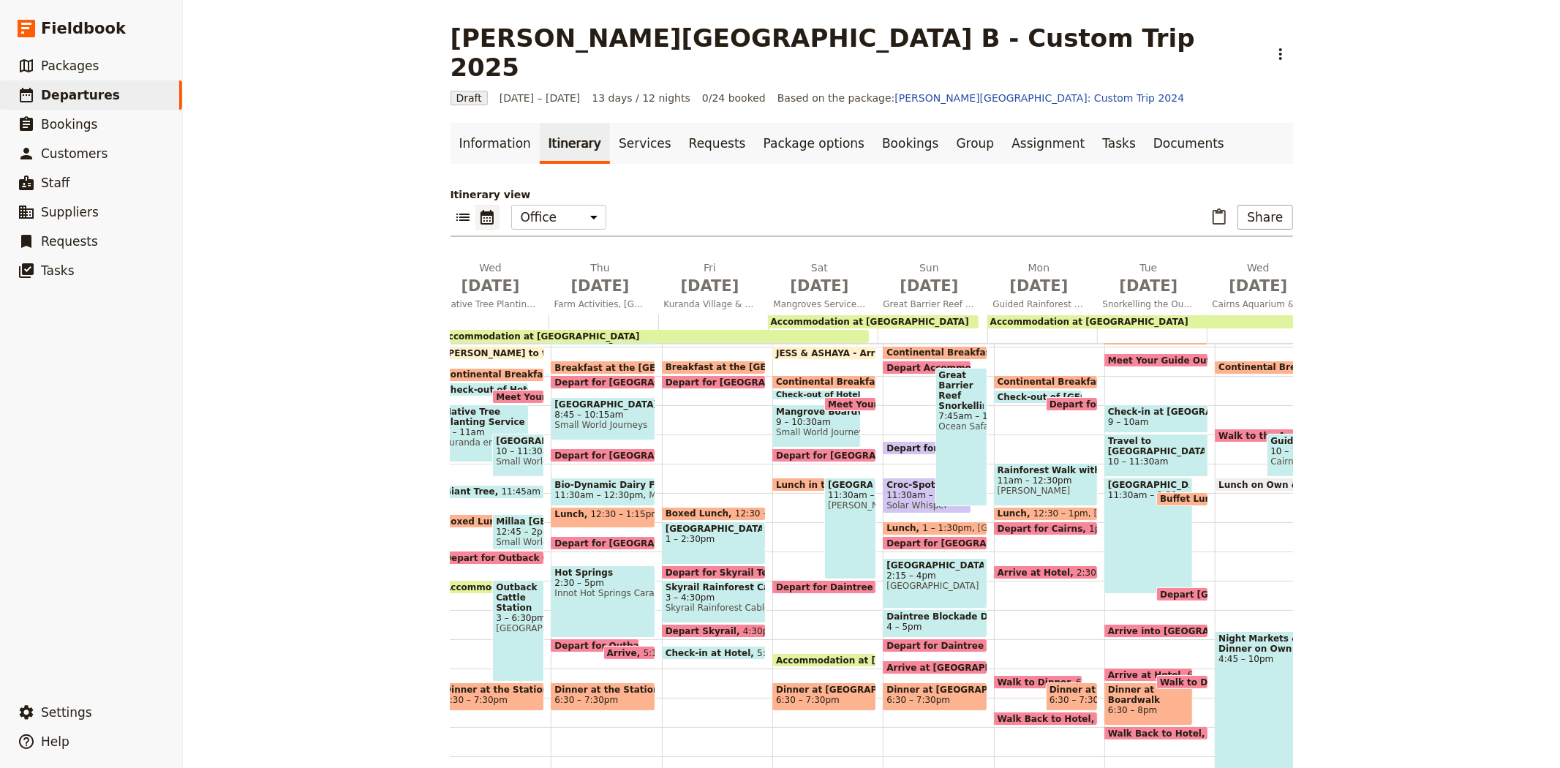
scroll to position [0, 289]
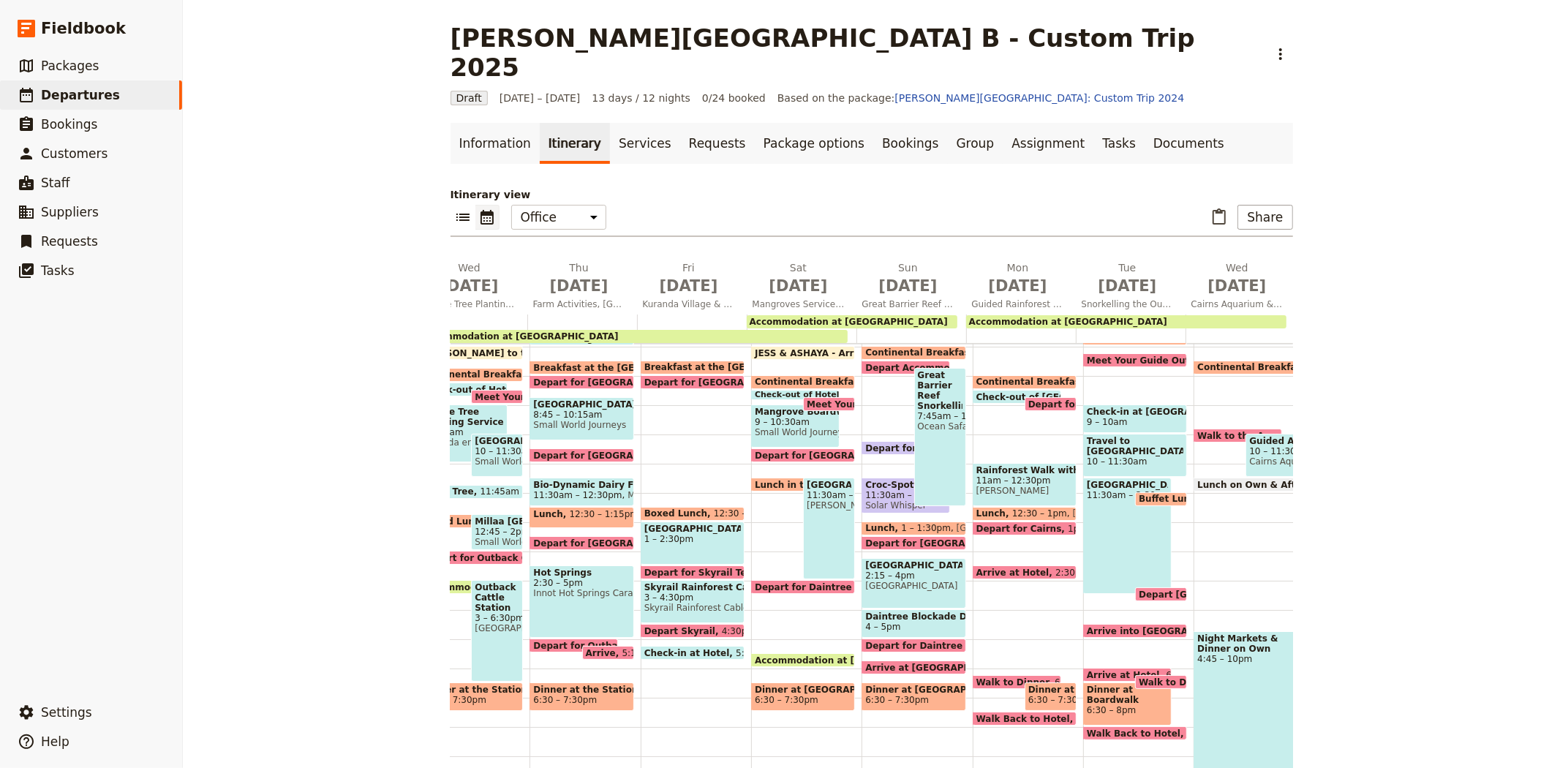
click at [1151, 677] on span "Walk to Dinner" at bounding box center [1177, 682] width 79 height 10
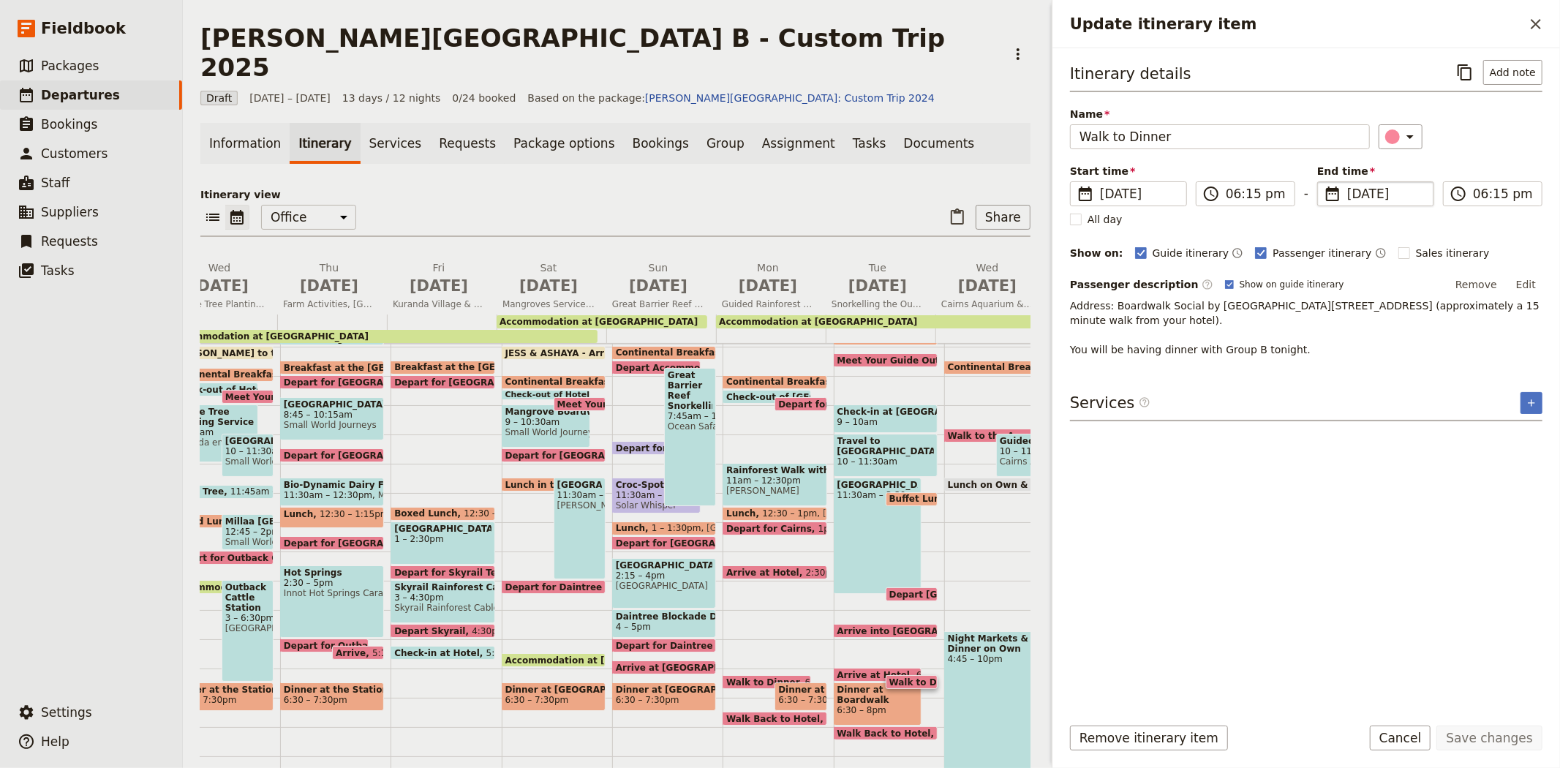
click at [1355, 193] on span "[DATE]" at bounding box center [1386, 194] width 78 height 18
click at [1323, 182] on input "[DATE]" at bounding box center [1323, 181] width 1 height 1
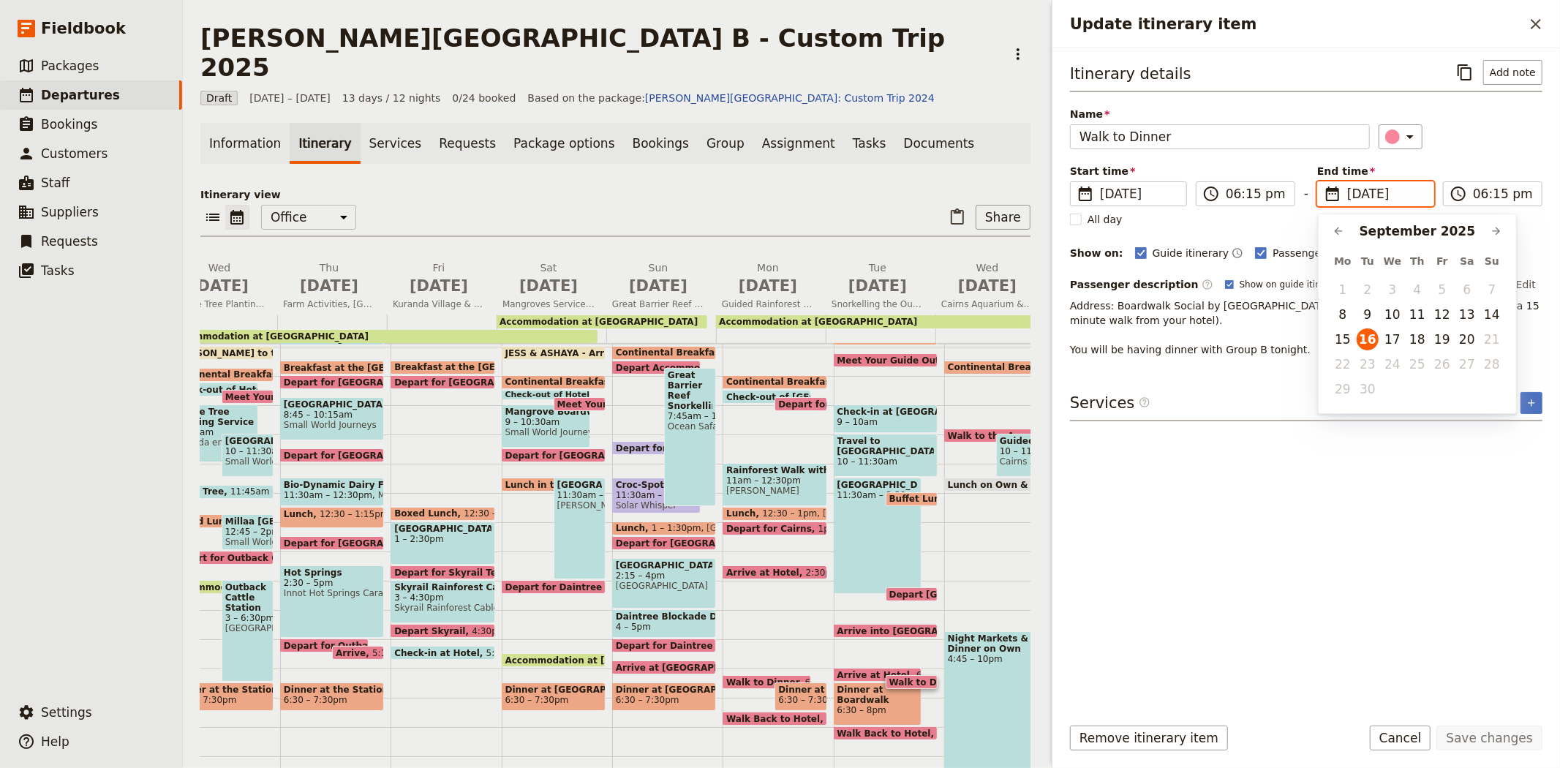
scroll to position [0, 0]
click at [1443, 311] on button "12" at bounding box center [1442, 314] width 22 height 22
type input "[DATE]"
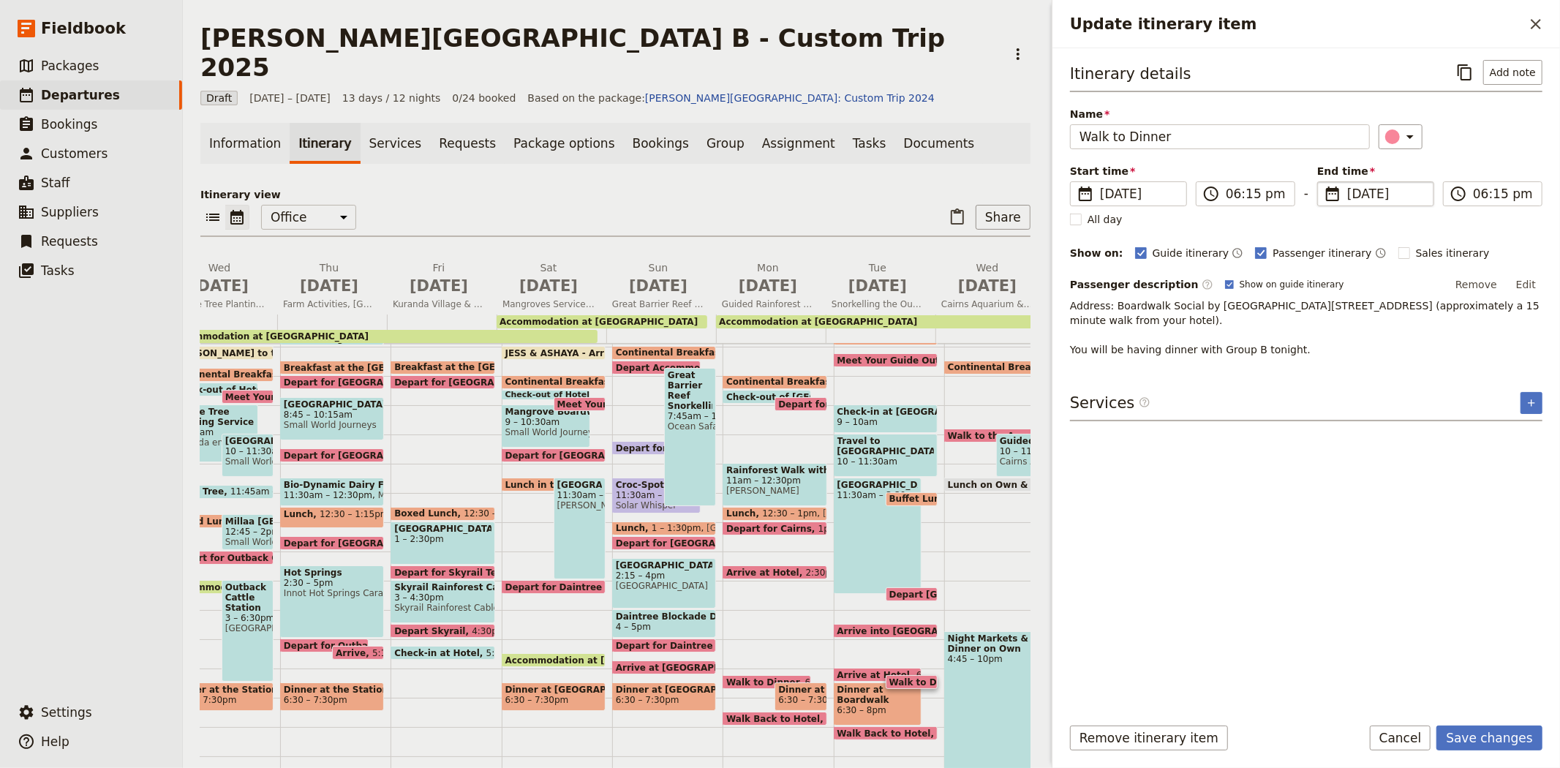
type input "[DATE]"
click at [1271, 543] on div "Itinerary details ​ Add note Name Walk to Dinner ​ Start time ​ [DATE] [DATE] […" at bounding box center [1306, 381] width 472 height 642
click at [1495, 728] on button "Save changes" at bounding box center [1489, 737] width 106 height 25
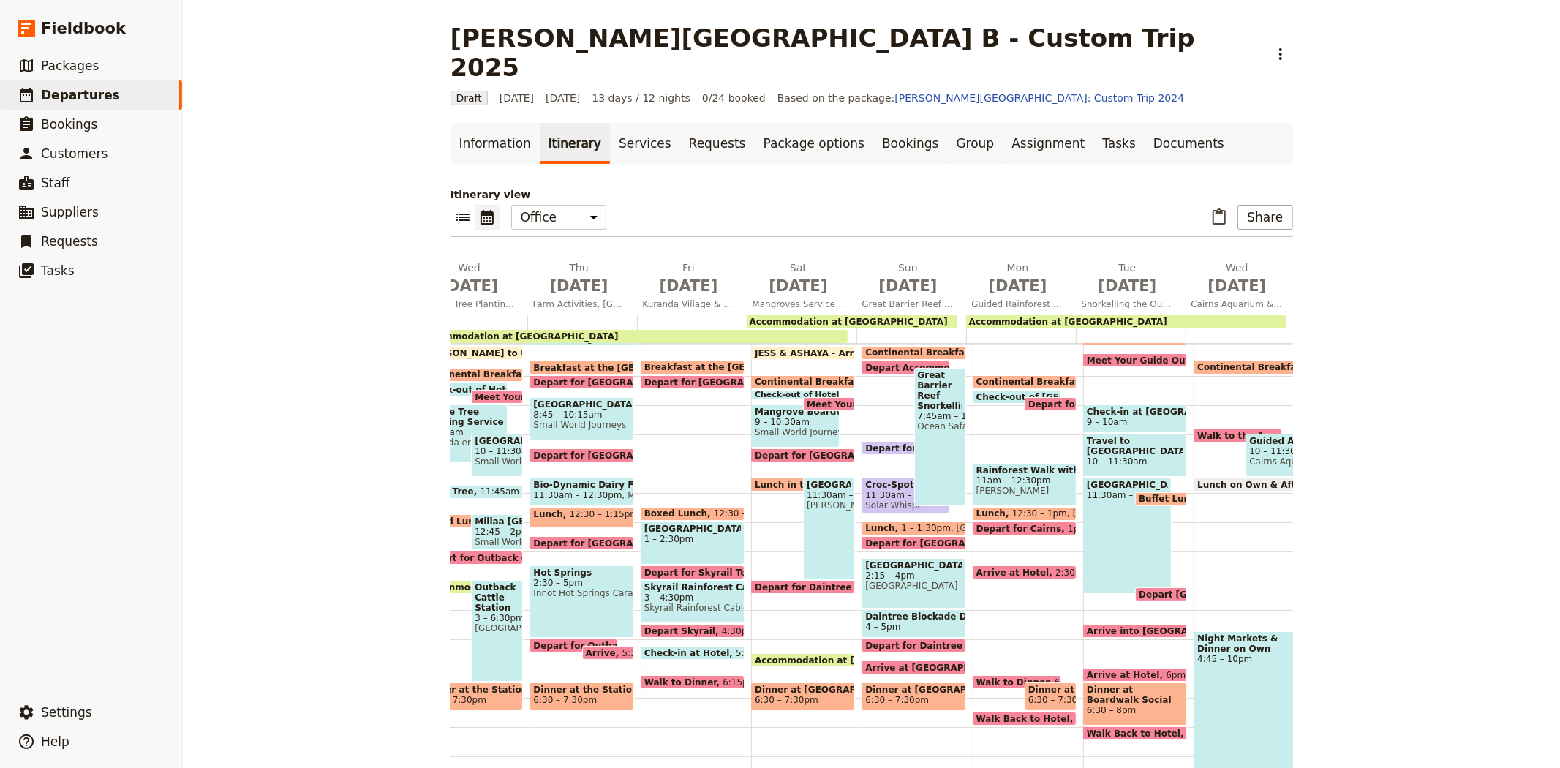
click at [1106, 705] on span "6:30 – 8pm" at bounding box center [1135, 710] width 97 height 10
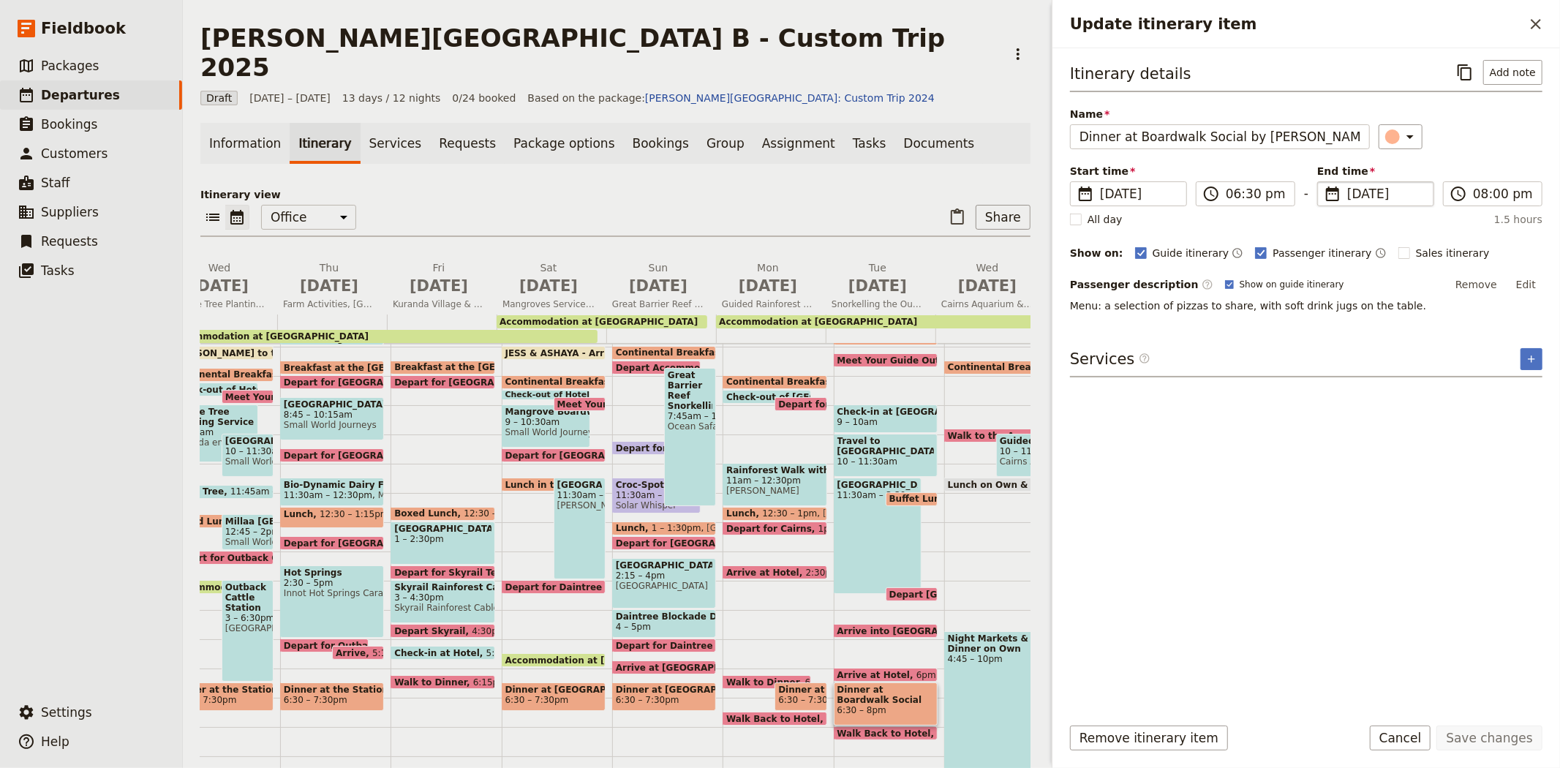
click at [1356, 194] on span "[DATE]" at bounding box center [1386, 194] width 78 height 18
click at [1323, 182] on input "[DATE]" at bounding box center [1323, 181] width 1 height 1
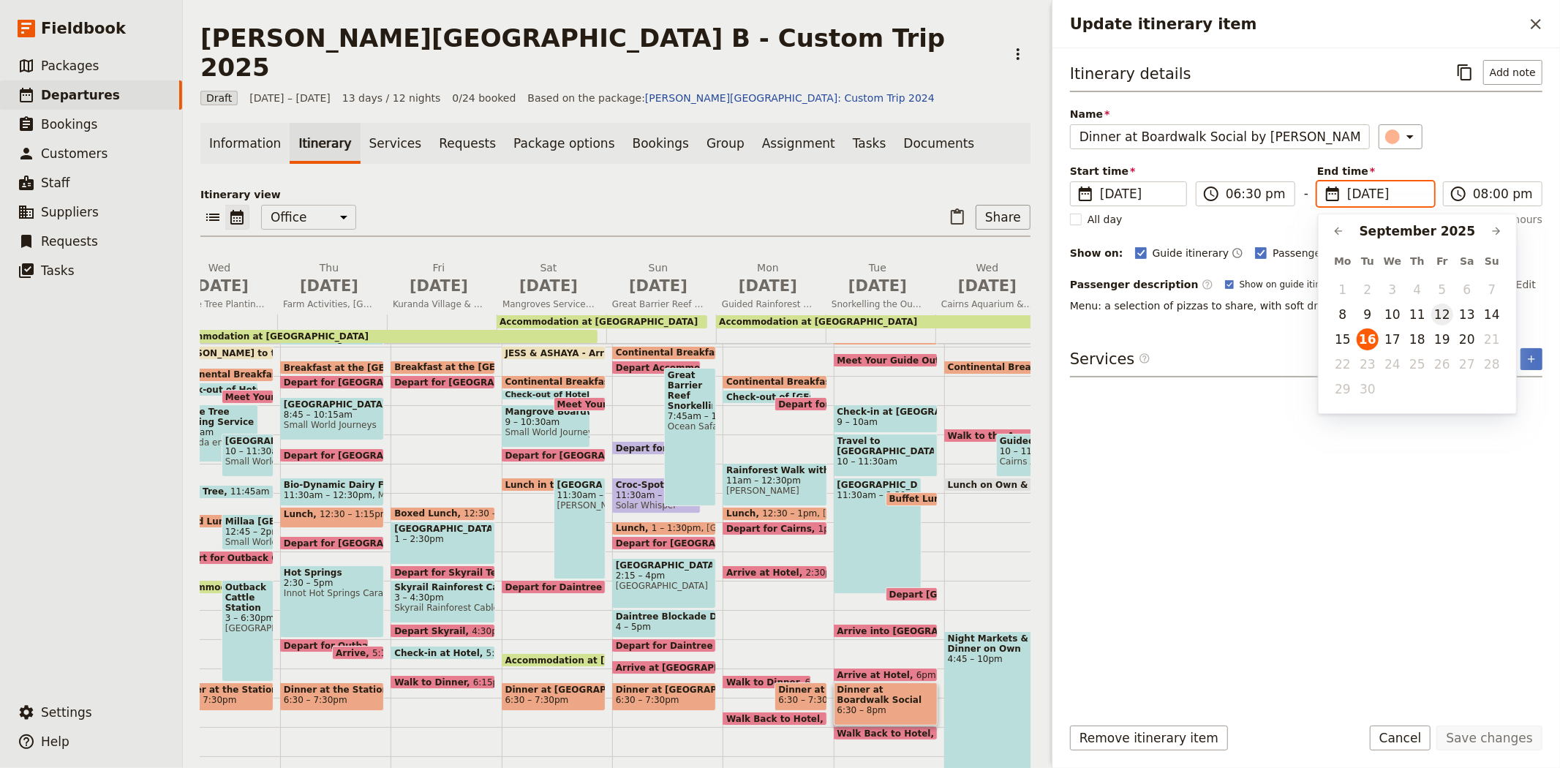
click at [1437, 314] on button "12" at bounding box center [1442, 314] width 22 height 22
type input "[DATE]"
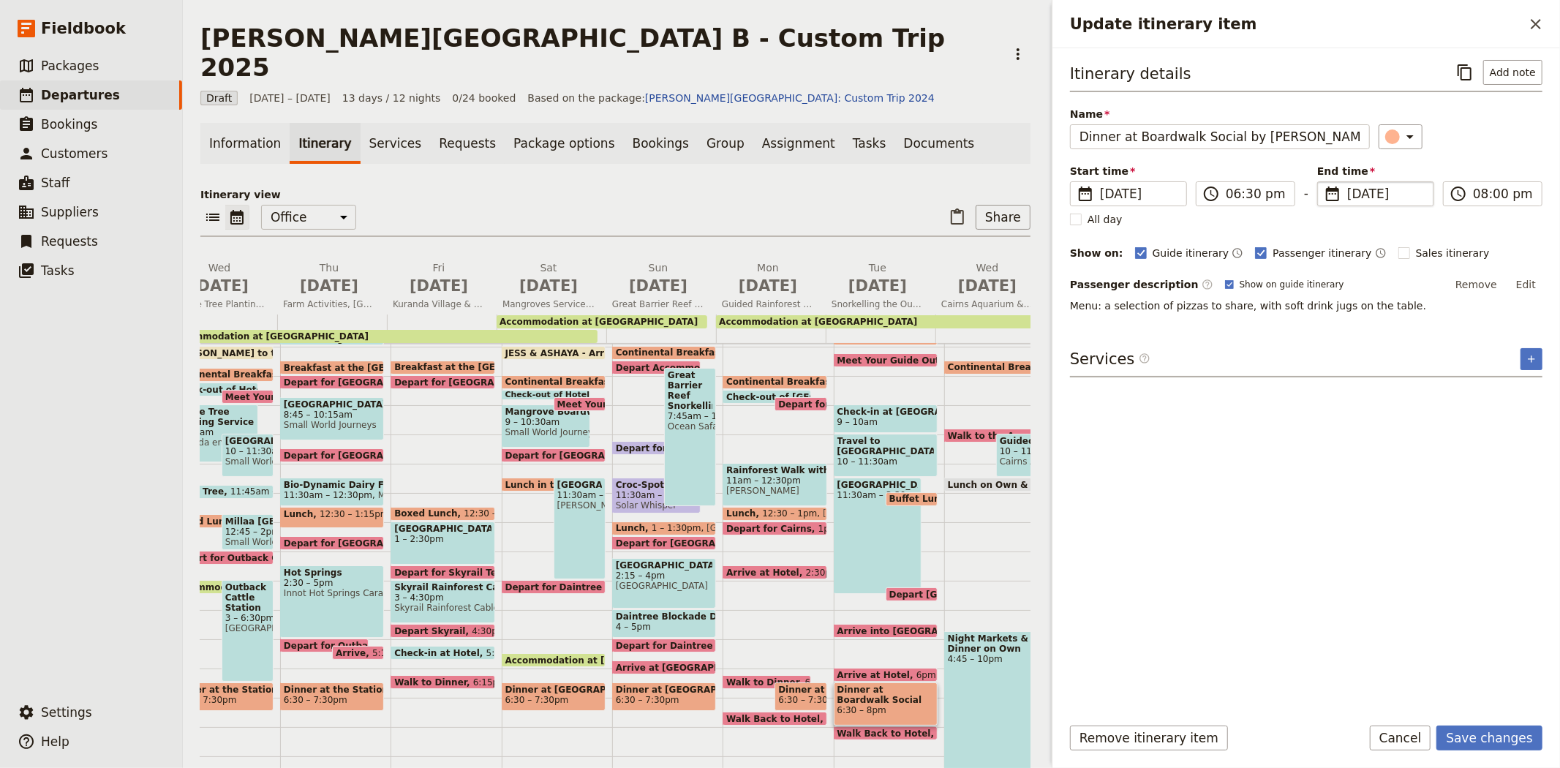
type input "[DATE]"
click at [1451, 447] on div "Itinerary details ​ Add note Name Dinner at Boardwalk Social by Crystalbrook ​ …" at bounding box center [1306, 381] width 472 height 642
click at [1468, 738] on button "Save changes" at bounding box center [1489, 737] width 106 height 25
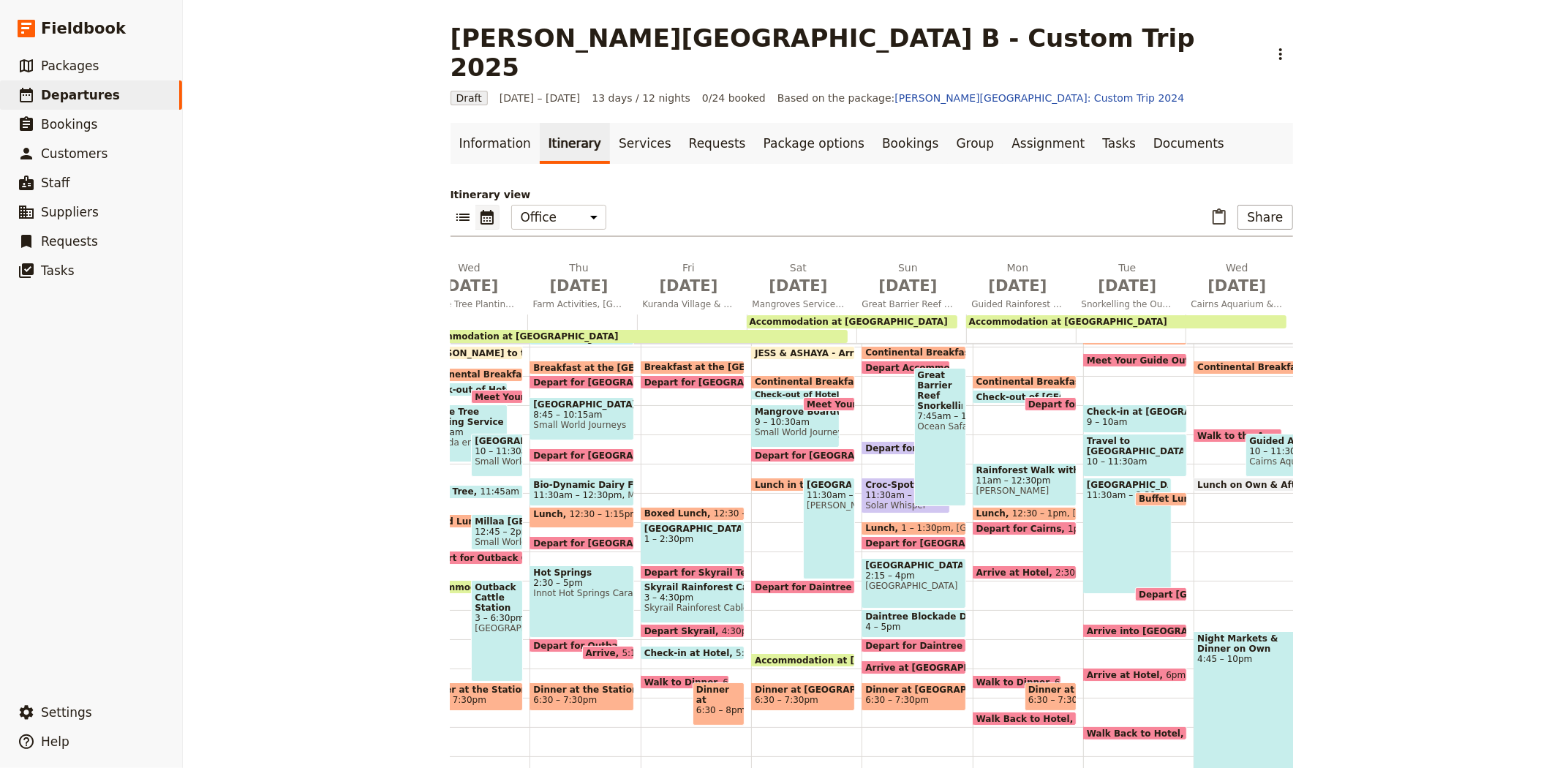
click at [1110, 728] on span "Walk Back to Hotel" at bounding box center [1137, 733] width 100 height 10
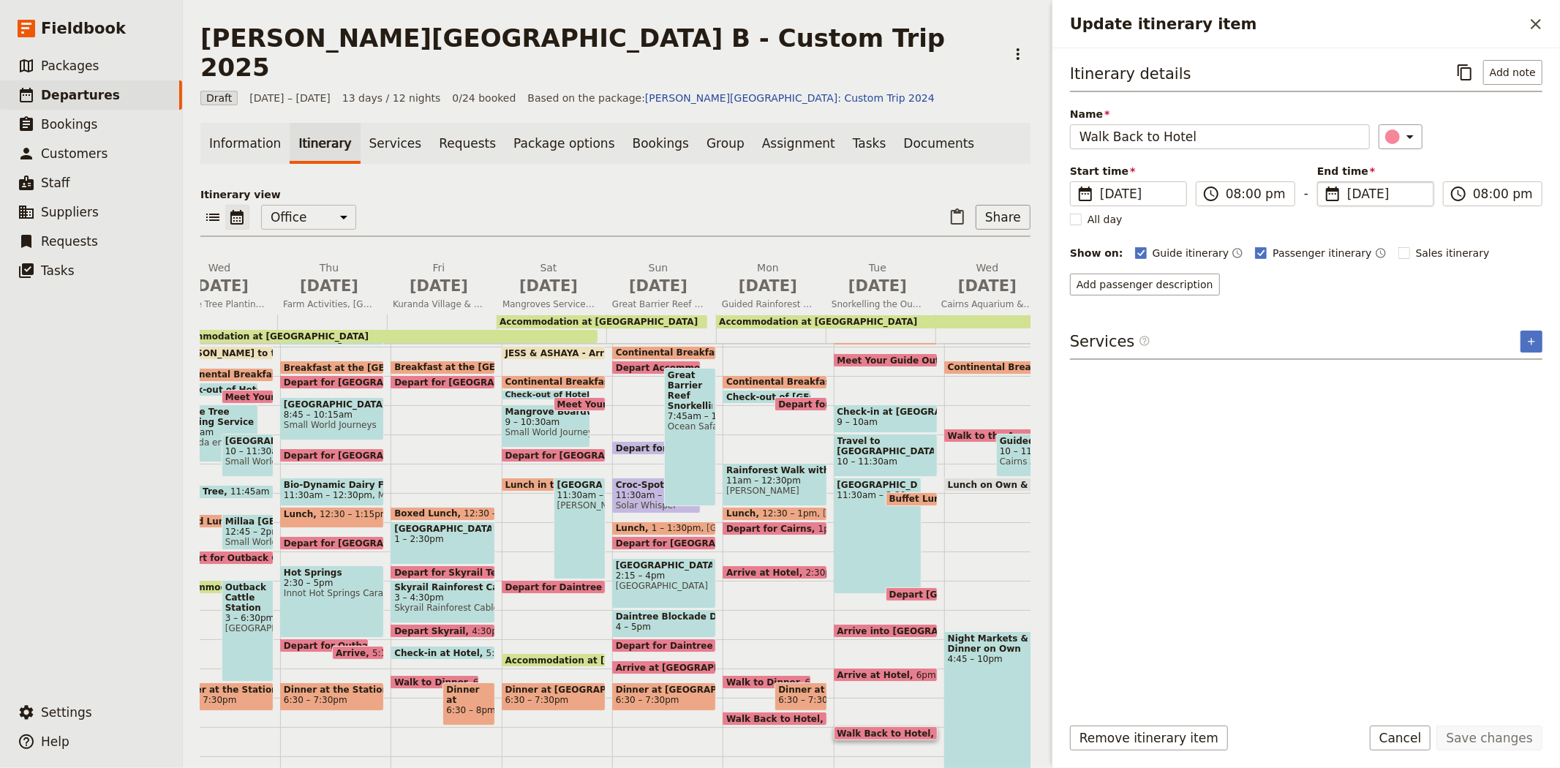
click at [1364, 193] on span "[DATE]" at bounding box center [1386, 194] width 78 height 18
click at [1323, 182] on input "[DATE]" at bounding box center [1323, 181] width 1 height 1
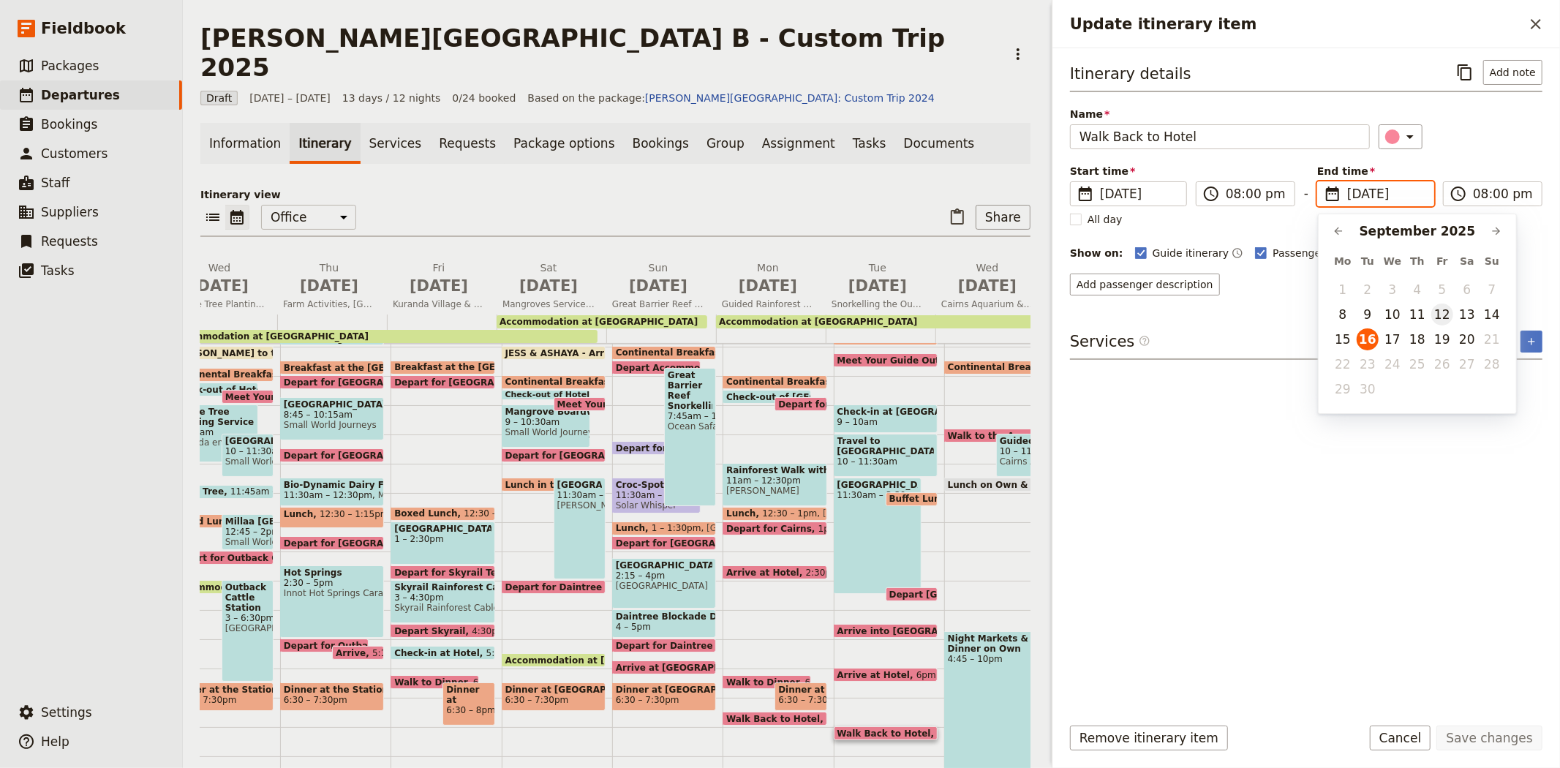
click at [1443, 309] on button "12" at bounding box center [1442, 314] width 22 height 22
type input "[DATE]"
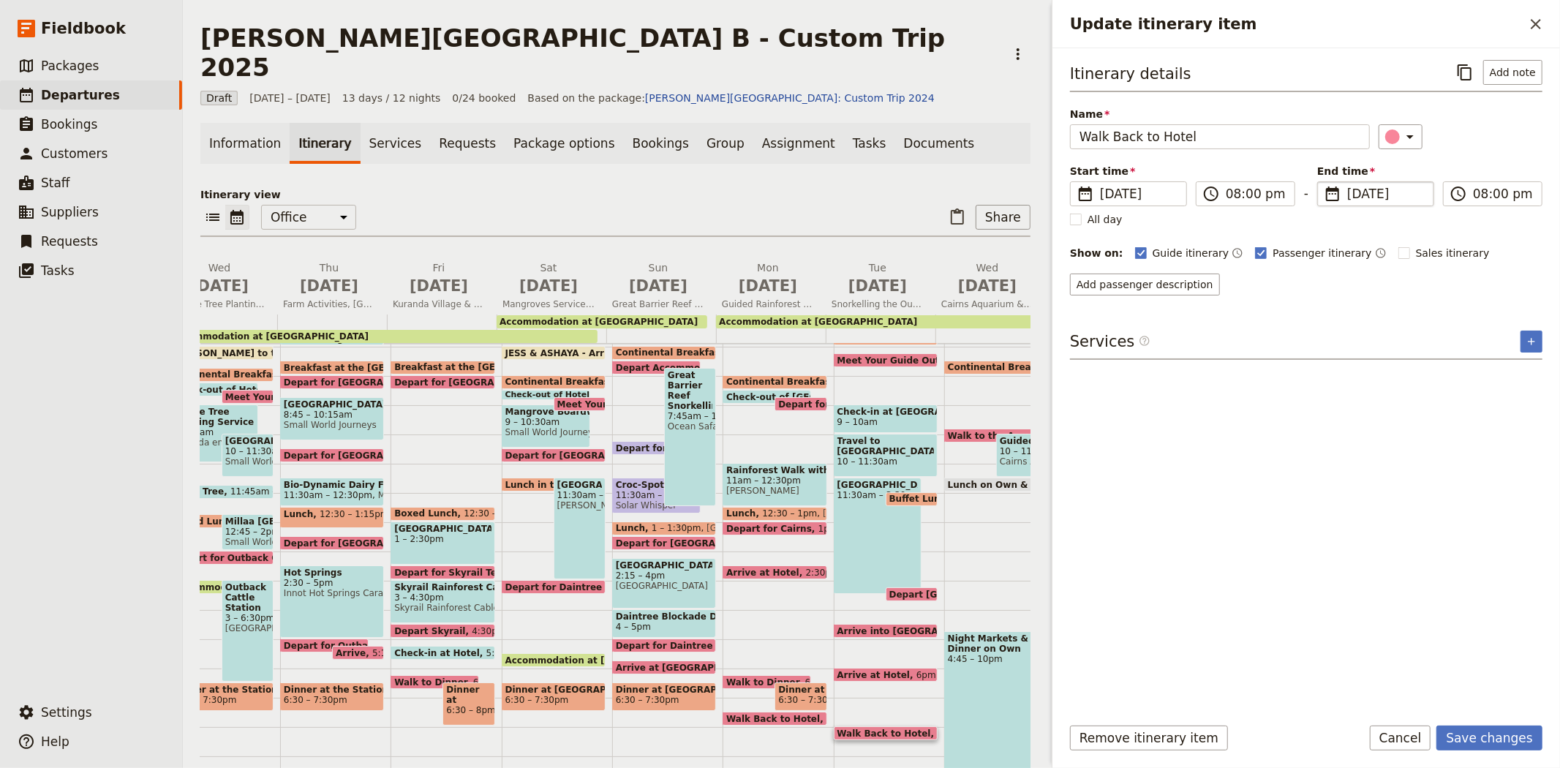
type input "[DATE]"
click at [1331, 619] on div "Itinerary details ​ Add note Name Walk Back to Hotel ​ Start time ​ [DATE] [DAT…" at bounding box center [1306, 381] width 472 height 642
click at [1495, 733] on button "Save changes" at bounding box center [1489, 737] width 106 height 25
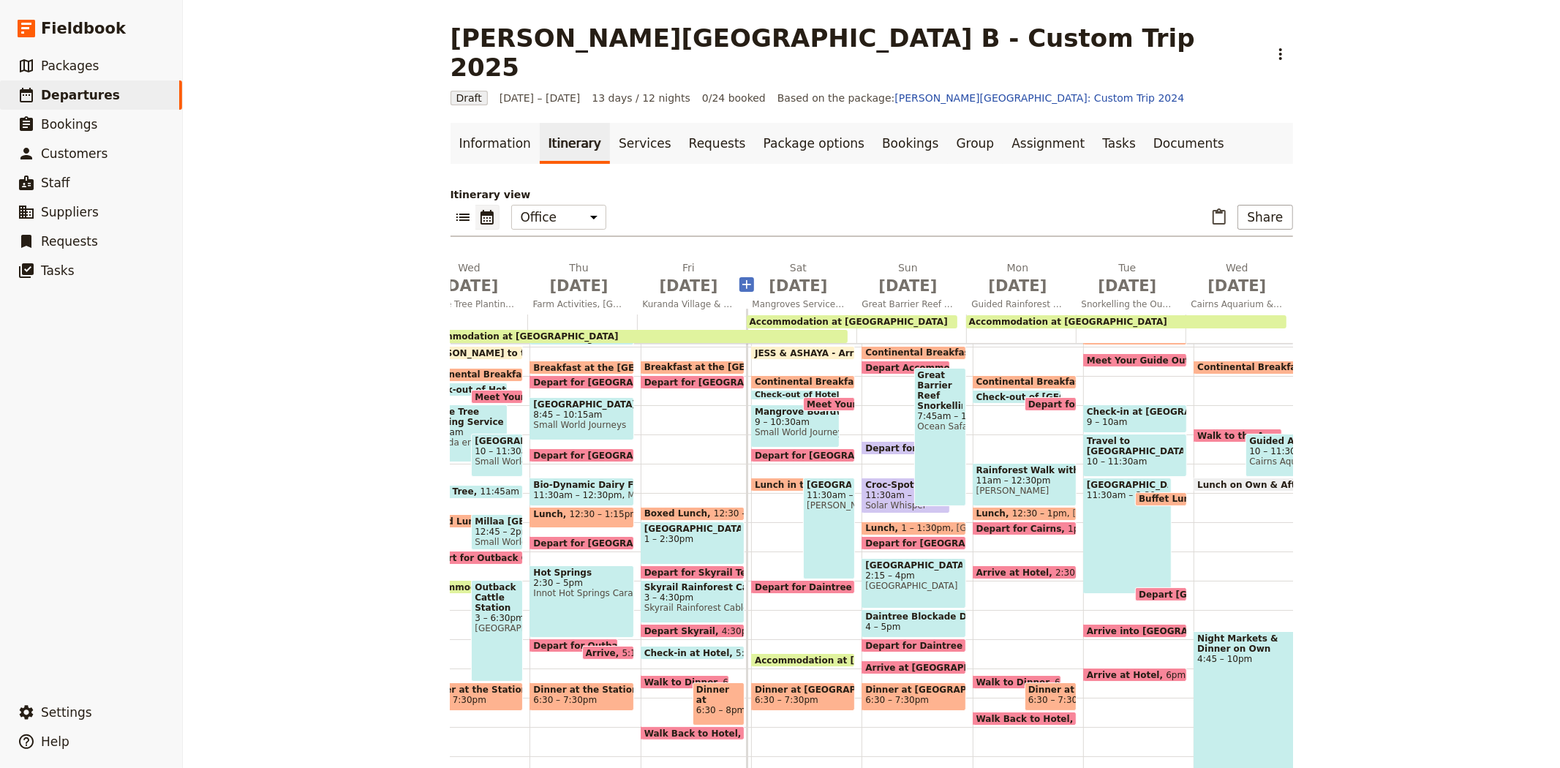
click at [743, 280] on icon "Add before day 6" at bounding box center [746, 284] width 9 height 9
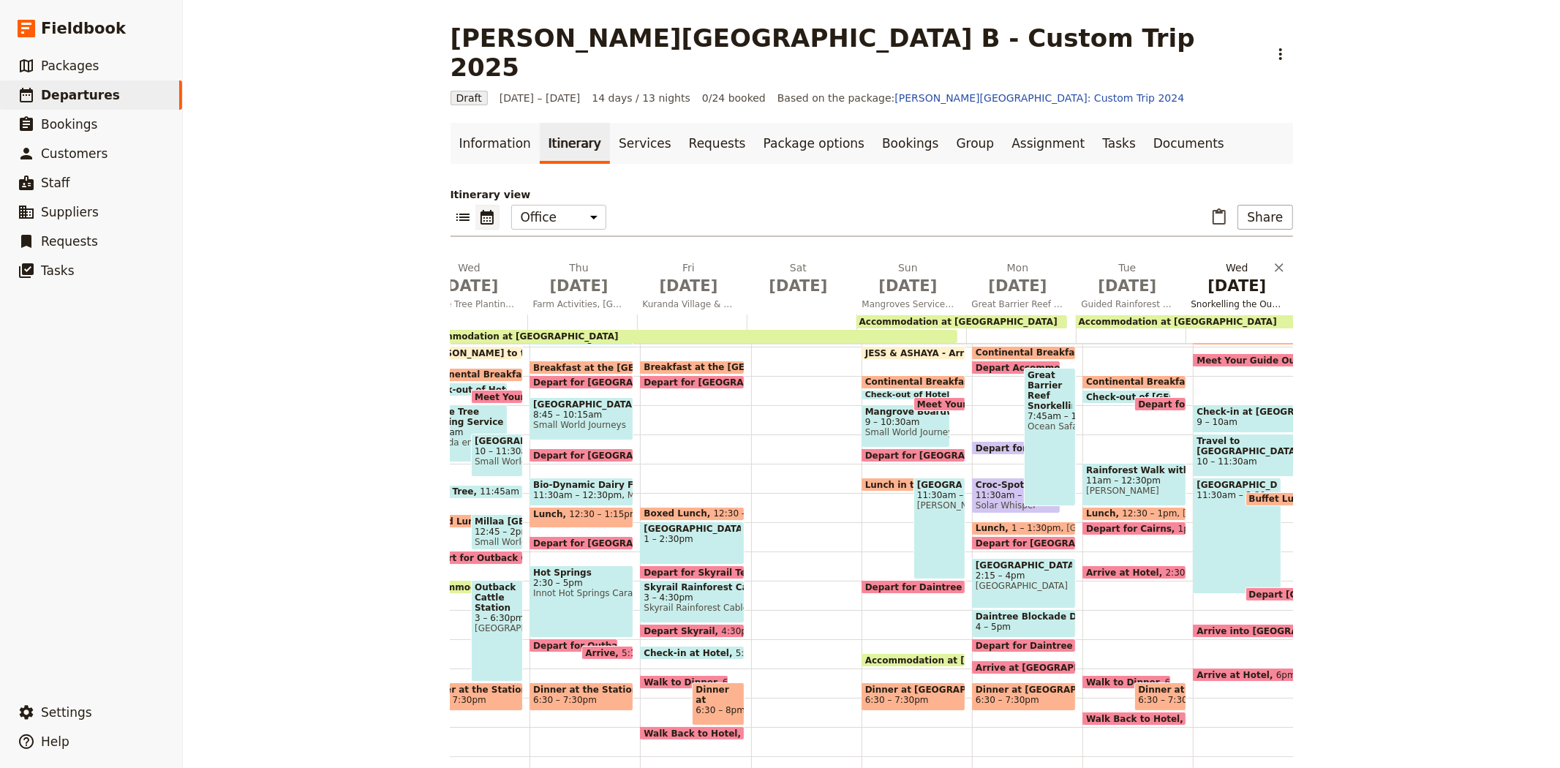
click at [1227, 275] on span "[DATE]" at bounding box center [1237, 286] width 92 height 22
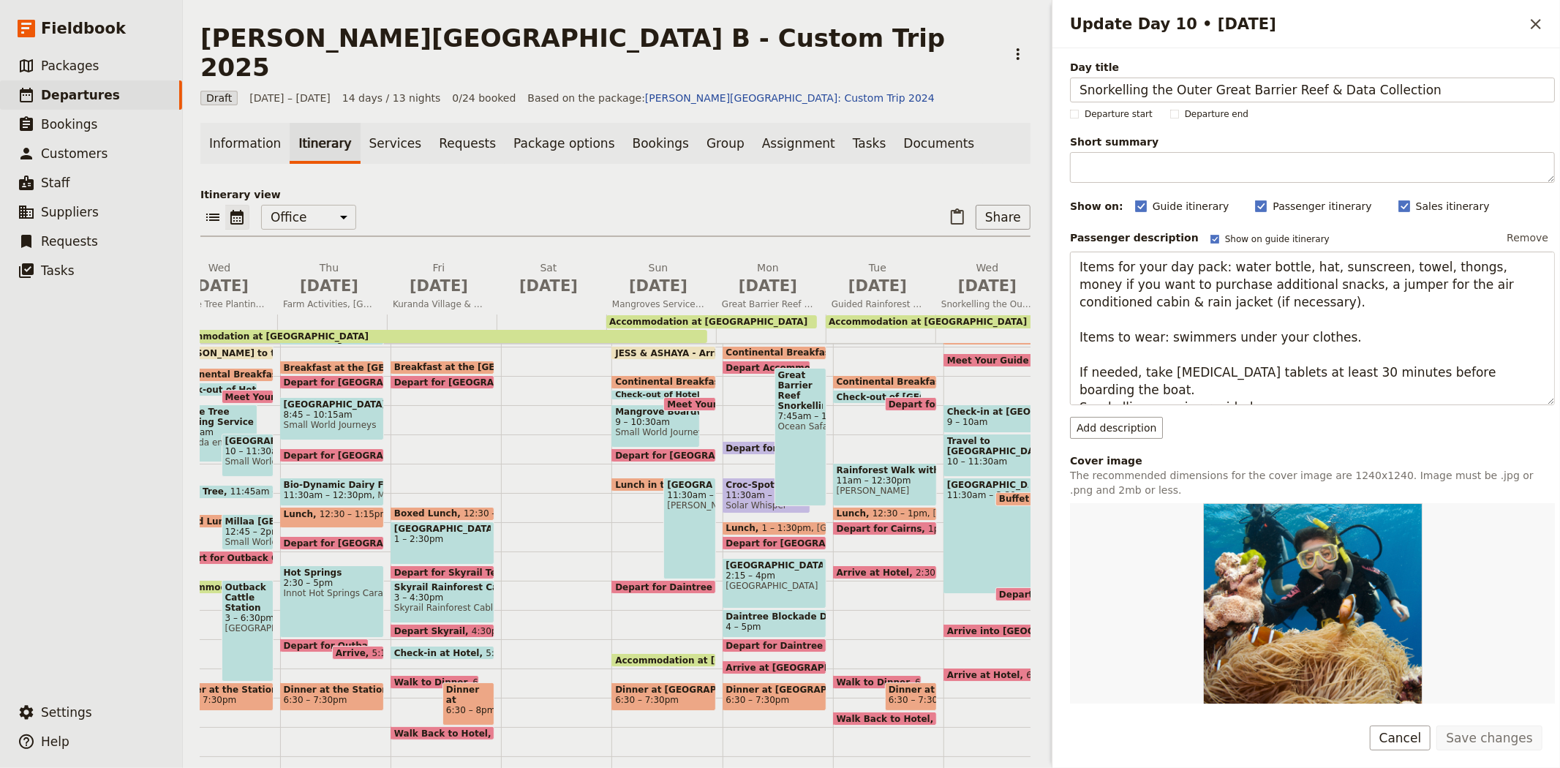
drag, startPoint x: 1418, startPoint y: 91, endPoint x: 1037, endPoint y: 99, distance: 381.8
click at [1037, 99] on div "[PERSON_NAME][GEOGRAPHIC_DATA] B - Custom Trip 2025 ​ Draft [DATE] – [DATE] 14 …" at bounding box center [871, 384] width 1377 height 768
click at [524, 269] on button "[DATE]" at bounding box center [551, 281] width 110 height 42
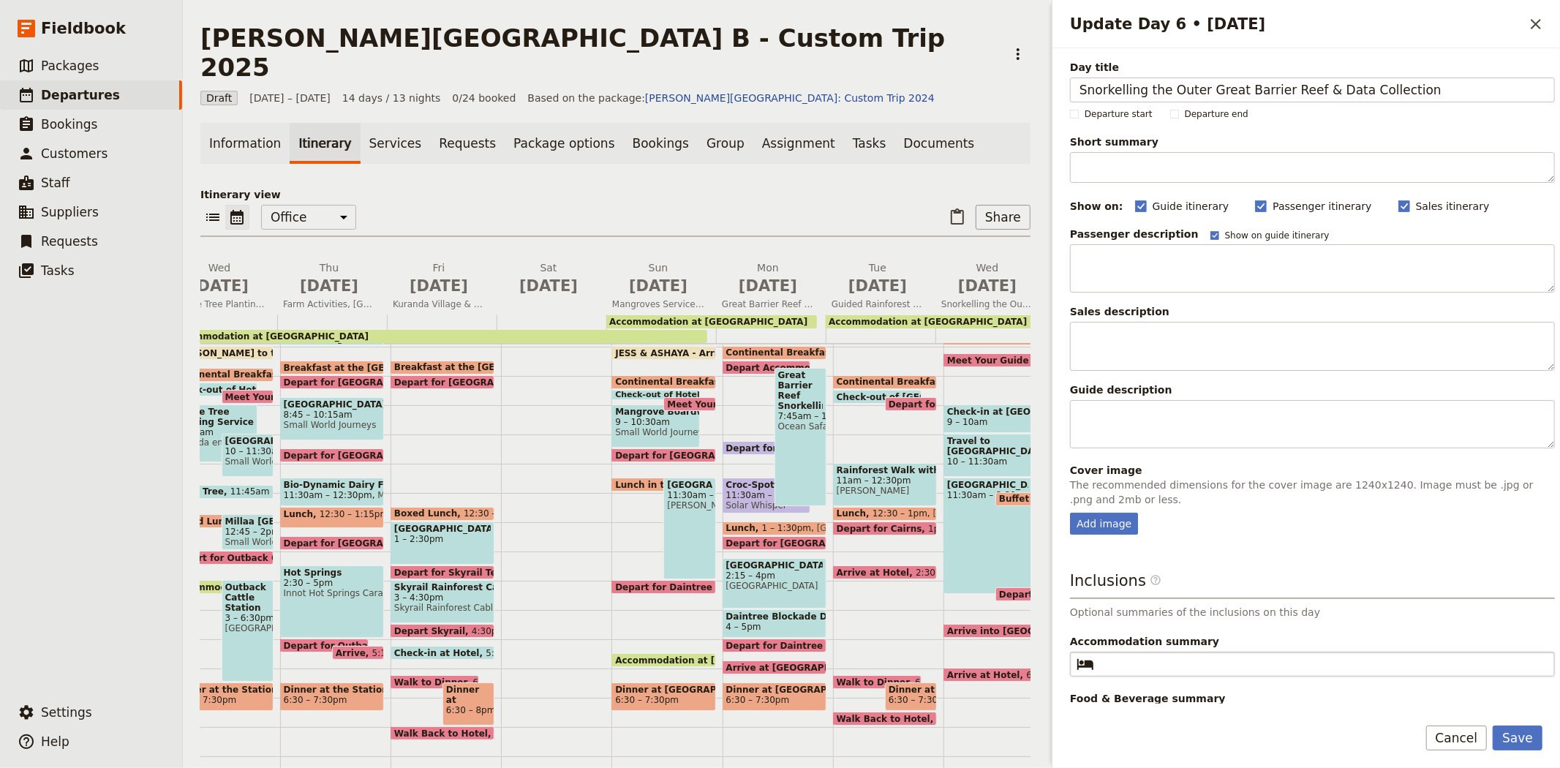
type input "Snorkelling the Outer Great Barrier Reef & Data Collection"
click at [1166, 670] on input "Accommodation summary ​" at bounding box center [1322, 664] width 445 height 18
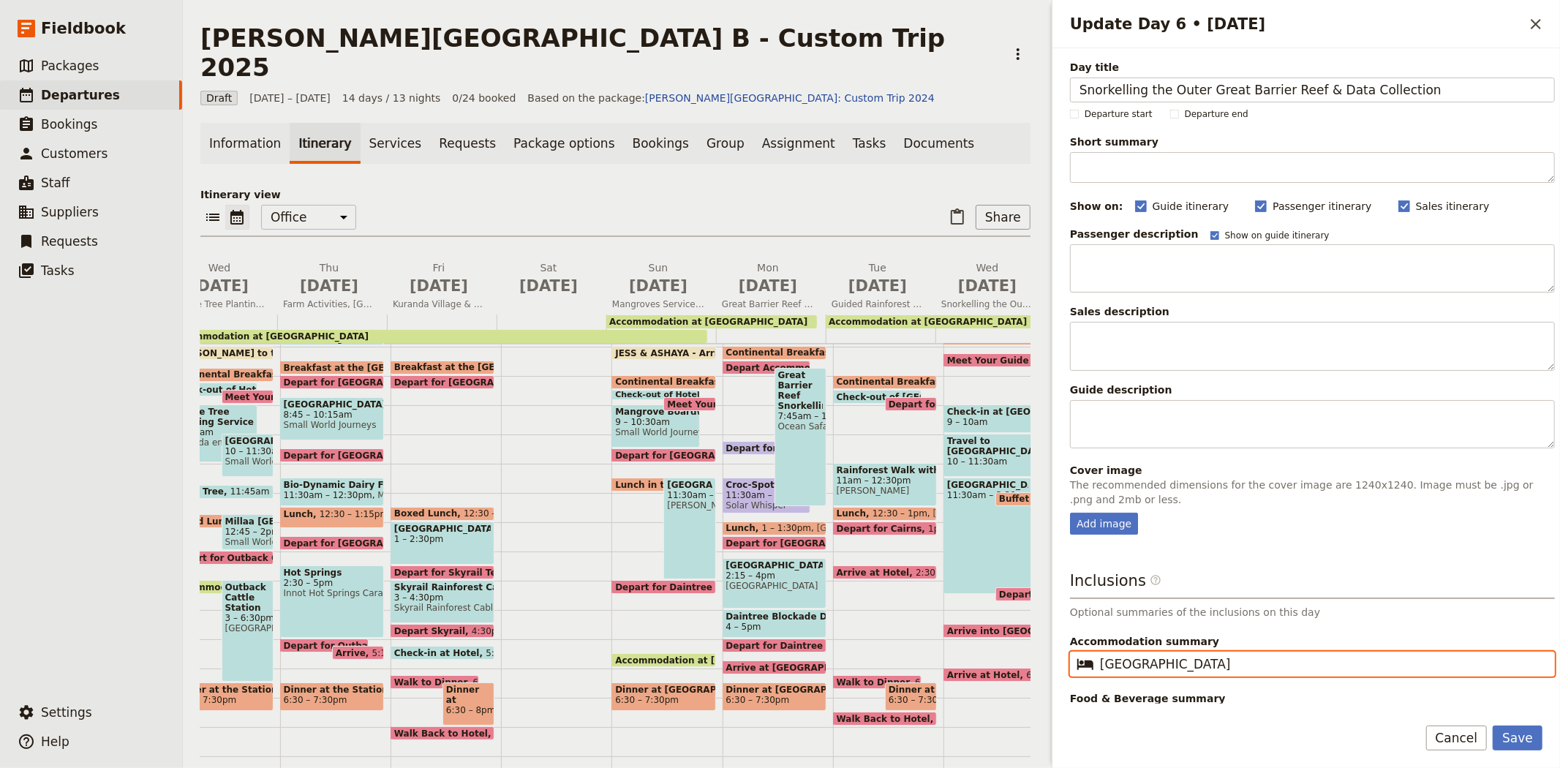
type input "[GEOGRAPHIC_DATA]"
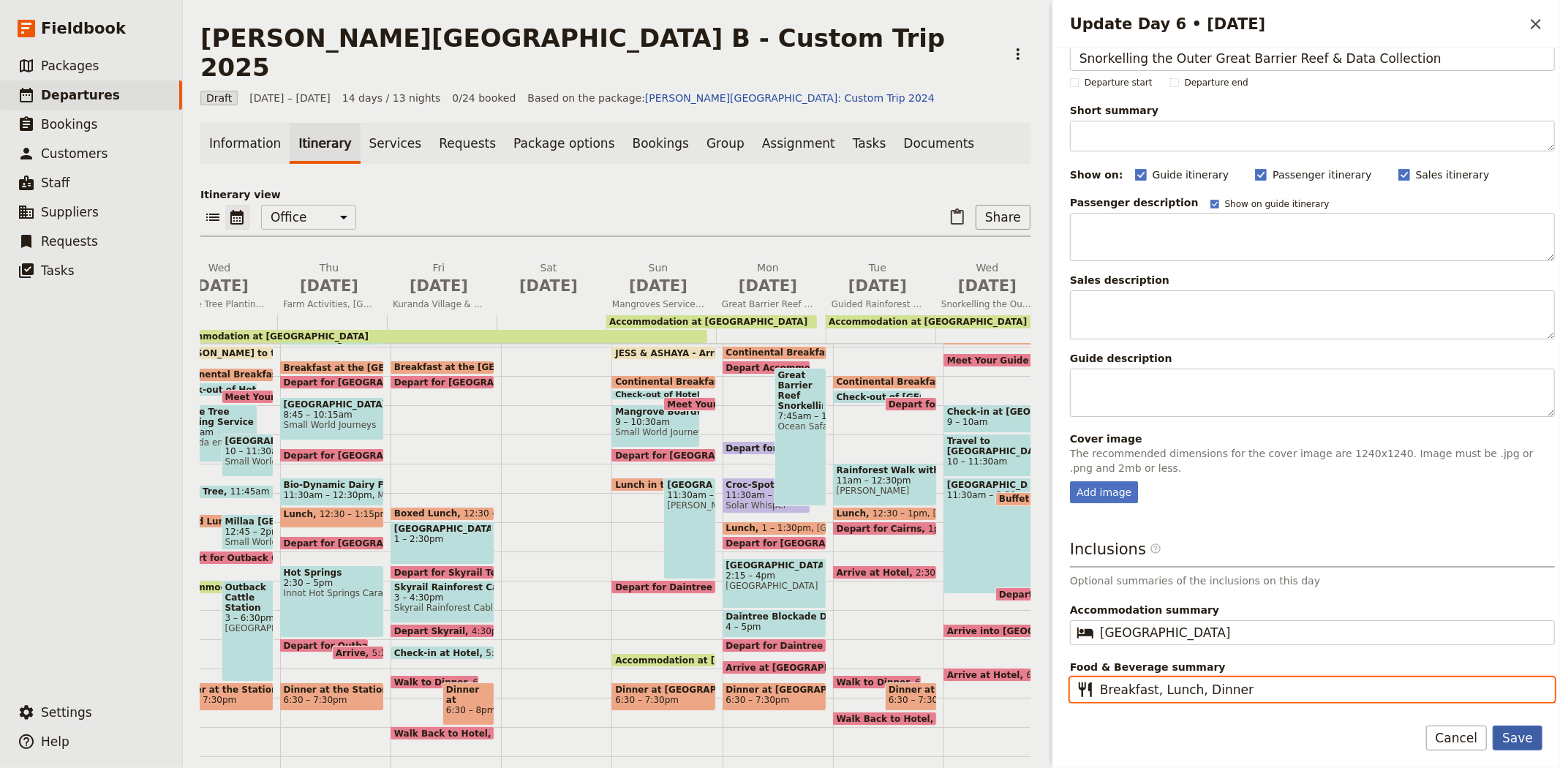
type input "Breakfast, Lunch, Dinner"
click at [1524, 730] on button "Save" at bounding box center [1517, 737] width 50 height 25
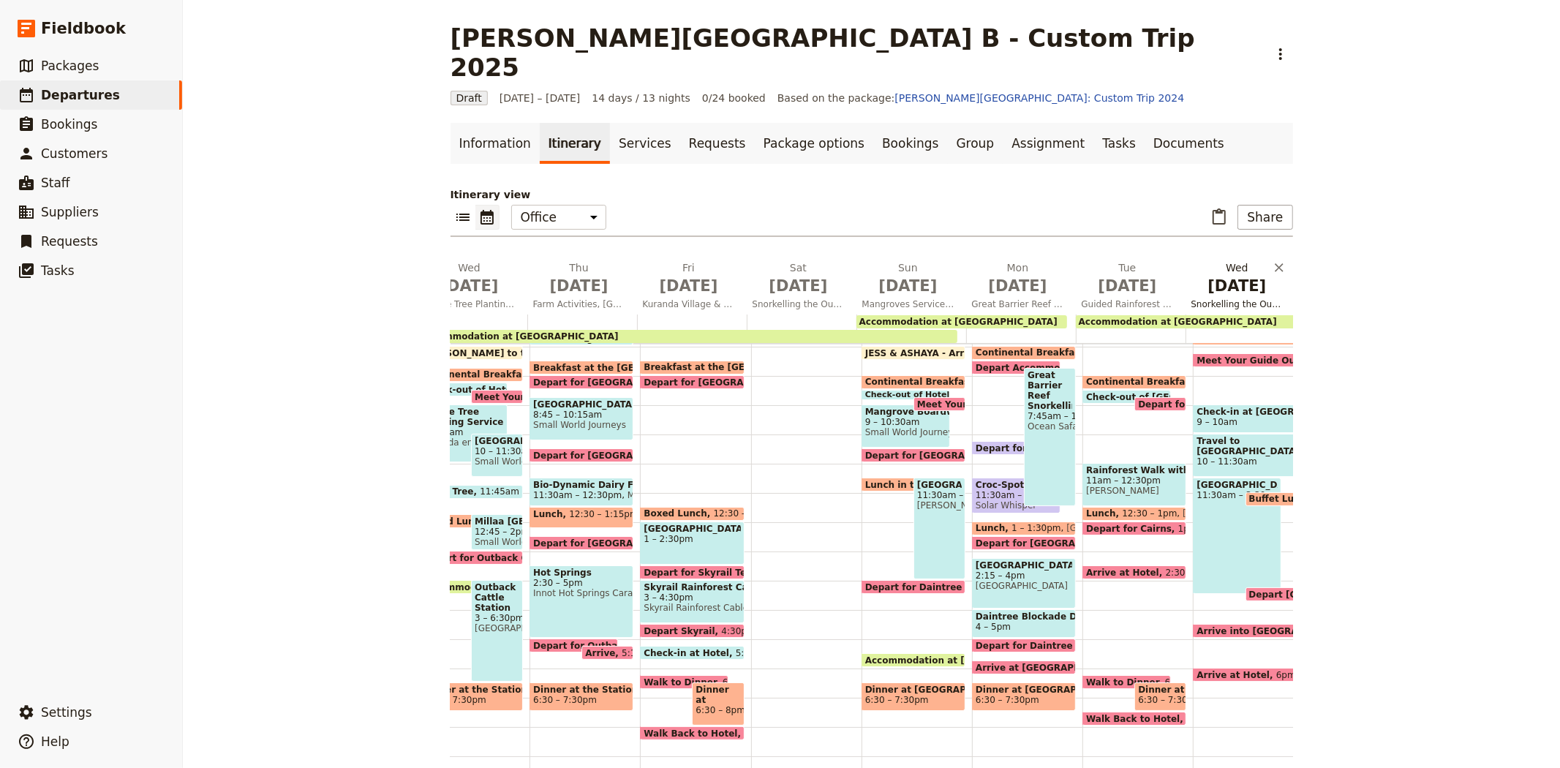
click at [1205, 298] on span "Snorkelling the Outer Great Barrier Reef & Data Collection" at bounding box center [1237, 304] width 104 height 12
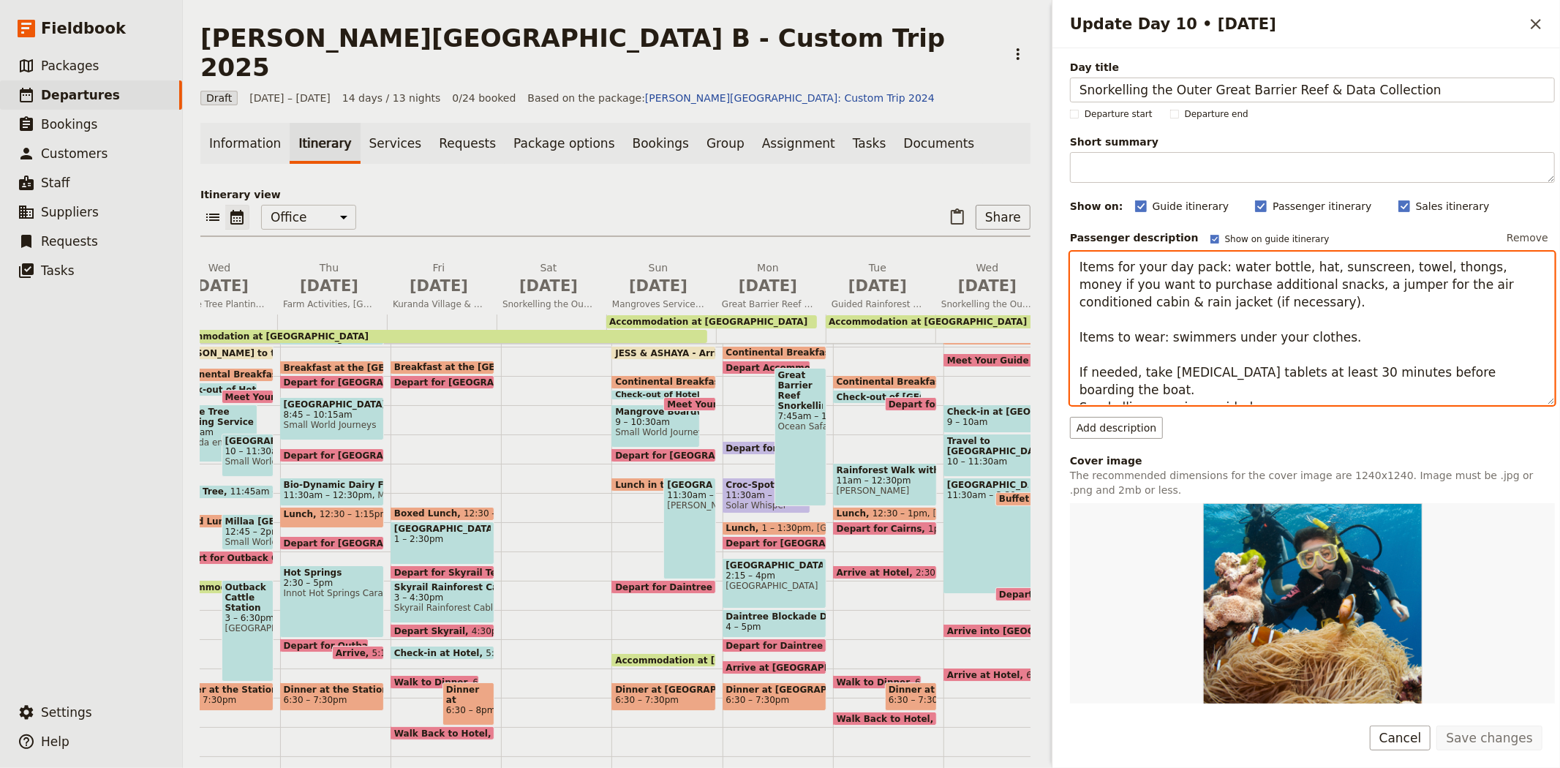
drag, startPoint x: 1244, startPoint y: 397, endPoint x: 1049, endPoint y: 256, distance: 241.5
click at [1049, 256] on div "Update Day 10 • [DATE] ​ Day title Snorkelling the Outer Great Barrier Reef & D…" at bounding box center [1304, 384] width 512 height 768
click at [544, 275] on span "[DATE]" at bounding box center [548, 286] width 92 height 22
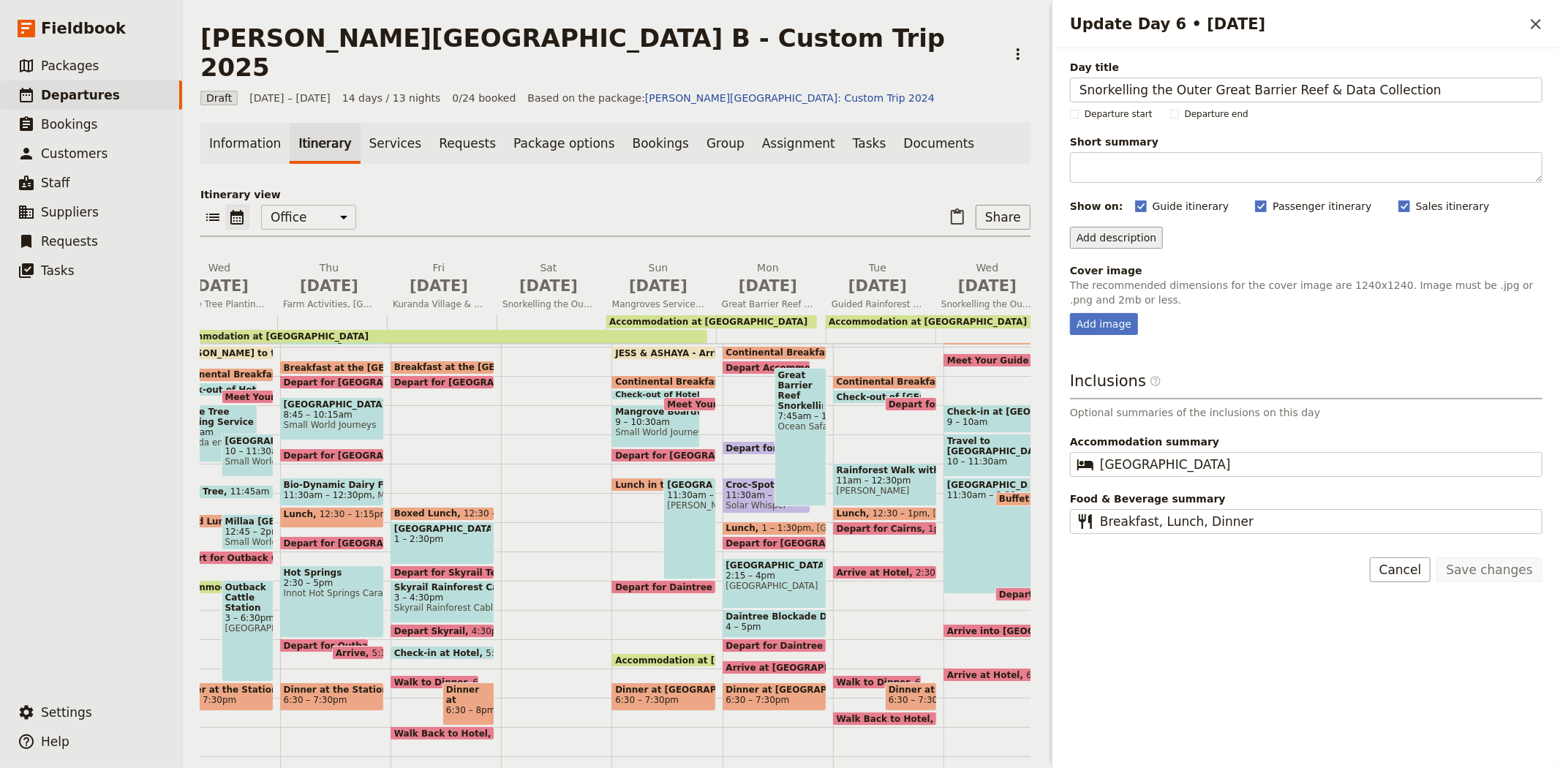
click at [1117, 235] on button "Add description" at bounding box center [1116, 238] width 93 height 22
click at [1138, 267] on span "Passenger description" at bounding box center [1135, 269] width 113 height 15
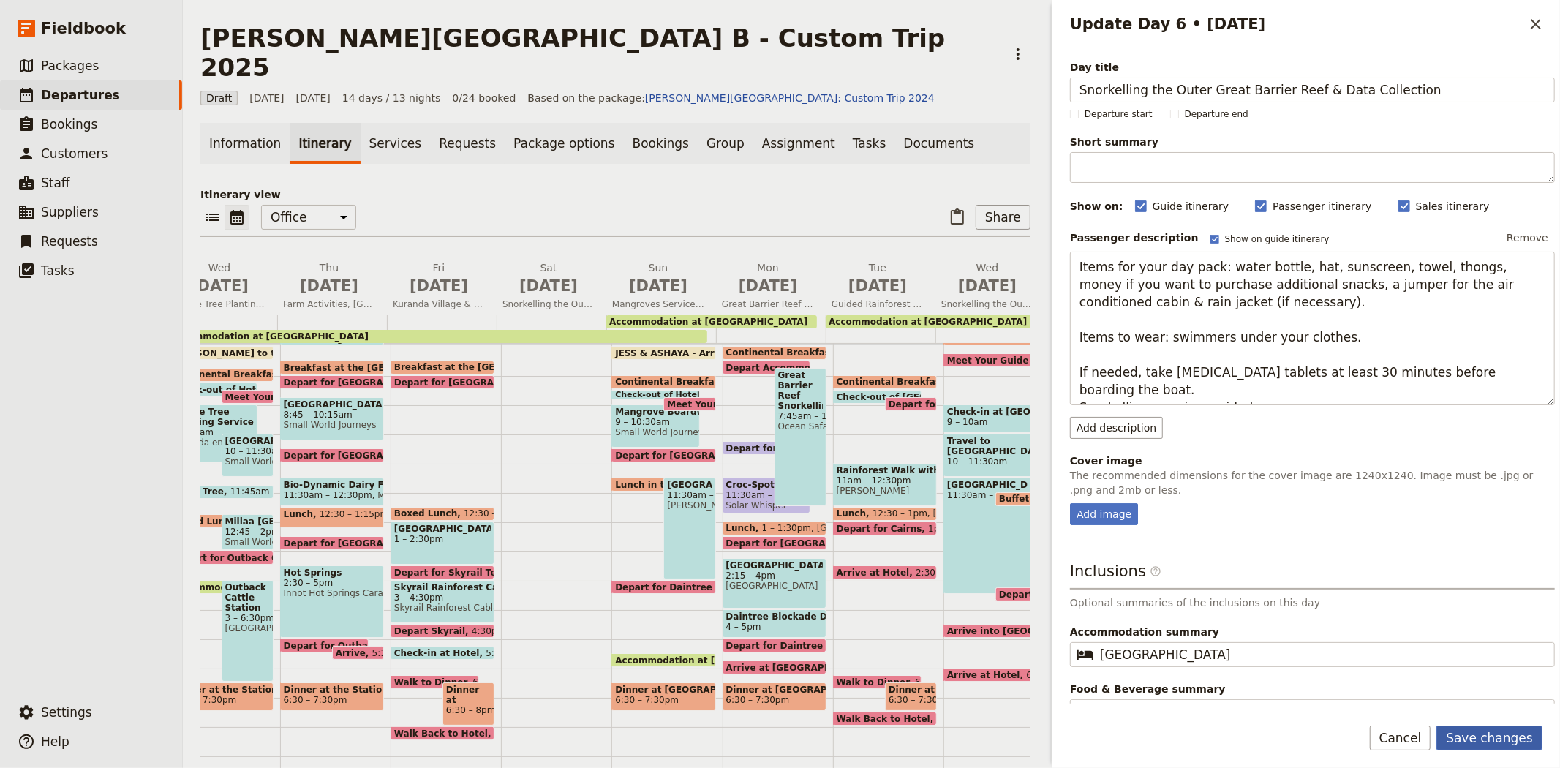
type textarea "Items for your day pack: water bottle, hat, sunscreen, towel, thongs, money if …"
click at [1499, 736] on button "Save changes" at bounding box center [1489, 737] width 106 height 25
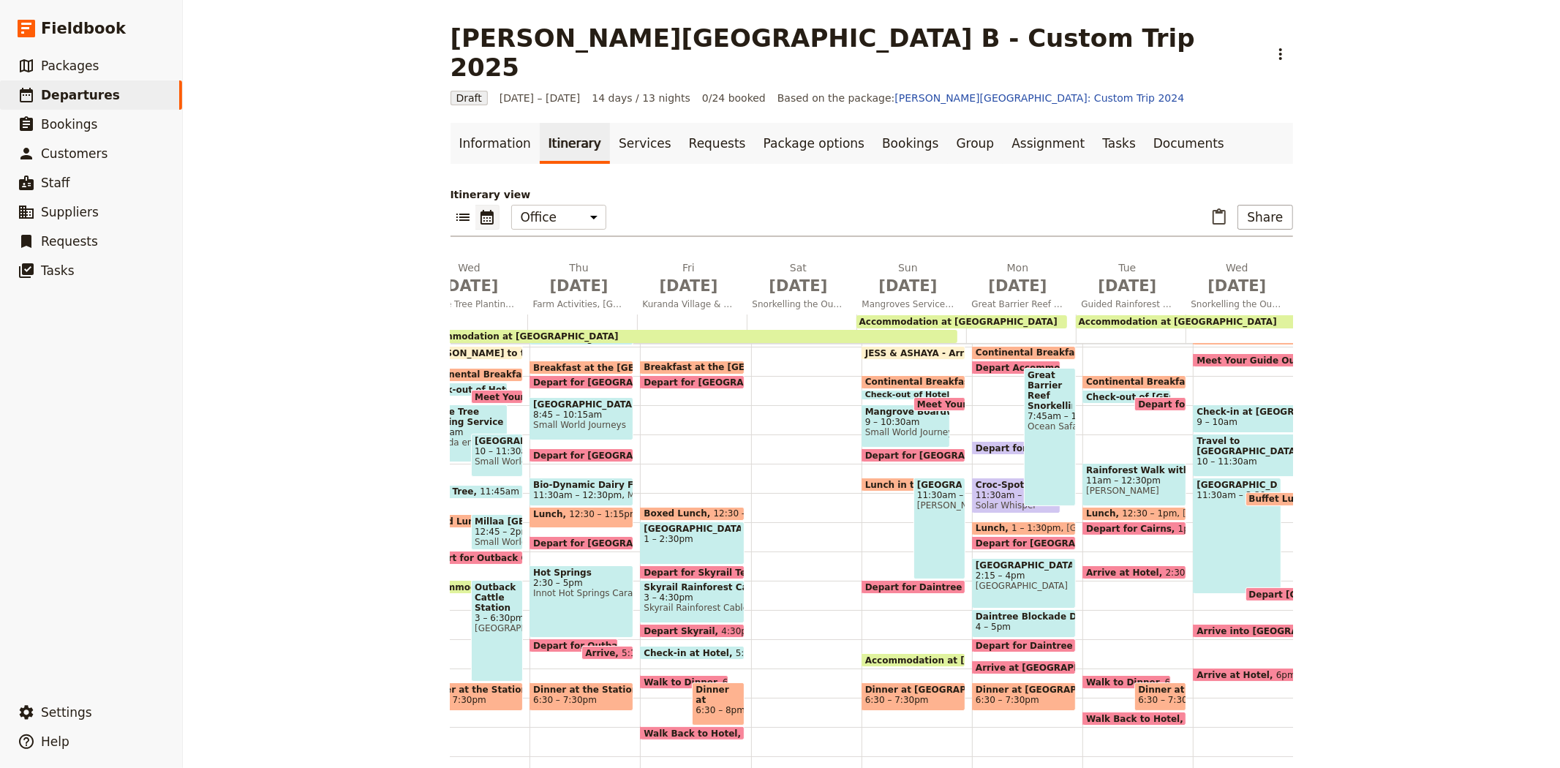
click at [1204, 436] on span "Travel to [GEOGRAPHIC_DATA]" at bounding box center [1244, 446] width 97 height 20
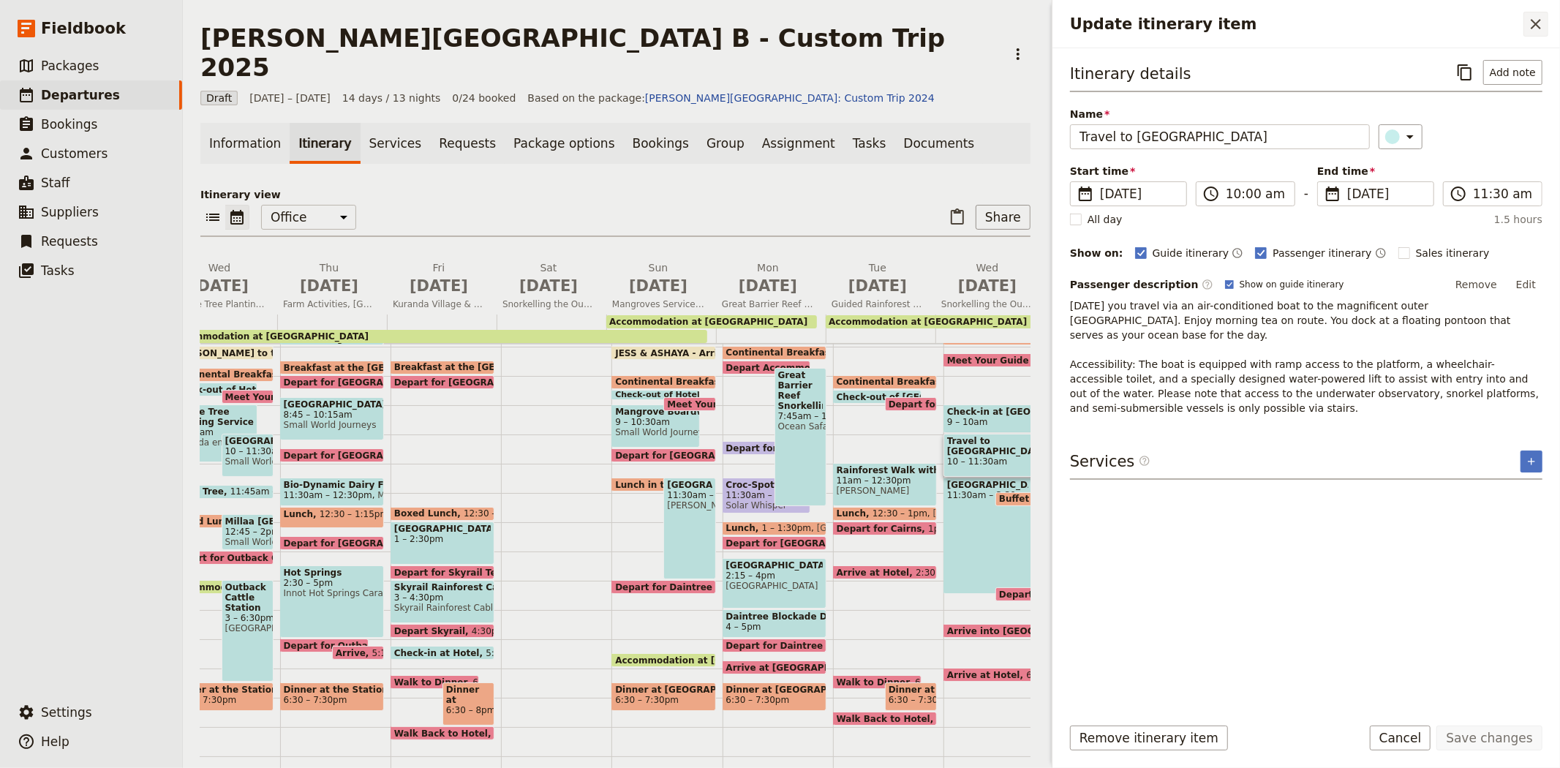
click at [1534, 25] on icon "Close drawer" at bounding box center [1535, 24] width 10 height 10
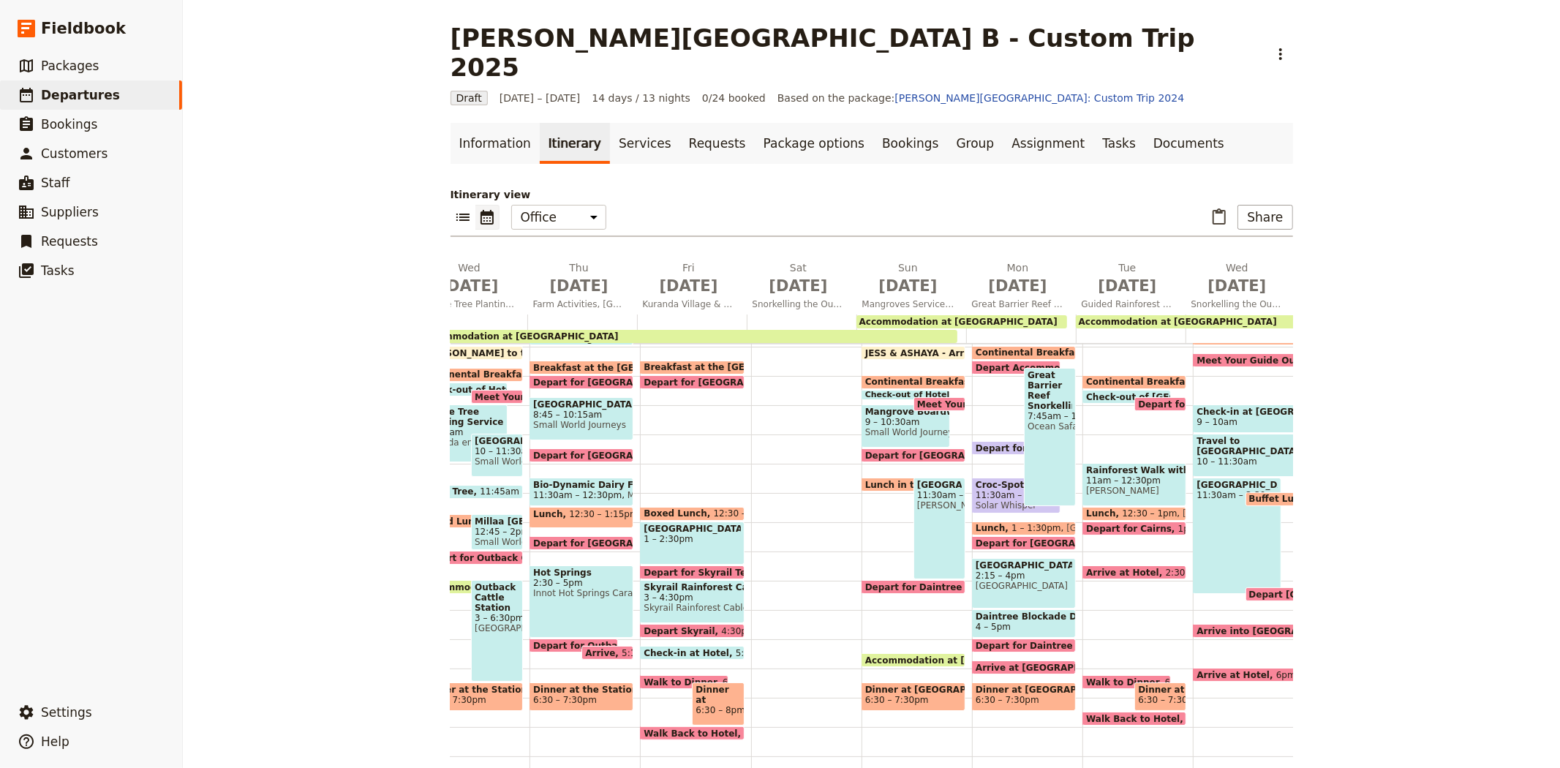
click at [1193, 507] on div "[GEOGRAPHIC_DATA] 11:30am – 3:30pm" at bounding box center [1237, 535] width 88 height 116
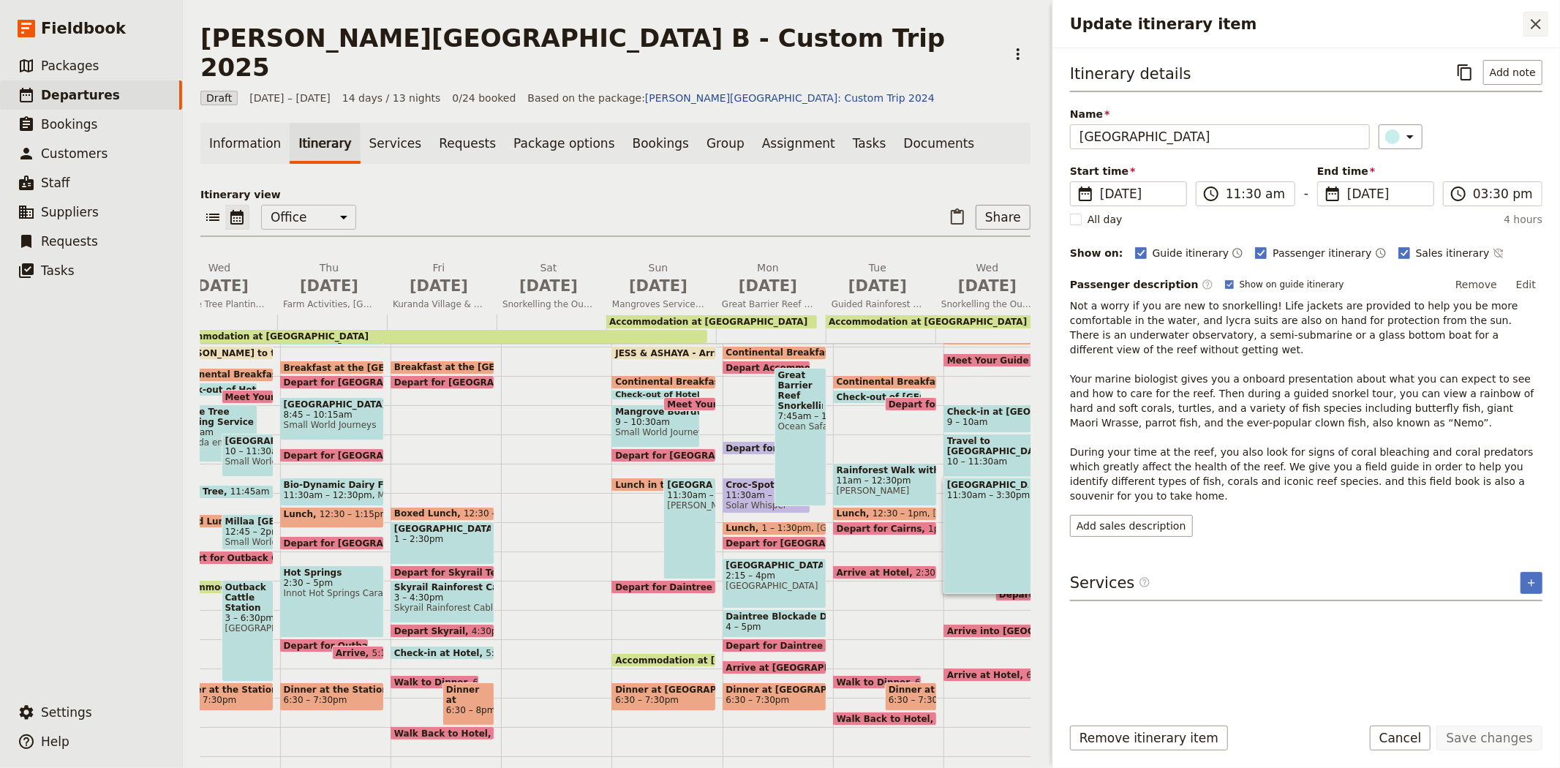
click at [1533, 33] on button "​" at bounding box center [1535, 24] width 25 height 25
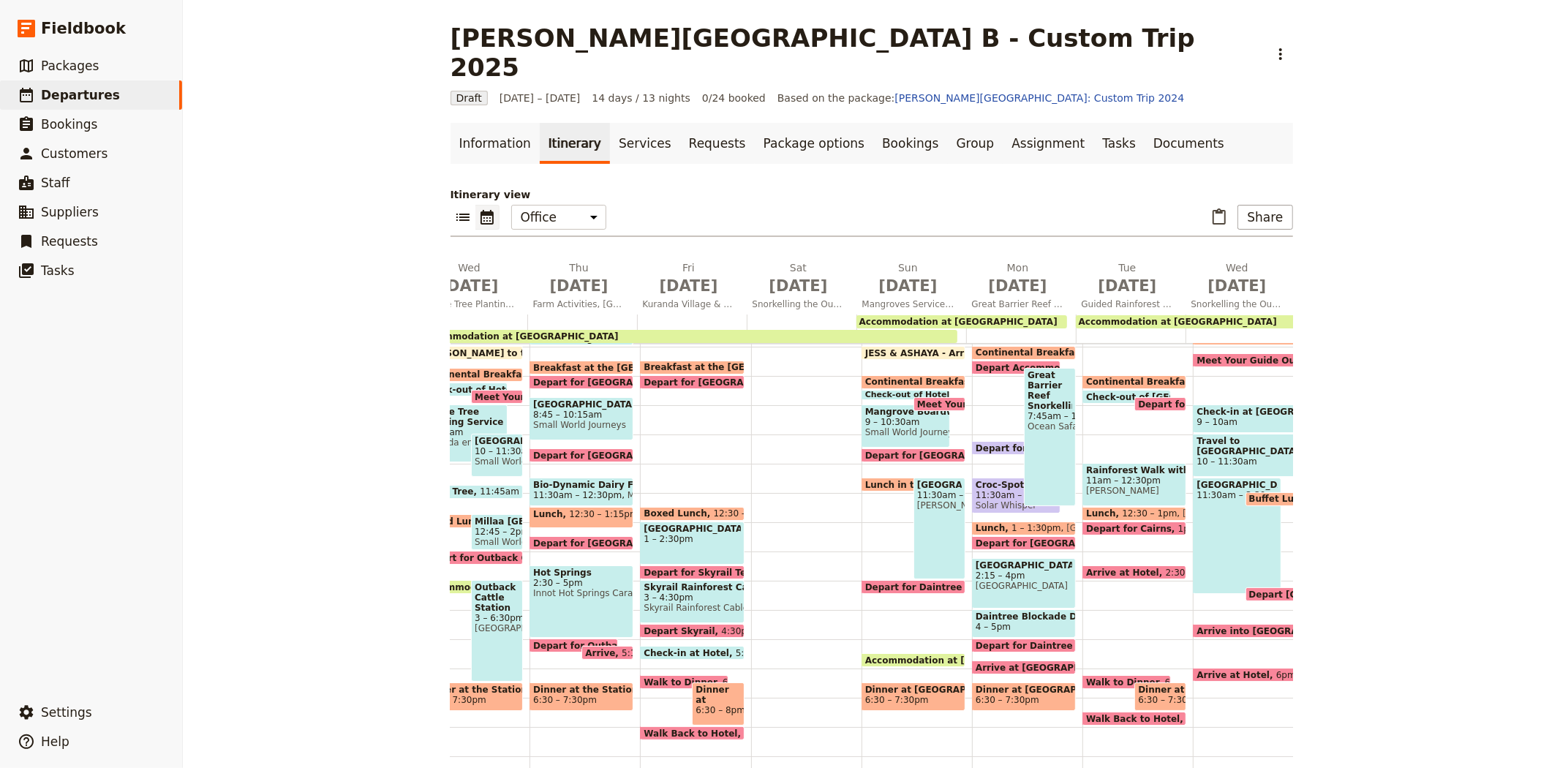
scroll to position [121, 0]
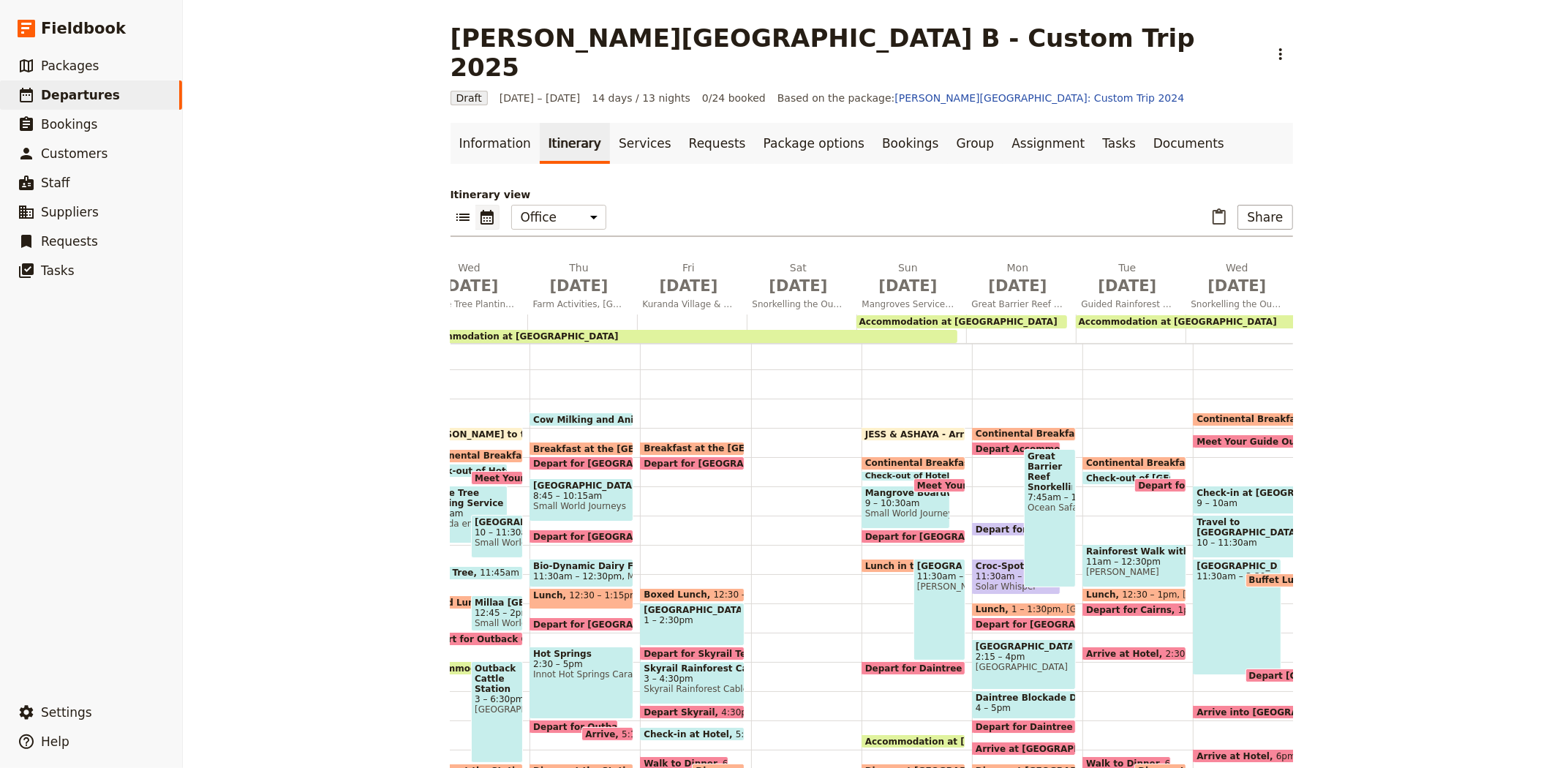
click at [1216, 414] on span "Continental Breakfast at Hotel" at bounding box center [1275, 419] width 158 height 10
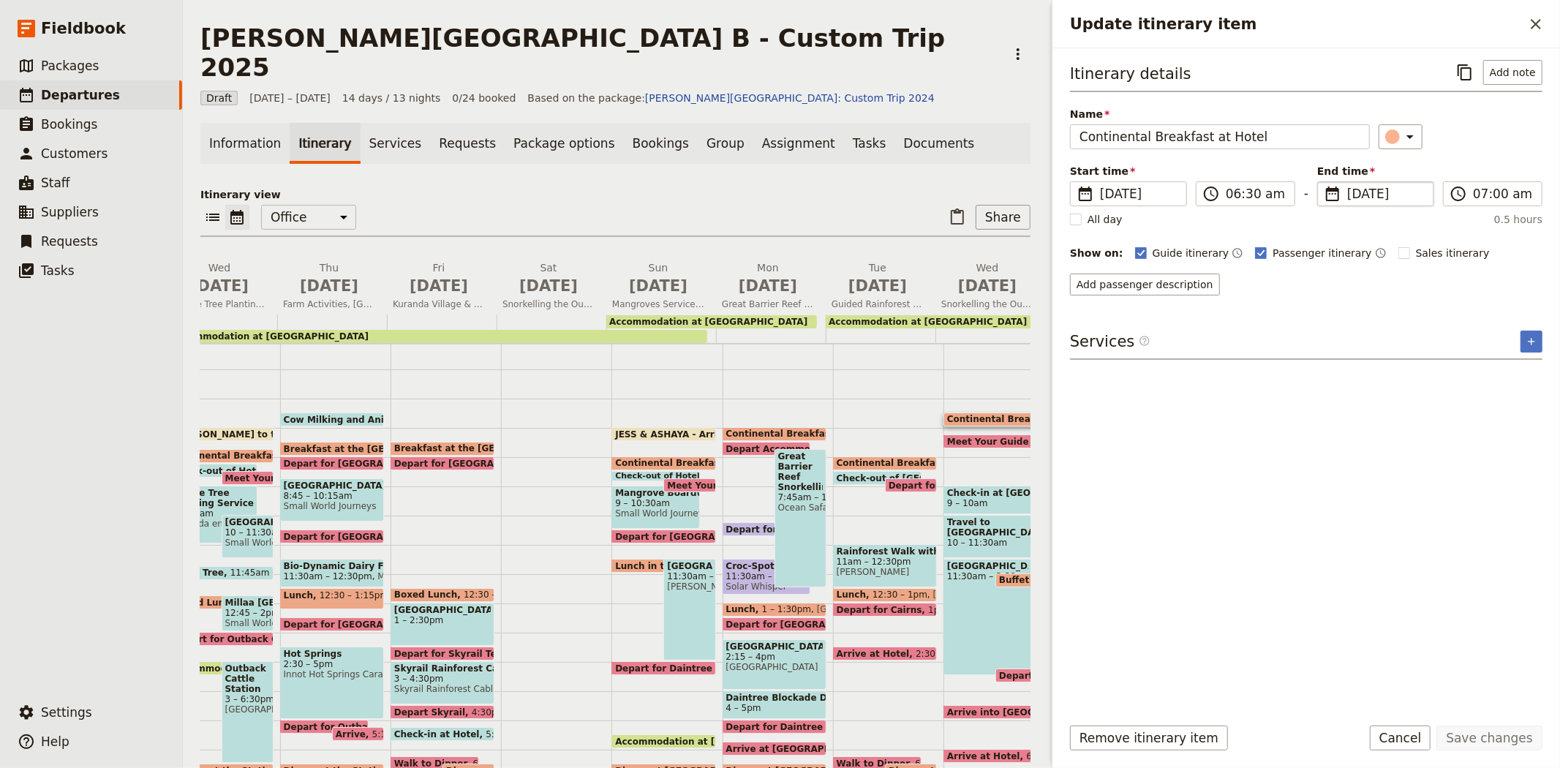
click at [1353, 194] on span "[DATE]" at bounding box center [1386, 194] width 78 height 18
click at [1323, 182] on input "[DATE]" at bounding box center [1323, 181] width 1 height 1
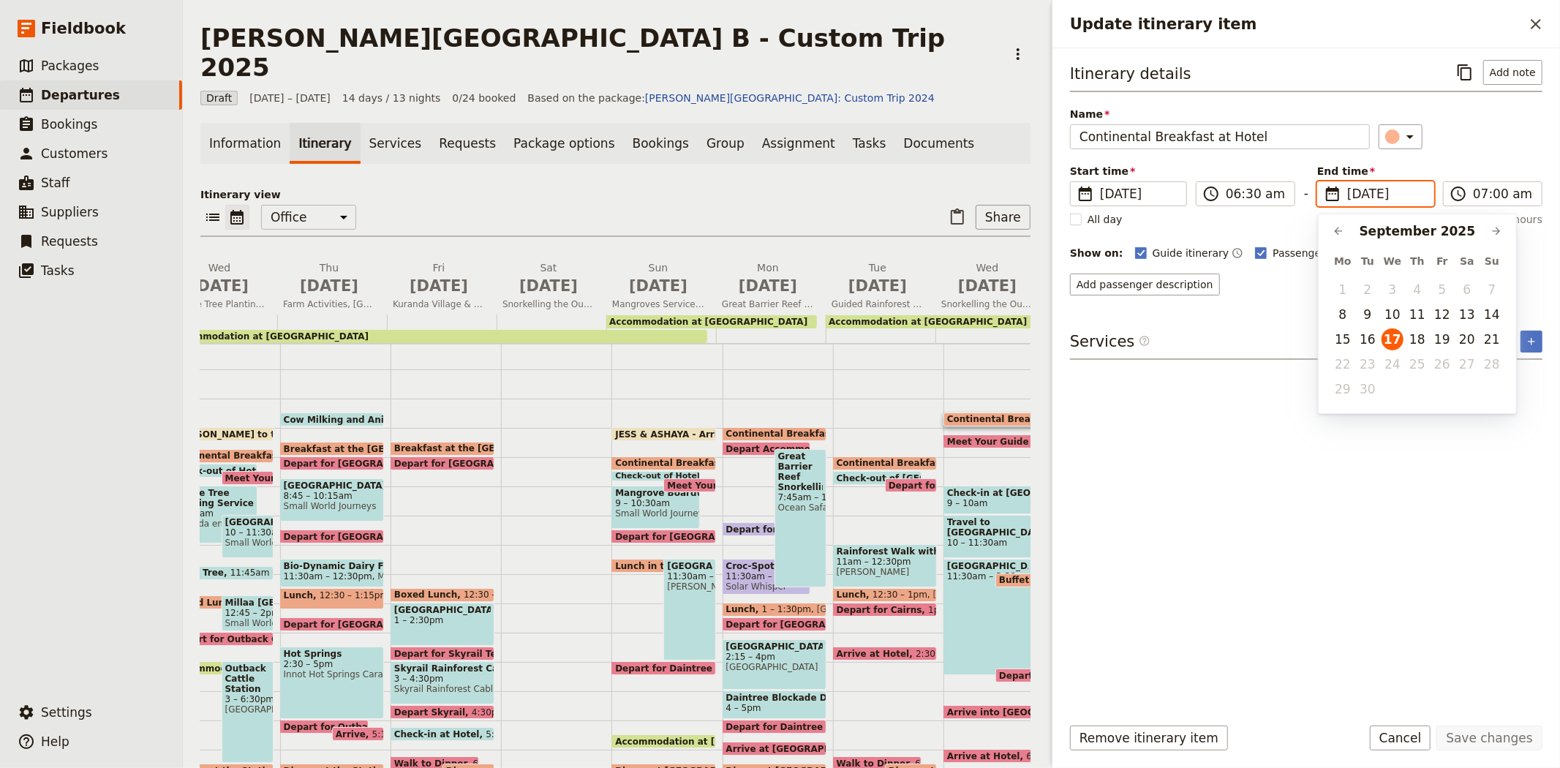
scroll to position [0, 0]
click at [1459, 311] on button "13" at bounding box center [1467, 314] width 22 height 22
type input "[DATE]"
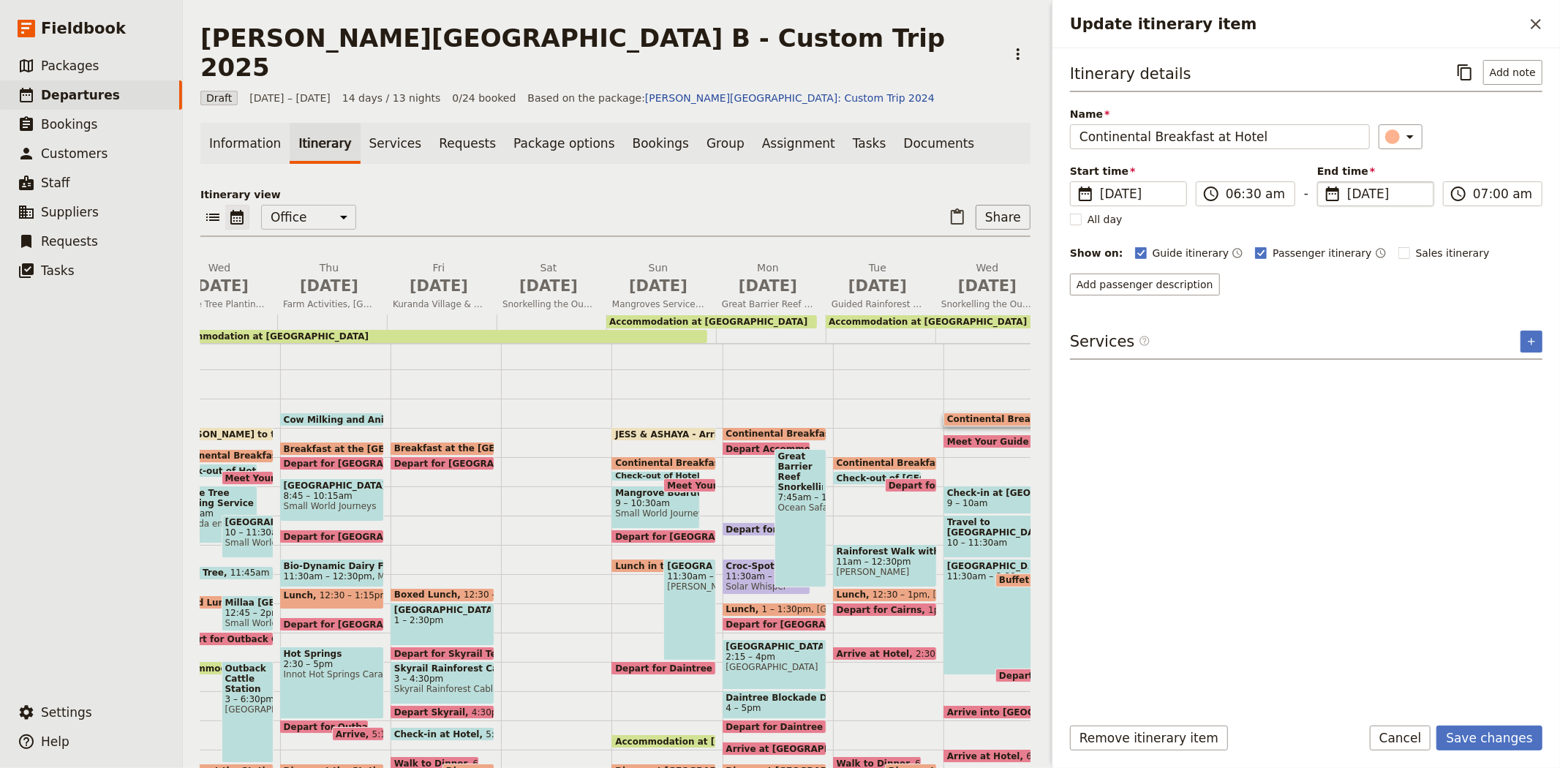
type input "[DATE]"
click at [1419, 521] on div "Itinerary details ​ Add note Name Continental Breakfast at Hotel ​ Start time ​…" at bounding box center [1306, 381] width 472 height 642
click at [1462, 742] on button "Save changes" at bounding box center [1489, 737] width 106 height 25
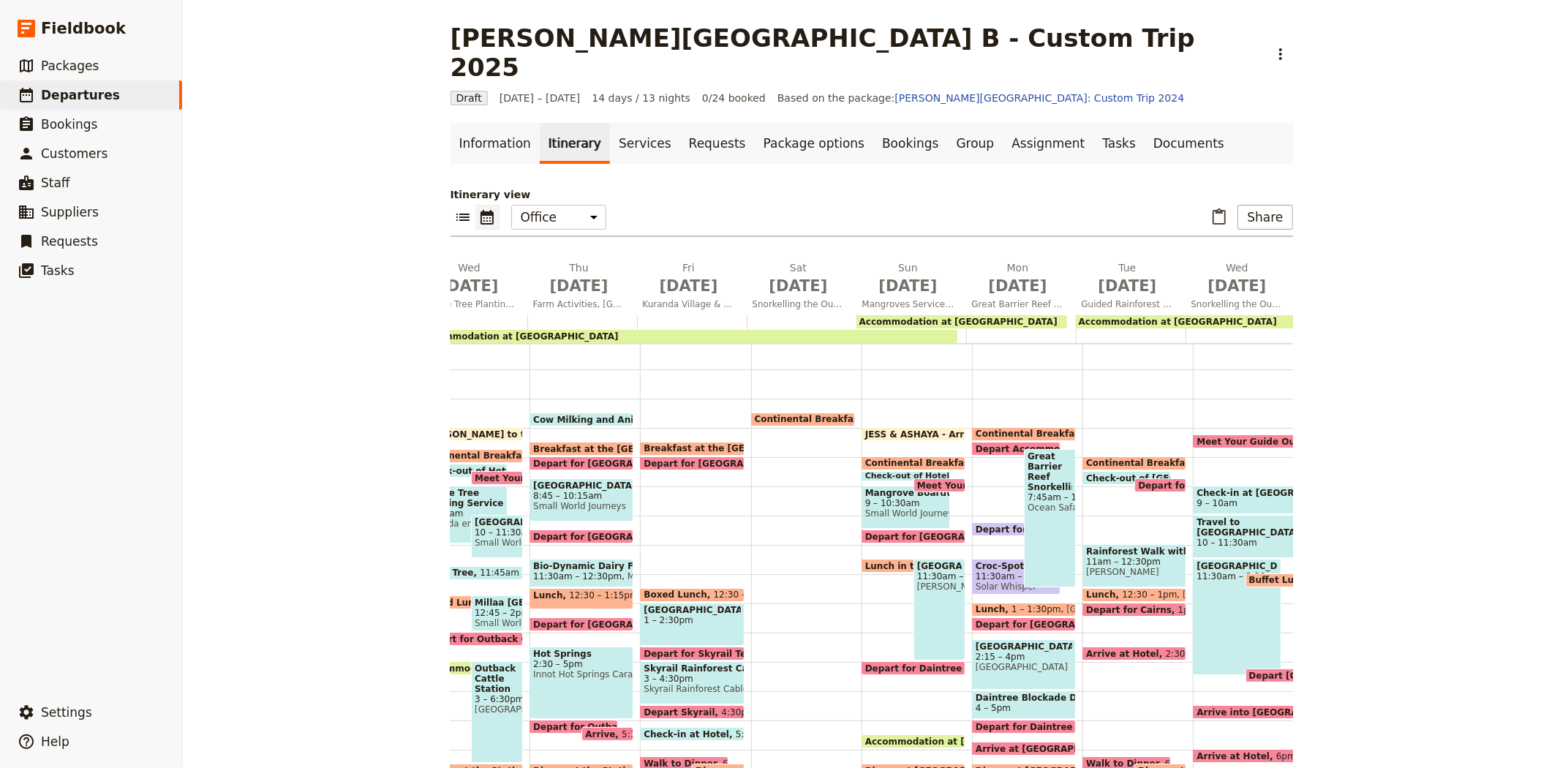
click at [1227, 437] on span "Meet Your Guide Outside Reception & Depart for [GEOGRAPHIC_DATA][PERSON_NAME]" at bounding box center [1413, 442] width 434 height 10
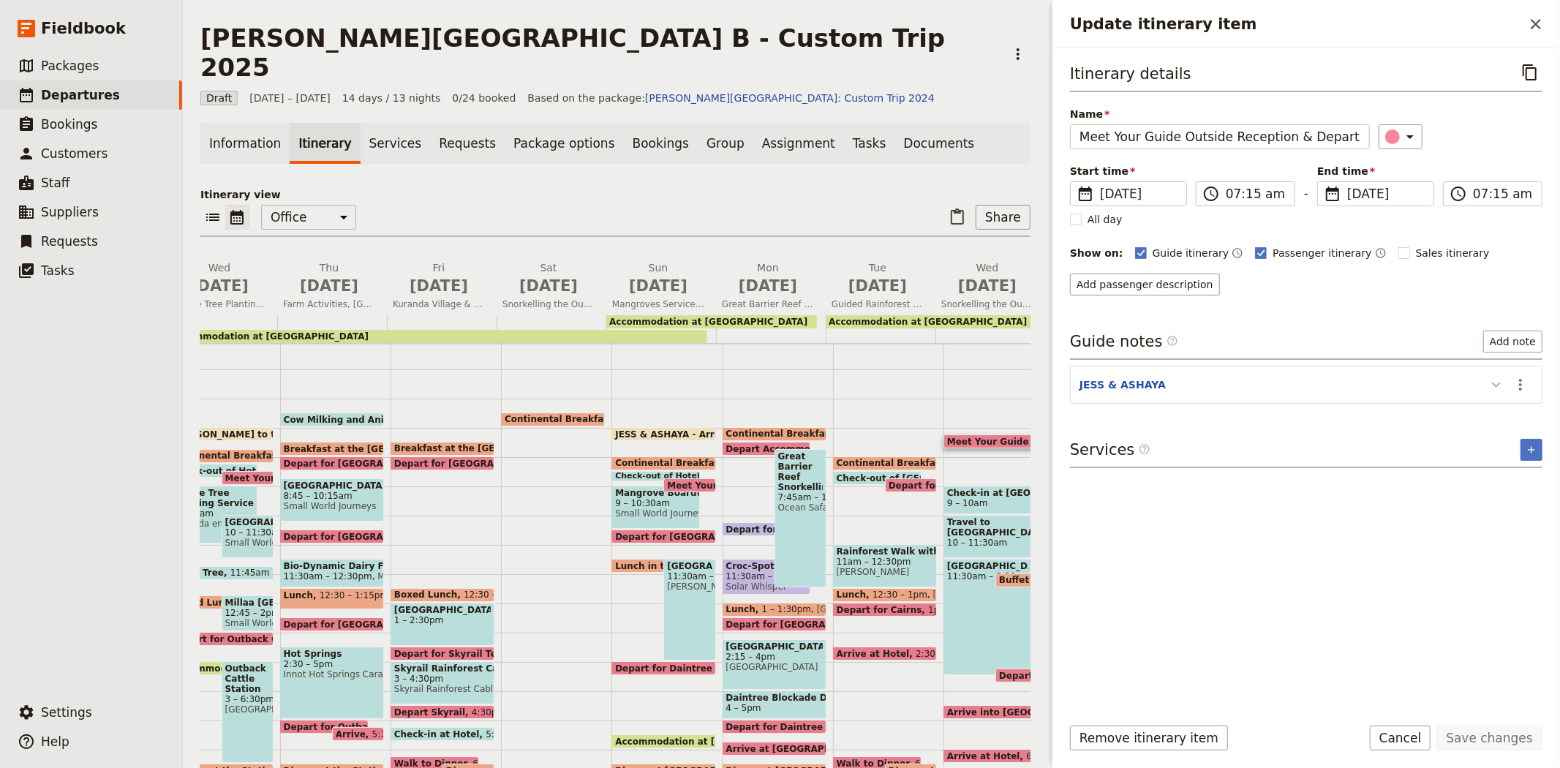
click at [1486, 388] on button "Update itinerary item" at bounding box center [1495, 384] width 23 height 24
click at [1149, 734] on button "Remove itinerary item" at bounding box center [1149, 737] width 158 height 25
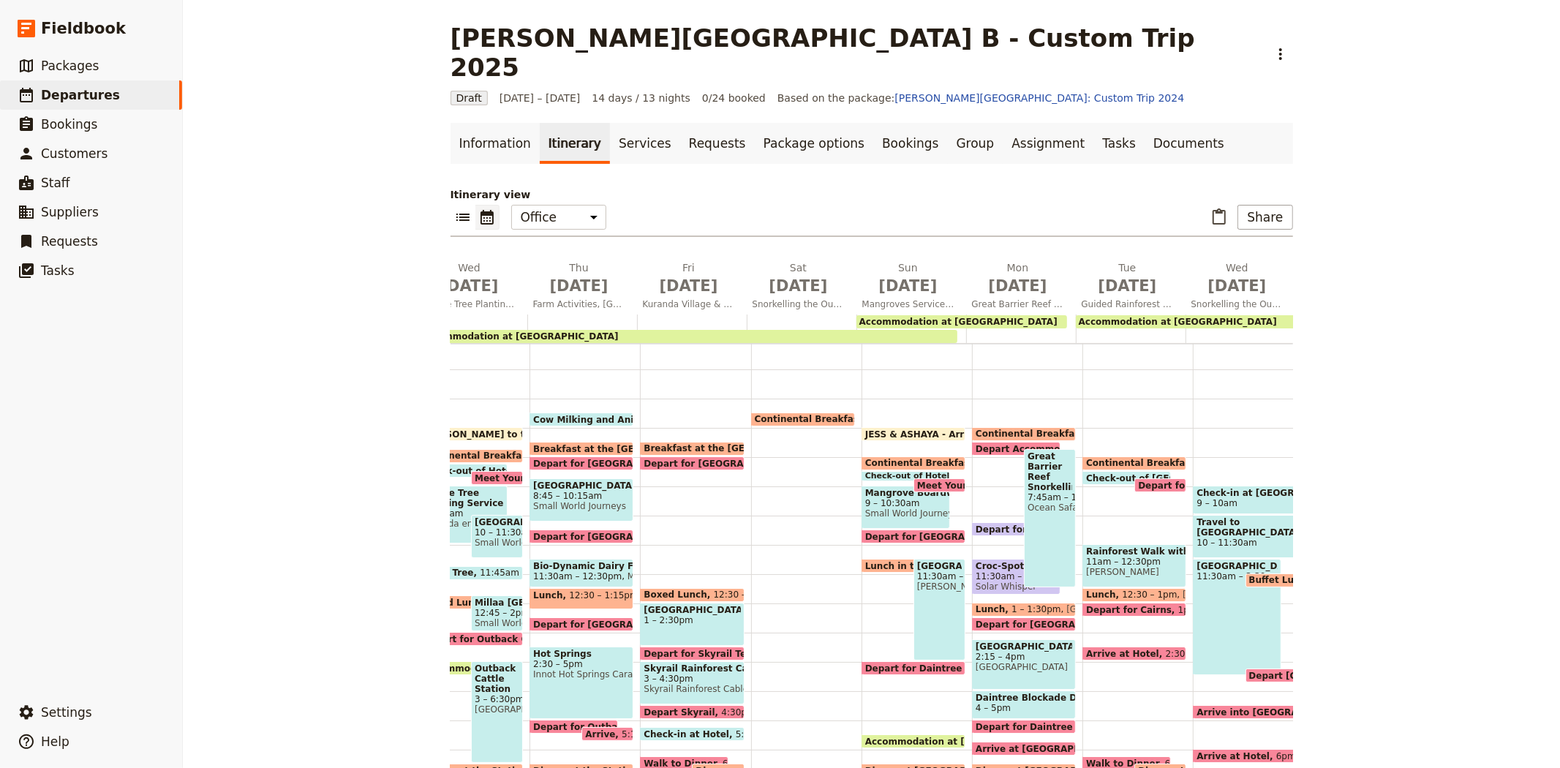
click at [1220, 498] on span "9 – 10am" at bounding box center [1244, 503] width 97 height 10
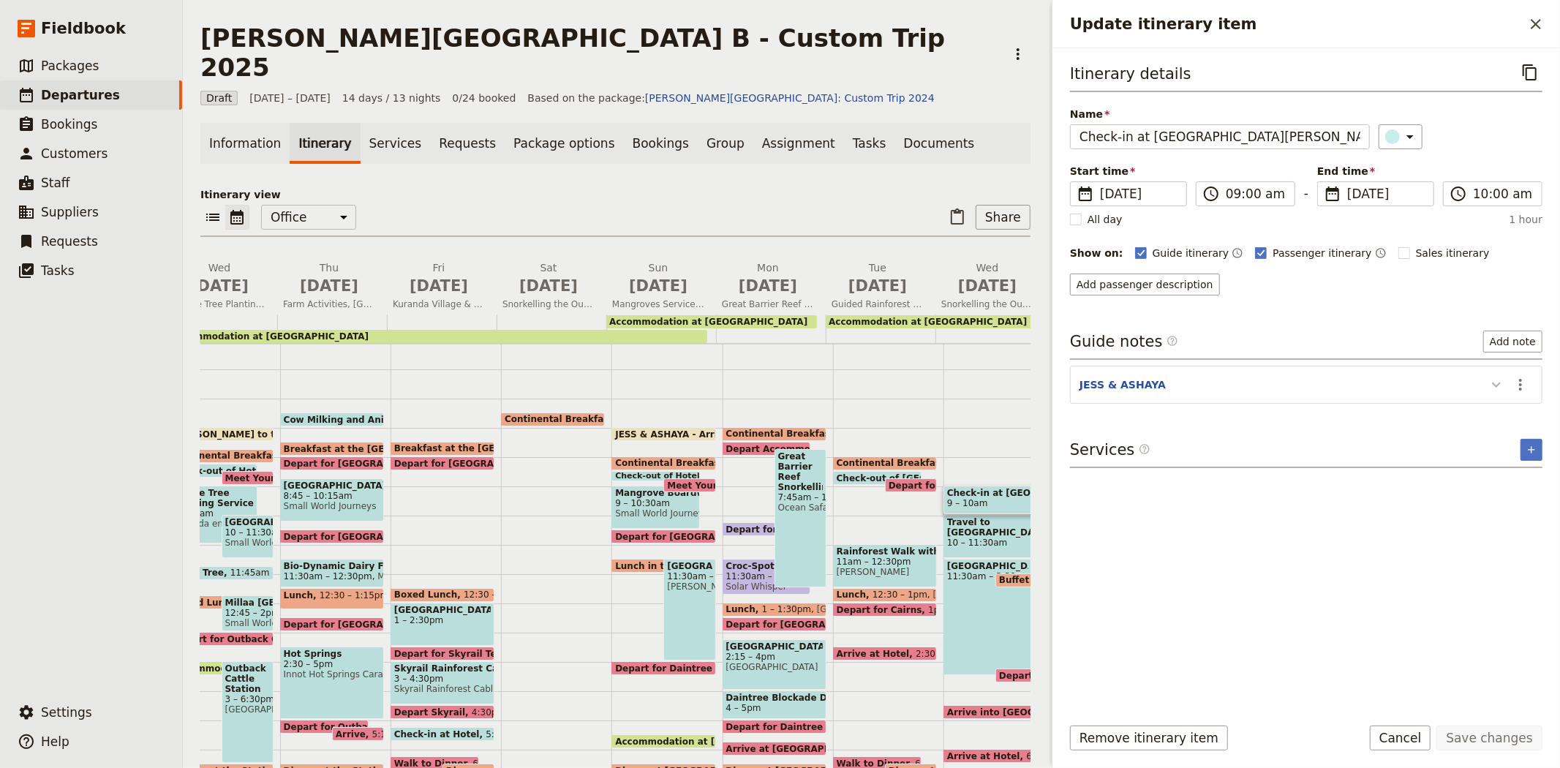
click at [1489, 377] on icon "Update itinerary item" at bounding box center [1496, 385] width 18 height 18
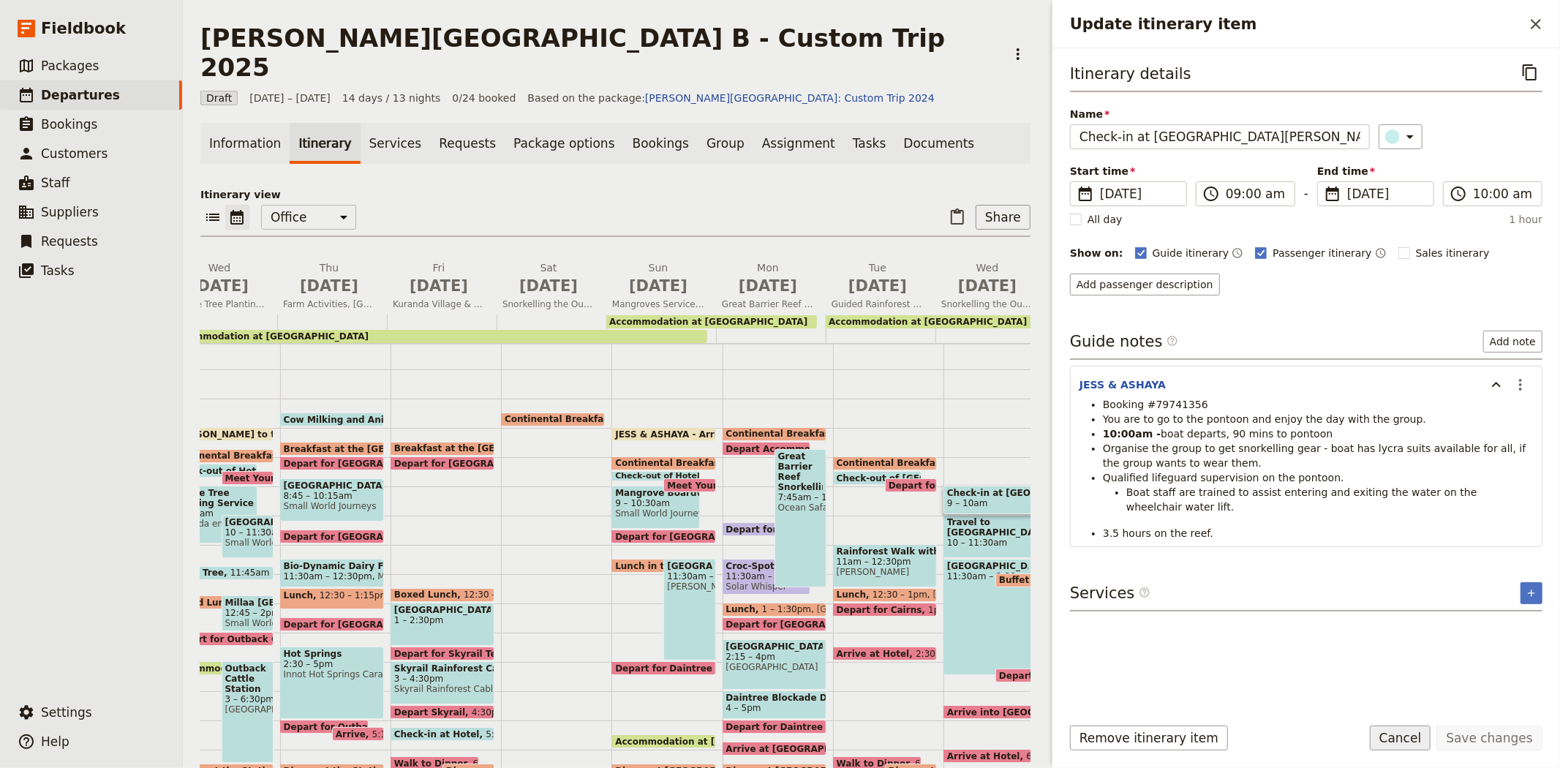
click at [1407, 736] on button "Cancel" at bounding box center [1399, 737] width 61 height 25
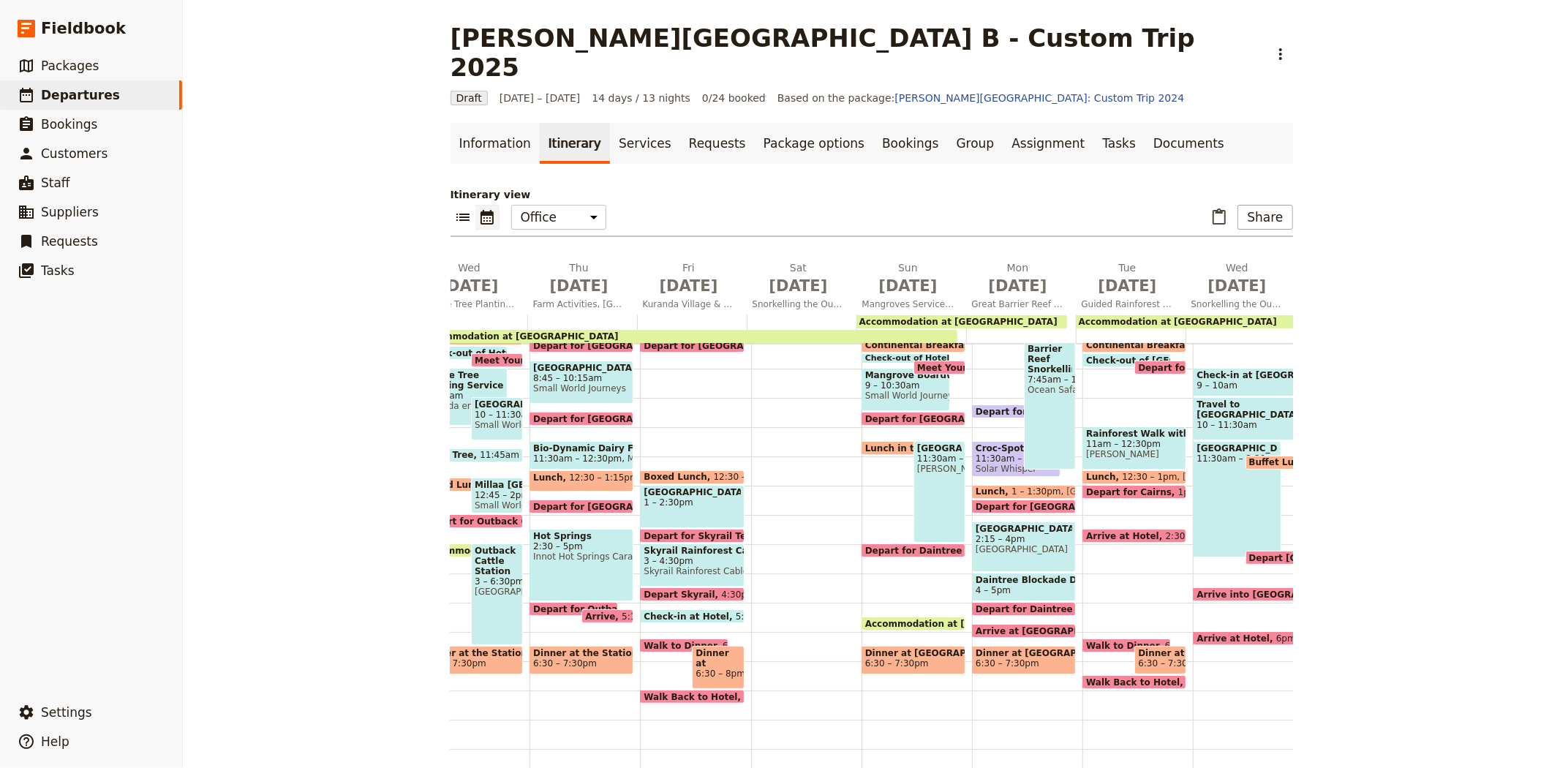
scroll to position [202, 0]
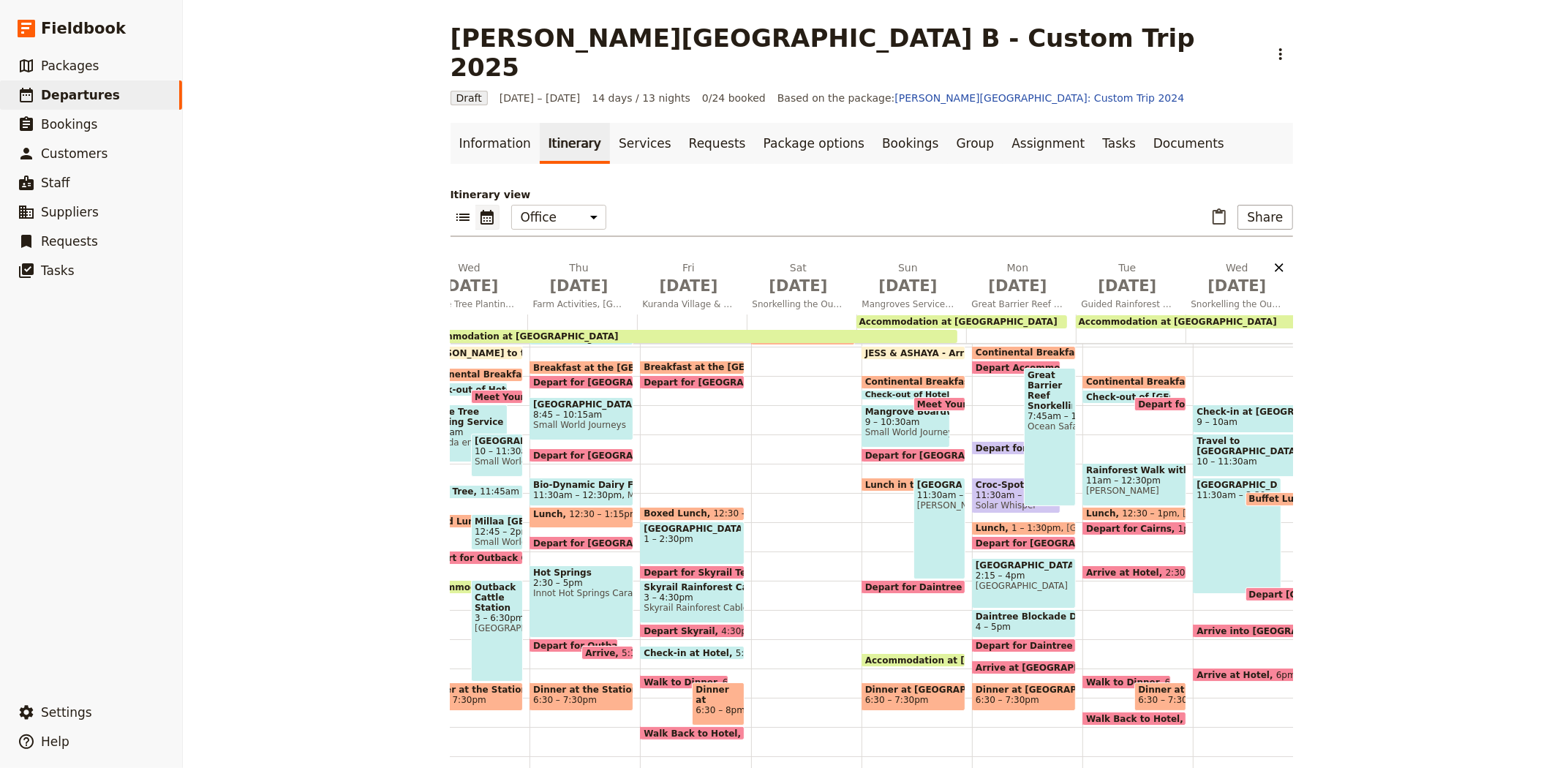
click at [1274, 263] on icon "Delete Wed Sep 17" at bounding box center [1278, 267] width 9 height 9
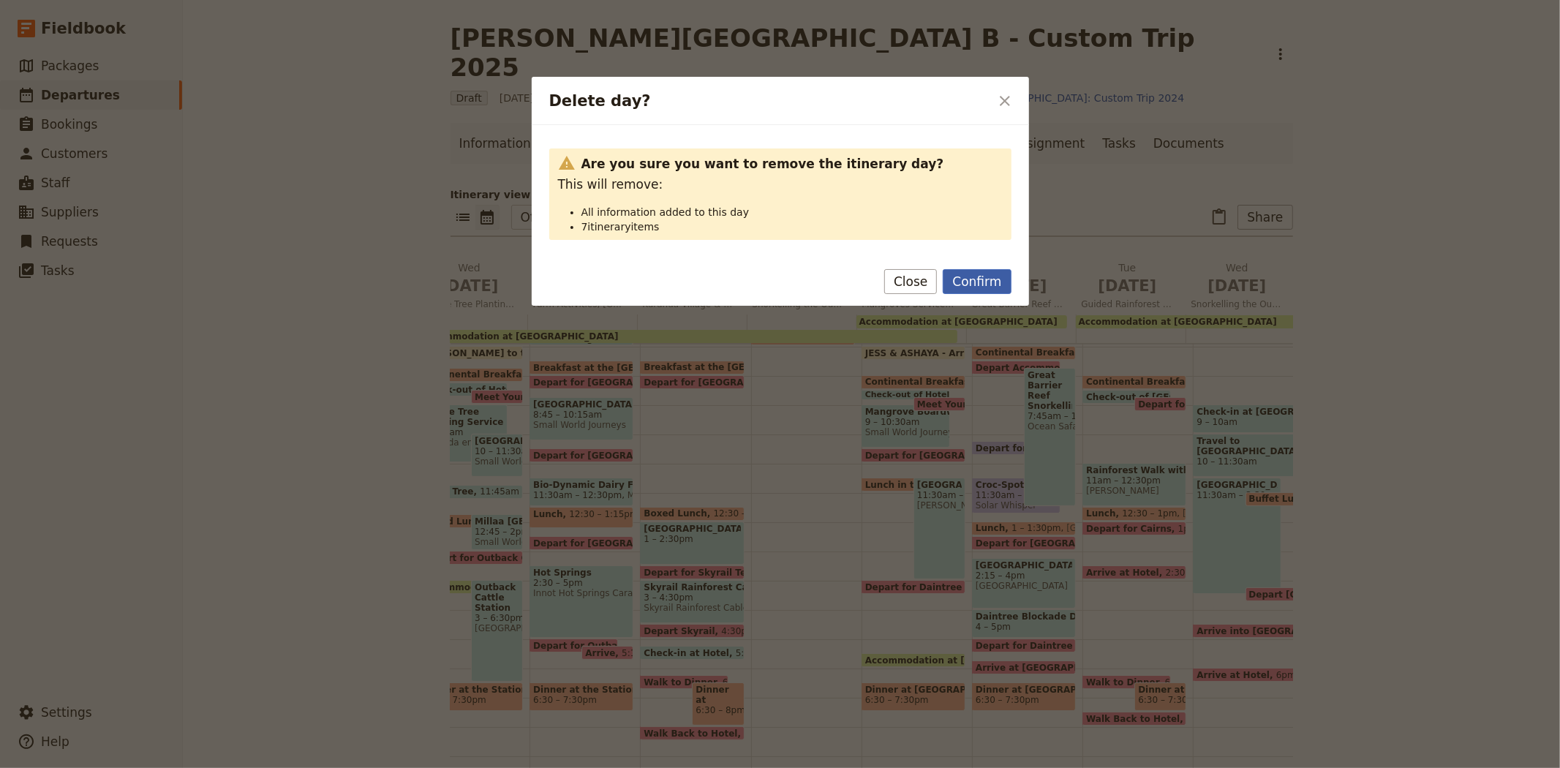
click at [996, 282] on button "Confirm" at bounding box center [976, 281] width 68 height 25
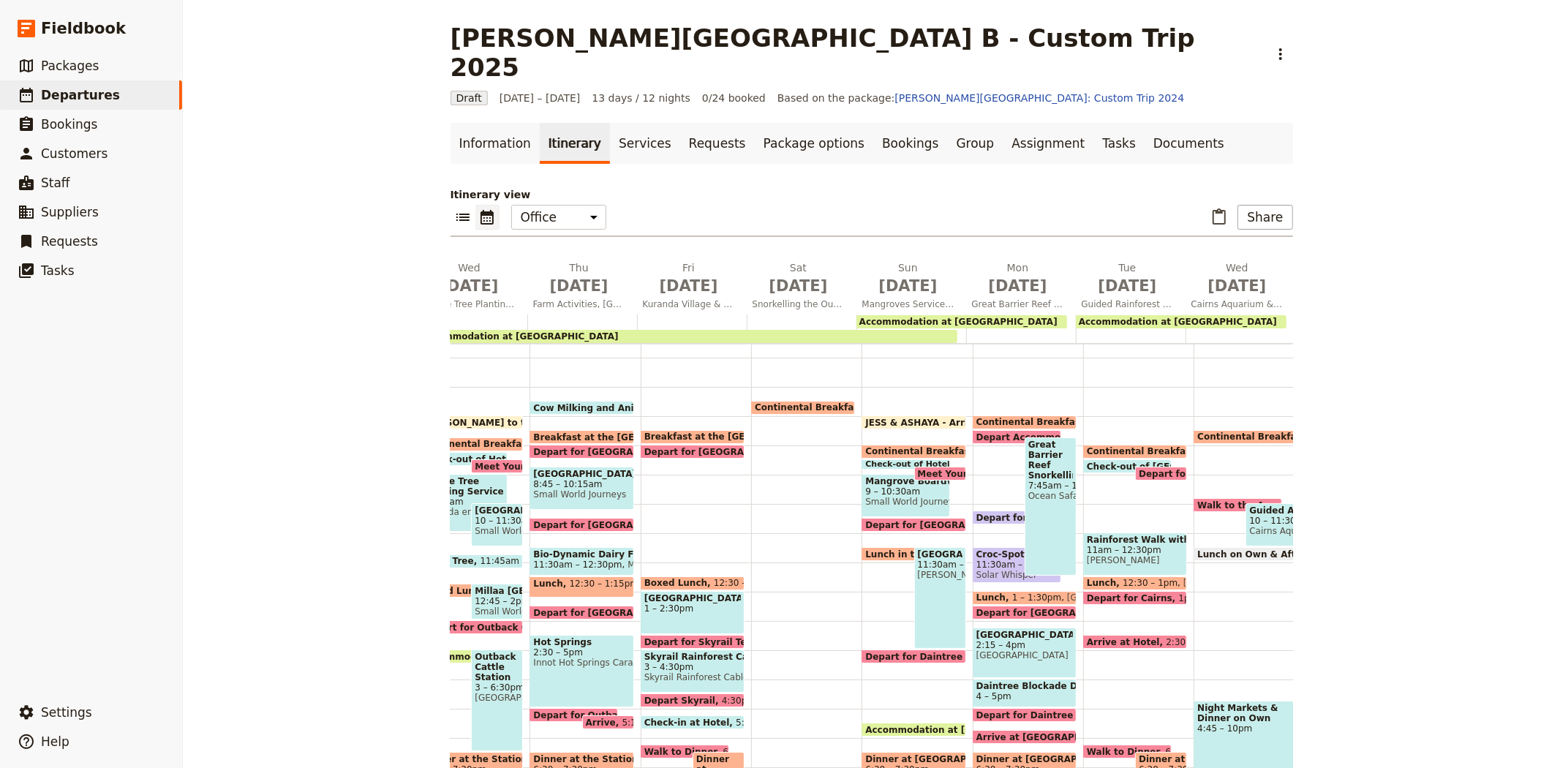
scroll to position [121, 0]
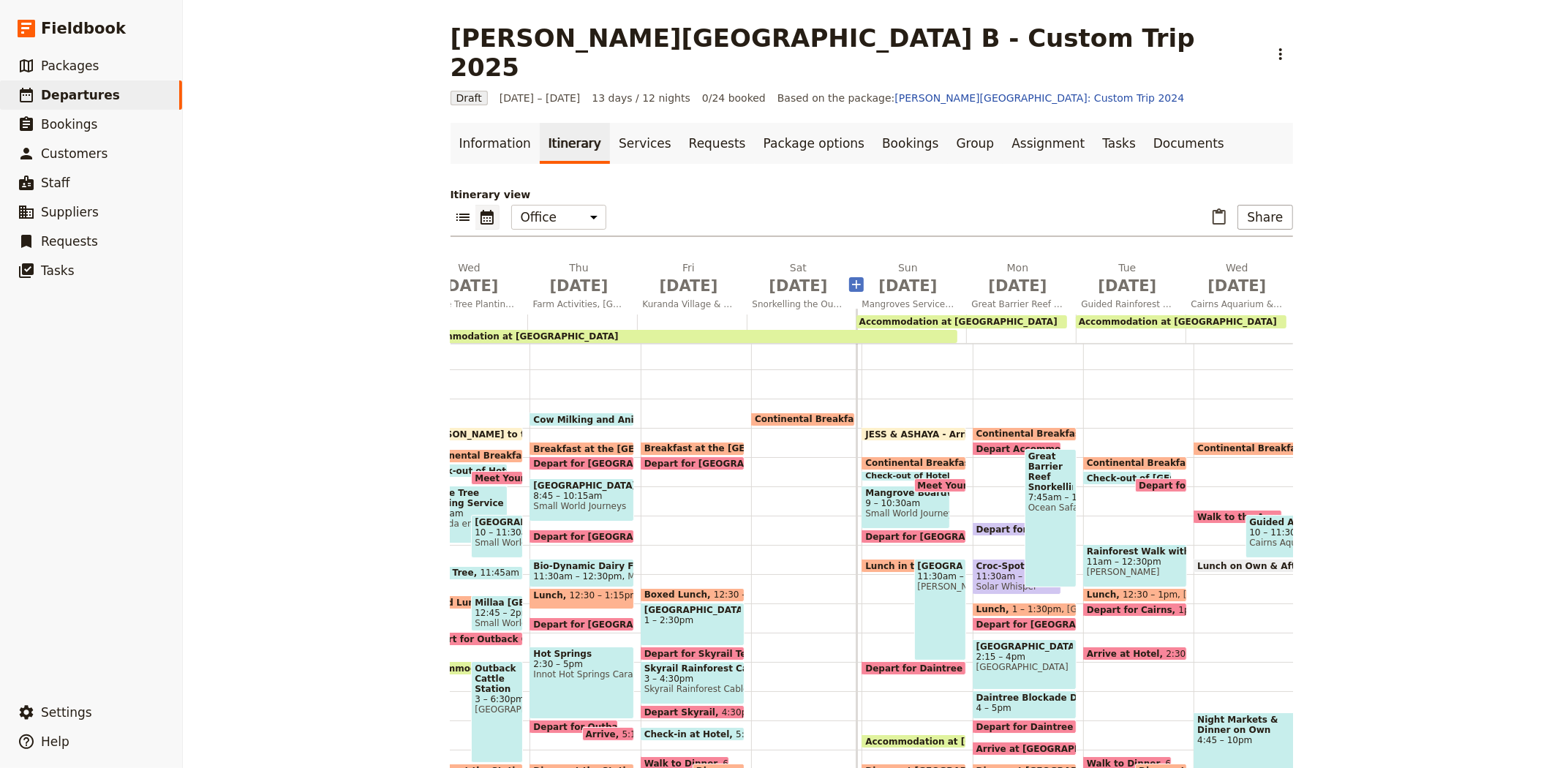
click at [850, 277] on icon "Add before day 7" at bounding box center [856, 284] width 15 height 15
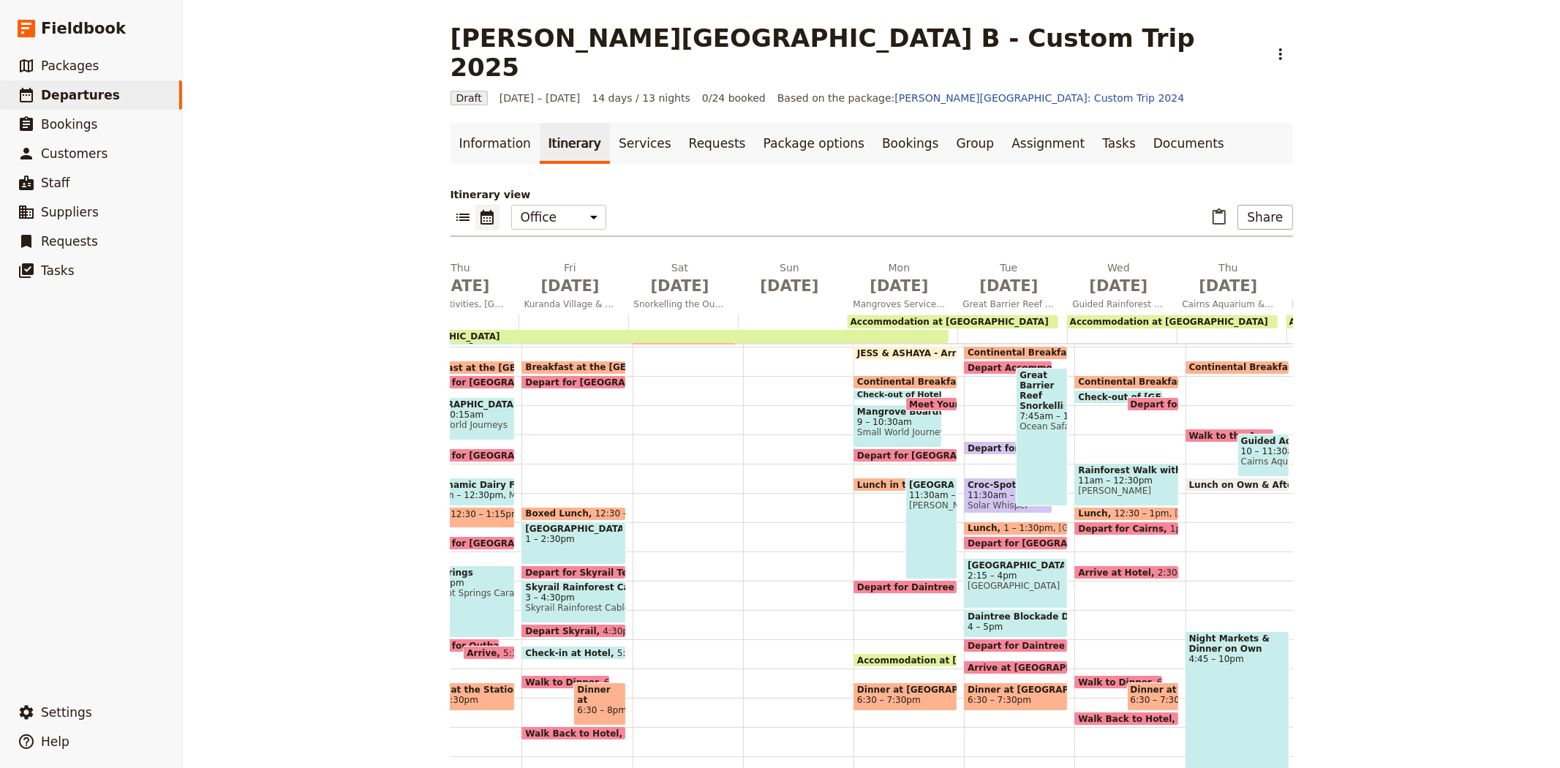
scroll to position [0, 415]
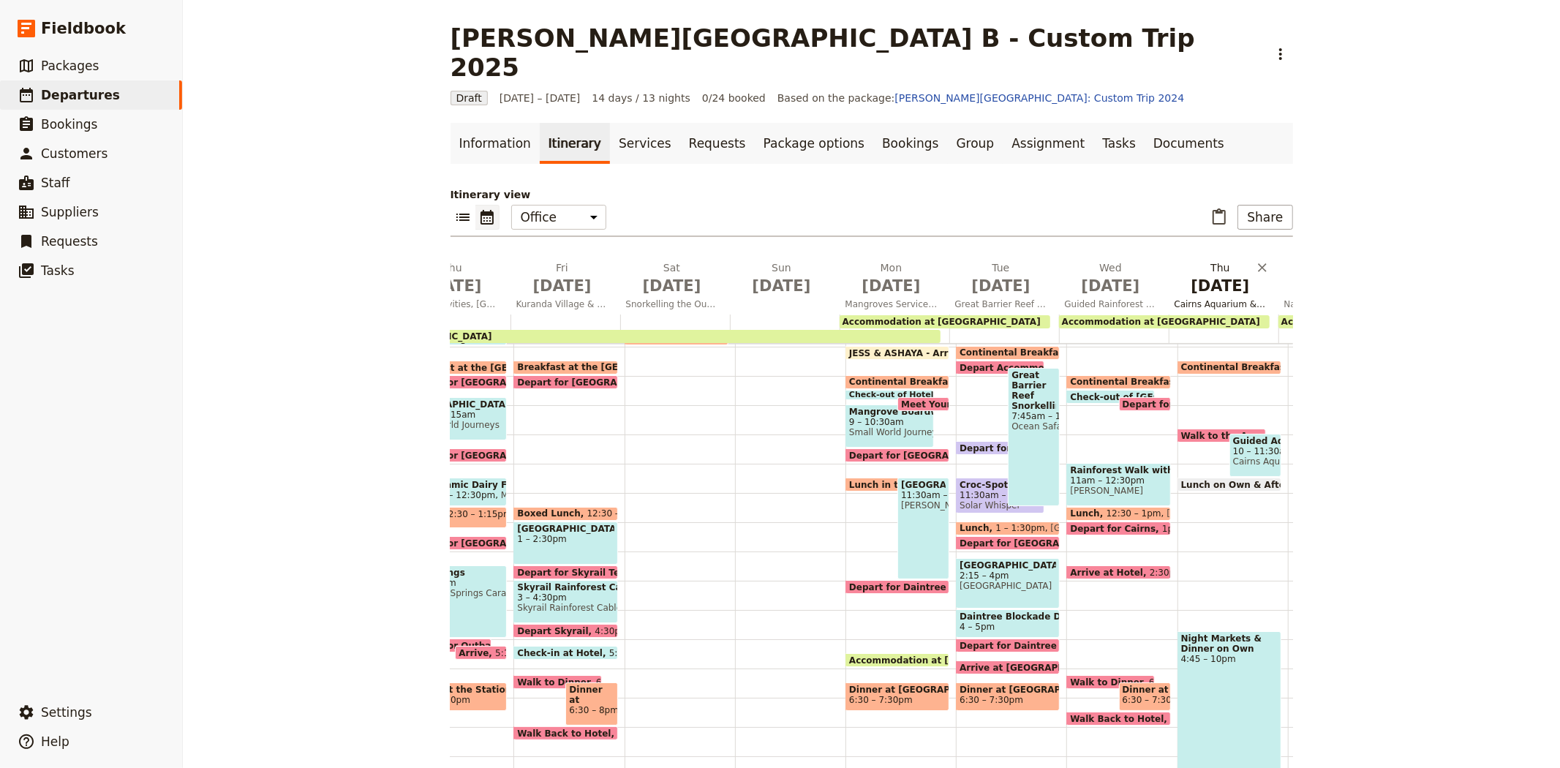
click at [1199, 275] on span "[DATE]" at bounding box center [1220, 286] width 92 height 22
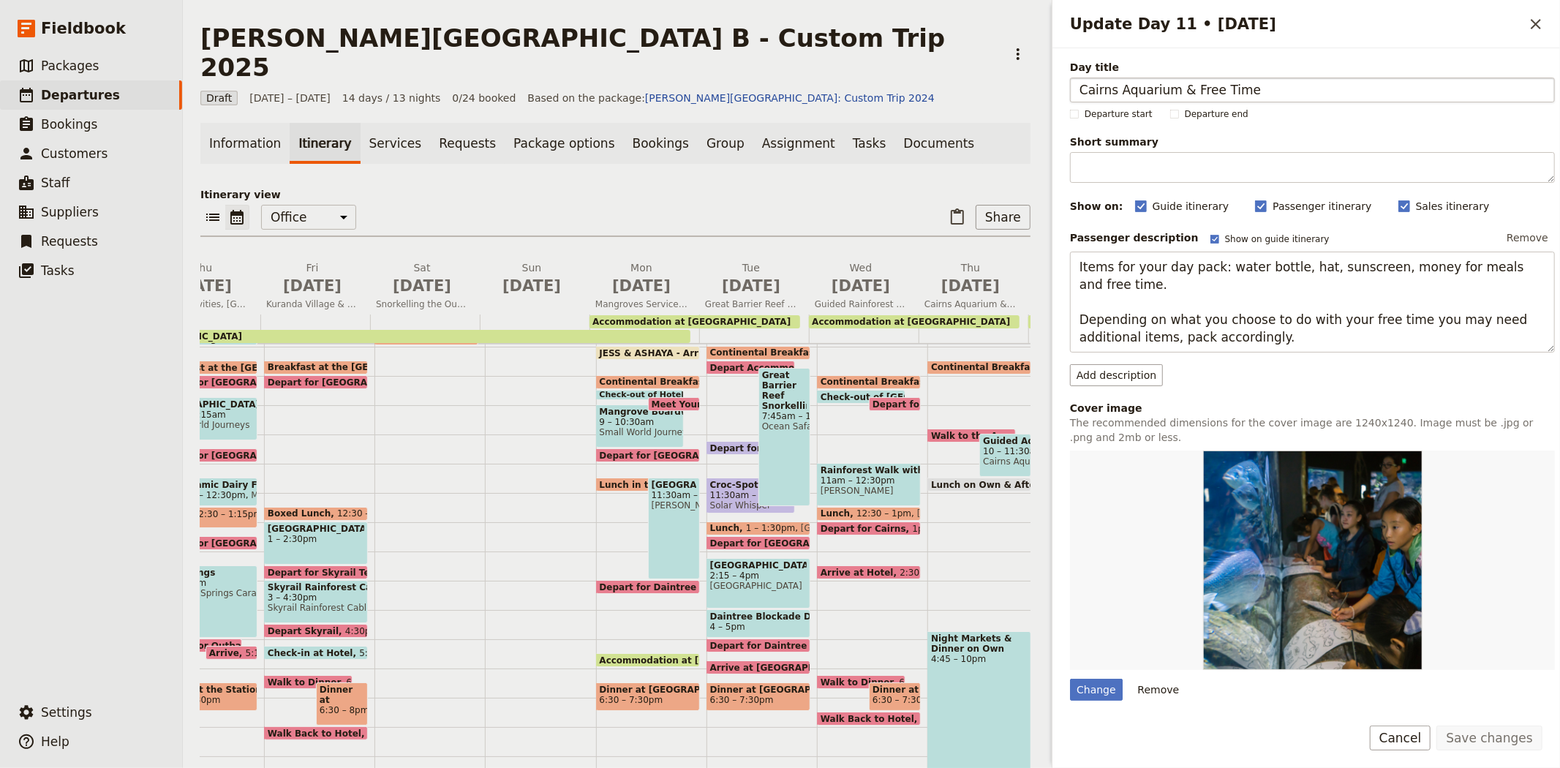
drag, startPoint x: 1248, startPoint y: 91, endPoint x: 1073, endPoint y: 81, distance: 175.8
click at [1073, 81] on input "Cairns Aquarium & Free Time" at bounding box center [1312, 90] width 485 height 25
click at [532, 275] on span "[DATE]" at bounding box center [532, 286] width 92 height 22
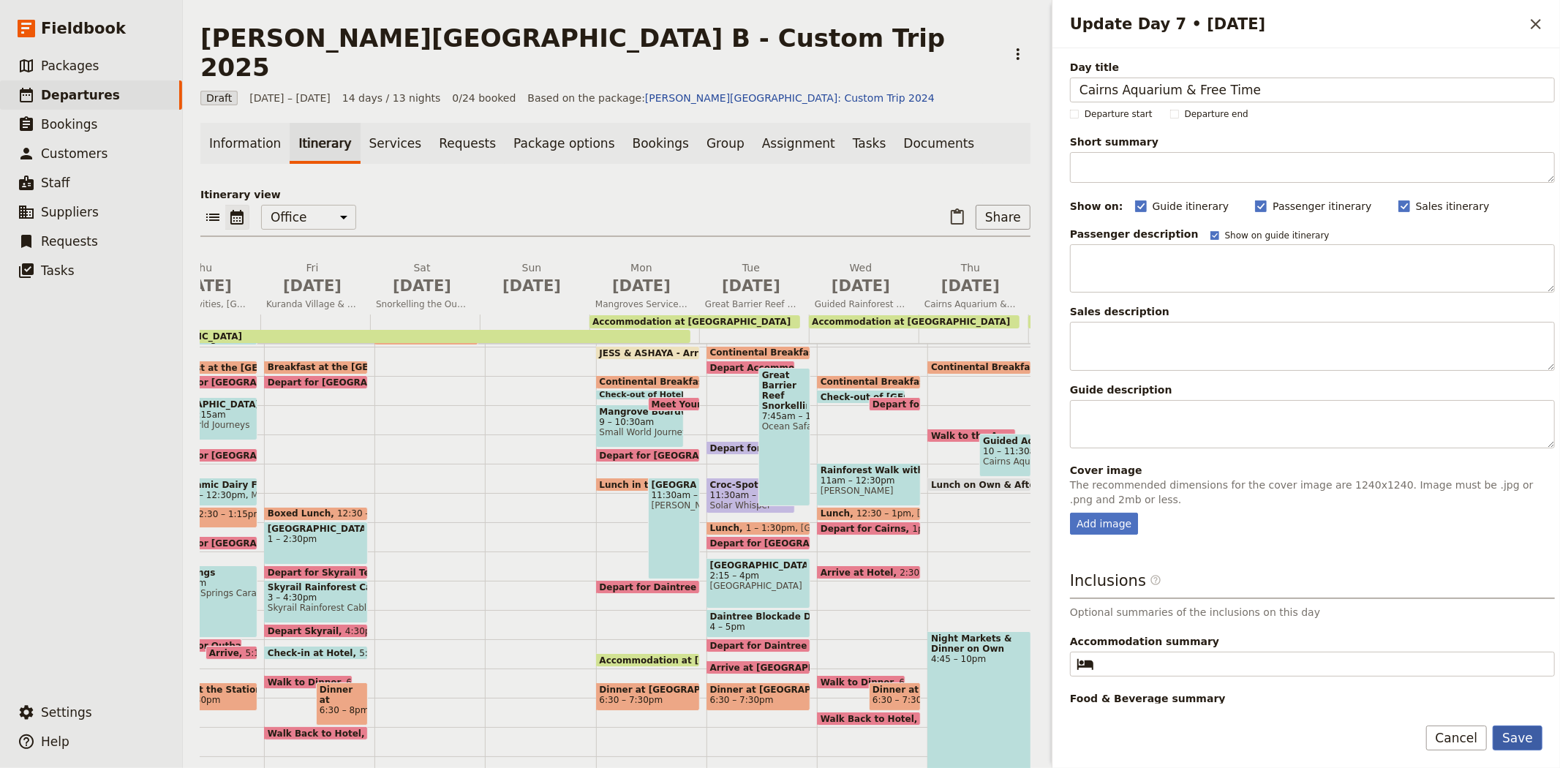
type input "Cairns Aquarium & Free Time"
click at [1519, 740] on button "Save" at bounding box center [1517, 737] width 50 height 25
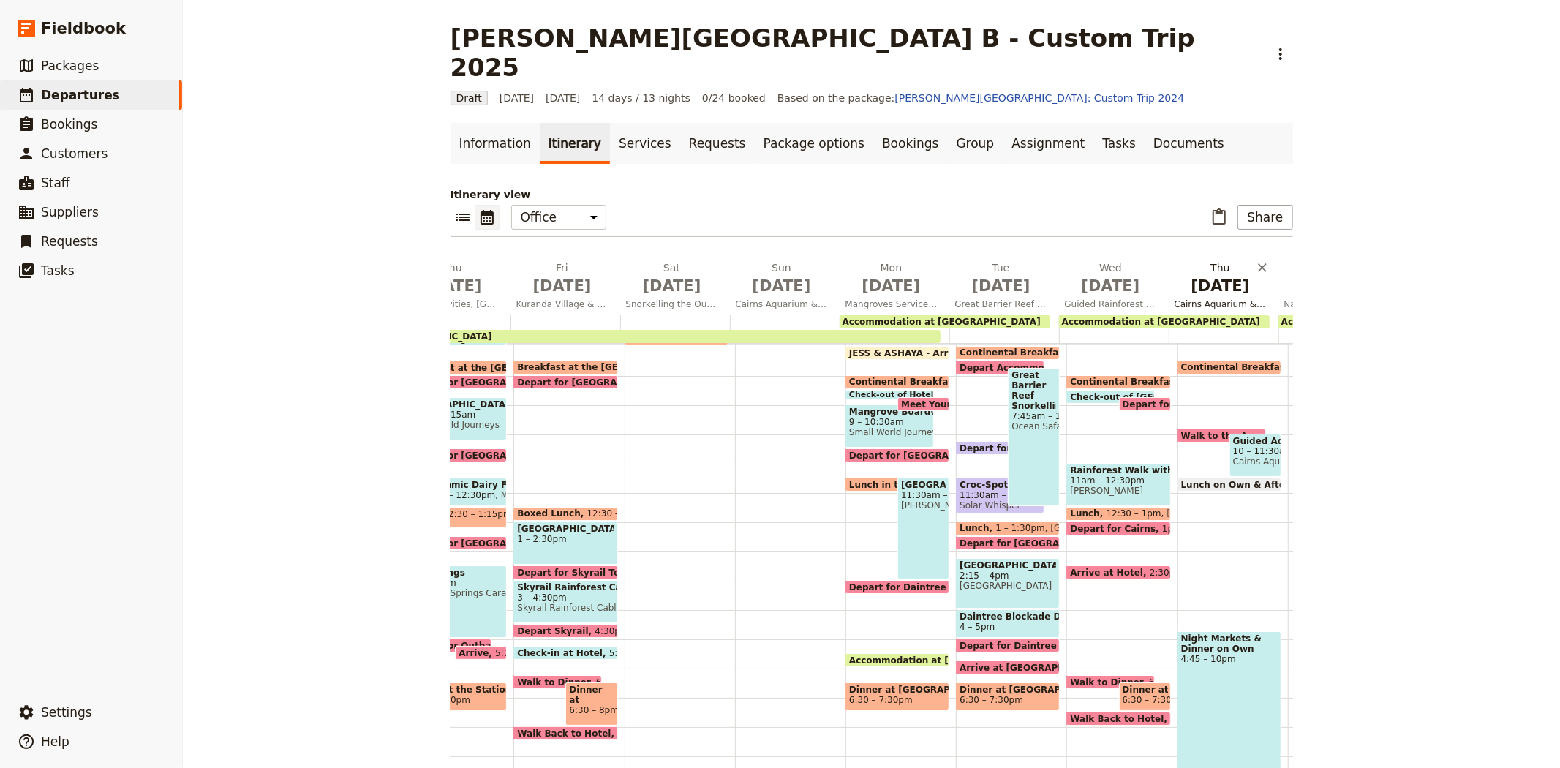
click at [1196, 275] on span "[DATE]" at bounding box center [1220, 286] width 92 height 22
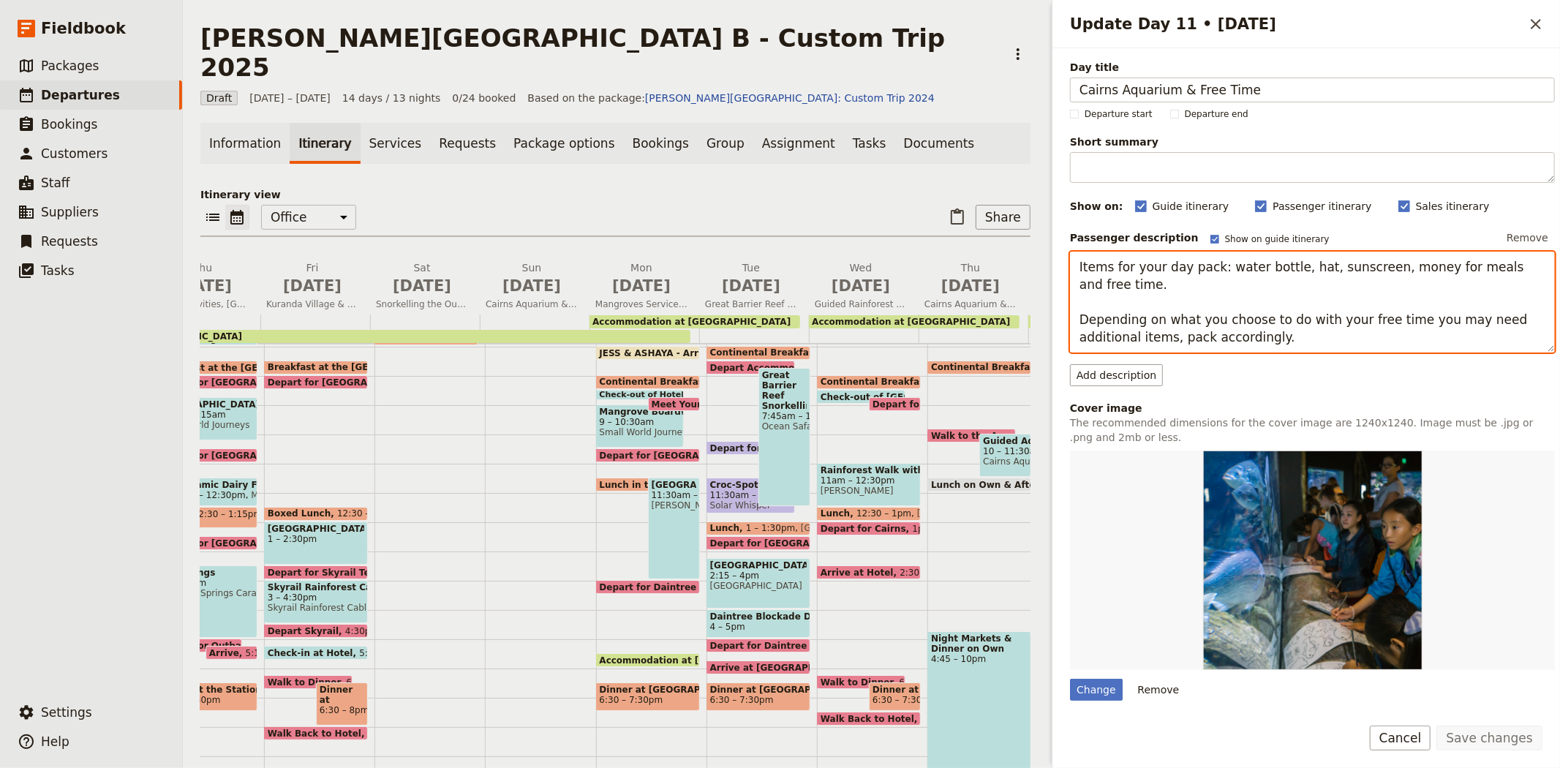
drag, startPoint x: 1294, startPoint y: 345, endPoint x: 1057, endPoint y: 241, distance: 258.7
click at [1057, 241] on div "Day title Cairns Aquarium & Free Time Departure start Departure end Short summa…" at bounding box center [1305, 375] width 507 height 655
click at [538, 298] on span "Cairns Aquarium & Free Time" at bounding box center [532, 304] width 104 height 12
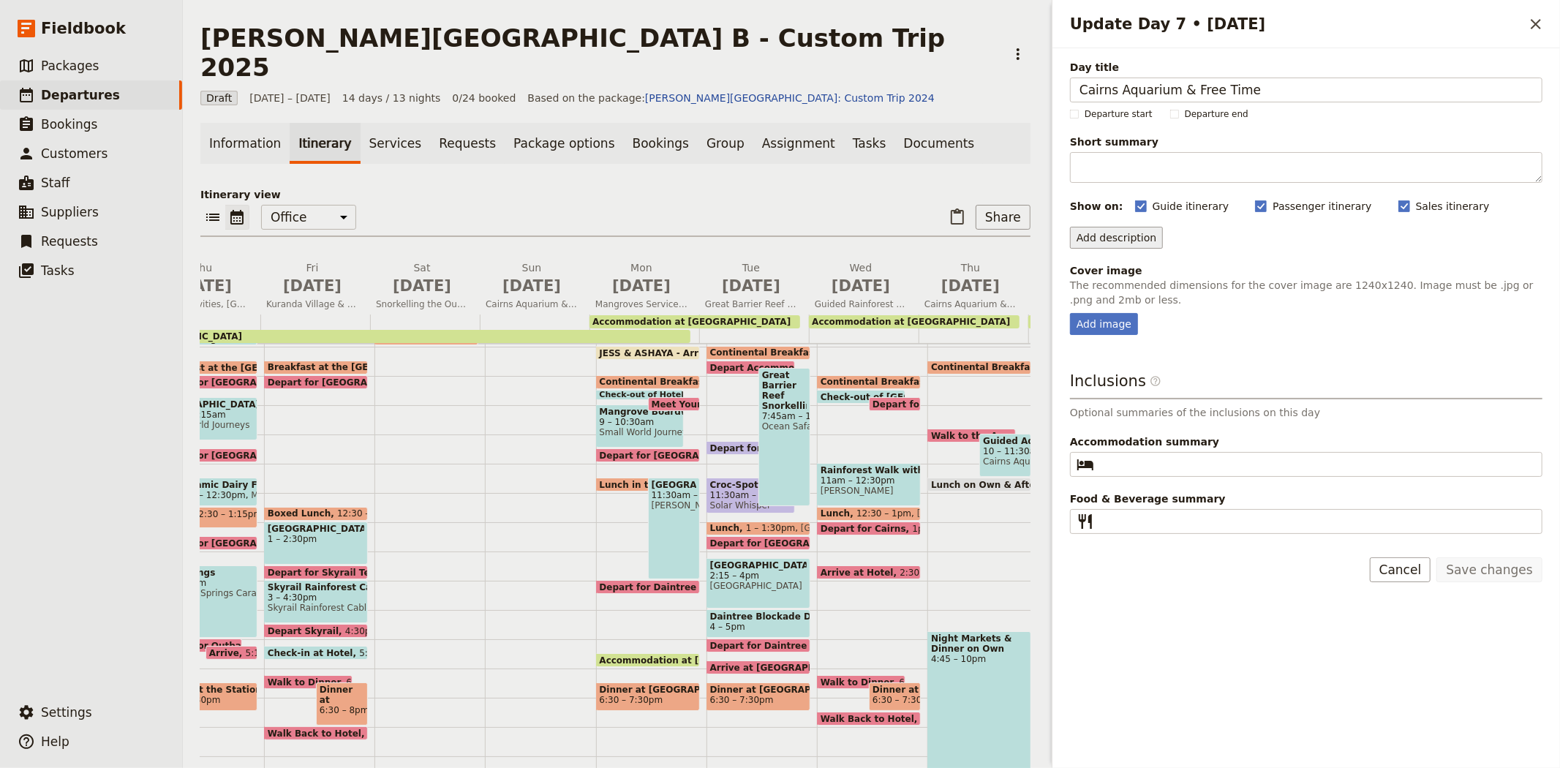
click at [1141, 243] on button "Add description" at bounding box center [1116, 238] width 93 height 22
click at [1136, 271] on span "Passenger description" at bounding box center [1135, 269] width 113 height 15
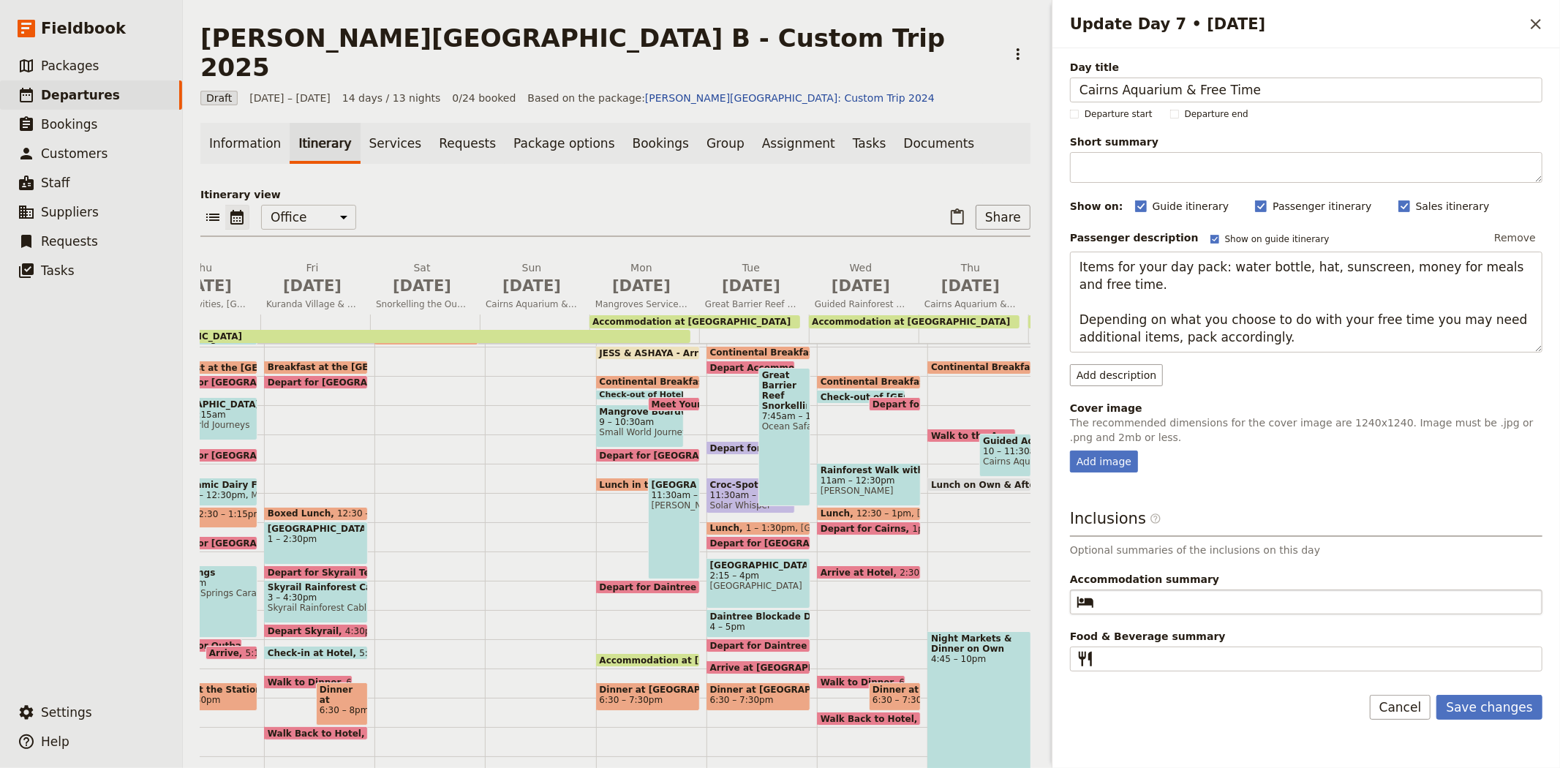
type textarea "Items for your day pack: water bottle, hat, sunscreen, money for meals and free…"
click at [1104, 608] on input "Accommodation summary ​" at bounding box center [1316, 602] width 433 height 18
type input "[GEOGRAPHIC_DATA]"
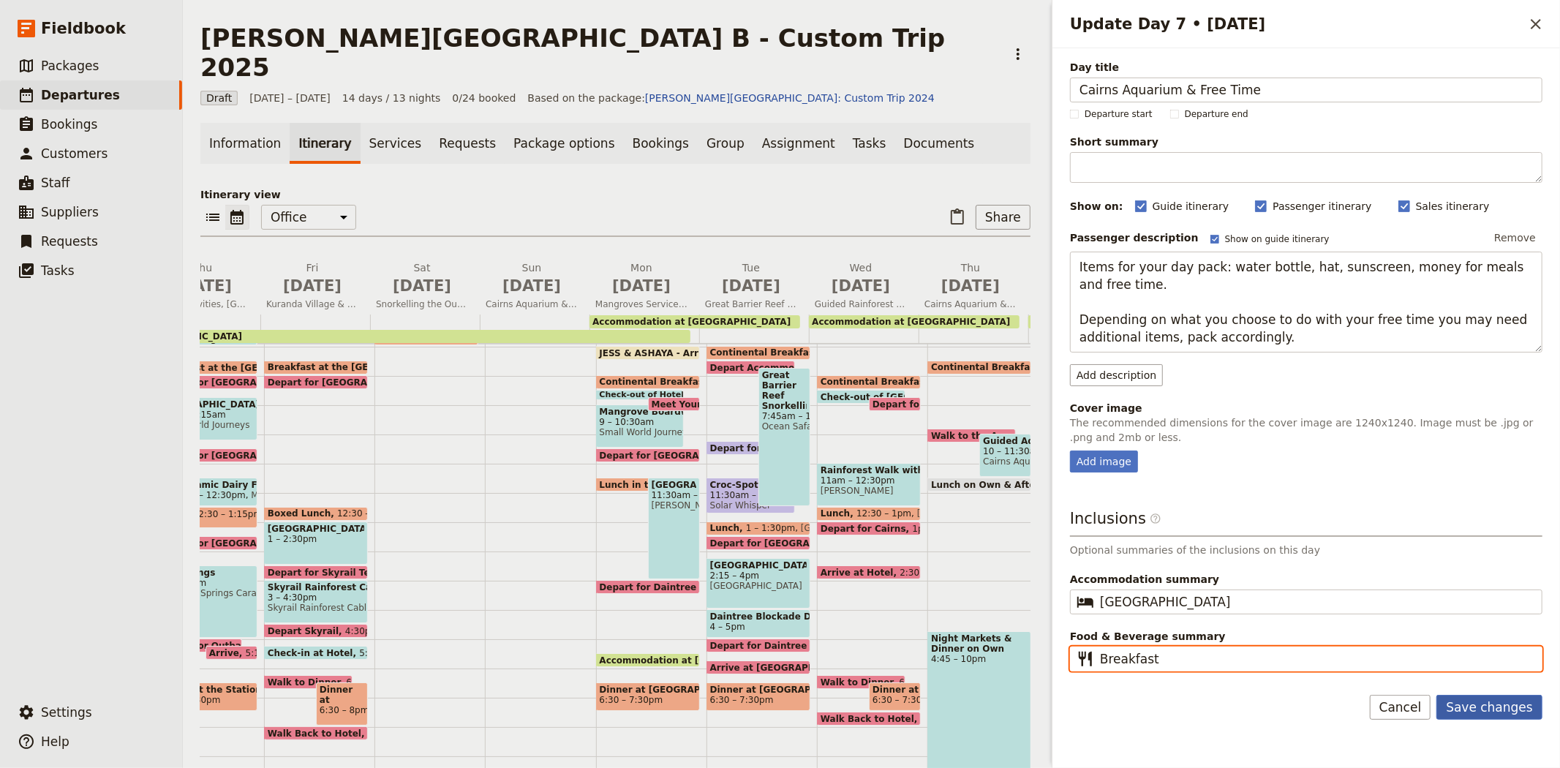
type input "Breakfast"
click at [1531, 704] on button "Save changes" at bounding box center [1489, 707] width 106 height 25
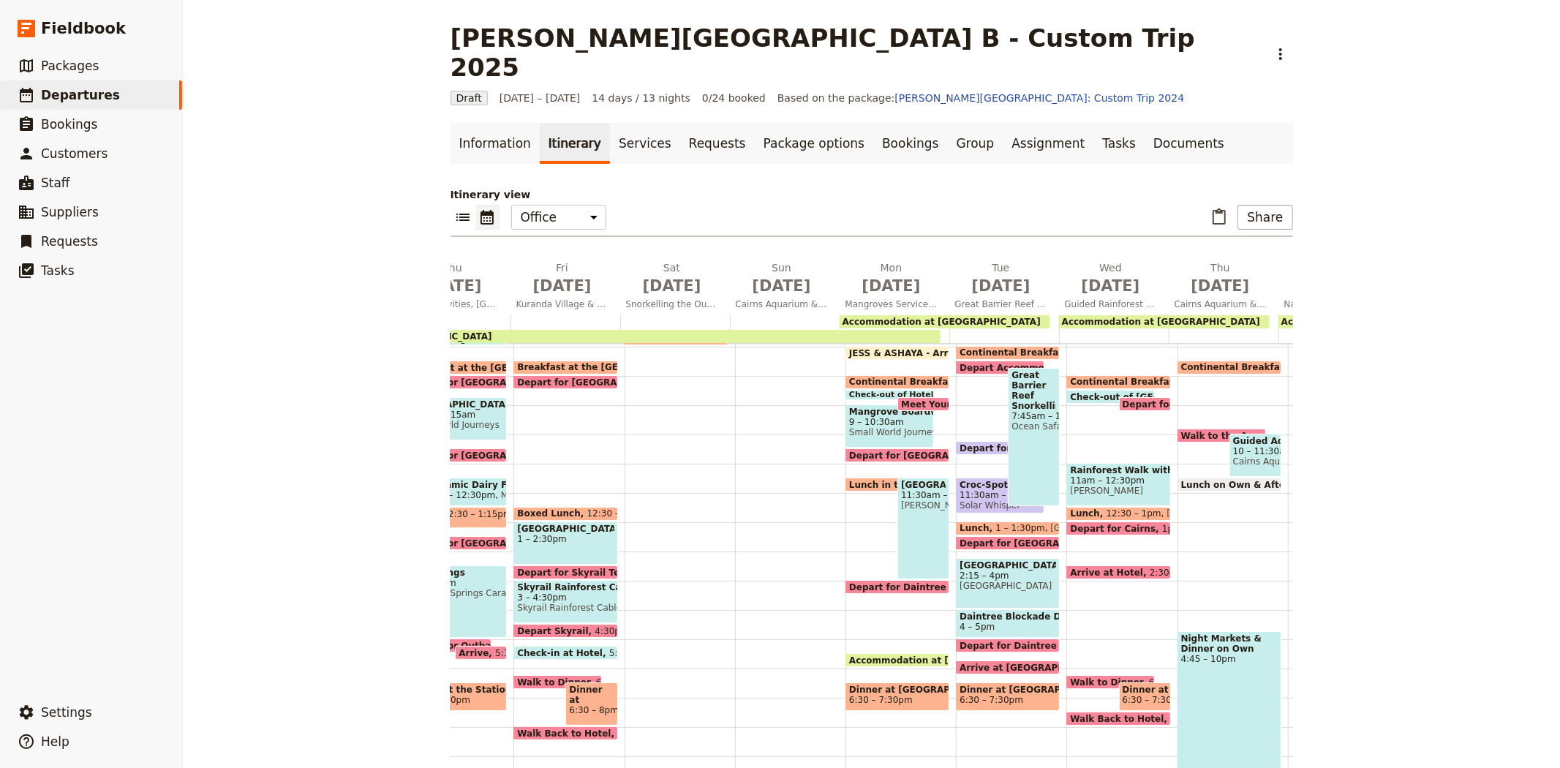
click at [1188, 362] on span "Continental Breakfast at Hotel" at bounding box center [1260, 367] width 158 height 10
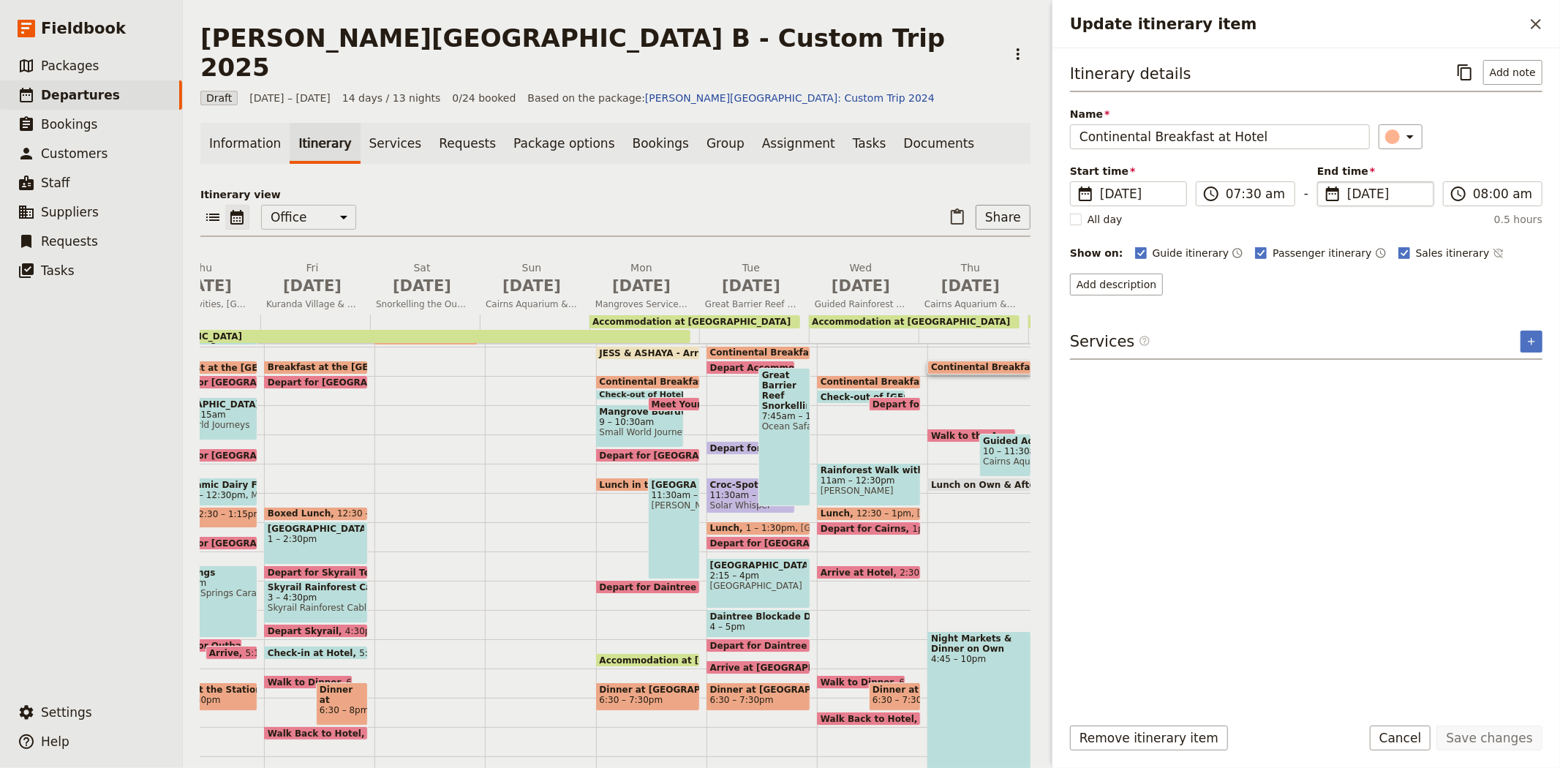
click at [1360, 193] on span "[DATE]" at bounding box center [1386, 194] width 78 height 18
click at [1323, 182] on input "[DATE]" at bounding box center [1323, 181] width 1 height 1
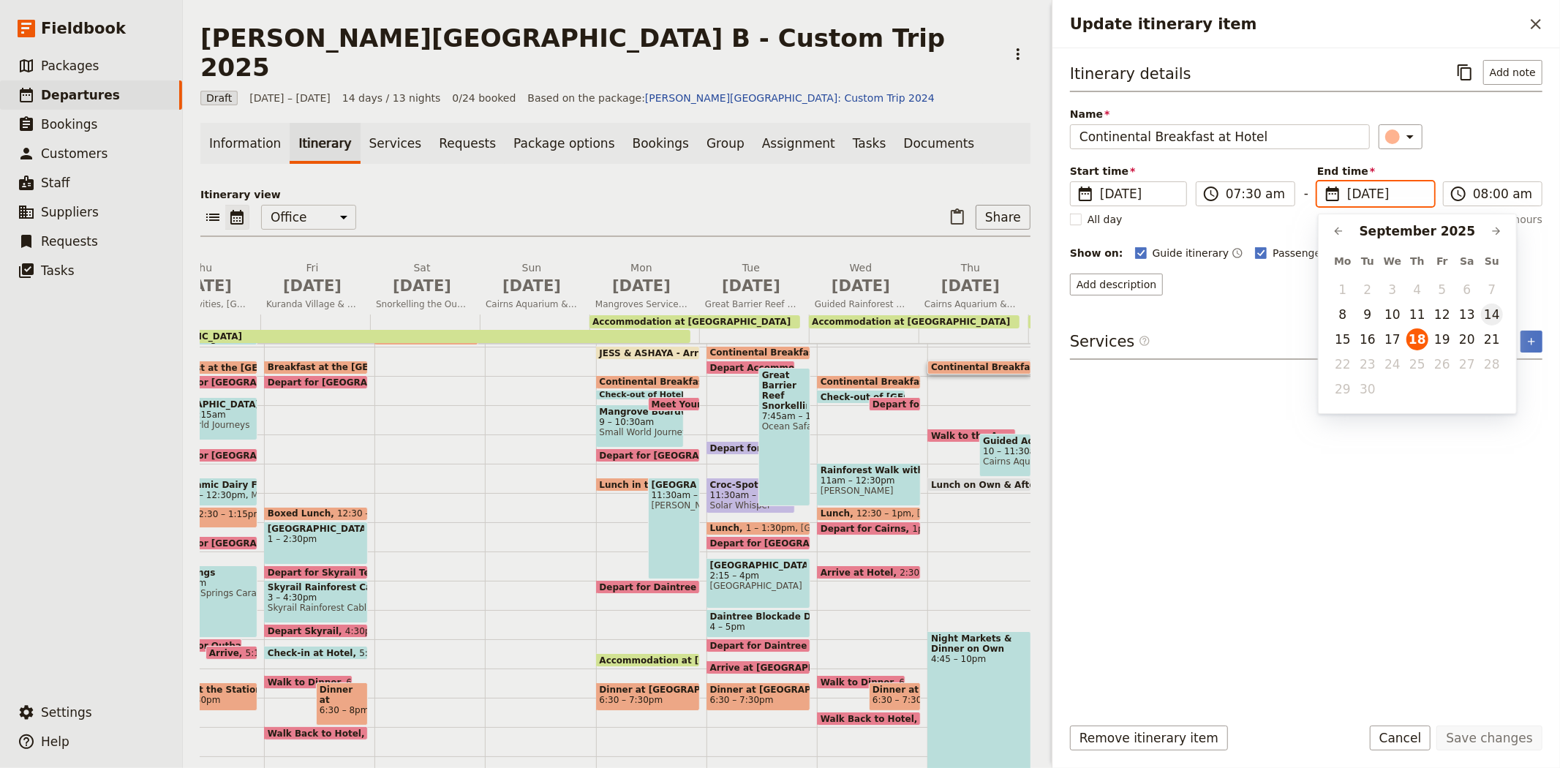
click at [1494, 315] on button "14" at bounding box center [1492, 314] width 22 height 22
type input "[DATE]"
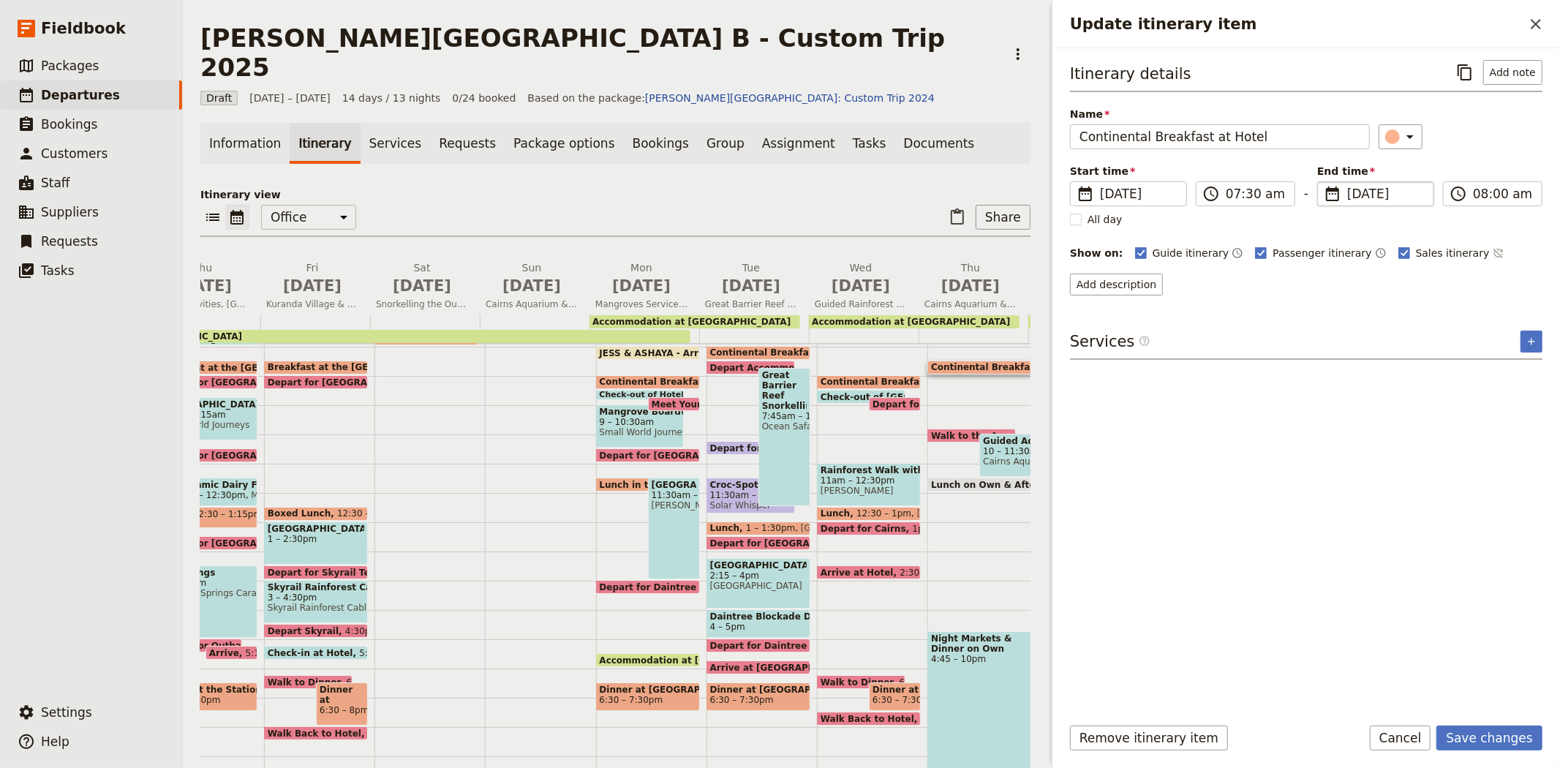
type input "[DATE]"
click at [1315, 610] on div "Itinerary details ​ Add note Name Continental Breakfast at Hotel ​ Start time ​…" at bounding box center [1306, 381] width 472 height 642
click at [1512, 740] on button "Save changes" at bounding box center [1489, 737] width 106 height 25
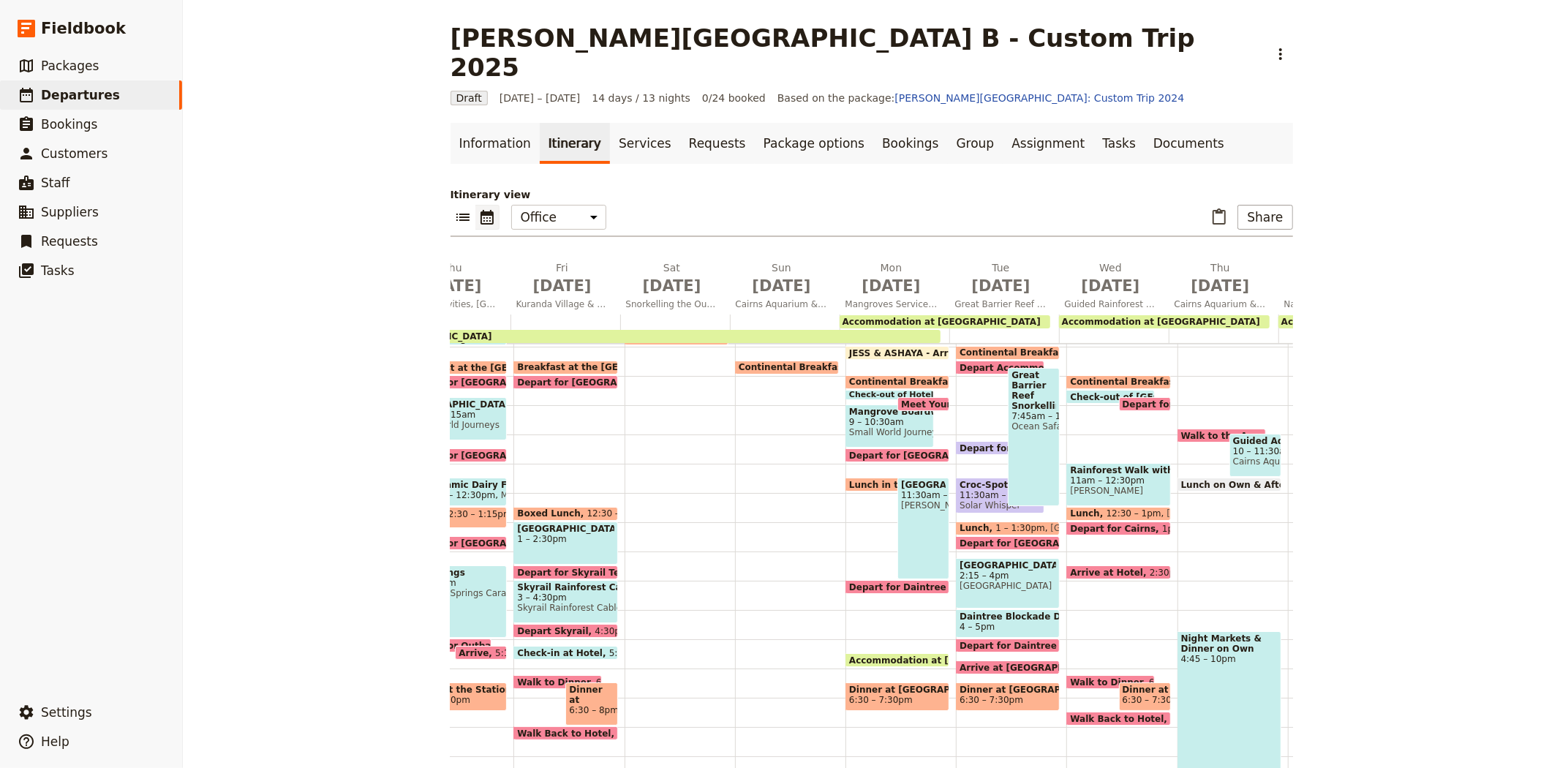
click at [1186, 431] on span "Walk to the Aquarium" at bounding box center [1238, 436] width 114 height 10
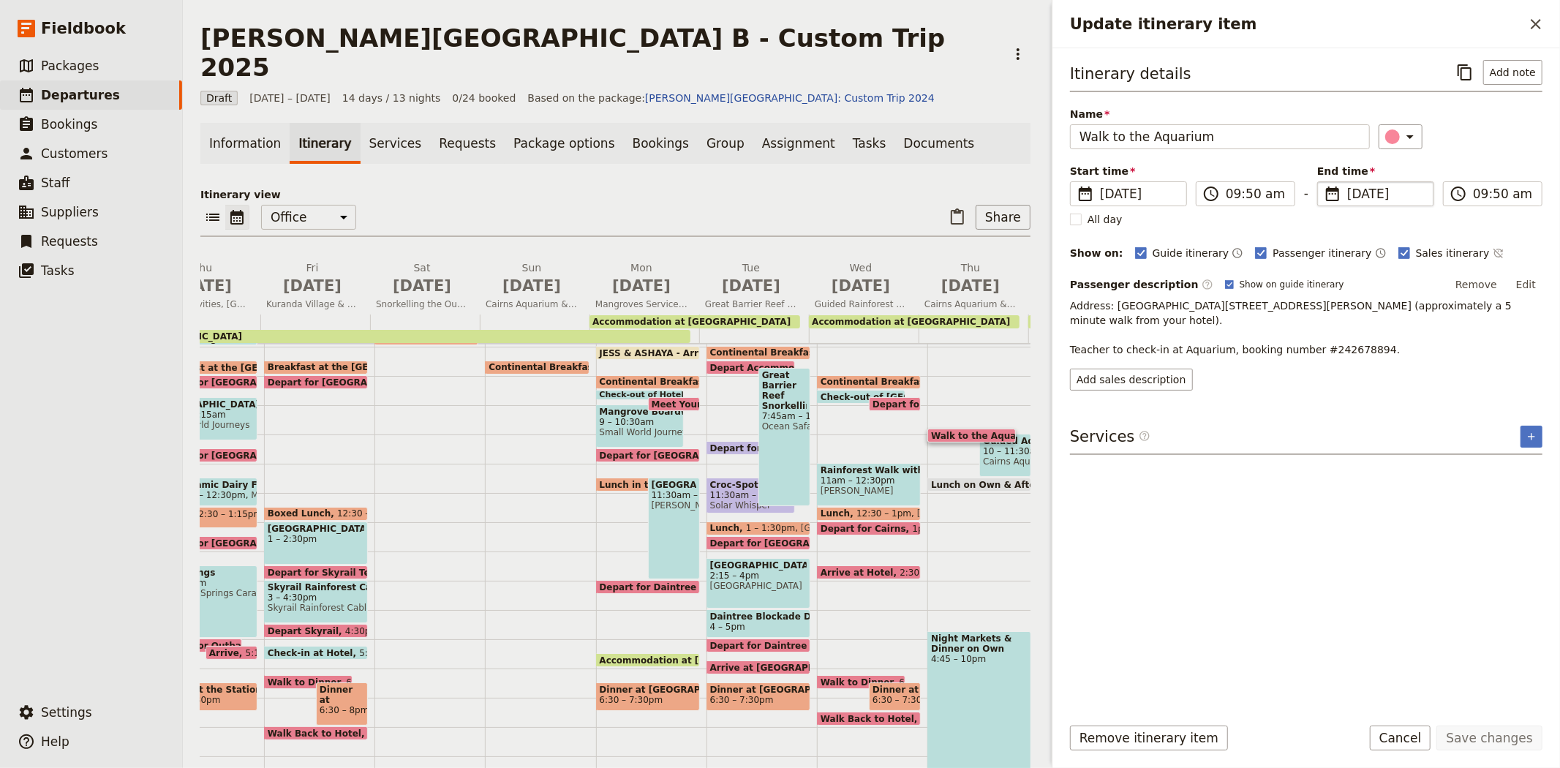
click at [1356, 197] on span "[DATE]" at bounding box center [1386, 194] width 78 height 18
click at [1323, 182] on input "[DATE]" at bounding box center [1323, 181] width 1 height 1
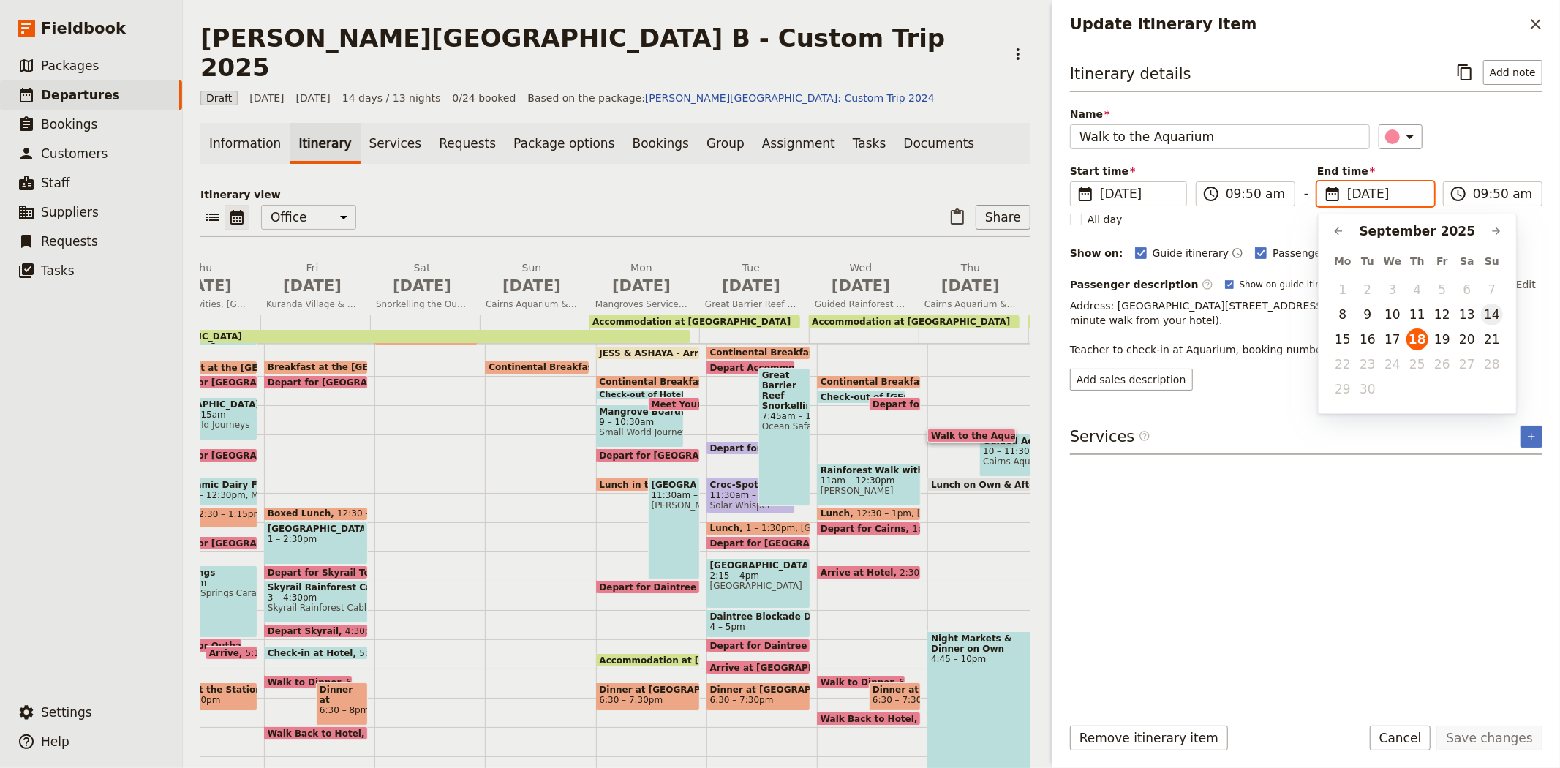
click at [1500, 307] on button "14" at bounding box center [1492, 314] width 22 height 22
type input "[DATE]"
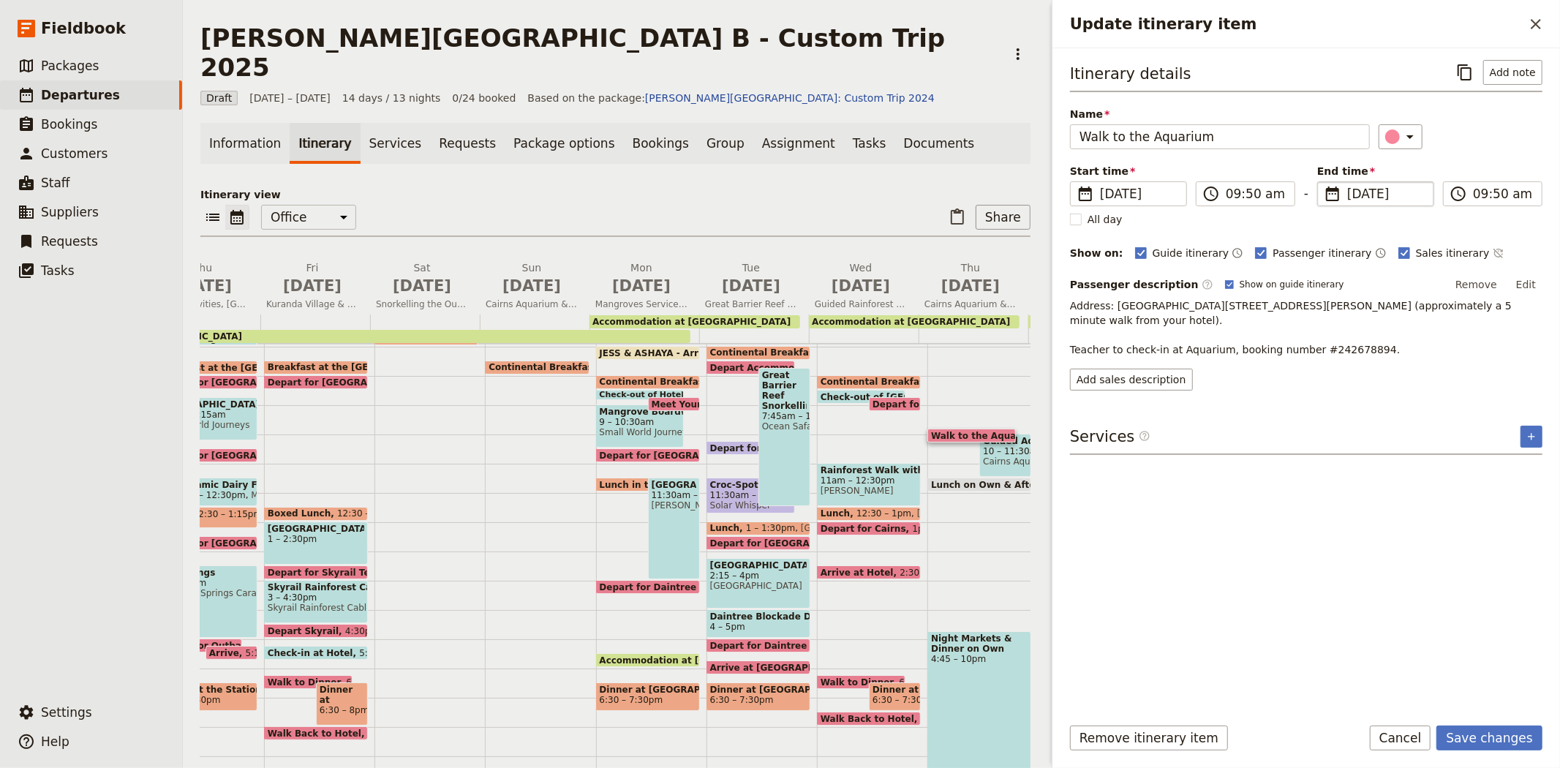
type input "[DATE]"
click at [1315, 498] on div "Itinerary details ​ Add note Name Walk to the Aquarium ​ Start time ​ [DATE] [D…" at bounding box center [1306, 381] width 472 height 642
click at [1507, 731] on button "Save changes" at bounding box center [1489, 737] width 106 height 25
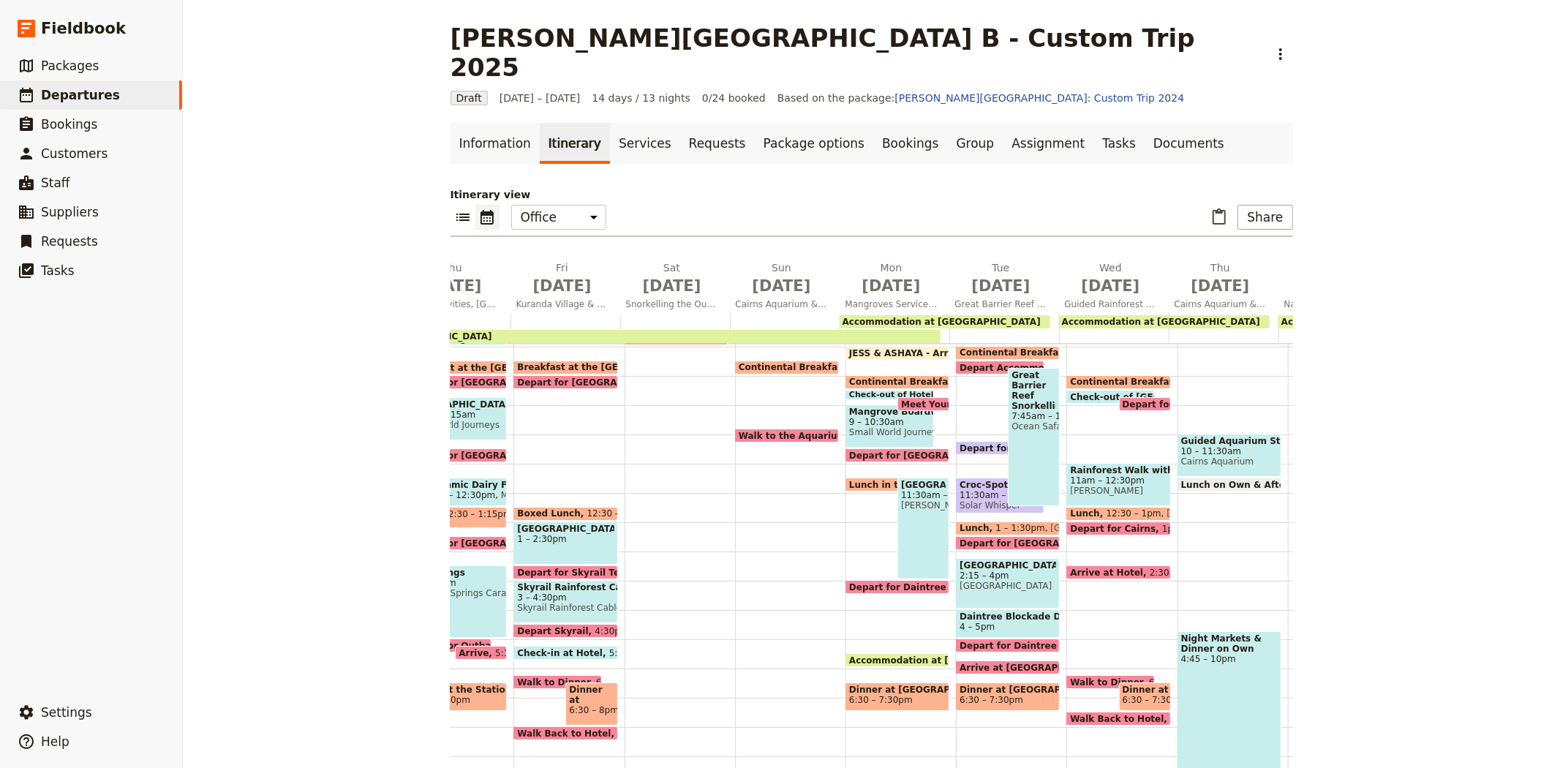
click at [1185, 446] on span "10 – 11:30am" at bounding box center [1229, 451] width 97 height 10
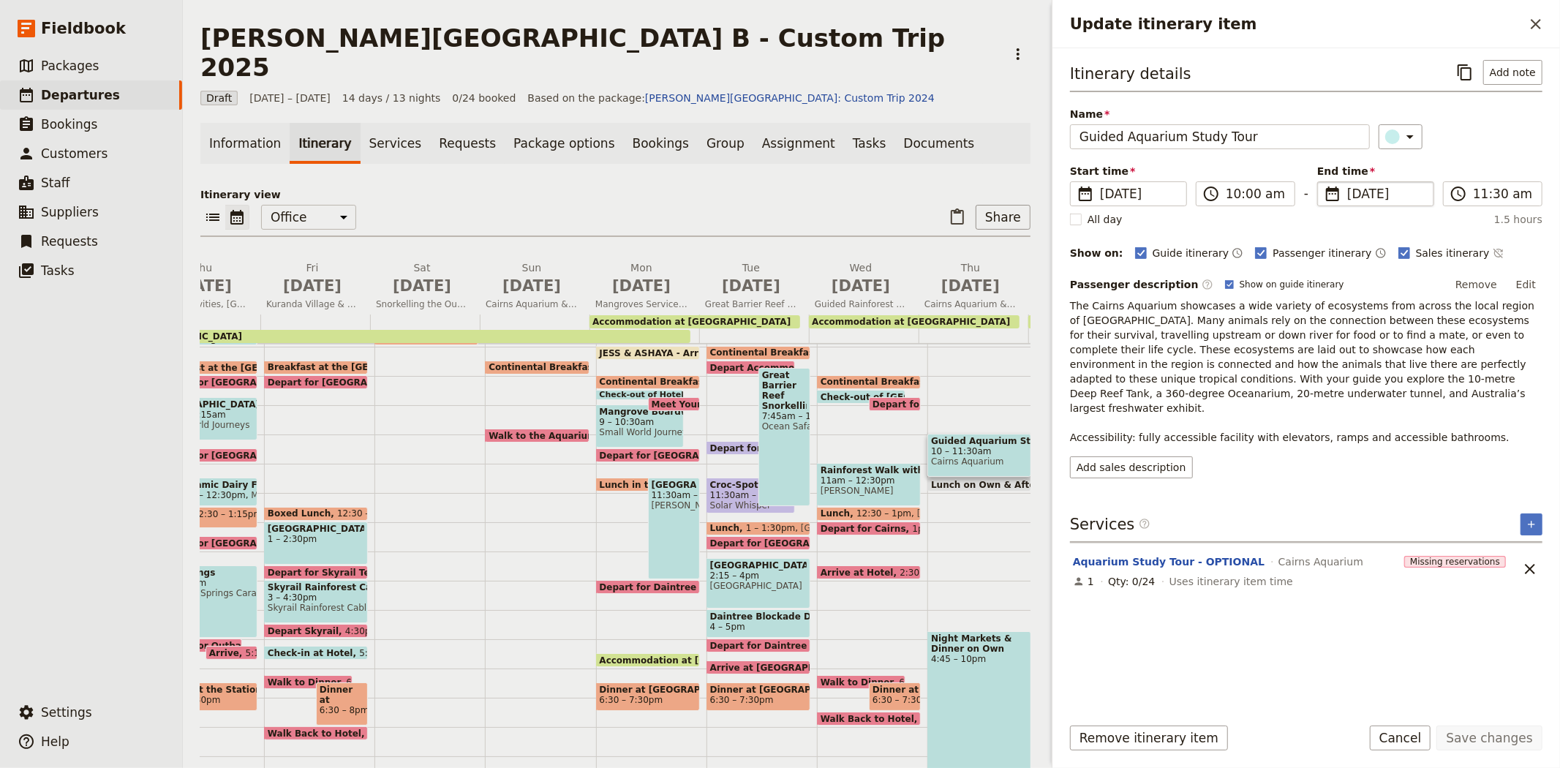
click at [1358, 194] on span "[DATE]" at bounding box center [1386, 194] width 78 height 18
click at [1323, 182] on input "[DATE]" at bounding box center [1323, 181] width 1 height 1
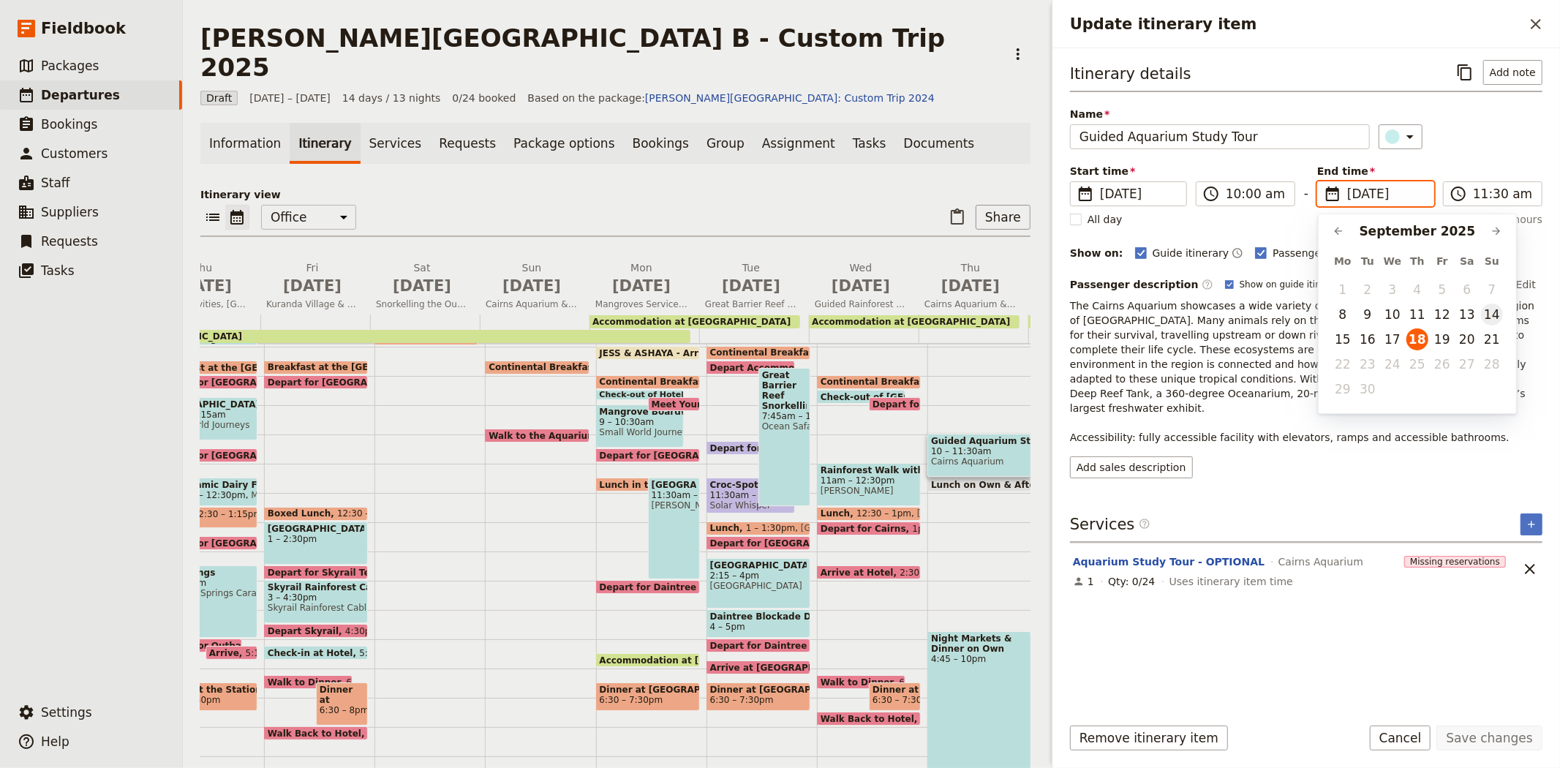
click at [1499, 317] on button "14" at bounding box center [1492, 314] width 22 height 22
type input "[DATE]"
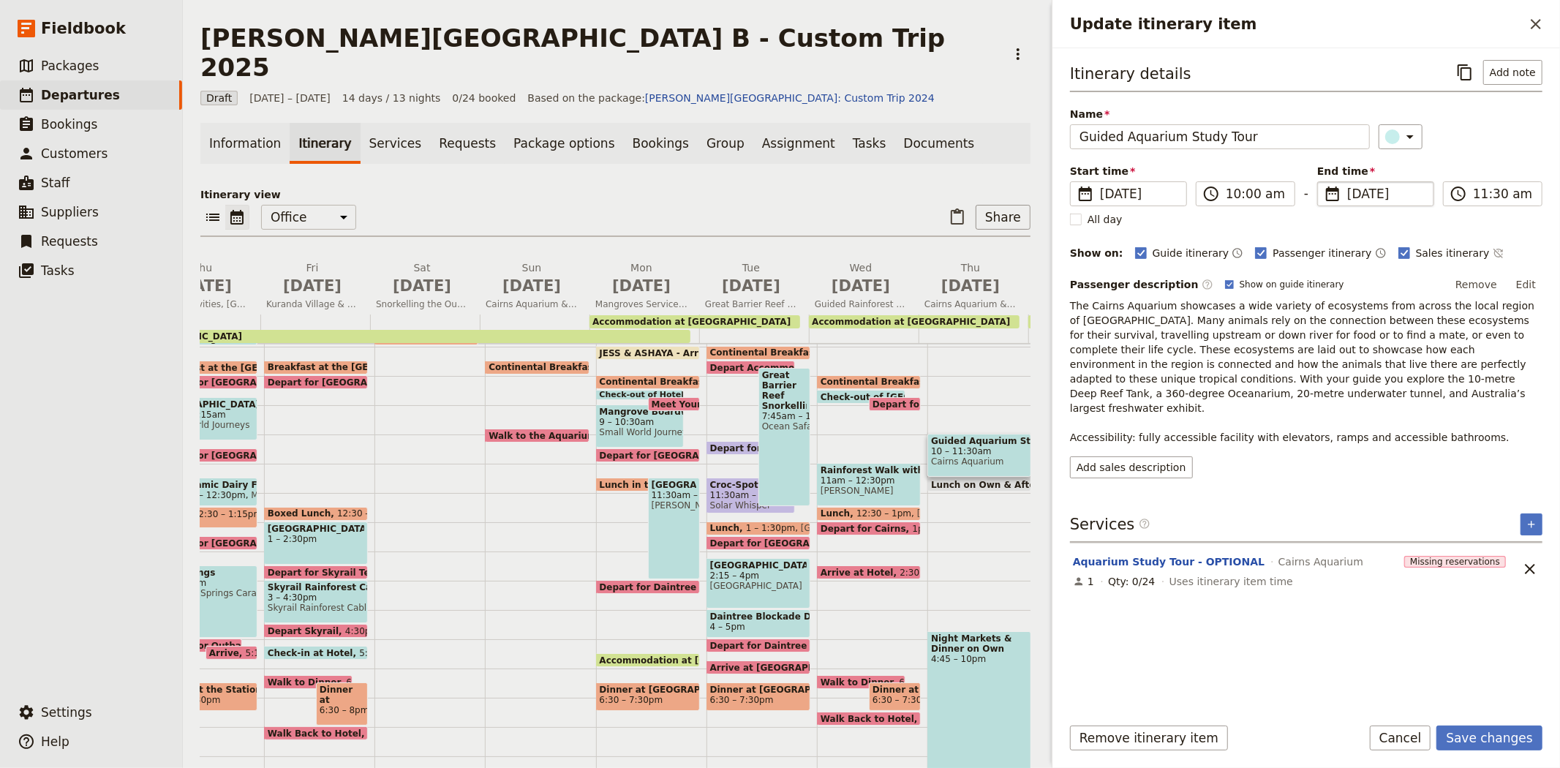
type input "[DATE]"
click at [1347, 618] on div "Itinerary details ​ Add note Name Guided Aquarium Study Tour ​ Start time ​ [DA…" at bounding box center [1306, 381] width 472 height 642
click at [1485, 742] on button "Save changes" at bounding box center [1489, 737] width 106 height 25
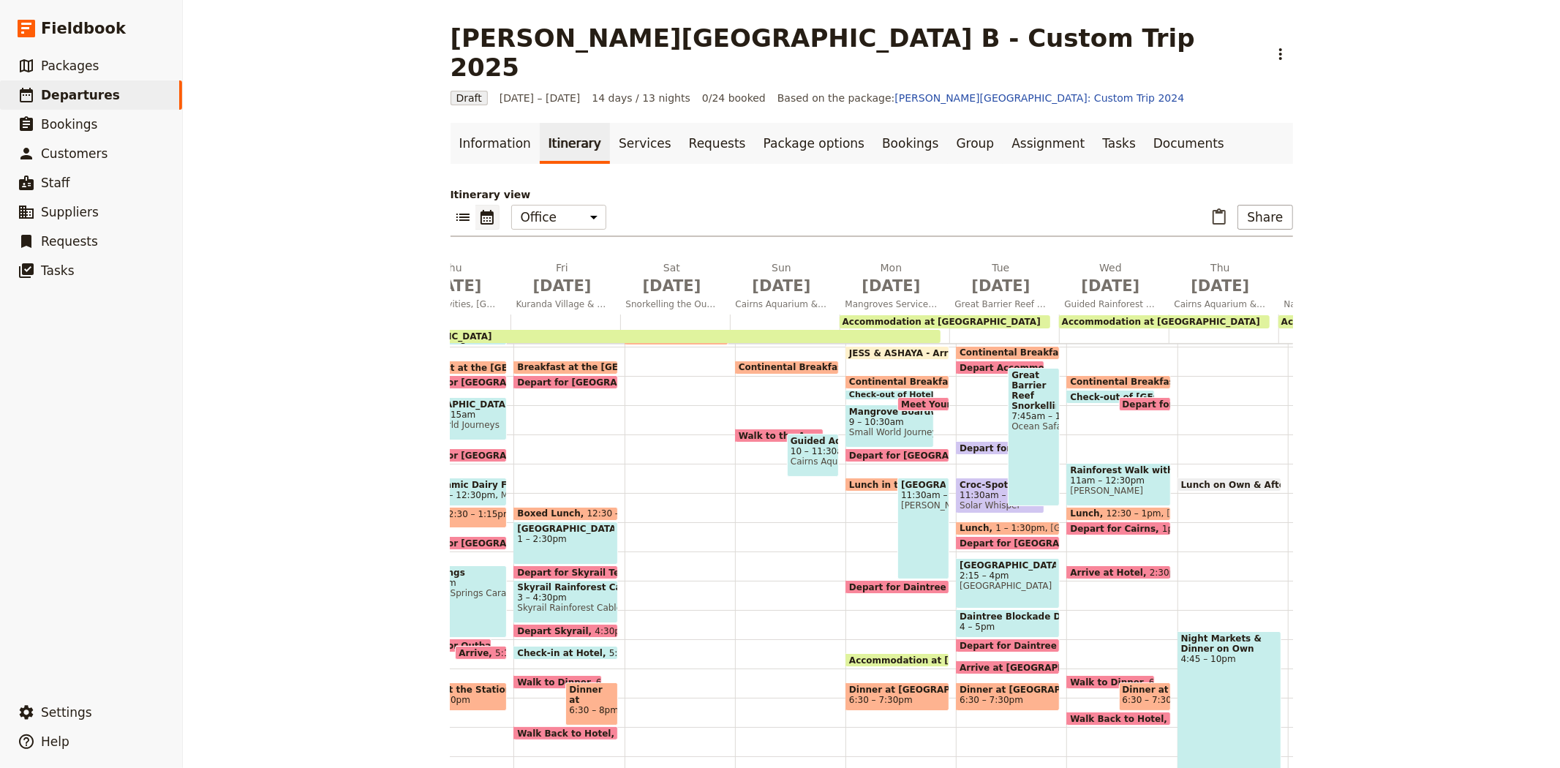
click at [1211, 485] on span at bounding box center [1229, 488] width 102 height 6
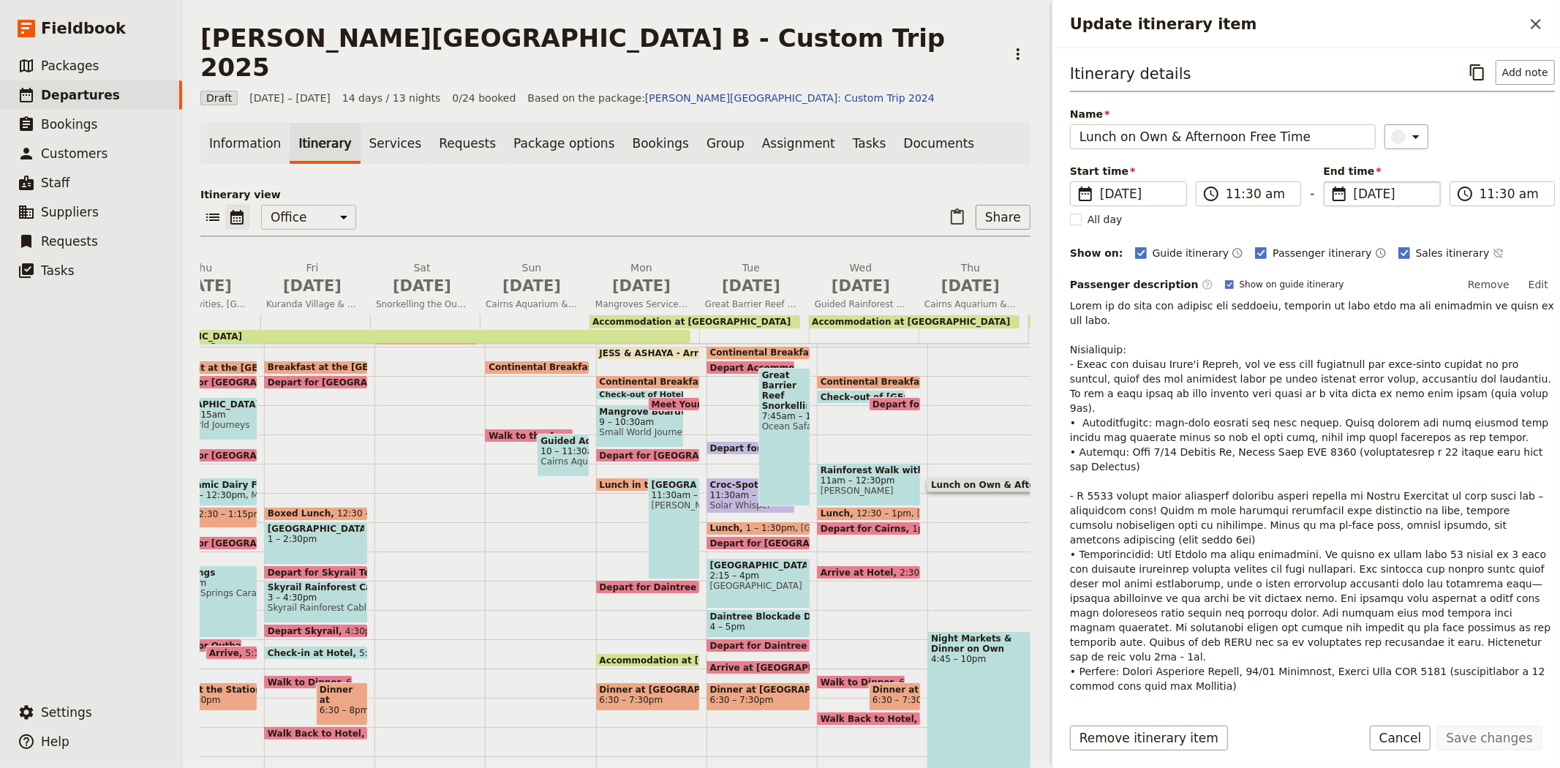
click at [1359, 193] on span "[DATE]" at bounding box center [1392, 194] width 78 height 18
click at [1330, 182] on input "[DATE]" at bounding box center [1329, 181] width 1 height 1
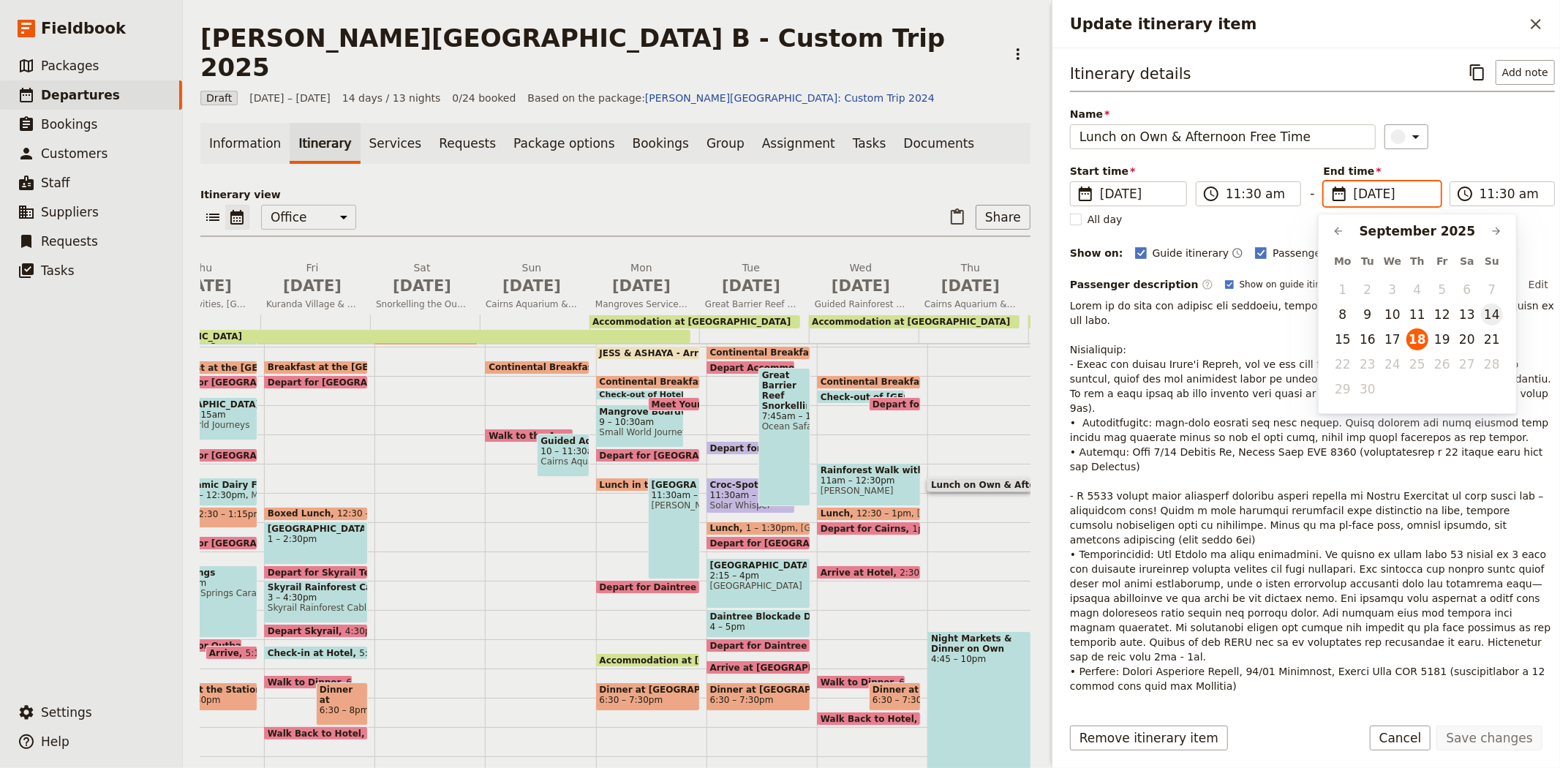
click at [1490, 311] on button "14" at bounding box center [1492, 314] width 22 height 22
type input "[DATE]"
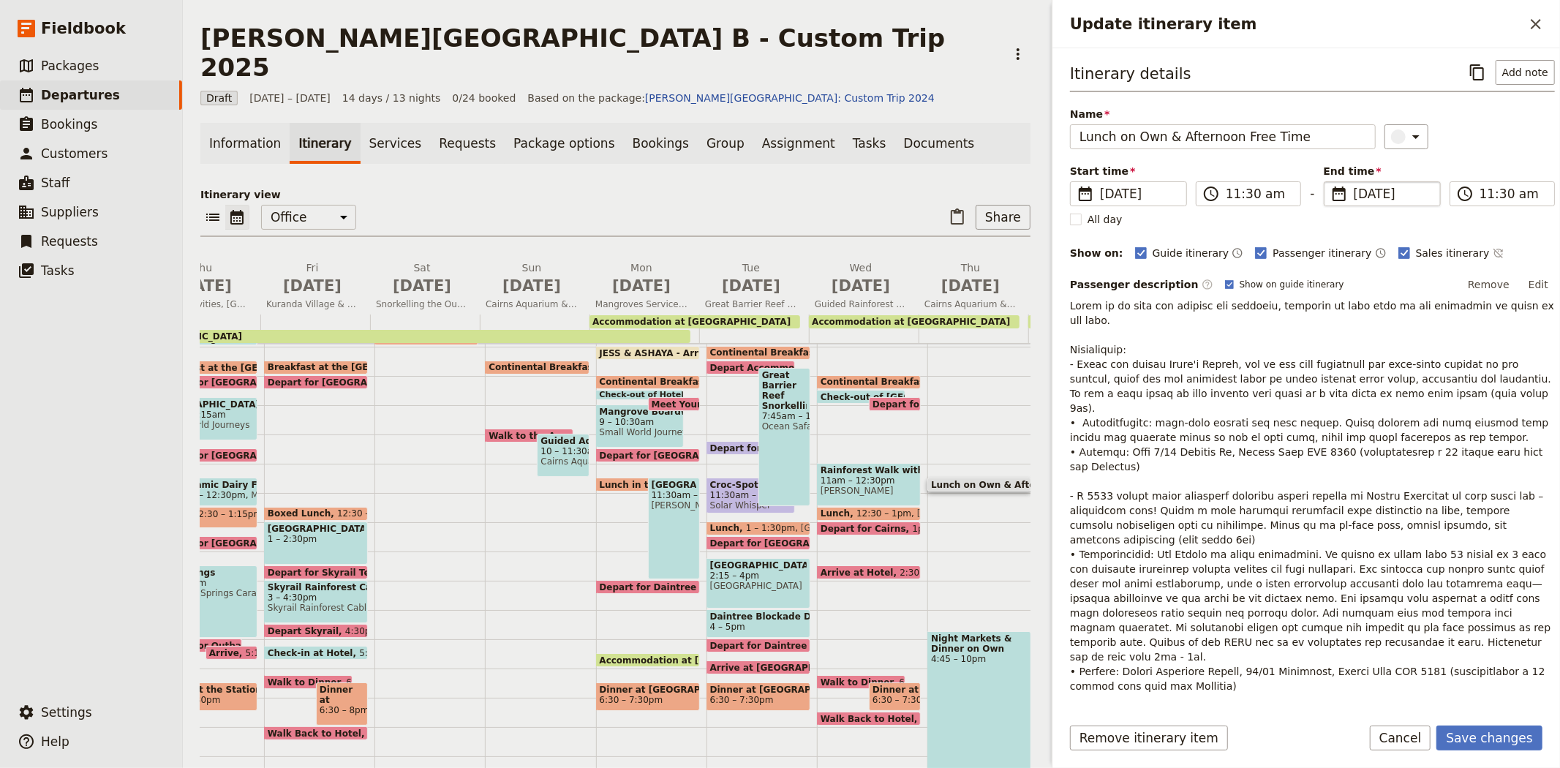
type input "[DATE]"
click at [1251, 470] on p "Update itinerary item" at bounding box center [1312, 700] width 485 height 804
click at [1490, 739] on button "Save changes" at bounding box center [1489, 737] width 106 height 25
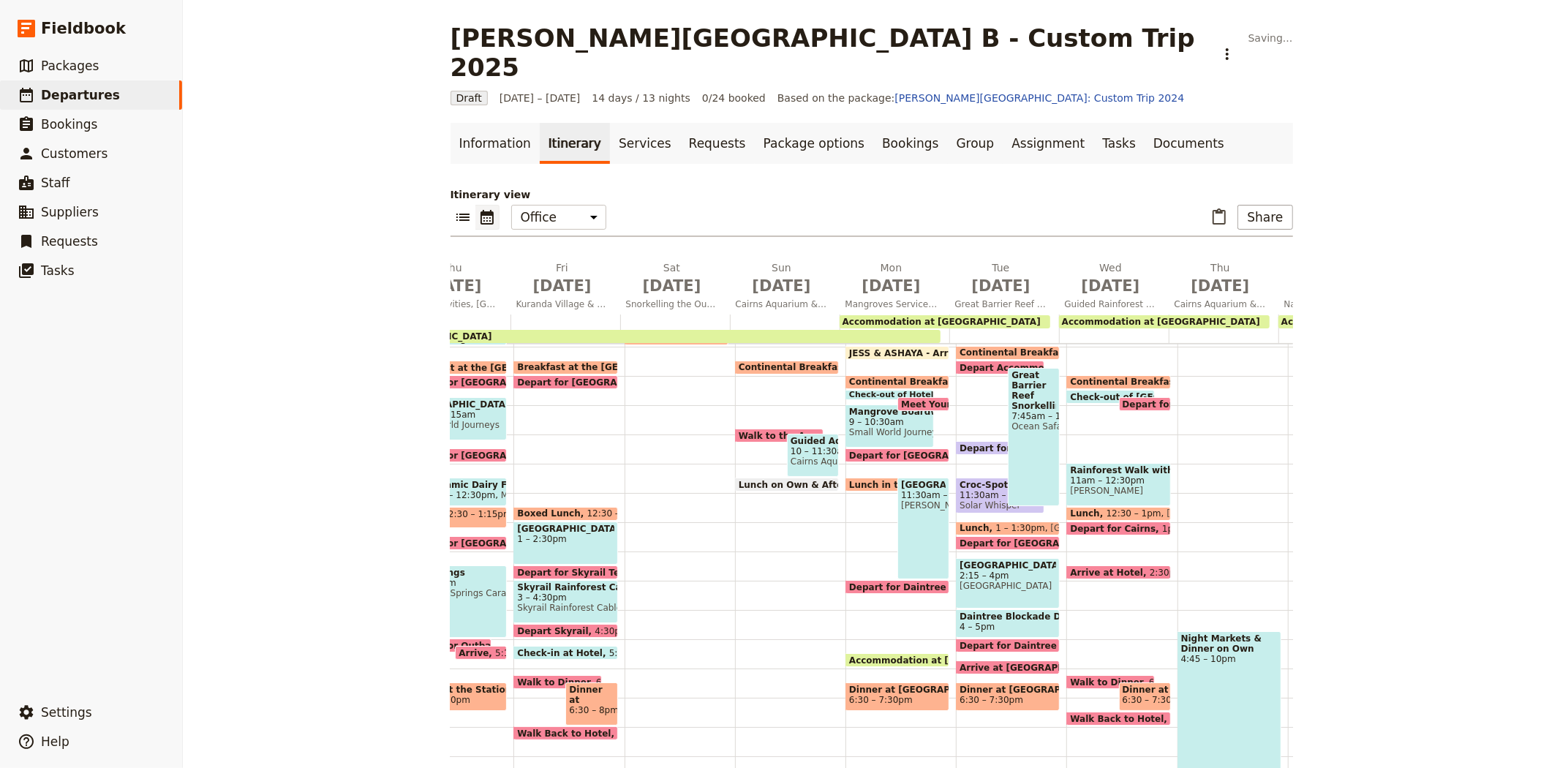
scroll to position [223, 0]
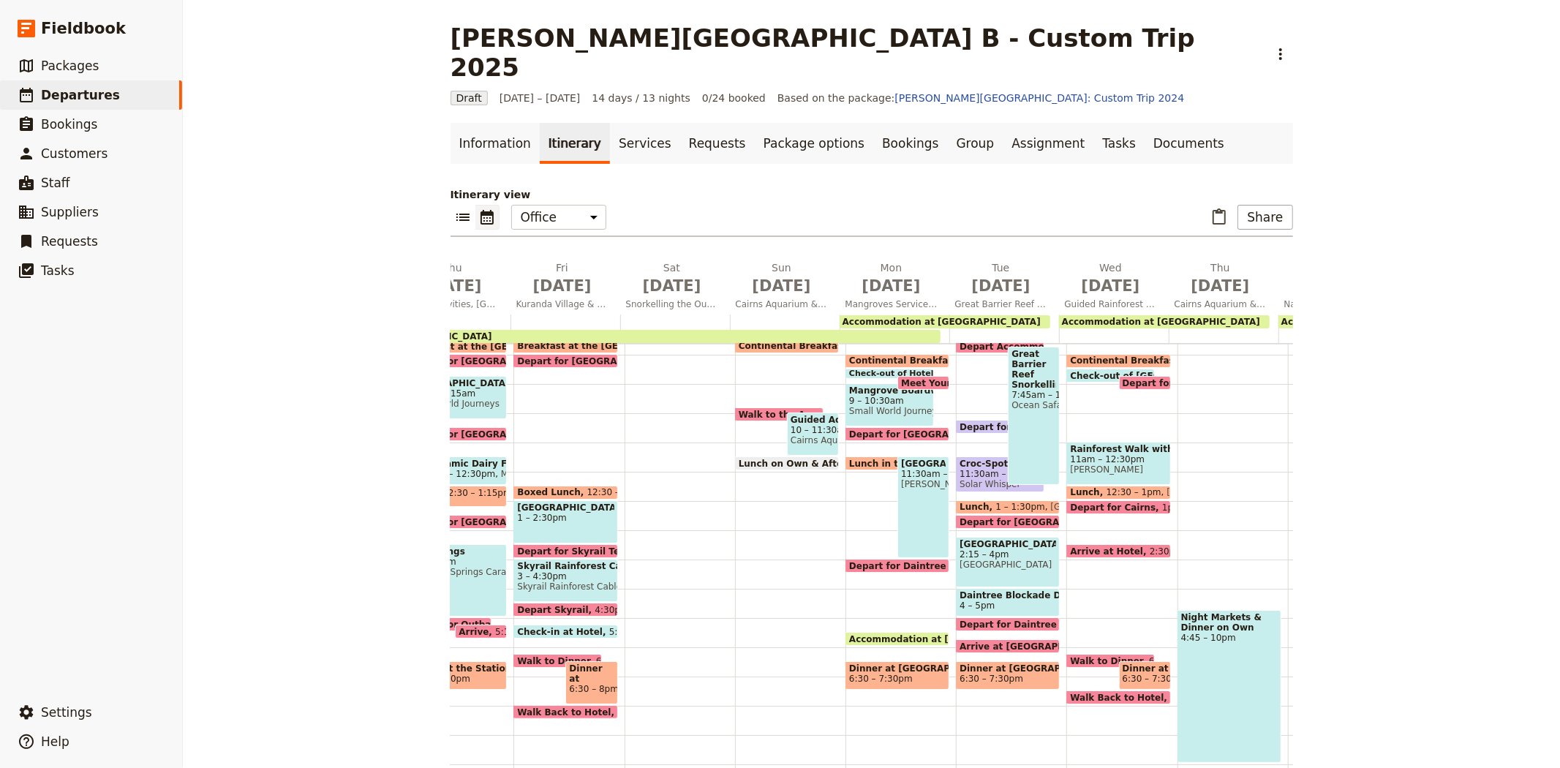
click at [1236, 668] on div "Night Markets & Dinner on Own 4:45 – 10pm" at bounding box center [1229, 686] width 104 height 153
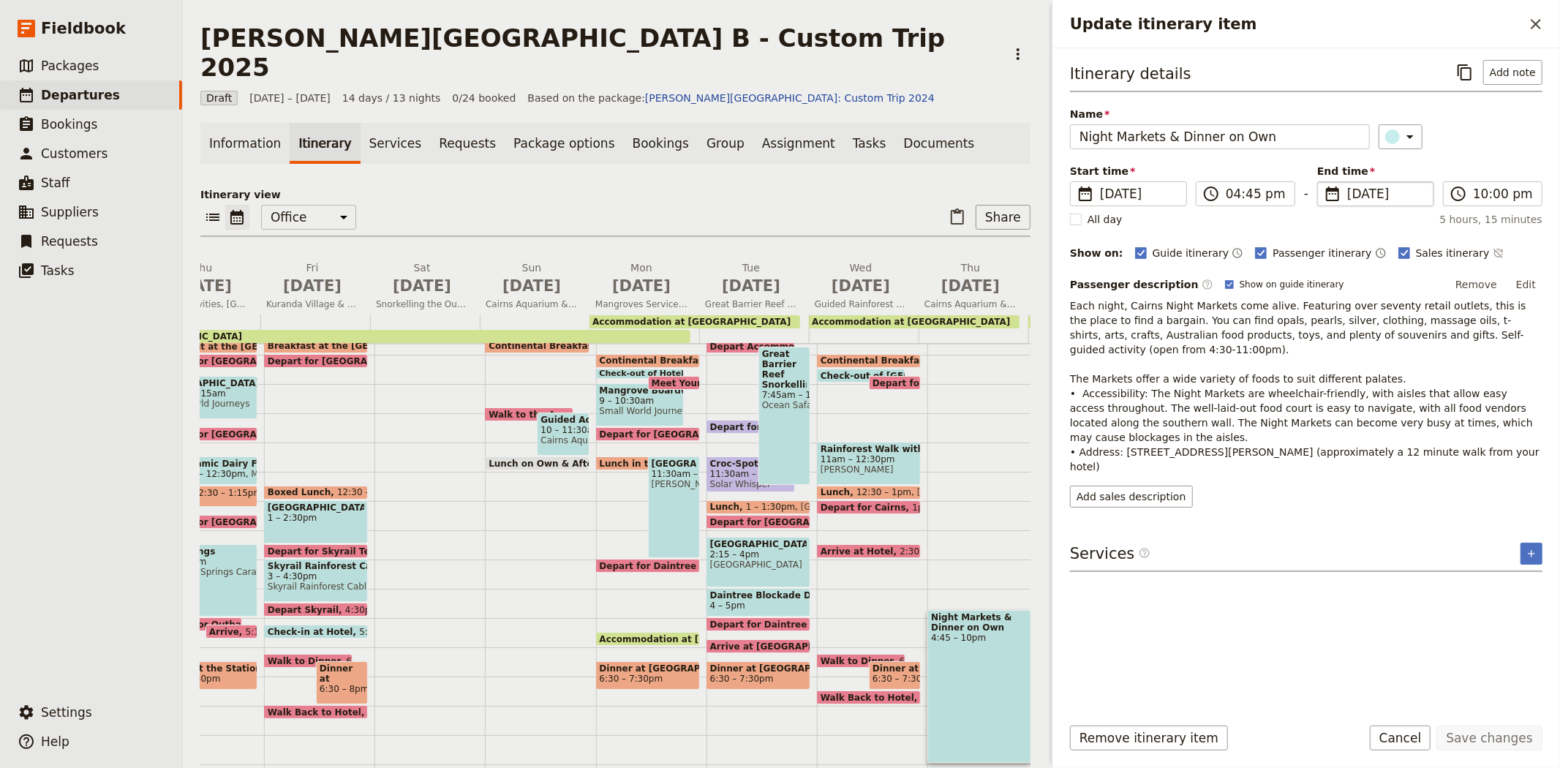
click at [1357, 192] on span "[DATE]" at bounding box center [1386, 194] width 78 height 18
click at [1323, 182] on input "[DATE]" at bounding box center [1323, 181] width 1 height 1
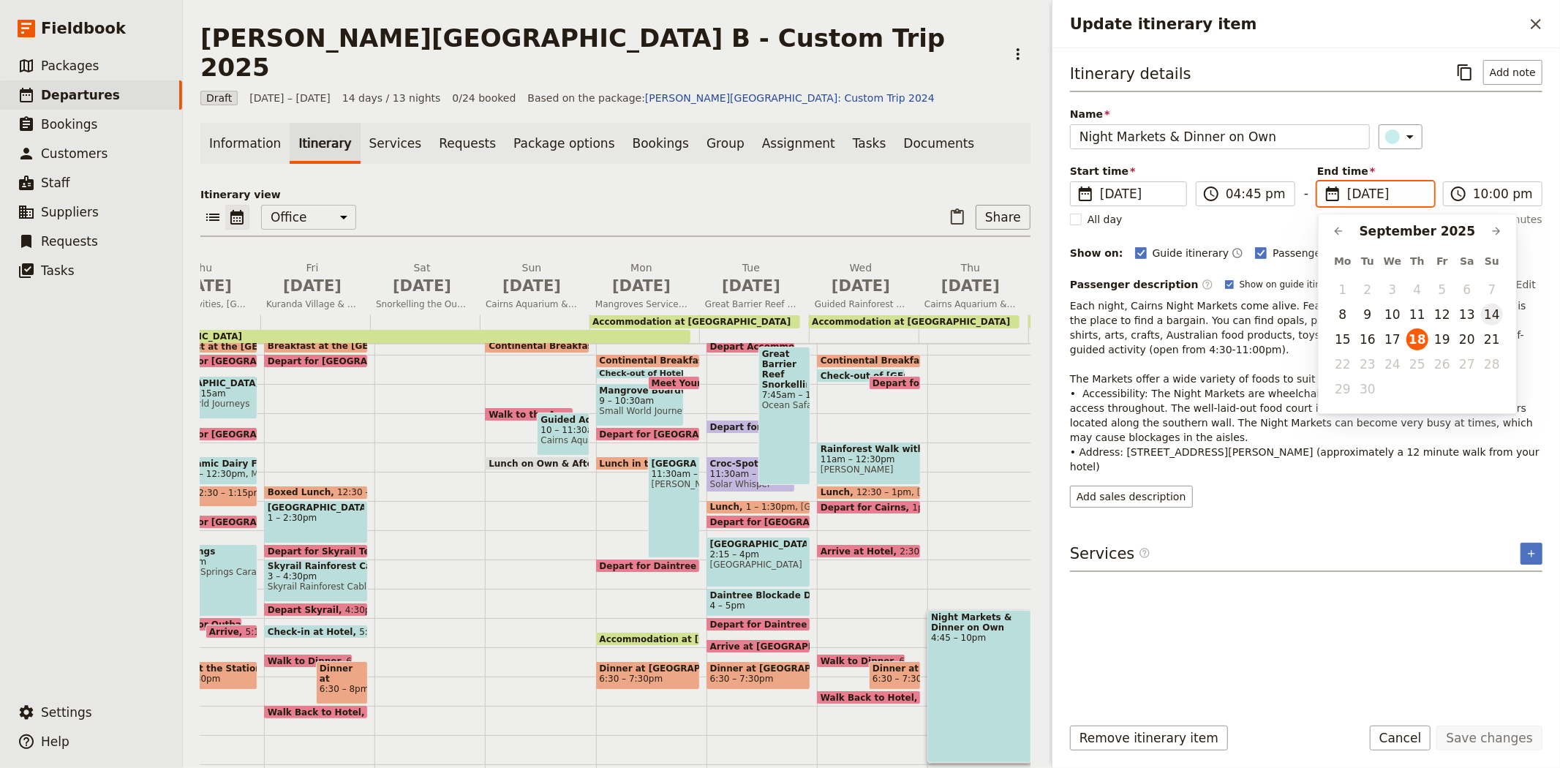
click at [1492, 309] on button "14" at bounding box center [1492, 314] width 22 height 22
type input "[DATE]"
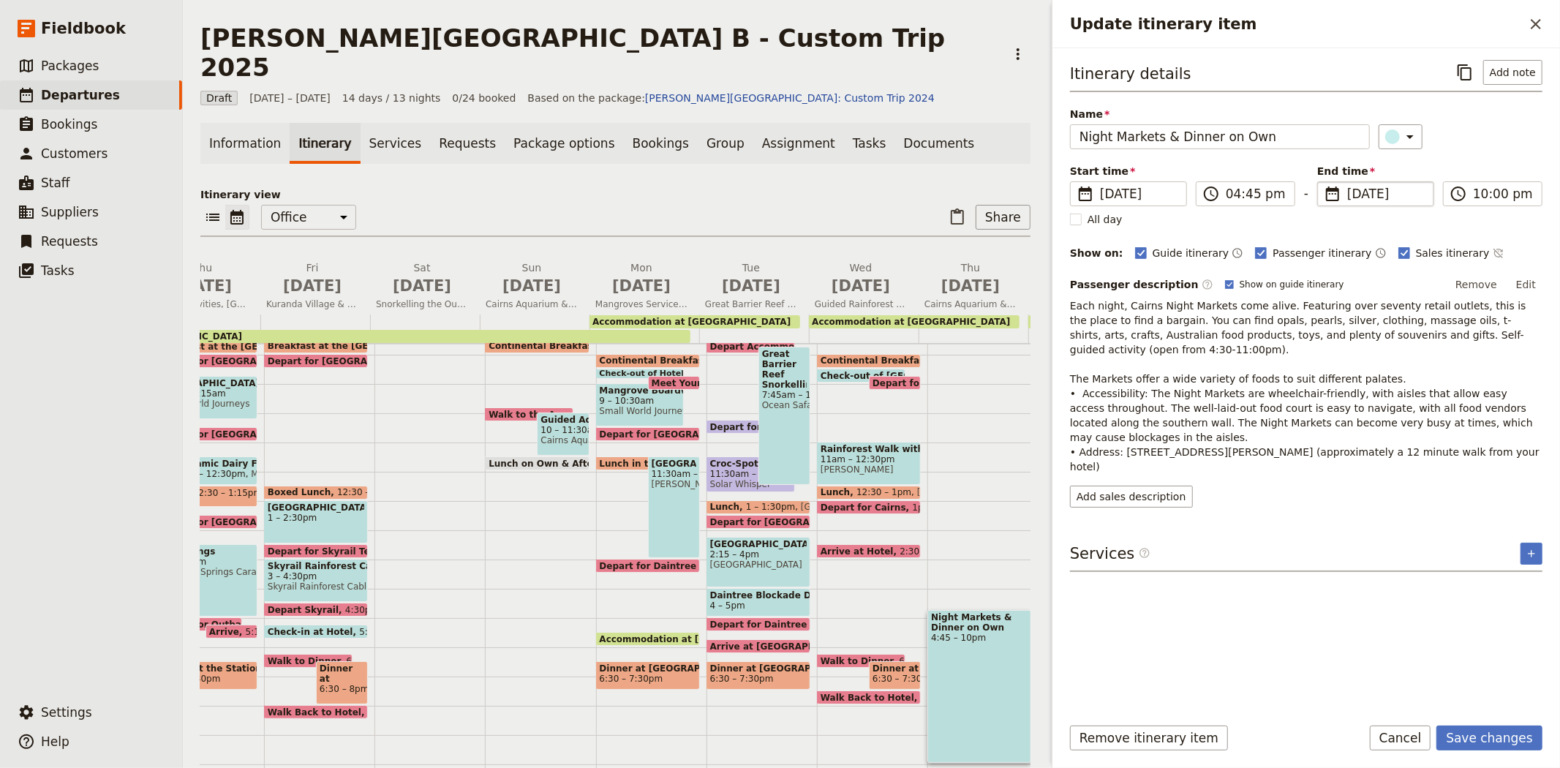
type input "[DATE]"
click at [1345, 403] on p "Each night, Cairns Night Markets come alive. Featuring over seventy retail outl…" at bounding box center [1306, 385] width 472 height 175
click at [1510, 741] on button "Save changes" at bounding box center [1489, 737] width 106 height 25
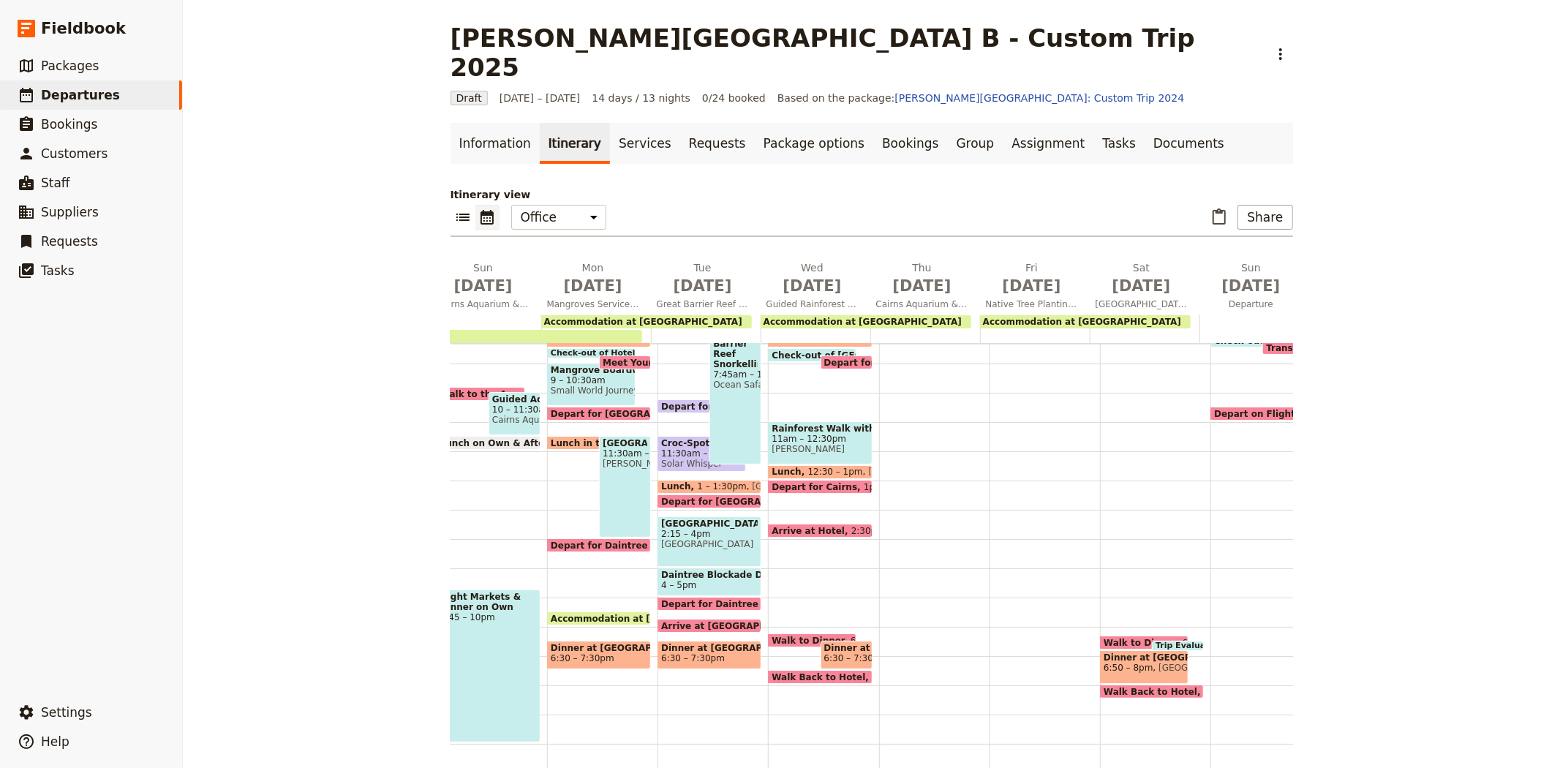
scroll to position [0, 749]
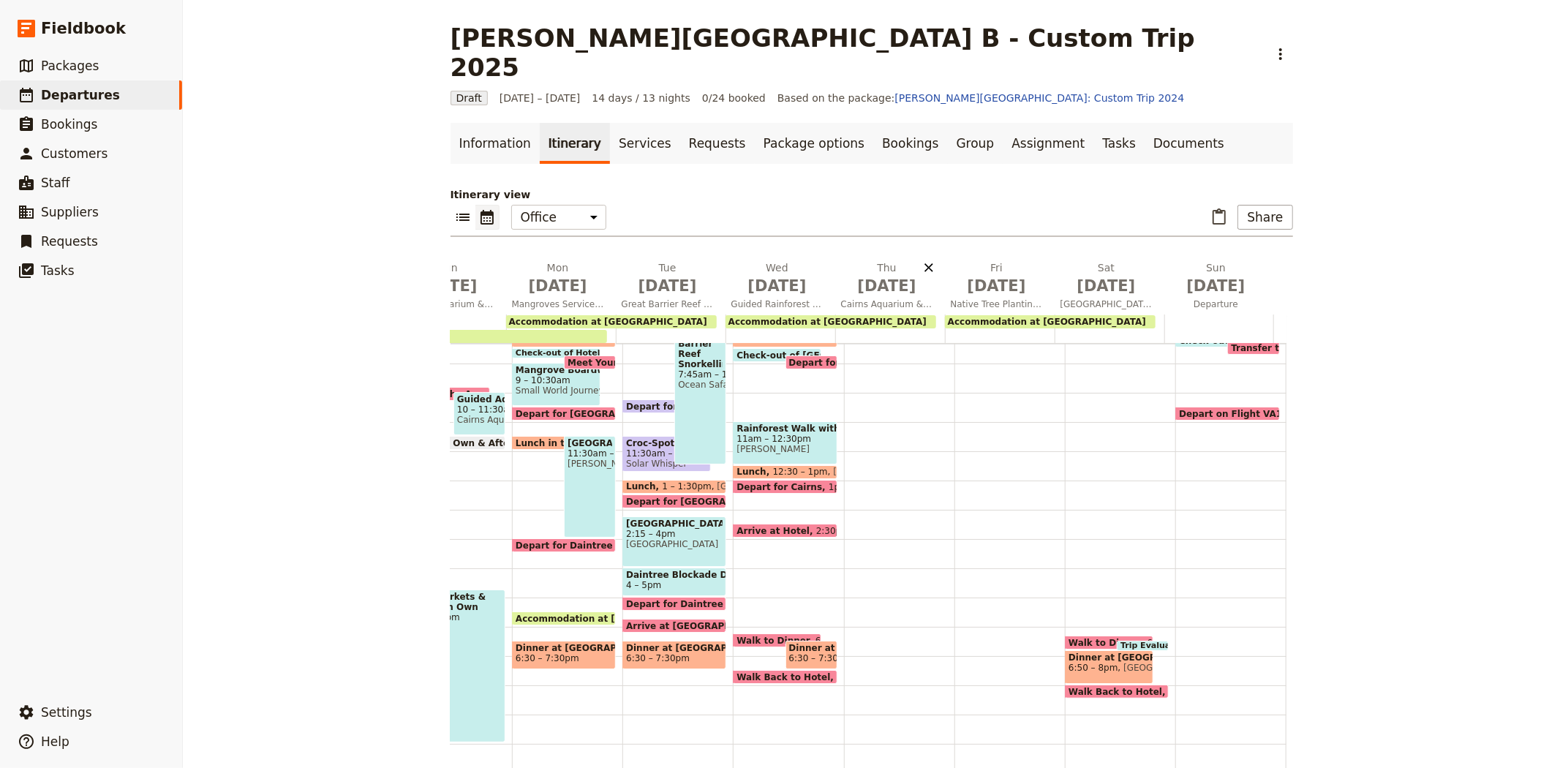
click at [927, 260] on icon "Delete Thu Sep 18" at bounding box center [928, 267] width 15 height 15
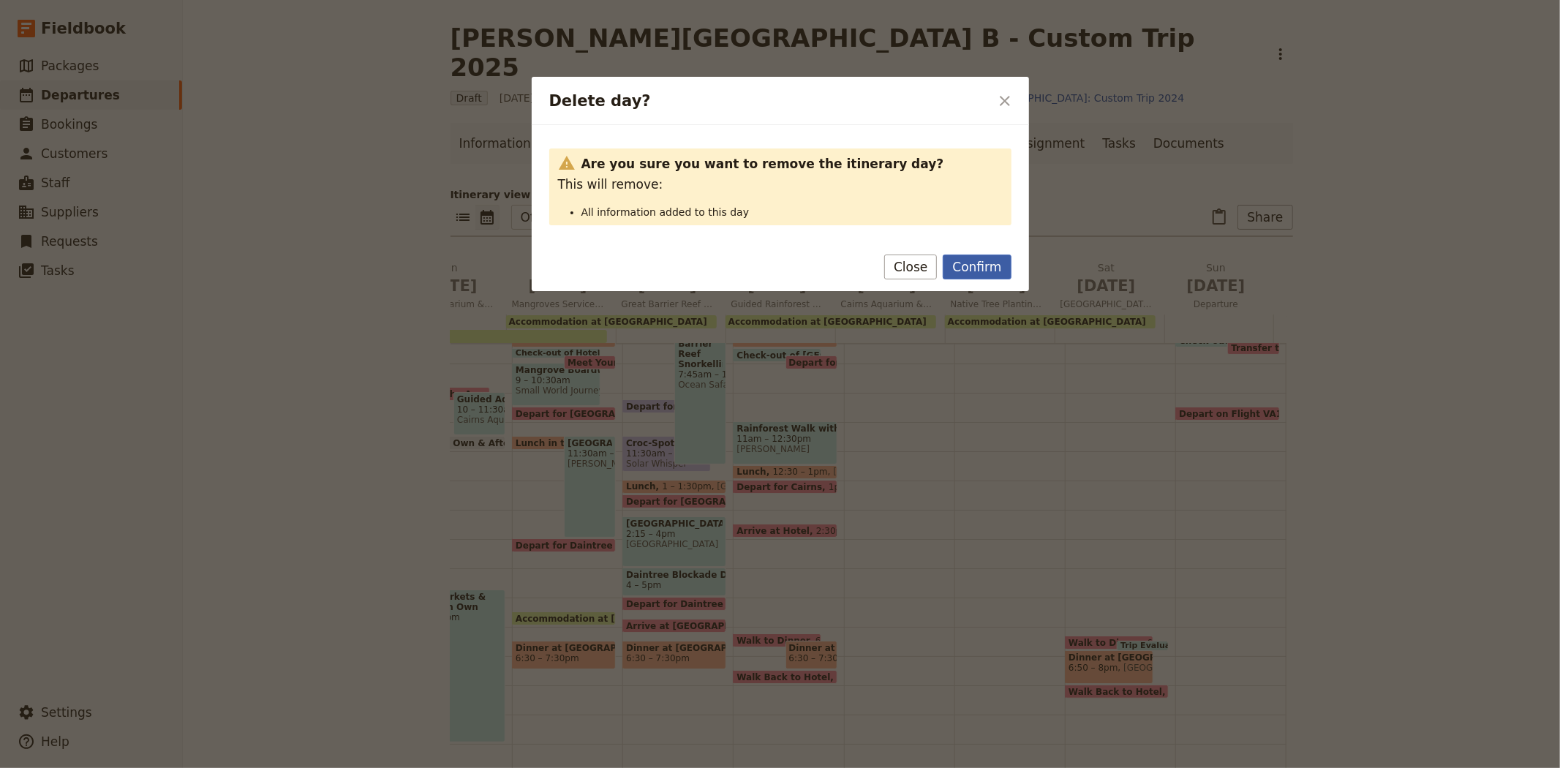
click at [977, 260] on button "Confirm" at bounding box center [976, 266] width 68 height 25
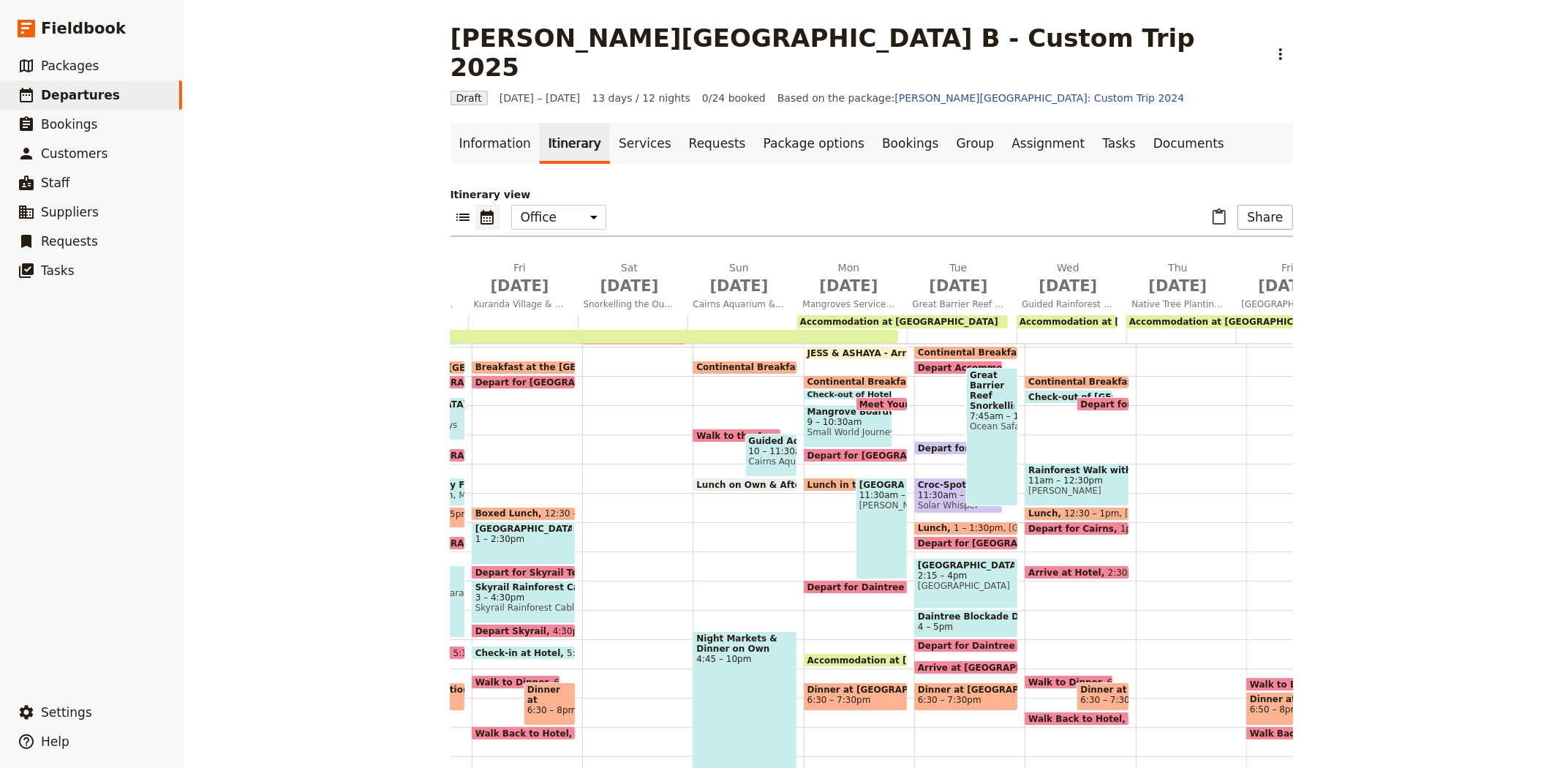
scroll to position [0, 456]
click at [926, 441] on div "Depart for Croc Cruise *[PERSON_NAME] 10:15am" at bounding box center [959, 448] width 88 height 14
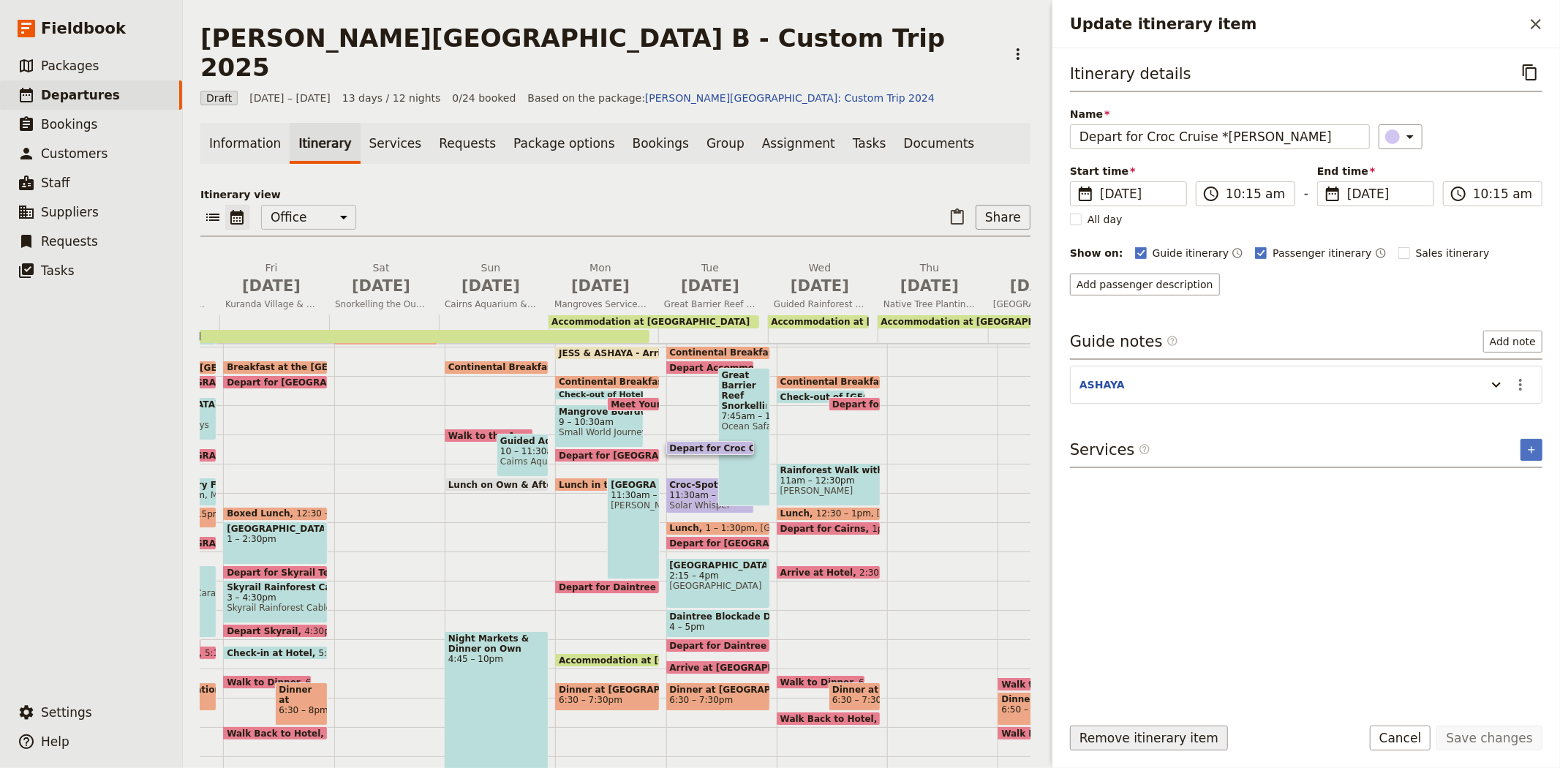
click at [1157, 738] on button "Remove itinerary item" at bounding box center [1149, 737] width 158 height 25
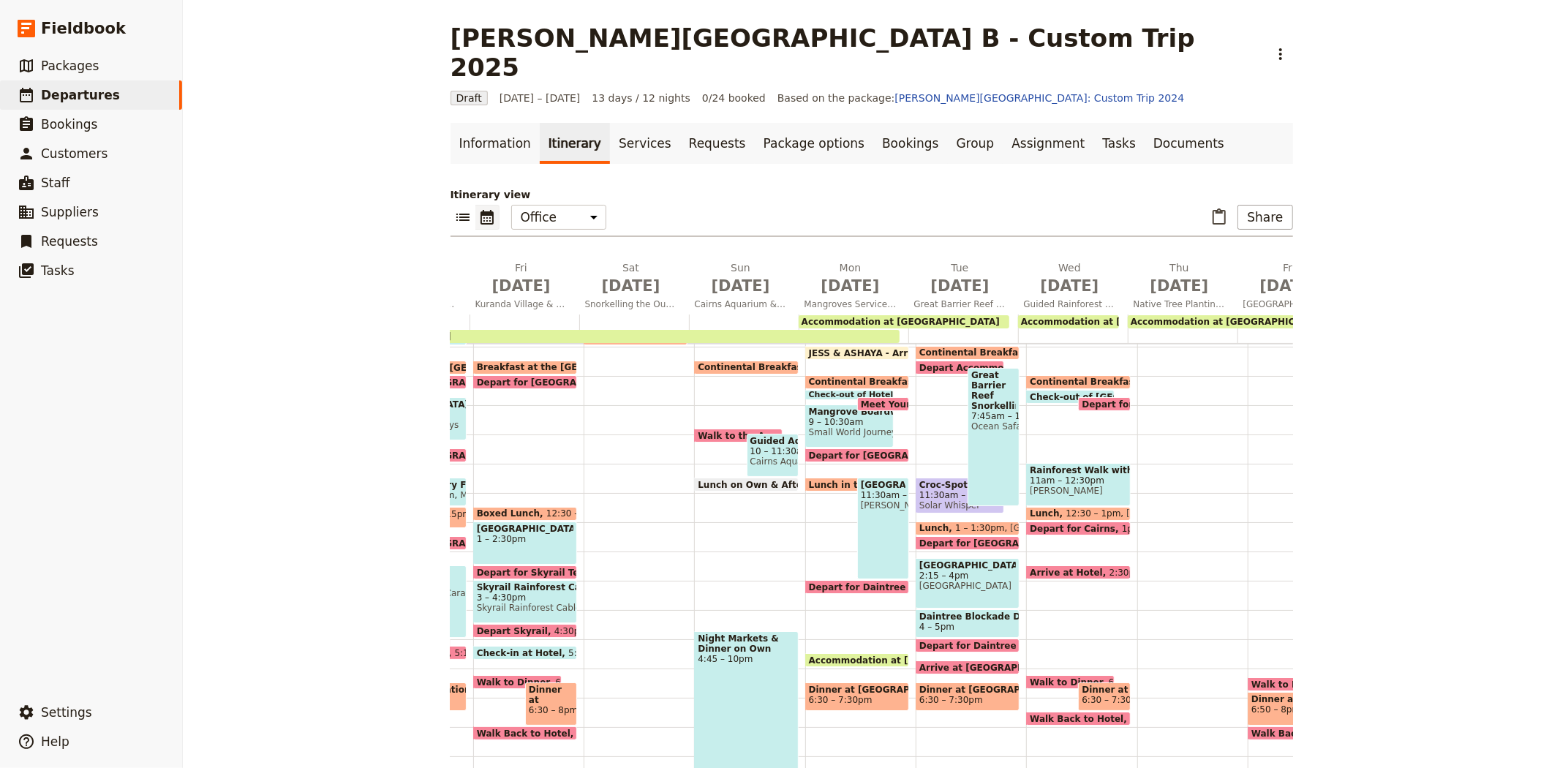
click at [919, 490] on span "11:30am – 12:45pm" at bounding box center [959, 495] width 81 height 10
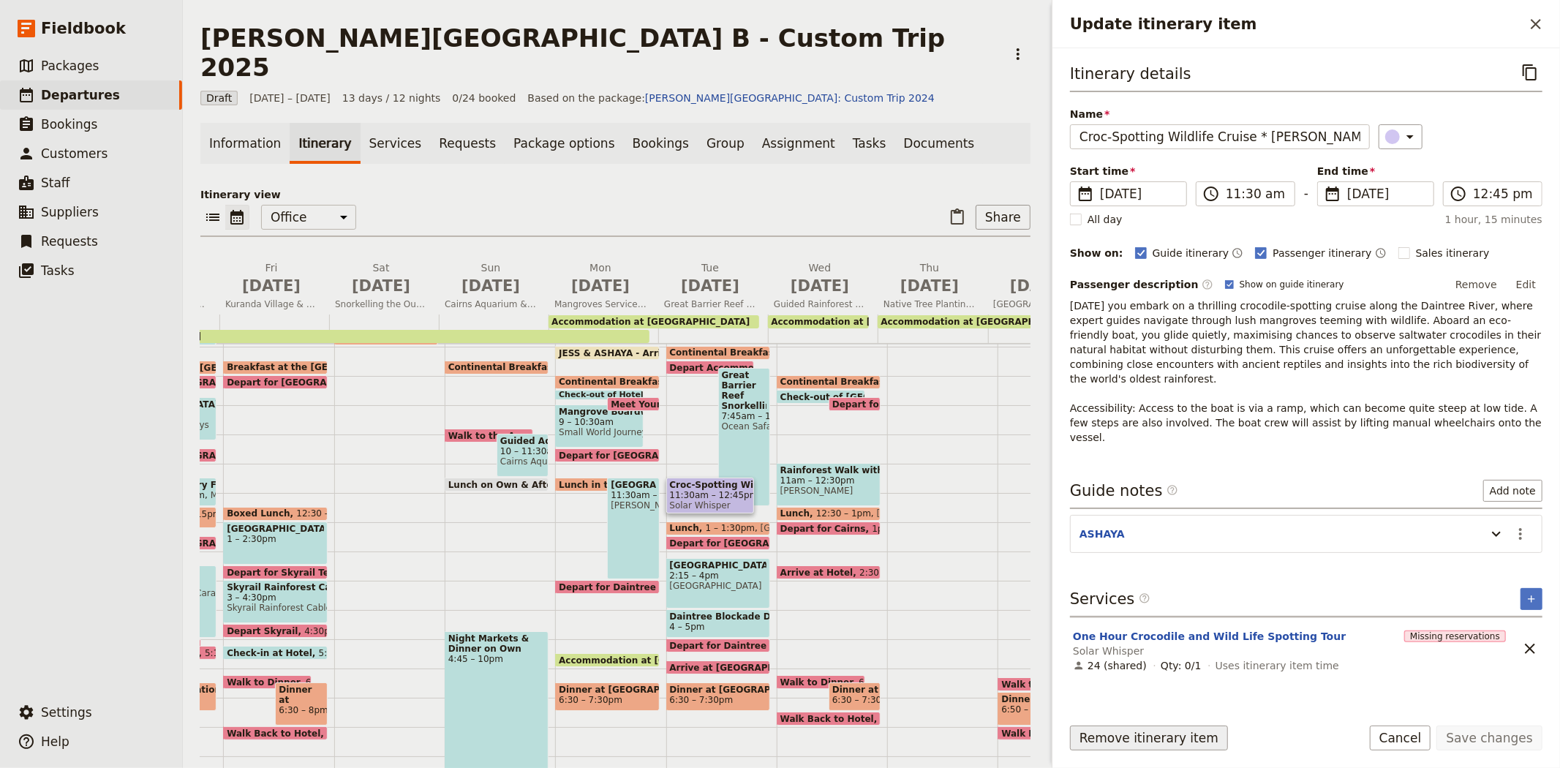
click at [1144, 741] on button "Remove itinerary item" at bounding box center [1149, 737] width 158 height 25
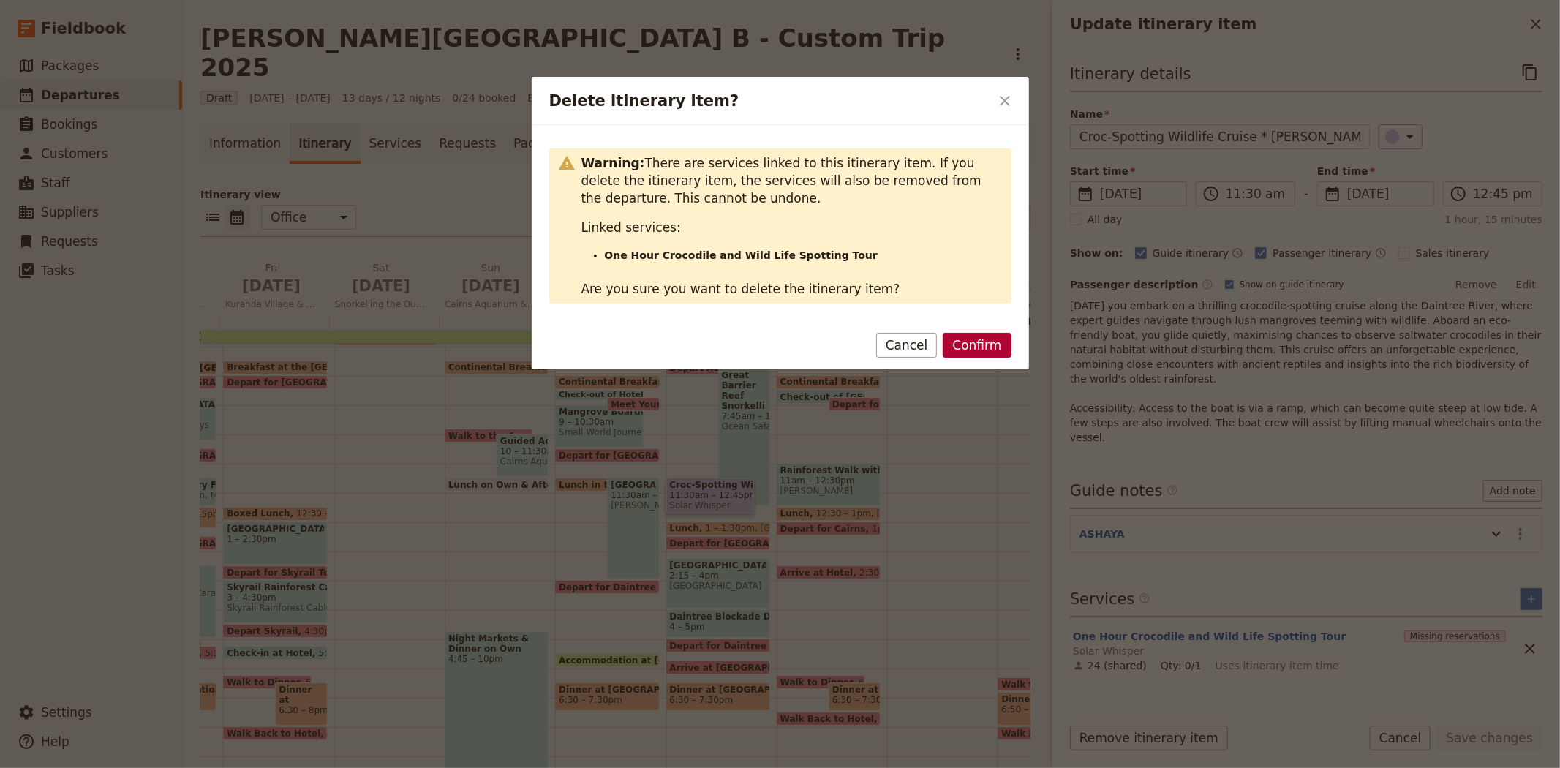
click at [972, 344] on button "Confirm" at bounding box center [976, 345] width 68 height 25
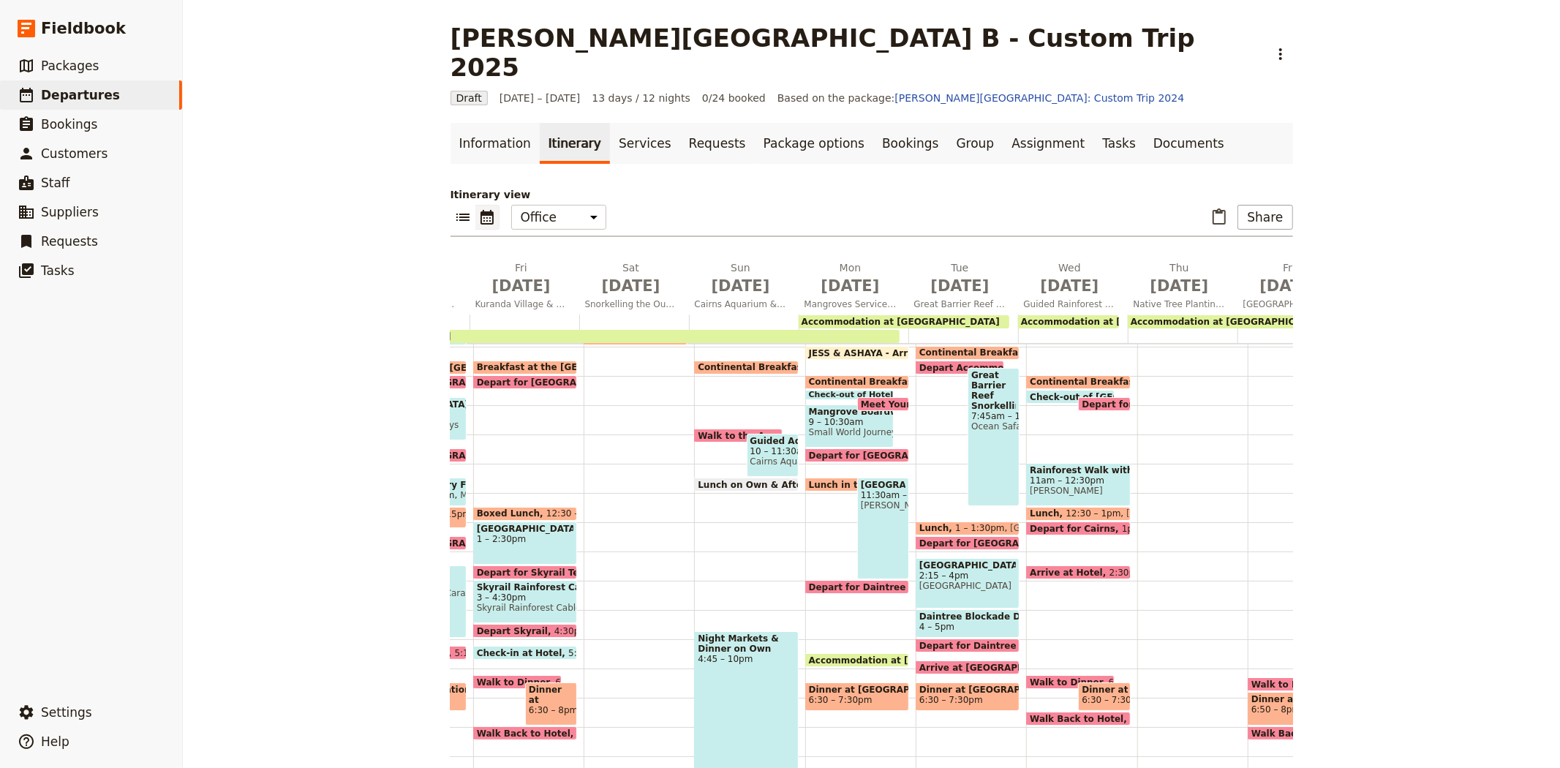
click at [1068, 486] on span "[PERSON_NAME]" at bounding box center [1078, 491] width 97 height 10
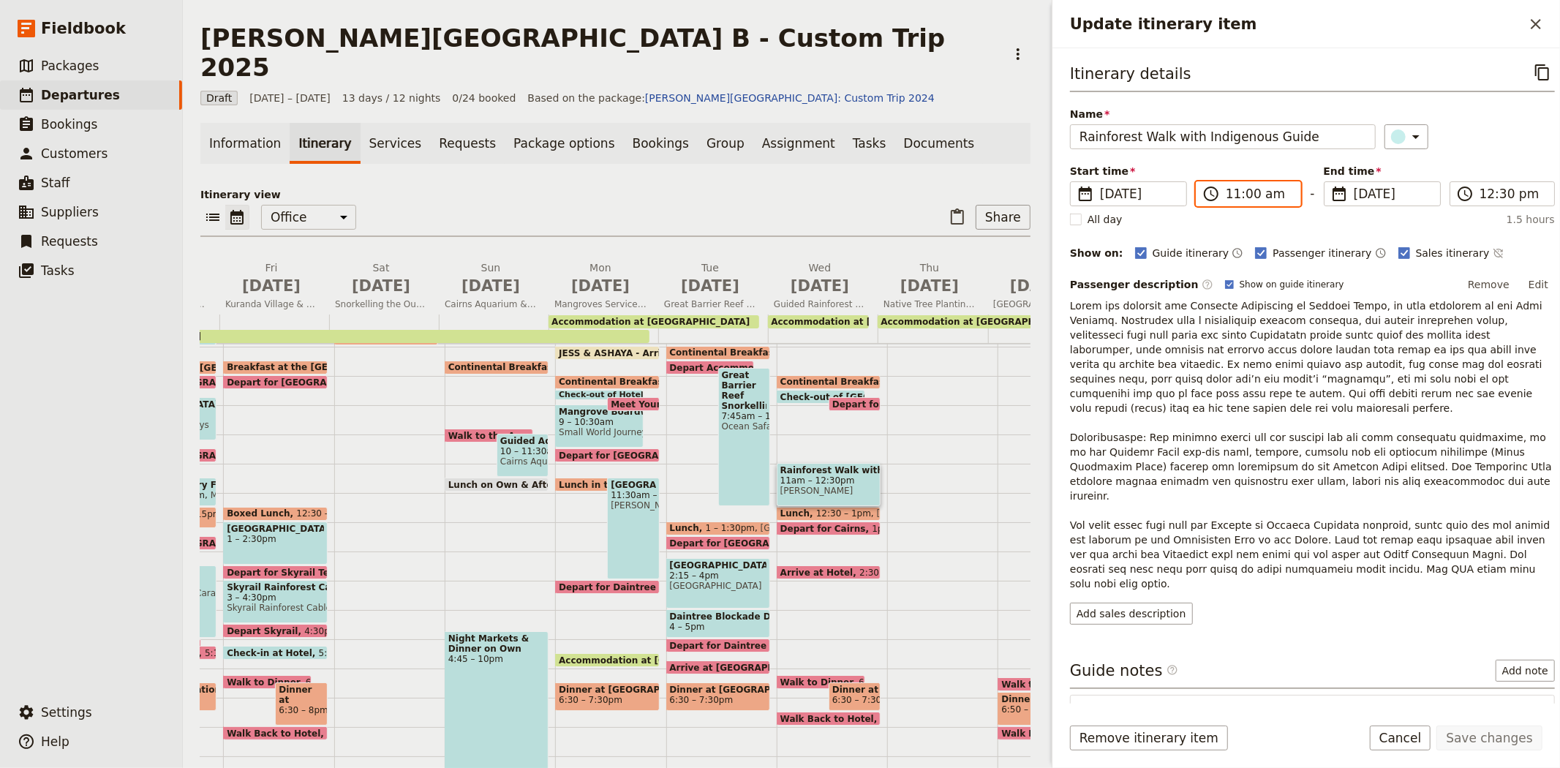
click at [1233, 194] on input "11:00 am" at bounding box center [1258, 194] width 66 height 18
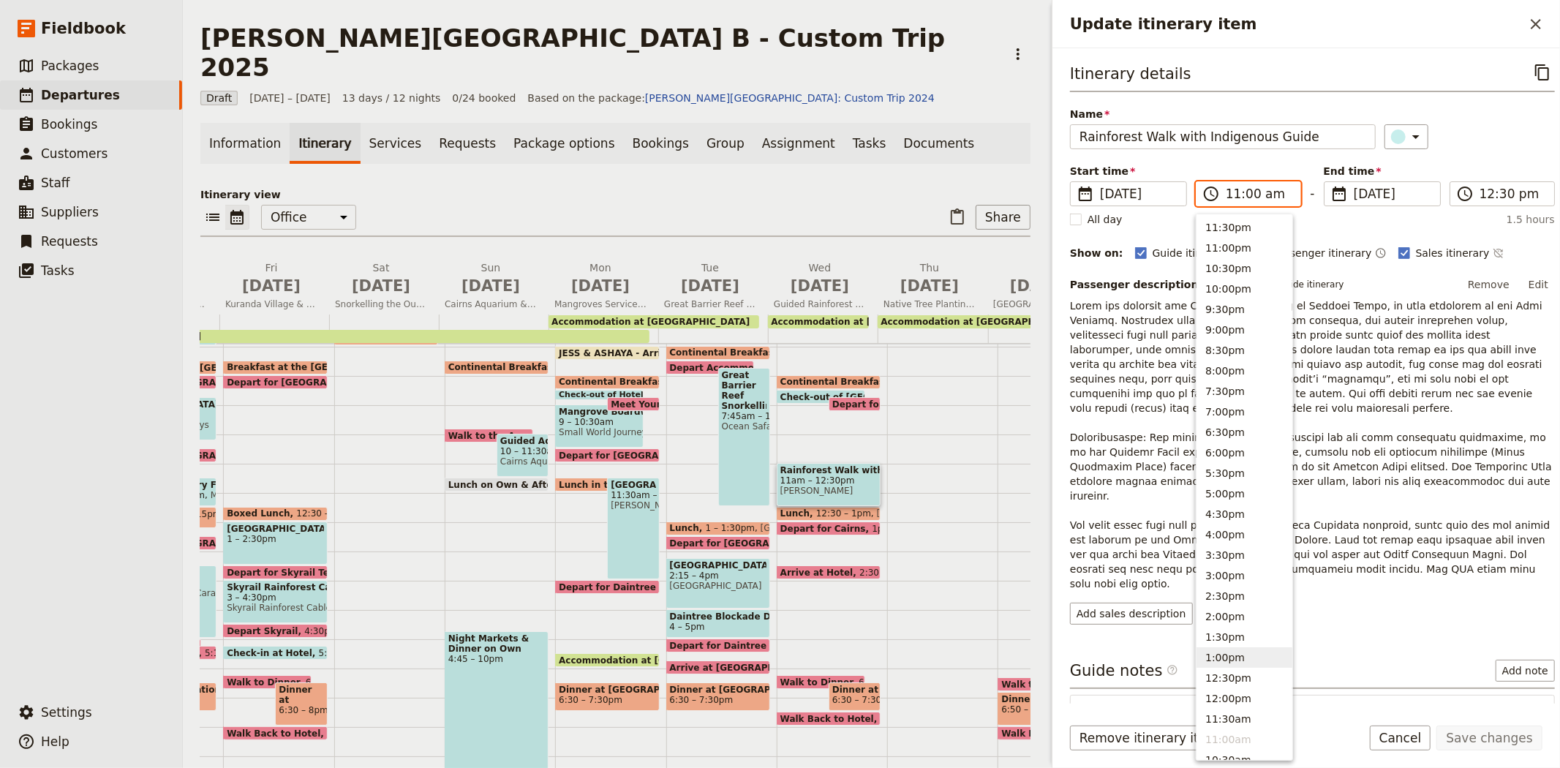
click at [1230, 662] on button "1:00pm" at bounding box center [1244, 657] width 96 height 20
type input "01:00 pm"
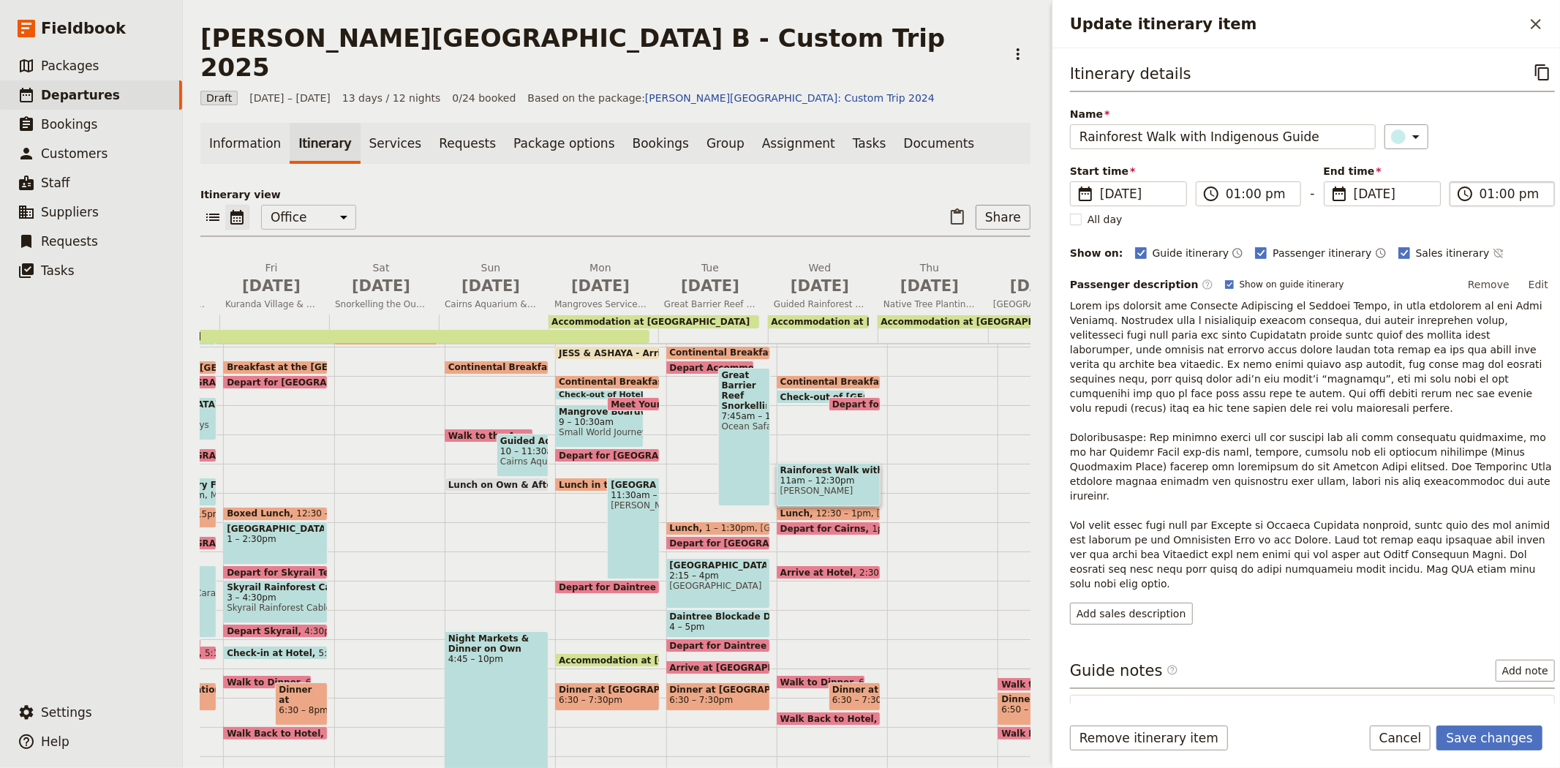
click at [1479, 190] on input "01:00 pm" at bounding box center [1512, 194] width 66 height 18
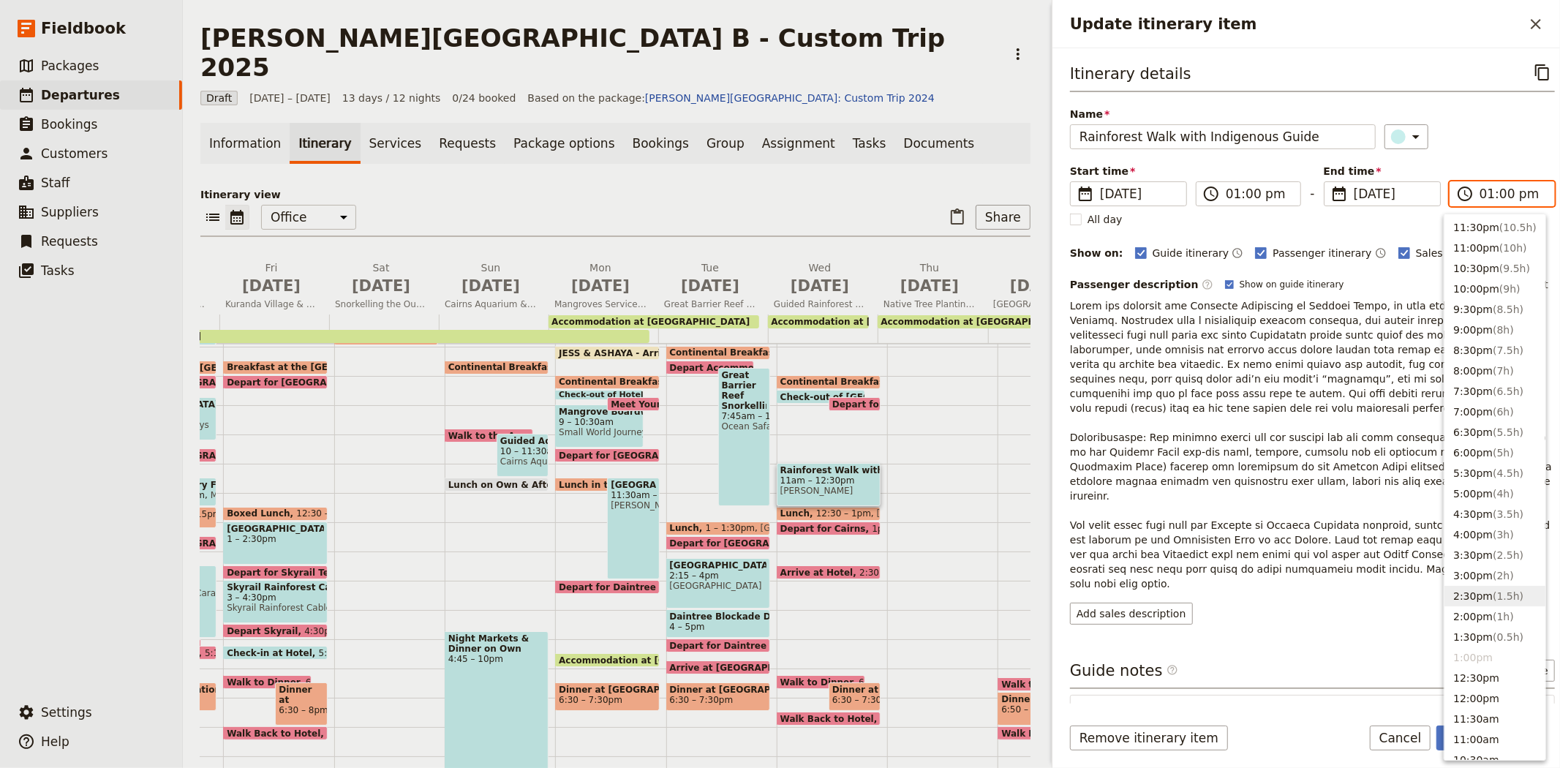
click at [1484, 601] on button "2:30pm ( 1.5h )" at bounding box center [1494, 596] width 101 height 20
type input "02:30 pm"
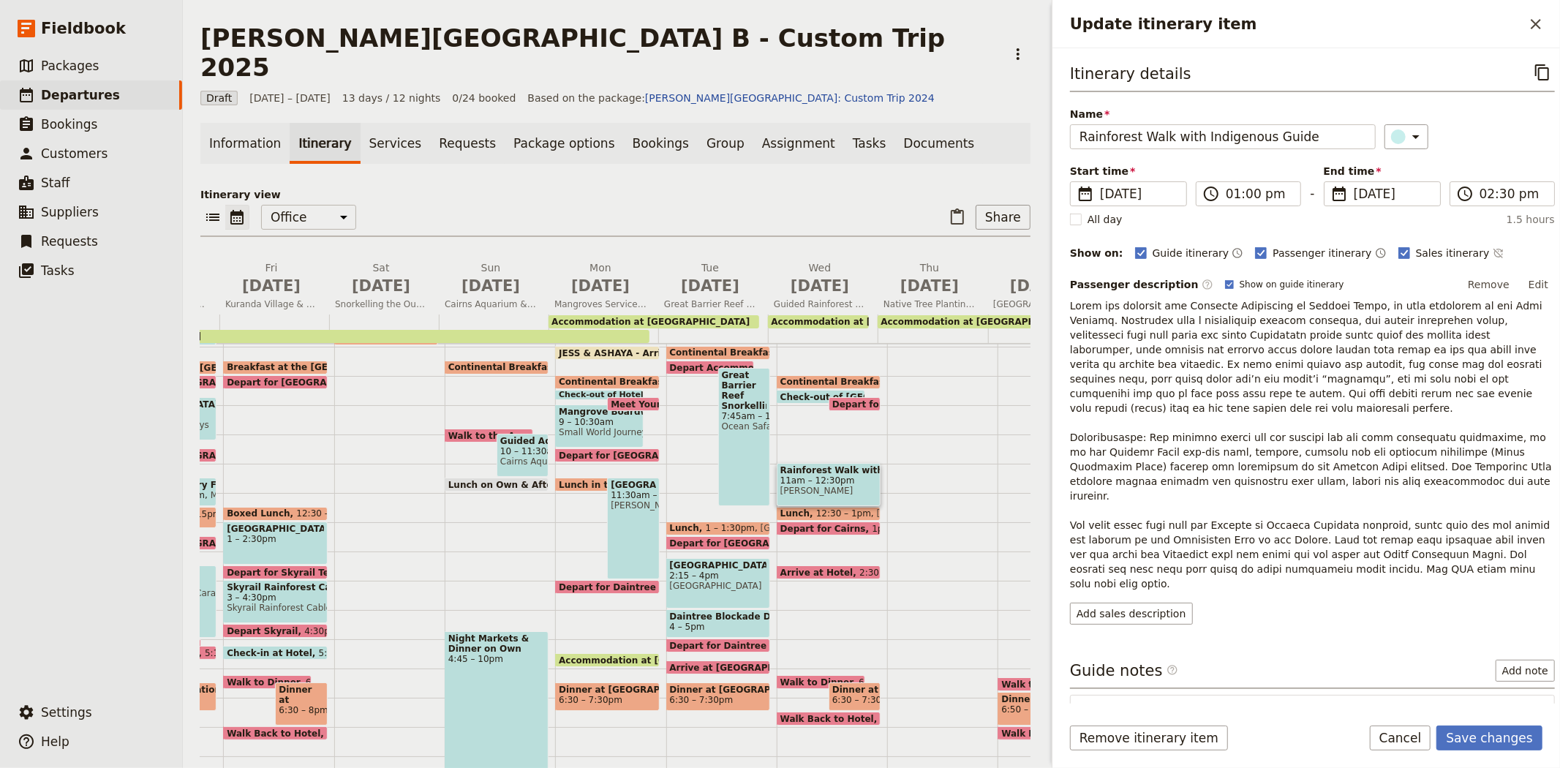
click at [1309, 437] on p "Update itinerary item" at bounding box center [1312, 444] width 485 height 292
click at [1471, 747] on button "Save changes" at bounding box center [1489, 737] width 106 height 25
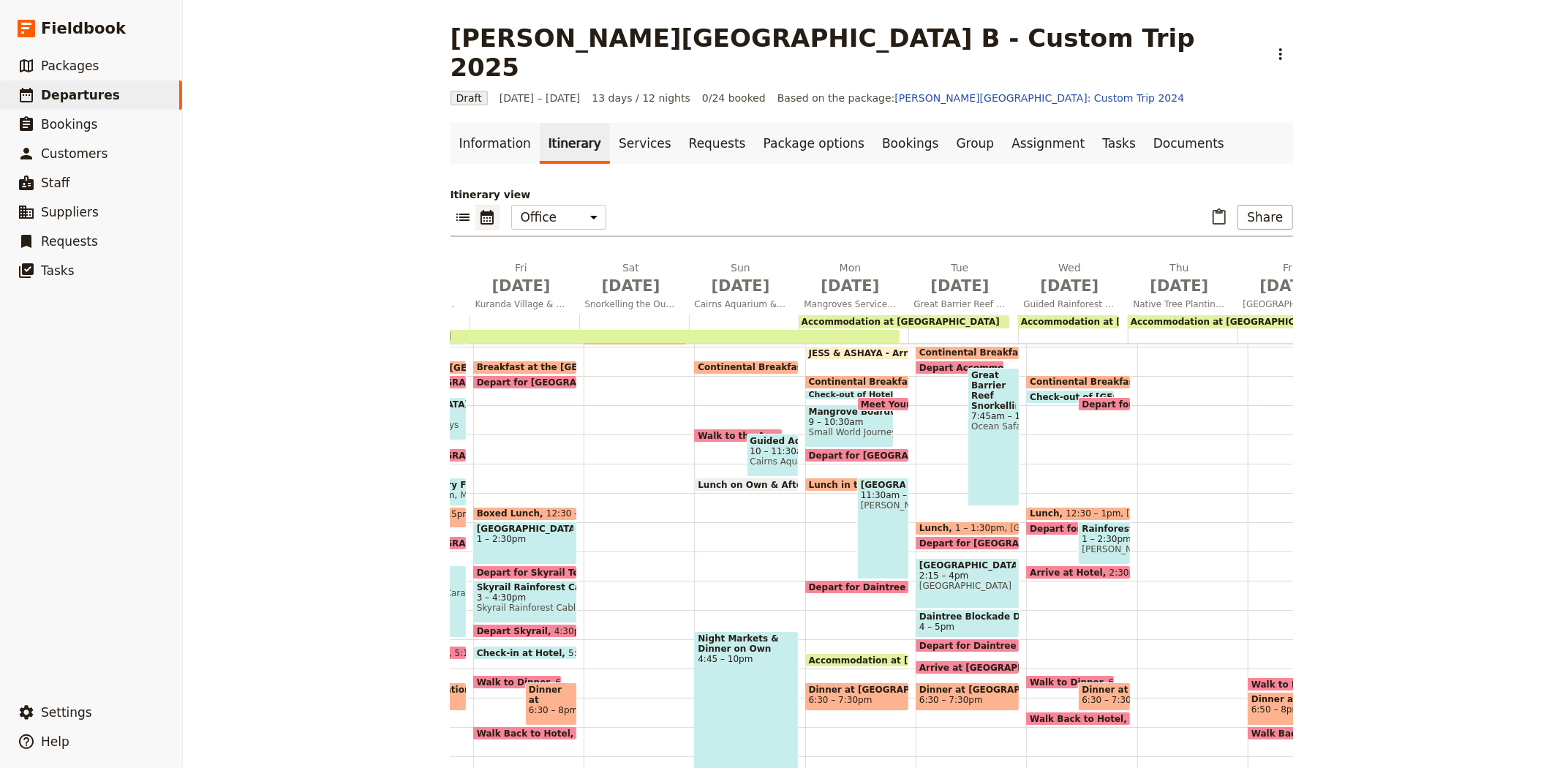
click at [1095, 399] on span "Depart for [PERSON_NAME]" at bounding box center [1152, 404] width 143 height 10
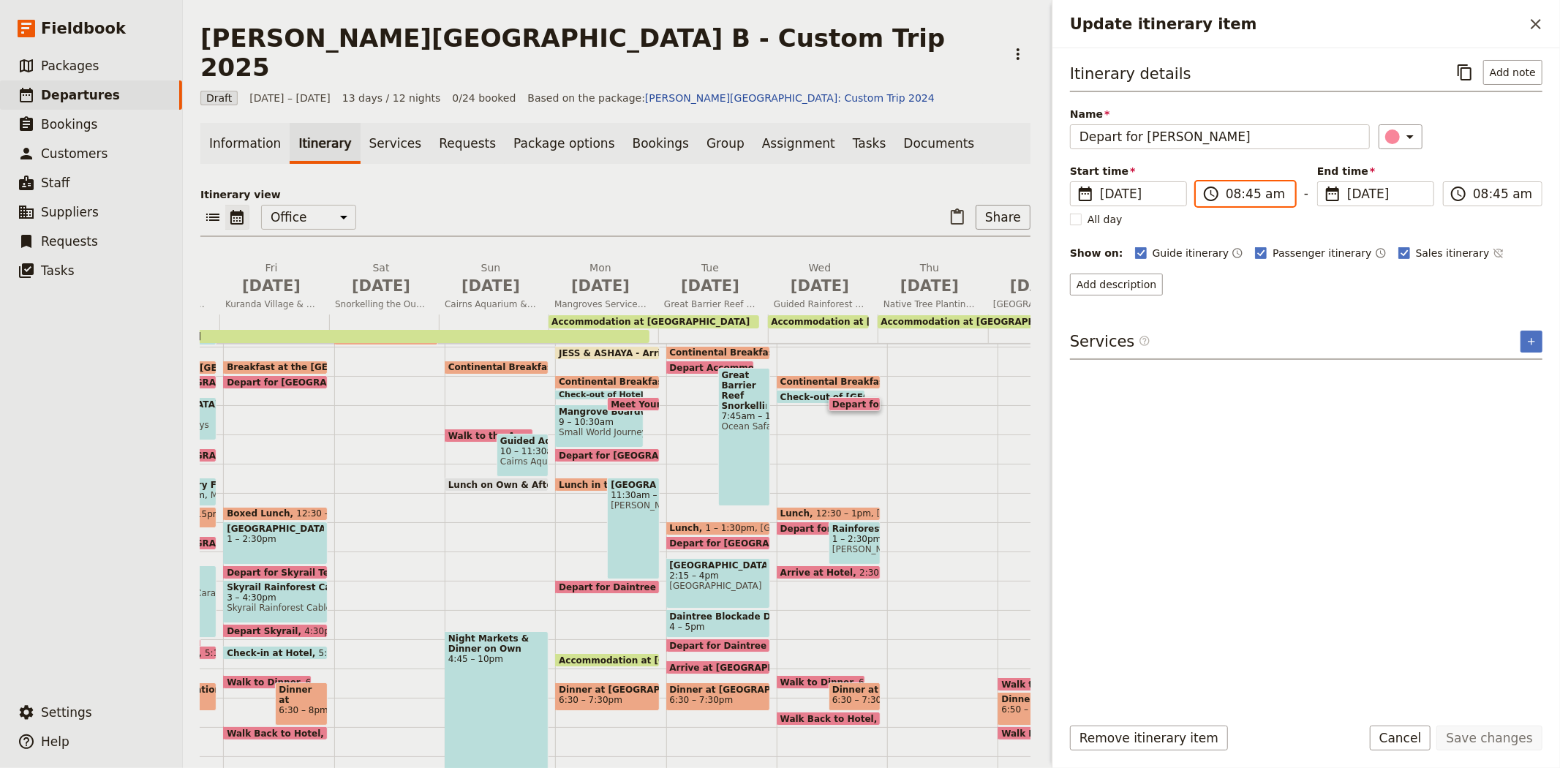
click at [1231, 193] on input "08:45 am" at bounding box center [1255, 194] width 60 height 18
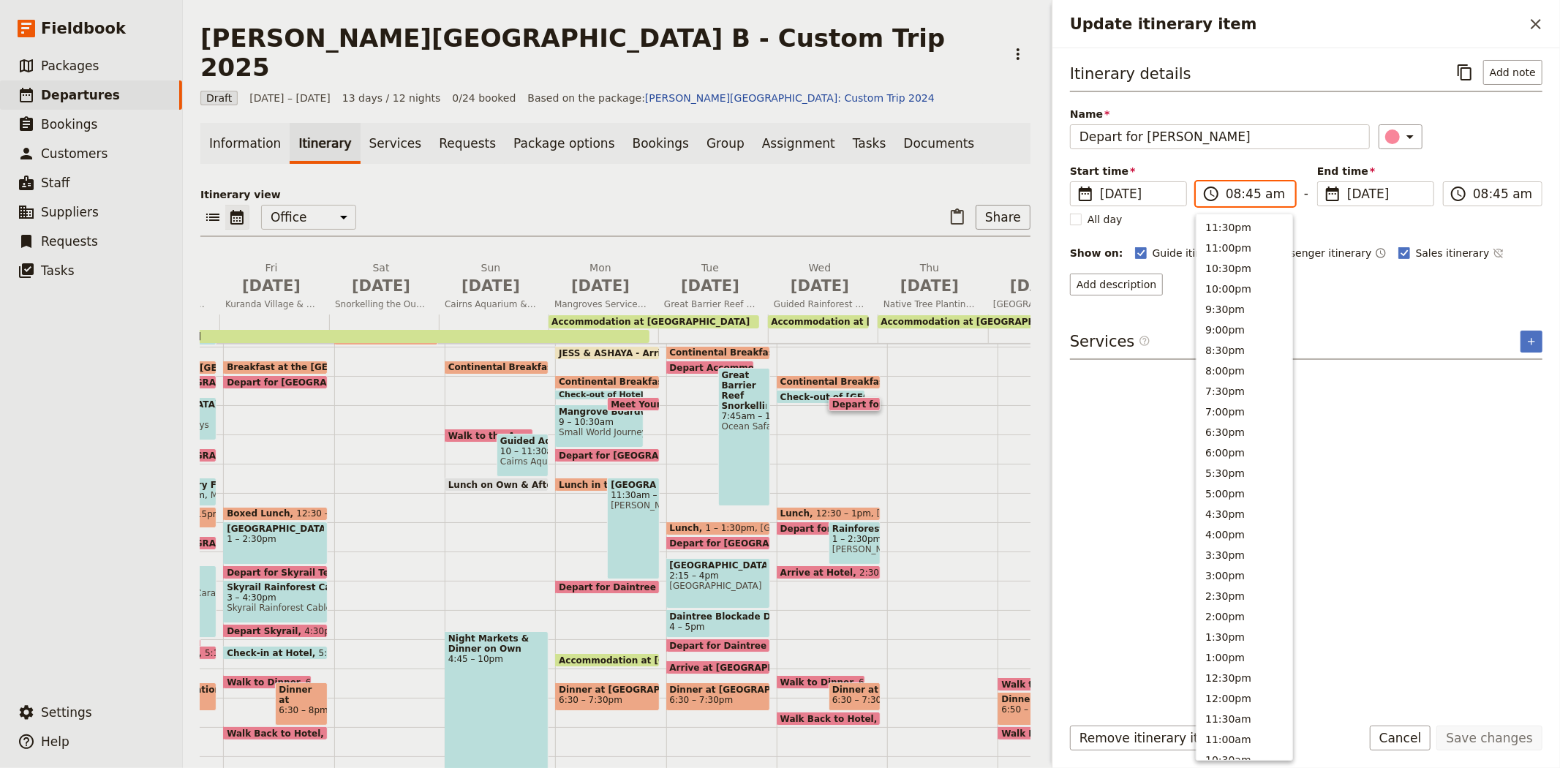
scroll to position [442, 0]
click at [1242, 332] on button "10:00am" at bounding box center [1244, 338] width 96 height 20
type input "10:00 am"
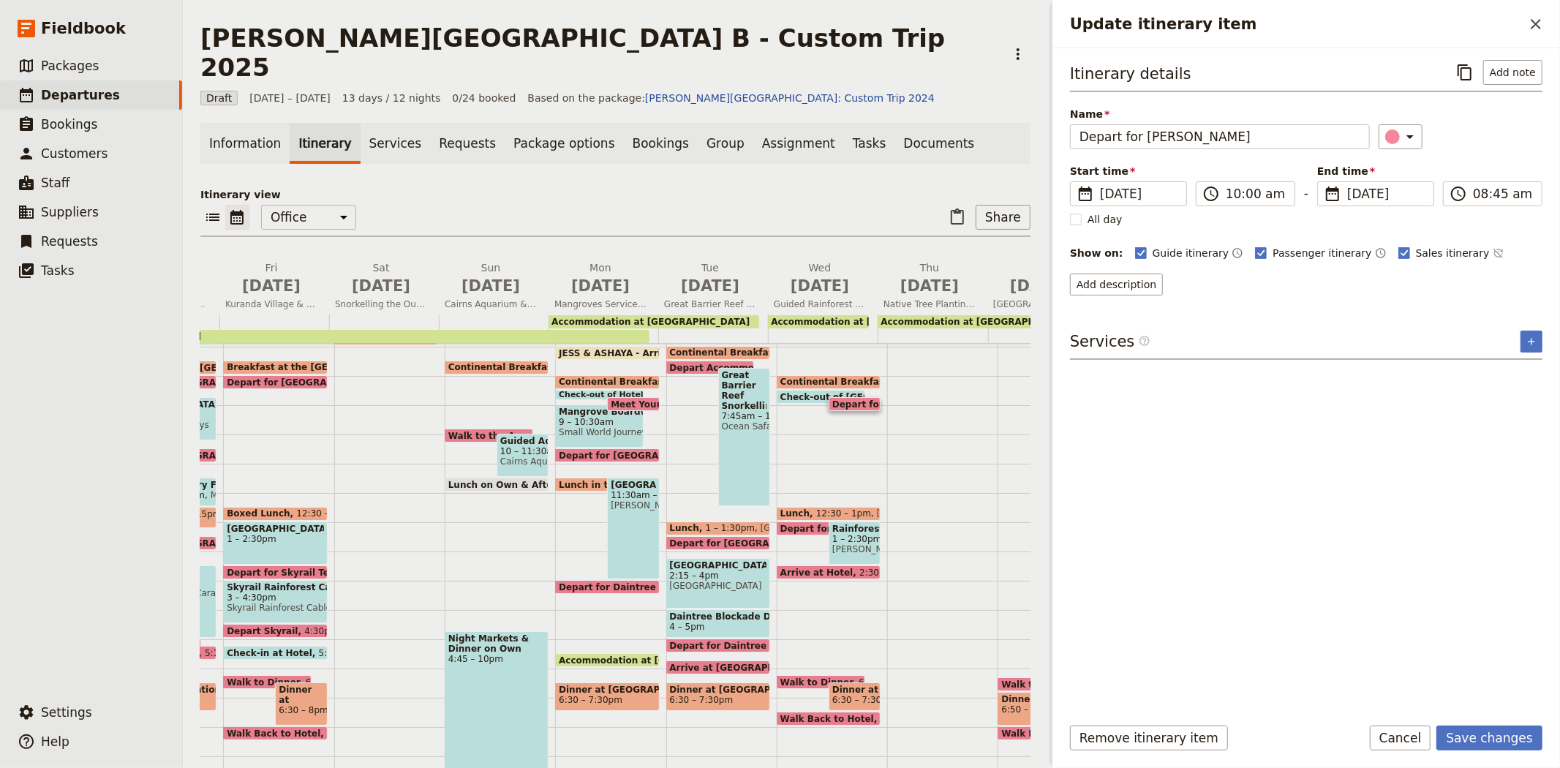
type input "10:00 am"
click at [1503, 145] on div "​" at bounding box center [1460, 136] width 165 height 25
click at [1477, 728] on button "Save changes" at bounding box center [1489, 737] width 106 height 25
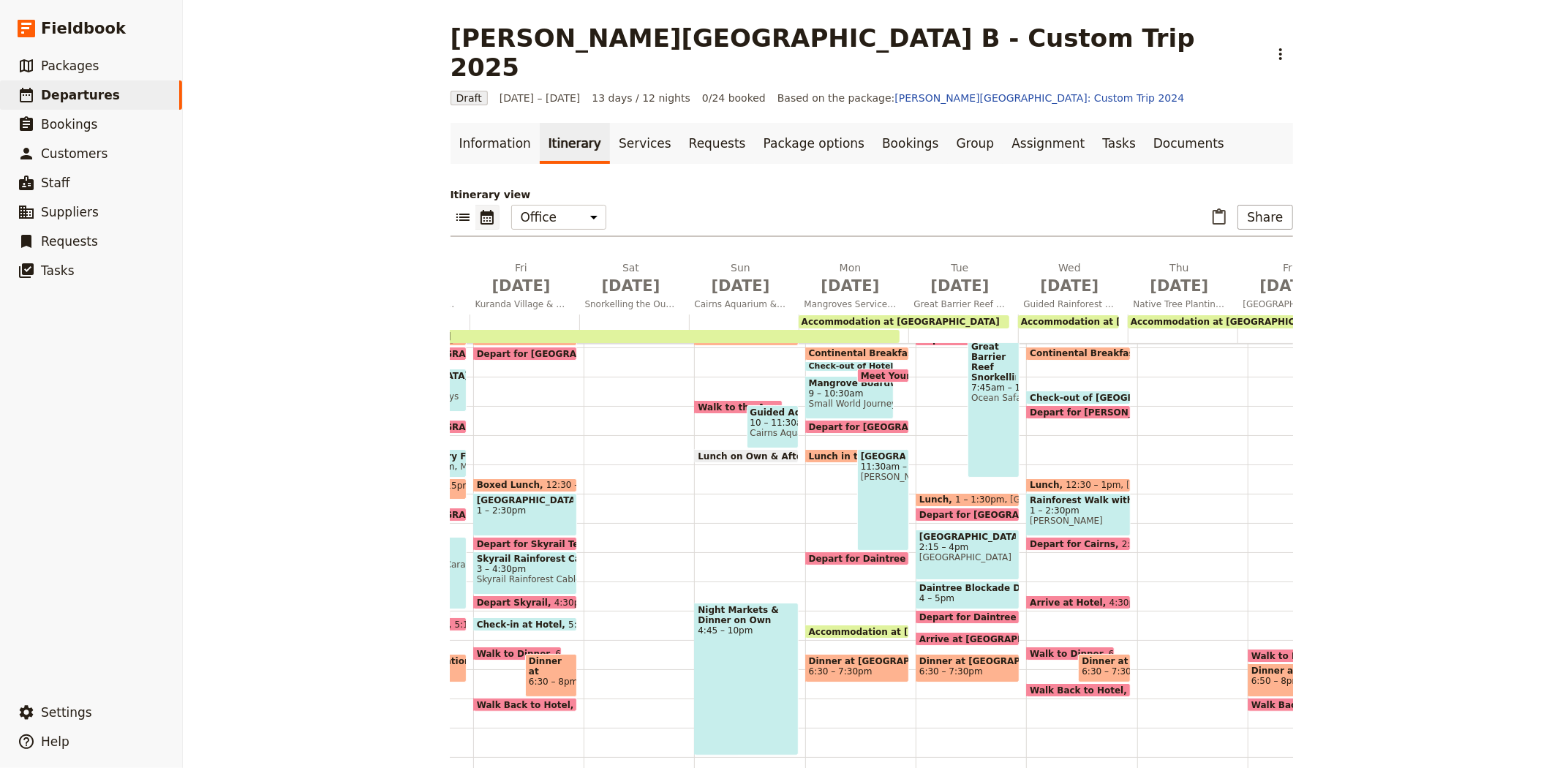
scroll to position [202, 0]
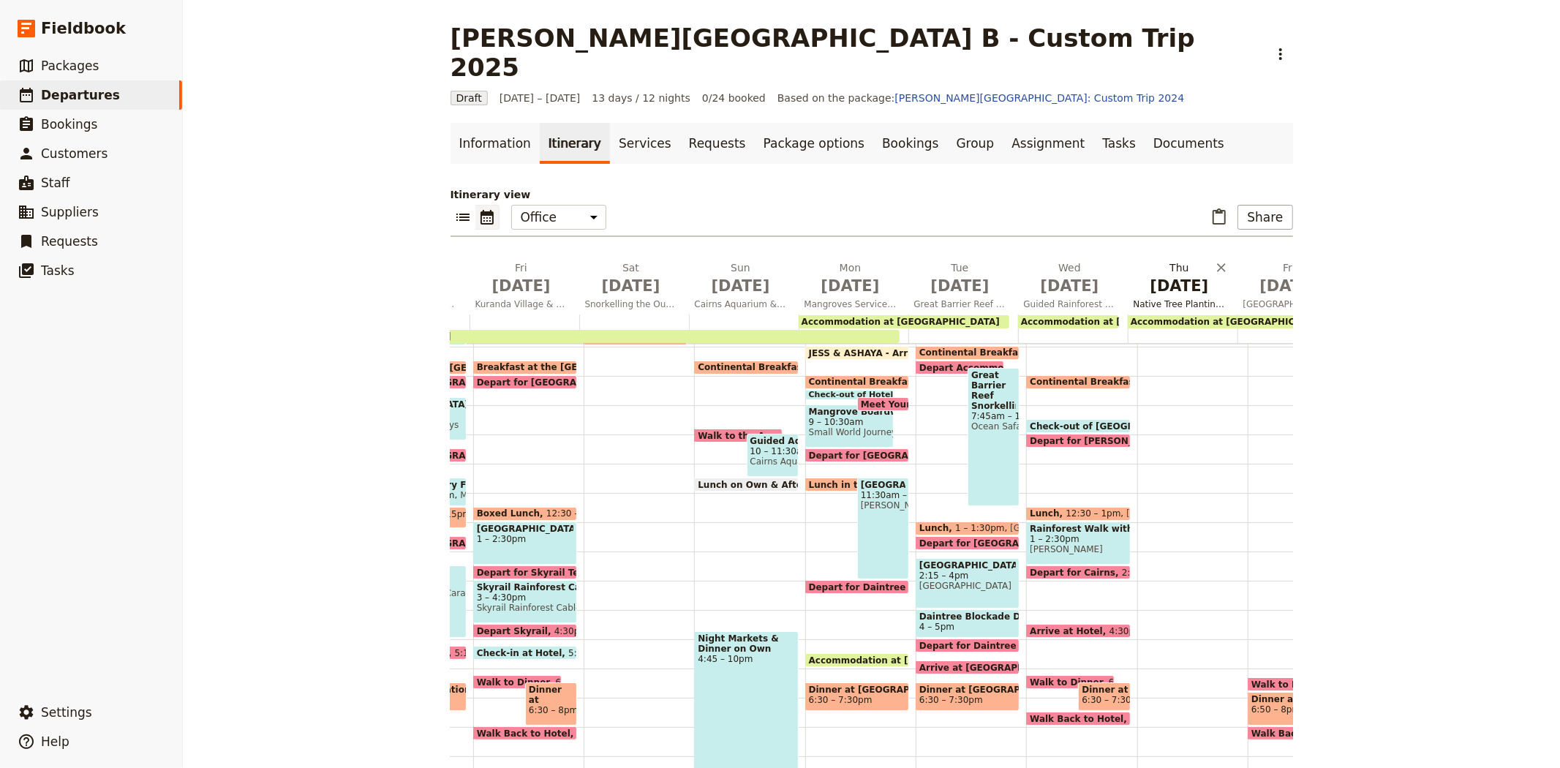
click at [1178, 275] on span "[DATE]" at bounding box center [1179, 286] width 92 height 22
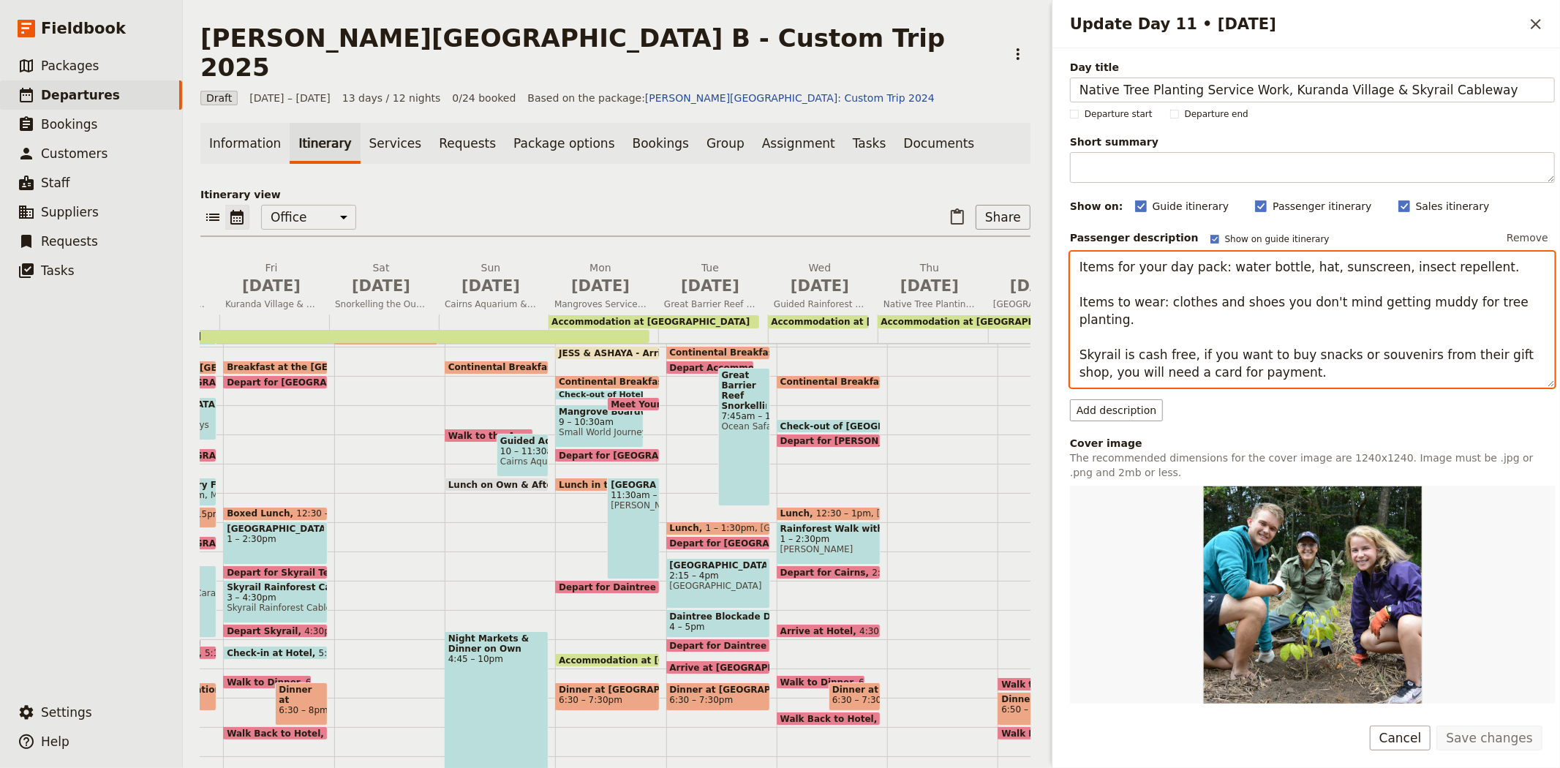
drag, startPoint x: 1249, startPoint y: 362, endPoint x: 1050, endPoint y: 251, distance: 227.8
click at [1050, 251] on div "Update Day 11 • [DATE] ​ Day title Native Tree Planting Service Work, Kuranda V…" at bounding box center [1304, 384] width 512 height 768
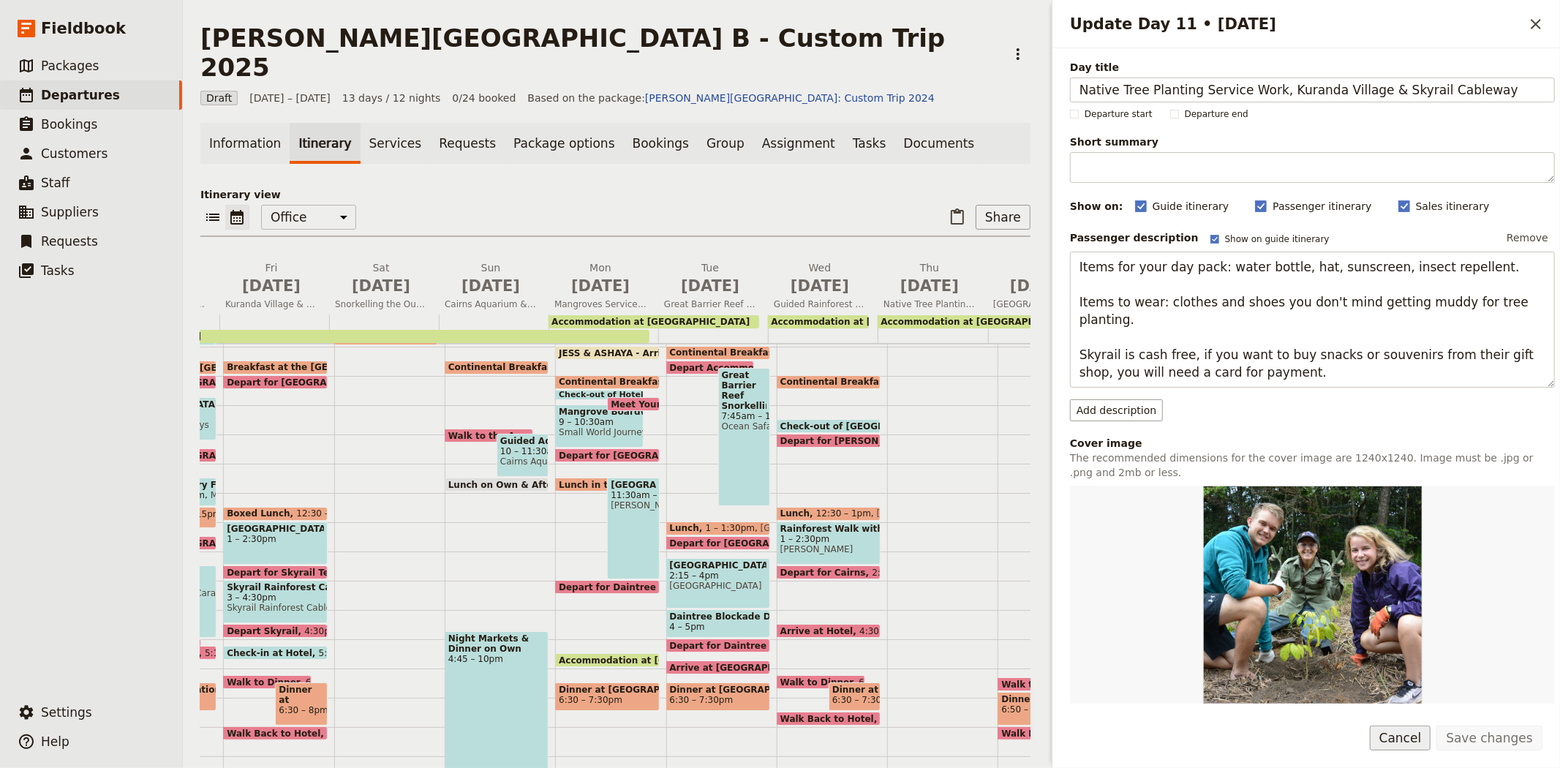
click at [1399, 735] on button "Cancel" at bounding box center [1399, 737] width 61 height 25
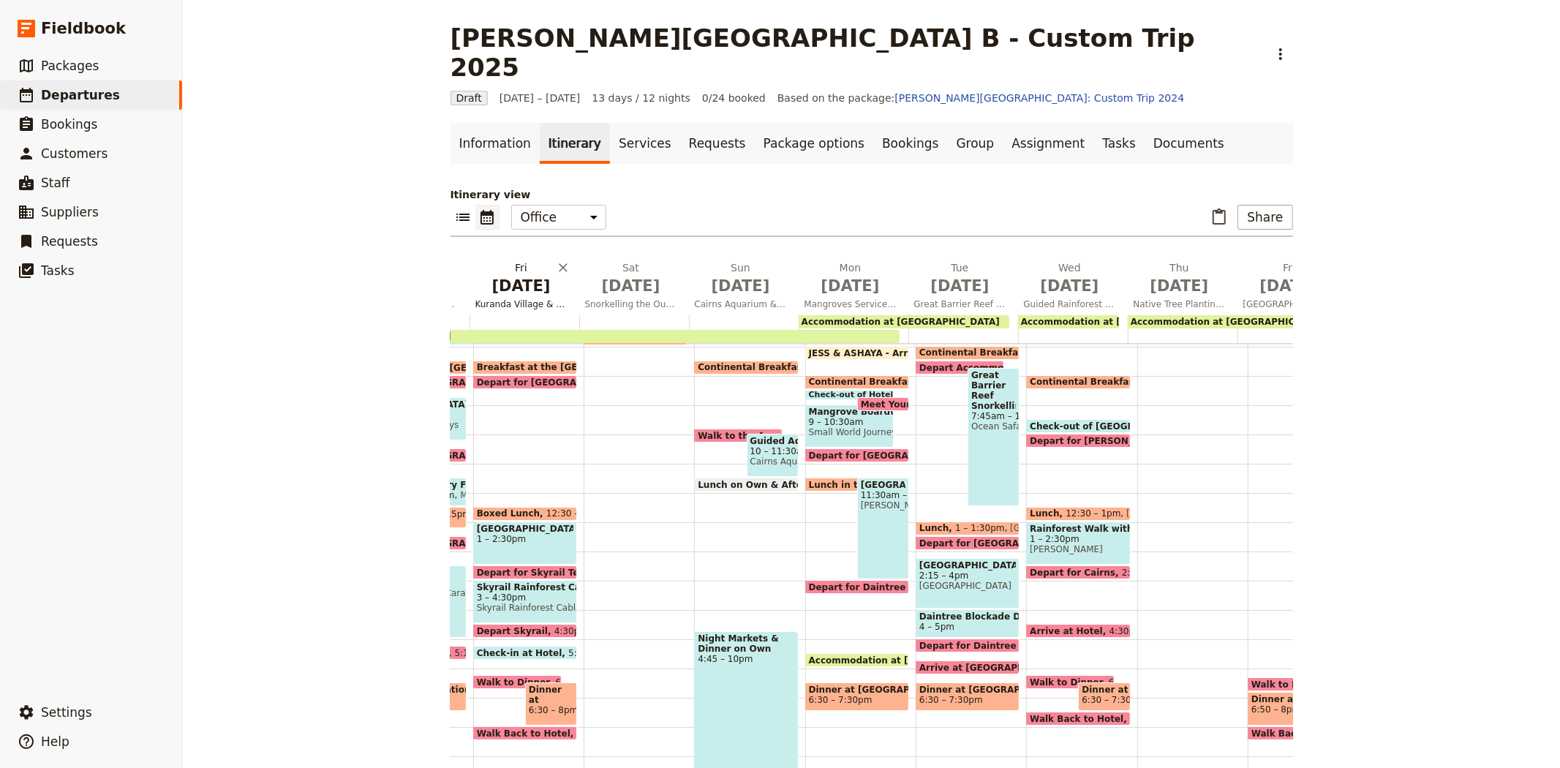
click at [510, 275] on span "[DATE]" at bounding box center [521, 286] width 92 height 22
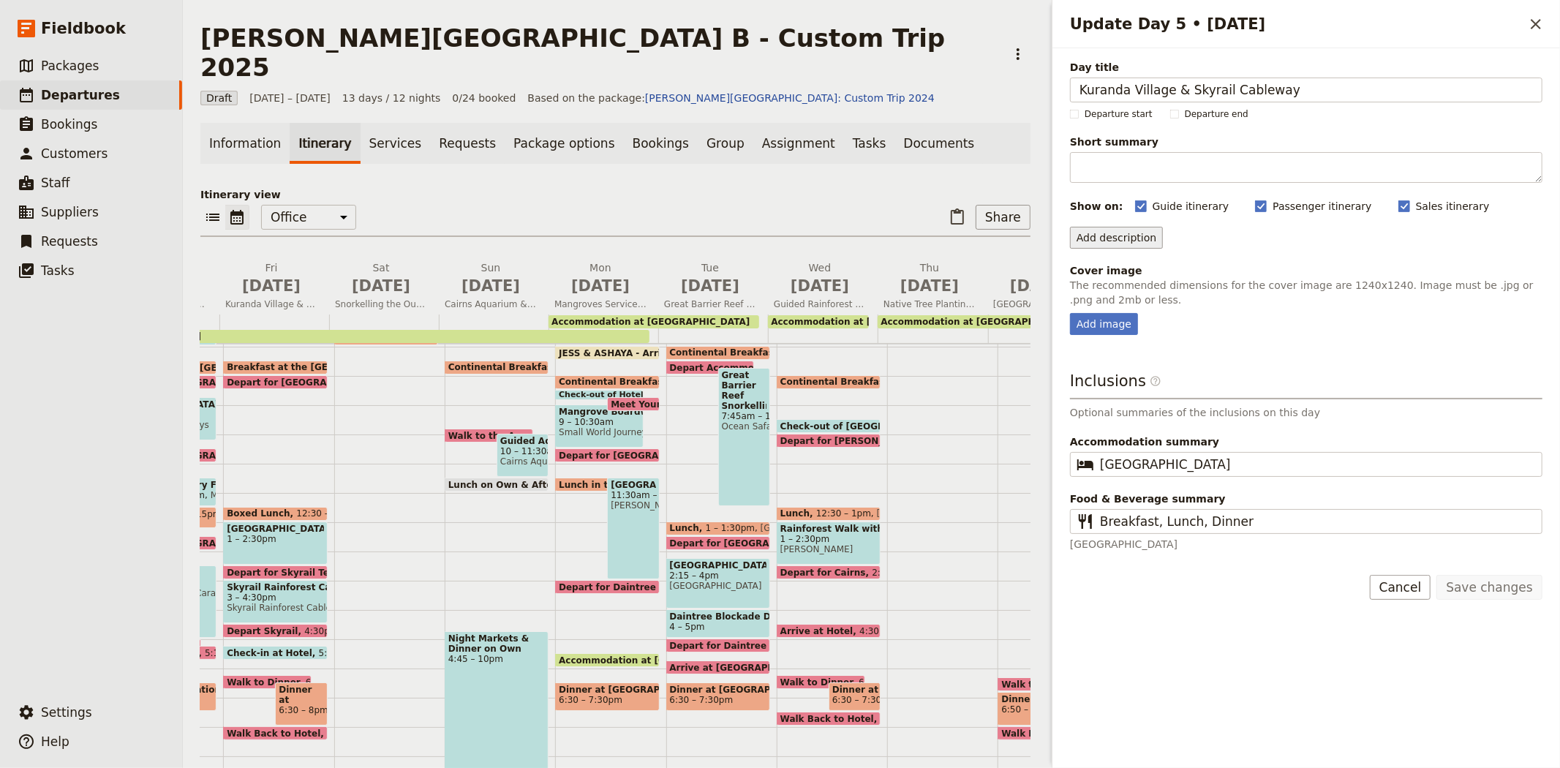
click at [1116, 244] on button "Add description" at bounding box center [1116, 238] width 93 height 22
click at [1152, 268] on span "Passenger description" at bounding box center [1135, 269] width 113 height 15
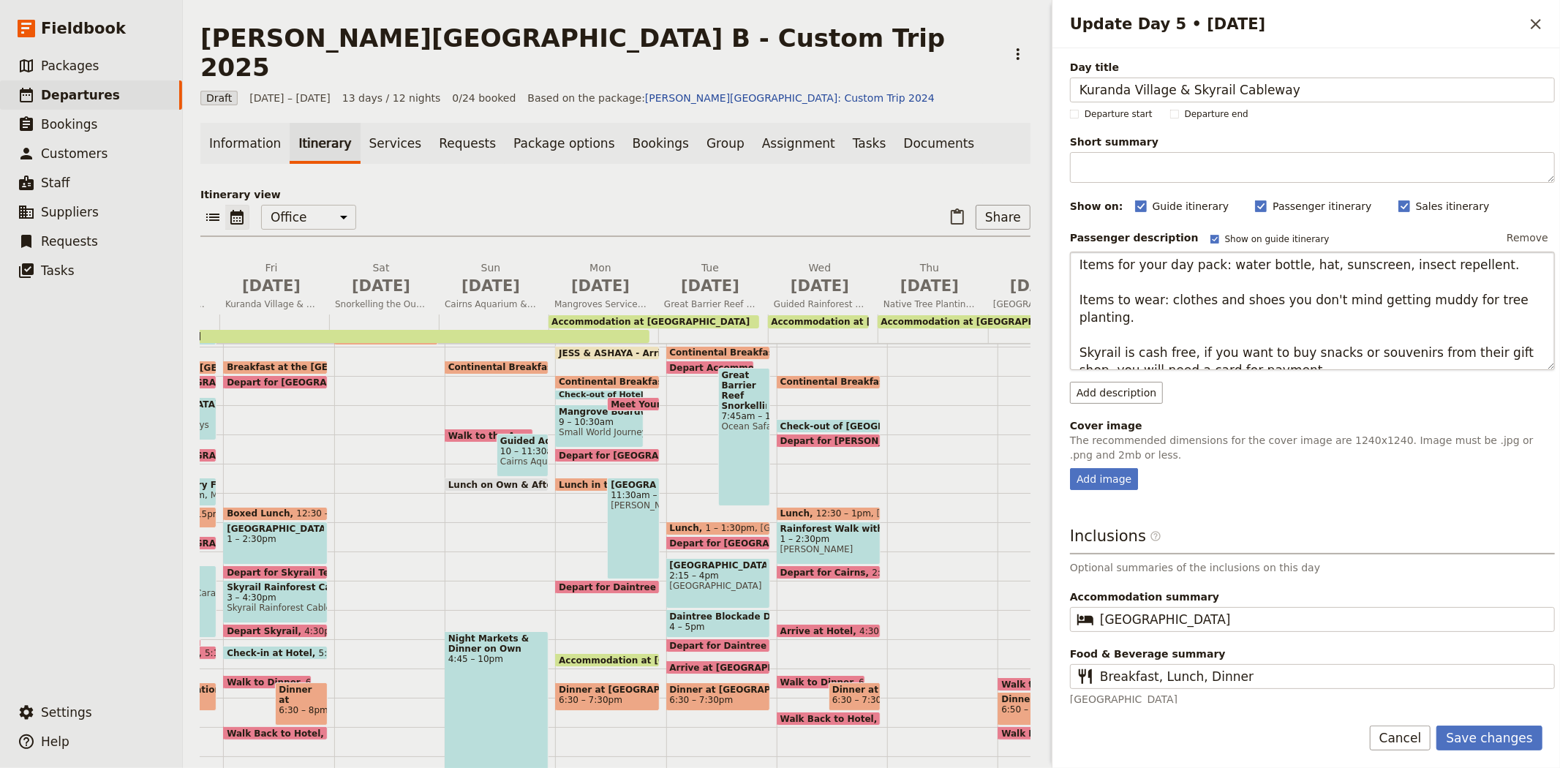
scroll to position [0, 0]
drag, startPoint x: 1132, startPoint y: 326, endPoint x: 1040, endPoint y: 282, distance: 101.7
click at [1040, 282] on div "[PERSON_NAME][GEOGRAPHIC_DATA] B - Custom Trip 2025 ​ Draft [DATE] – [DATE] 13 …" at bounding box center [871, 384] width 1377 height 768
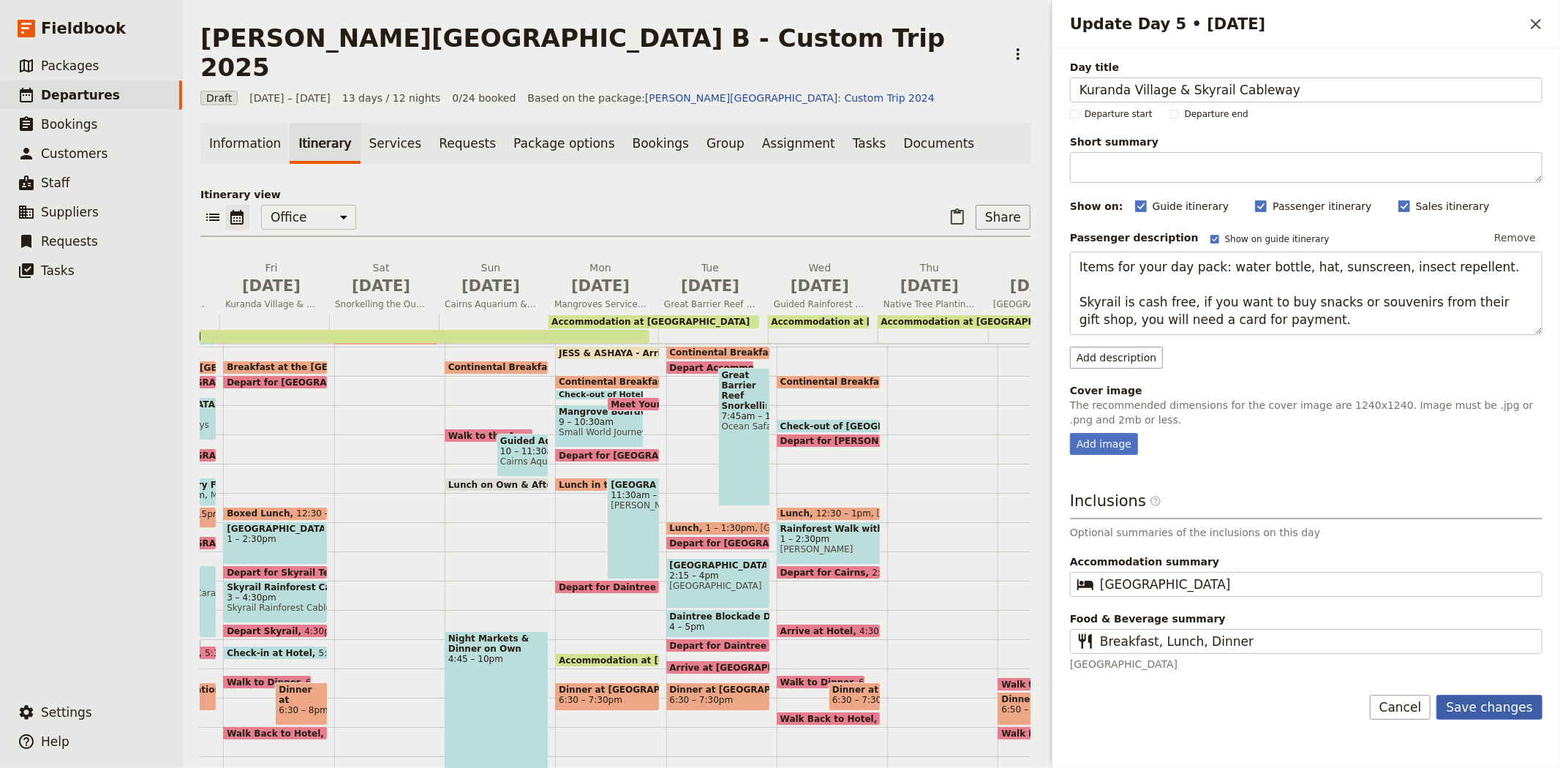
type textarea "Items for your day pack: water bottle, hat, sunscreen, insect repellent. Skyrai…"
click at [1484, 707] on button "Save changes" at bounding box center [1489, 707] width 106 height 25
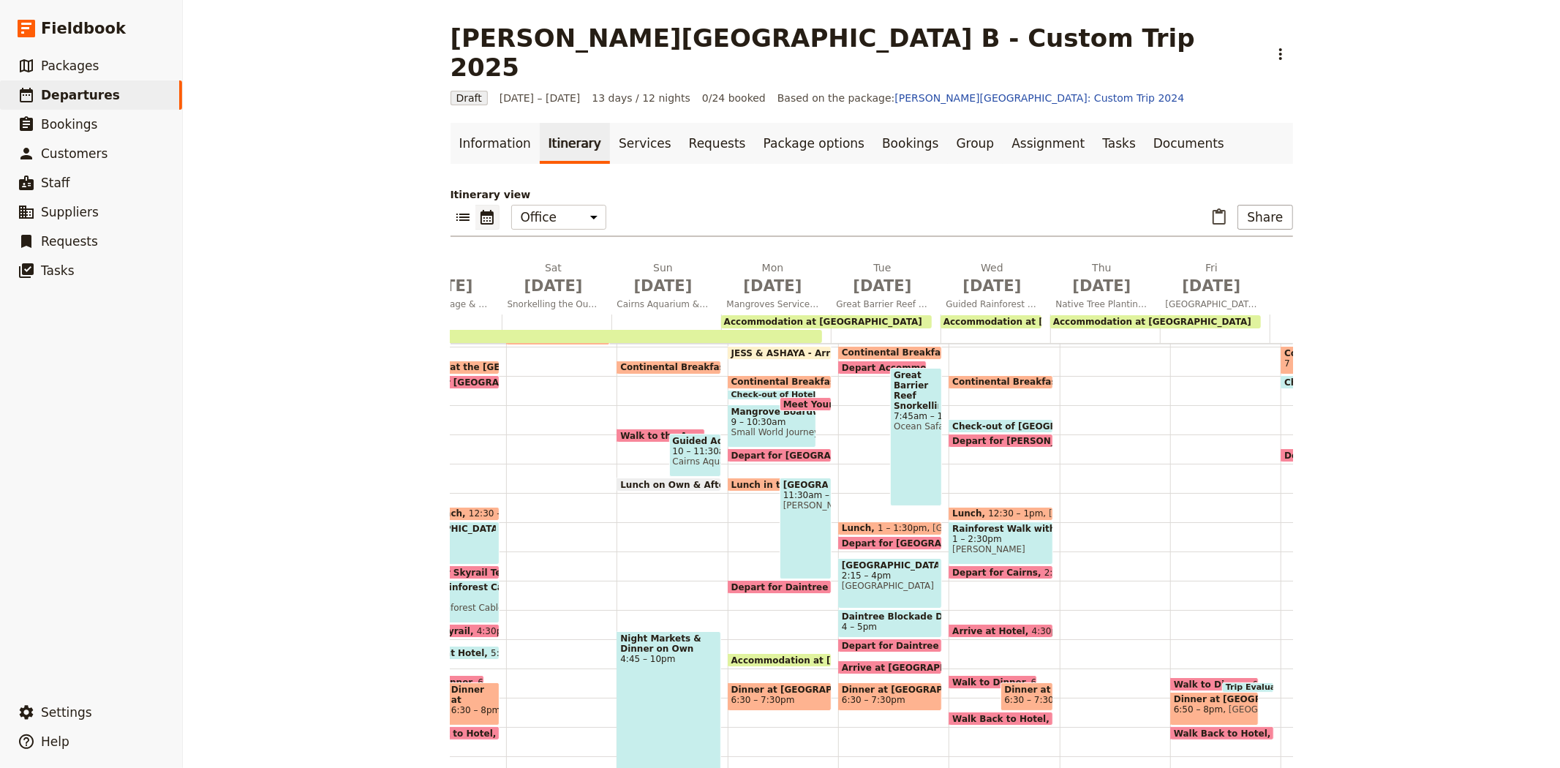
scroll to position [0, 573]
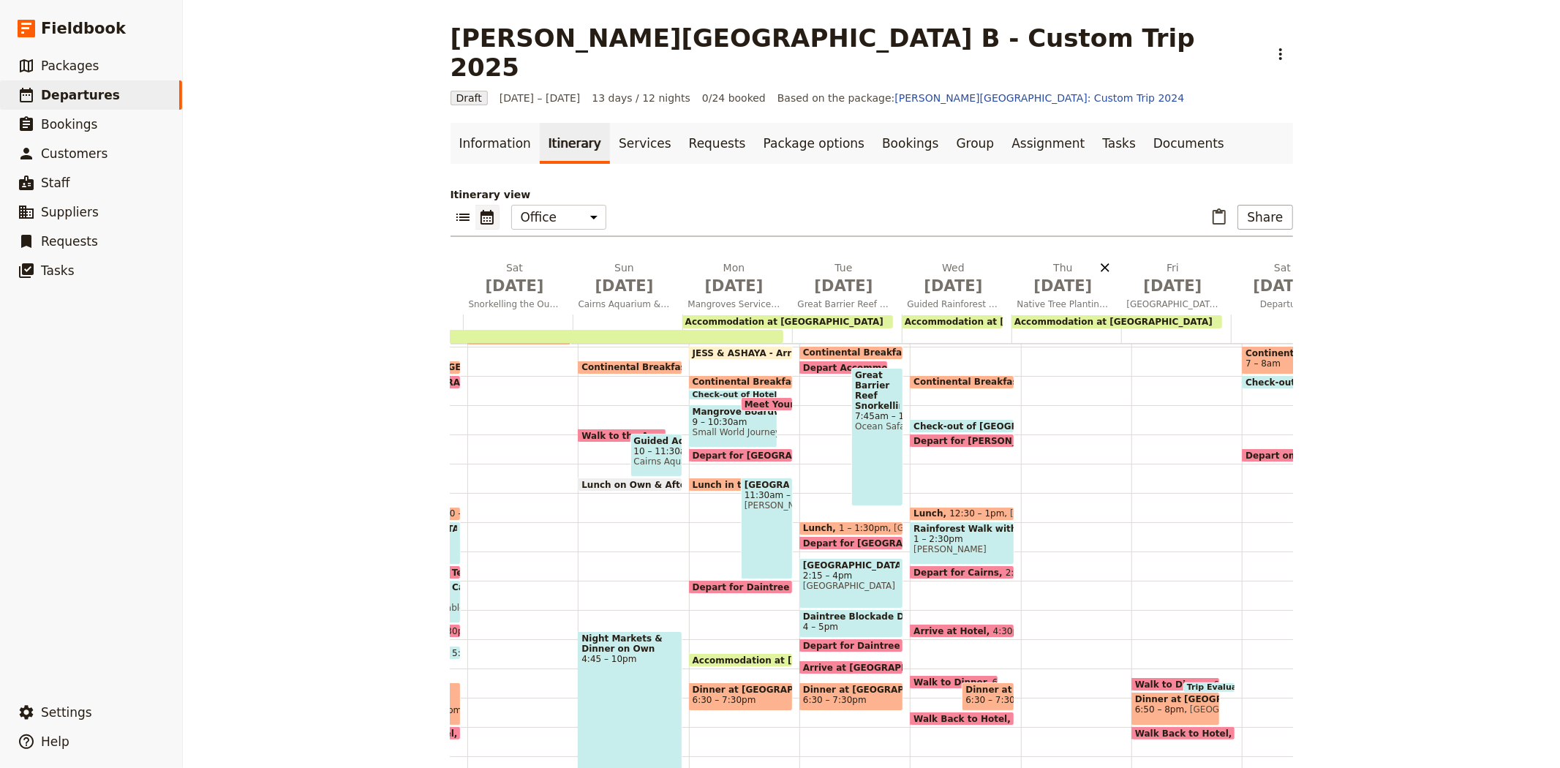
click at [1098, 260] on icon "Delete Thu Sep 18" at bounding box center [1105, 267] width 15 height 15
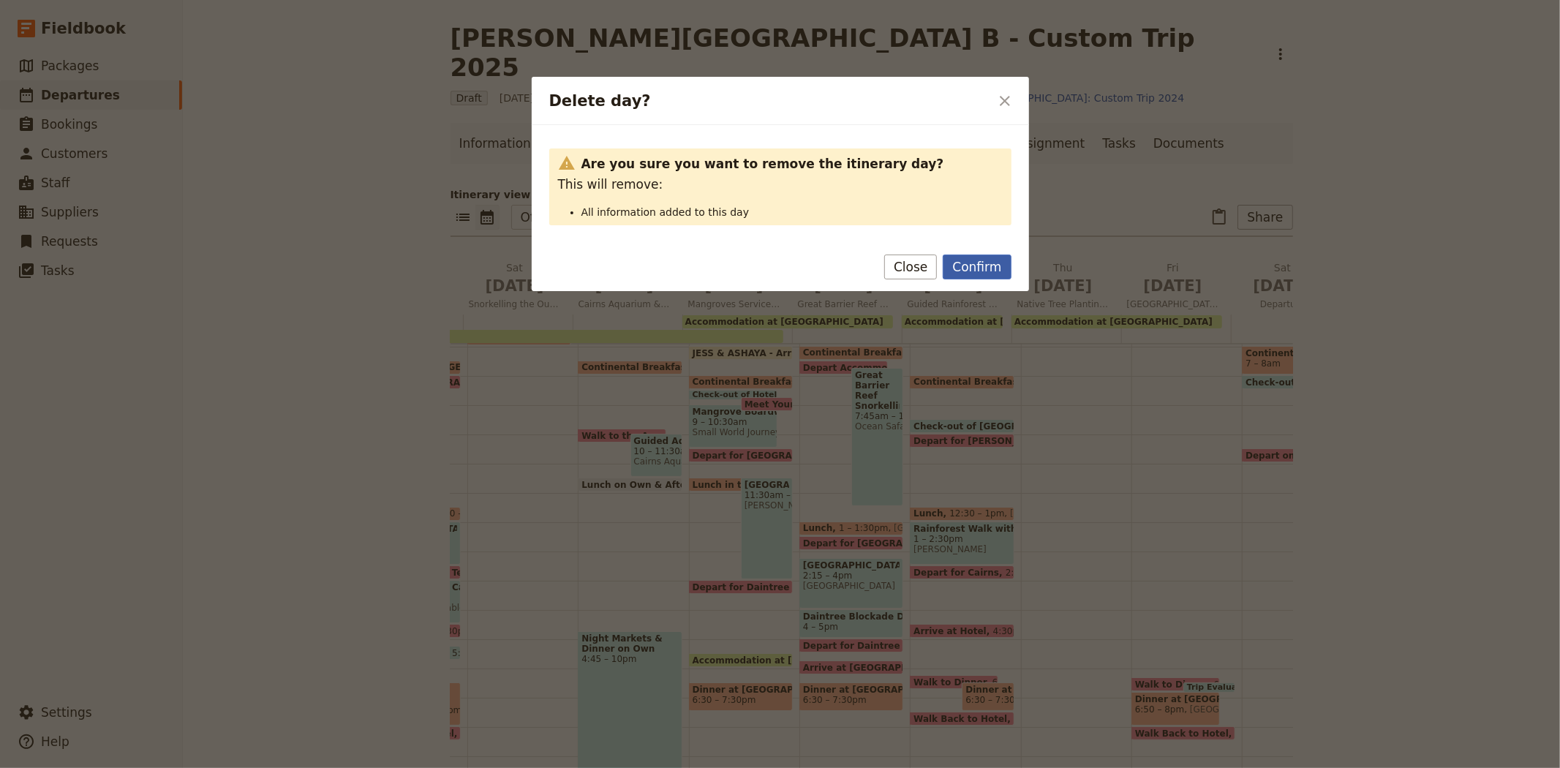
click at [975, 269] on button "Confirm" at bounding box center [976, 266] width 68 height 25
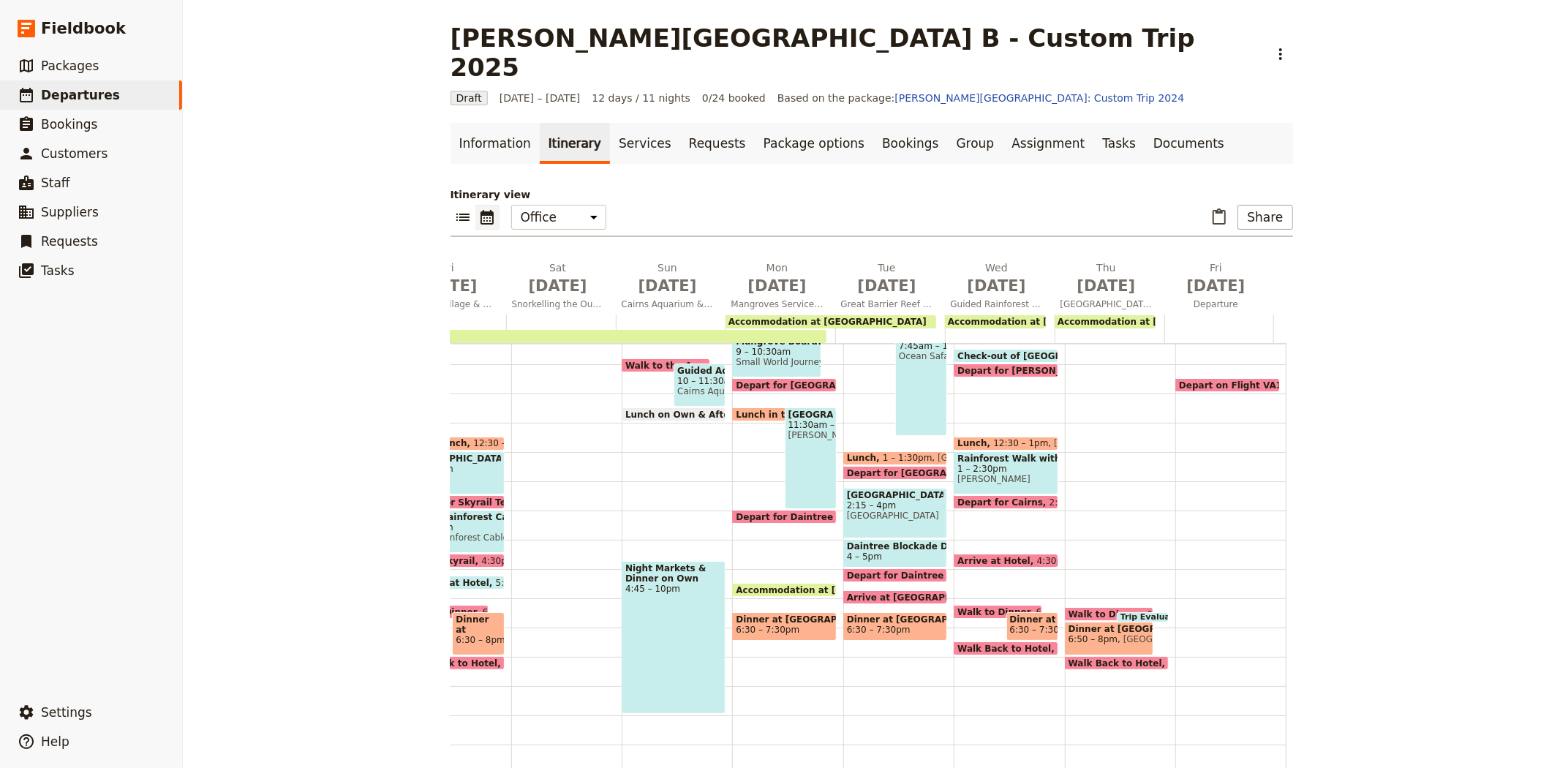
scroll to position [295, 0]
click at [967, 607] on span "Walk to Dinner" at bounding box center [996, 612] width 79 height 10
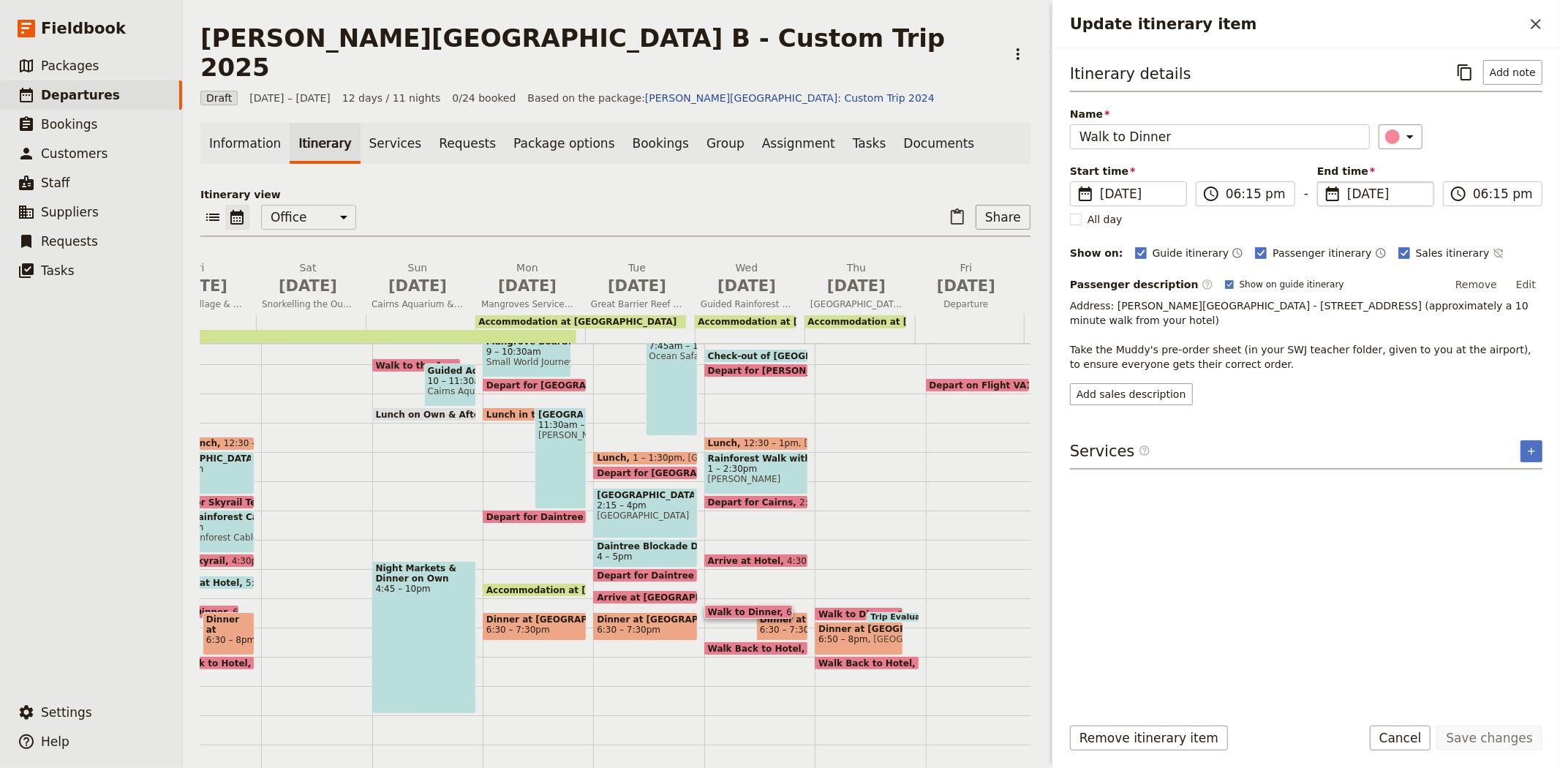
click at [1354, 192] on span "[DATE]" at bounding box center [1386, 194] width 78 height 18
click at [1323, 182] on input "[DATE]" at bounding box center [1323, 181] width 1 height 1
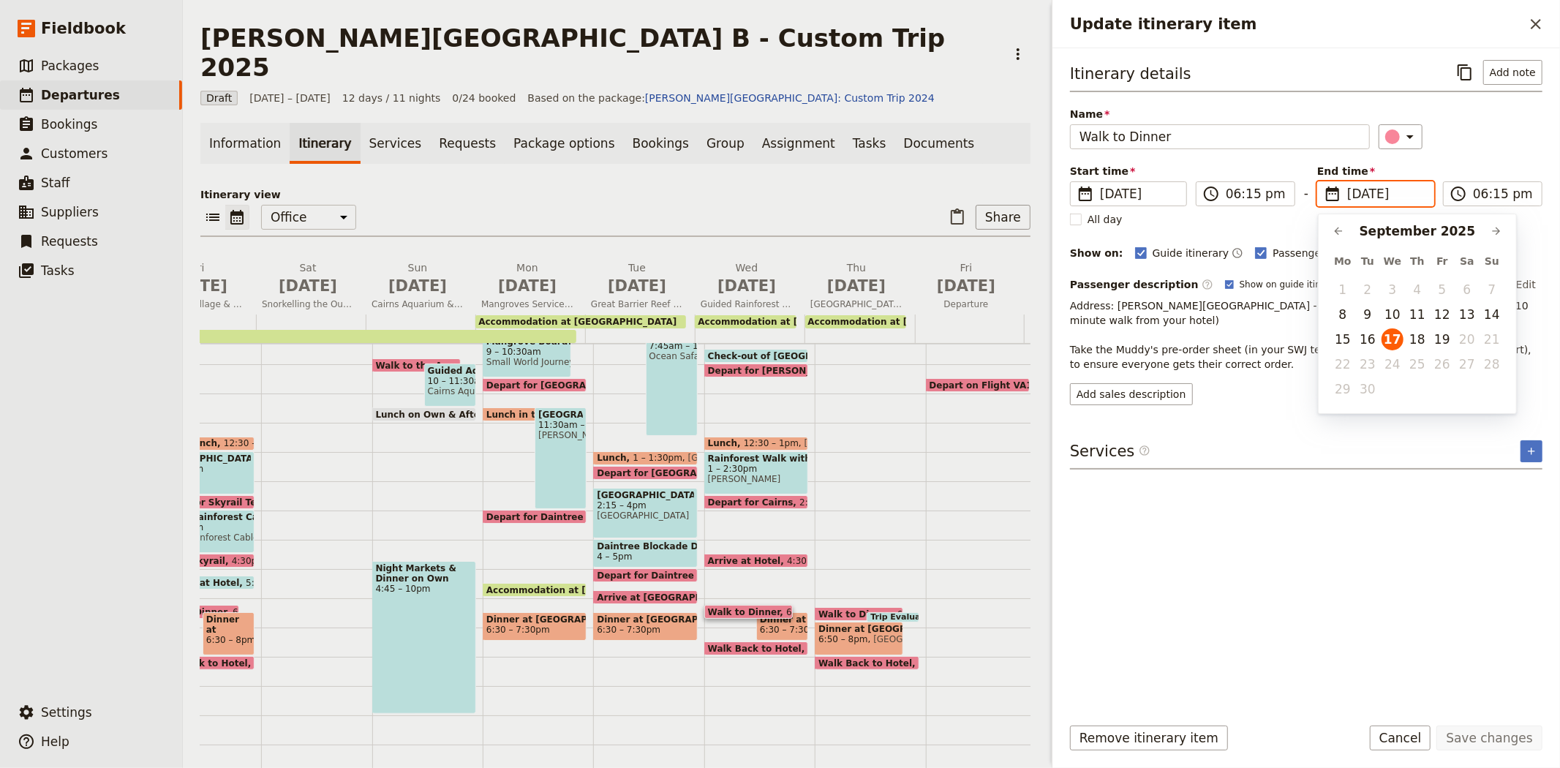
scroll to position [0, 0]
click at [1459, 317] on button "13" at bounding box center [1467, 314] width 22 height 22
type input "[DATE]"
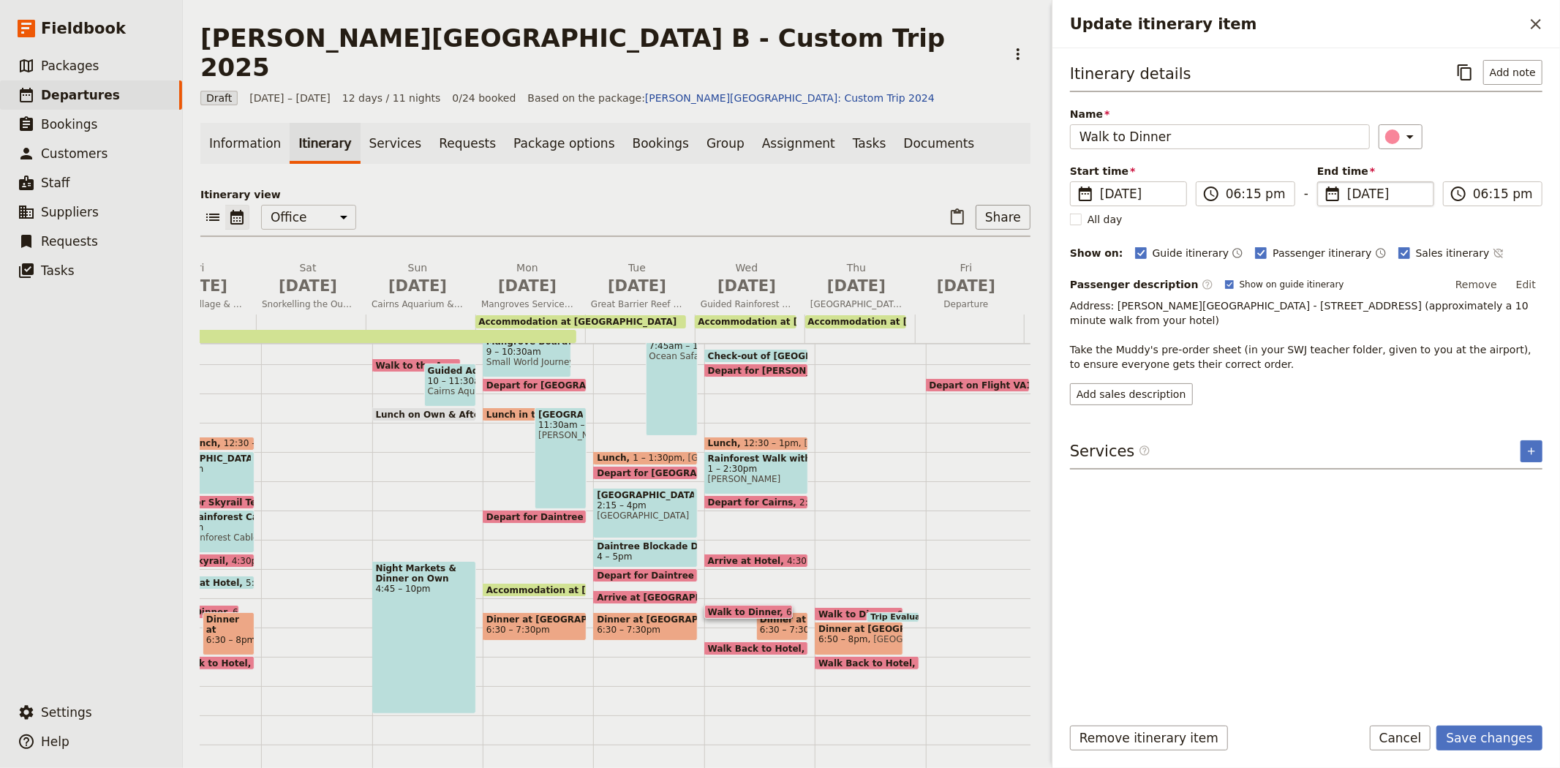
type input "[DATE]"
click at [1321, 532] on div "Itinerary details ​ Add note Name Walk to Dinner ​ Start time ​ [DATE] [DATE] […" at bounding box center [1306, 381] width 472 height 642
click at [1471, 736] on button "Save changes" at bounding box center [1489, 737] width 106 height 25
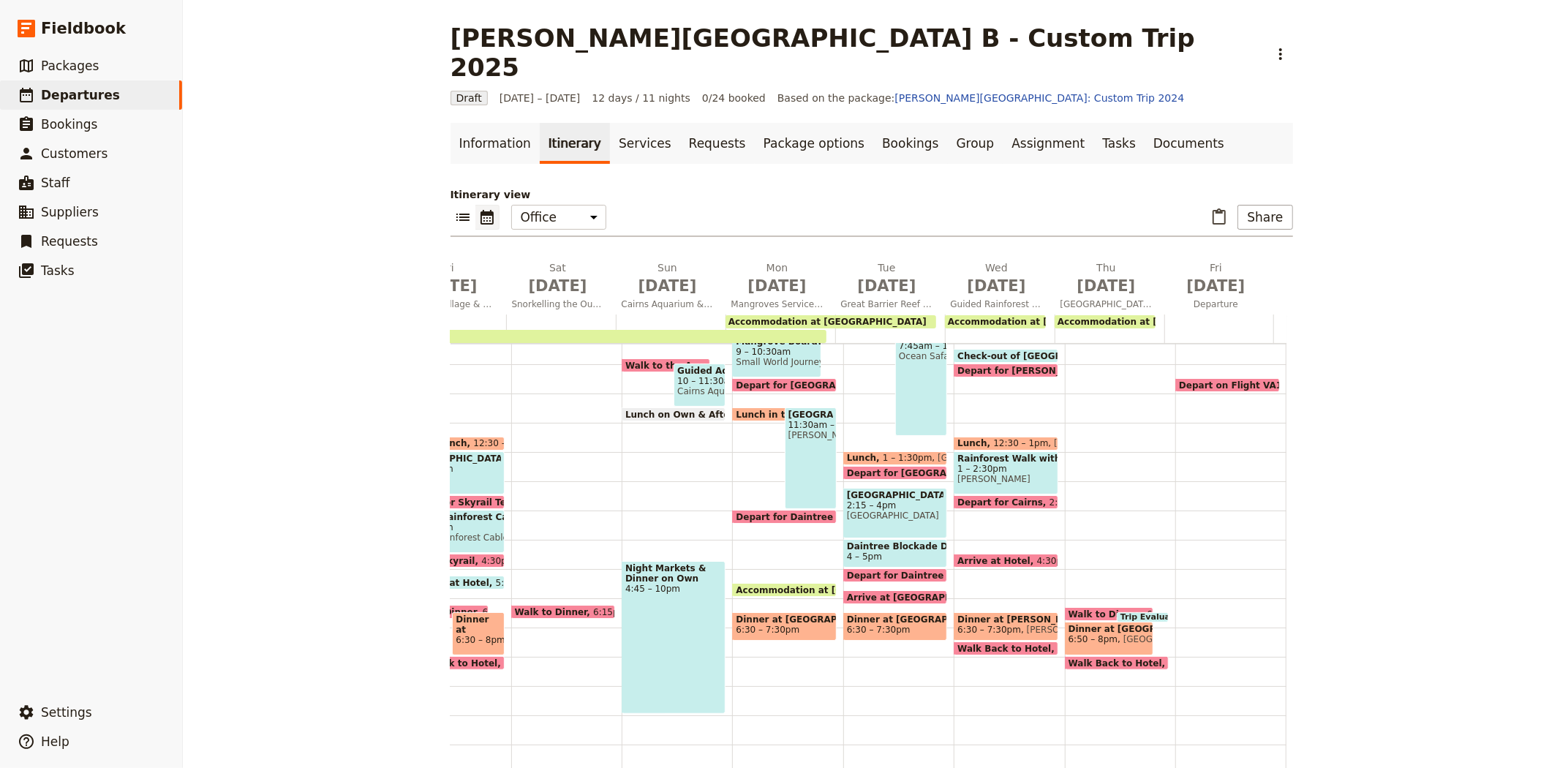
click at [957, 614] on span "Dinner at [PERSON_NAME][GEOGRAPHIC_DATA]" at bounding box center [1005, 619] width 97 height 10
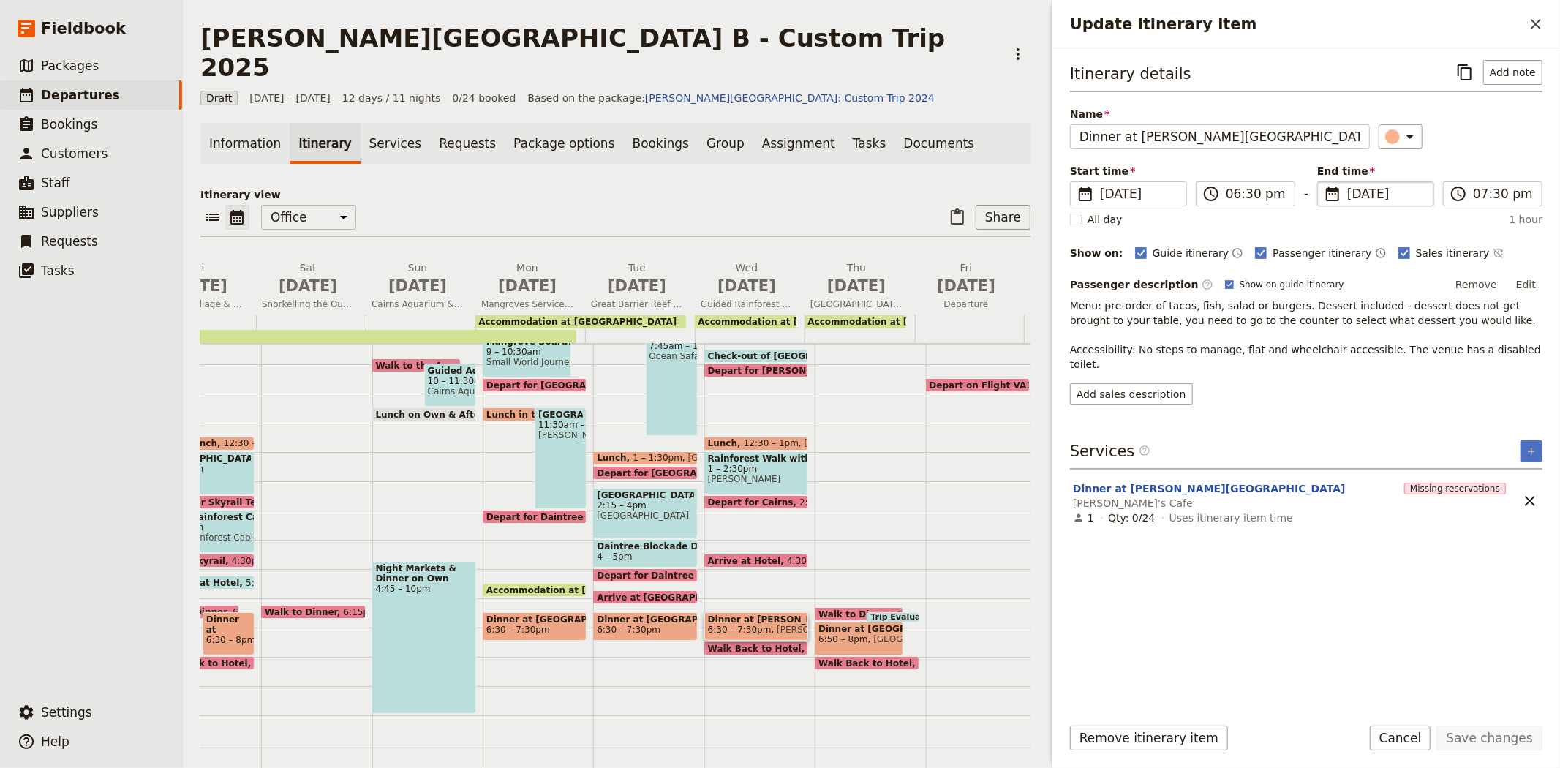
click at [1359, 193] on span "[DATE]" at bounding box center [1386, 194] width 78 height 18
click at [1323, 182] on input "[DATE]" at bounding box center [1323, 181] width 1 height 1
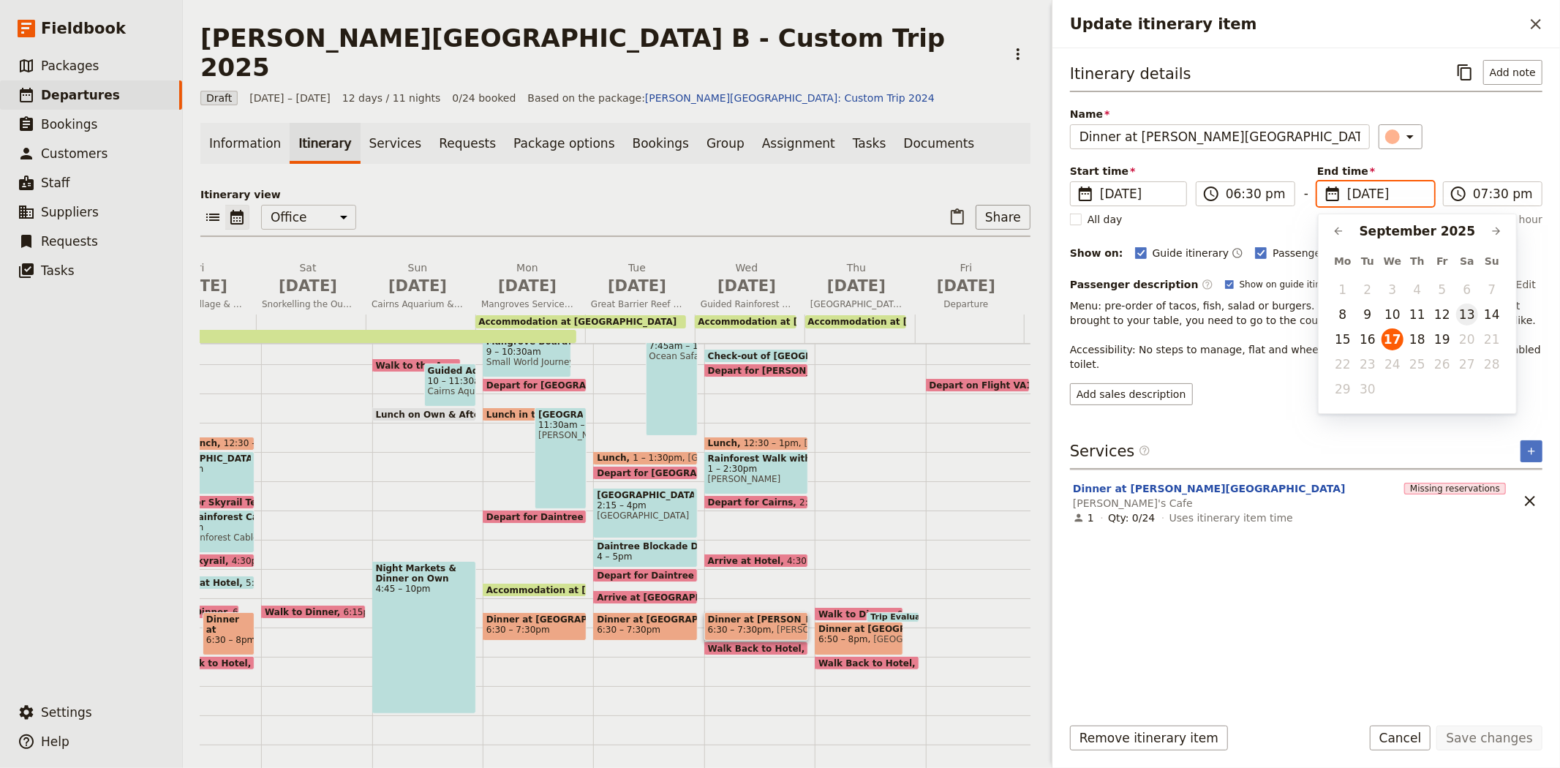
click at [1466, 311] on button "13" at bounding box center [1467, 314] width 22 height 22
type input "[DATE]"
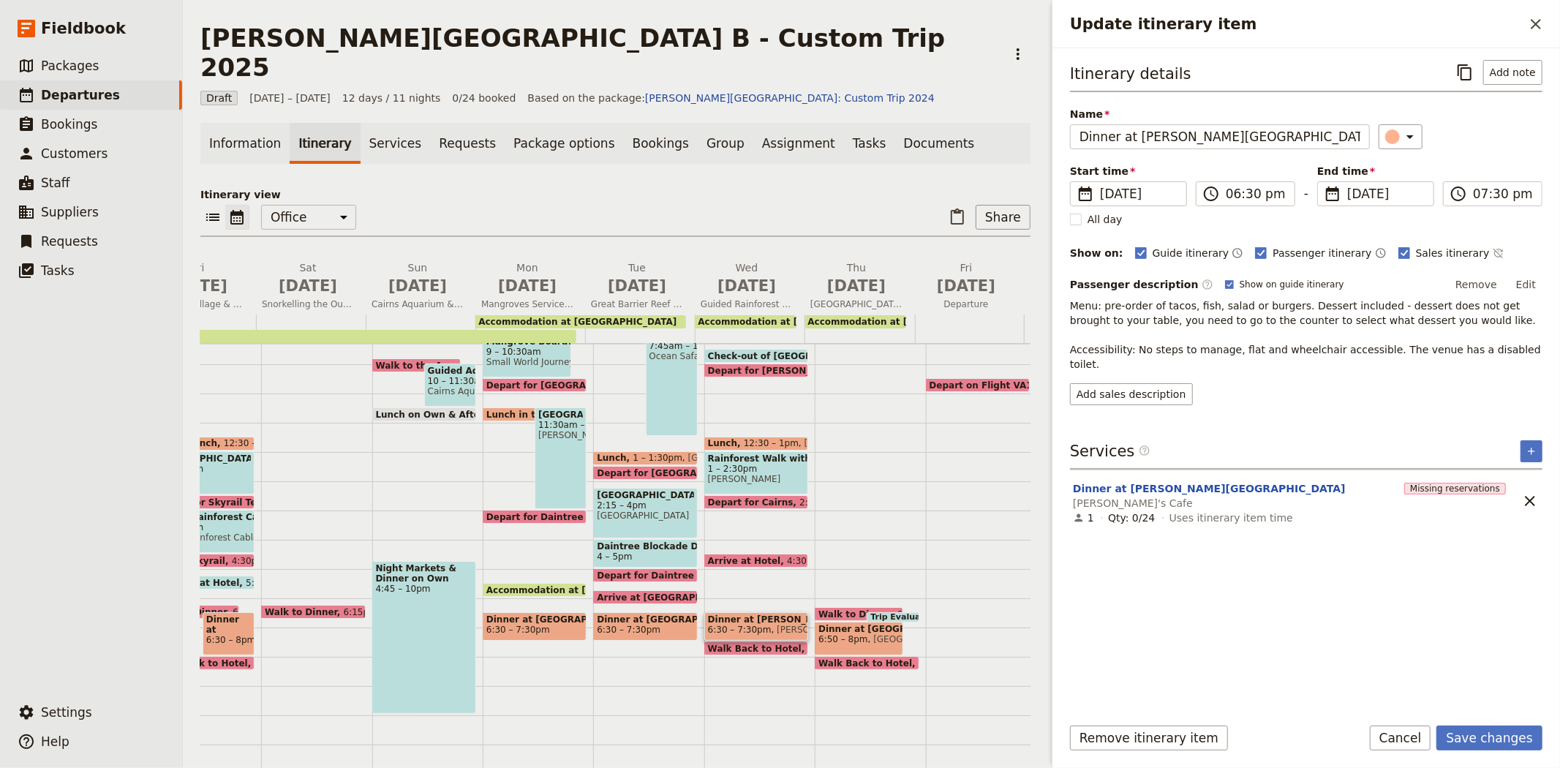
type input "[DATE]"
click at [1307, 585] on div "Itinerary details ​ Add note Name Dinner at Muddy's Cafe ​ Start time ​ [DATE] …" at bounding box center [1306, 381] width 472 height 642
click at [1514, 732] on button "Save changes" at bounding box center [1489, 737] width 106 height 25
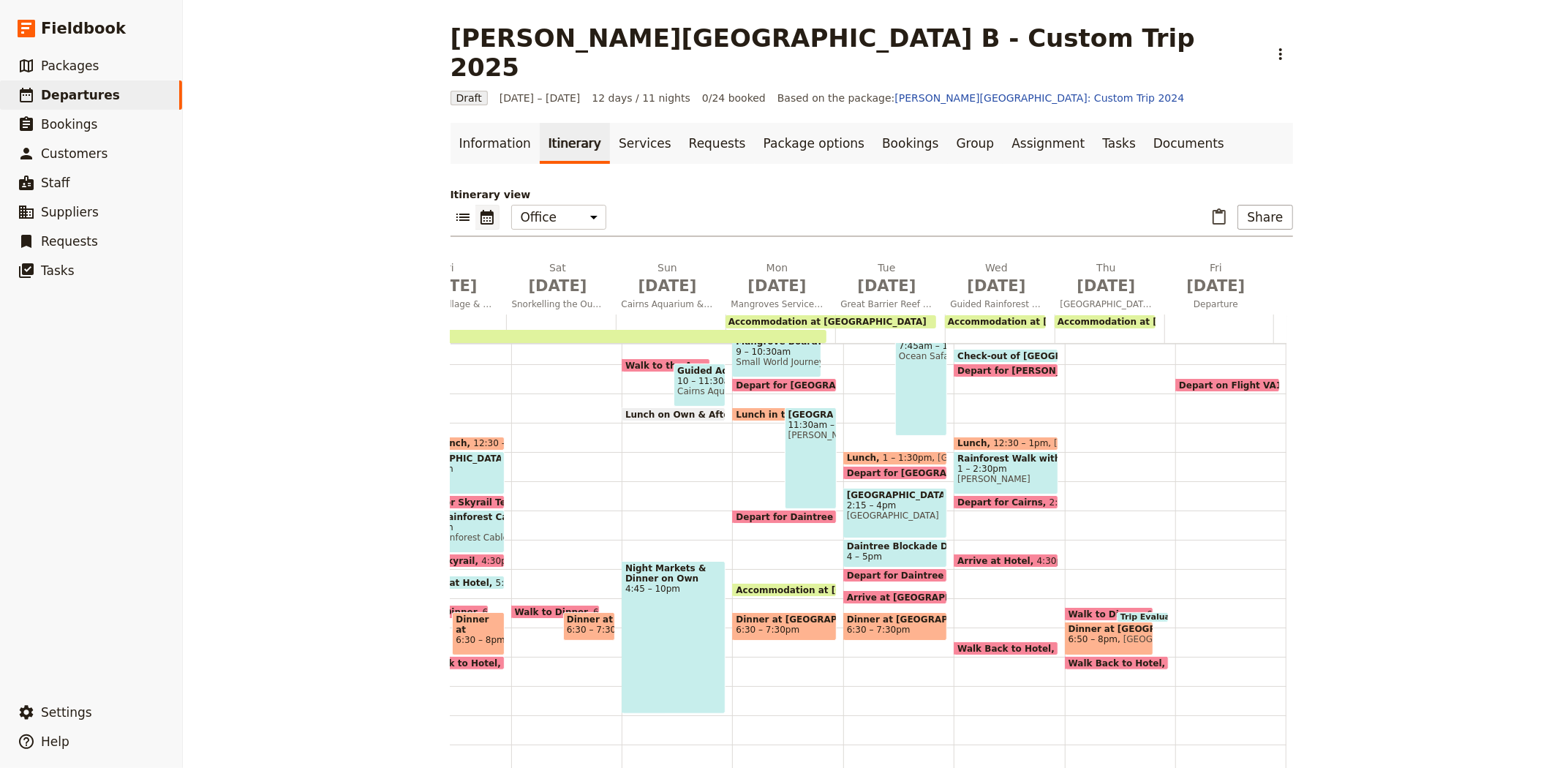
click at [973, 643] on span "Walk Back to Hotel" at bounding box center [1007, 648] width 100 height 10
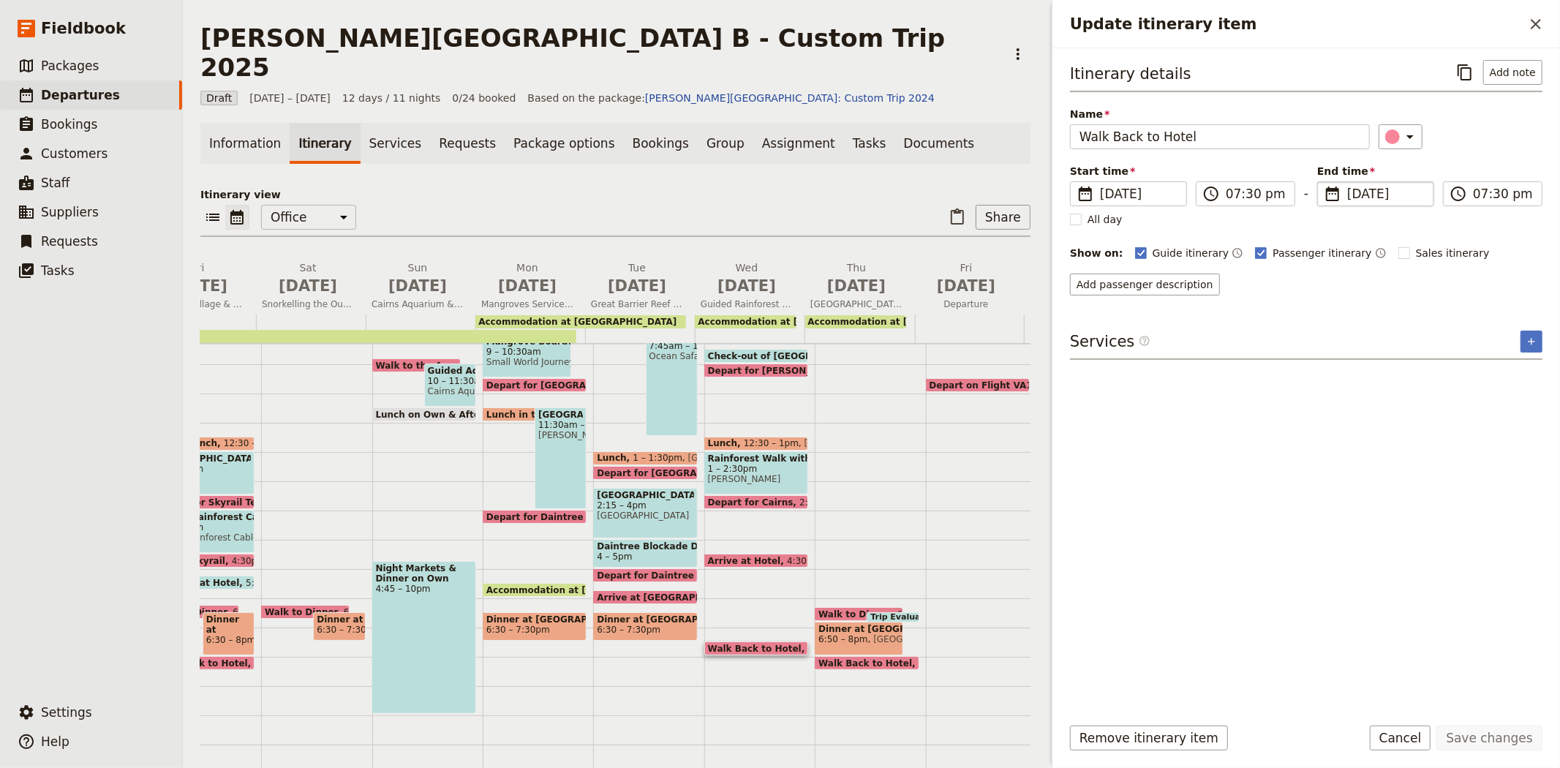
click at [1351, 191] on span "[DATE]" at bounding box center [1386, 194] width 78 height 18
click at [1323, 182] on input "[DATE]" at bounding box center [1323, 181] width 1 height 1
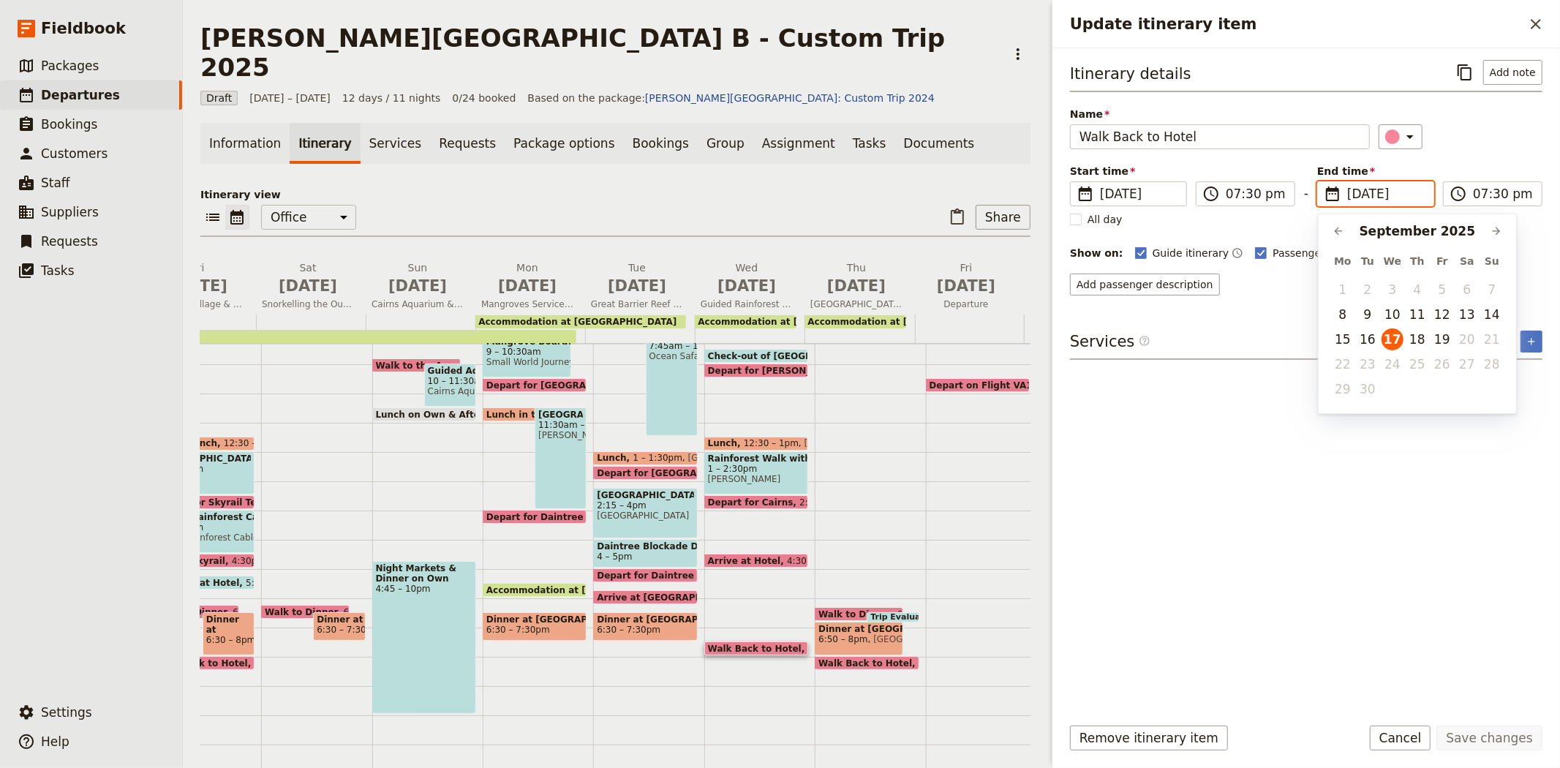
click at [1466, 317] on button "13" at bounding box center [1467, 314] width 22 height 22
type input "[DATE]"
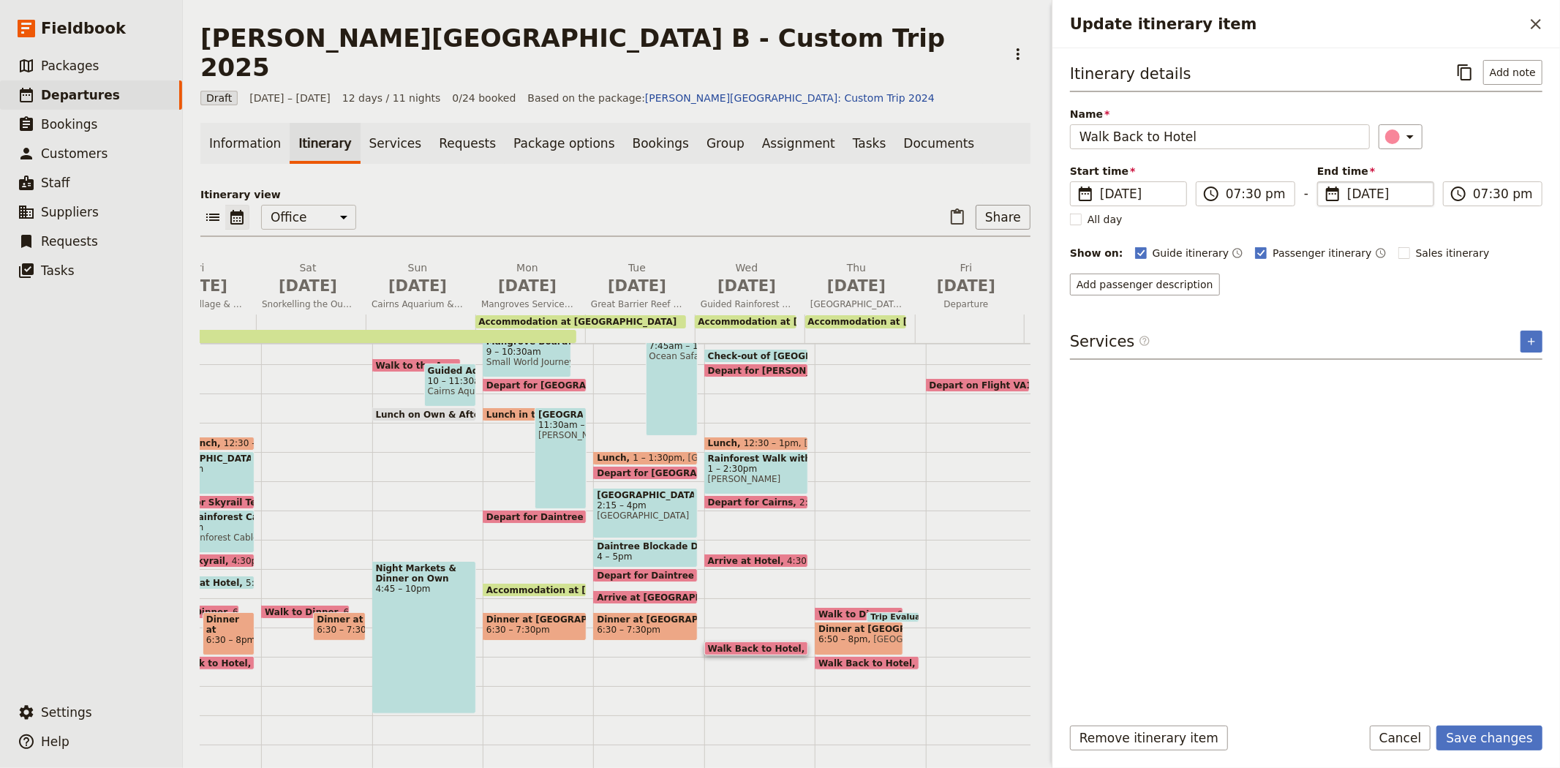
type input "[DATE]"
click at [1276, 603] on div "Itinerary details ​ Add note Name Walk Back to Hotel ​ Start time ​ [DATE] [DAT…" at bounding box center [1306, 381] width 472 height 642
click at [1484, 743] on button "Save changes" at bounding box center [1489, 737] width 106 height 25
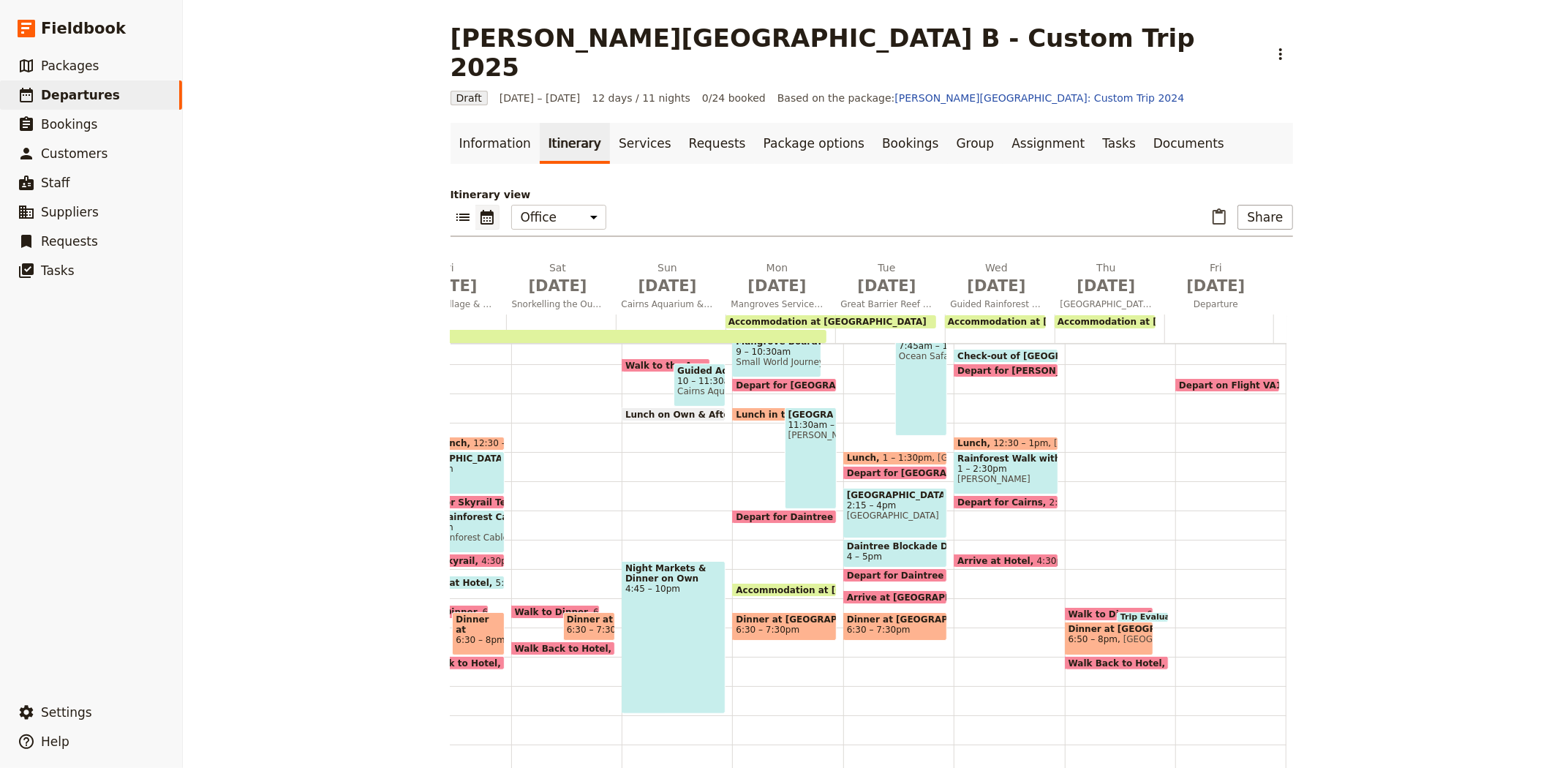
click at [1075, 609] on span "Walk to Dinner" at bounding box center [1107, 614] width 79 height 10
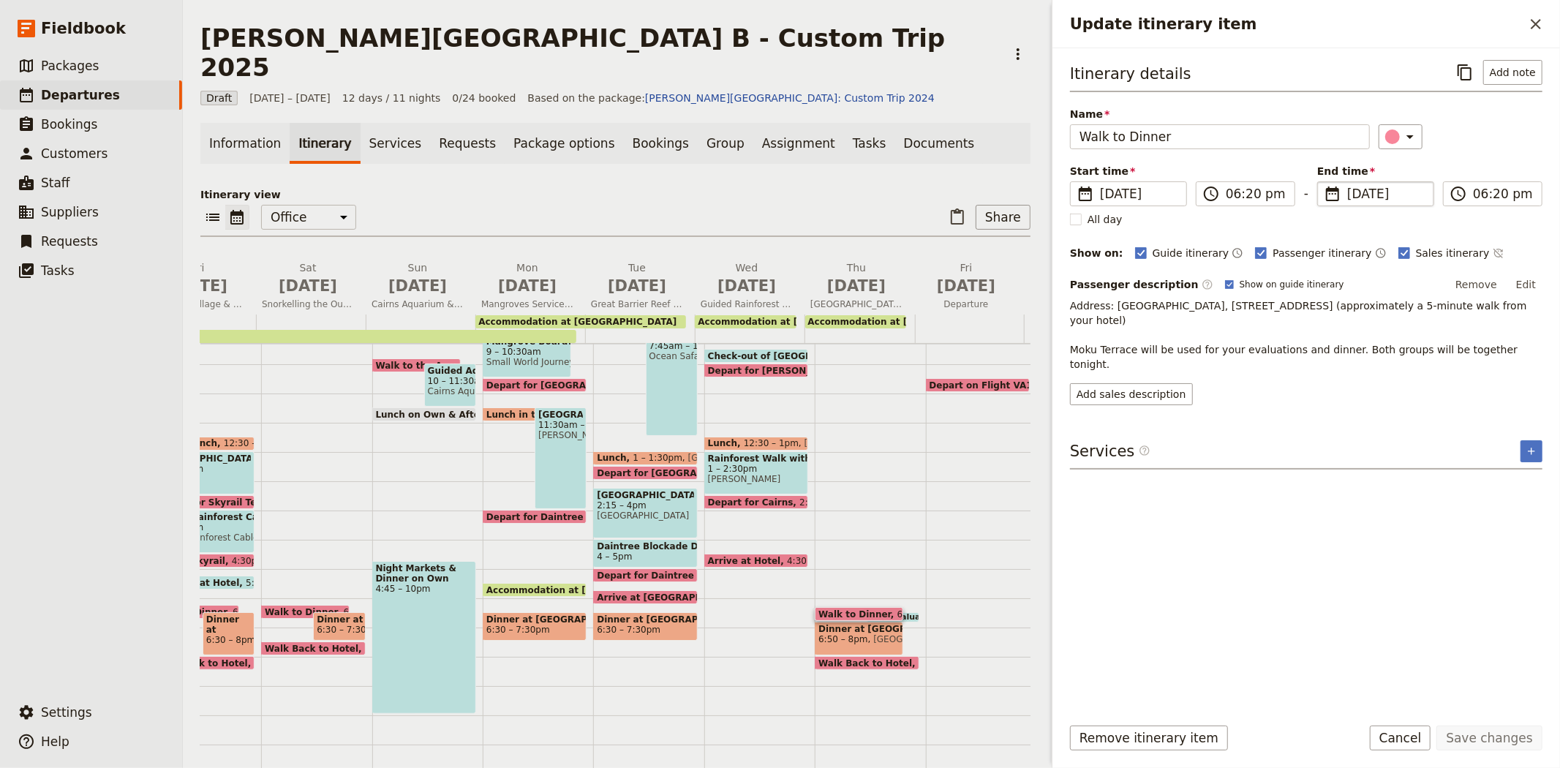
click at [1361, 201] on span "[DATE]" at bounding box center [1386, 194] width 78 height 18
click at [1323, 182] on input "[DATE]" at bounding box center [1323, 181] width 1 height 1
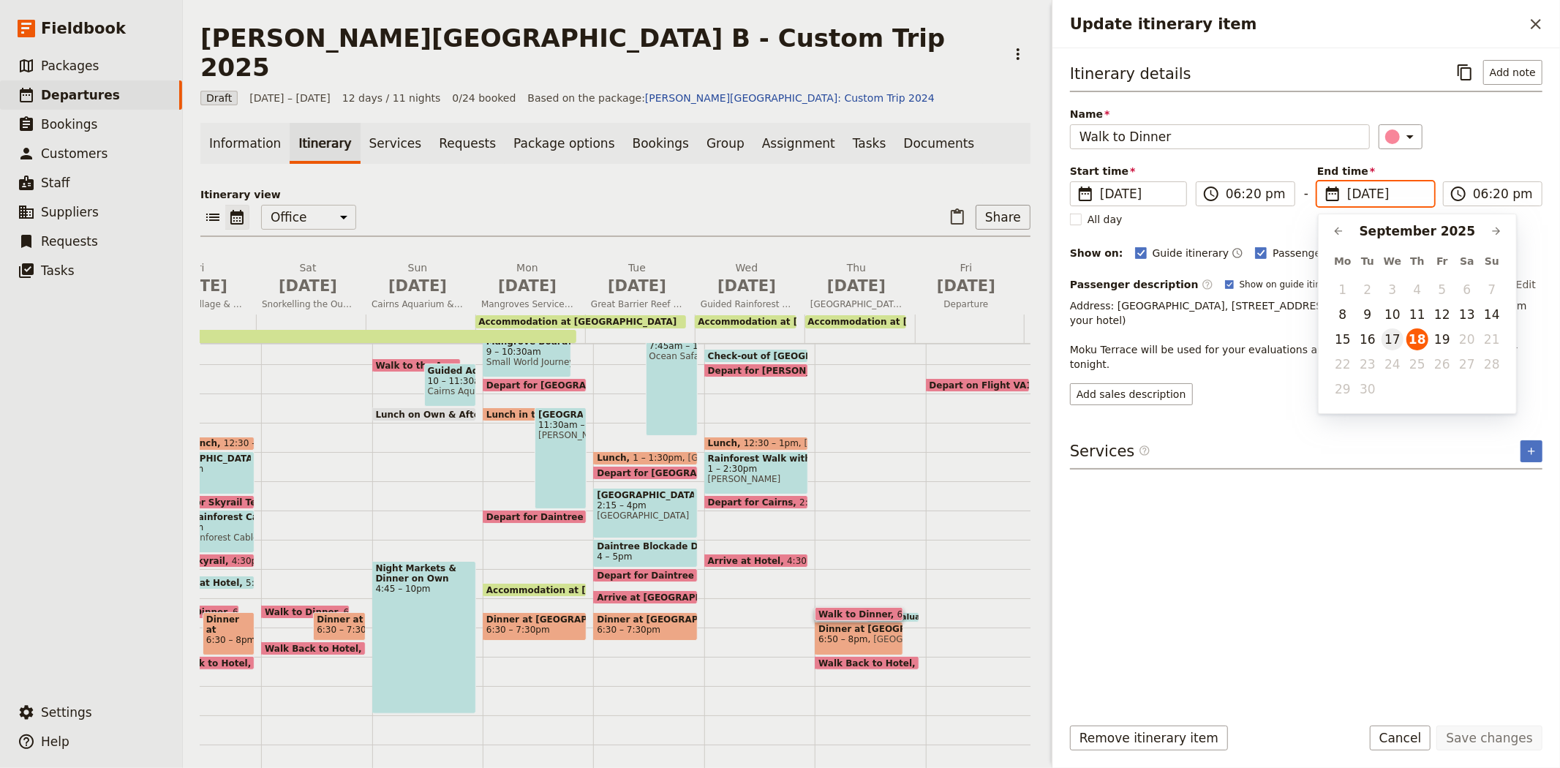
click at [1394, 339] on button "17" at bounding box center [1392, 339] width 22 height 22
type input "[DATE]"
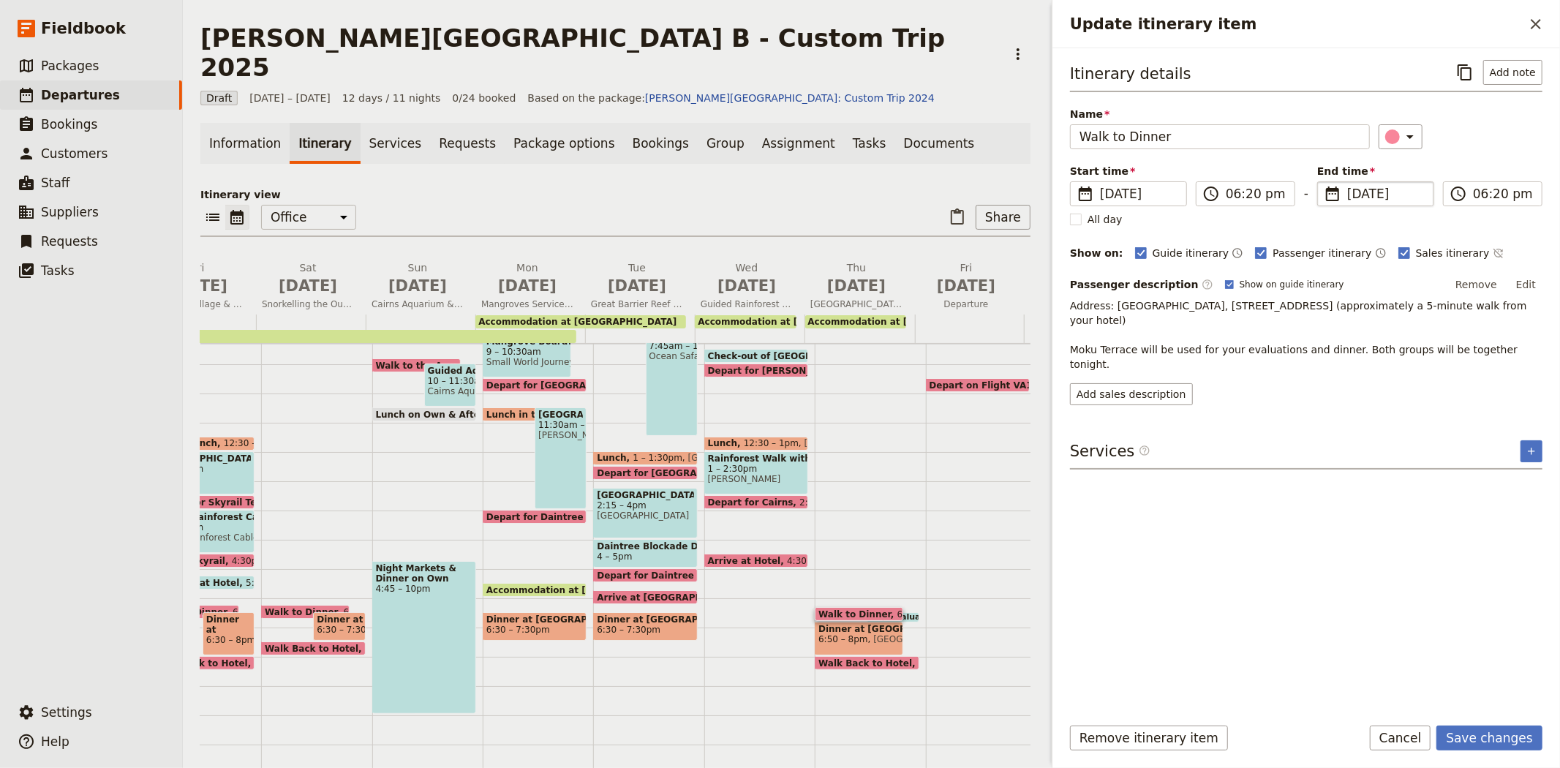
type input "[DATE]"
click at [1487, 582] on div "Itinerary details ​ Add note Name Walk to Dinner ​ Start time ​ [DATE] [DATE] […" at bounding box center [1306, 381] width 472 height 642
click at [1492, 735] on button "Save changes" at bounding box center [1489, 737] width 106 height 25
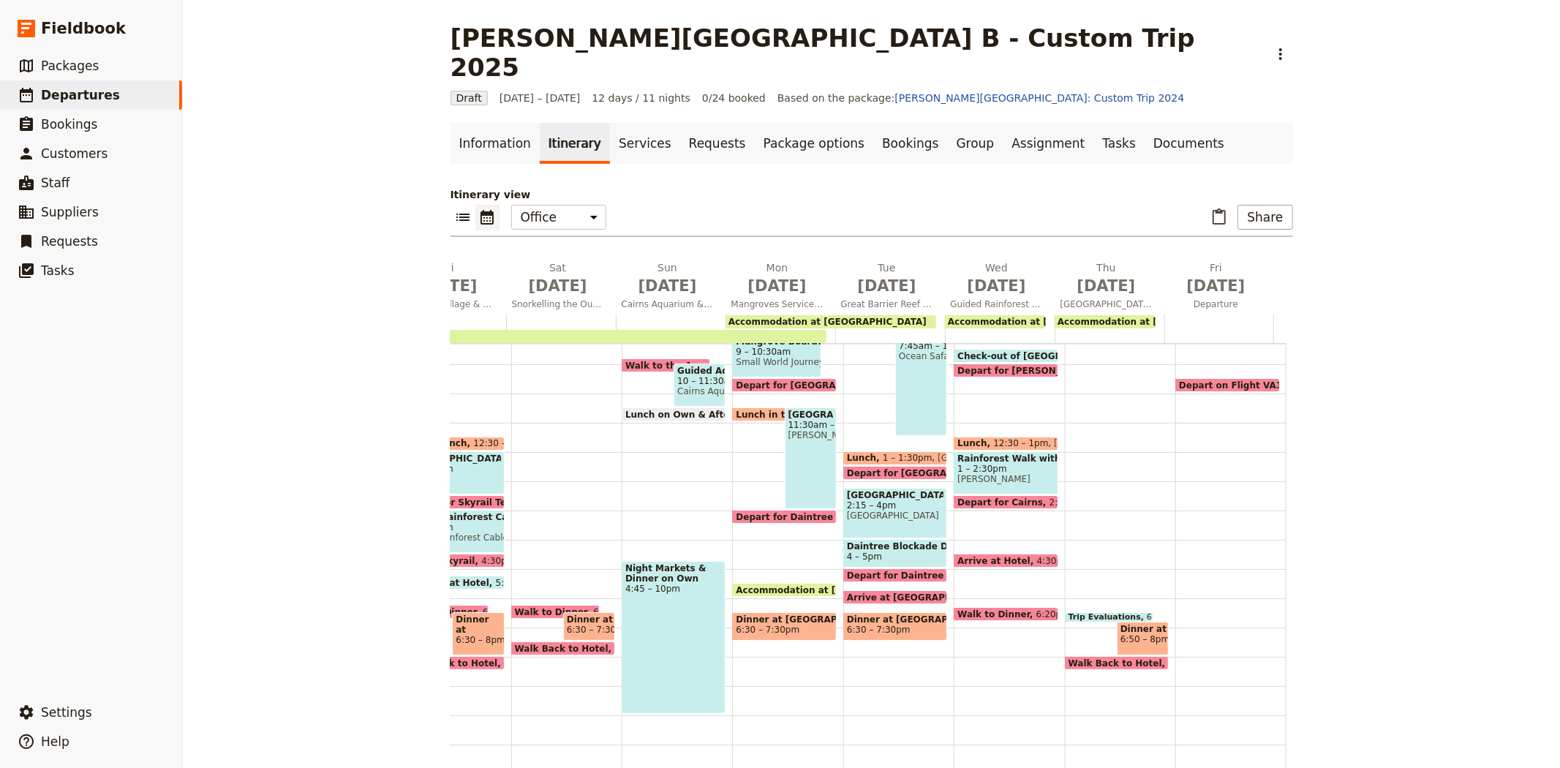
click at [1078, 612] on div "Trip Evaluations 6:30 – 6:50pm" at bounding box center [1109, 617] width 88 height 10
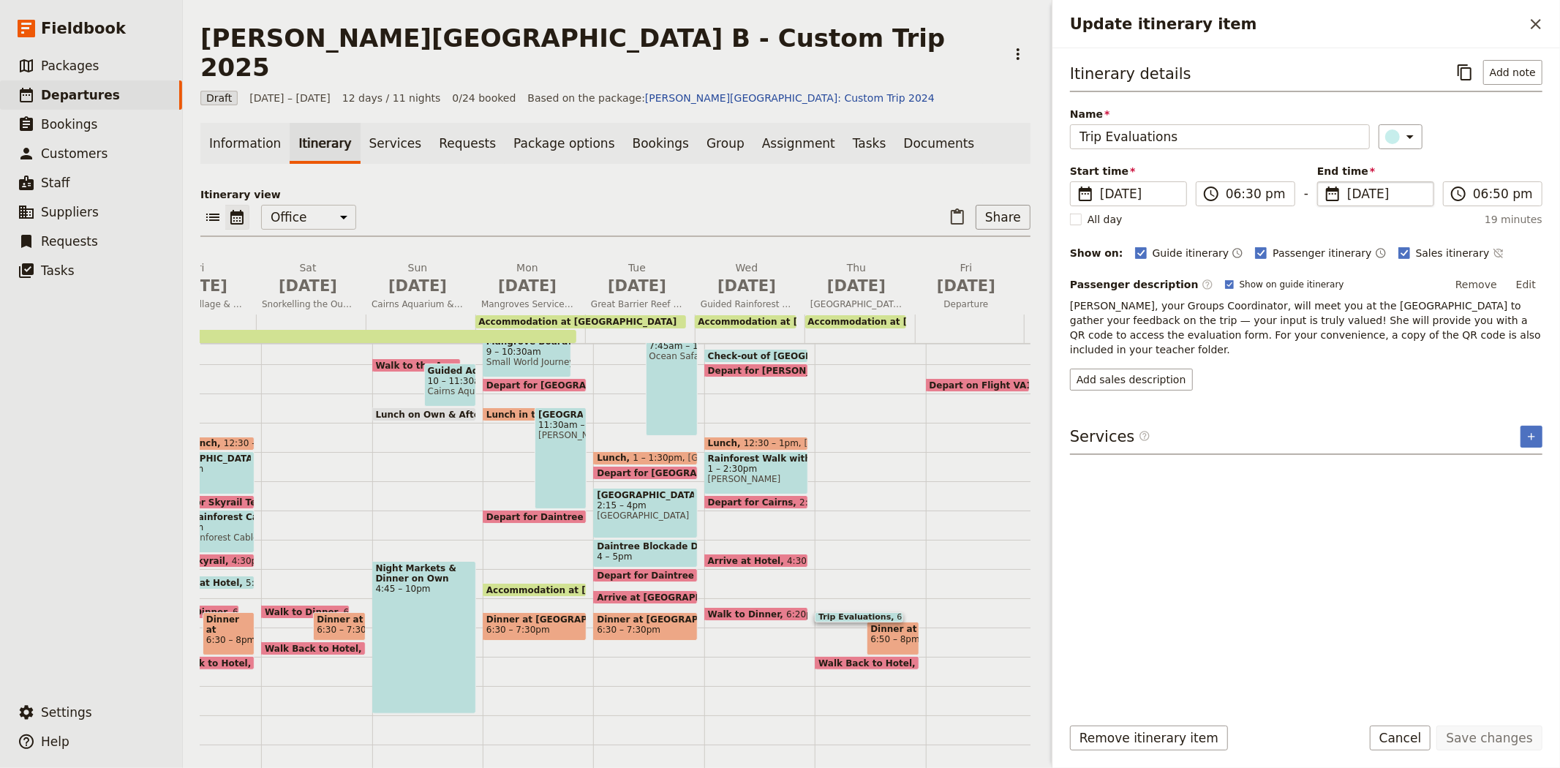
click at [1356, 192] on span "[DATE]" at bounding box center [1386, 194] width 78 height 18
click at [1323, 182] on input "[DATE]" at bounding box center [1323, 181] width 1 height 1
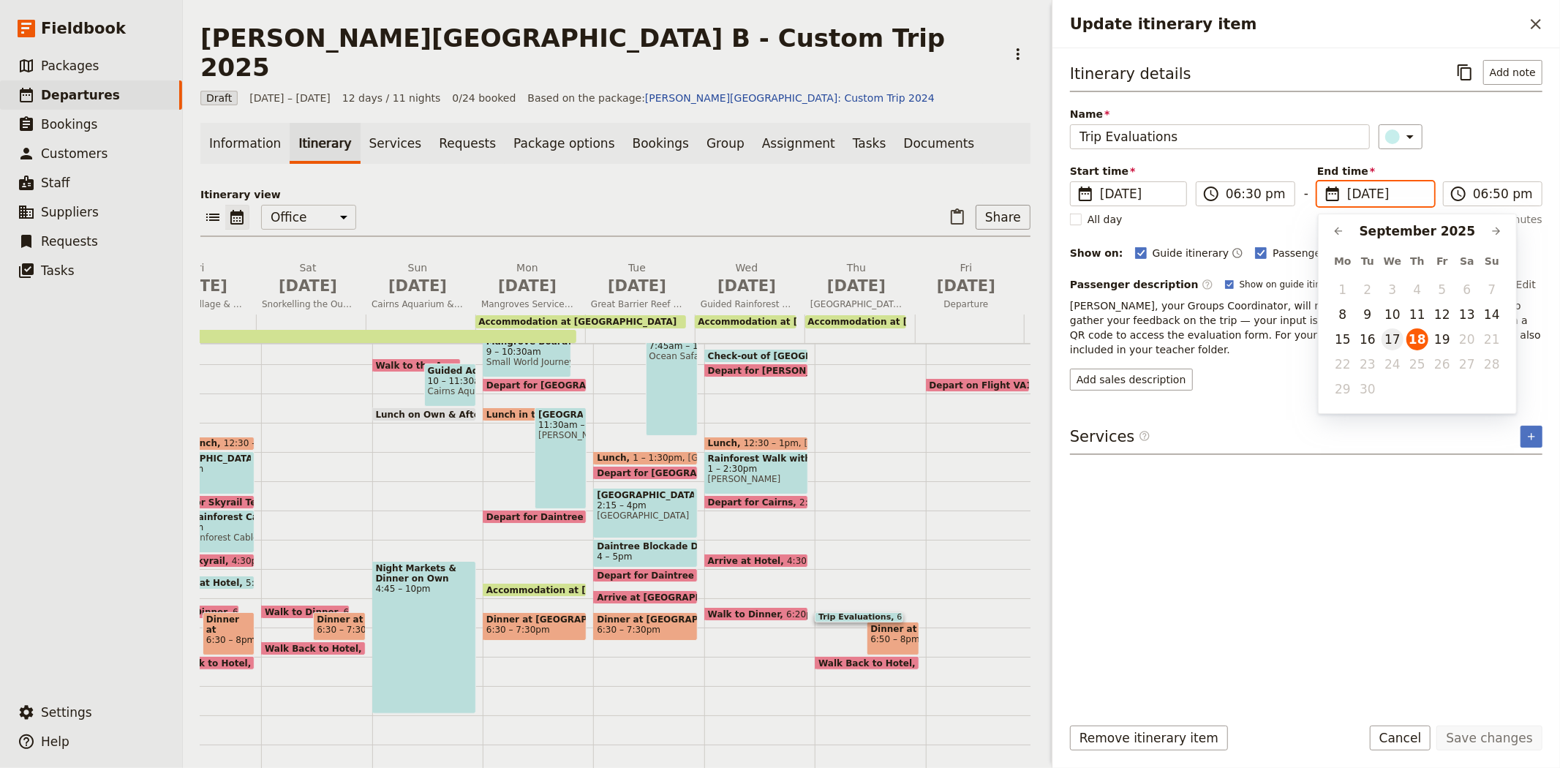
click at [1394, 341] on button "17" at bounding box center [1392, 339] width 22 height 22
type input "[DATE]"
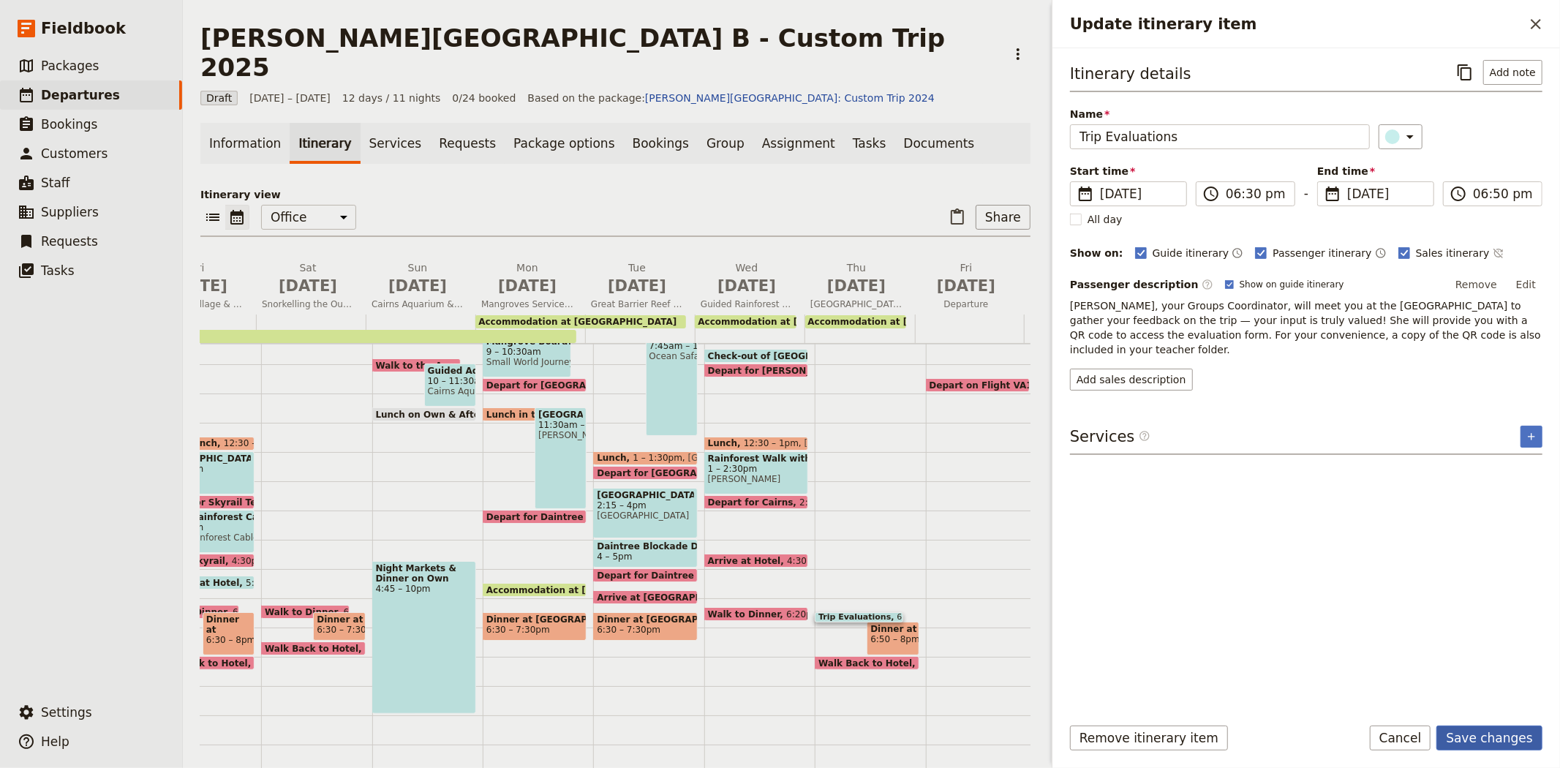
type input "[DATE]"
click at [1522, 737] on button "Save changes" at bounding box center [1489, 737] width 106 height 25
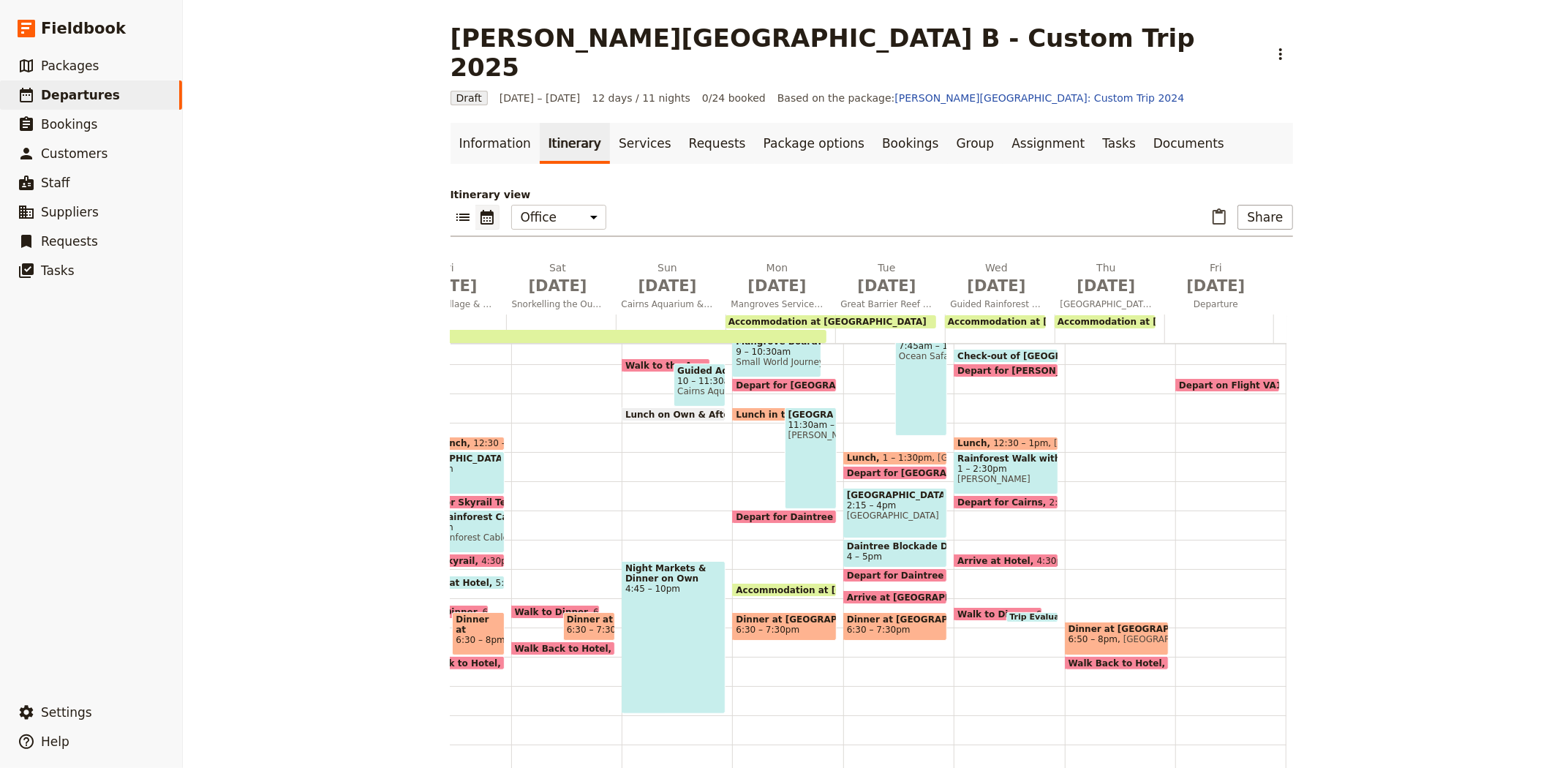
click at [1117, 634] on span "[GEOGRAPHIC_DATA]" at bounding box center [1166, 639] width 98 height 10
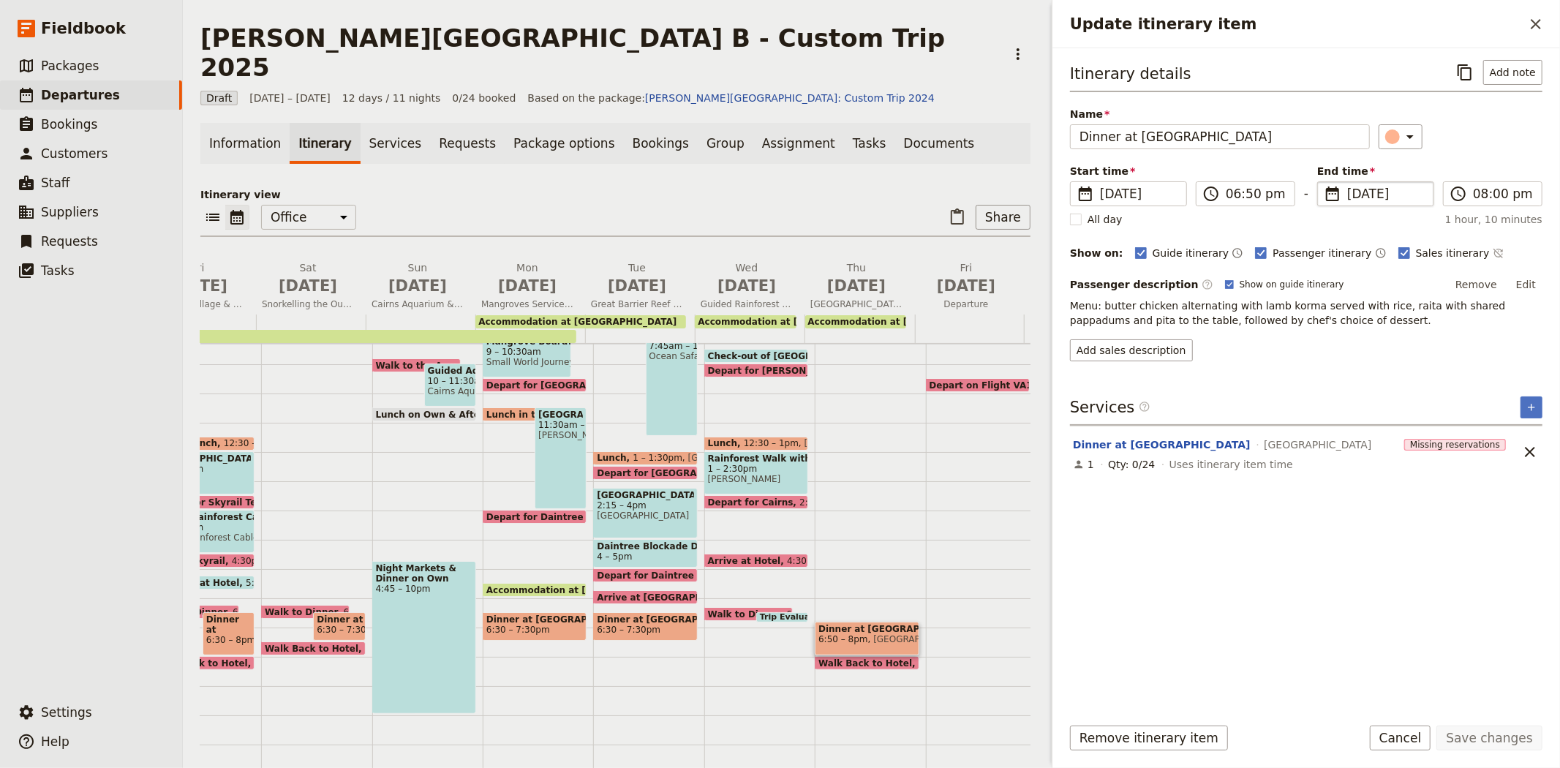
click at [1355, 197] on span "[DATE]" at bounding box center [1386, 194] width 78 height 18
click at [1323, 182] on input "[DATE]" at bounding box center [1323, 181] width 1 height 1
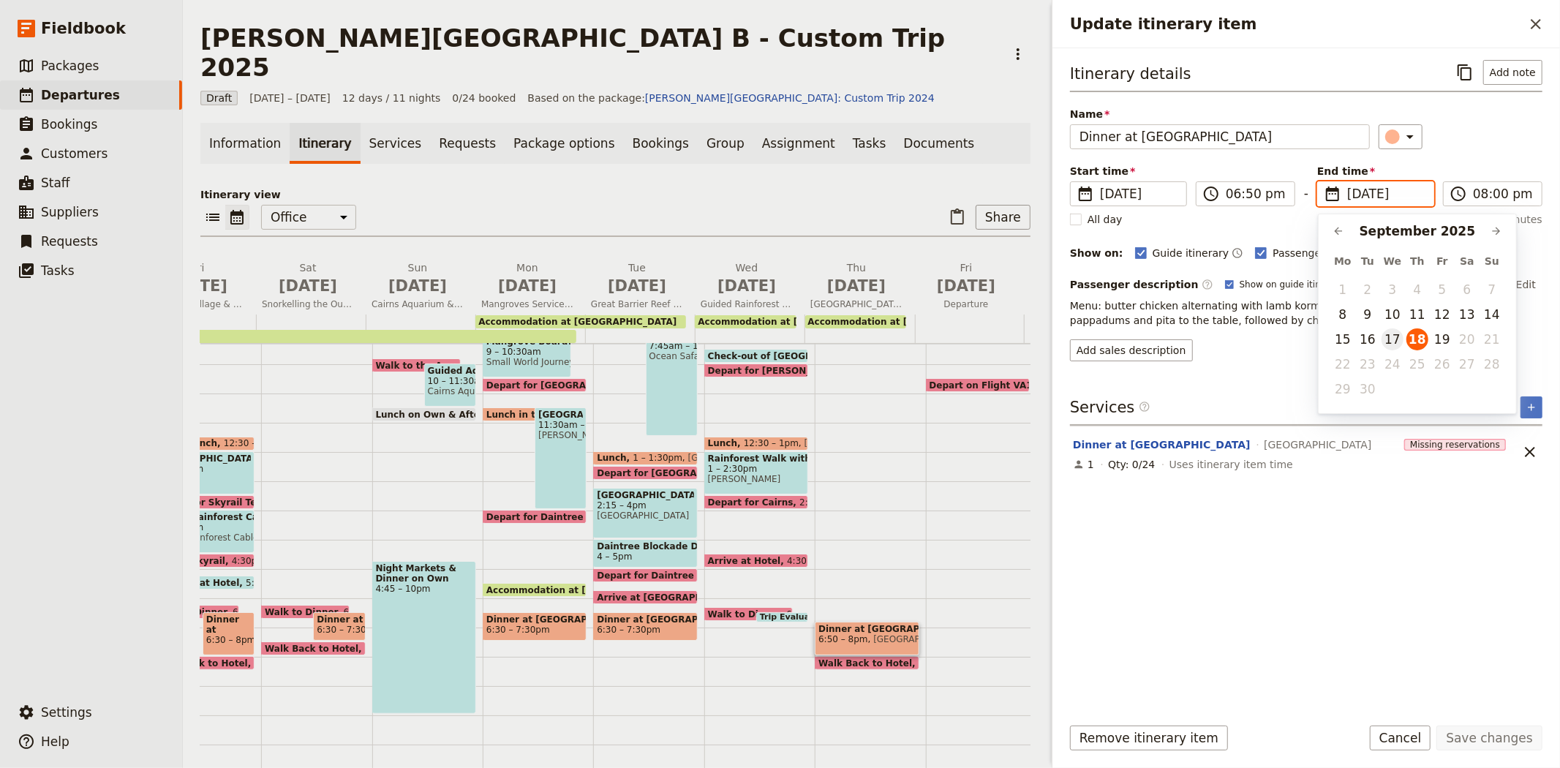
click at [1395, 341] on button "17" at bounding box center [1392, 339] width 22 height 22
type input "[DATE]"
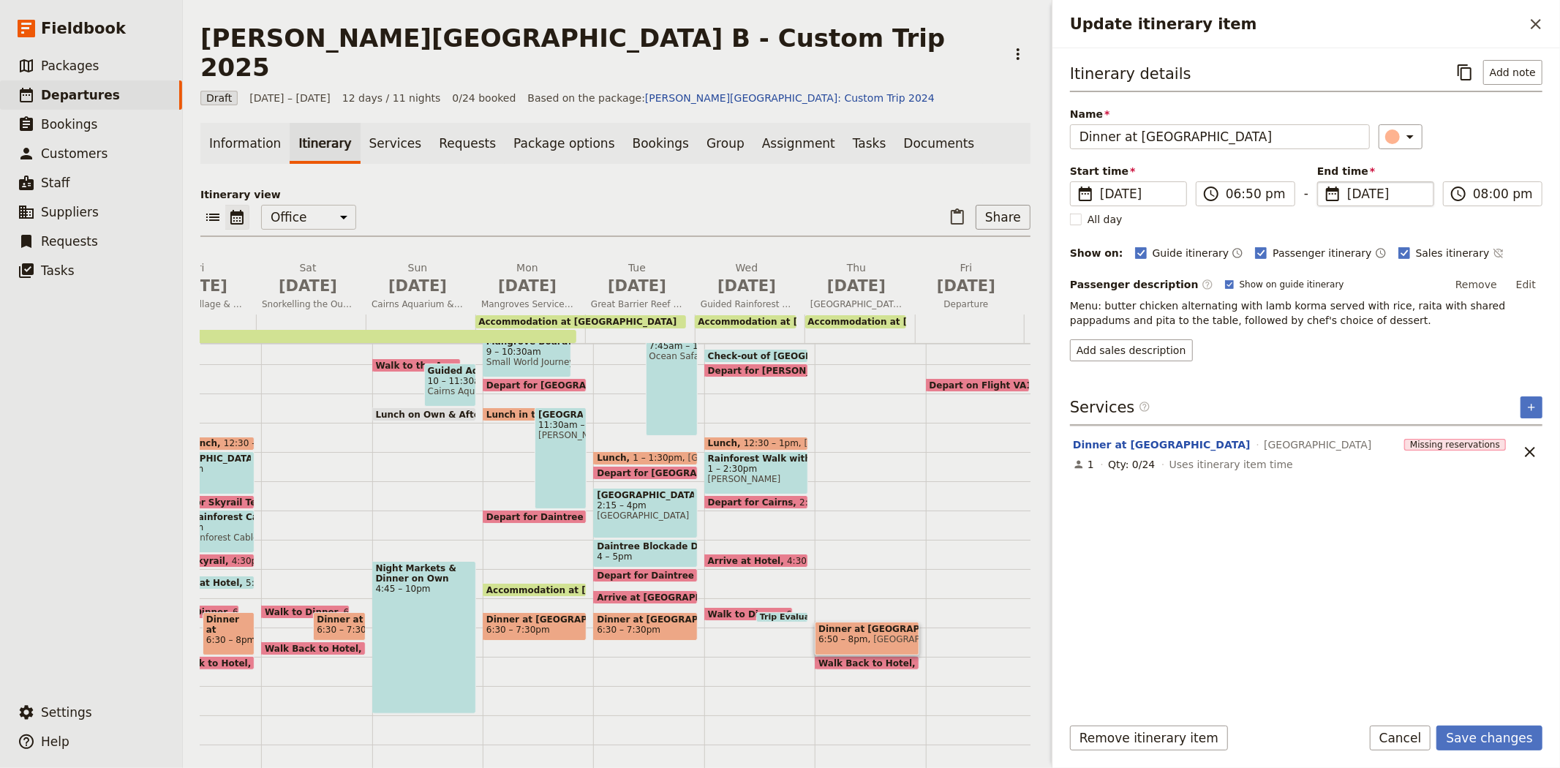
type input "[DATE]"
click at [1371, 540] on div "Itinerary details ​ Add note Name Dinner at [GEOGRAPHIC_DATA] ​ Start time ​ [D…" at bounding box center [1306, 381] width 472 height 642
click at [1477, 733] on button "Save changes" at bounding box center [1489, 737] width 106 height 25
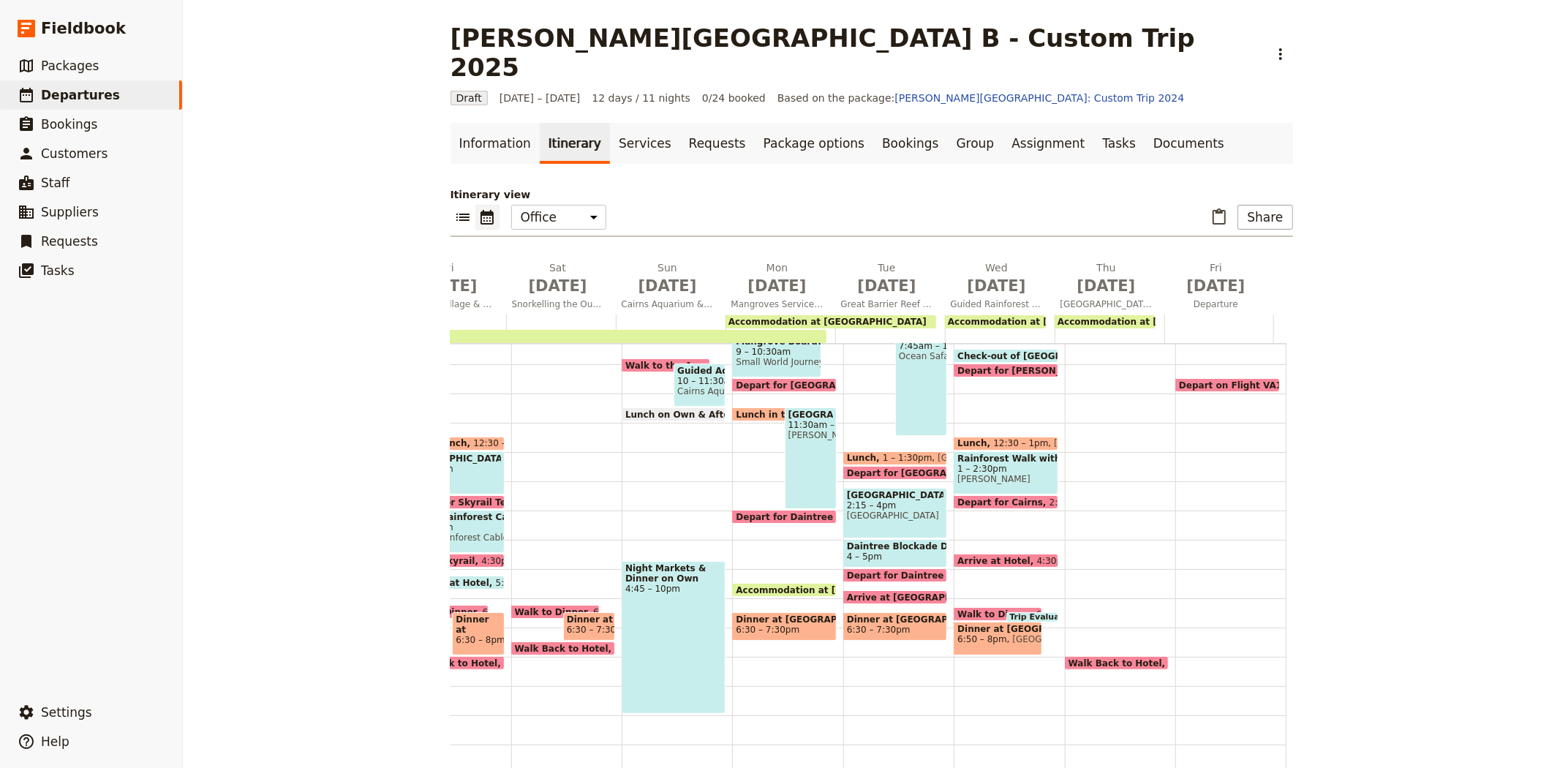
click at [1102, 658] on span "Walk Back to Hotel" at bounding box center [1118, 663] width 100 height 10
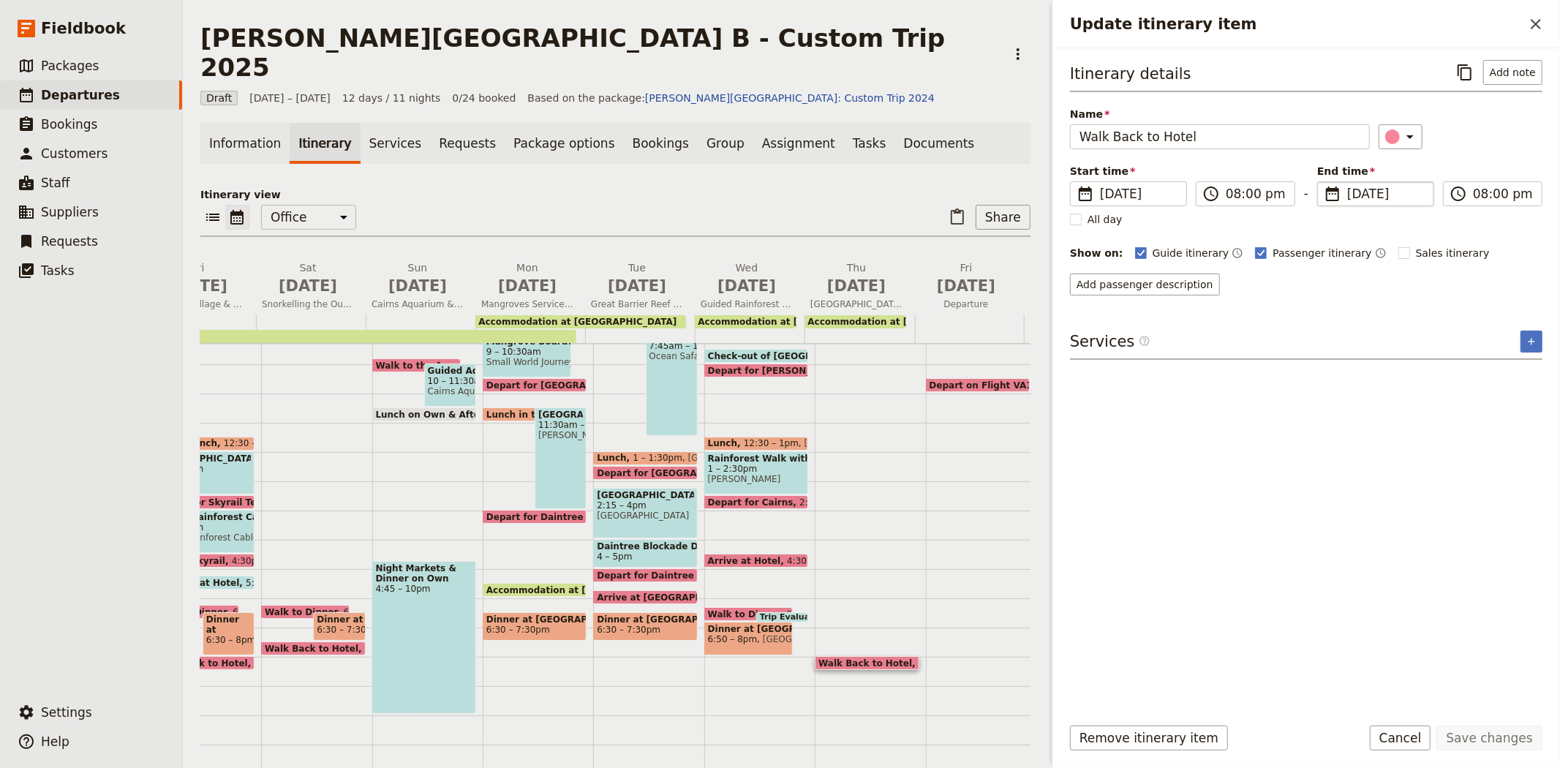
click at [1353, 195] on span "[DATE]" at bounding box center [1386, 194] width 78 height 18
click at [1323, 182] on input "[DATE]" at bounding box center [1323, 181] width 1 height 1
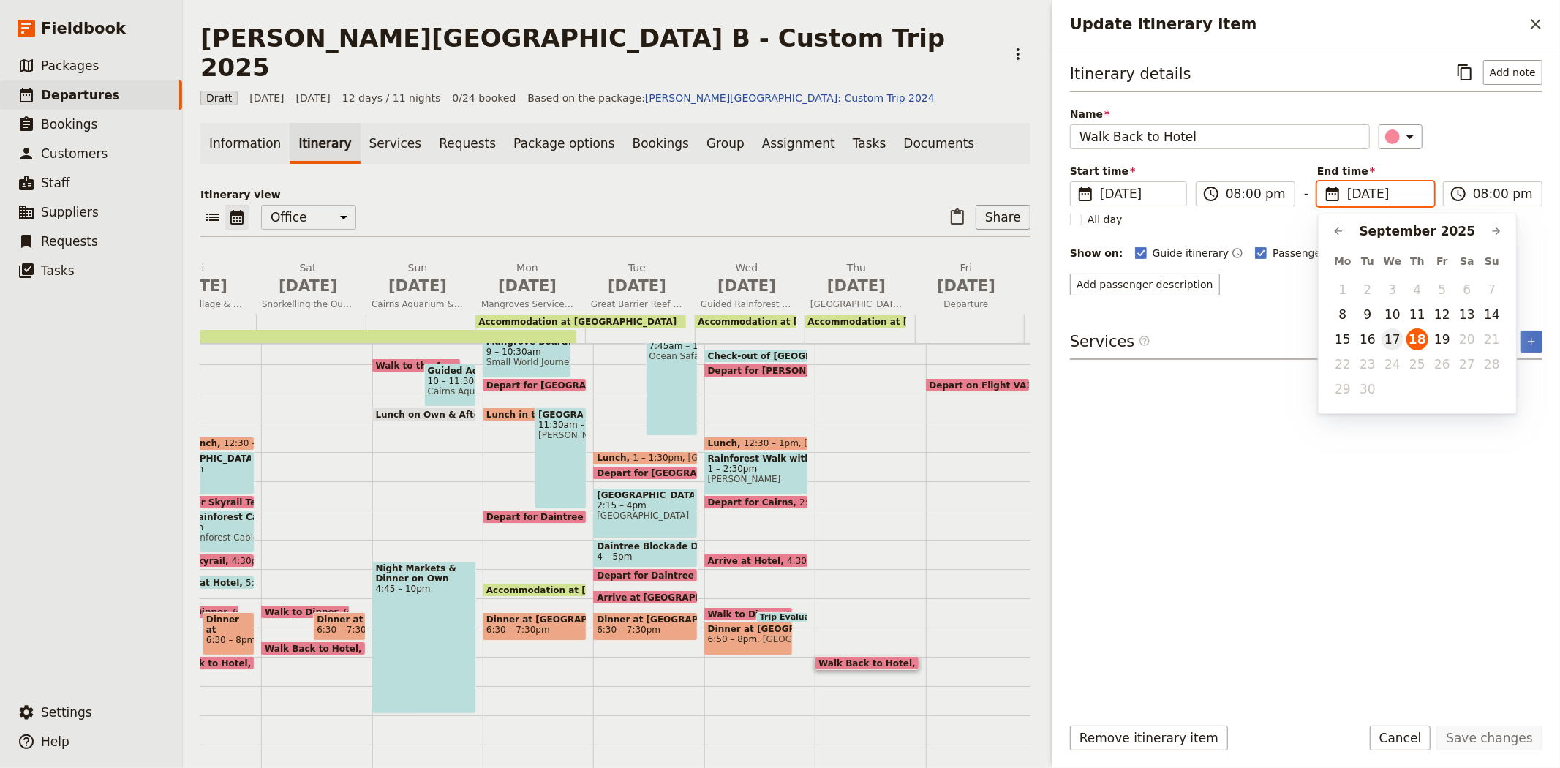
click at [1393, 337] on button "17" at bounding box center [1392, 339] width 22 height 22
type input "[DATE]"
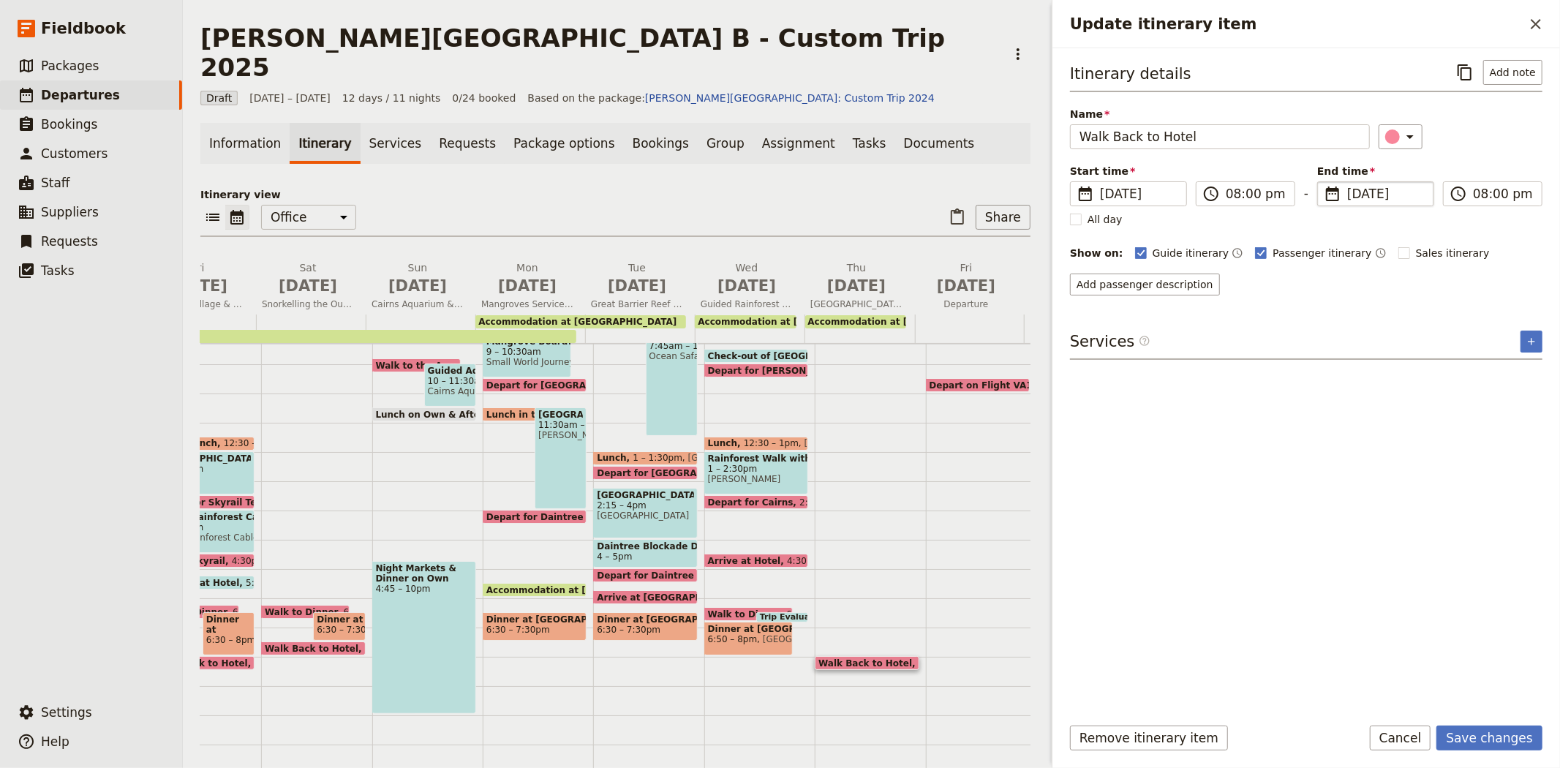
type input "[DATE]"
click at [1323, 567] on div "Itinerary details ​ Add note Name Walk Back to Hotel ​ Start time ​ [DATE] [DAT…" at bounding box center [1306, 381] width 472 height 642
click at [1470, 741] on button "Save changes" at bounding box center [1489, 737] width 106 height 25
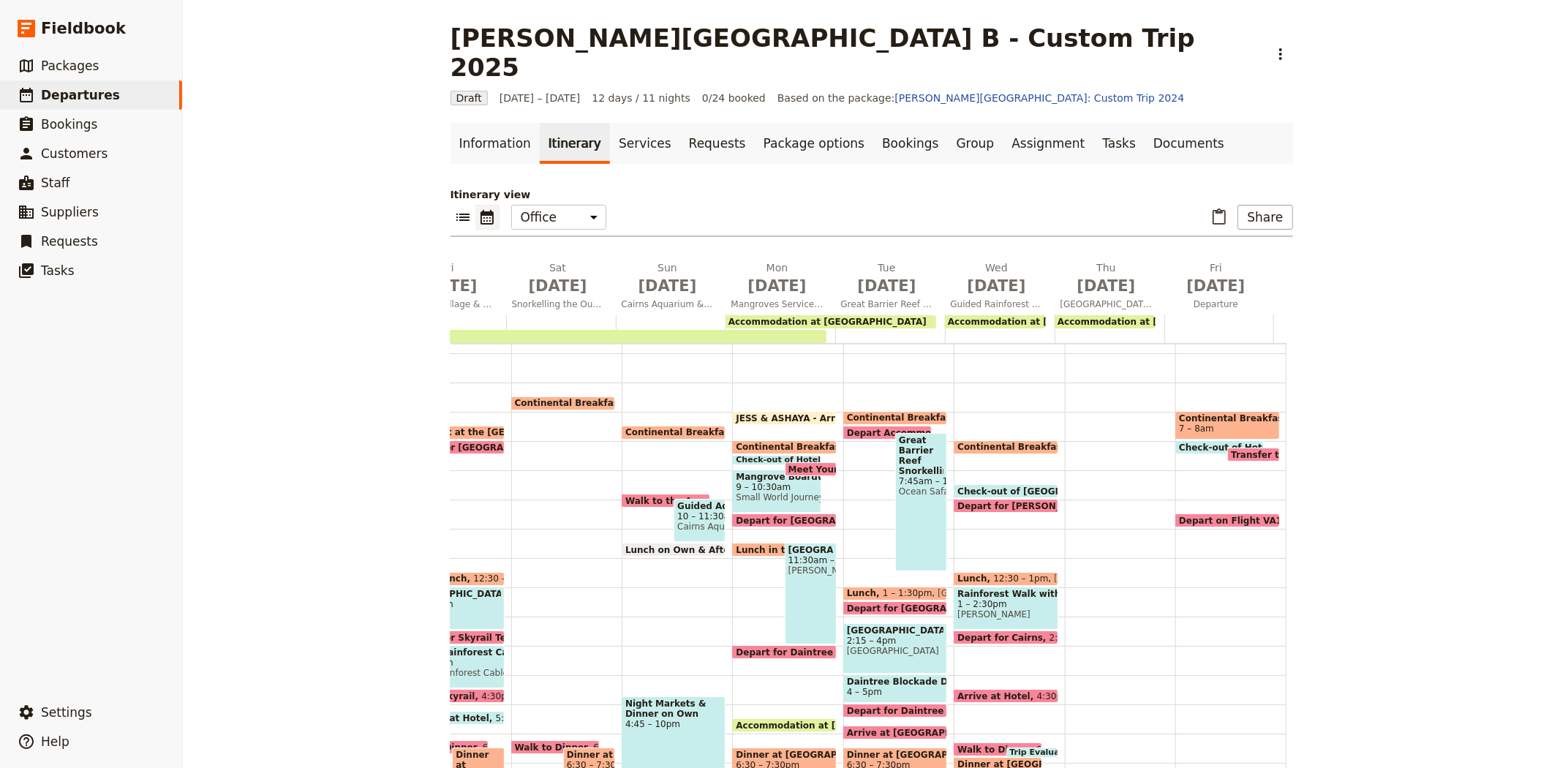
scroll to position [133, 0]
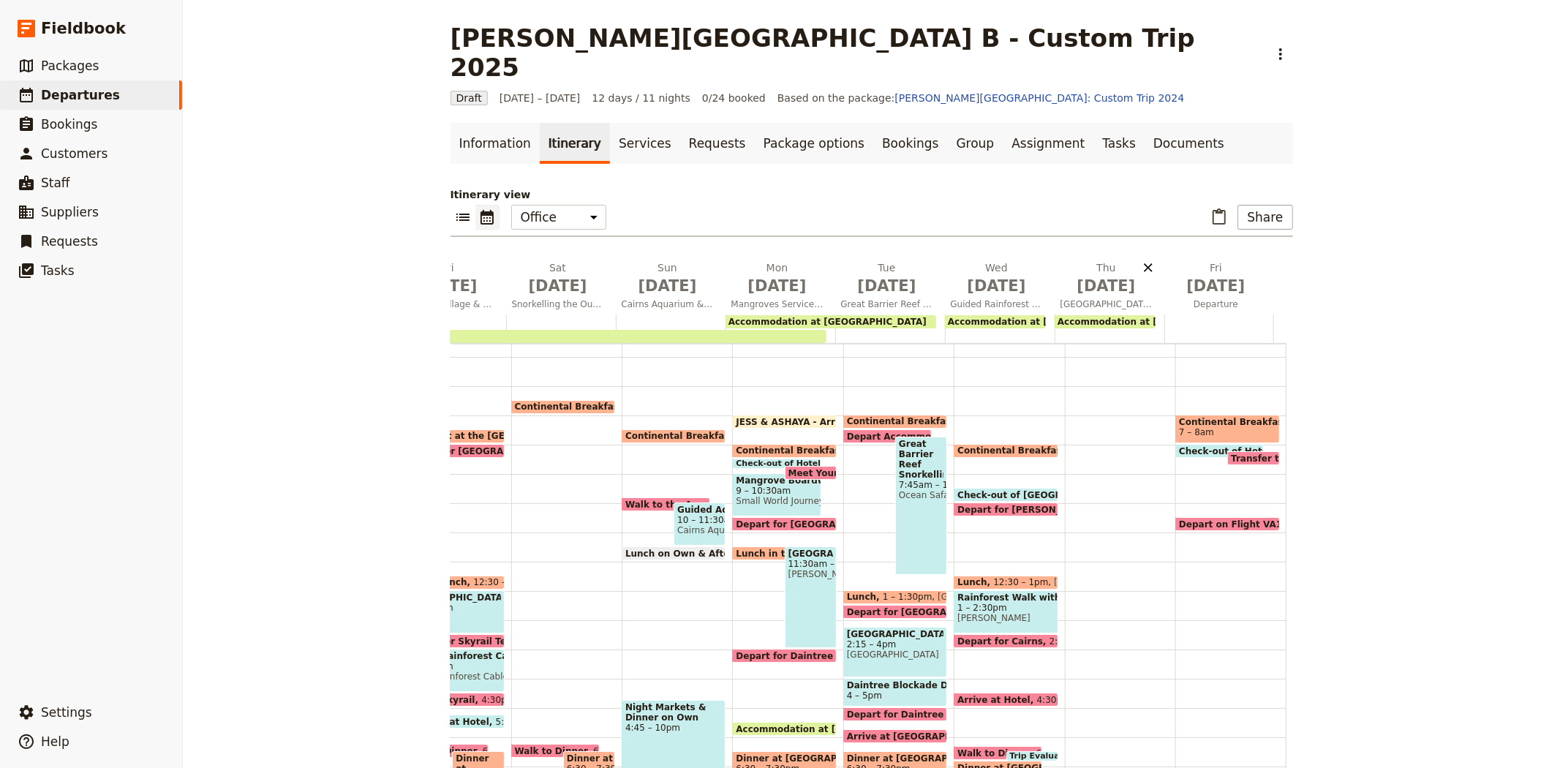
click at [1144, 263] on icon "Delete Thu Sep 18" at bounding box center [1148, 267] width 9 height 9
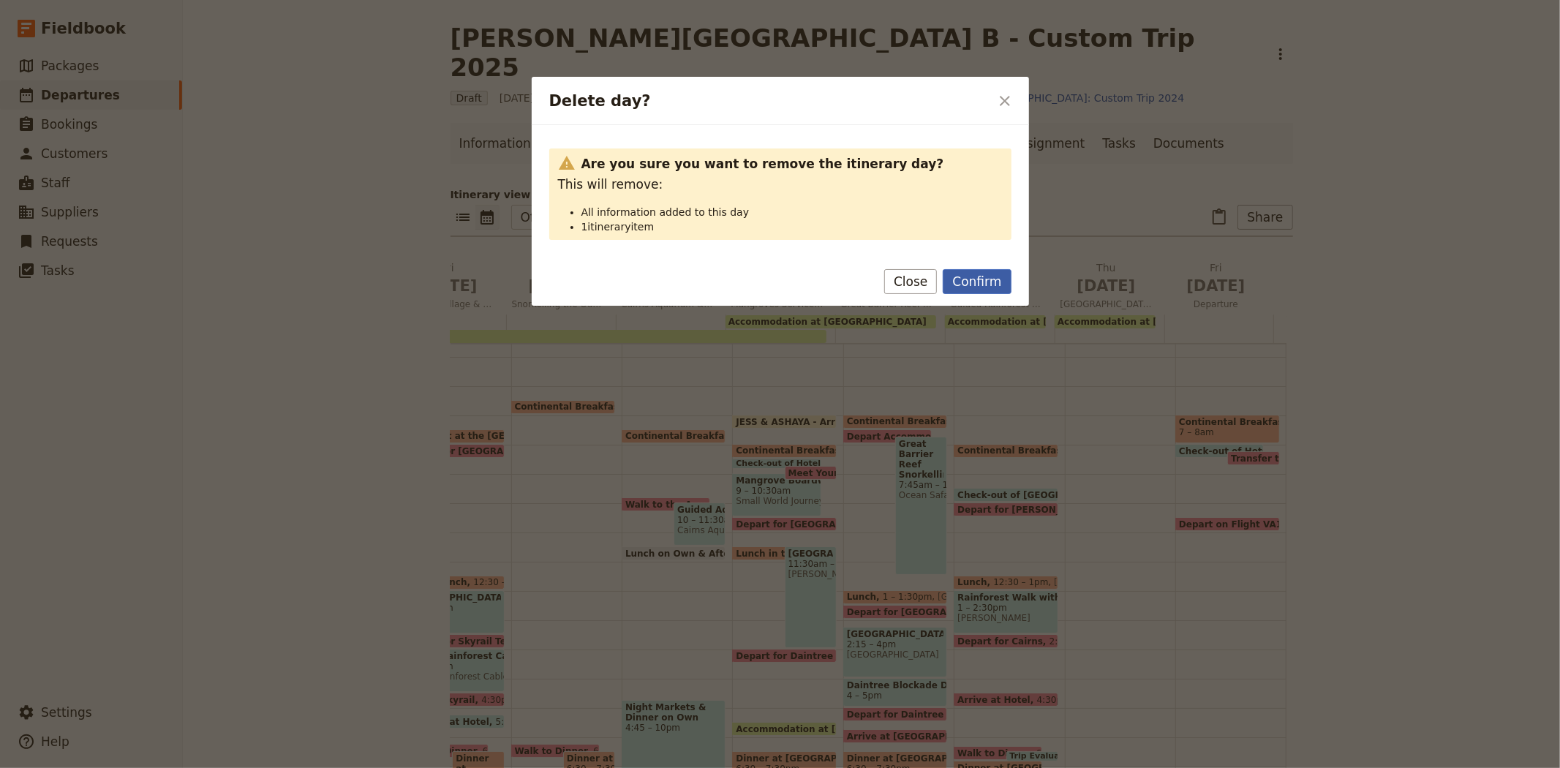
click at [999, 286] on button "Confirm" at bounding box center [976, 281] width 68 height 25
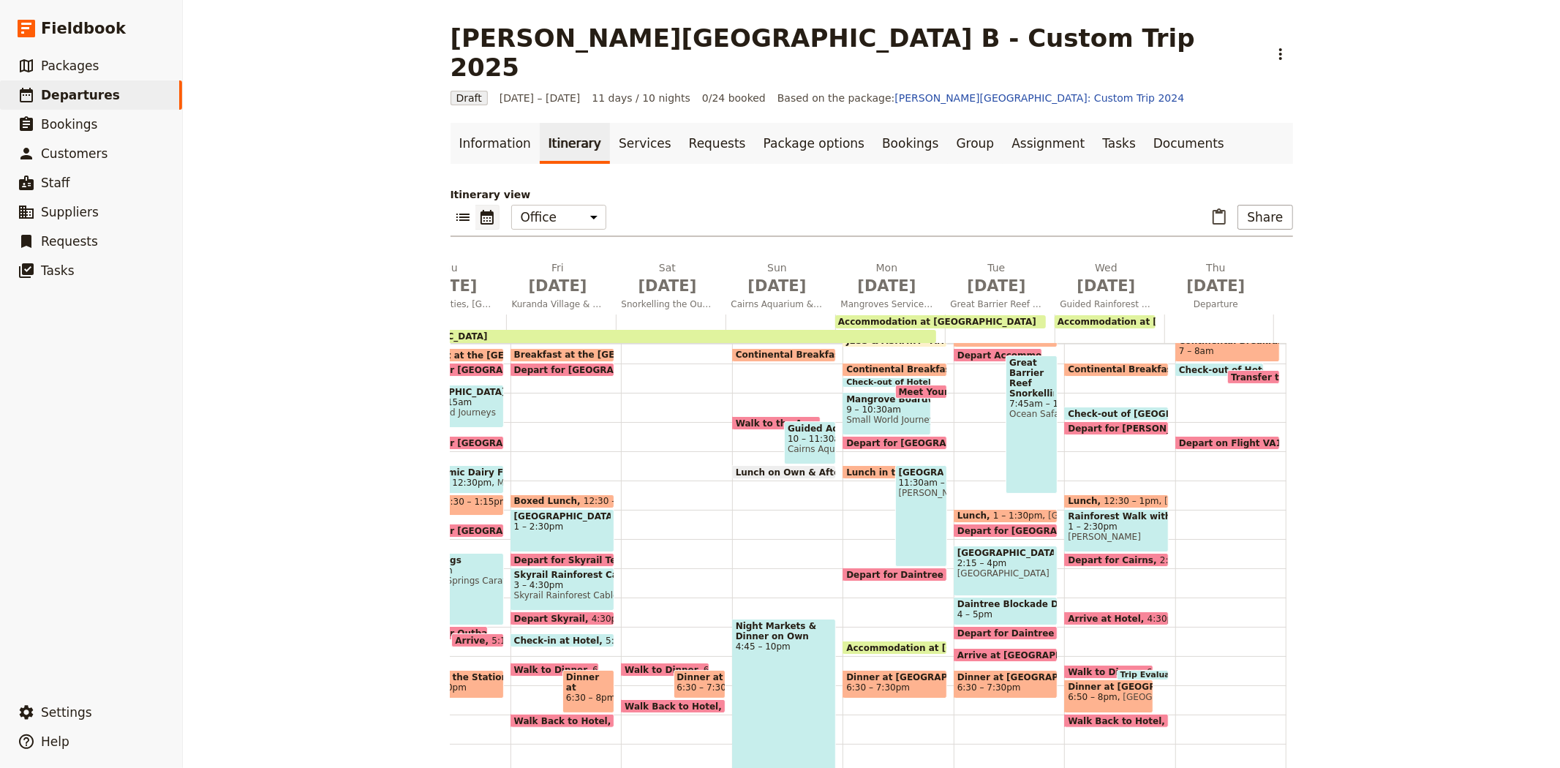
scroll to position [0, 0]
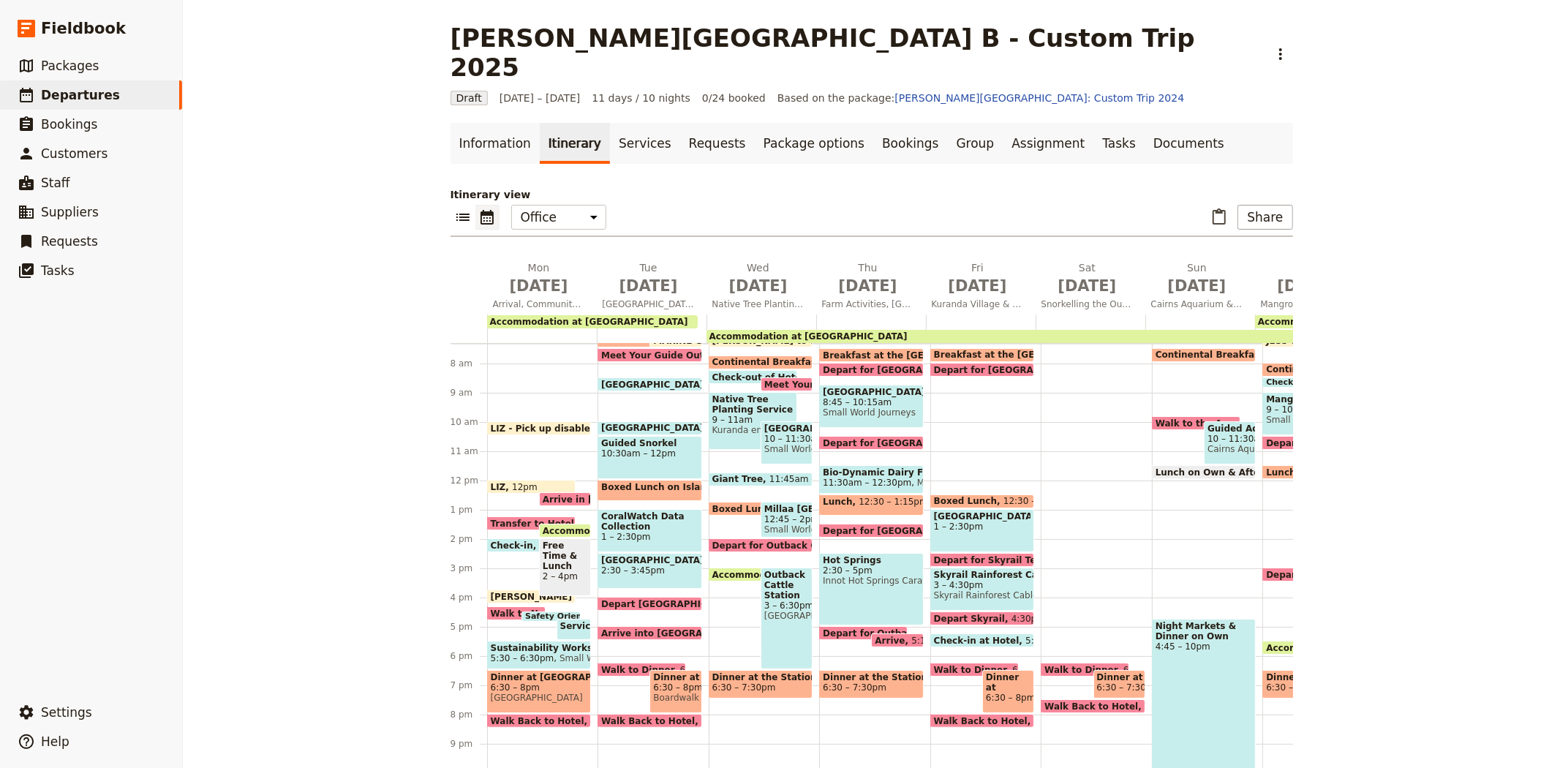
click at [865, 331] on span "Accommodation at [GEOGRAPHIC_DATA]" at bounding box center [808, 336] width 198 height 10
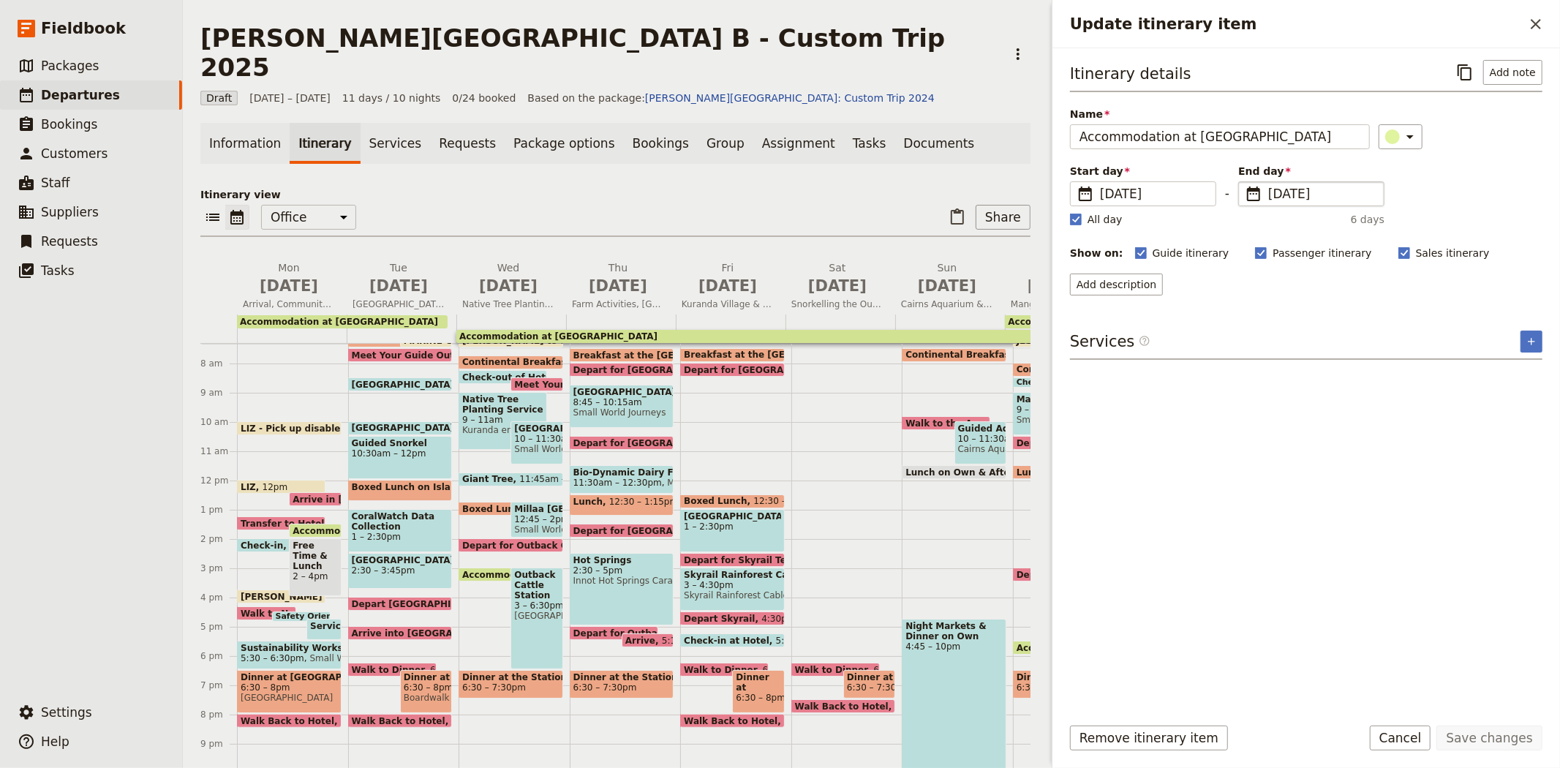
click at [1280, 198] on span "[DATE]" at bounding box center [1321, 194] width 107 height 18
click at [1244, 182] on input "[DATE]" at bounding box center [1244, 181] width 1 height 1
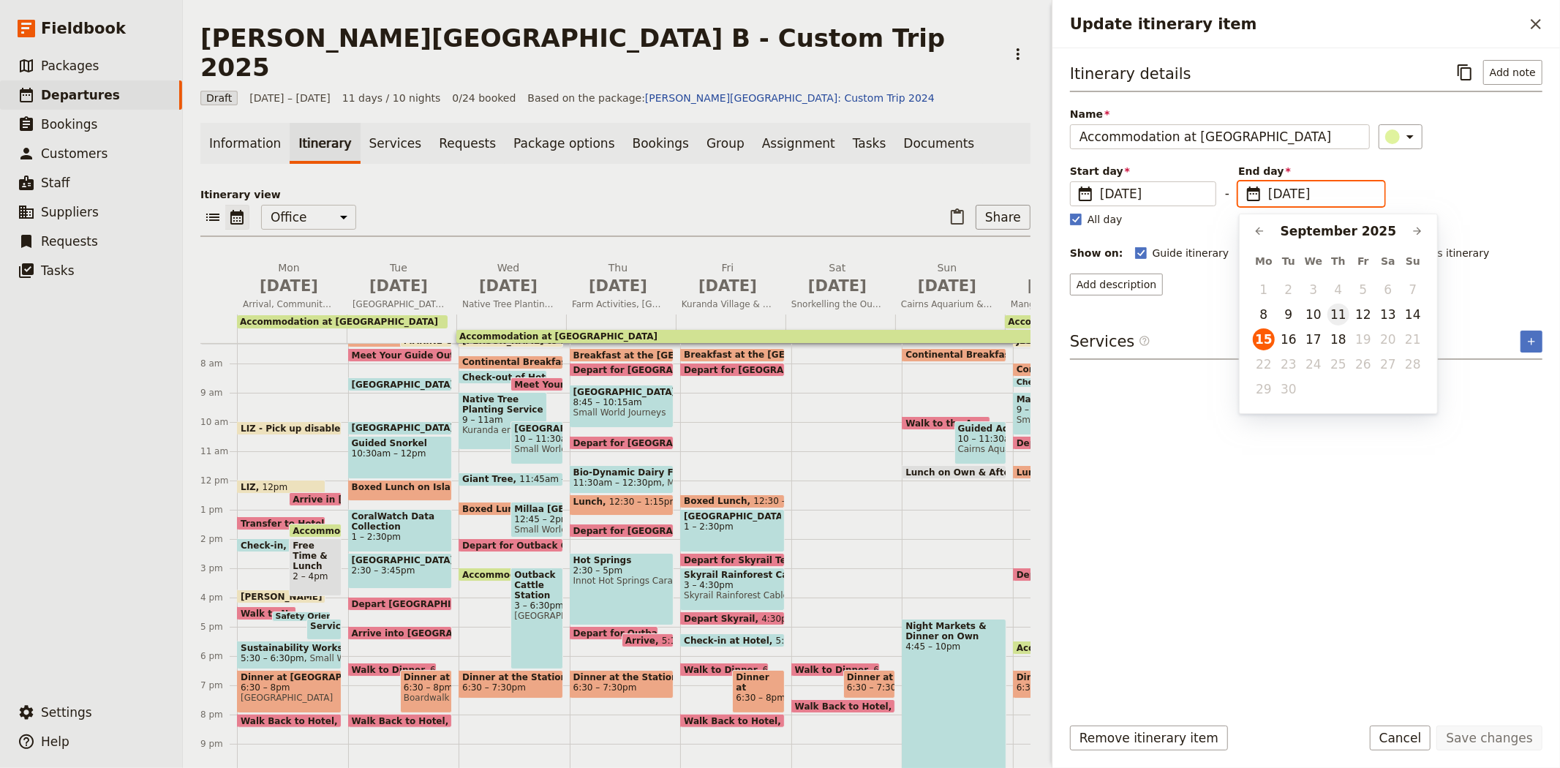
click at [1337, 315] on button "11" at bounding box center [1338, 314] width 22 height 22
type input "[DATE]"
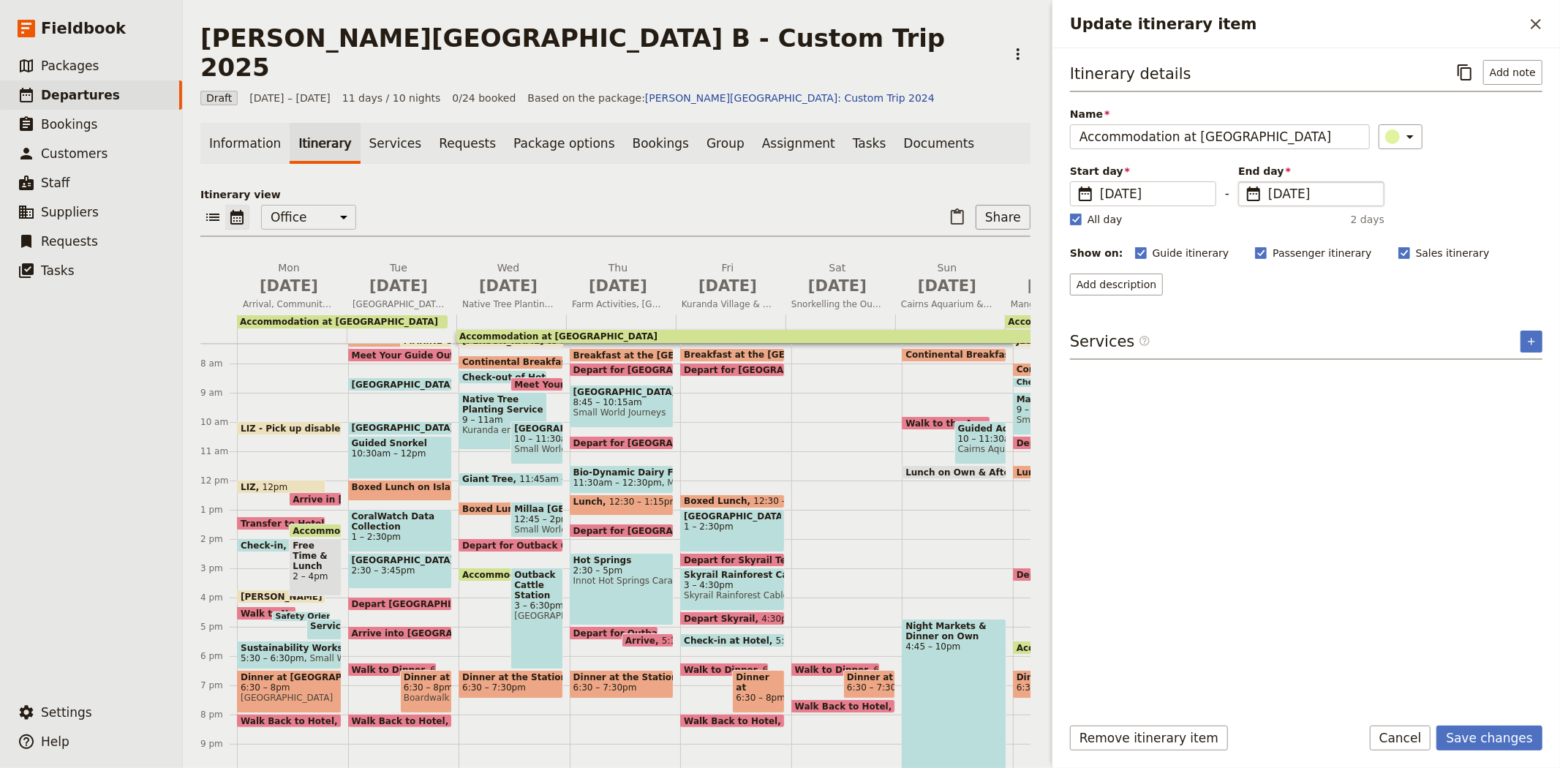
click at [1277, 596] on div "Itinerary details ​ Add note Name Accommodation at Outback [GEOGRAPHIC_DATA] ​ …" at bounding box center [1306, 381] width 472 height 642
click at [1480, 744] on button "Save changes" at bounding box center [1489, 737] width 106 height 25
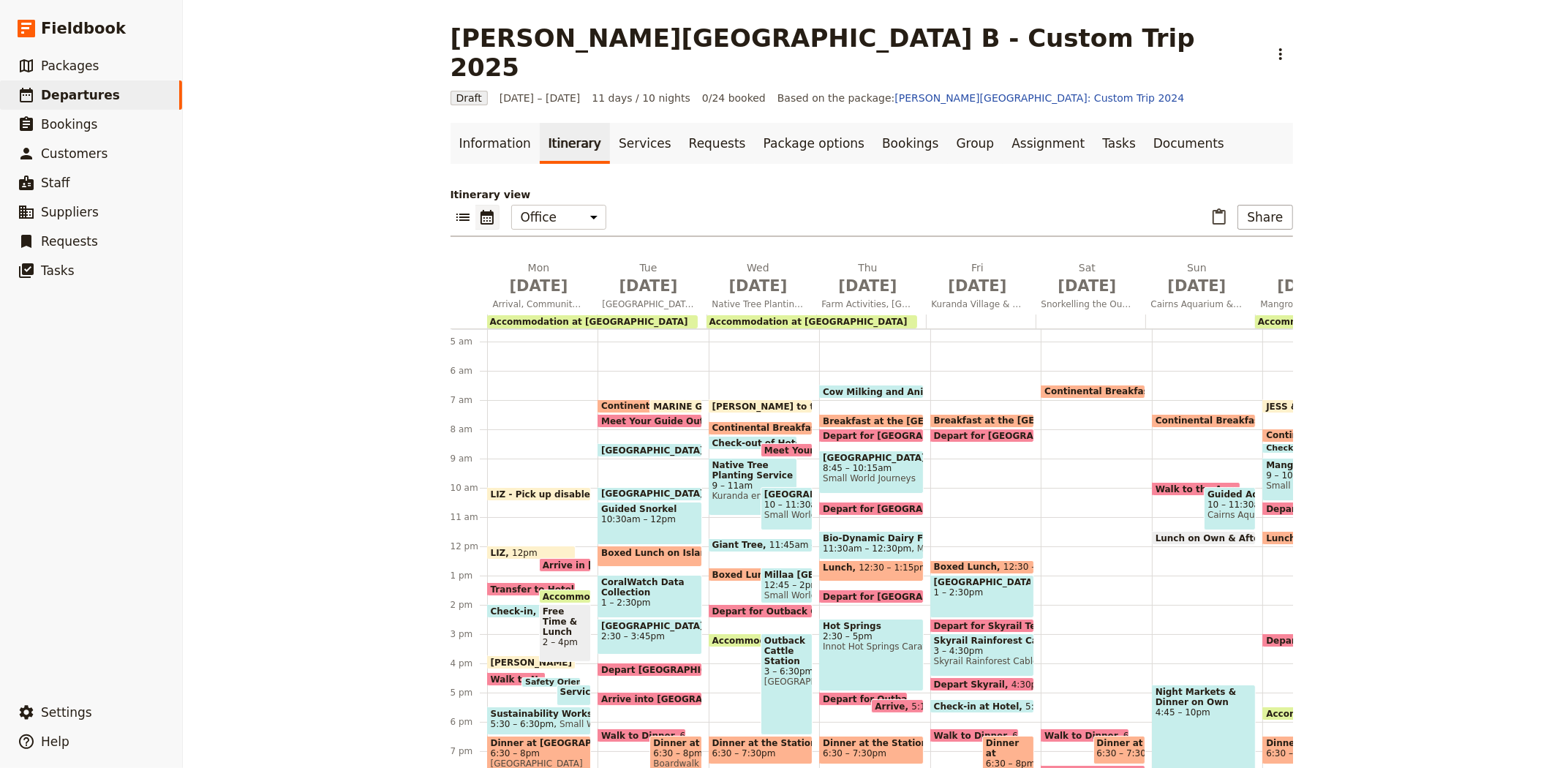
scroll to position [133, 0]
click at [605, 317] on span "Accommodation at [GEOGRAPHIC_DATA]" at bounding box center [589, 322] width 198 height 10
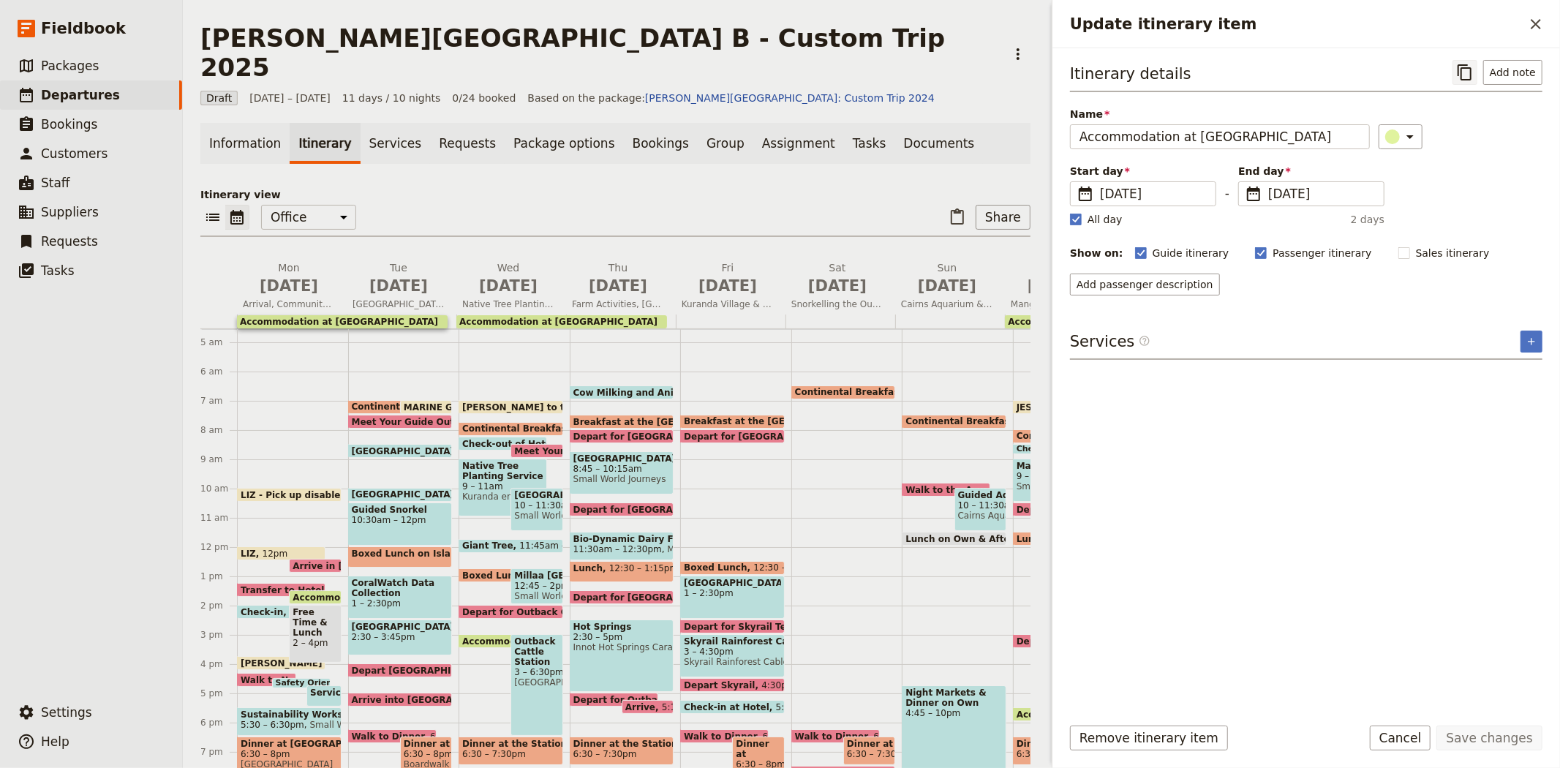
click at [1471, 69] on icon "Copy itinerary item" at bounding box center [1464, 72] width 14 height 16
click at [948, 208] on icon "Paste itinerary item" at bounding box center [957, 217] width 18 height 18
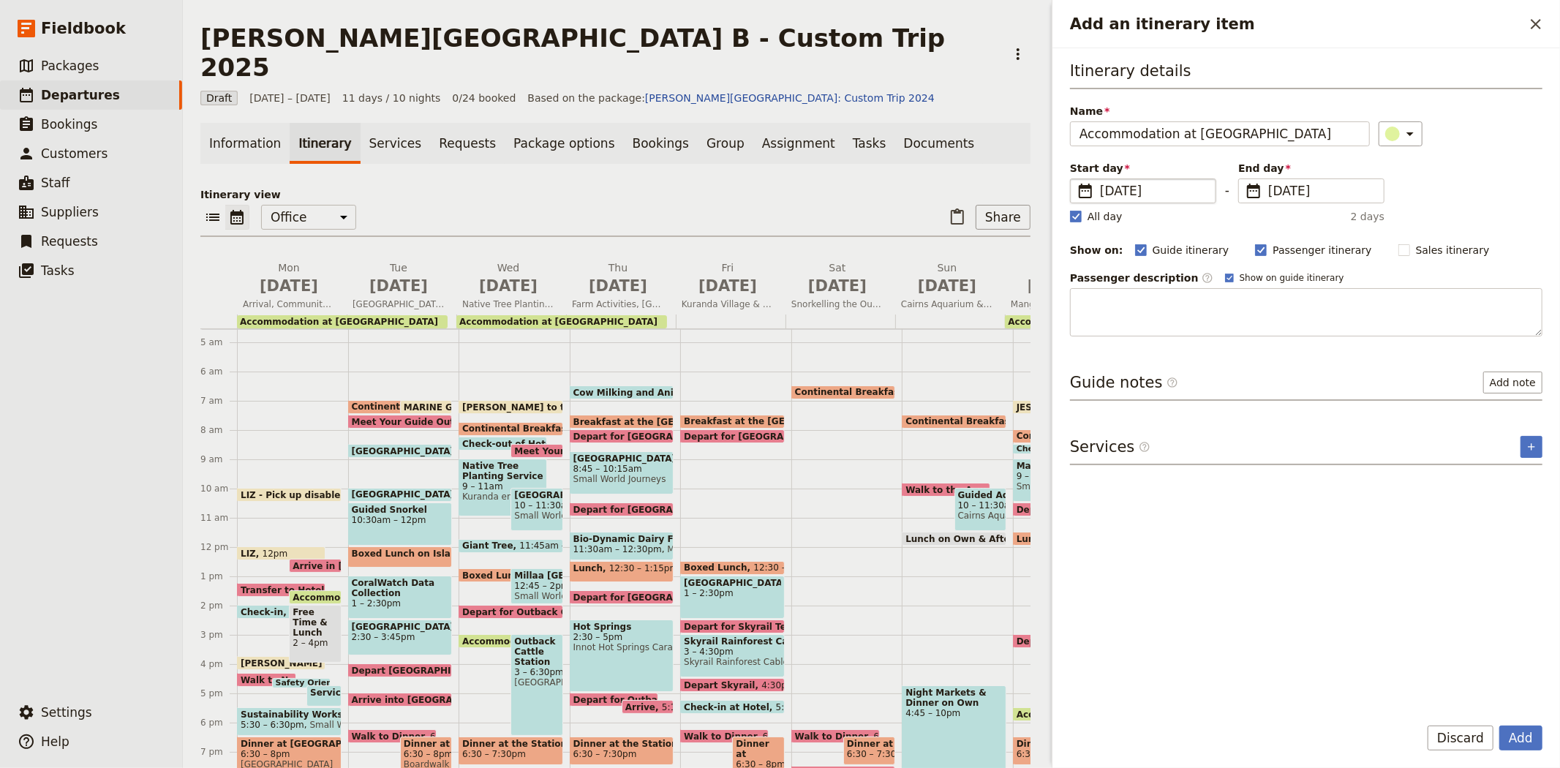
click at [1113, 192] on span "[DATE]" at bounding box center [1153, 191] width 107 height 18
click at [1076, 179] on input "[DATE]" at bounding box center [1076, 178] width 1 height 1
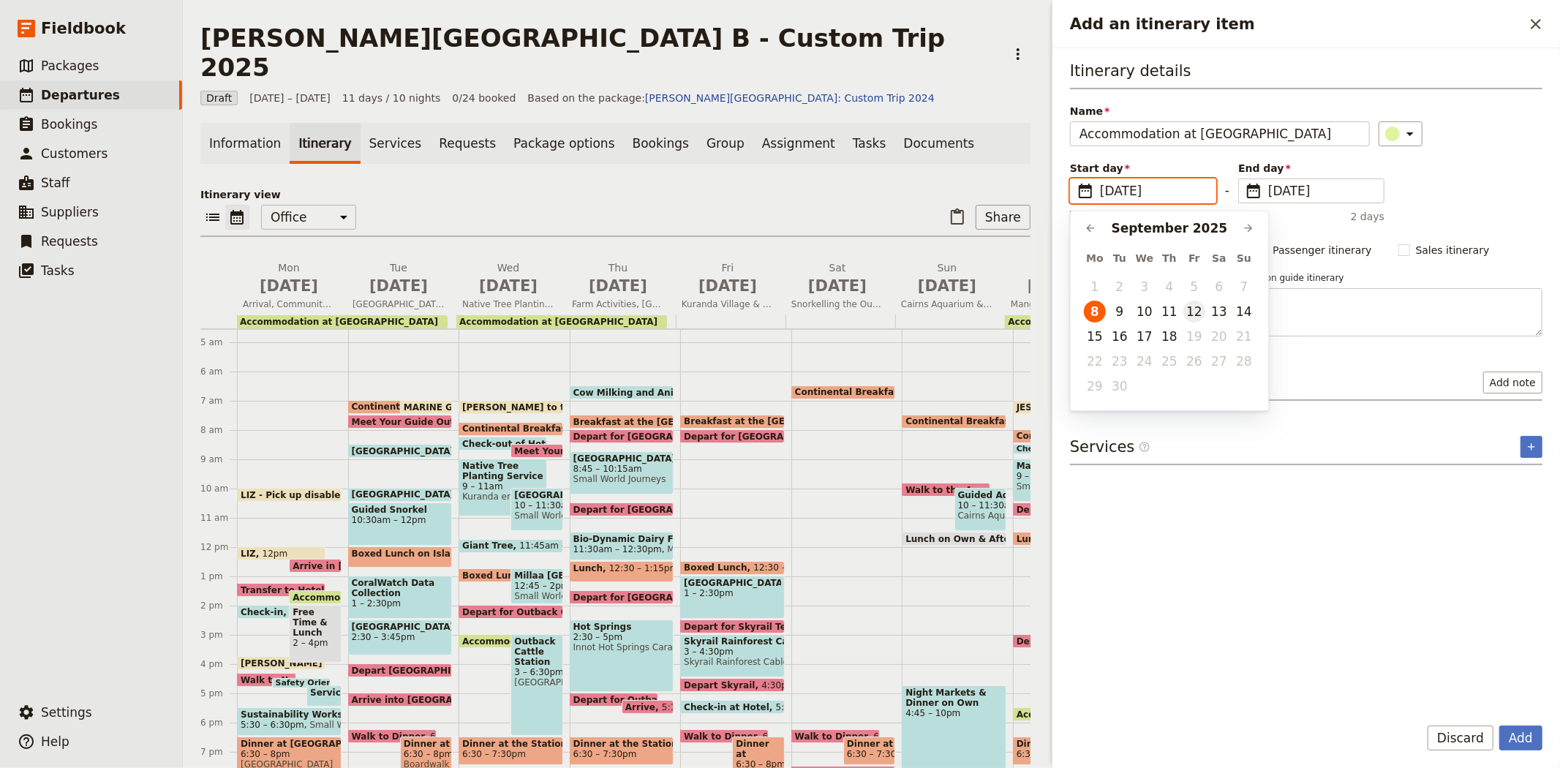
click at [1199, 311] on button "12" at bounding box center [1194, 312] width 22 height 22
type input "[DATE]"
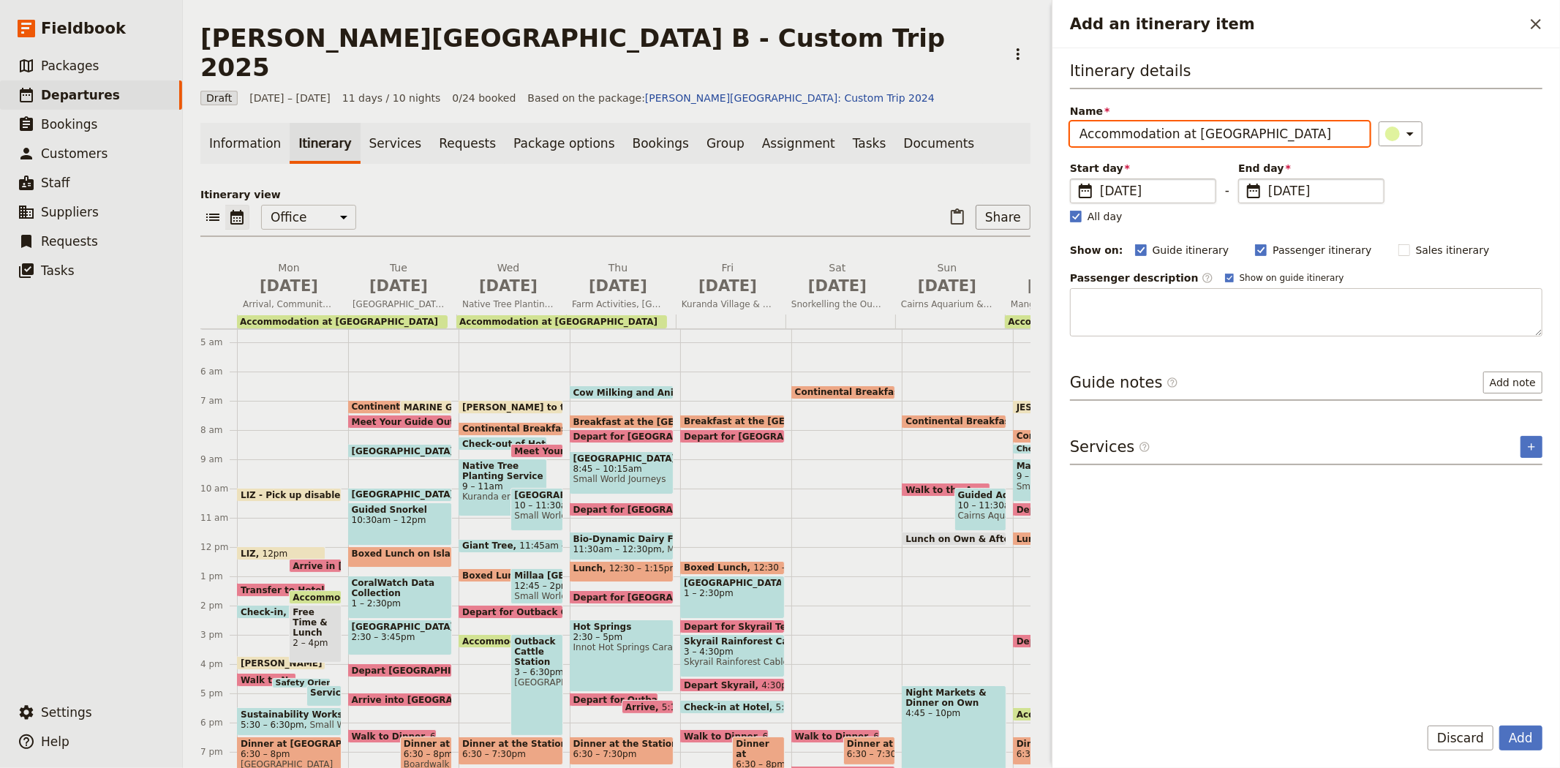
click at [1300, 189] on span "[DATE]" at bounding box center [1321, 191] width 107 height 18
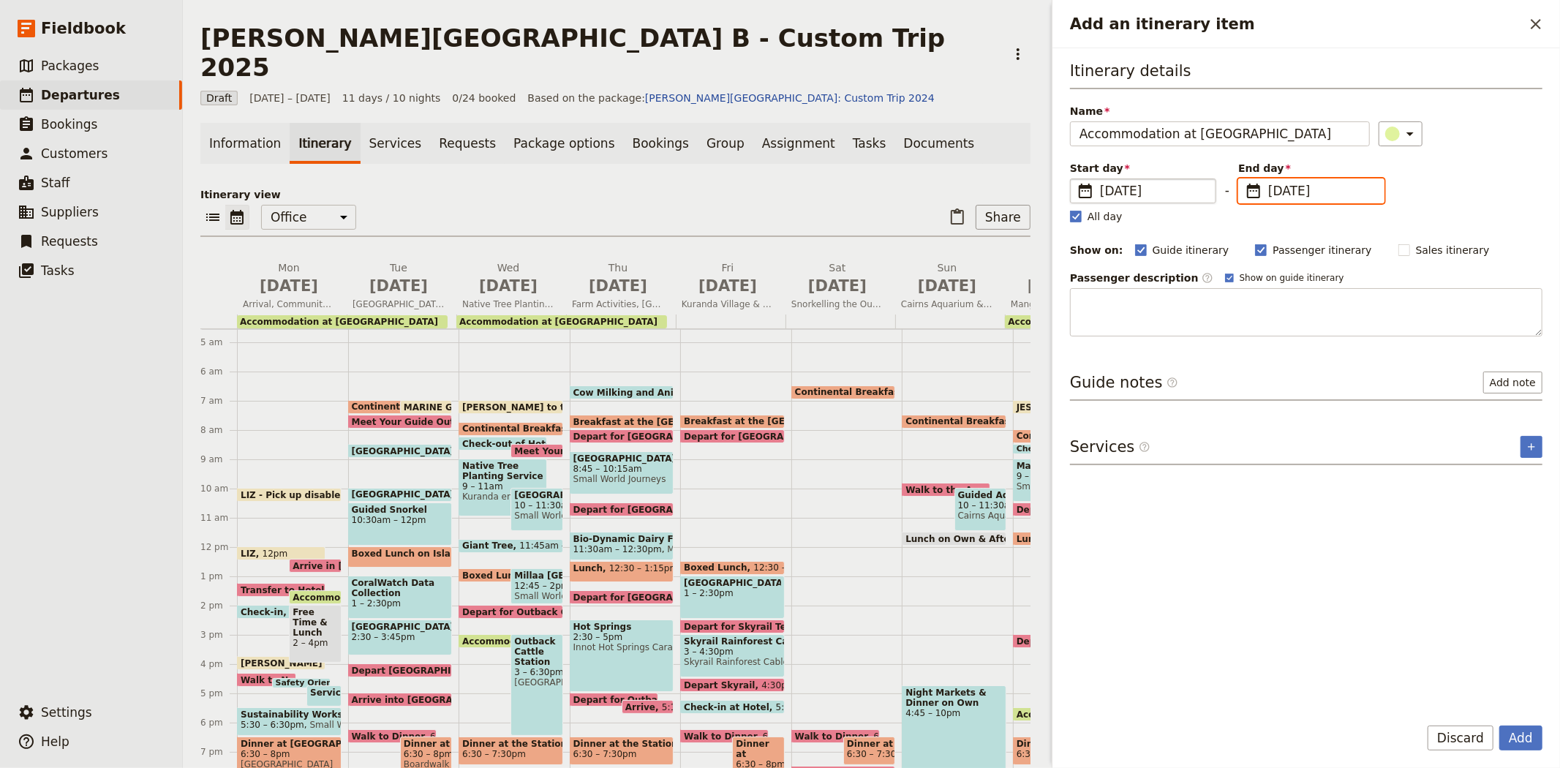
click at [1244, 179] on input "[DATE]" at bounding box center [1244, 178] width 1 height 1
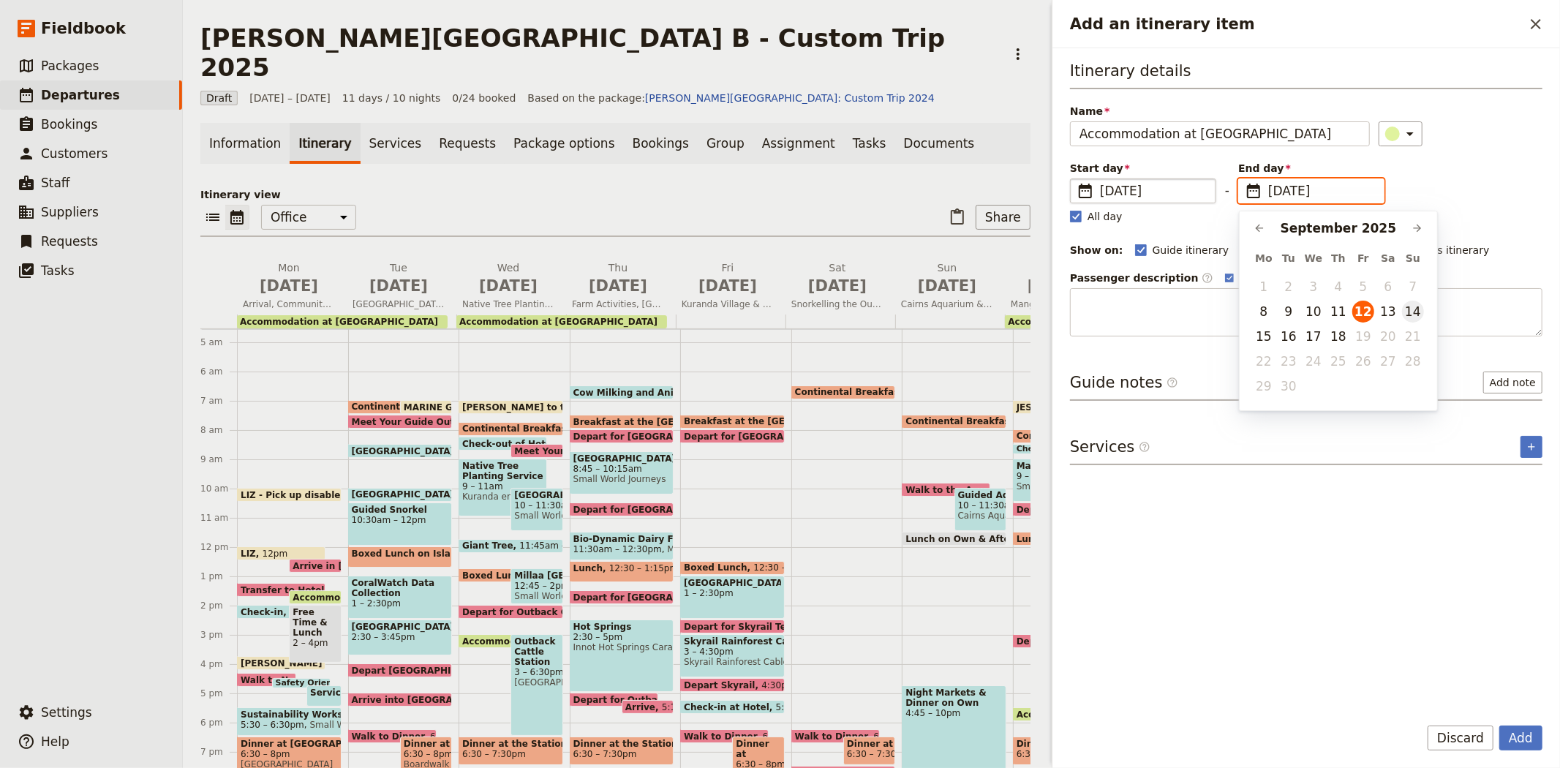
click at [1419, 311] on button "14" at bounding box center [1413, 312] width 22 height 22
type input "[DATE]"
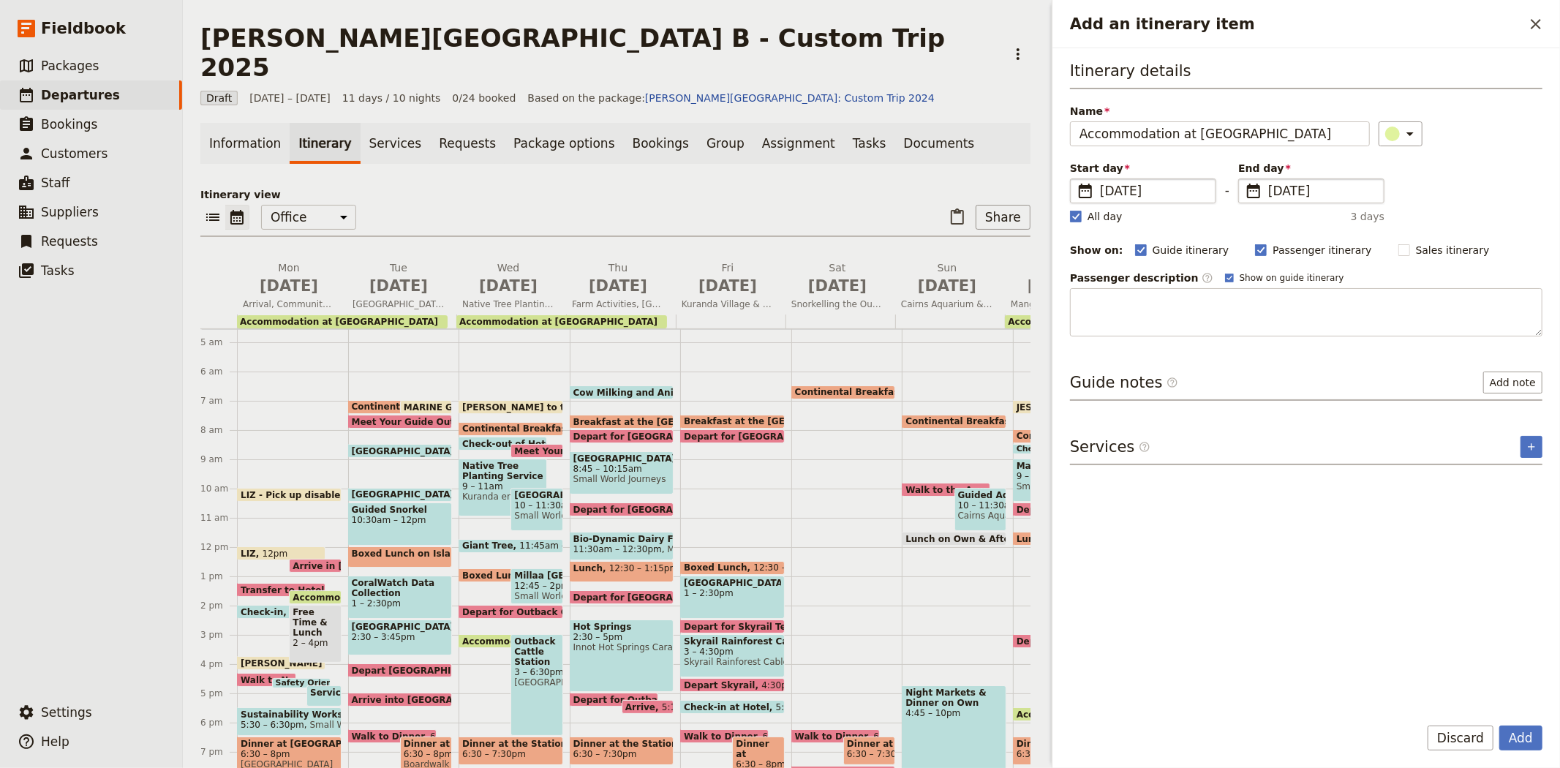
click at [1415, 537] on div "Itinerary details Name Accommodation at [GEOGRAPHIC_DATA] ​ Start day ​ [DATE] …" at bounding box center [1306, 381] width 472 height 642
click at [1522, 744] on button "Add" at bounding box center [1520, 737] width 43 height 25
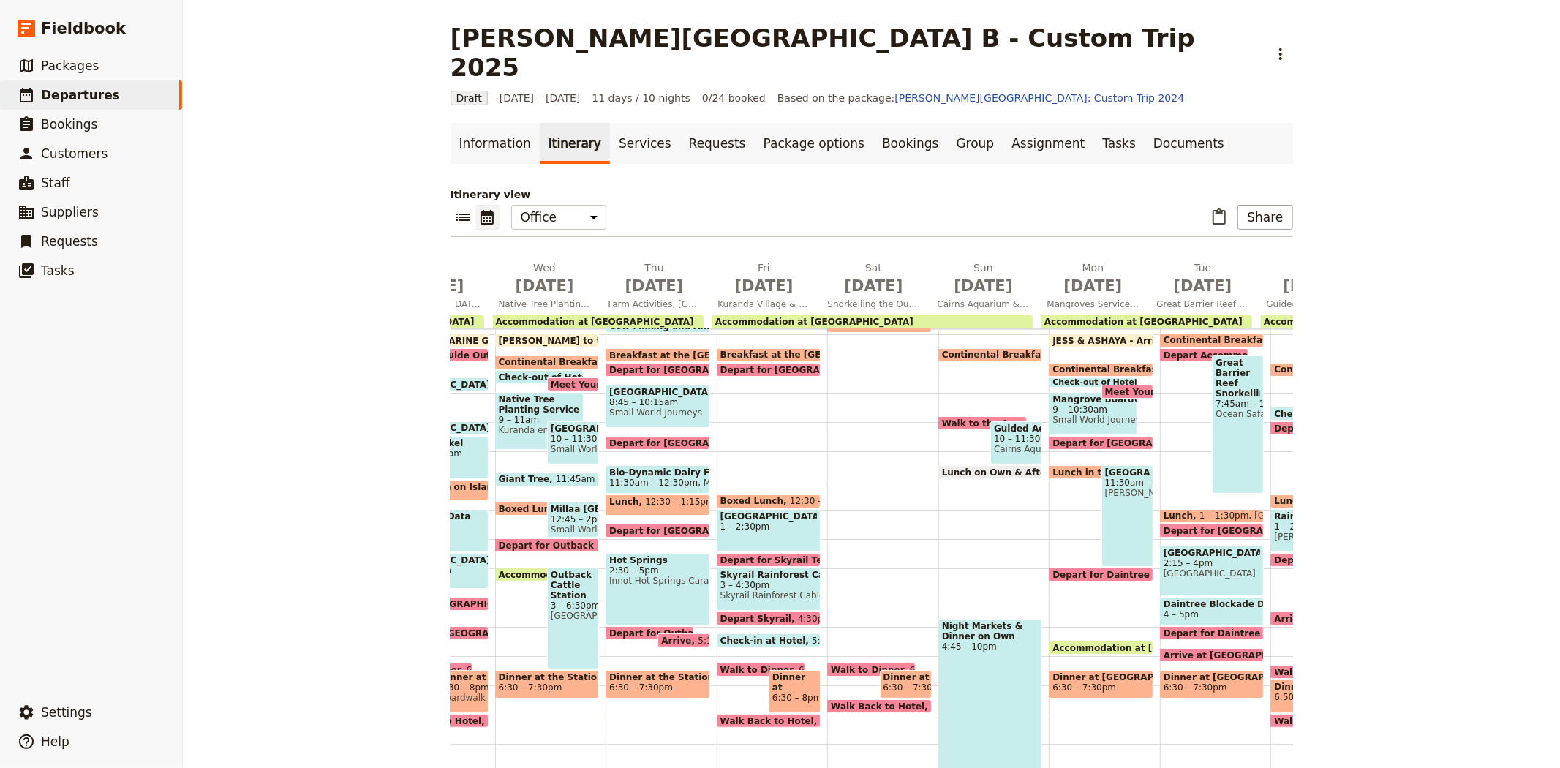
scroll to position [118, 0]
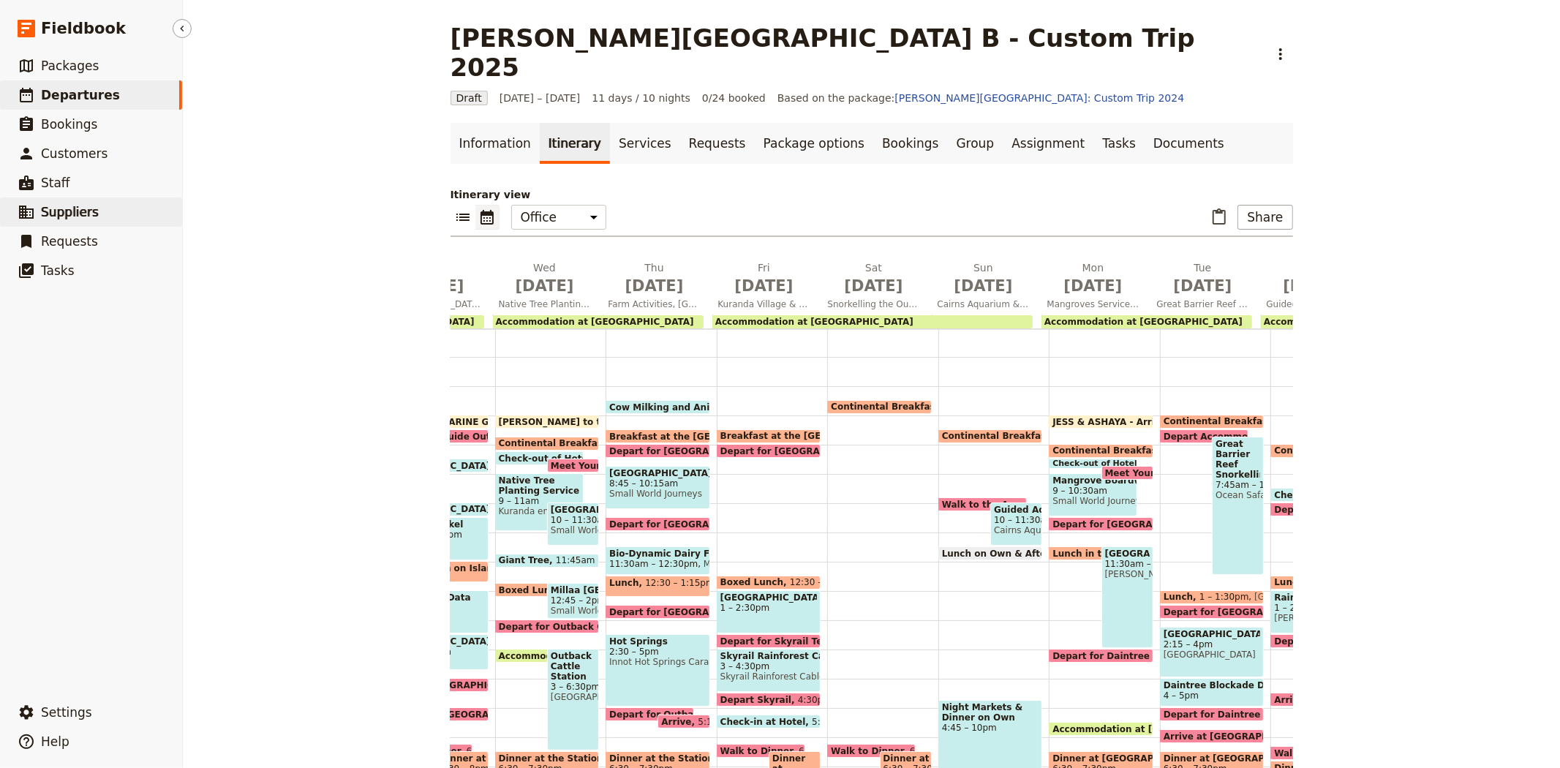
click at [73, 214] on span "Suppliers" at bounding box center [70, 212] width 58 height 15
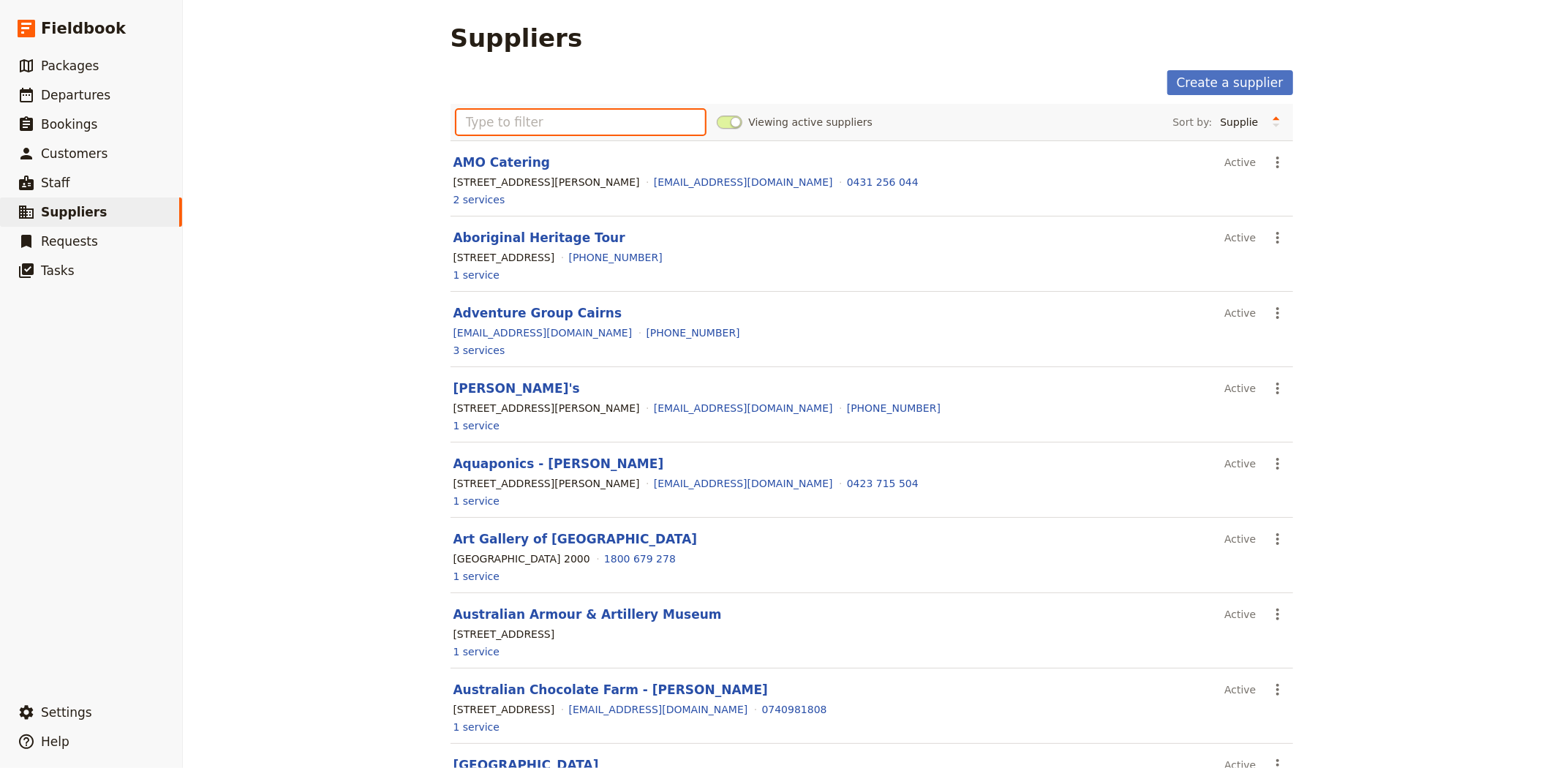
click at [582, 120] on input "text" at bounding box center [580, 122] width 249 height 25
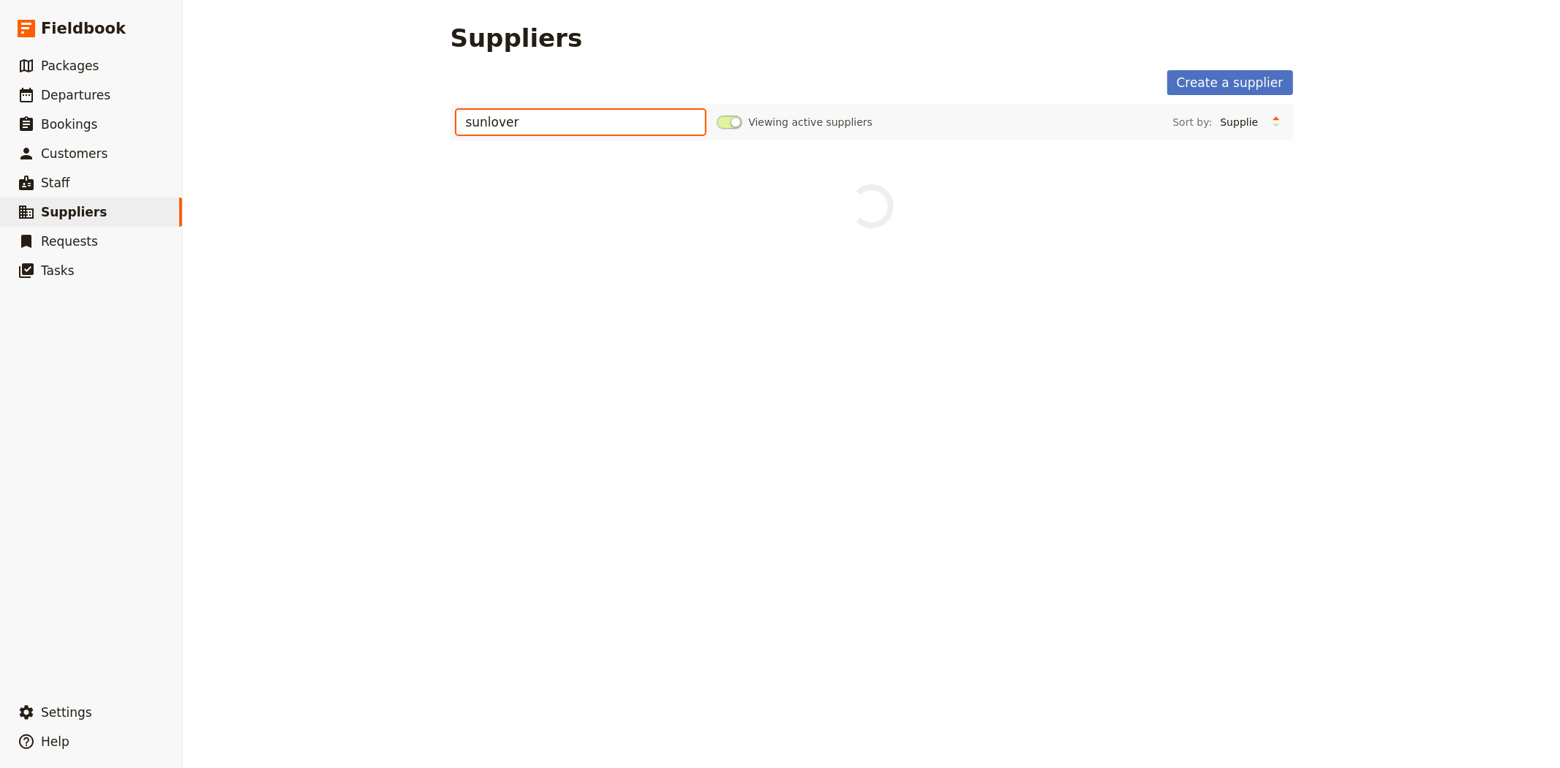
type input "sunlover"
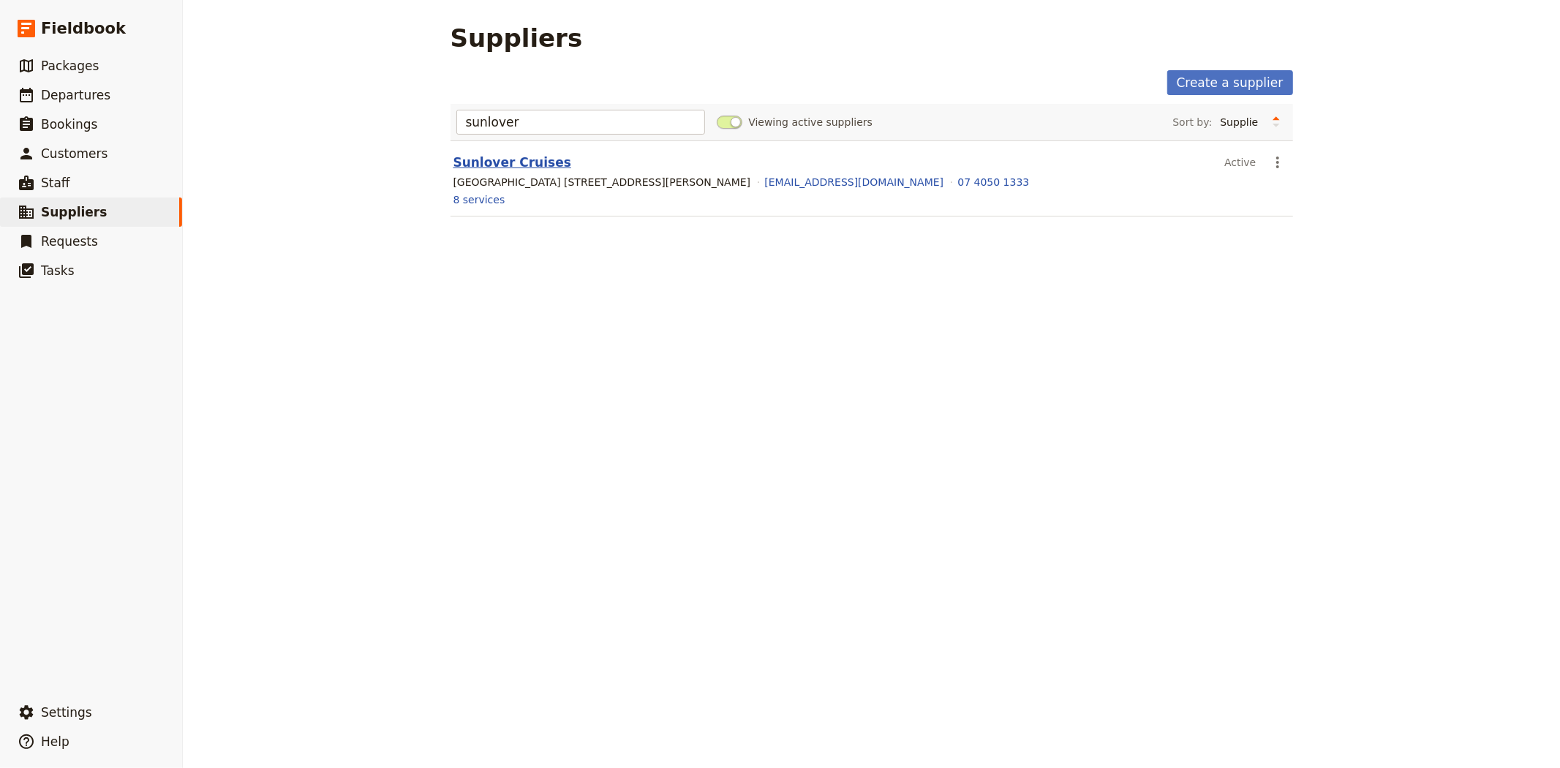
click at [474, 169] on link "Sunlover Cruises" at bounding box center [512, 162] width 118 height 15
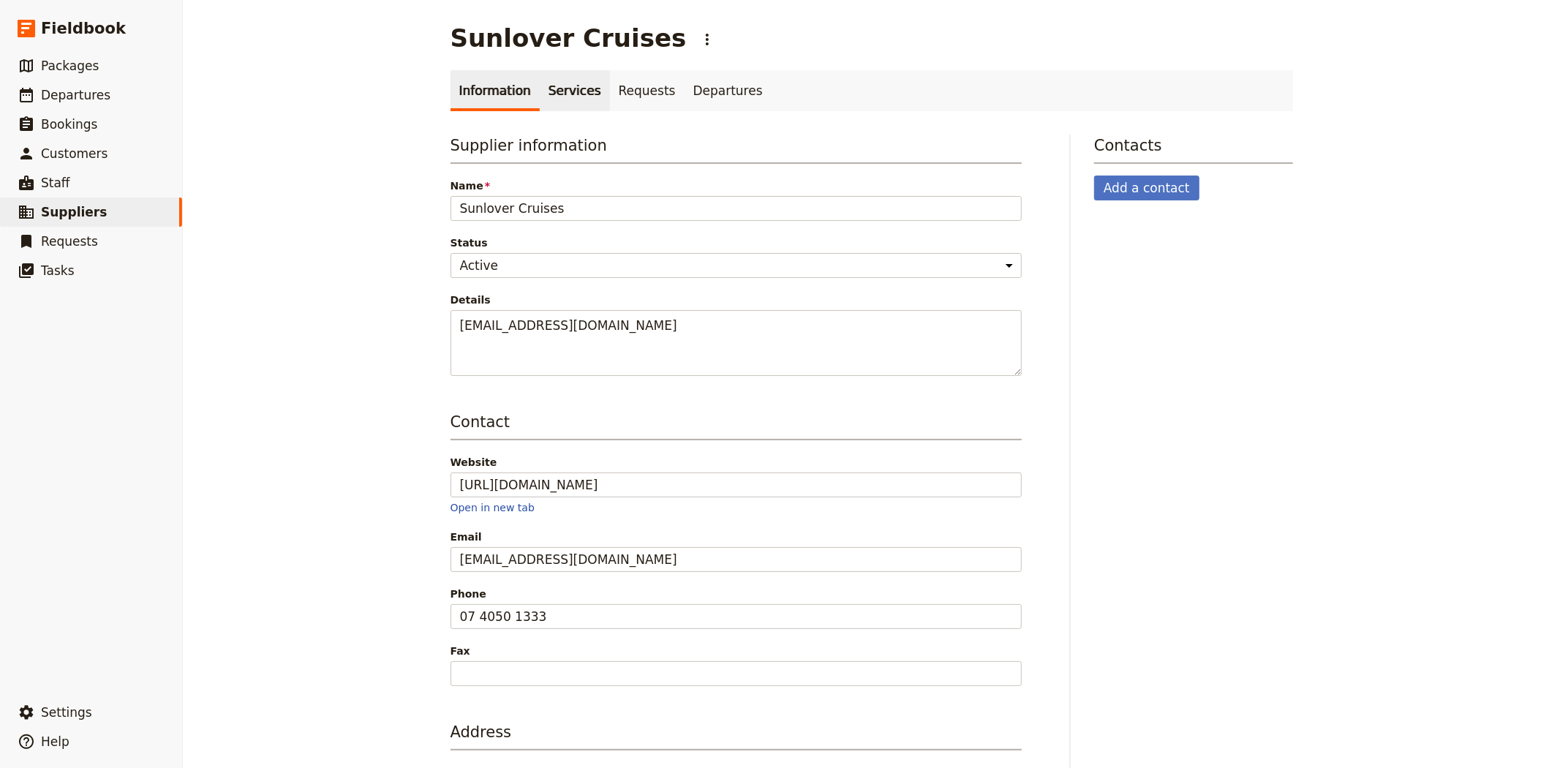
click at [545, 75] on link "Services" at bounding box center [575, 90] width 70 height 41
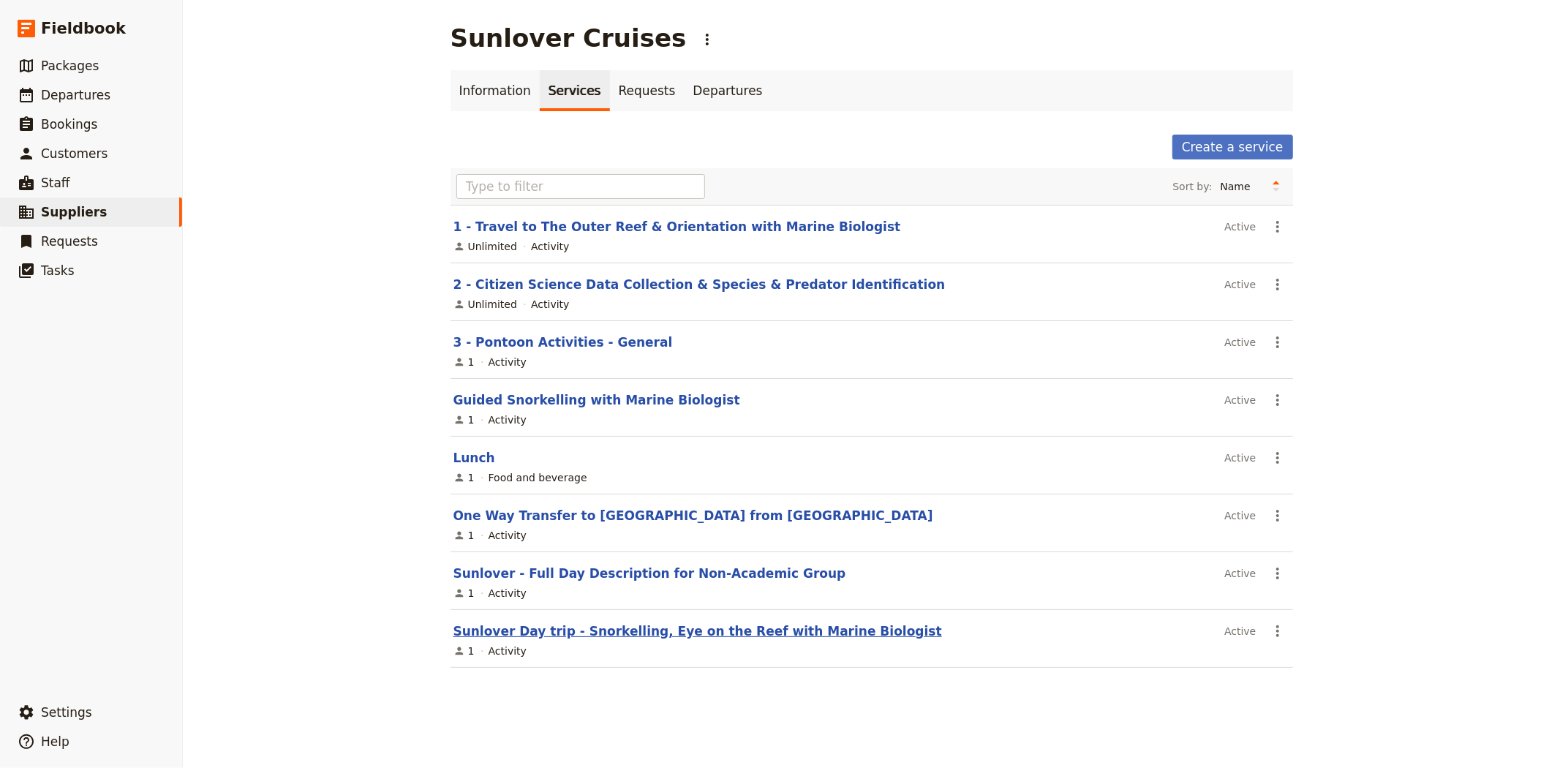
click at [588, 637] on link "Sunlover Day trip - Snorkelling, Eye on the Reef with Marine Biologist" at bounding box center [697, 631] width 488 height 15
click at [646, 219] on link "1 - Travel to The Outer Reef & Orientation with Marine Biologist" at bounding box center [676, 226] width 447 height 15
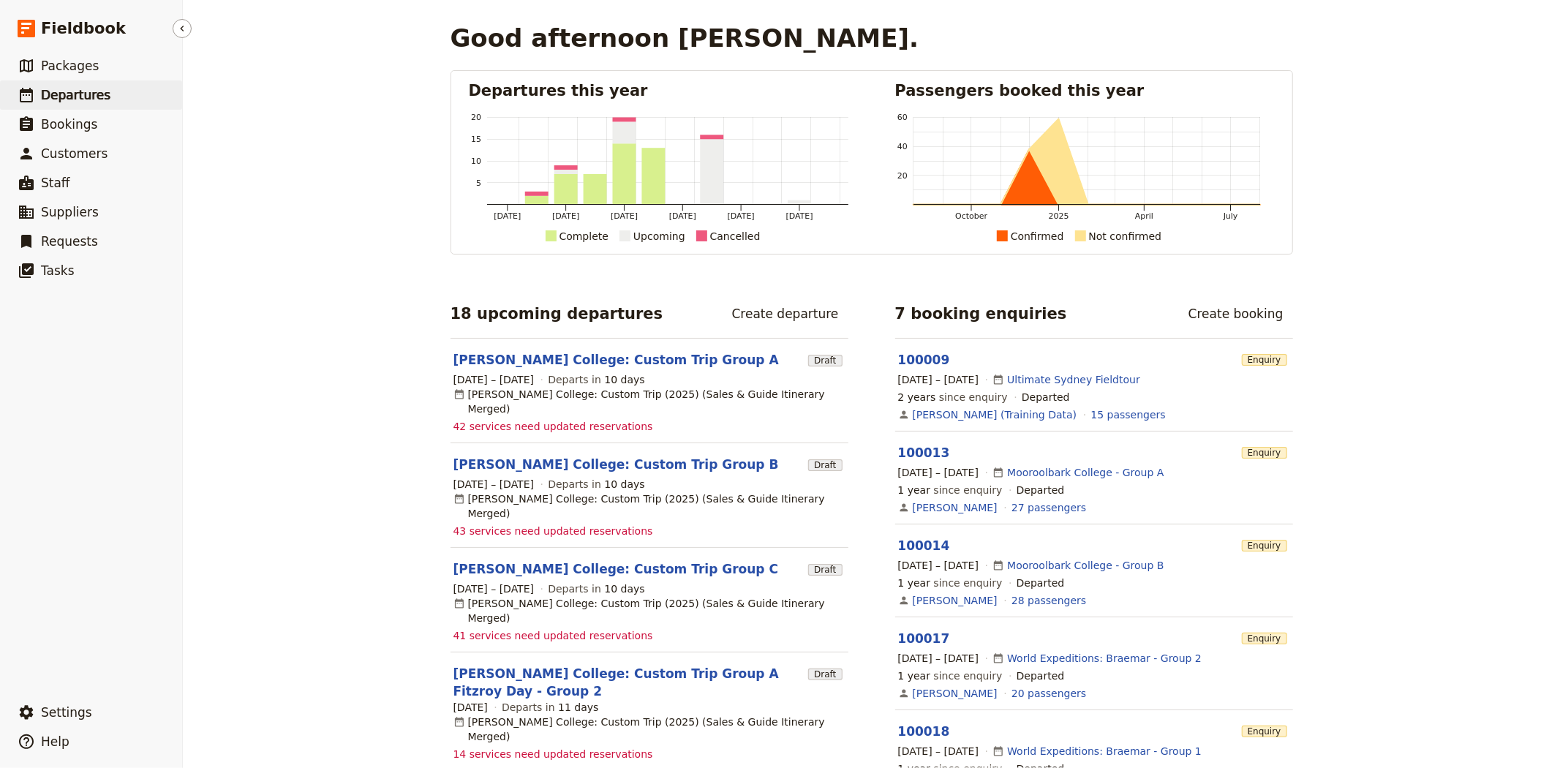
click at [73, 92] on span "Departures" at bounding box center [75, 95] width 69 height 15
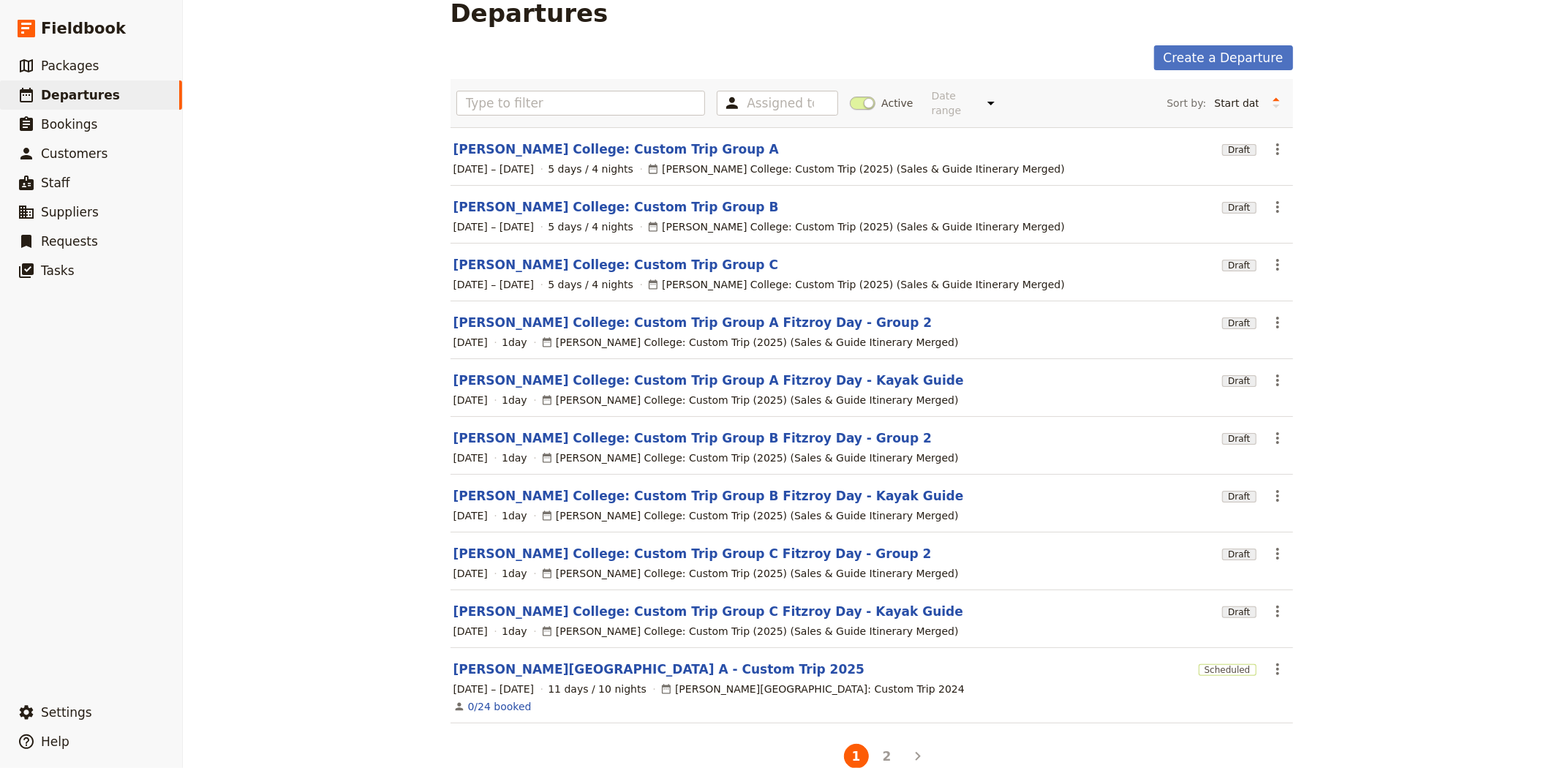
scroll to position [42, 0]
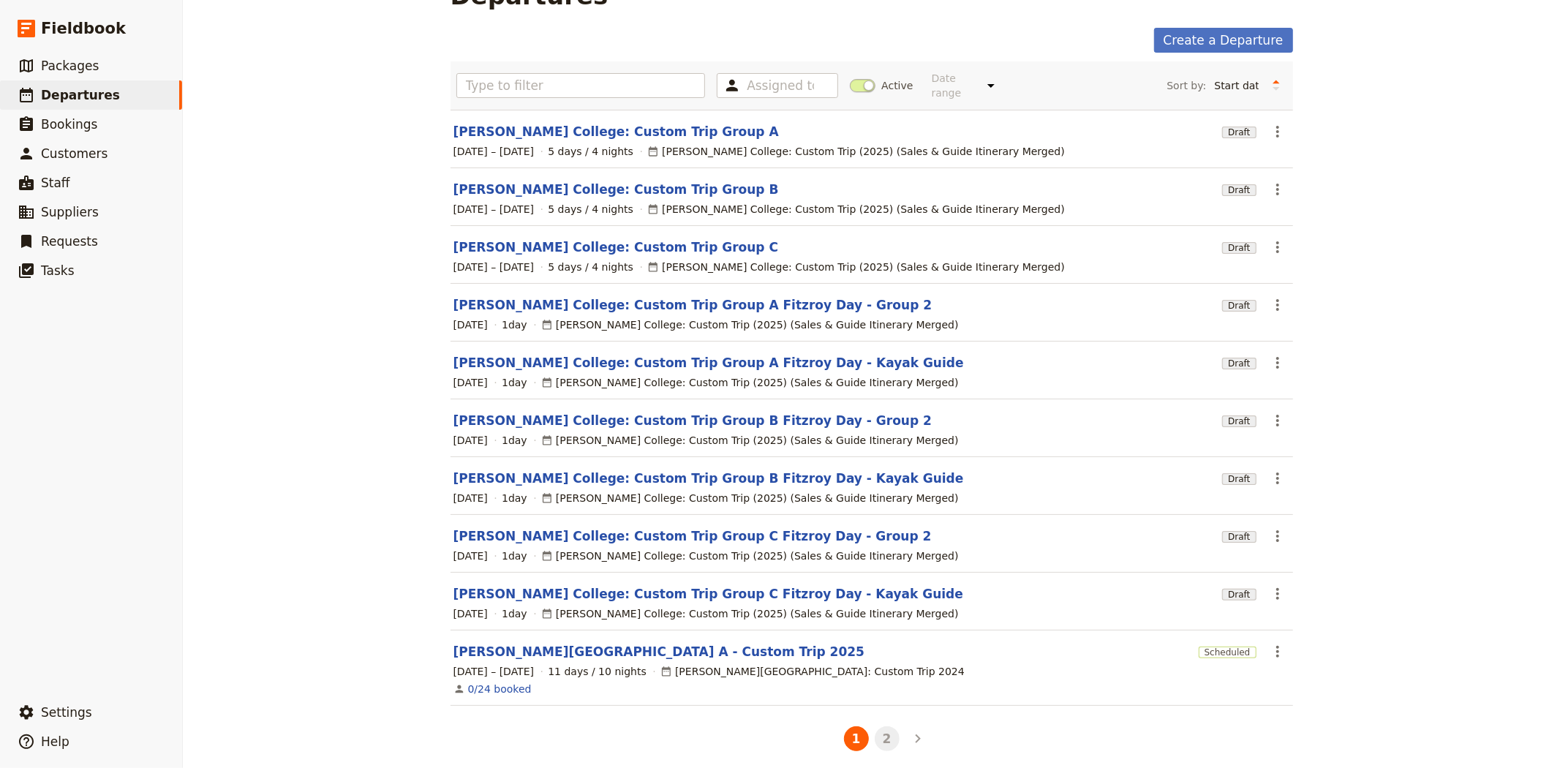
click at [874, 733] on button "2" at bounding box center [886, 738] width 25 height 25
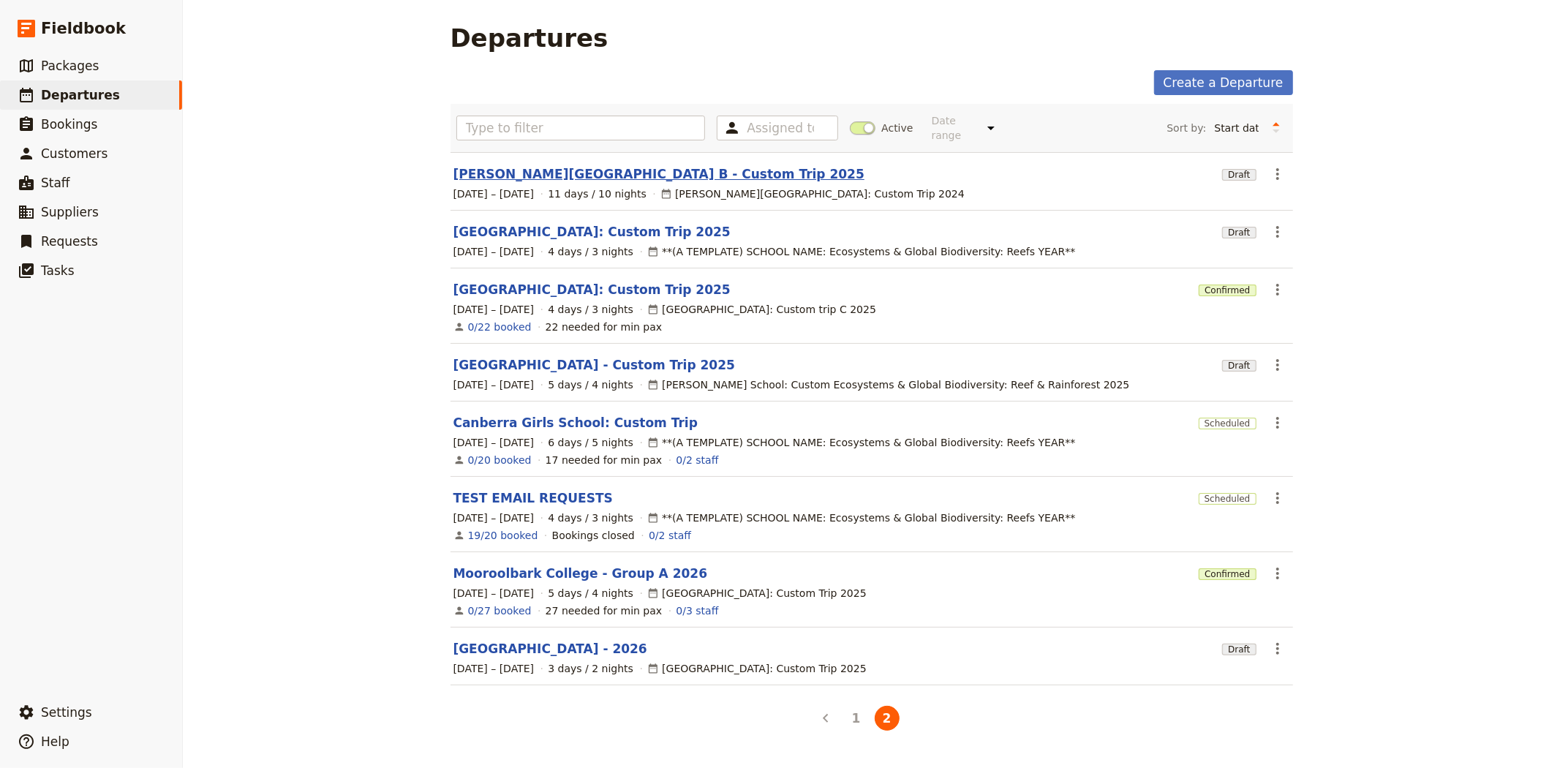
click at [518, 165] on link "[PERSON_NAME][GEOGRAPHIC_DATA] B - Custom Trip 2025" at bounding box center [658, 174] width 411 height 18
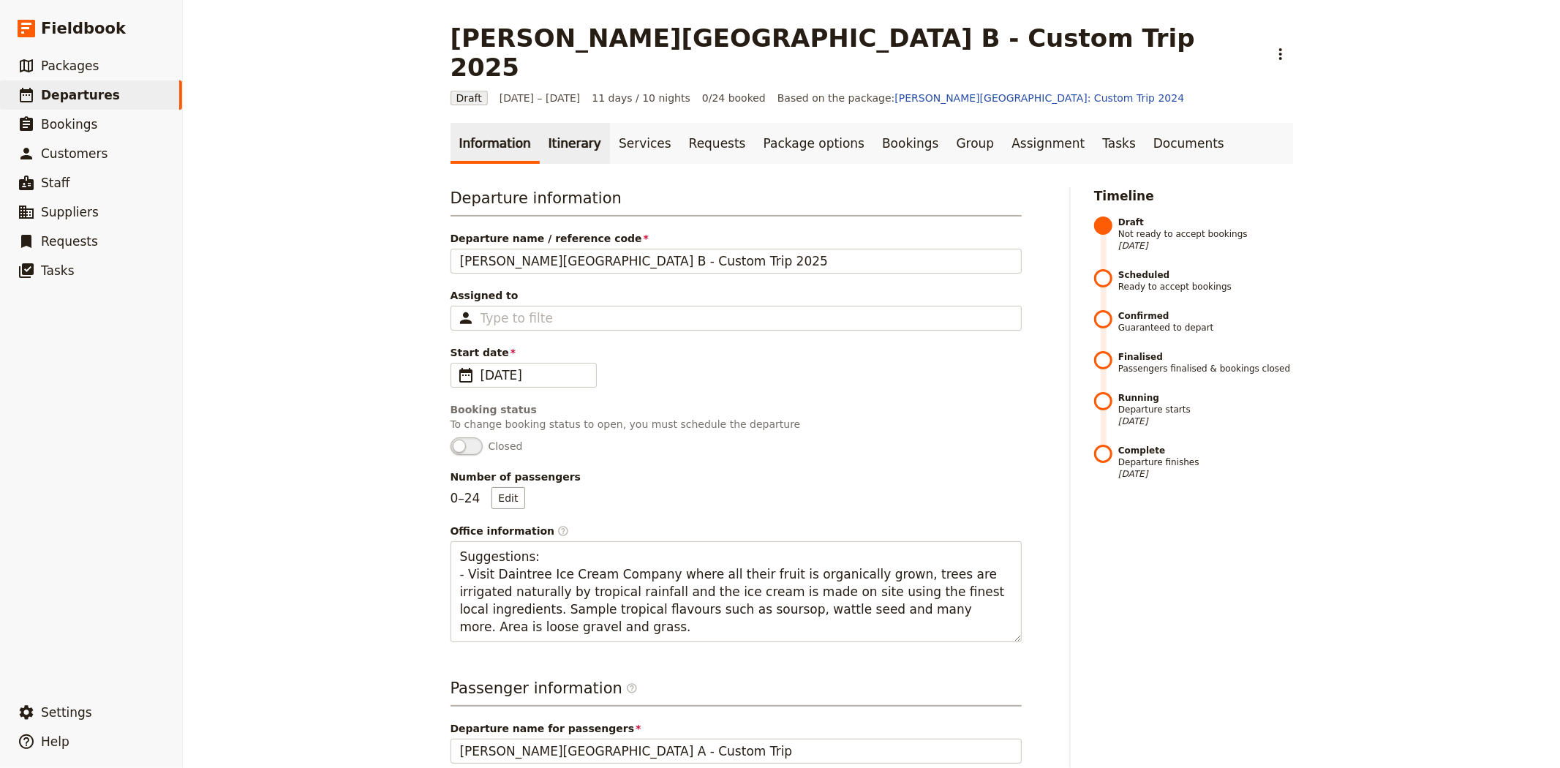
click at [543, 123] on link "Itinerary" at bounding box center [575, 143] width 70 height 41
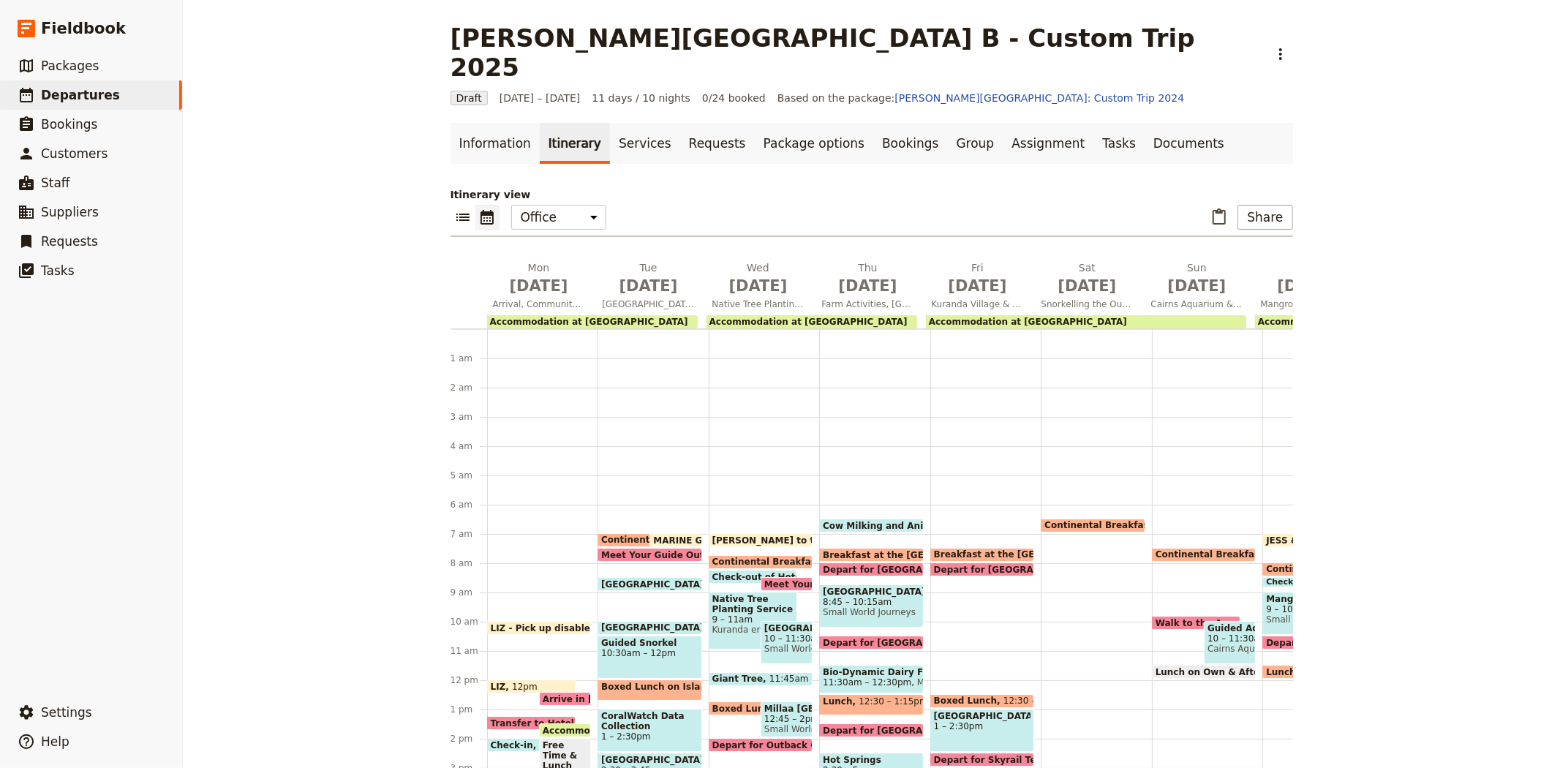
scroll to position [175, 0]
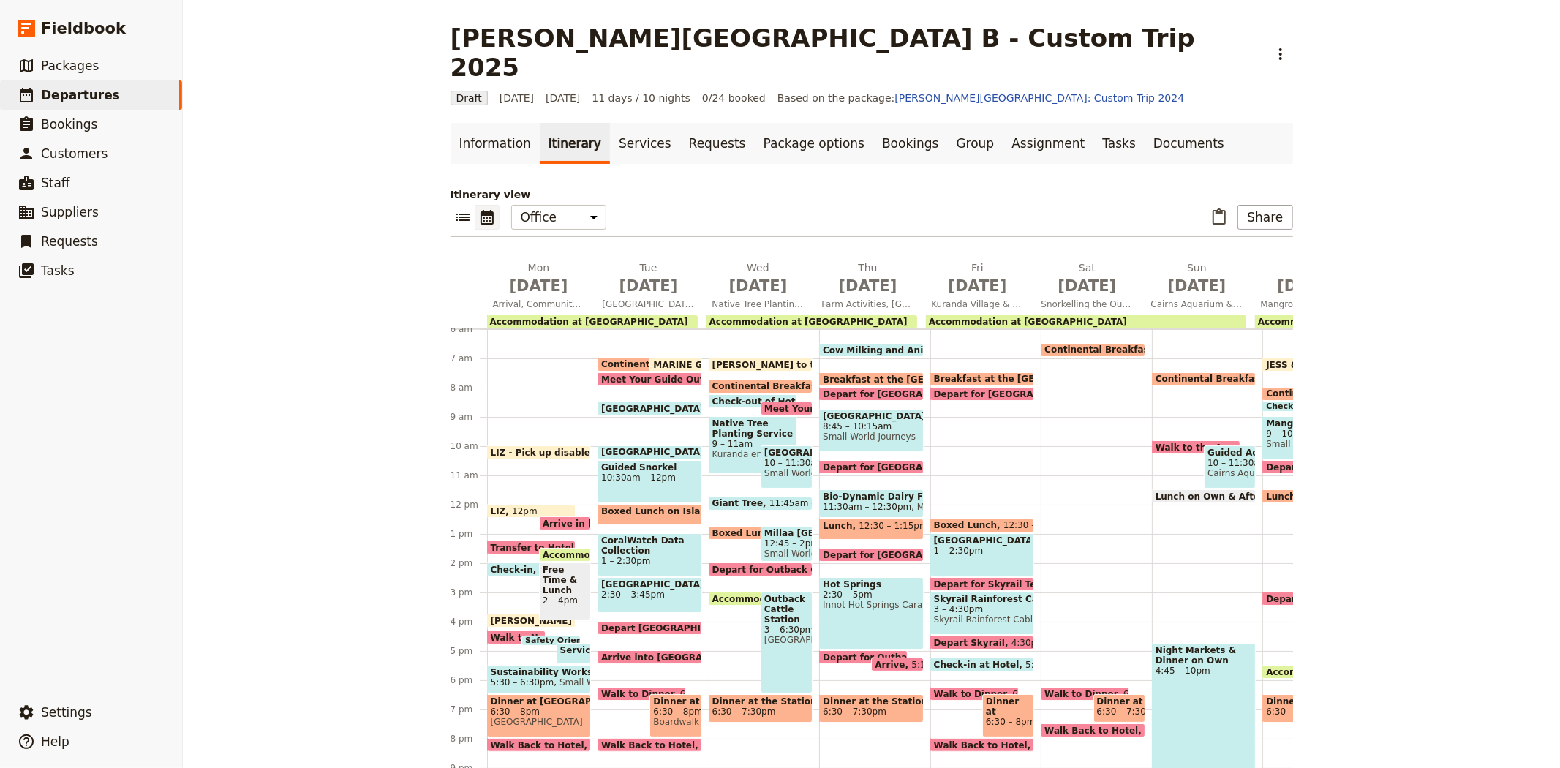
click at [1040, 418] on div "Continental Breakfast at Hotel 6:30 – 7am Walk to Dinner 6:15pm Dinner at Muddy…" at bounding box center [1095, 505] width 111 height 702
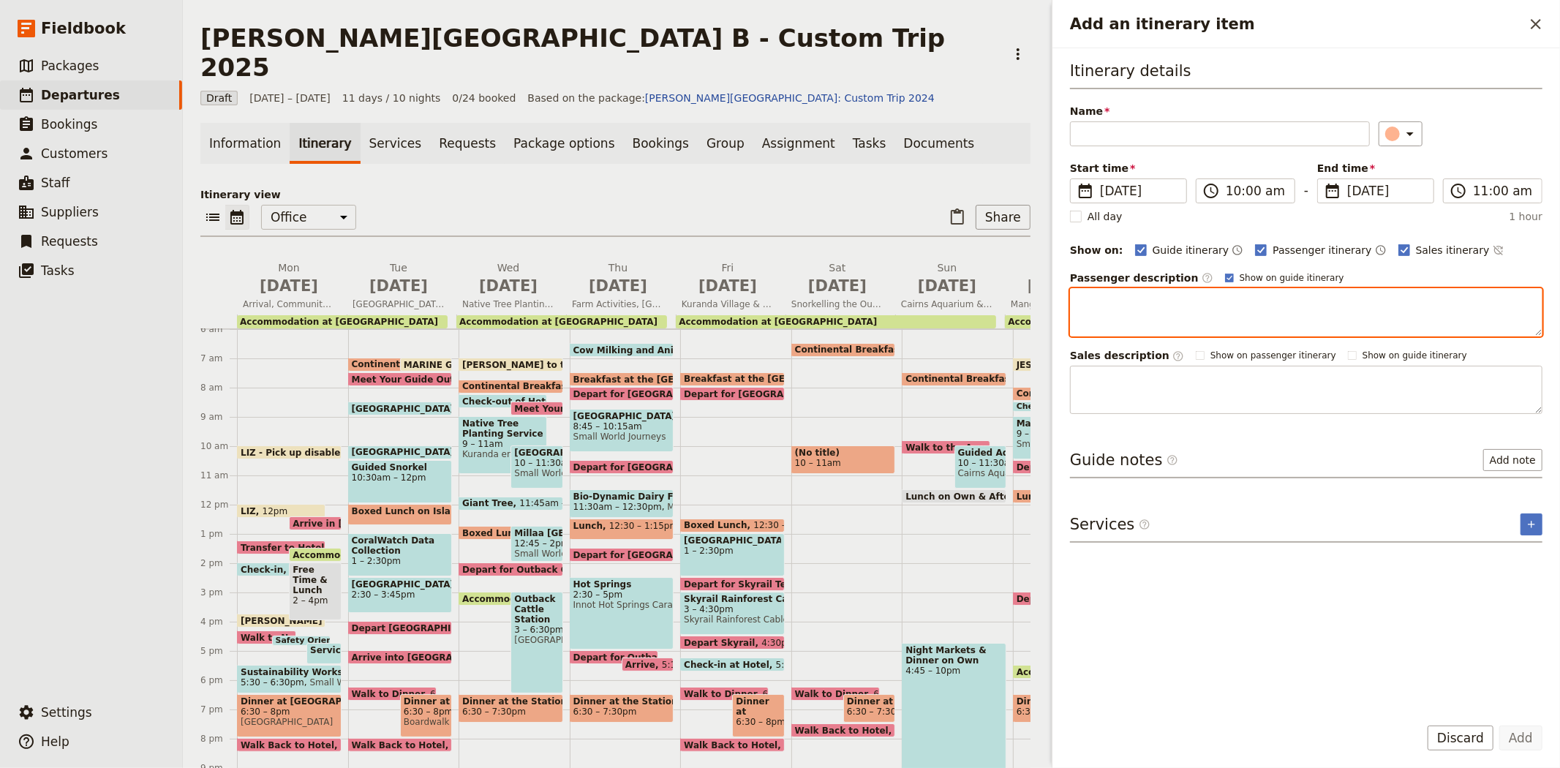
click at [1120, 301] on textarea "Add an itinerary item" at bounding box center [1306, 312] width 472 height 48
paste textarea "This morning, you travel aboard an air-conditioned vessel to a floating pontoon…"
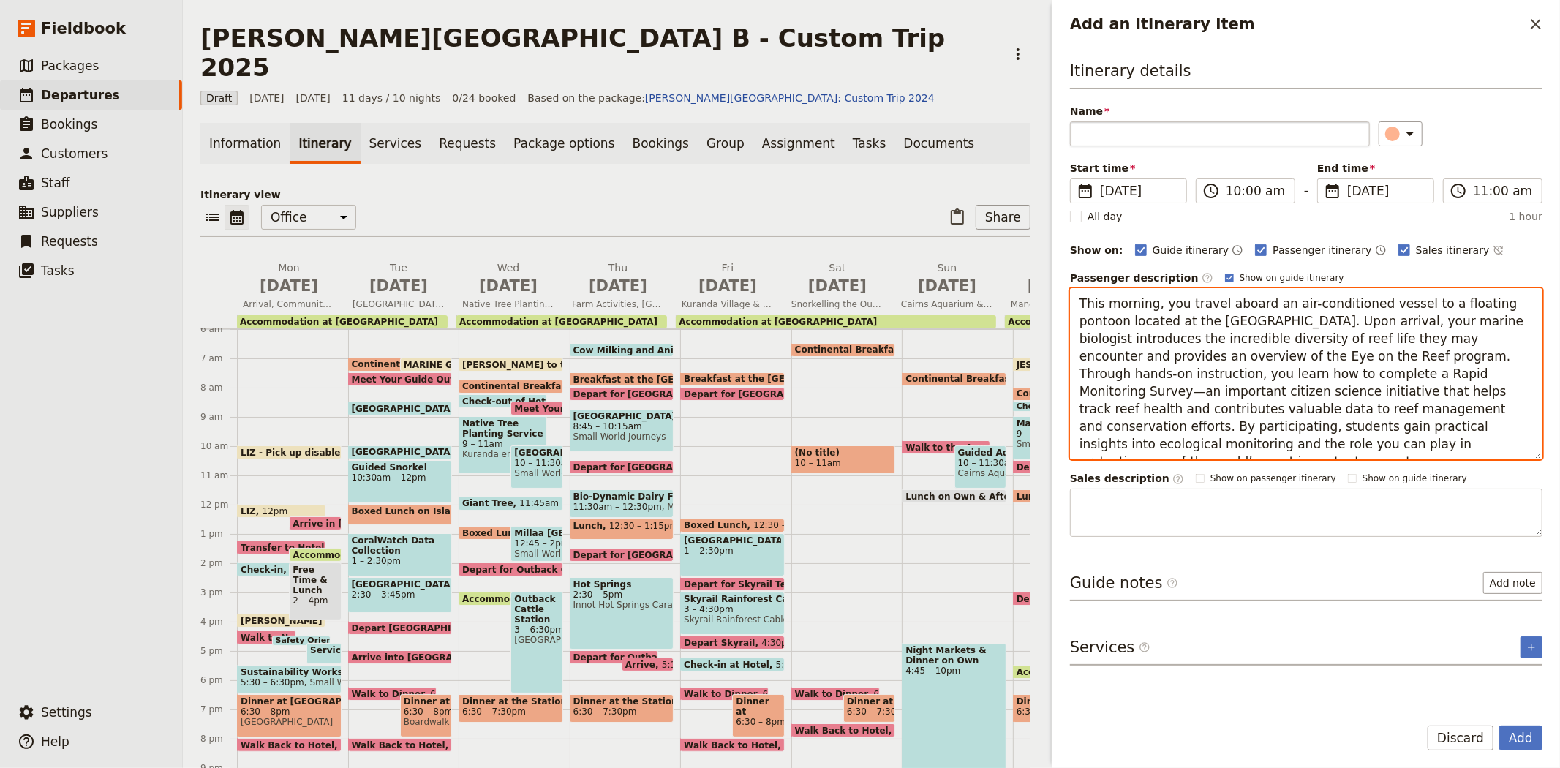
type textarea "This morning, you travel aboard an air-conditioned vessel to a floating pontoon…"
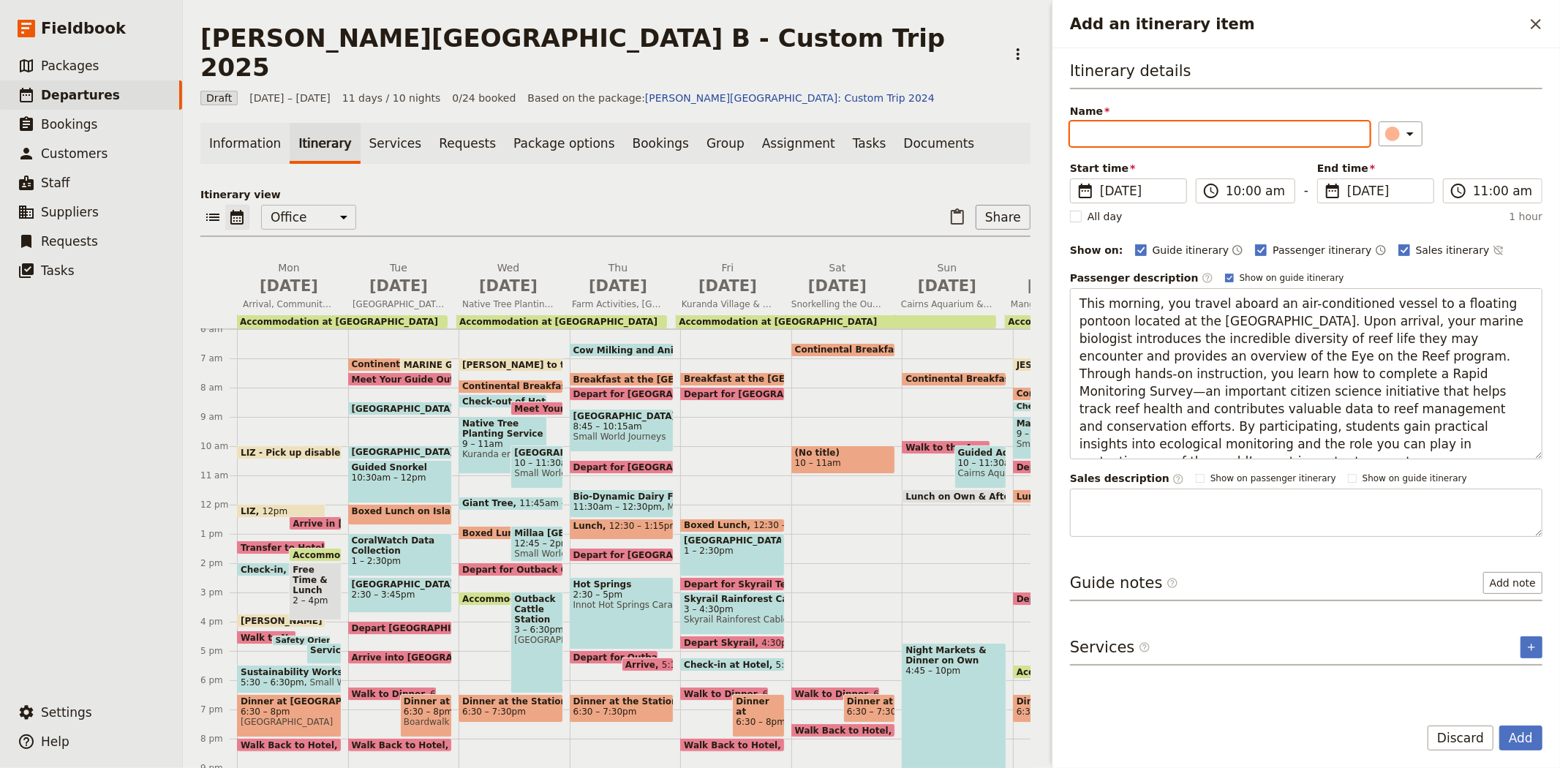
click at [1120, 129] on input "Name" at bounding box center [1220, 133] width 300 height 25
type input "Travel to the Outer Reef"
click at [1398, 251] on rect "Add an itinerary item" at bounding box center [1403, 249] width 11 height 11
click at [1397, 243] on input "Sales itinerary" at bounding box center [1397, 242] width 1 height 1
checkbox input "false"
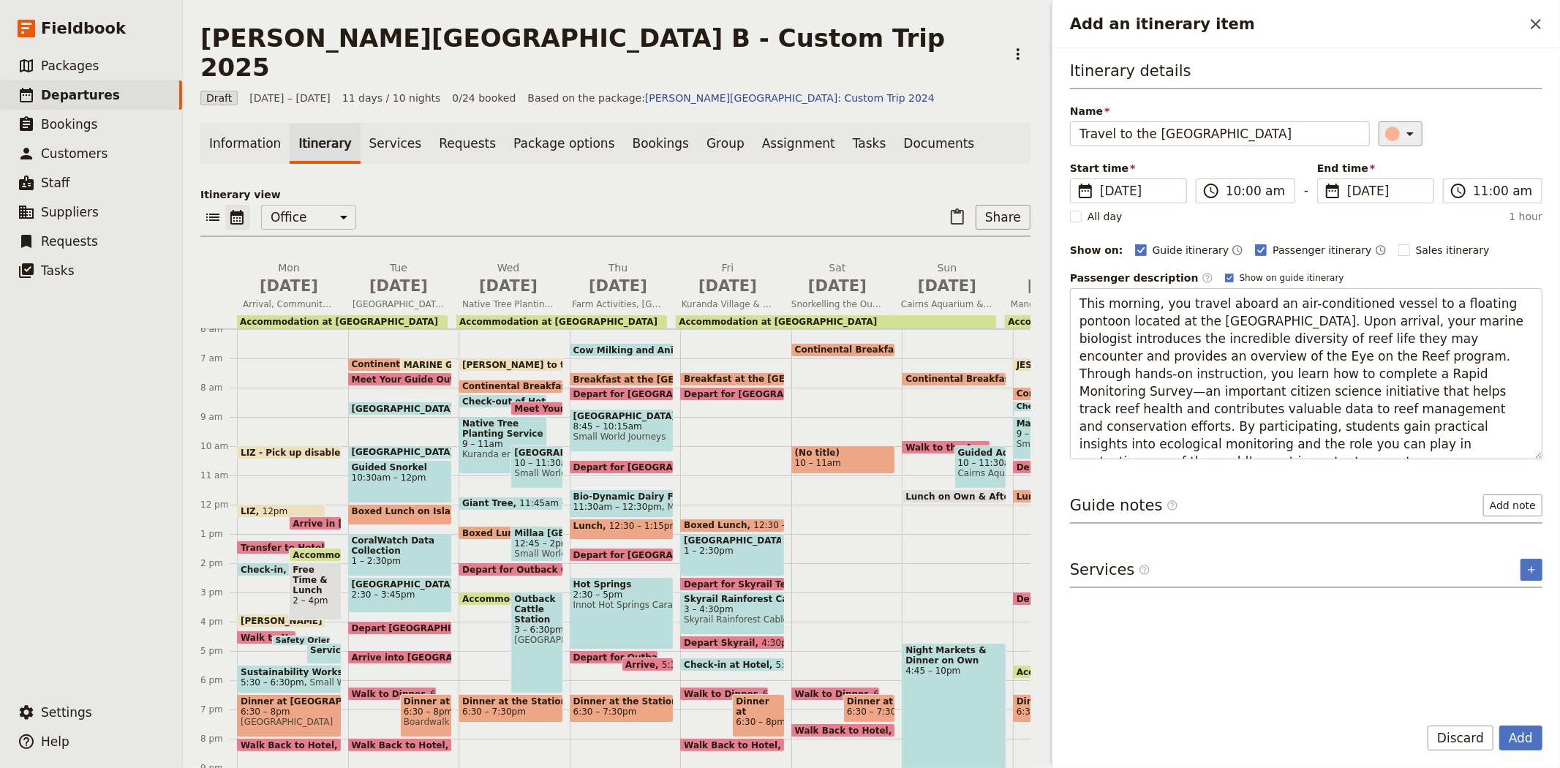
click at [1386, 136] on div "Add an itinerary item" at bounding box center [1392, 133] width 15 height 15
click at [1392, 189] on div "button" at bounding box center [1399, 181] width 15 height 15
click at [1486, 192] on input "11:00 am" at bounding box center [1503, 191] width 60 height 18
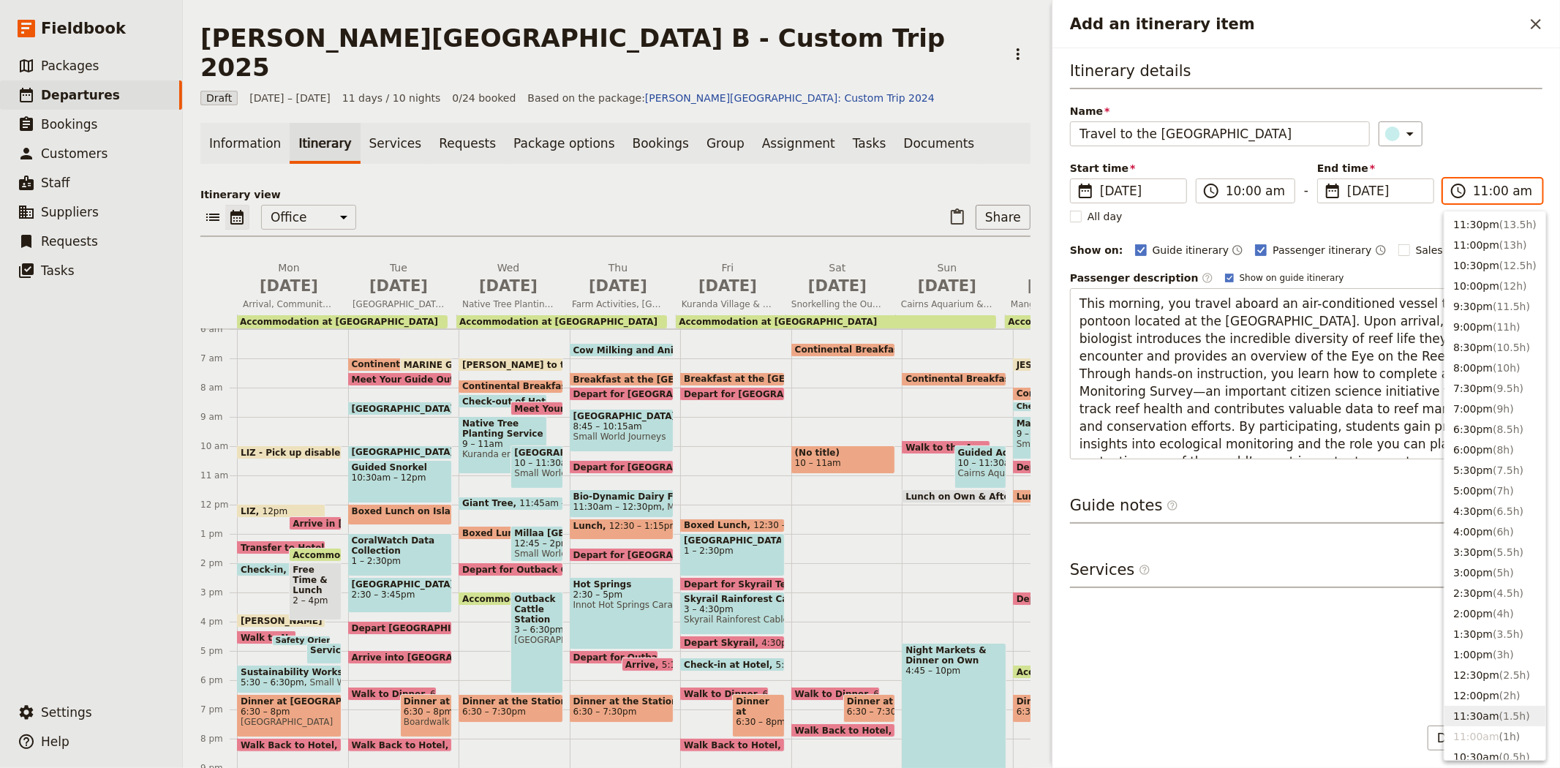
click at [1486, 713] on button "11:30am ( 1.5h )" at bounding box center [1494, 716] width 101 height 20
type input "11:30 am"
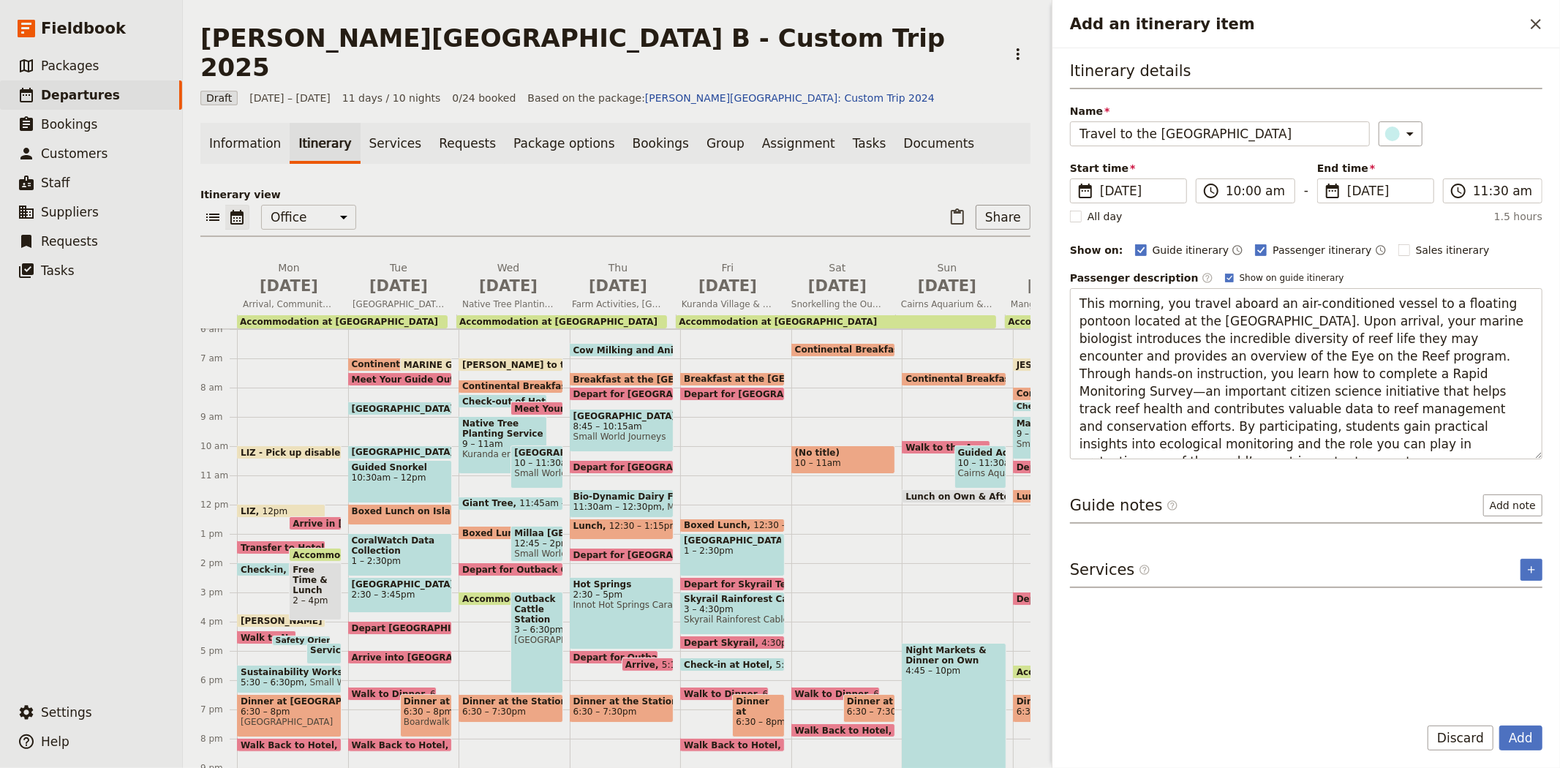
click at [1358, 700] on div "Itinerary details Name Travel to the Outer Reef ​ Start time ​ 13 Sep 2025 13/0…" at bounding box center [1306, 381] width 472 height 642
click at [1505, 737] on button "Add" at bounding box center [1520, 737] width 43 height 25
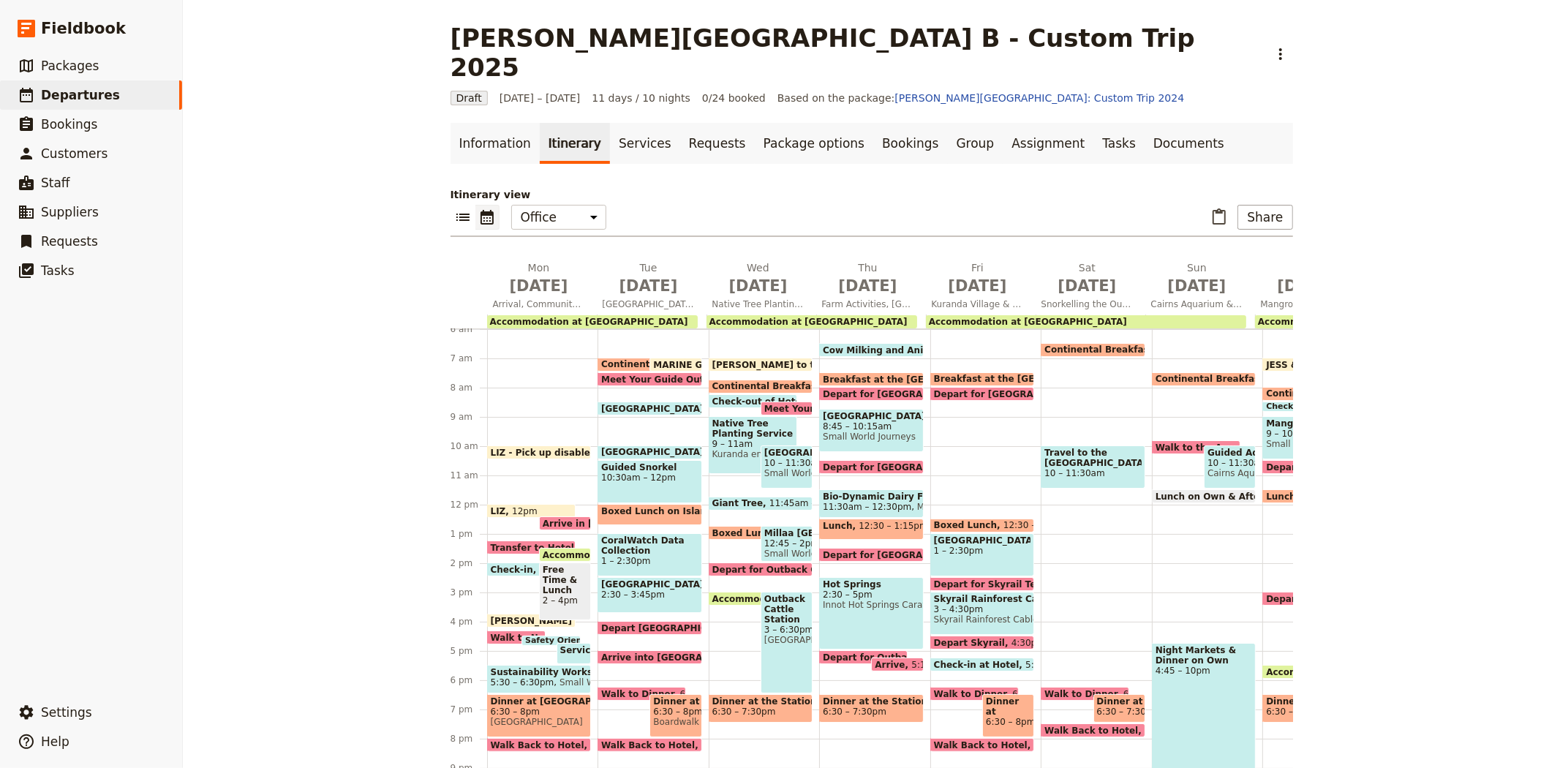
click at [1040, 462] on div "Continental Breakfast at Hotel 6:30 – 7am Travel to the Outer Reef 10 – 11:30am…" at bounding box center [1095, 505] width 111 height 702
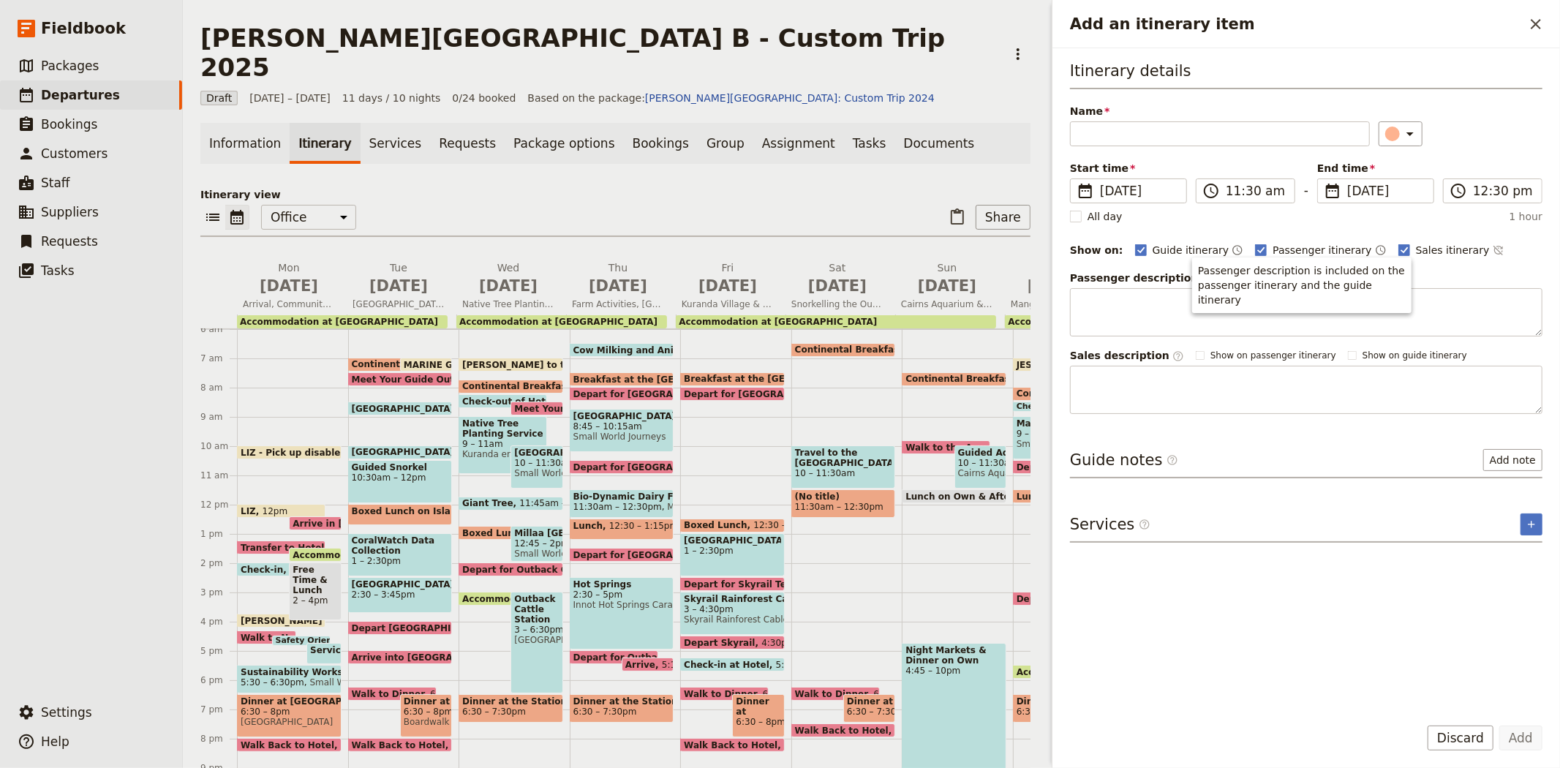
click at [1167, 285] on div "Passenger description ​ Show on guide itinerary" at bounding box center [1306, 304] width 472 height 66
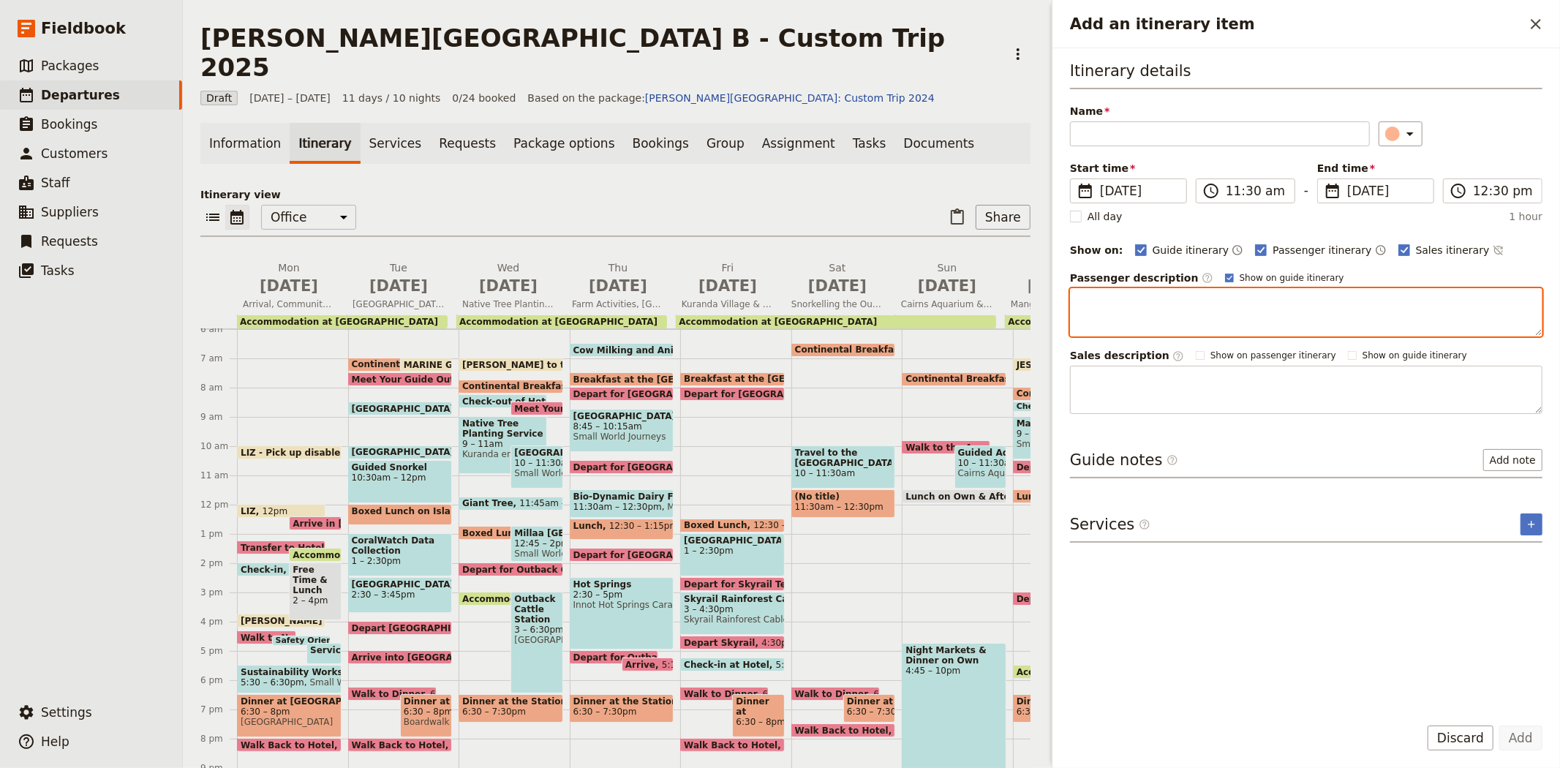
click at [1167, 298] on textarea "Add an itinerary item" at bounding box center [1306, 312] width 472 height 48
paste textarea "Your marine biologist also introduces you the Eye on the Reef program, which in…"
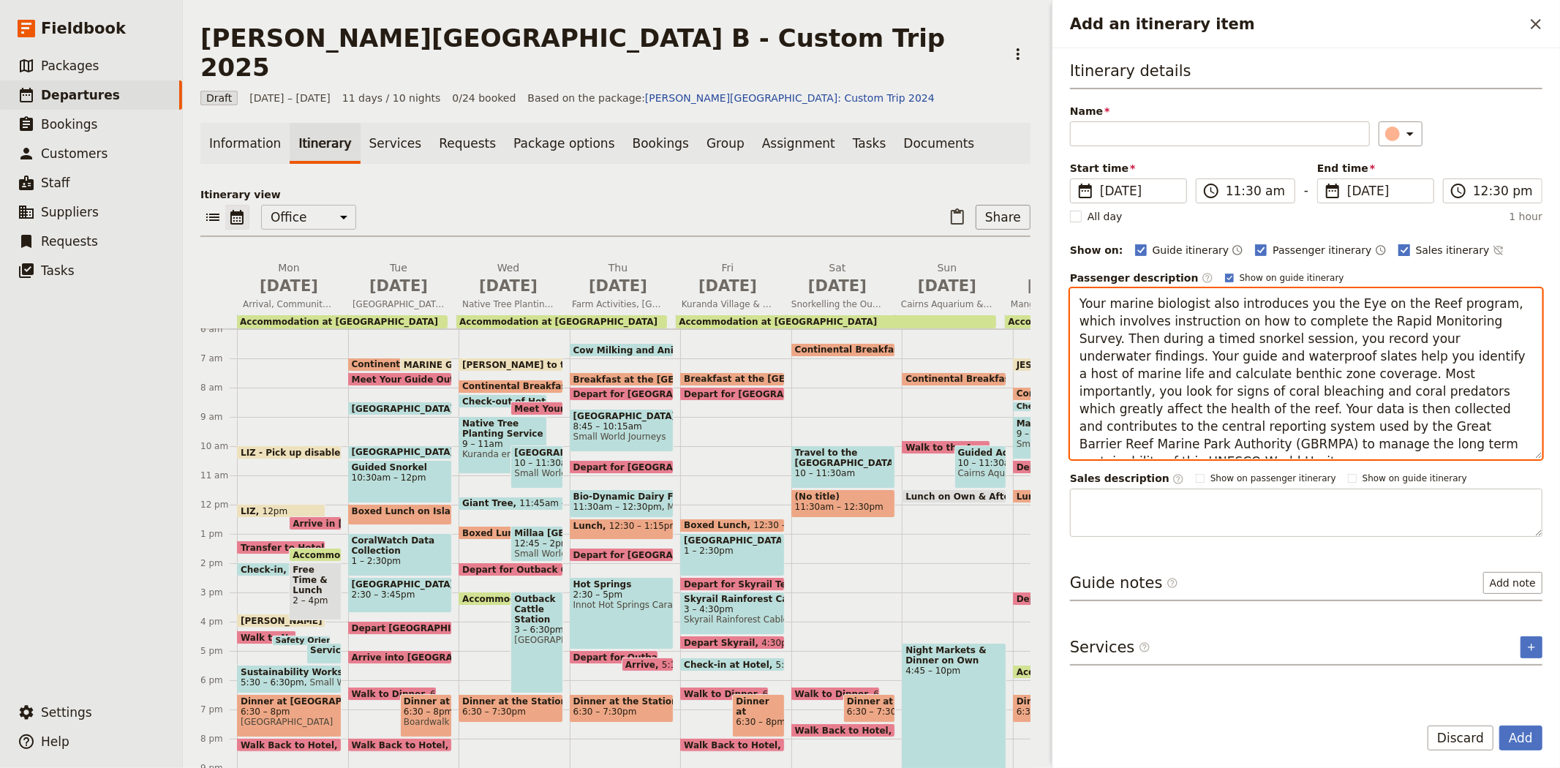
type textarea "Your marine biologist also introduces you the Eye on the Reef program, which in…"
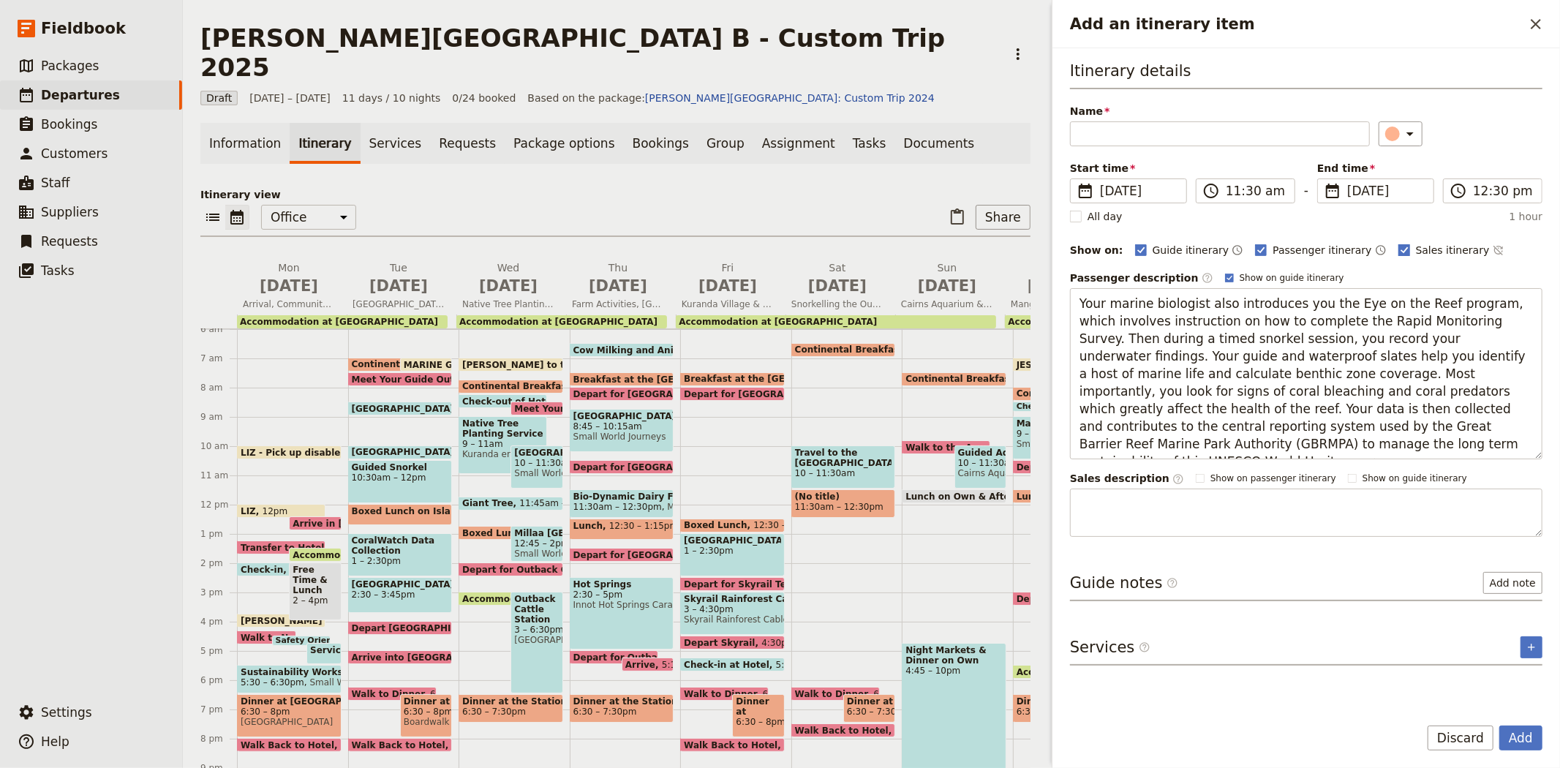
click at [1416, 244] on span "Sales itinerary" at bounding box center [1453, 250] width 74 height 15
click at [1397, 243] on input "Sales itinerary" at bounding box center [1397, 242] width 1 height 1
checkbox input "false"
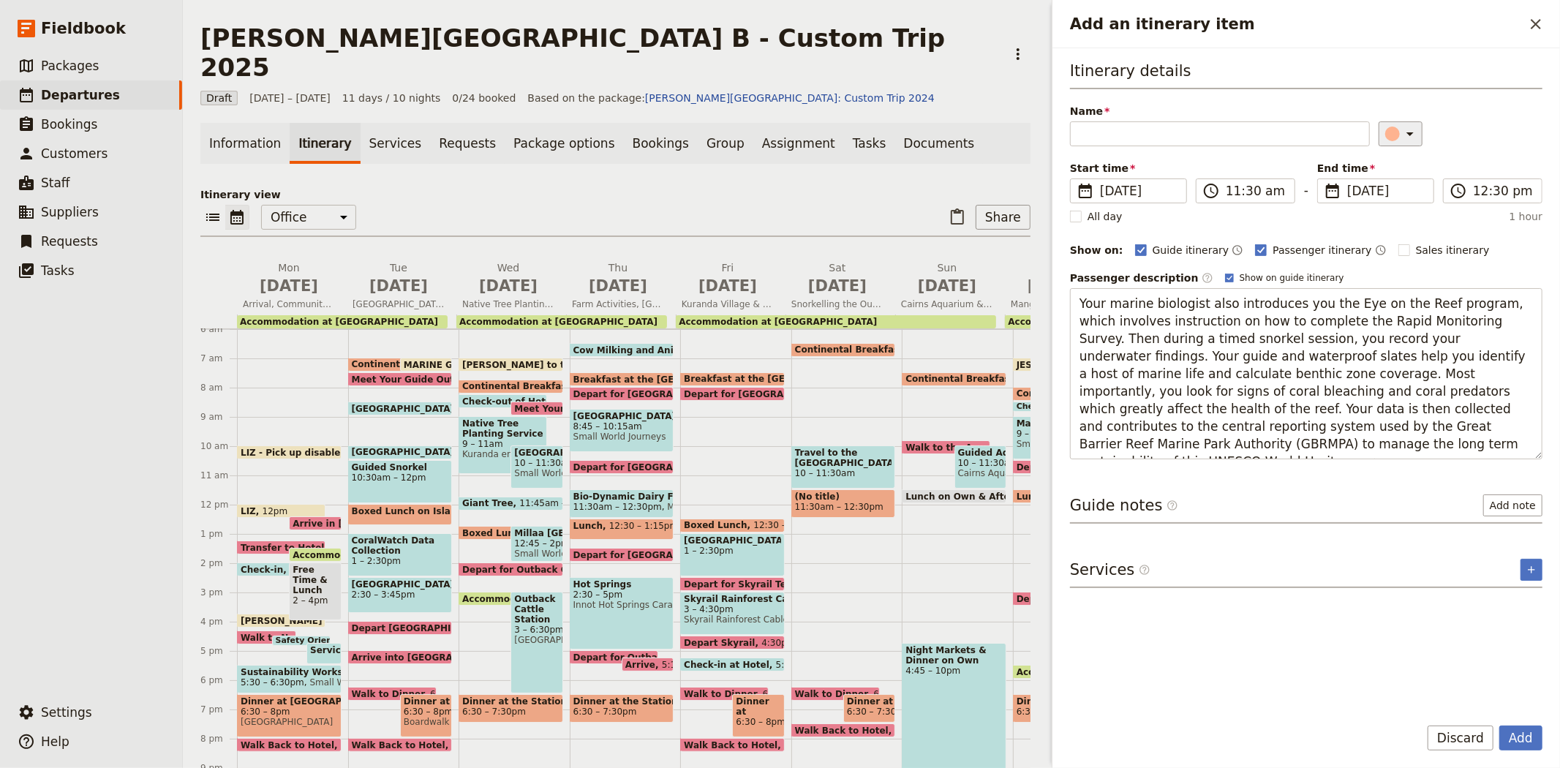
click at [1401, 134] on icon "Add an itinerary item" at bounding box center [1410, 134] width 18 height 18
click at [1392, 189] on div "button" at bounding box center [1399, 181] width 15 height 15
click at [1493, 193] on input "12:30 pm" at bounding box center [1503, 191] width 60 height 18
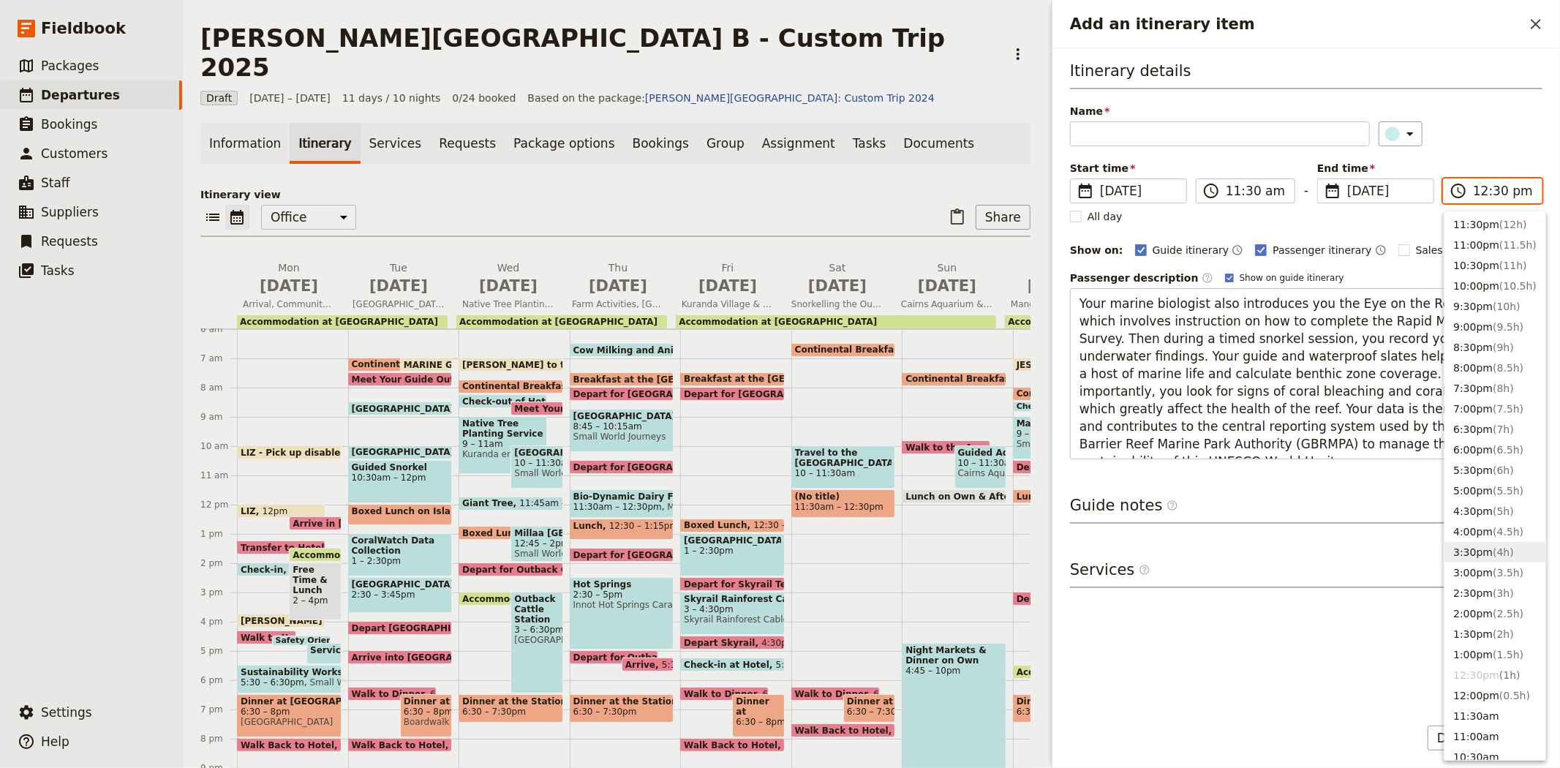
click at [1500, 551] on span "( 4h )" at bounding box center [1502, 552] width 21 height 12
type input "03:30 pm"
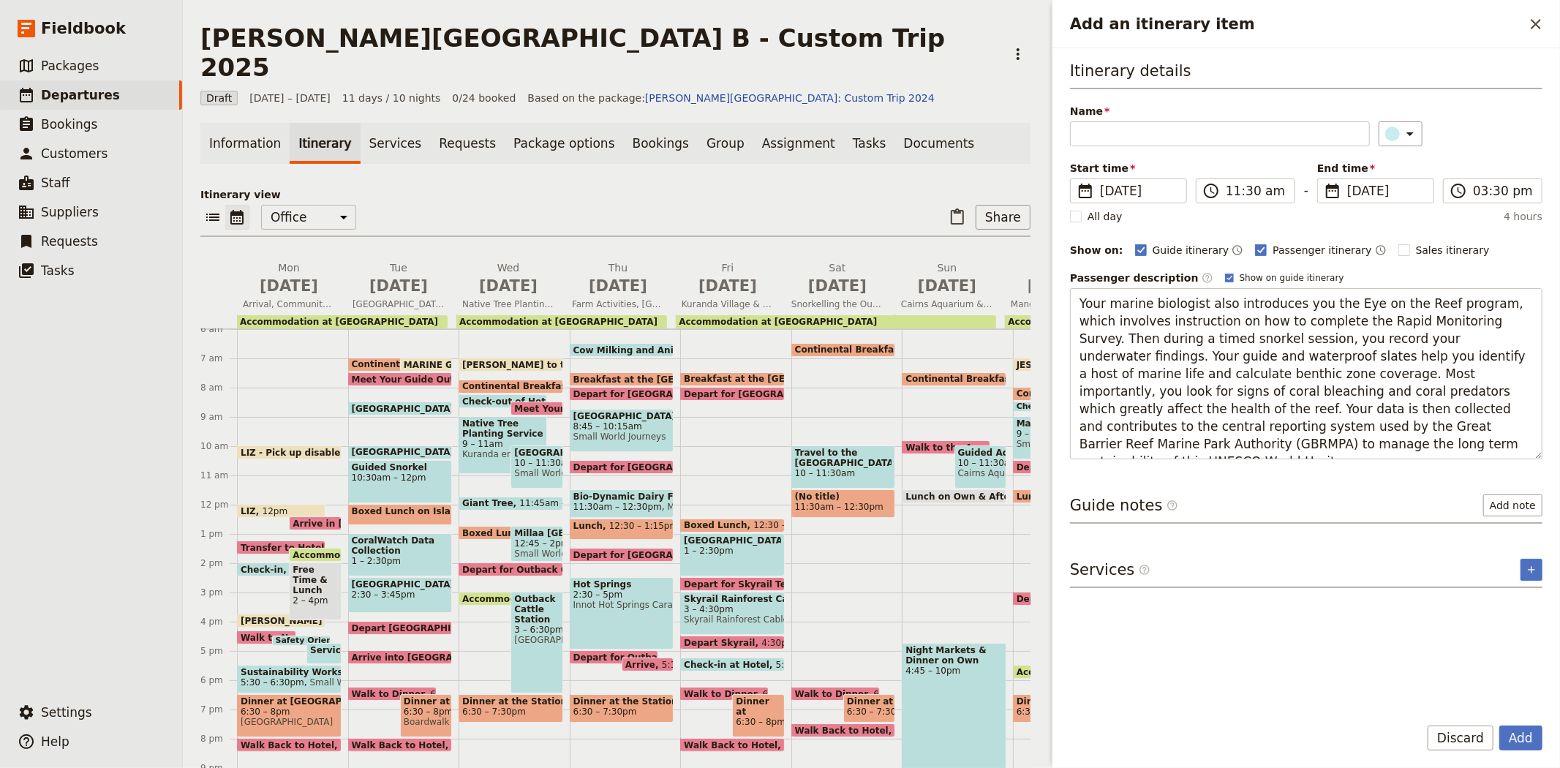
click at [1310, 525] on div "Itinerary details Name ​ Please fill in this field. Start time ​ 13 Sep 2025 13…" at bounding box center [1306, 381] width 472 height 642
click at [1528, 733] on button "Add" at bounding box center [1520, 737] width 43 height 25
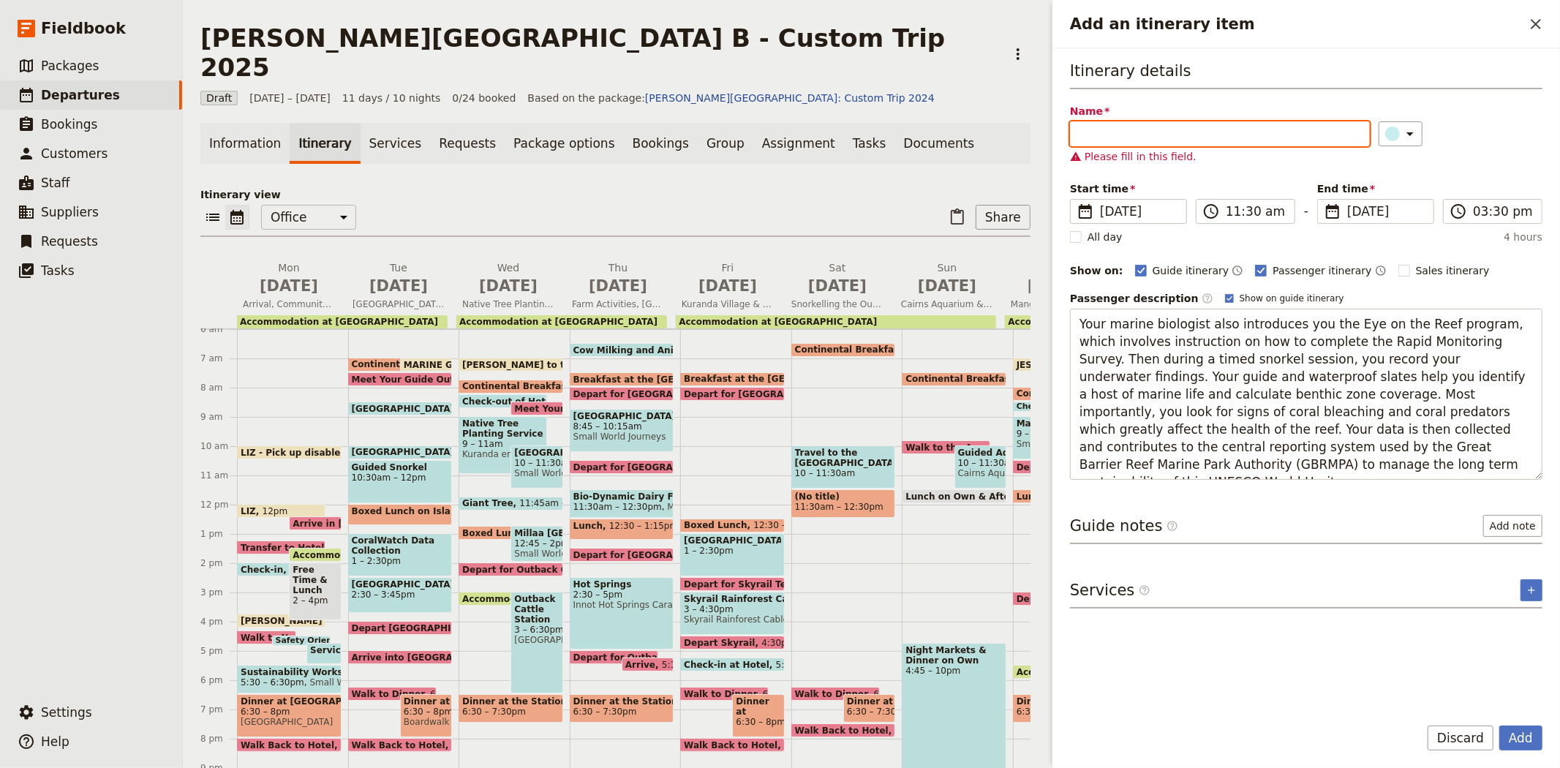
click at [1231, 124] on input "Name" at bounding box center [1220, 133] width 300 height 25
paste input "Citizen Science Data Collection & Species & Predator Identification"
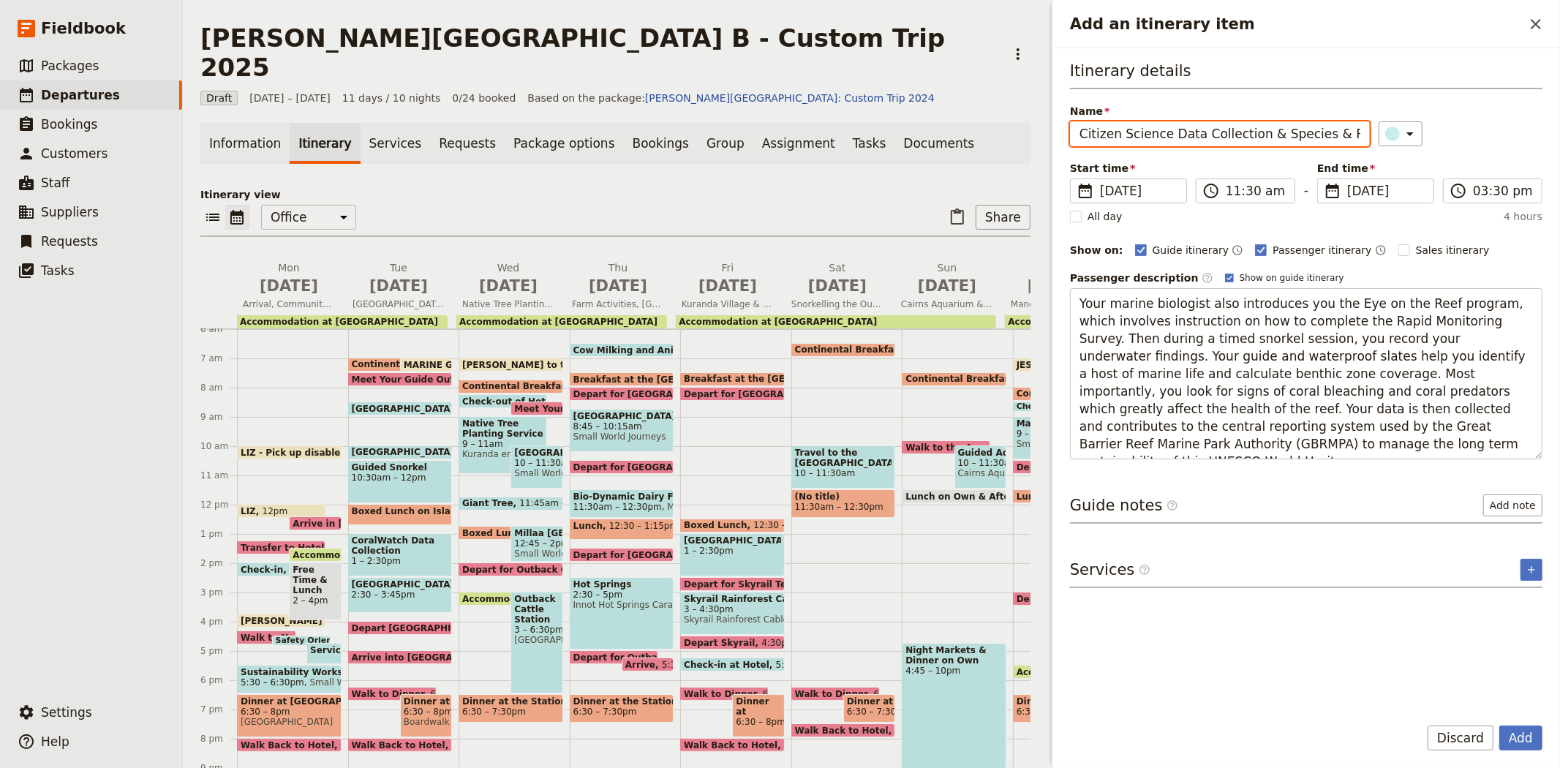
scroll to position [0, 94]
type input "Citizen Science Data Collection & Species & Predator Identification"
click at [1526, 743] on button "Add" at bounding box center [1520, 737] width 43 height 25
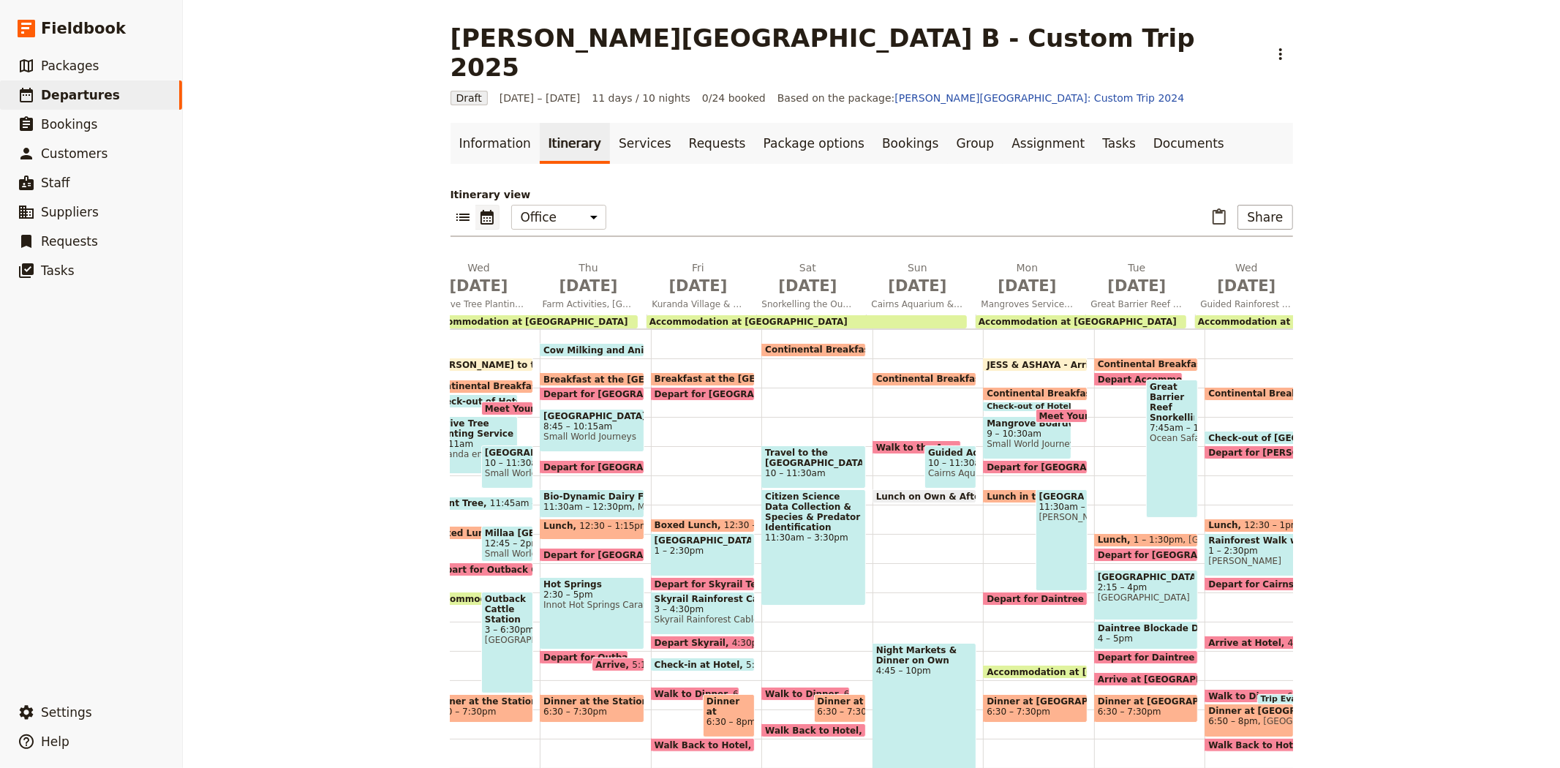
scroll to position [0, 284]
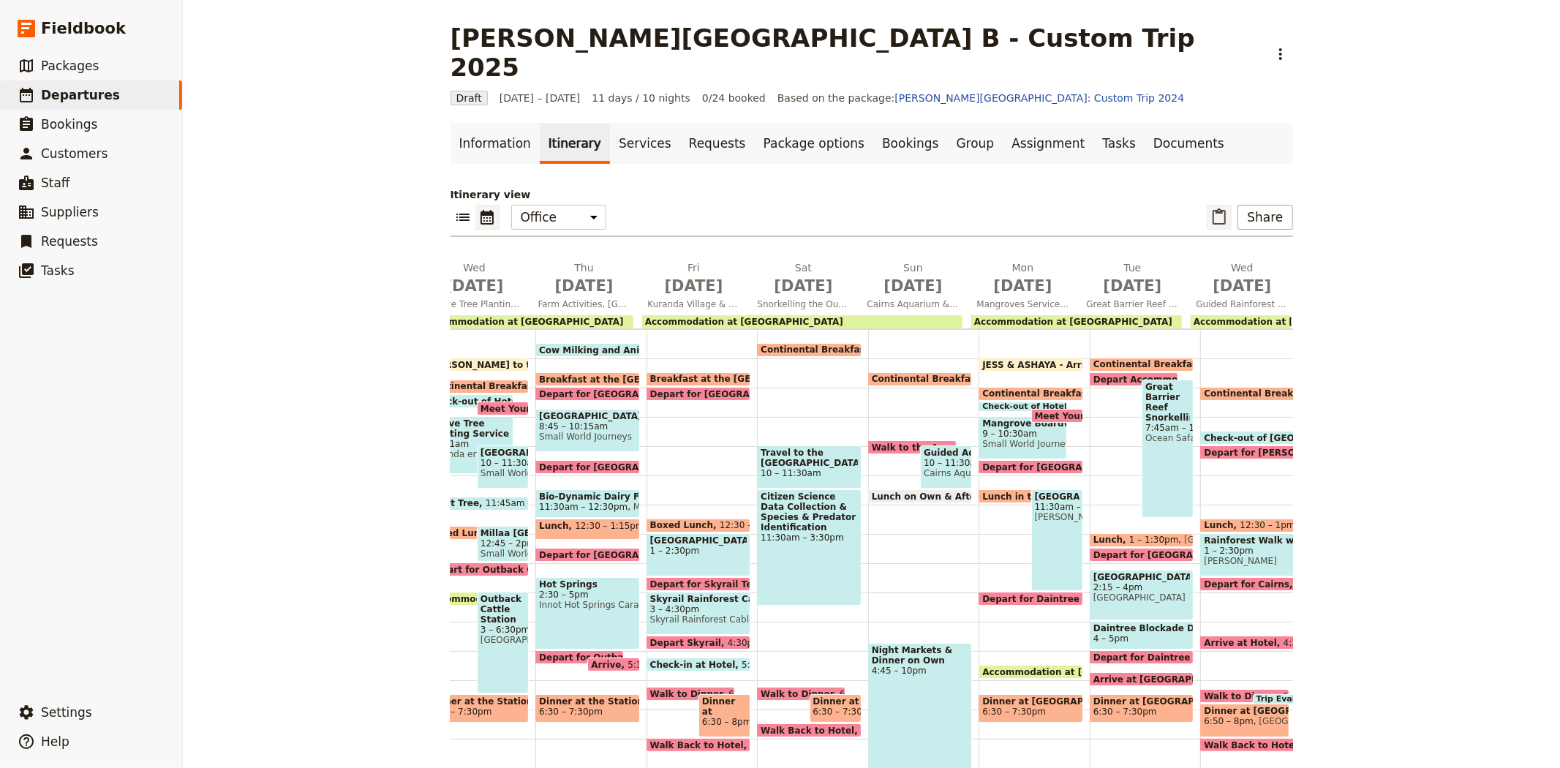
click at [1215, 208] on icon "Paste itinerary item" at bounding box center [1219, 217] width 18 height 18
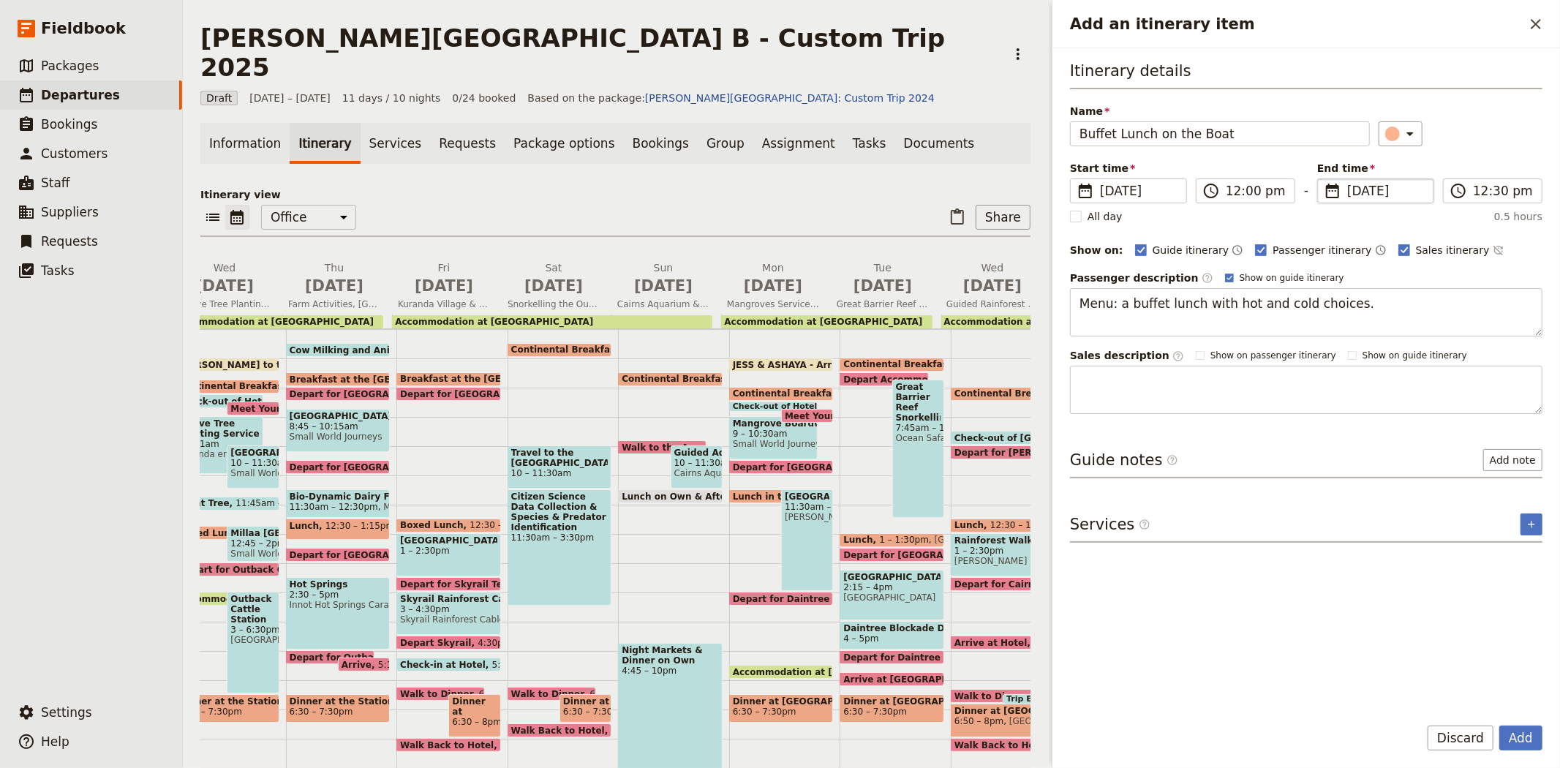
click at [1357, 188] on span "[DATE]" at bounding box center [1386, 191] width 78 height 18
click at [1323, 179] on input "[DATE]" at bounding box center [1323, 178] width 1 height 1
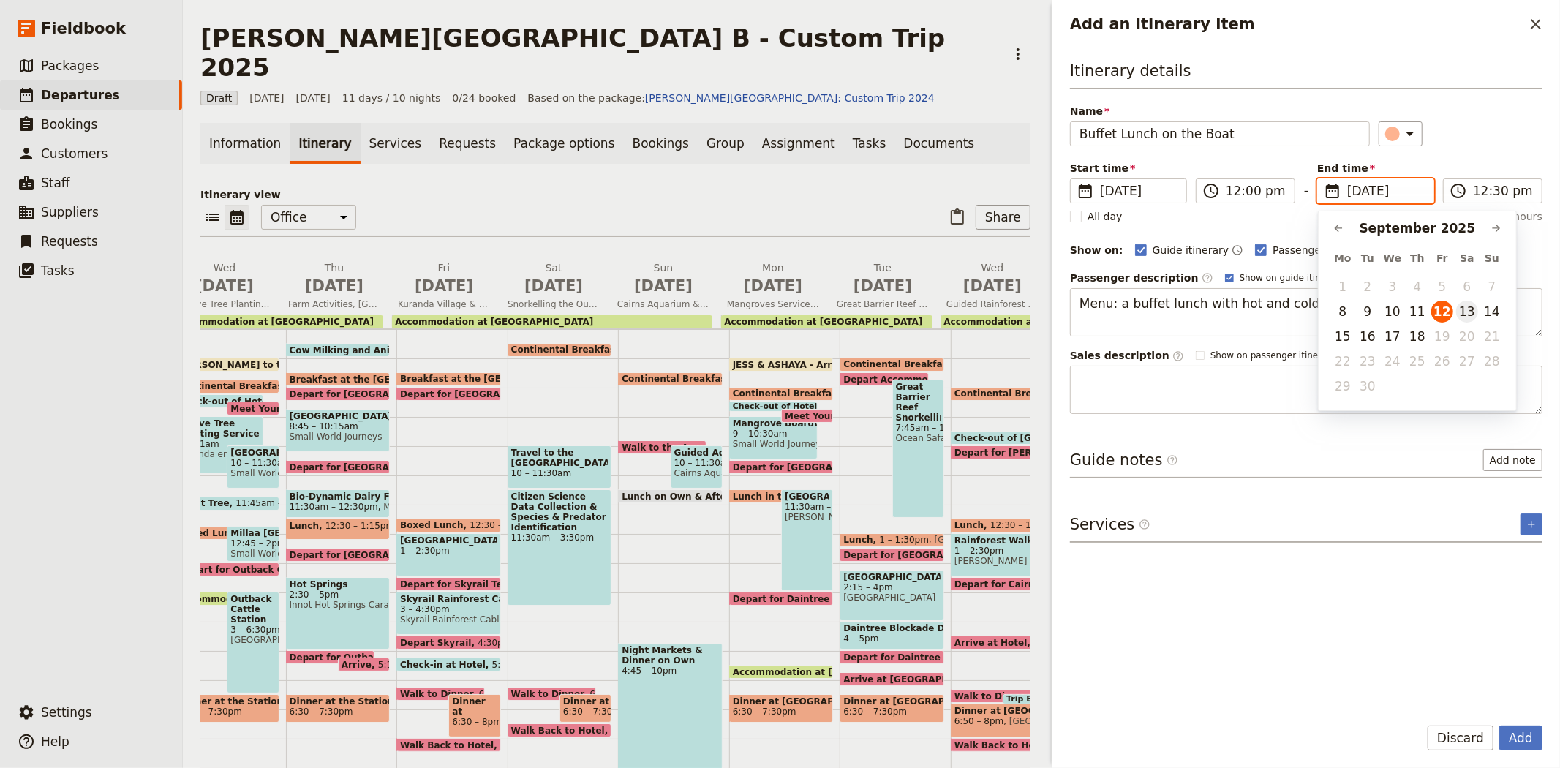
click at [1463, 310] on button "13" at bounding box center [1467, 312] width 22 height 22
type input "[DATE]"
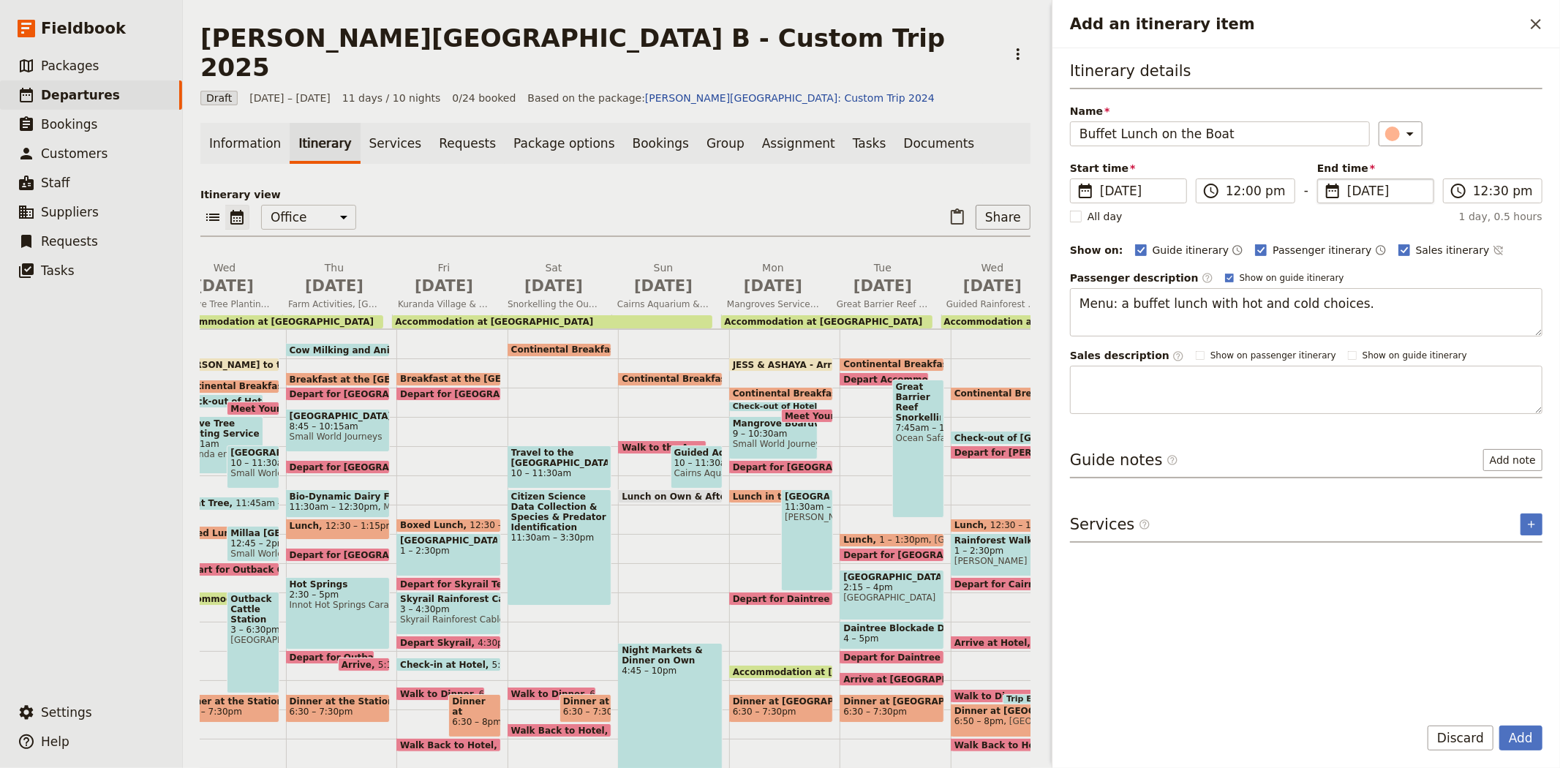
click at [1459, 140] on div "​" at bounding box center [1460, 133] width 165 height 25
click at [1114, 188] on span "[DATE]" at bounding box center [1139, 191] width 78 height 18
click at [1076, 179] on input "[DATE]" at bounding box center [1076, 178] width 1 height 1
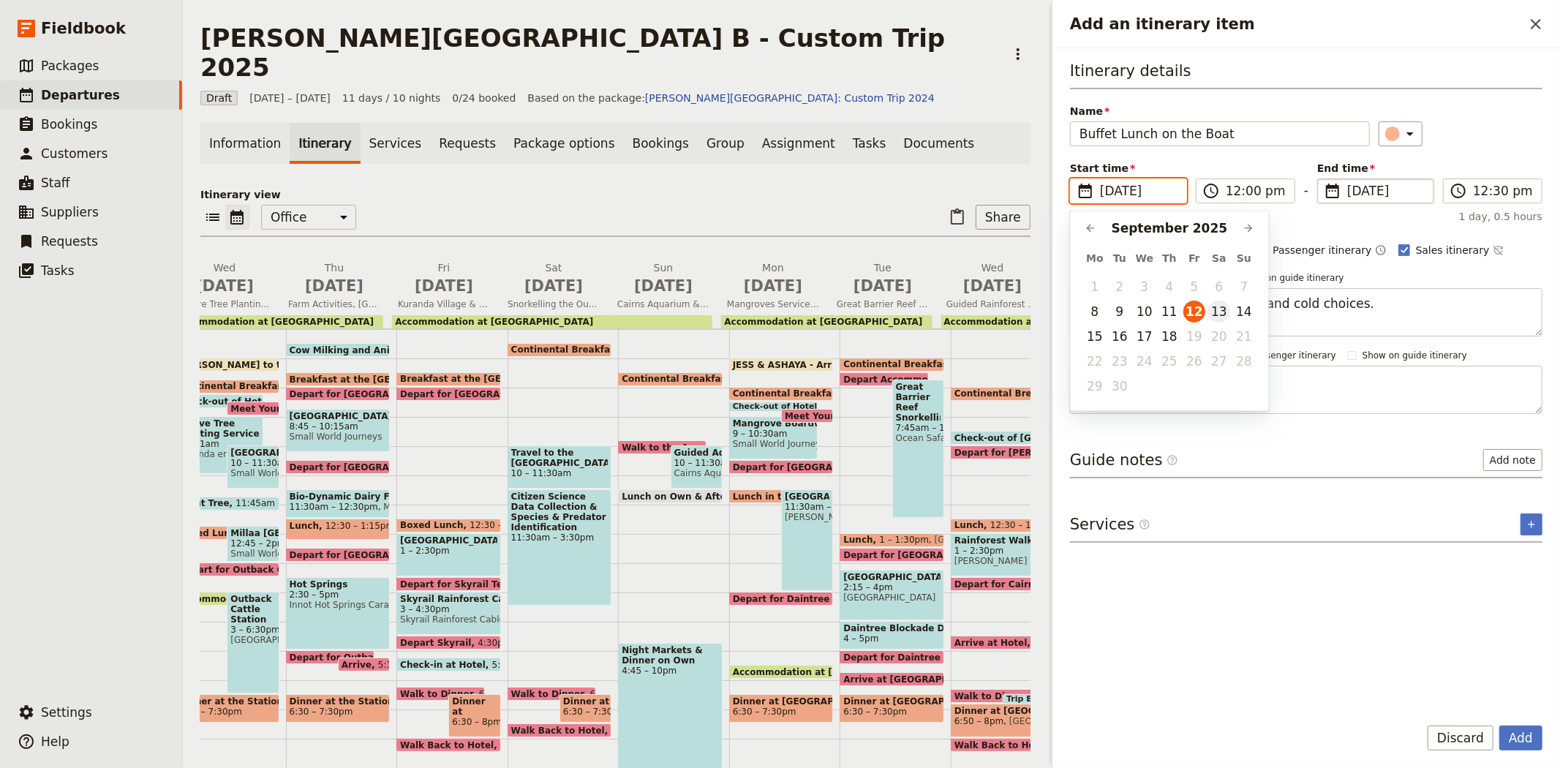
click at [1223, 306] on button "13" at bounding box center [1219, 312] width 22 height 22
type input "[DATE]"
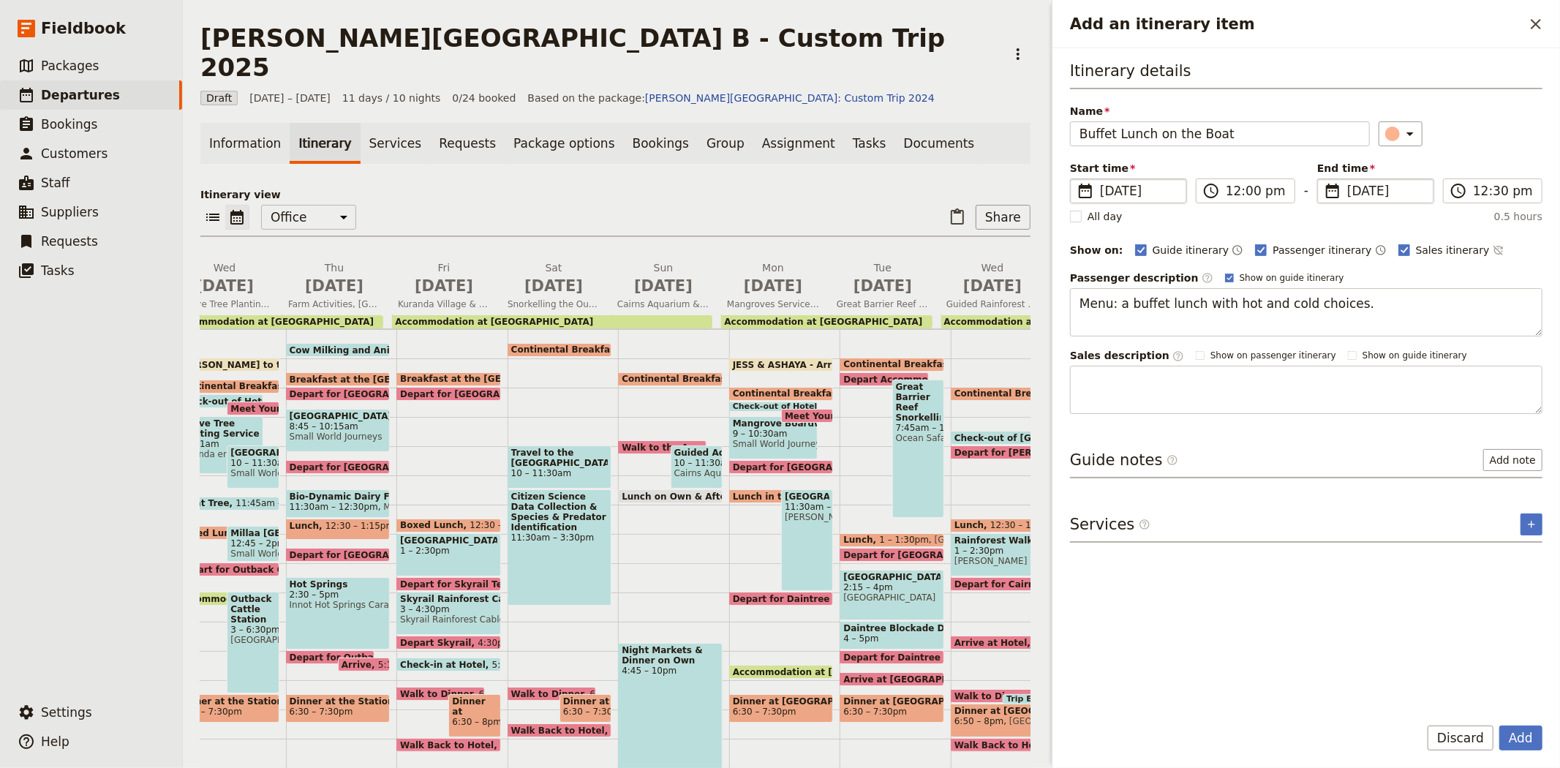
click at [1273, 464] on div "Guide notes ​ Add note" at bounding box center [1306, 463] width 472 height 29
click at [1514, 741] on button "Add" at bounding box center [1520, 737] width 43 height 25
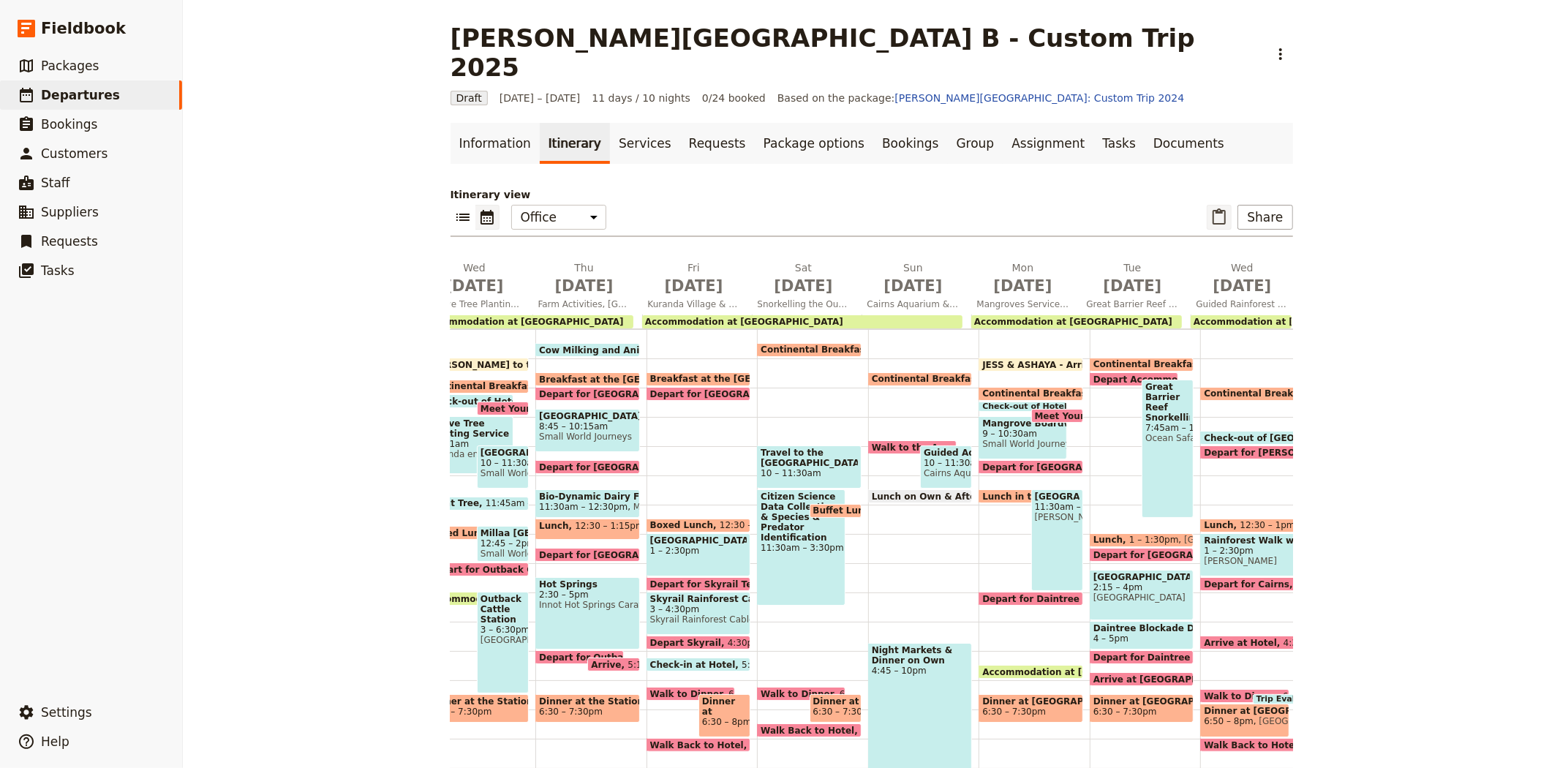
click at [1223, 208] on icon "Paste itinerary item" at bounding box center [1218, 216] width 13 height 16
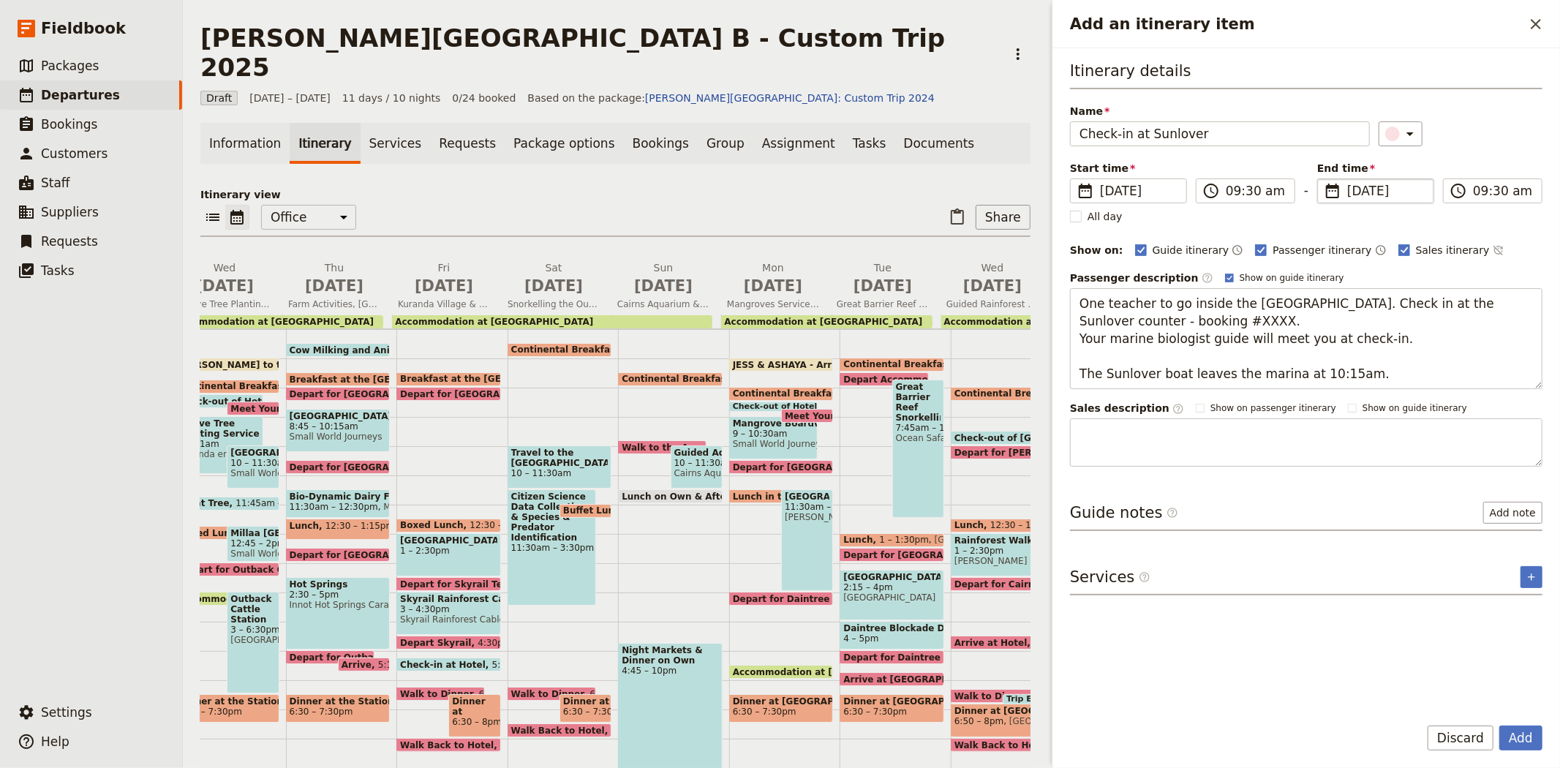
click at [1350, 190] on span "[DATE]" at bounding box center [1386, 191] width 78 height 18
click at [1323, 179] on input "[DATE]" at bounding box center [1323, 178] width 1 height 1
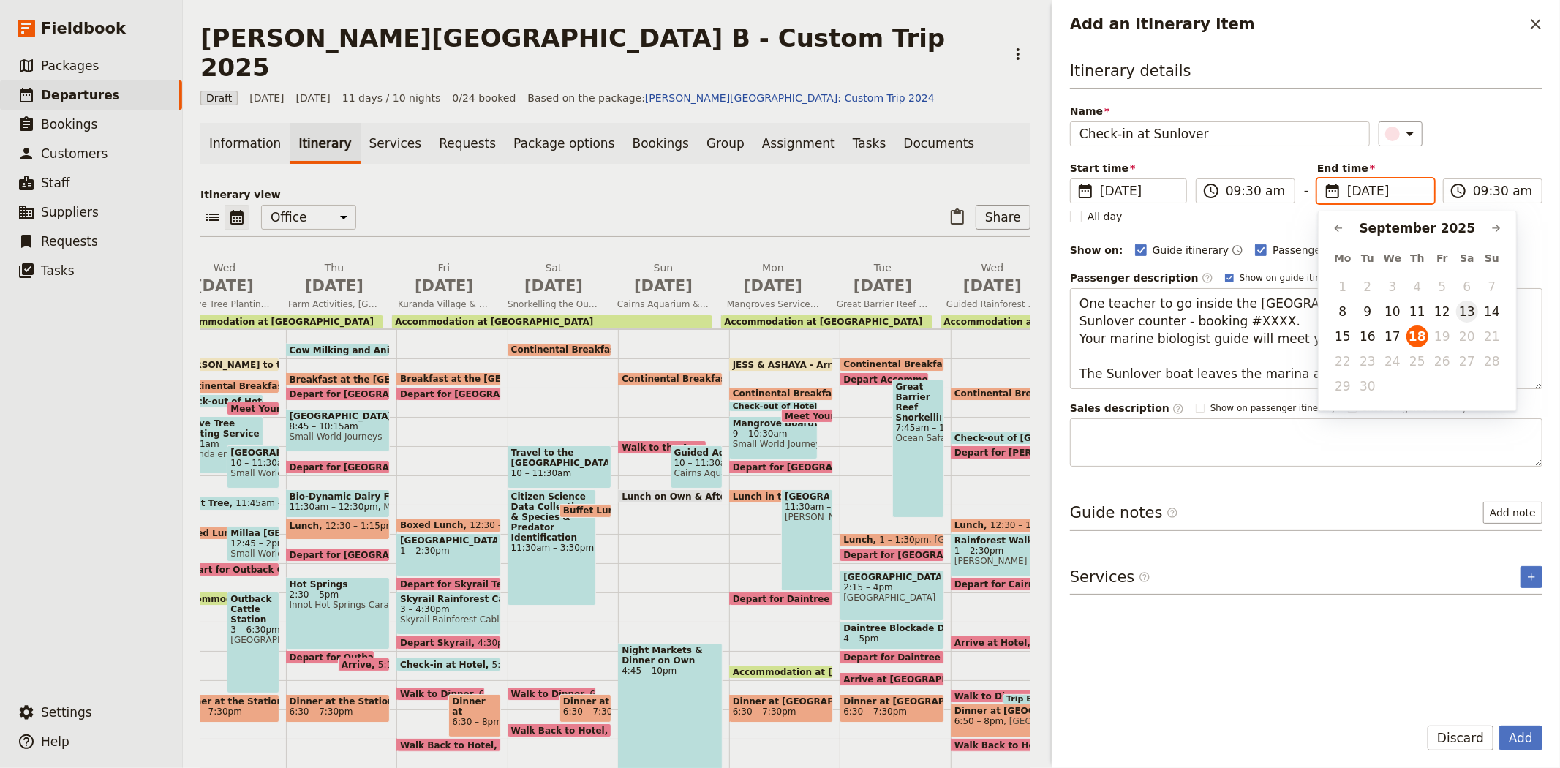
click at [1463, 312] on button "13" at bounding box center [1467, 312] width 22 height 22
type input "[DATE]"
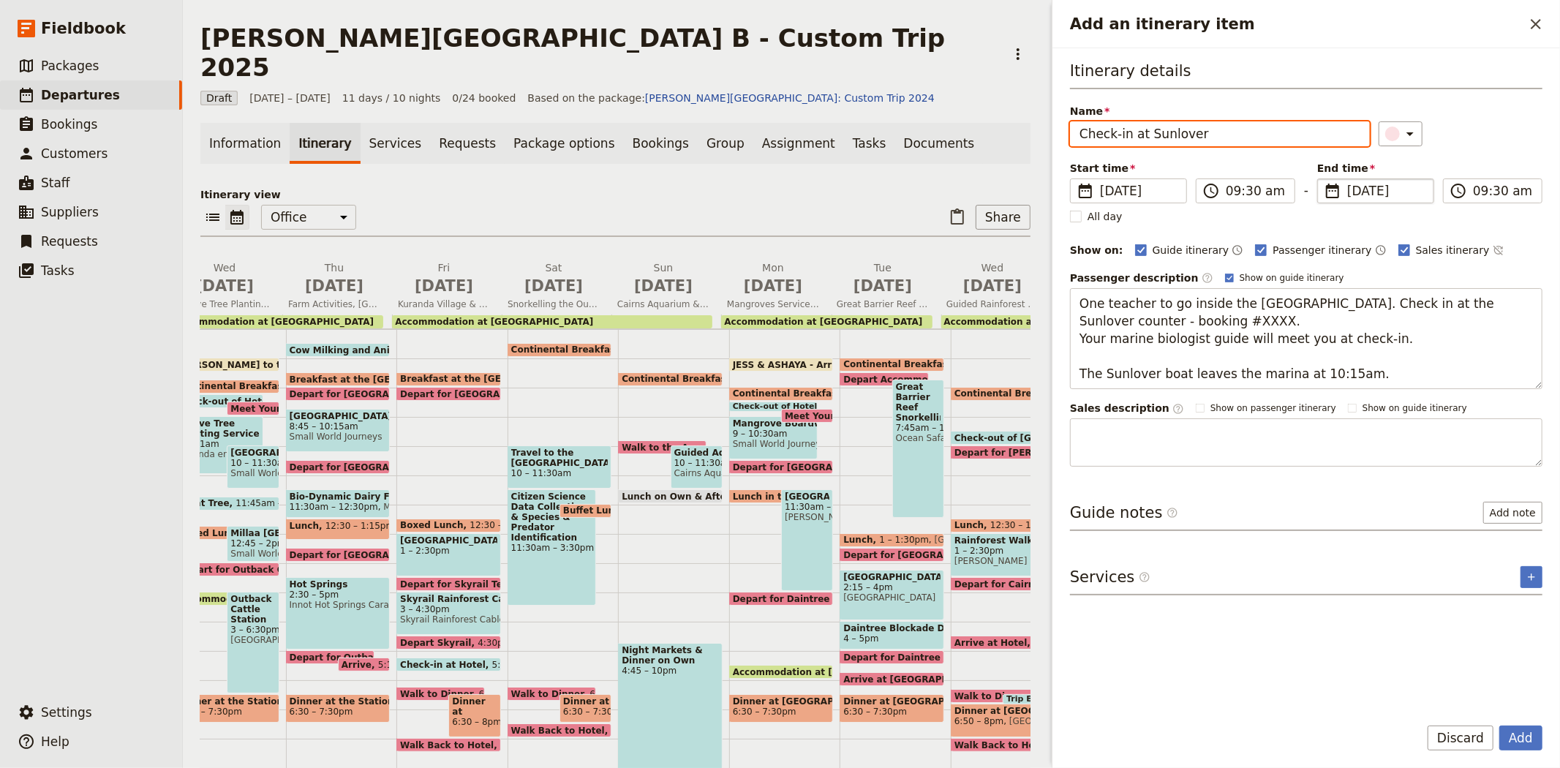
type input "[DATE]"
click at [1474, 127] on div "​" at bounding box center [1460, 133] width 165 height 25
click at [1515, 742] on button "Add" at bounding box center [1520, 737] width 43 height 25
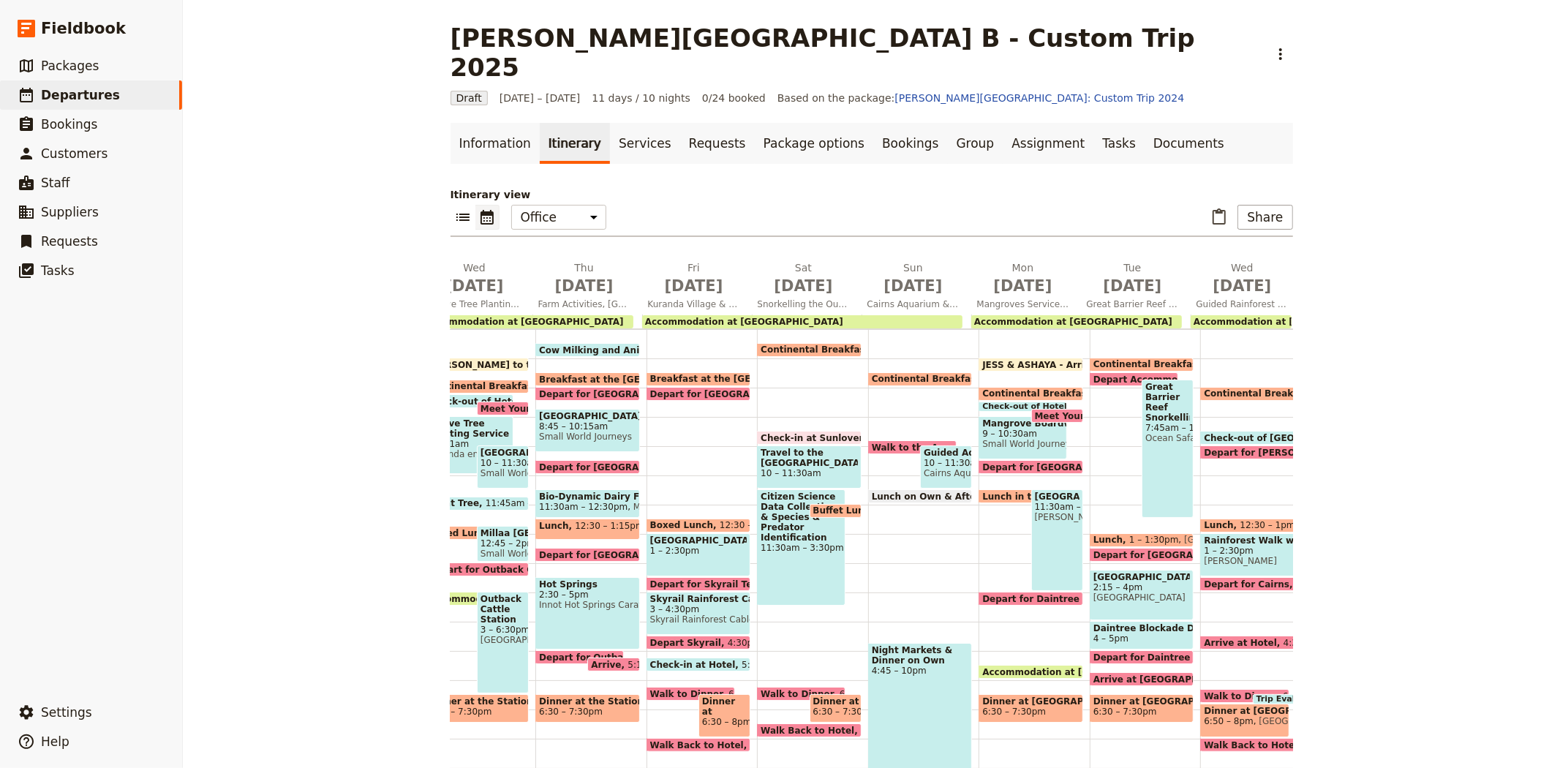
click at [787, 468] on span "10 – 11:30am" at bounding box center [808, 473] width 97 height 10
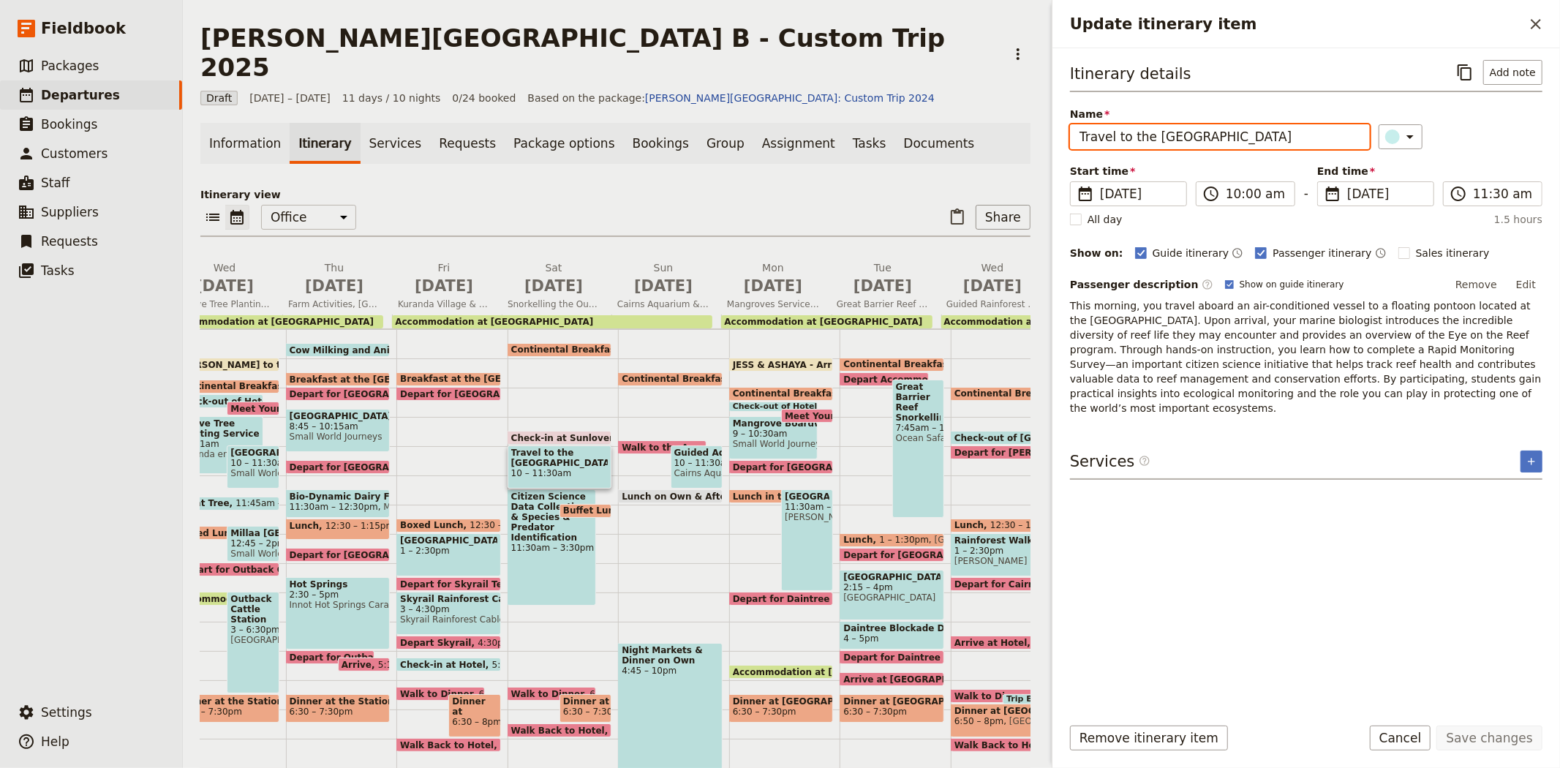
drag, startPoint x: 1230, startPoint y: 128, endPoint x: 1012, endPoint y: 126, distance: 217.9
click at [1012, 126] on div "Albert Park College B - Custom Trip 2025 ​ Draft 8 – 18 Sep 2025 11 days / 10 n…" at bounding box center [871, 384] width 1377 height 768
type input "Boat Ride to the Outer Reef"
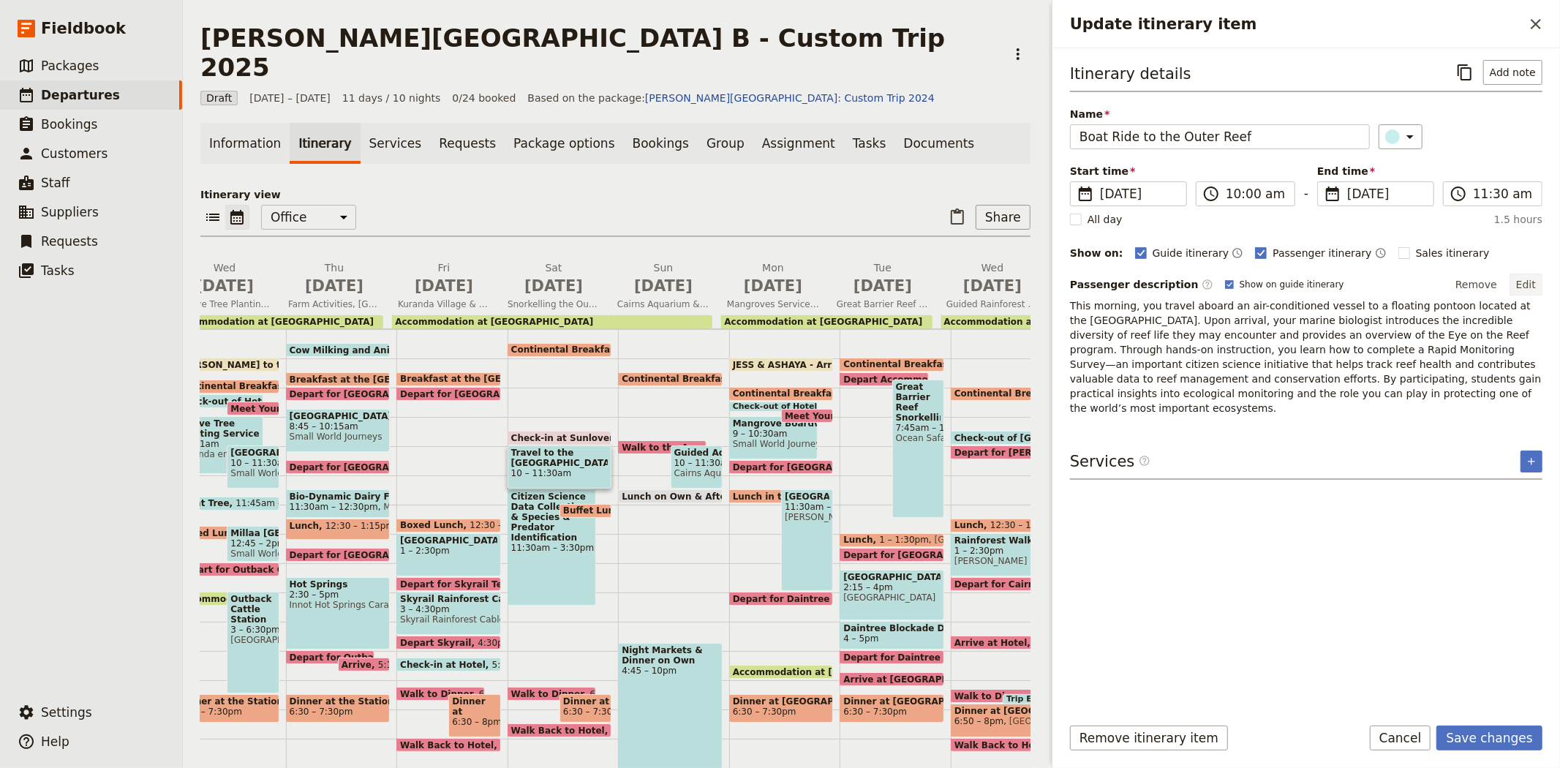
click at [1529, 287] on button "Edit" at bounding box center [1525, 284] width 33 height 22
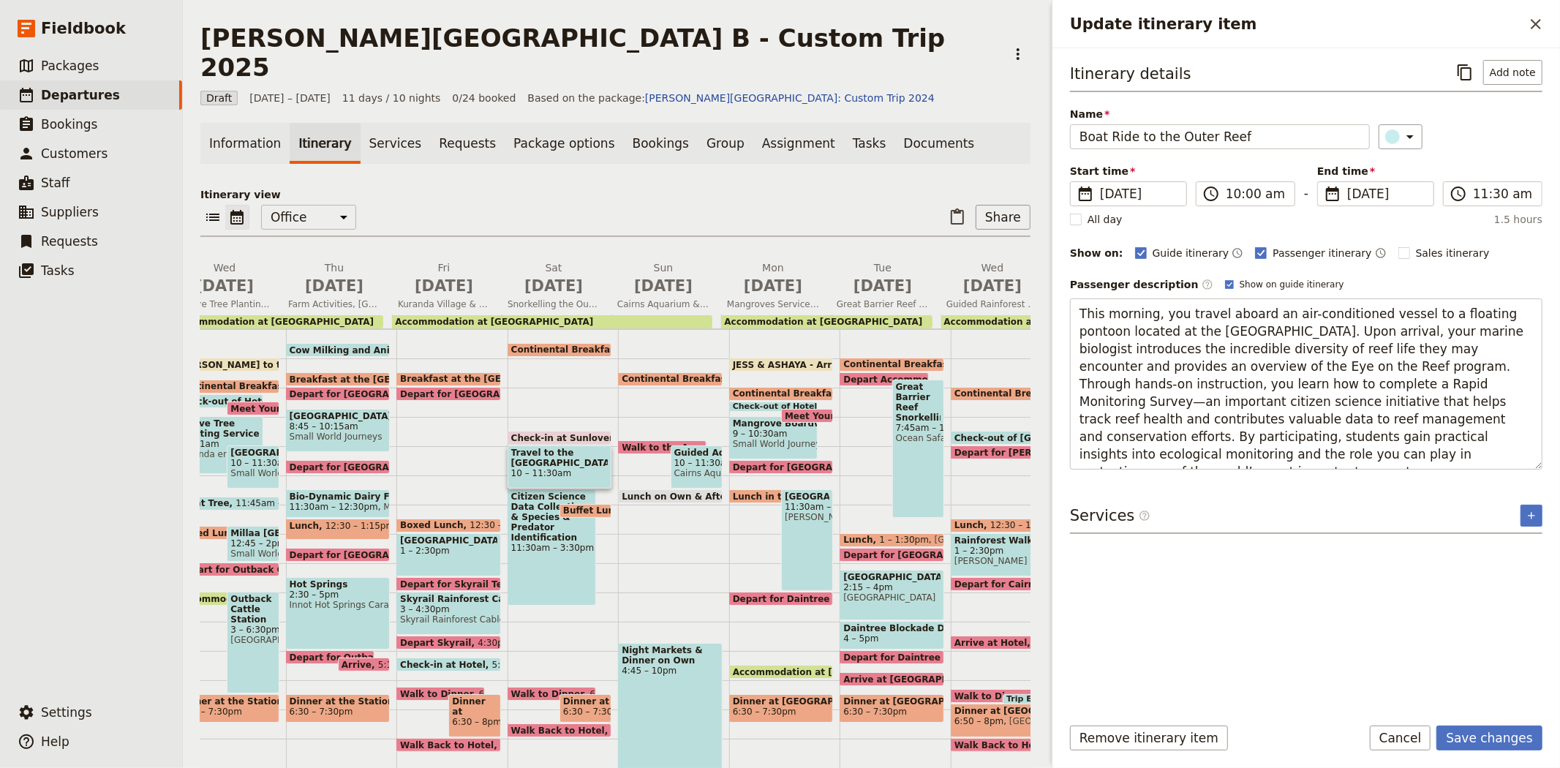
drag, startPoint x: 1305, startPoint y: 449, endPoint x: 1048, endPoint y: 298, distance: 298.6
click at [1048, 298] on div "Update itinerary item ​ Itinerary details ​ Add note Name Boat Ride to the Oute…" at bounding box center [1304, 384] width 512 height 768
type textarea "Today you travel via an air-conditioned boat to a floating pontoon at the outer…"
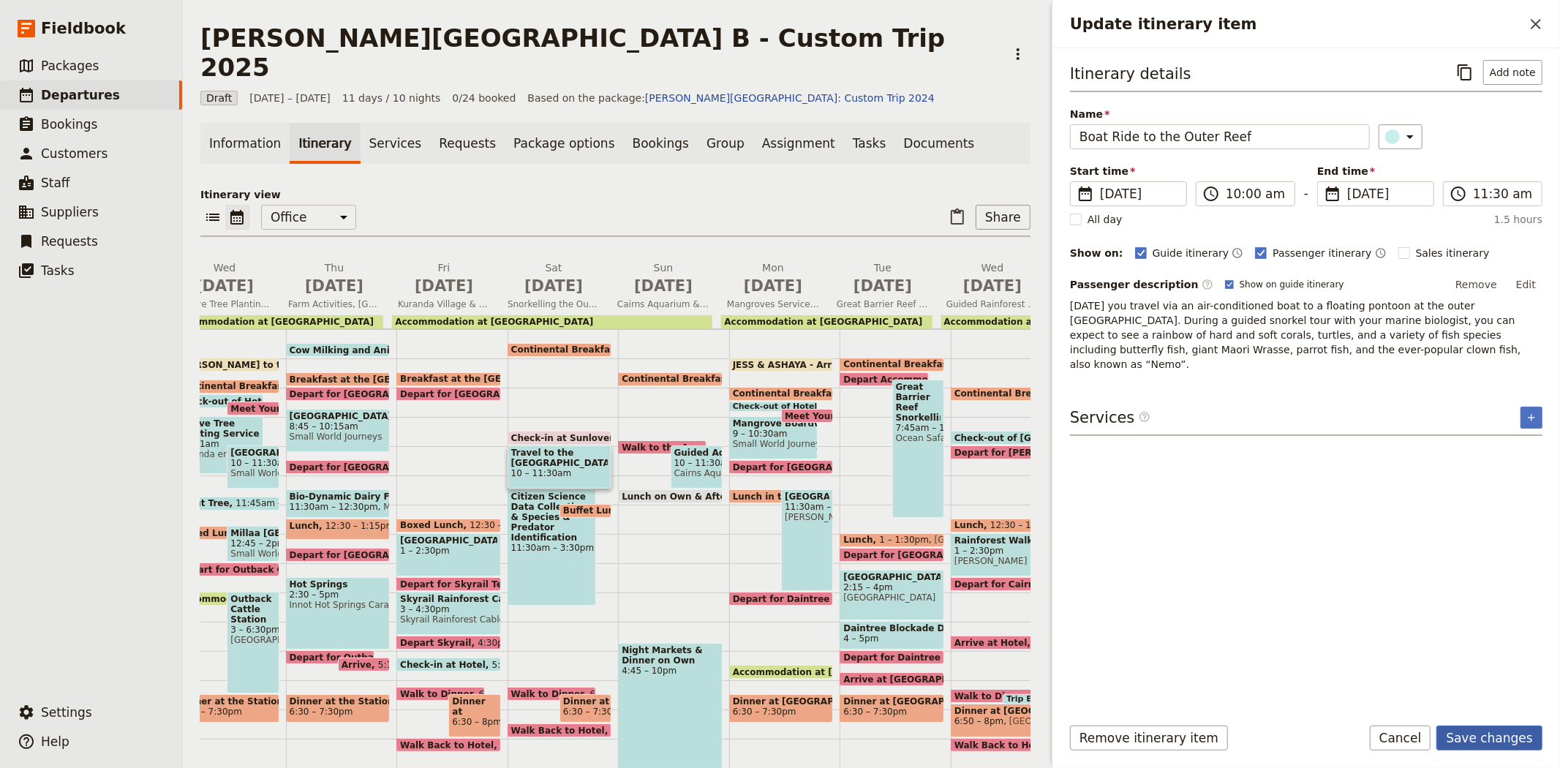
click at [1483, 728] on button "Save changes" at bounding box center [1489, 737] width 106 height 25
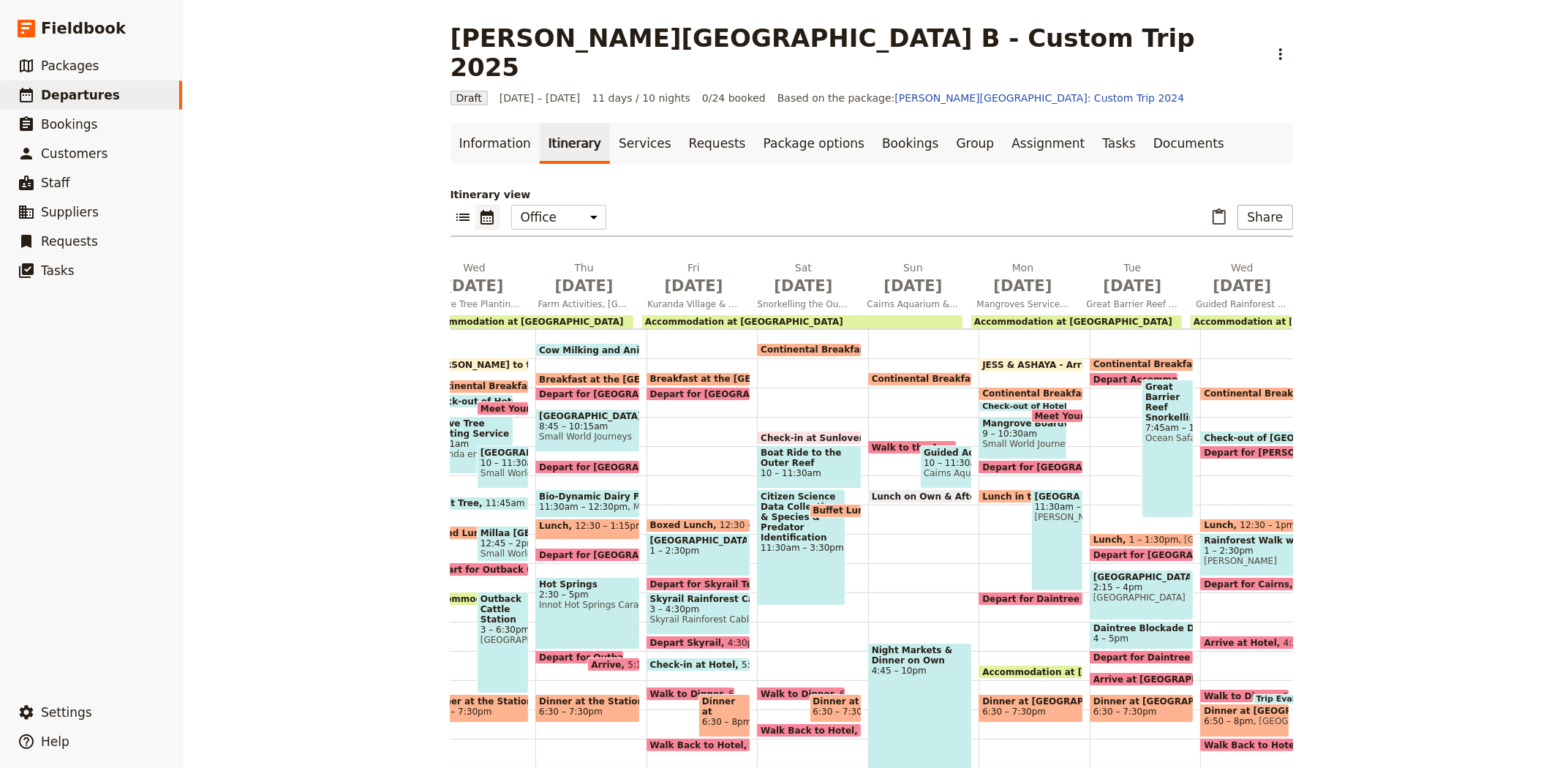
click at [787, 433] on span "Check-in at Sunlover" at bounding box center [813, 438] width 107 height 10
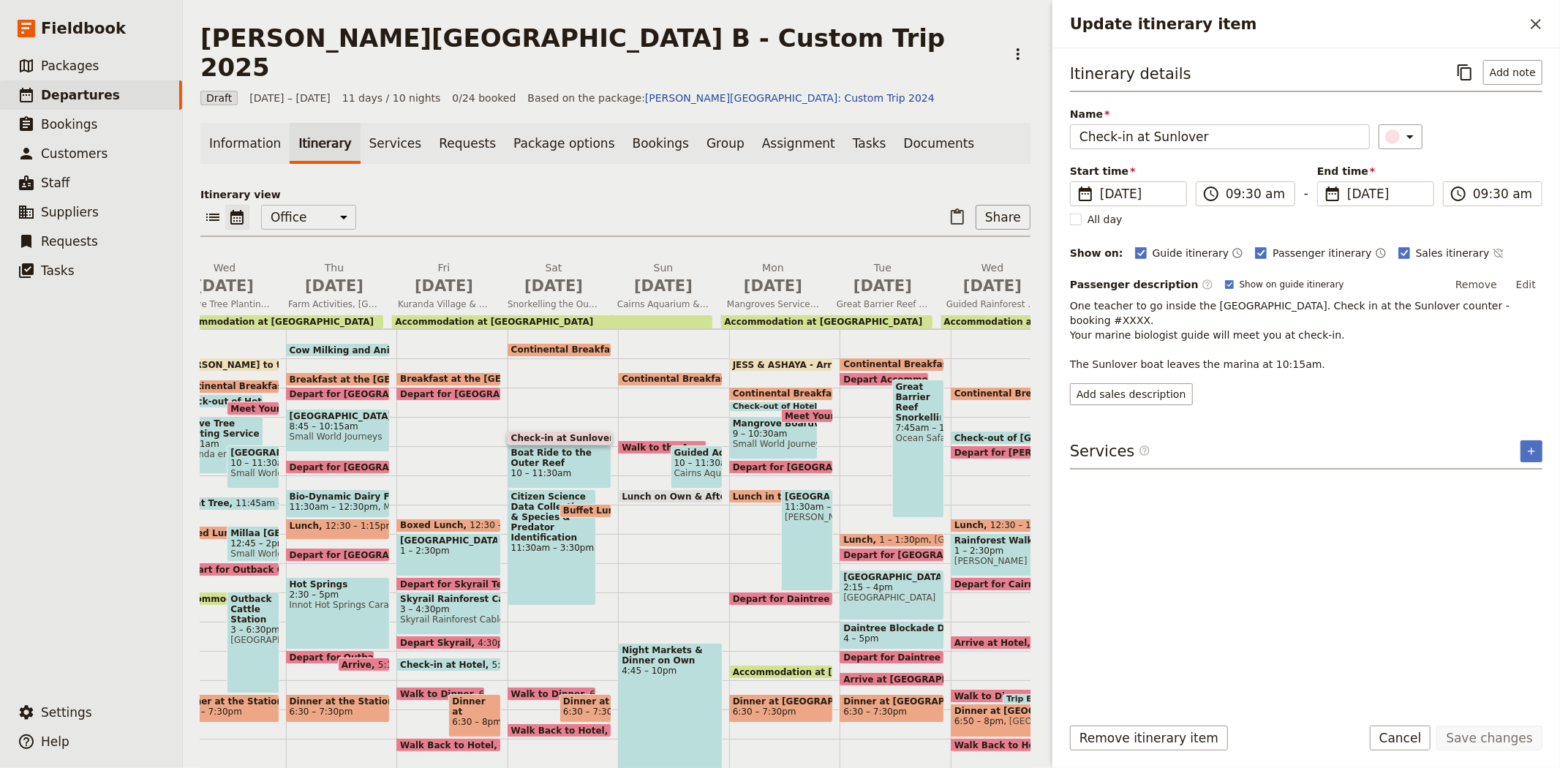
click at [557, 447] on span "Boat Ride to the Outer Reef" at bounding box center [559, 457] width 97 height 20
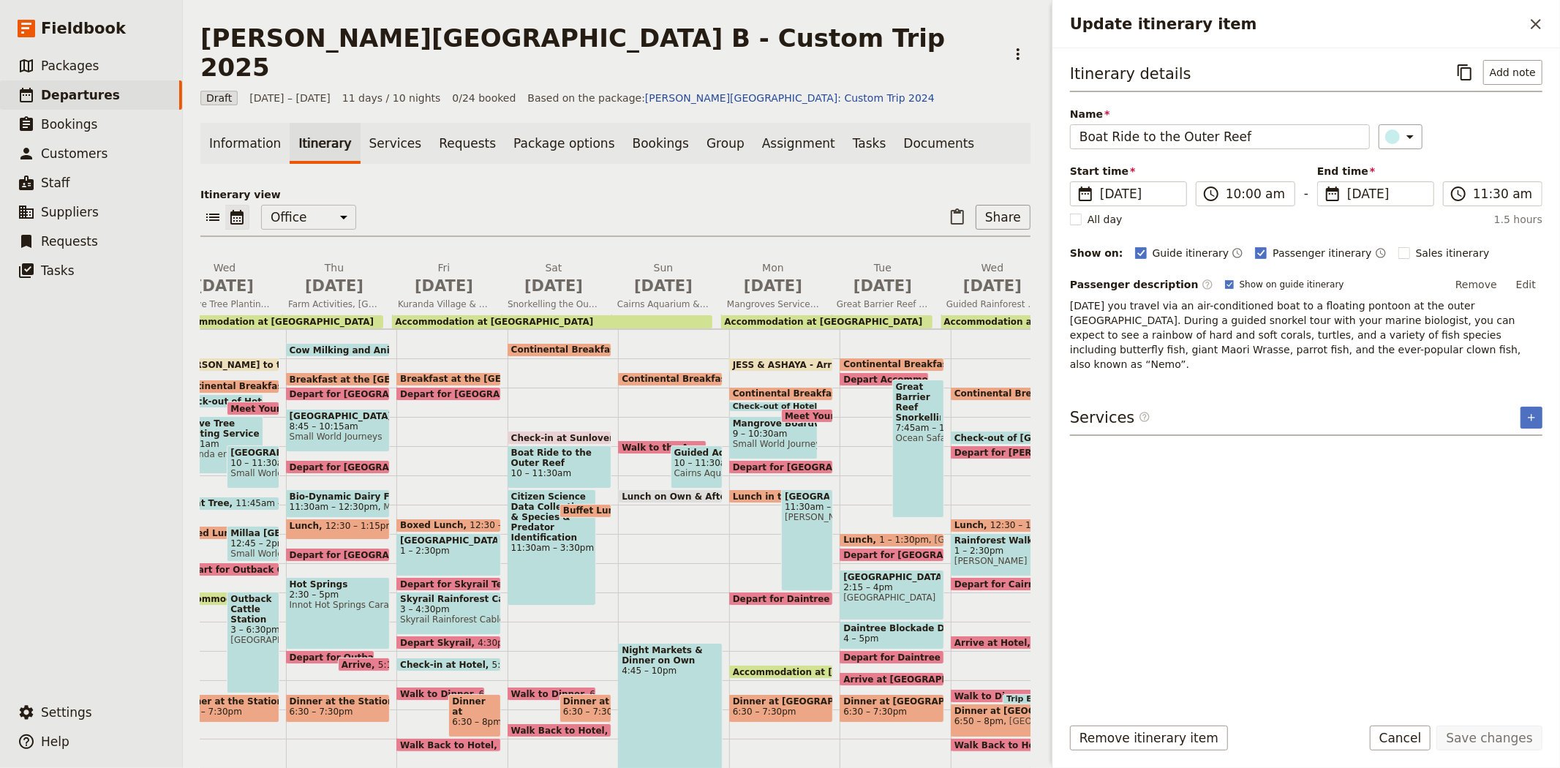
click at [528, 515] on div "Citizen Science Data Collection & Species & Predator Identification 11:30am – 3…" at bounding box center [551, 547] width 88 height 116
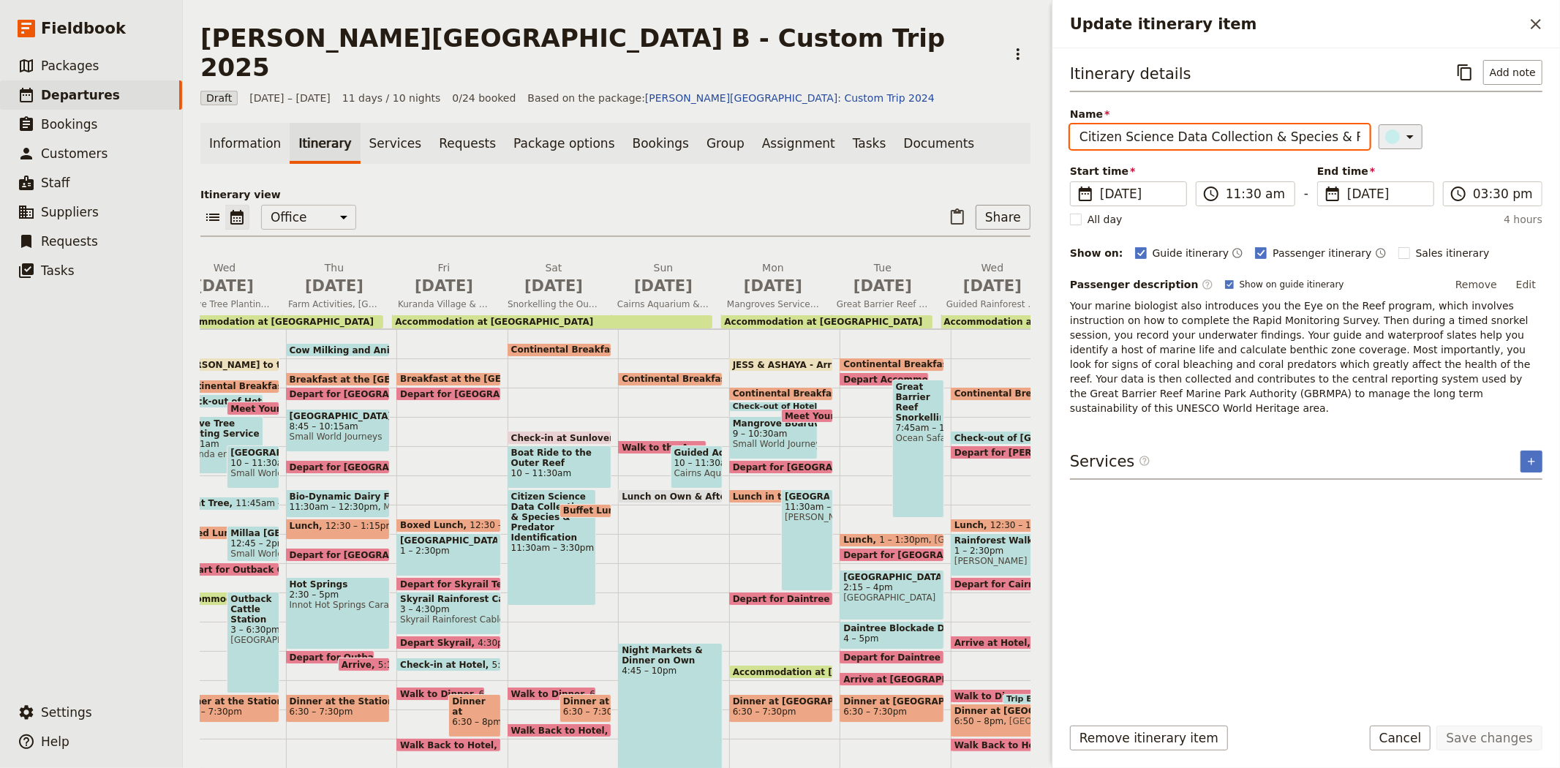
scroll to position [0, 95]
drag, startPoint x: 1080, startPoint y: 136, endPoint x: 1400, endPoint y: 143, distance: 320.3
click at [1400, 143] on div "Name Citizen Science Data Collection & Species & Predator Identification ​" at bounding box center [1306, 128] width 472 height 42
paste input "Snorkelling, Data Collection & Activities"
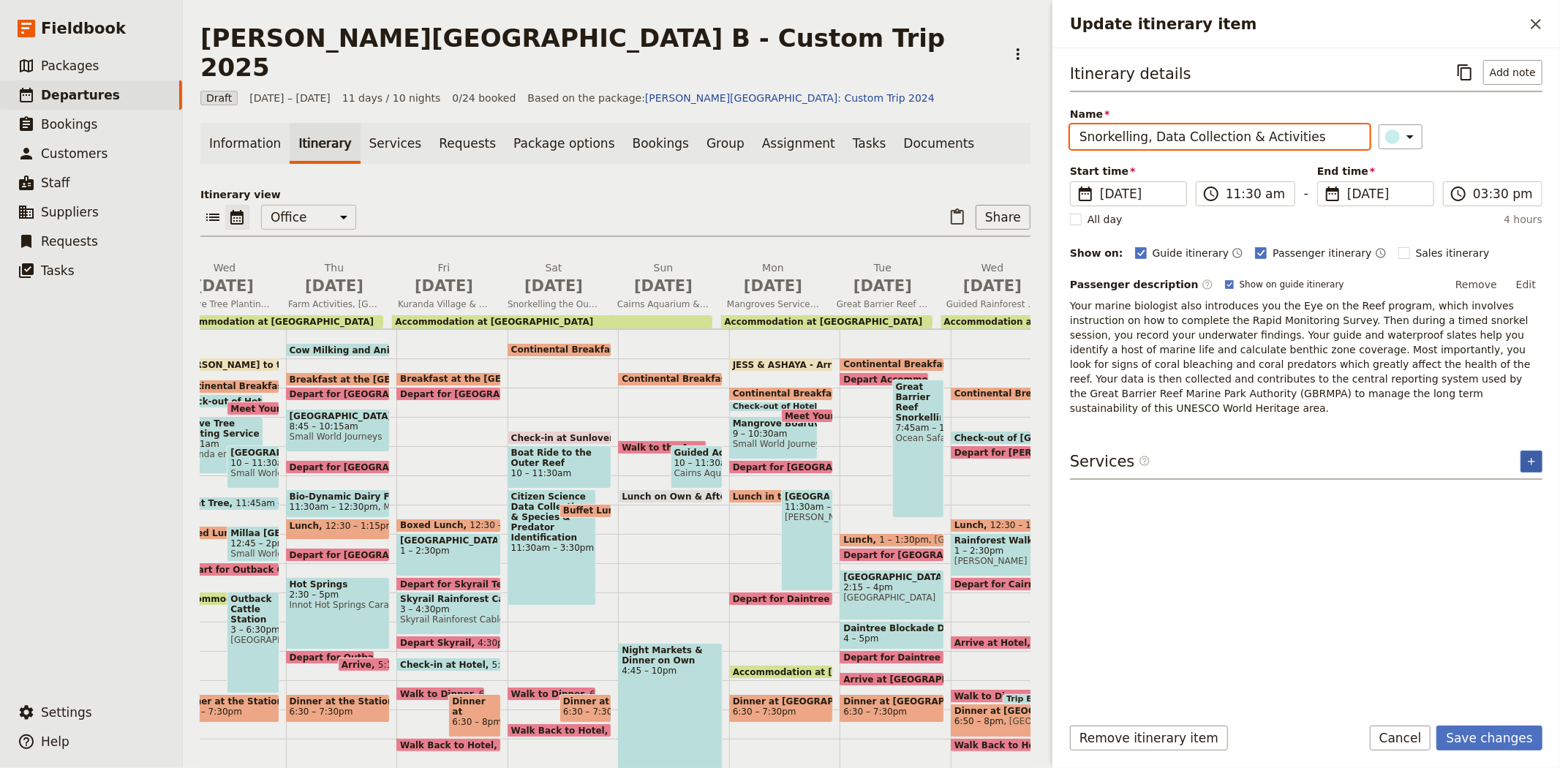
type input "Snorkelling, Data Collection & Activities"
click at [1536, 454] on button "​" at bounding box center [1531, 461] width 22 height 22
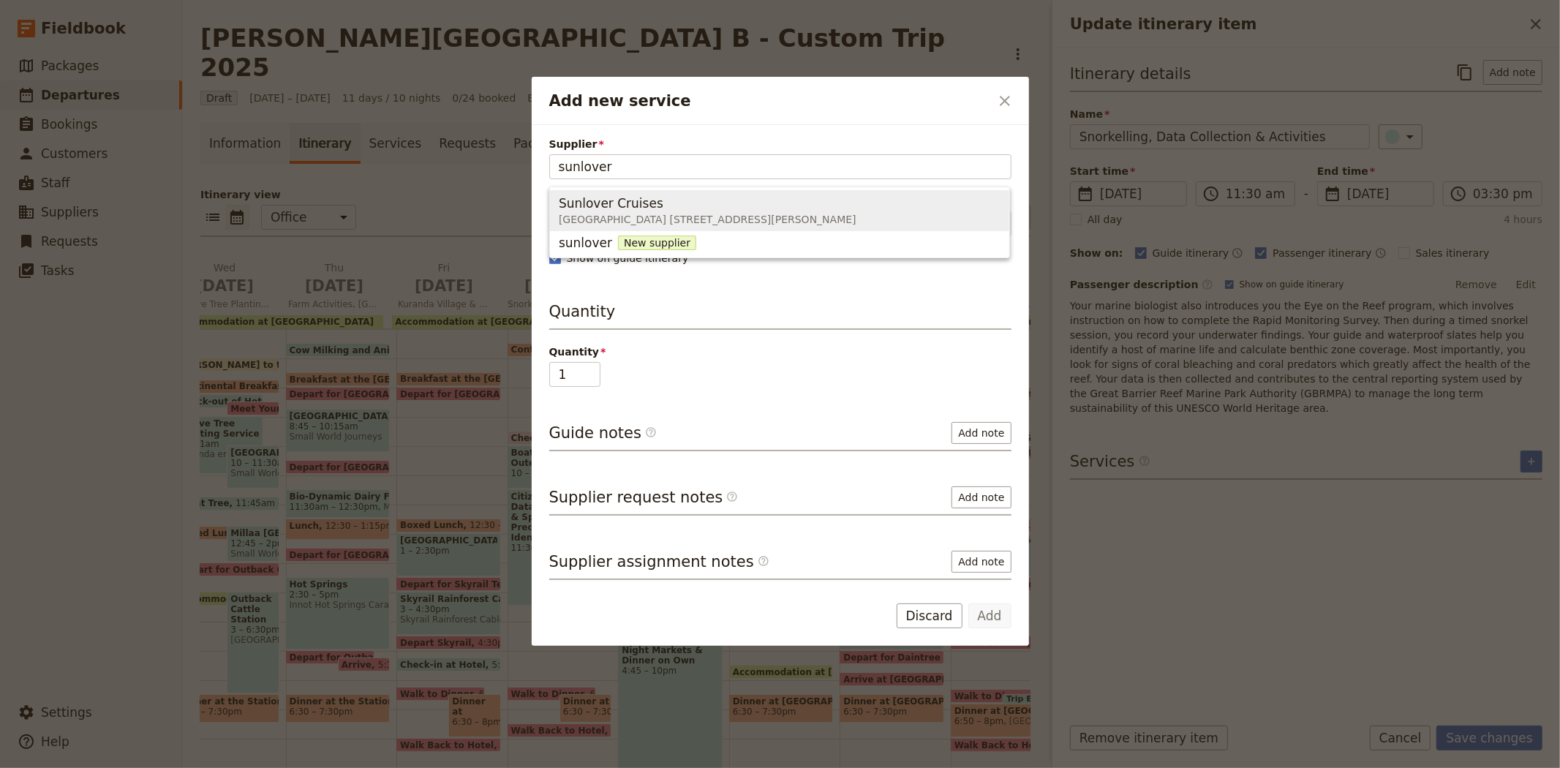
click at [655, 203] on div "Sunlover Cruises" at bounding box center [708, 203] width 298 height 18
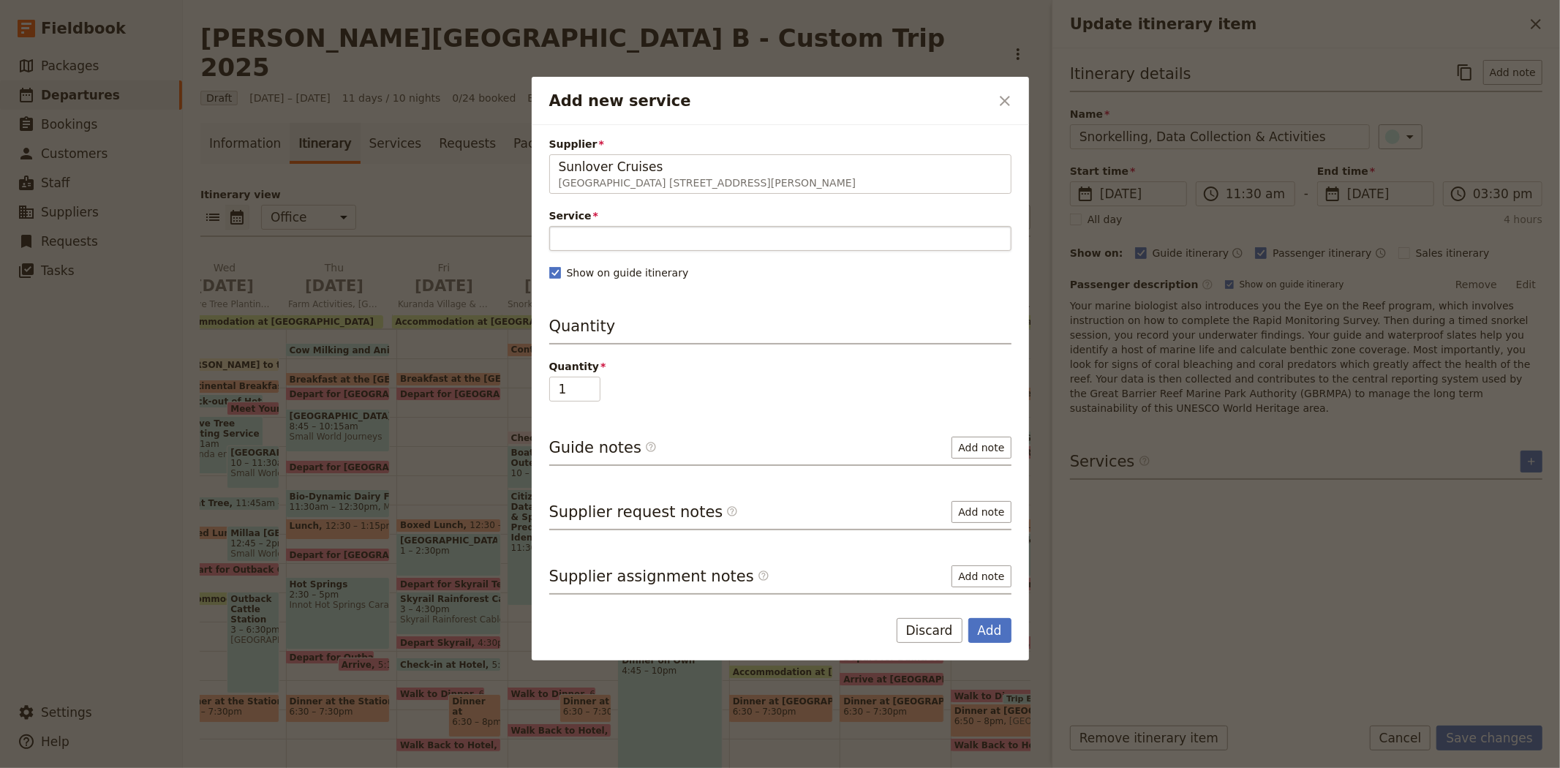
type input "Sunlover Cruises"
click at [625, 246] on input "Service" at bounding box center [780, 238] width 462 height 25
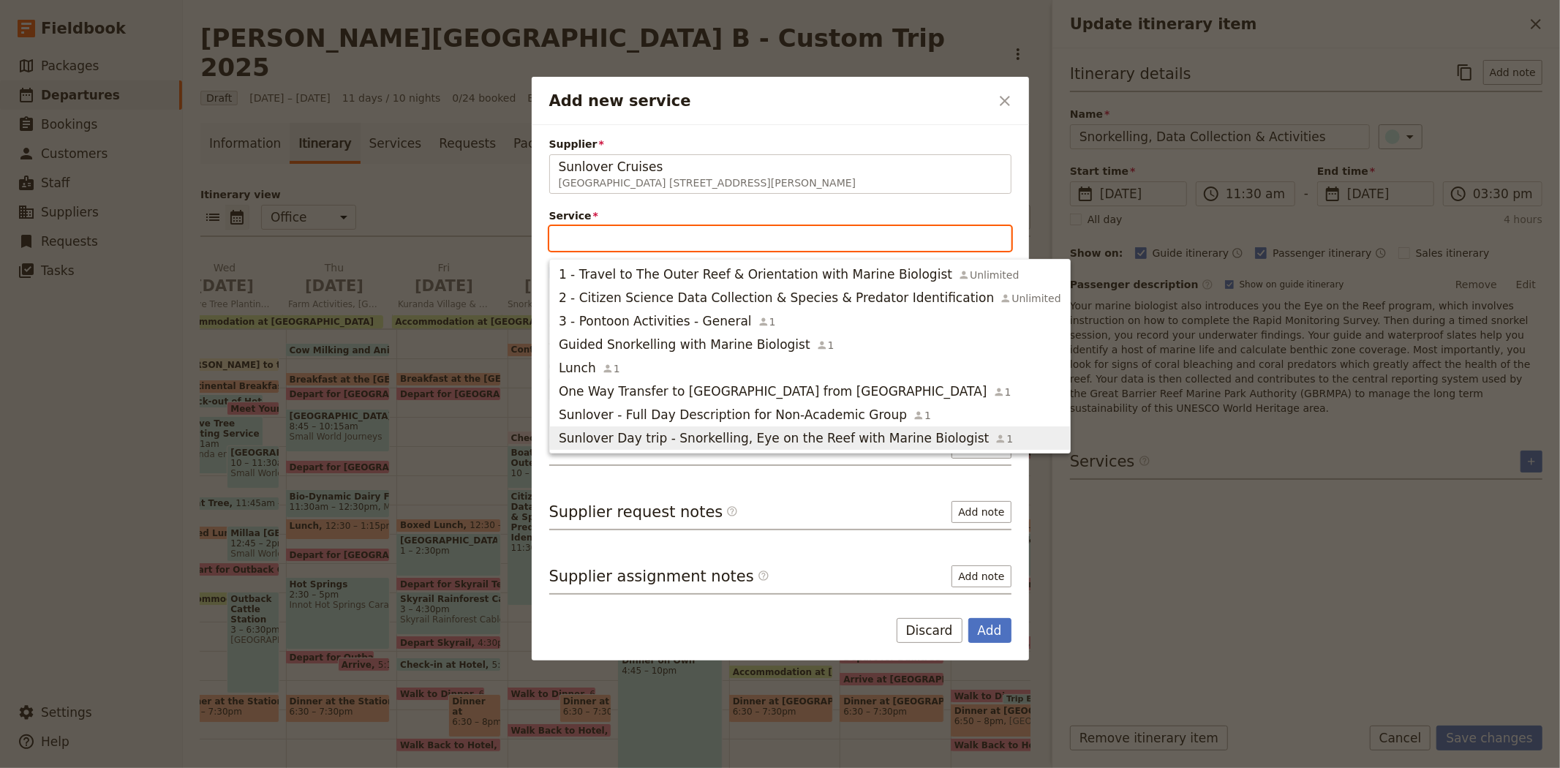
click at [625, 436] on span "Sunlover Day trip - Snorkelling, Eye on the Reef with Marine Biologist" at bounding box center [774, 438] width 430 height 18
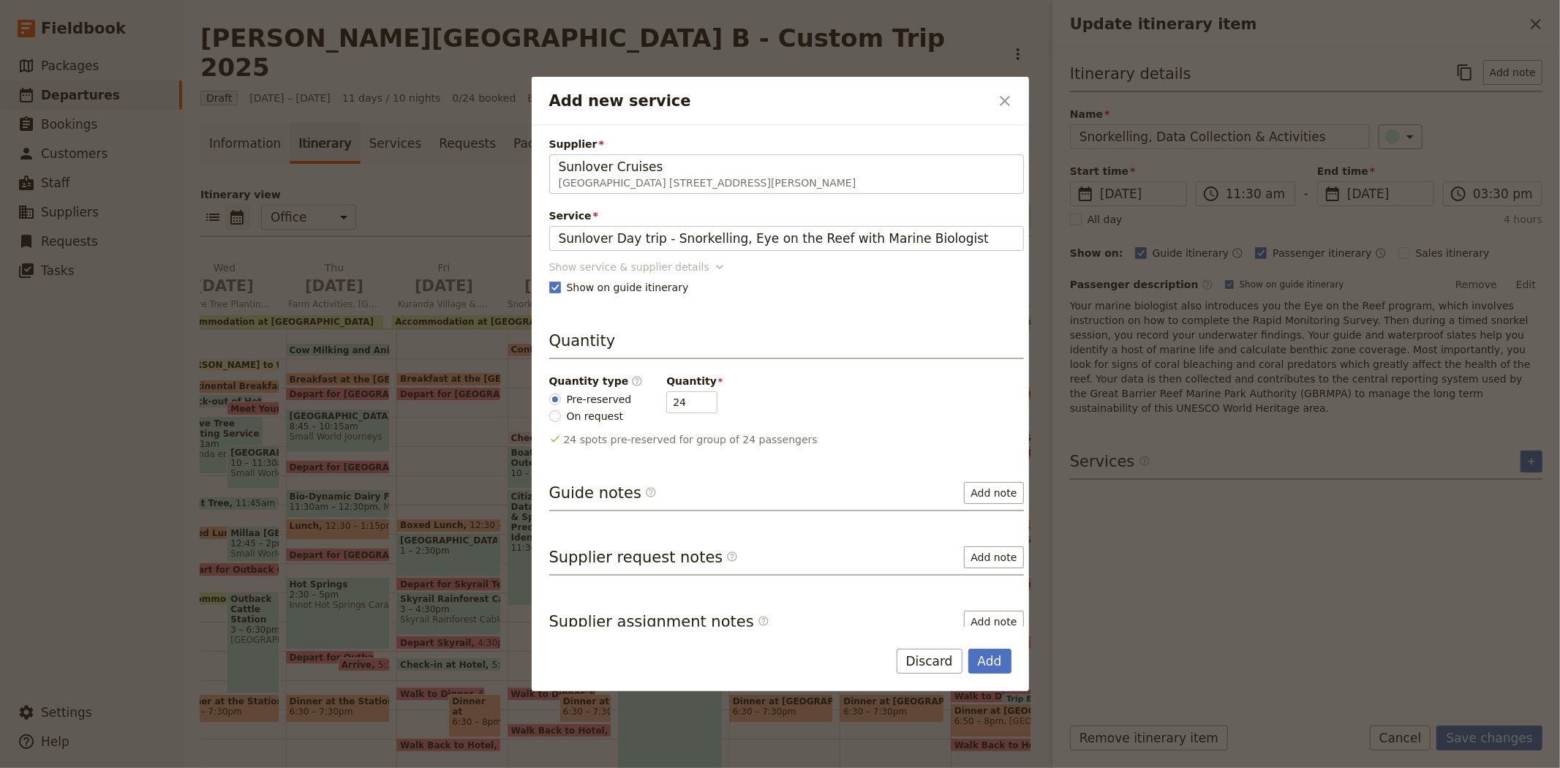
click at [604, 262] on div "Show service & supplier details" at bounding box center [629, 267] width 160 height 15
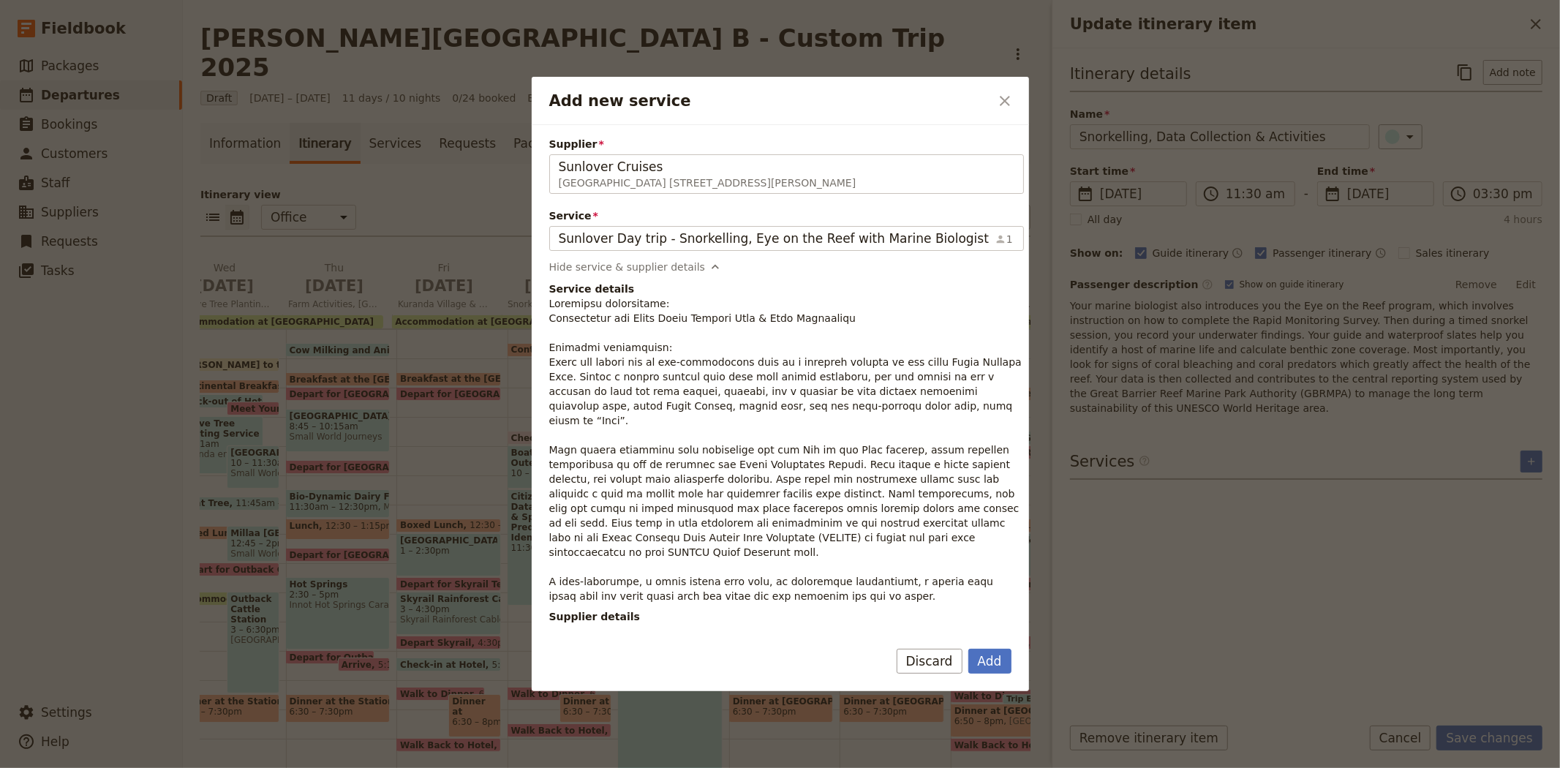
scroll to position [81, 0]
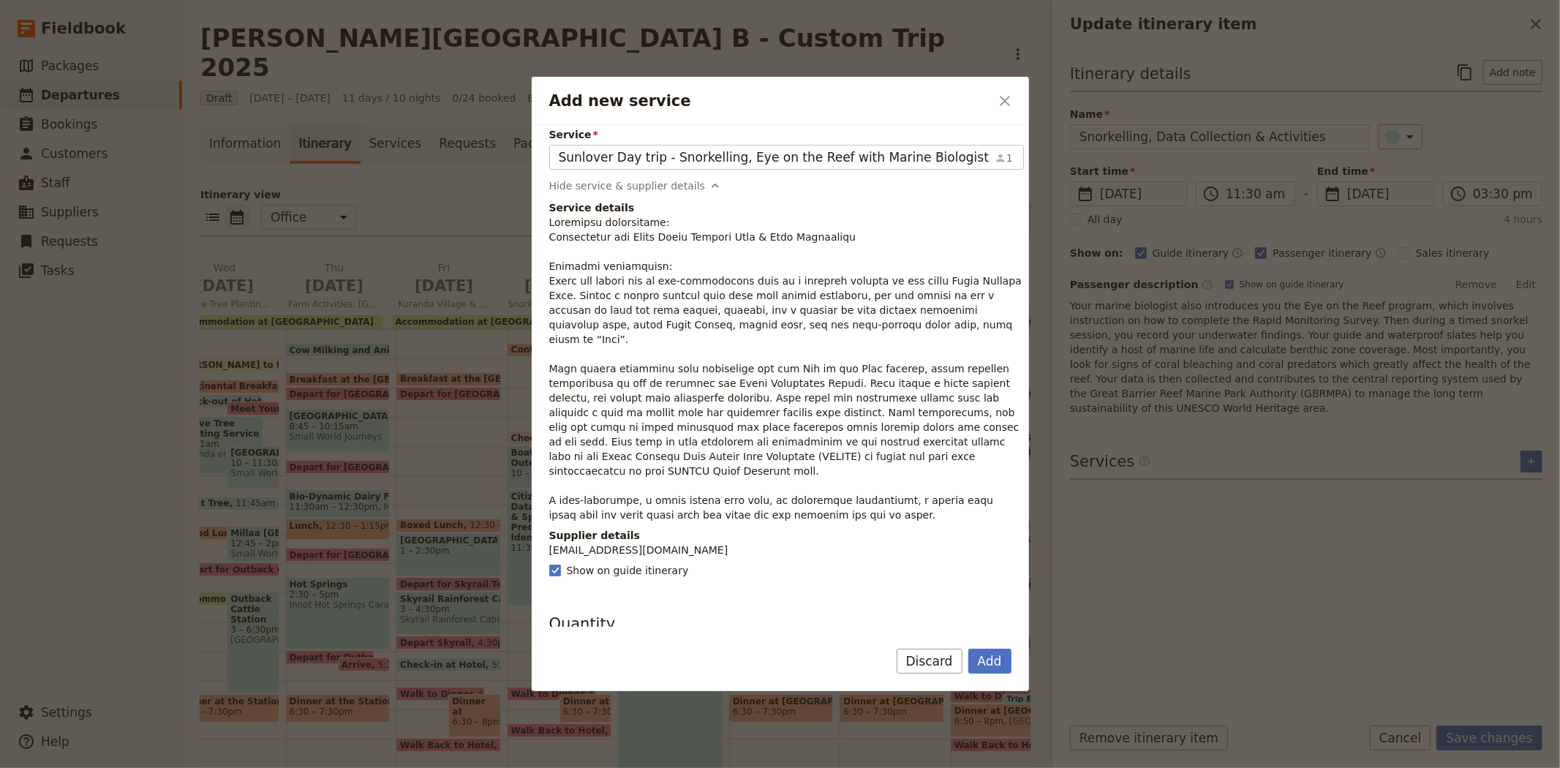
drag, startPoint x: 820, startPoint y: 491, endPoint x: 547, endPoint y: 351, distance: 306.4
click at [547, 351] on div "Supplier Sunlover Cruises Reef Fleet Terminal 1 Spence Street, Cairns QLD 4870,…" at bounding box center [780, 376] width 497 height 502
copy p "Your marine biologist also introduces you the Eye on the Reef program, which in…"
click at [988, 660] on button "Add" at bounding box center [989, 661] width 43 height 25
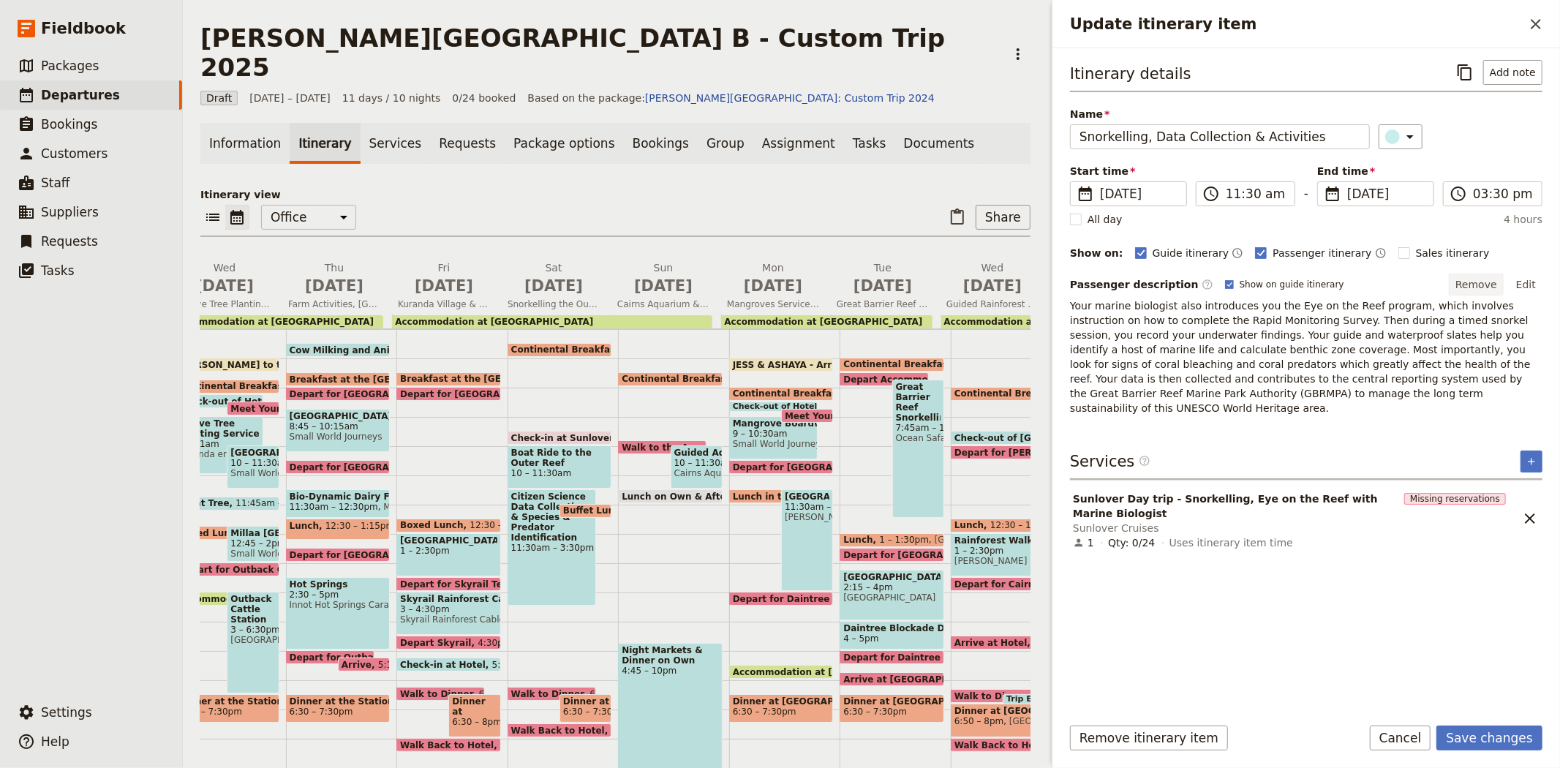
click at [1486, 285] on button "Remove" at bounding box center [1475, 284] width 55 height 22
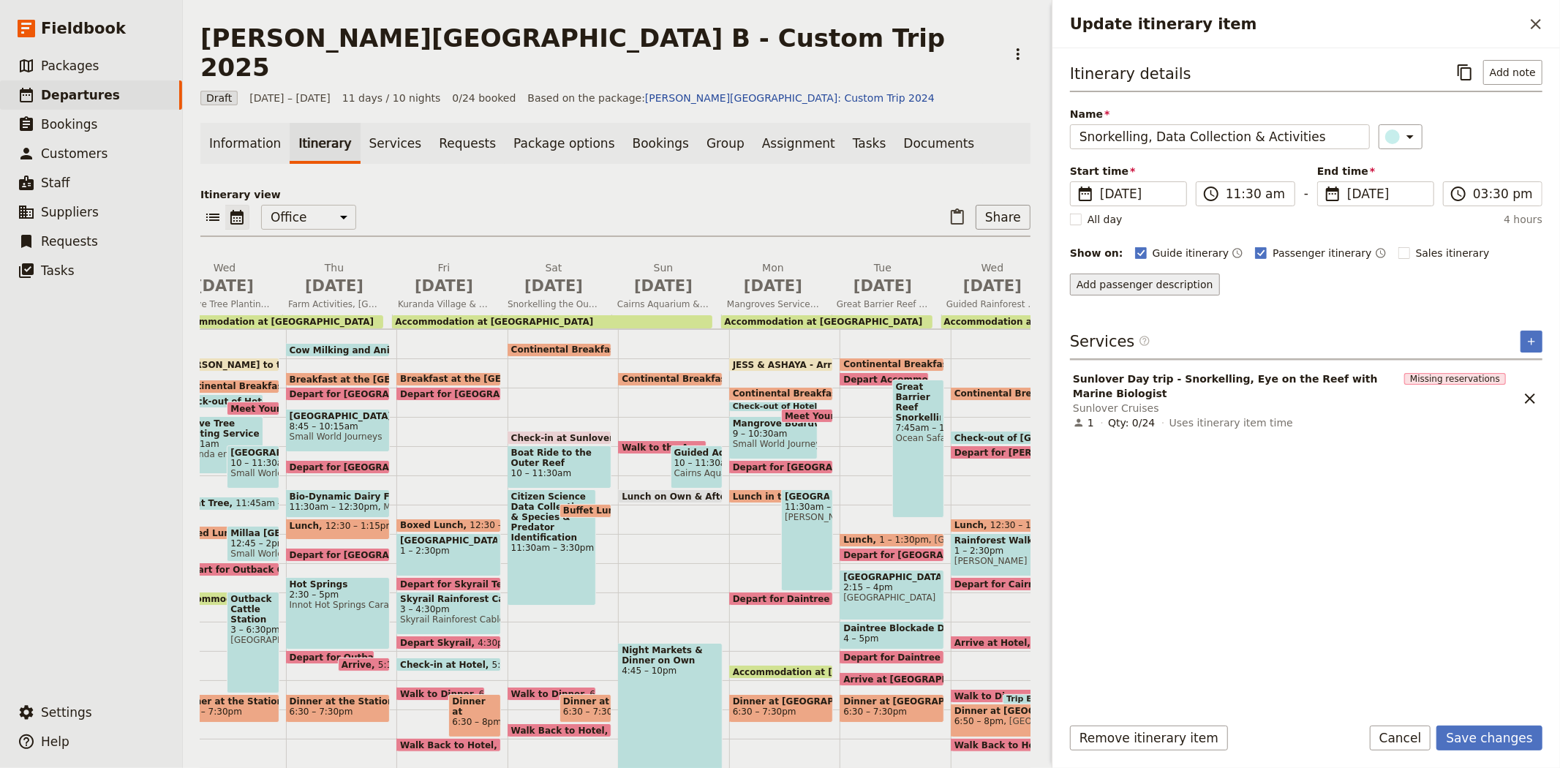
click at [1133, 292] on button "Add passenger description" at bounding box center [1145, 284] width 150 height 22
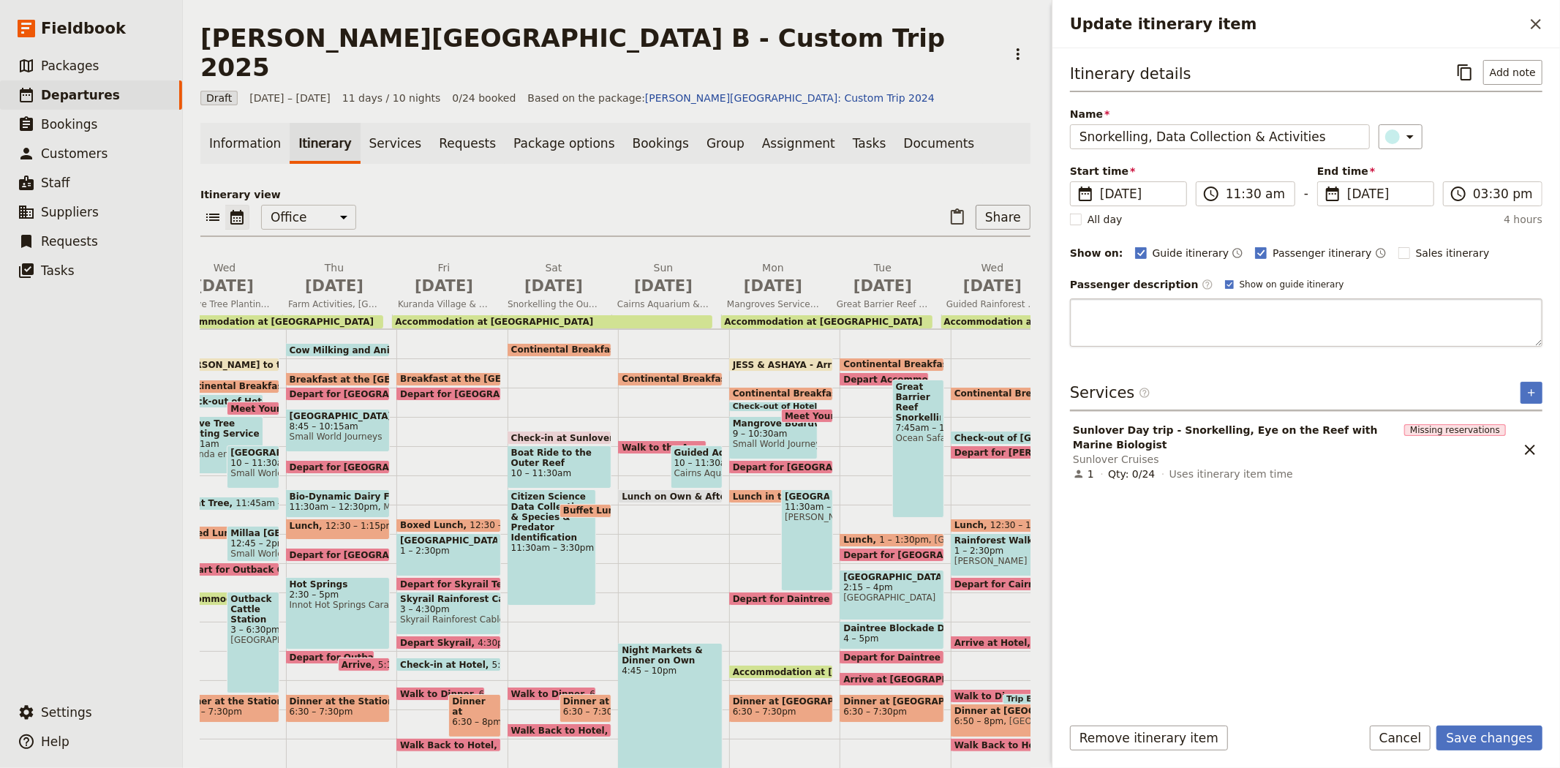
type textarea "Your marine biologist also introduces you the Eye on the Reef program, which in…"
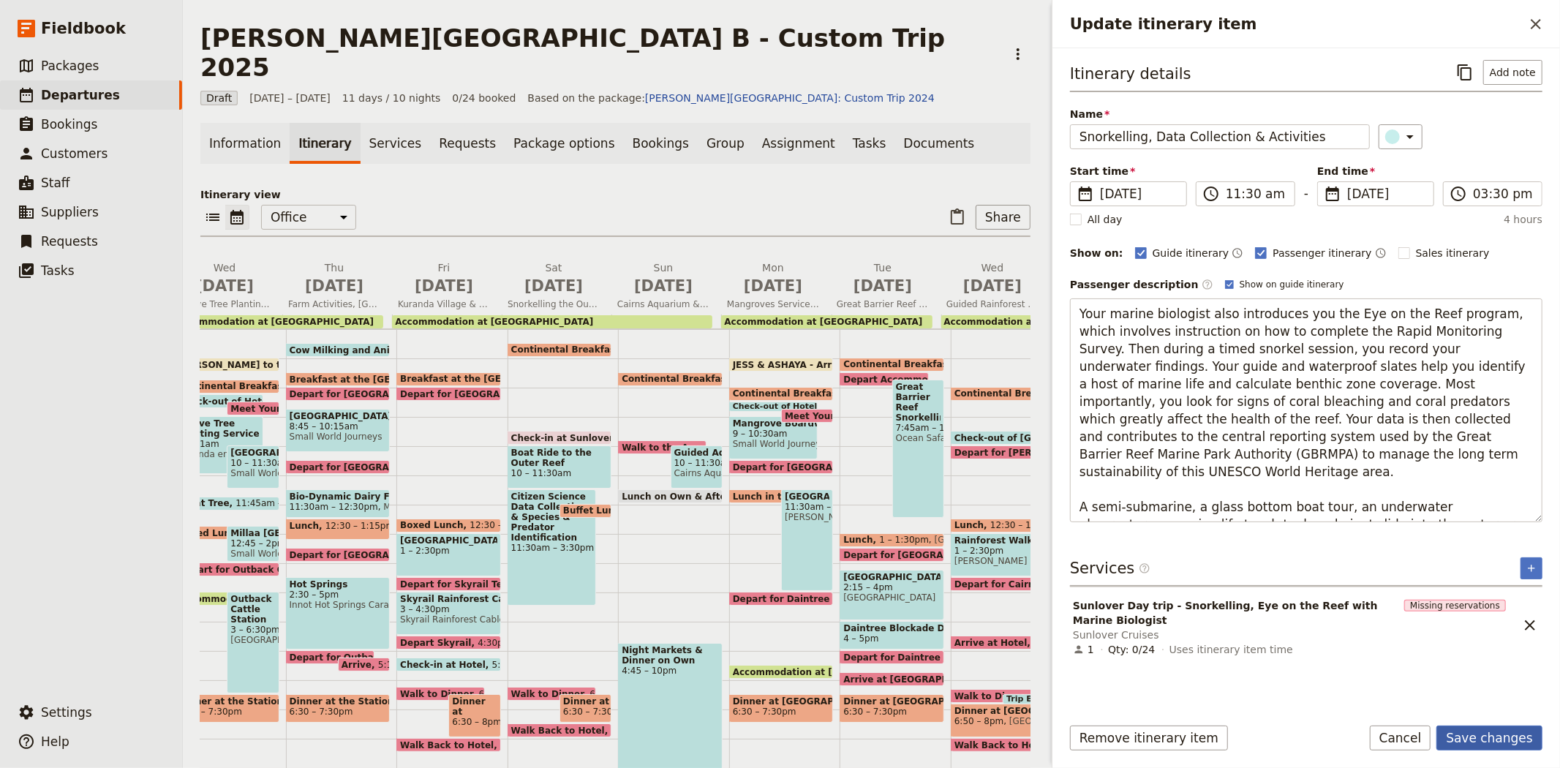
click at [1477, 734] on button "Save changes" at bounding box center [1489, 737] width 106 height 25
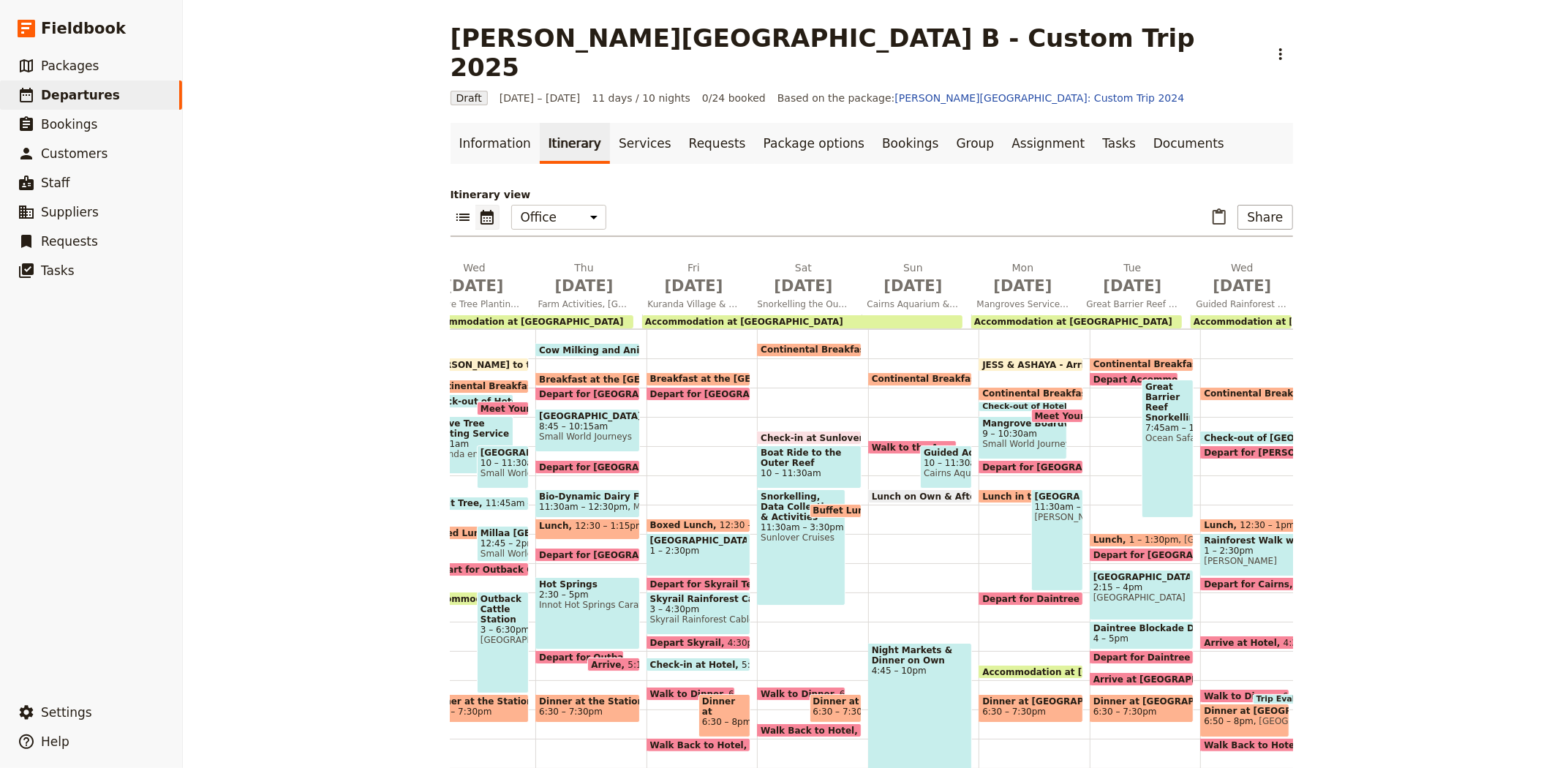
click at [776, 447] on span "Boat Ride to the Outer Reef" at bounding box center [808, 457] width 97 height 20
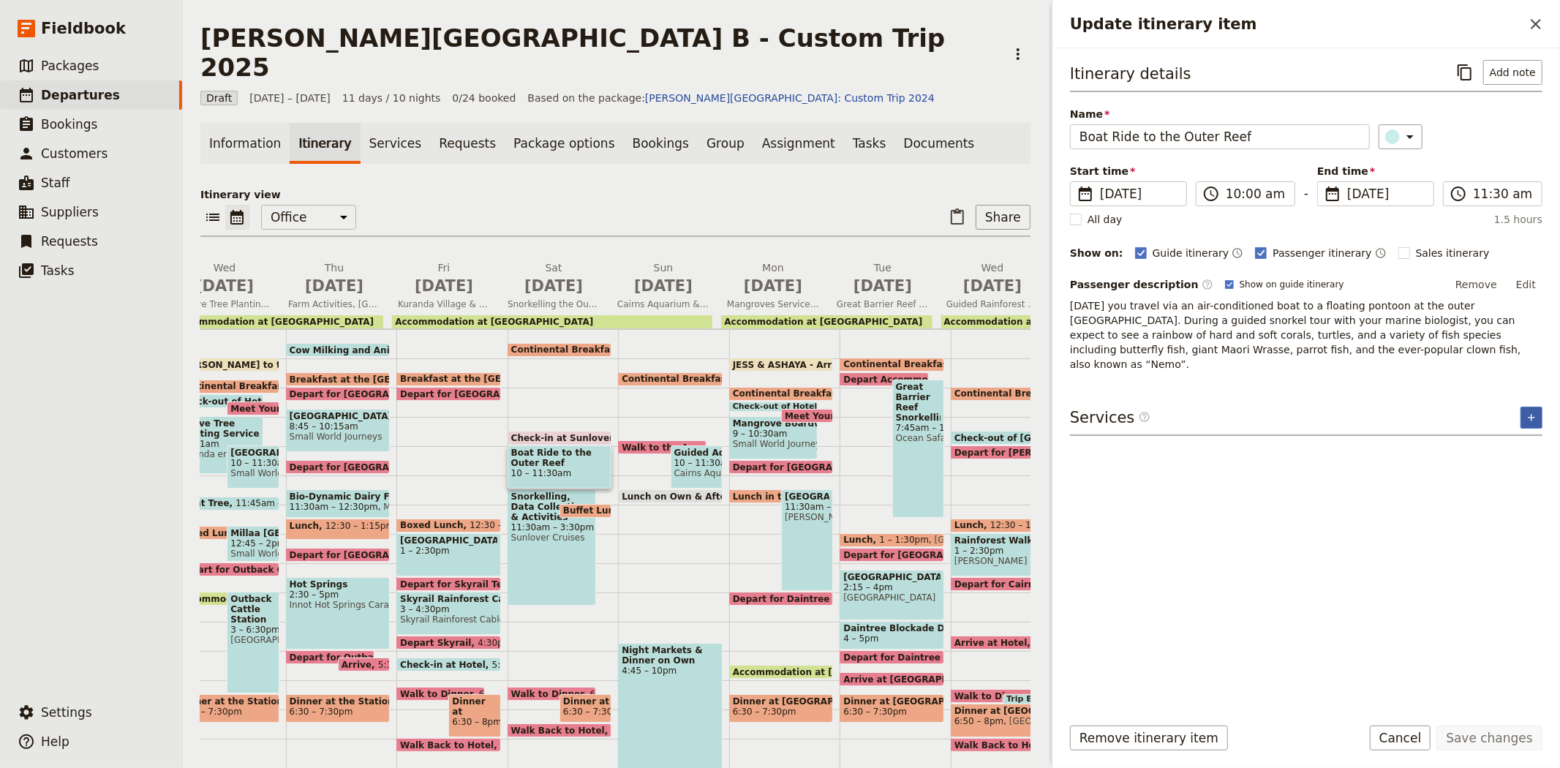
click at [1533, 412] on icon "Add service inclusion" at bounding box center [1531, 418] width 12 height 12
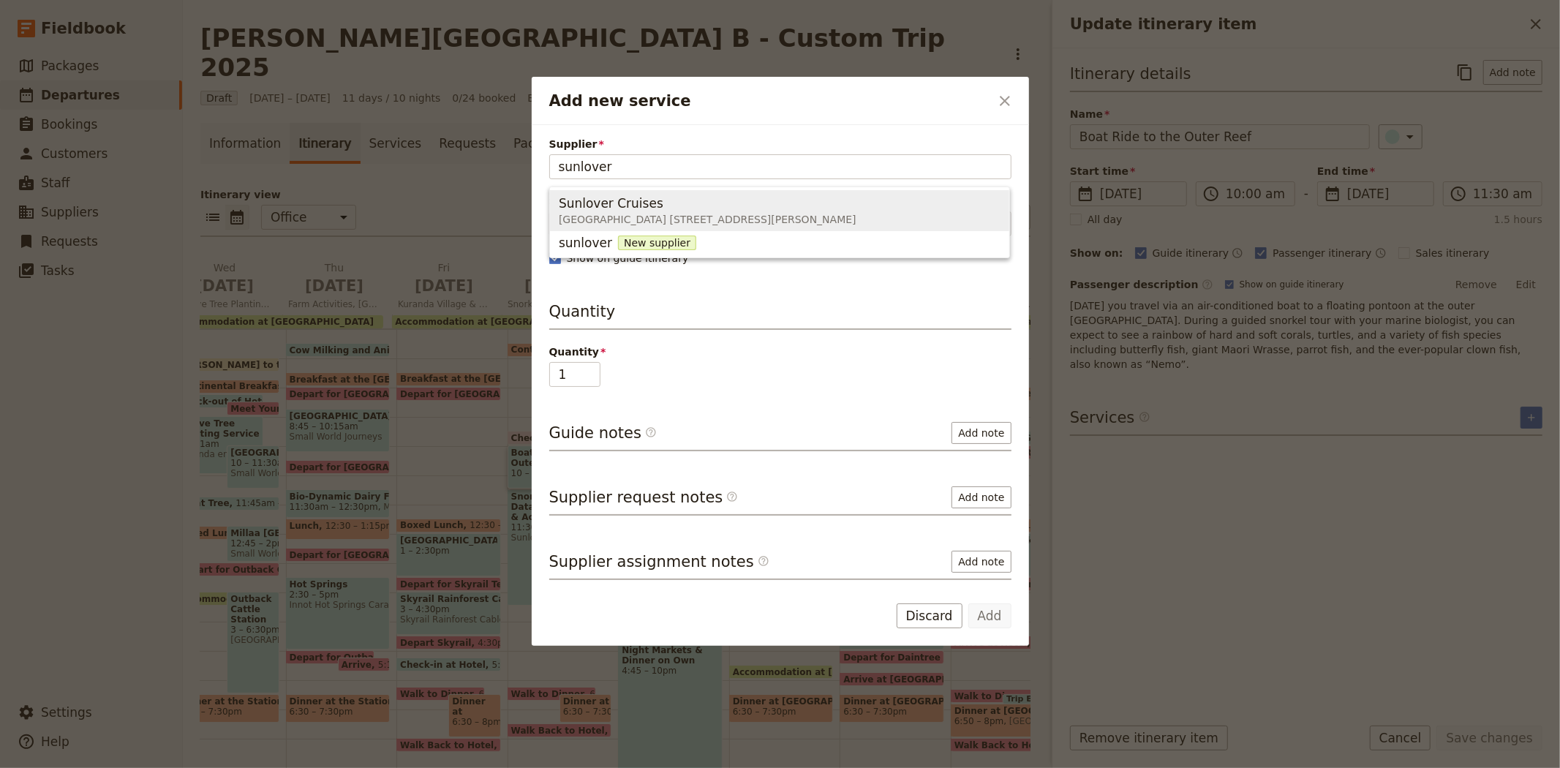
click at [825, 213] on span "[GEOGRAPHIC_DATA] [STREET_ADDRESS][PERSON_NAME]" at bounding box center [708, 219] width 298 height 15
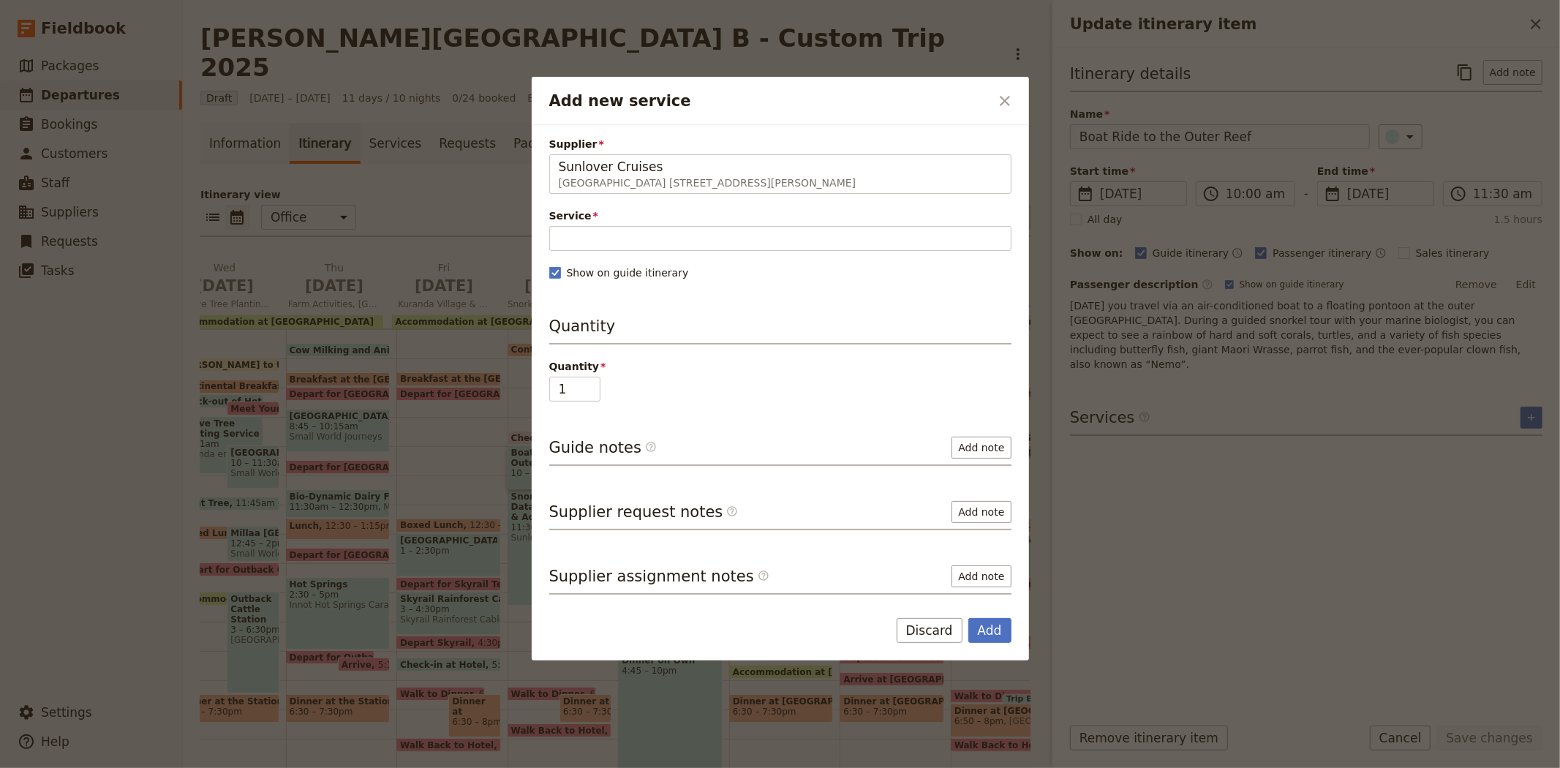
type input "Sunlover Cruises"
click at [658, 221] on span "Service" at bounding box center [780, 215] width 462 height 15
click at [658, 226] on input "Service" at bounding box center [780, 238] width 462 height 25
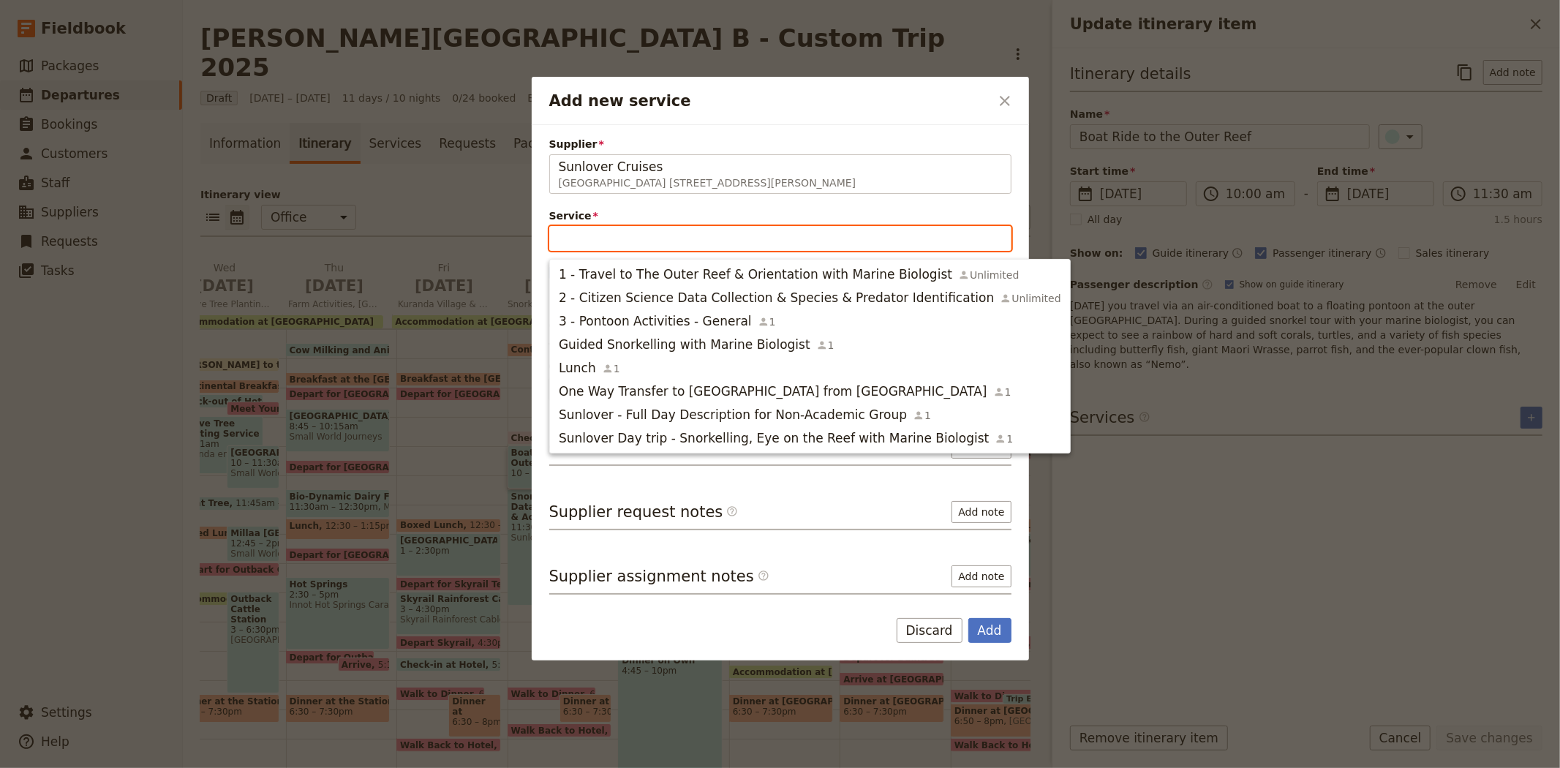
click at [660, 233] on input "Service" at bounding box center [780, 238] width 462 height 25
click at [659, 443] on span "Sunlover Day trip - Snorkelling, Eye on the Reef with Marine Biologist" at bounding box center [774, 438] width 430 height 18
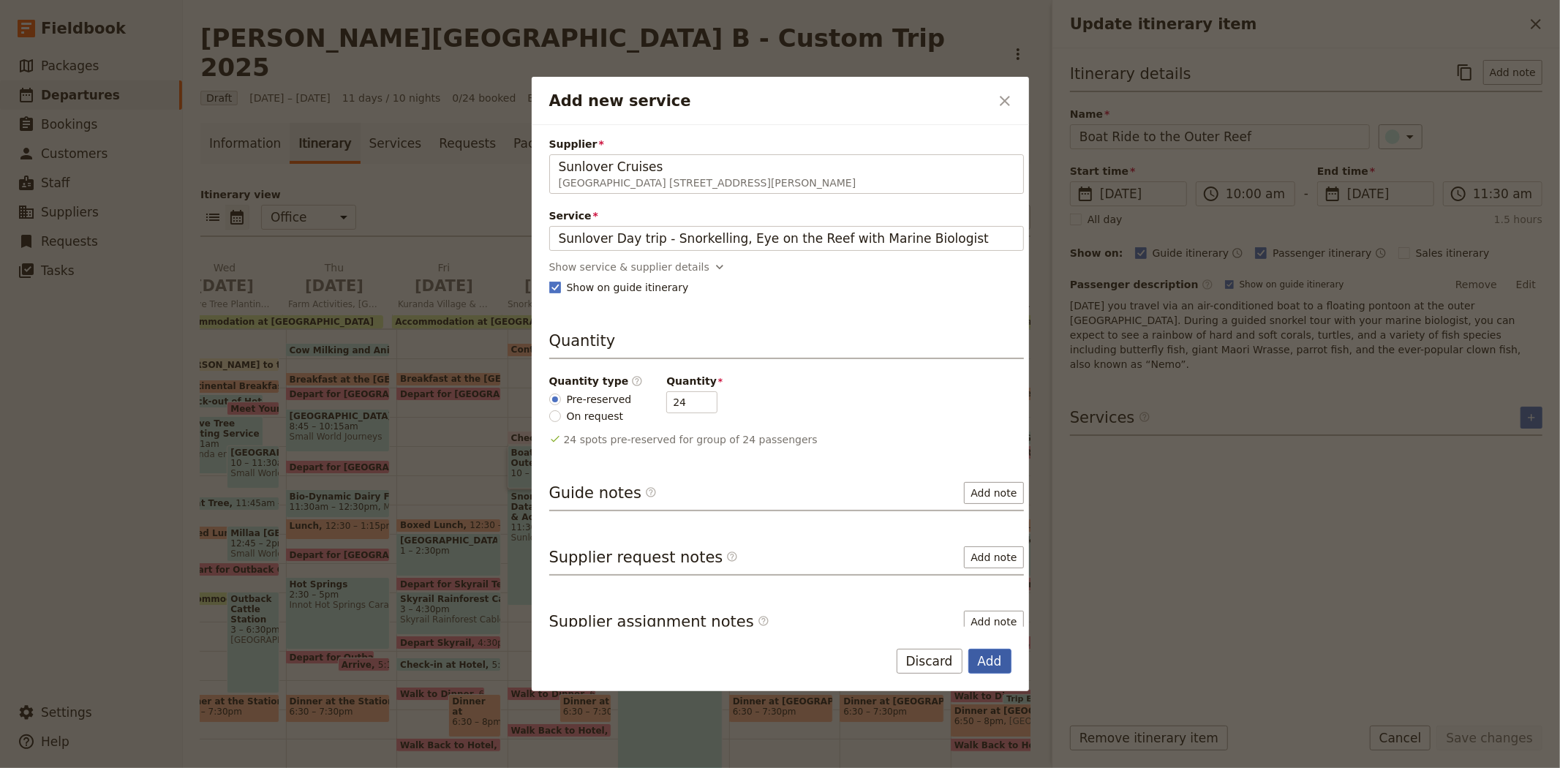
click at [986, 653] on button "Add" at bounding box center [989, 661] width 43 height 25
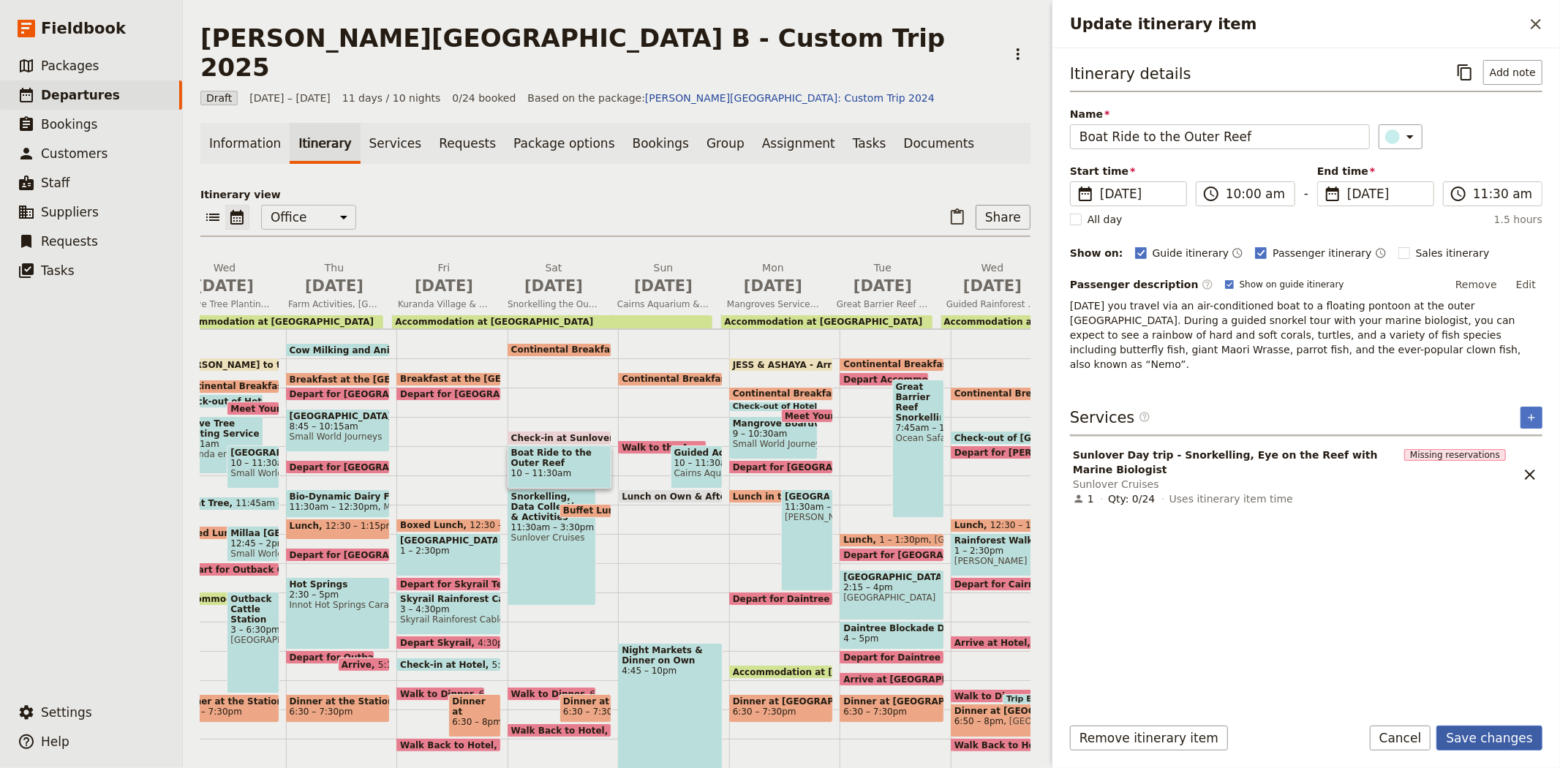
click at [1472, 732] on button "Save changes" at bounding box center [1489, 737] width 106 height 25
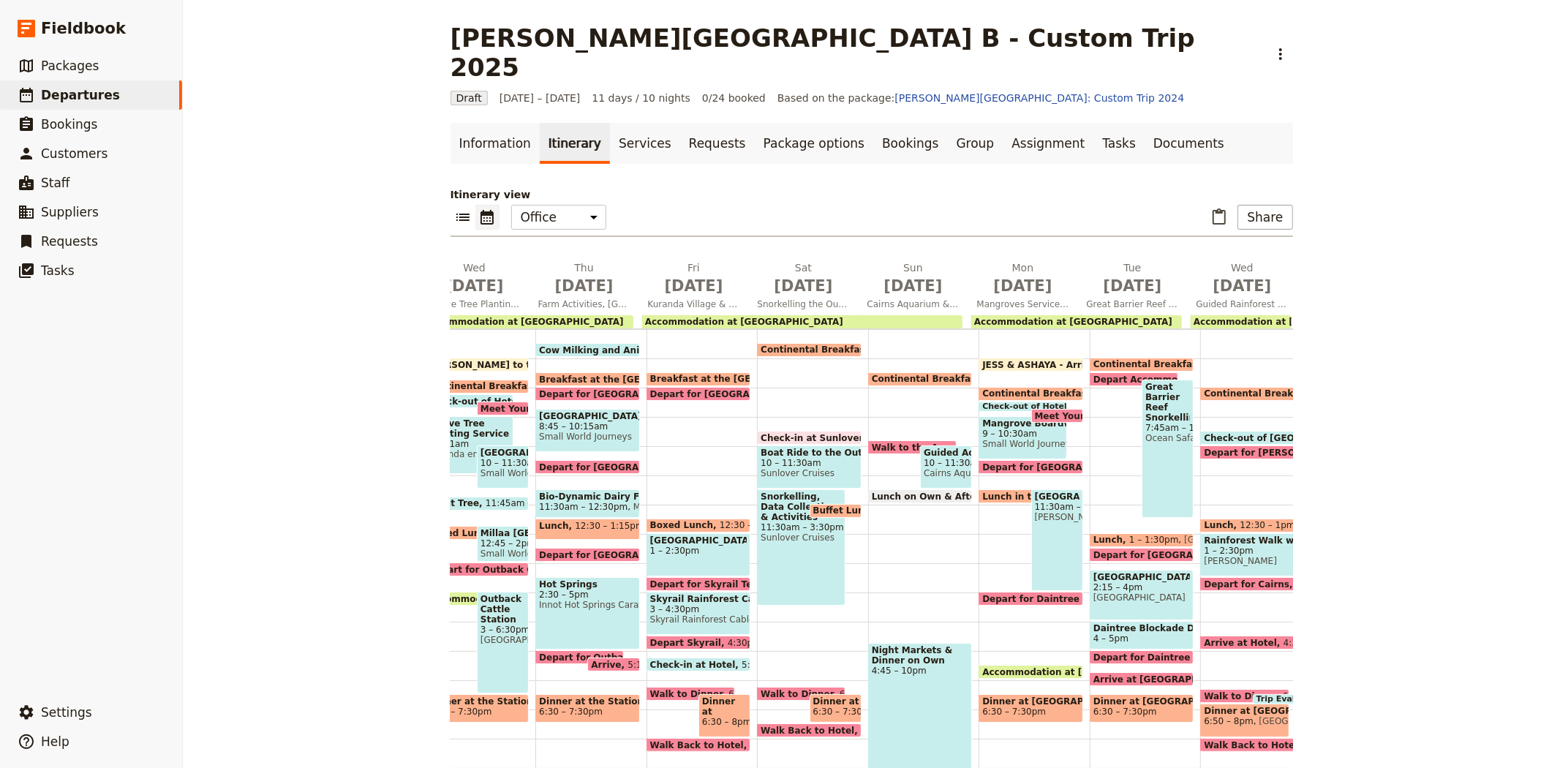
click at [786, 433] on span "Check-in at Sunlover" at bounding box center [813, 438] width 107 height 10
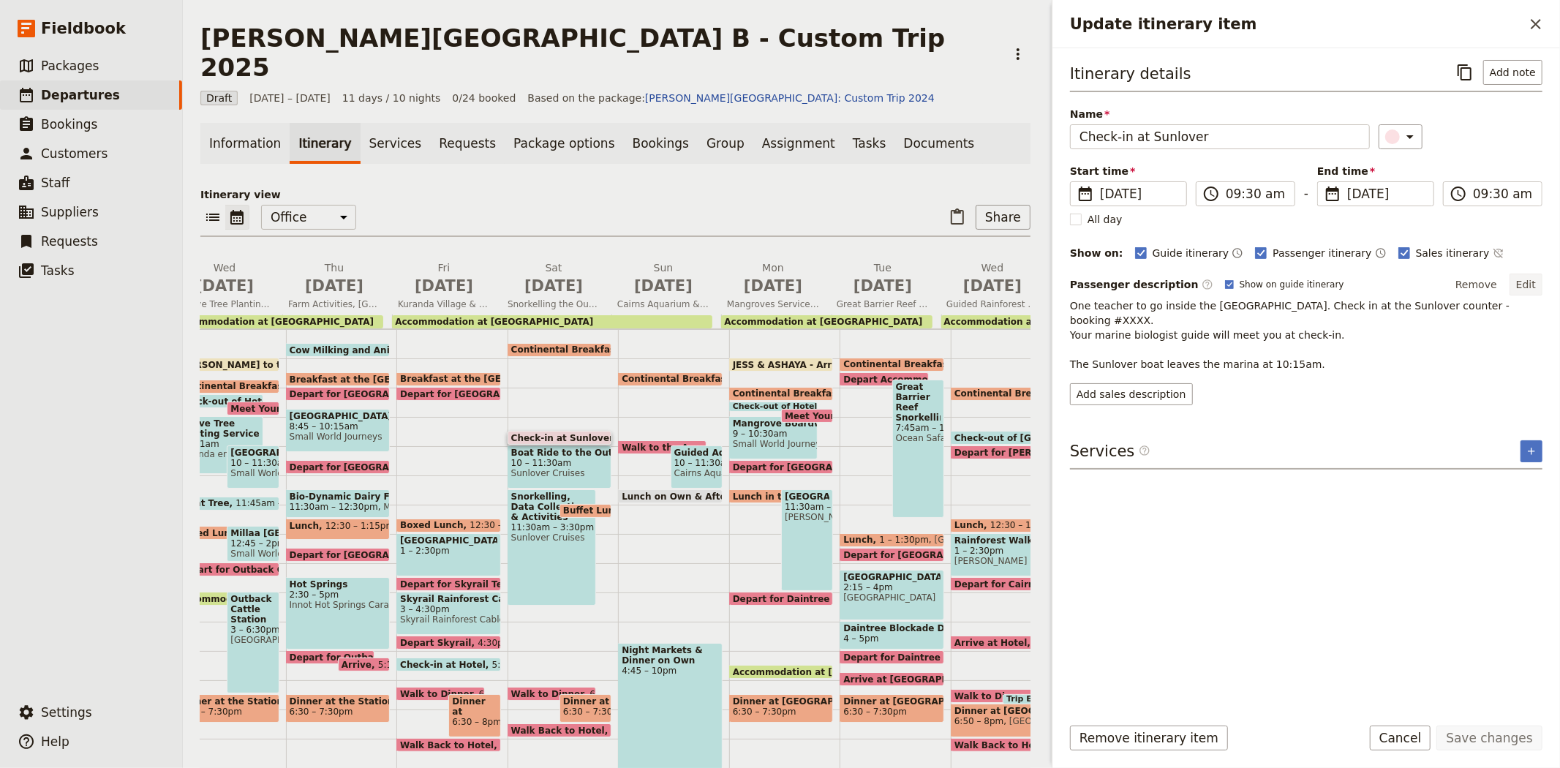
click at [1518, 283] on button "Edit" at bounding box center [1525, 284] width 33 height 22
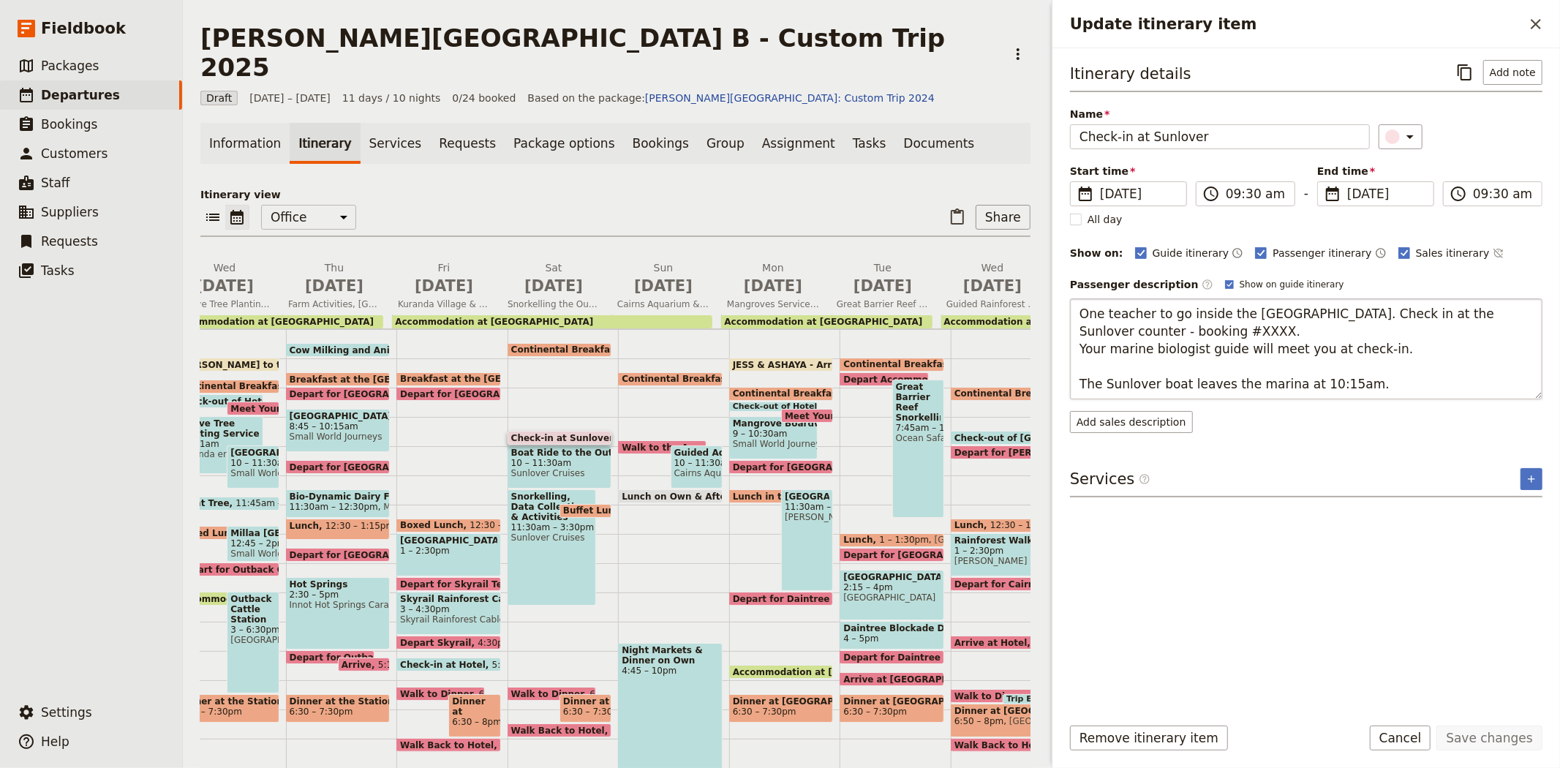
click at [1160, 327] on textarea "One teacher to go inside the Reef Fleet Terminal. Check in at the Sunlover coun…" at bounding box center [1306, 348] width 472 height 101
type textarea "One teacher to go inside the Reef Fleet Terminal. Check in at the Sunlover coun…"
click at [1495, 734] on button "Save changes" at bounding box center [1489, 737] width 106 height 25
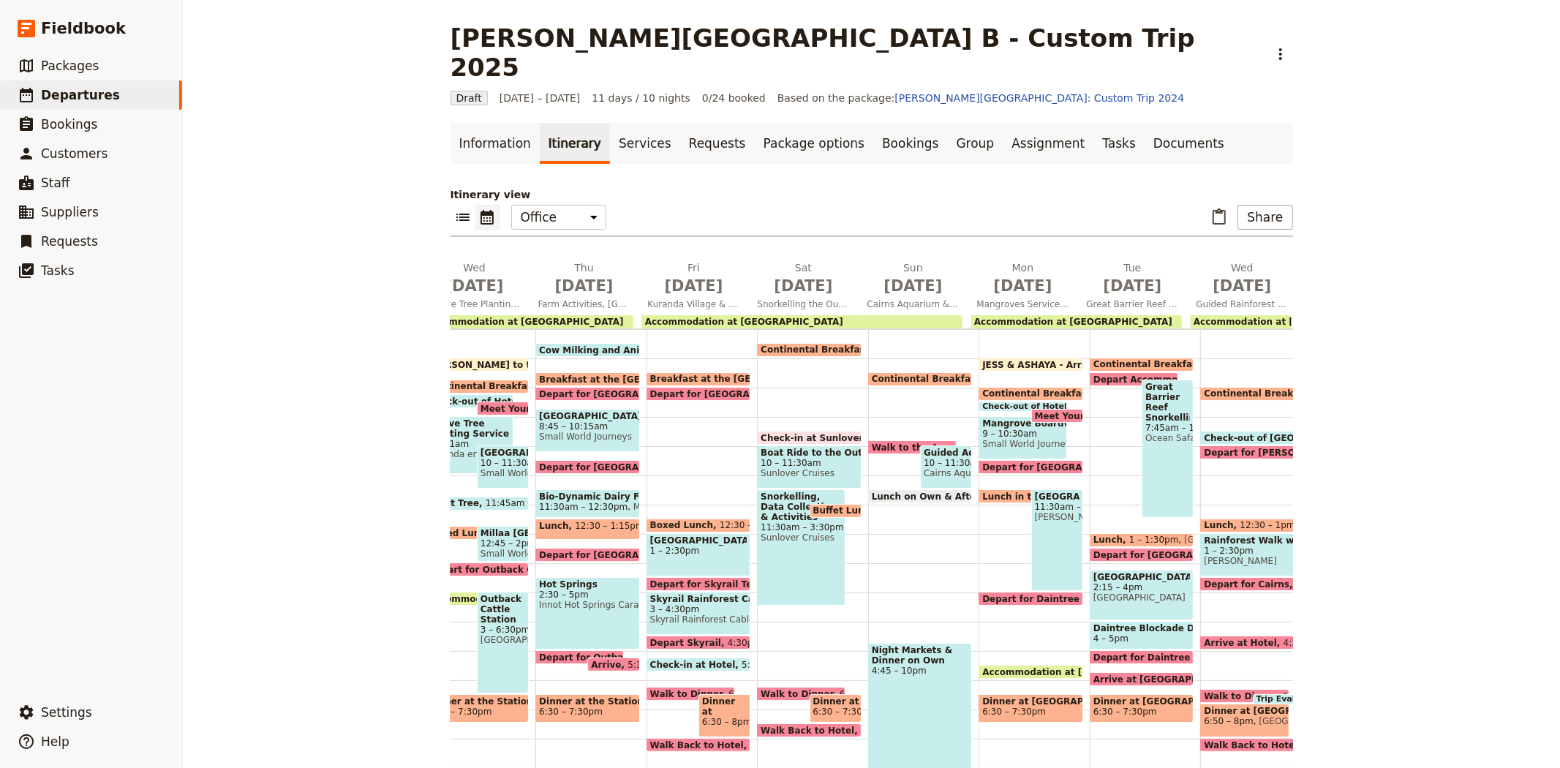
drag, startPoint x: 820, startPoint y: 478, endPoint x: 859, endPoint y: 461, distance: 43.2
click at [820, 505] on span "Buffet Lunch on the Boat" at bounding box center [878, 510] width 130 height 10
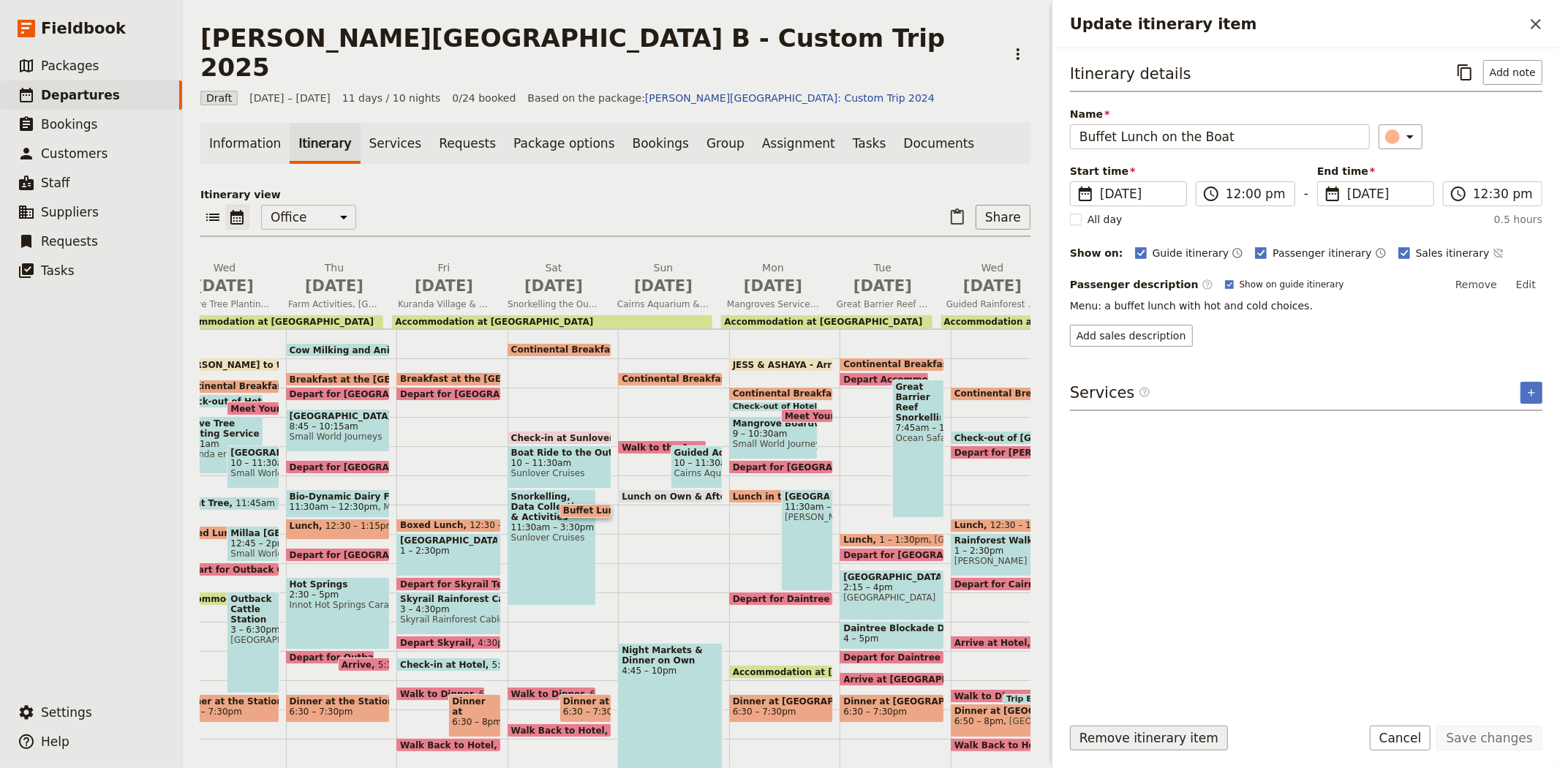
click at [1127, 741] on button "Remove itinerary item" at bounding box center [1149, 737] width 158 height 25
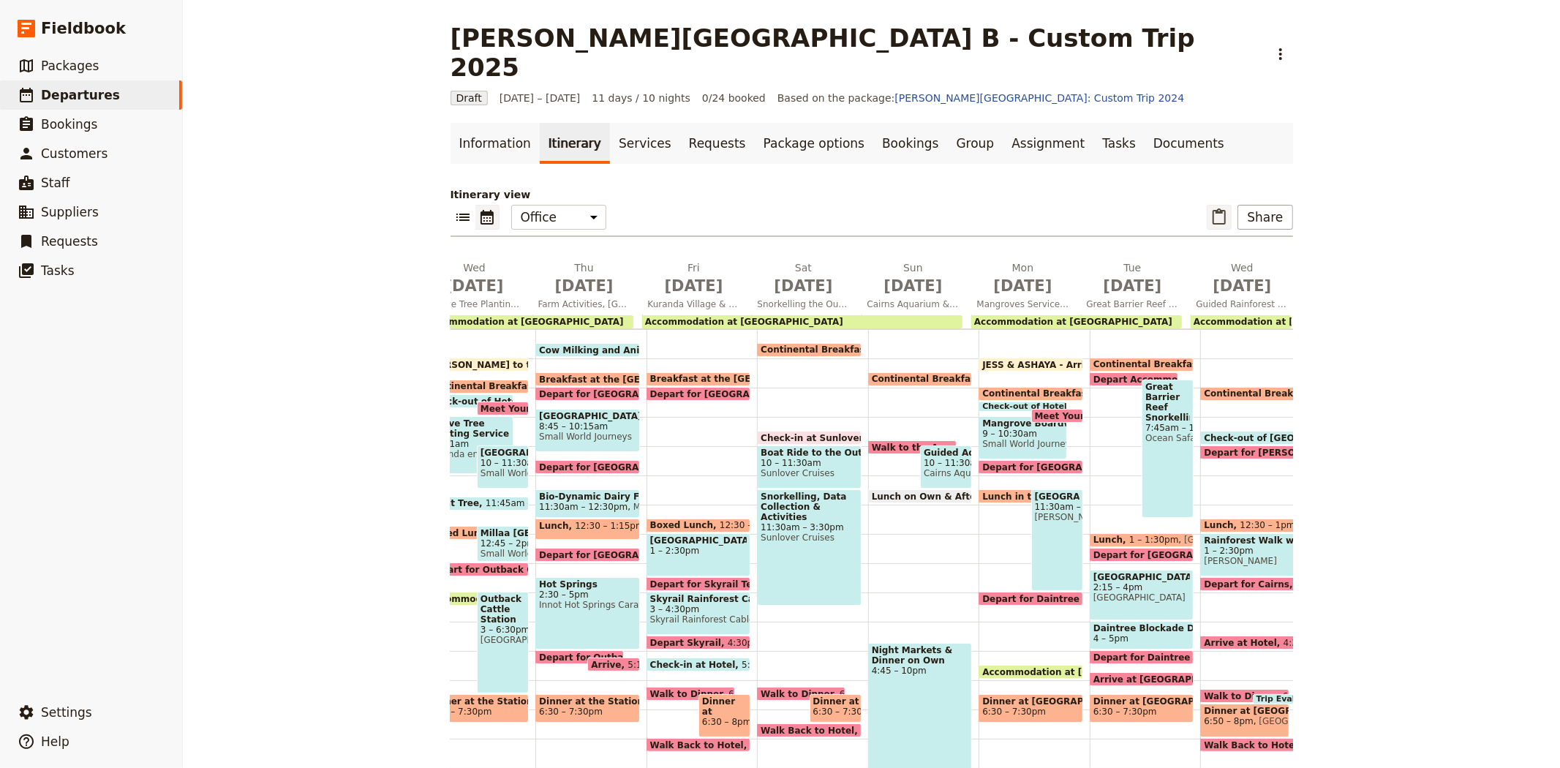
click at [1214, 208] on icon "Paste itinerary item" at bounding box center [1219, 217] width 18 height 18
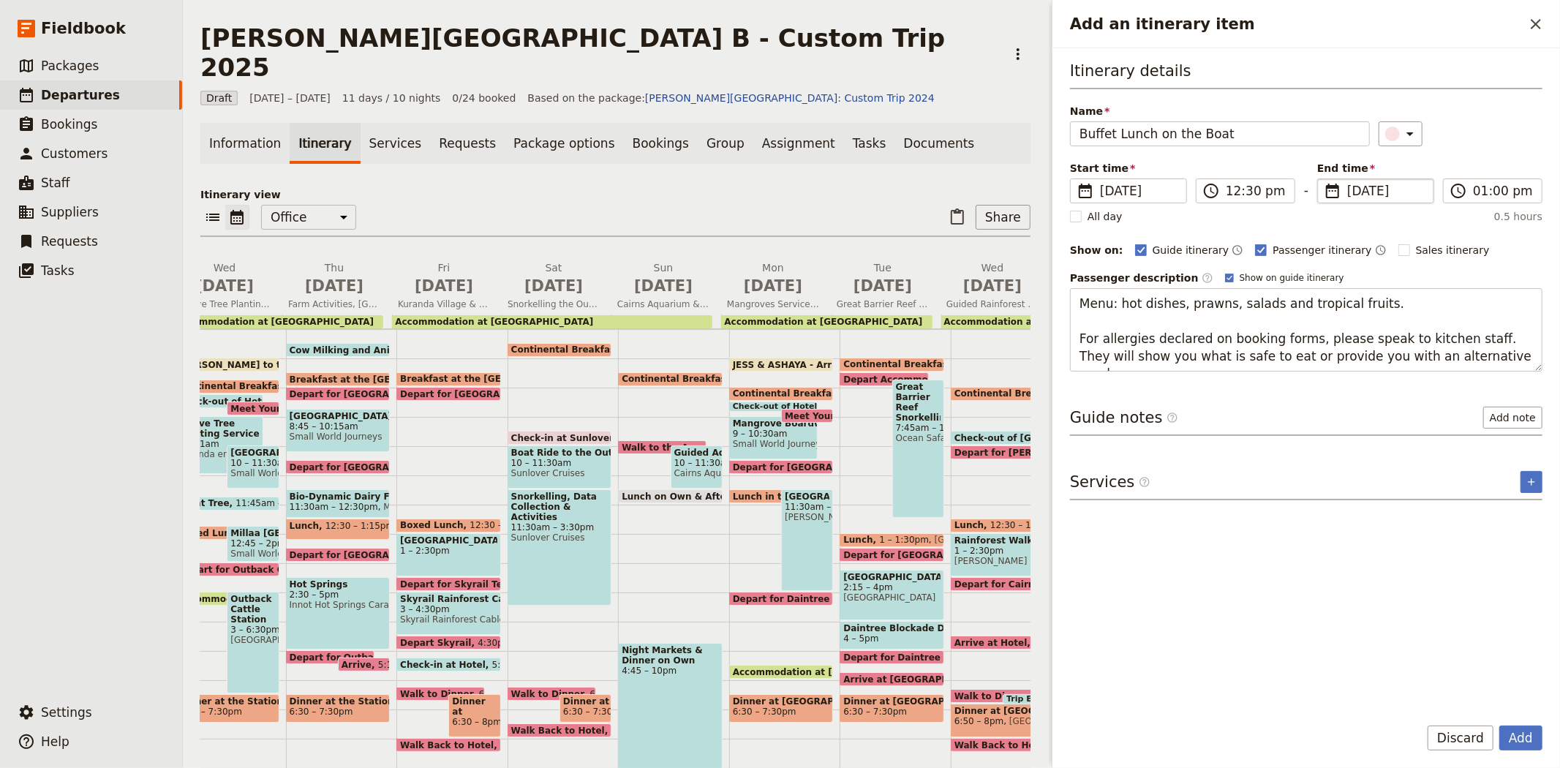
click at [1356, 194] on span "[DATE]" at bounding box center [1386, 191] width 78 height 18
click at [1323, 179] on input "[DATE]" at bounding box center [1323, 178] width 1 height 1
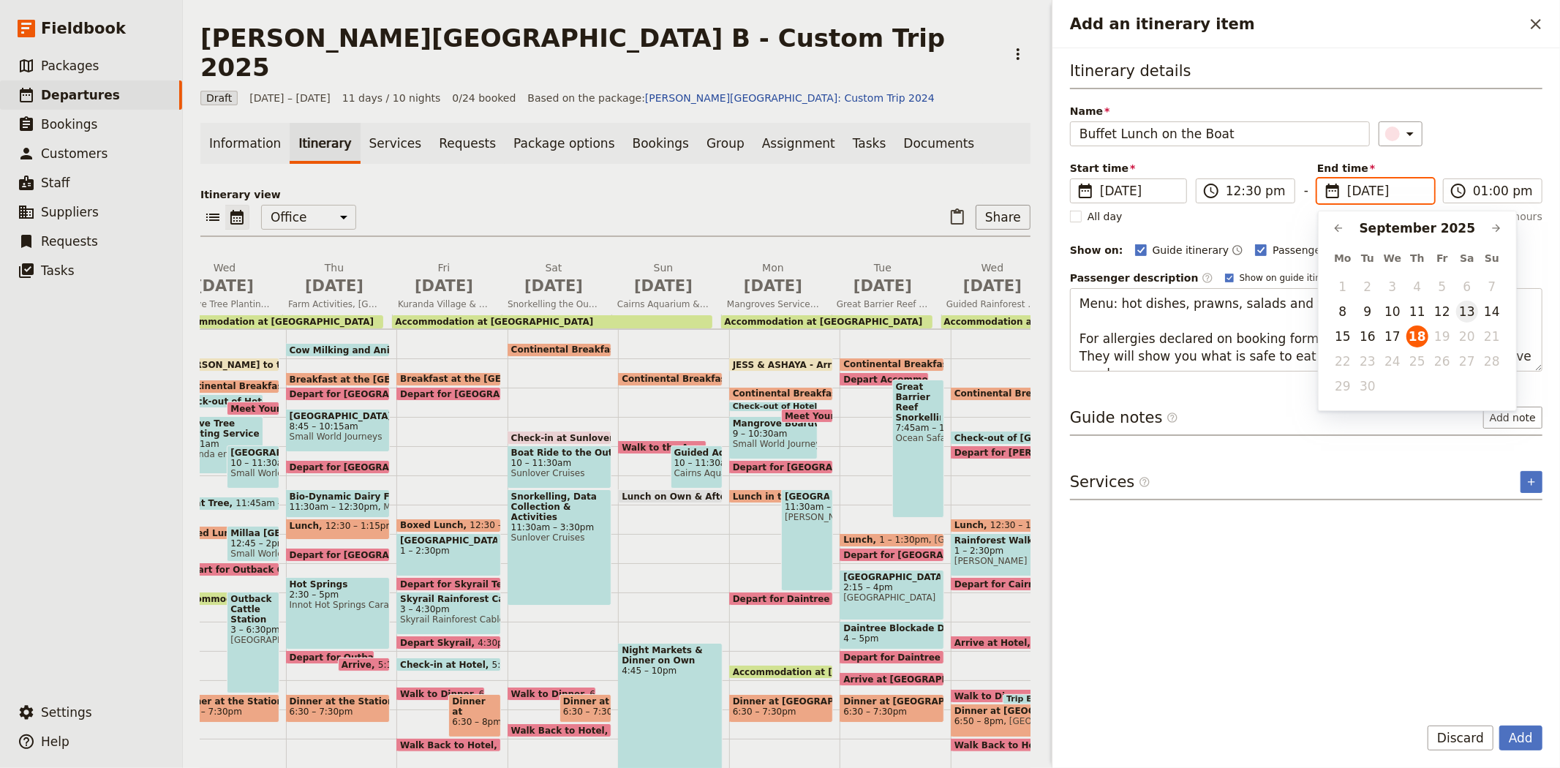
click at [1464, 317] on button "13" at bounding box center [1467, 312] width 22 height 22
type input "[DATE]"
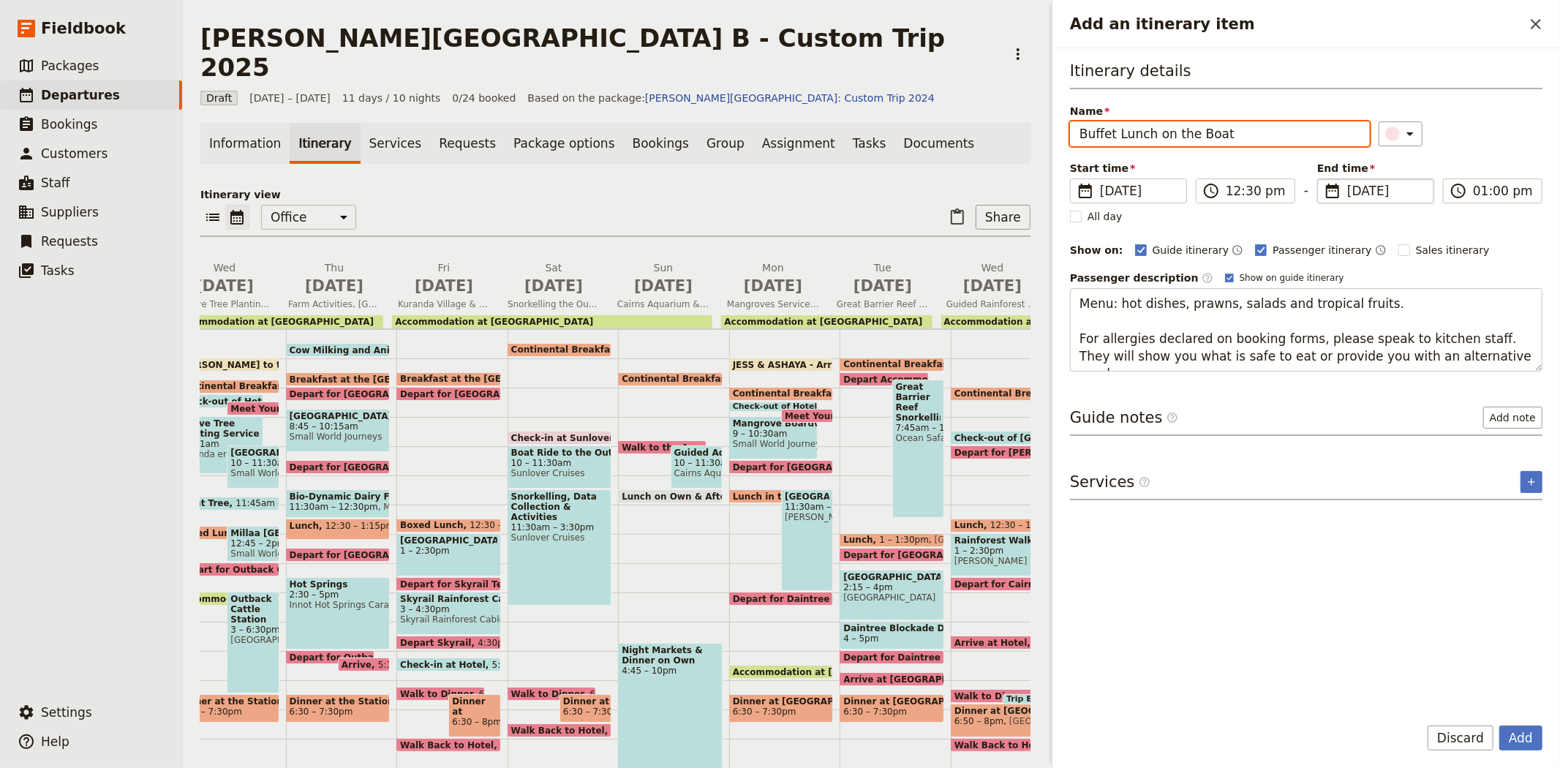
type input "[DATE]"
click at [1497, 144] on div "​" at bounding box center [1460, 133] width 165 height 25
click at [1528, 729] on button "Add" at bounding box center [1520, 737] width 43 height 25
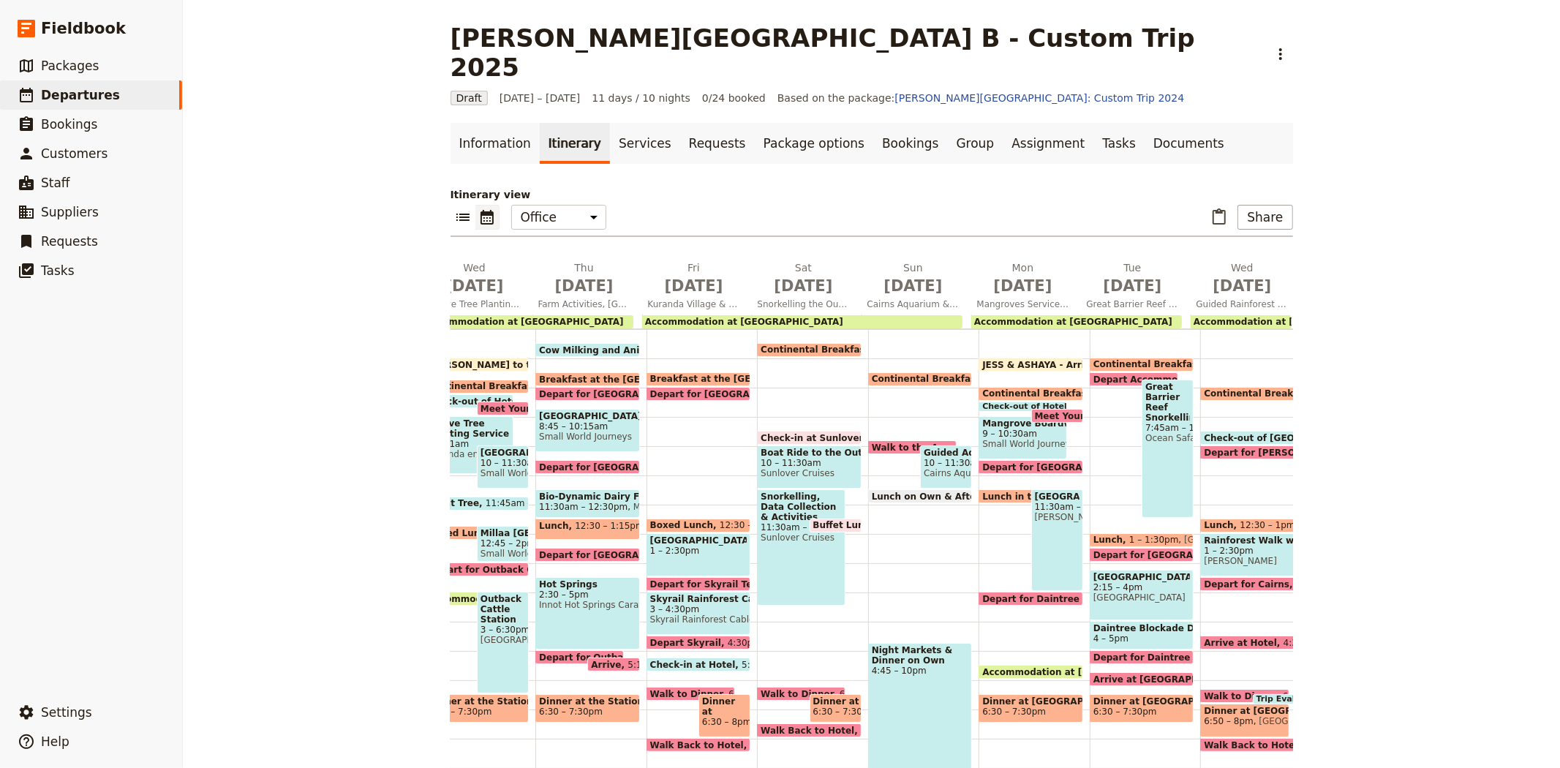
click at [826, 520] on span "Buffet Lunch on the Boat" at bounding box center [878, 525] width 130 height 10
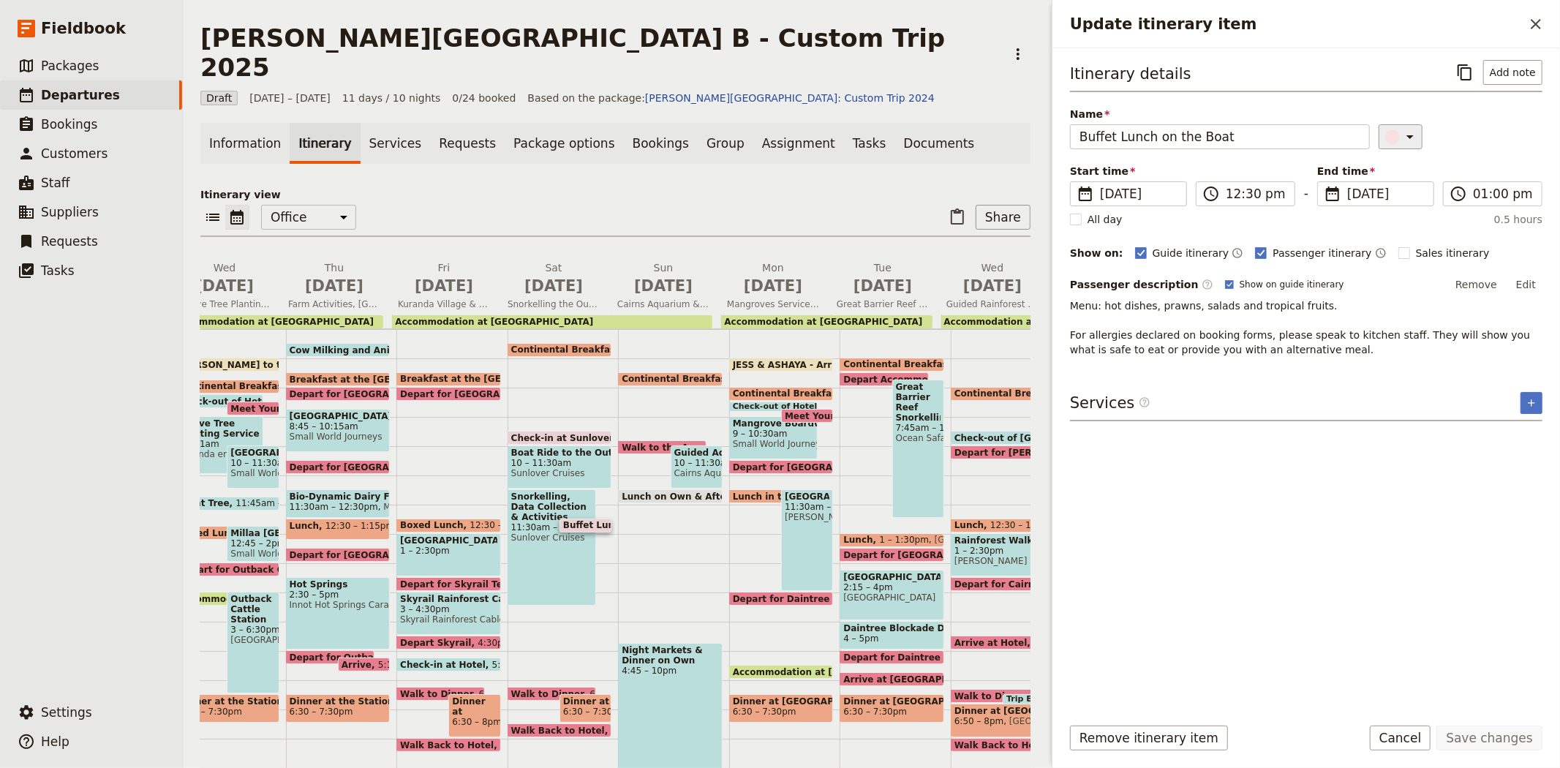
click at [1385, 129] on div "Update itinerary item" at bounding box center [1392, 136] width 15 height 15
click at [1382, 166] on div "button" at bounding box center [1382, 167] width 15 height 15
click at [1488, 135] on div "​" at bounding box center [1460, 136] width 165 height 25
click at [1492, 739] on button "Save changes" at bounding box center [1489, 737] width 106 height 25
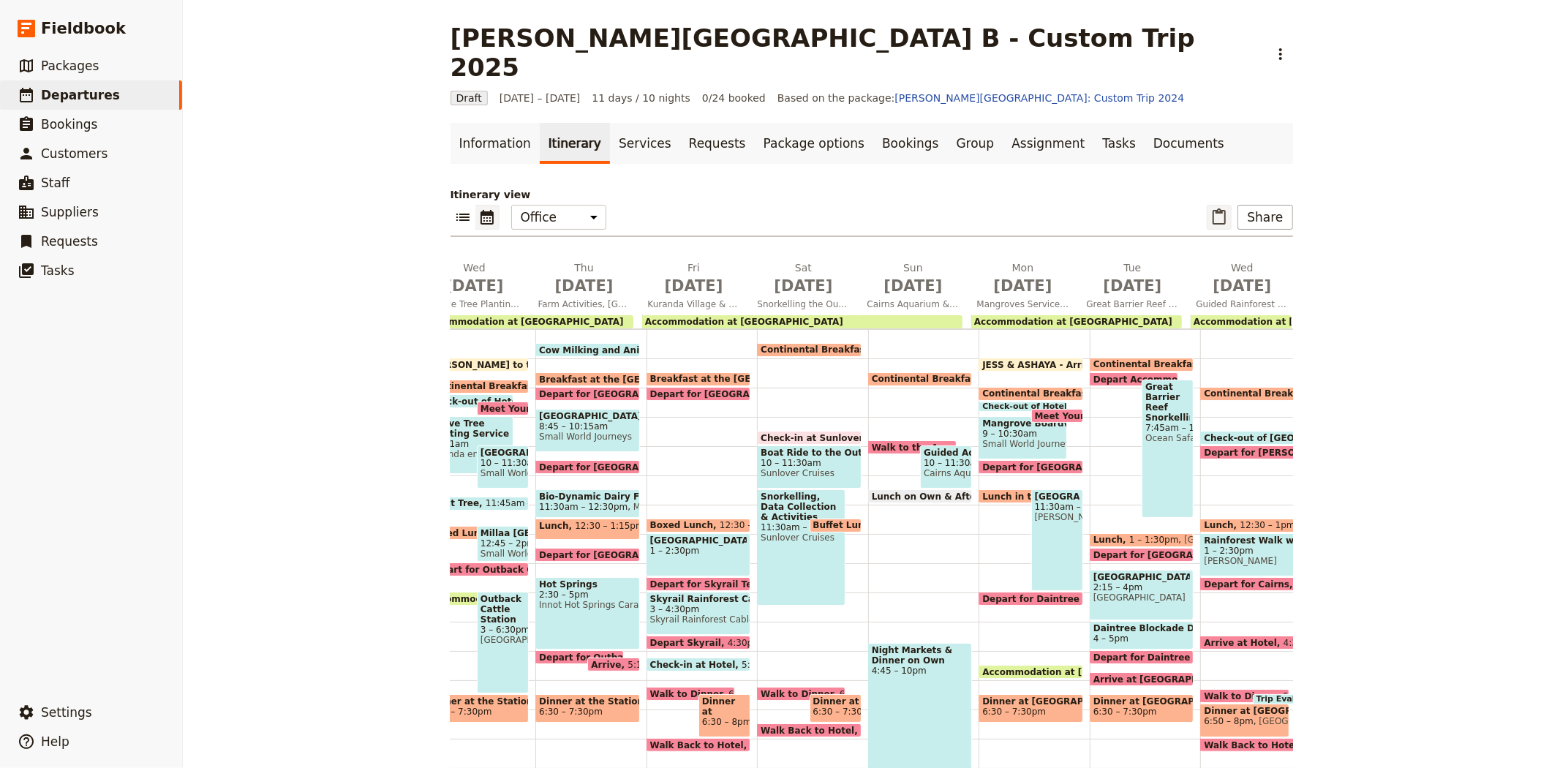
click at [1223, 208] on icon "Paste itinerary item" at bounding box center [1218, 216] width 13 height 16
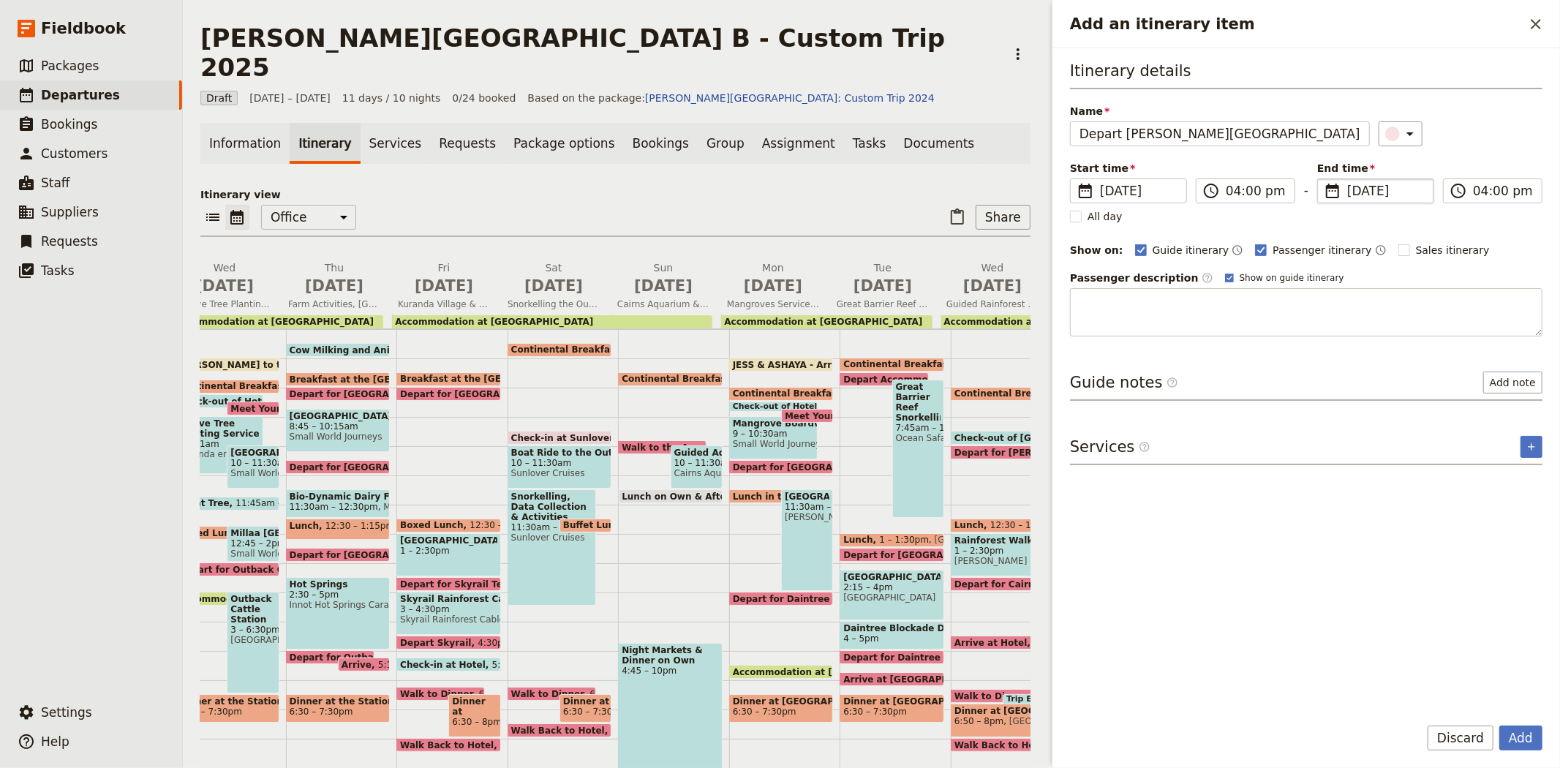
click at [1377, 192] on span "[DATE]" at bounding box center [1386, 191] width 78 height 18
click at [1323, 179] on input "[DATE]" at bounding box center [1323, 178] width 1 height 1
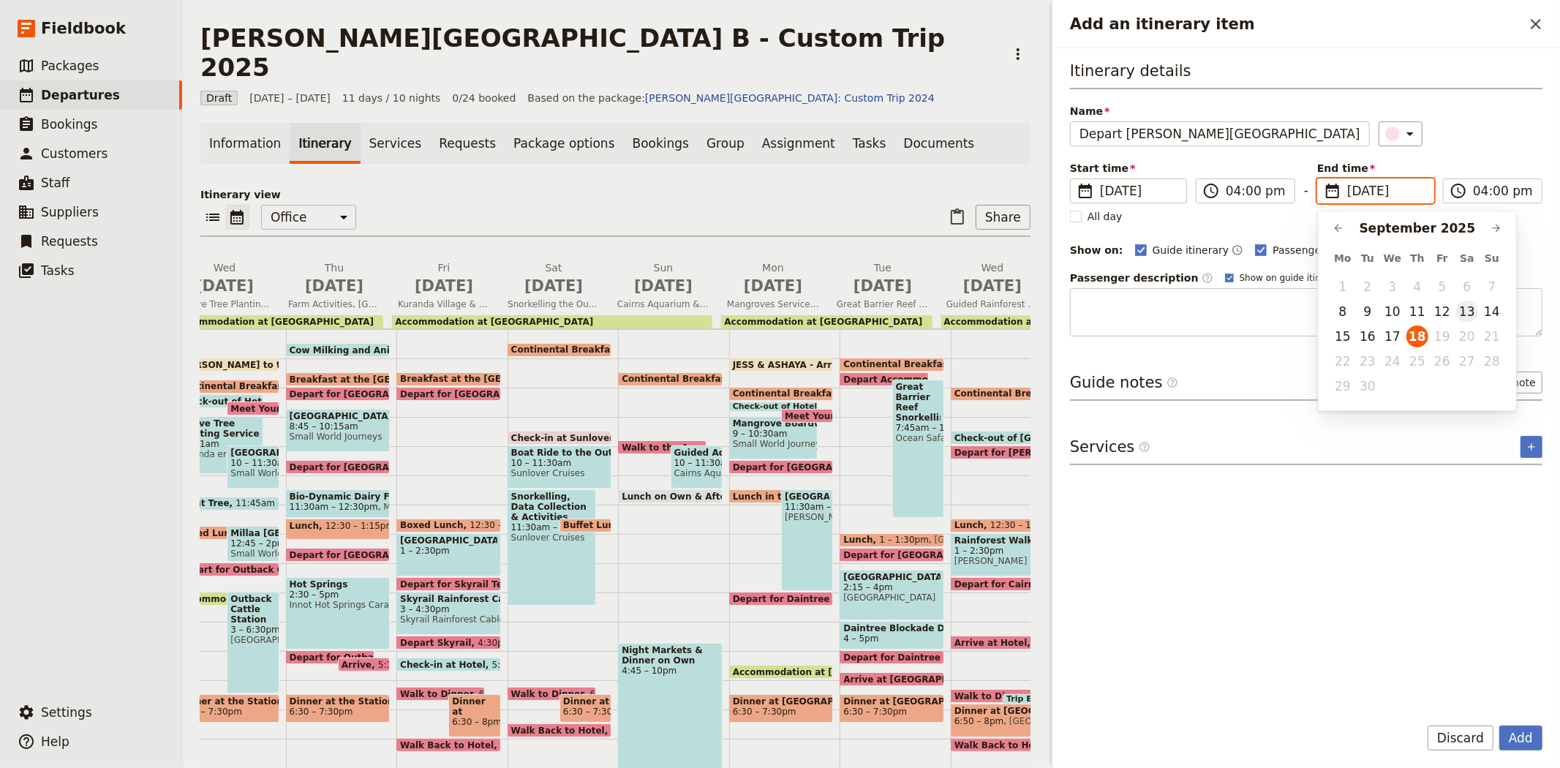
click at [1461, 311] on button "13" at bounding box center [1467, 312] width 22 height 22
type input "[DATE]"
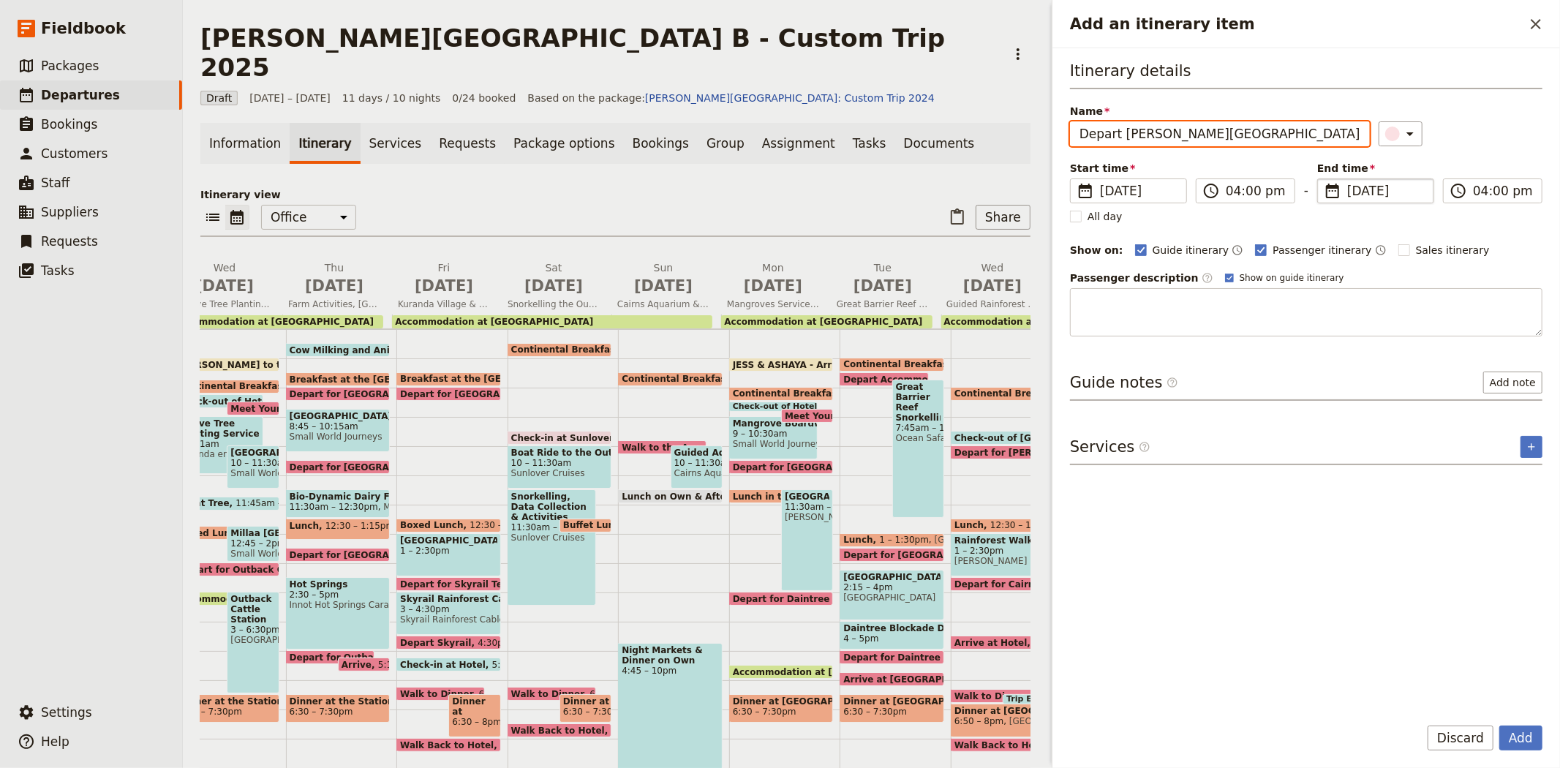
type input "[DATE]"
click at [1310, 587] on div "Itinerary details Name Depart Moore Reef ​ Start time ​ 18 Sep 2025 13/09/2025 …" at bounding box center [1306, 381] width 472 height 642
click at [1515, 729] on button "Add" at bounding box center [1520, 737] width 43 height 25
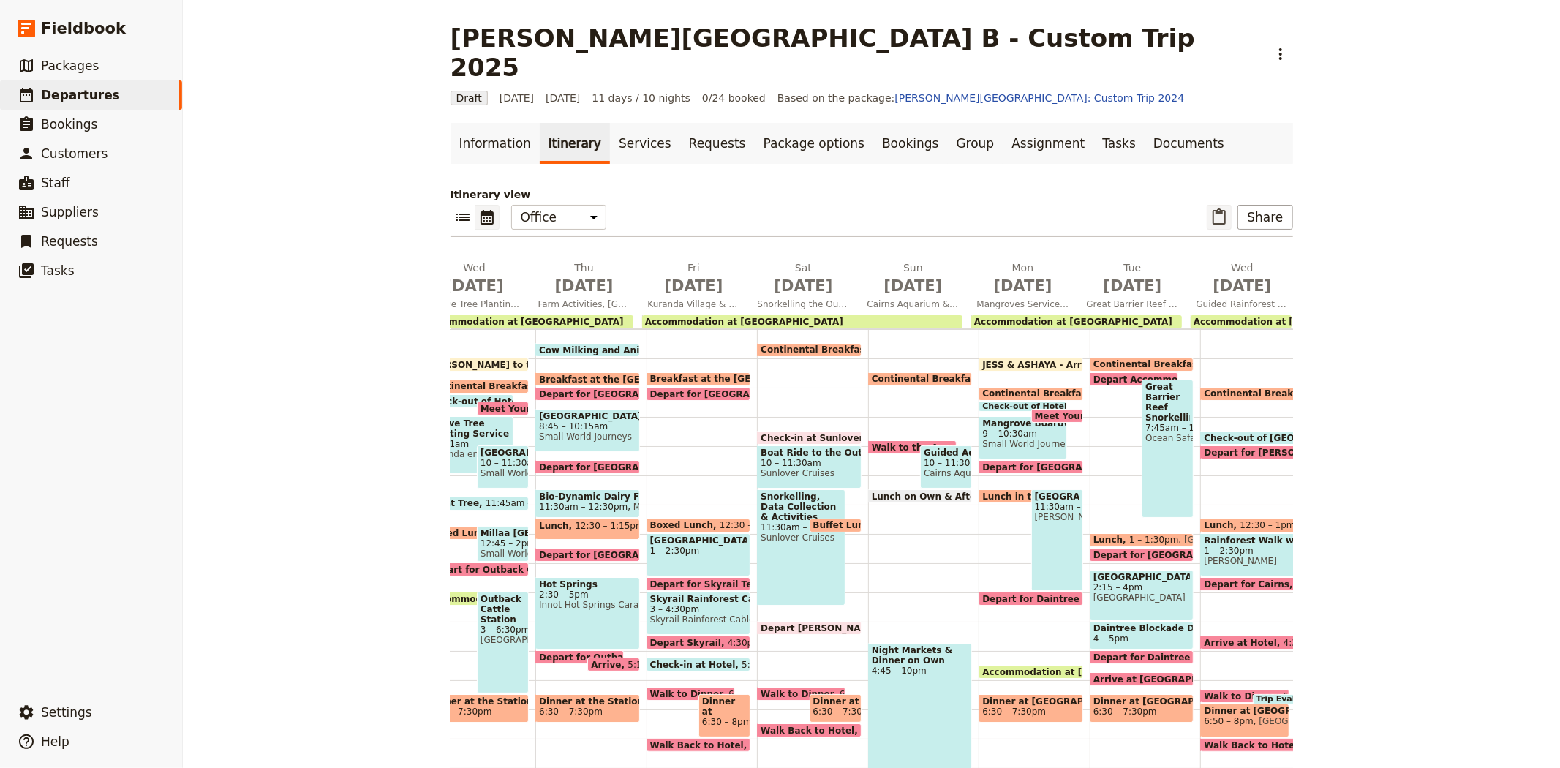
click at [1221, 208] on icon "Paste itinerary item" at bounding box center [1219, 217] width 18 height 18
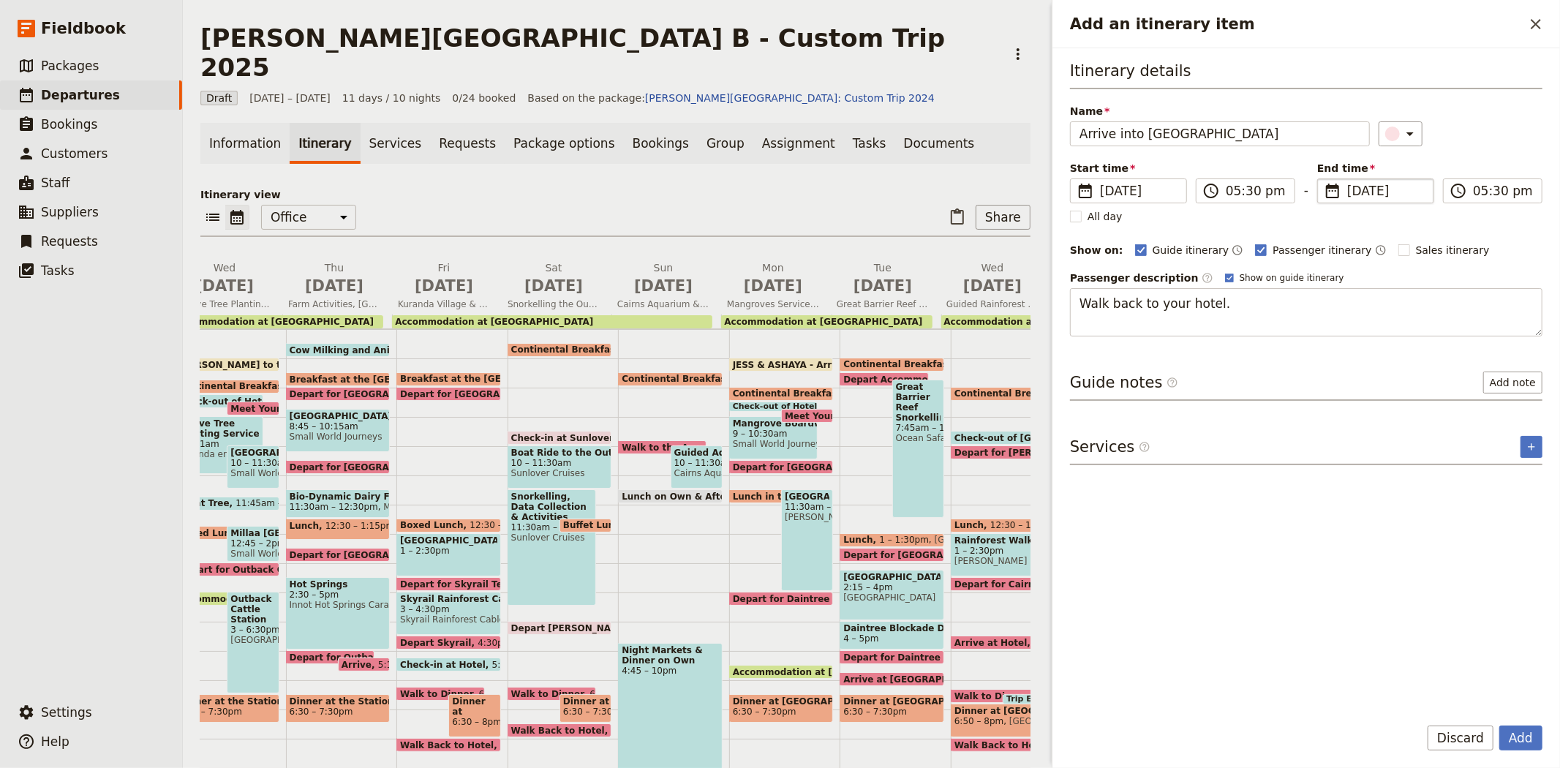
click at [1356, 189] on span "[DATE]" at bounding box center [1386, 191] width 78 height 18
click at [1323, 179] on input "[DATE]" at bounding box center [1323, 178] width 1 height 1
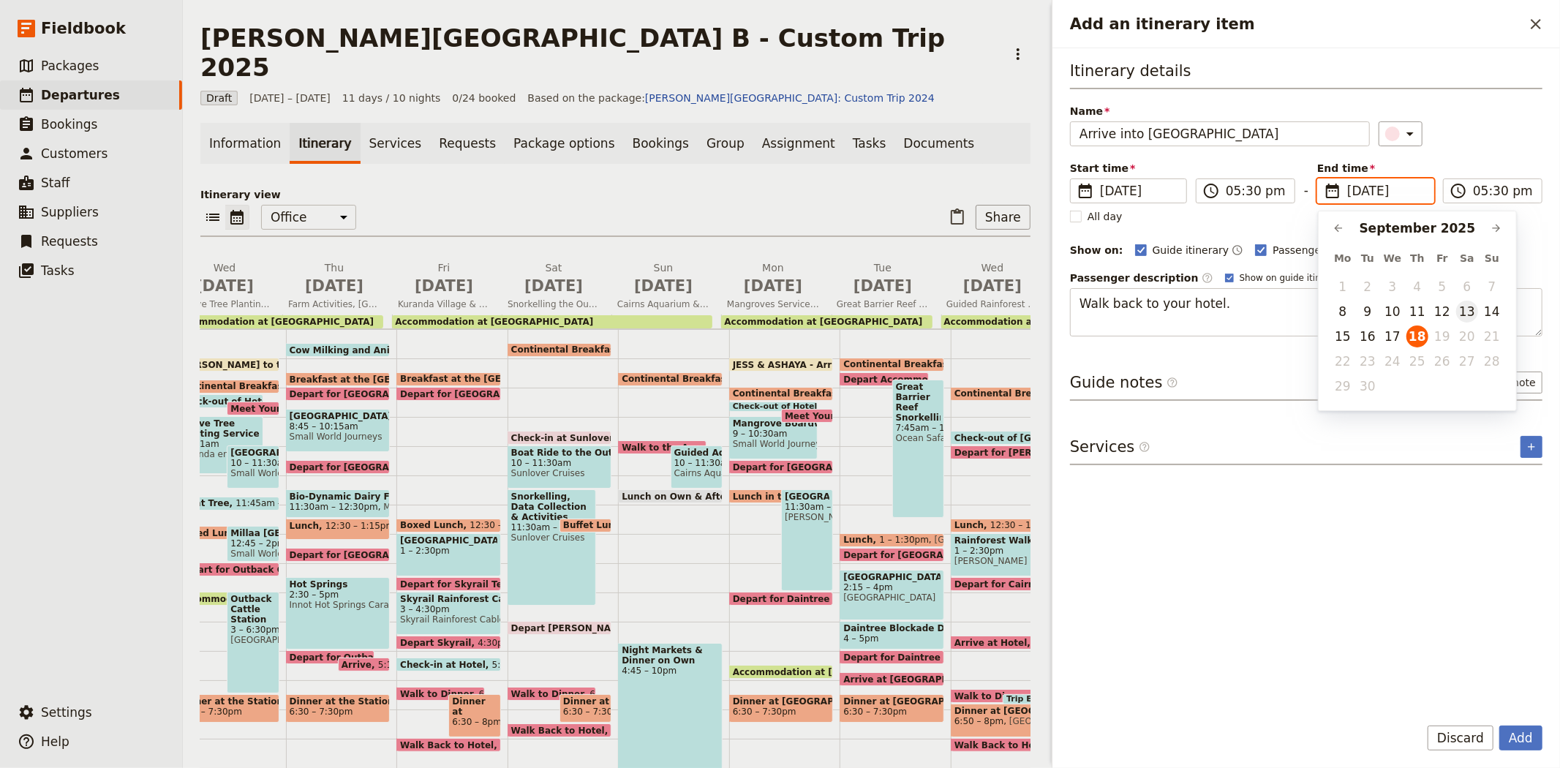
click at [1457, 309] on button "13" at bounding box center [1467, 312] width 22 height 22
type input "[DATE]"
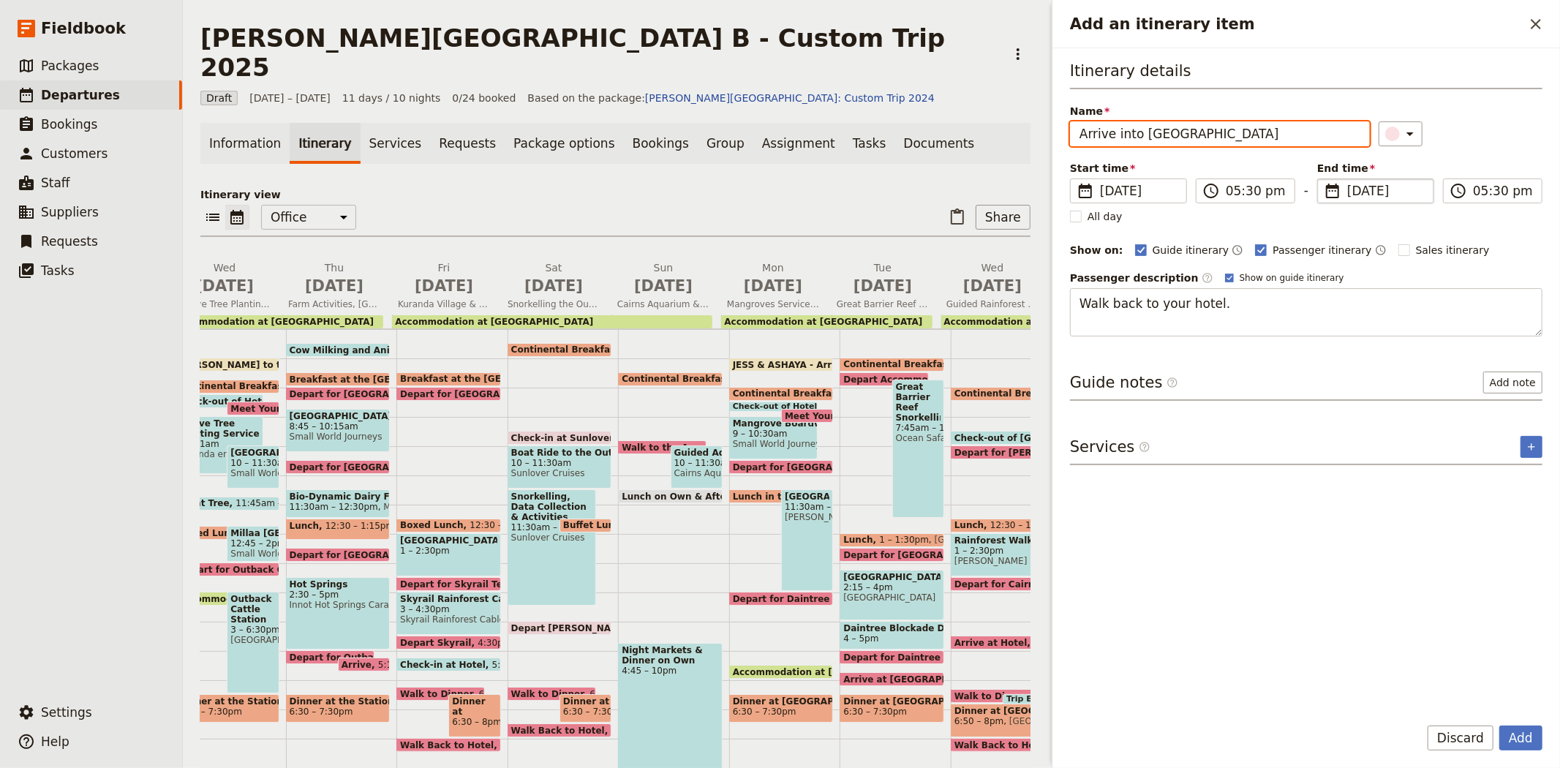
type input "[DATE]"
click at [1489, 115] on div "Name Arrive into Cairns ​" at bounding box center [1306, 125] width 472 height 42
click at [1523, 741] on button "Add" at bounding box center [1520, 737] width 43 height 25
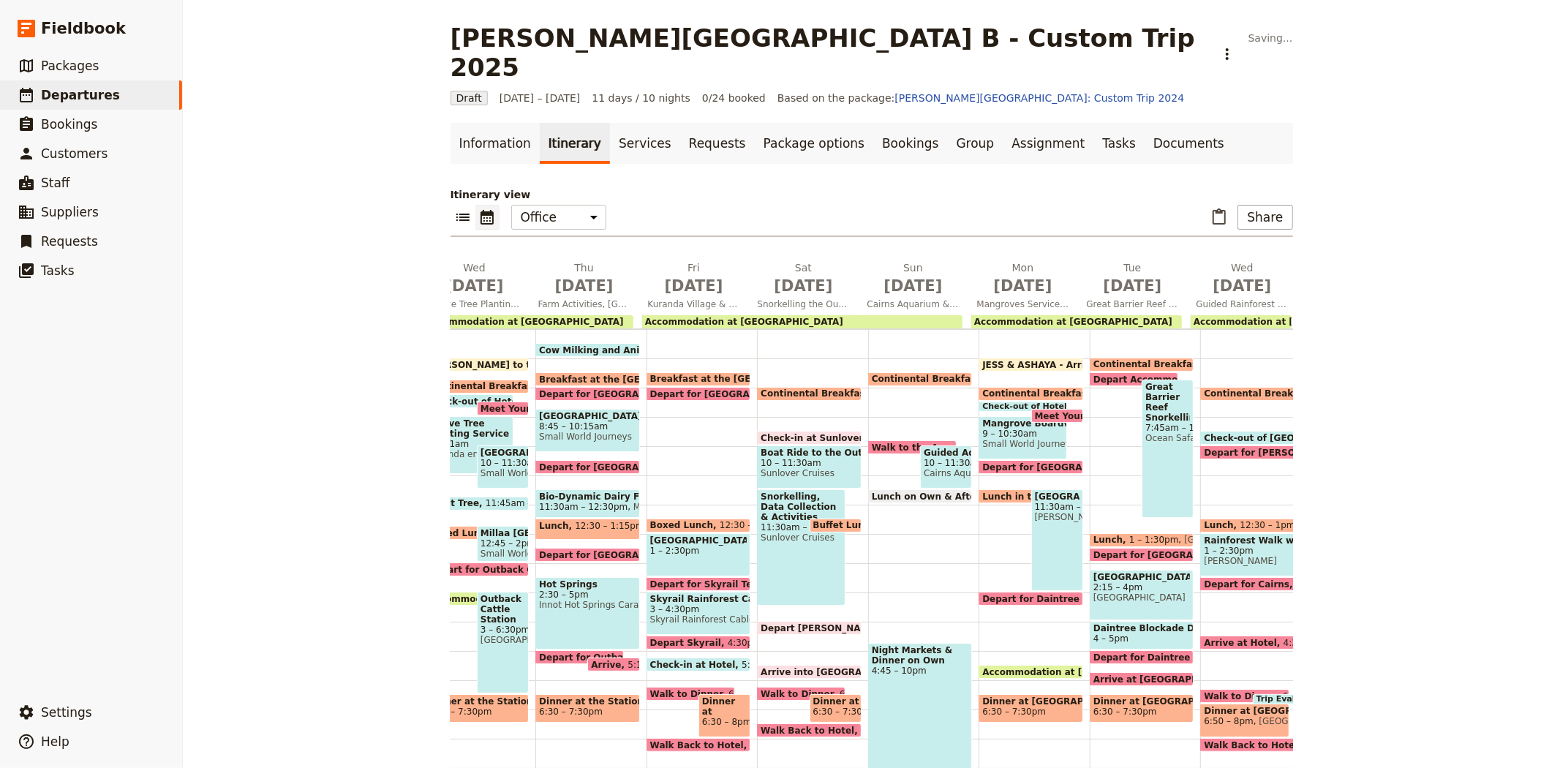
click at [776, 388] on span "Continental Breakfast at Hotel" at bounding box center [839, 393] width 158 height 10
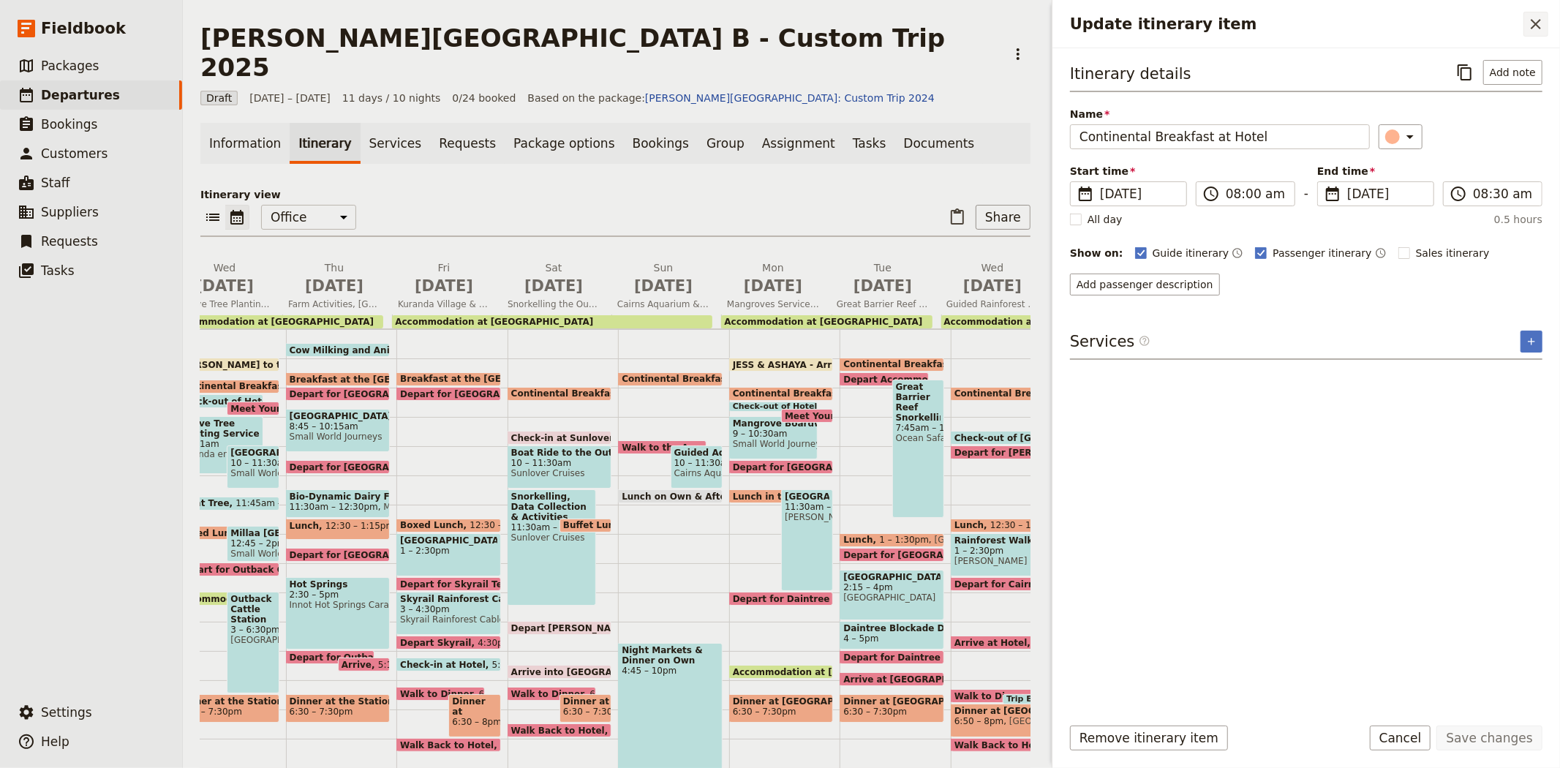
click at [1528, 27] on icon "Close drawer" at bounding box center [1536, 24] width 18 height 18
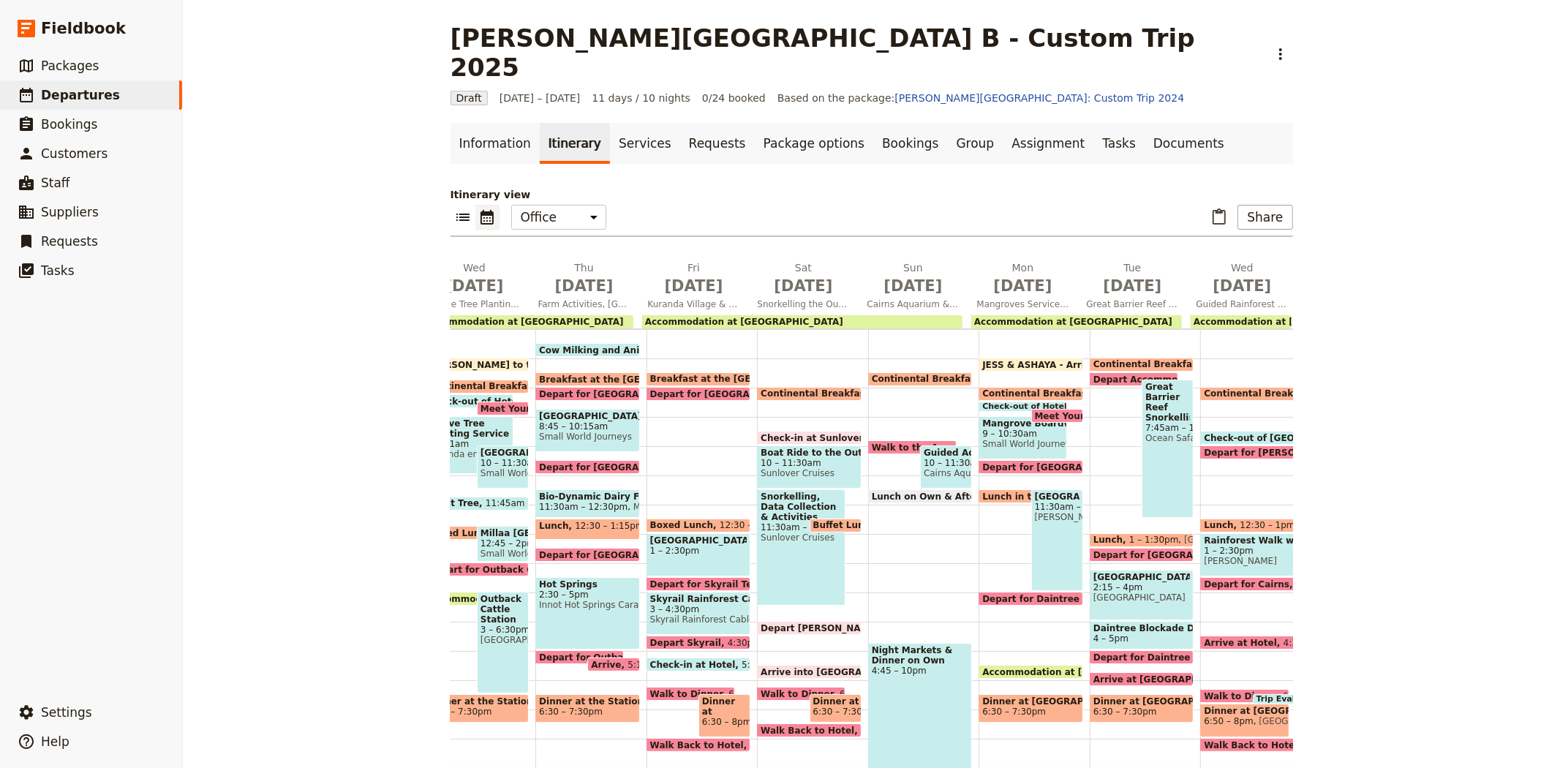
click at [801, 433] on span "Check-in at Sunlover" at bounding box center [813, 438] width 107 height 10
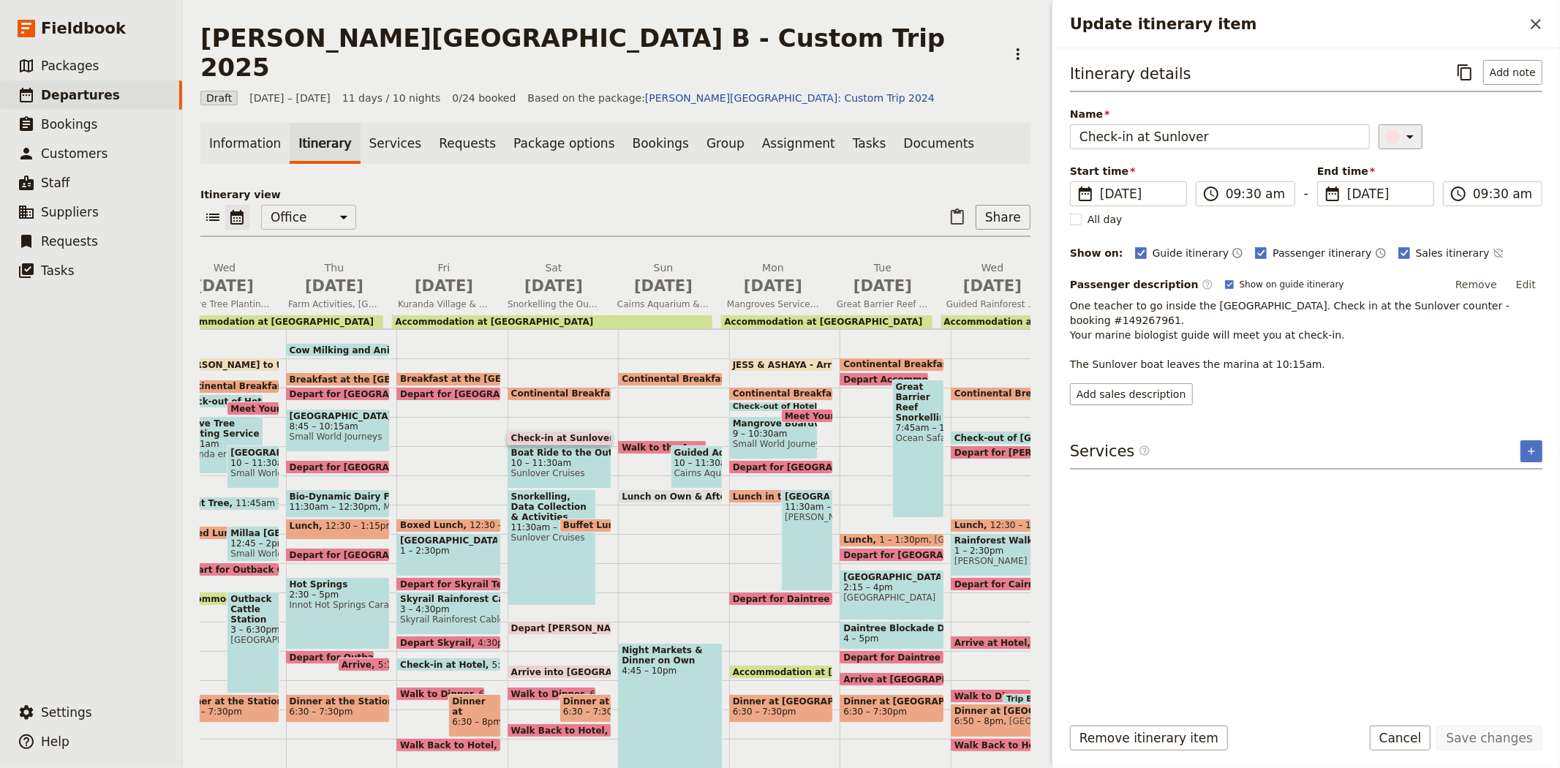
click at [1401, 137] on icon "Update itinerary item" at bounding box center [1410, 137] width 18 height 18
click at [1392, 192] on div "button" at bounding box center [1399, 185] width 15 height 15
click at [1380, 430] on div "Itinerary details ​ Add note Name Check-in at Sunlover ​ Start time ​ 13 Sep 20…" at bounding box center [1306, 381] width 472 height 642
click at [1485, 744] on button "Save changes" at bounding box center [1489, 737] width 106 height 25
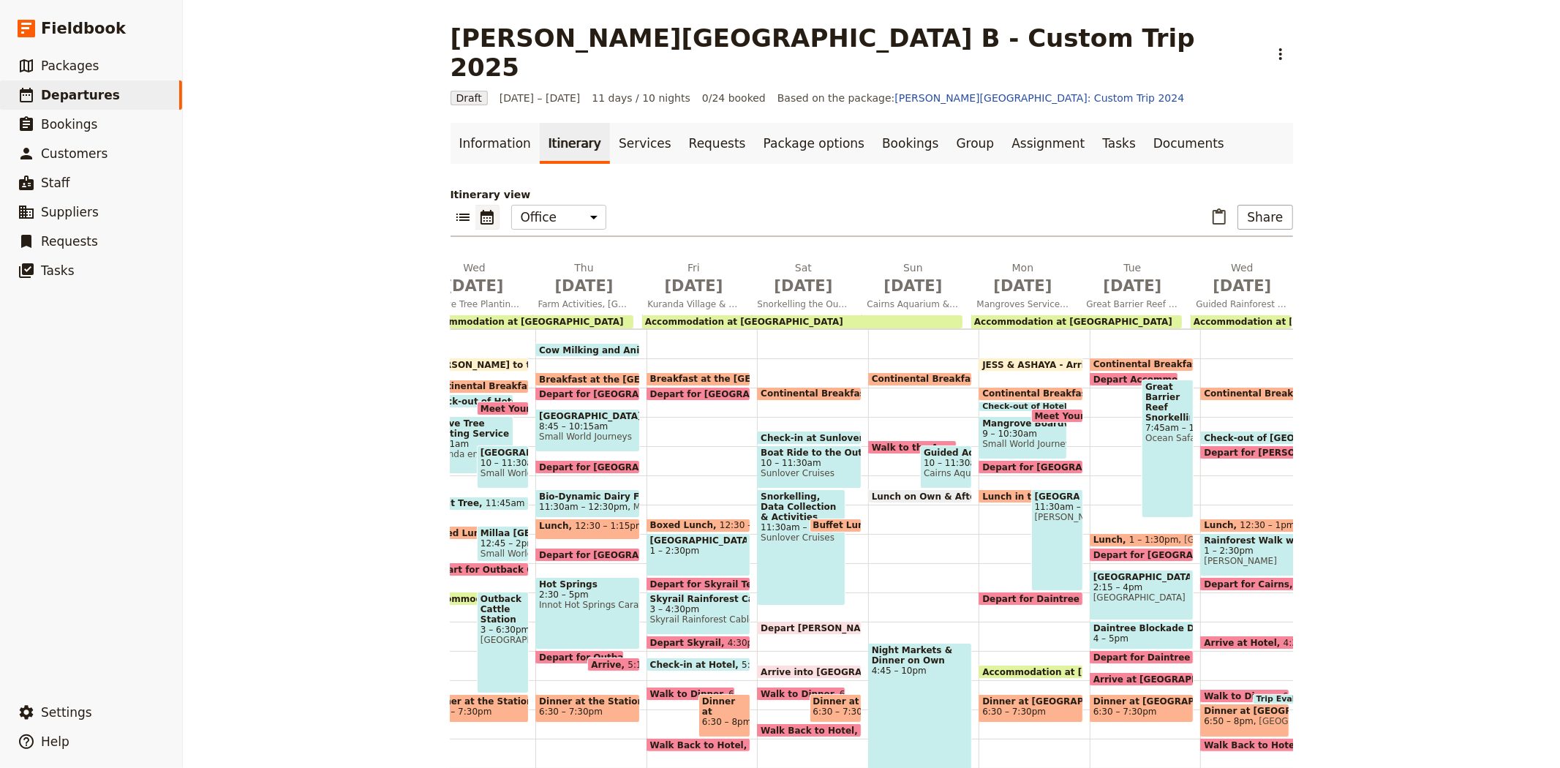
click at [810, 433] on span "Check-in at Sunlover" at bounding box center [813, 438] width 107 height 10
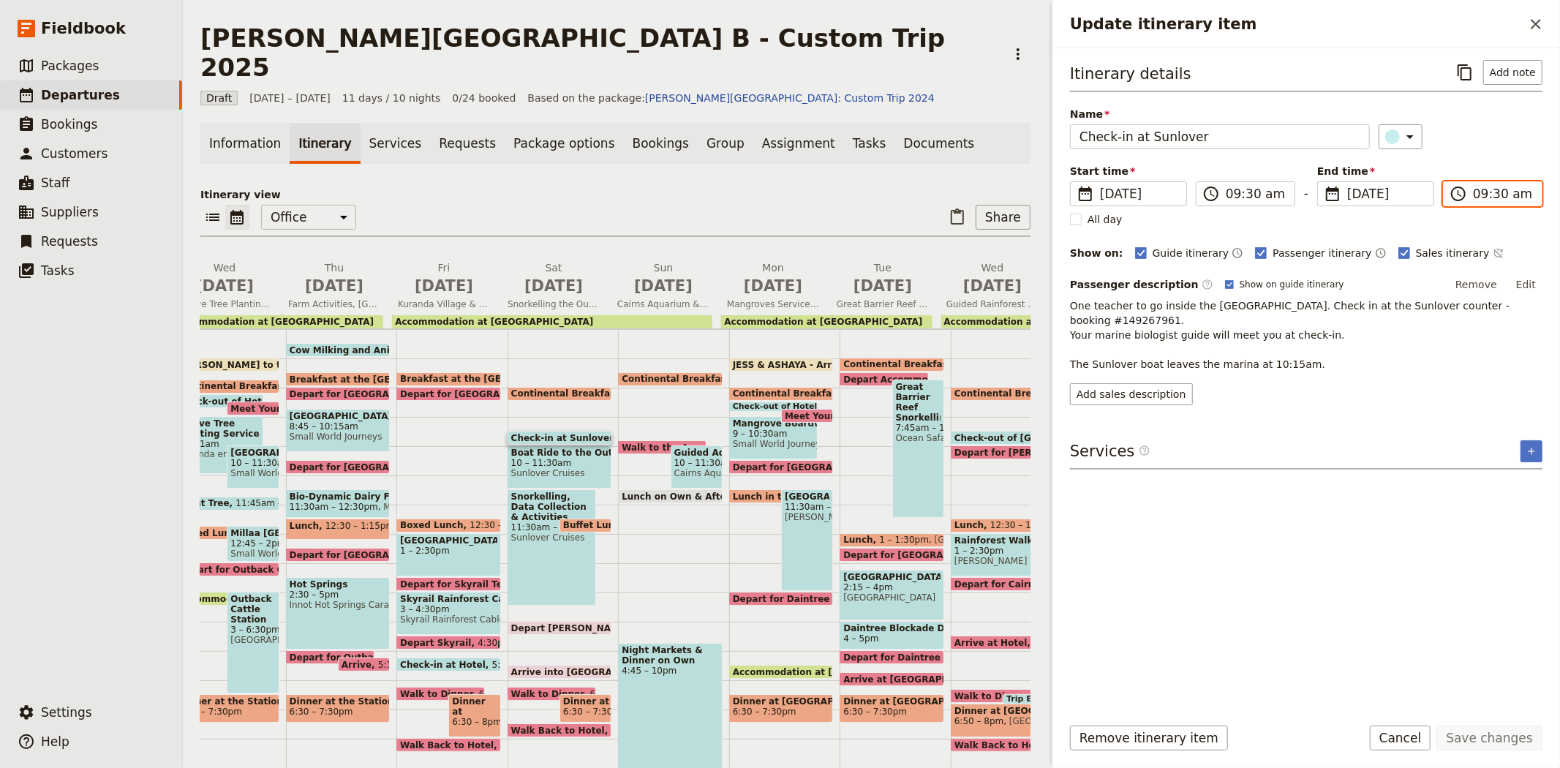
click at [1497, 192] on input "09:30 am" at bounding box center [1503, 194] width 60 height 18
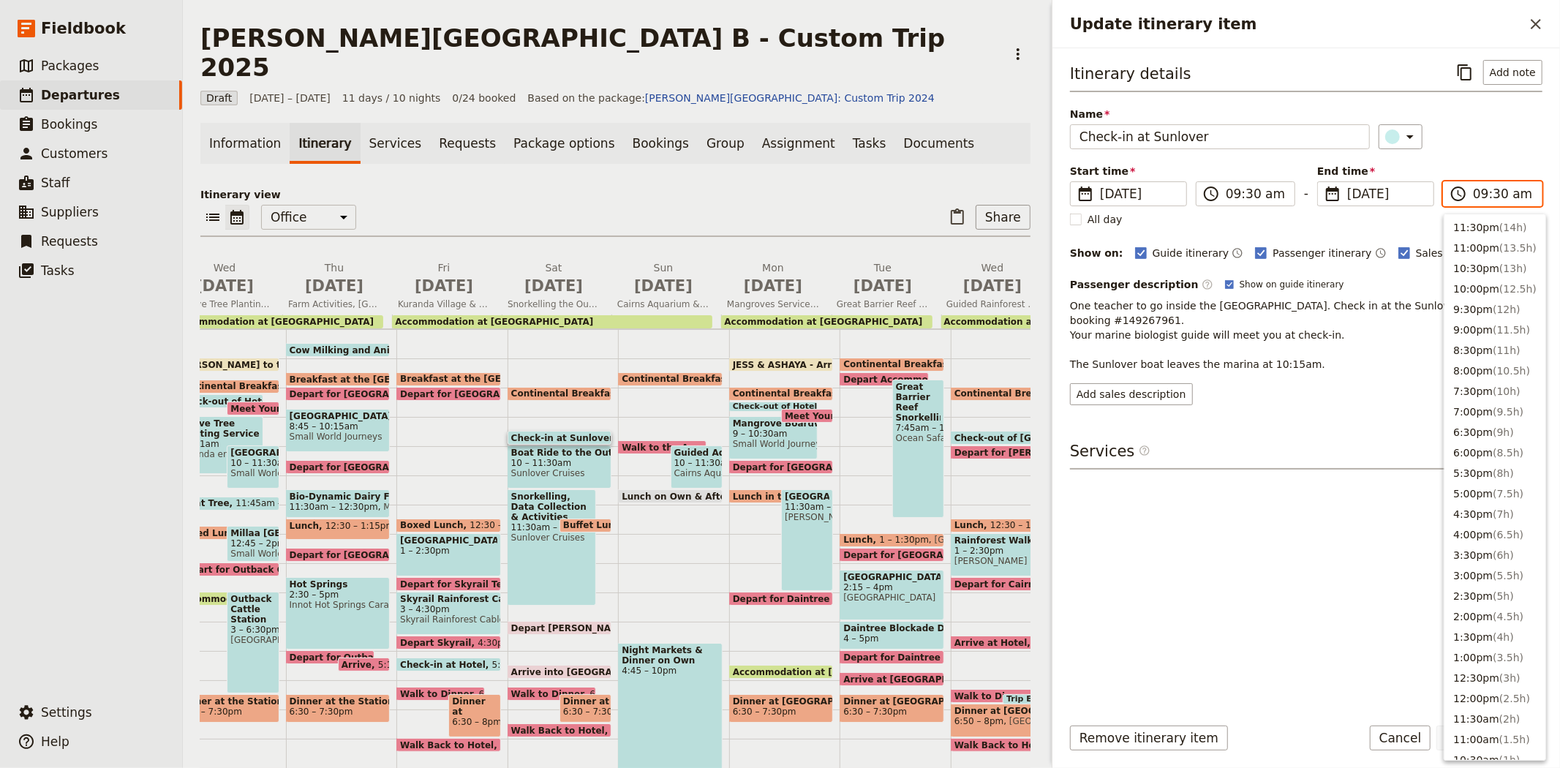
scroll to position [442, 0]
click at [1495, 196] on input "09:30 am" at bounding box center [1503, 194] width 60 height 18
type input "09:15 am"
click at [1482, 144] on div "​" at bounding box center [1460, 136] width 165 height 25
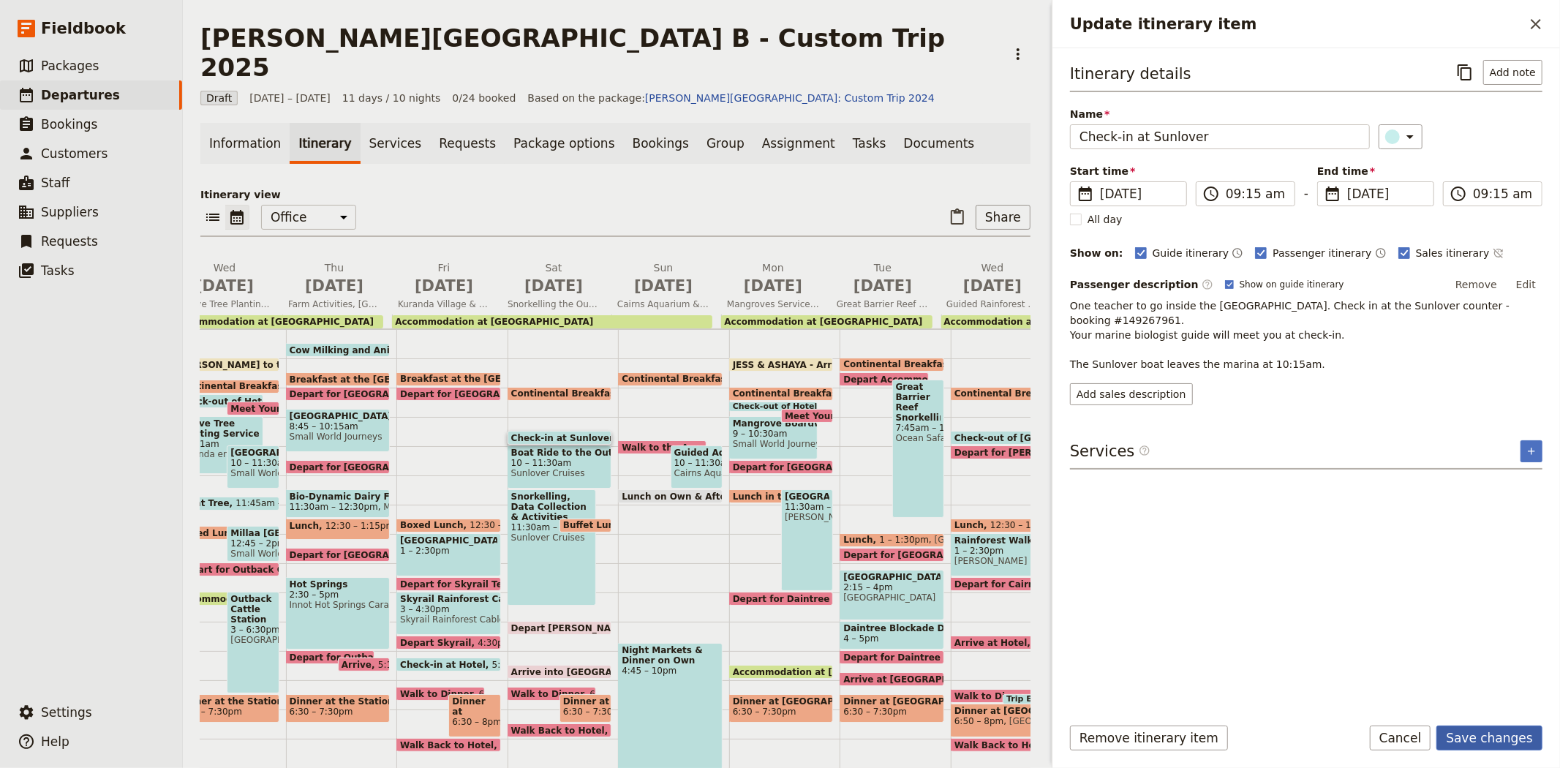
click at [1486, 736] on button "Save changes" at bounding box center [1489, 737] width 106 height 25
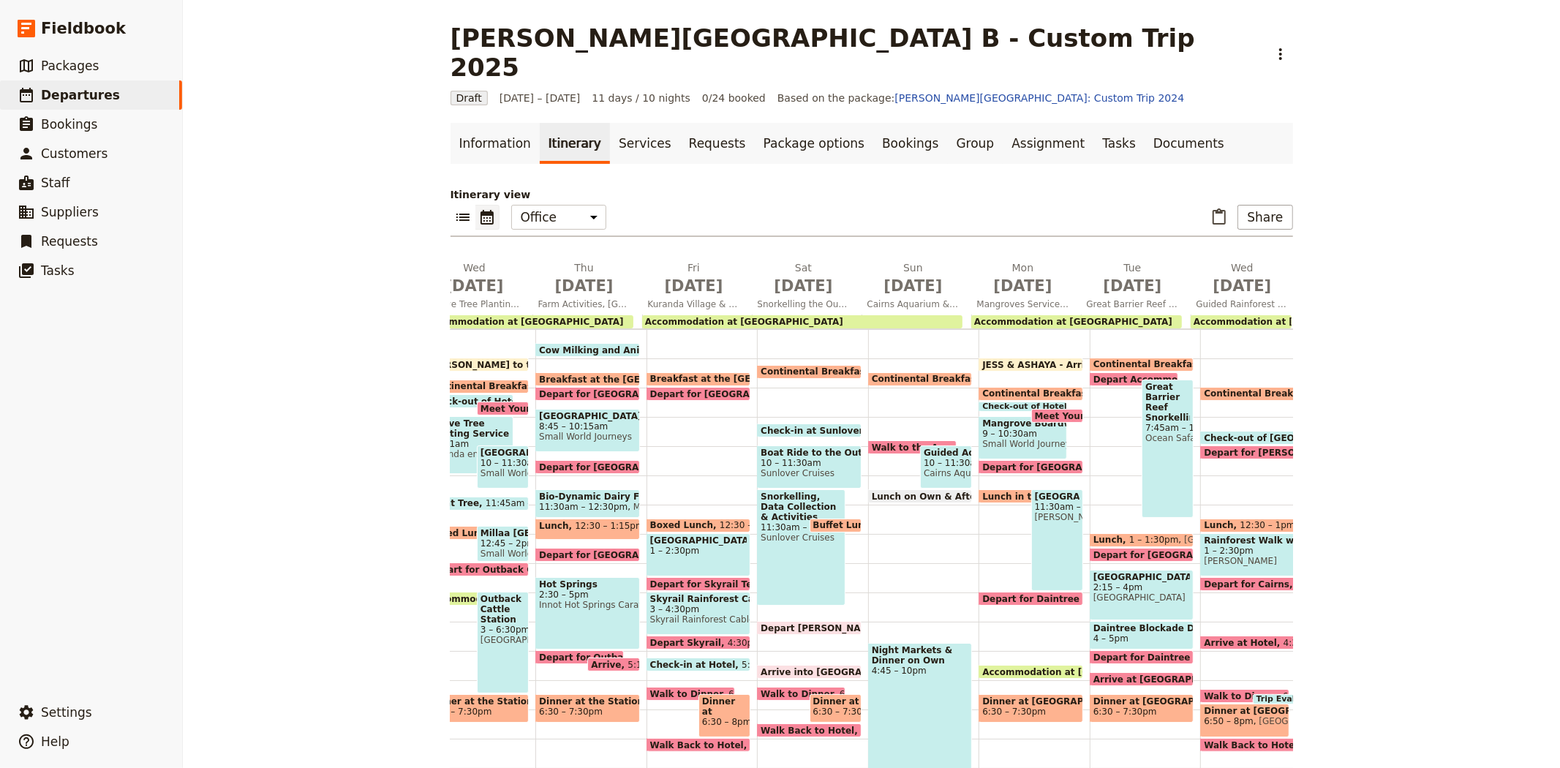
click at [806, 458] on span "10 – 11:30am" at bounding box center [808, 463] width 97 height 10
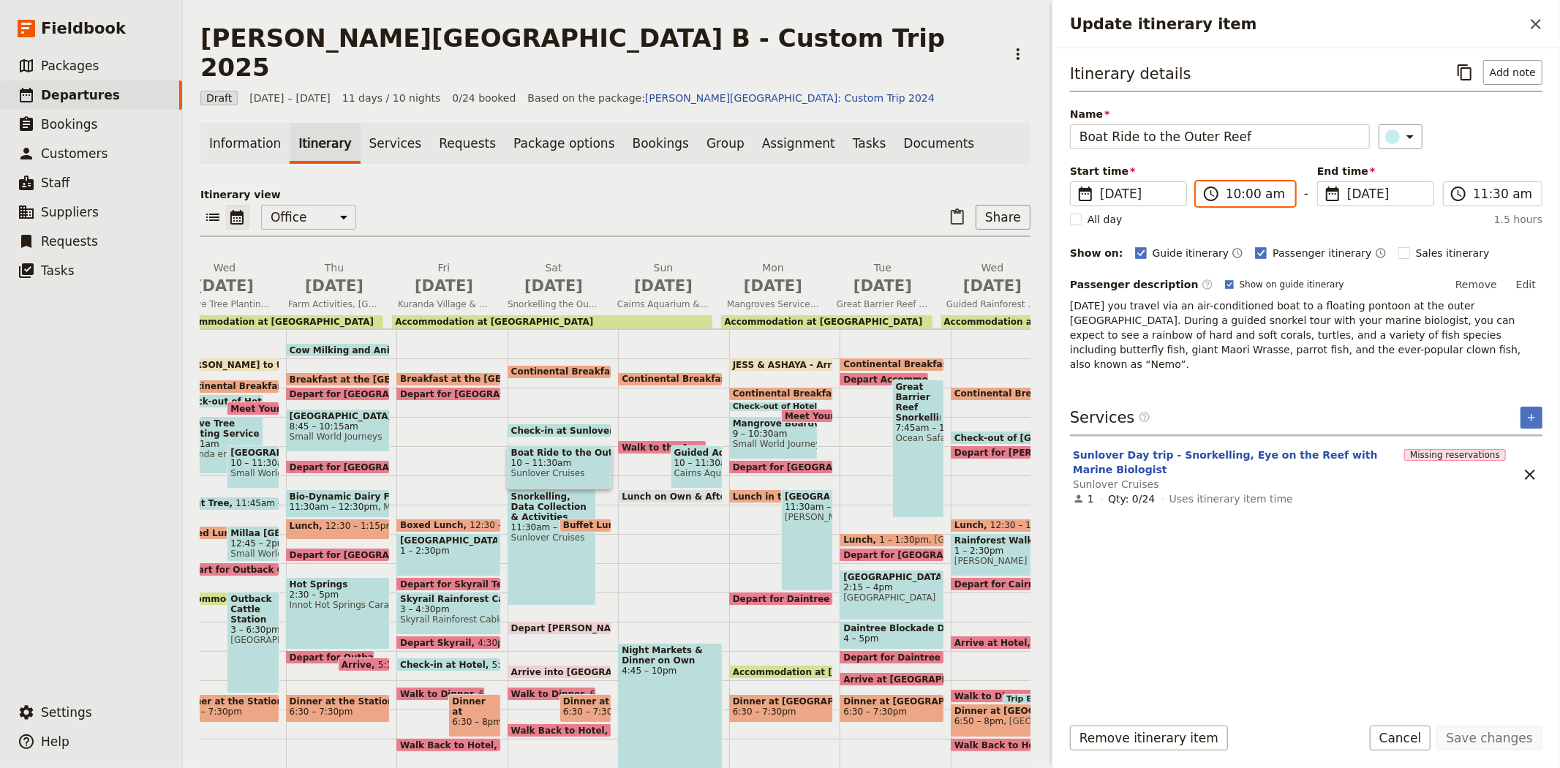
click at [1247, 192] on input "10:00 am" at bounding box center [1255, 194] width 60 height 18
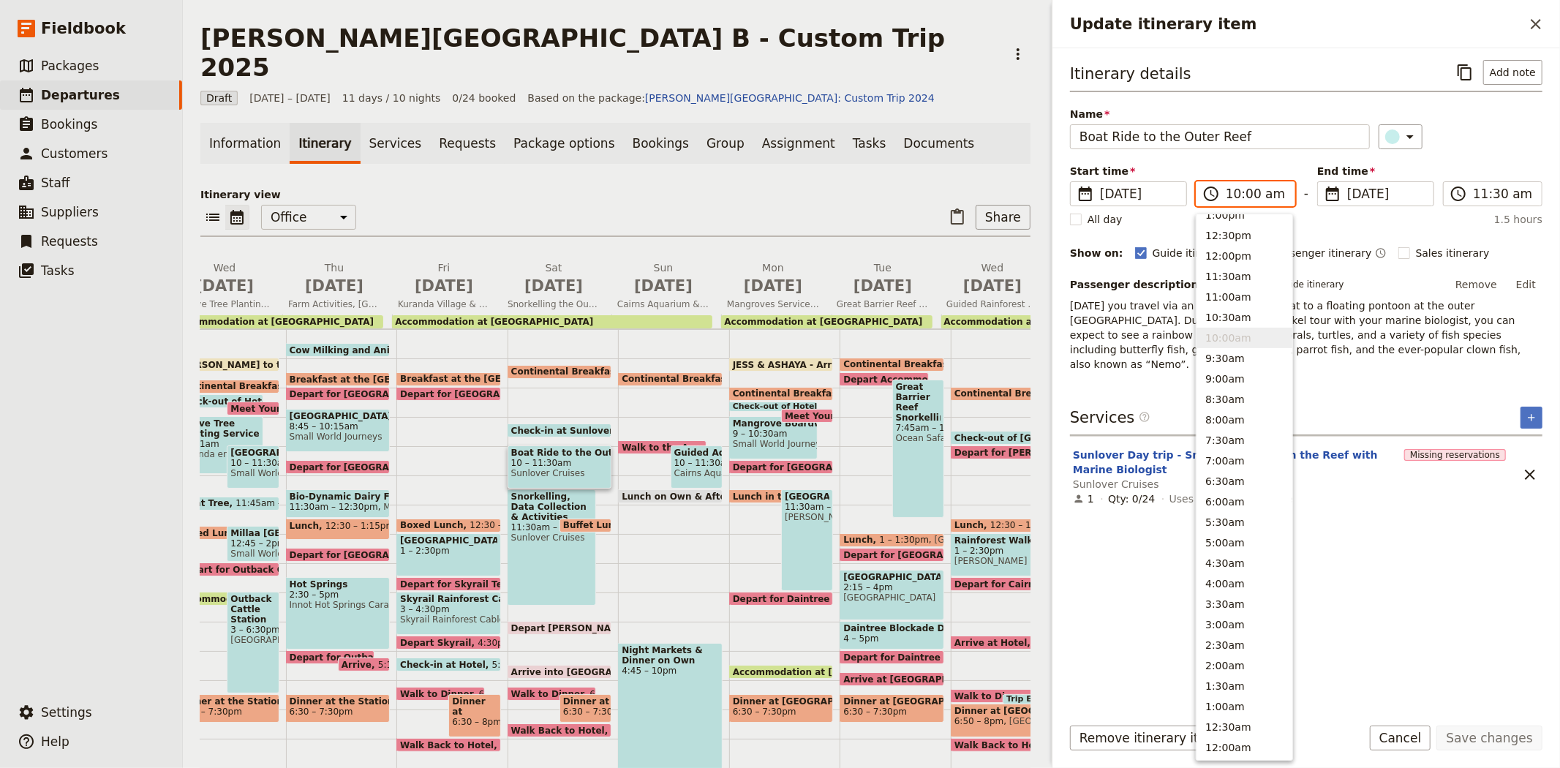
click at [1247, 191] on input "10:00 am" at bounding box center [1255, 194] width 60 height 18
click at [1247, 192] on input "10:00 am" at bounding box center [1255, 194] width 60 height 18
type input "10:15 am"
click at [1464, 143] on div "​" at bounding box center [1460, 136] width 165 height 25
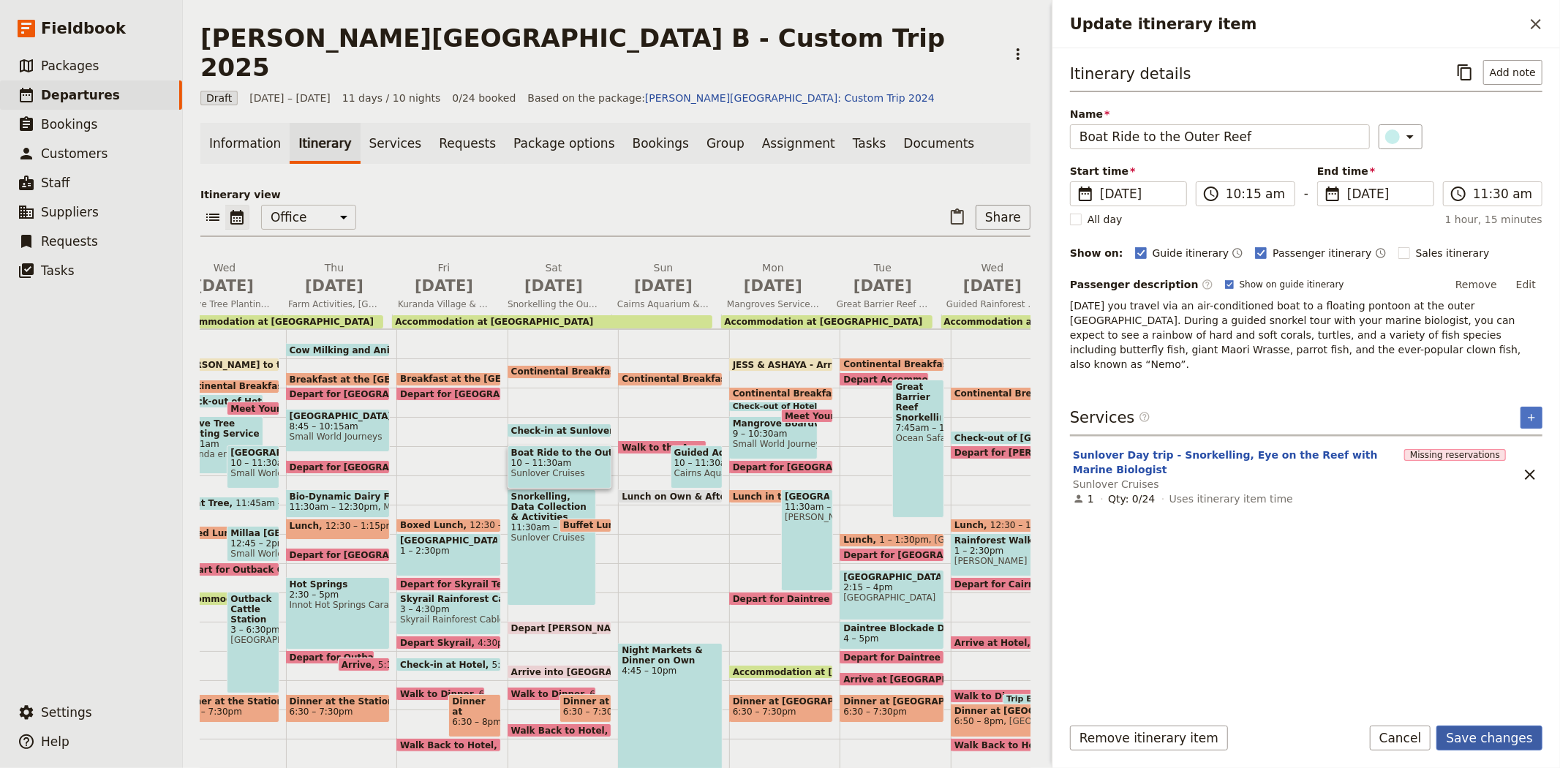
click at [1509, 738] on button "Save changes" at bounding box center [1489, 737] width 106 height 25
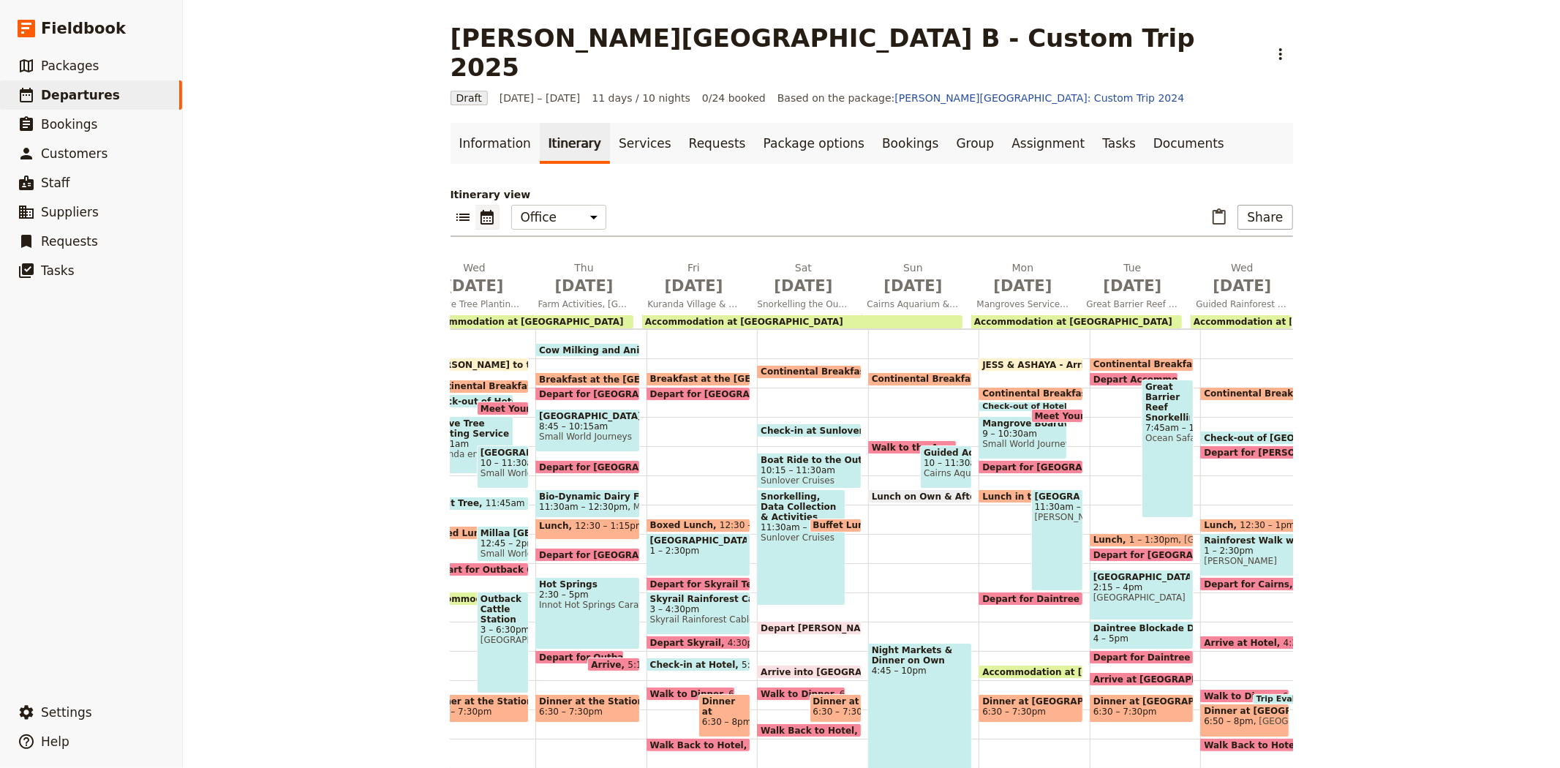
click at [757, 546] on div "Snorkelling, Data Collection & Activities 11:30am – 3:30pm Sunlover Cruises" at bounding box center [801, 547] width 88 height 116
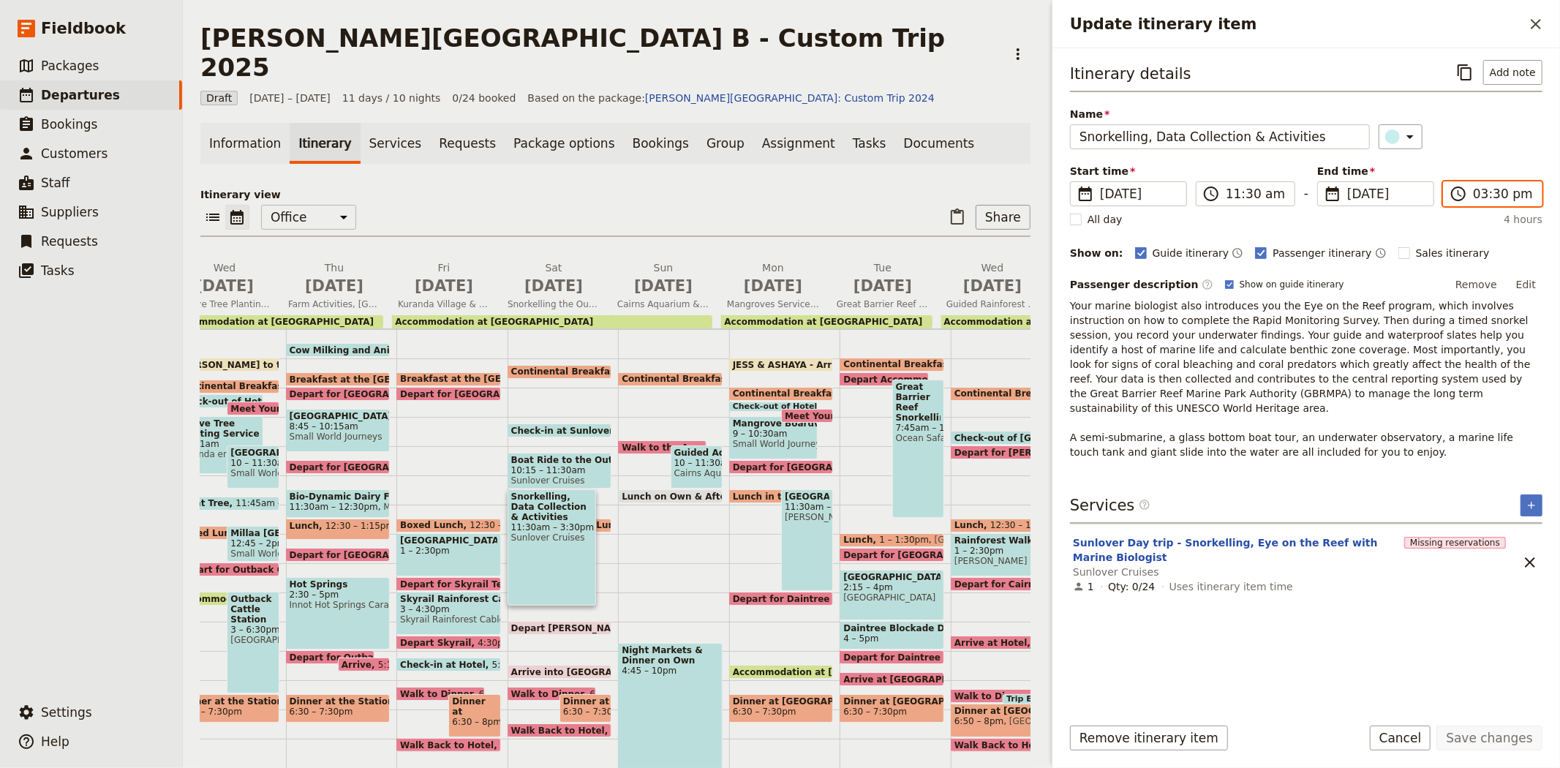
click at [1478, 191] on input "03:30 pm" at bounding box center [1503, 194] width 60 height 18
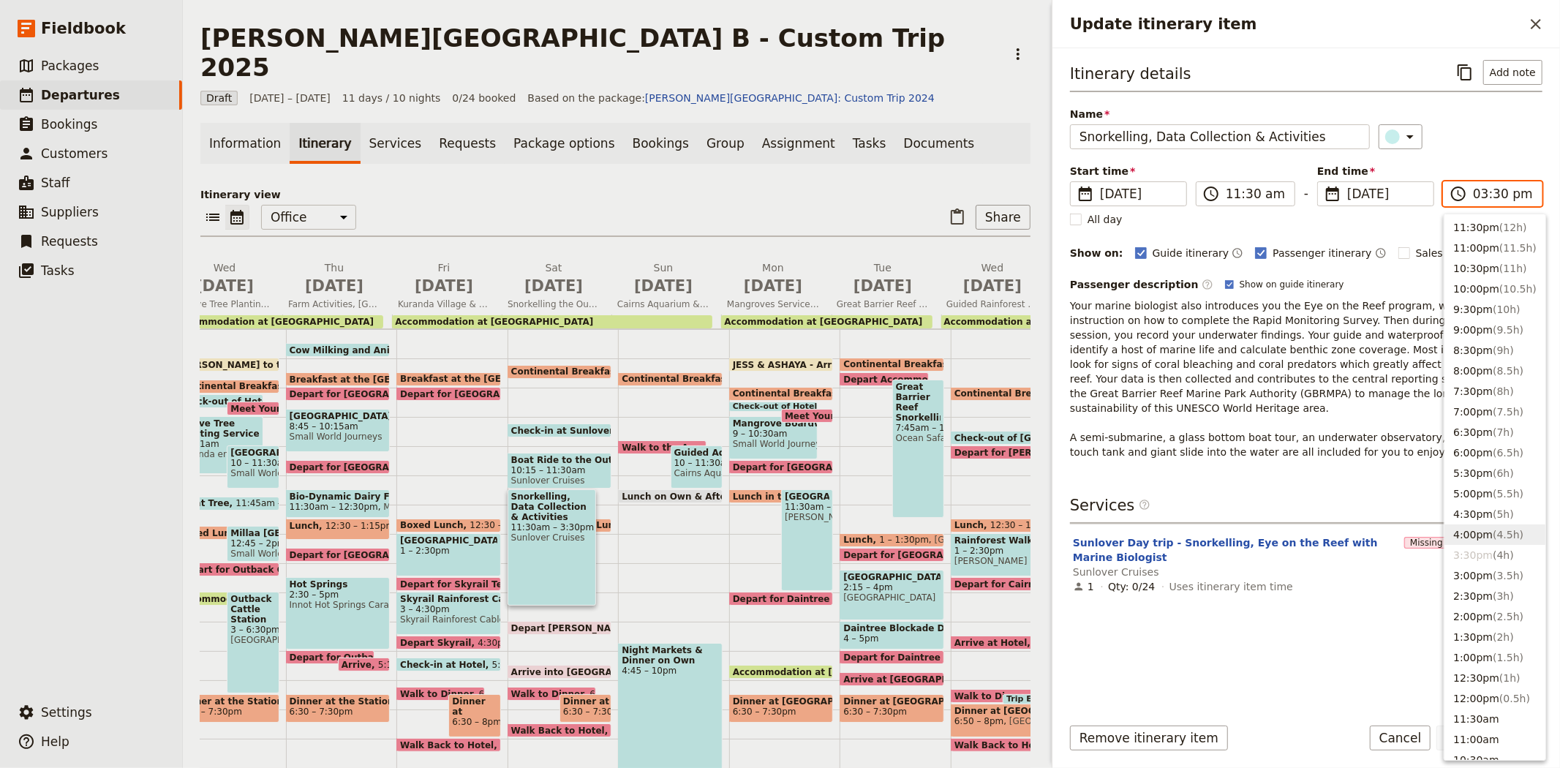
click at [1478, 529] on button "4:00pm ( 4.5h )" at bounding box center [1494, 534] width 101 height 20
type input "04:00 pm"
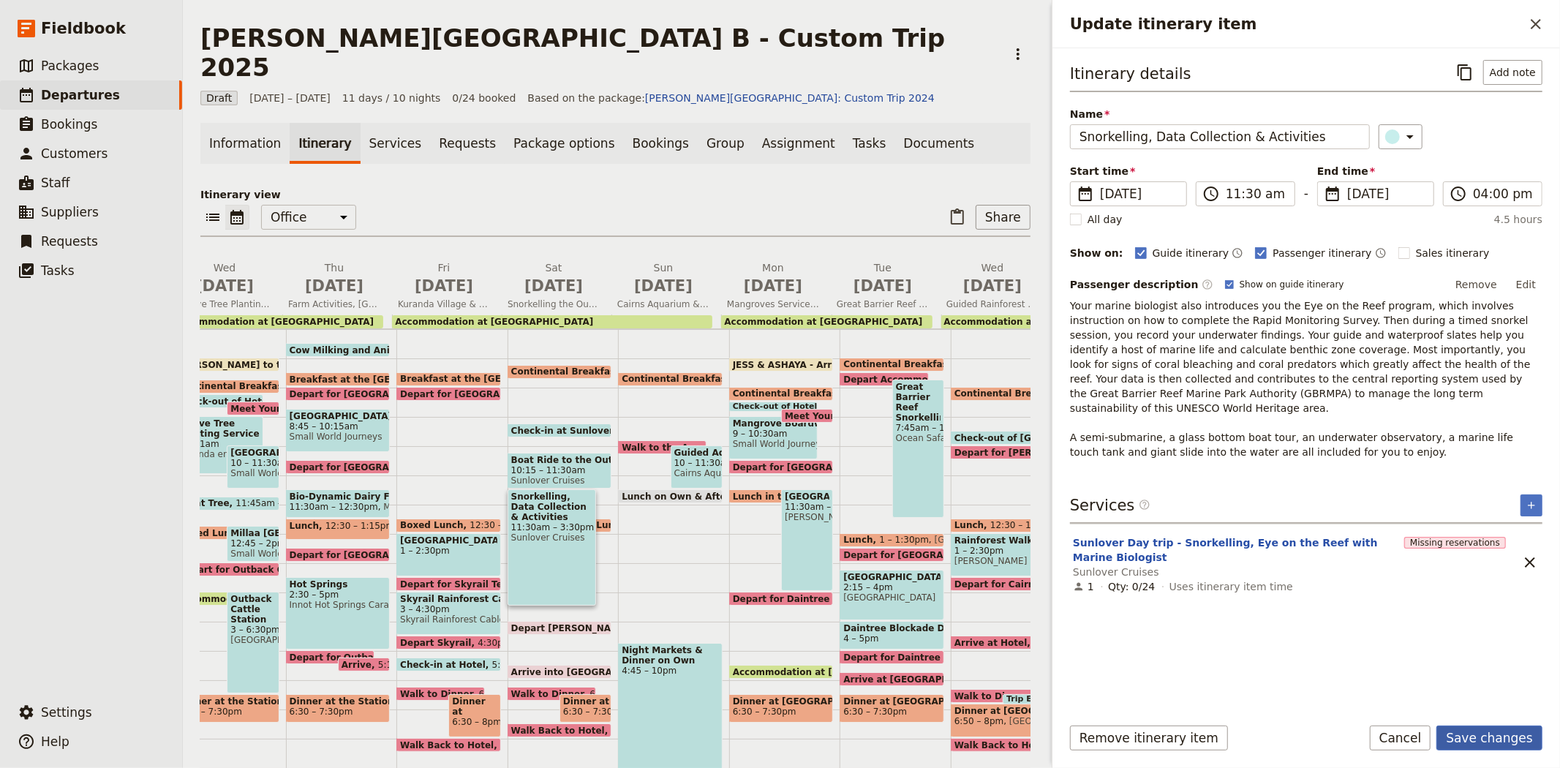
click at [1508, 738] on button "Save changes" at bounding box center [1489, 737] width 106 height 25
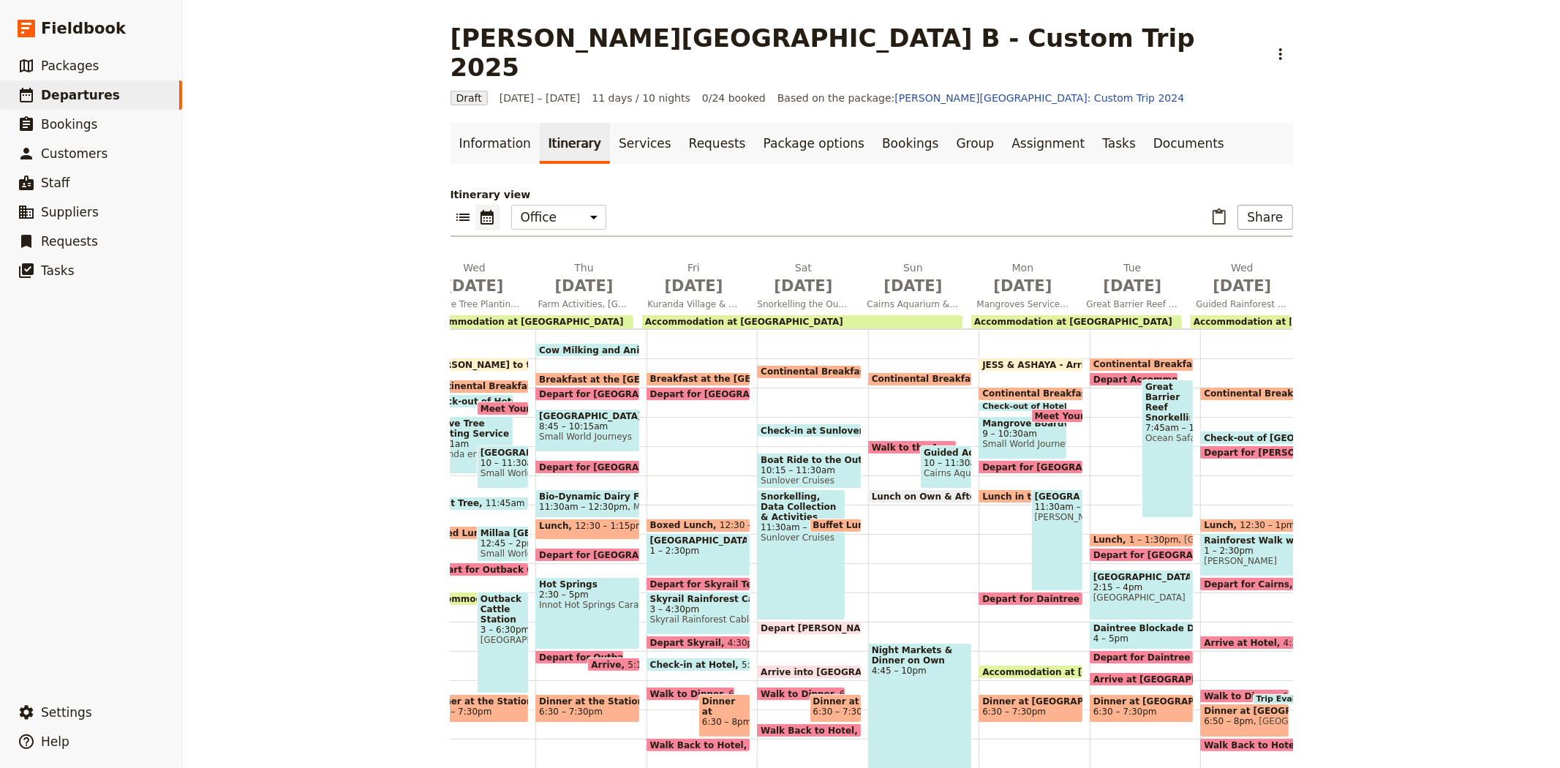
click at [774, 623] on span "Depart [PERSON_NAME][GEOGRAPHIC_DATA]" at bounding box center [874, 628] width 228 height 10
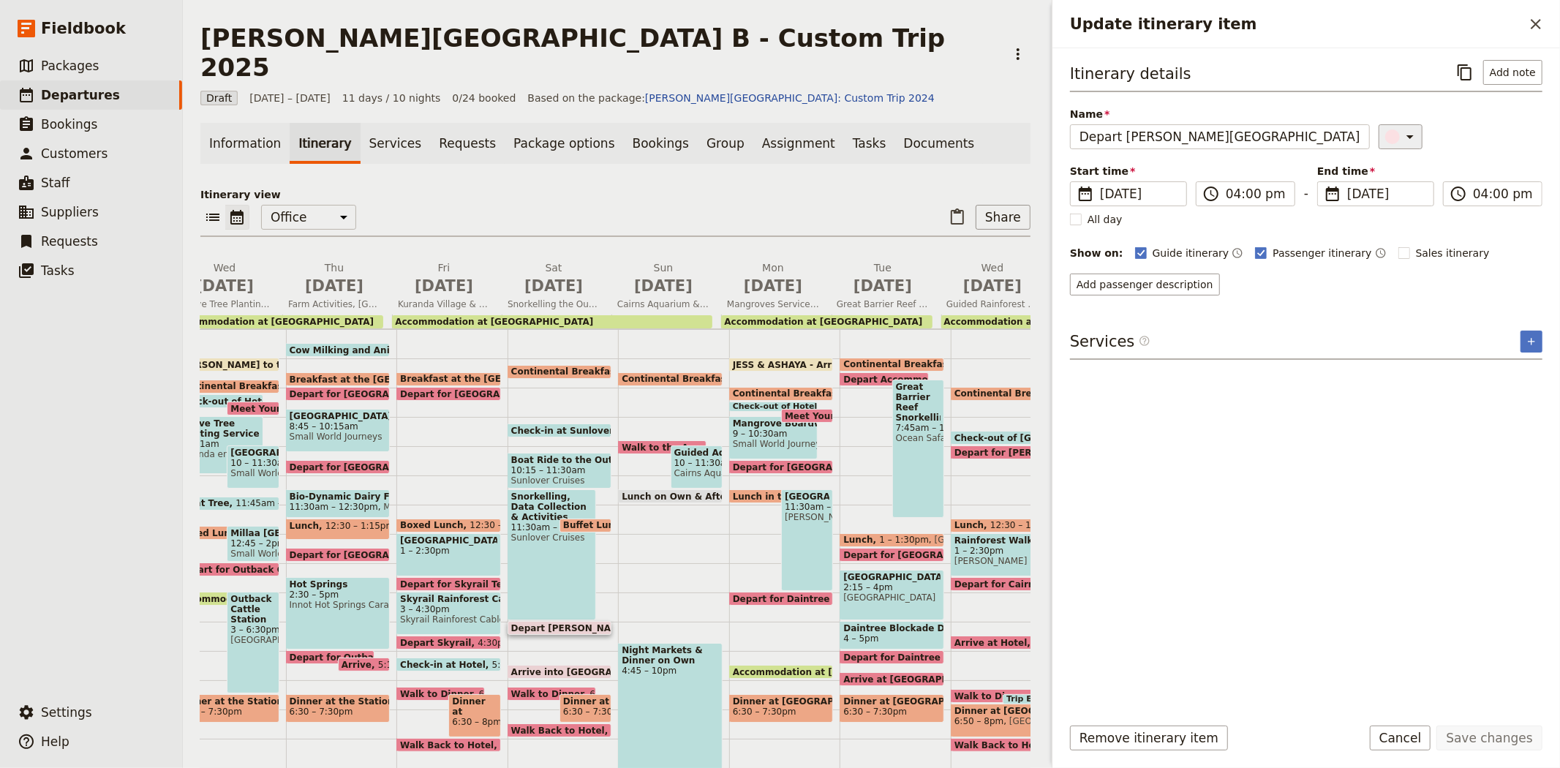
click at [1389, 137] on div "Update itinerary item" at bounding box center [1392, 136] width 15 height 15
click at [1392, 192] on div "button" at bounding box center [1399, 185] width 15 height 15
click at [1435, 559] on div "Itinerary details ​ Add note Name Depart Moore Reef ​ Start time ​ 13 Sep 2025 …" at bounding box center [1306, 381] width 472 height 642
click at [1492, 744] on button "Save changes" at bounding box center [1489, 737] width 106 height 25
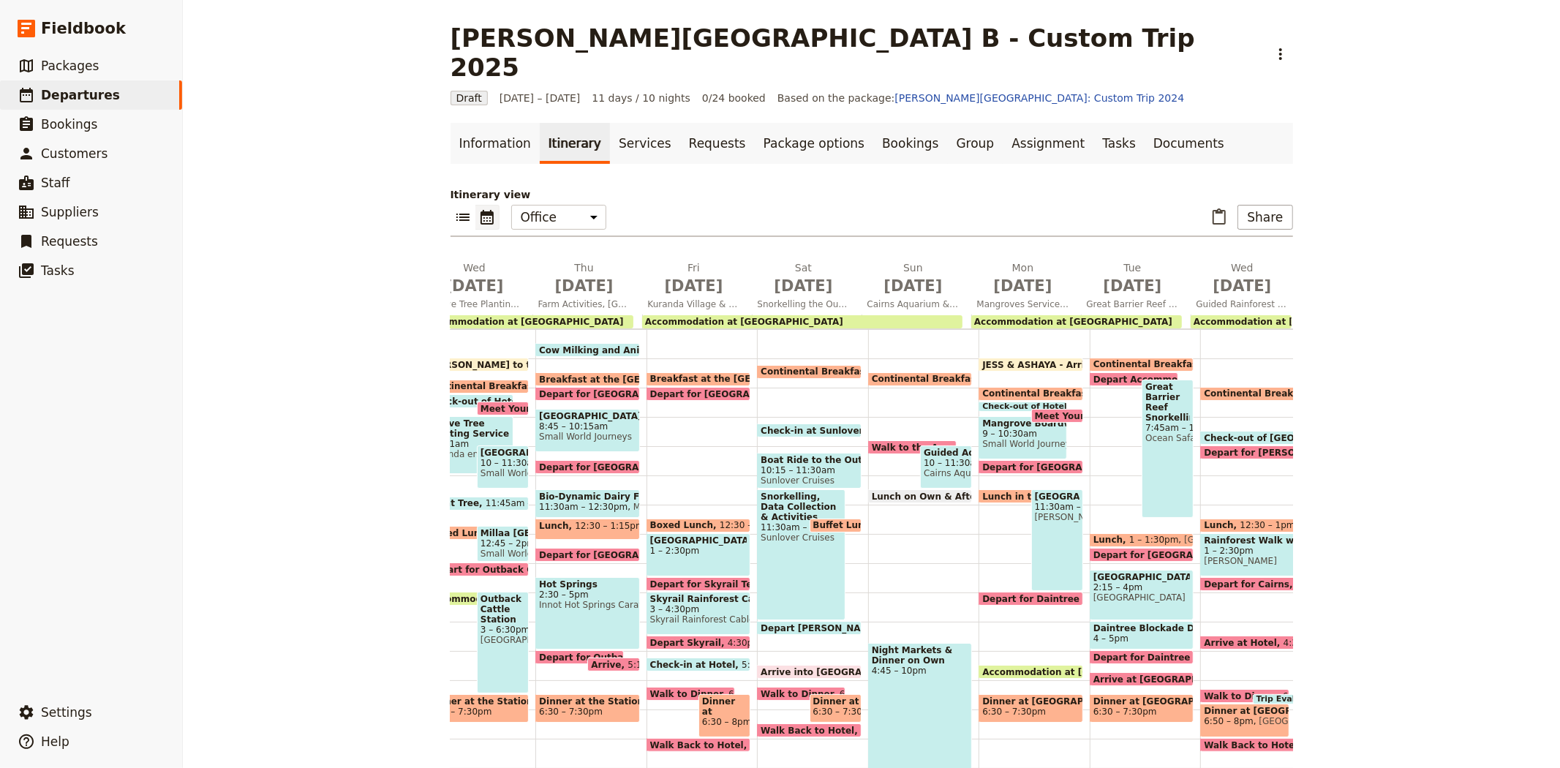
click at [770, 667] on span "Arrive into [GEOGRAPHIC_DATA]" at bounding box center [842, 672] width 165 height 10
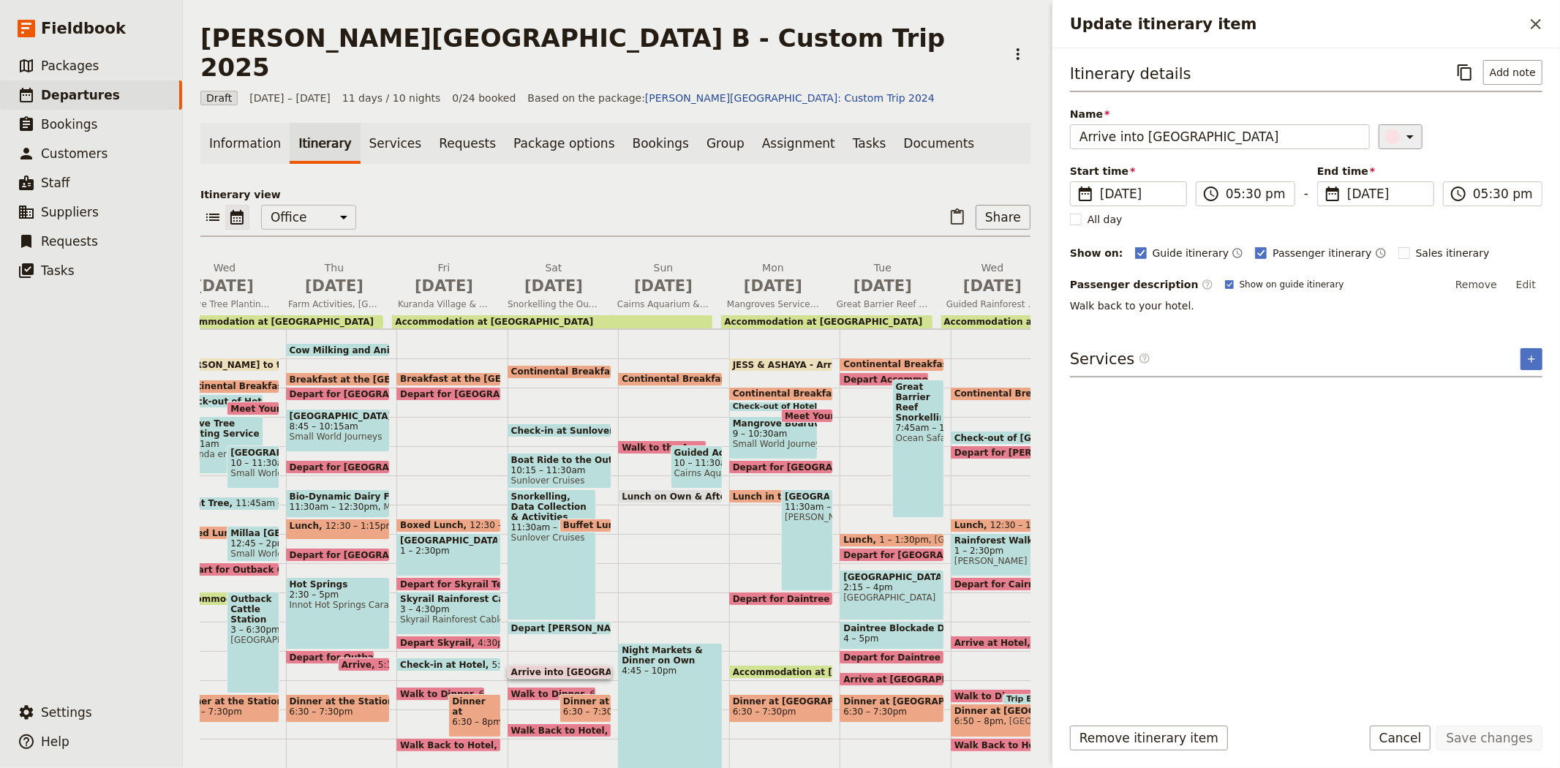
click at [1401, 132] on icon "Update itinerary item" at bounding box center [1410, 137] width 18 height 18
click at [1392, 192] on div "button" at bounding box center [1399, 185] width 15 height 15
click at [1404, 490] on div "Itinerary details ​ Add note Name Arrive into Cairns ​ Start time ​ 13 Sep 2025…" at bounding box center [1306, 381] width 472 height 642
click at [1478, 736] on button "Save changes" at bounding box center [1489, 737] width 106 height 25
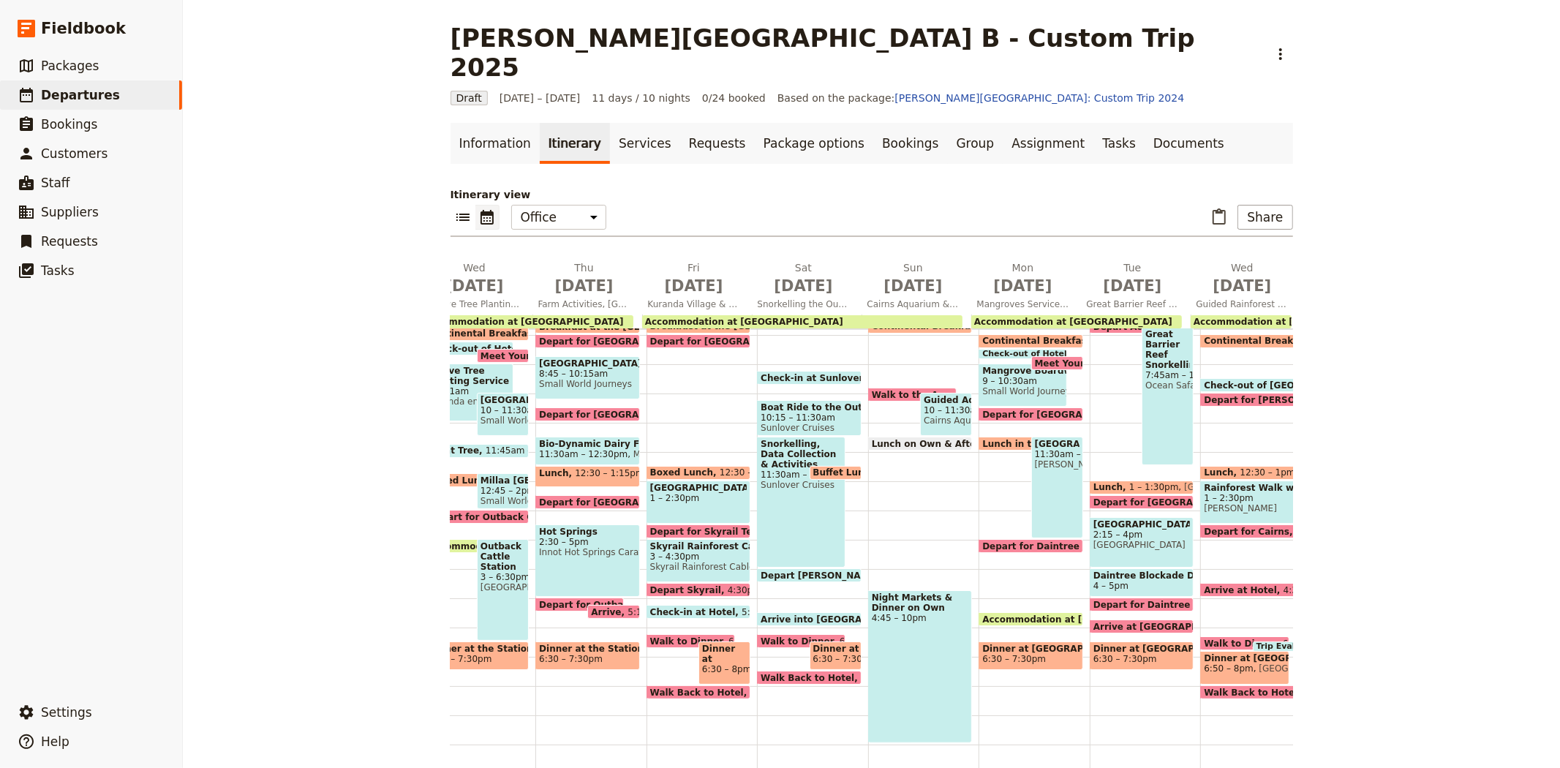
scroll to position [257, 0]
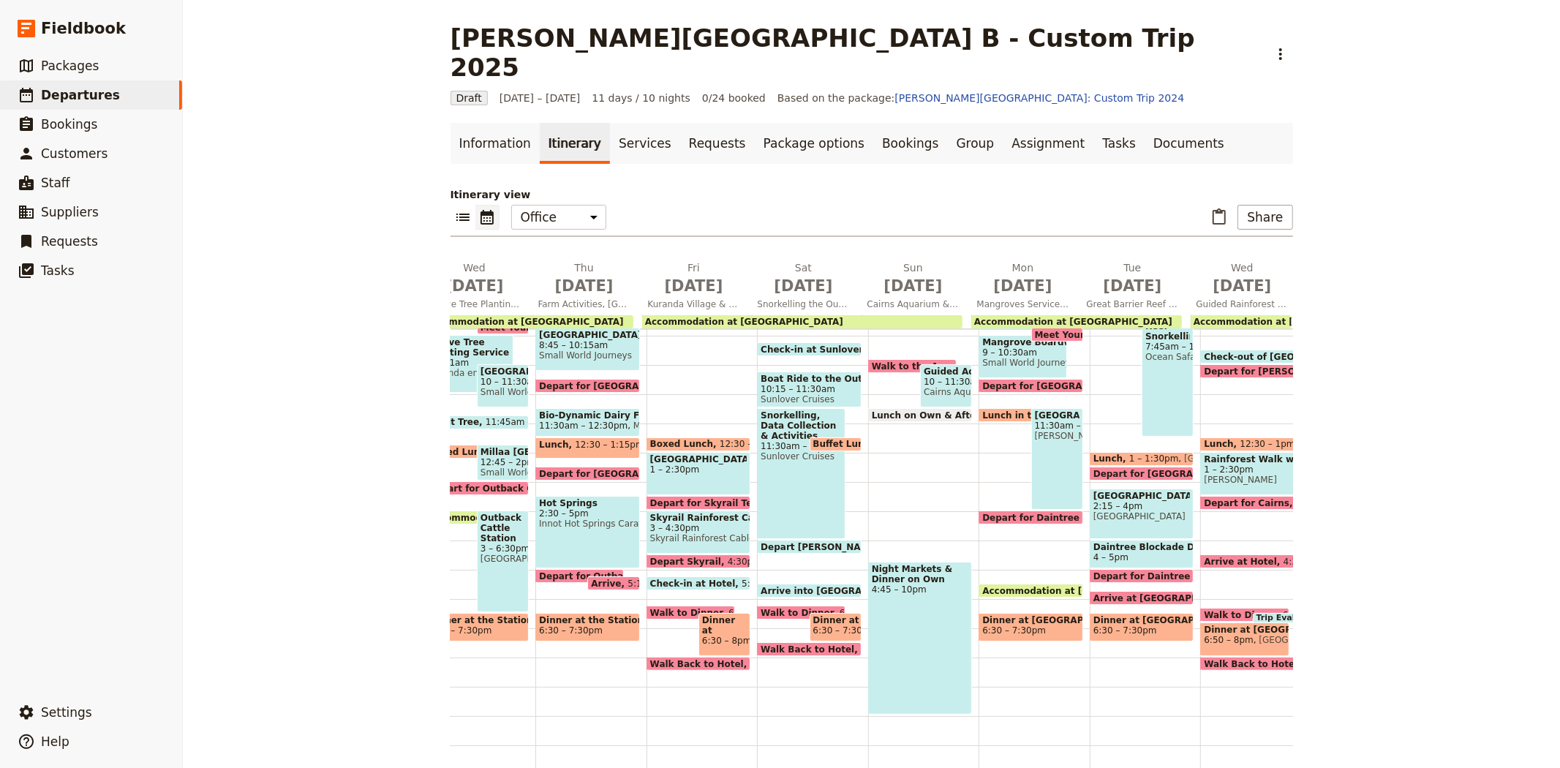
click at [763, 464] on div "Snorkelling, Data Collection & Activities 11:30am – 4pm Sunlover Cruises" at bounding box center [801, 473] width 88 height 131
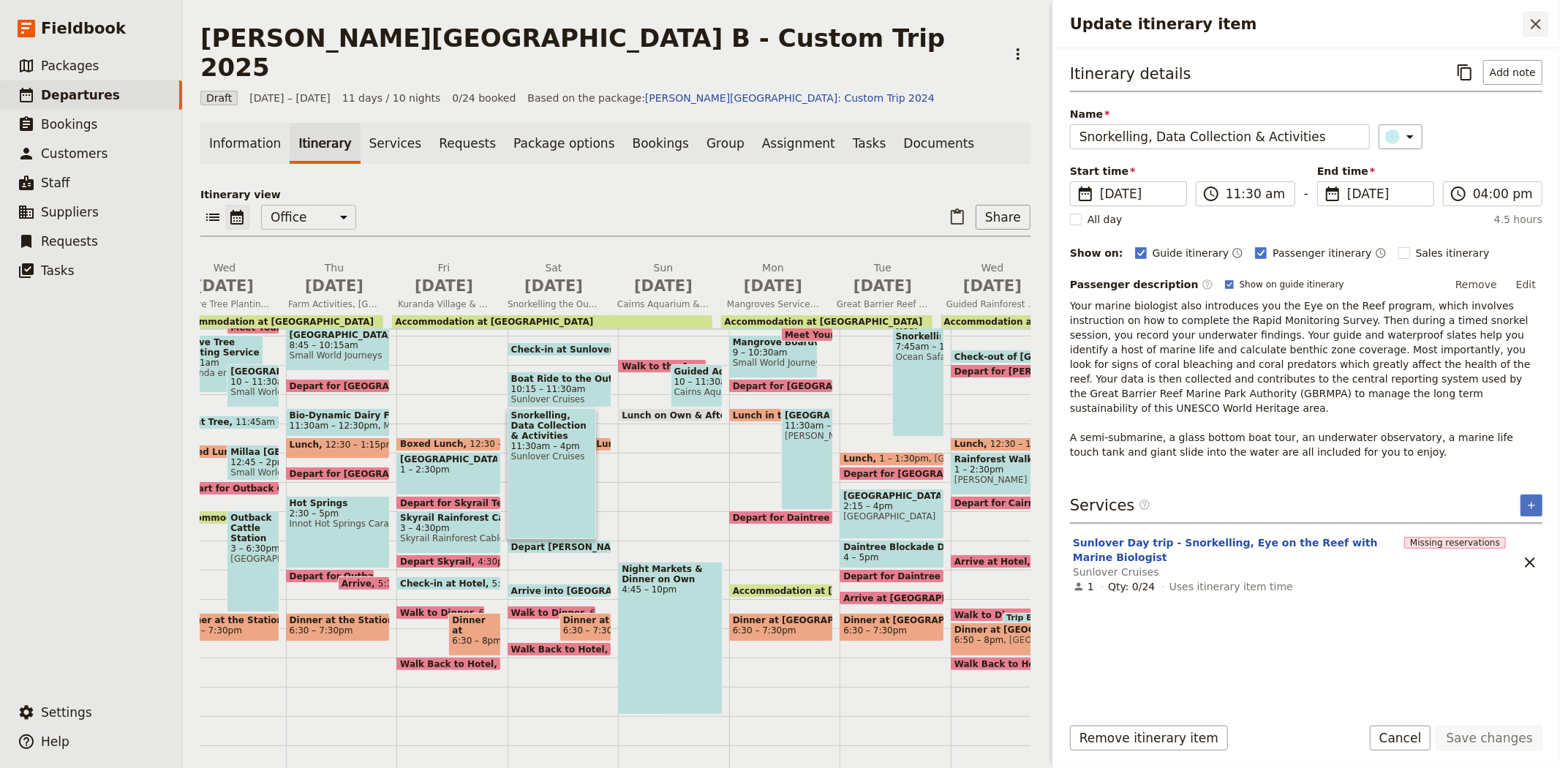
click at [1527, 29] on icon "Close drawer" at bounding box center [1536, 24] width 18 height 18
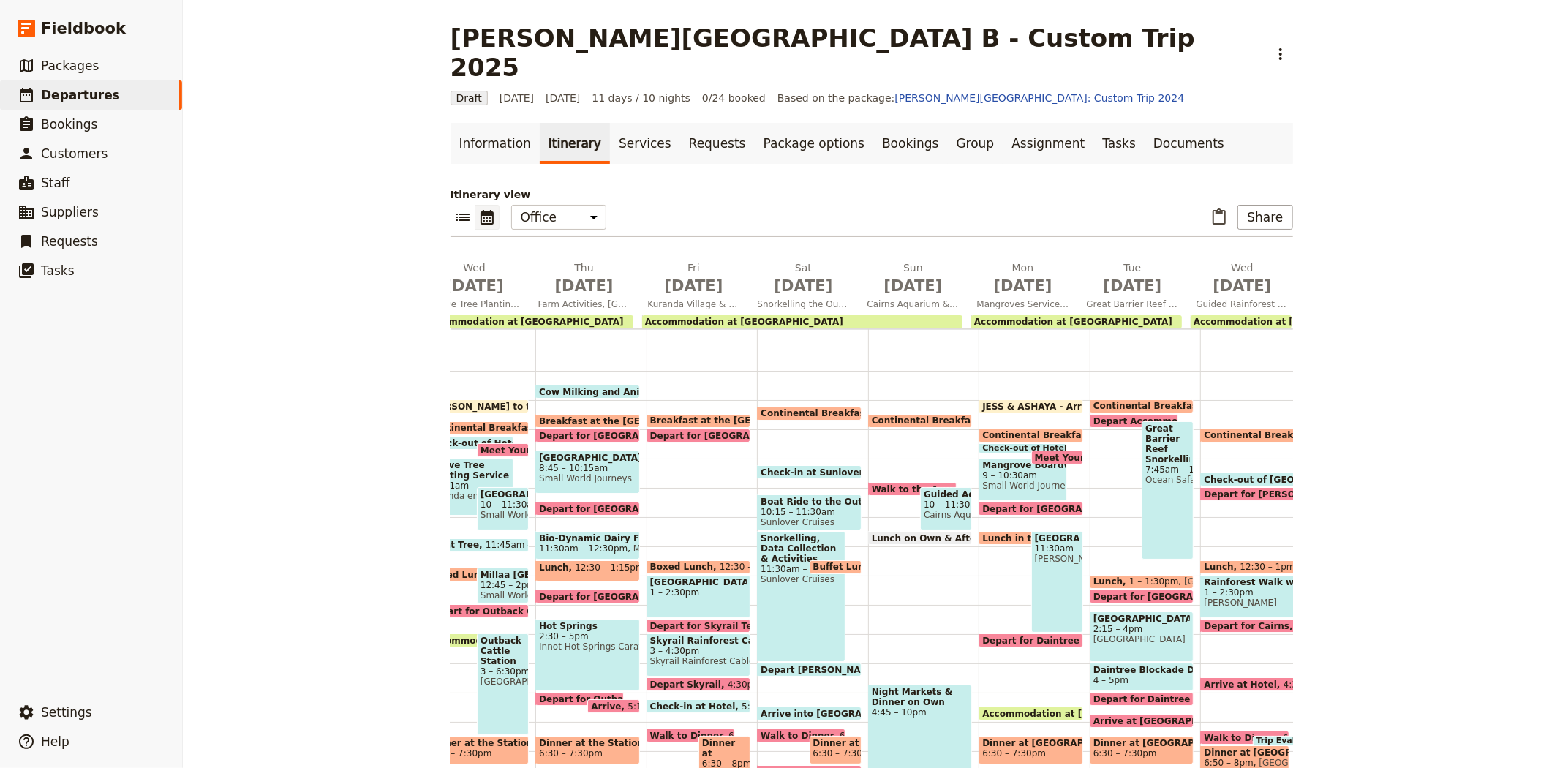
scroll to position [94, 0]
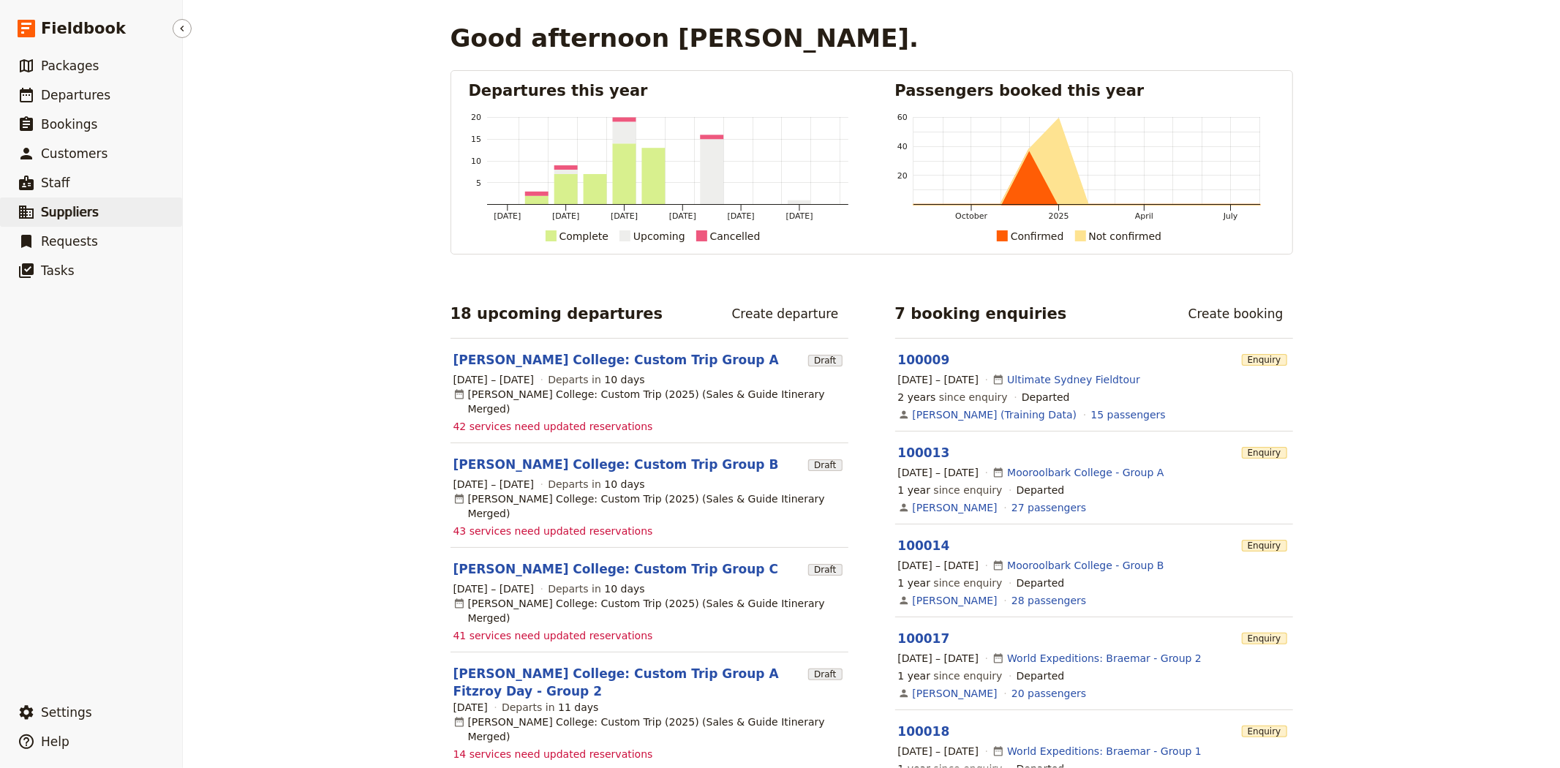
click at [78, 211] on span "Suppliers" at bounding box center [70, 212] width 58 height 15
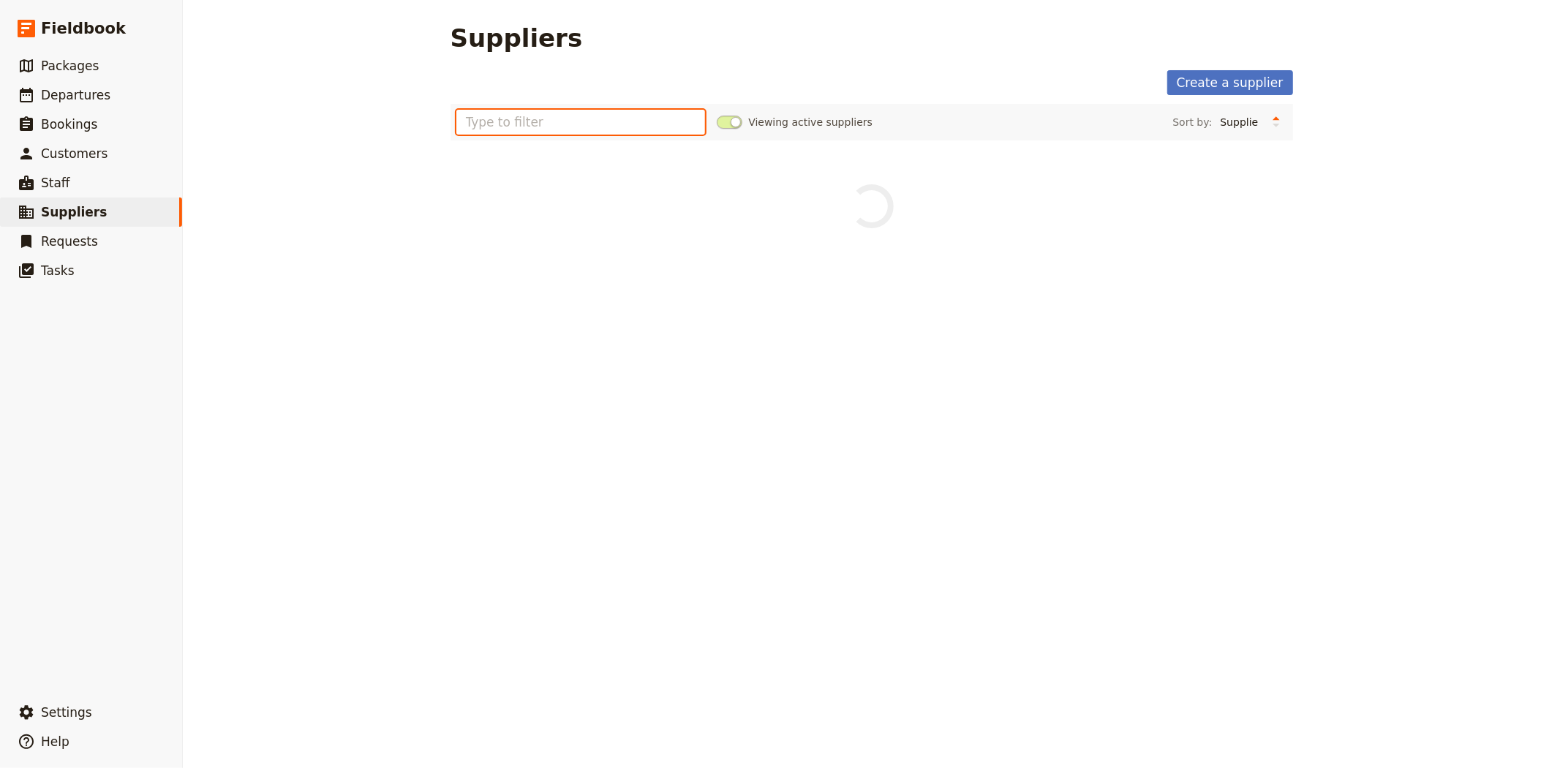
click at [507, 119] on input "text" at bounding box center [580, 122] width 249 height 25
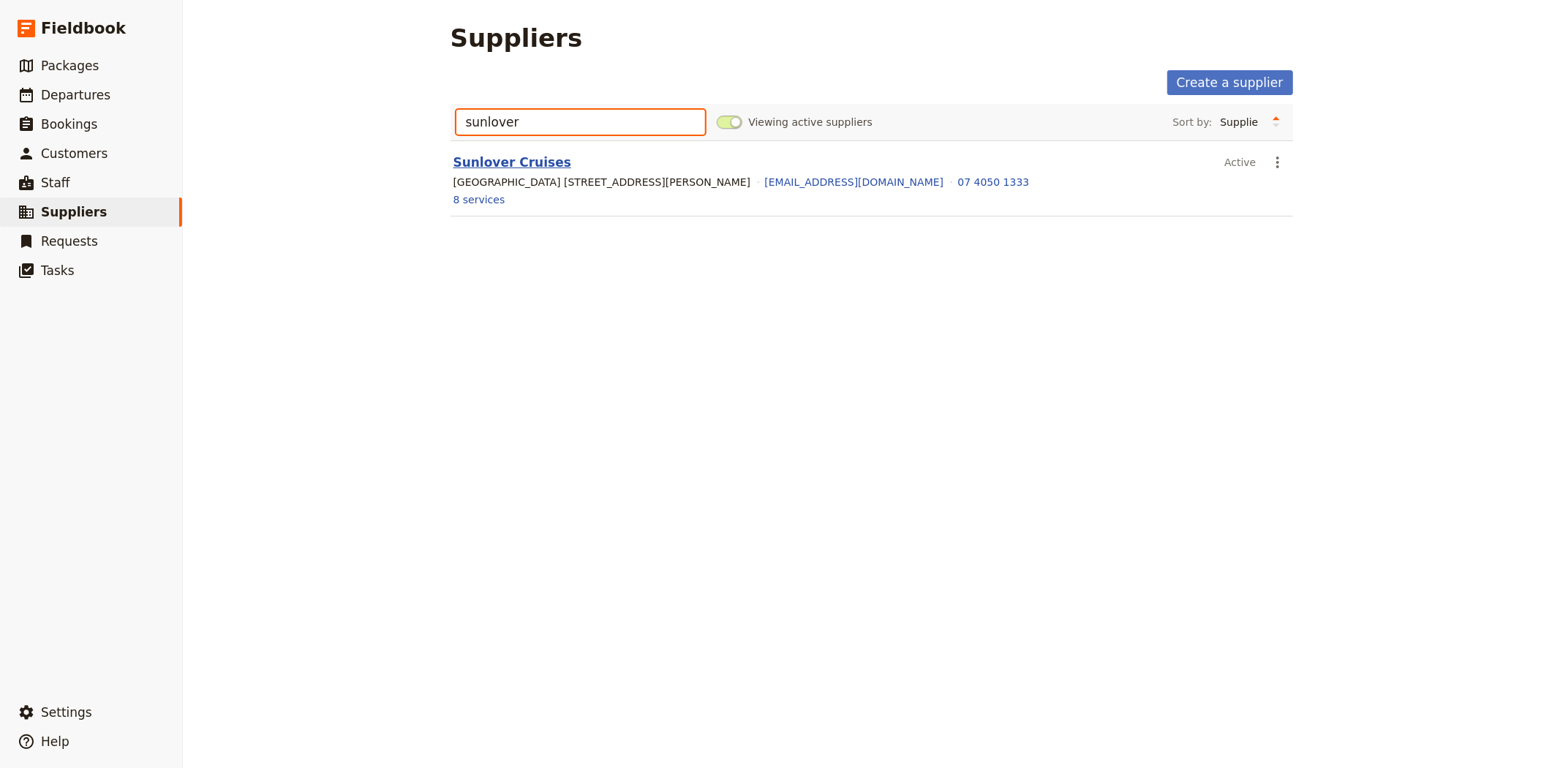
type input "sunlover"
click at [463, 155] on link "Sunlover Cruises" at bounding box center [512, 162] width 118 height 15
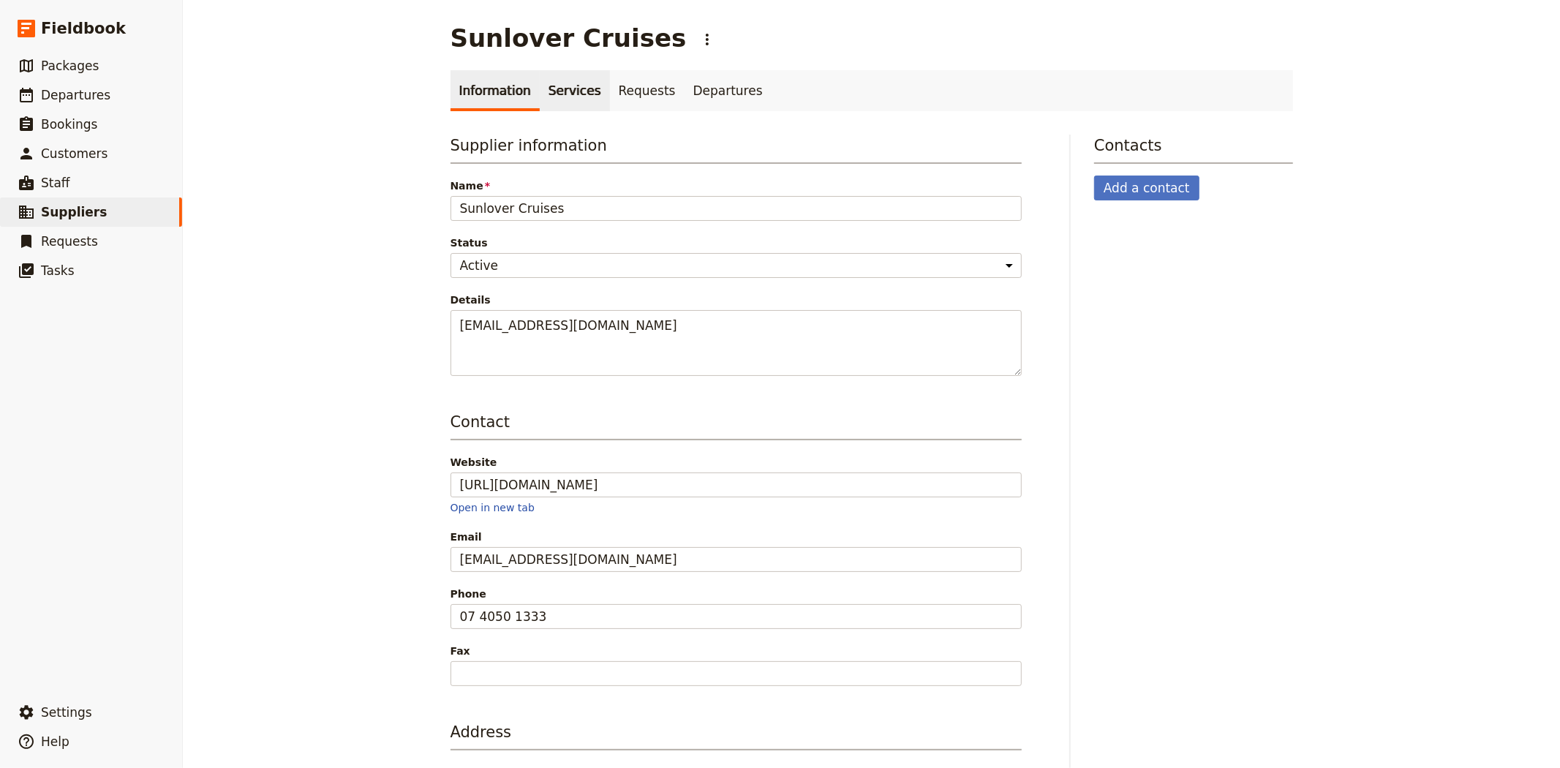
click at [541, 99] on link "Services" at bounding box center [575, 90] width 70 height 41
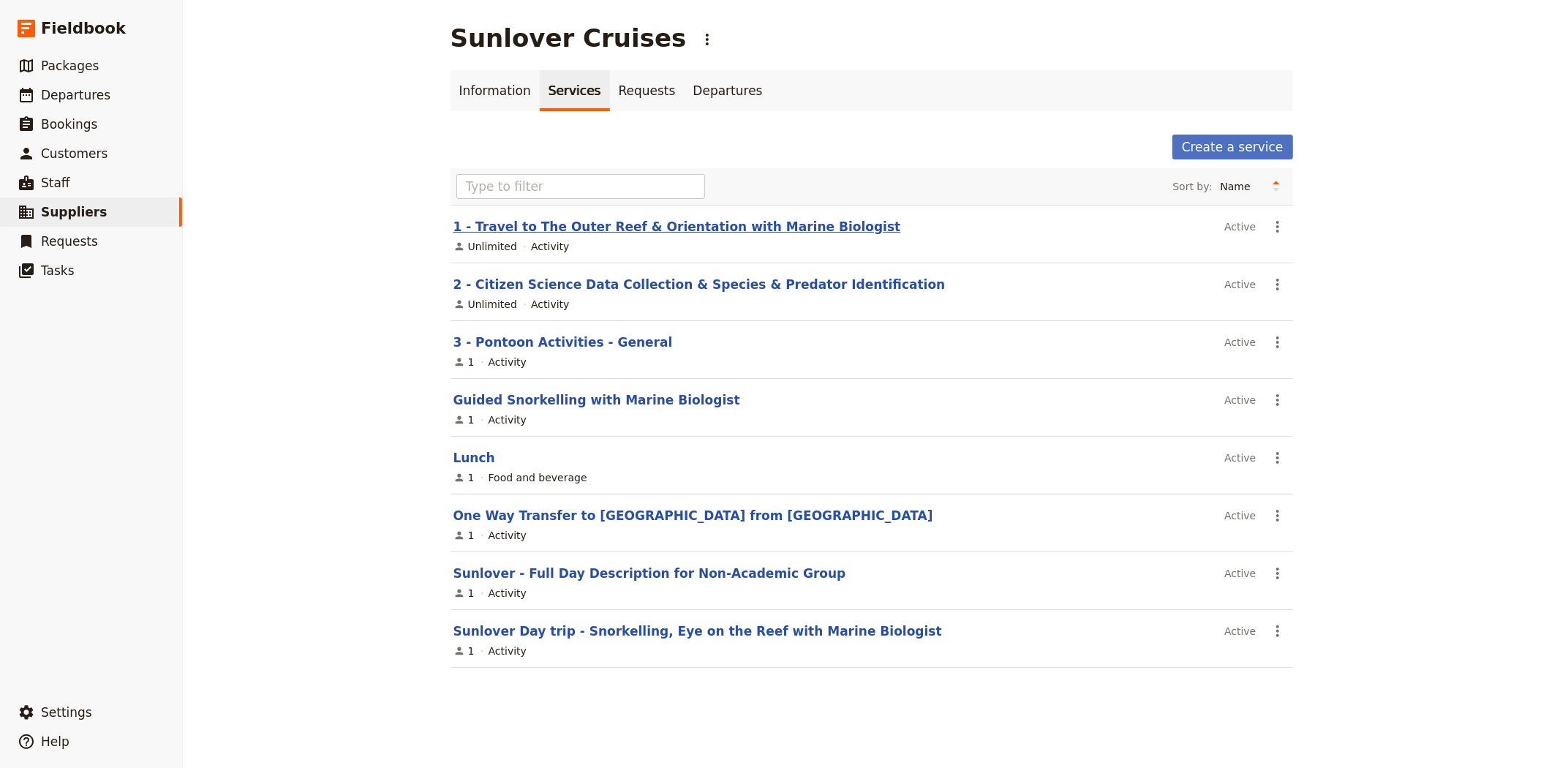
click at [521, 227] on link "1 - Travel to The Outer Reef & Orientation with Marine Biologist" at bounding box center [676, 226] width 447 height 15
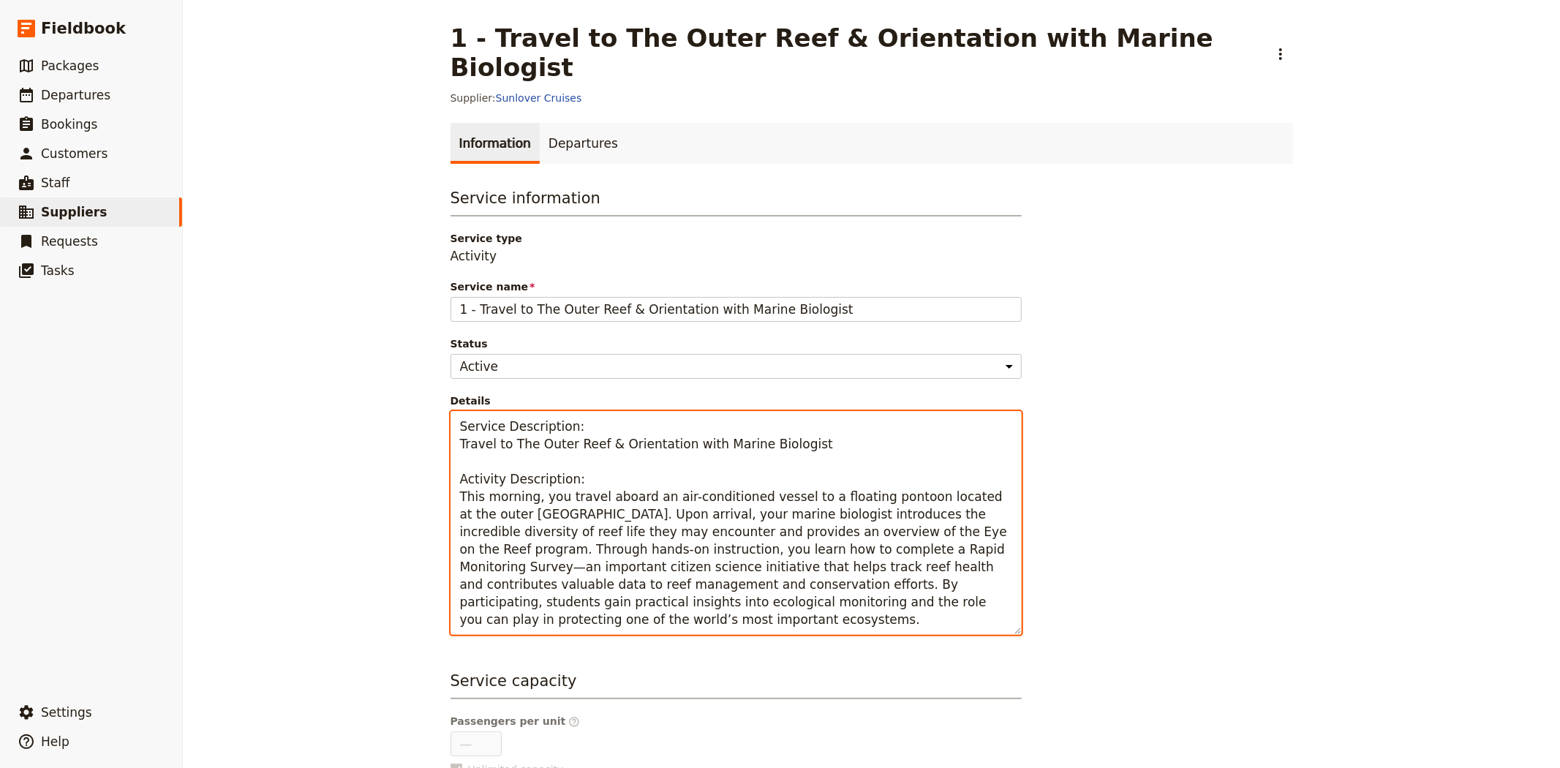
drag, startPoint x: 921, startPoint y: 581, endPoint x: 429, endPoint y: 470, distance: 504.3
click at [433, 470] on main "1 - Travel to The Outer Reef & Orientation with Marine Biologist ​ Supplier: Su…" at bounding box center [871, 513] width 877 height 1027
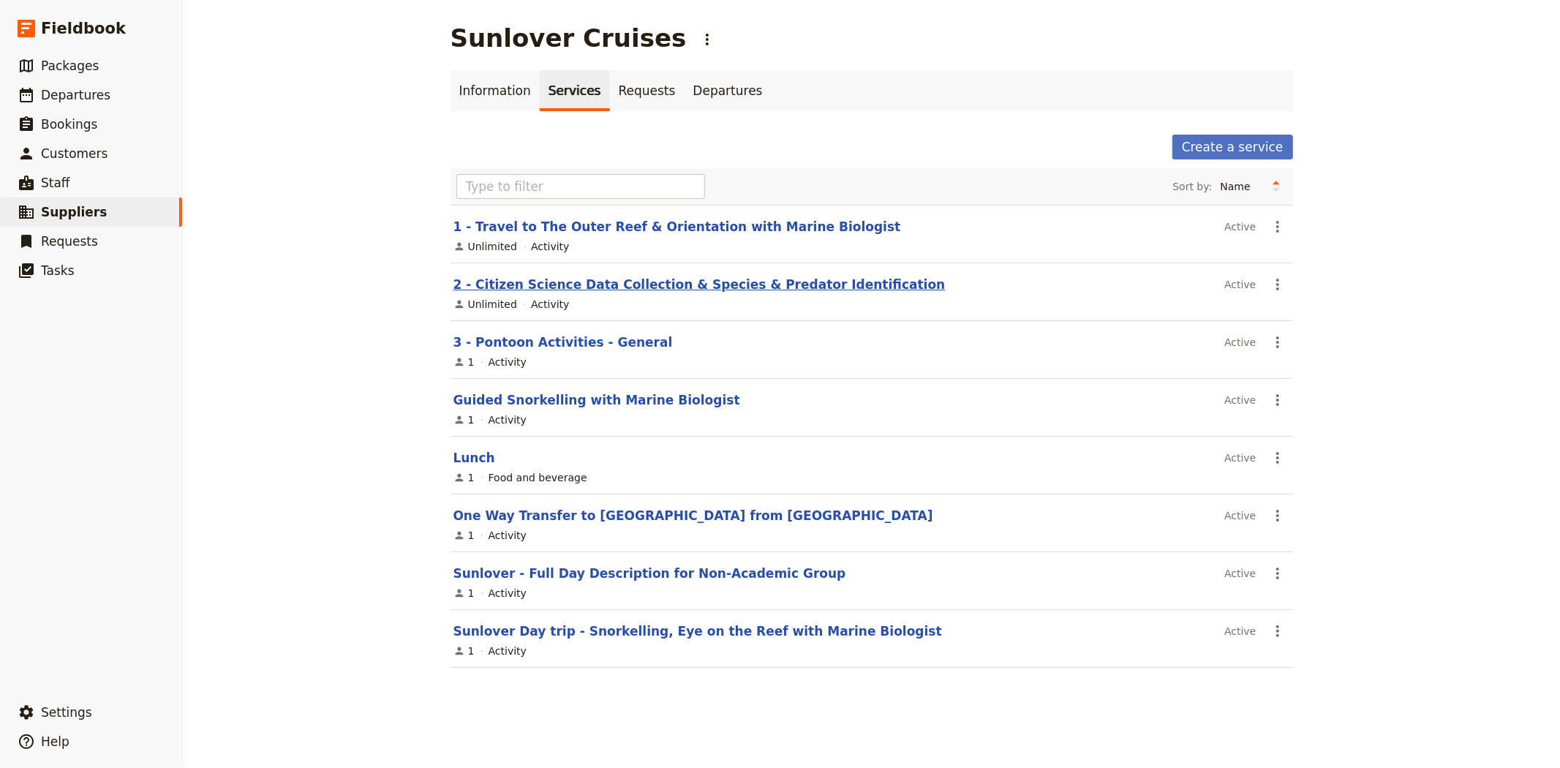
click at [552, 284] on link "2 - Citizen Science Data Collection & Species & Predator Identification" at bounding box center [699, 284] width 492 height 15
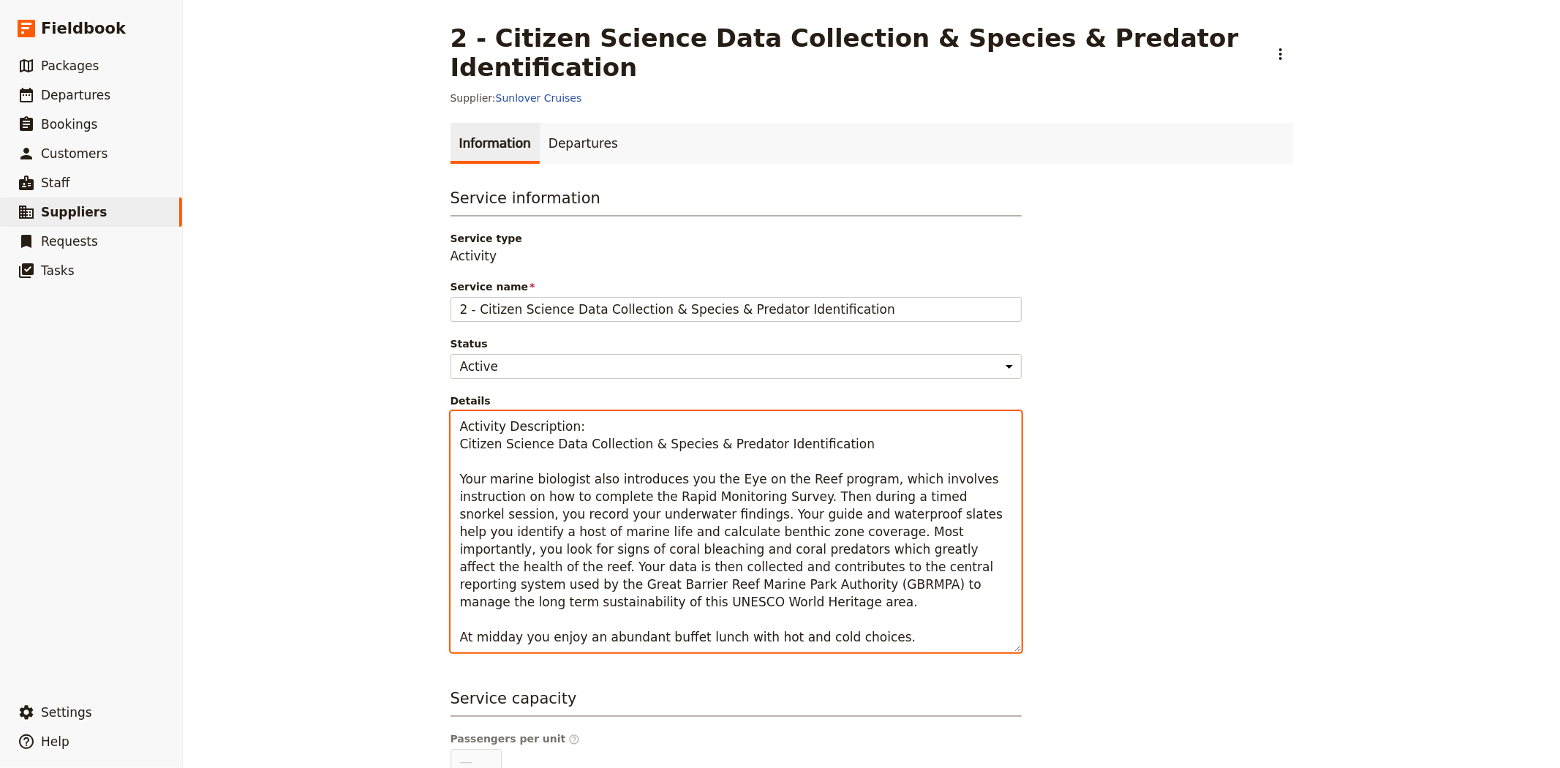
drag, startPoint x: 861, startPoint y: 552, endPoint x: 442, endPoint y: 447, distance: 432.5
click at [449, 447] on div "Service information Service type Activity Service name 2 - Citizen Science Data…" at bounding box center [741, 580] width 585 height 788
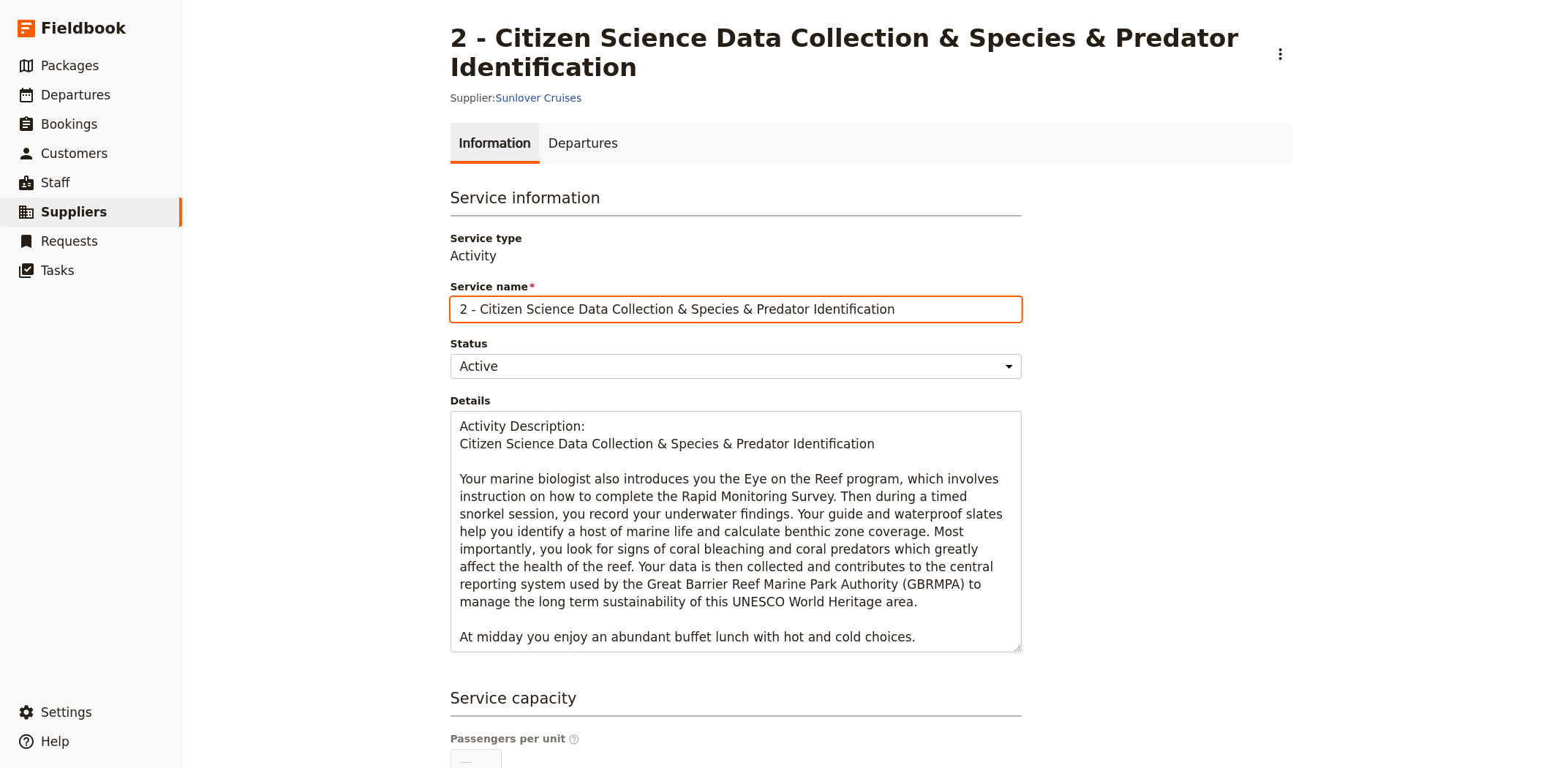
drag, startPoint x: 837, startPoint y: 279, endPoint x: 472, endPoint y: 273, distance: 364.9
click at [472, 297] on input "2 - Citizen Science Data Collection & Species & Predator Identification" at bounding box center [735, 309] width 571 height 25
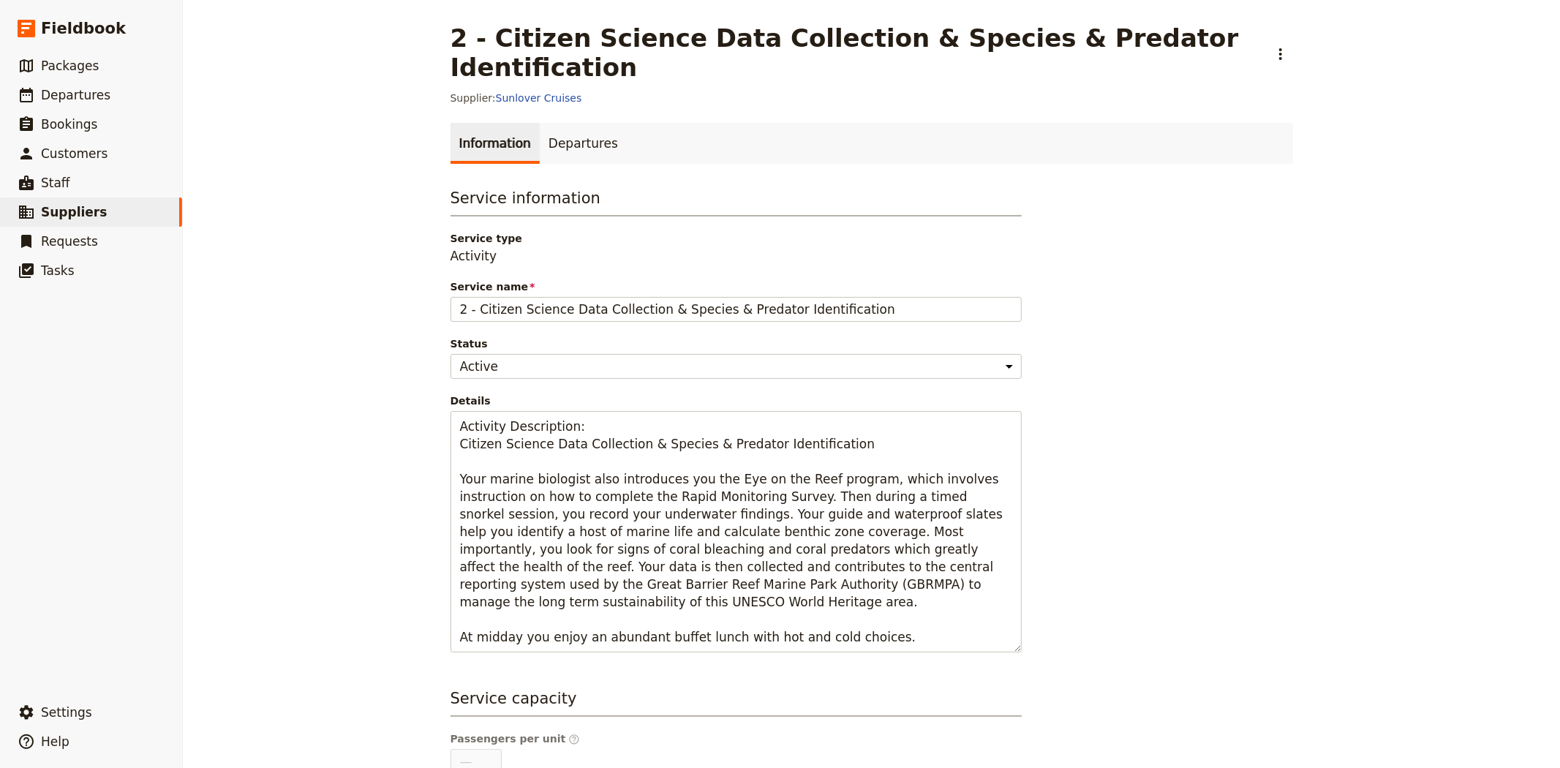
click at [304, 157] on div "2 - Citizen Science Data Collection & Species & Predator Identification ​ Suppl…" at bounding box center [871, 384] width 1377 height 768
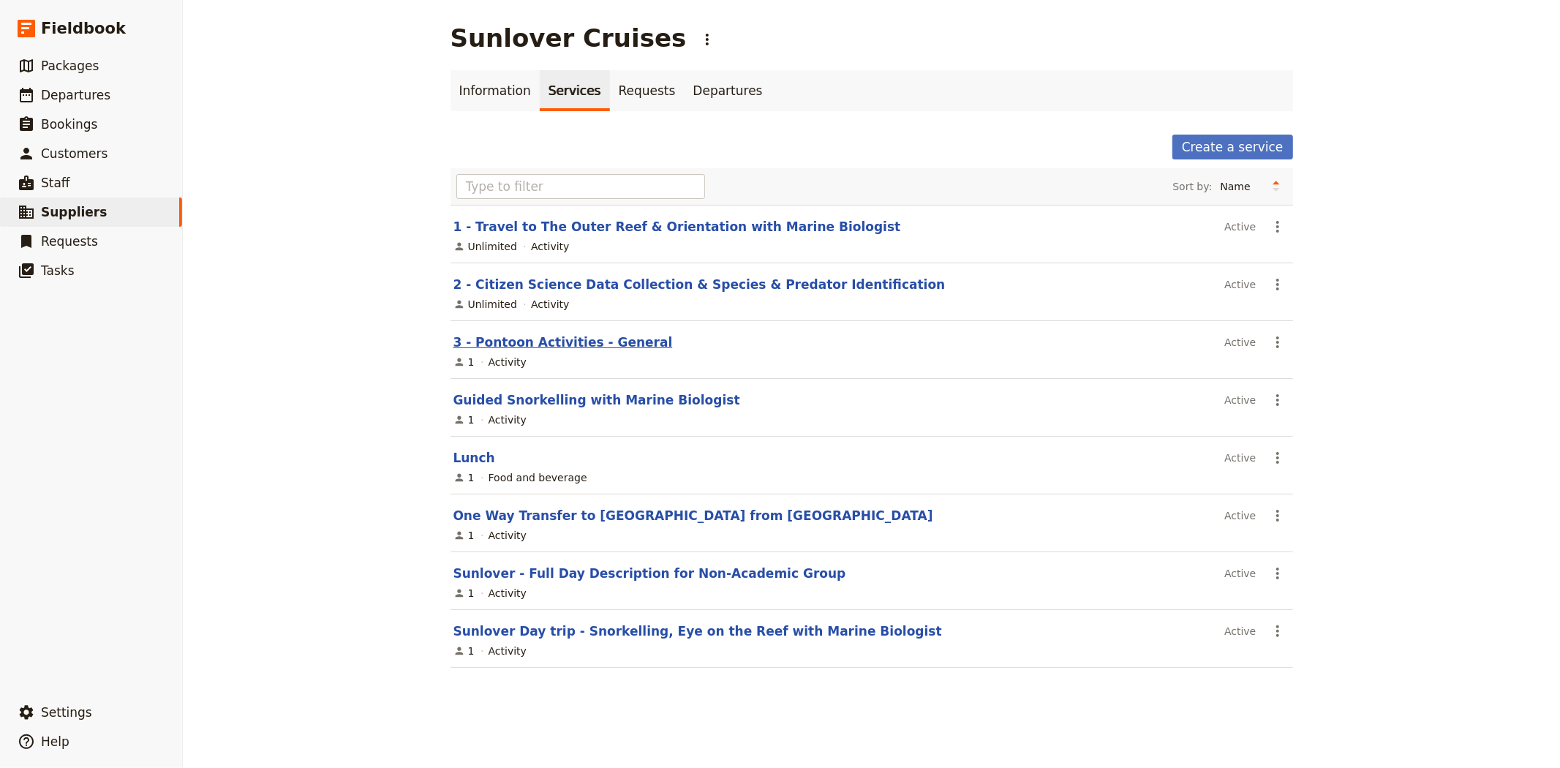
click at [536, 345] on link "3 - Pontoon Activities - General" at bounding box center [562, 342] width 219 height 15
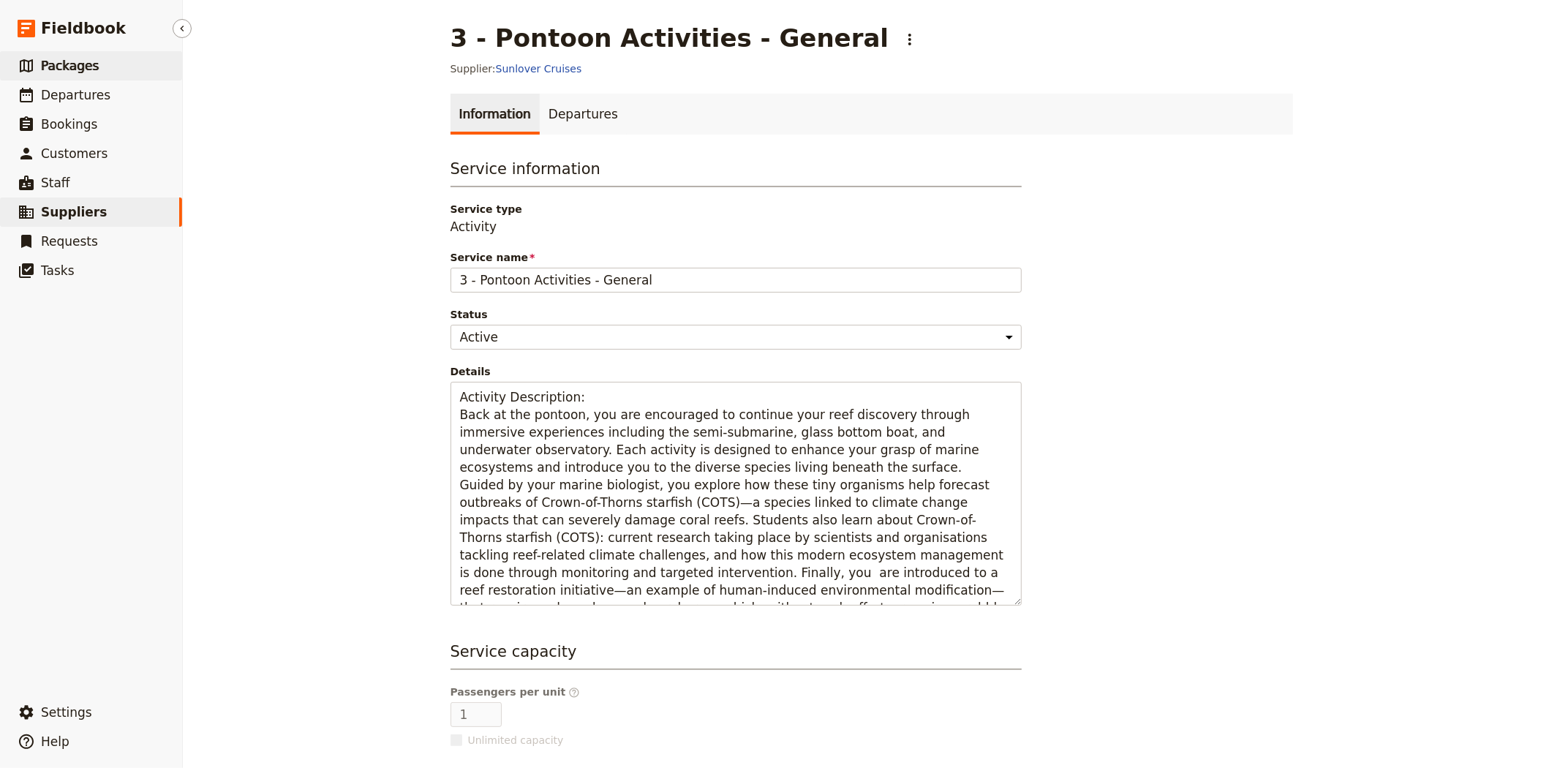
click at [90, 71] on span "Packages" at bounding box center [70, 65] width 58 height 15
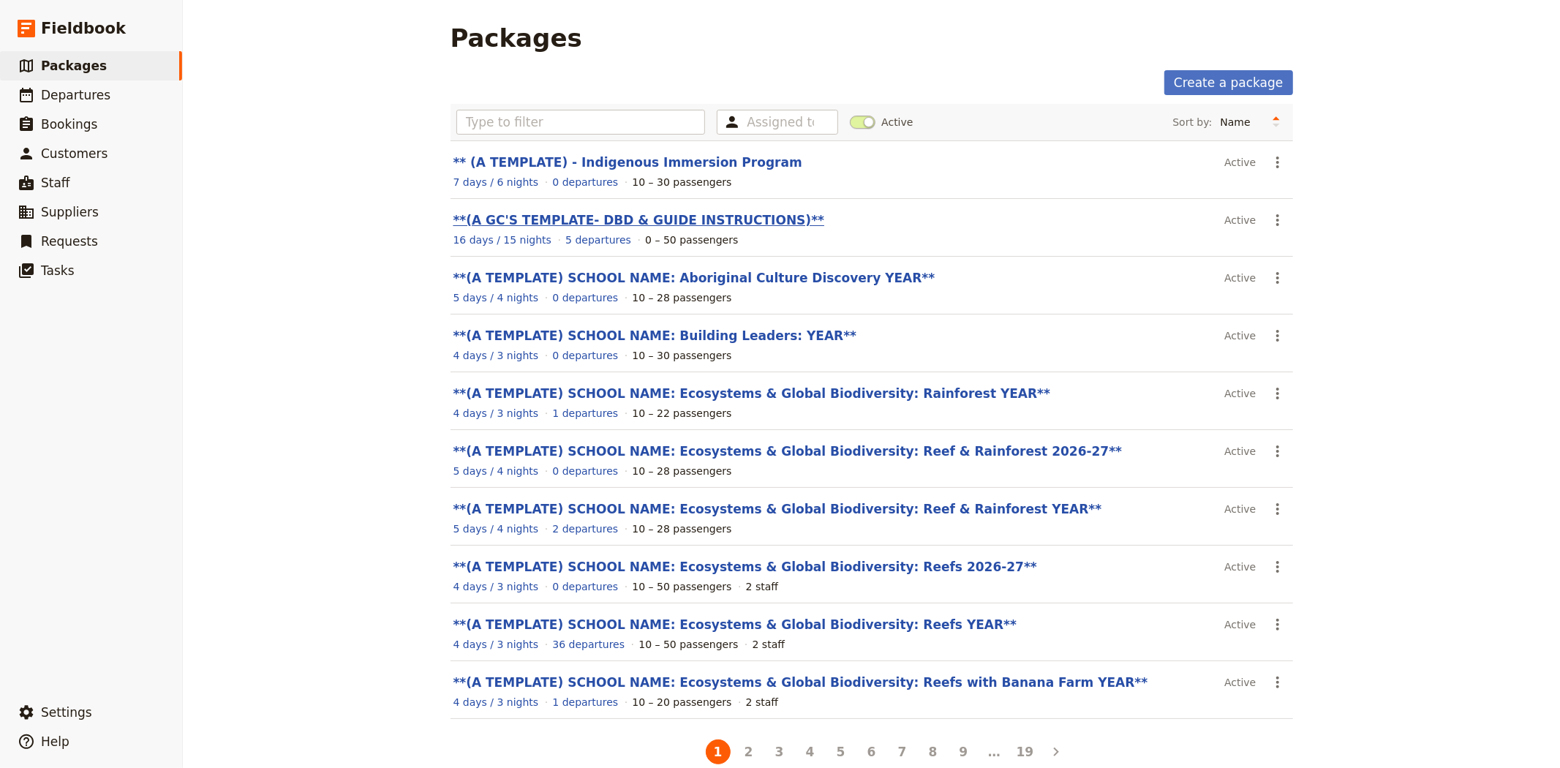
click at [605, 213] on link "**(A GC'S TEMPLATE- DBD & GUIDE INSTRUCTIONS)**" at bounding box center [638, 220] width 371 height 15
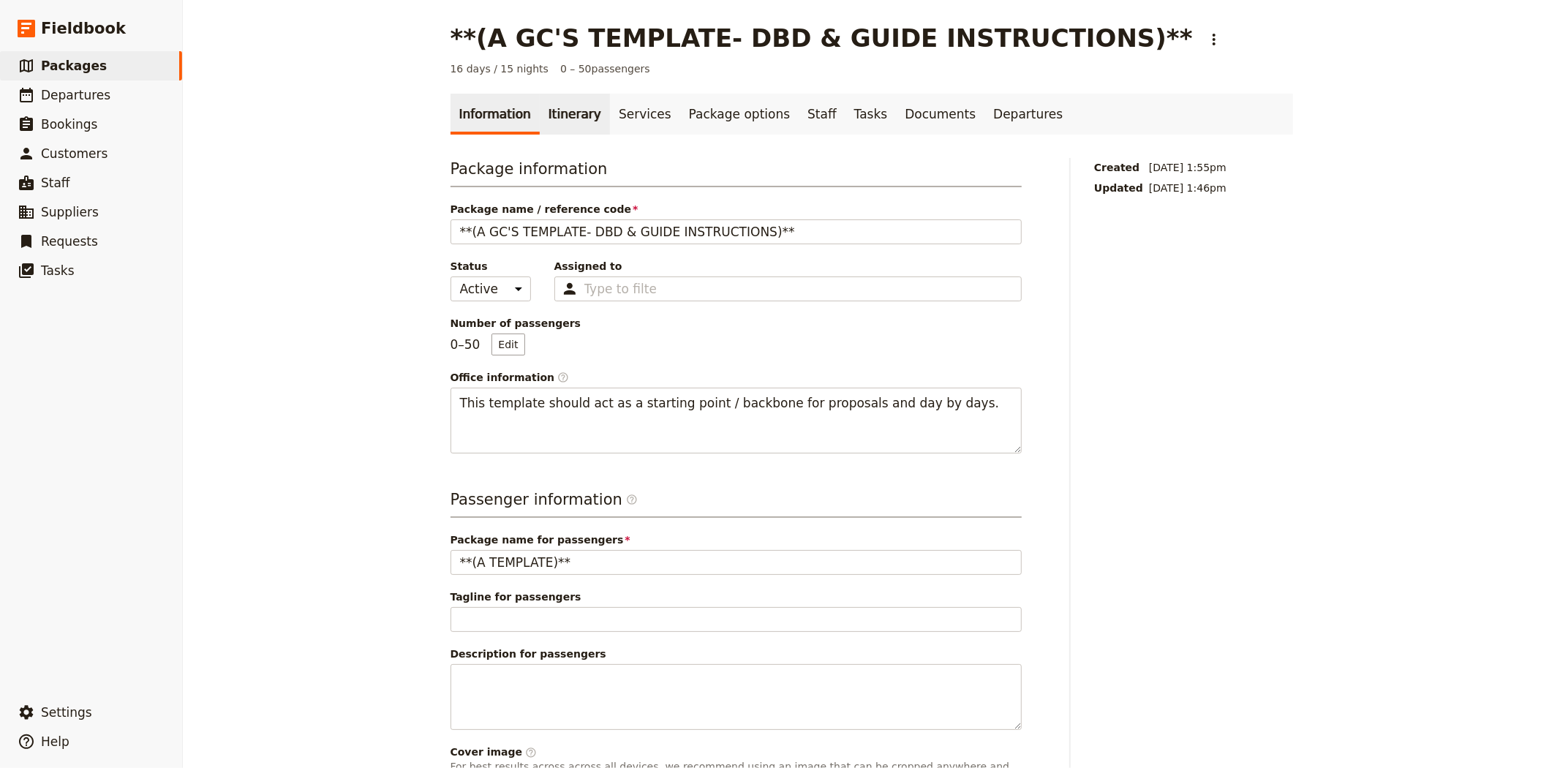
click at [551, 113] on link "Itinerary" at bounding box center [575, 114] width 70 height 41
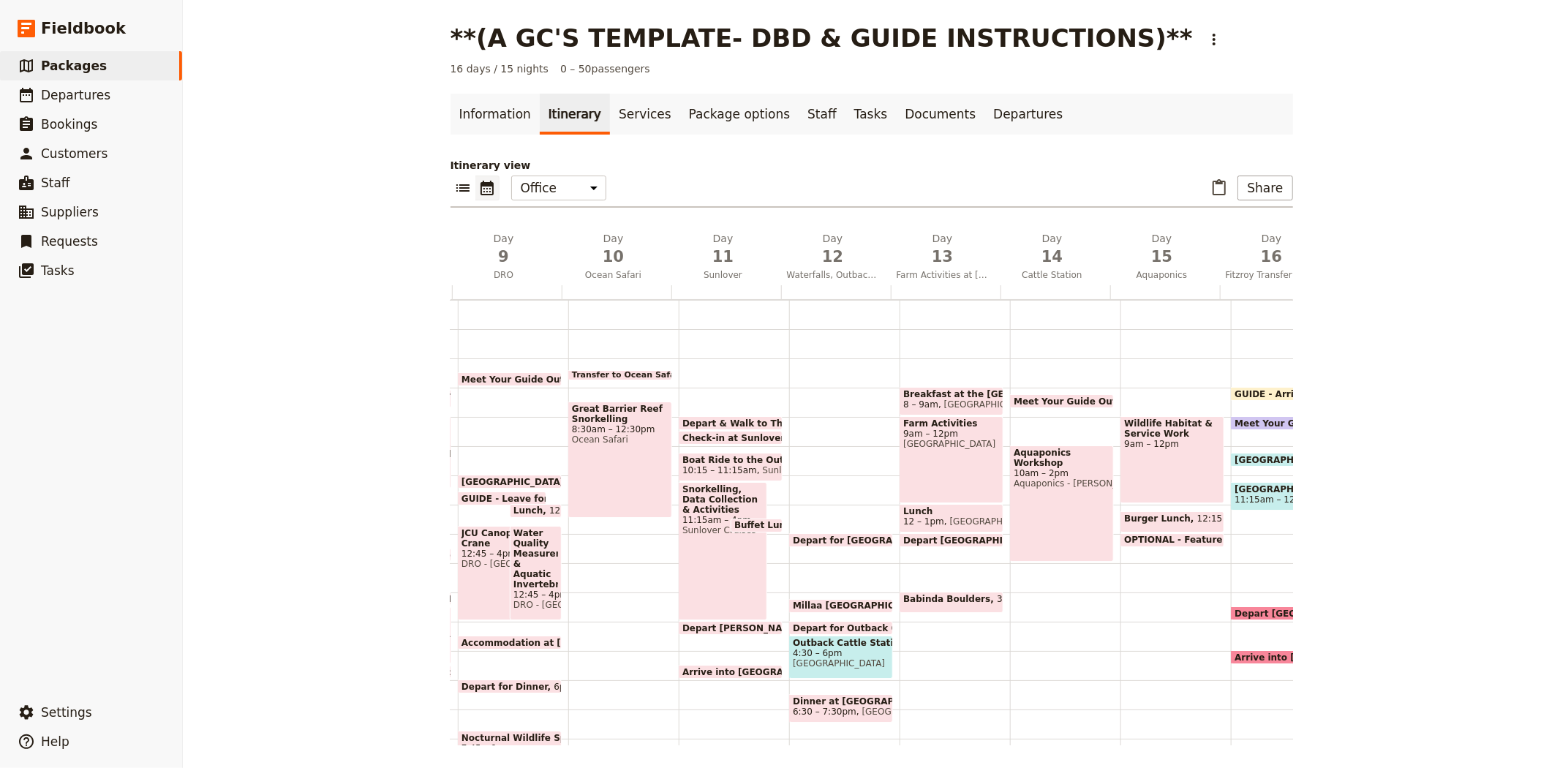
scroll to position [0, 915]
click at [698, 472] on span "10:15 – 11:15am" at bounding box center [717, 470] width 75 height 10
select select "11"
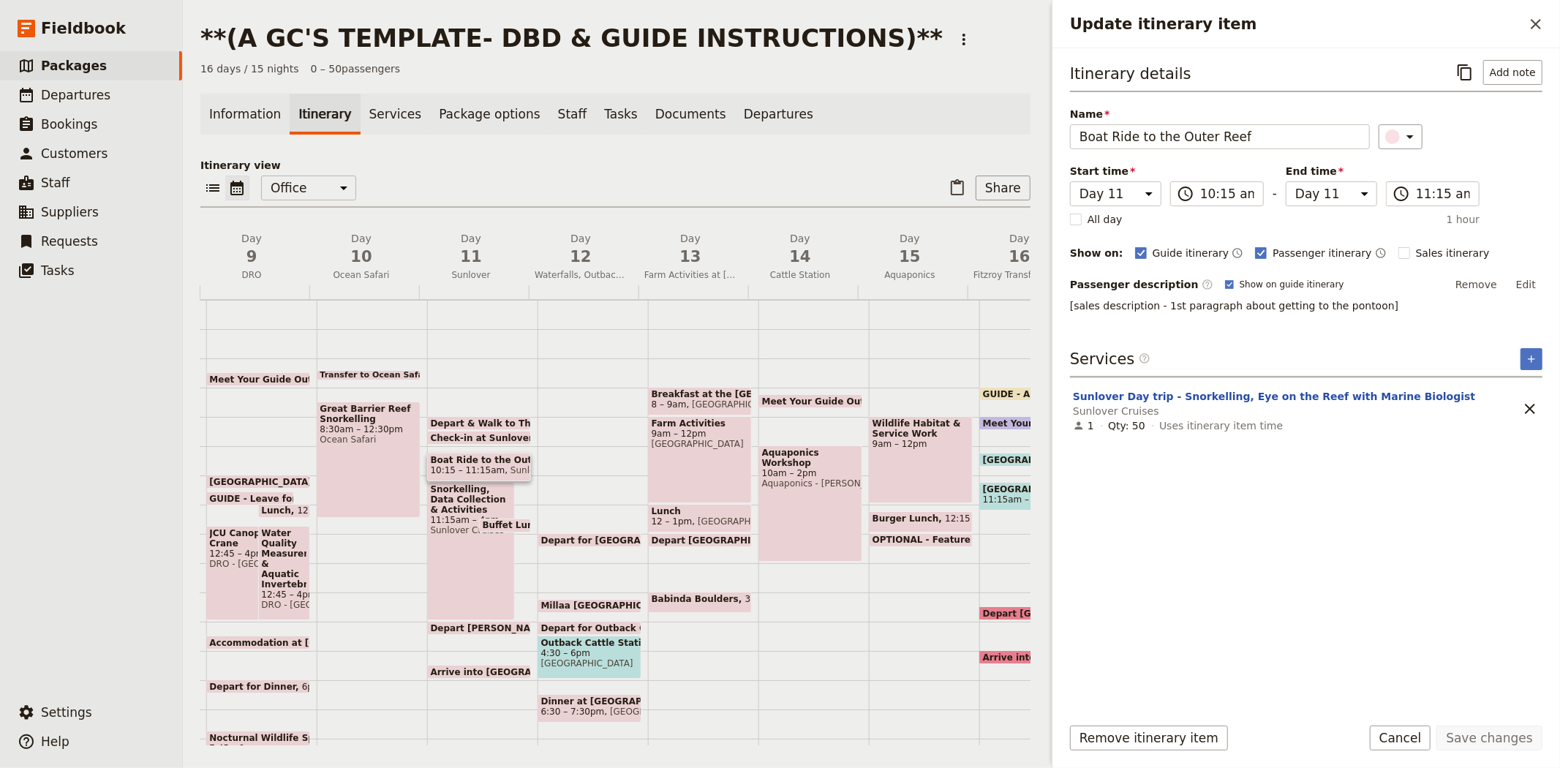
click at [472, 434] on span "Check-in at Sunlover" at bounding box center [484, 438] width 107 height 10
select select "11"
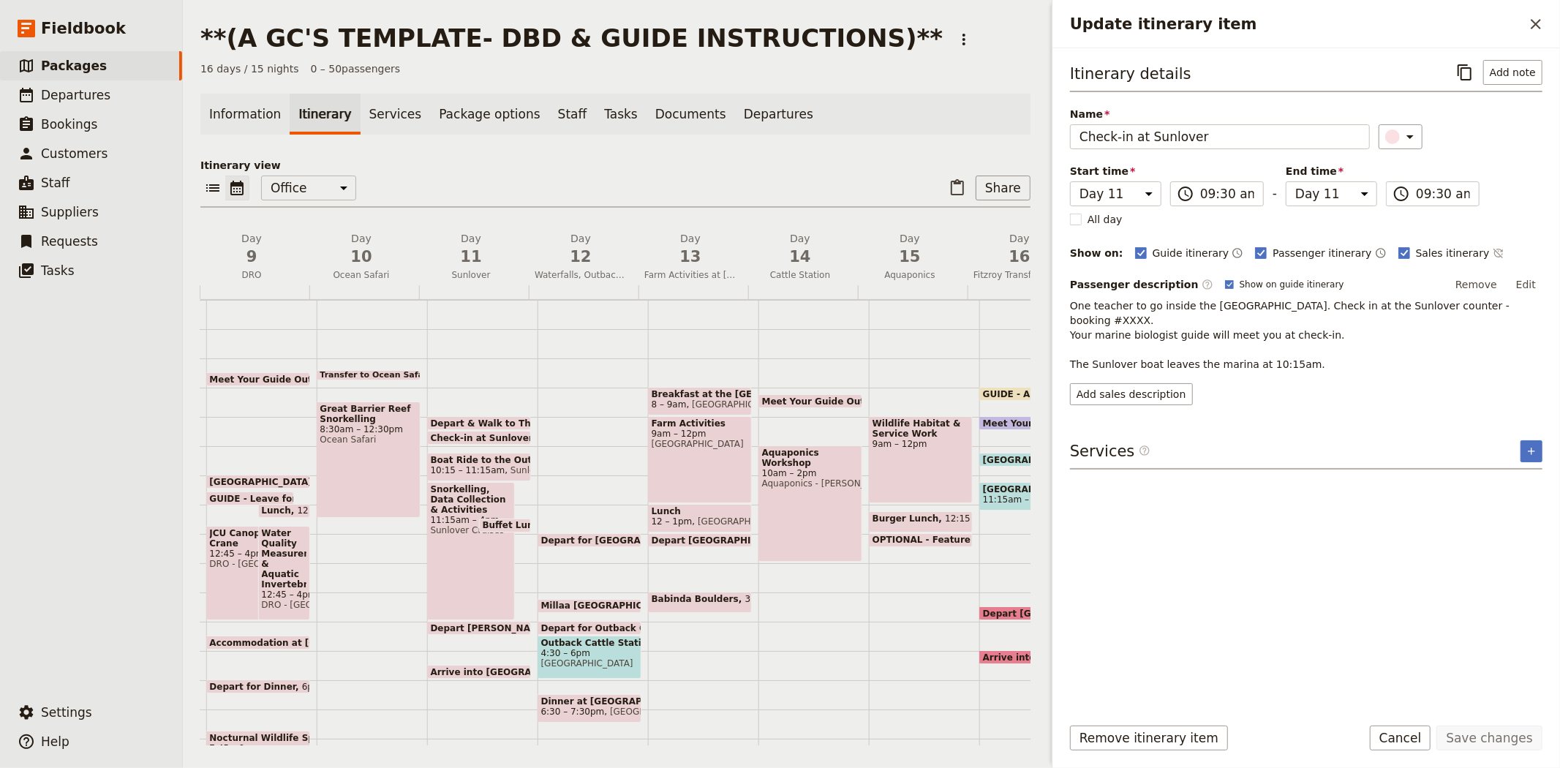
click at [439, 540] on div "Snorkelling, Data Collection & Activities 11:15am – 4pm Sunlover Cruises" at bounding box center [471, 551] width 88 height 138
select select "11"
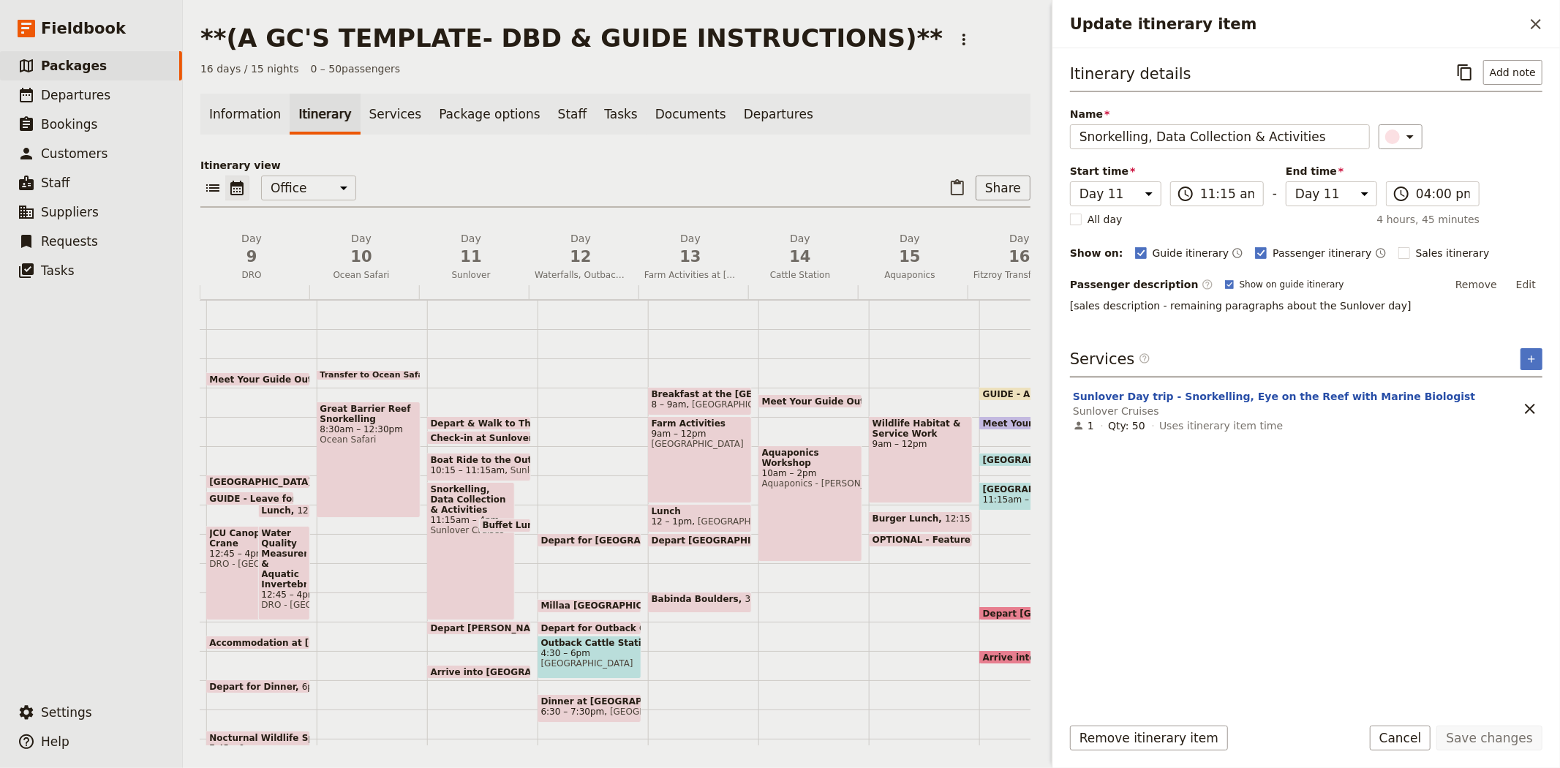
click at [455, 624] on span "Depart [PERSON_NAME][GEOGRAPHIC_DATA]" at bounding box center [545, 628] width 228 height 10
select select "11"
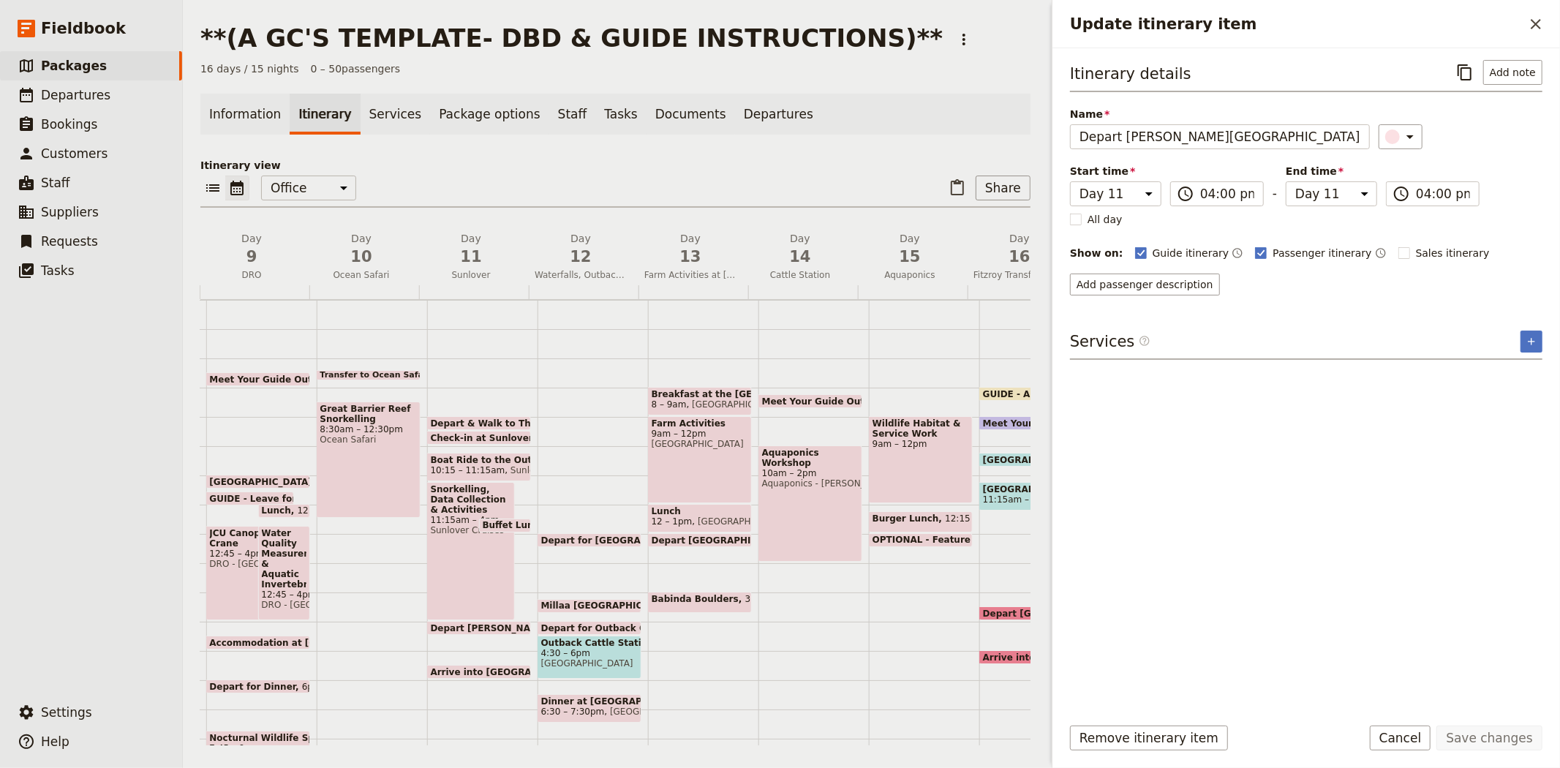
click at [487, 522] on span "Buffet Lunch on the Boat" at bounding box center [548, 525] width 130 height 10
select select "11"
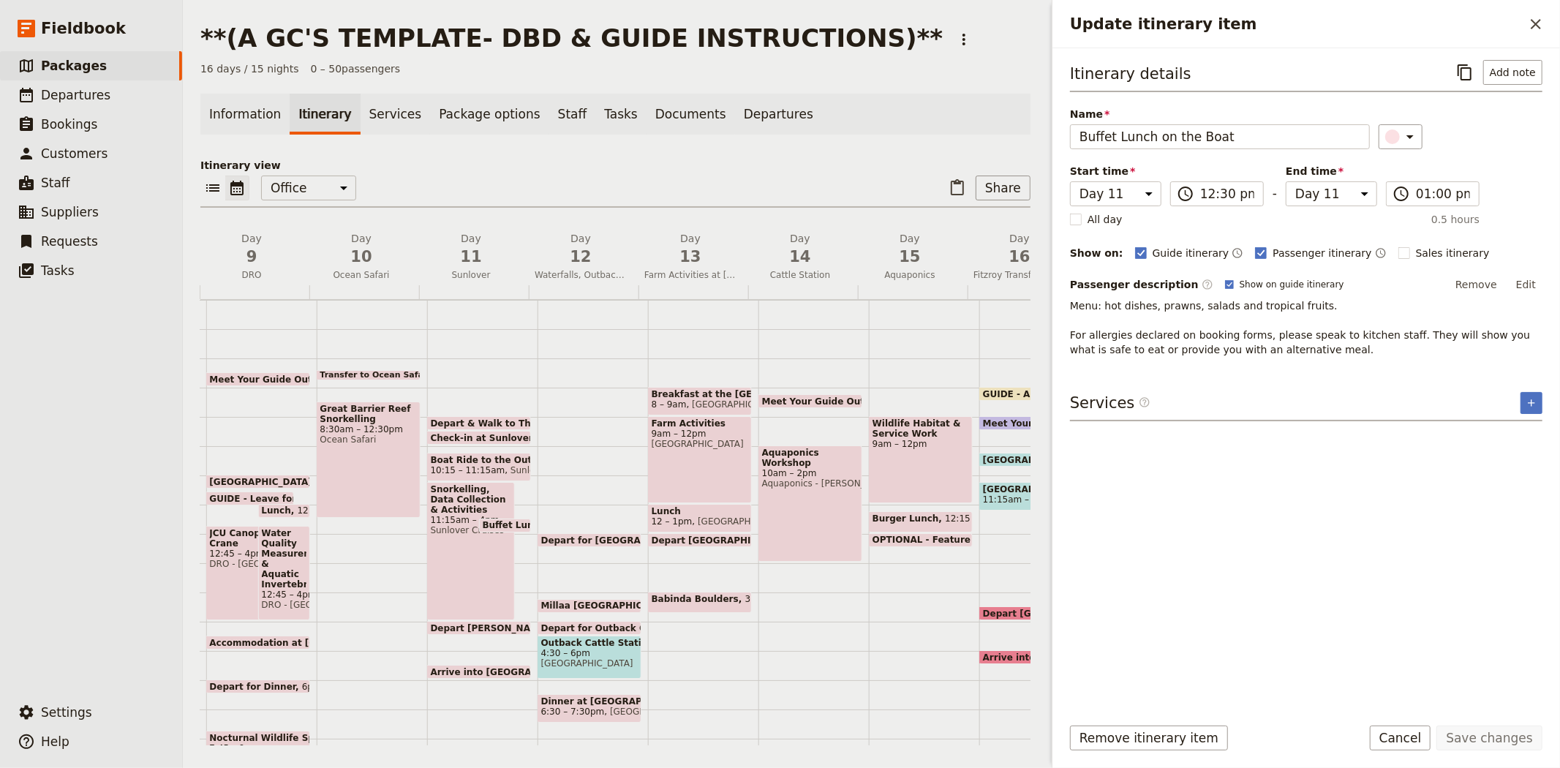
click at [469, 418] on span "Depart & Walk to The [GEOGRAPHIC_DATA]" at bounding box center [540, 423] width 219 height 10
select select "11"
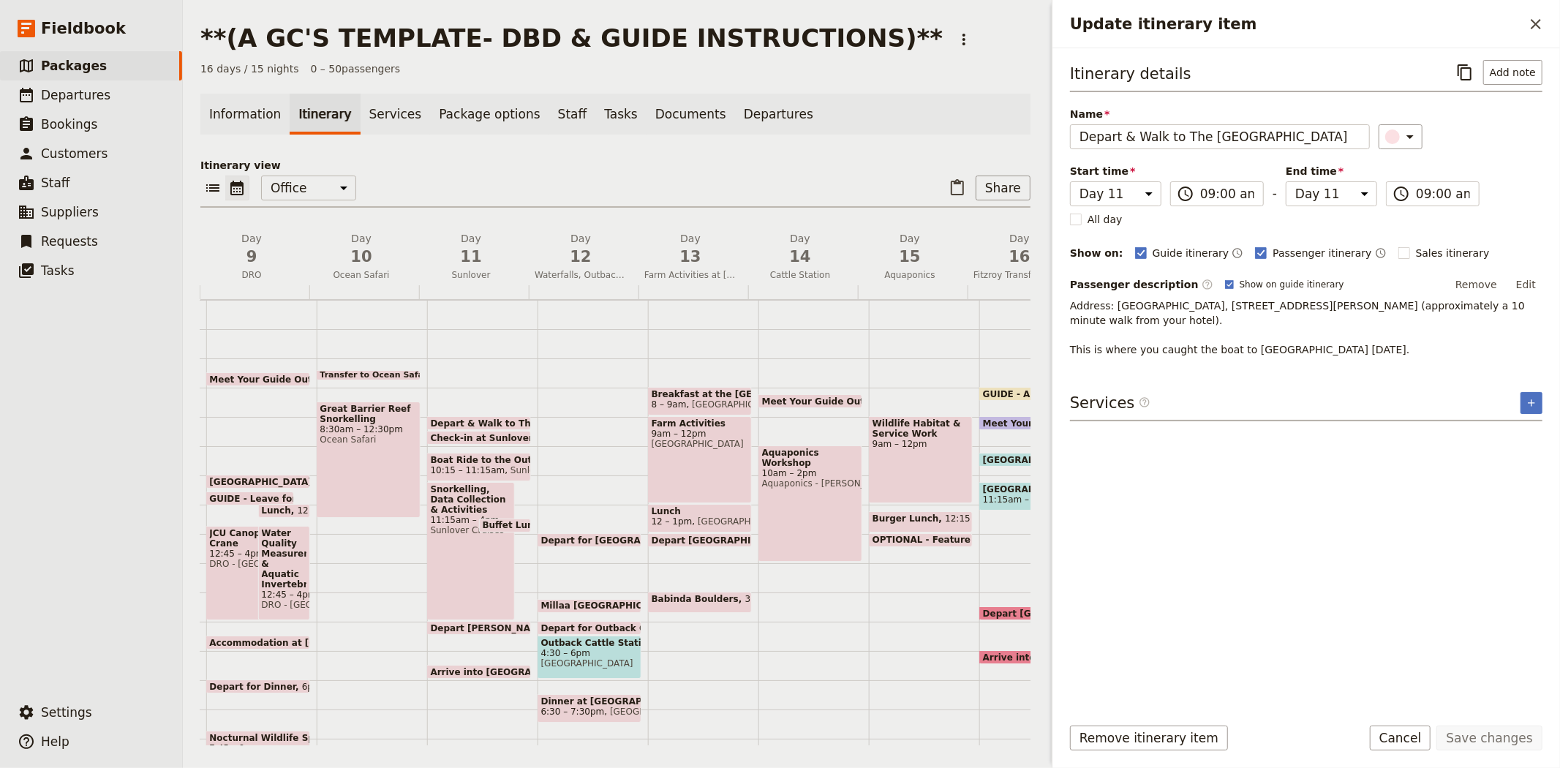
click at [468, 436] on span "Check-in at Sunlover" at bounding box center [484, 438] width 107 height 10
select select "11"
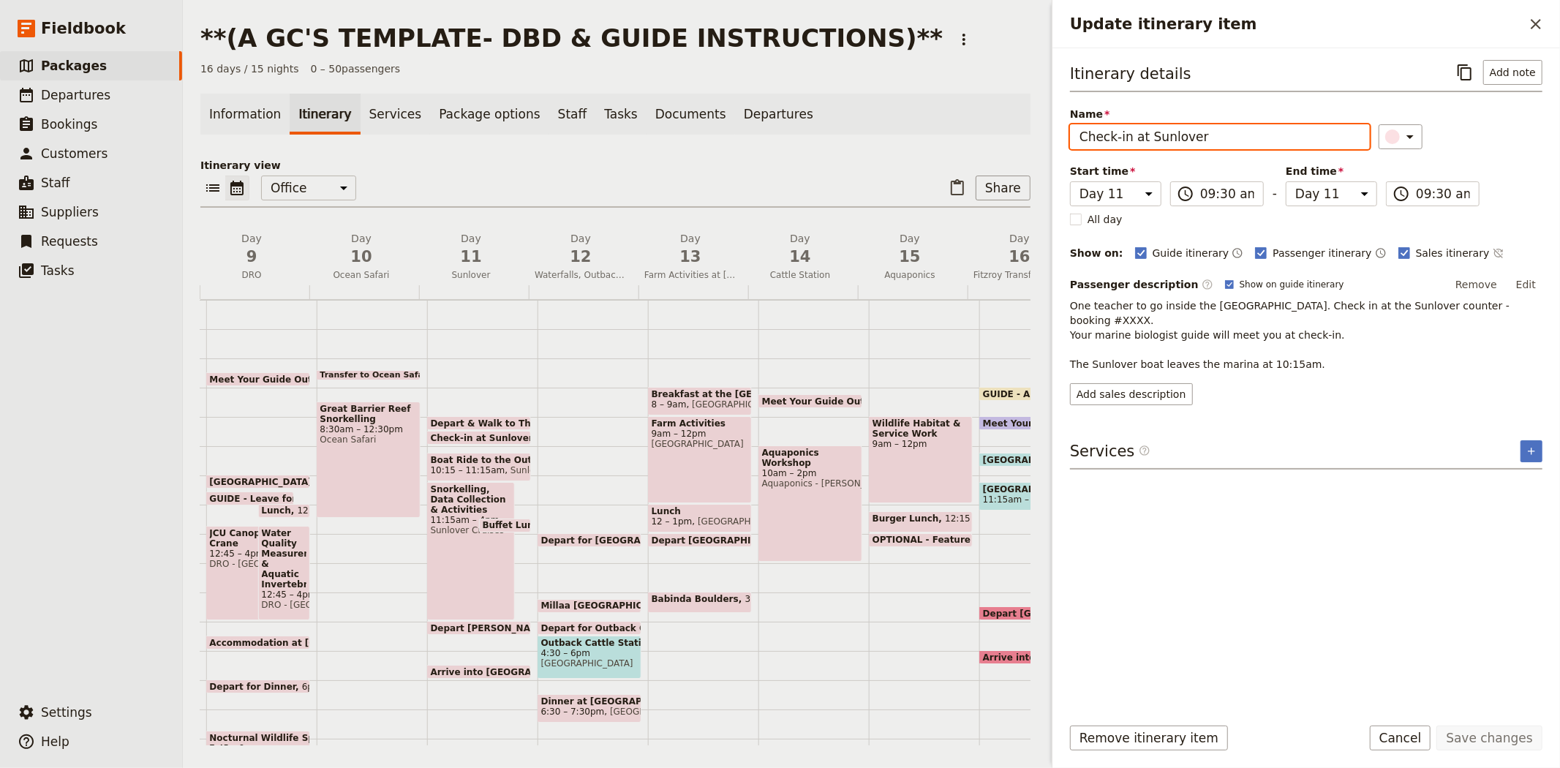
drag, startPoint x: 1272, startPoint y: 140, endPoint x: 994, endPoint y: 143, distance: 277.9
click at [994, 143] on div "**(A GC'S TEMPLATE- DBD & GUIDE INSTRUCTIONS)** ​ 16 days / 15 nights 0 – 50 pa…" at bounding box center [871, 384] width 1377 height 768
click at [1472, 70] on icon "Copy itinerary item" at bounding box center [1465, 73] width 18 height 18
click at [474, 462] on span "Boat Ride to the Outer Reef" at bounding box center [479, 460] width 97 height 10
select select "11"
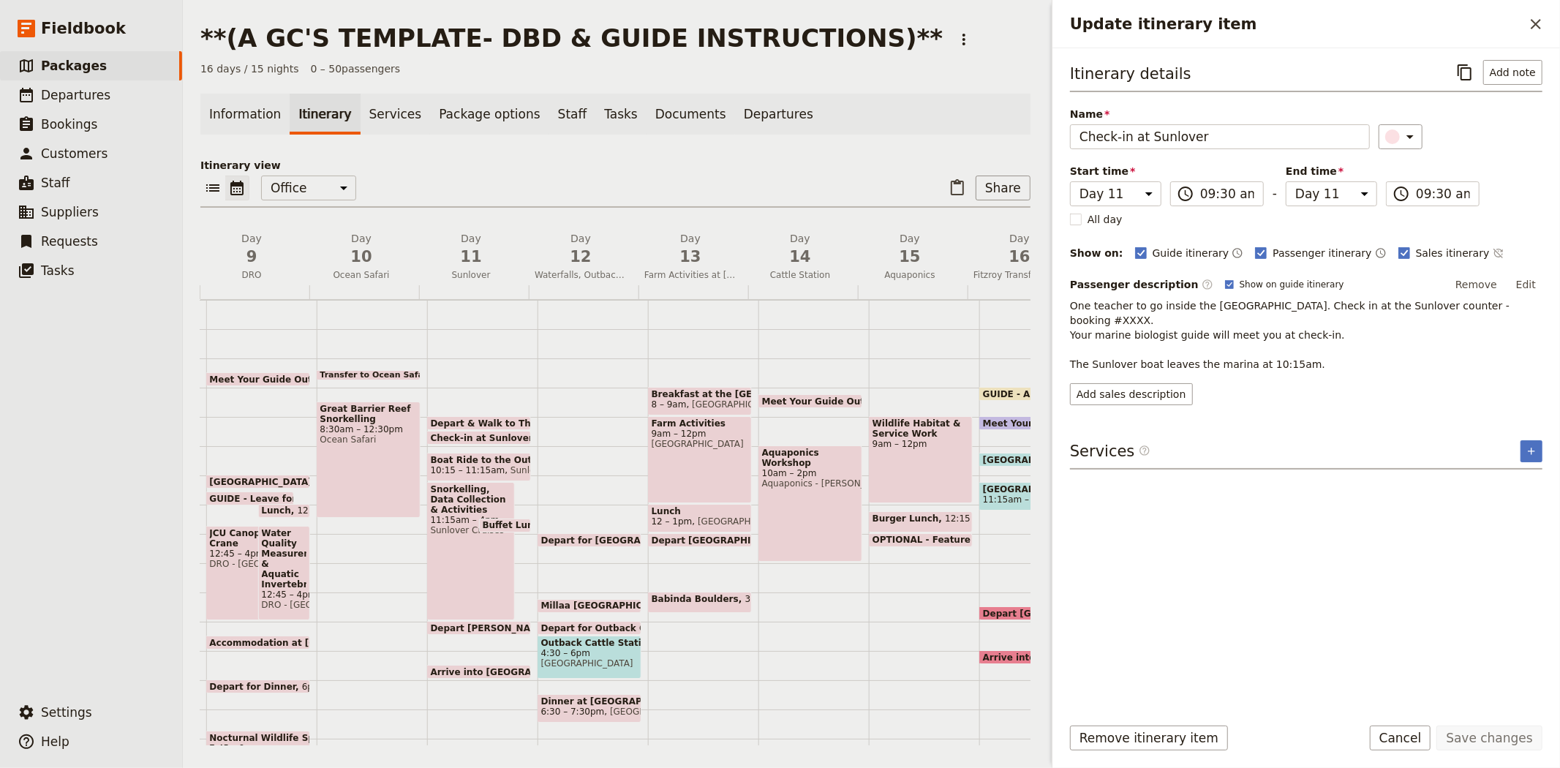
select select "11"
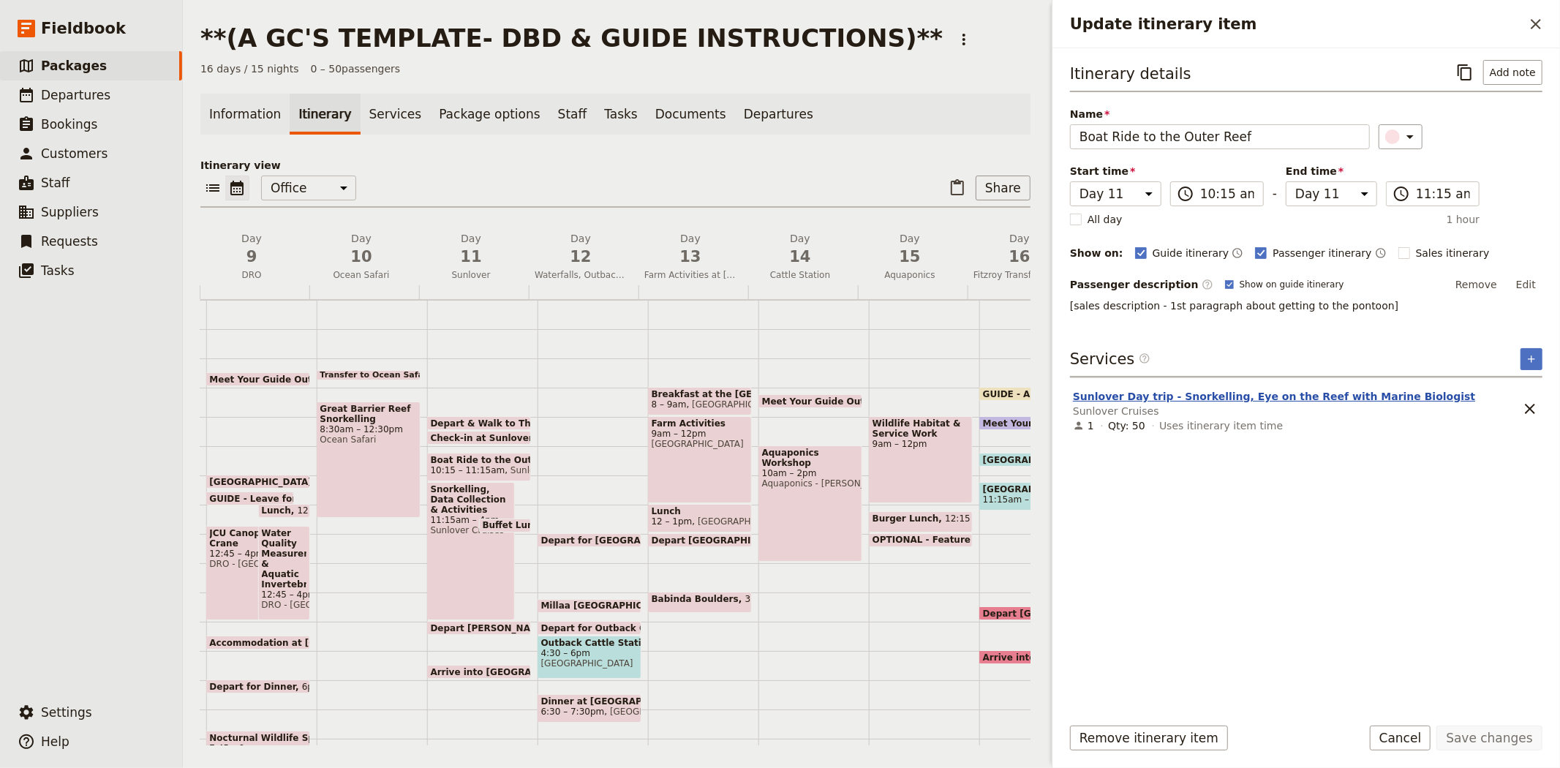
click at [1354, 396] on button "Sunlover Day trip - Snorkelling, Eye on the Reef with Marine Biologist" at bounding box center [1274, 396] width 402 height 15
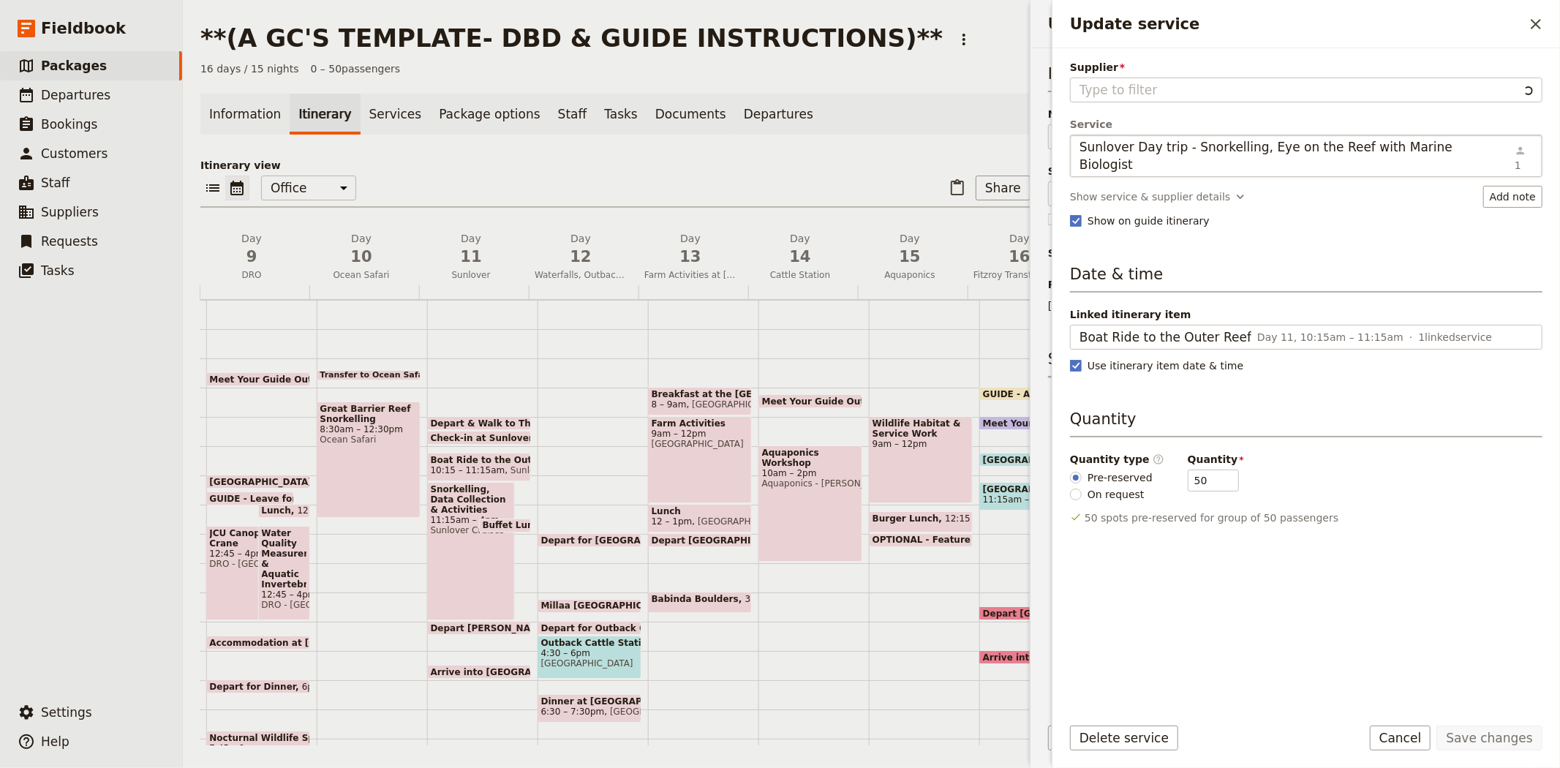
type input "Sunlover Cruises"
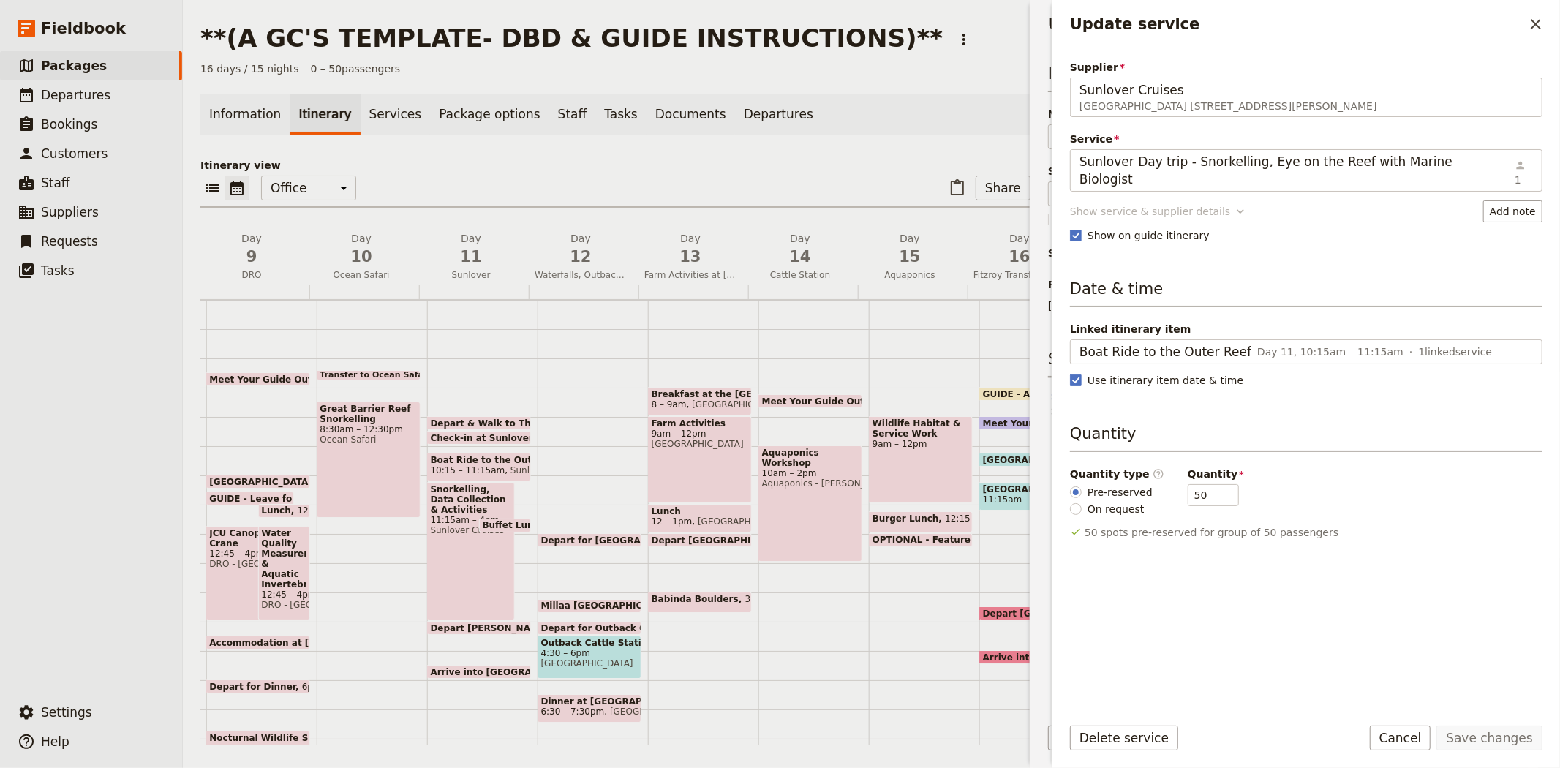
click at [1119, 204] on div "Show service & supplier details" at bounding box center [1150, 211] width 160 height 15
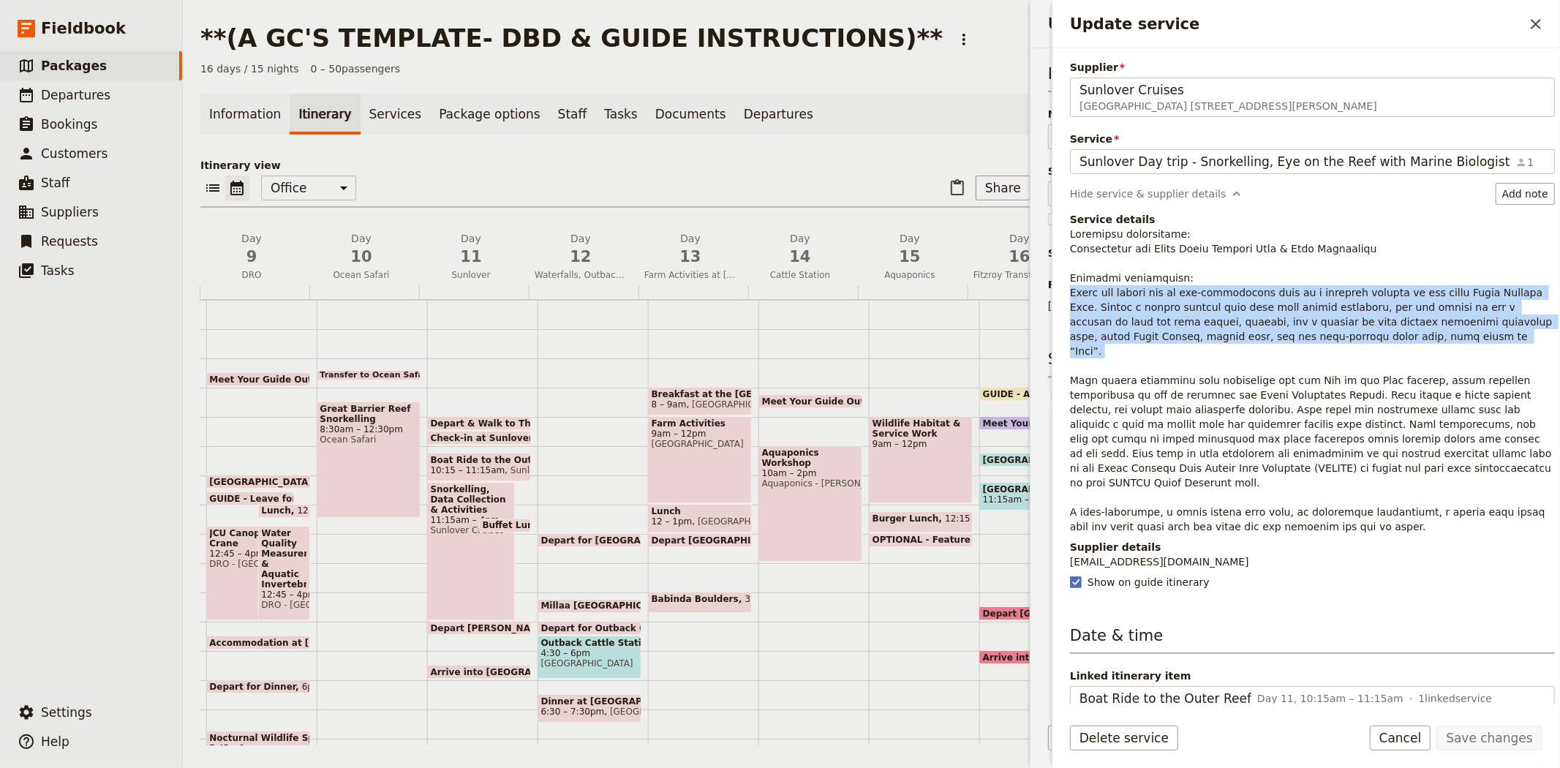
drag, startPoint x: 1331, startPoint y: 341, endPoint x: 1057, endPoint y: 290, distance: 279.5
click at [1057, 290] on div "Supplier Sunlover Cruises Reef Fleet Terminal 1 Spence Street, Cairns QLD 4870,…" at bounding box center [1305, 375] width 507 height 655
copy p "Today you travel via an air-conditioned boat to a floating pontoon at the outer…"
click at [448, 515] on span "11:15am – 4pm" at bounding box center [471, 520] width 81 height 10
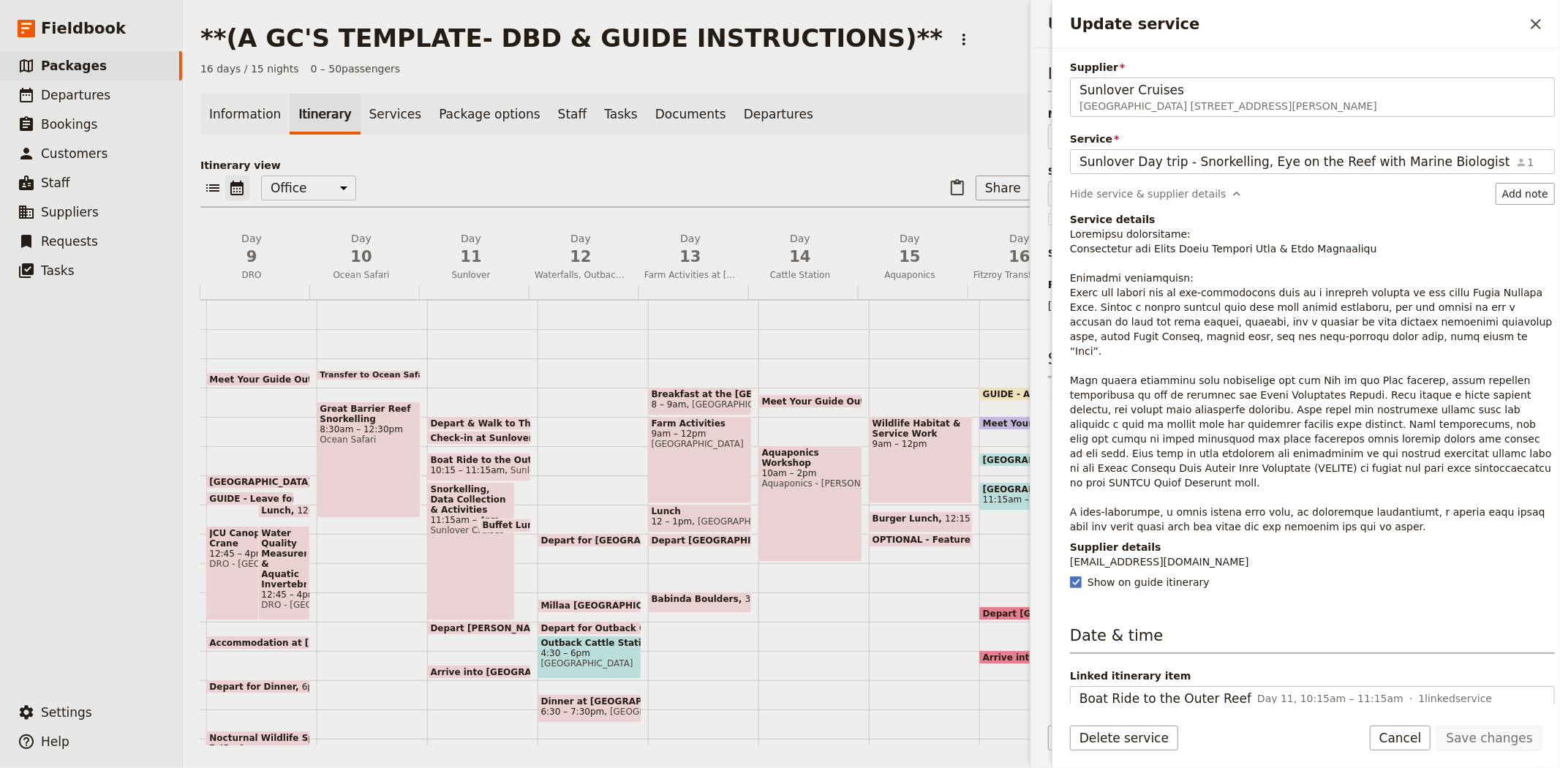
select select "11"
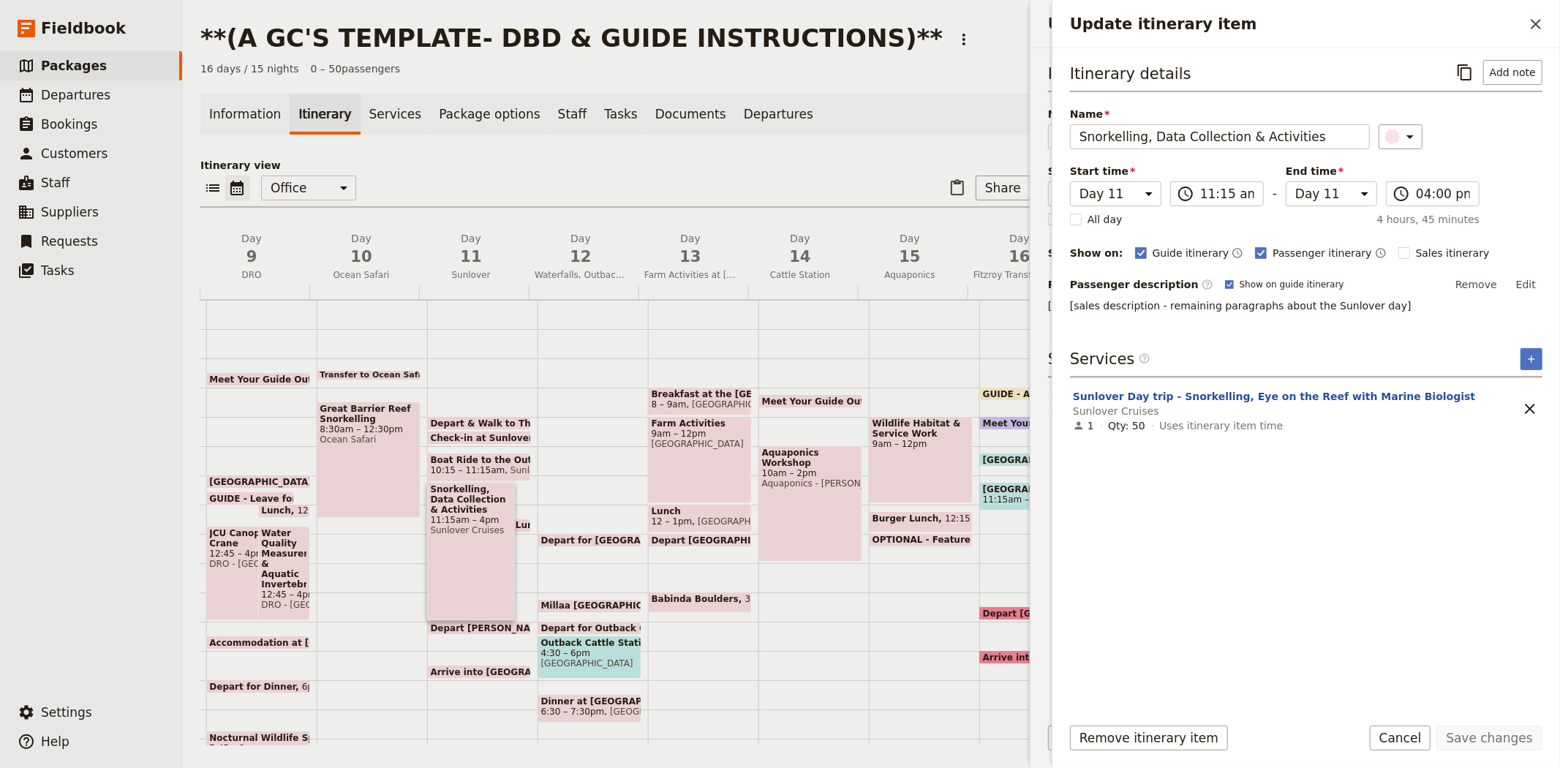
scroll to position [0, 0]
drag, startPoint x: 1318, startPoint y: 139, endPoint x: 1010, endPoint y: 133, distance: 307.2
click at [1010, 133] on div "**(A GC'S TEMPLATE- DBD & GUIDE INSTRUCTIONS)** ​ 16 days / 15 nights 0 – 50 pa…" at bounding box center [871, 384] width 1377 height 768
click at [583, 458] on div "Depart for Millaa Millaa Falls 1pm Millaa Millaa Falls 3:15 – 3:45pm Small Worl…" at bounding box center [592, 505] width 110 height 702
click at [495, 522] on span "Buffet Lunch on the Boat" at bounding box center [548, 525] width 130 height 10
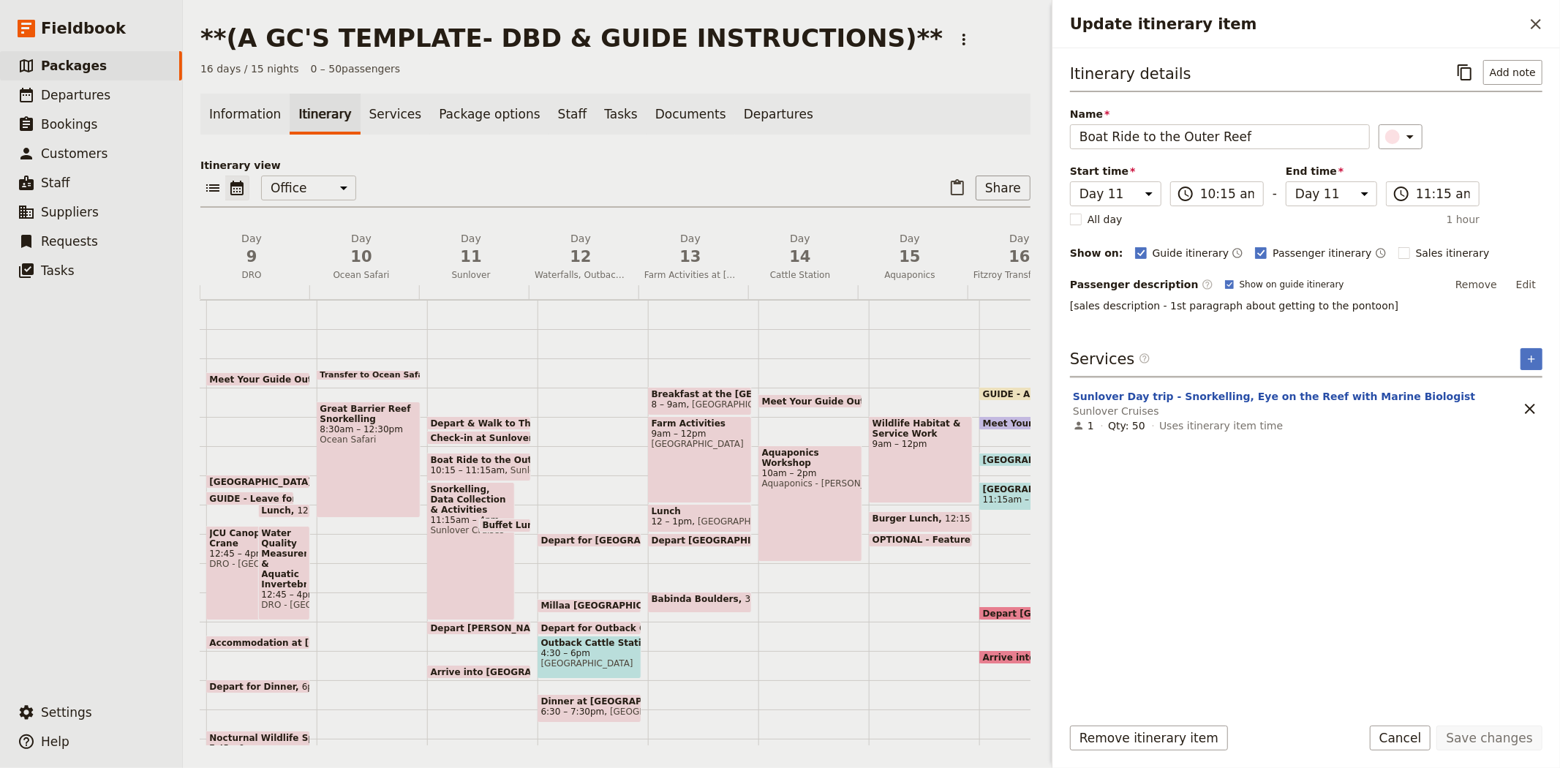
select select "11"
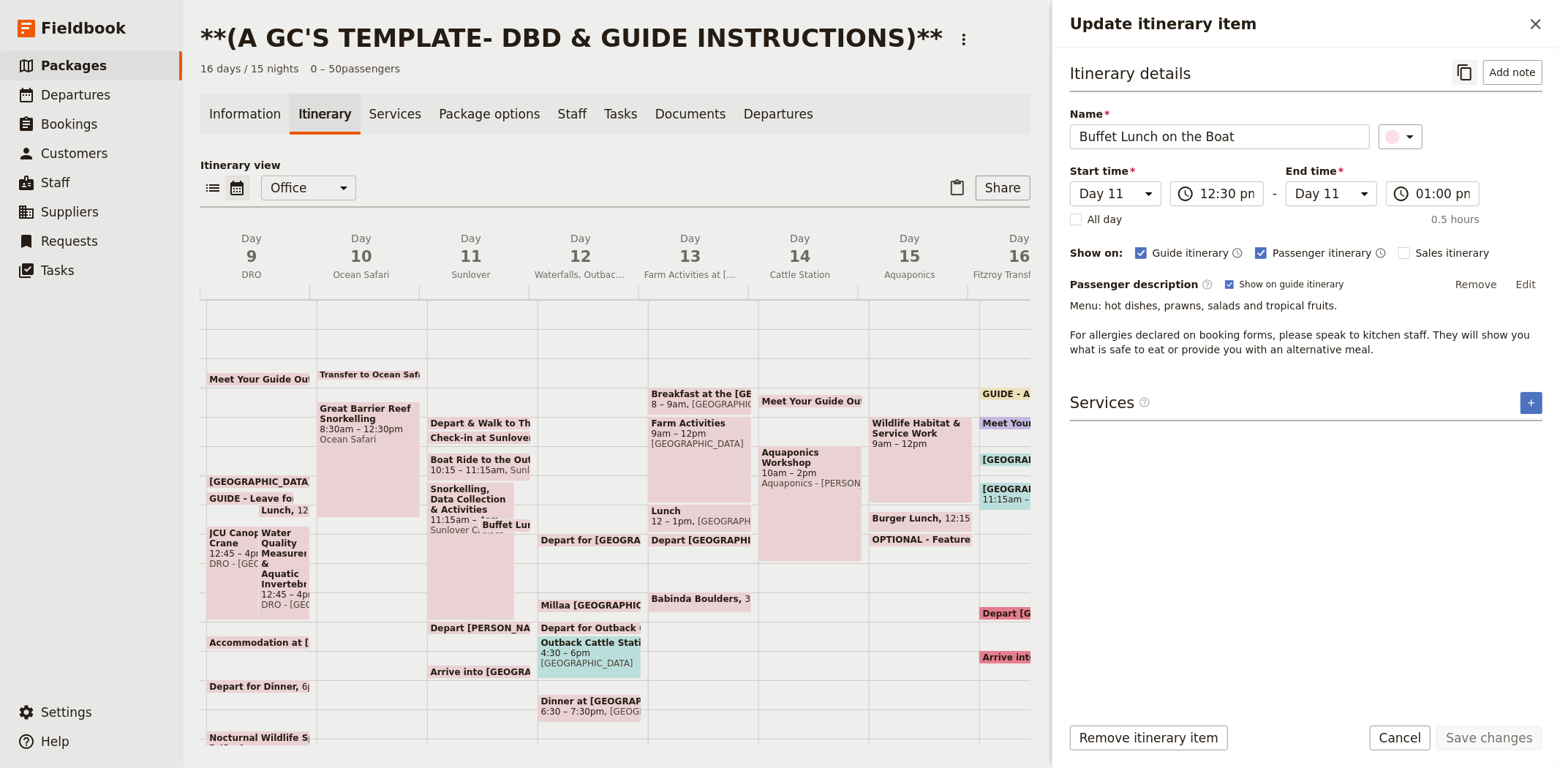
click at [1470, 69] on icon "Copy itinerary item" at bounding box center [1465, 73] width 18 height 18
click at [528, 170] on p "Itinerary view" at bounding box center [615, 165] width 830 height 15
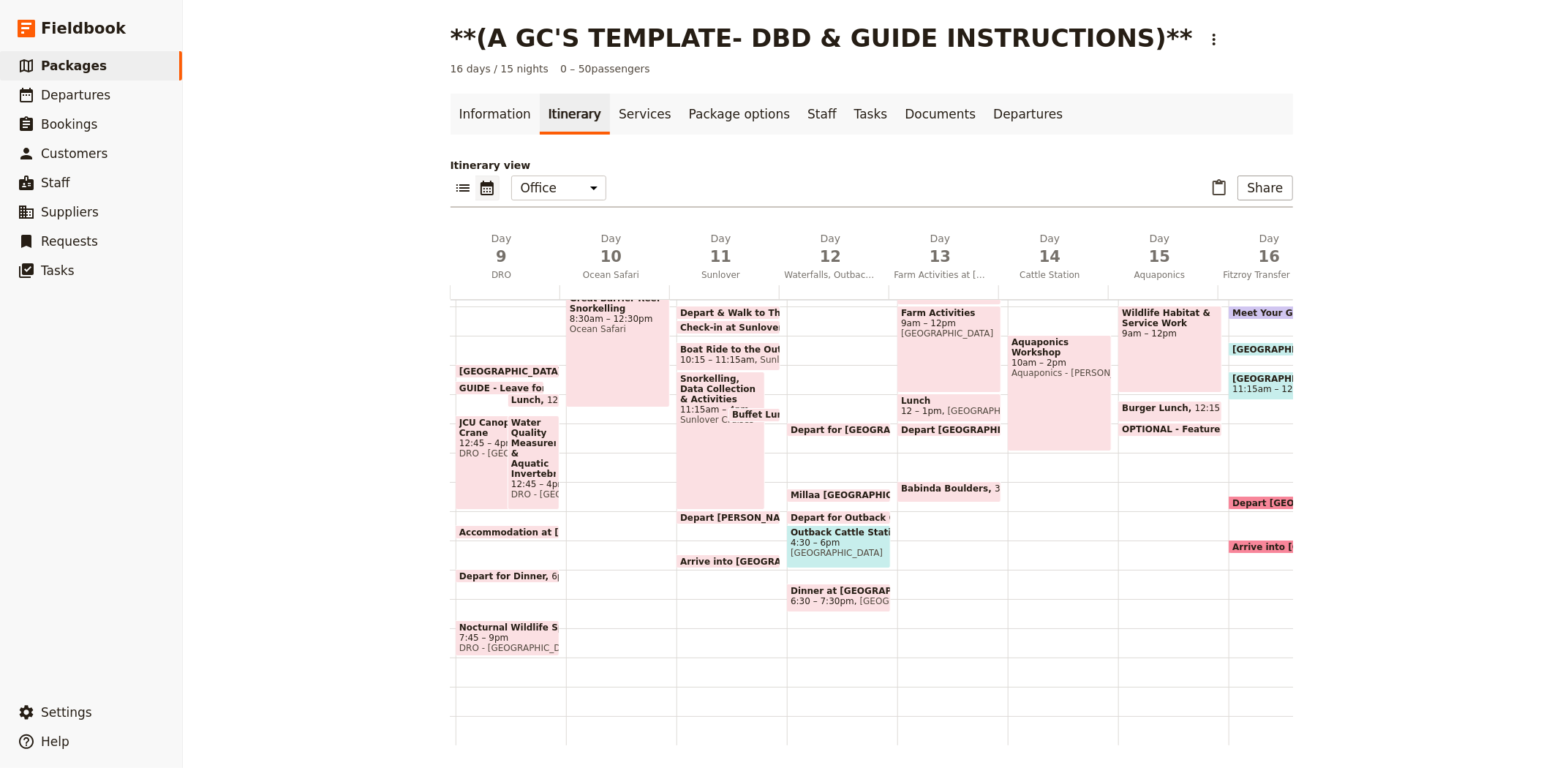
scroll to position [268, 0]
click at [726, 513] on span "Depart [PERSON_NAME][GEOGRAPHIC_DATA]" at bounding box center [794, 518] width 228 height 10
select select "11"
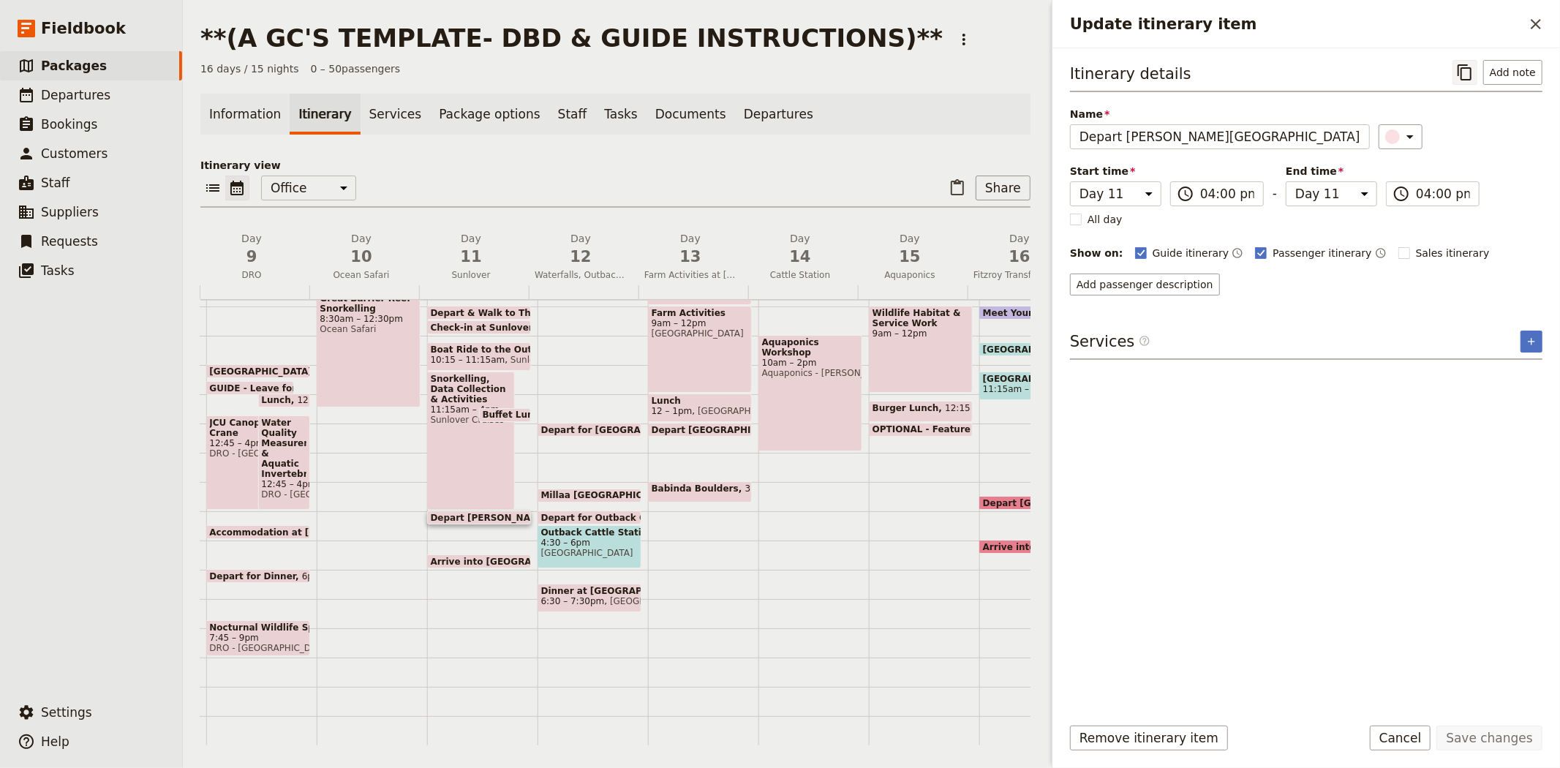
click at [1467, 68] on icon "Copy itinerary item" at bounding box center [1464, 72] width 14 height 16
click at [491, 556] on span "Arrive into [GEOGRAPHIC_DATA]" at bounding box center [513, 561] width 165 height 10
select select "11"
click at [1471, 75] on icon "Copy itinerary item" at bounding box center [1464, 72] width 14 height 16
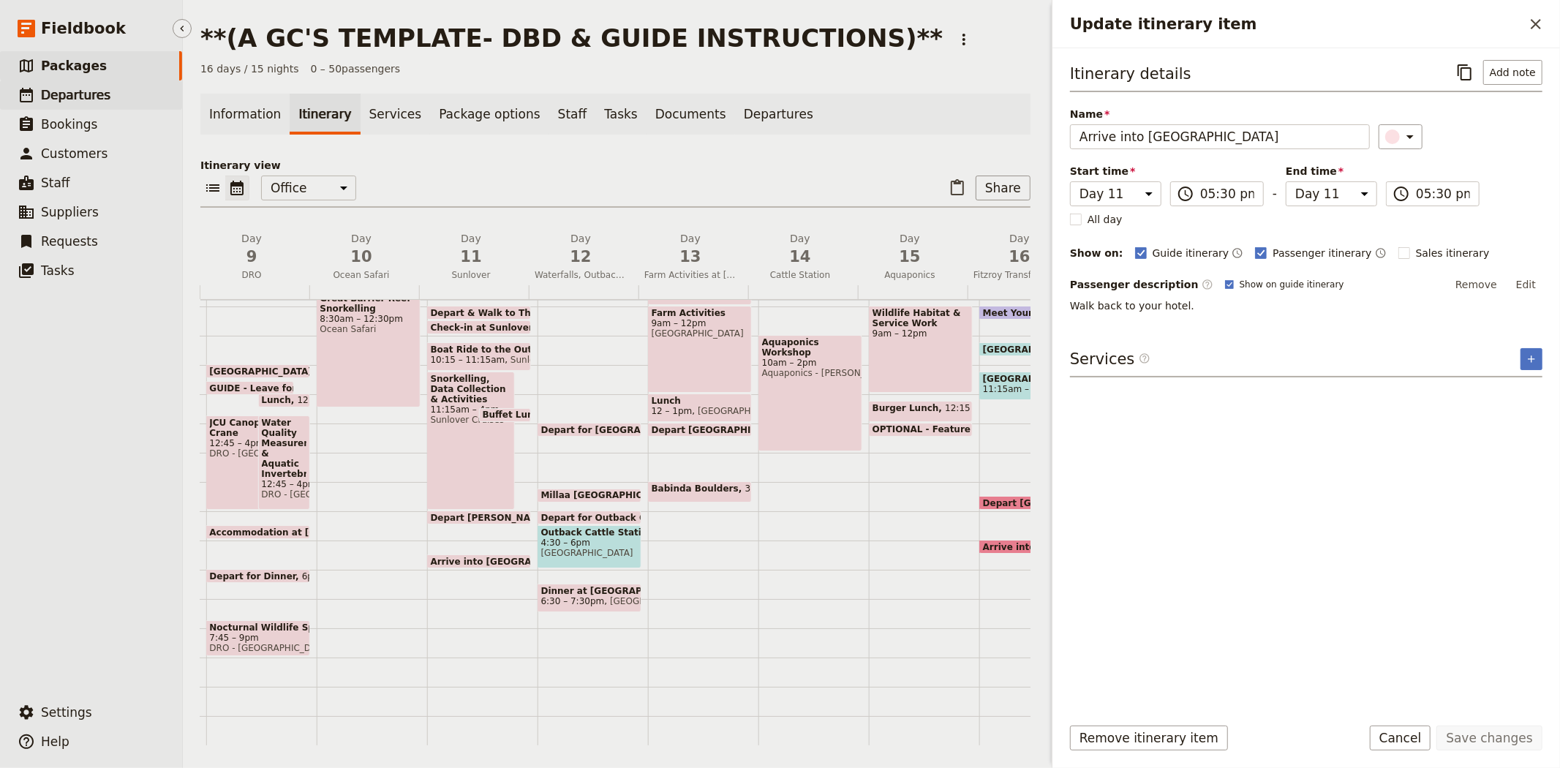
click at [99, 103] on span "Departures" at bounding box center [75, 95] width 69 height 18
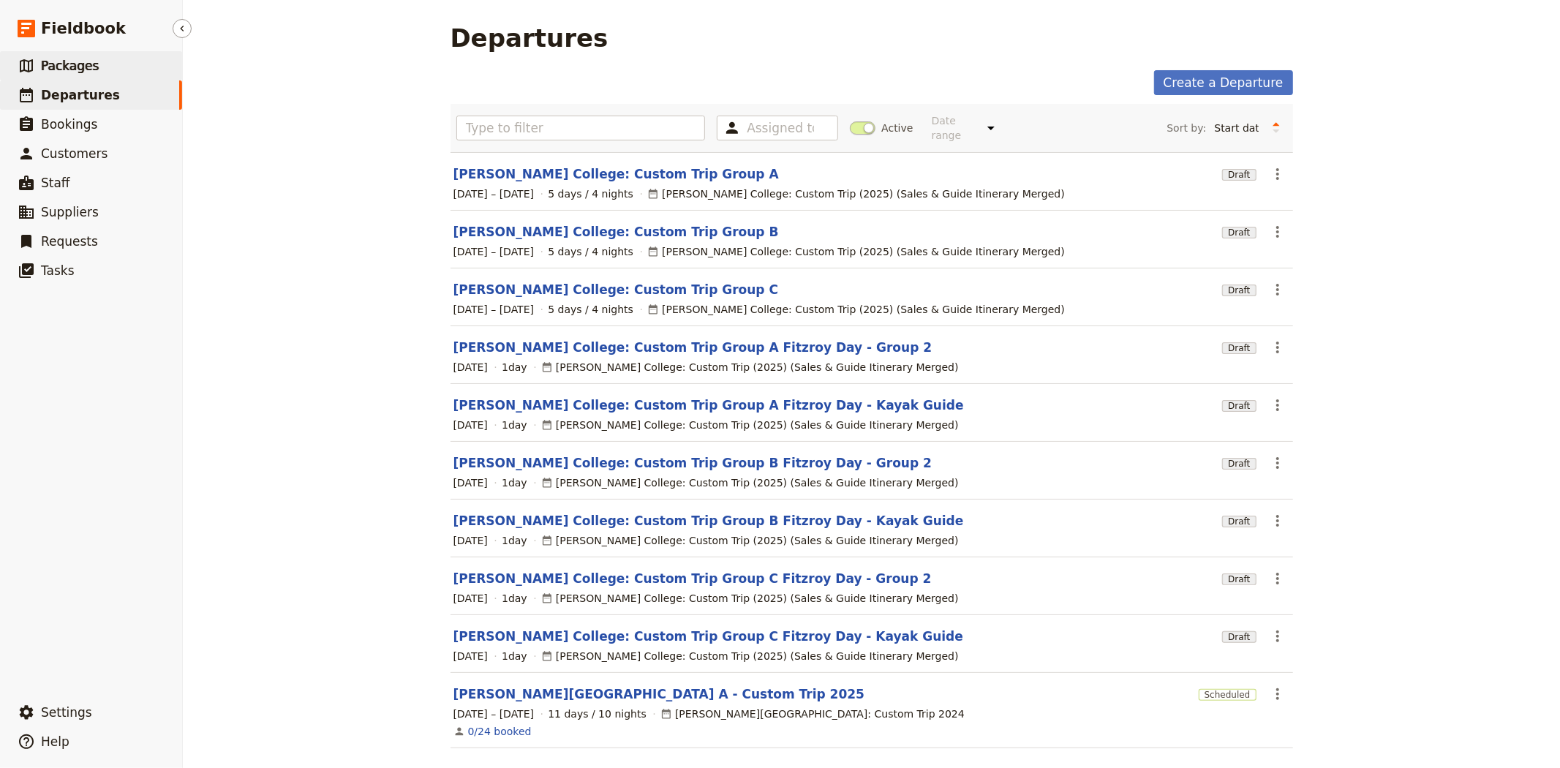
click at [89, 74] on span "Packages" at bounding box center [70, 66] width 58 height 18
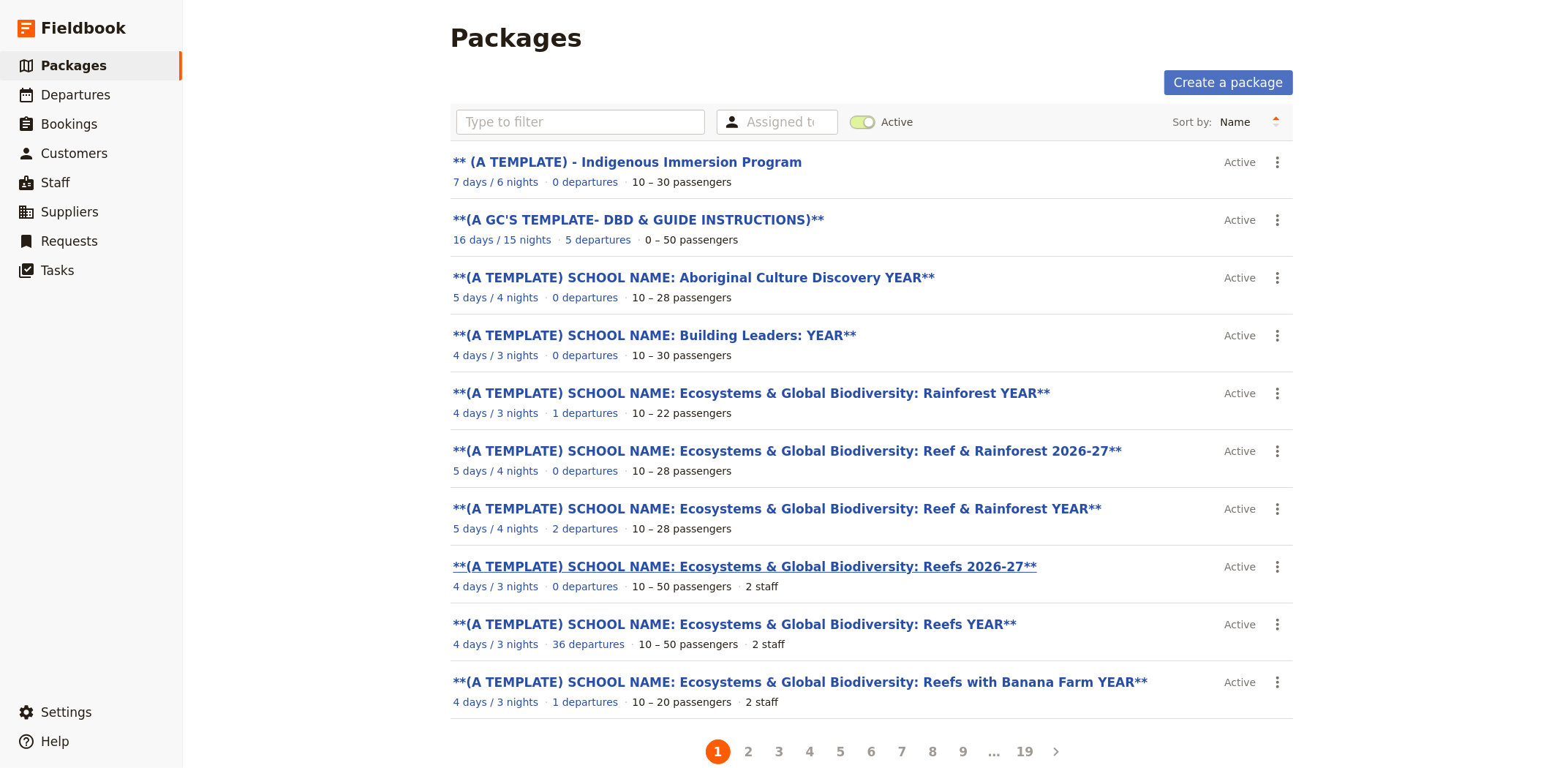
click at [749, 567] on link "**(A TEMPLATE) SCHOOL NAME: Ecosystems & Global Biodiversity: Reefs 2026-27**" at bounding box center [744, 566] width 583 height 15
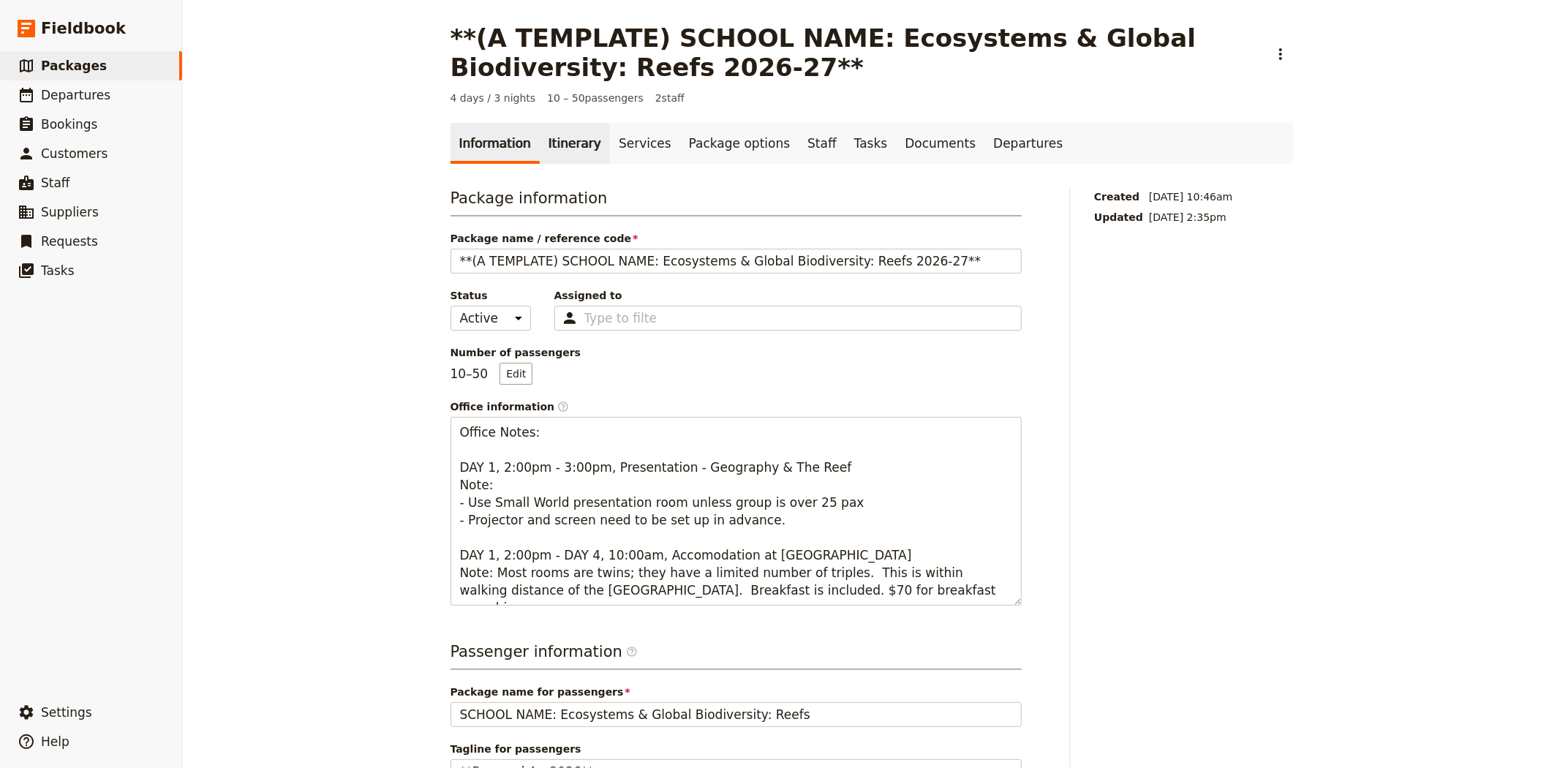
click at [579, 141] on link "Itinerary" at bounding box center [575, 143] width 70 height 41
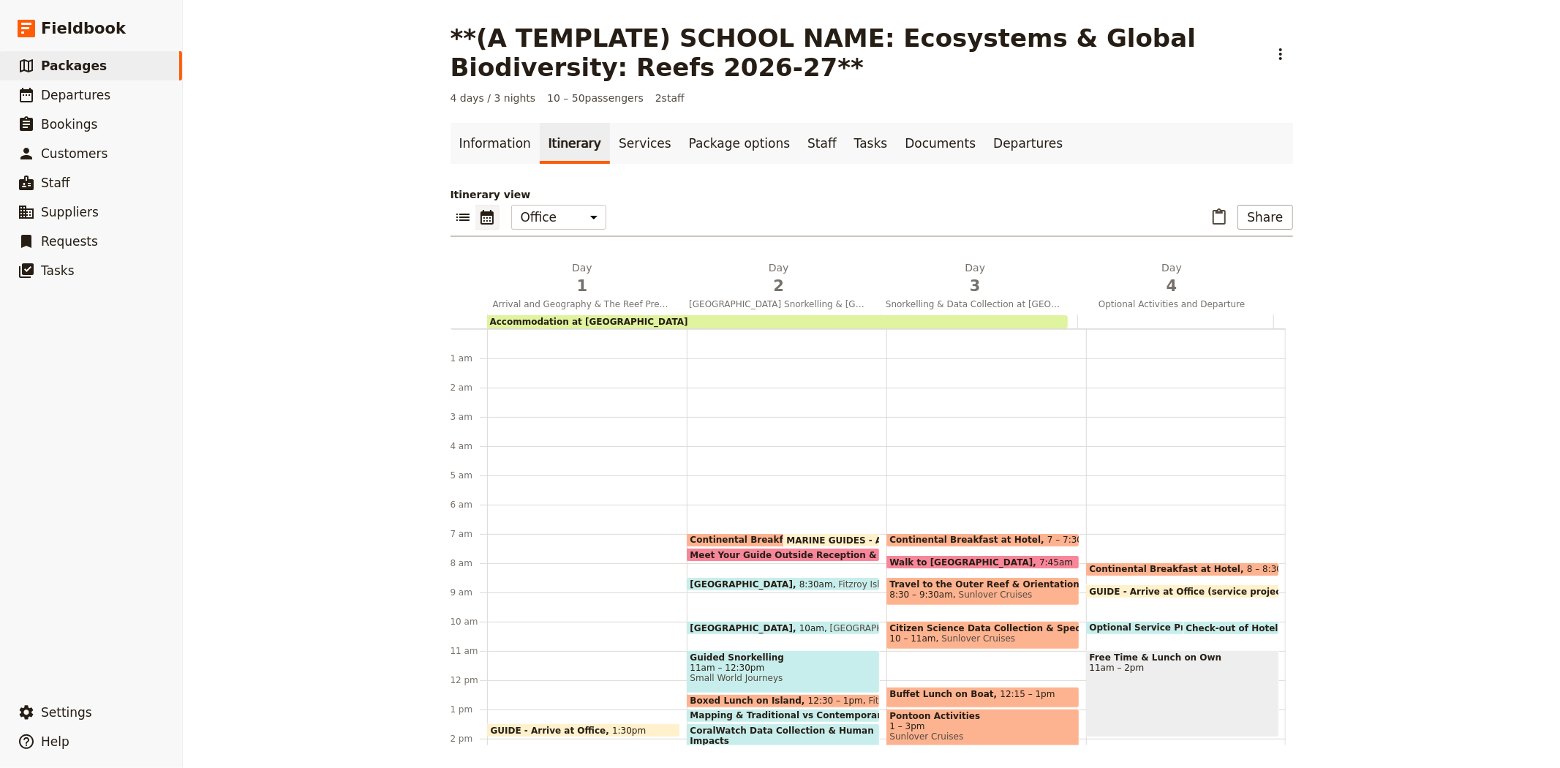
scroll to position [190, 0]
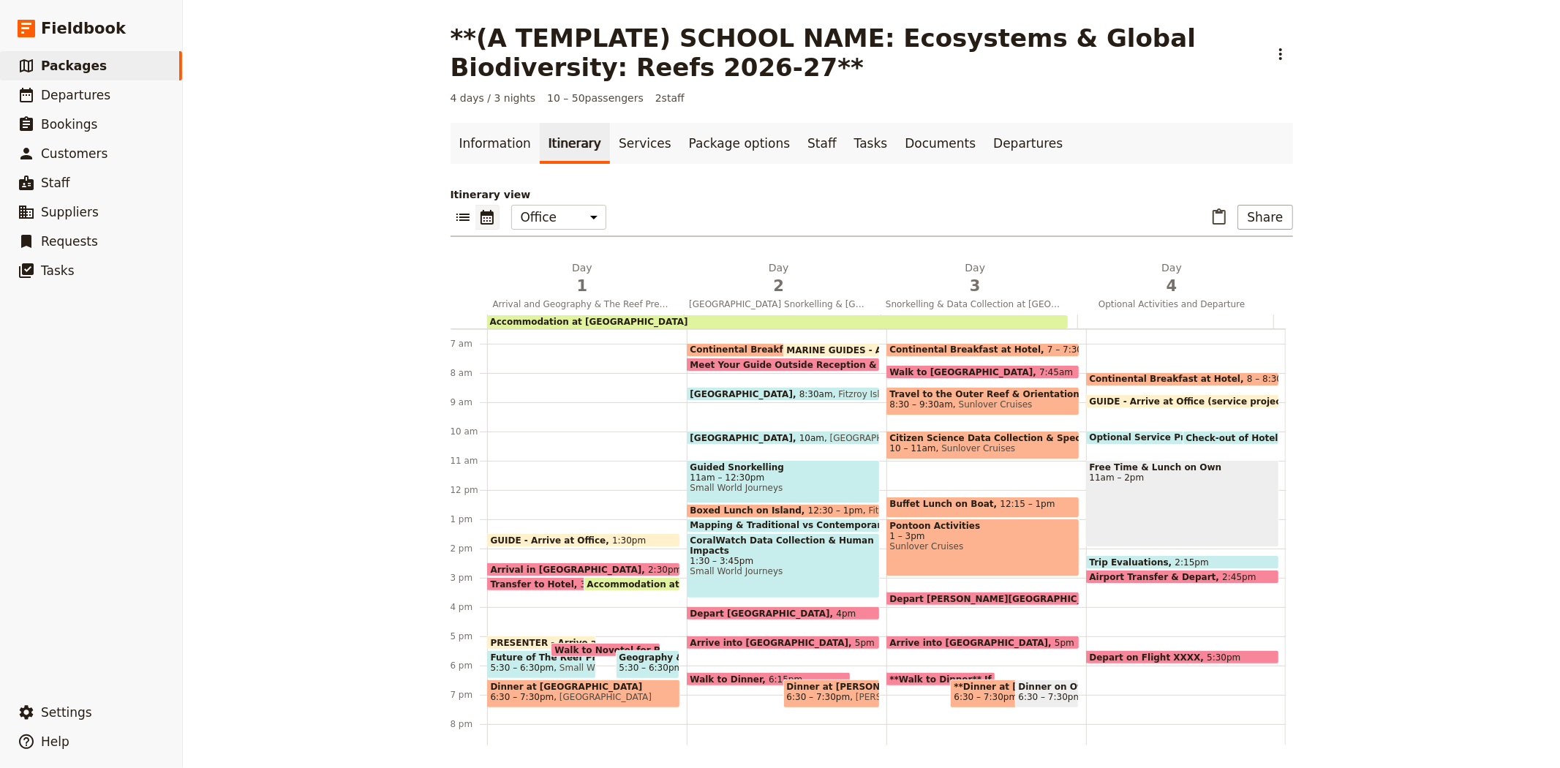
click at [939, 447] on span "Sunlover Cruises" at bounding box center [976, 448] width 80 height 10
select select "3"
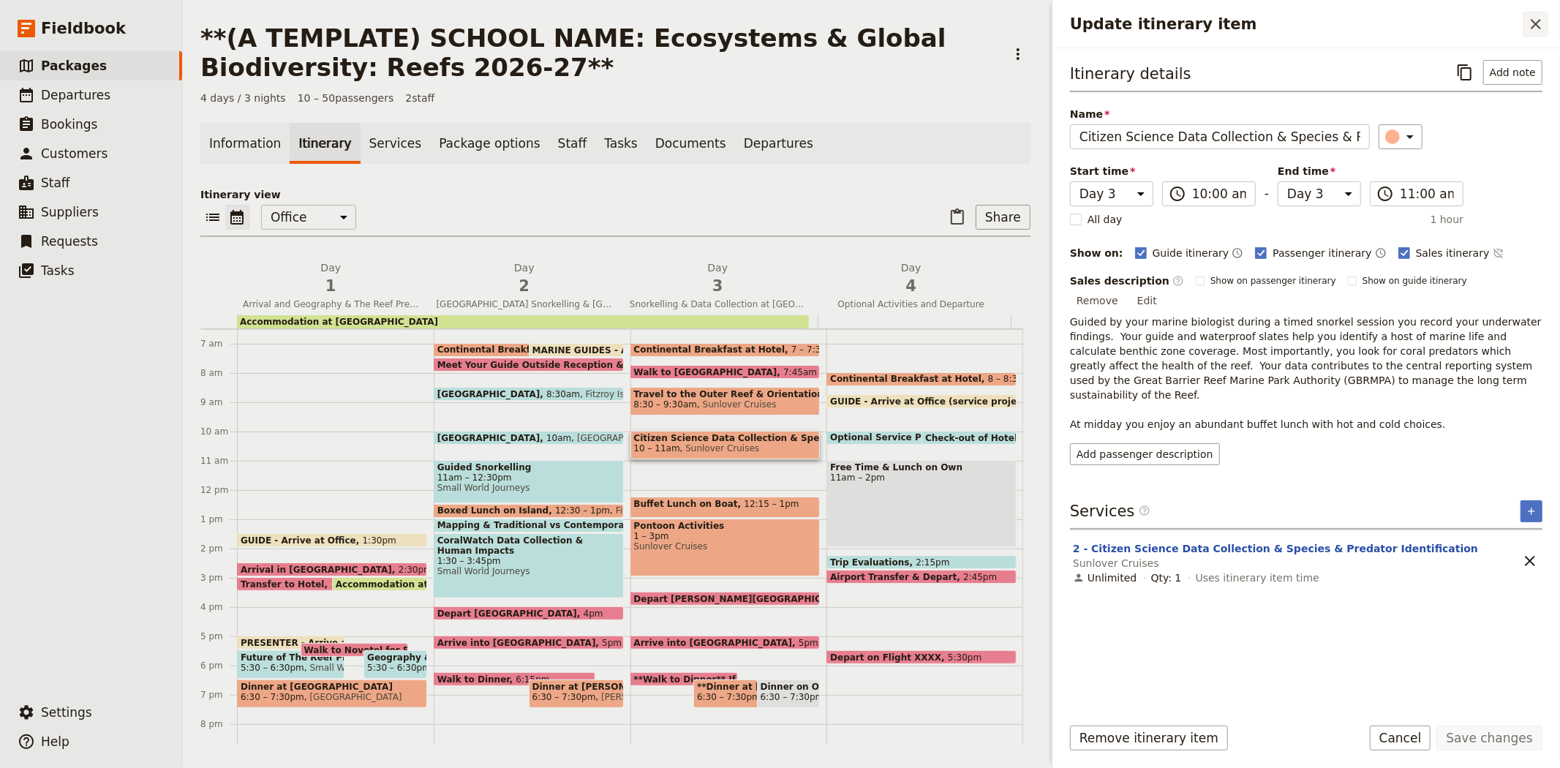
click at [1523, 23] on button "​" at bounding box center [1535, 24] width 25 height 25
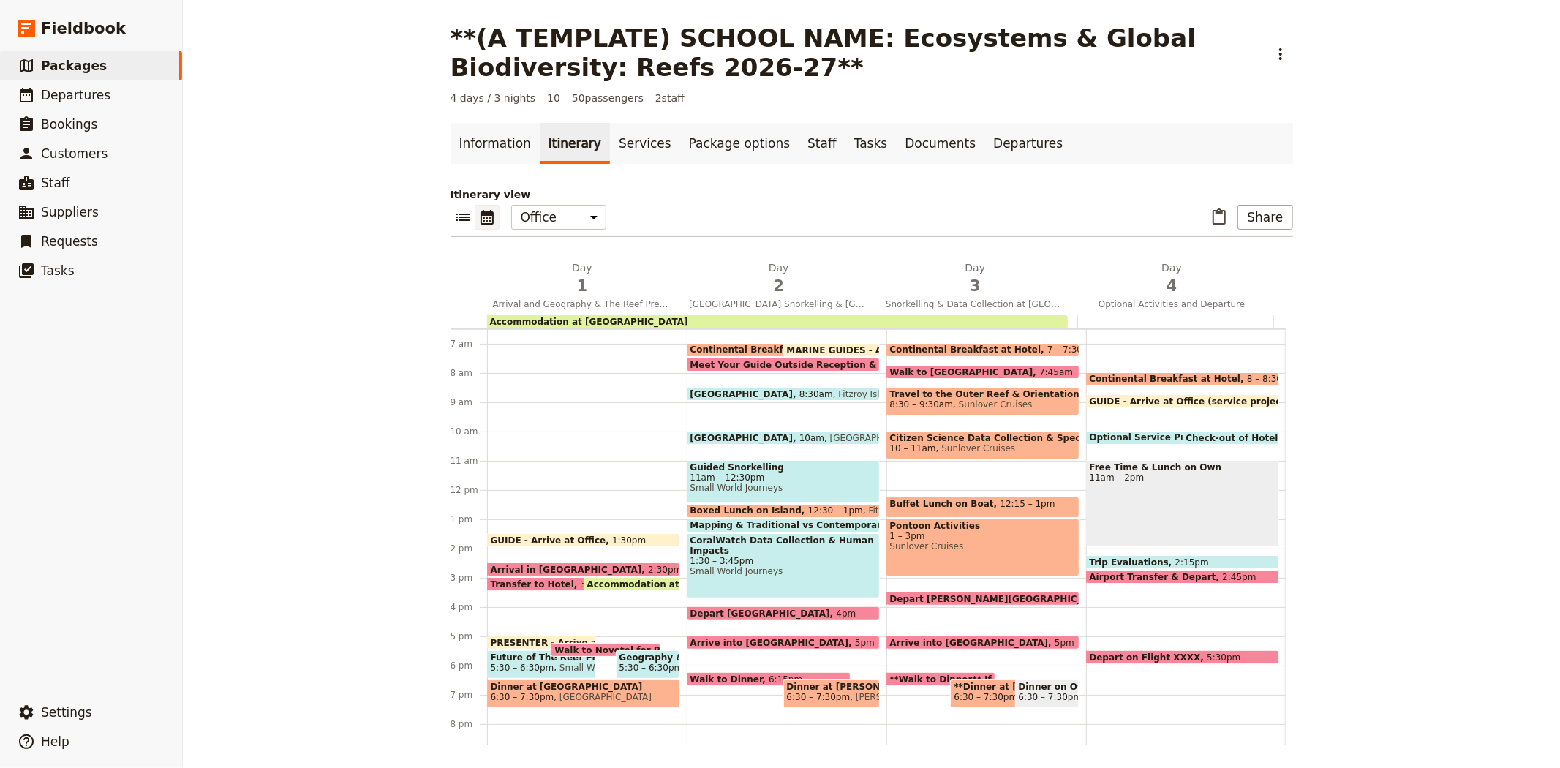
click at [1121, 495] on div "Free Time & Lunch on Own 11am – 2pm" at bounding box center [1182, 503] width 193 height 87
select select "4"
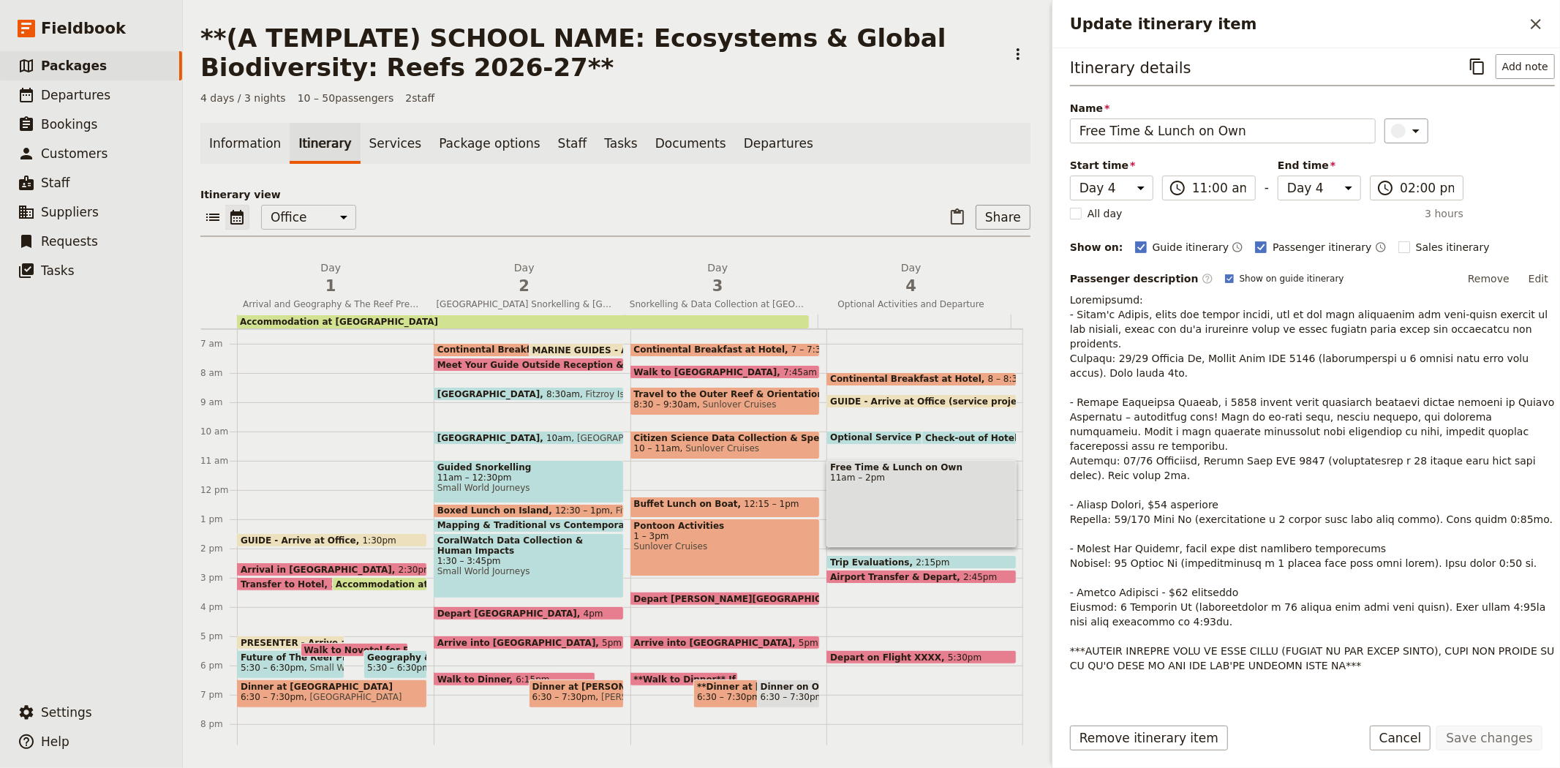
scroll to position [10, 0]
click at [1519, 27] on h2 "Update itinerary item" at bounding box center [1296, 24] width 453 height 22
click at [1529, 25] on icon "Close drawer" at bounding box center [1536, 24] width 18 height 18
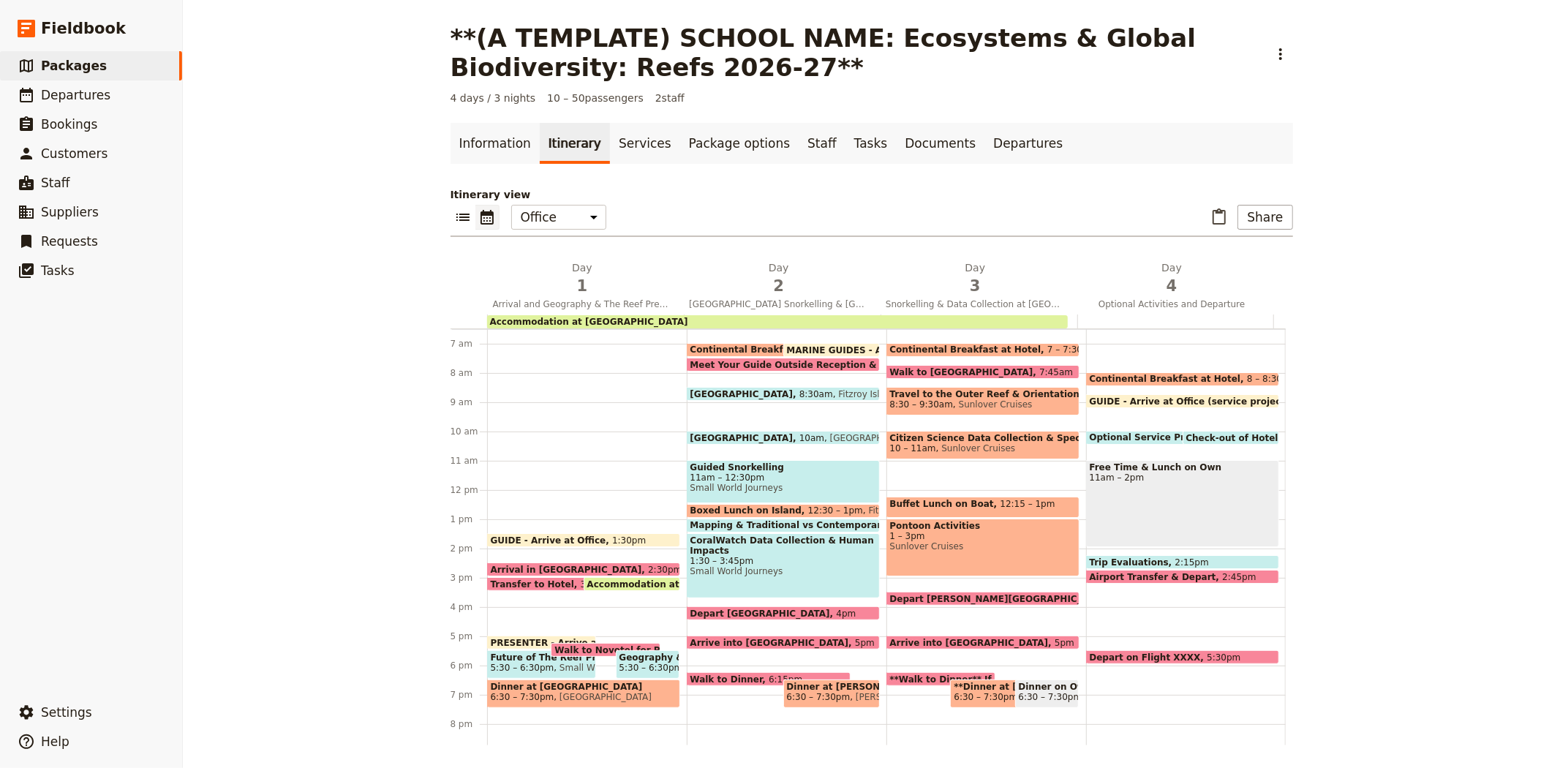
click at [1091, 432] on span "Optional Service Project, Eco-Organic Banana Farm or Aboriginal Culture Experie…" at bounding box center [1301, 437] width 424 height 10
select select "4"
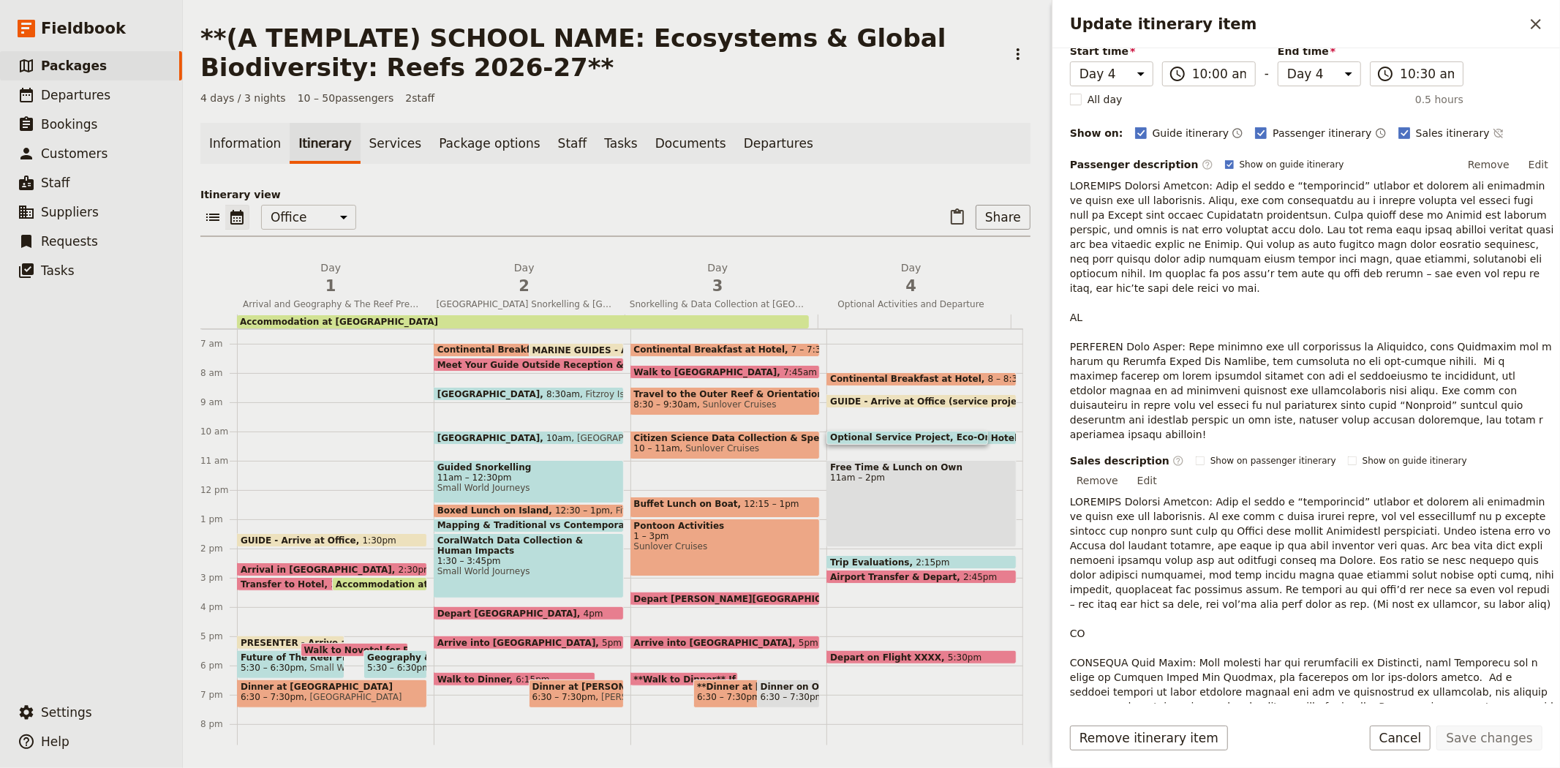
scroll to position [0, 0]
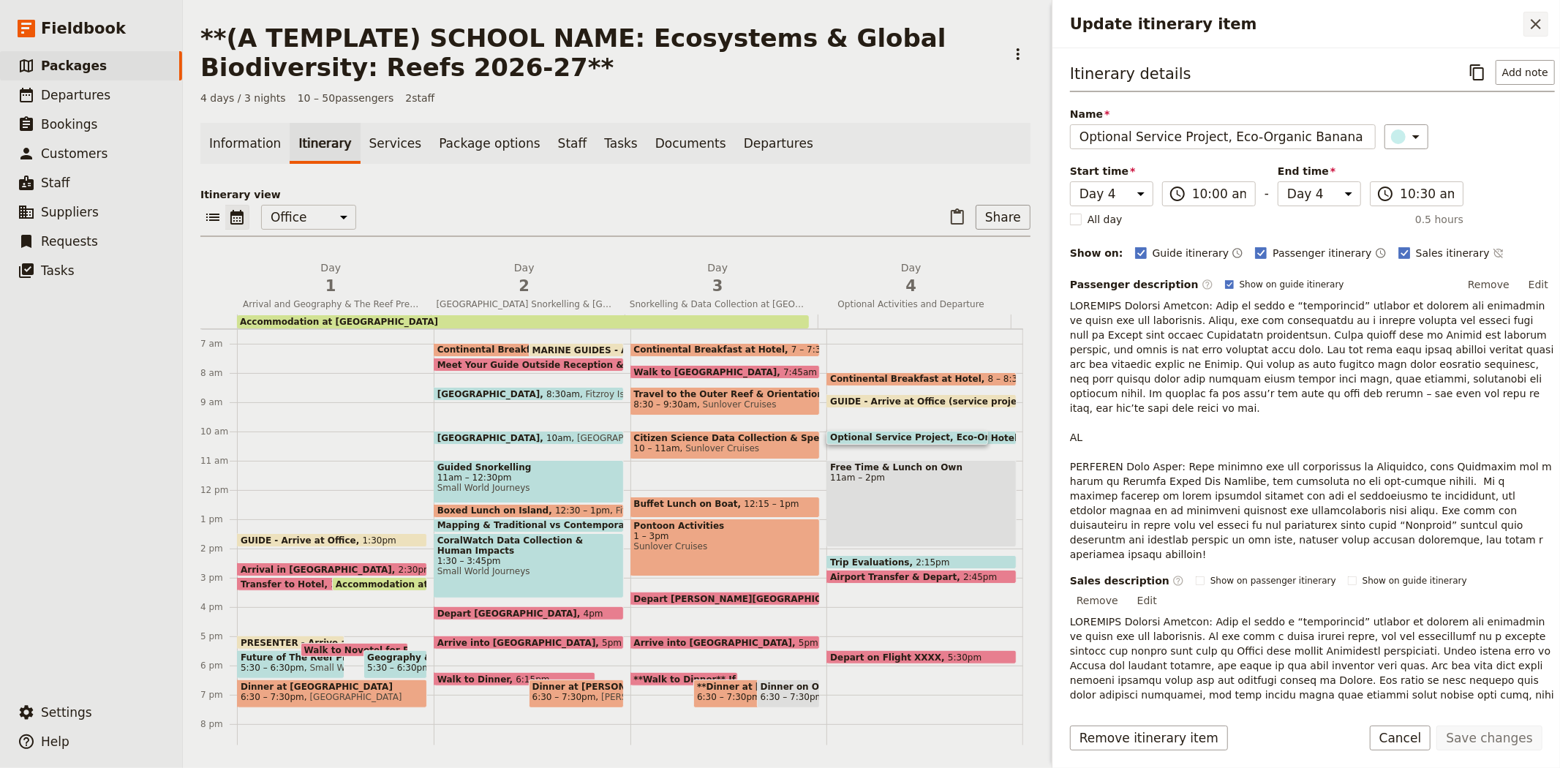
click at [1539, 26] on icon "Close drawer" at bounding box center [1536, 24] width 18 height 18
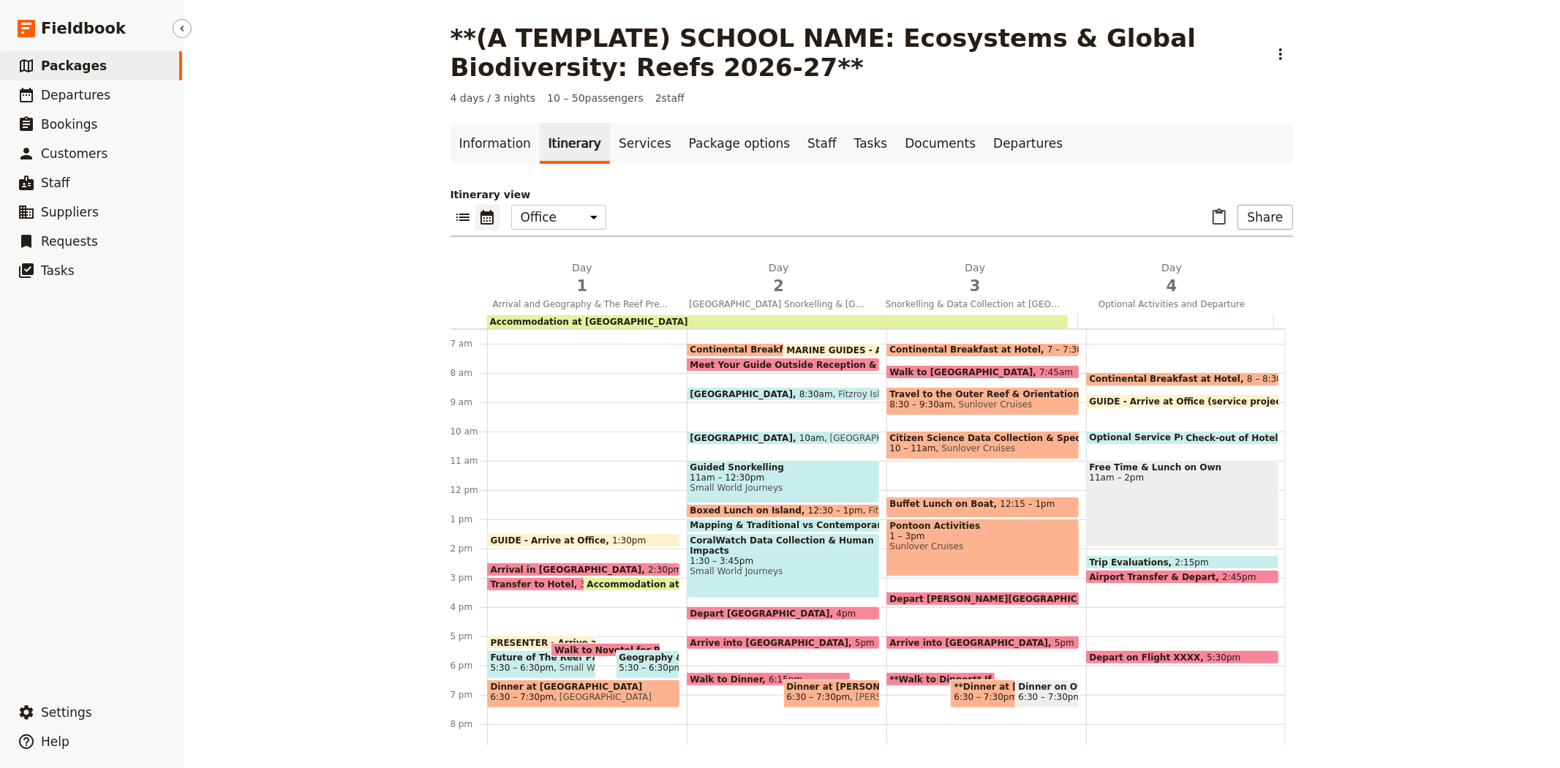
click at [72, 61] on span "Packages" at bounding box center [74, 65] width 66 height 15
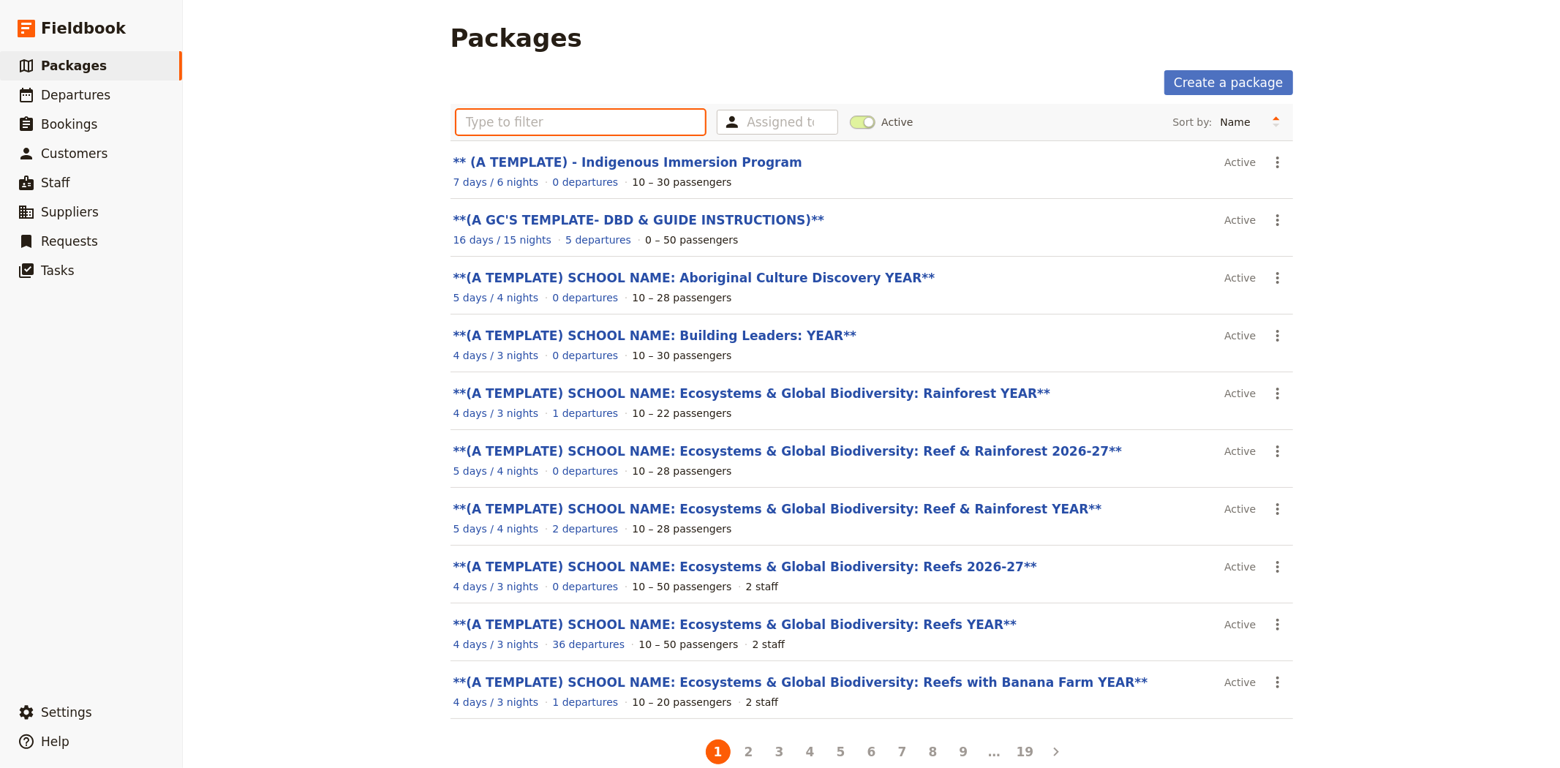
click at [532, 126] on input "text" at bounding box center [580, 122] width 249 height 25
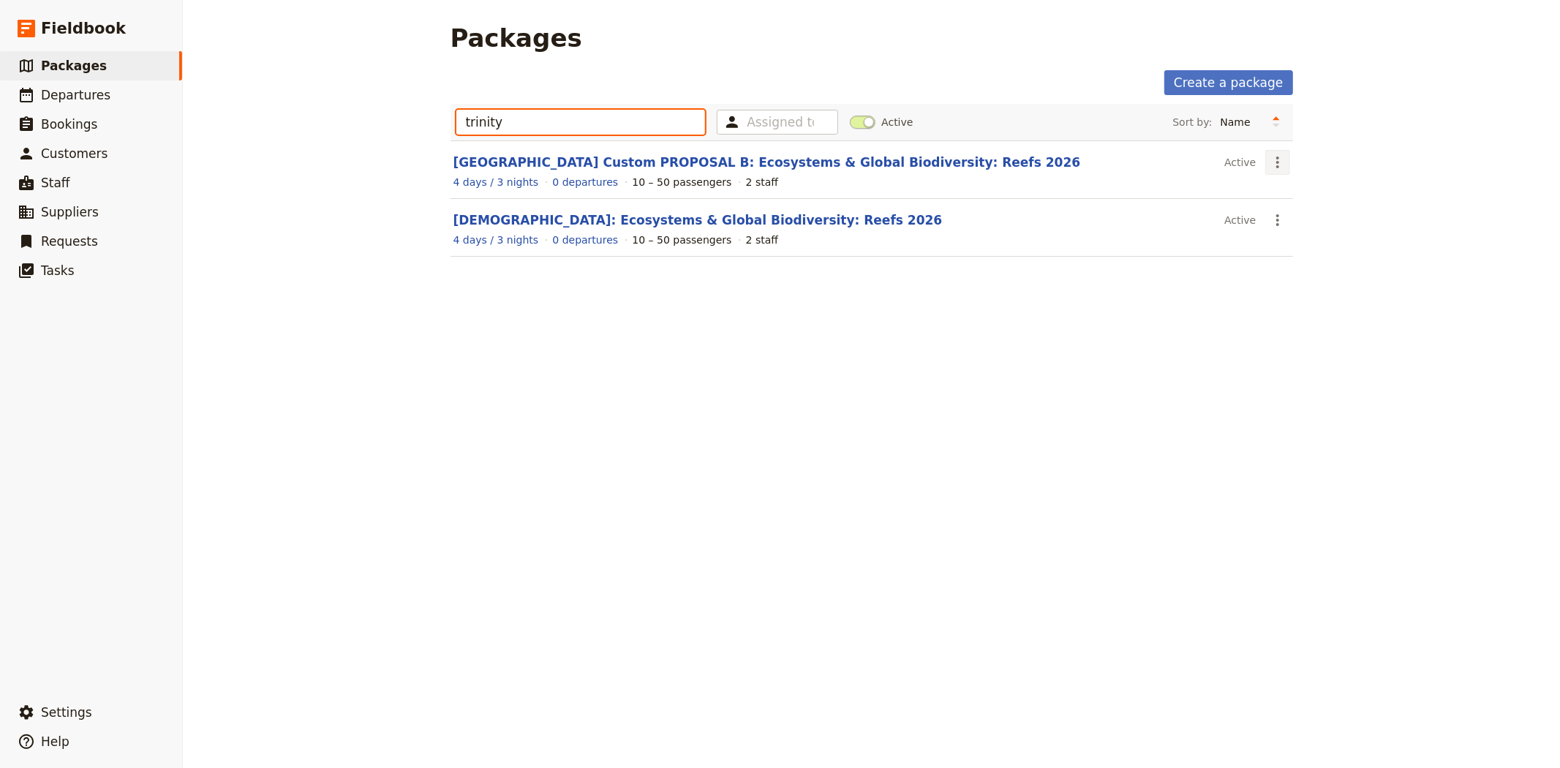
type input "trinity"
click at [1277, 159] on icon "Actions" at bounding box center [1278, 163] width 18 height 18
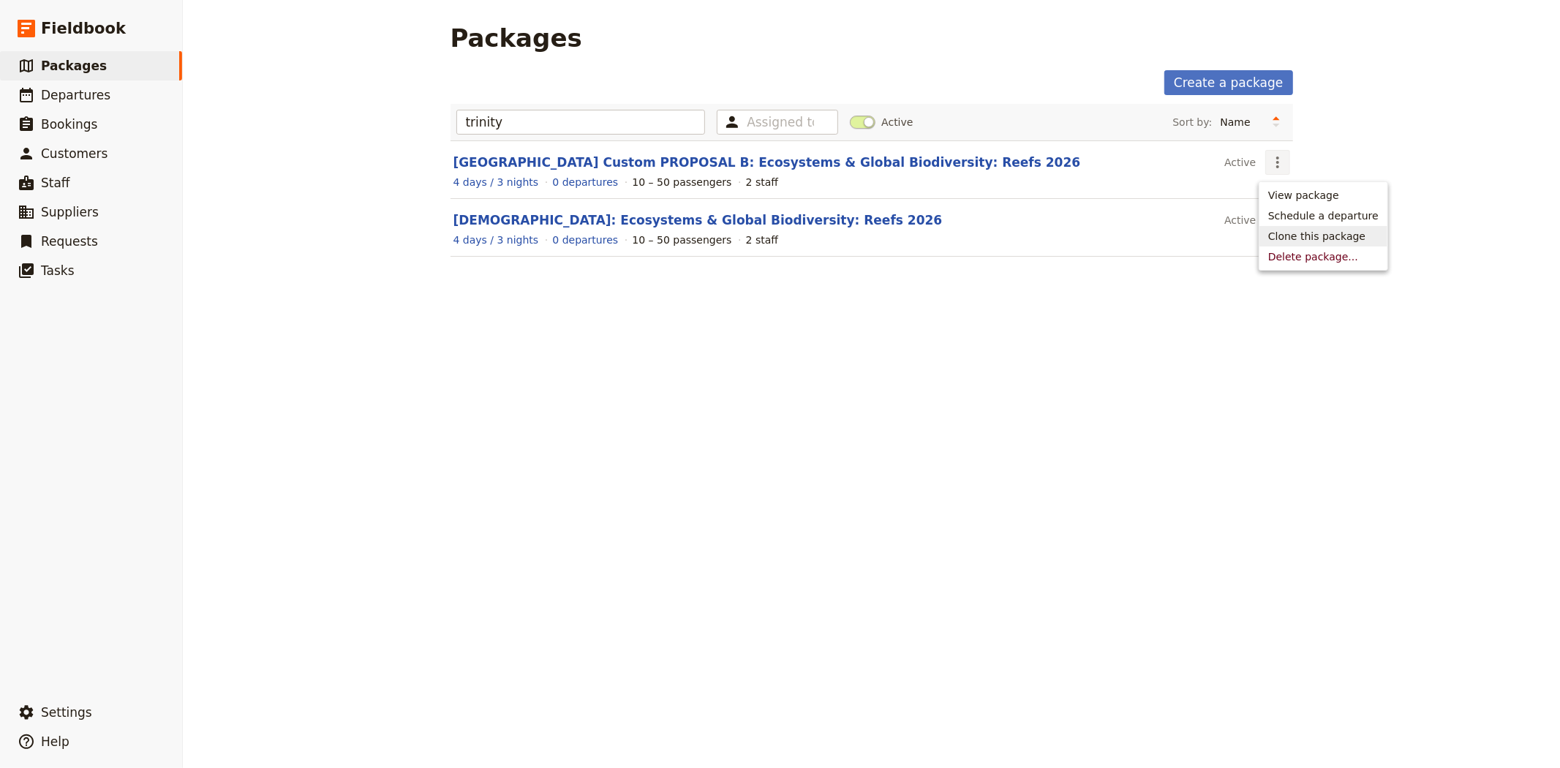
click at [1306, 240] on span "Clone this package" at bounding box center [1316, 236] width 97 height 15
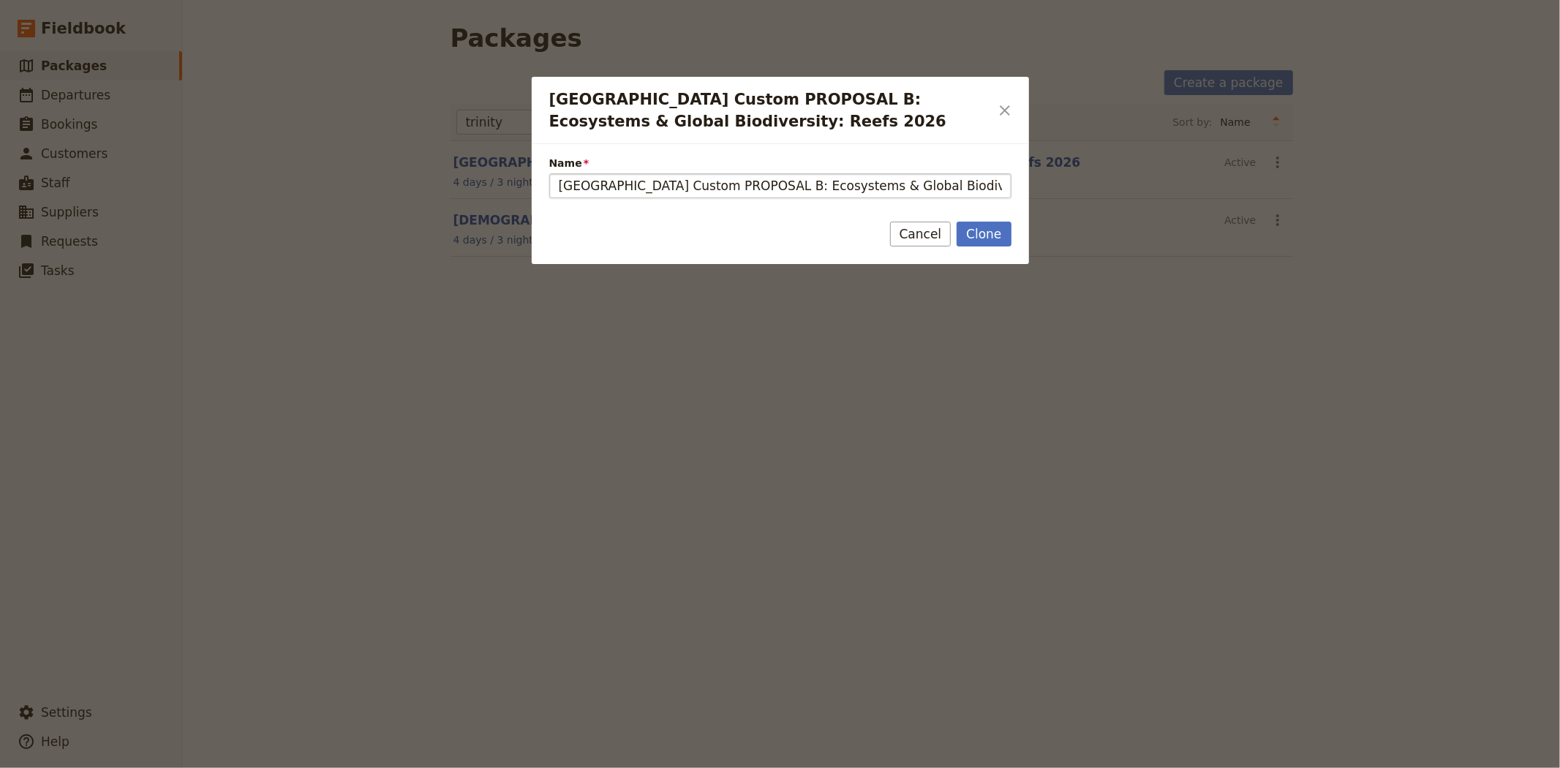
scroll to position [0, 83]
click at [719, 185] on input "Trinity Catholic College Custom PROPOSAL B: Ecosystems & Global Biodiversity: R…" at bounding box center [780, 185] width 462 height 25
type input "Trinity Catholic College Custom PROPOSAL C: Ecosystems & Global Biodiversity: R…"
click at [933, 235] on button "Cancel" at bounding box center [920, 234] width 61 height 25
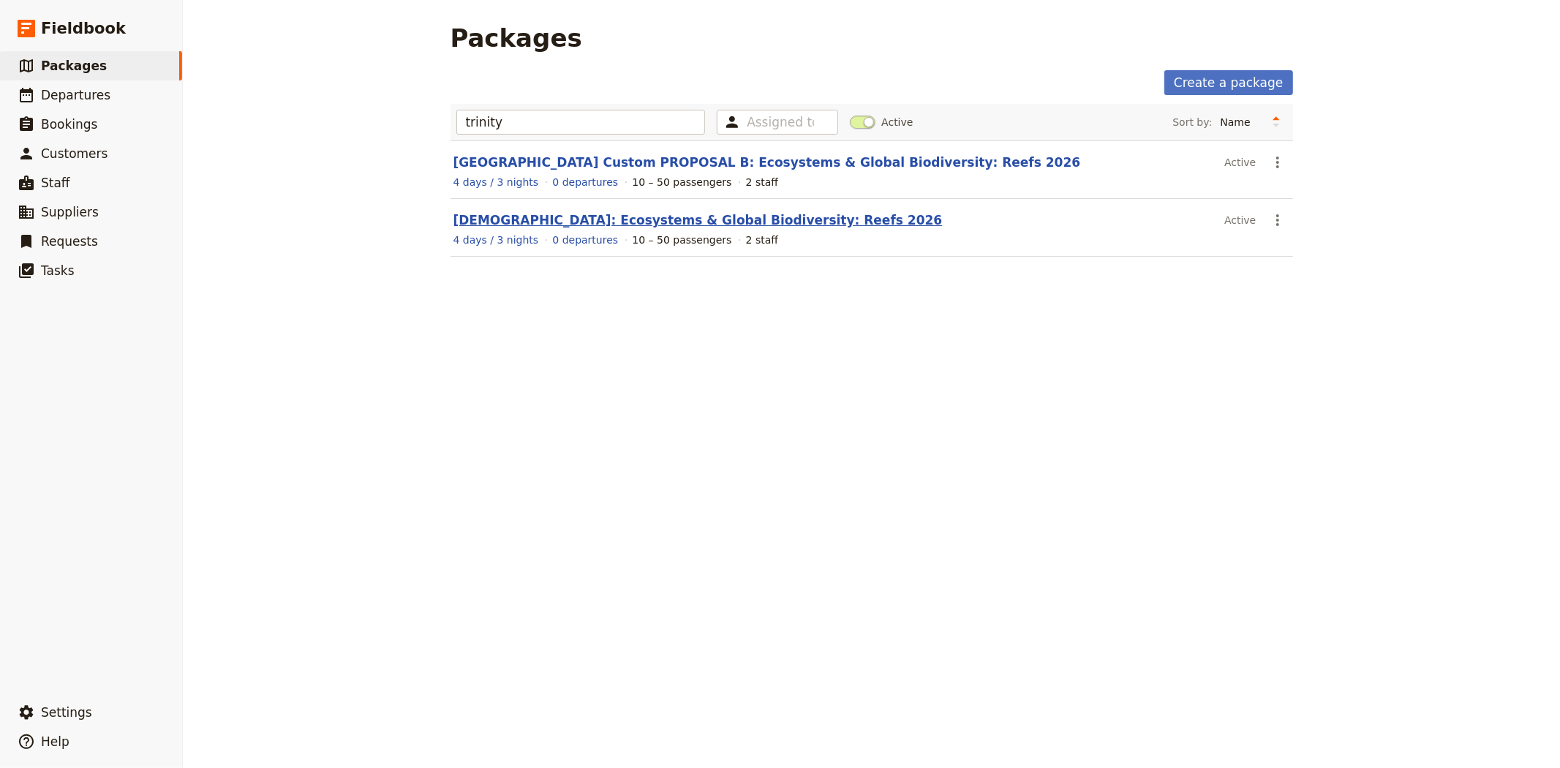
click at [600, 223] on link "Trinity Catholic College: Ecosystems & Global Biodiversity: Reefs 2026" at bounding box center [697, 220] width 489 height 15
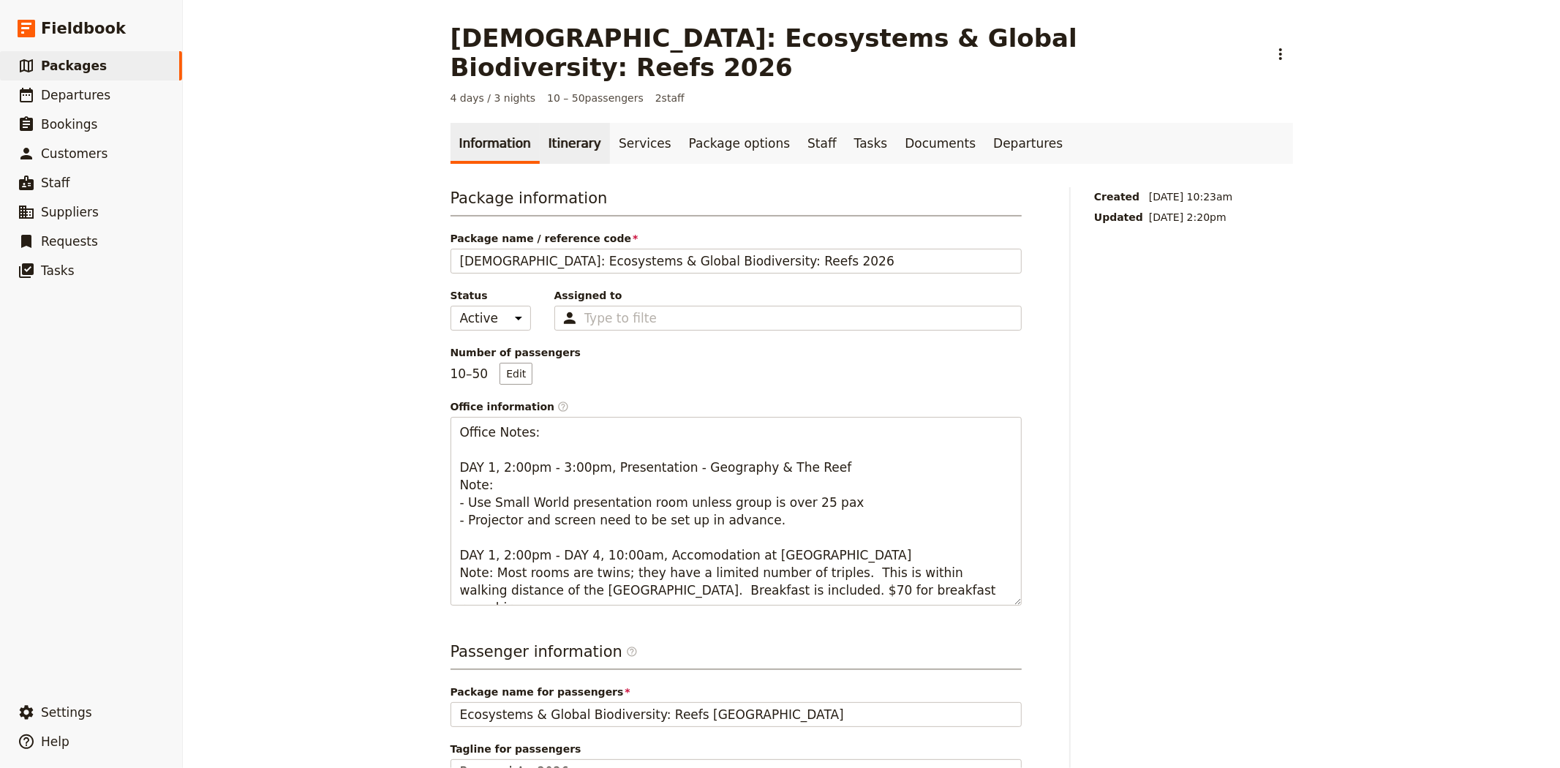
click at [570, 123] on link "Itinerary" at bounding box center [575, 143] width 70 height 41
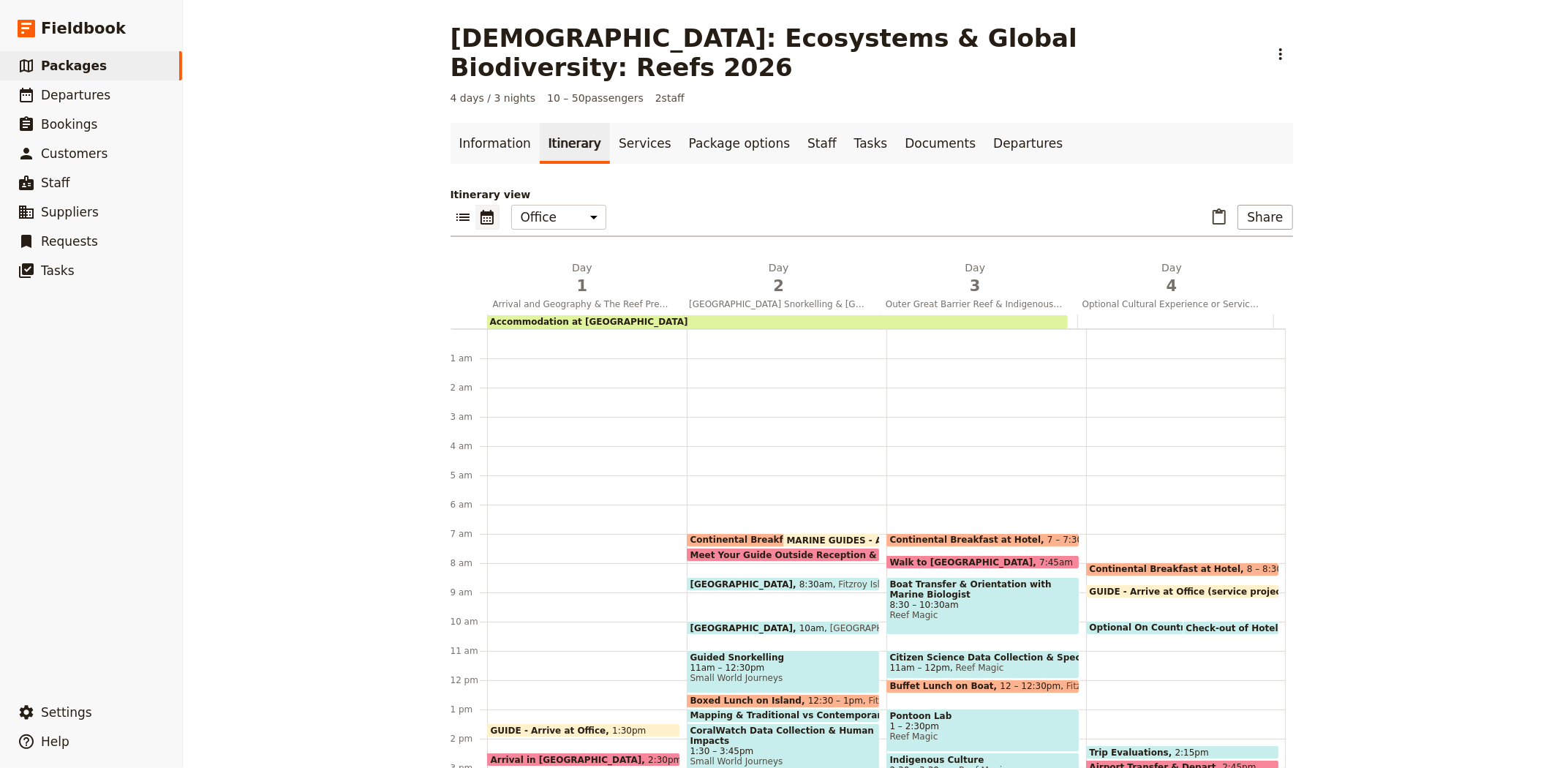
scroll to position [190, 0]
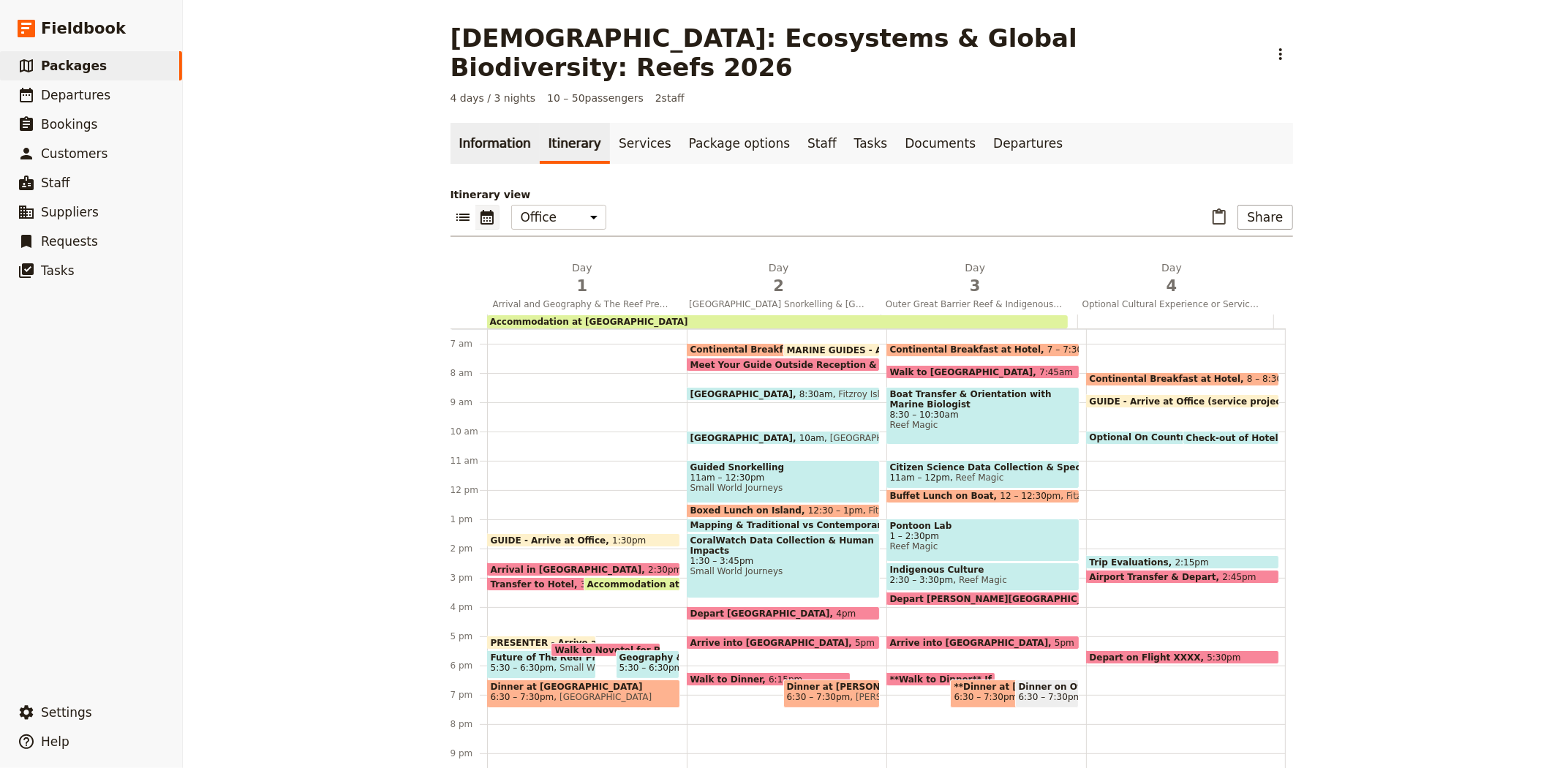
click at [491, 123] on link "Information" at bounding box center [494, 143] width 89 height 41
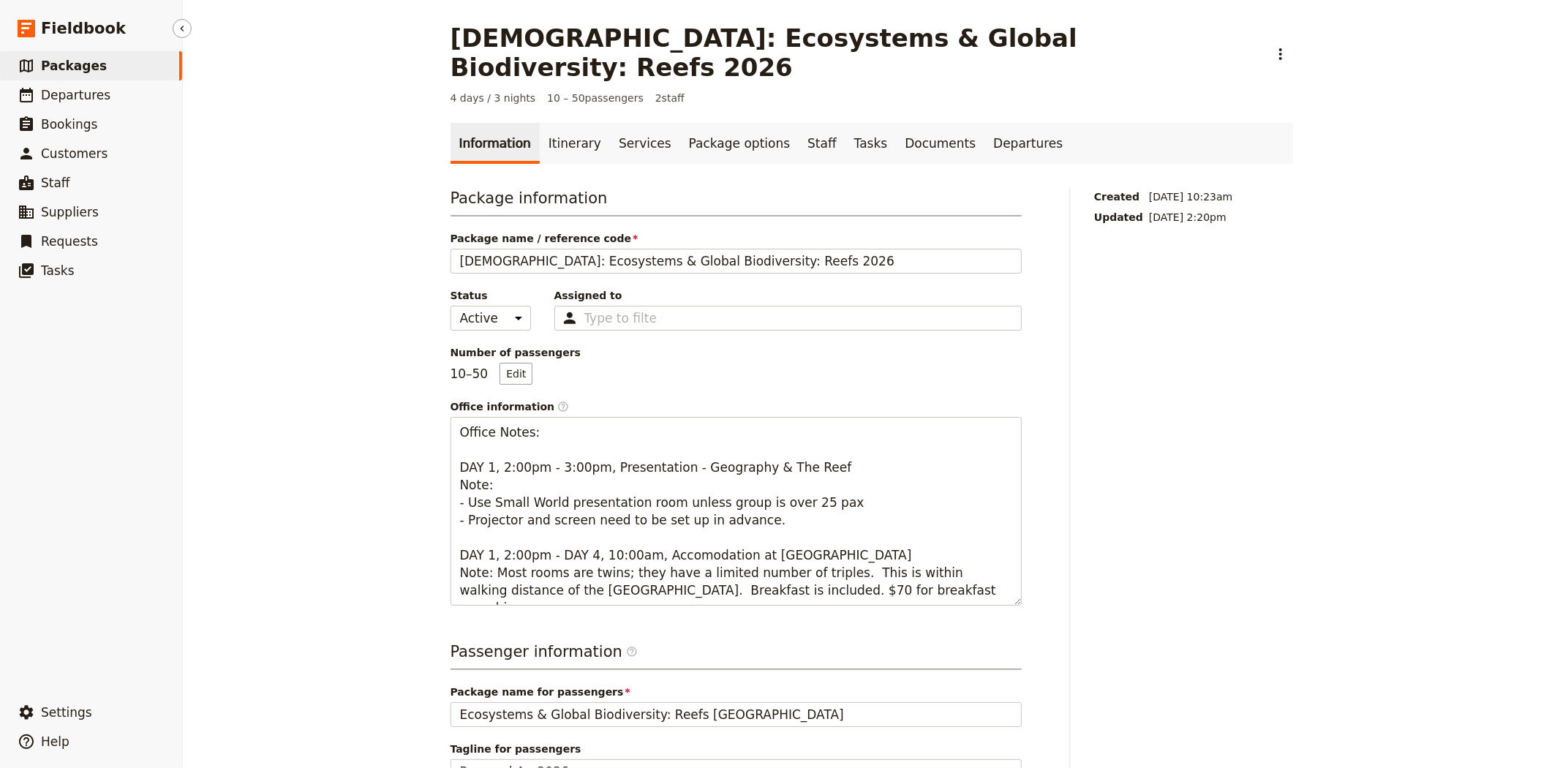
click at [92, 67] on link "​ Packages" at bounding box center [91, 65] width 182 height 29
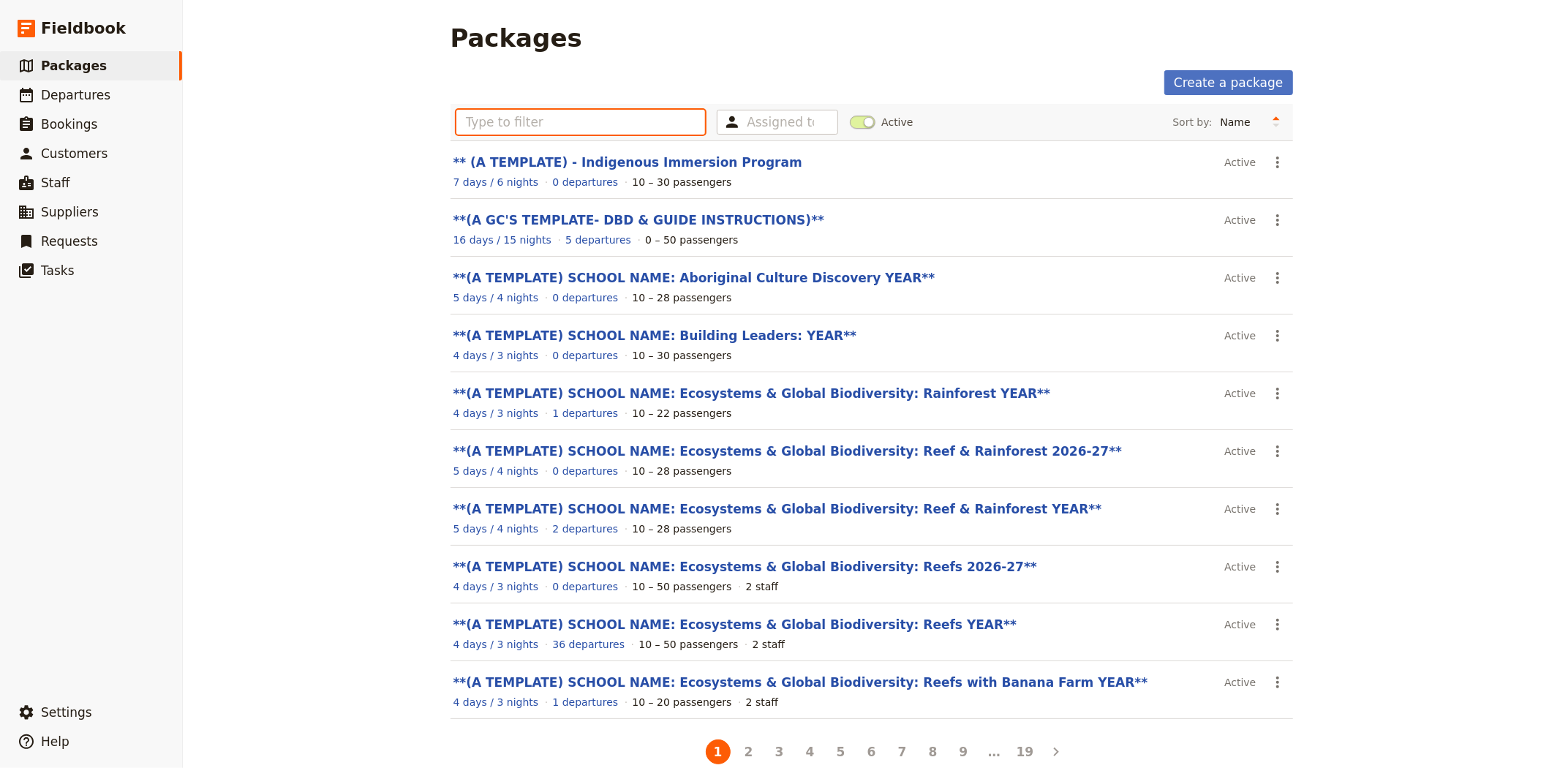
click at [529, 127] on input "text" at bounding box center [580, 122] width 249 height 25
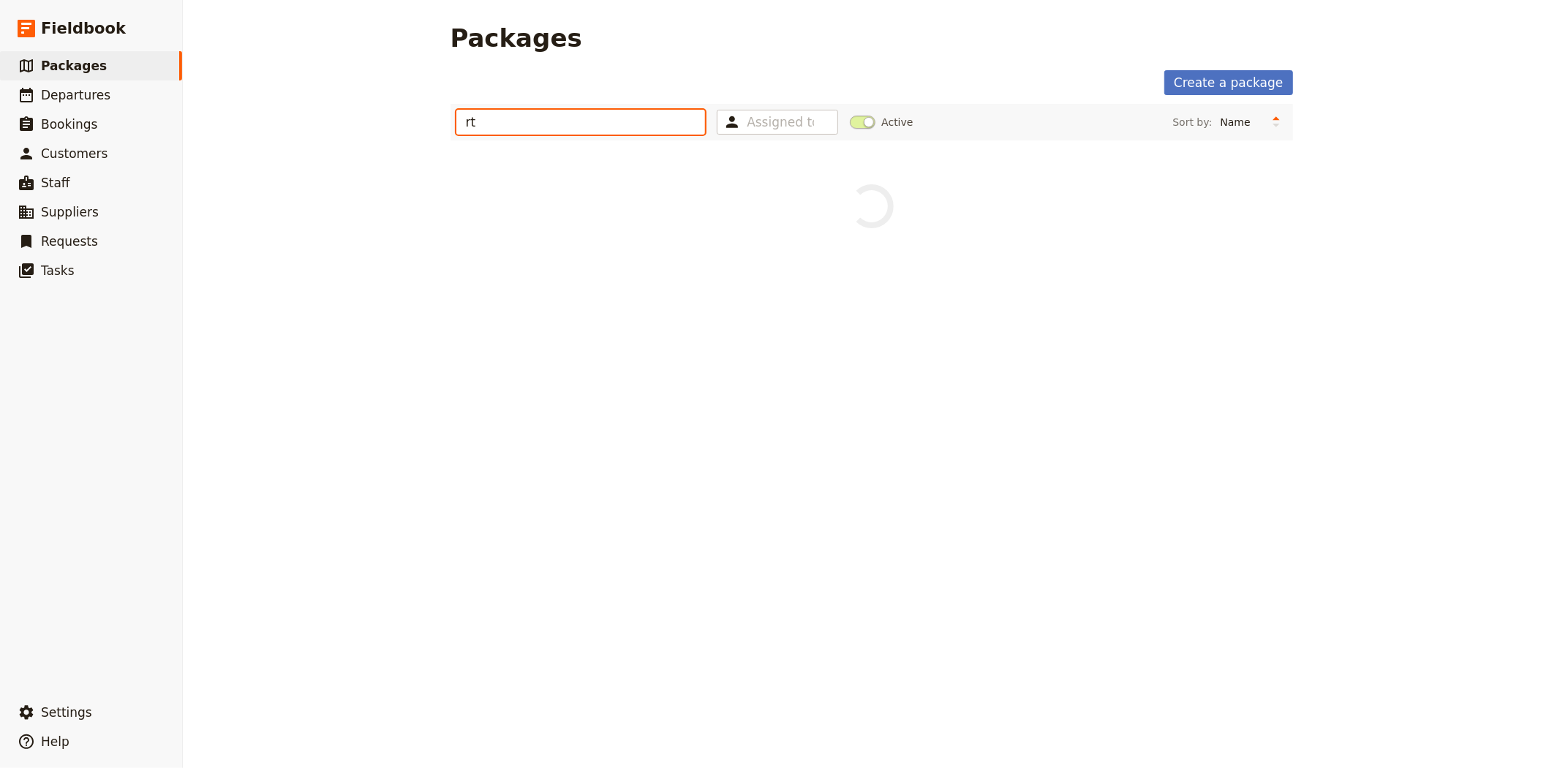
type input "r"
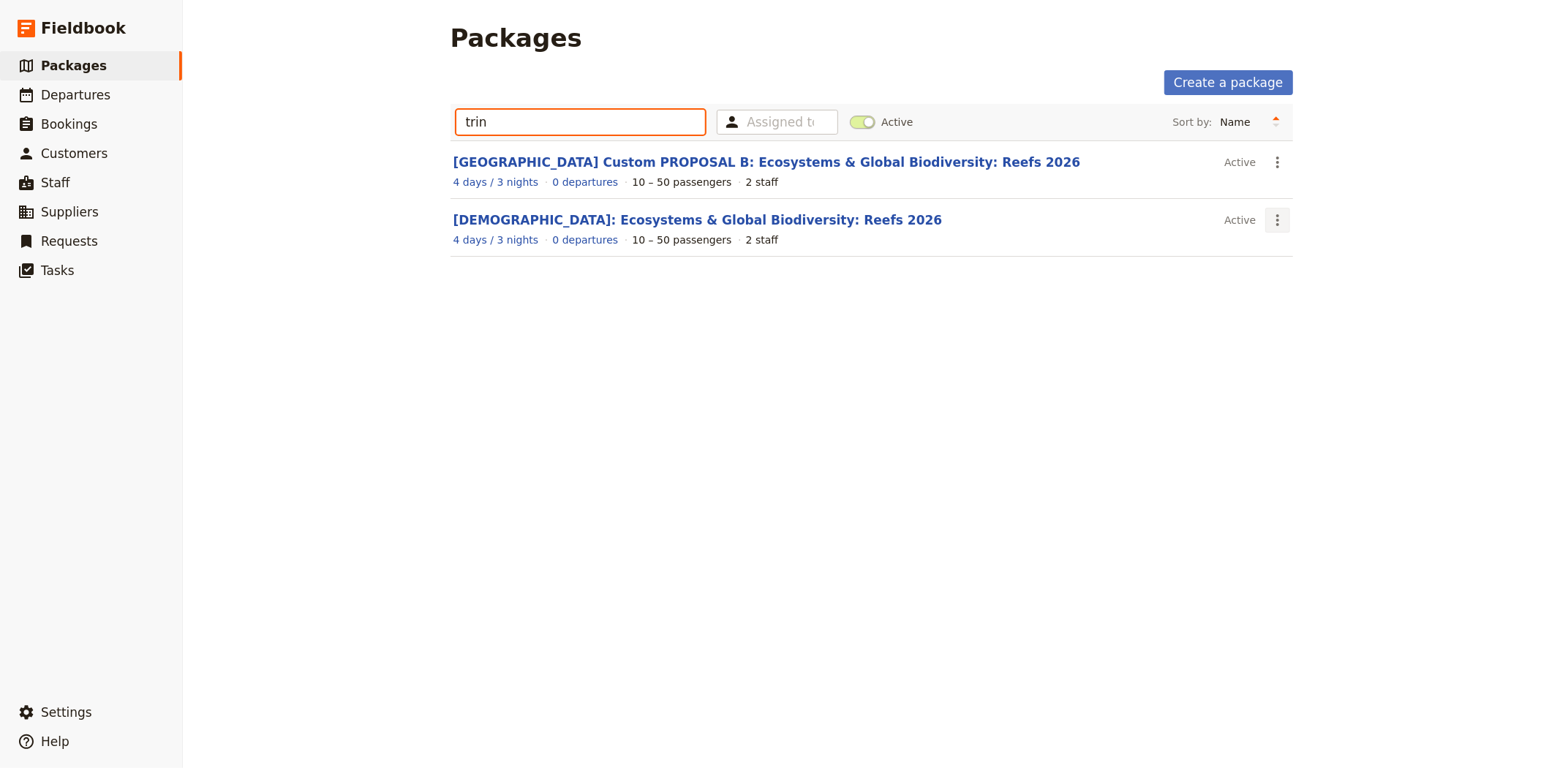
type input "trin"
click at [1278, 216] on icon "Actions" at bounding box center [1278, 220] width 18 height 18
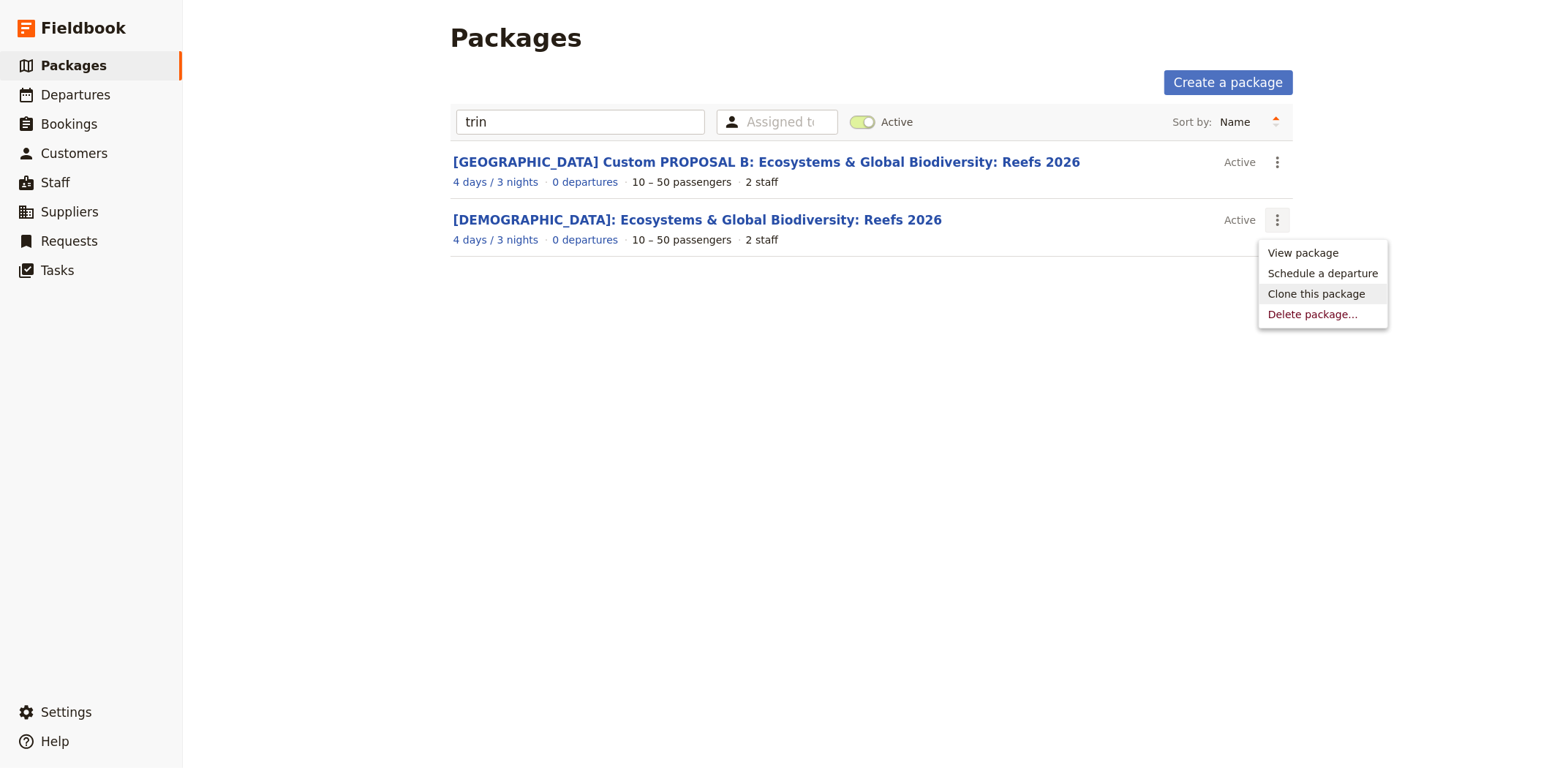
click at [1310, 301] on button "Clone this package" at bounding box center [1323, 294] width 128 height 20
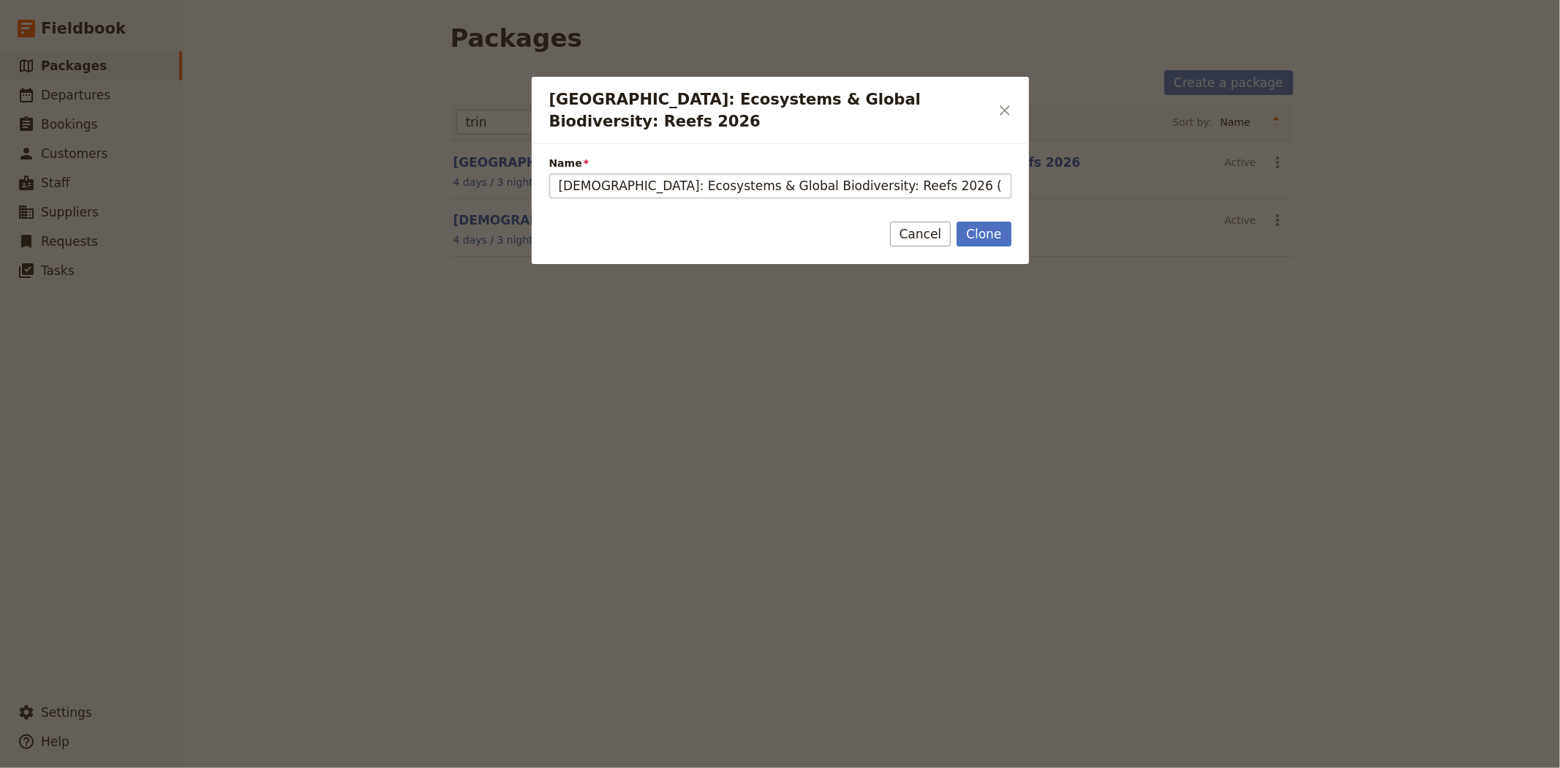
click at [682, 189] on input "Trinity Catholic College: Ecosystems & Global Biodiversity: Reefs 2026 (copy)" at bounding box center [780, 185] width 462 height 25
click at [1000, 185] on input "Trinity Catholic College Proposal C: Ecosystems & Global Biodiversity: Reefs 20…" at bounding box center [780, 185] width 462 height 25
type input "Trinity Catholic College Proposal C: Ecosystems & Global Biodiversity: Reefs 20…"
click at [983, 233] on button "Clone" at bounding box center [983, 234] width 54 height 25
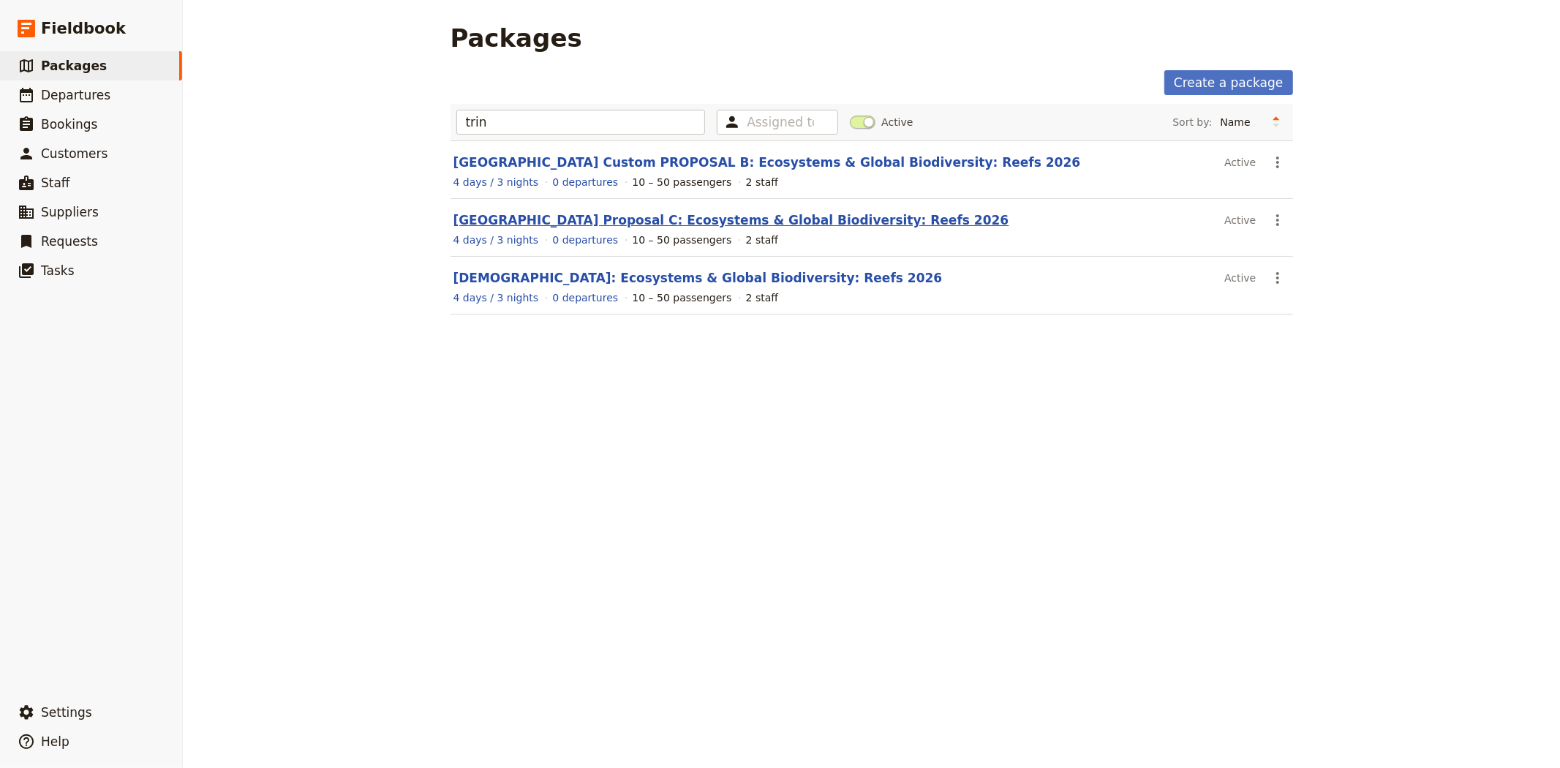
click at [652, 217] on link "Trinity Catholic College Proposal C: Ecosystems & Global Biodiversity: Reefs 20…" at bounding box center [731, 220] width 556 height 15
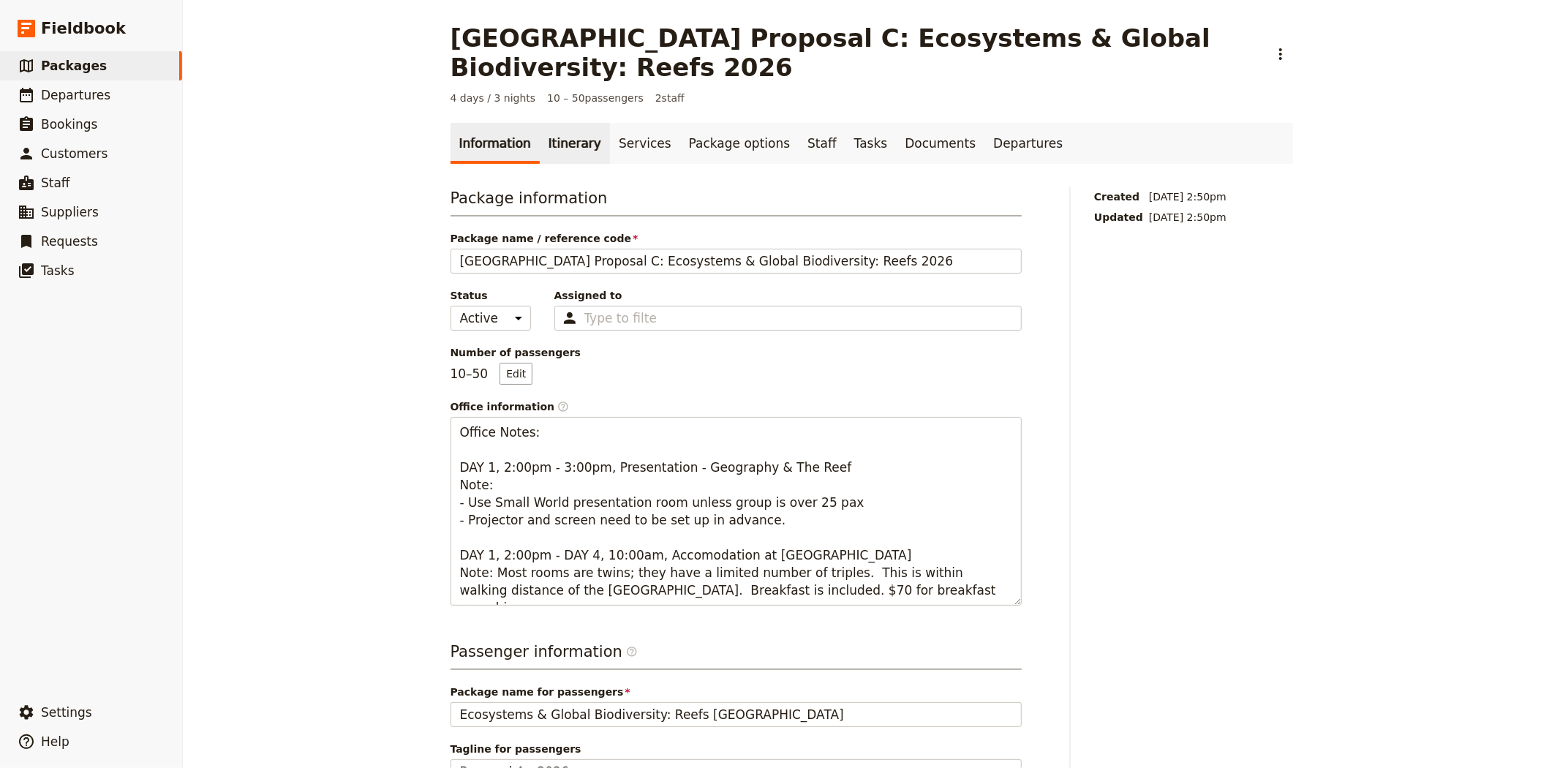
click at [557, 147] on link "Itinerary" at bounding box center [575, 143] width 70 height 41
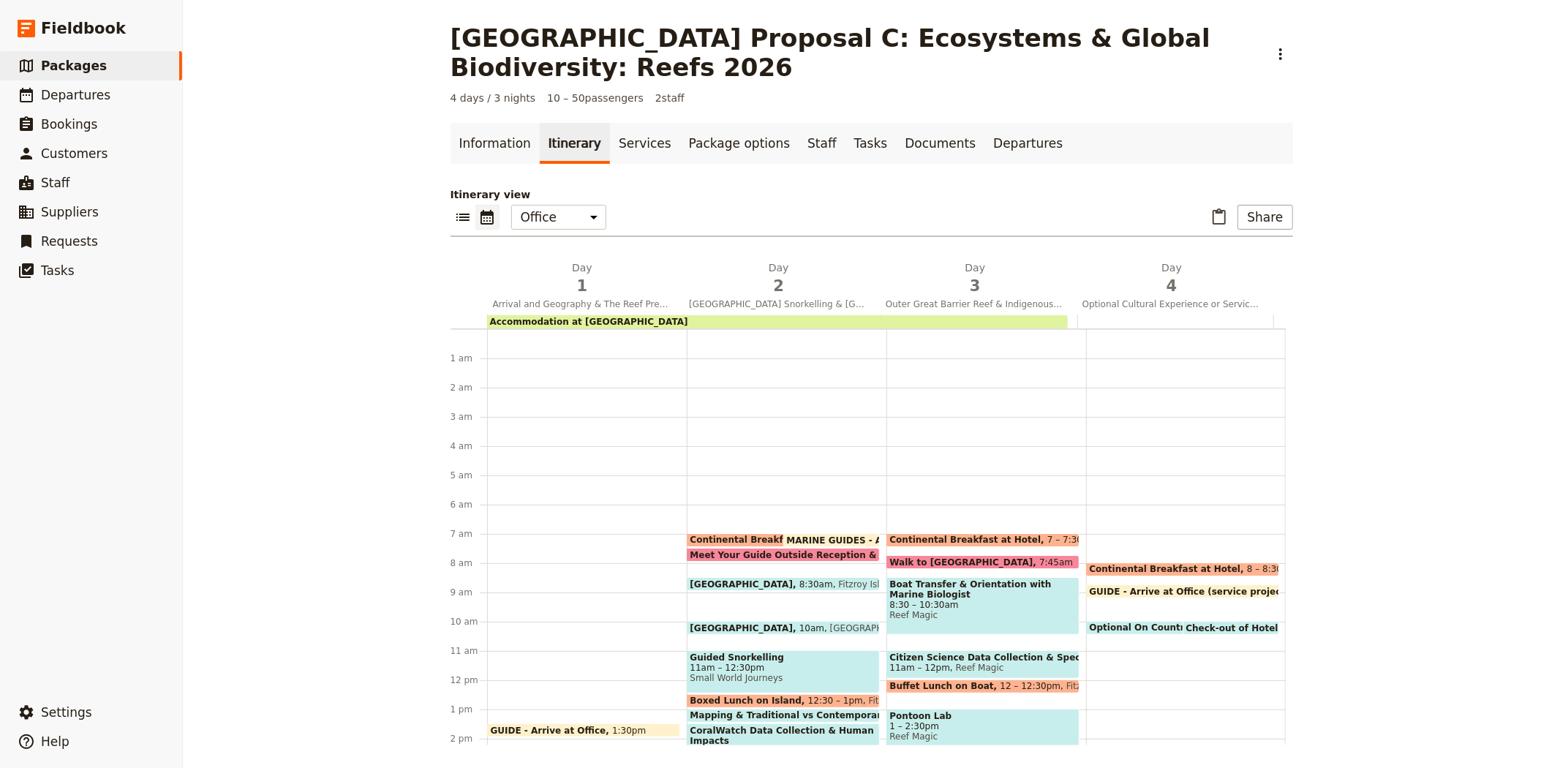
scroll to position [190, 0]
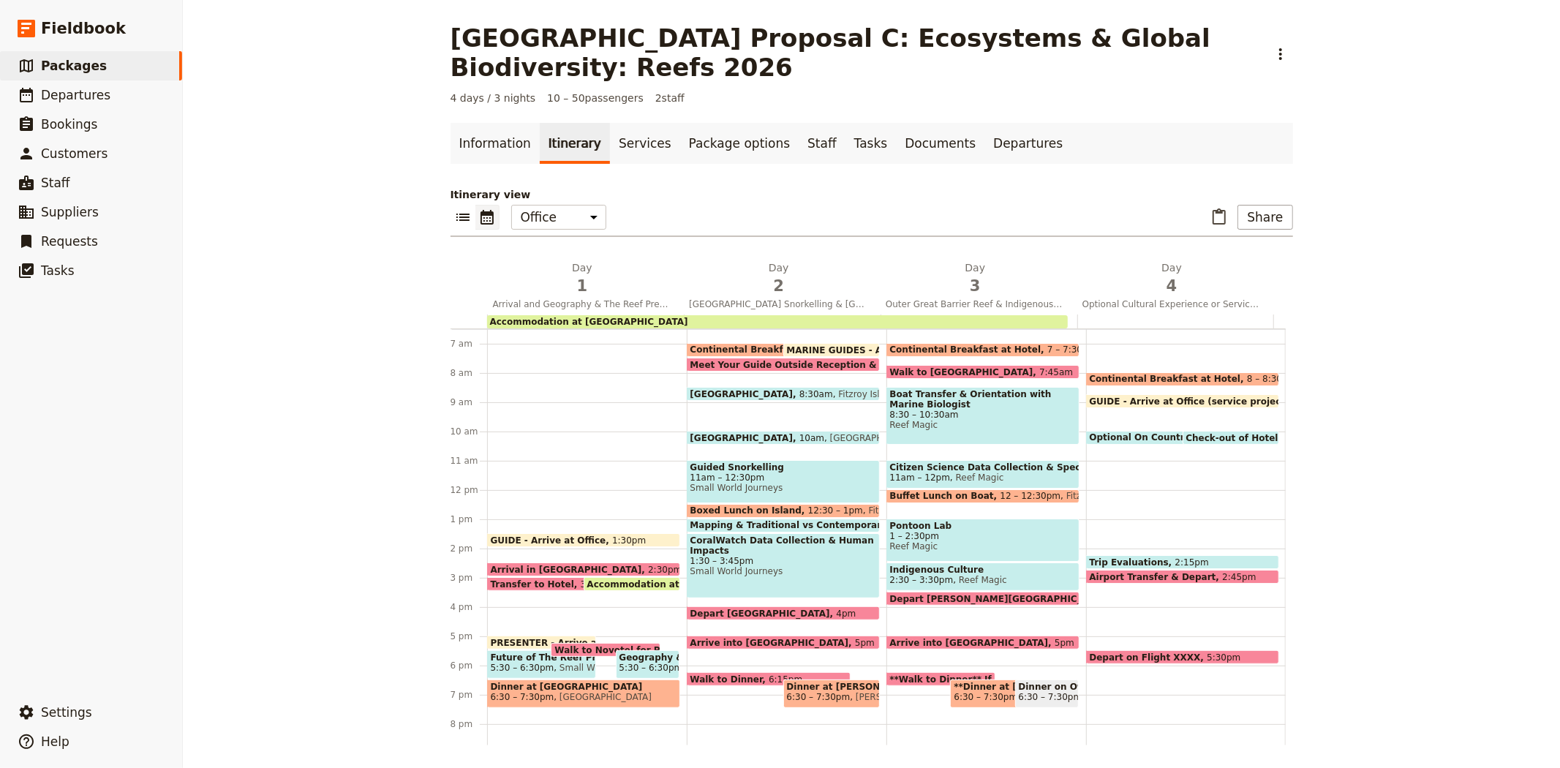
click at [574, 318] on span "Accommodation at Heritage Hotel Cairns" at bounding box center [589, 322] width 198 height 10
select select "3"
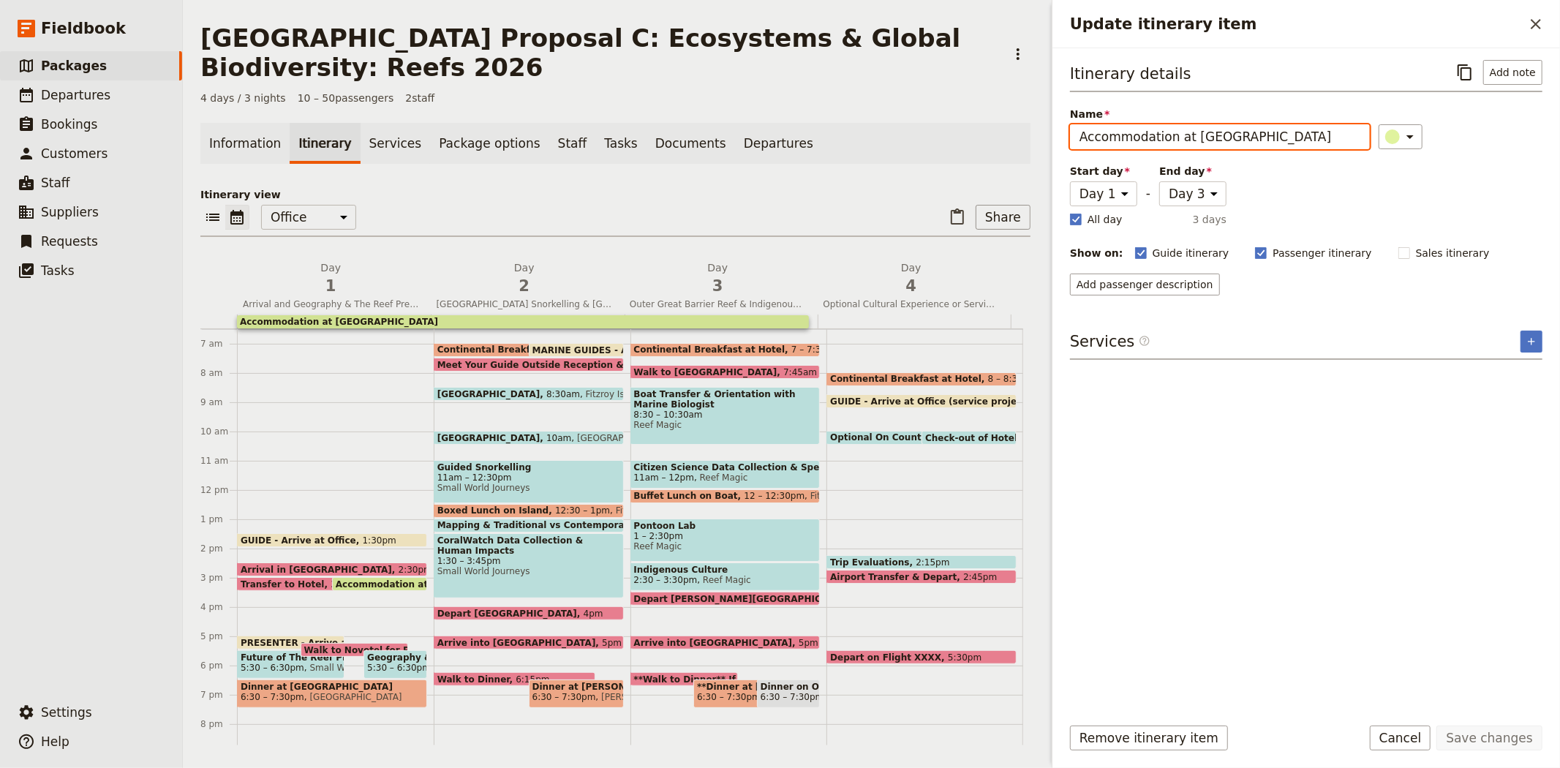
drag, startPoint x: 1187, startPoint y: 135, endPoint x: 1361, endPoint y: 129, distance: 174.8
click at [1361, 129] on div "Name Accommodation at Heritage Hotel Cairns ​" at bounding box center [1306, 128] width 472 height 42
type input "Accommodation at [GEOGRAPHIC_DATA]"
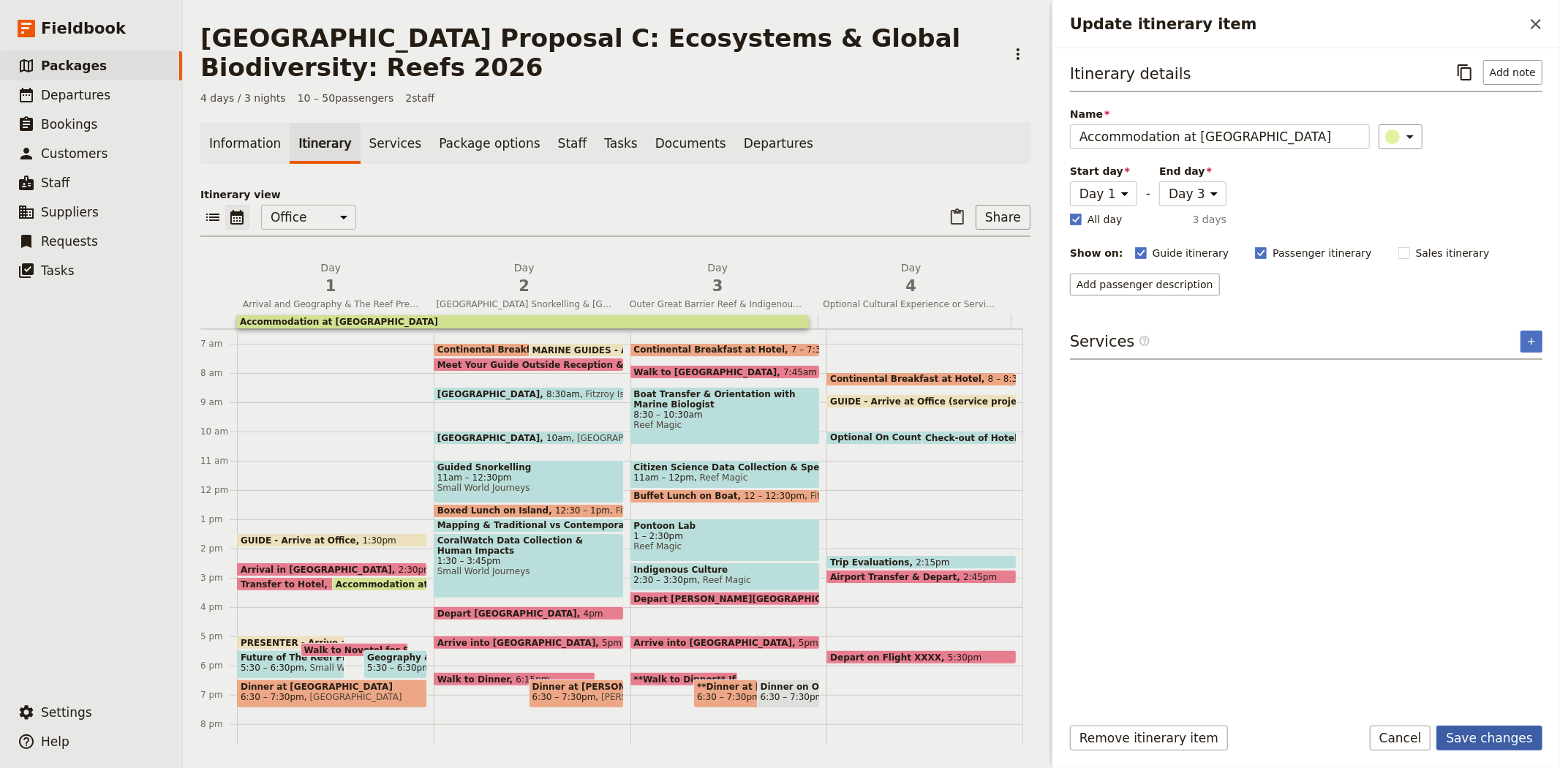
click at [1480, 732] on button "Save changes" at bounding box center [1489, 737] width 106 height 25
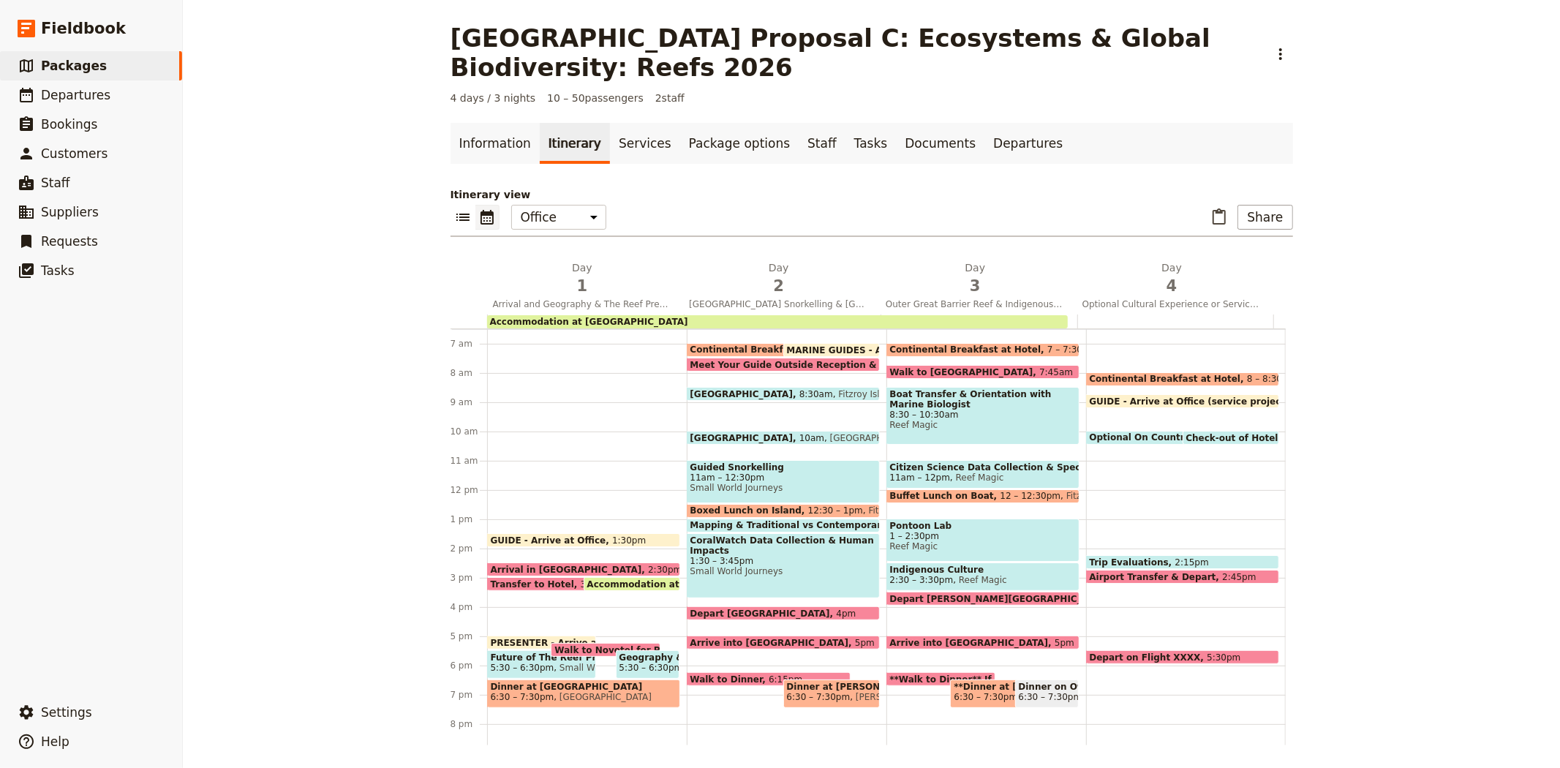
click at [1122, 432] on span "Optional On Country Cultural Experience with Indigenous Rangers, OR Service Pro…" at bounding box center [1338, 437] width 499 height 10
select select "4"
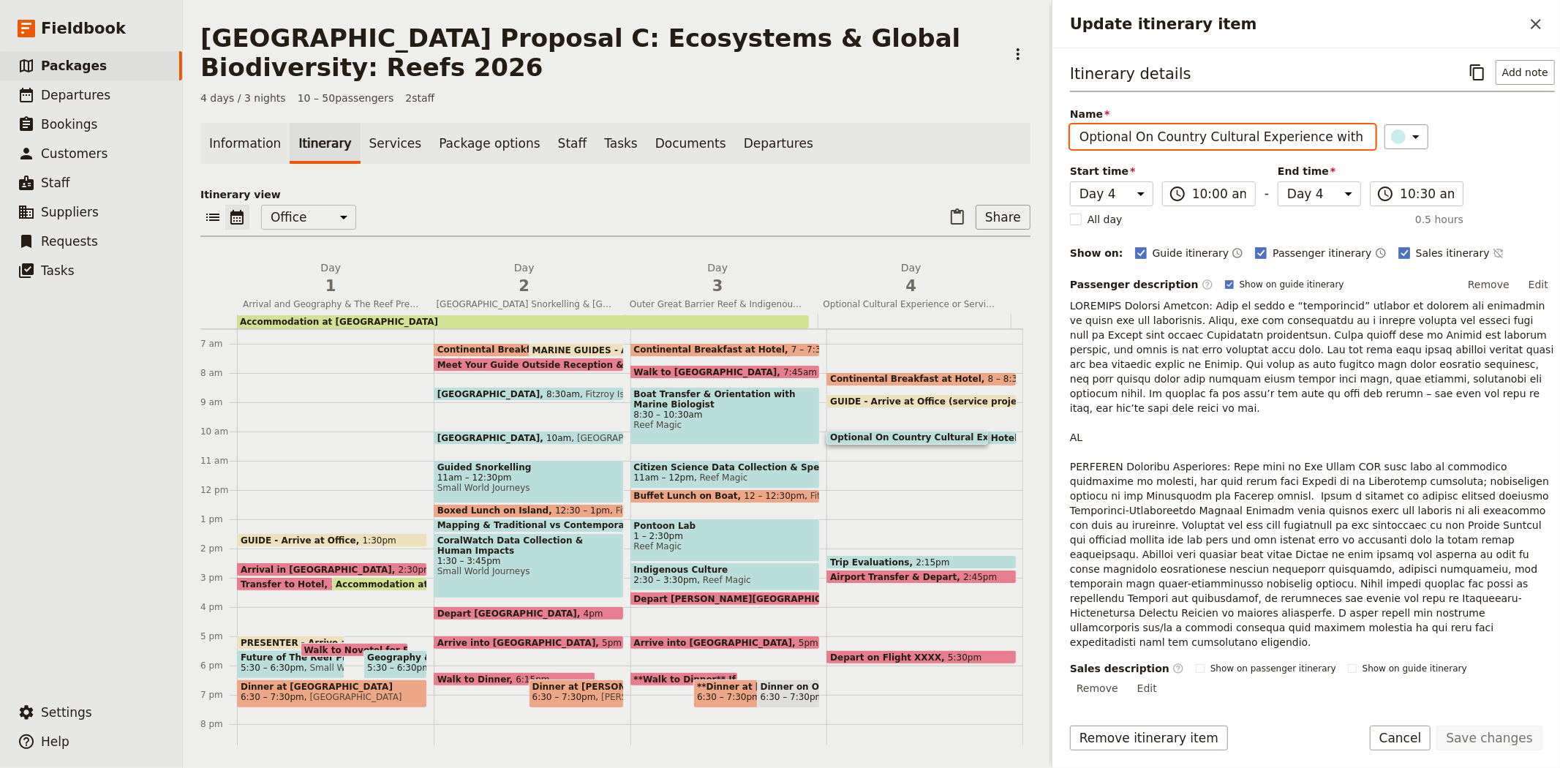
drag, startPoint x: 1319, startPoint y: 137, endPoint x: 995, endPoint y: 134, distance: 323.9
click at [995, 134] on div "Trinity Catholic College Proposal C: Ecosystems & Global Biodiversity: Reefs 20…" at bounding box center [871, 384] width 1377 height 768
drag, startPoint x: 1220, startPoint y: 135, endPoint x: 956, endPoint y: 130, distance: 264.0
click at [956, 130] on div "Trinity Catholic College Proposal C: Ecosystems & Global Biodiversity: Reefs 20…" at bounding box center [871, 384] width 1377 height 768
click at [1165, 136] on input "Service Project, & Departure" at bounding box center [1223, 136] width 306 height 25
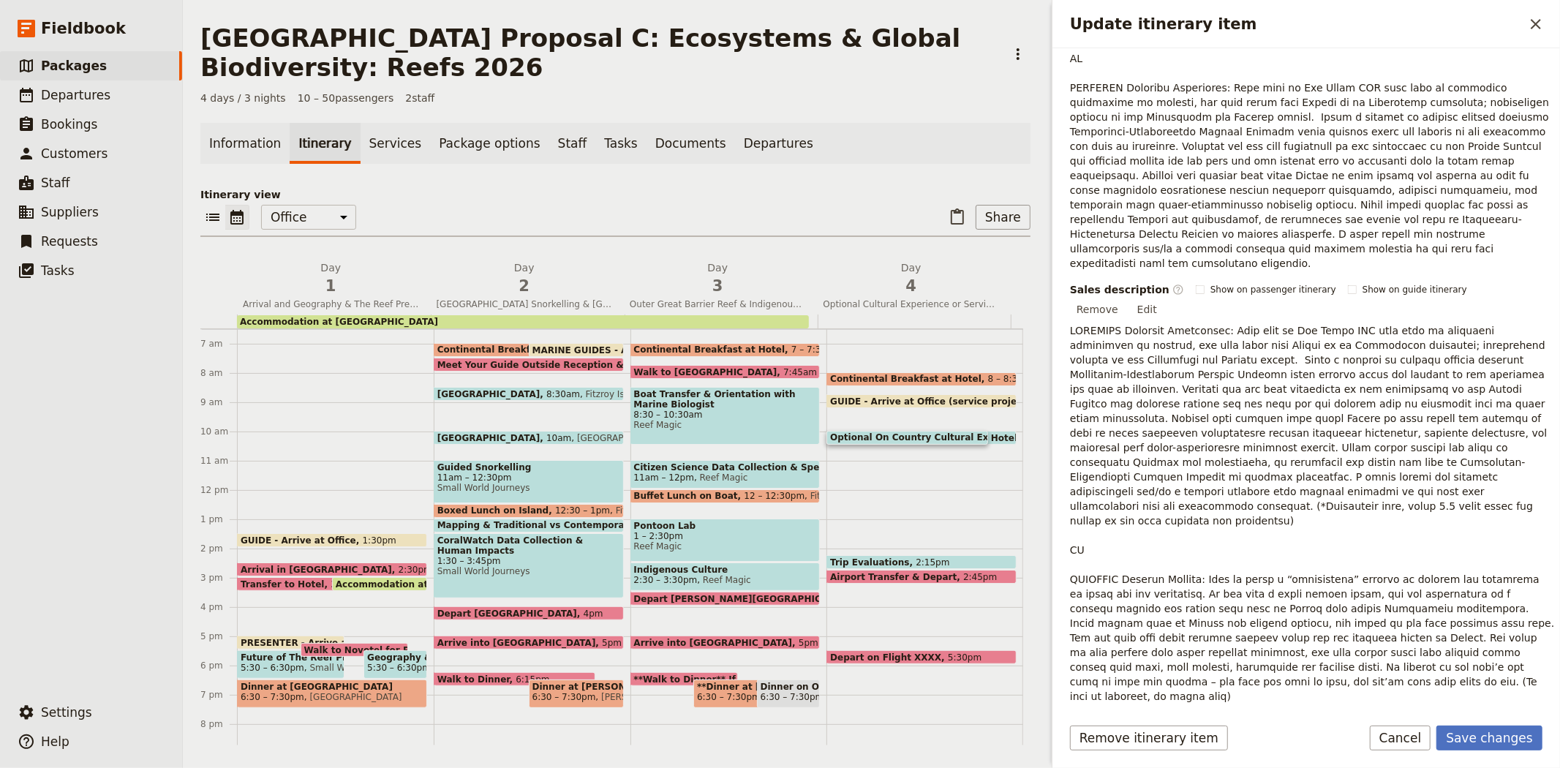
scroll to position [351, 0]
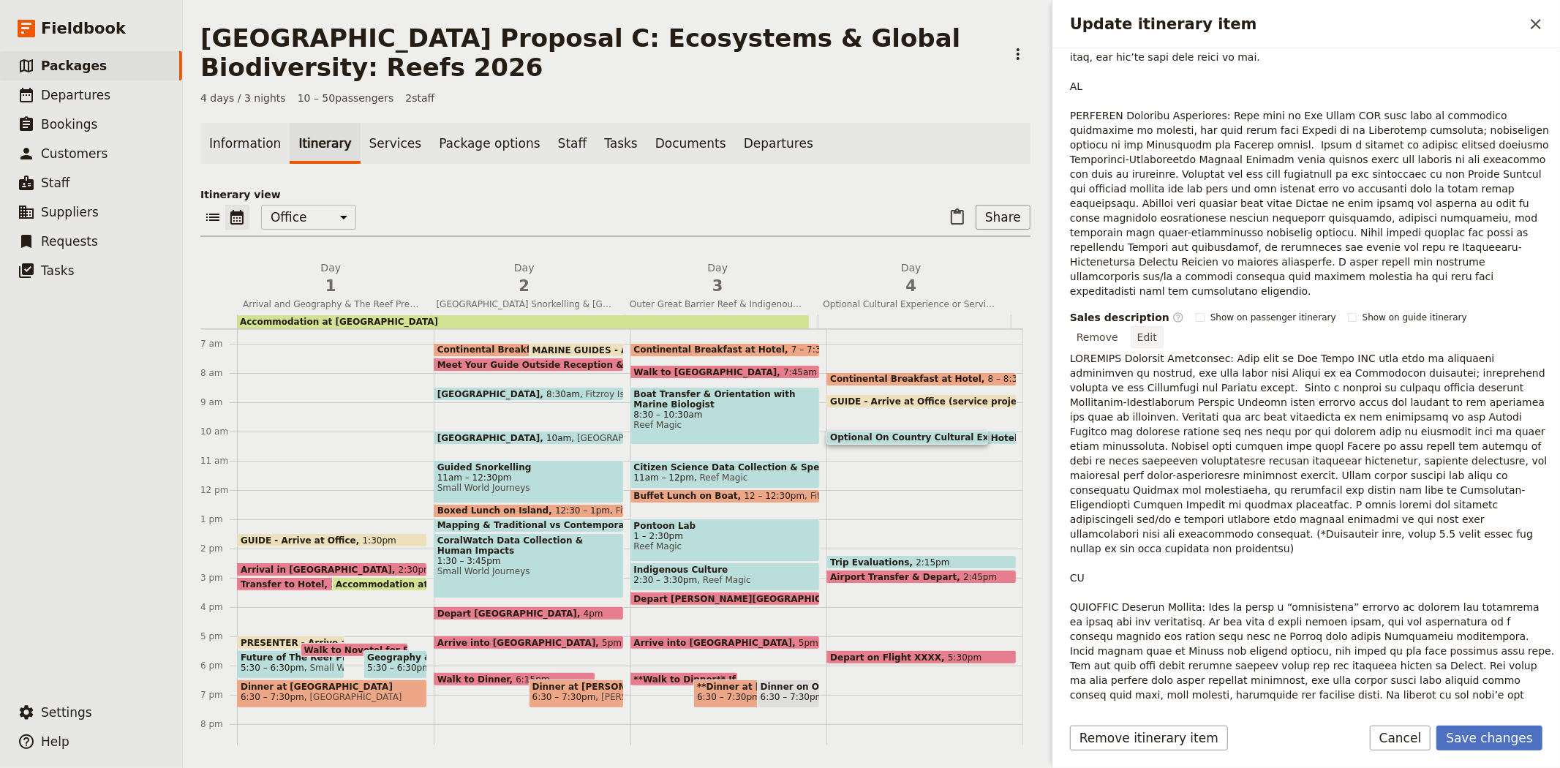
type input "Service Project & Departure"
click at [1163, 326] on button "Edit" at bounding box center [1146, 337] width 33 height 22
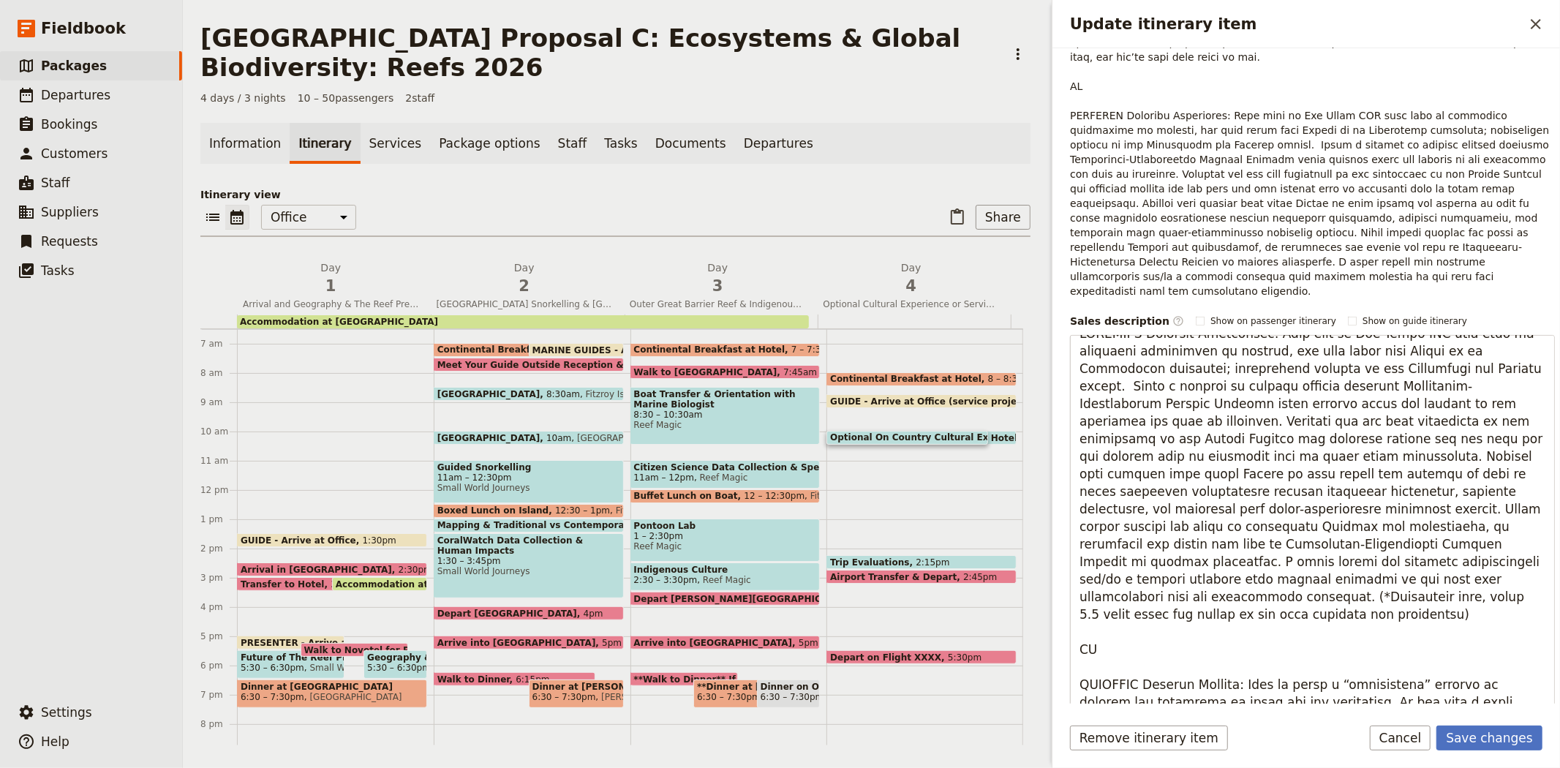
scroll to position [0, 0]
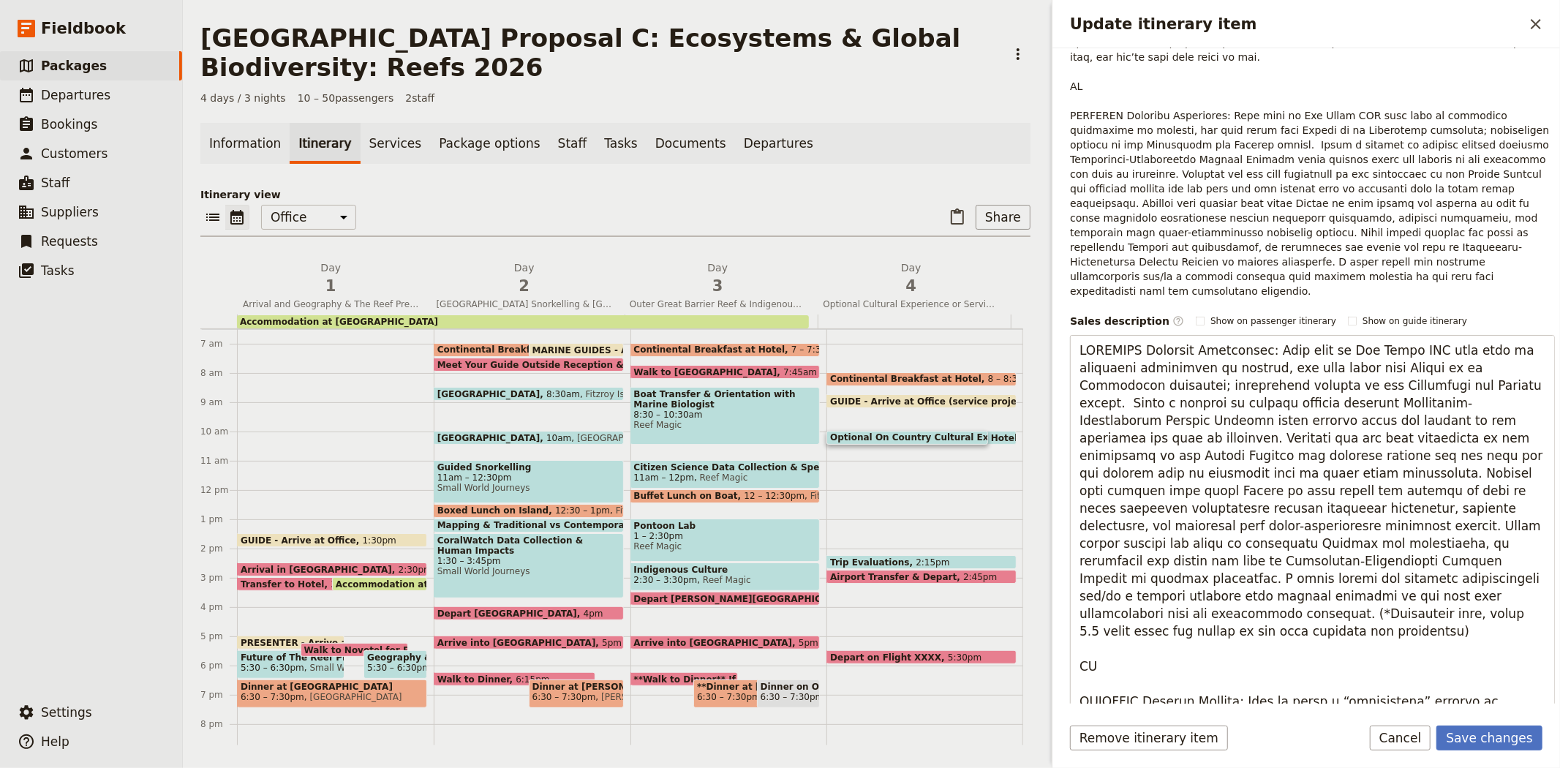
drag, startPoint x: 1225, startPoint y: 622, endPoint x: 1038, endPoint y: 257, distance: 410.4
click at [1038, 257] on div "Trinity Catholic College Proposal C: Ecosystems & Global Biodiversity: Reefs 20…" at bounding box center [871, 384] width 1377 height 768
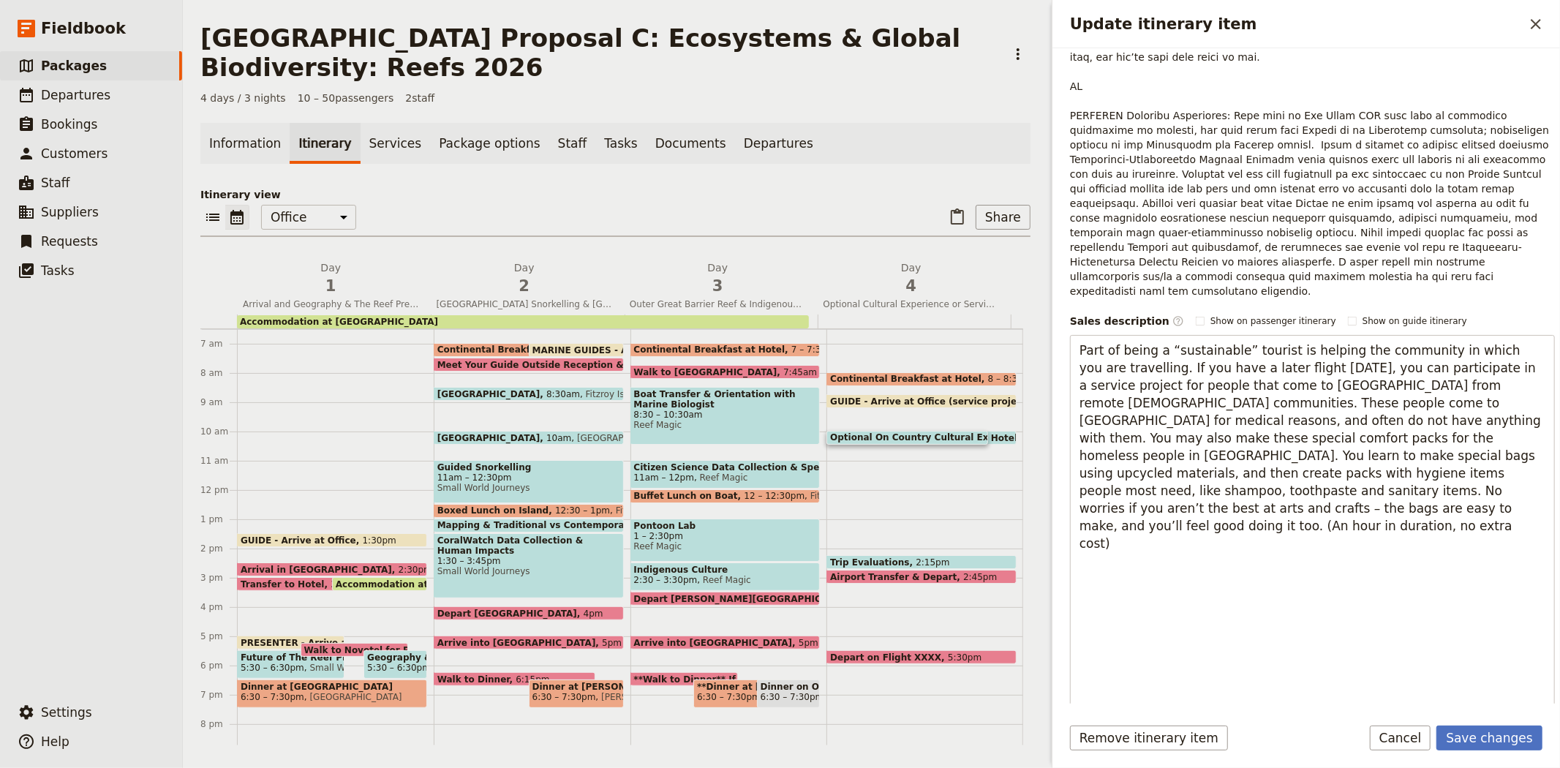
scroll to position [268, 0]
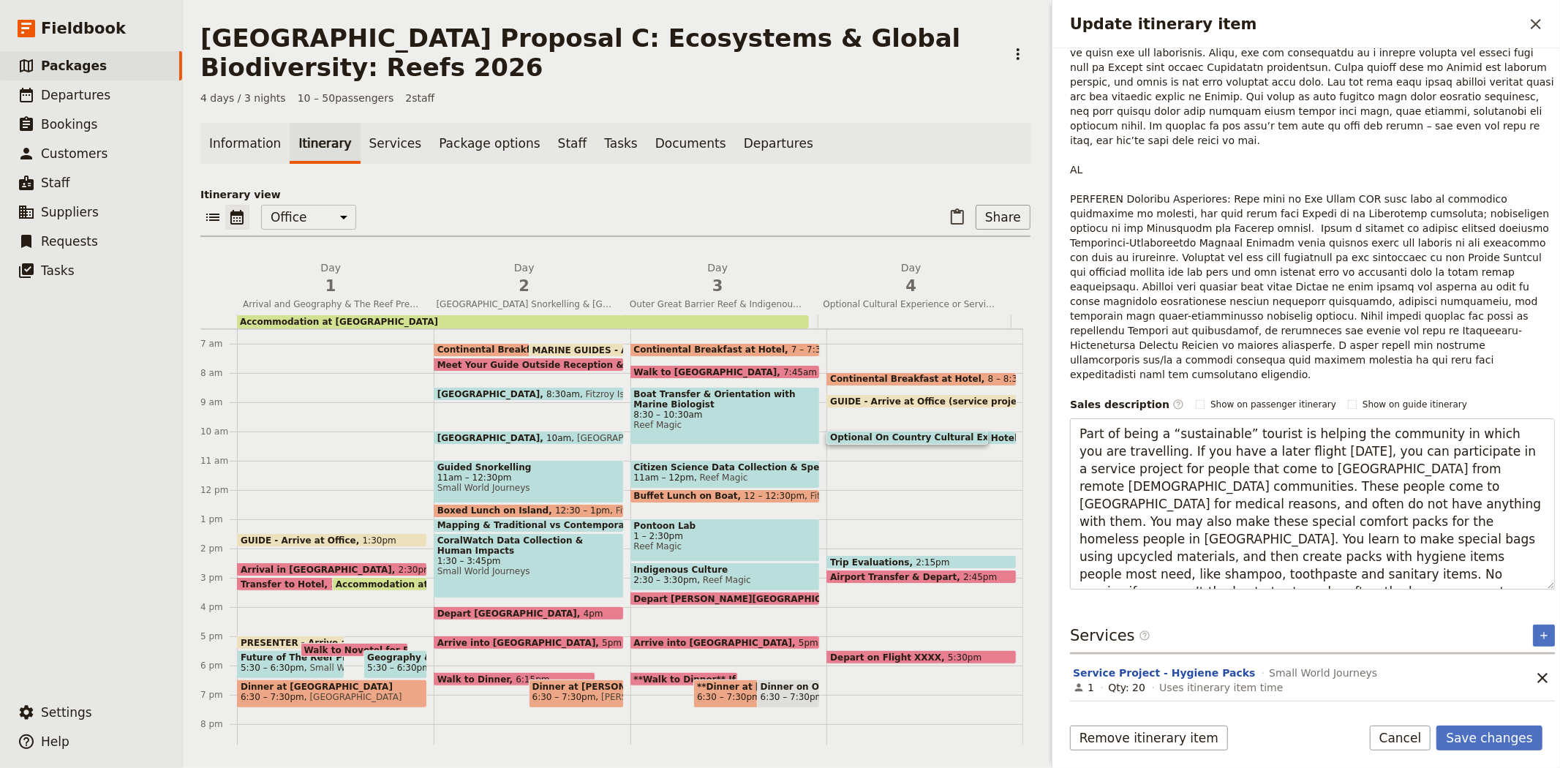
type textarea "Part of being a “sustainable” tourist is helping the community in which you are…"
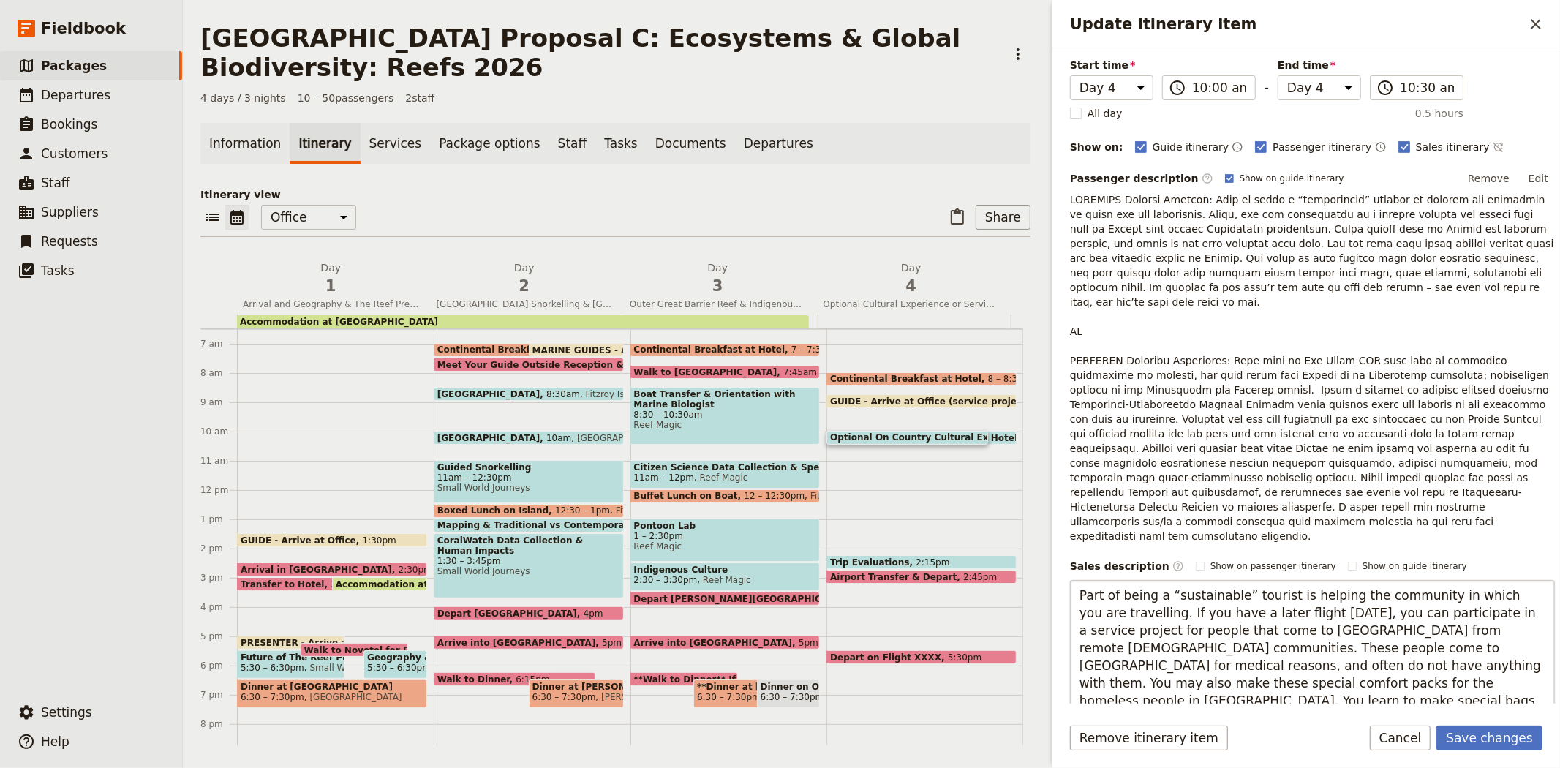
scroll to position [105, 0]
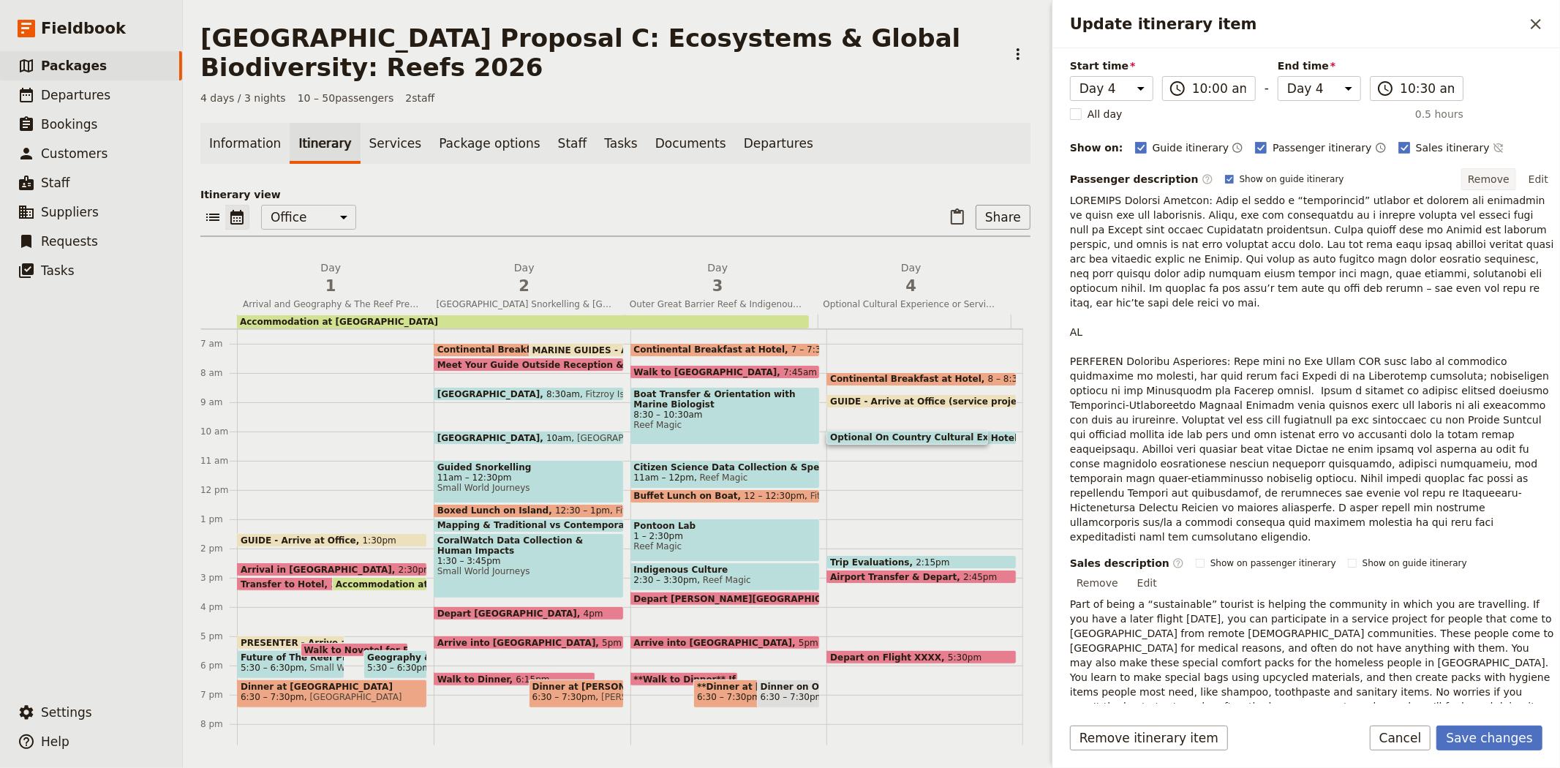
click at [1480, 173] on button "Remove" at bounding box center [1488, 179] width 55 height 22
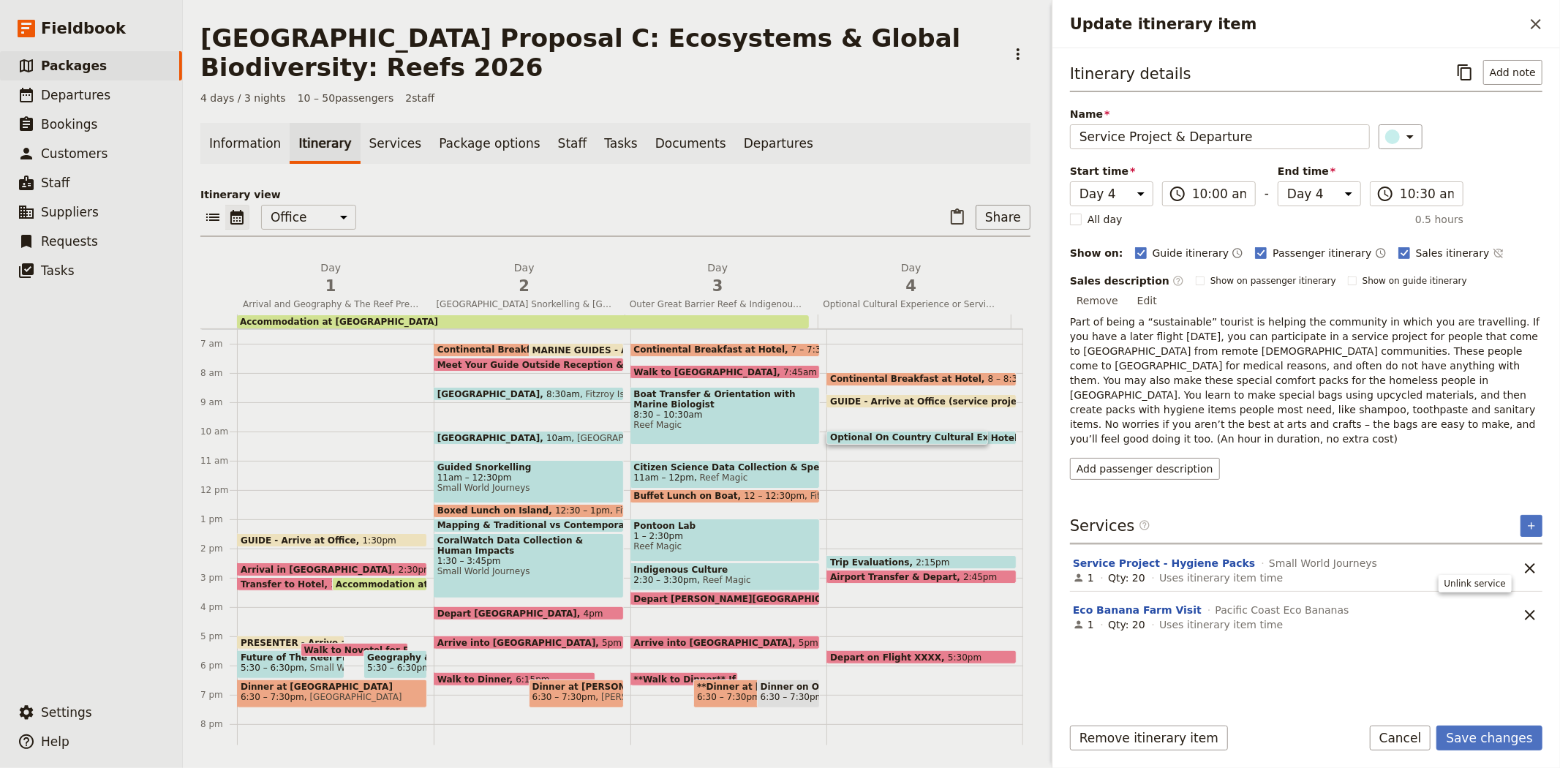
click at [1515, 591] on div "Eco Banana Farm Visit Pacific Coast Eco Bananas 1 Qty: 20 Uses itinerary item t…" at bounding box center [1306, 614] width 472 height 47
click at [1530, 610] on icon "Remove service" at bounding box center [1530, 615] width 10 height 10
click at [1486, 732] on button "Save changes" at bounding box center [1489, 737] width 106 height 25
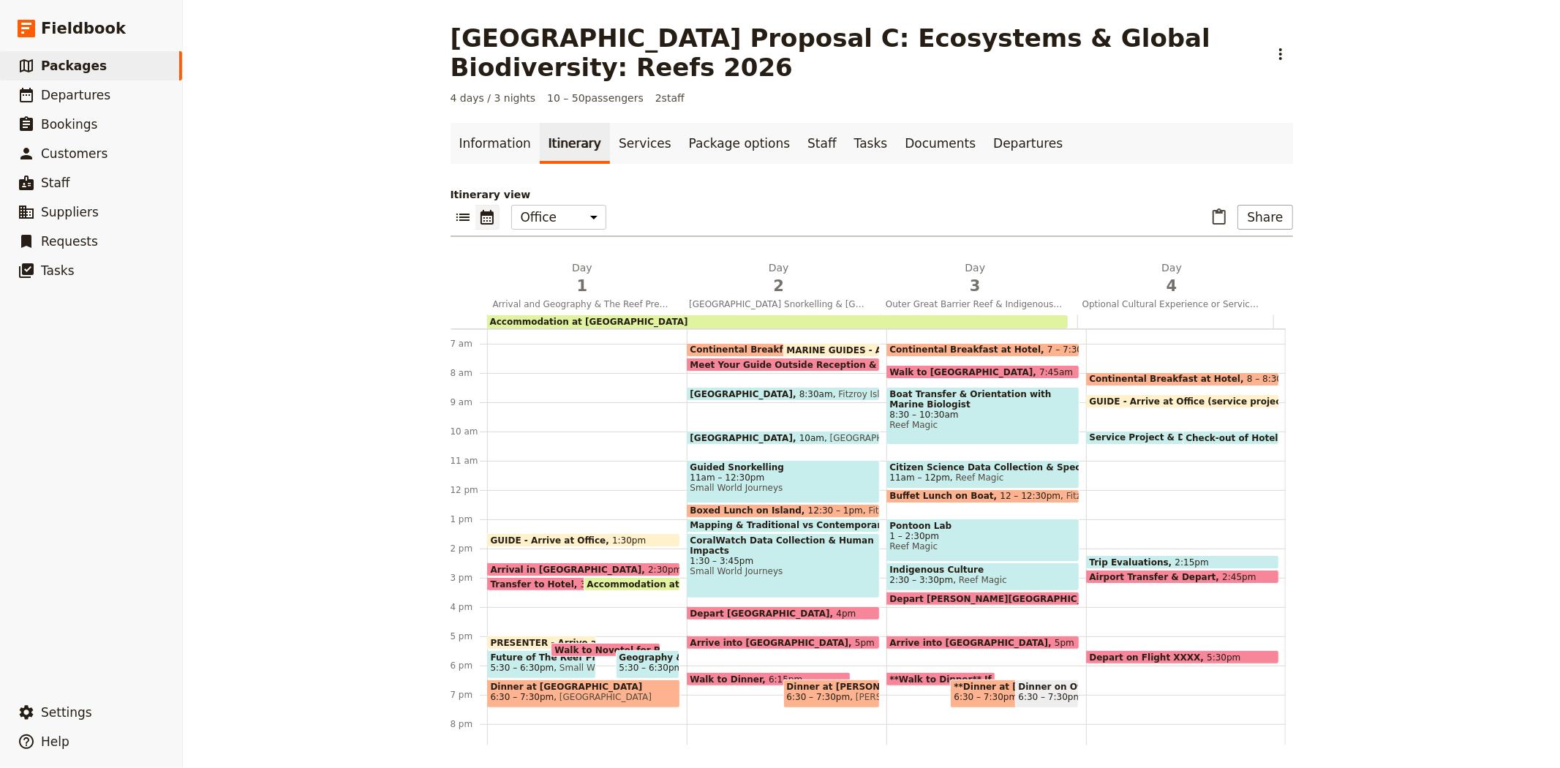
click at [1141, 434] on span "Service Project & Departure" at bounding box center [1162, 437] width 146 height 10
select select "4"
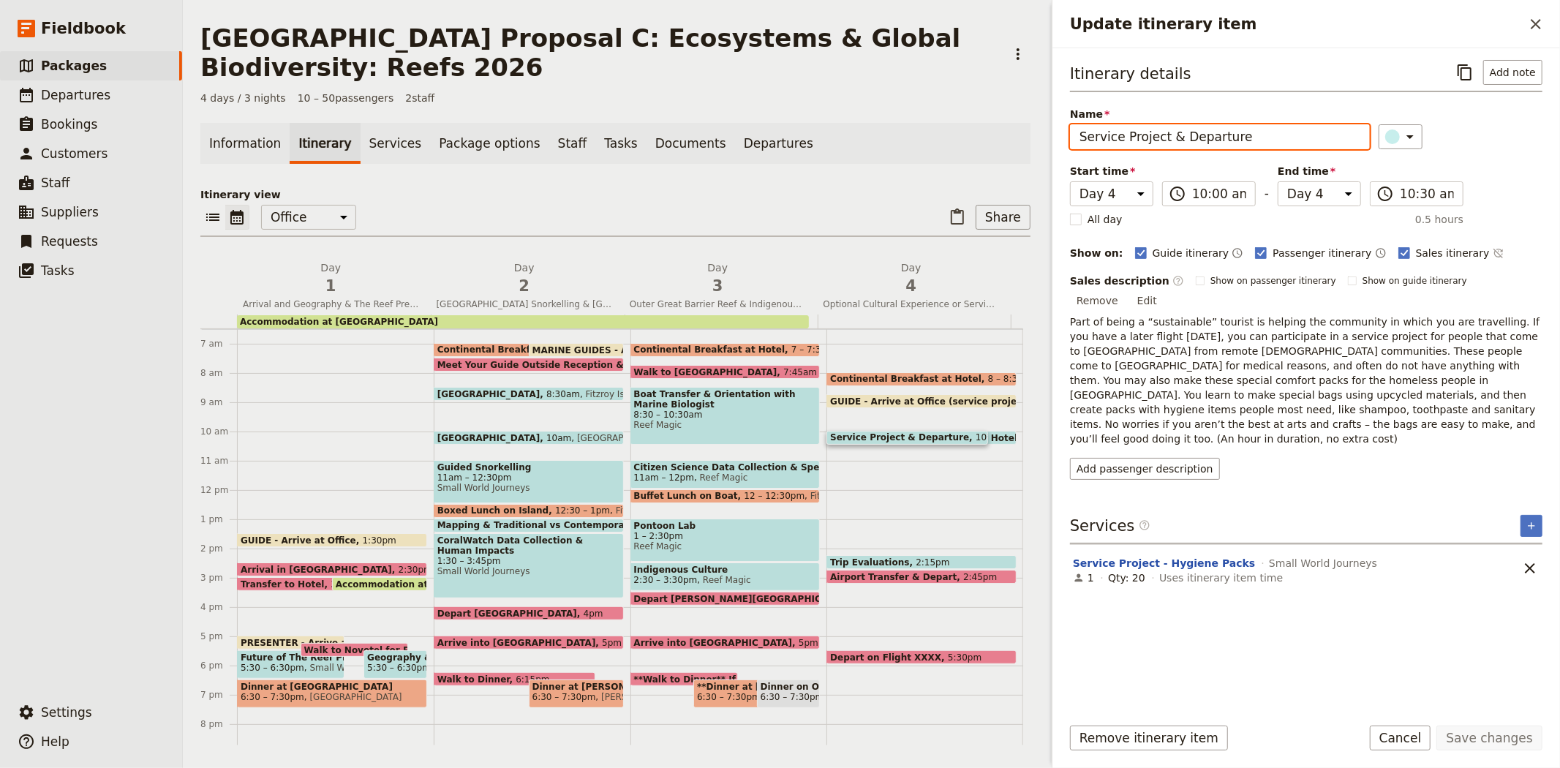
drag, startPoint x: 1239, startPoint y: 130, endPoint x: 1073, endPoint y: 136, distance: 166.1
click at [1073, 136] on input "Service Project & Departure" at bounding box center [1220, 136] width 300 height 25
click at [892, 276] on span "4" at bounding box center [911, 286] width 176 height 22
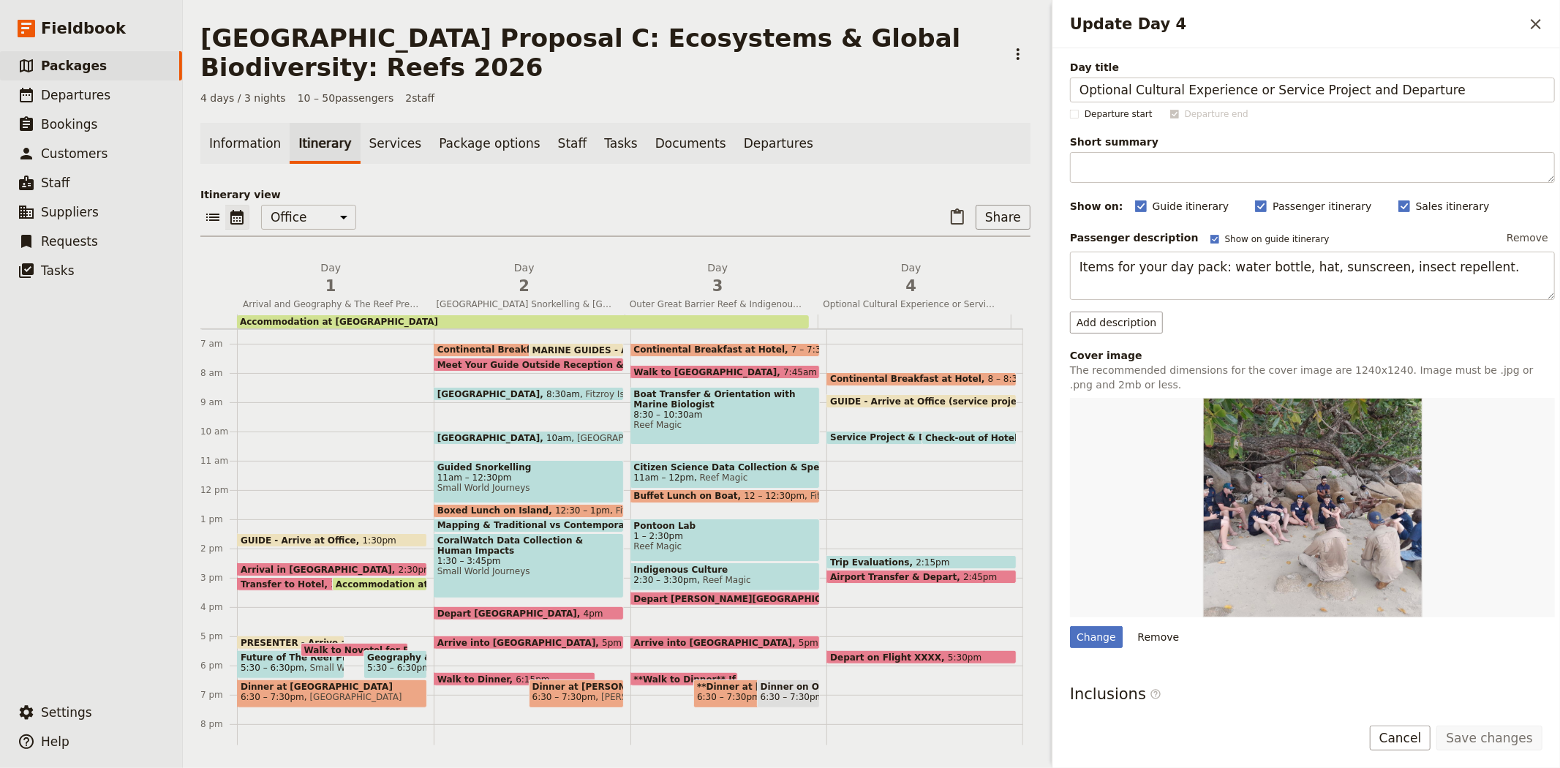
drag, startPoint x: 1457, startPoint y: 90, endPoint x: 1018, endPoint y: 85, distance: 439.5
click at [1018, 85] on div "Trinity Catholic College Proposal C: Ecosystems & Global Biodiversity: Reefs 20…" at bounding box center [871, 384] width 1377 height 768
click at [1164, 83] on input "Service Project & Departure" at bounding box center [1312, 90] width 485 height 25
type input "Service Project and Departure"
click at [1500, 731] on button "Save changes" at bounding box center [1489, 737] width 106 height 25
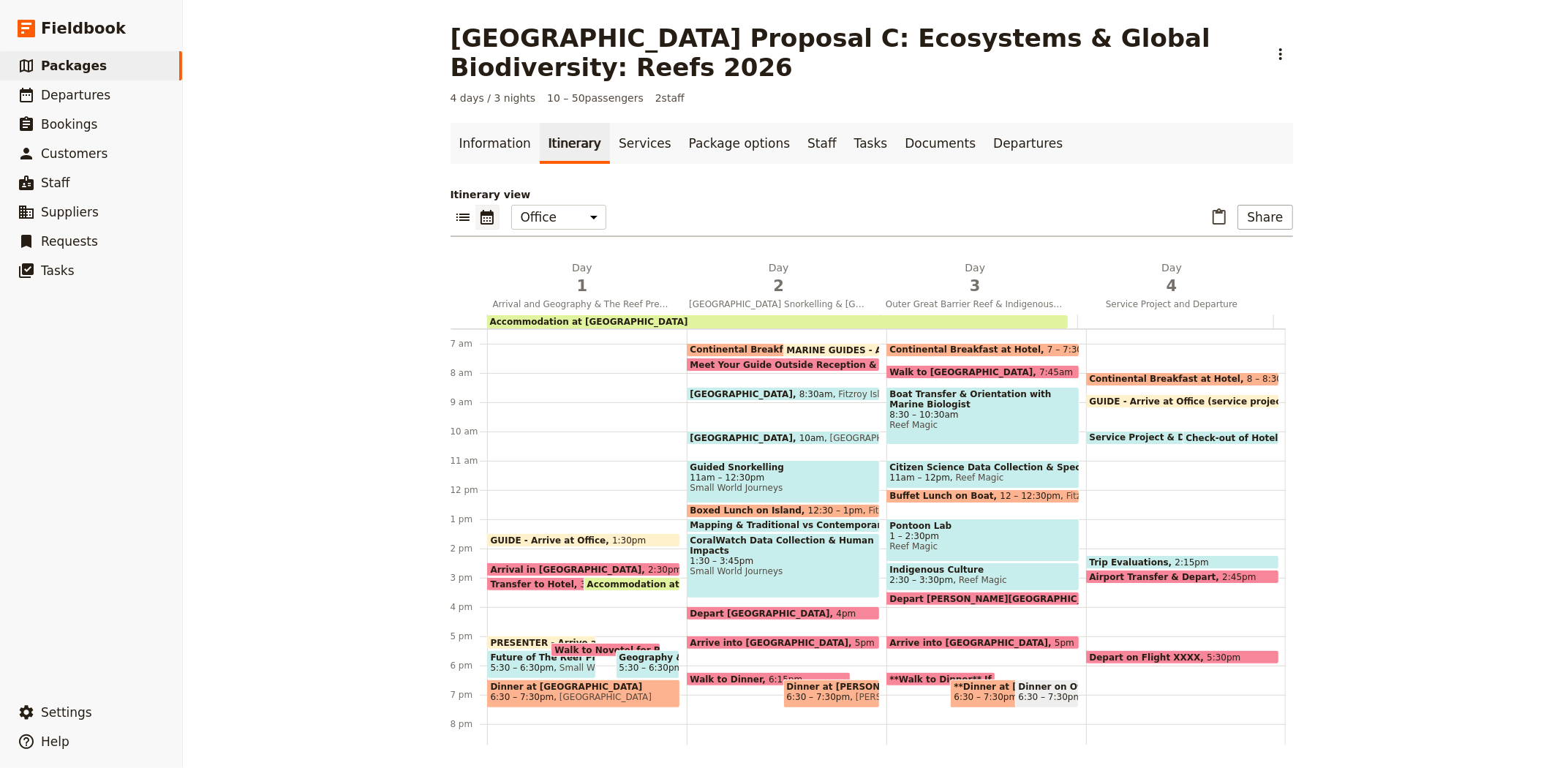
click at [1102, 433] on span "Service Project & Departure" at bounding box center [1162, 437] width 146 height 10
select select "4"
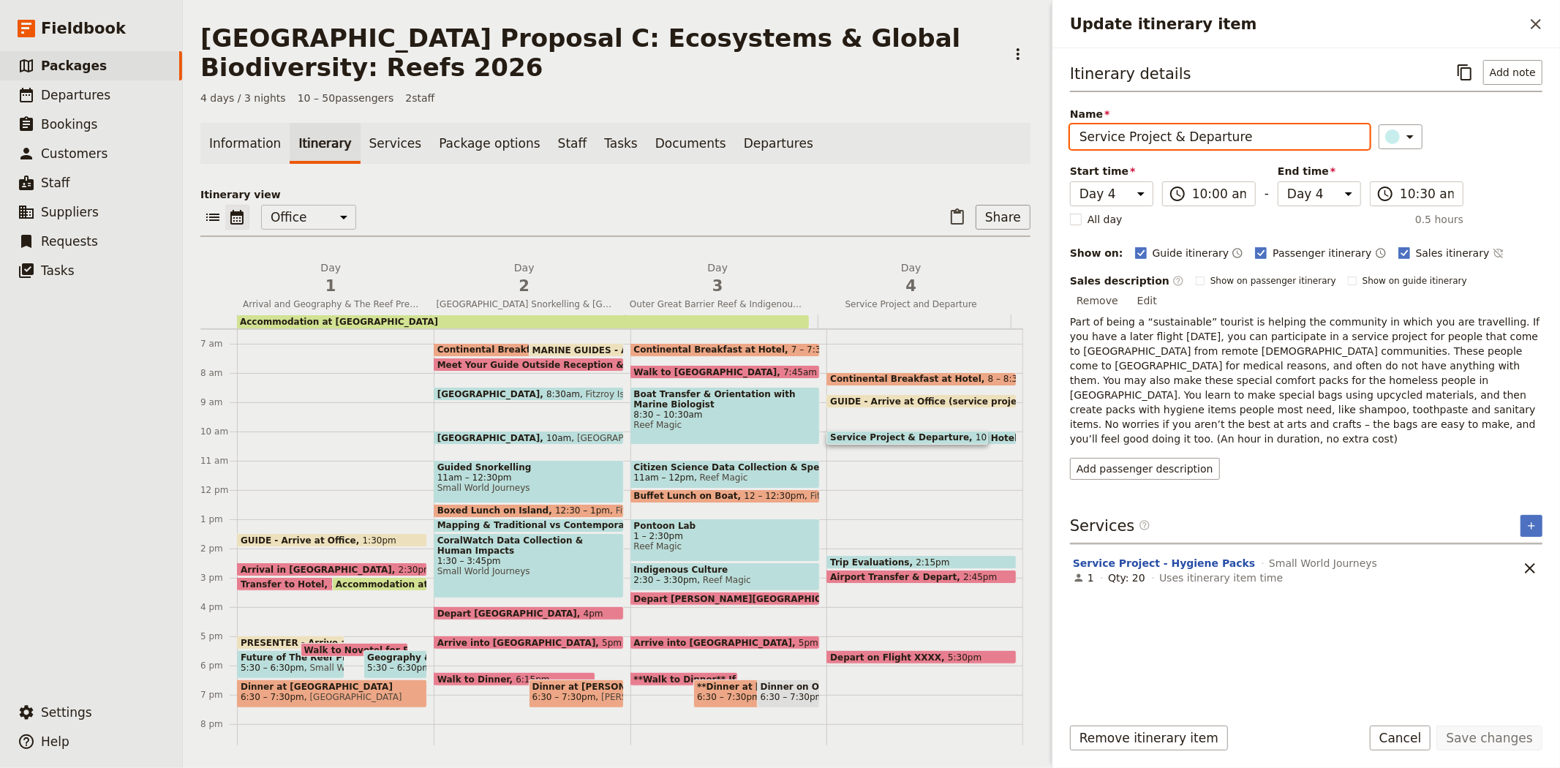
drag, startPoint x: 1160, startPoint y: 135, endPoint x: 1282, endPoint y: 135, distance: 122.1
click at [1282, 135] on input "Service Project & Departure" at bounding box center [1220, 136] width 300 height 25
type input "Service Project"
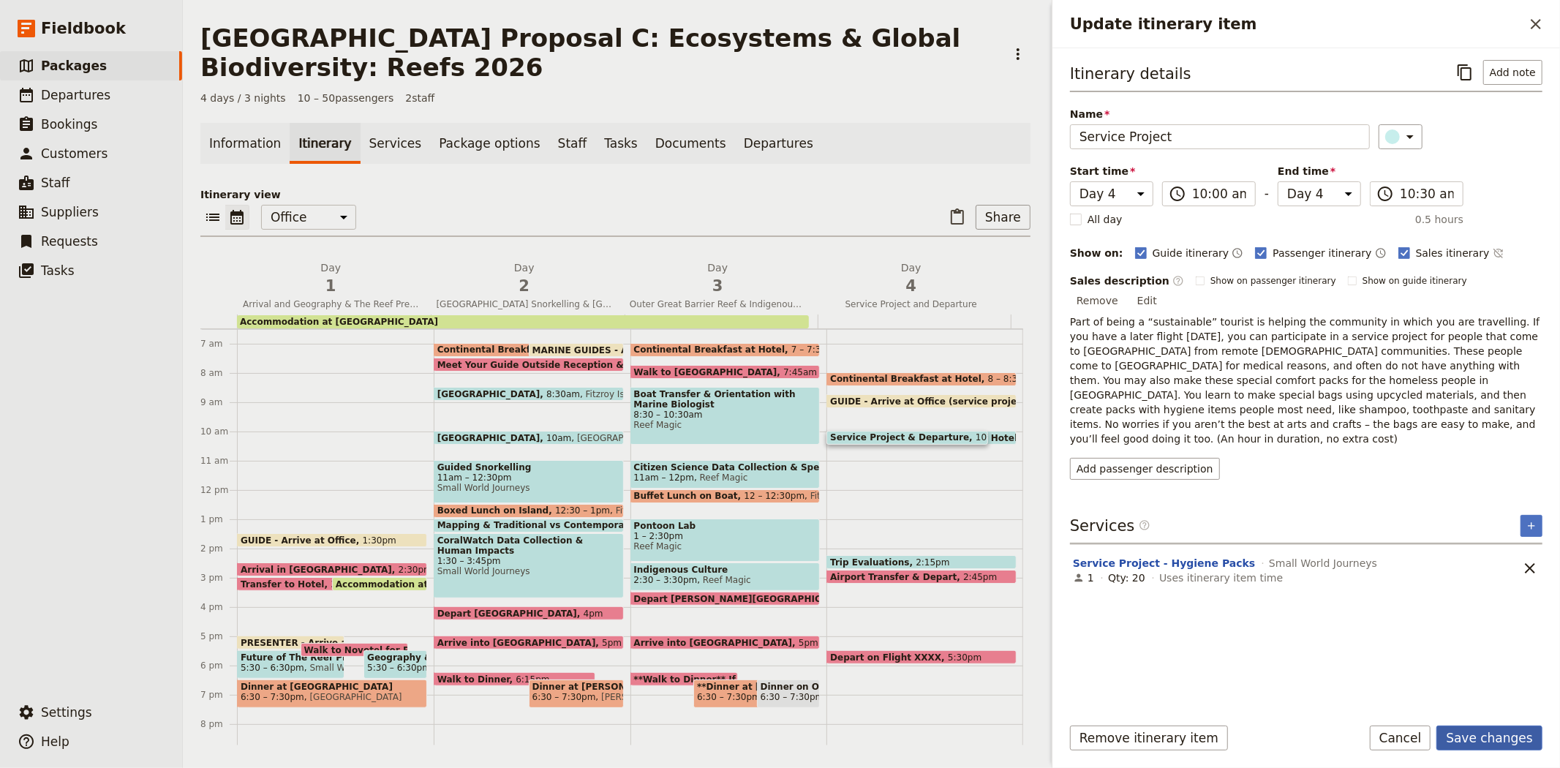
click at [1471, 739] on button "Save changes" at bounding box center [1489, 737] width 106 height 25
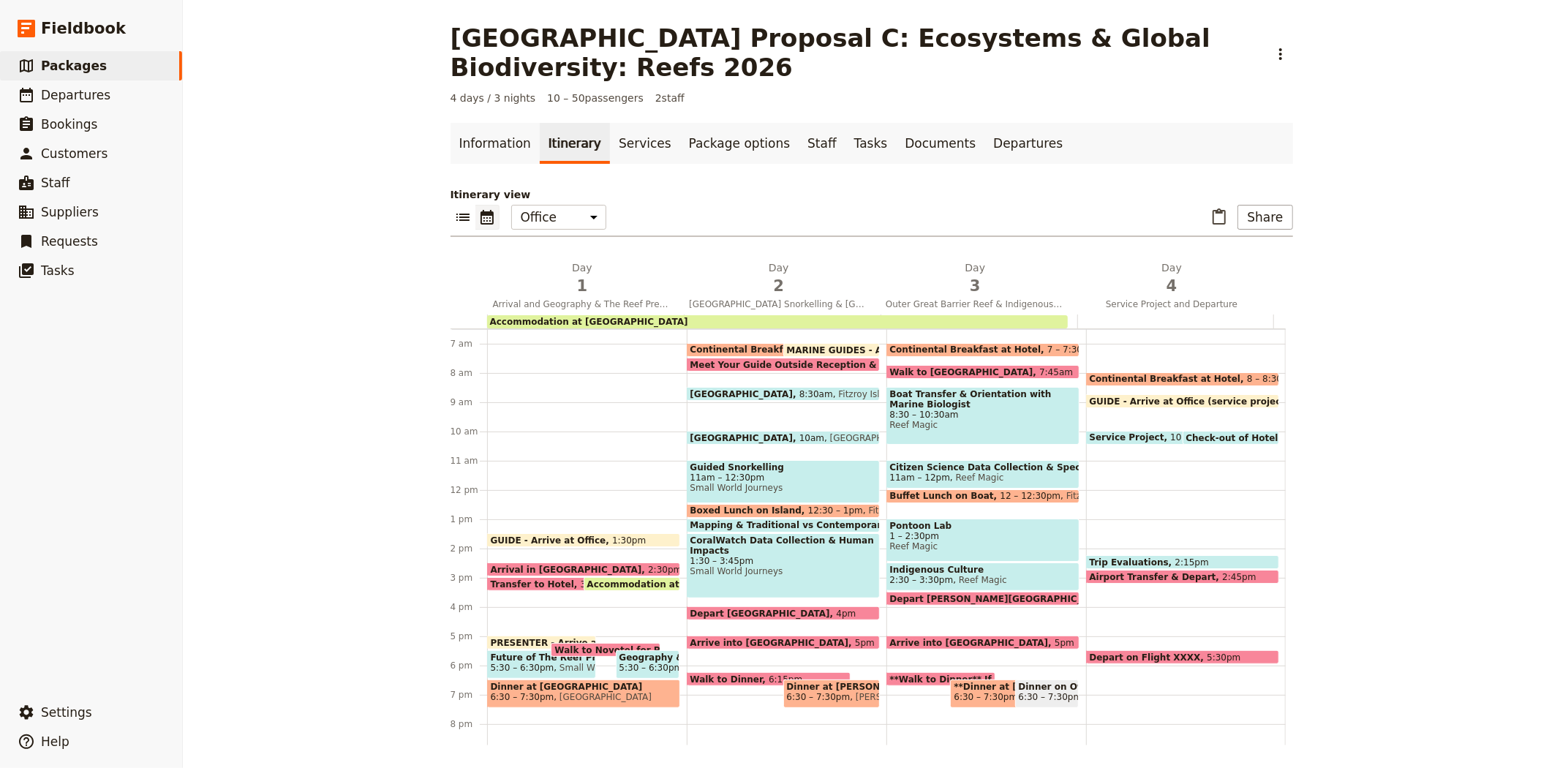
drag, startPoint x: 556, startPoint y: 566, endPoint x: 583, endPoint y: 566, distance: 27.1
click at [648, 566] on span "2:30pm" at bounding box center [665, 569] width 34 height 10
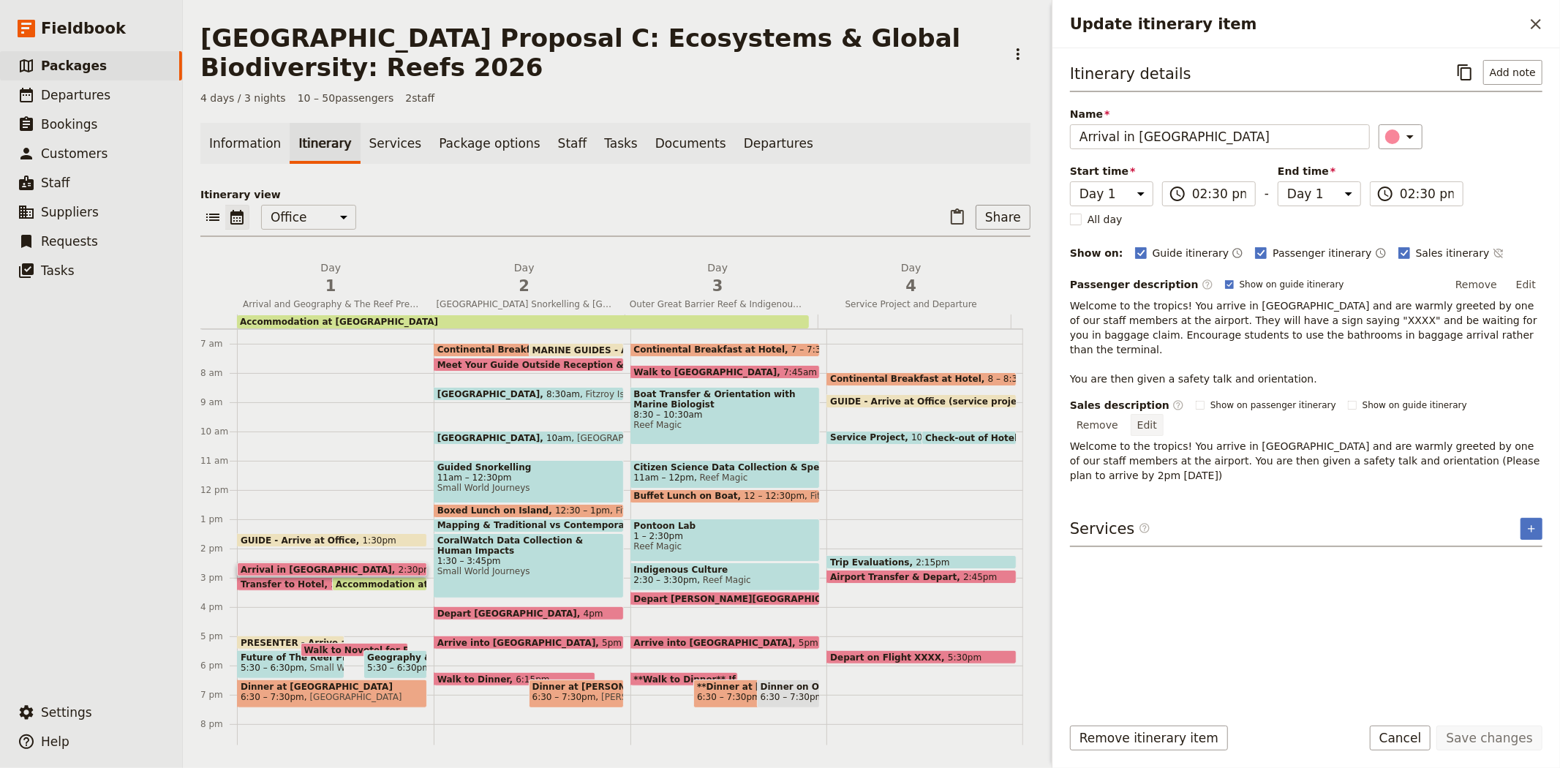
click at [1163, 414] on button "Edit" at bounding box center [1146, 425] width 33 height 22
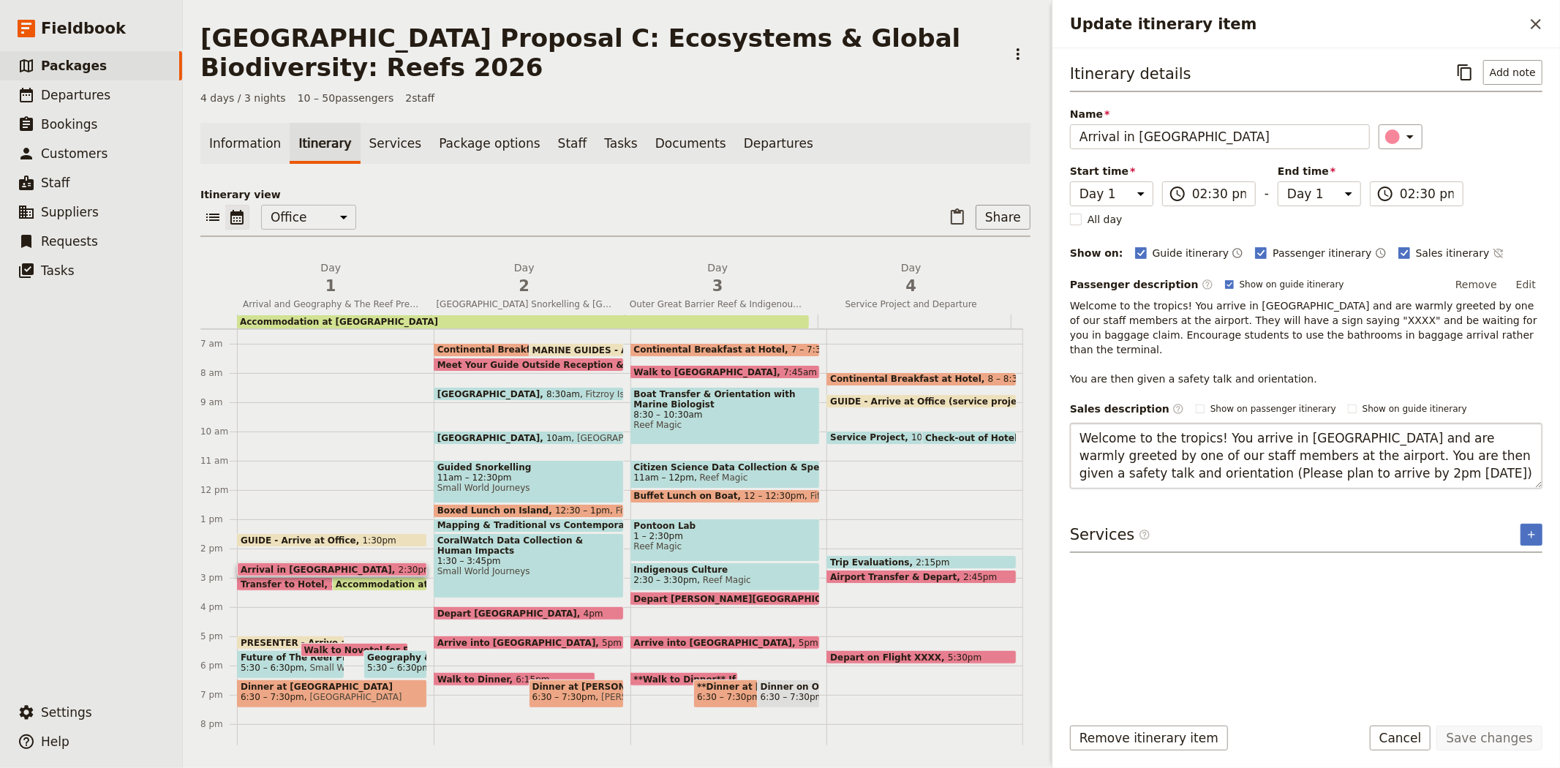
click at [1219, 462] on textarea "Welcome to the tropics! You arrive in Cairns and are warmly greeted by one of o…" at bounding box center [1306, 456] width 472 height 66
type textarea "Welcome to the tropics! You arrive in Cairns and are warmly greeted by one of o…"
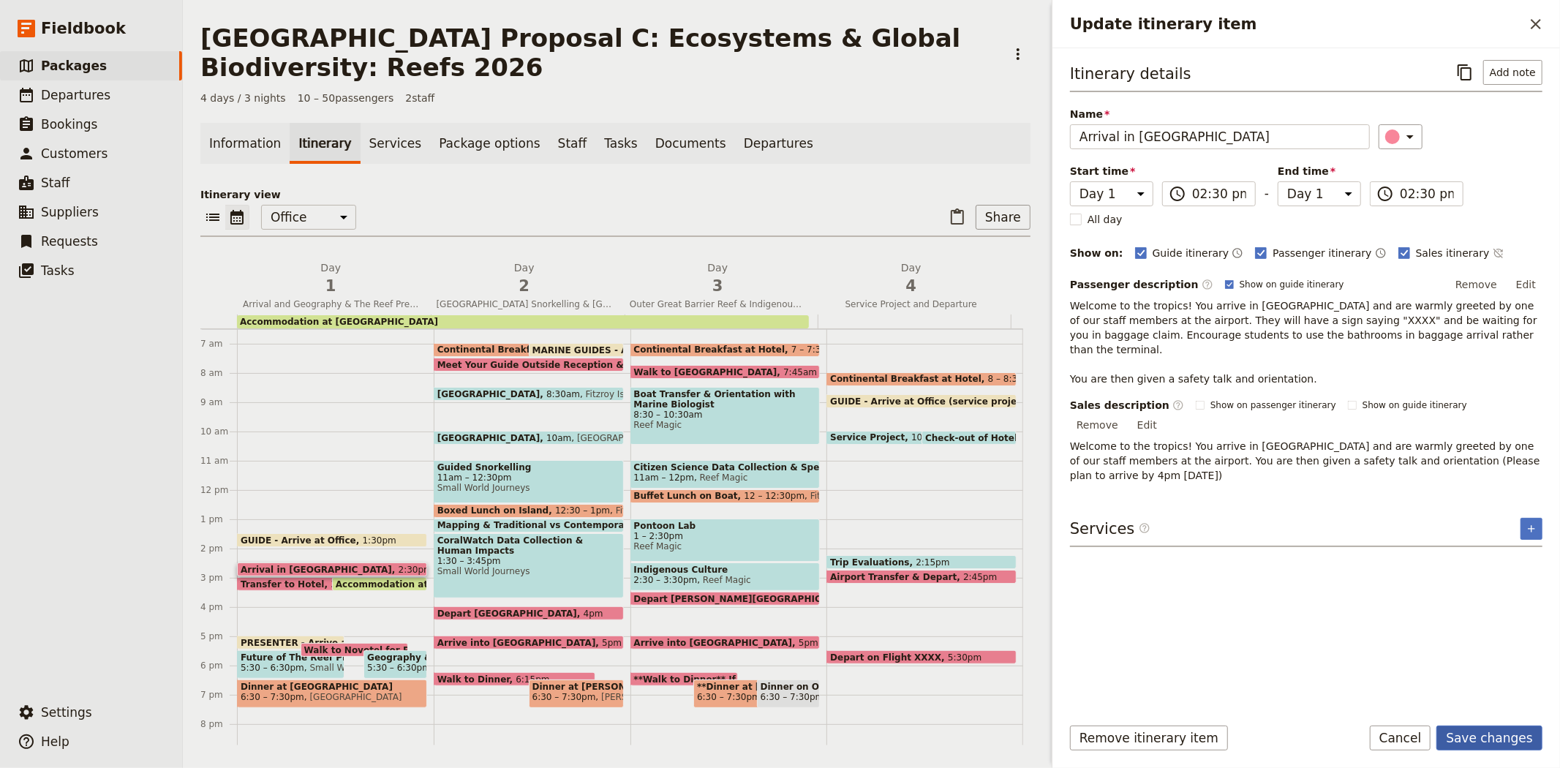
click at [1470, 734] on button "Save changes" at bounding box center [1489, 737] width 106 height 25
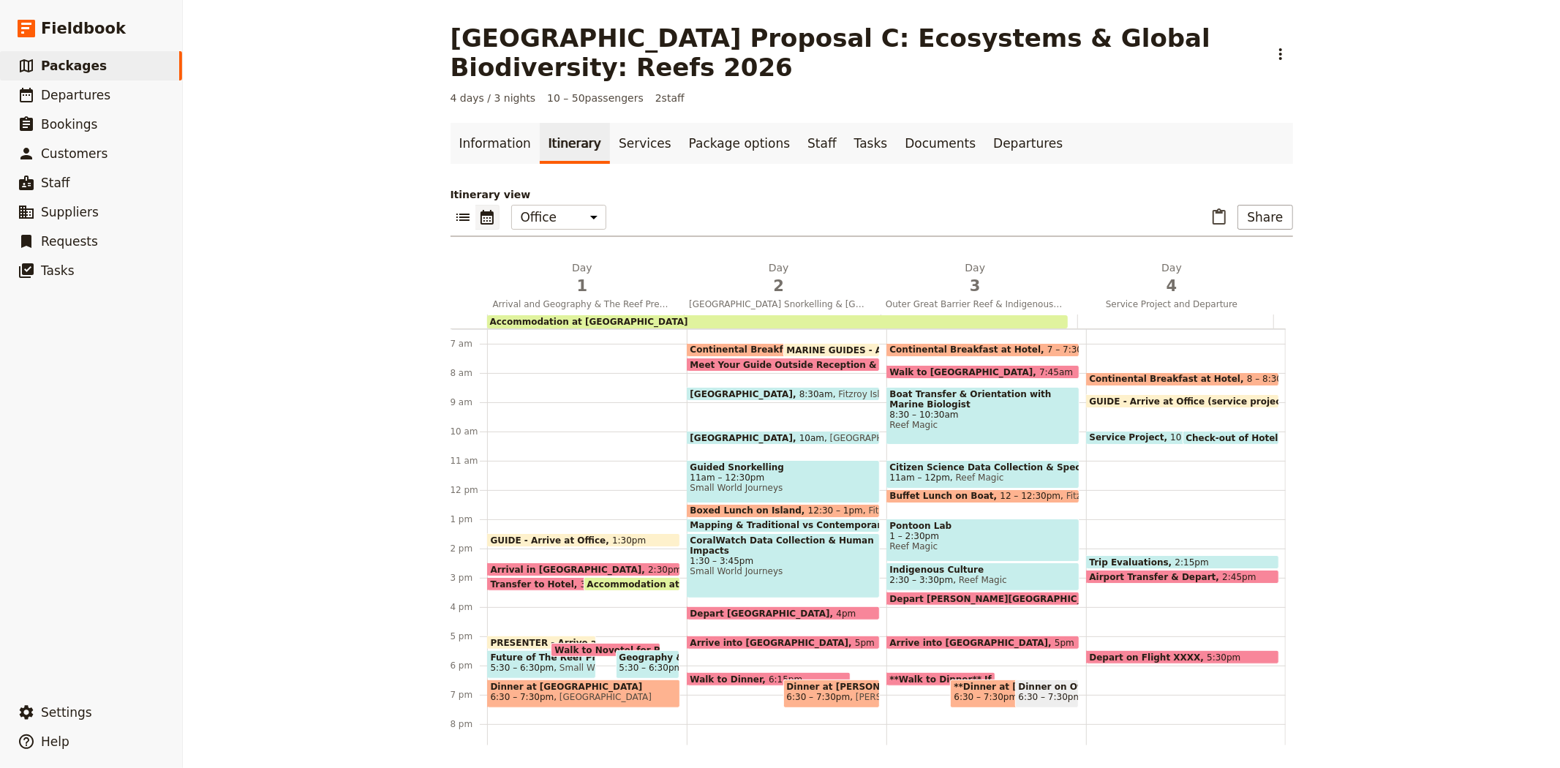
click at [624, 662] on span "5:30 – 6:30pm" at bounding box center [651, 667] width 64 height 10
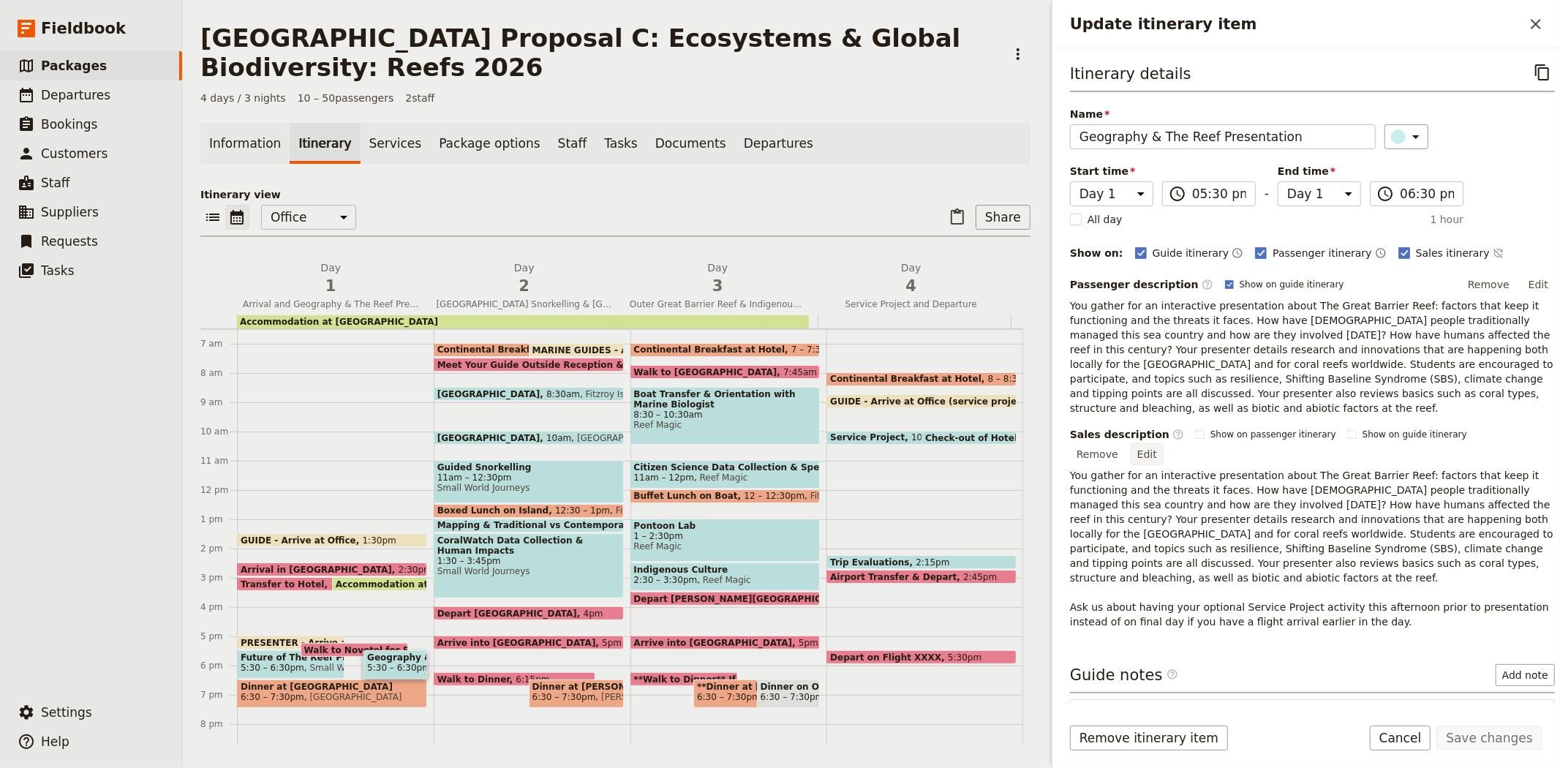
click at [1163, 443] on button "Edit" at bounding box center [1146, 454] width 33 height 22
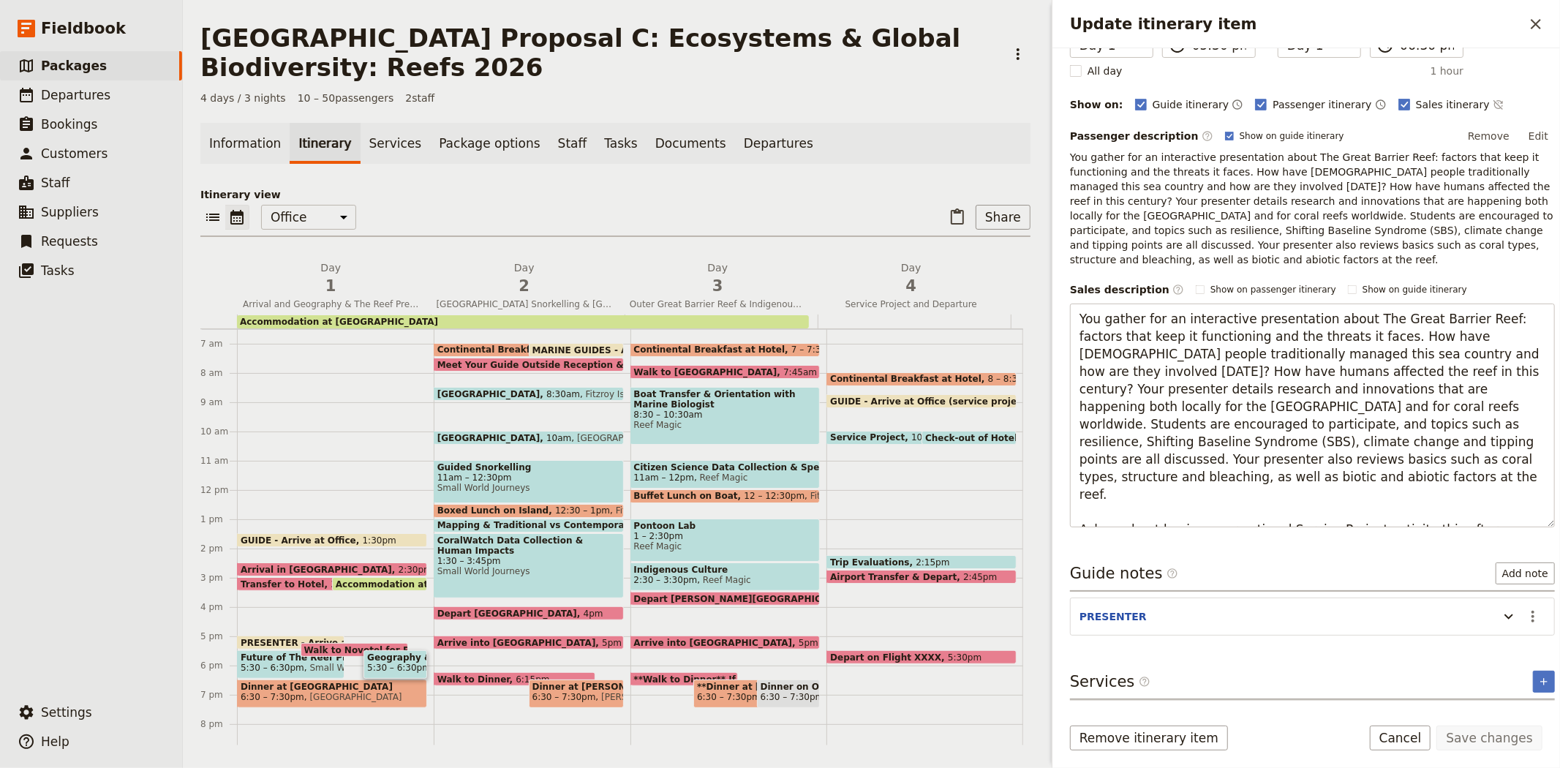
scroll to position [162, 0]
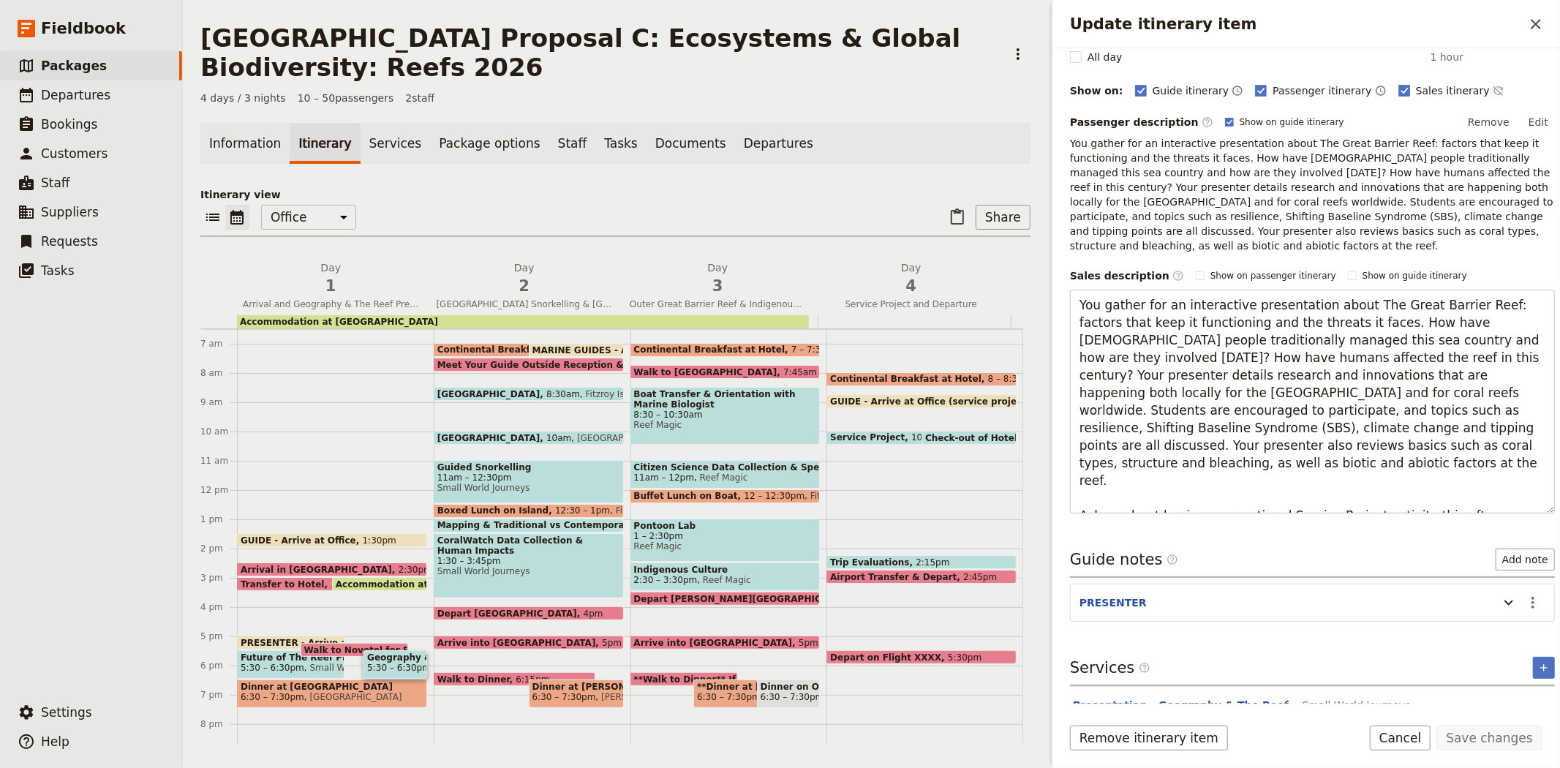
drag, startPoint x: 1522, startPoint y: 488, endPoint x: 1057, endPoint y: 451, distance: 465.8
click at [1057, 451] on div "Itinerary details ​ Name Geography & The Reef Presentation ​ Start time Day 1 D…" at bounding box center [1305, 375] width 507 height 655
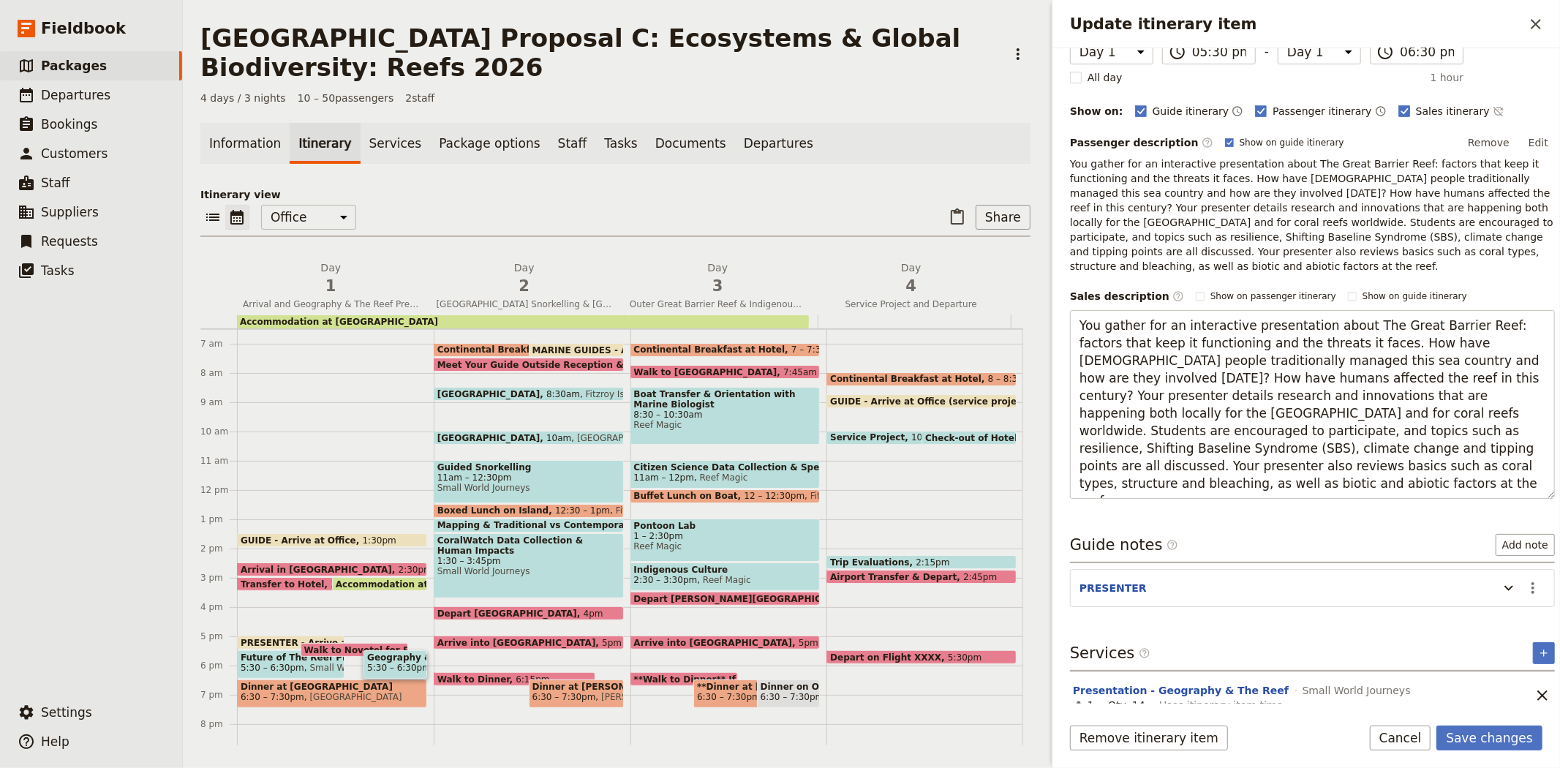
type textarea "You gather for an interactive presentation about The Great Barrier Reef: factor…"
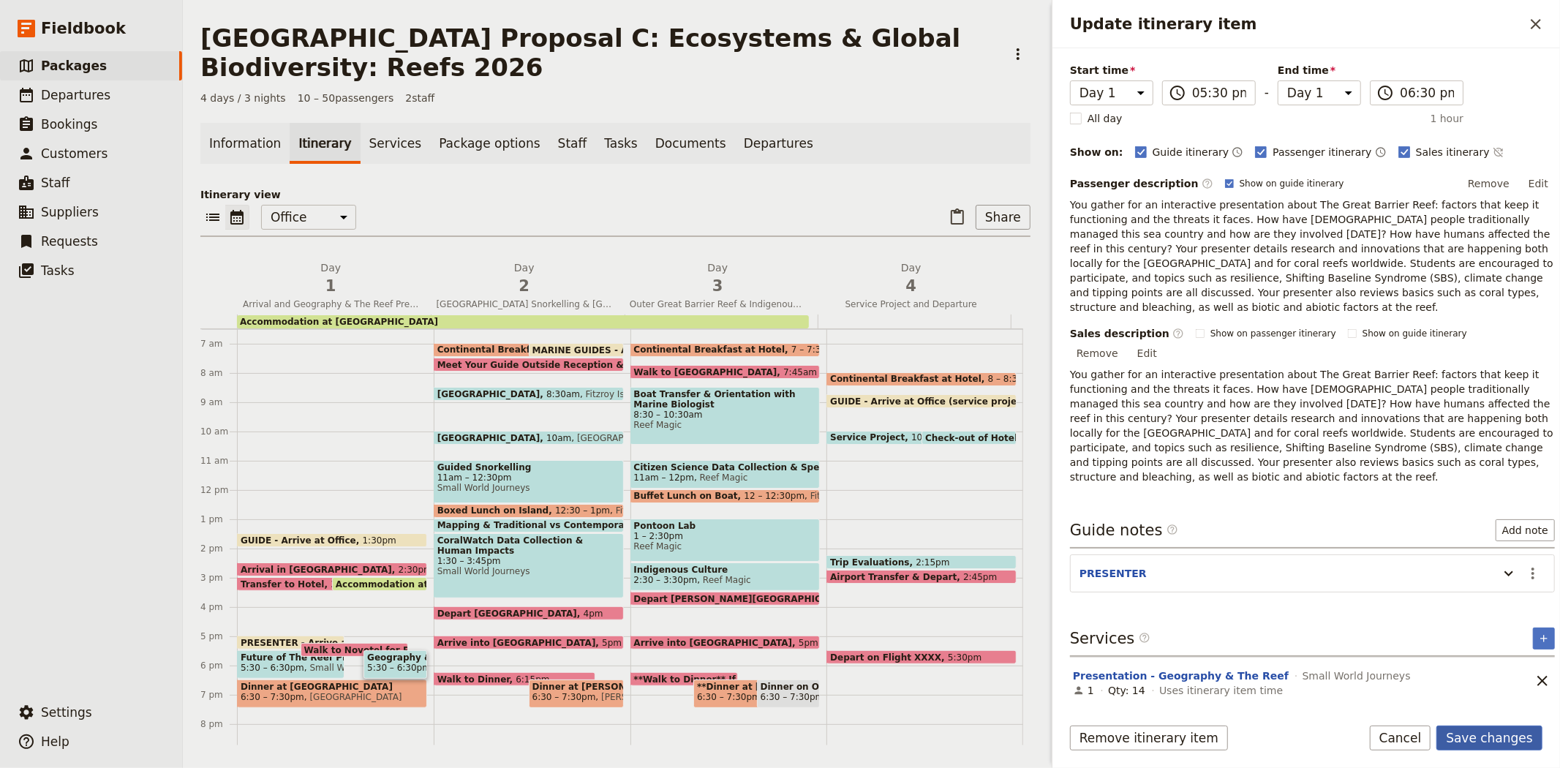
scroll to position [55, 0]
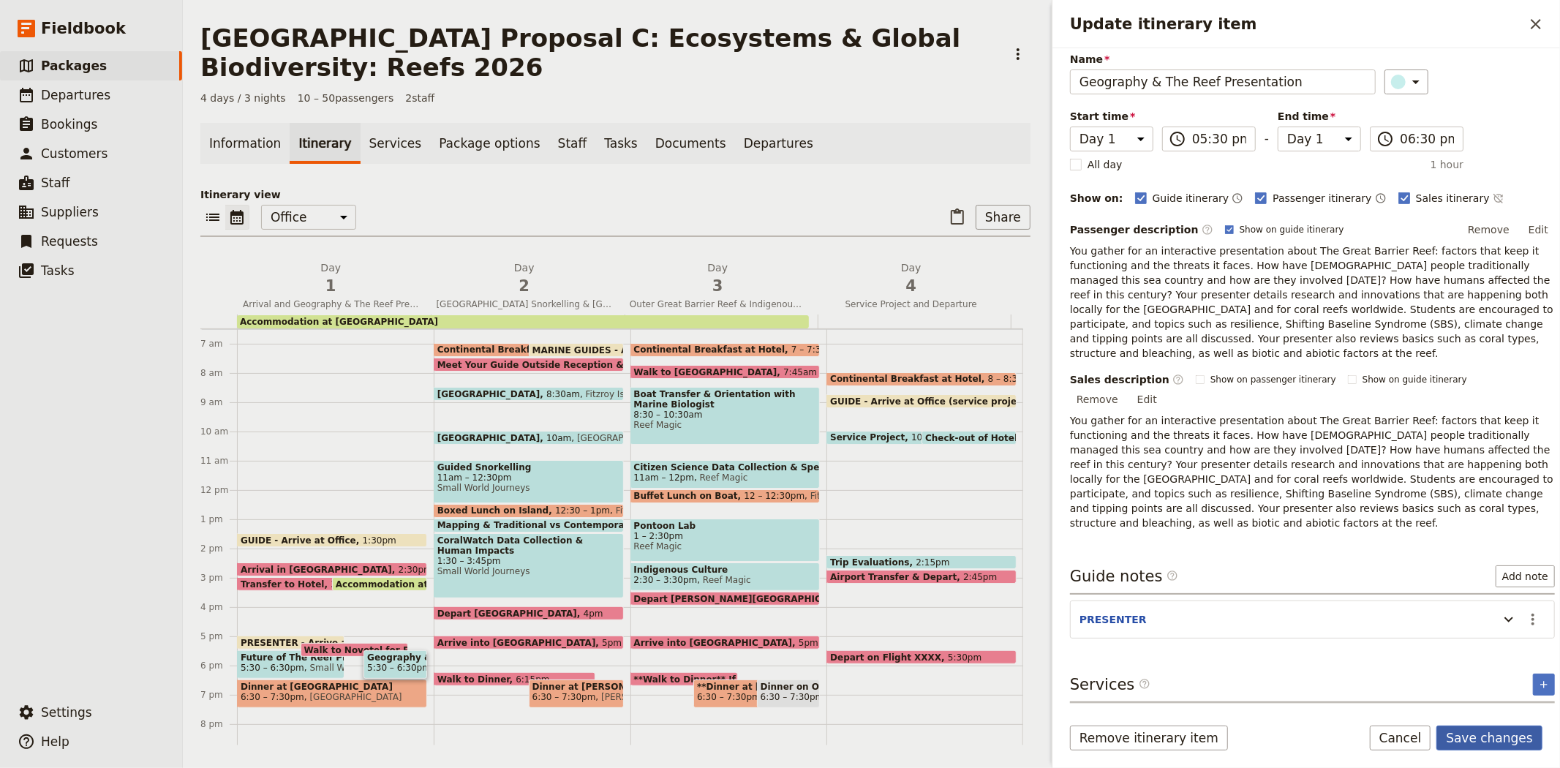
click at [1492, 735] on button "Save changes" at bounding box center [1489, 737] width 106 height 25
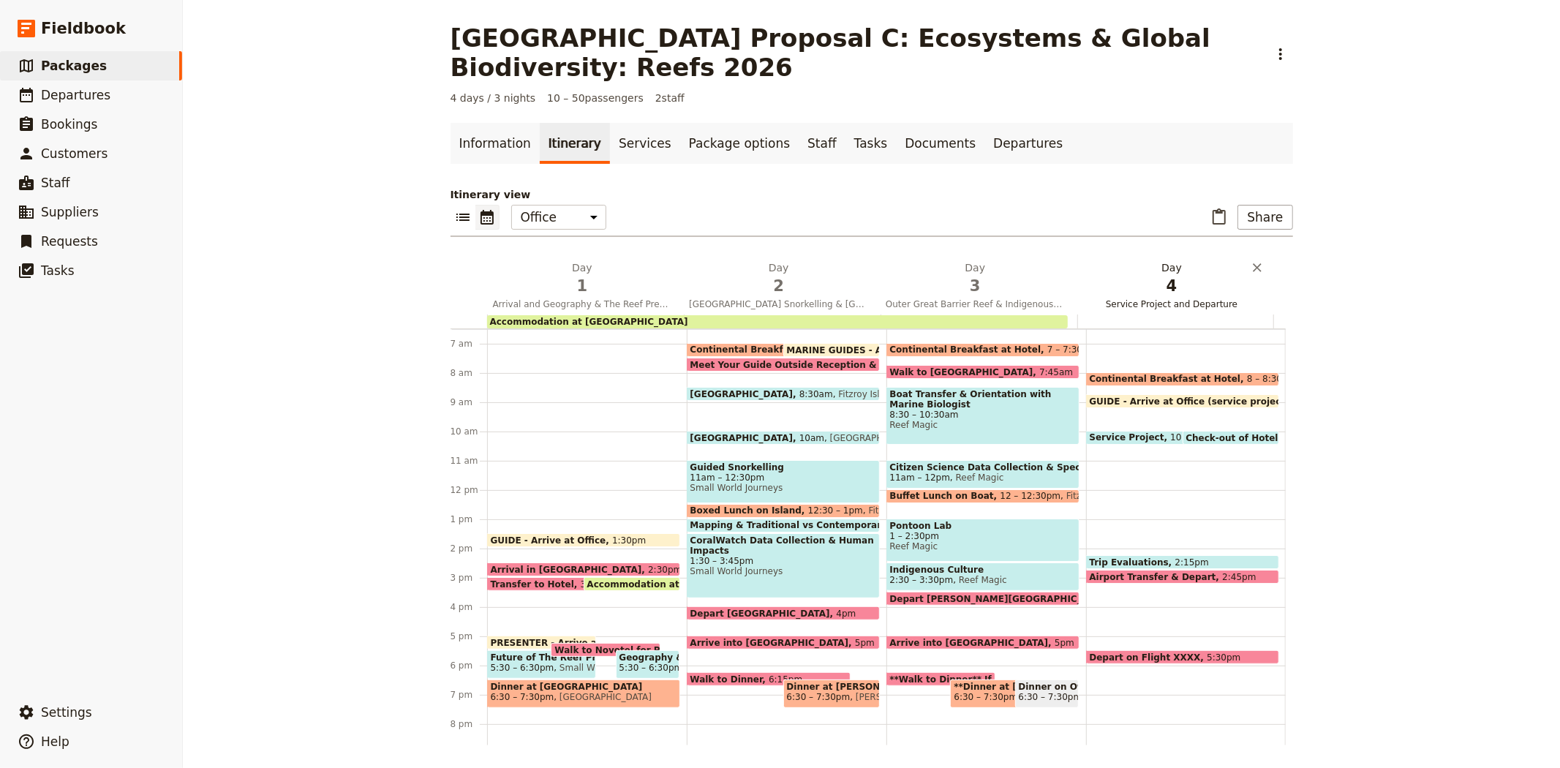
click at [1160, 283] on span "4" at bounding box center [1171, 286] width 179 height 22
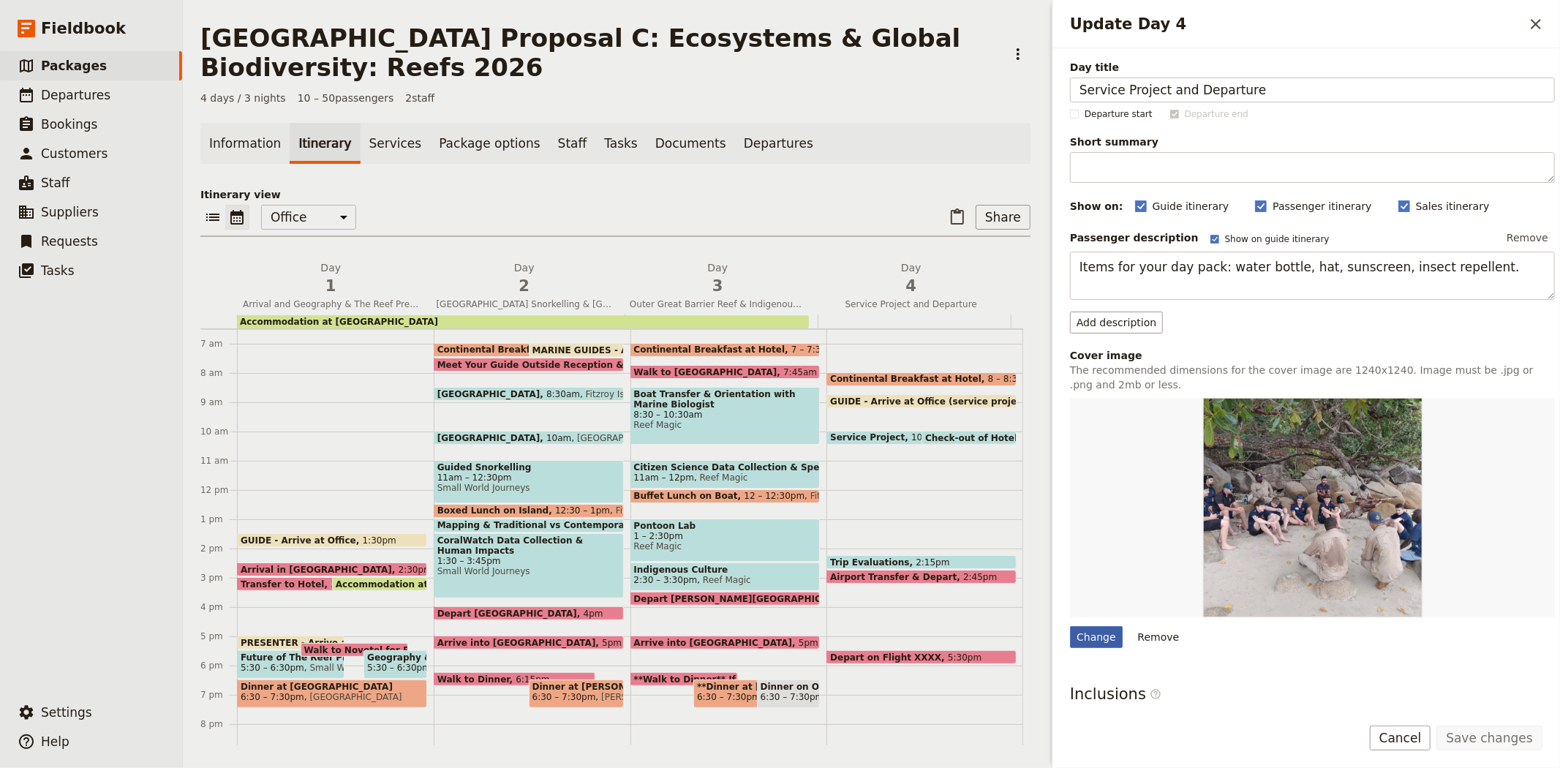
click at [1103, 640] on div "Change" at bounding box center [1096, 637] width 53 height 22
click at [1070, 626] on input "Change" at bounding box center [1069, 625] width 1 height 1
type input "C:\fakepath\Caringbah hygiene packs 1.jpg"
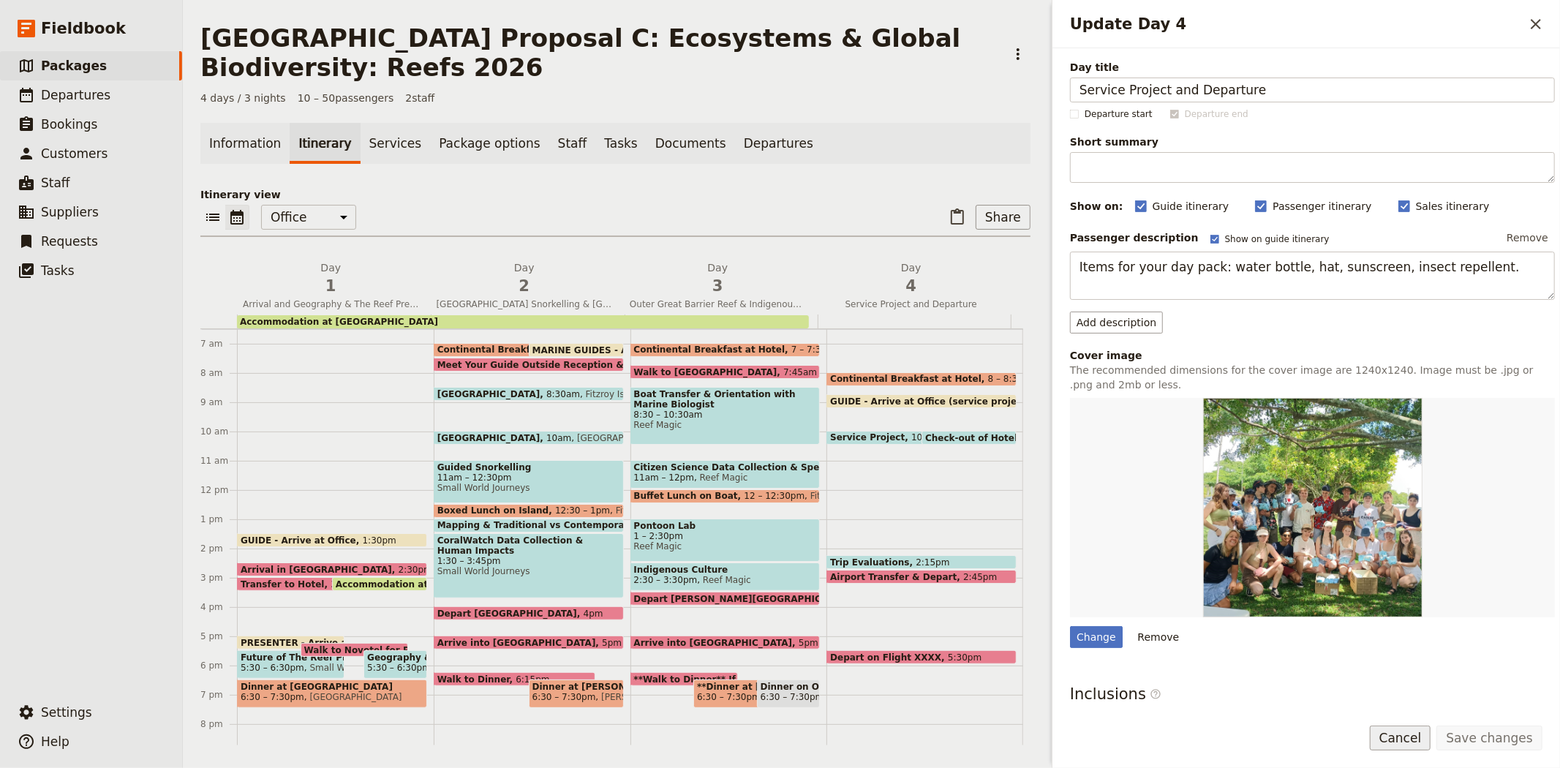
click at [1401, 739] on button "Cancel" at bounding box center [1399, 737] width 61 height 25
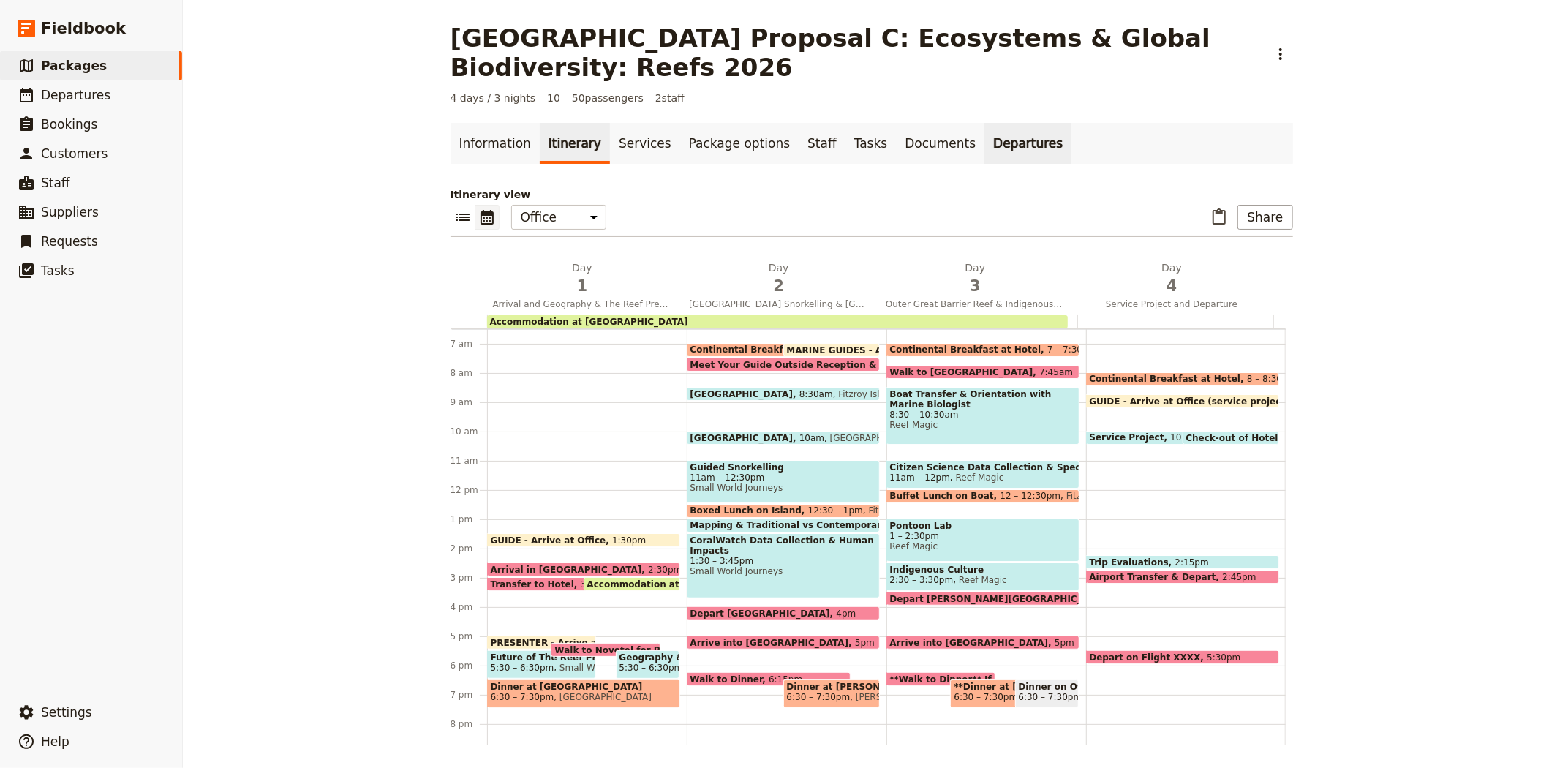
click at [984, 148] on link "Departures" at bounding box center [1027, 143] width 87 height 41
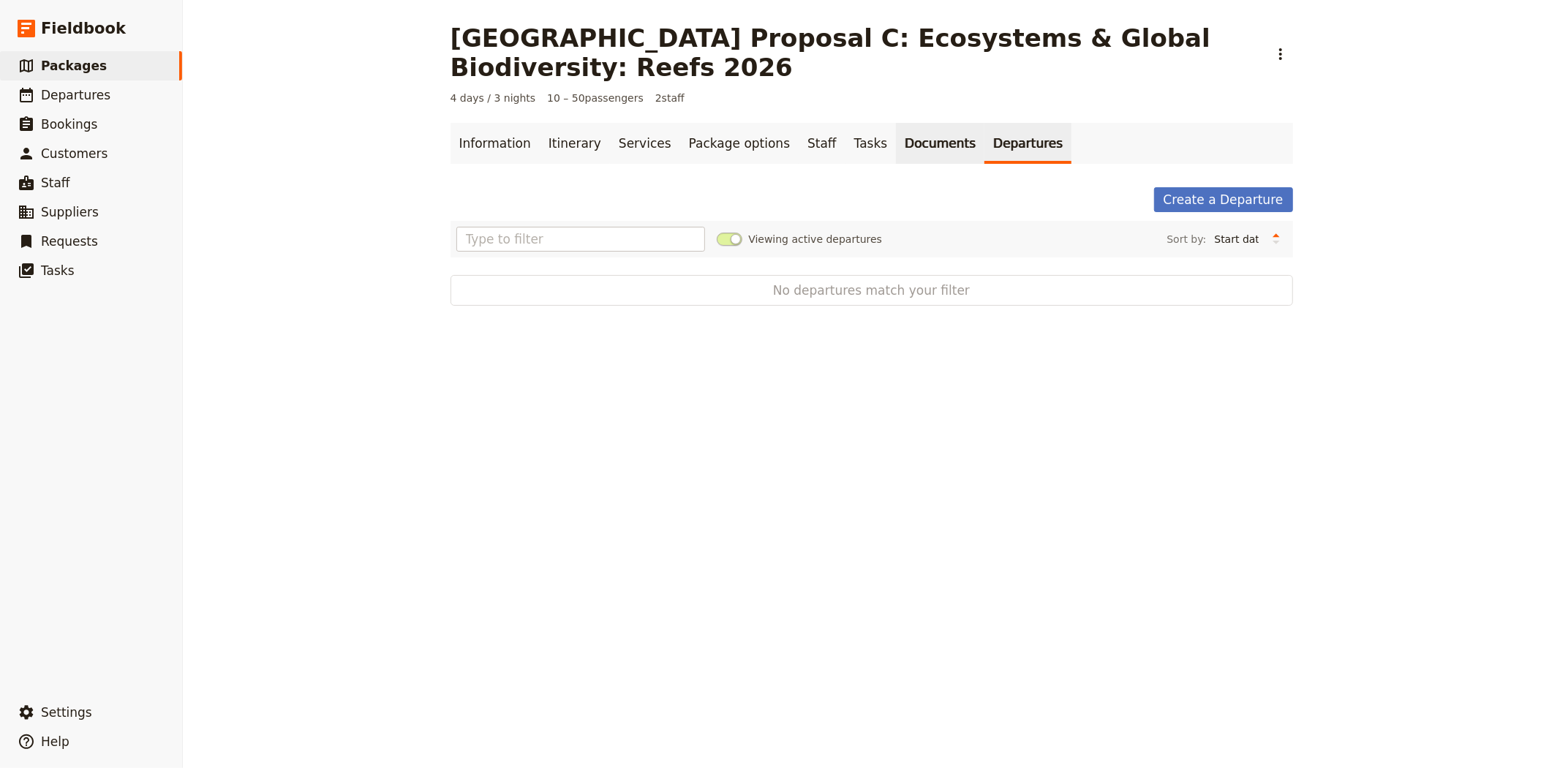
click at [896, 145] on link "Documents" at bounding box center [940, 143] width 88 height 41
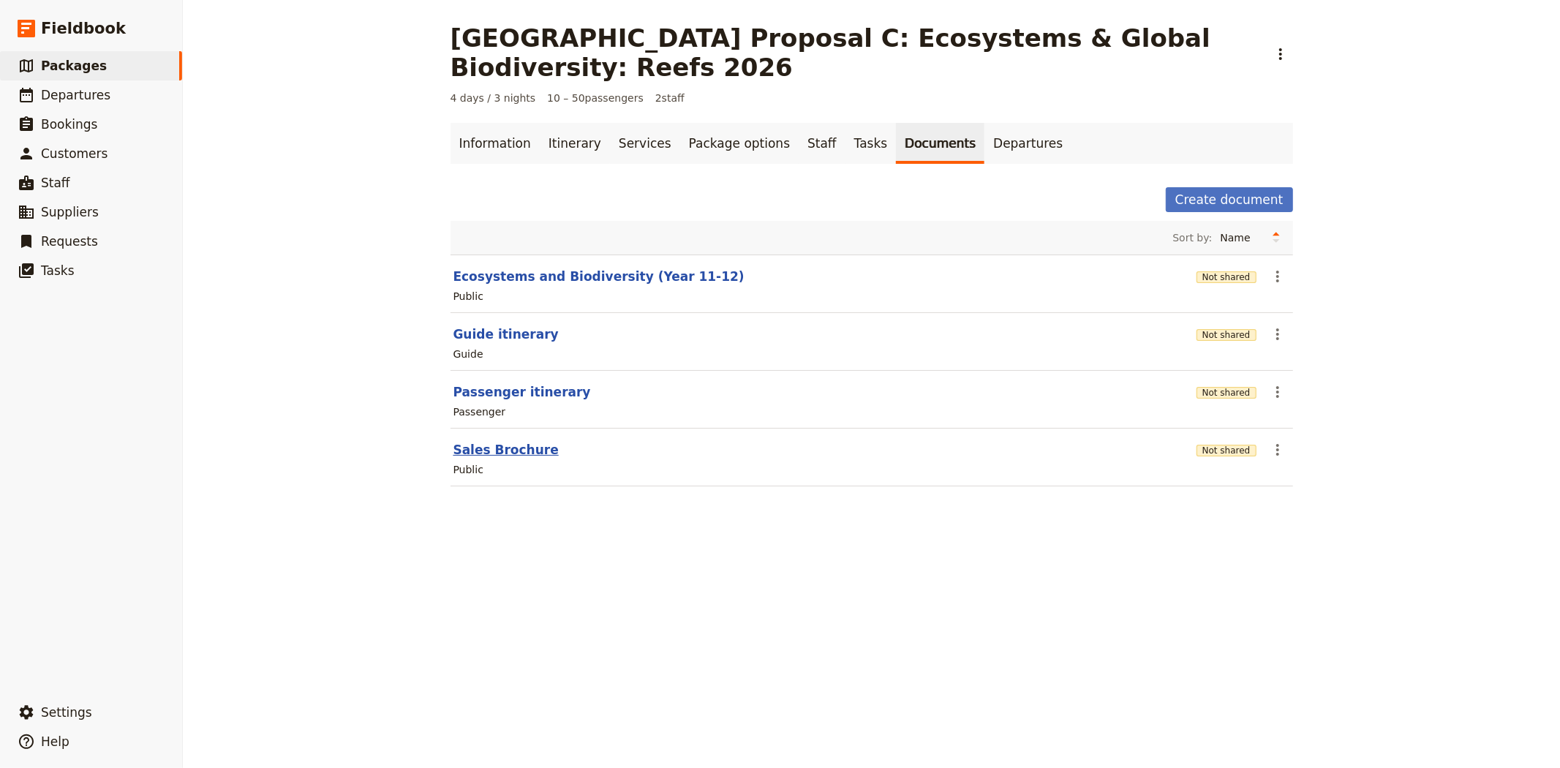
click at [509, 445] on button "Sales Brochure" at bounding box center [505, 450] width 105 height 18
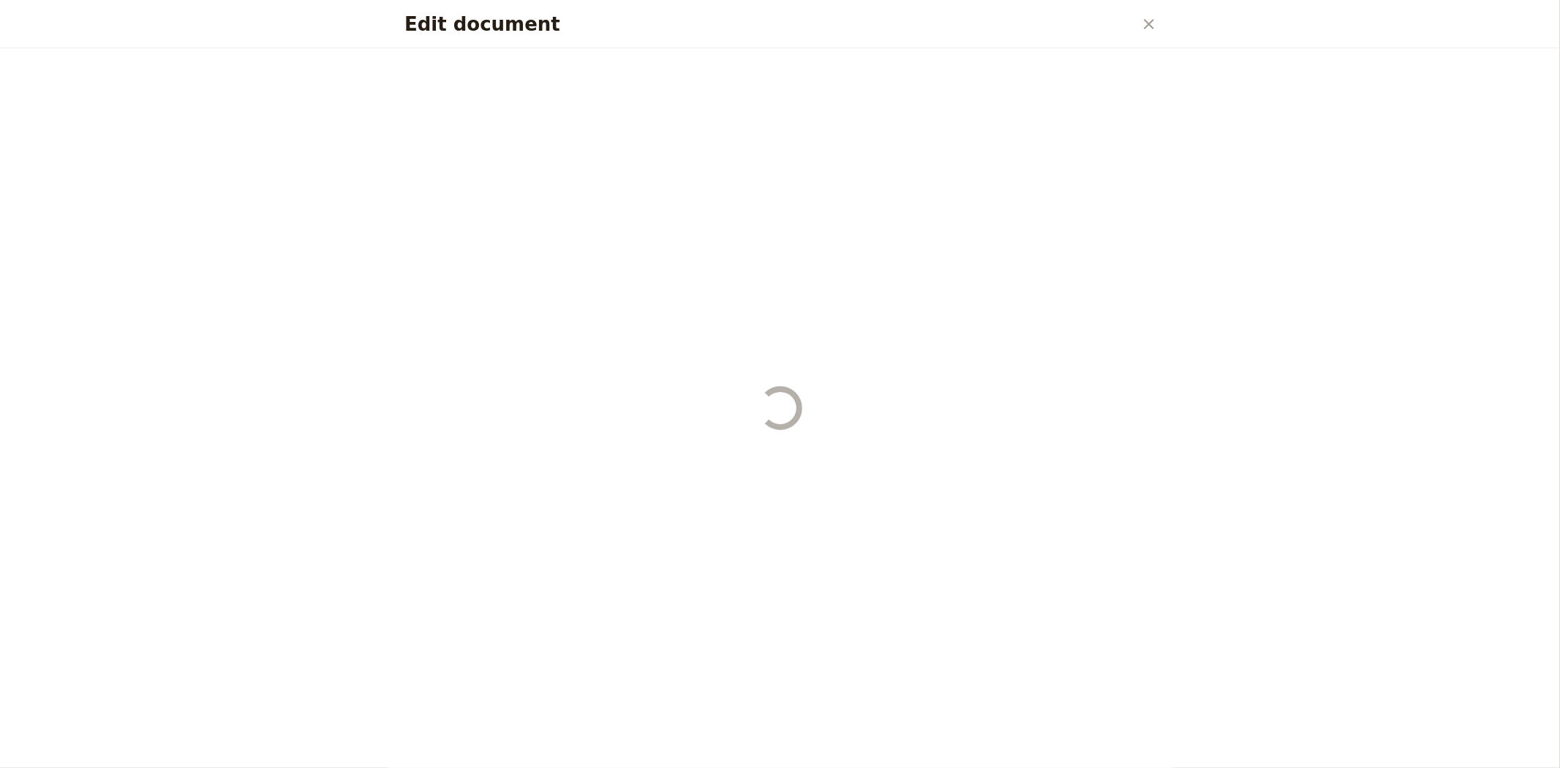
select select "DEFAULT"
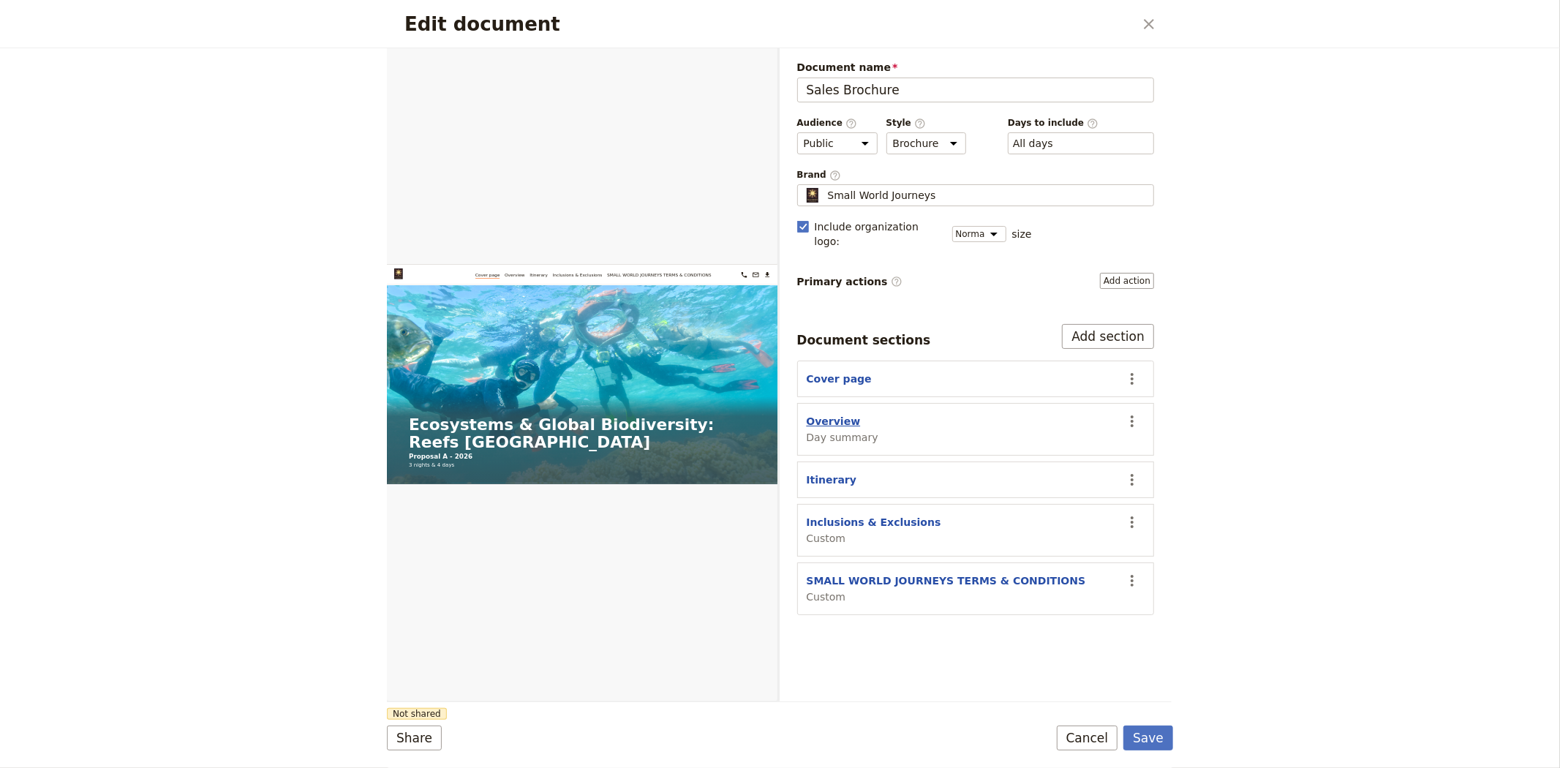
click at [820, 414] on button "Overview" at bounding box center [833, 421] width 54 height 15
select select "DAY_SUMMARY"
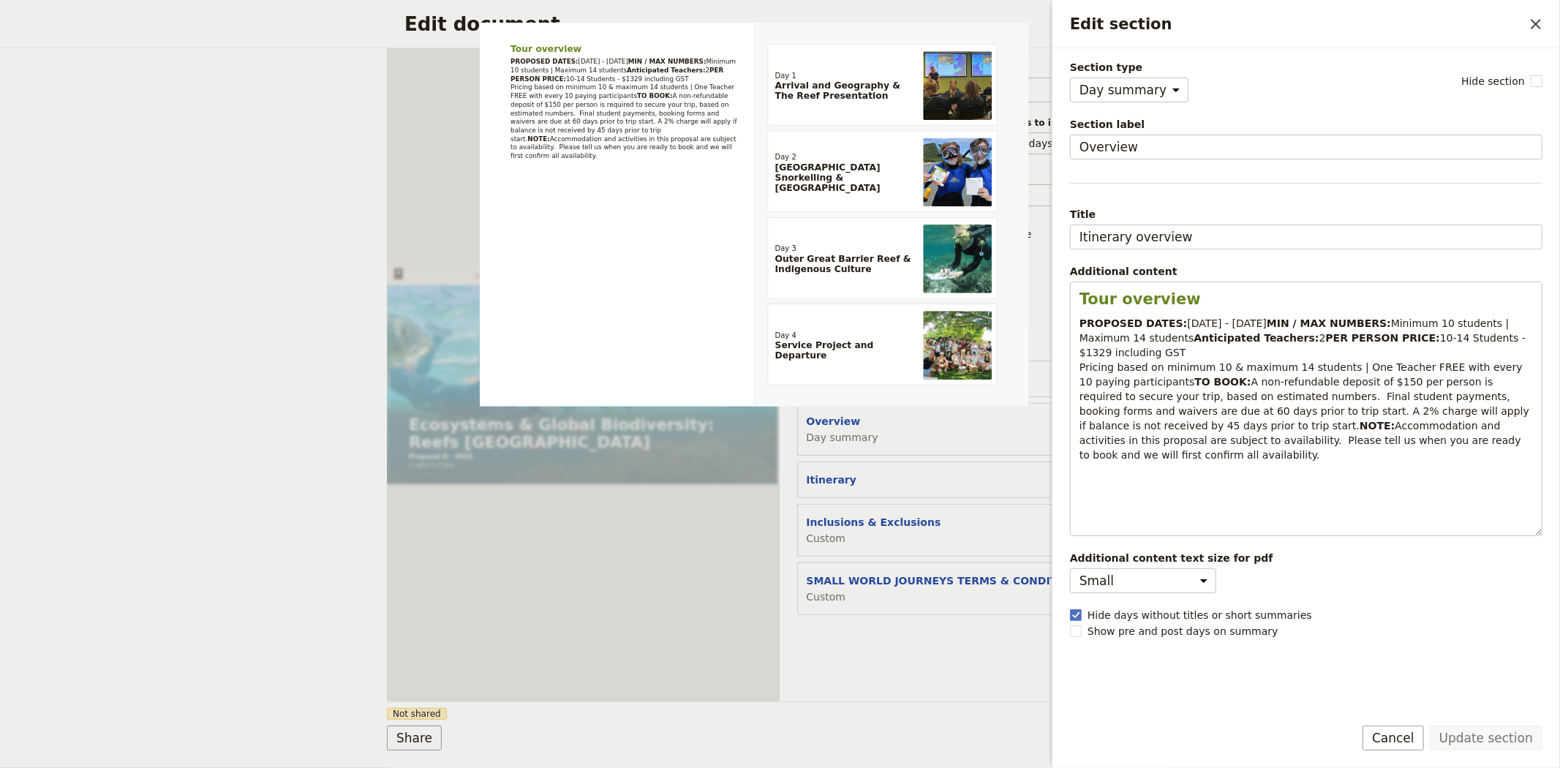
click at [960, 693] on div "Document name Sales Brochure Preview Audience ​ Public Passenger Guide Style ​ …" at bounding box center [975, 374] width 393 height 653
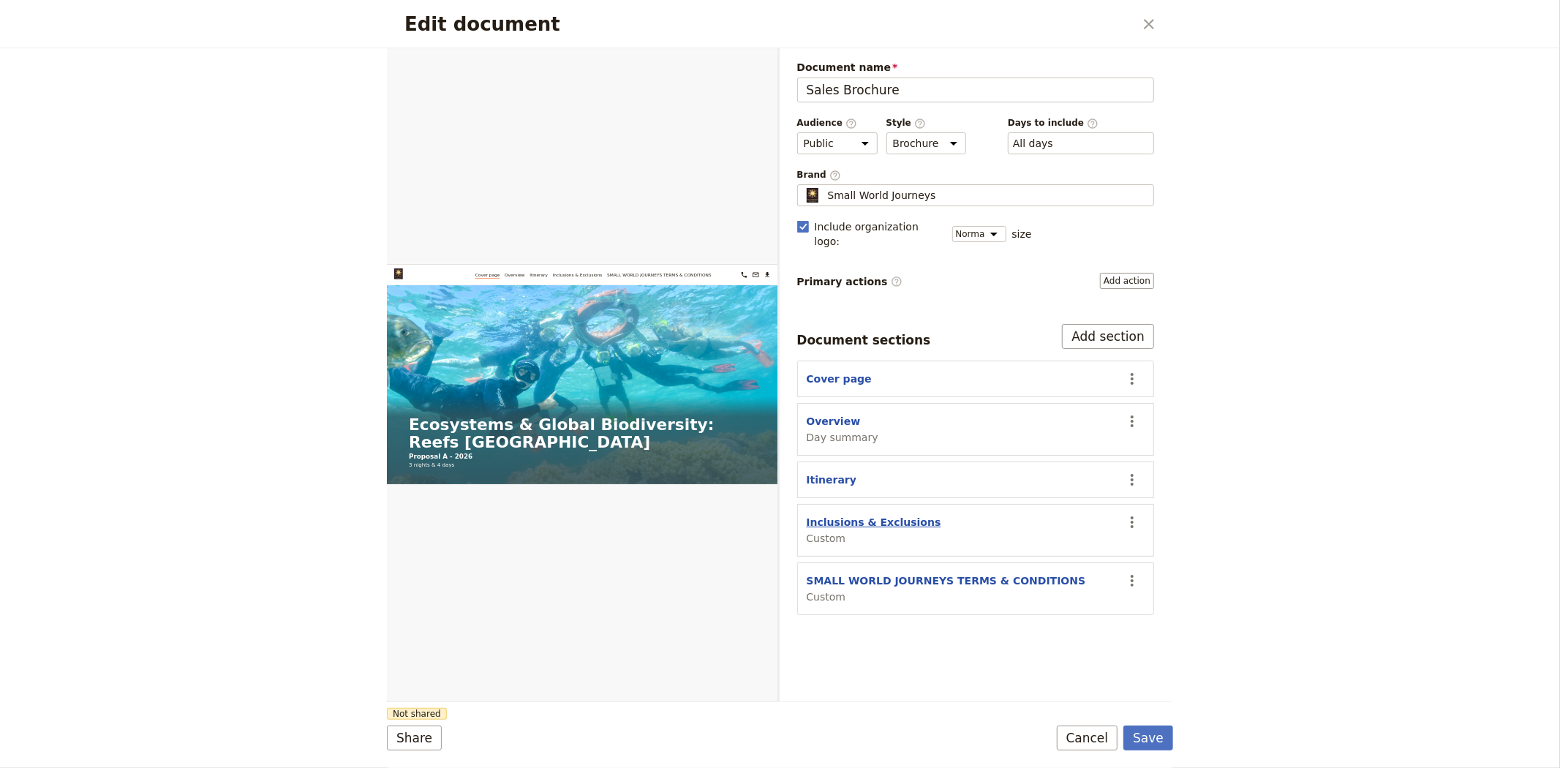
click at [886, 515] on button "Inclusions & Exclusions" at bounding box center [873, 522] width 135 height 15
select select "CUSTOM"
select select "default"
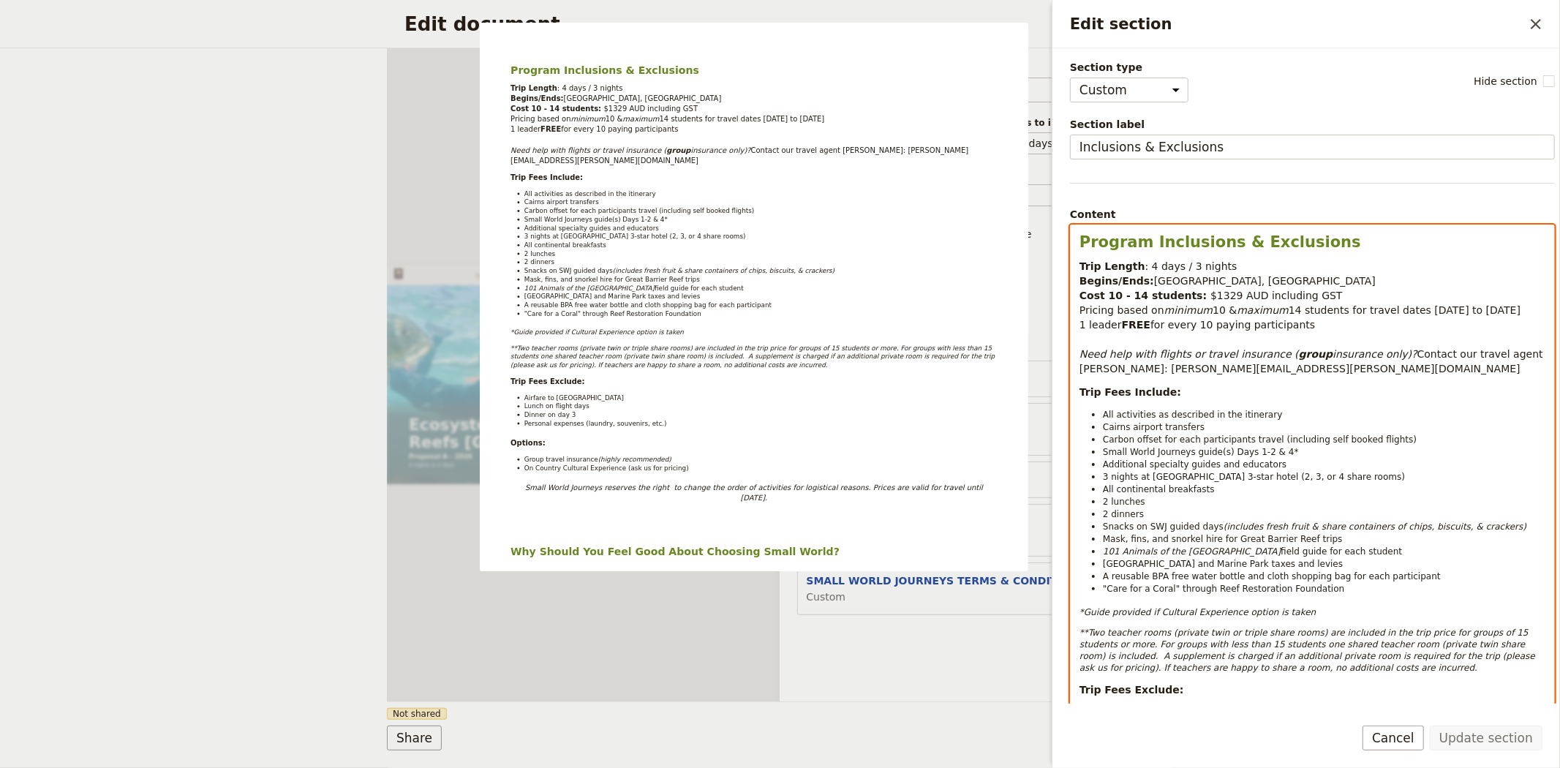
select select "paragraph-small"
click at [1274, 450] on span "Small World Journeys guide(s) Days 1-2 & 4*" at bounding box center [1201, 452] width 196 height 10
drag, startPoint x: 1296, startPoint y: 608, endPoint x: 1060, endPoint y: 602, distance: 235.5
click at [1060, 602] on div "Section type Cover page Day summary Itinerary Custom Hide section Section label…" at bounding box center [1305, 375] width 507 height 655
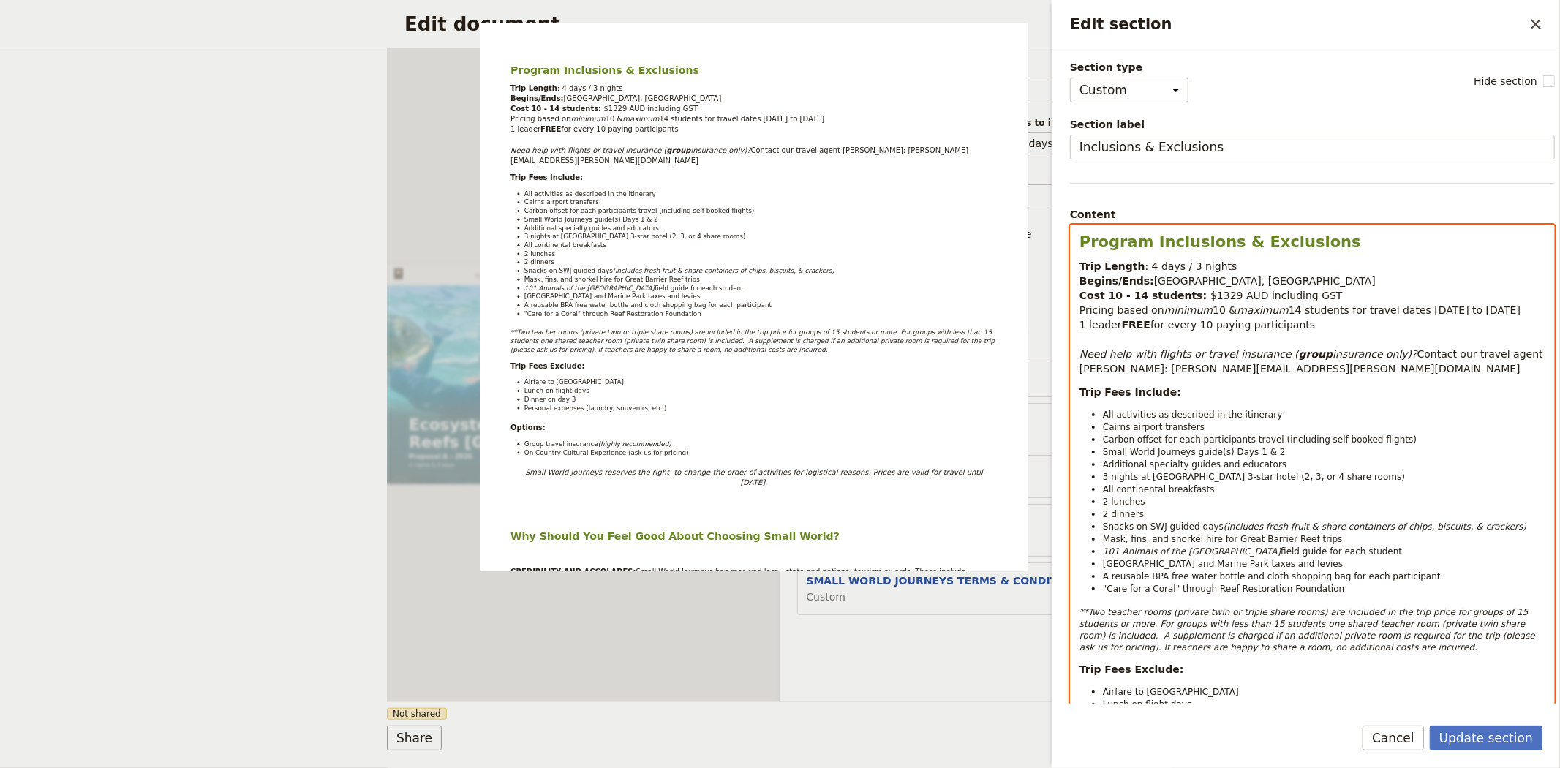
click at [1201, 627] on em "**Two teacher rooms (private twin or triple share rooms) are included in the tr…" at bounding box center [1308, 629] width 458 height 45
drag, startPoint x: 1103, startPoint y: 624, endPoint x: 1073, endPoint y: 611, distance: 31.8
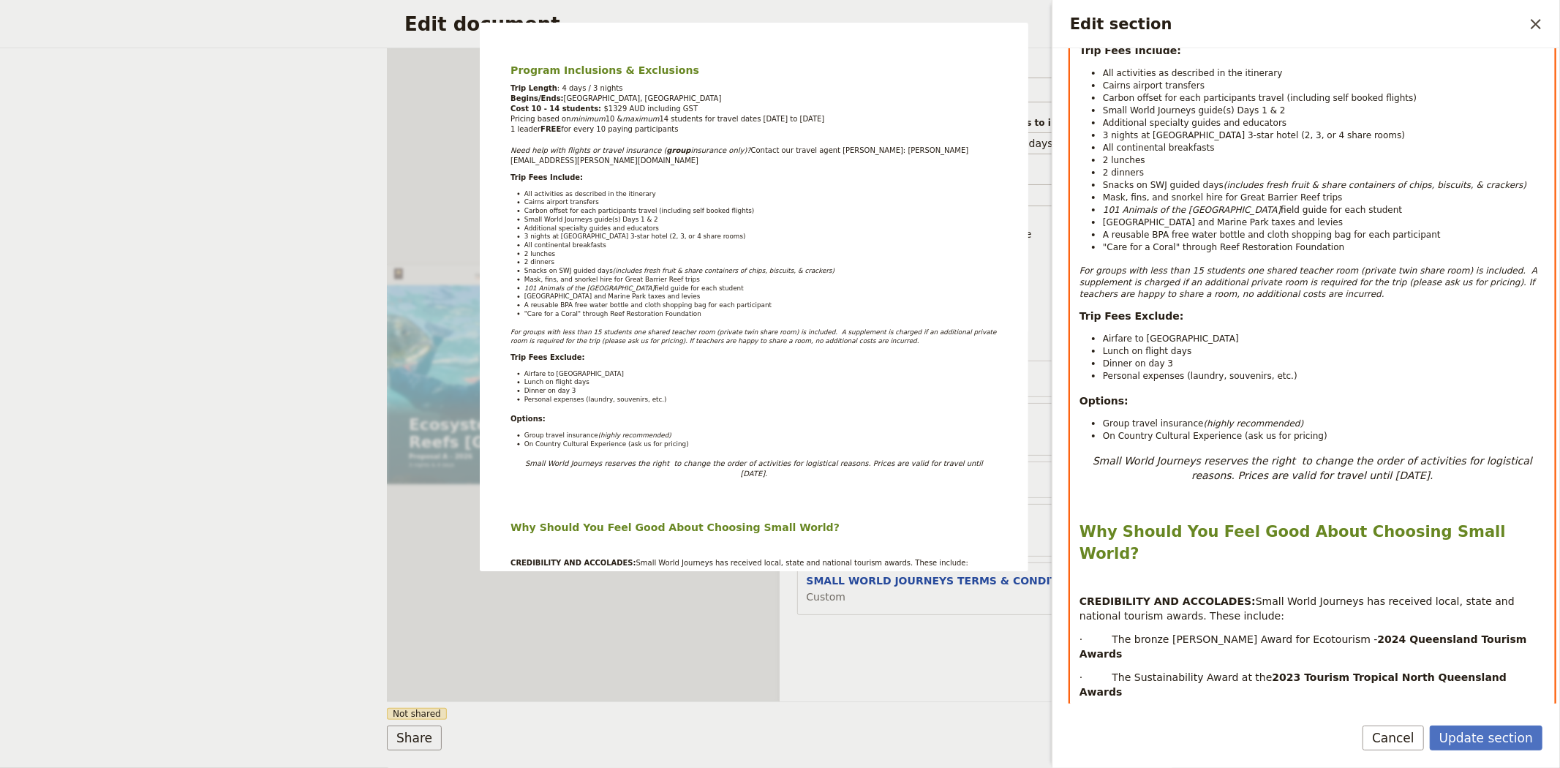
scroll to position [325, 0]
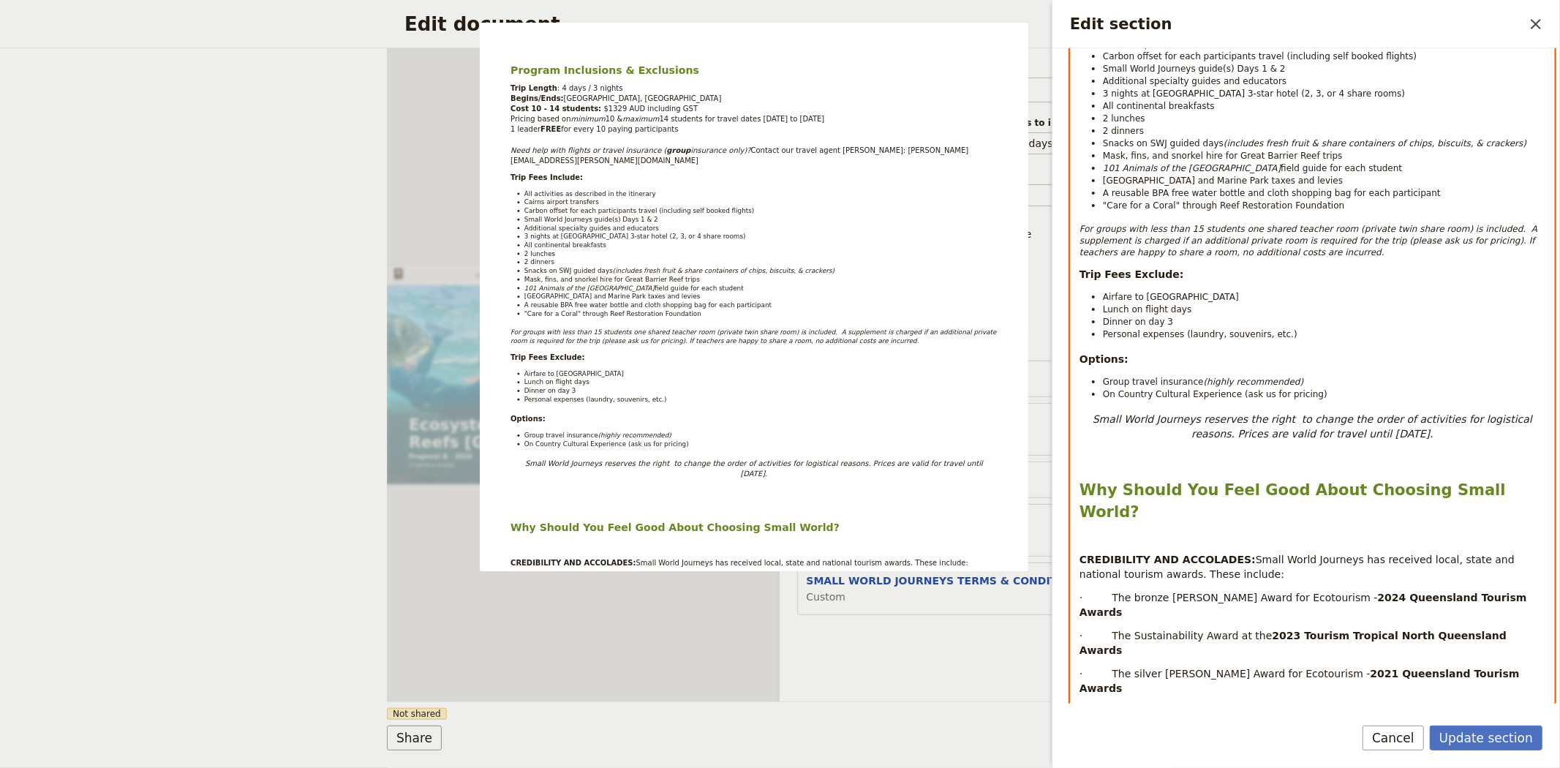
drag, startPoint x: 1306, startPoint y: 397, endPoint x: 1078, endPoint y: 393, distance: 228.2
click at [1078, 393] on div "Program Inclusions & Exclusions Trip Length : 4 days / 3 nights Begins/Ends: Ca…" at bounding box center [1311, 561] width 483 height 1321
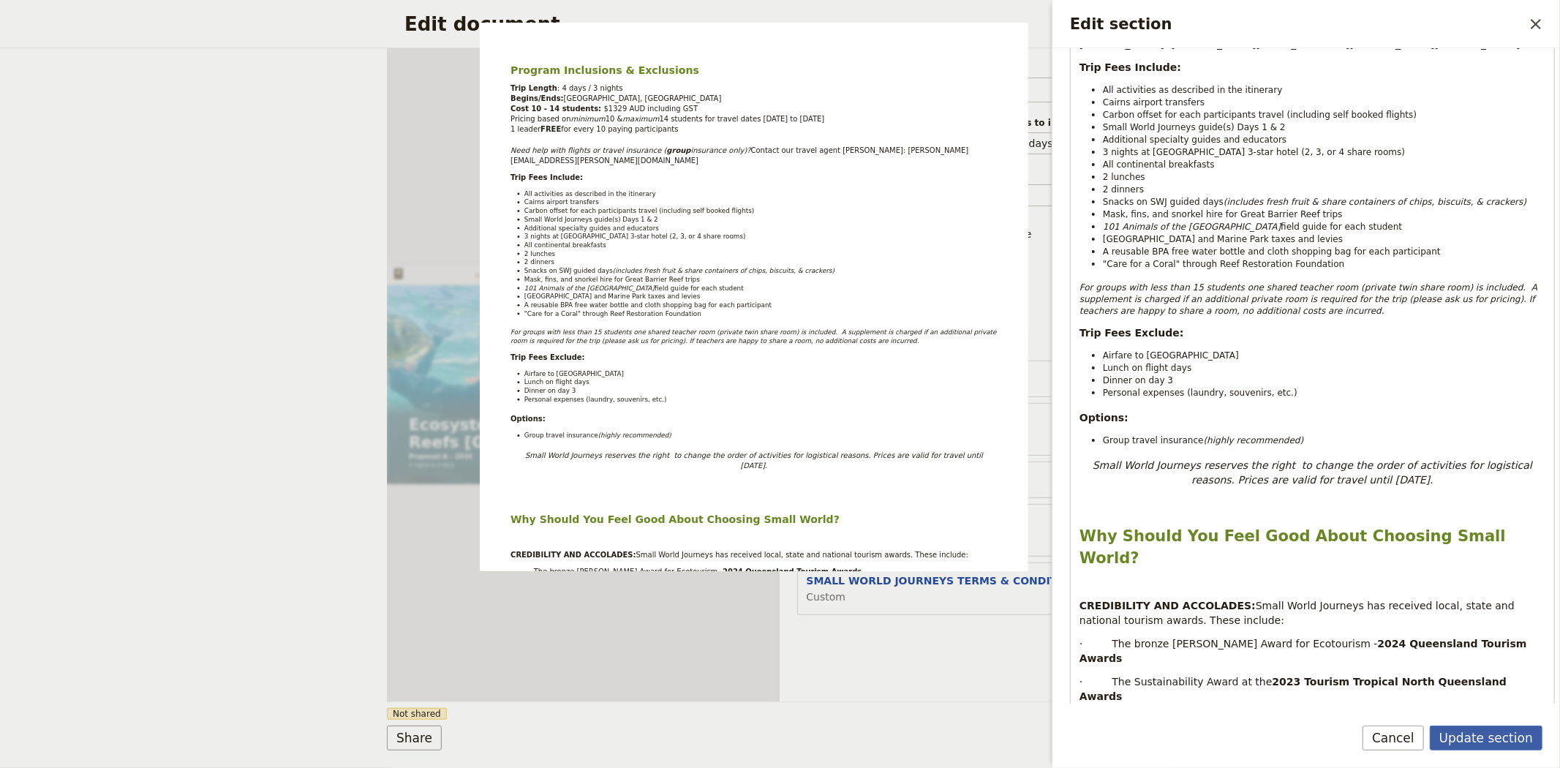
click at [1500, 739] on button "Update section" at bounding box center [1485, 737] width 113 height 25
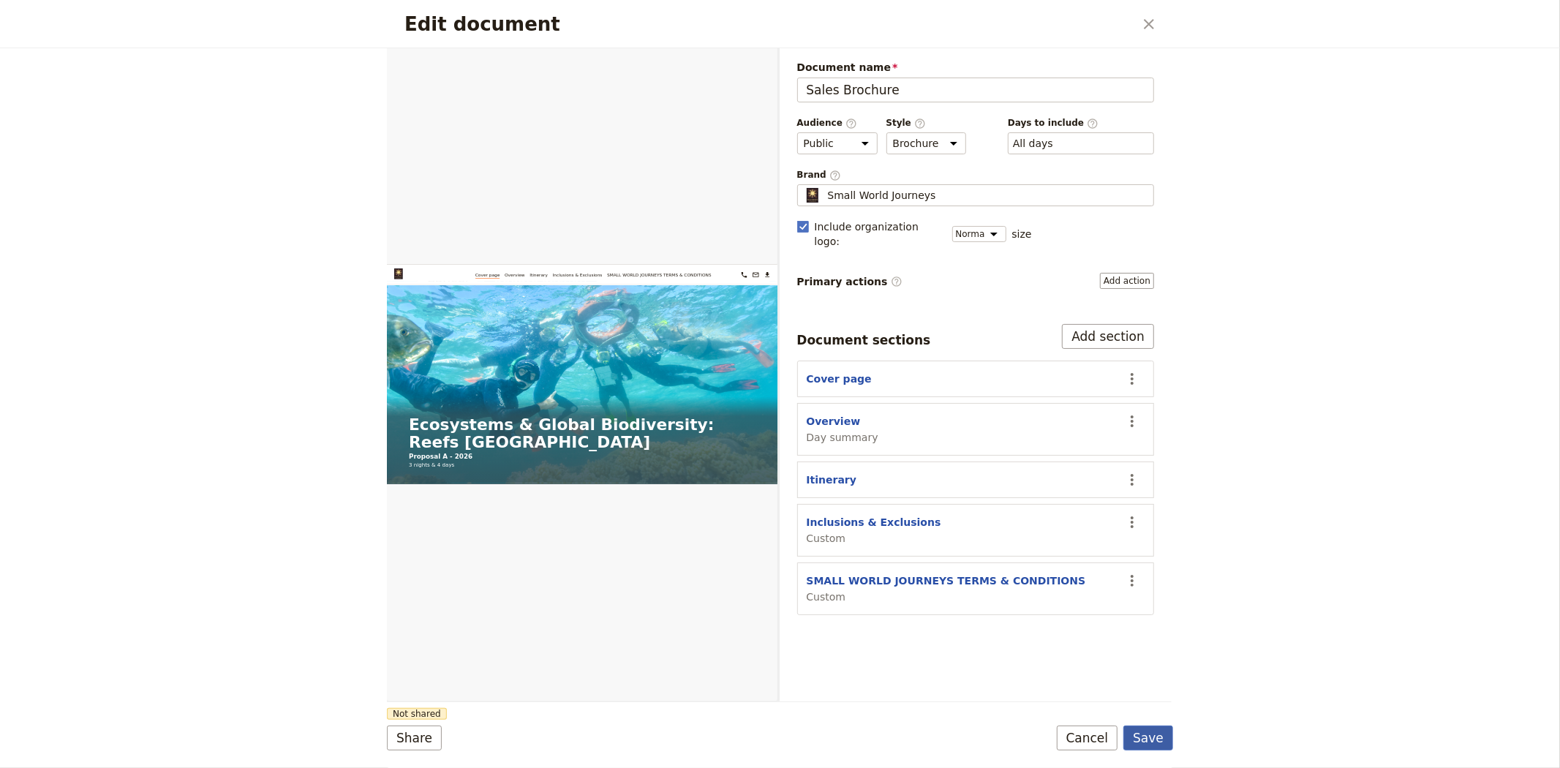
click at [1154, 736] on button "Save" at bounding box center [1148, 737] width 50 height 25
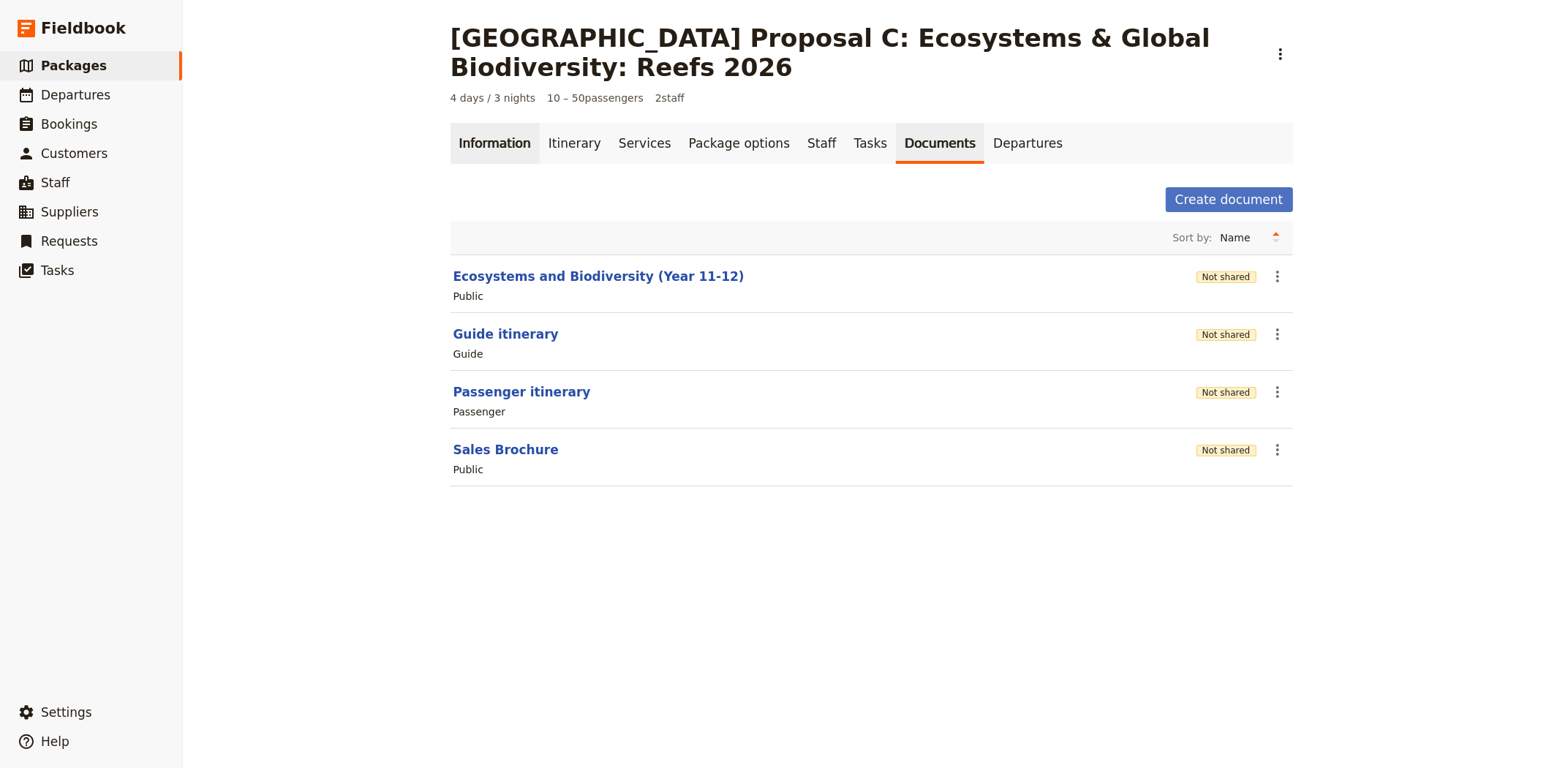
click at [521, 147] on link "Information" at bounding box center [494, 143] width 89 height 41
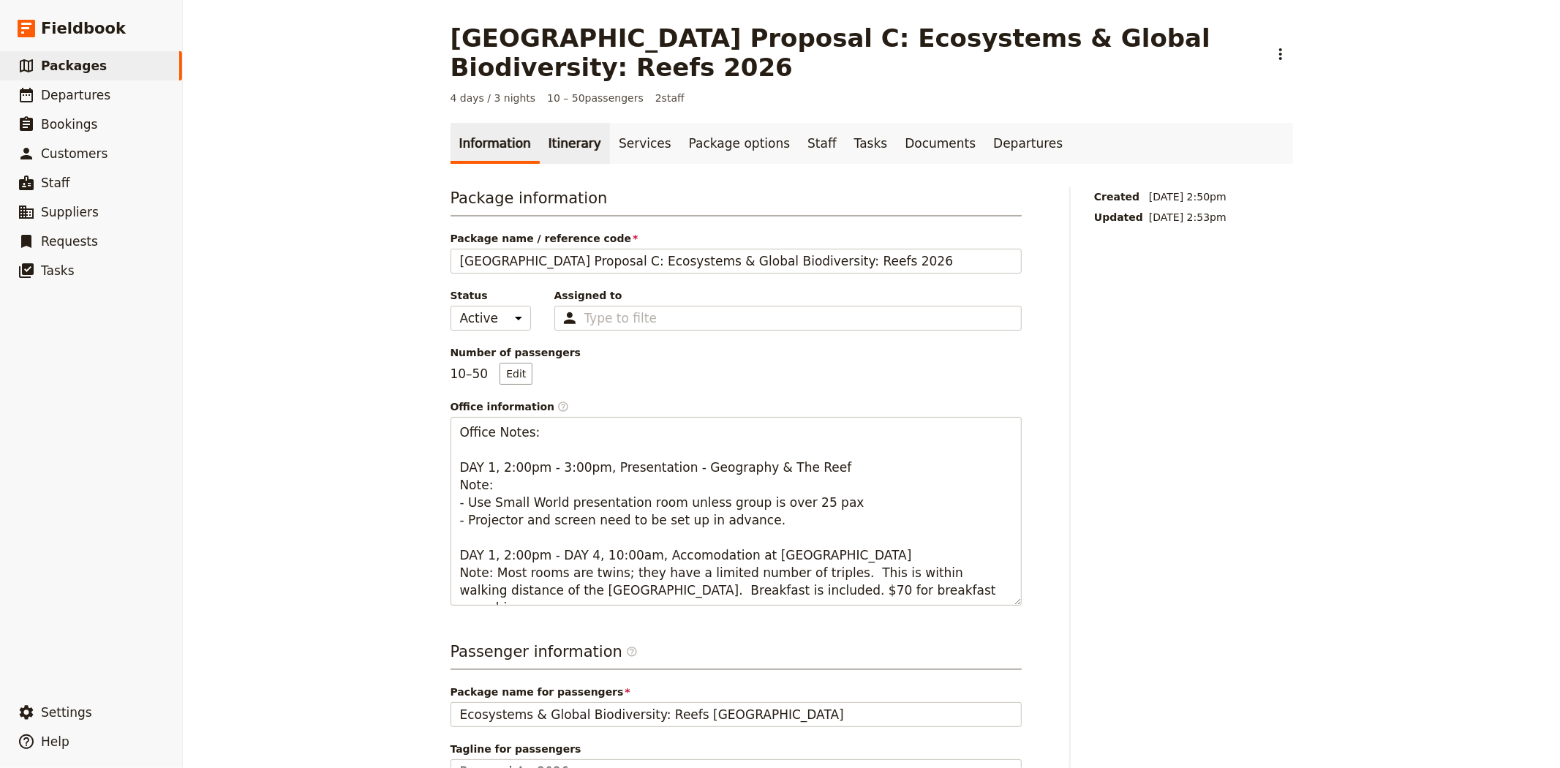
click at [557, 151] on link "Itinerary" at bounding box center [575, 143] width 70 height 41
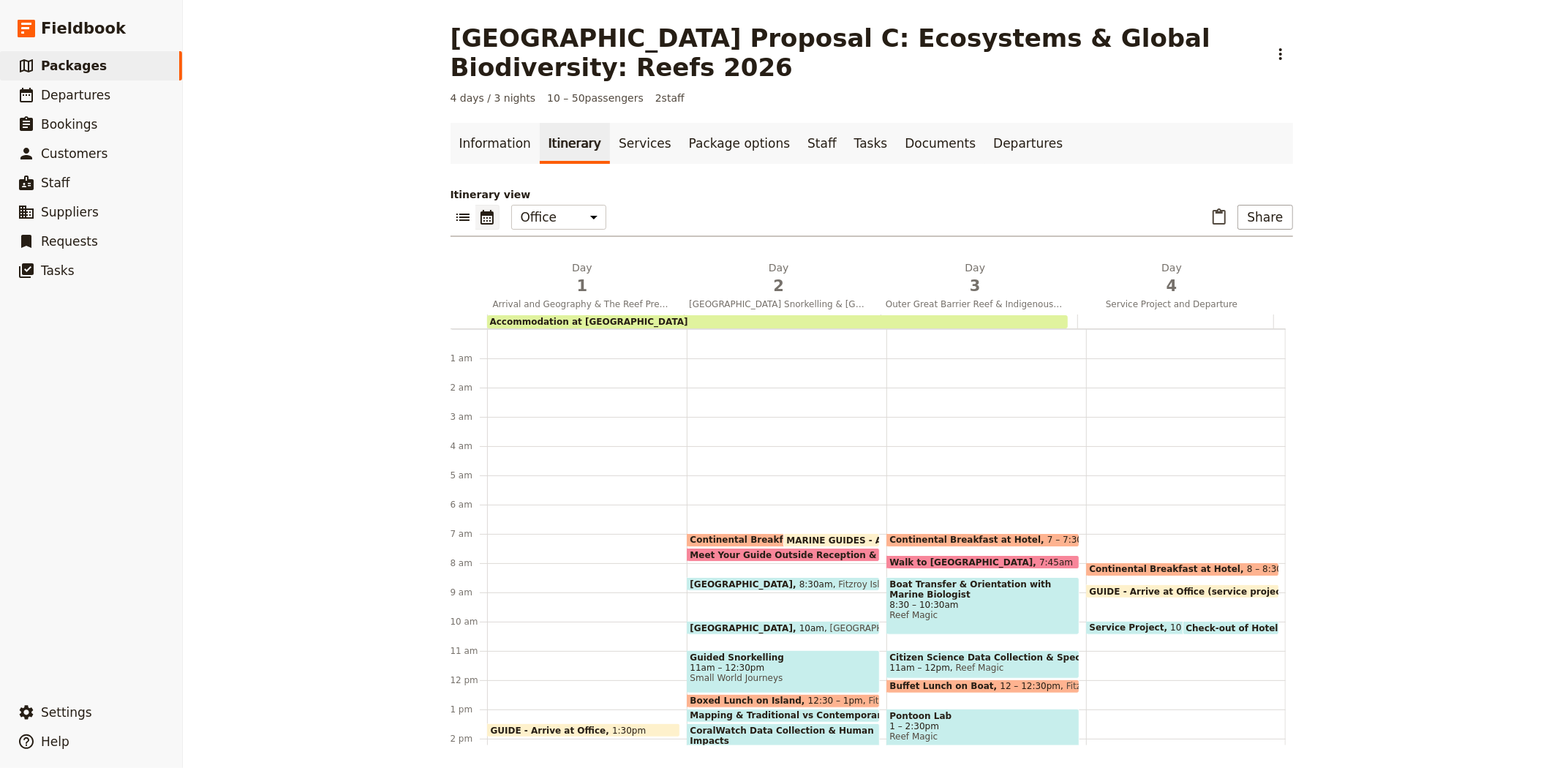
scroll to position [190, 0]
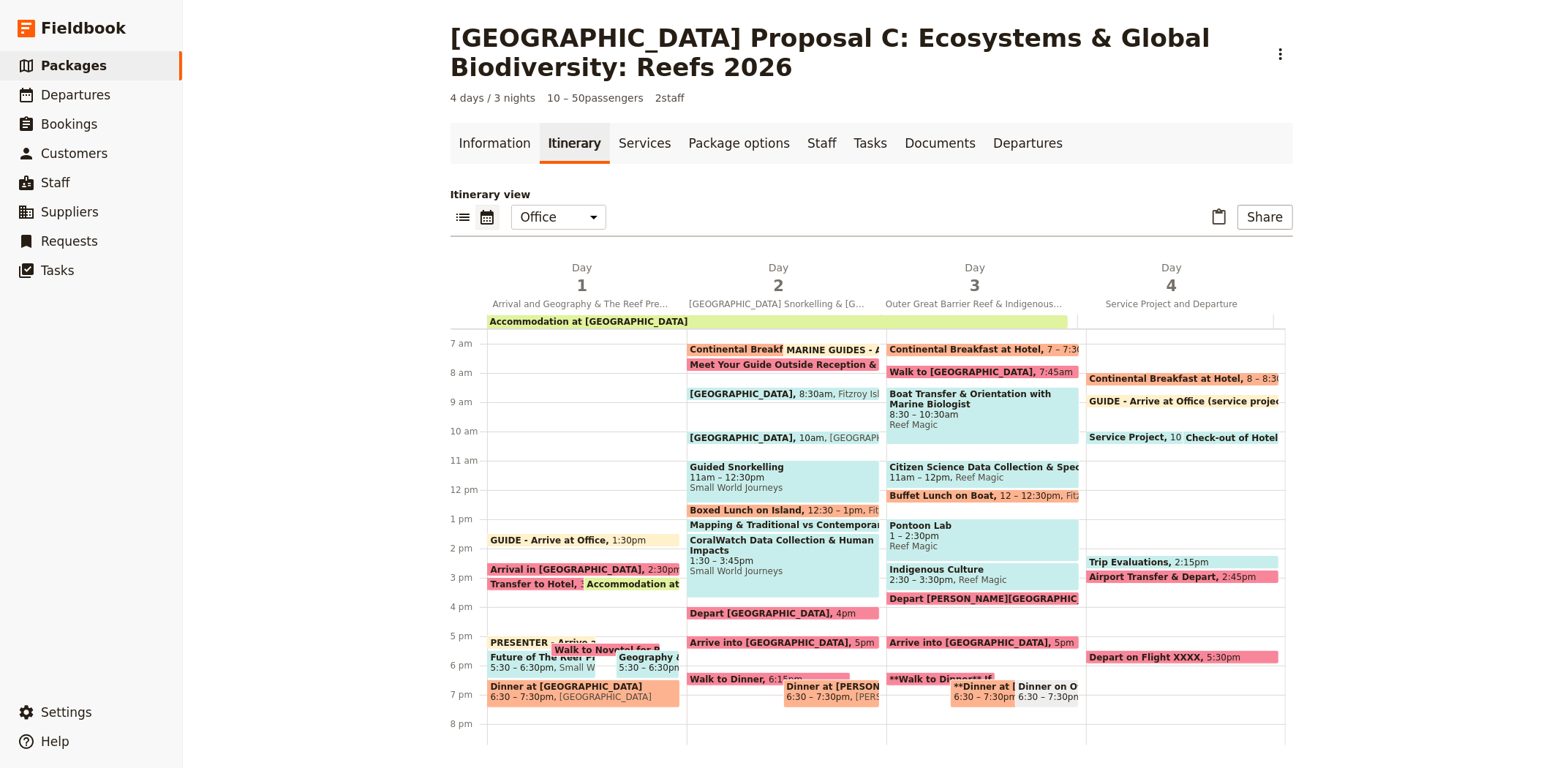
click at [1170, 432] on span "10 – 10:30am" at bounding box center [1200, 437] width 61 height 10
select select "4"
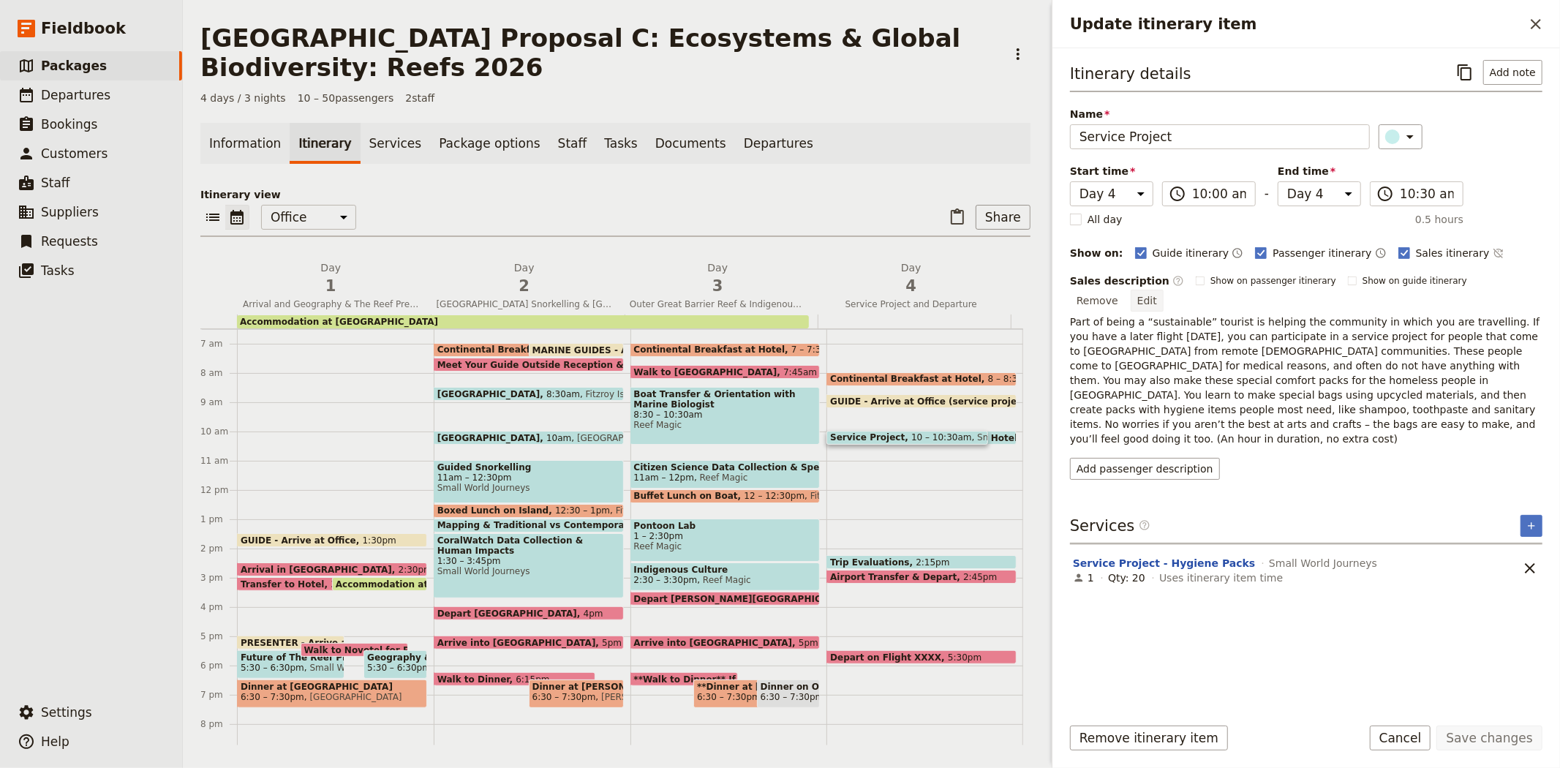
click at [1163, 293] on button "Edit" at bounding box center [1146, 301] width 33 height 22
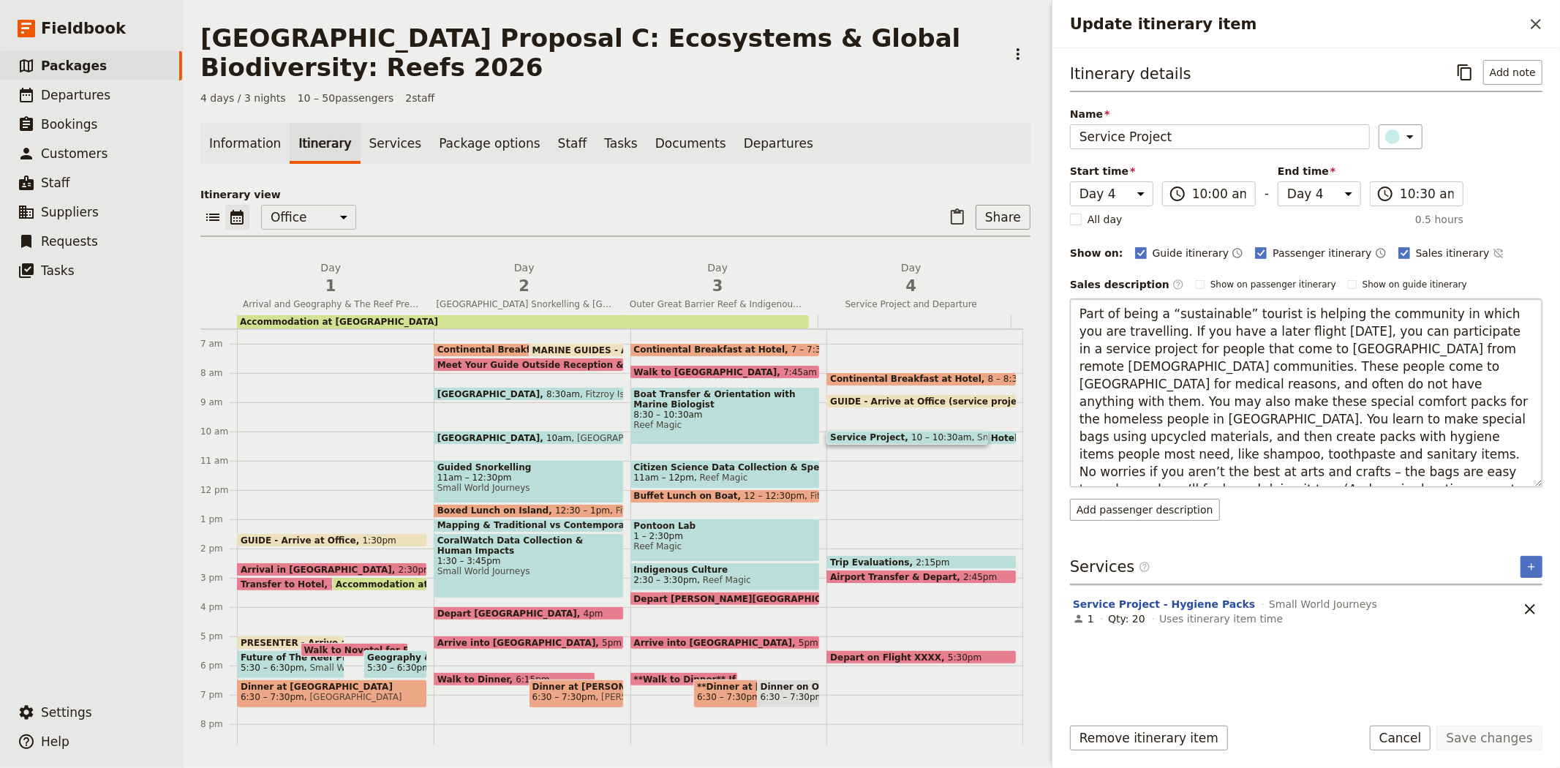
drag, startPoint x: 1138, startPoint y: 469, endPoint x: 1340, endPoint y: 450, distance: 202.0
click at [1340, 450] on textarea "Part of being a “sustainable” tourist is helping the community in which you are…" at bounding box center [1306, 392] width 472 height 189
type textarea "Part of being a “sustainable” tourist is helping the community in which you are…"
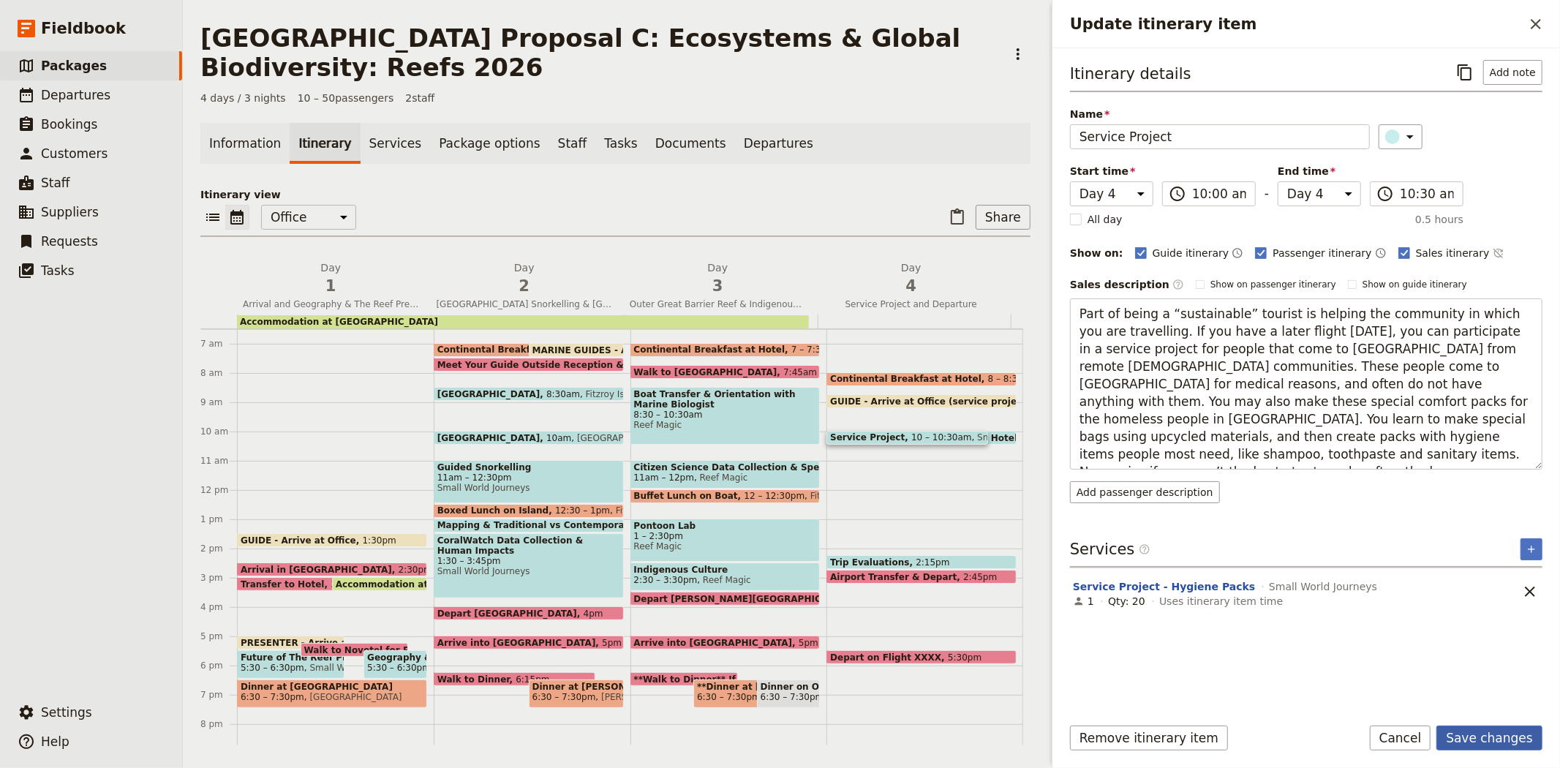
click at [1493, 738] on button "Save changes" at bounding box center [1489, 737] width 106 height 25
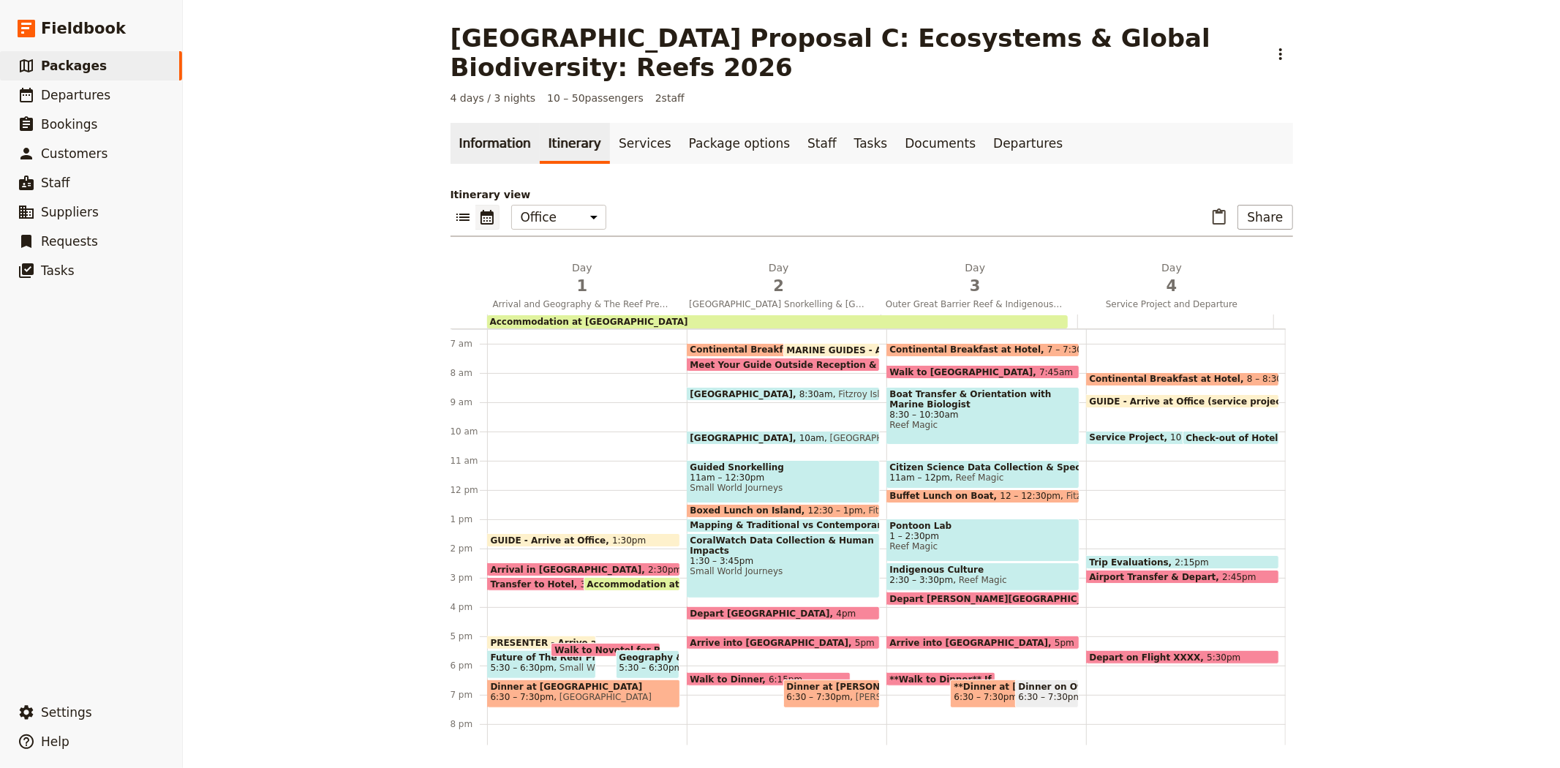
click at [468, 137] on link "Information" at bounding box center [494, 143] width 89 height 41
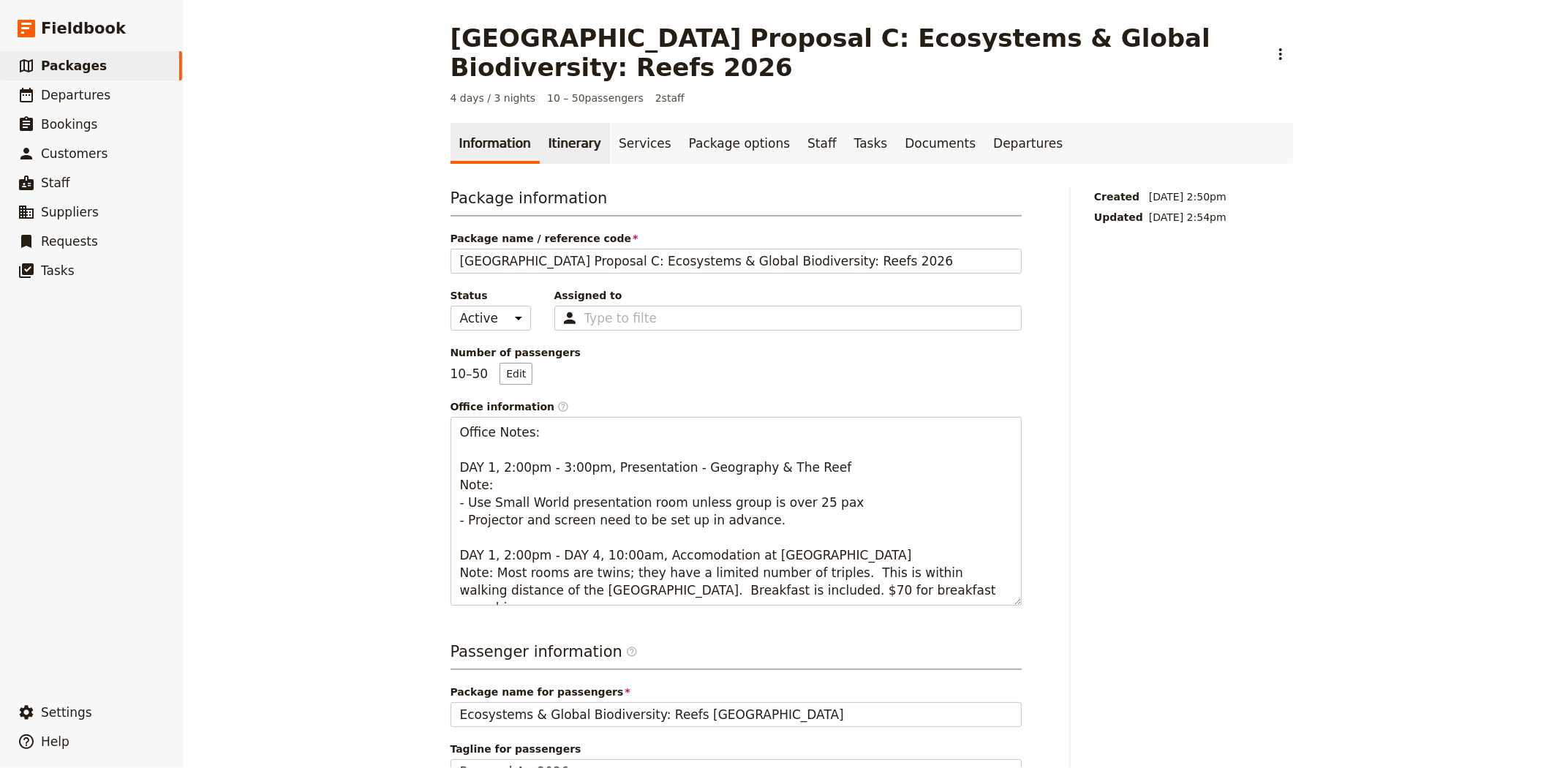
click at [586, 147] on link "Itinerary" at bounding box center [575, 143] width 70 height 41
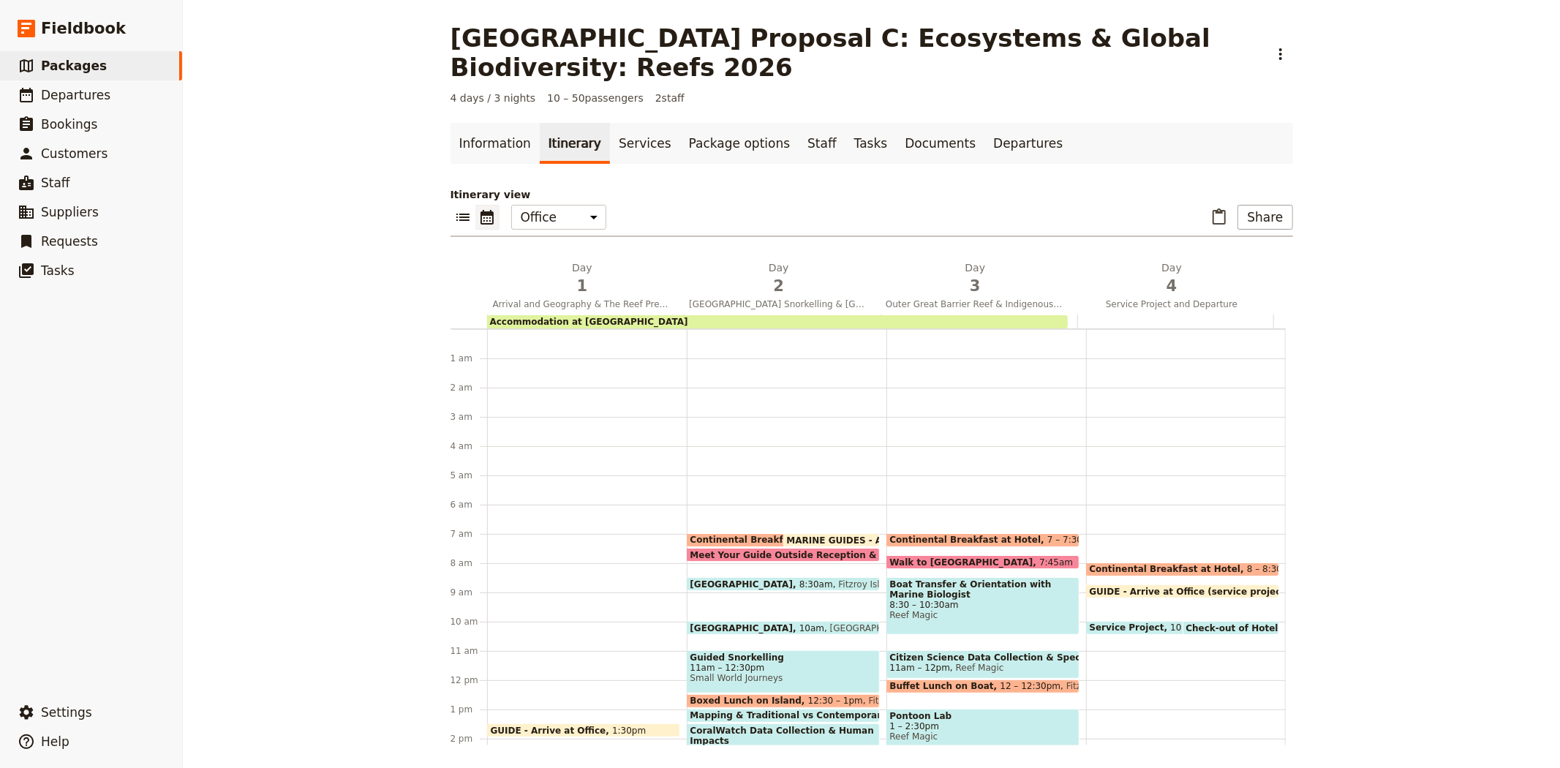
scroll to position [190, 0]
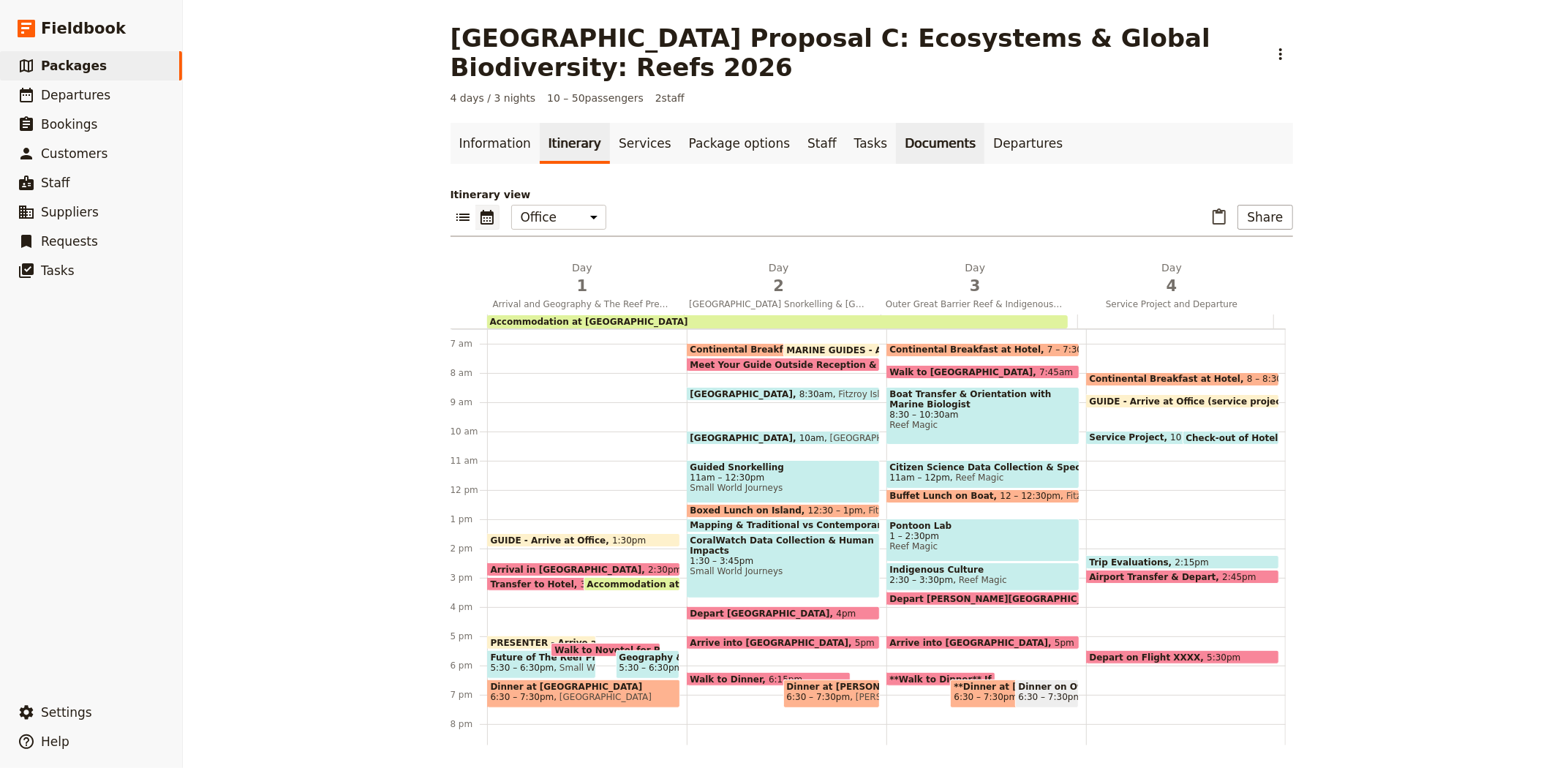
click at [896, 137] on link "Documents" at bounding box center [940, 143] width 88 height 41
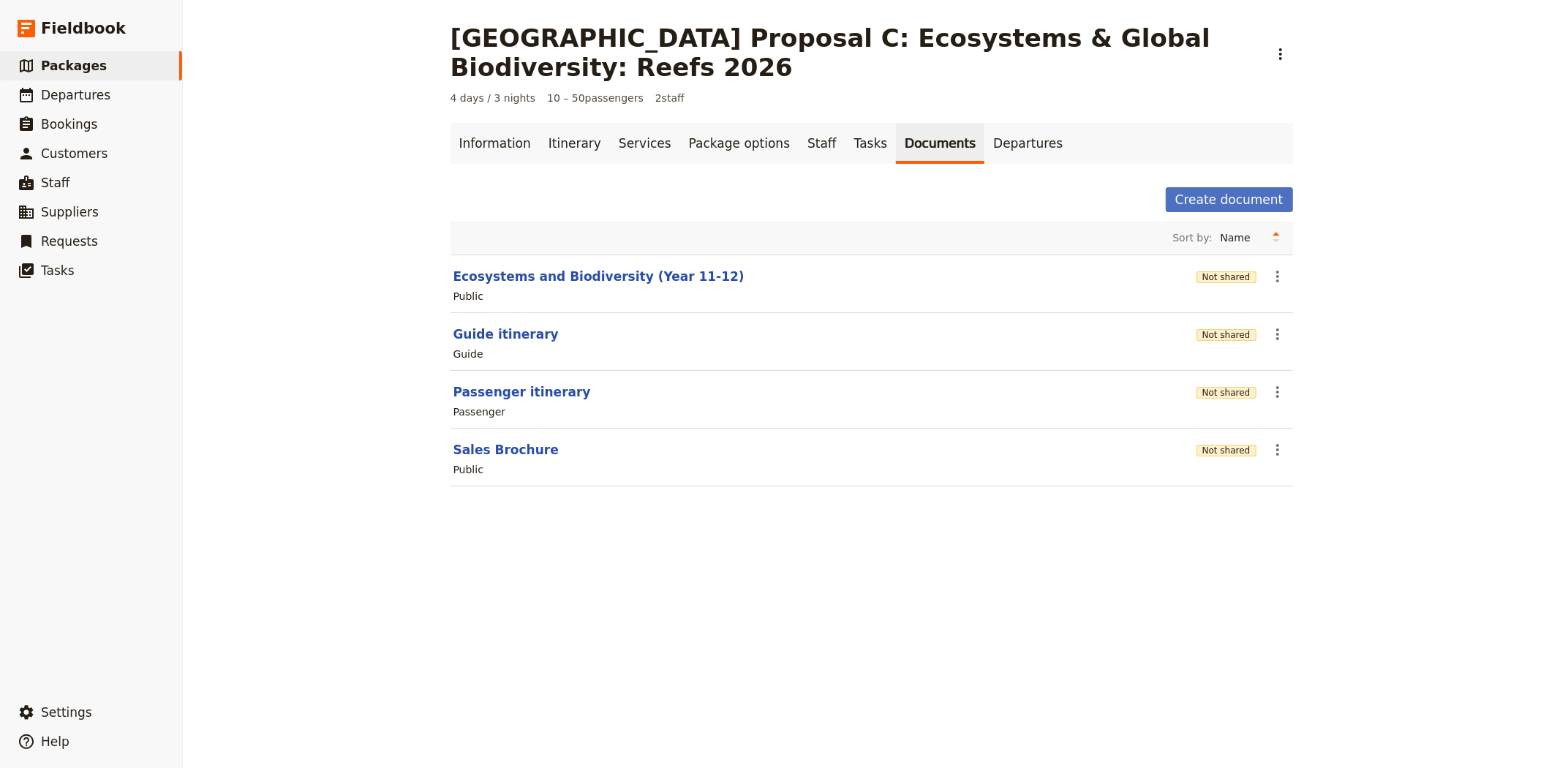
click at [499, 440] on section "Sales Brochure Not shared ​ Public" at bounding box center [871, 457] width 842 height 58
click at [512, 454] on button "Sales Brochure" at bounding box center [505, 450] width 105 height 18
select select "DEFAULT"
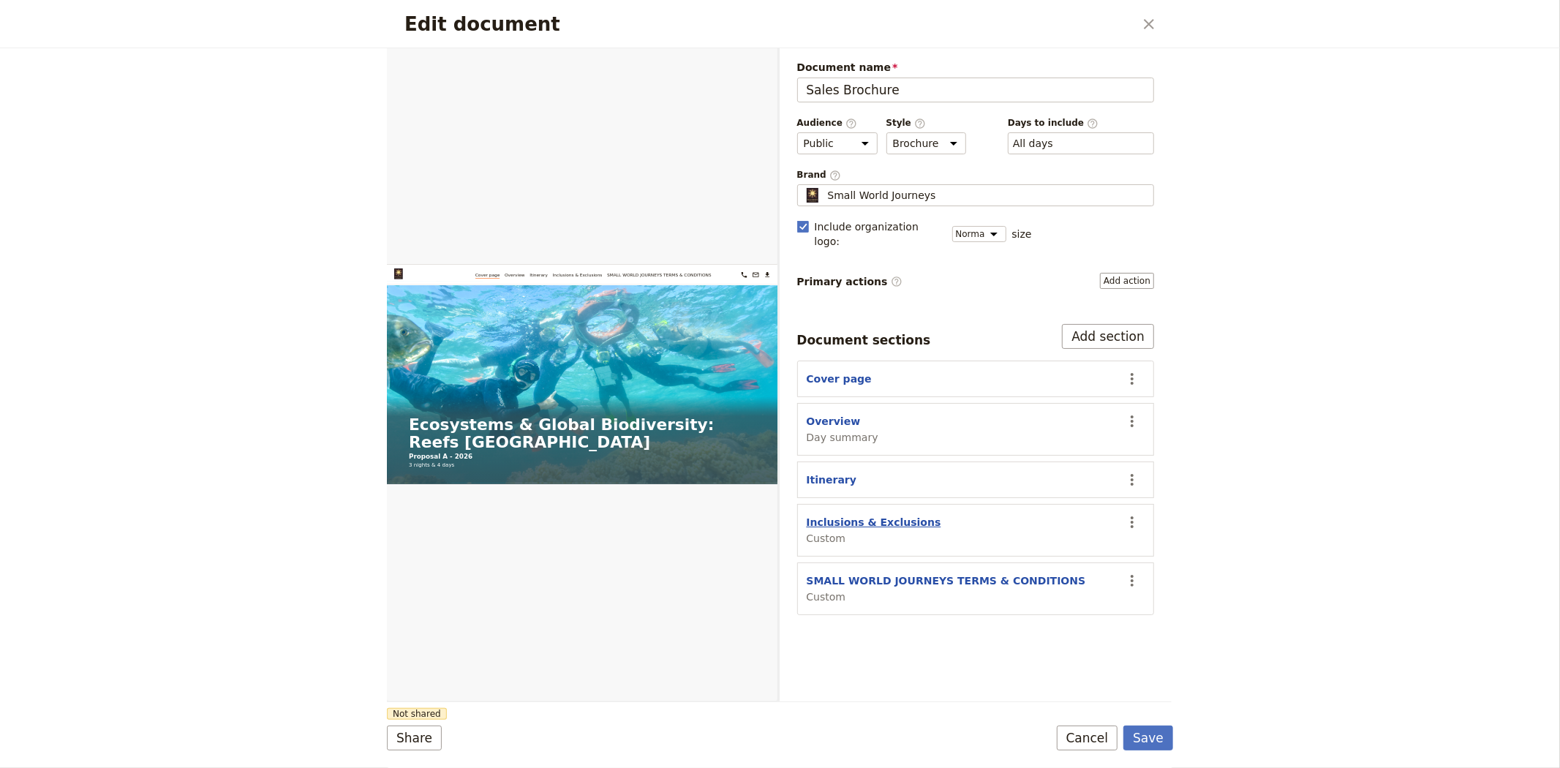
click at [864, 515] on button "Inclusions & Exclusions" at bounding box center [873, 522] width 135 height 15
select select "CUSTOM"
select select "default"
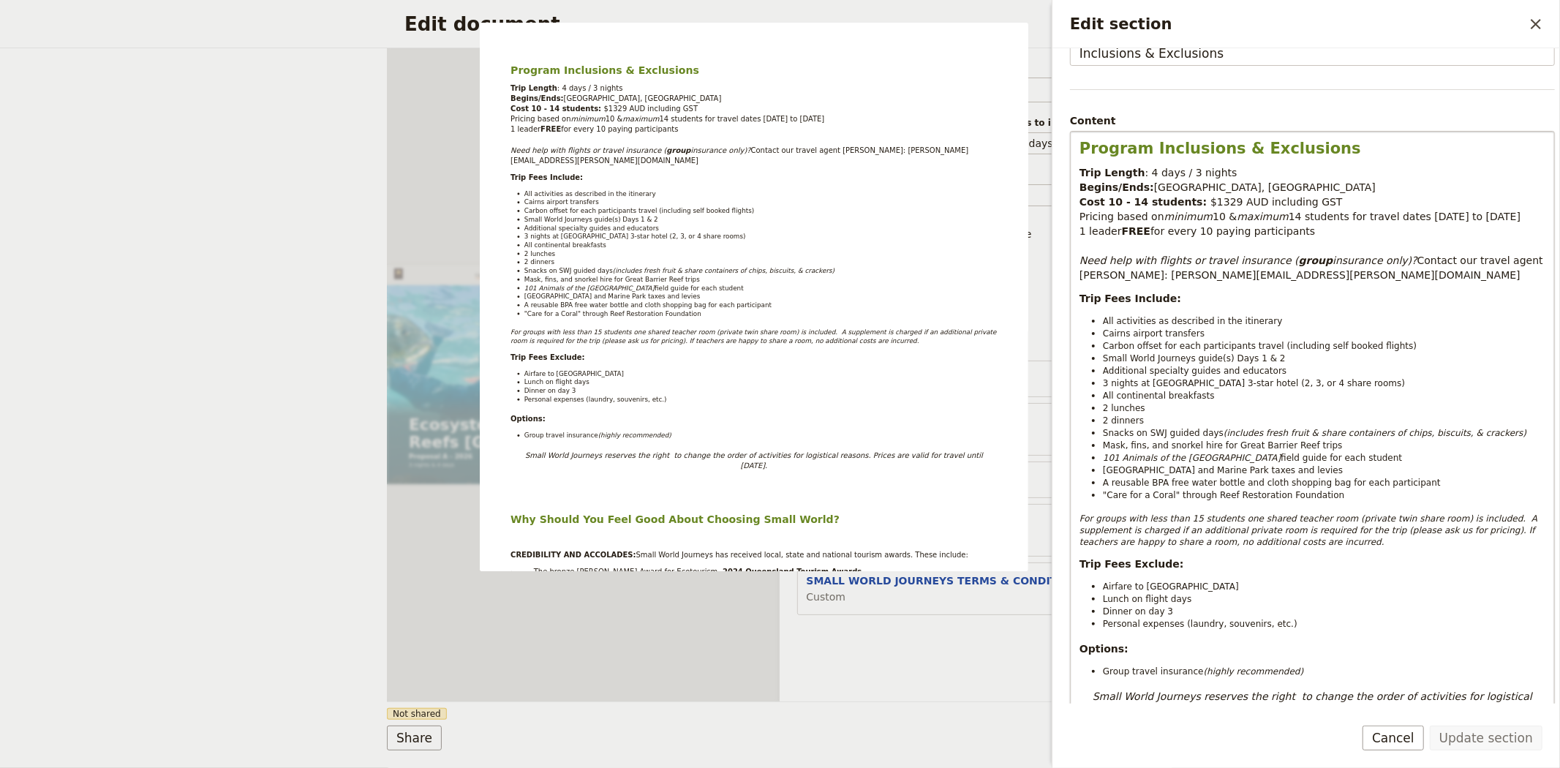
scroll to position [162, 0]
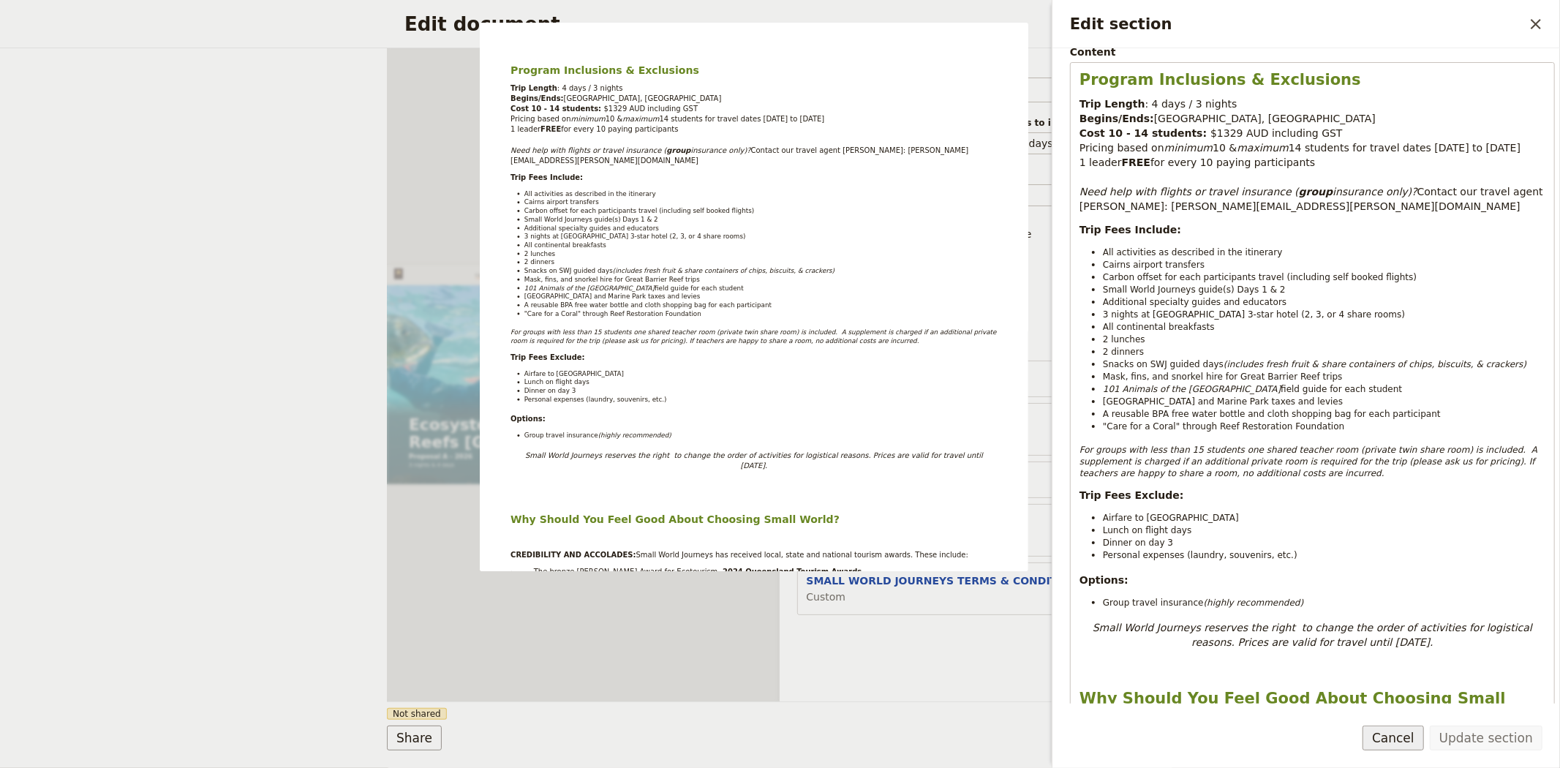
click at [1400, 732] on button "Cancel" at bounding box center [1392, 737] width 61 height 25
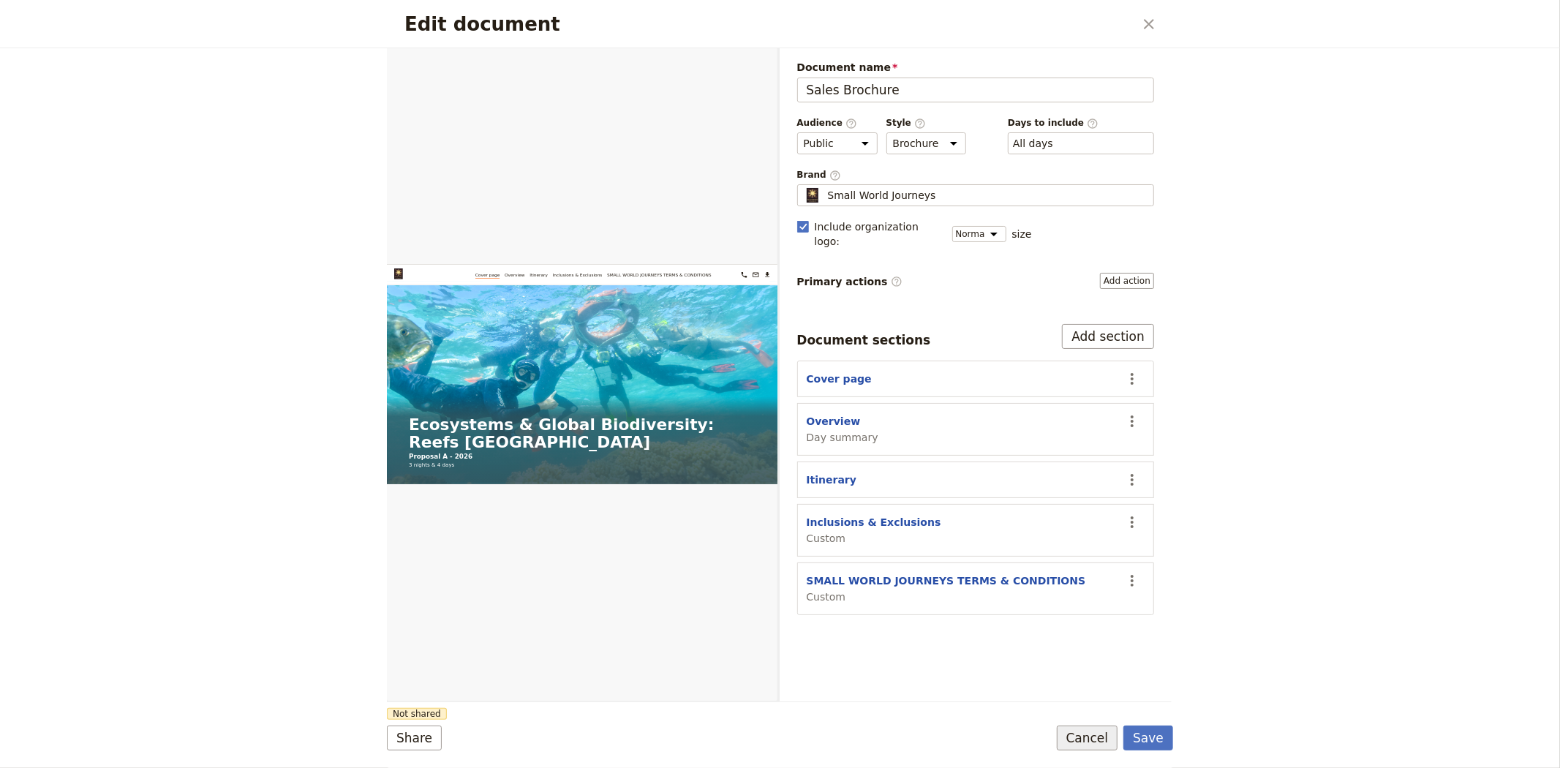
click at [1099, 739] on button "Cancel" at bounding box center [1087, 737] width 61 height 25
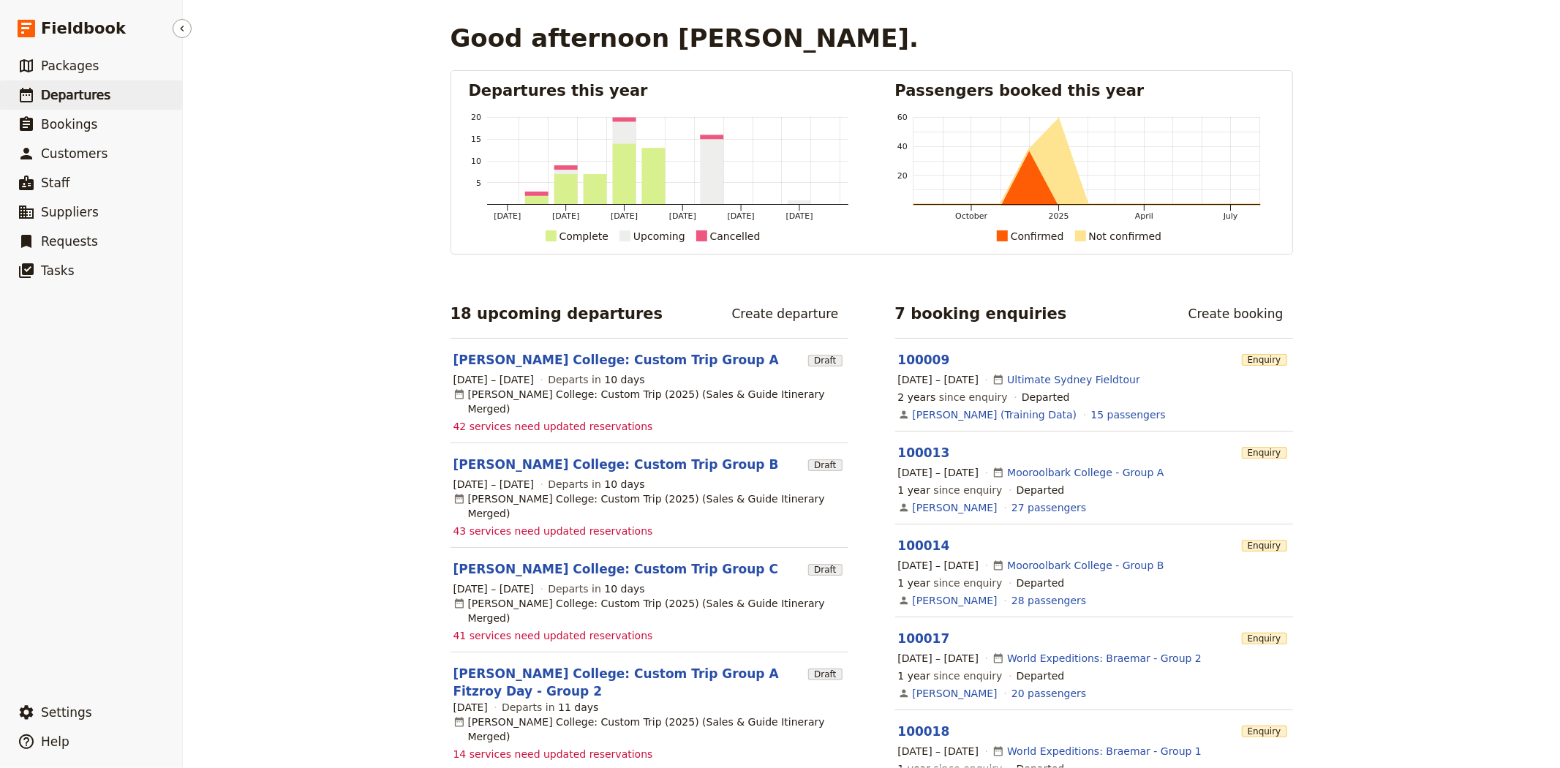
click at [71, 88] on span "Departures" at bounding box center [75, 95] width 69 height 15
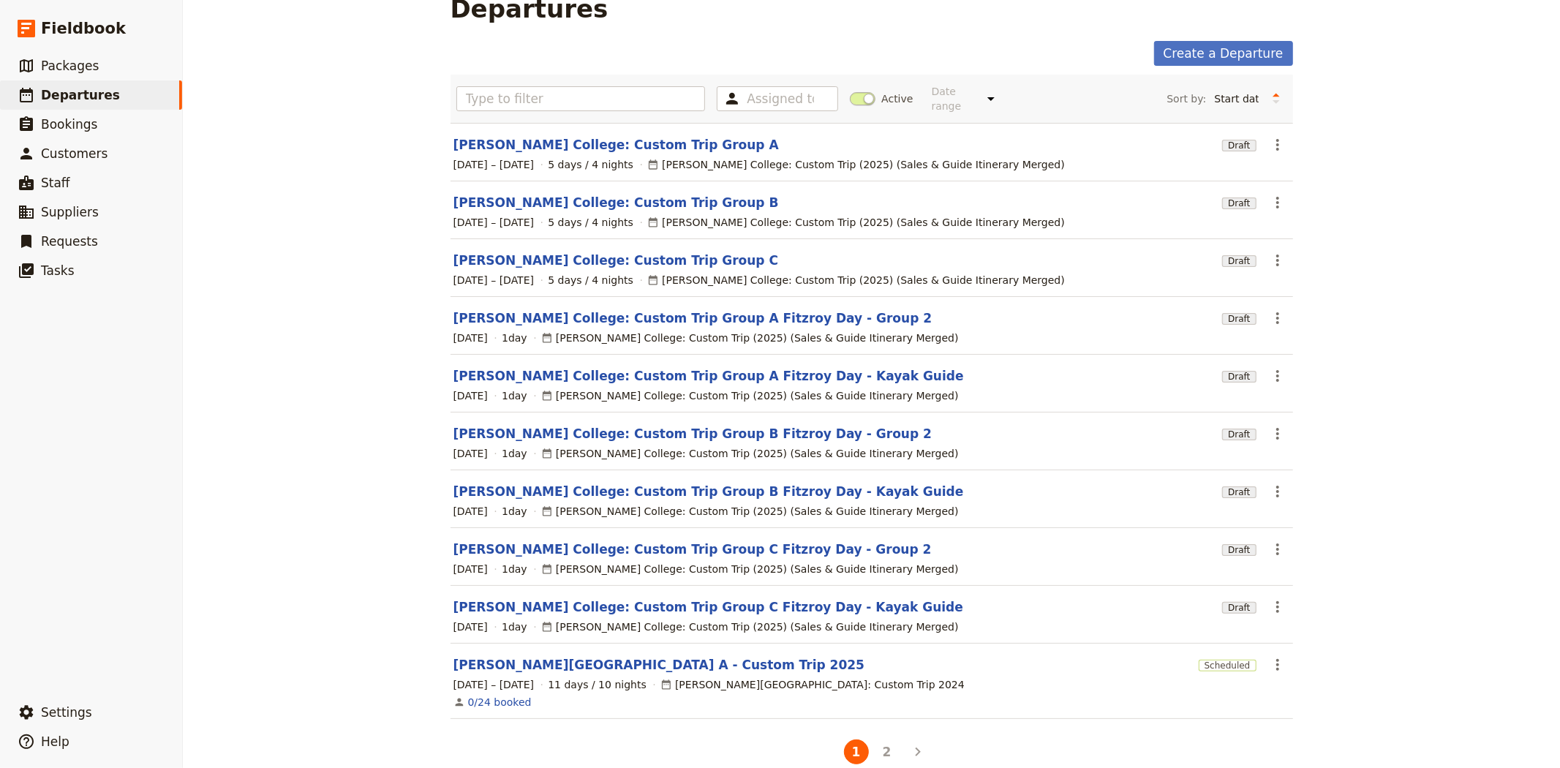
scroll to position [42, 0]
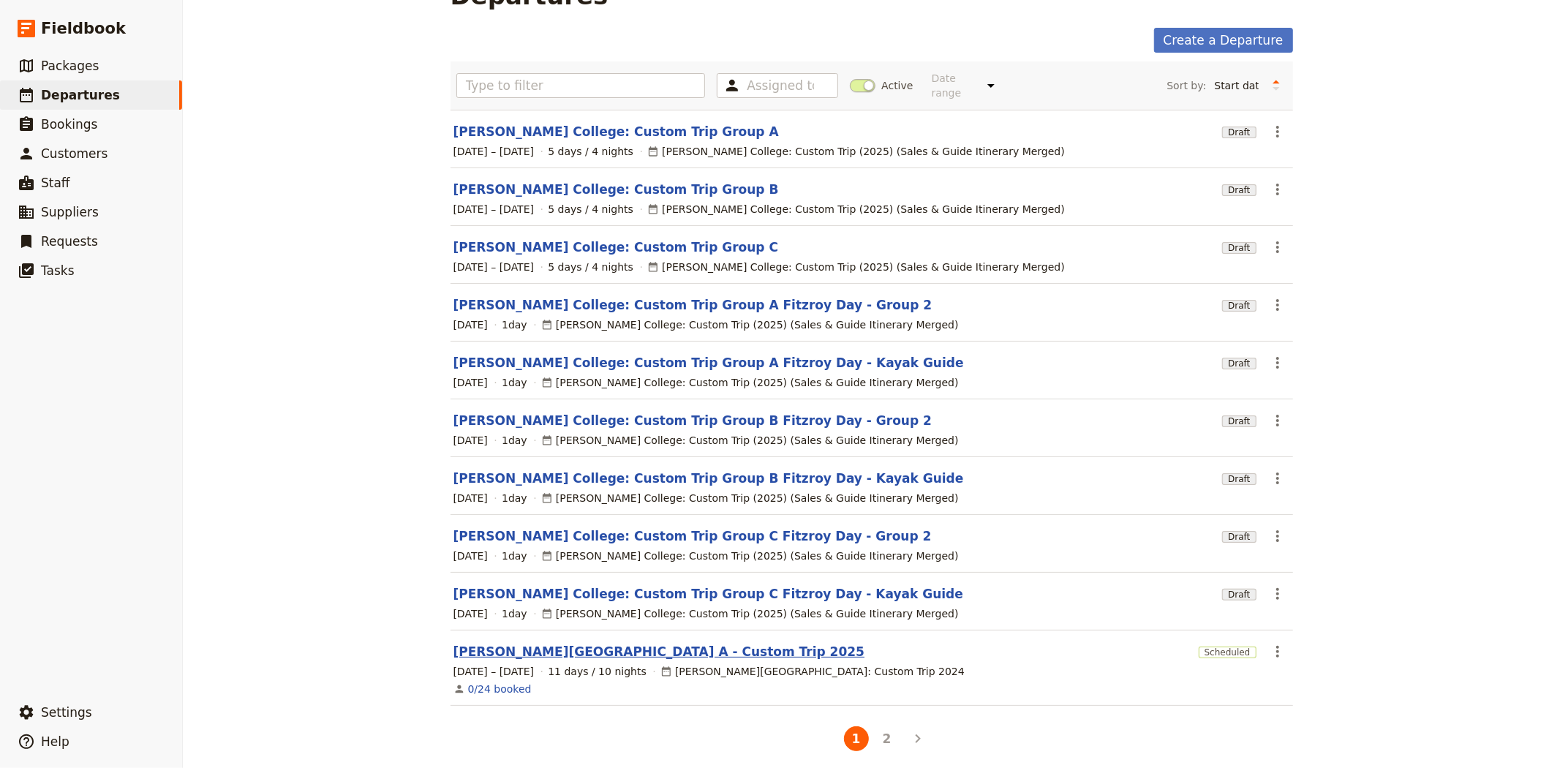
click at [632, 647] on link "[PERSON_NAME][GEOGRAPHIC_DATA] A - Custom Trip 2025" at bounding box center [659, 652] width 412 height 18
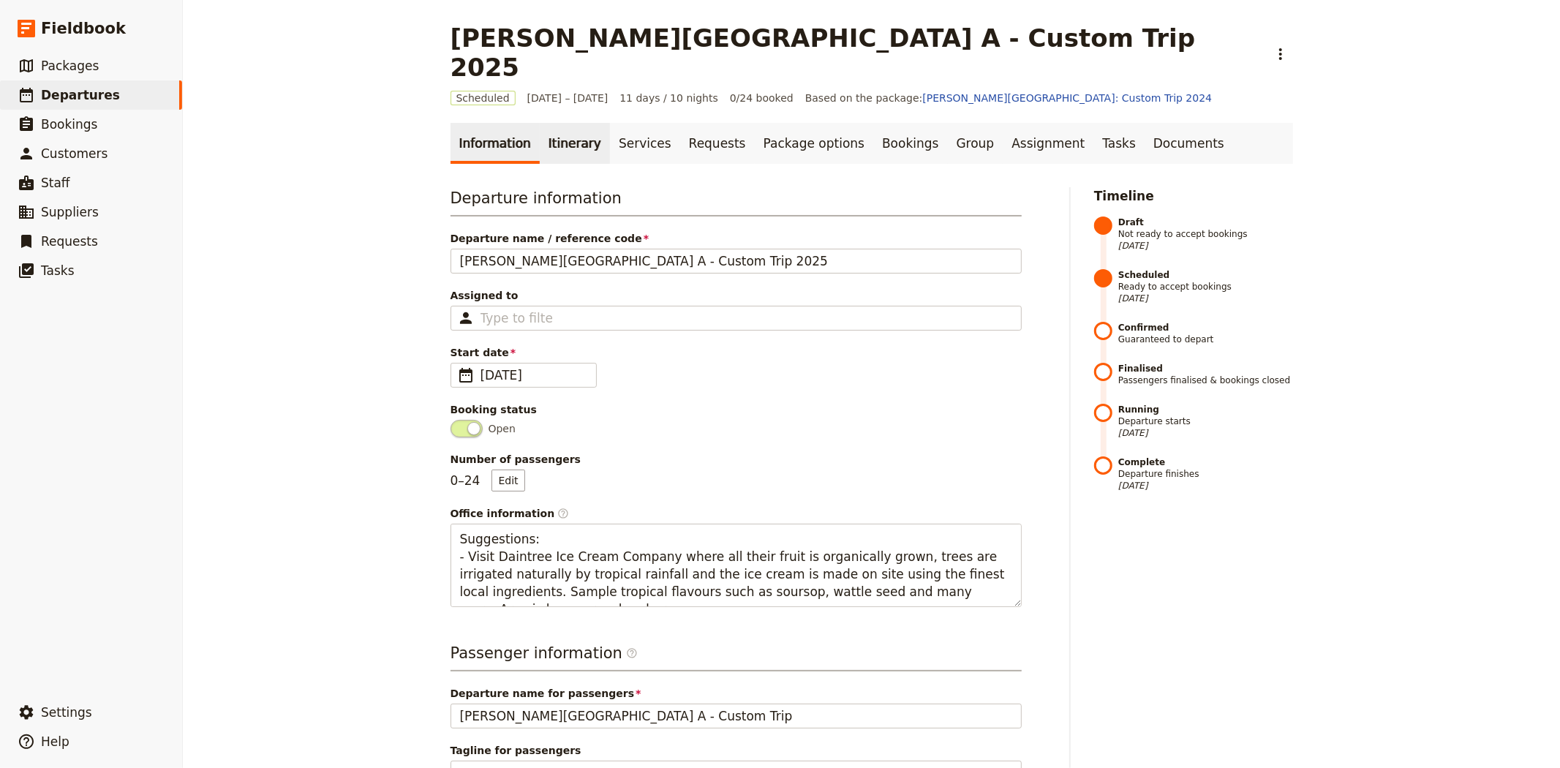
click at [554, 123] on link "Itinerary" at bounding box center [575, 143] width 70 height 41
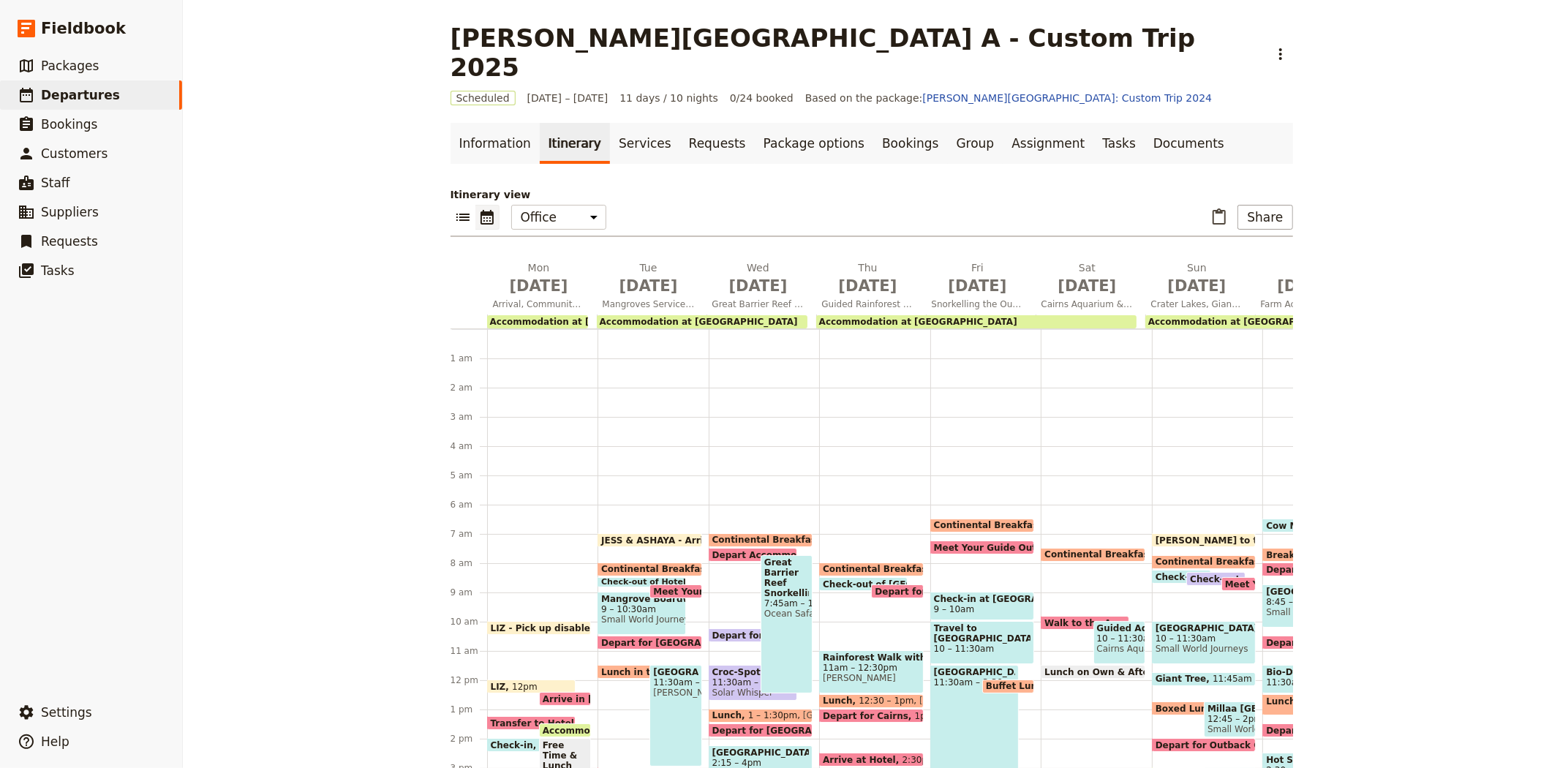
scroll to position [175, 0]
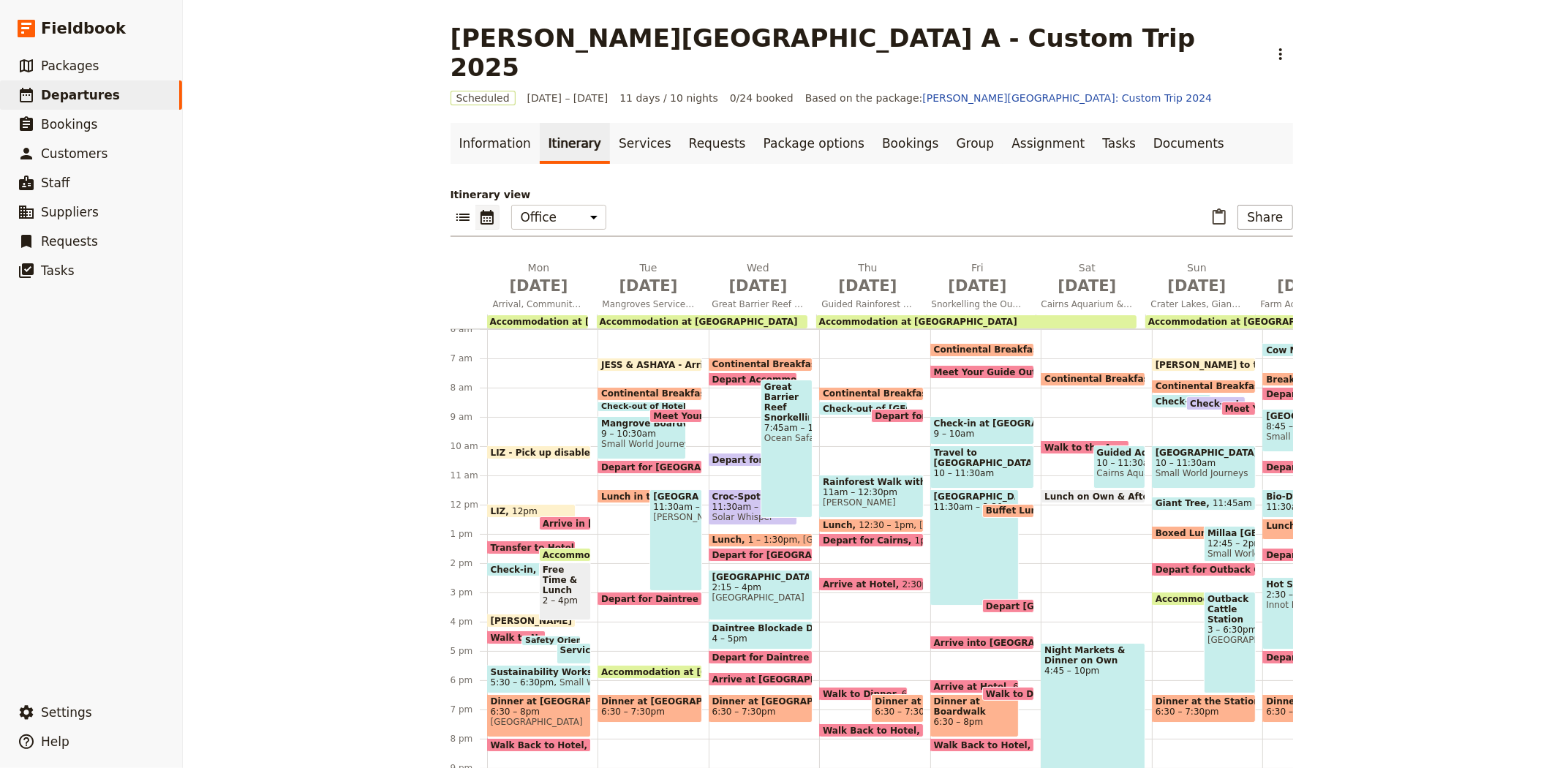
click at [999, 505] on span "Buffet Lunch on the Boat" at bounding box center [1051, 510] width 130 height 10
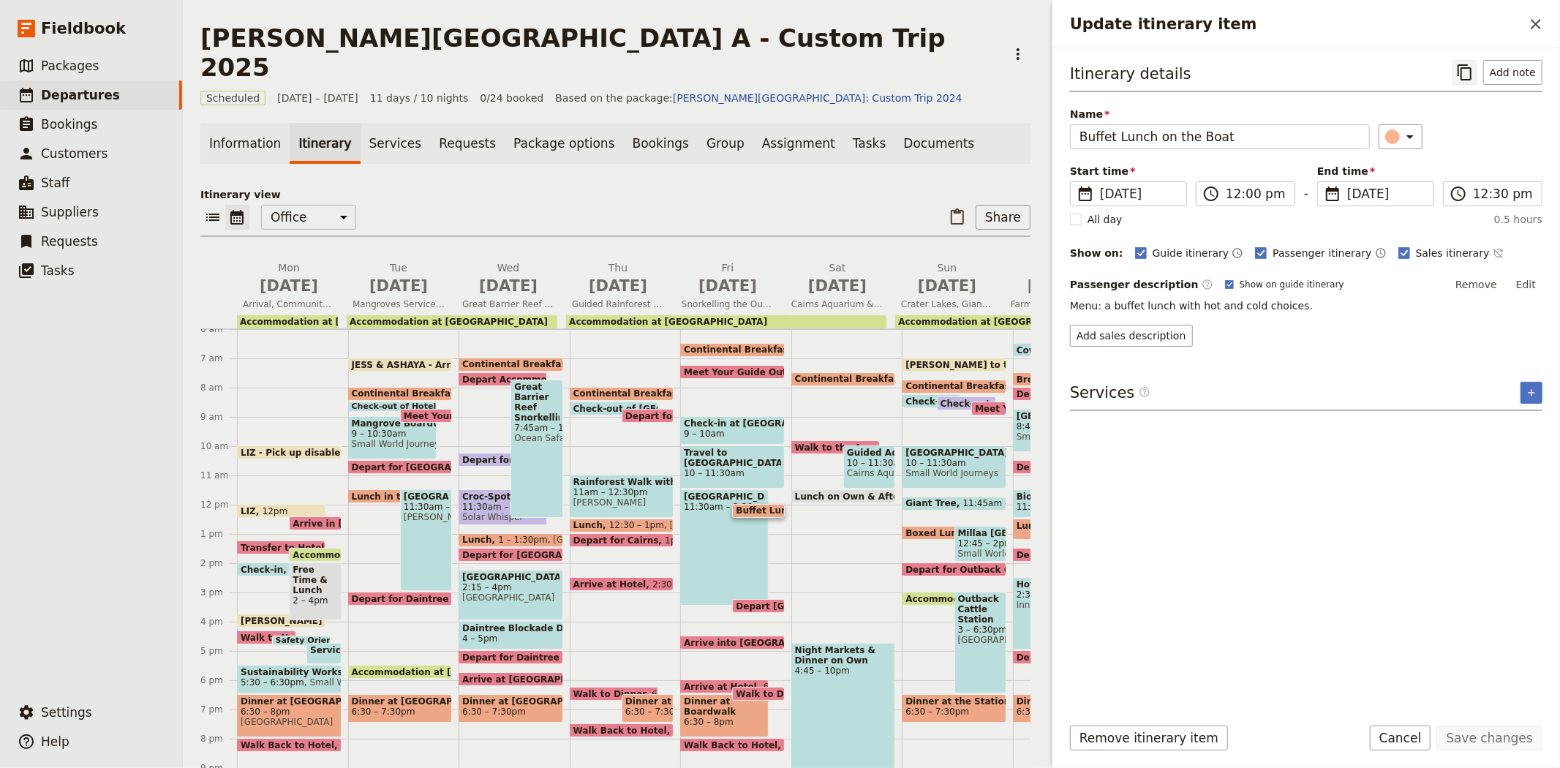
click at [1466, 72] on icon "Copy itinerary item" at bounding box center [1465, 73] width 18 height 18
click at [864, 26] on div "Albert Park College A - Custom Trip 2025 ​" at bounding box center [615, 52] width 830 height 58
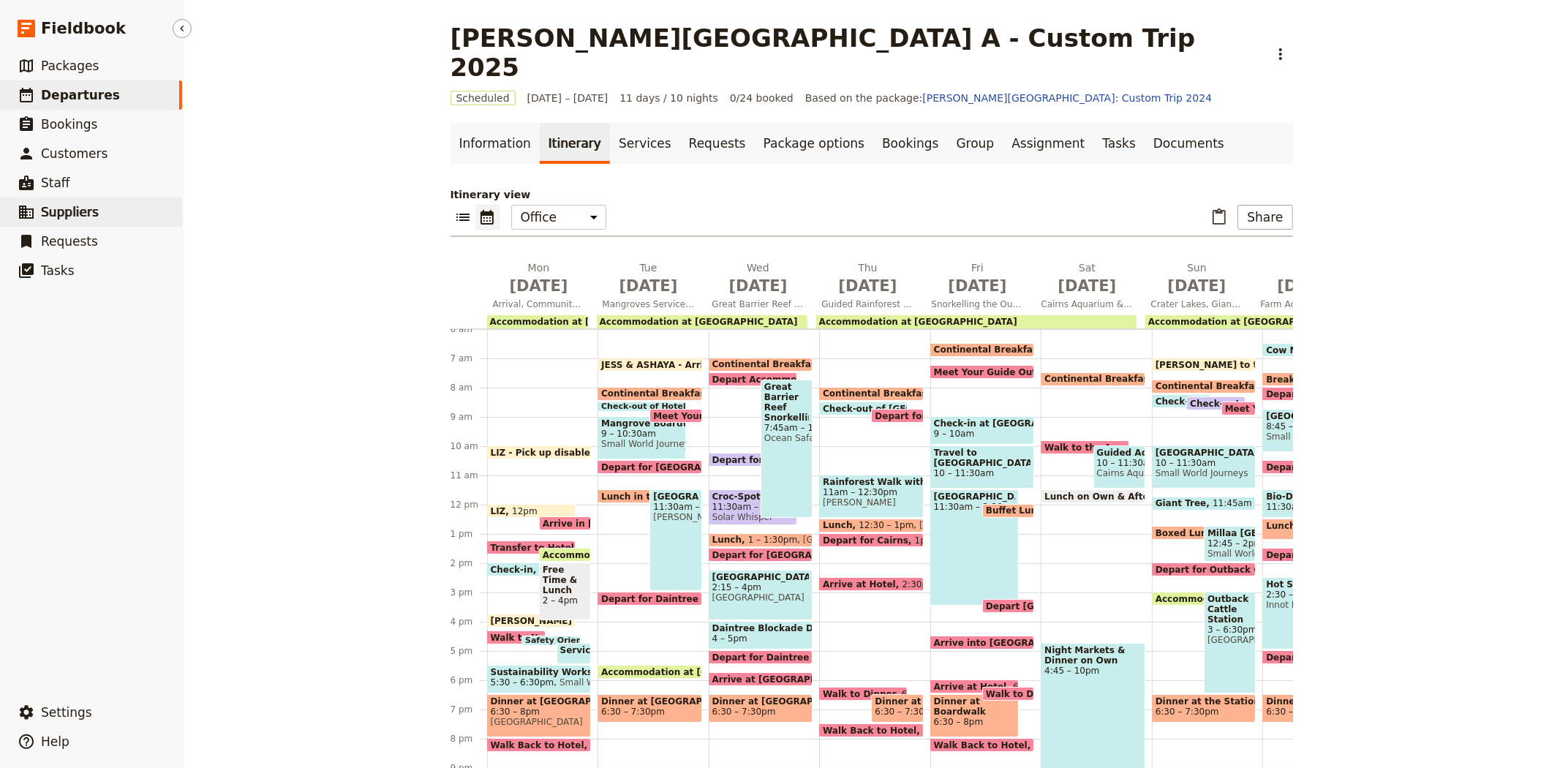
click at [83, 207] on span "Suppliers" at bounding box center [70, 212] width 58 height 15
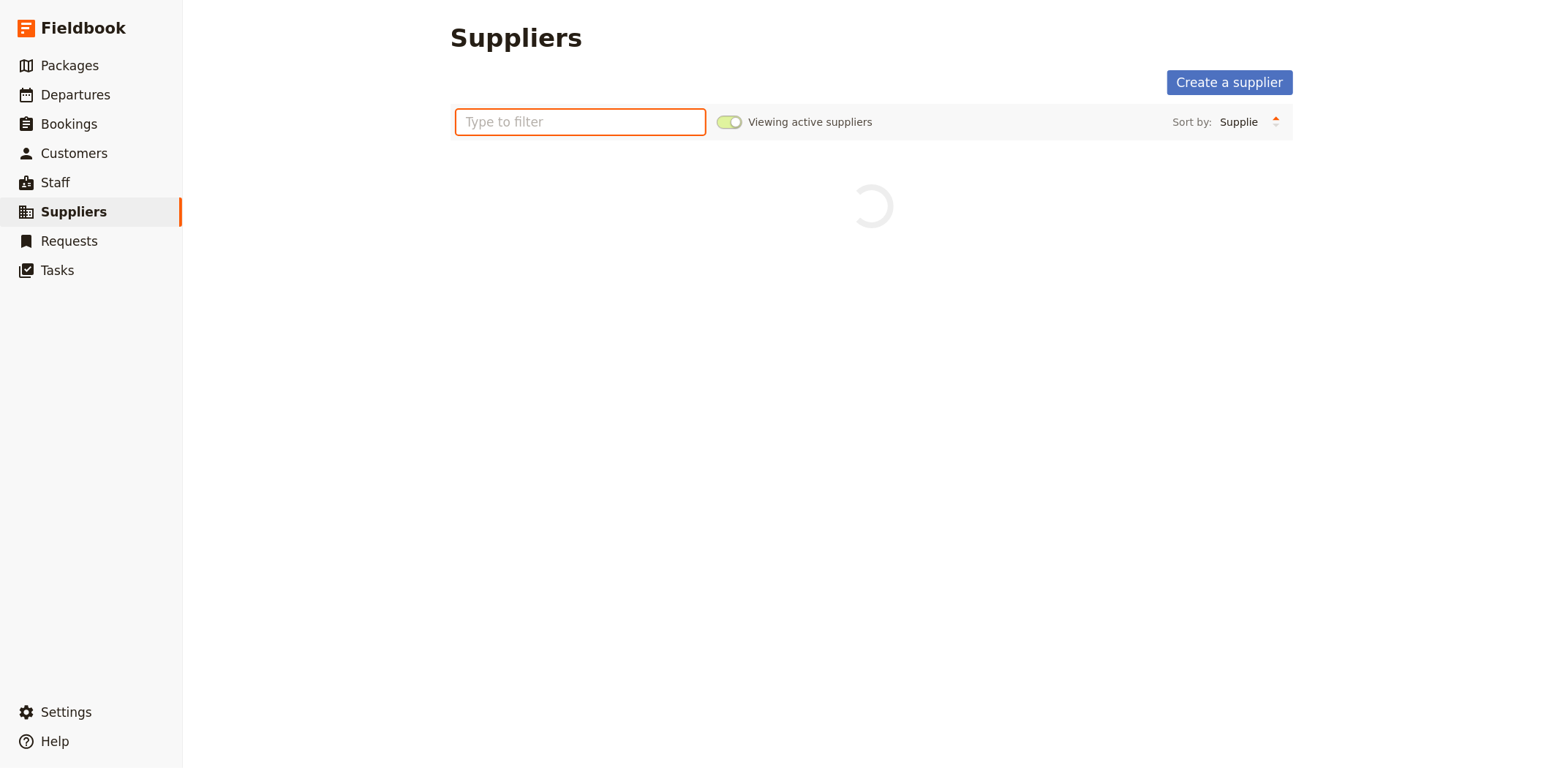
click at [649, 119] on input "text" at bounding box center [580, 122] width 249 height 25
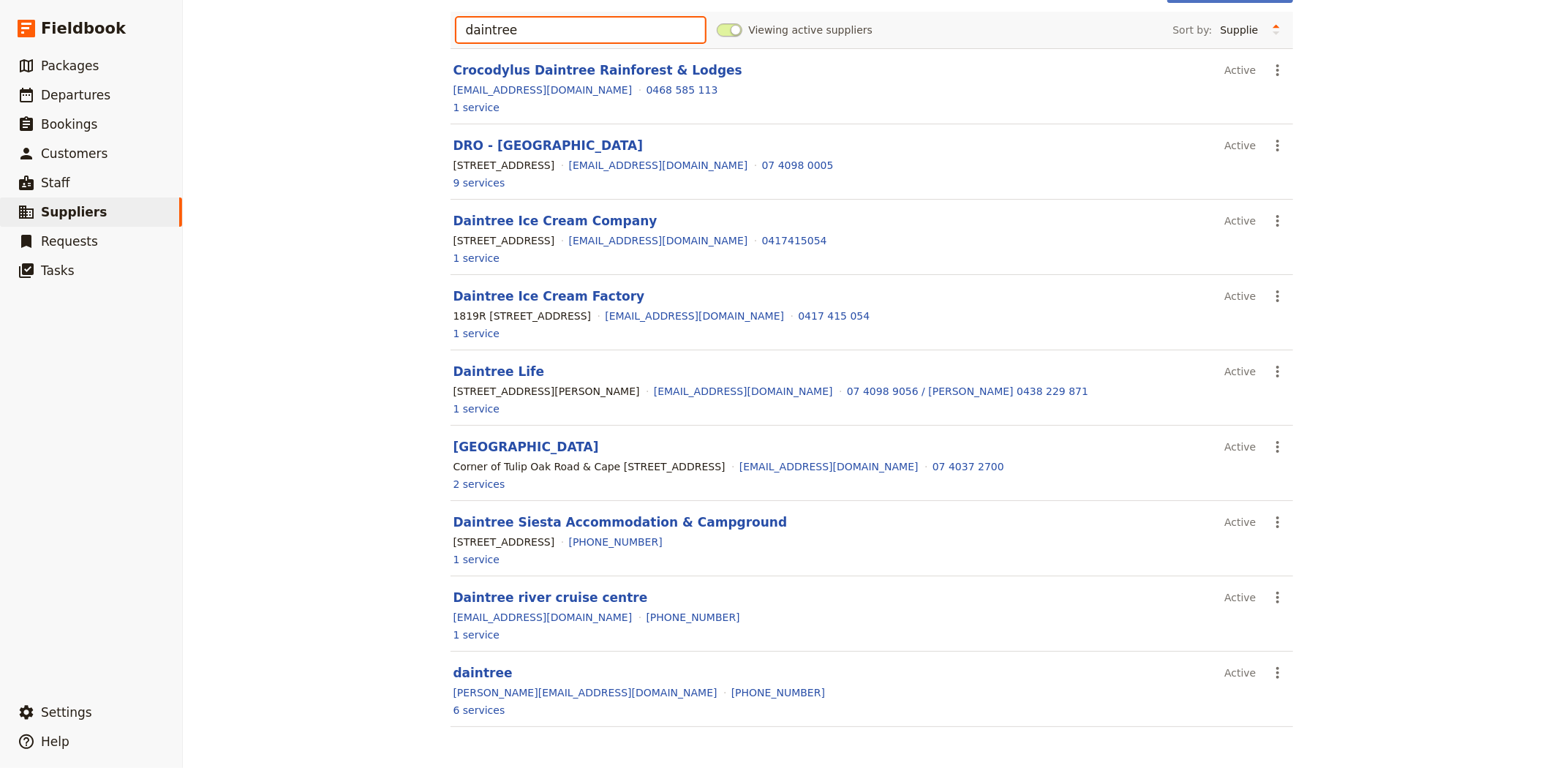
scroll to position [94, 0]
type input "daintree"
click at [597, 521] on link "Daintree Siesta Accommodation & Campground" at bounding box center [620, 522] width 334 height 15
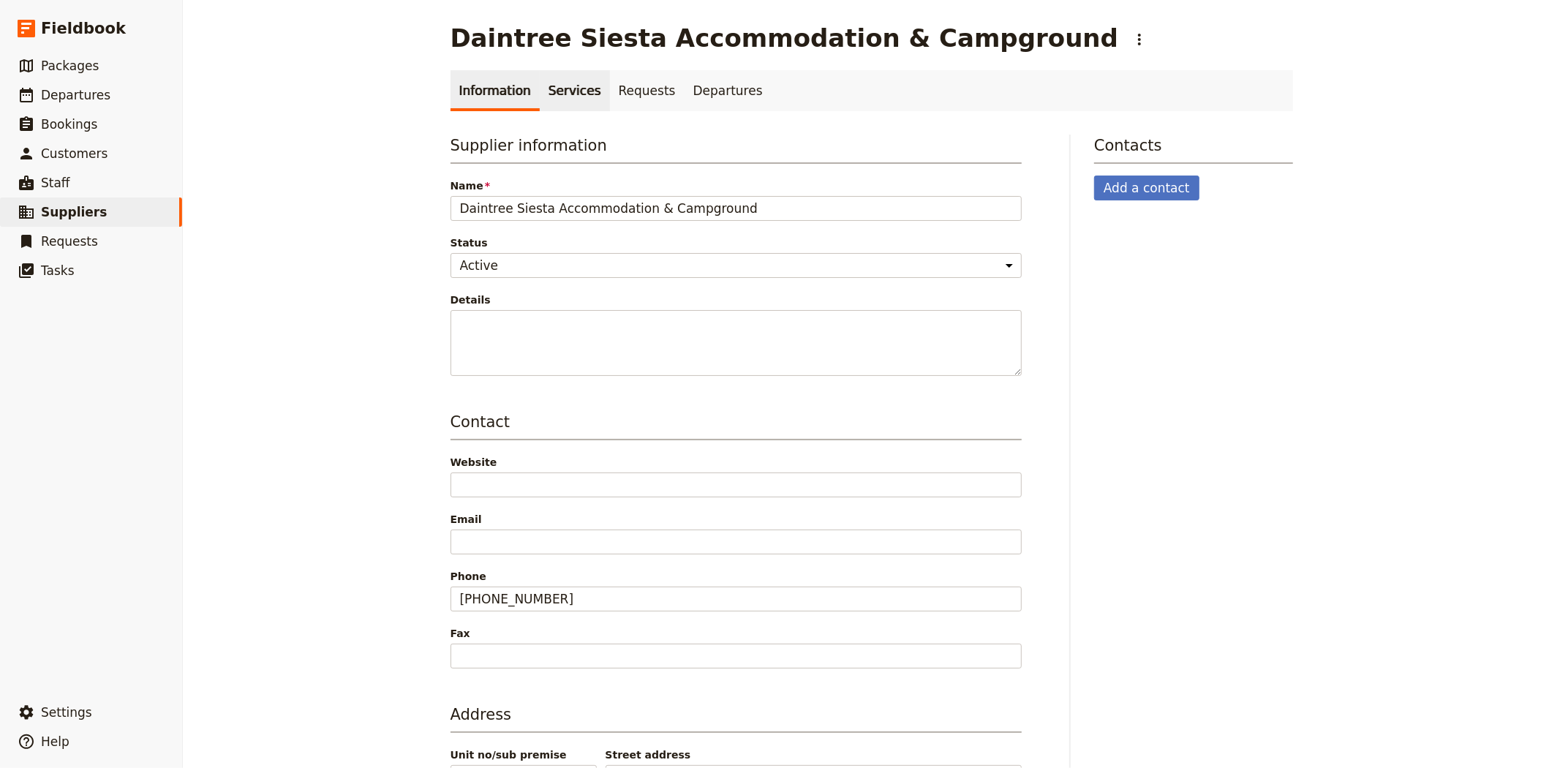
click at [546, 94] on link "Services" at bounding box center [575, 90] width 70 height 41
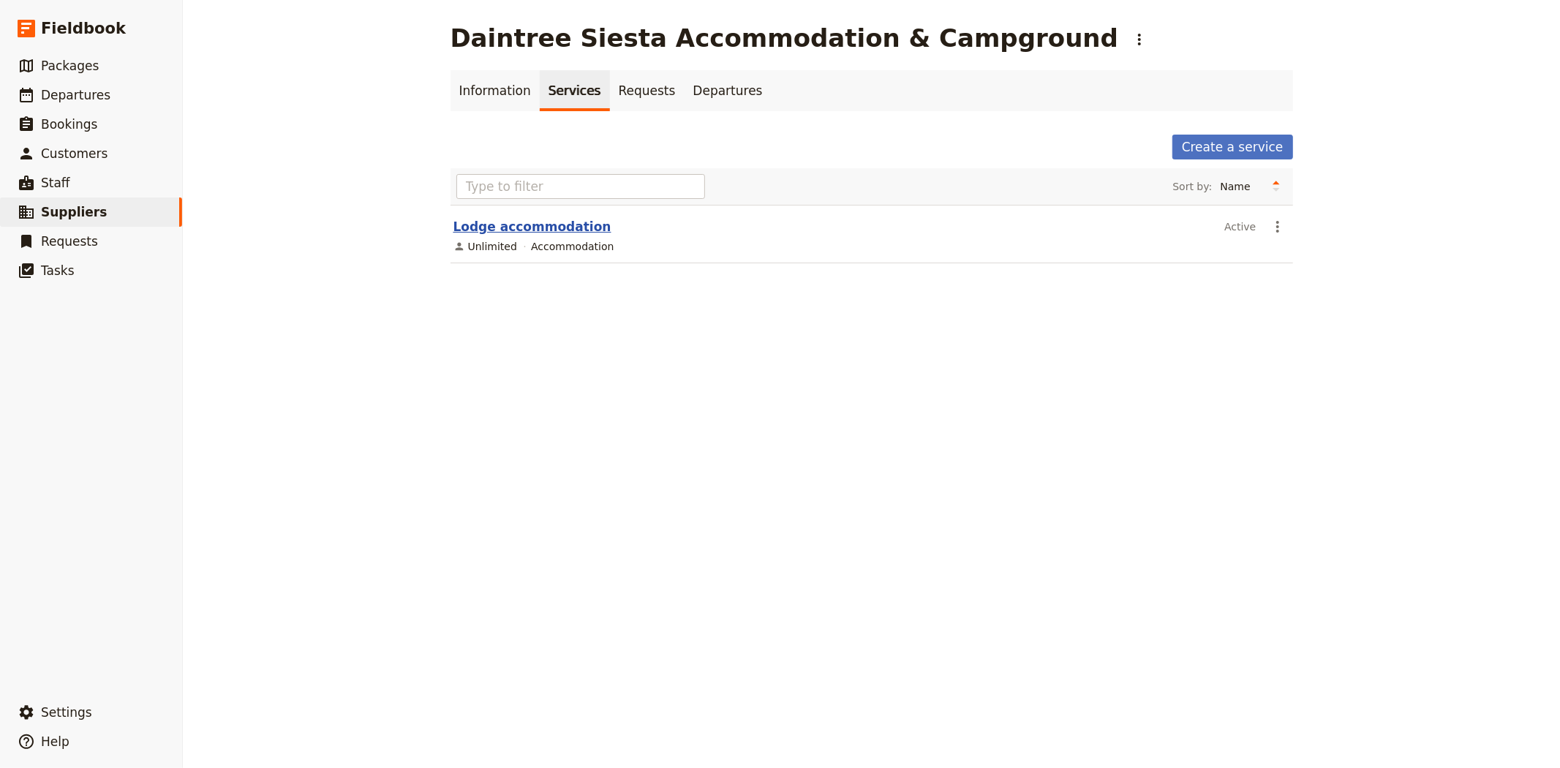
click at [534, 224] on link "Lodge accommodation" at bounding box center [532, 226] width 158 height 15
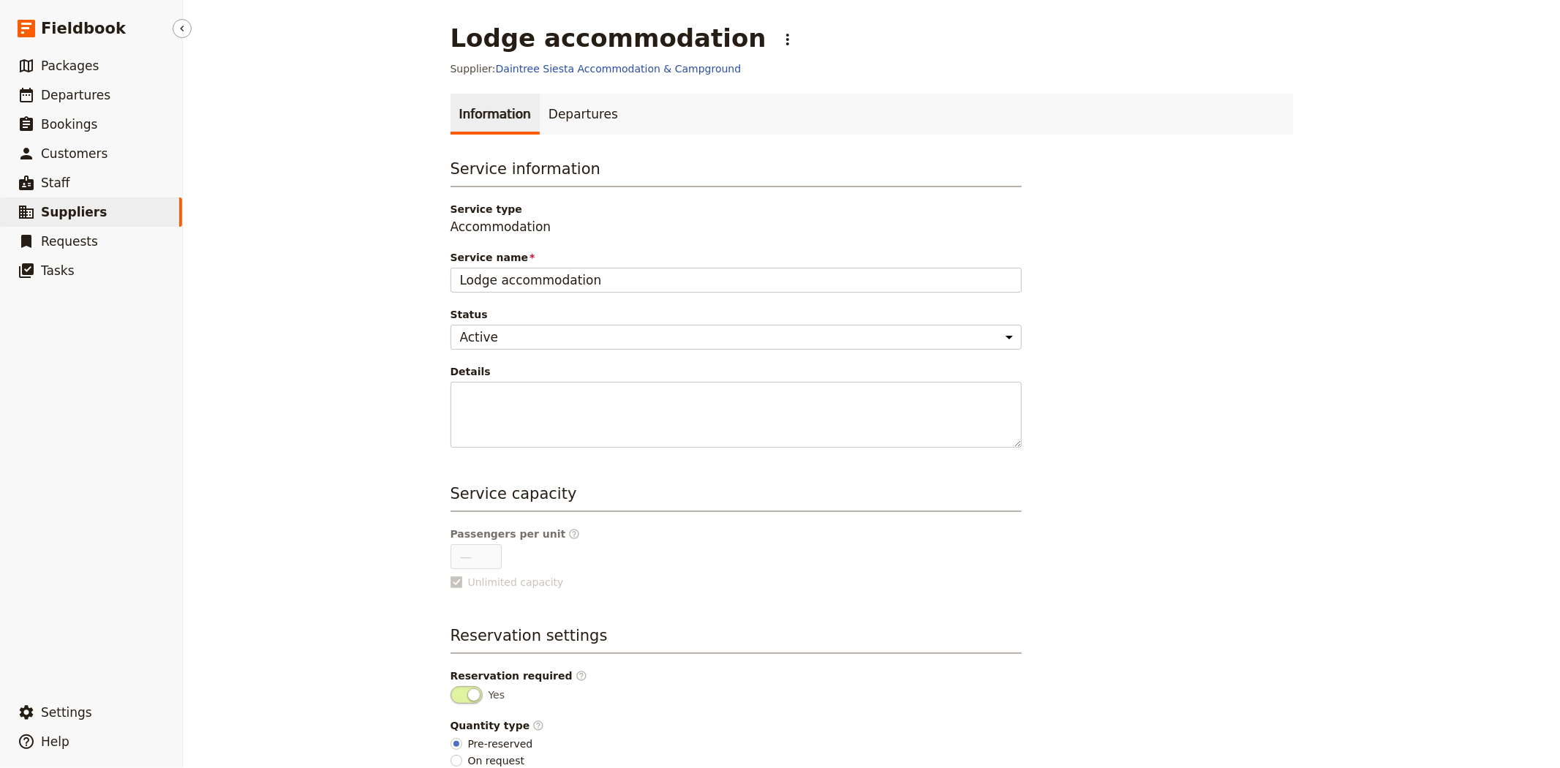
click at [54, 210] on span "Suppliers" at bounding box center [74, 212] width 66 height 15
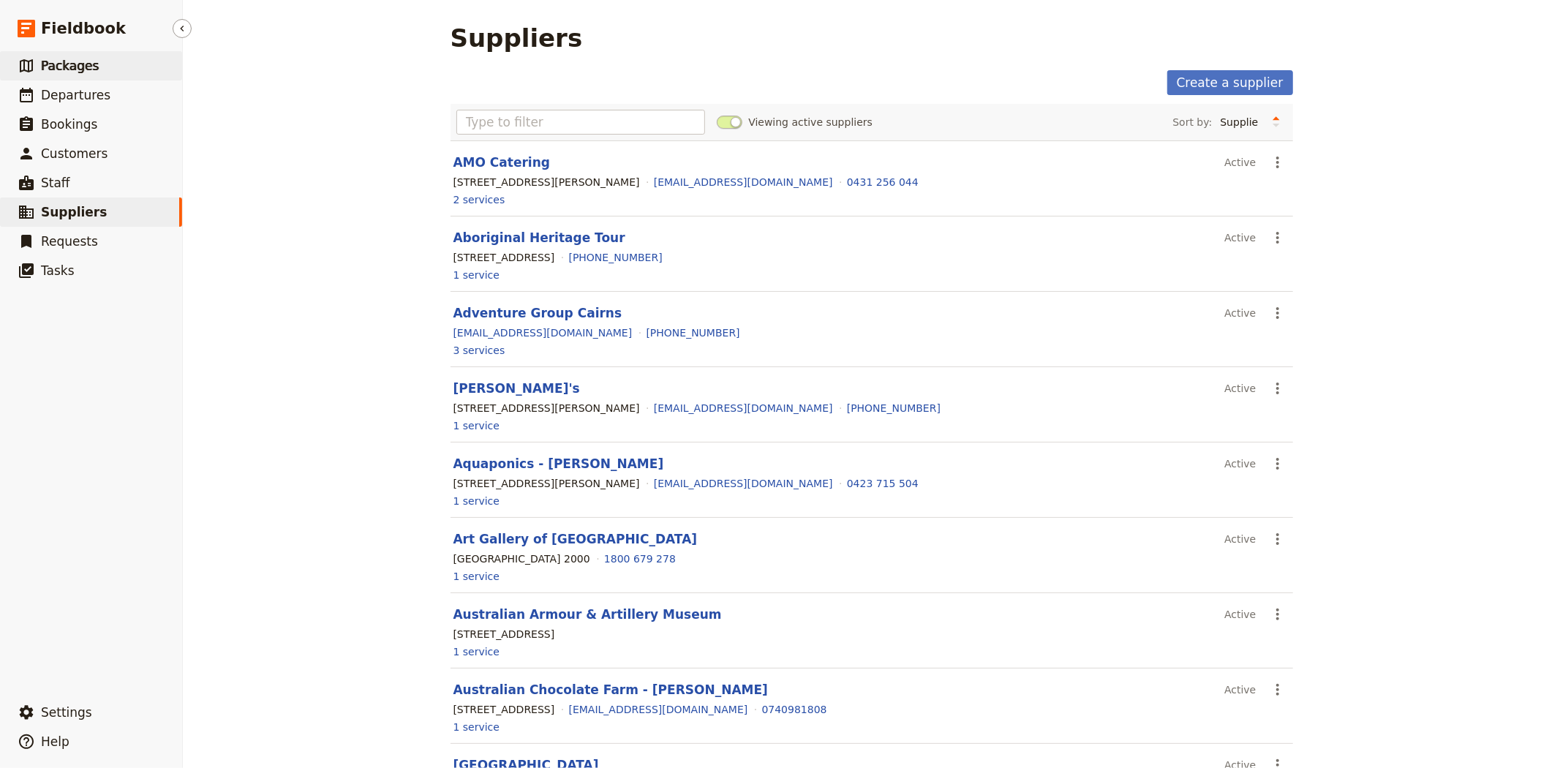
click at [62, 67] on span "Packages" at bounding box center [70, 65] width 58 height 15
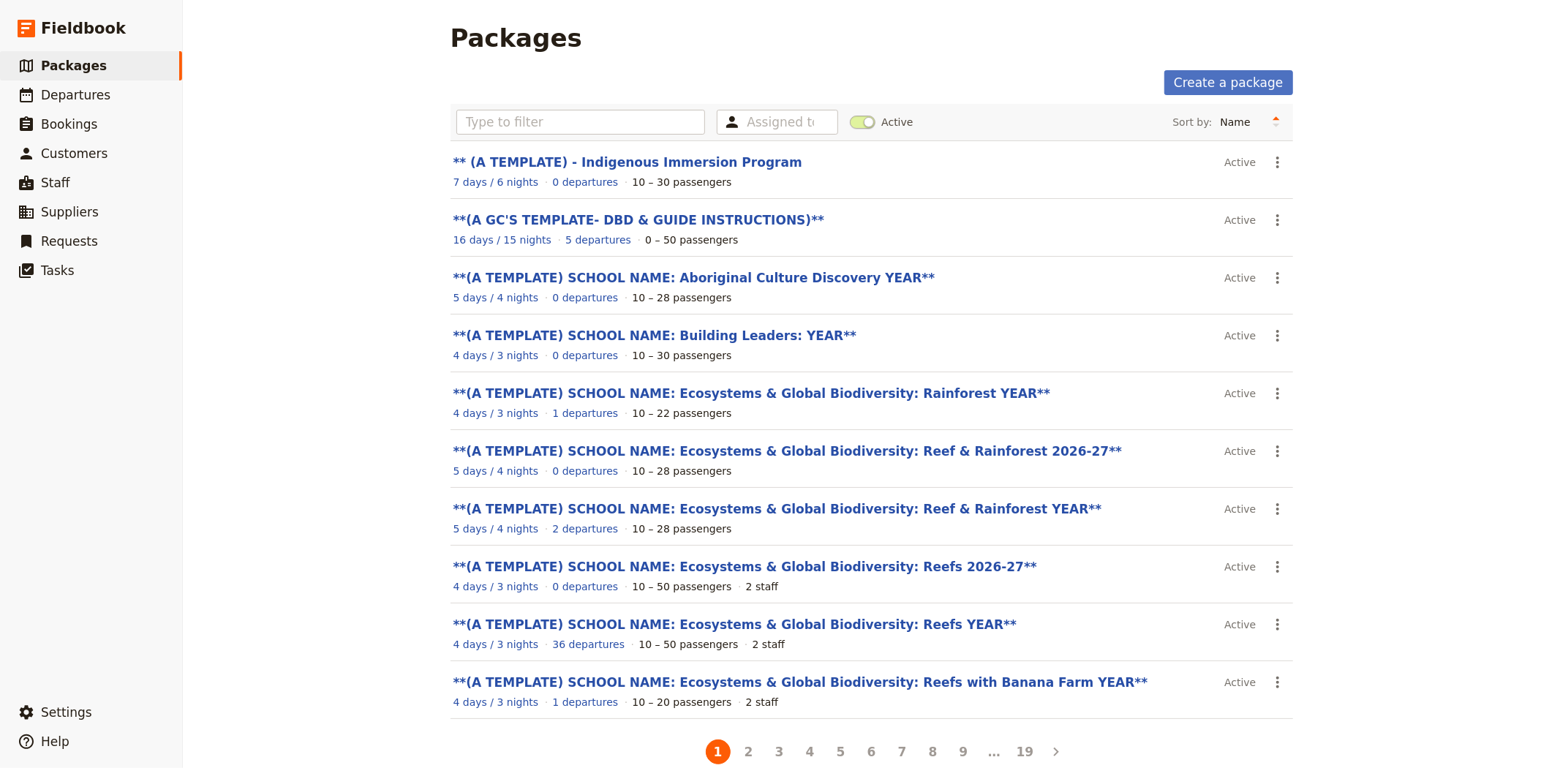
click at [329, 78] on div "Packages Create a package Assigned to Active Sort by: Name Number of departures…" at bounding box center [871, 384] width 1377 height 768
